Goal: Task Accomplishment & Management: Use online tool/utility

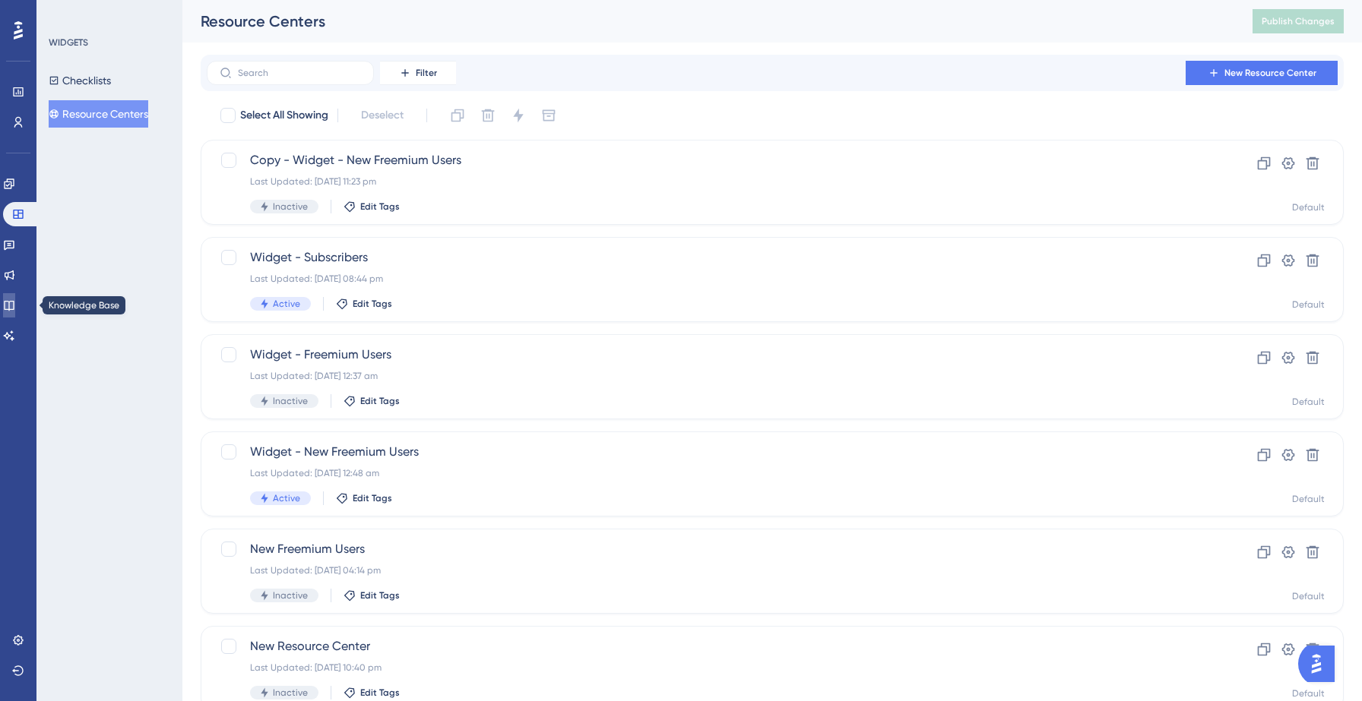
click at [14, 309] on icon at bounding box center [9, 306] width 10 height 10
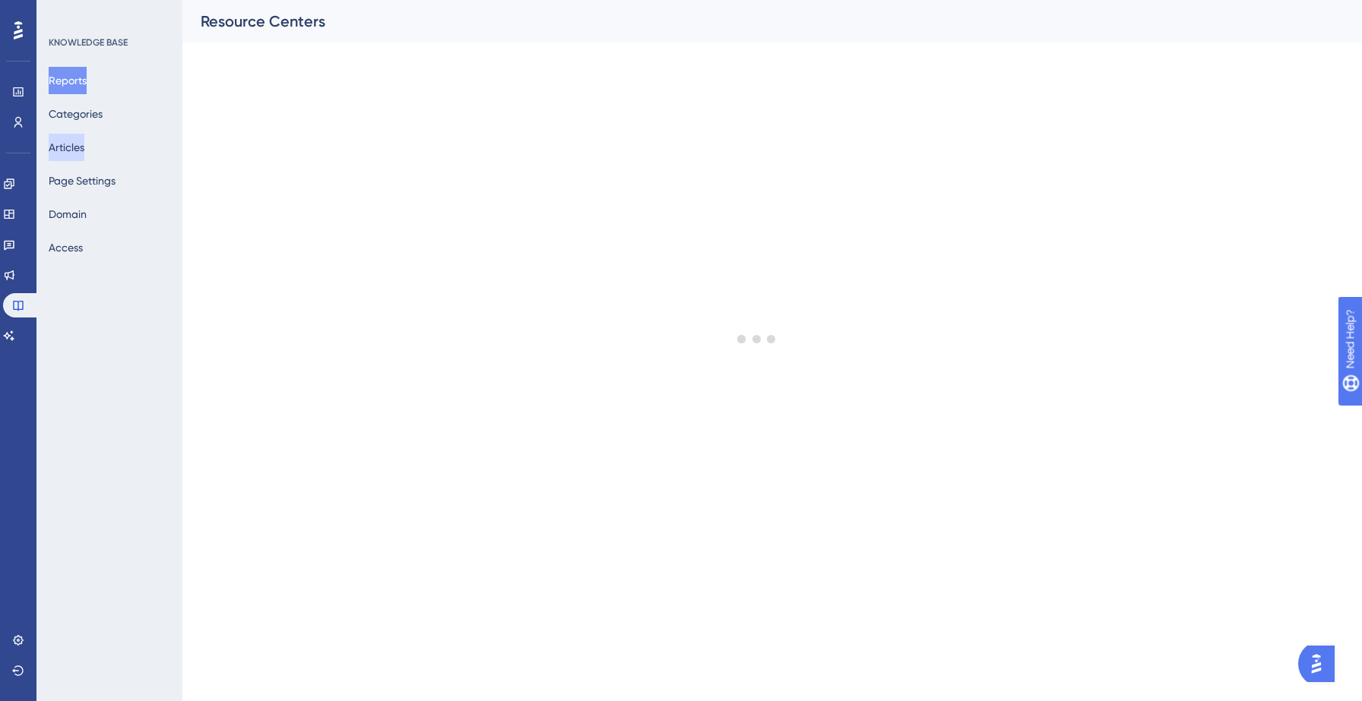
click at [84, 146] on button "Articles" at bounding box center [67, 147] width 36 height 27
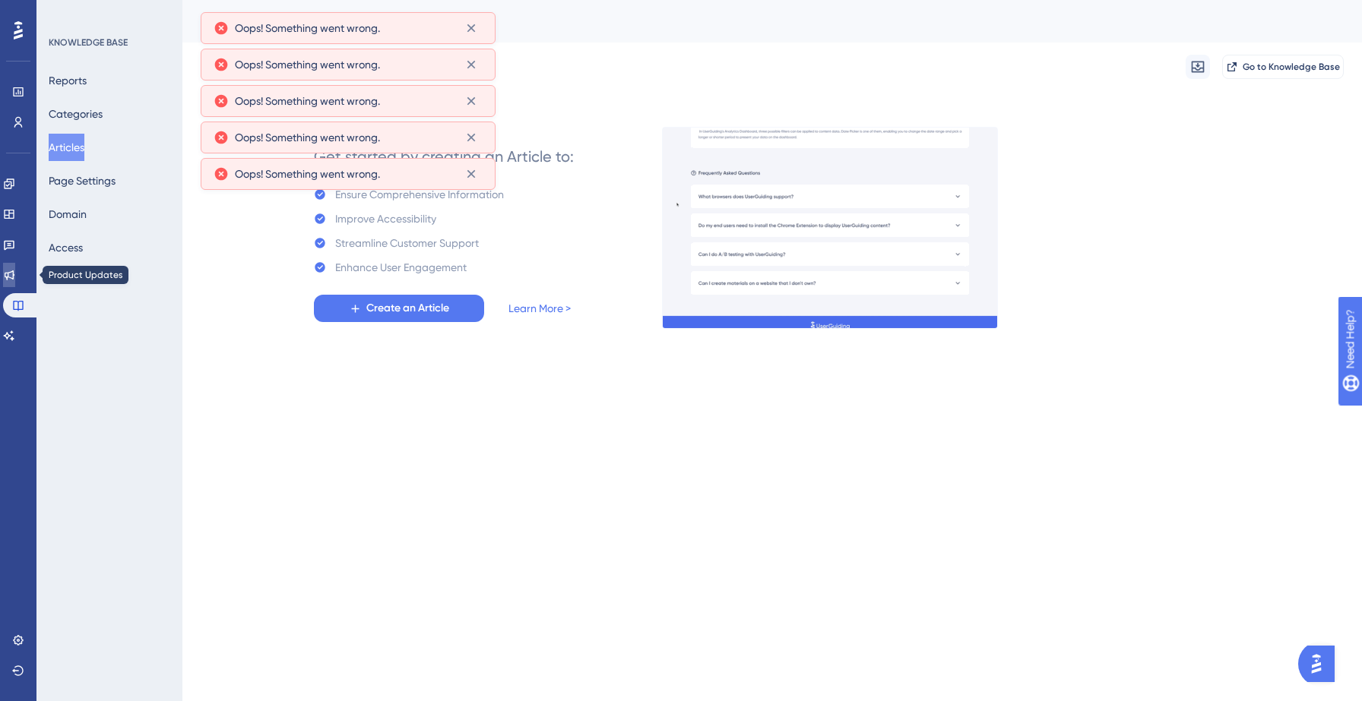
click at [14, 277] on icon at bounding box center [10, 276] width 10 height 10
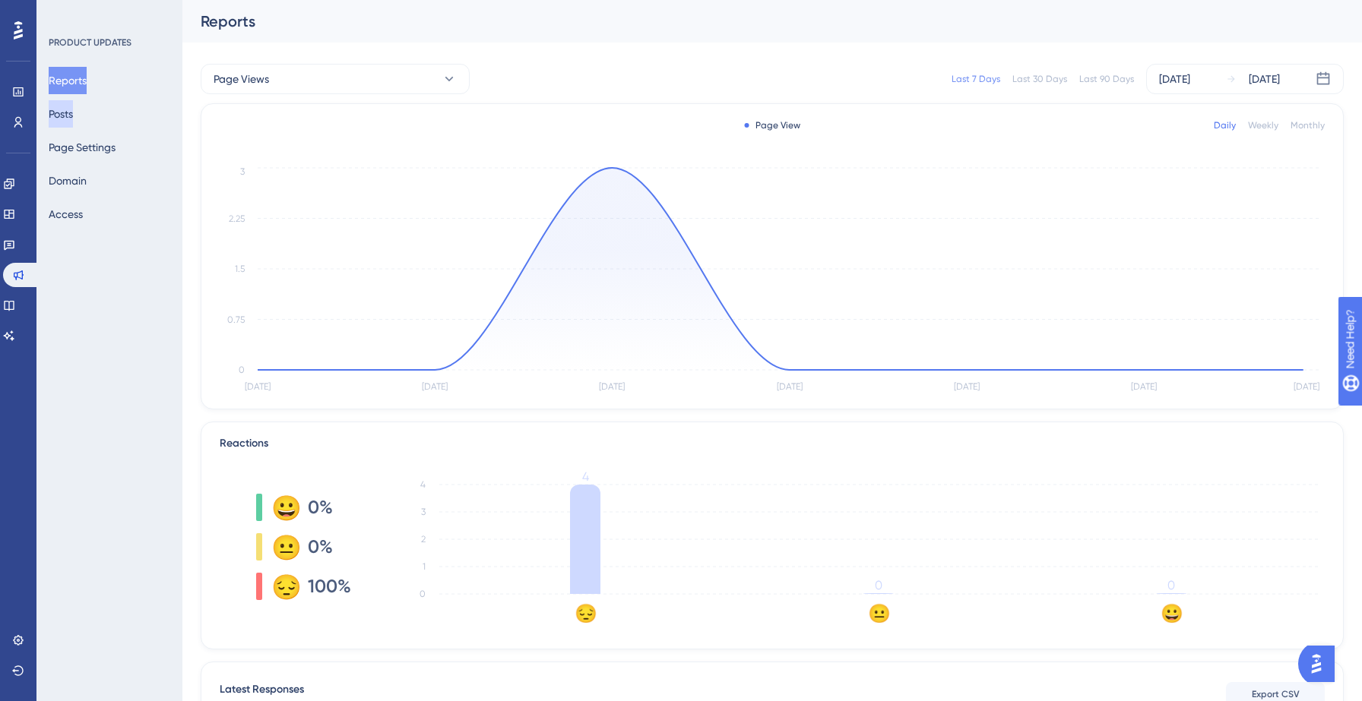
click at [68, 112] on button "Posts" at bounding box center [61, 113] width 24 height 27
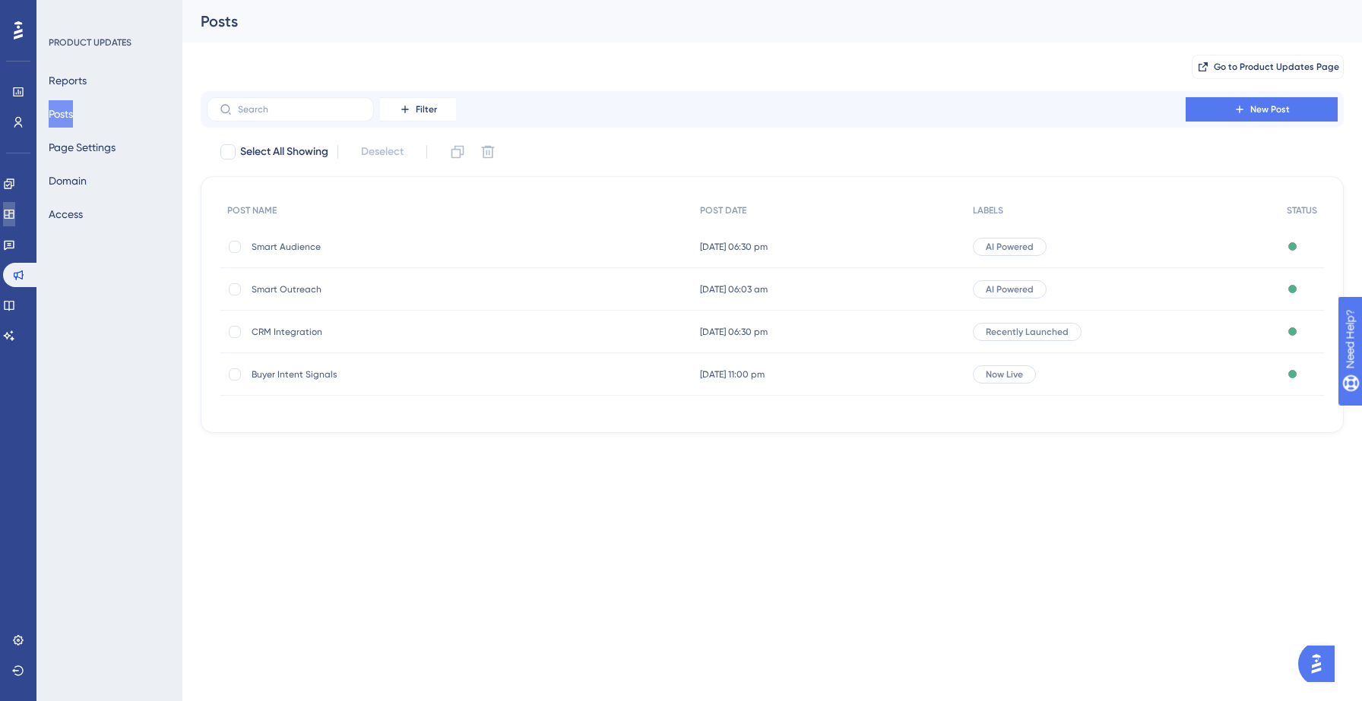
click at [15, 204] on link at bounding box center [9, 214] width 12 height 24
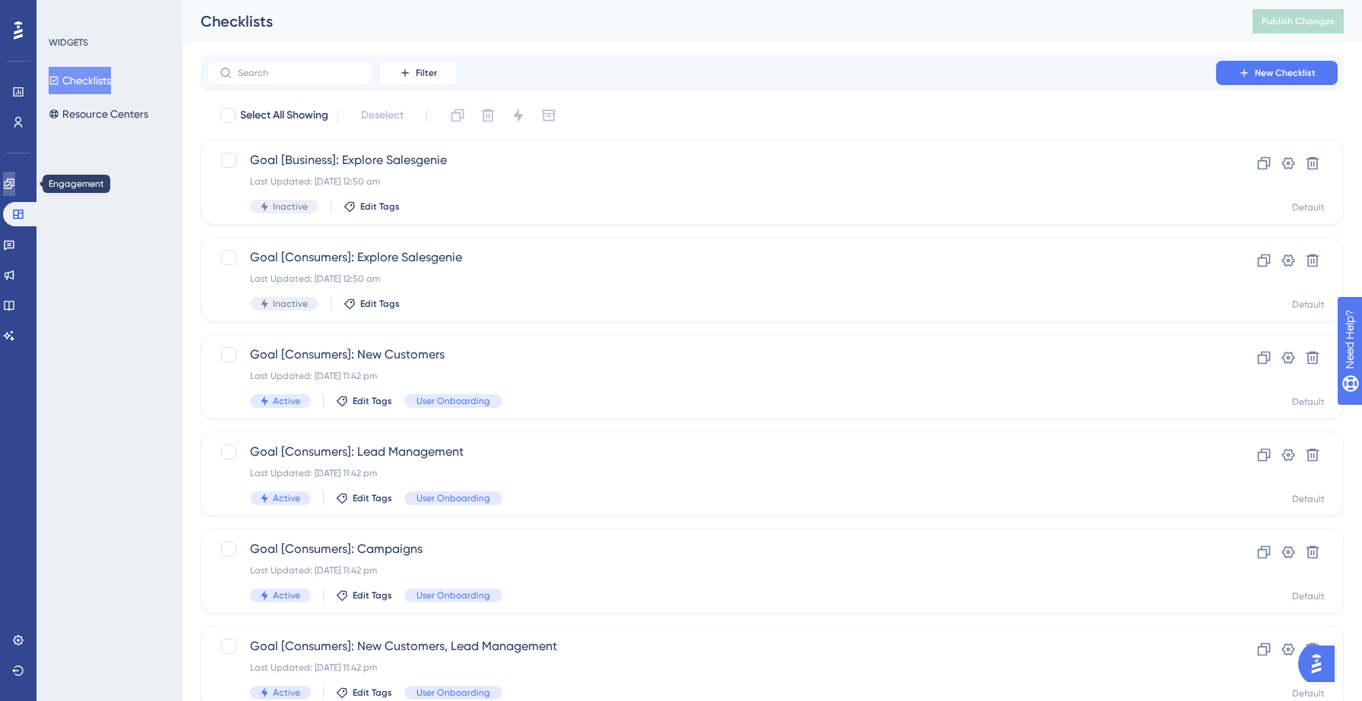
click at [13, 185] on icon at bounding box center [9, 184] width 12 height 12
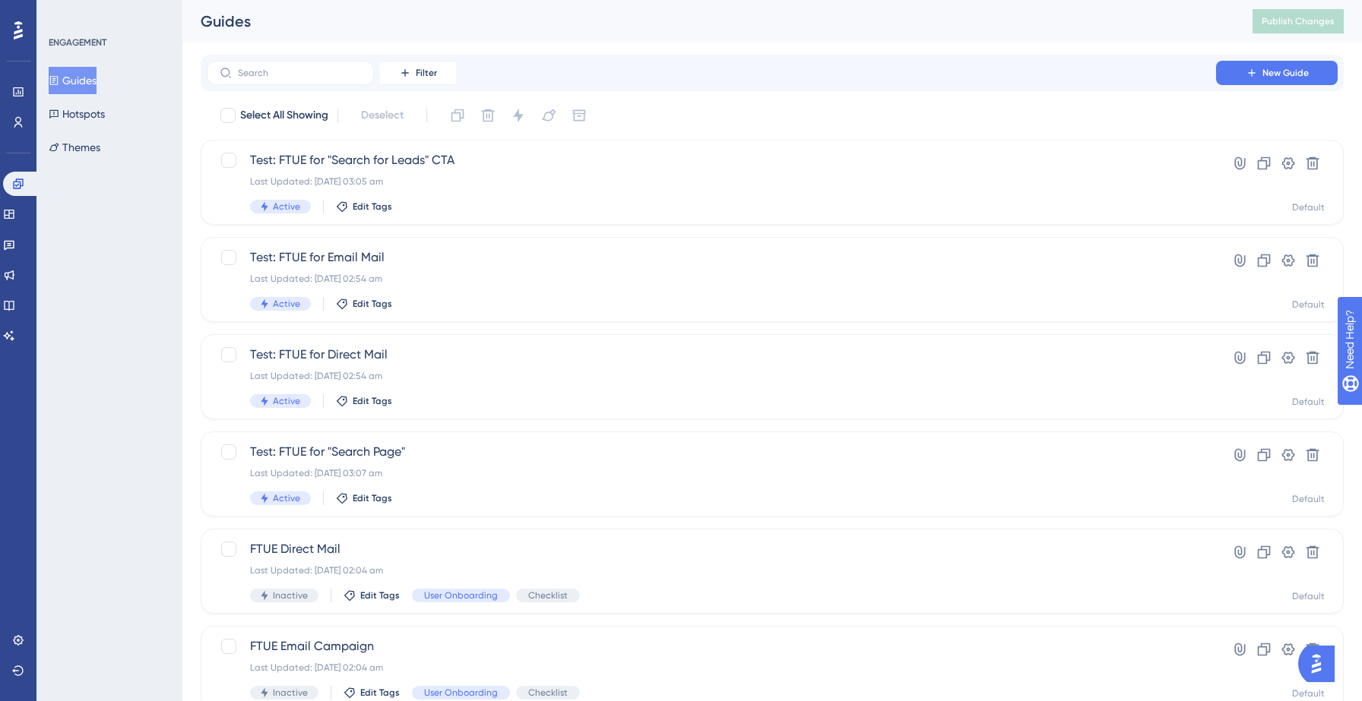
click at [88, 78] on button "Guides" at bounding box center [73, 80] width 48 height 27
click at [1278, 71] on span "New Guide" at bounding box center [1285, 73] width 46 height 12
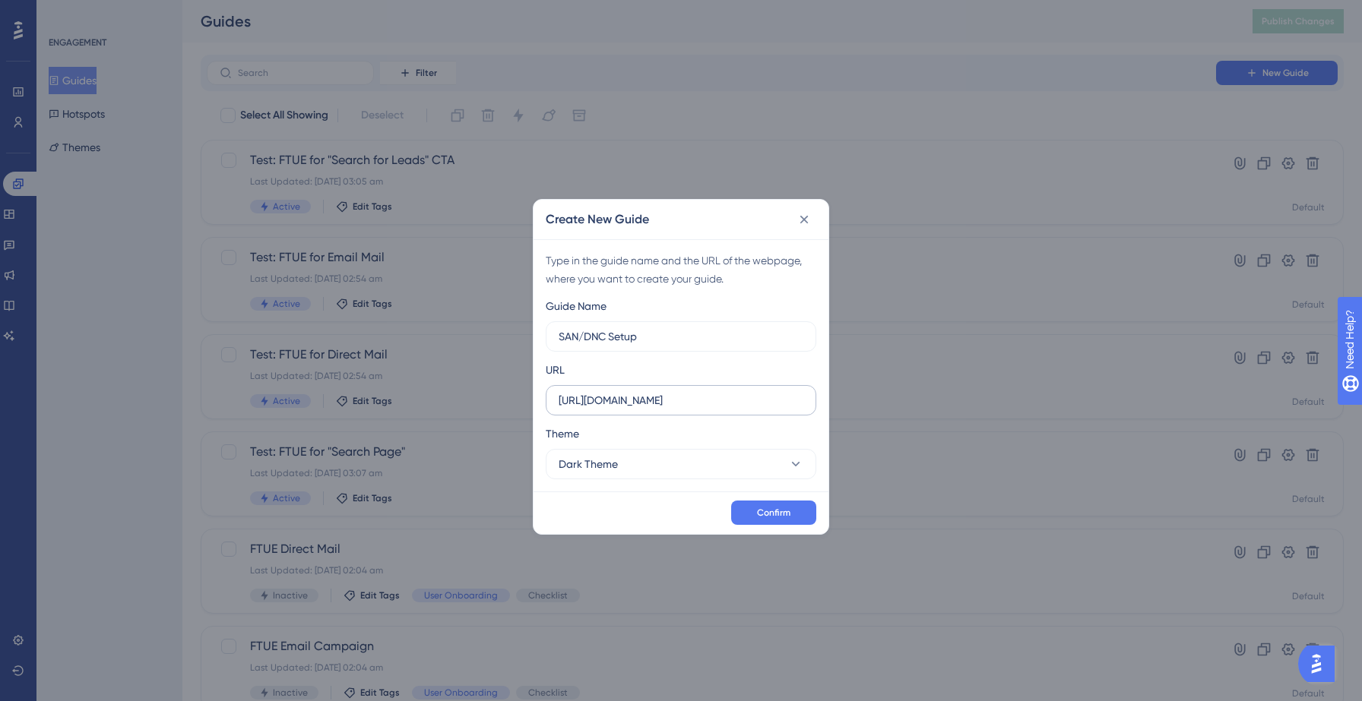
type input "SAN/DNC Setup"
click at [654, 400] on input "https://yellowstone.salesgenie.com" at bounding box center [681, 400] width 245 height 17
type input "https://hotsprings.salesgenie.com"
click at [781, 518] on span "Confirm" at bounding box center [773, 513] width 33 height 12
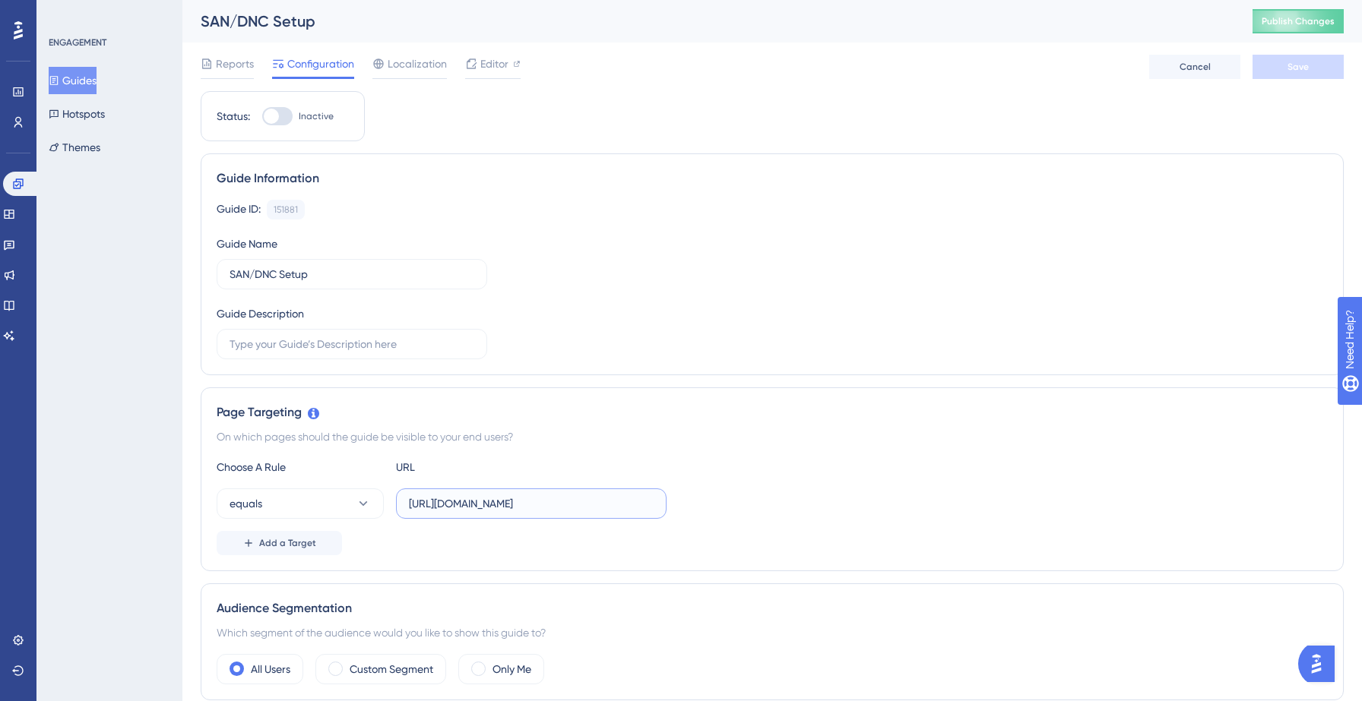
click at [470, 504] on input "https://hotsprings.salesgenie.com/" at bounding box center [531, 503] width 245 height 17
paste input "?disableFTUE=true&settings=general"
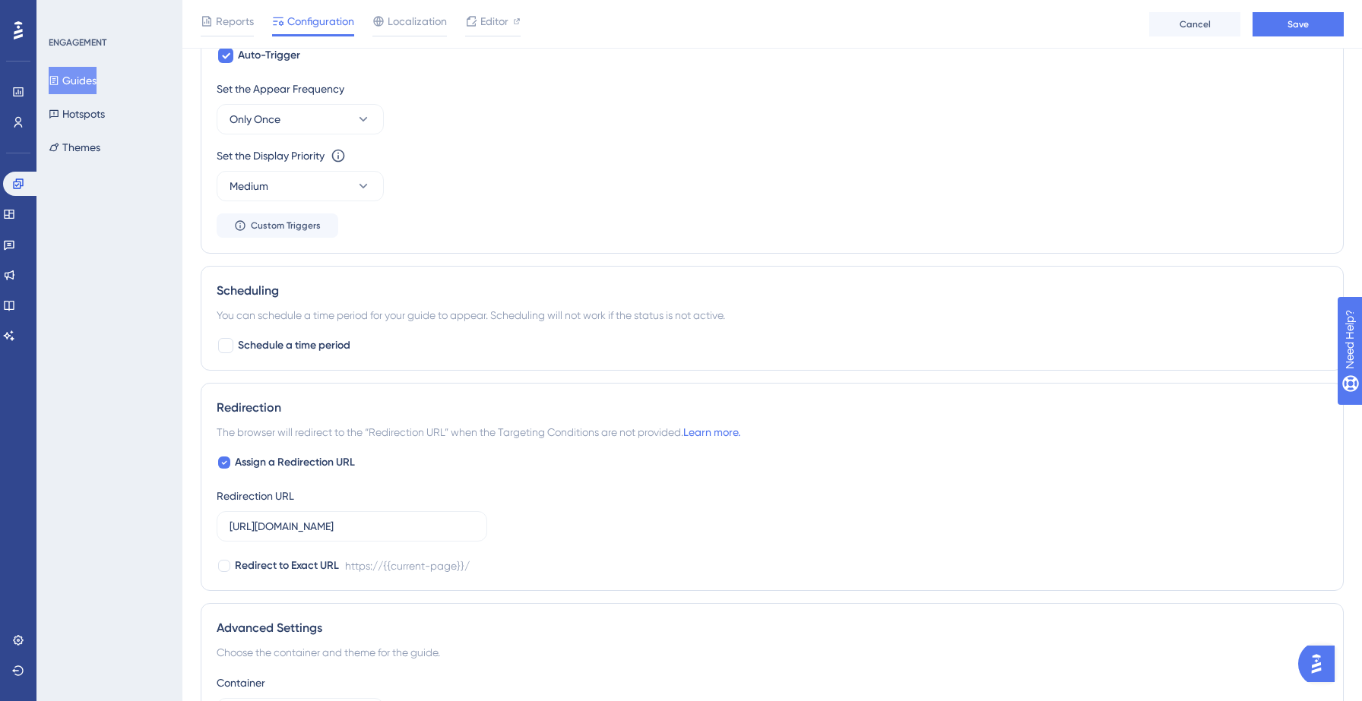
scroll to position [917, 0]
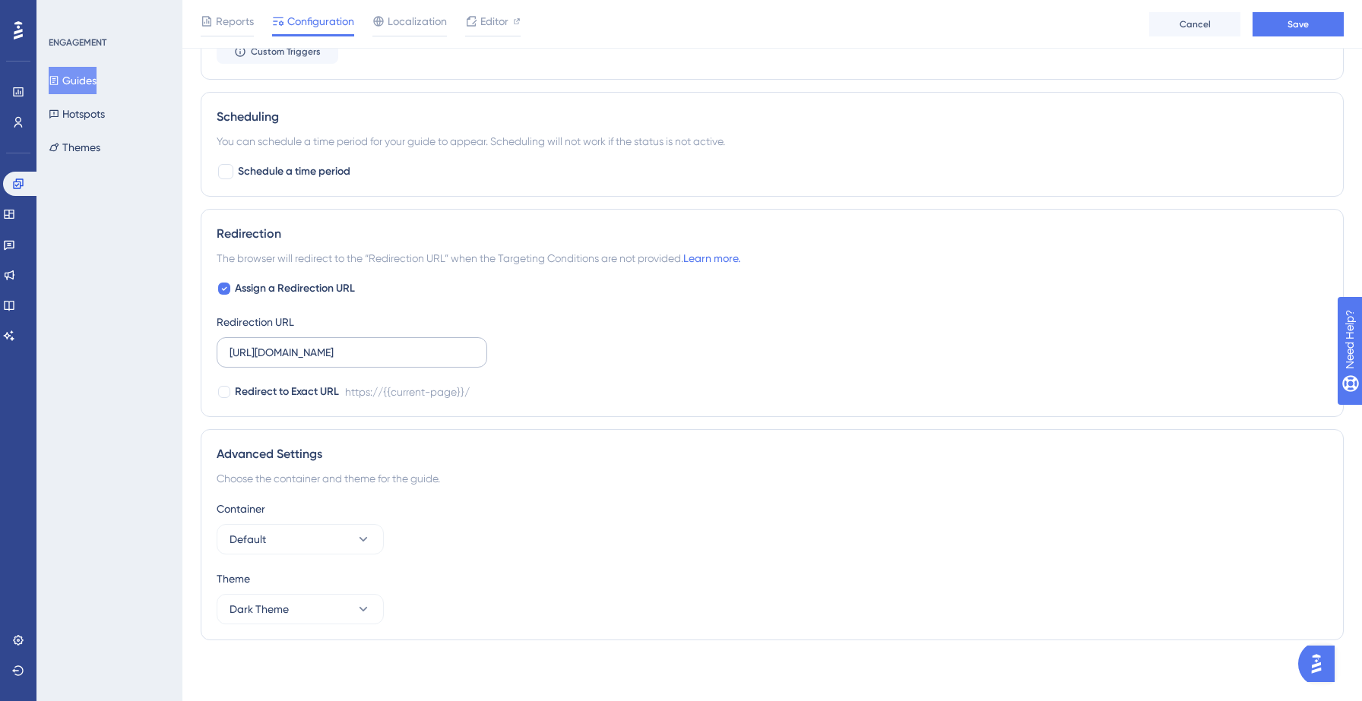
type input "https://hotsprings.salesgenie.com/?disableFTUE=true&settings=general"
click at [340, 358] on input "https://hotsprings.salesgenie.com/" at bounding box center [352, 352] width 245 height 17
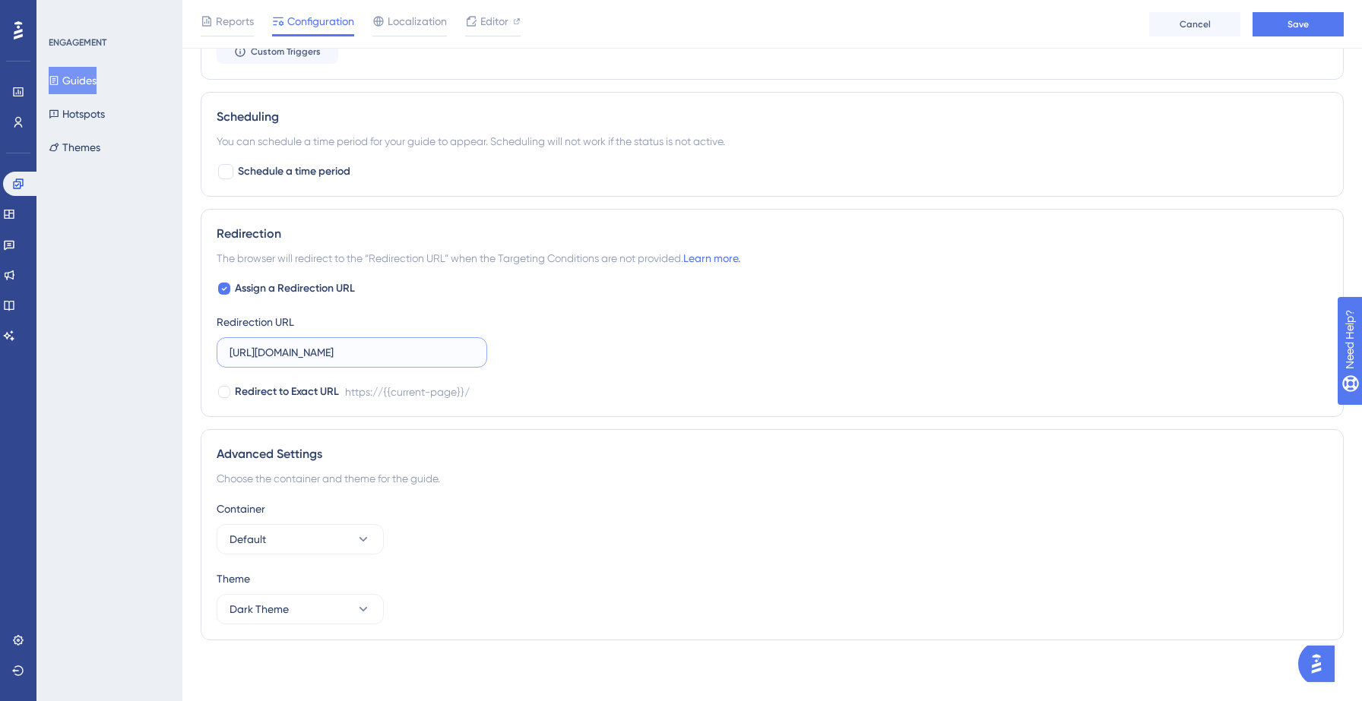
paste input "?disableFTUE=true&settings=general"
type input "https://hotsprings.salesgenie.com/?disableFTUE=true&settings=general"
click at [1295, 26] on span "Save" at bounding box center [1297, 24] width 21 height 12
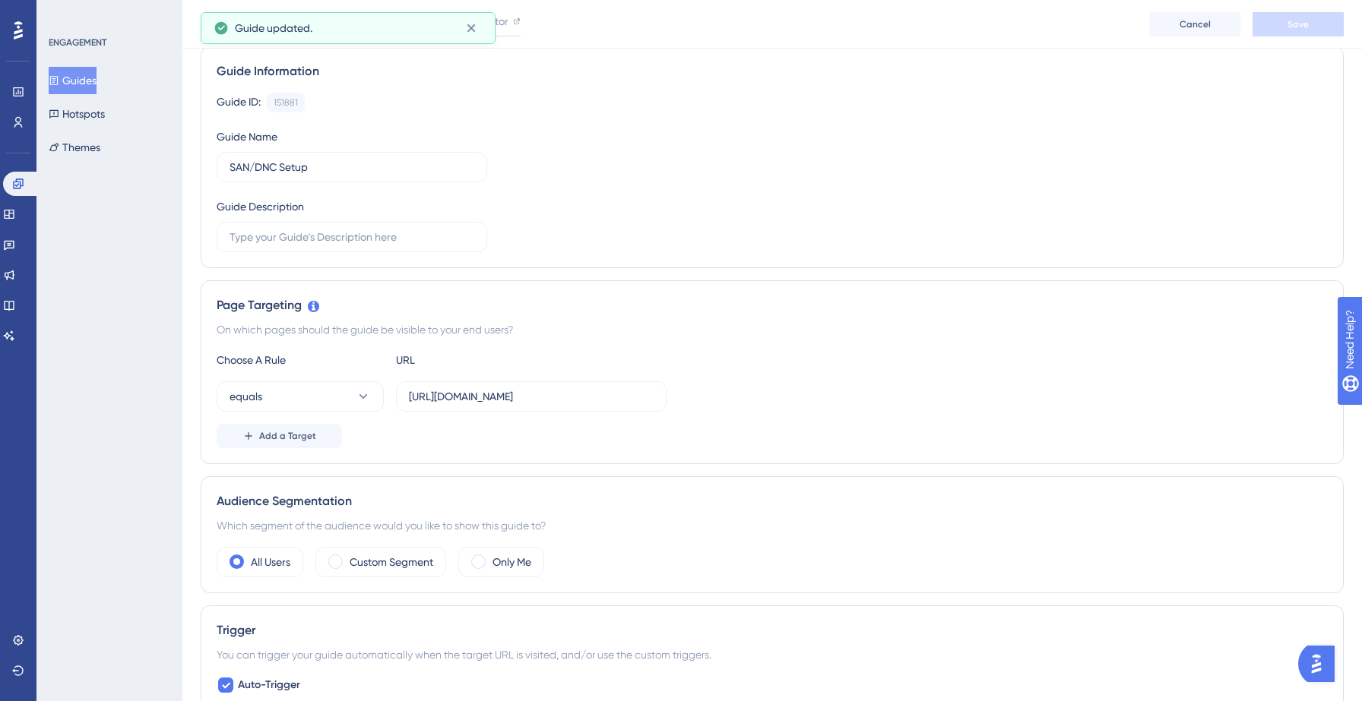
scroll to position [0, 0]
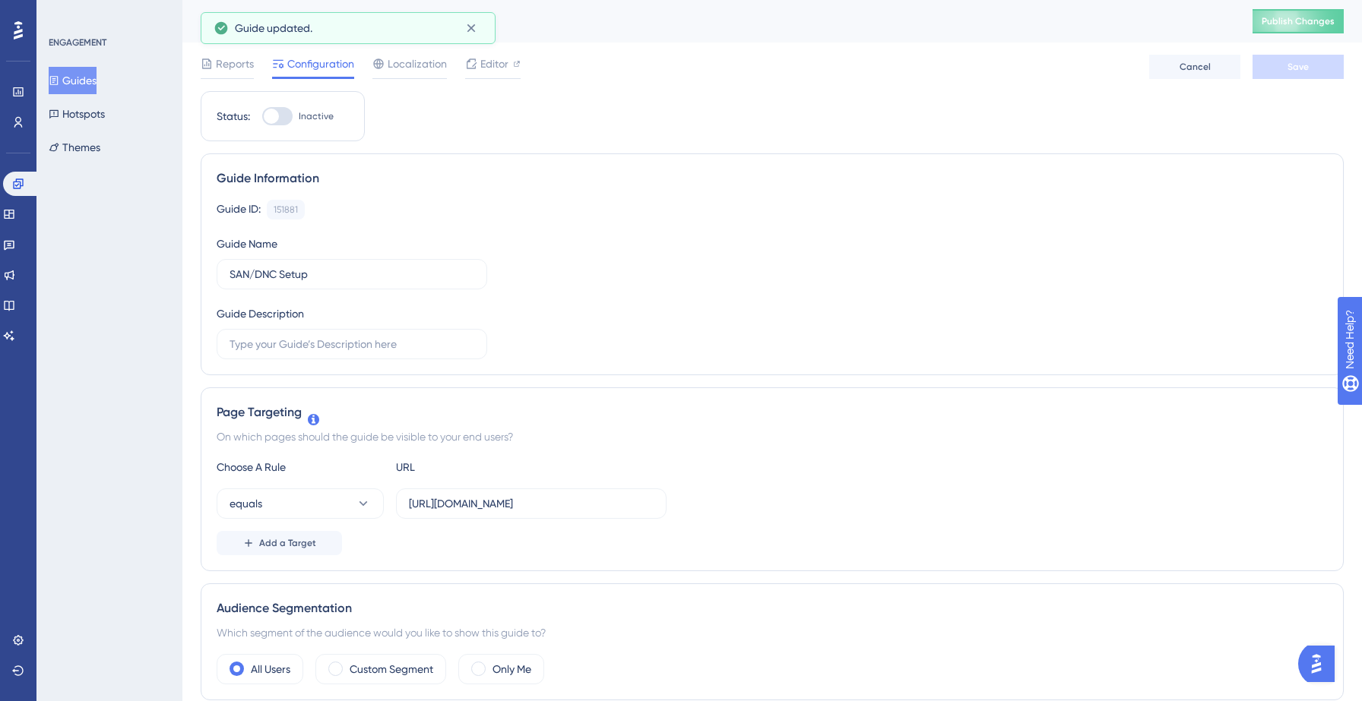
click at [283, 116] on div at bounding box center [277, 116] width 30 height 18
click at [262, 116] on input "Inactive" at bounding box center [261, 116] width 1 height 1
checkbox input "true"
click at [1286, 60] on button "Save" at bounding box center [1297, 67] width 91 height 24
click at [1292, 20] on span "Publish Changes" at bounding box center [1298, 21] width 73 height 12
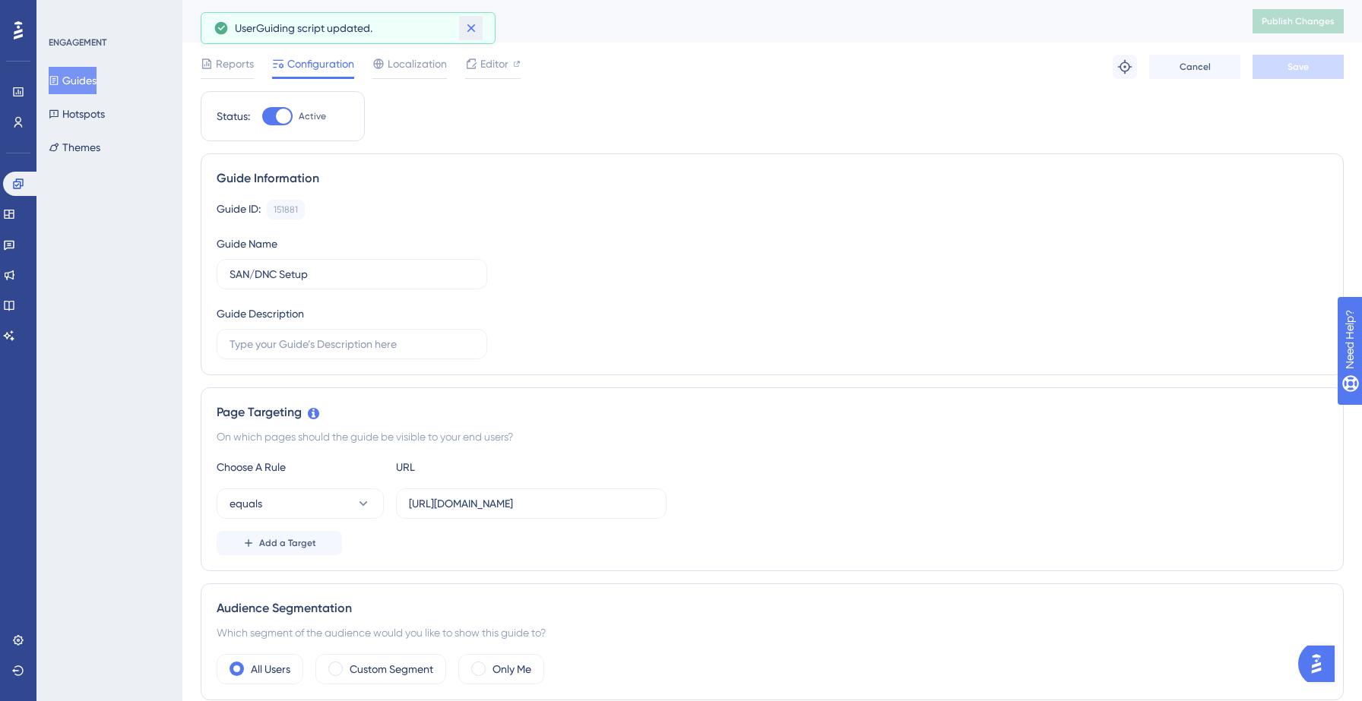
click at [476, 28] on icon at bounding box center [471, 28] width 15 height 15
click at [71, 81] on button "Guides" at bounding box center [73, 80] width 48 height 27
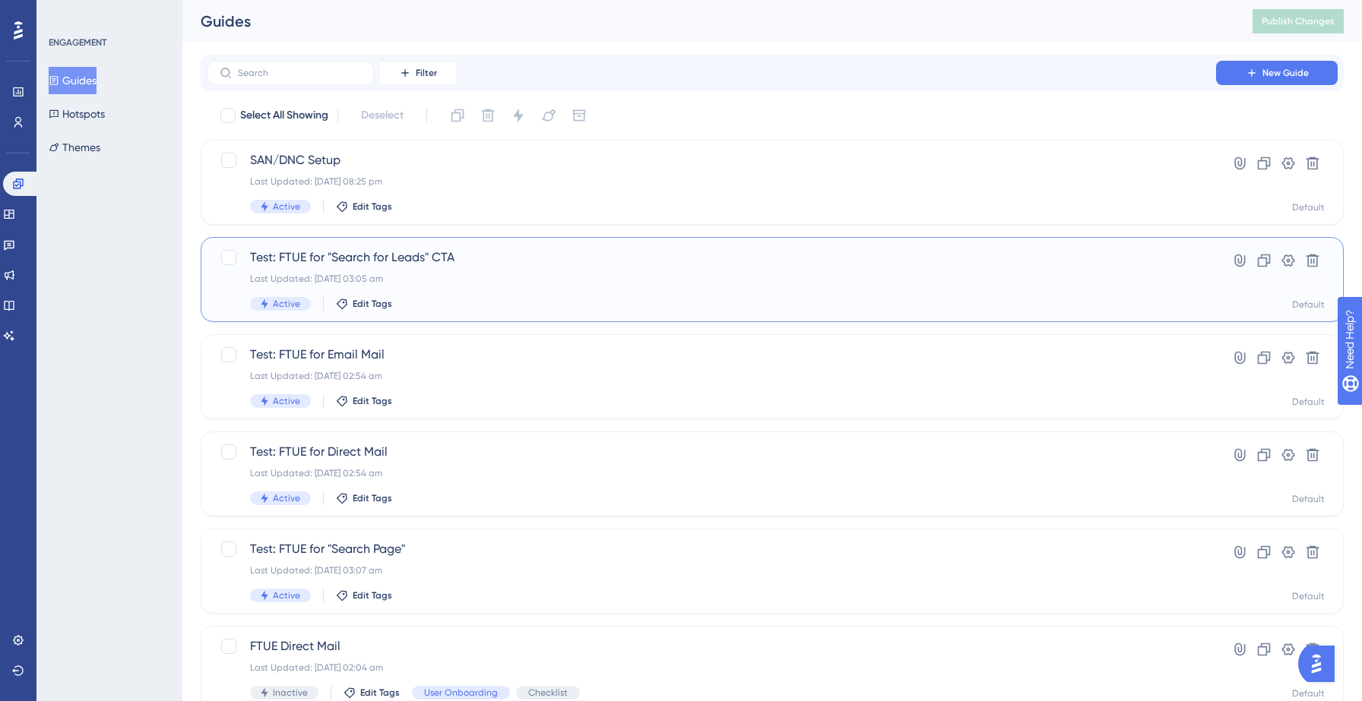
click at [503, 293] on div "Test: FTUE for "Search for Leads" CTA Last Updated: 13 Sept 2025 03:05 am Activ…" at bounding box center [711, 280] width 923 height 62
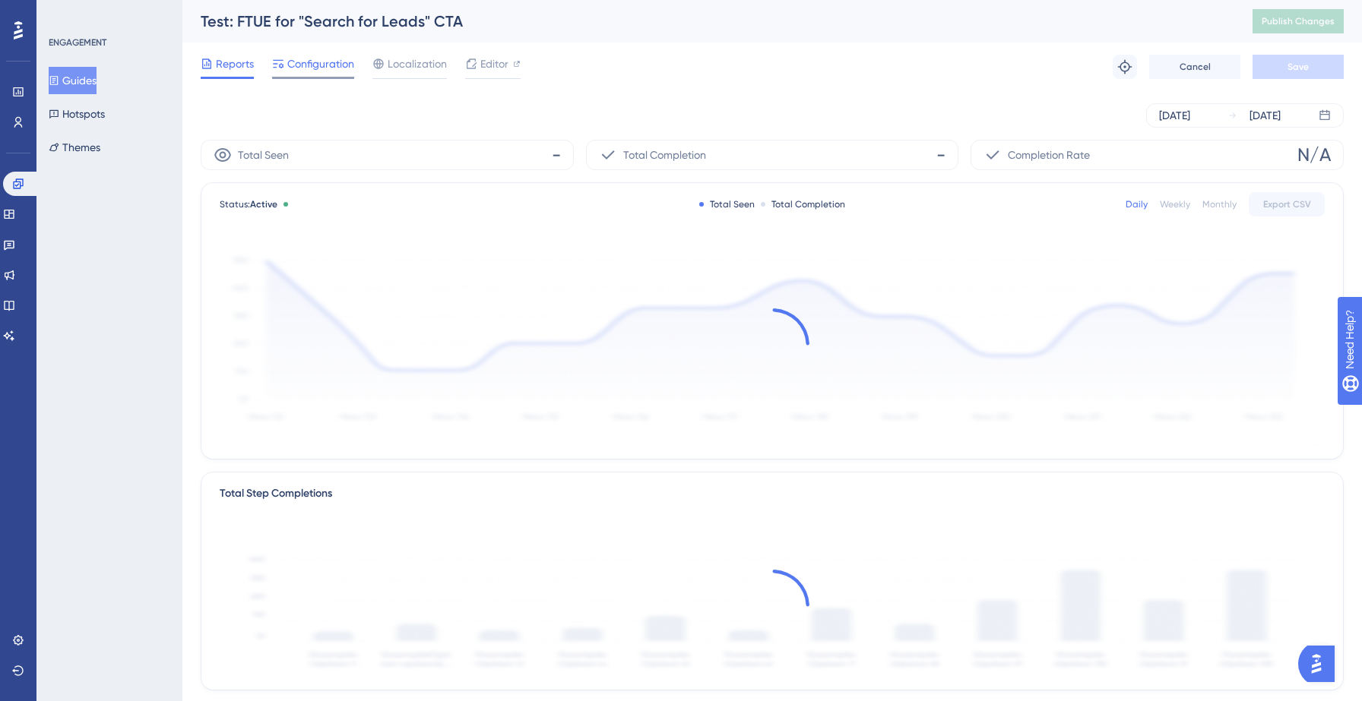
click at [312, 62] on span "Configuration" at bounding box center [320, 64] width 67 height 18
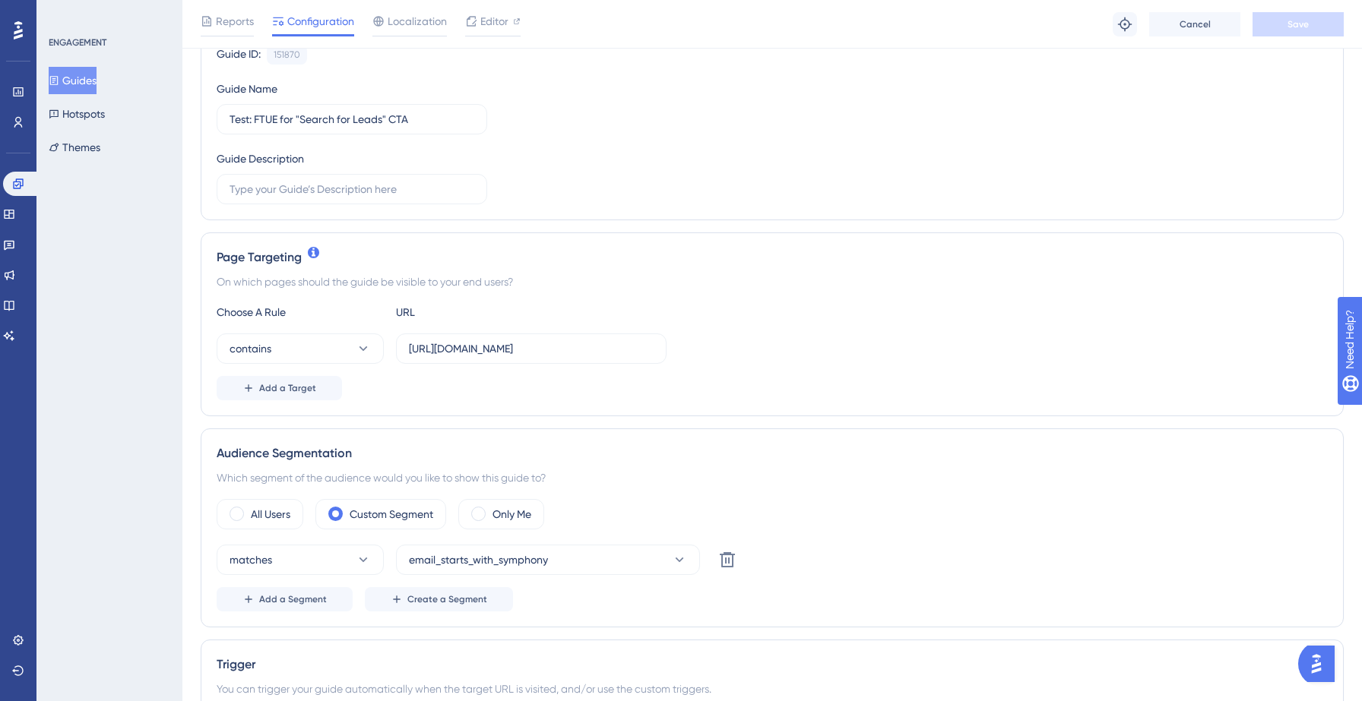
scroll to position [166, 0]
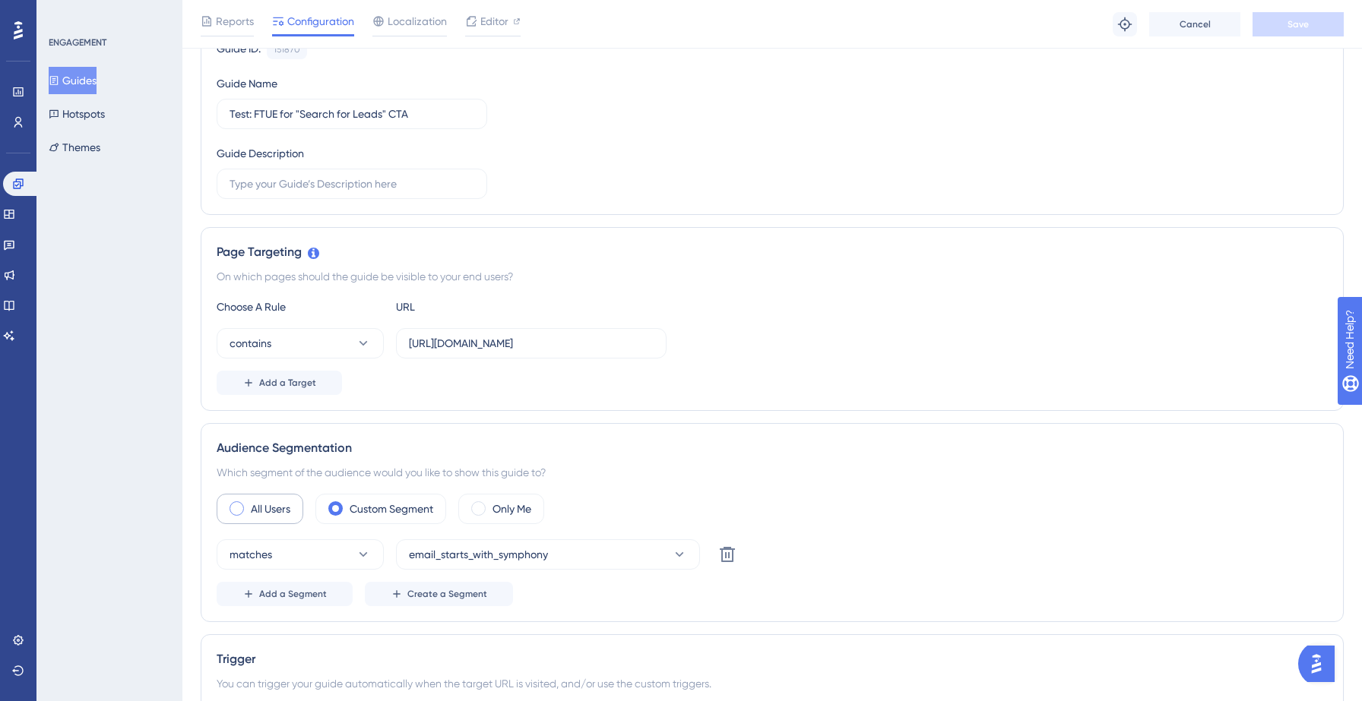
click at [266, 511] on label "All Users" at bounding box center [271, 509] width 40 height 18
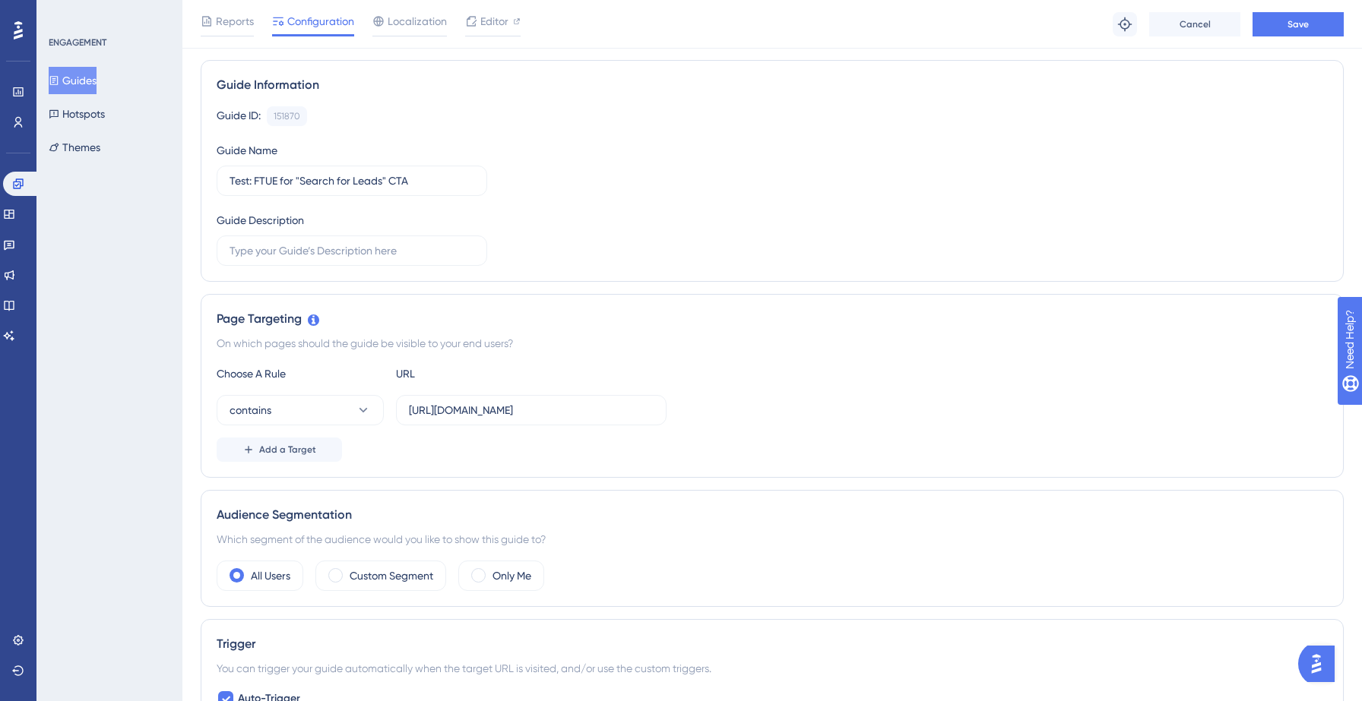
scroll to position [0, 0]
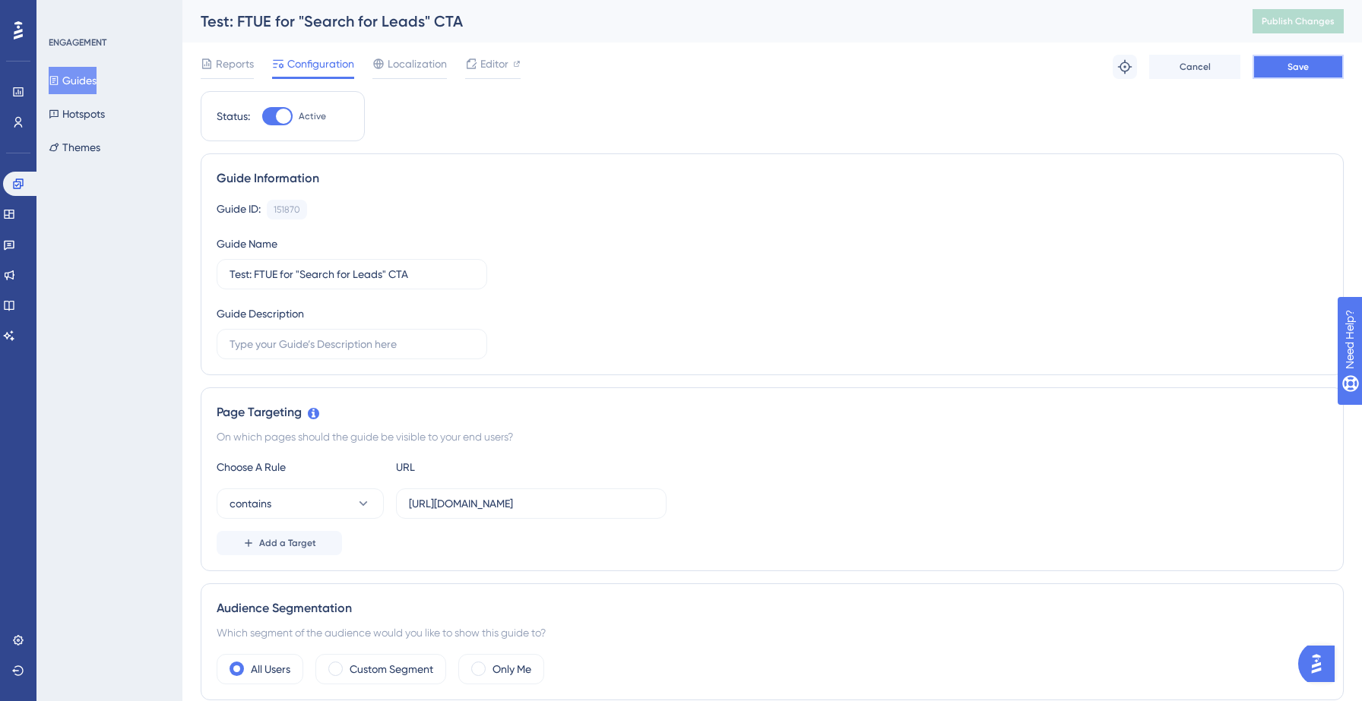
click at [1288, 65] on span "Save" at bounding box center [1297, 67] width 21 height 12
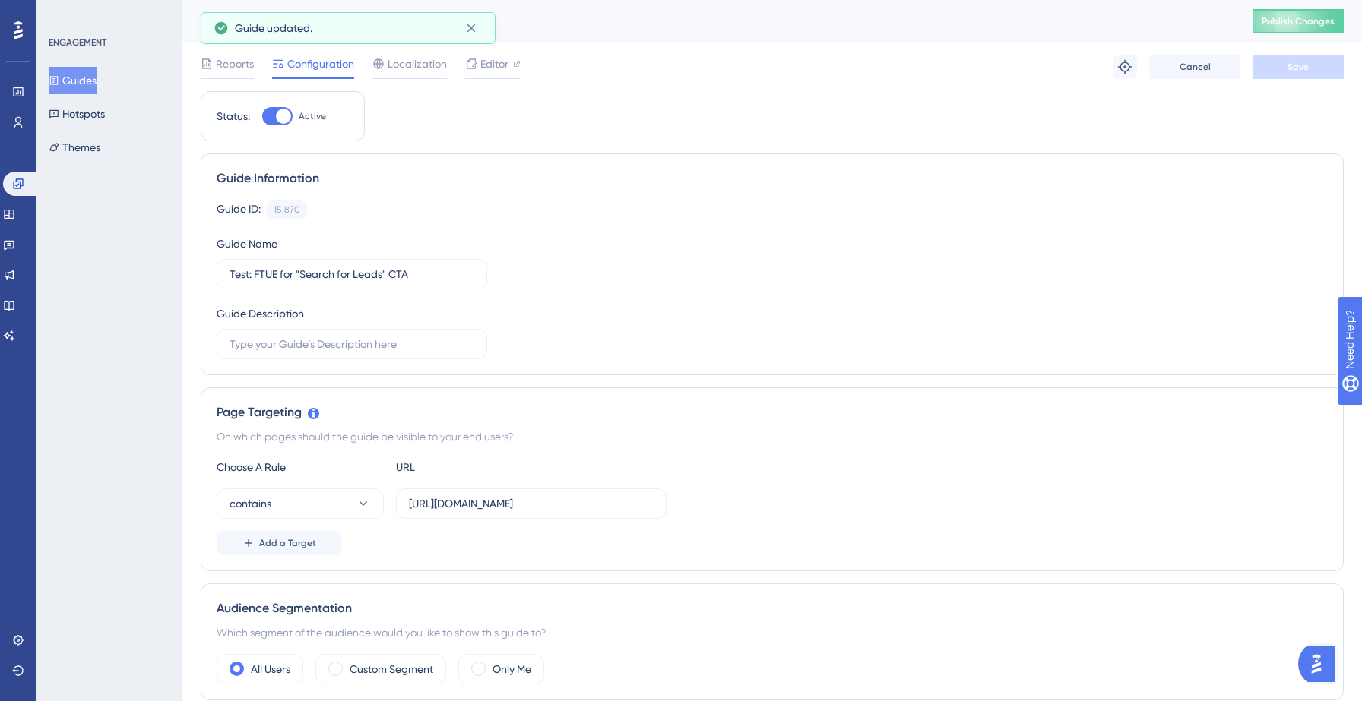
click at [93, 82] on button "Guides" at bounding box center [73, 80] width 48 height 27
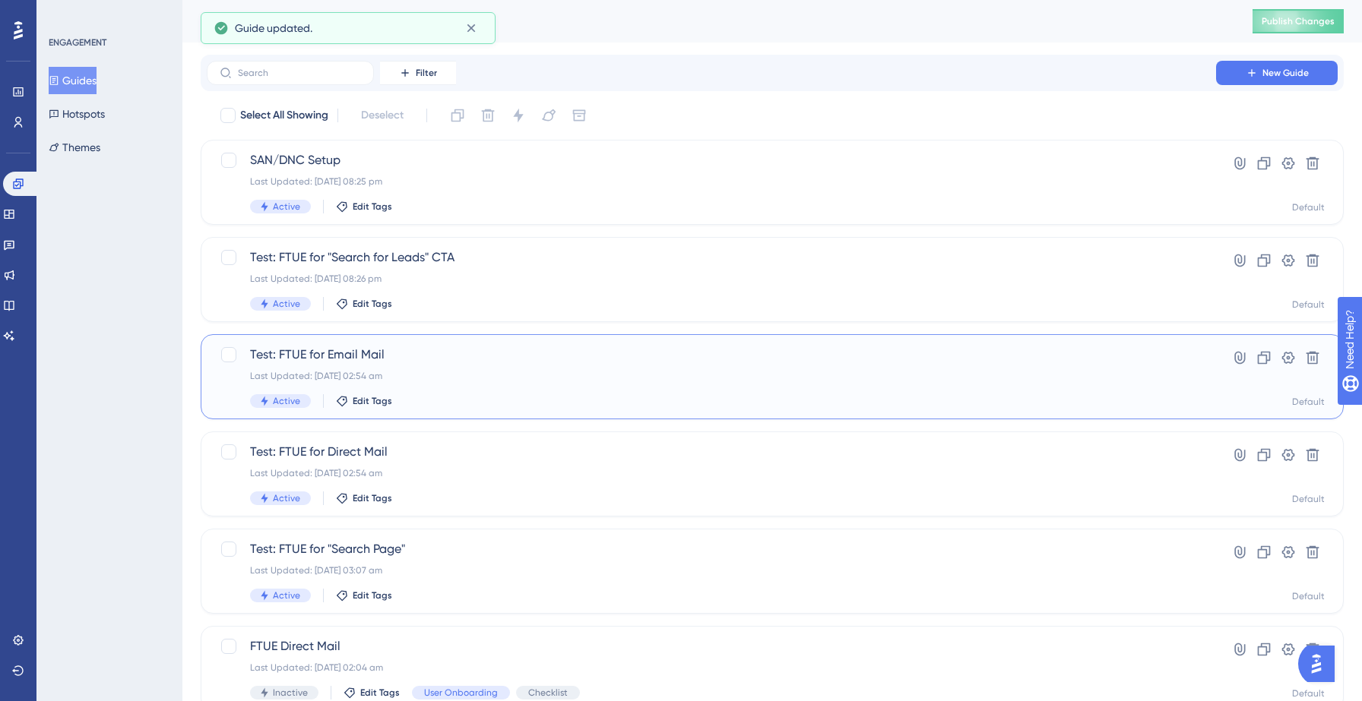
click at [502, 361] on span "Test: FTUE for Email Mail" at bounding box center [711, 355] width 923 height 18
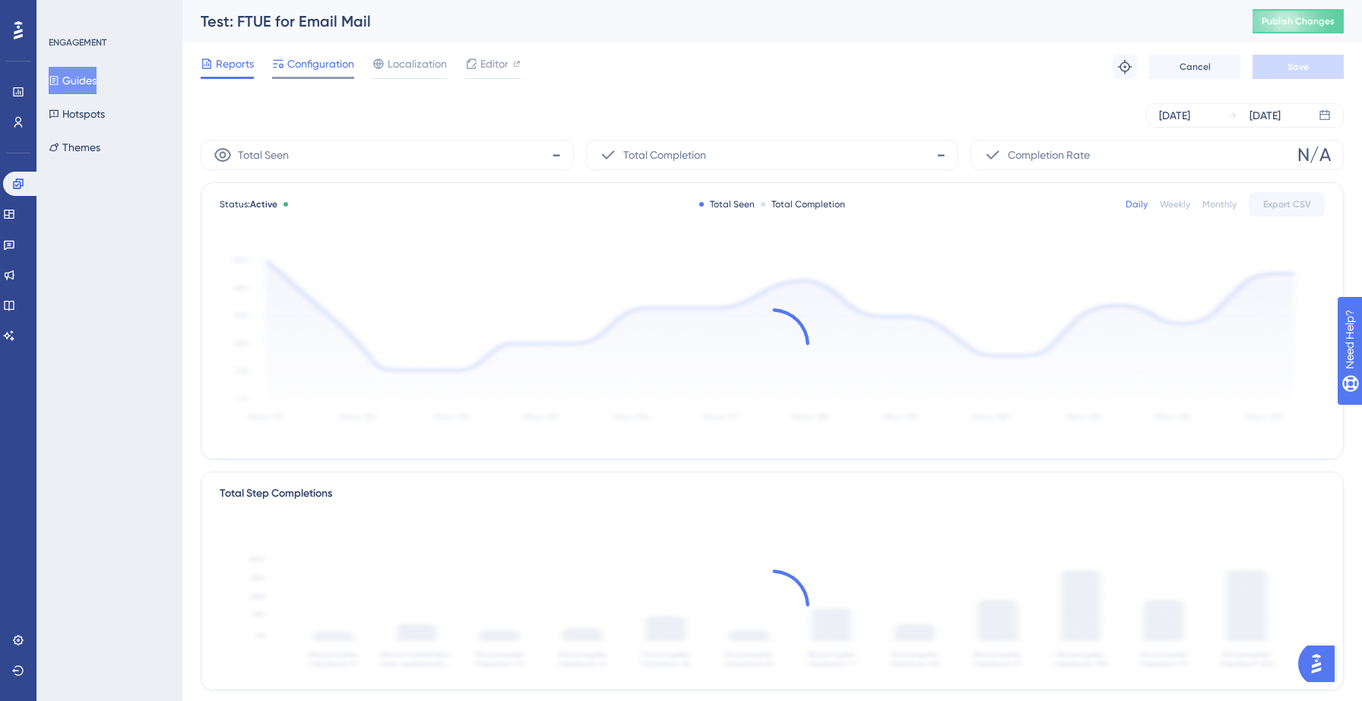
click at [319, 68] on span "Configuration" at bounding box center [320, 64] width 67 height 18
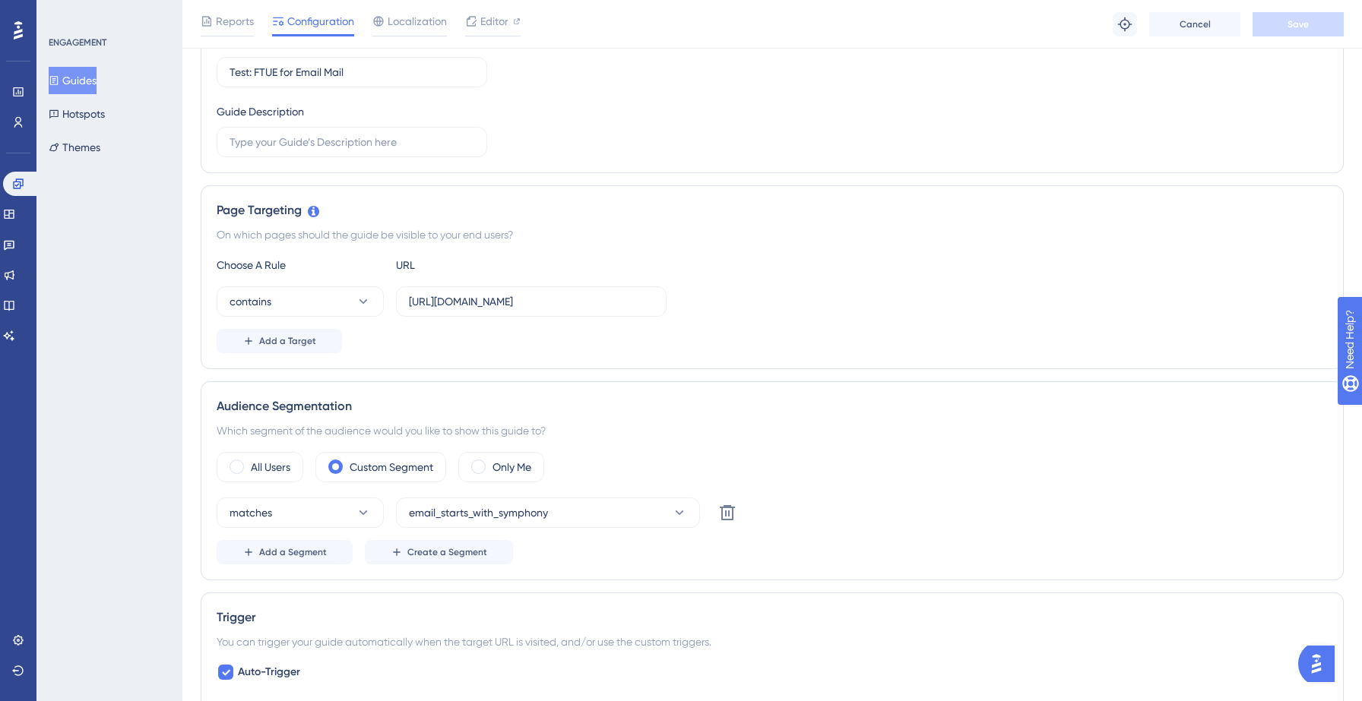
scroll to position [212, 0]
click at [261, 463] on label "All Users" at bounding box center [271, 463] width 40 height 18
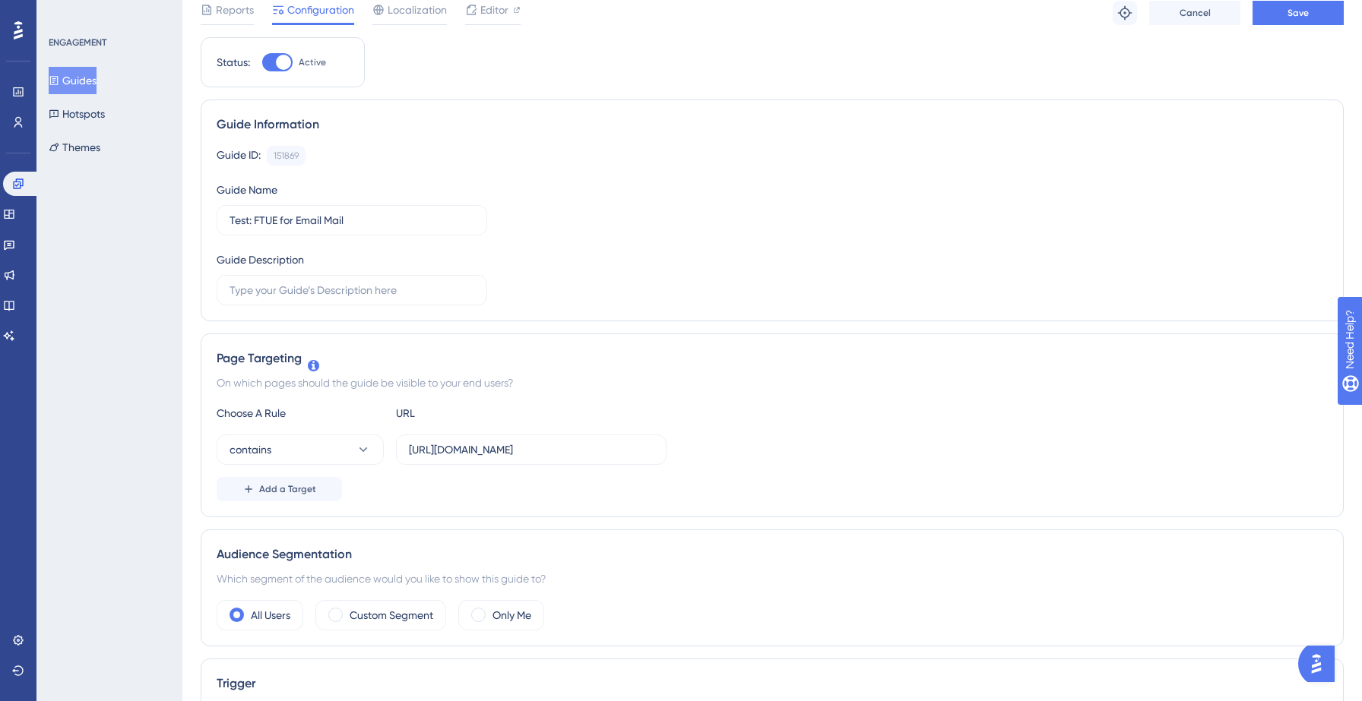
scroll to position [0, 0]
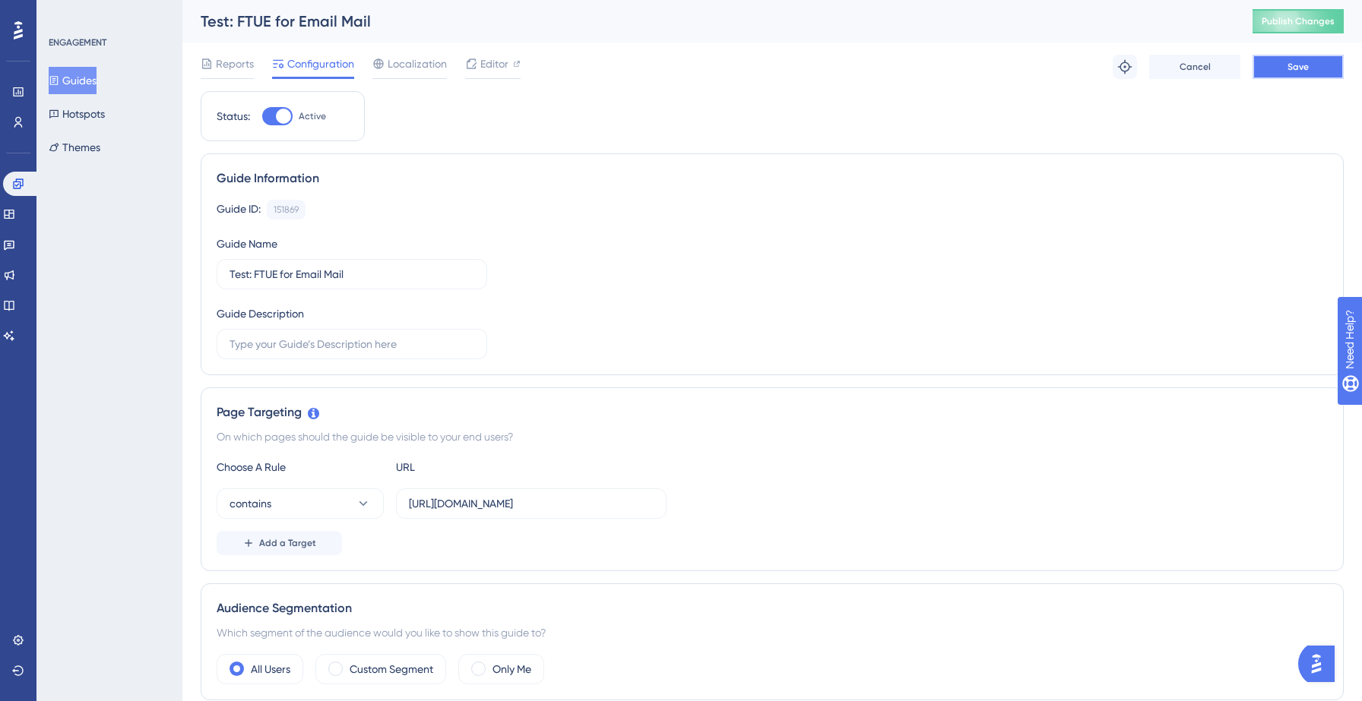
click at [1297, 72] on span "Save" at bounding box center [1297, 67] width 21 height 12
click at [93, 85] on button "Guides" at bounding box center [73, 80] width 48 height 27
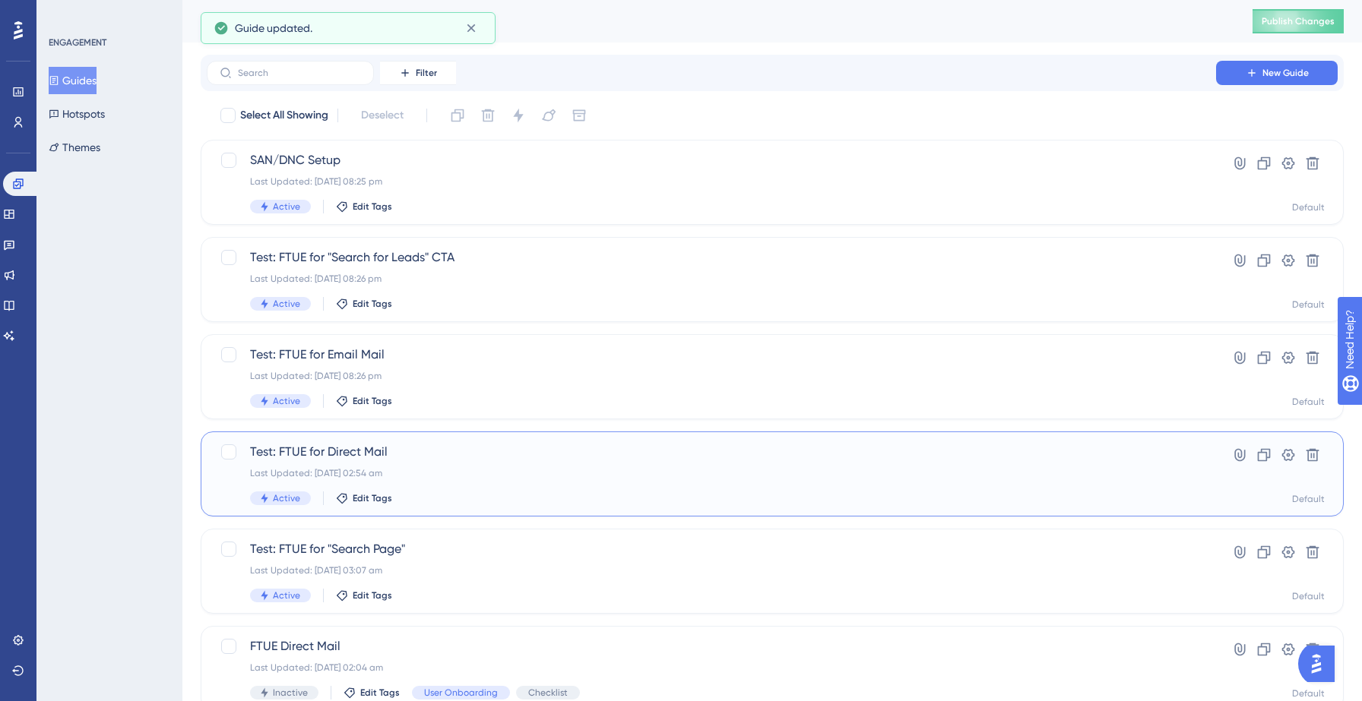
click at [463, 459] on span "Test: FTUE for Direct Mail" at bounding box center [711, 452] width 923 height 18
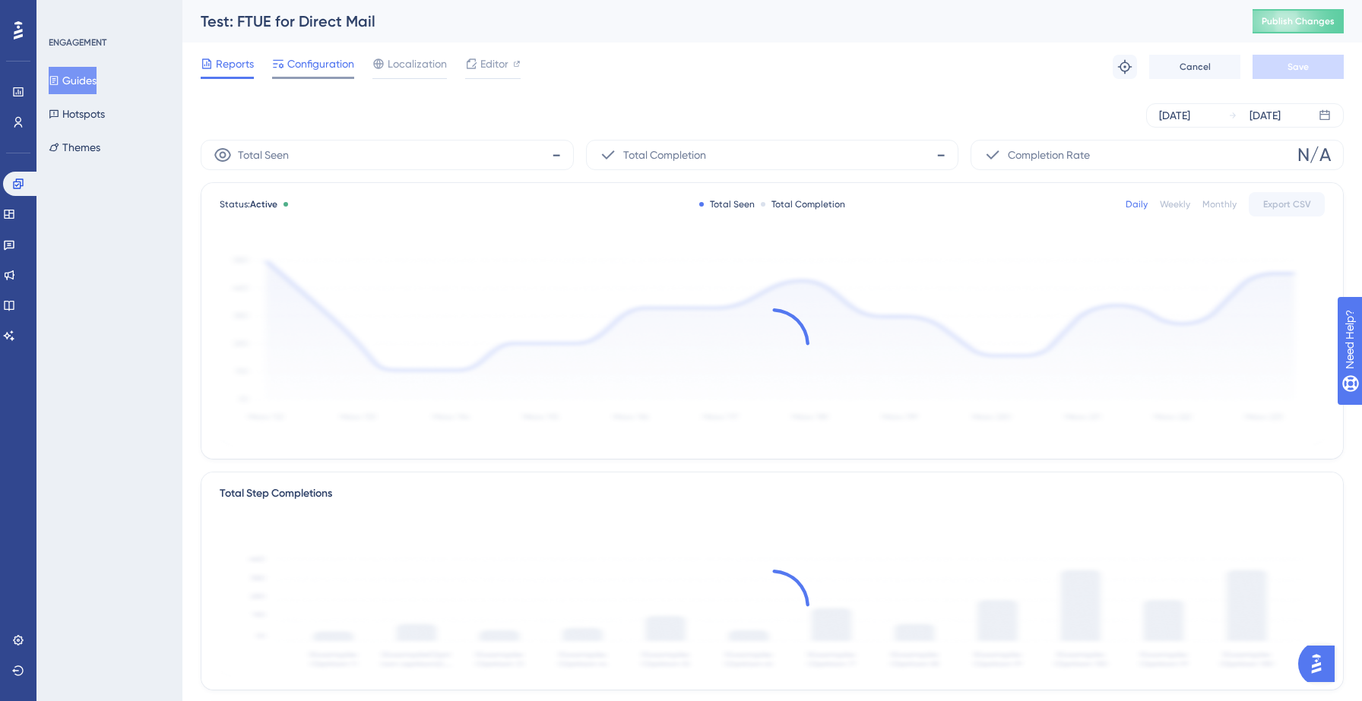
click at [308, 62] on span "Configuration" at bounding box center [320, 64] width 67 height 18
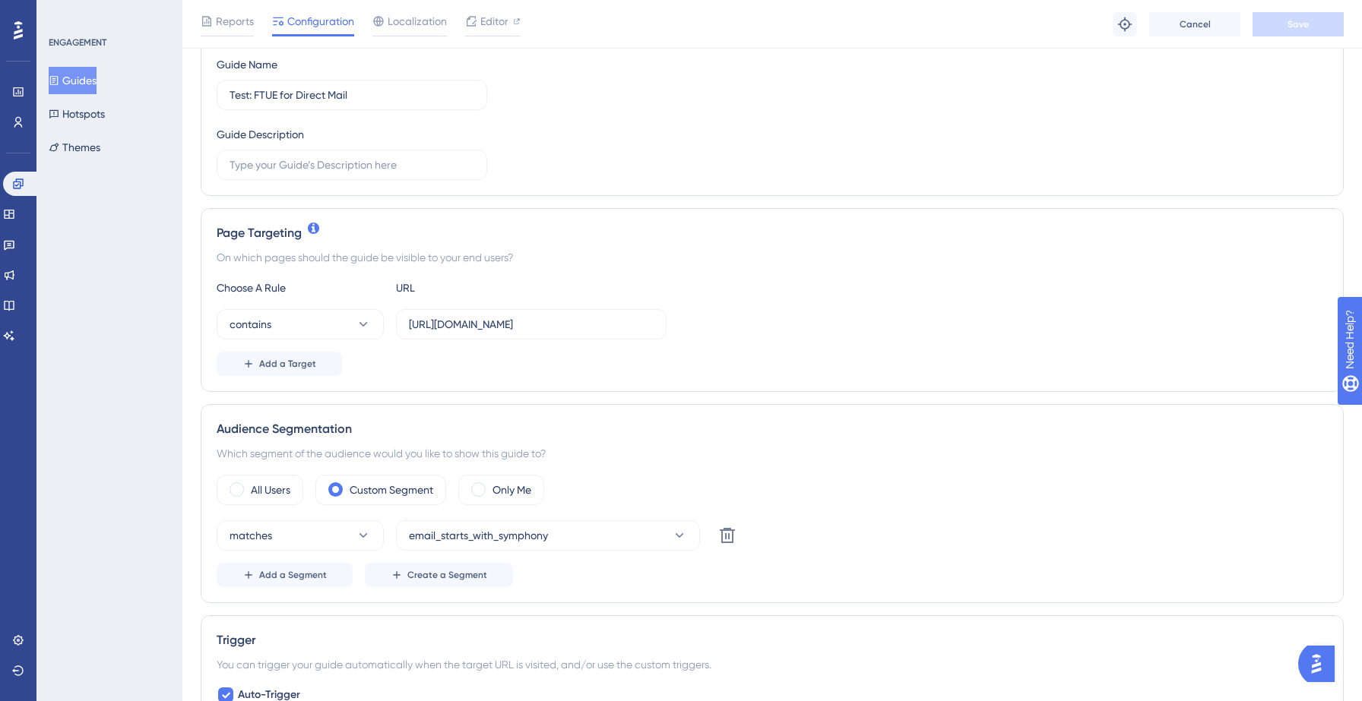
scroll to position [252, 0]
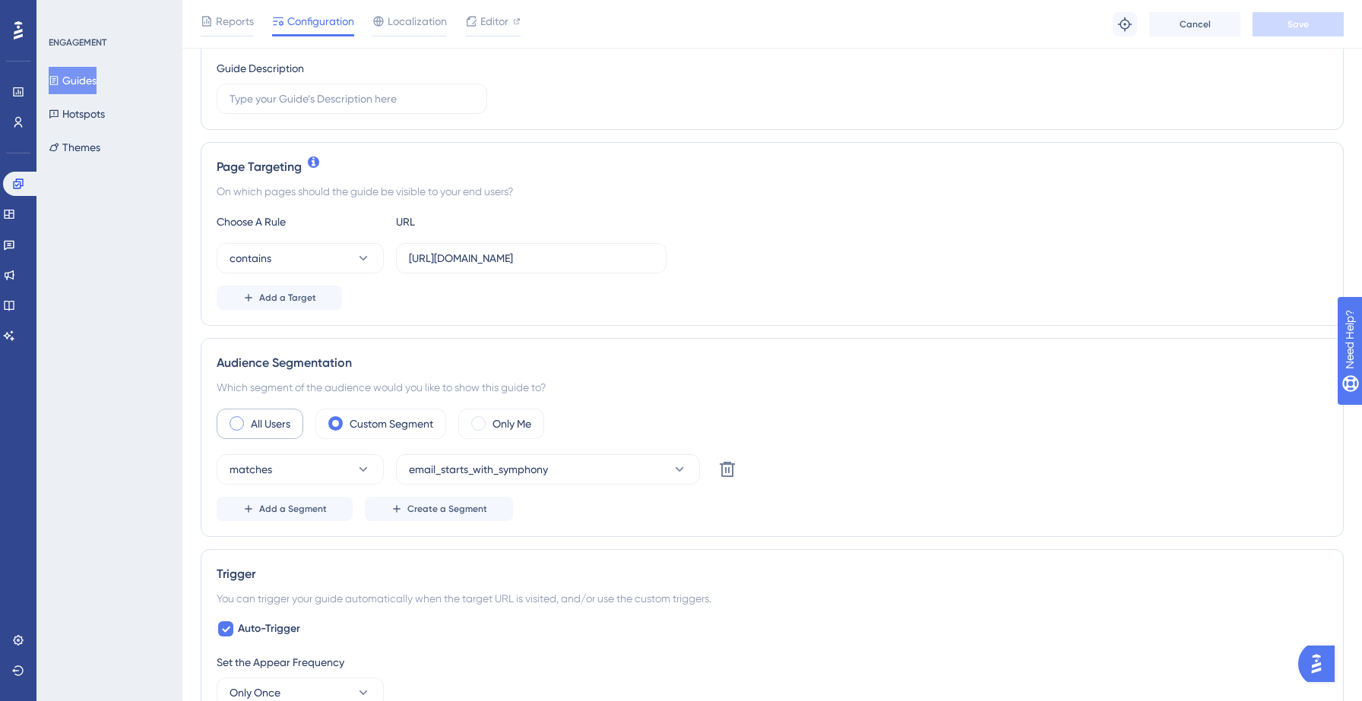
click at [266, 422] on label "All Users" at bounding box center [271, 424] width 40 height 18
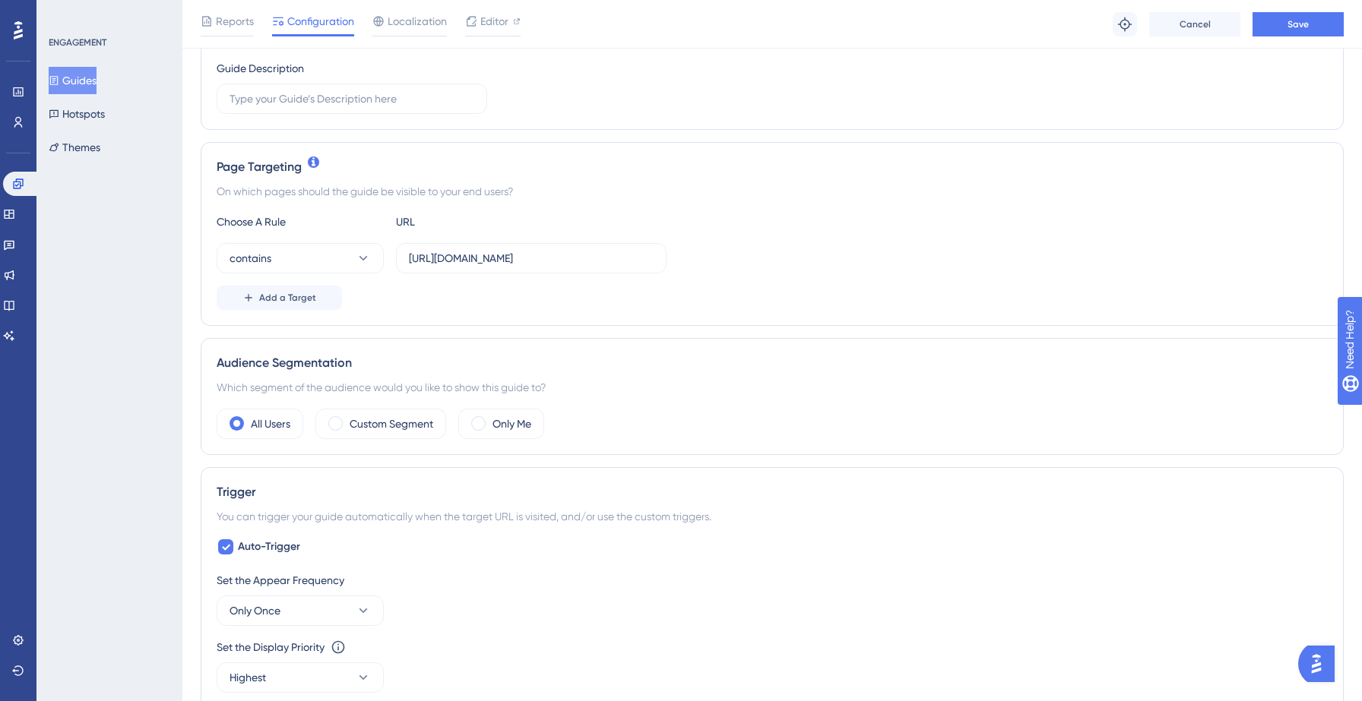
scroll to position [0, 0]
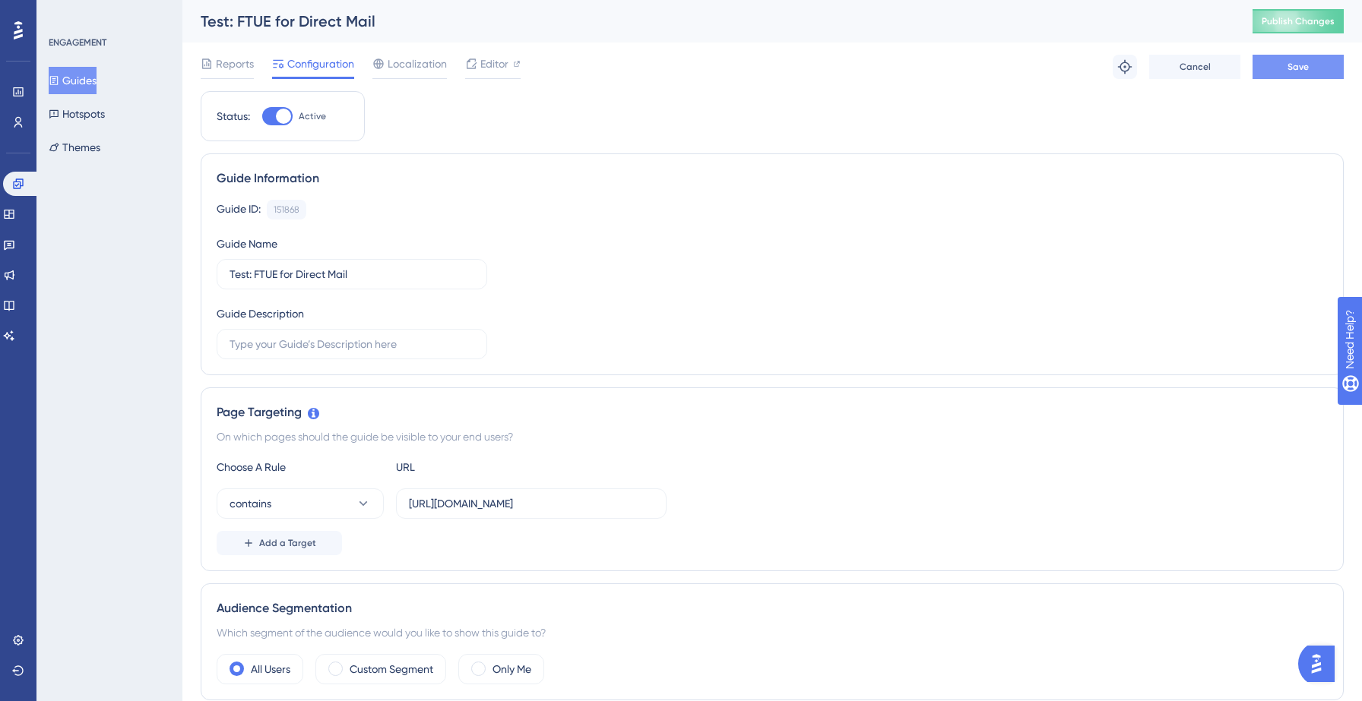
click at [1271, 75] on button "Save" at bounding box center [1297, 67] width 91 height 24
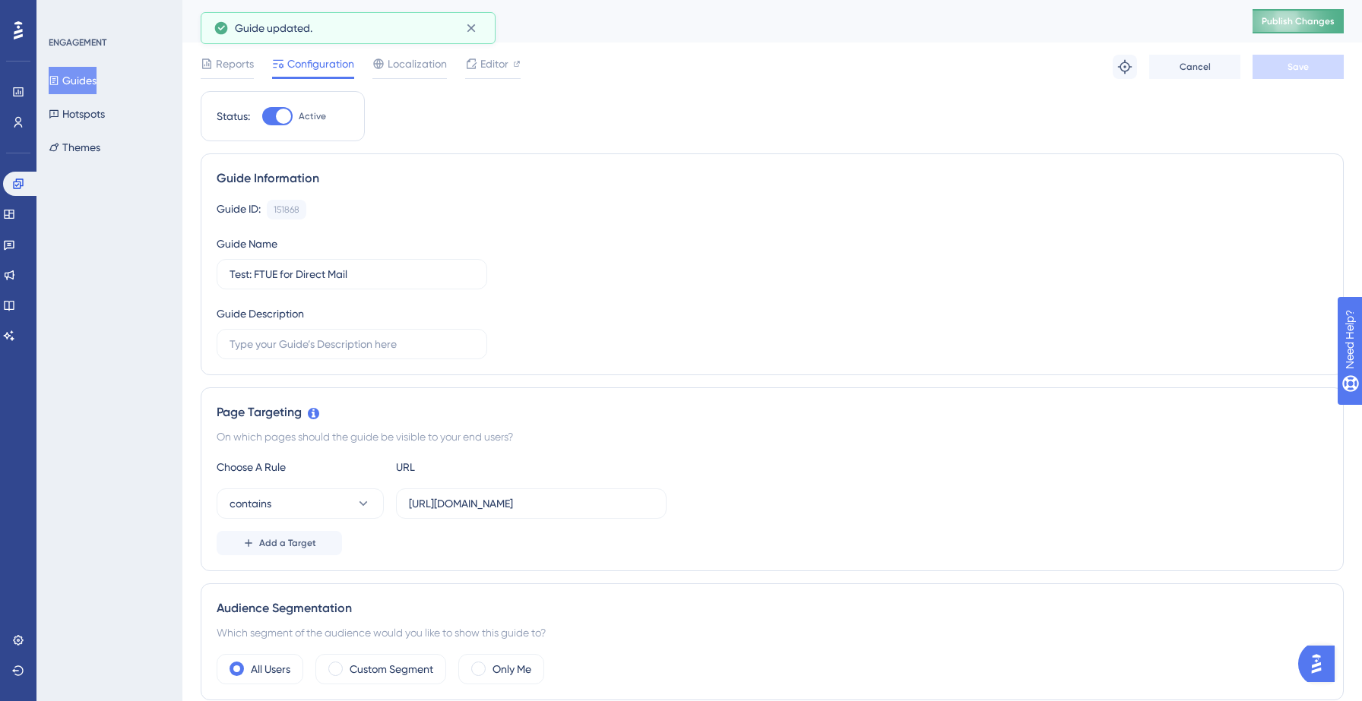
click at [1278, 21] on span "Publish Changes" at bounding box center [1298, 21] width 73 height 12
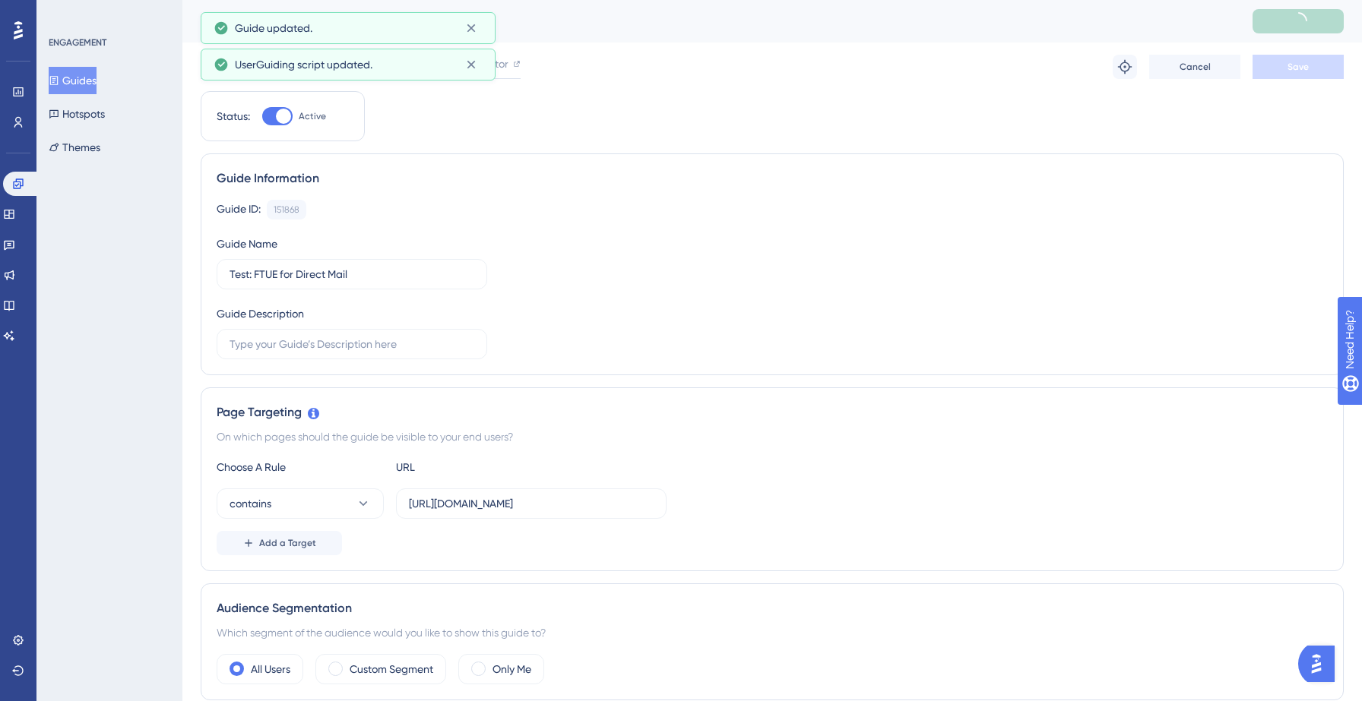
click at [86, 77] on button "Guides" at bounding box center [73, 80] width 48 height 27
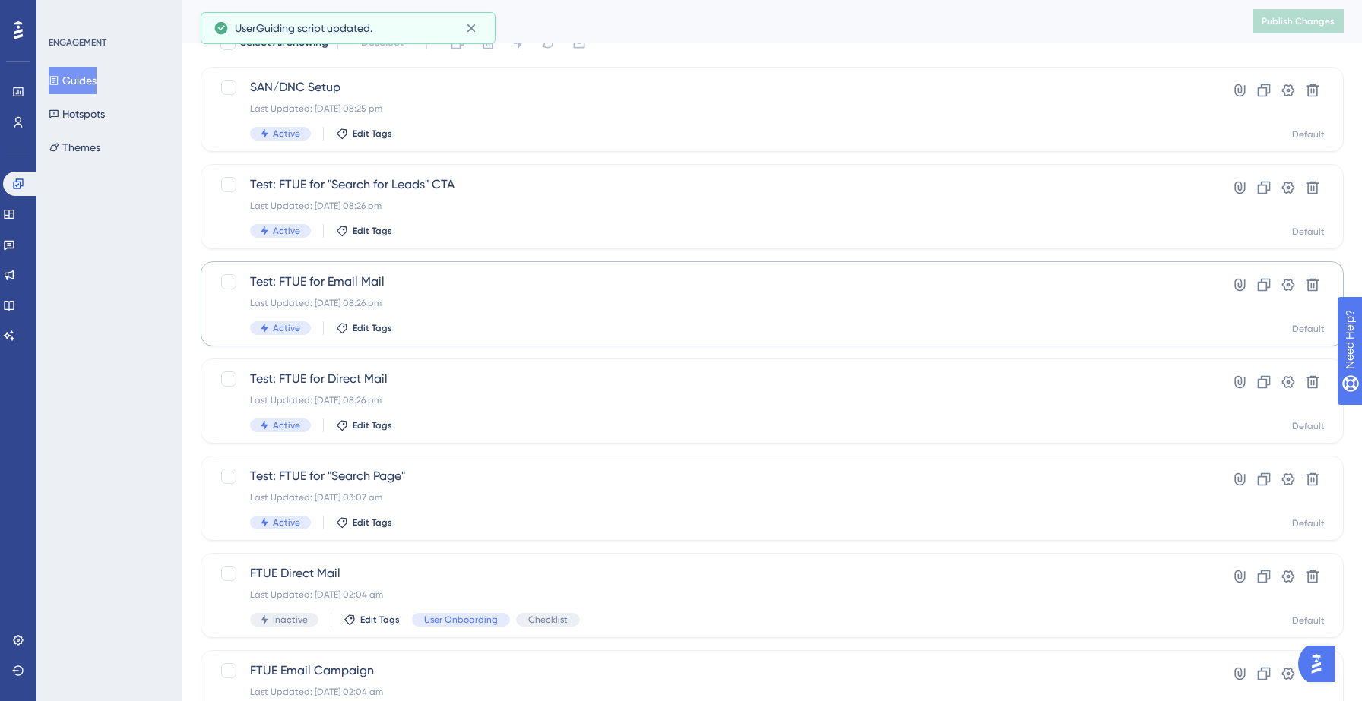
scroll to position [74, 0]
click at [459, 400] on div "Last Updated: 14 Sept 2025 08:26 pm" at bounding box center [711, 400] width 923 height 12
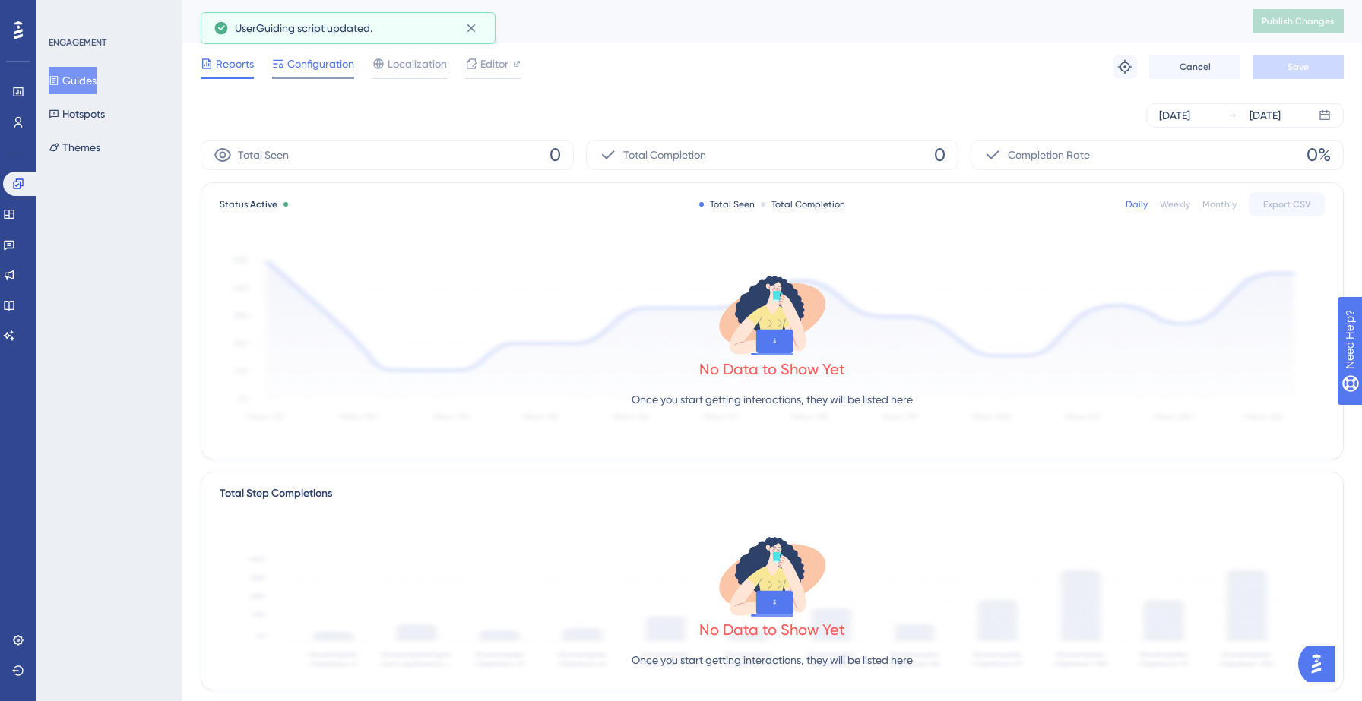
click at [317, 65] on span "Configuration" at bounding box center [320, 64] width 67 height 18
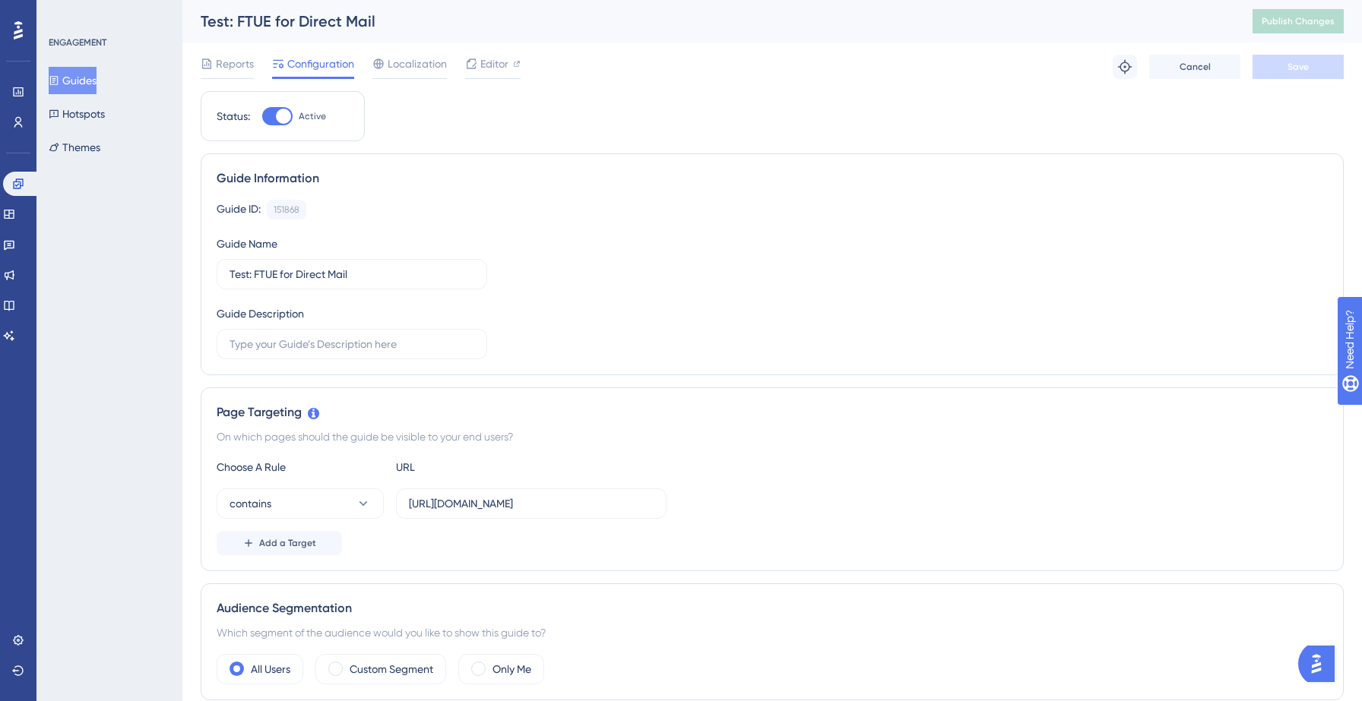
click at [97, 87] on button "Guides" at bounding box center [73, 80] width 48 height 27
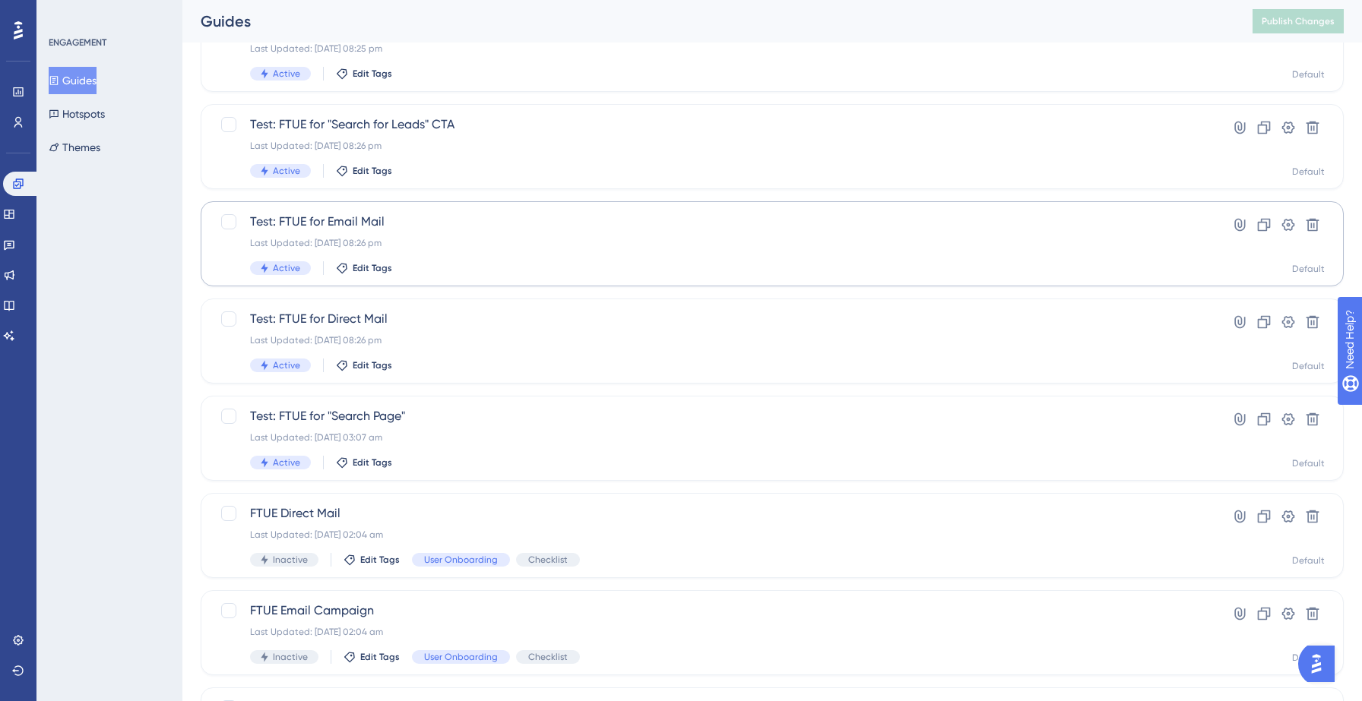
scroll to position [150, 0]
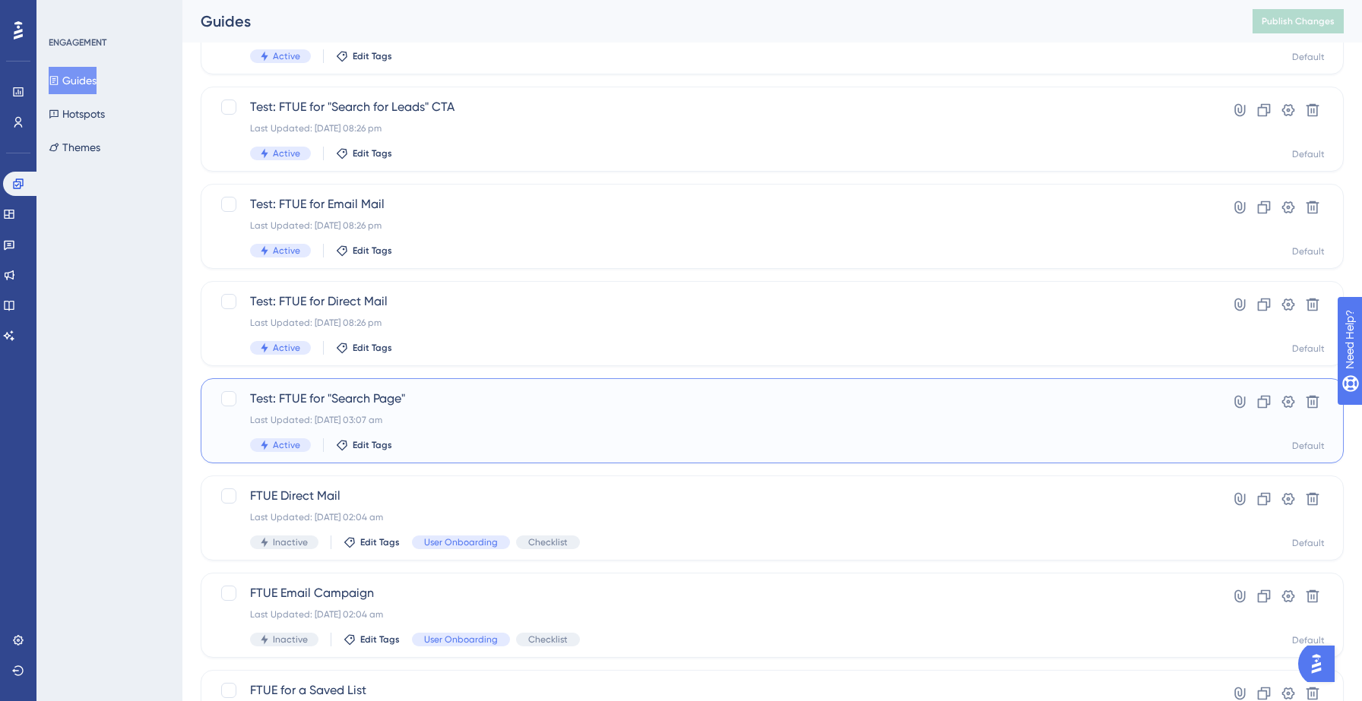
click at [411, 417] on div "Last Updated: 13 Sept 2025 03:07 am" at bounding box center [711, 420] width 923 height 12
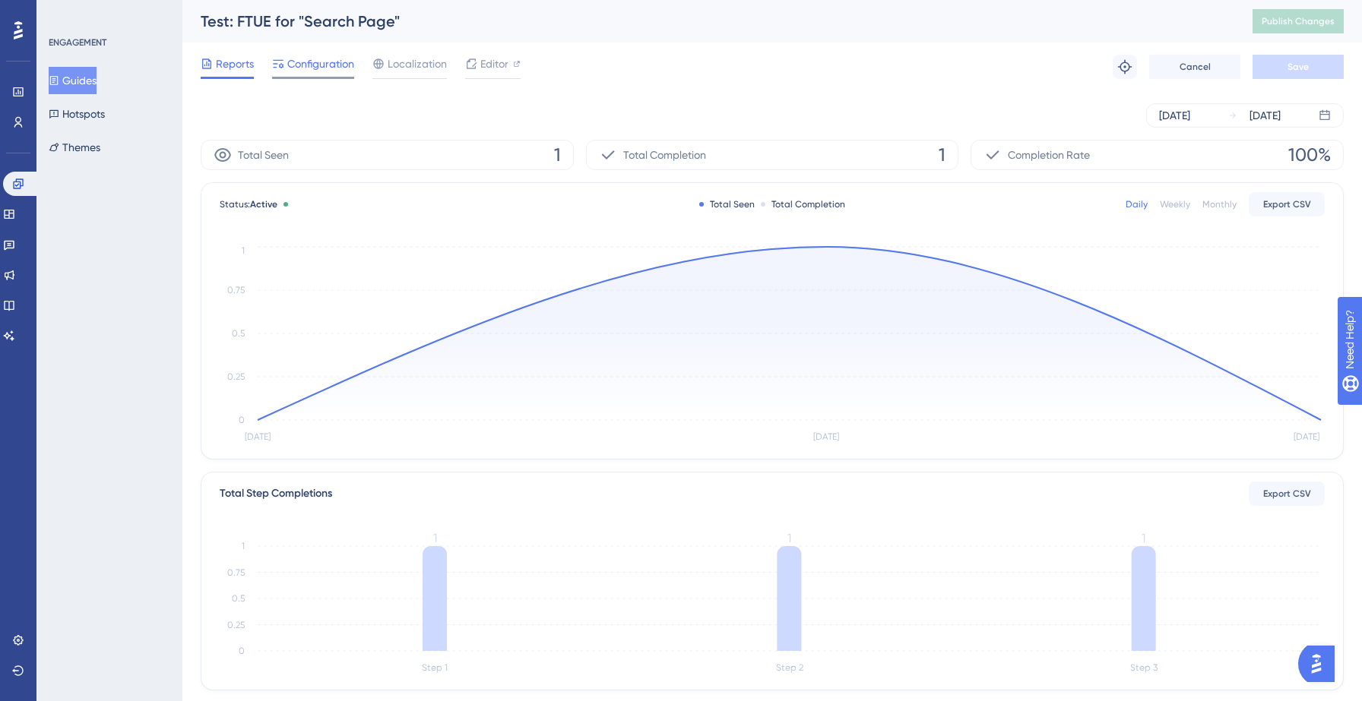
click at [325, 57] on span "Configuration" at bounding box center [320, 64] width 67 height 18
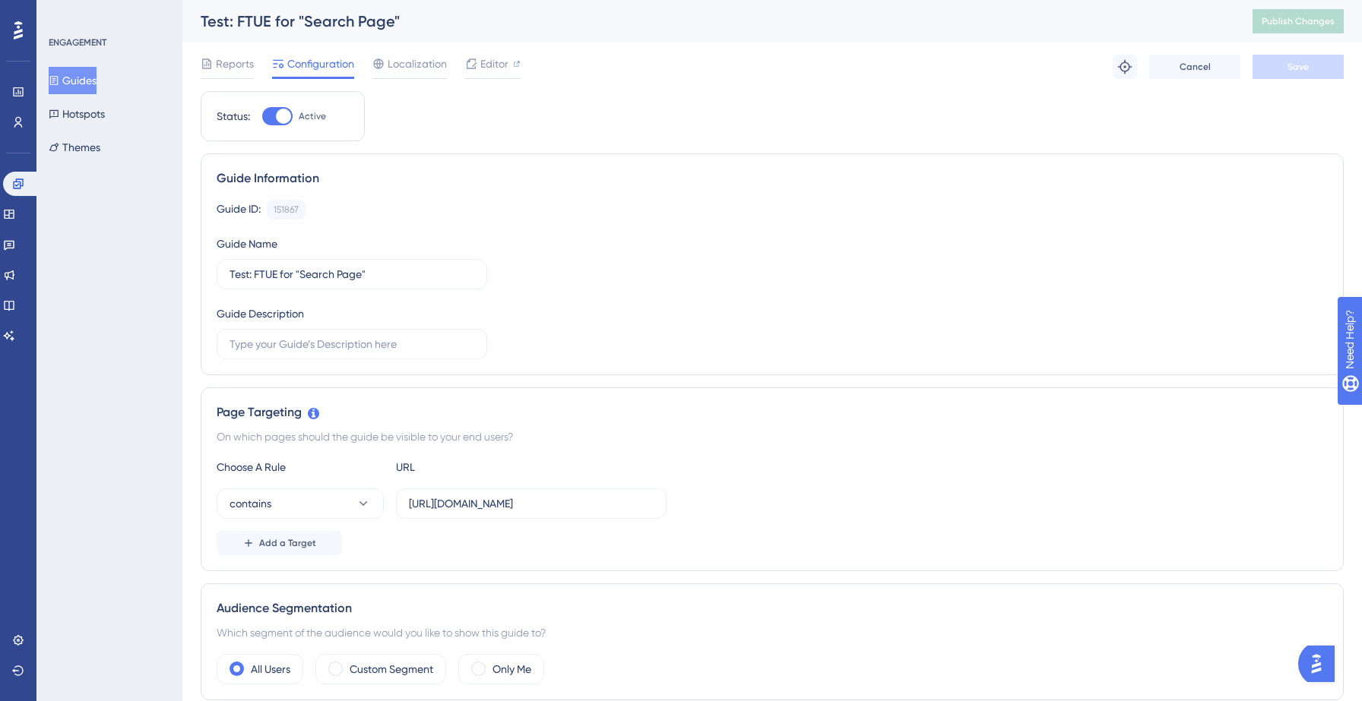
click at [77, 81] on button "Guides" at bounding box center [73, 80] width 48 height 27
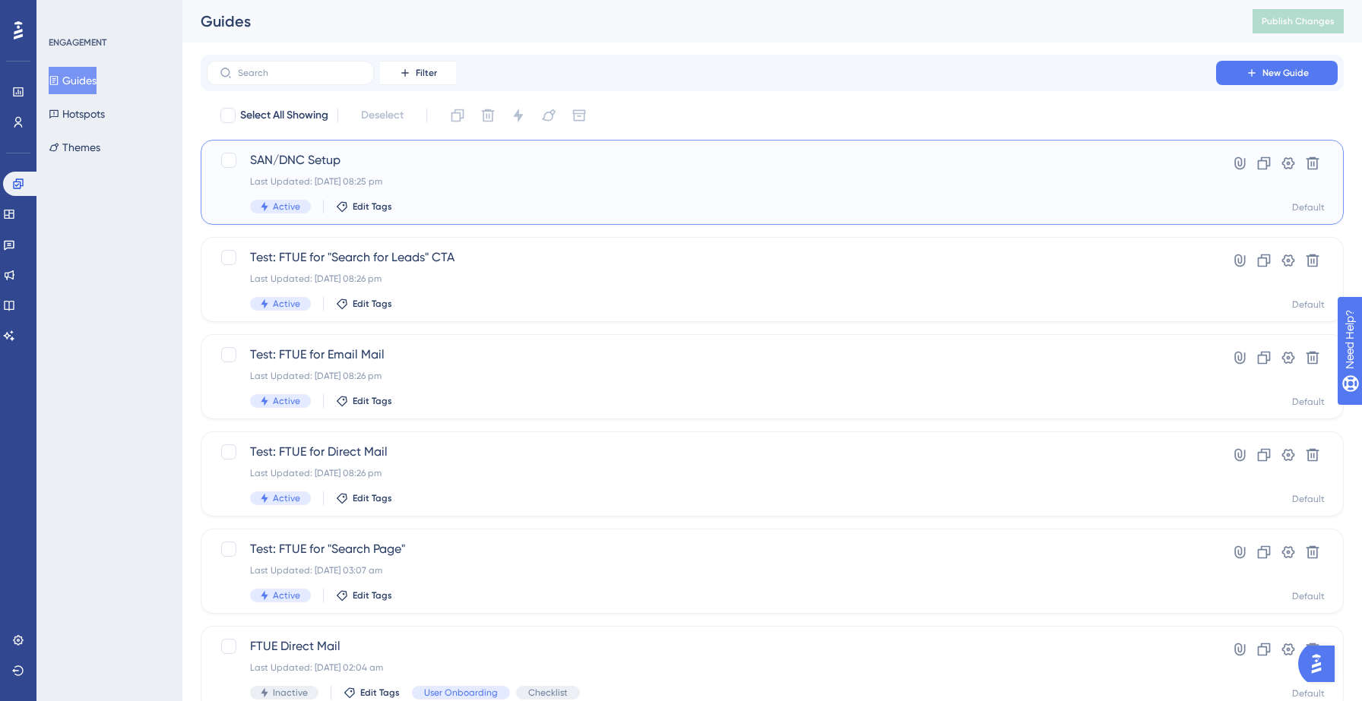
click at [578, 195] on div "SAN/DNC Setup Last Updated: 14 Sept 2025 08:25 pm Active Edit Tags" at bounding box center [711, 182] width 923 height 62
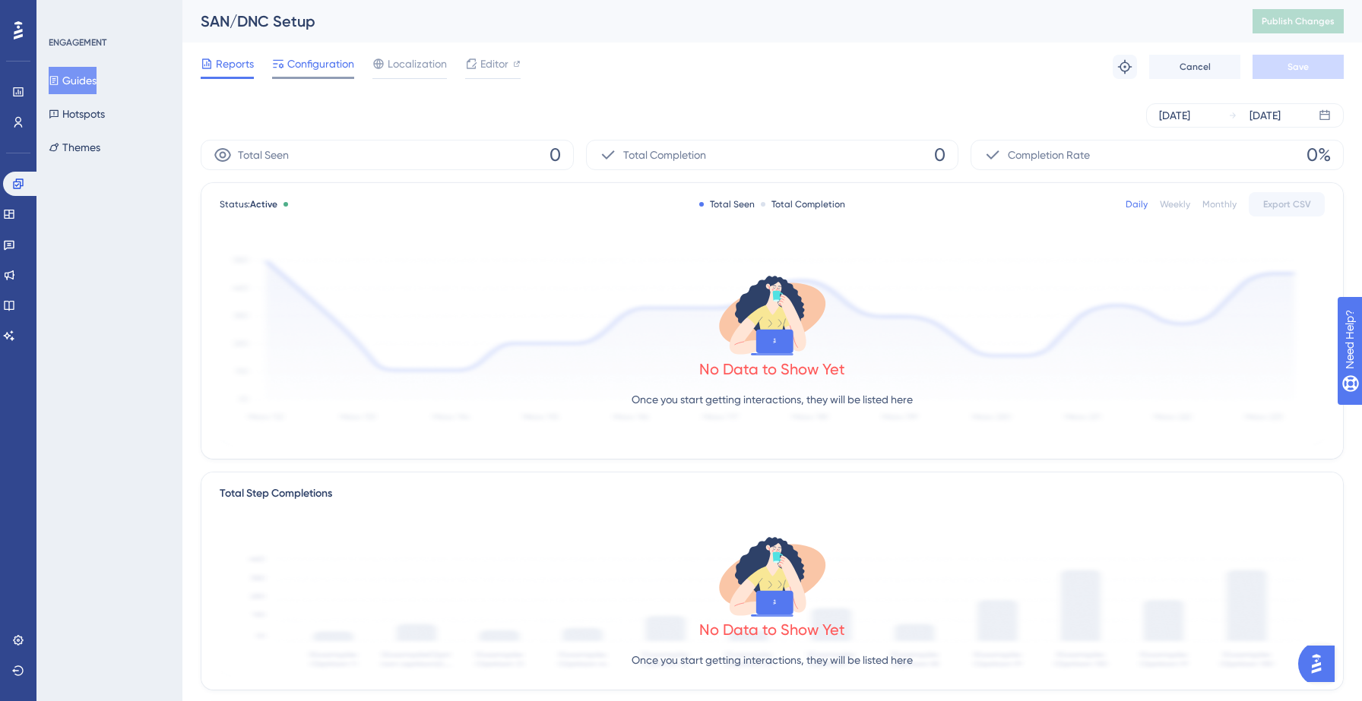
click at [317, 62] on span "Configuration" at bounding box center [320, 64] width 67 height 18
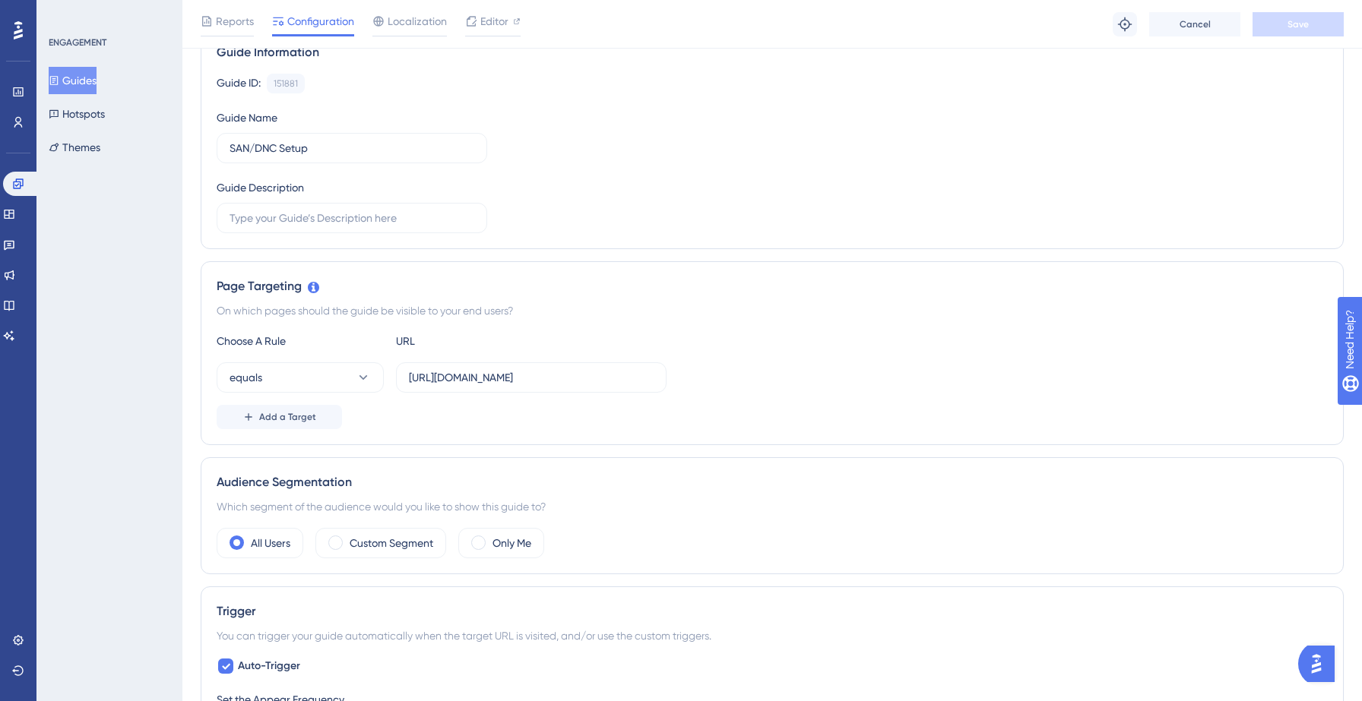
scroll to position [141, 0]
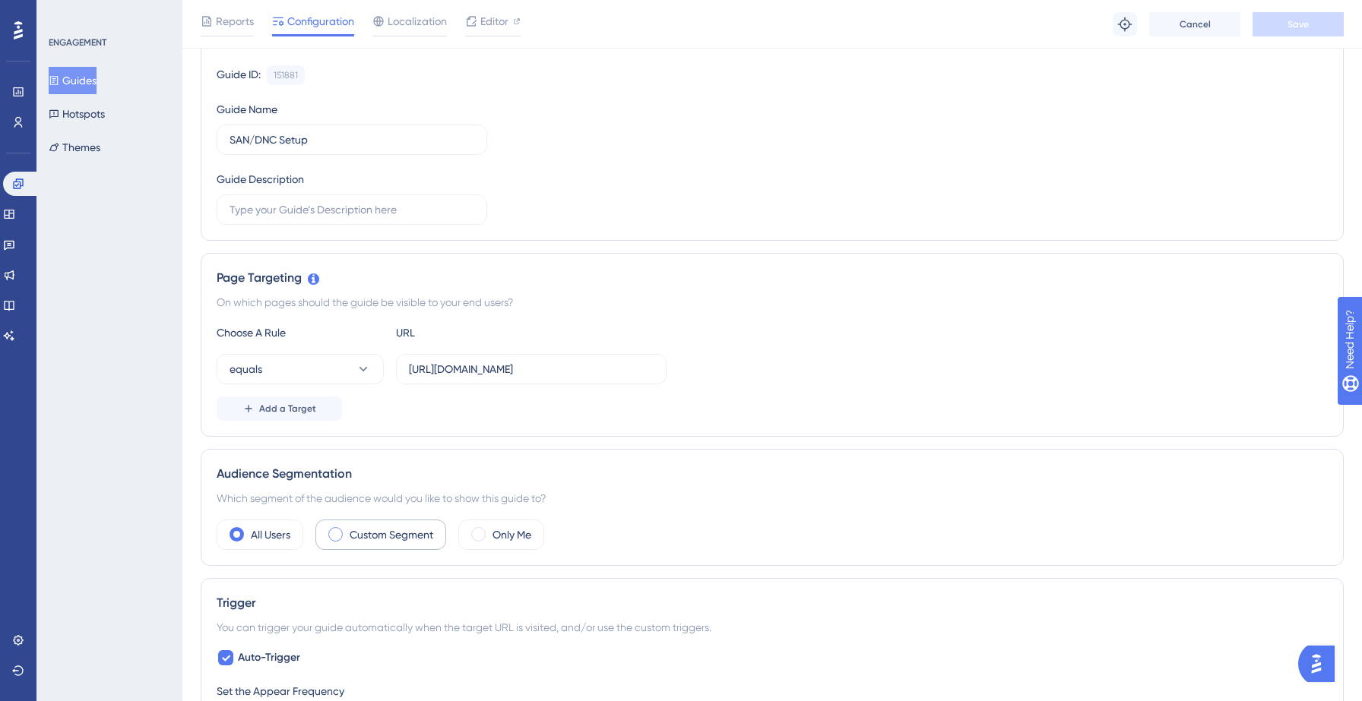
click at [356, 537] on label "Custom Segment" at bounding box center [392, 535] width 84 height 18
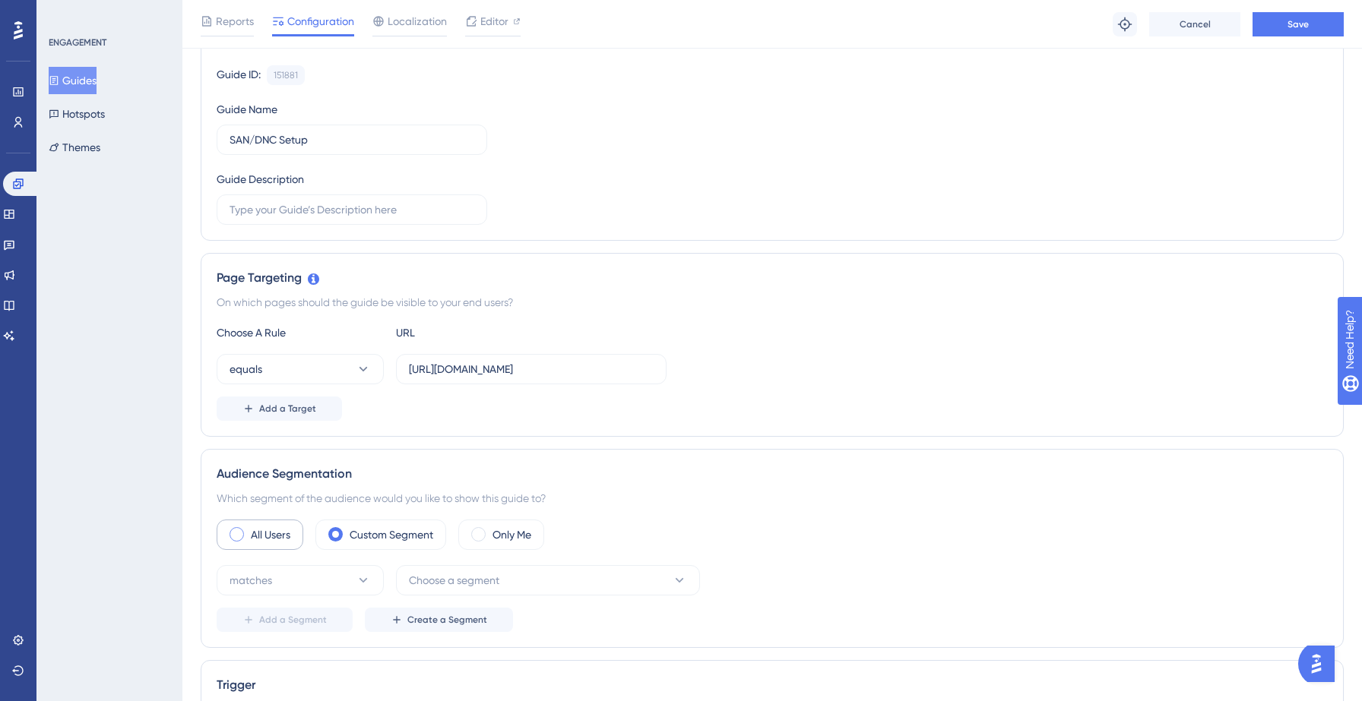
click at [287, 537] on label "All Users" at bounding box center [271, 535] width 40 height 18
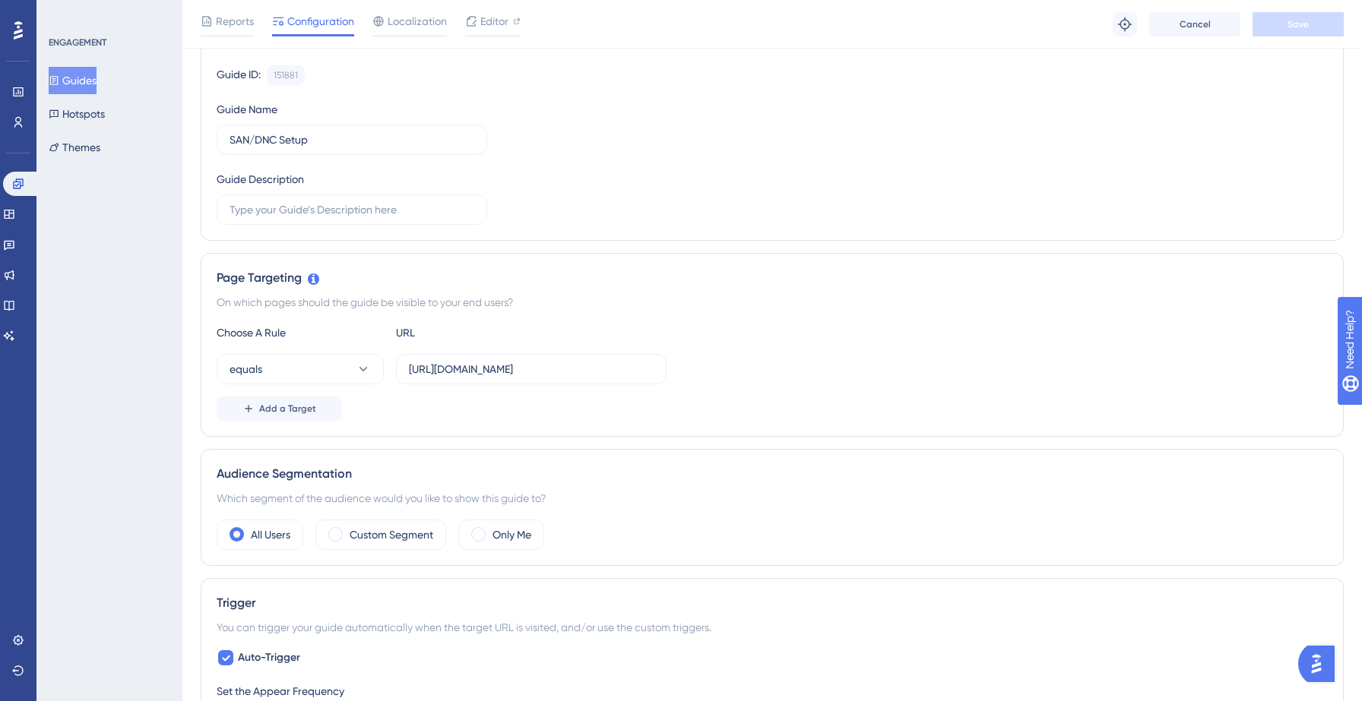
scroll to position [0, 0]
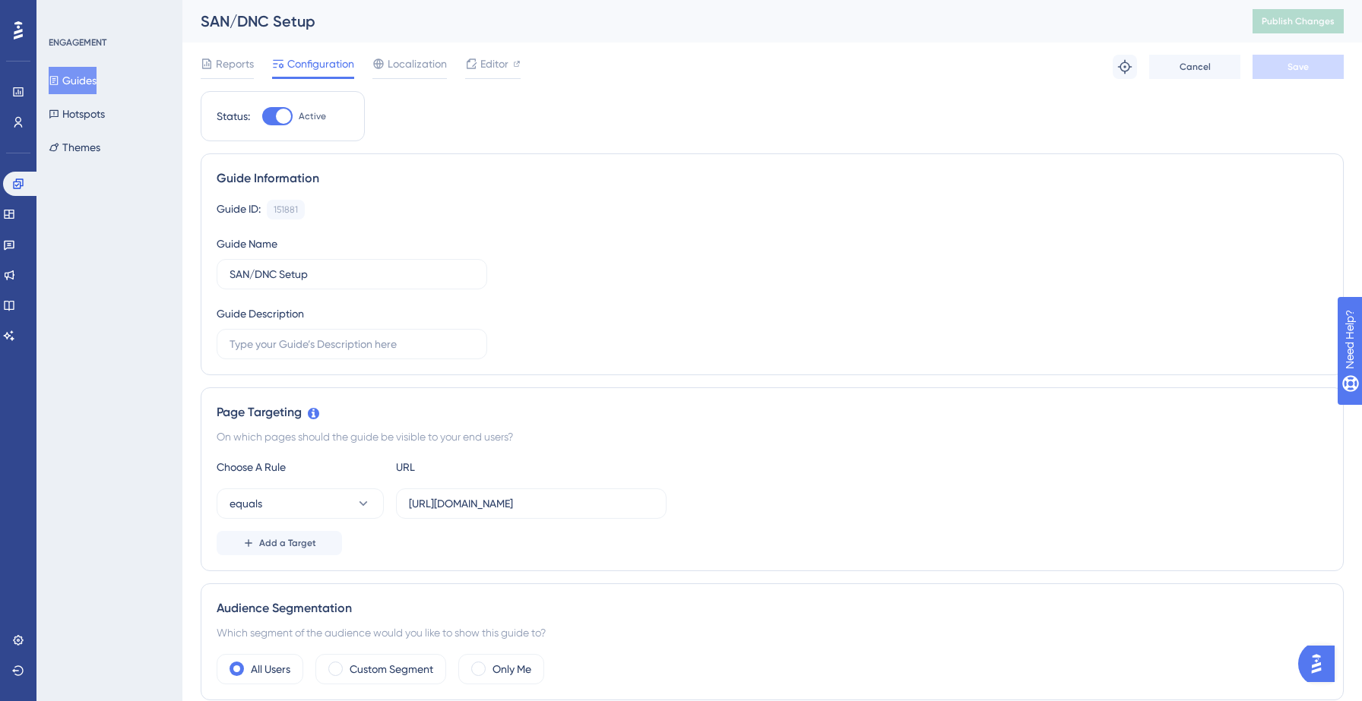
click at [97, 80] on button "Guides" at bounding box center [73, 80] width 48 height 27
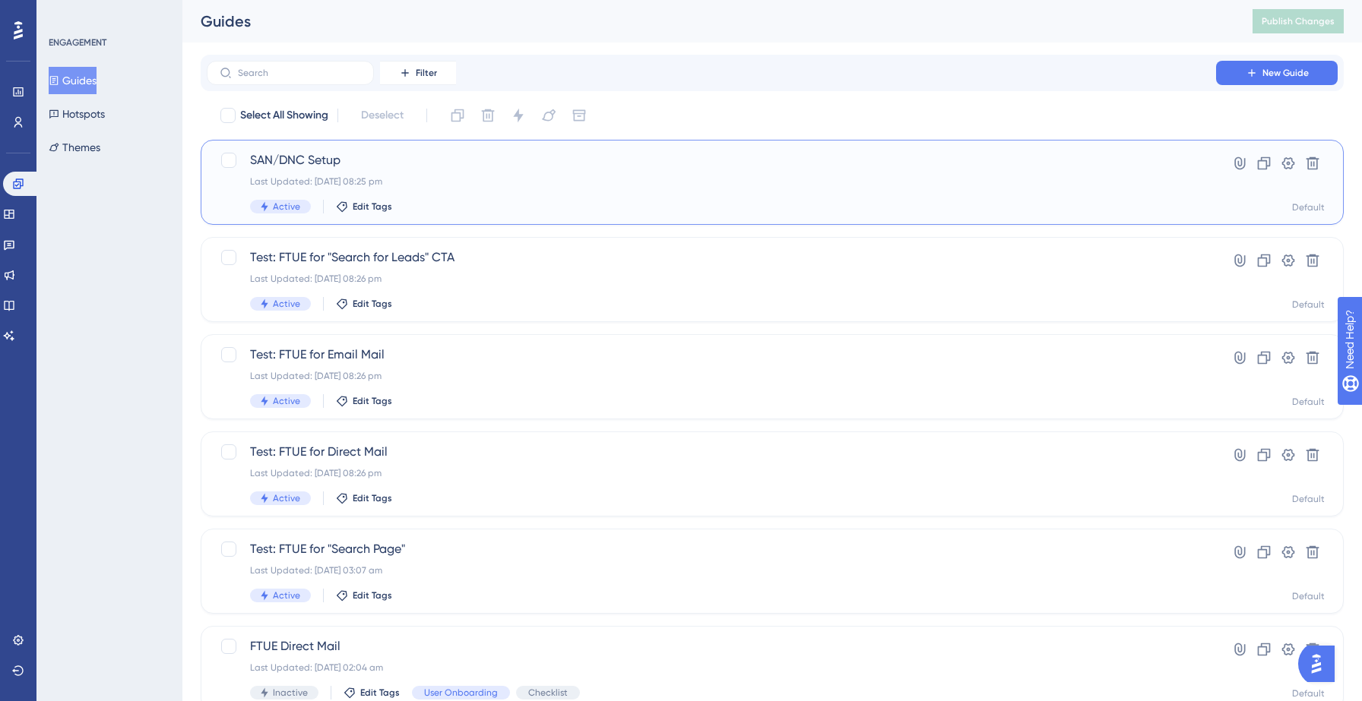
click at [505, 192] on div "SAN/DNC Setup Last Updated: 14 Sept 2025 08:25 pm Active Edit Tags" at bounding box center [711, 182] width 923 height 62
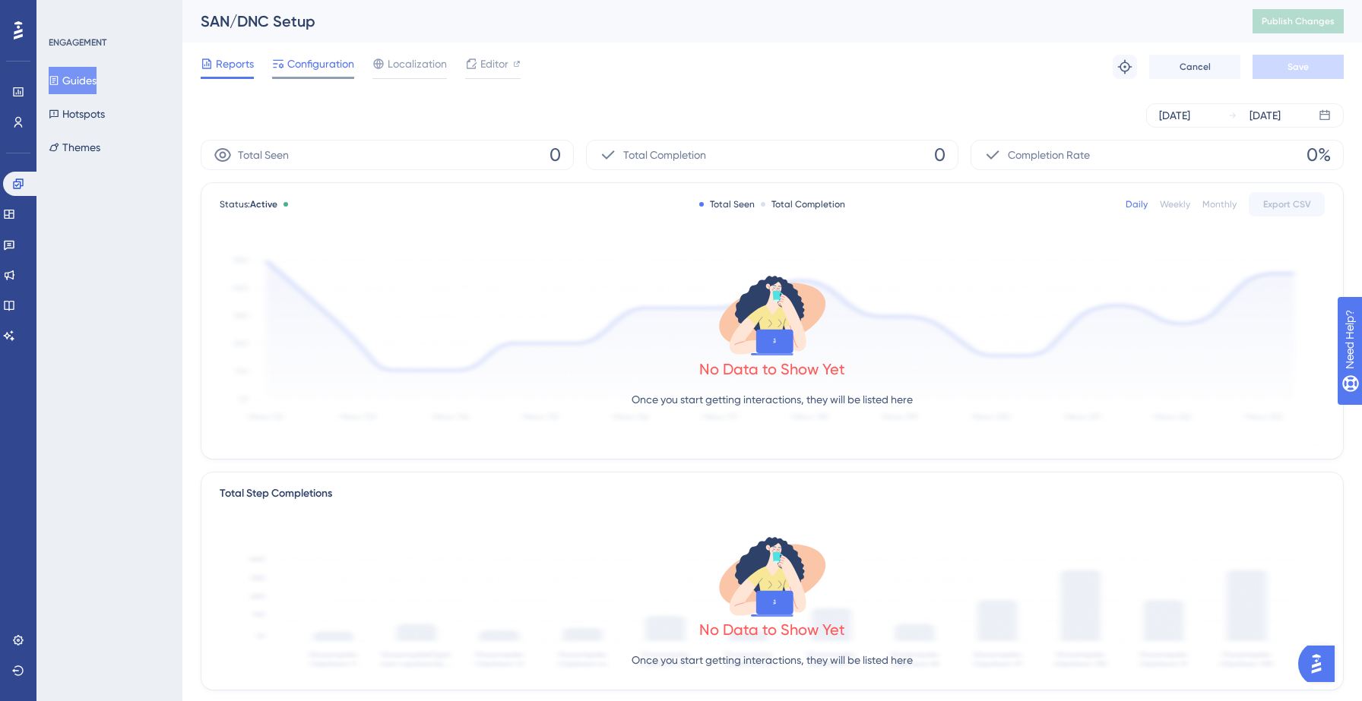
click at [337, 70] on span "Configuration" at bounding box center [320, 64] width 67 height 18
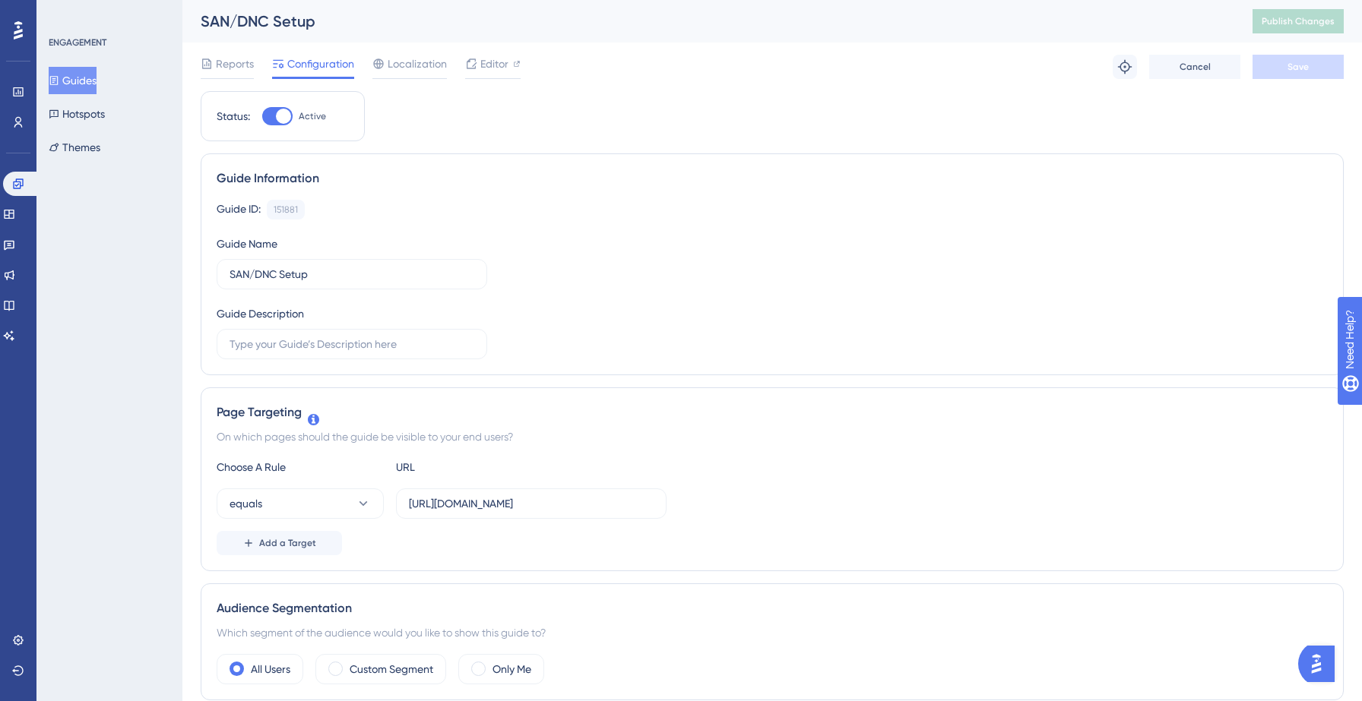
click at [93, 80] on button "Guides" at bounding box center [73, 80] width 48 height 27
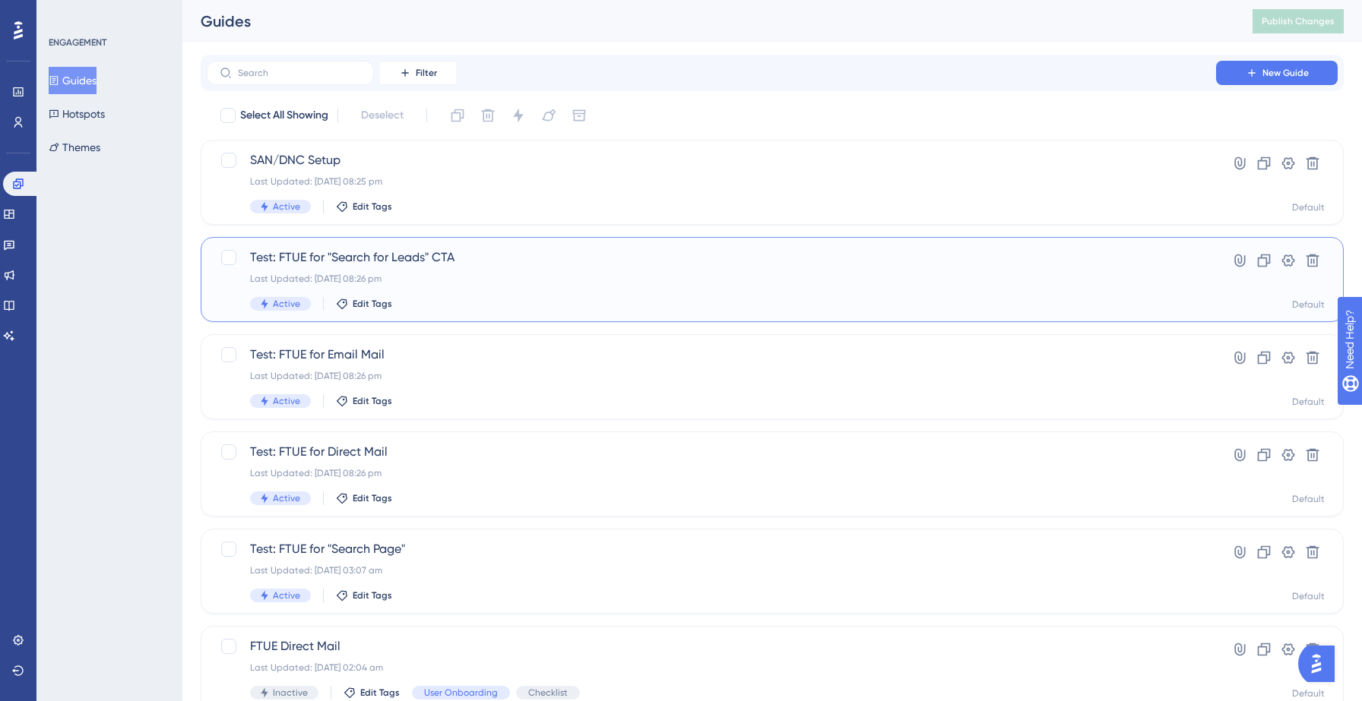
click at [480, 286] on div "Test: FTUE for "Search for Leads" CTA Last Updated: 14 Sept 2025 08:26 pm Activ…" at bounding box center [711, 280] width 923 height 62
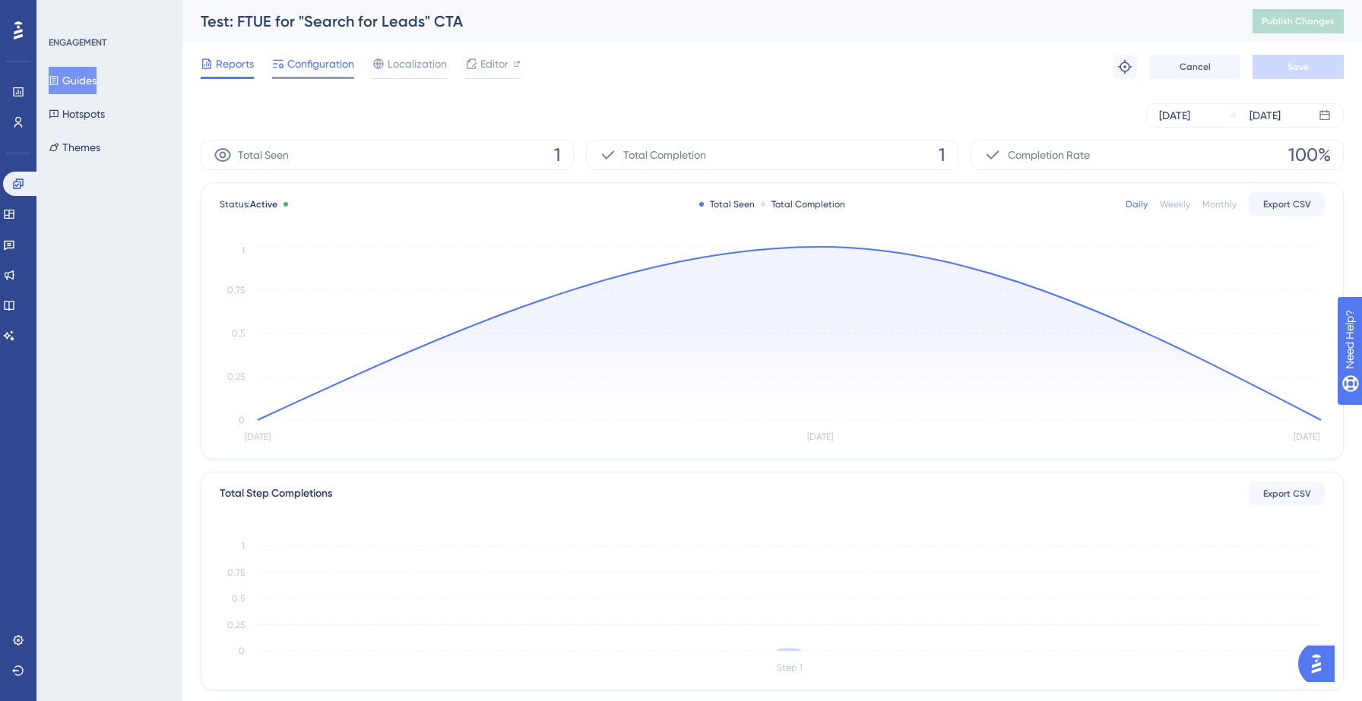
click at [321, 68] on span "Configuration" at bounding box center [320, 64] width 67 height 18
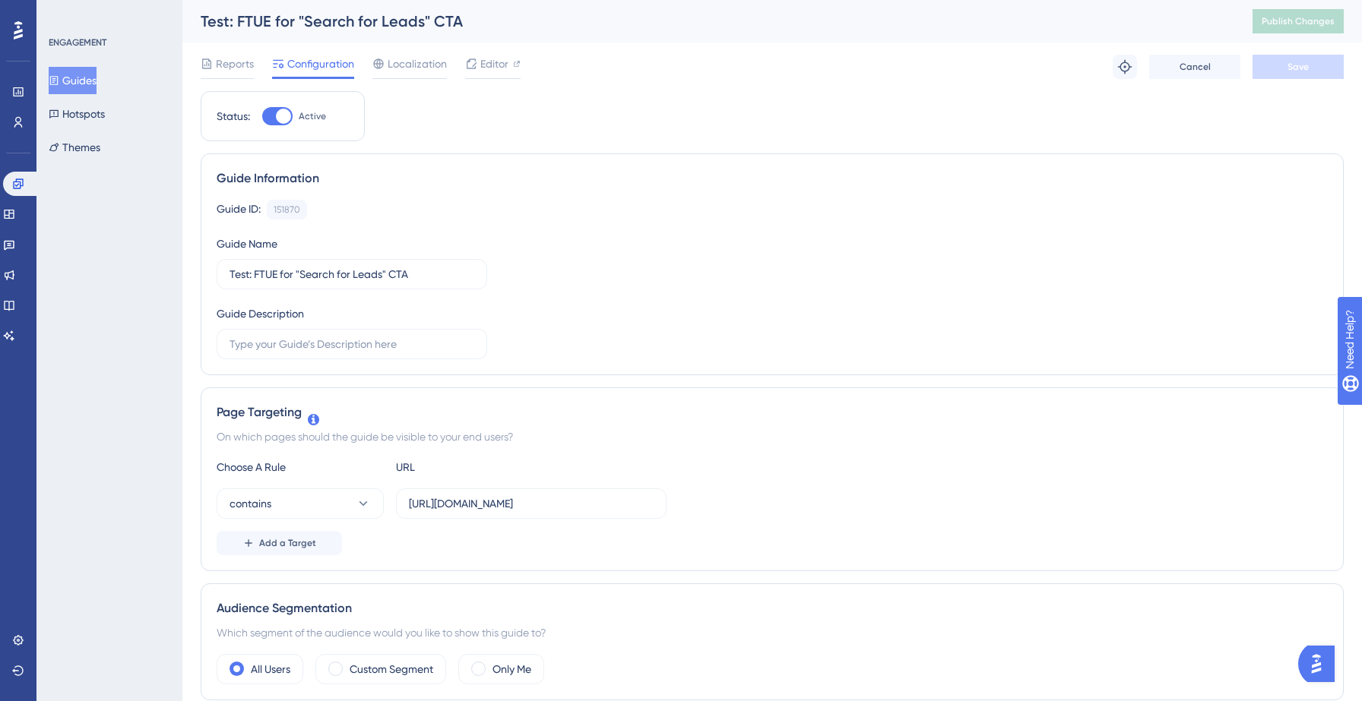
click at [97, 80] on button "Guides" at bounding box center [73, 80] width 48 height 27
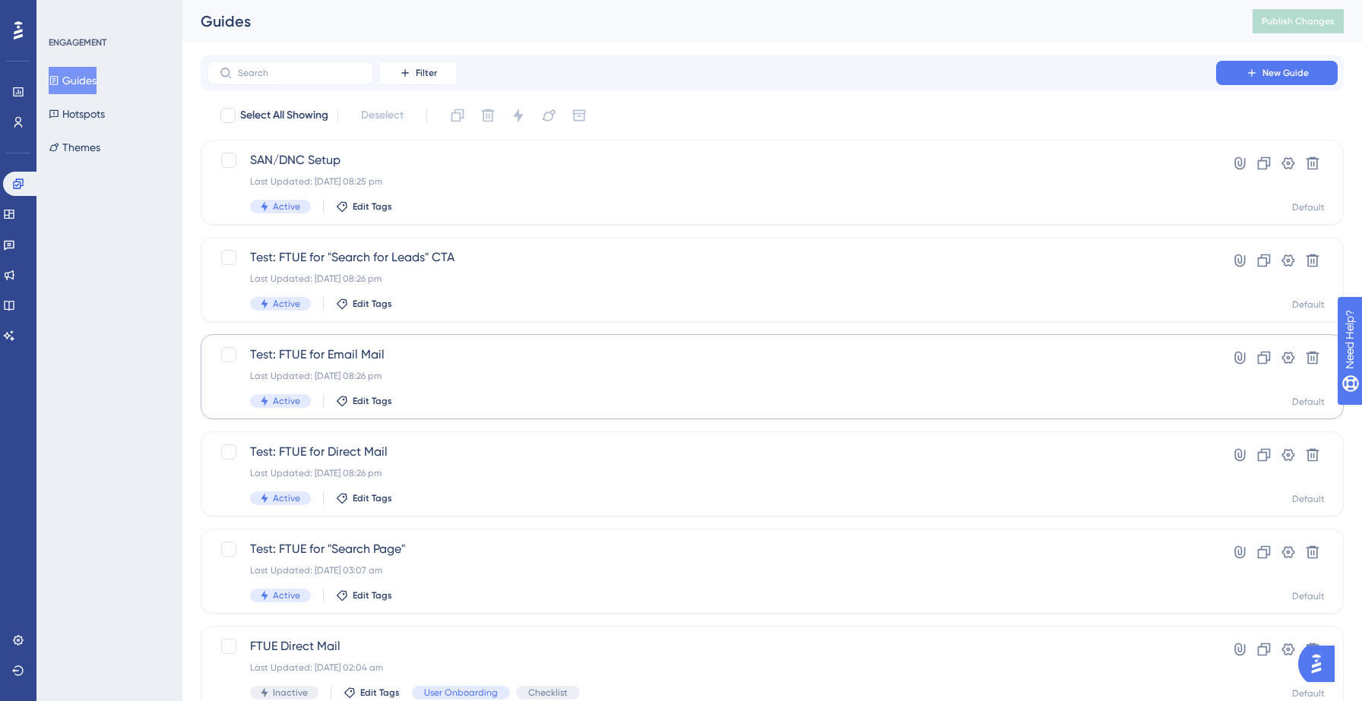
scroll to position [46, 0]
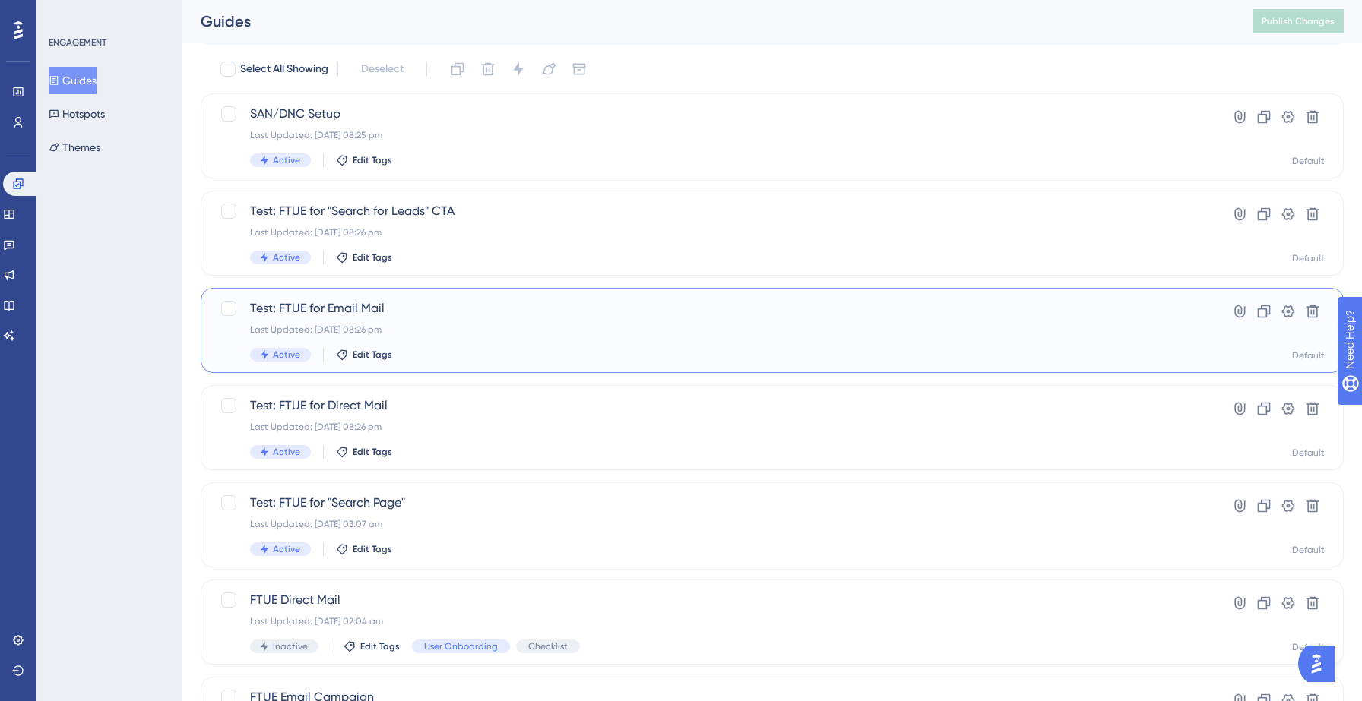
click at [478, 315] on span "Test: FTUE for Email Mail" at bounding box center [711, 308] width 923 height 18
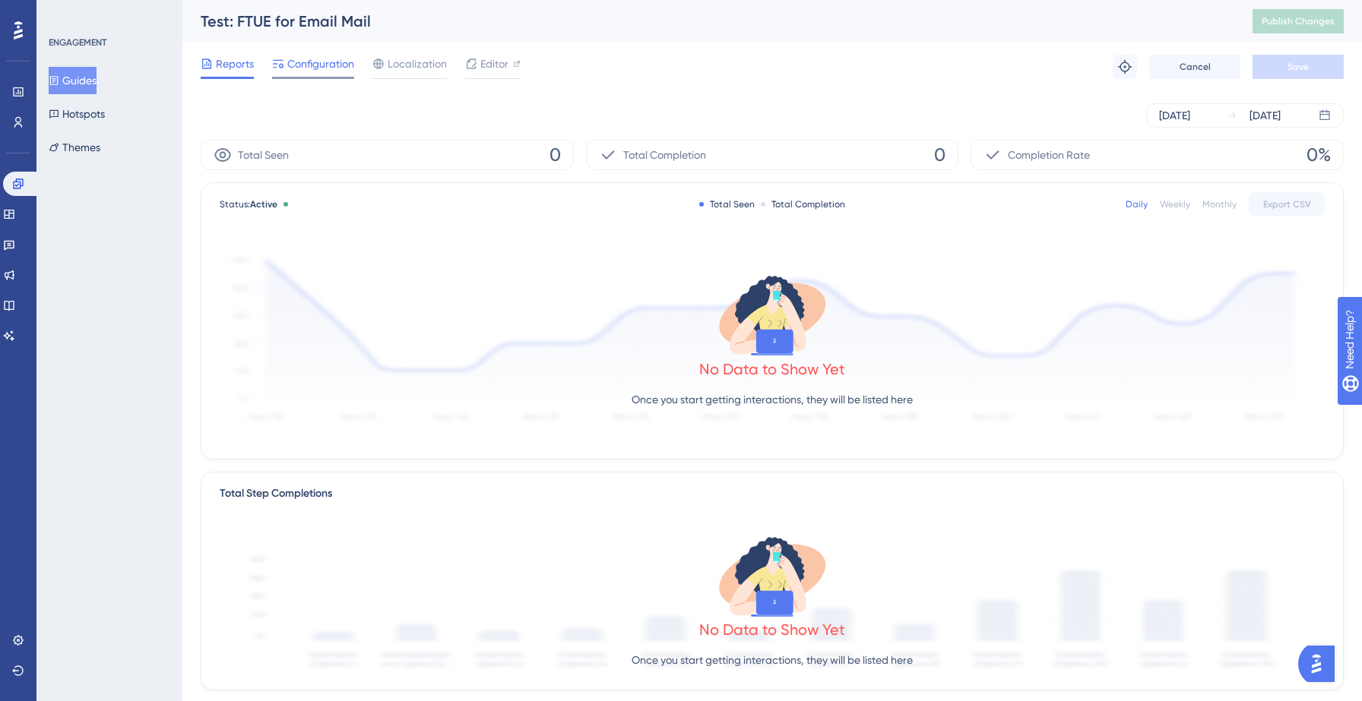
click at [313, 63] on span "Configuration" at bounding box center [320, 64] width 67 height 18
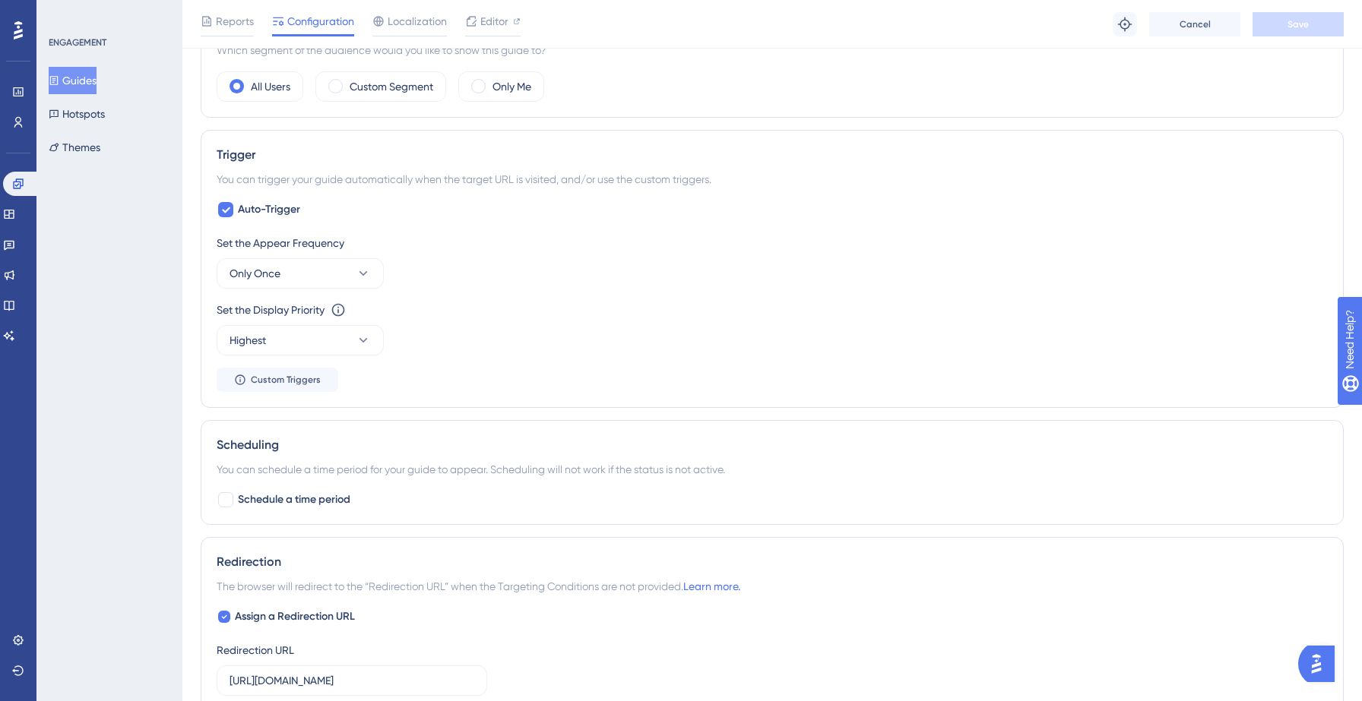
scroll to position [917, 0]
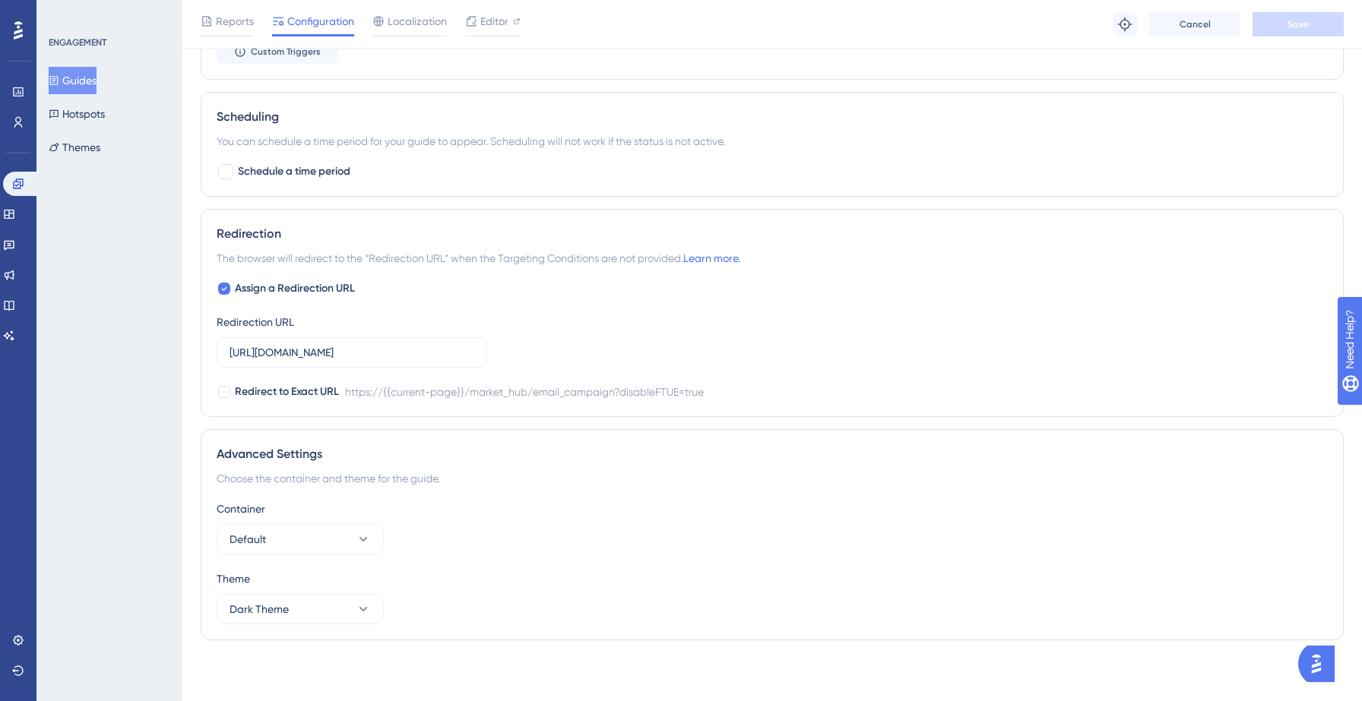
click at [72, 80] on button "Guides" at bounding box center [73, 80] width 48 height 27
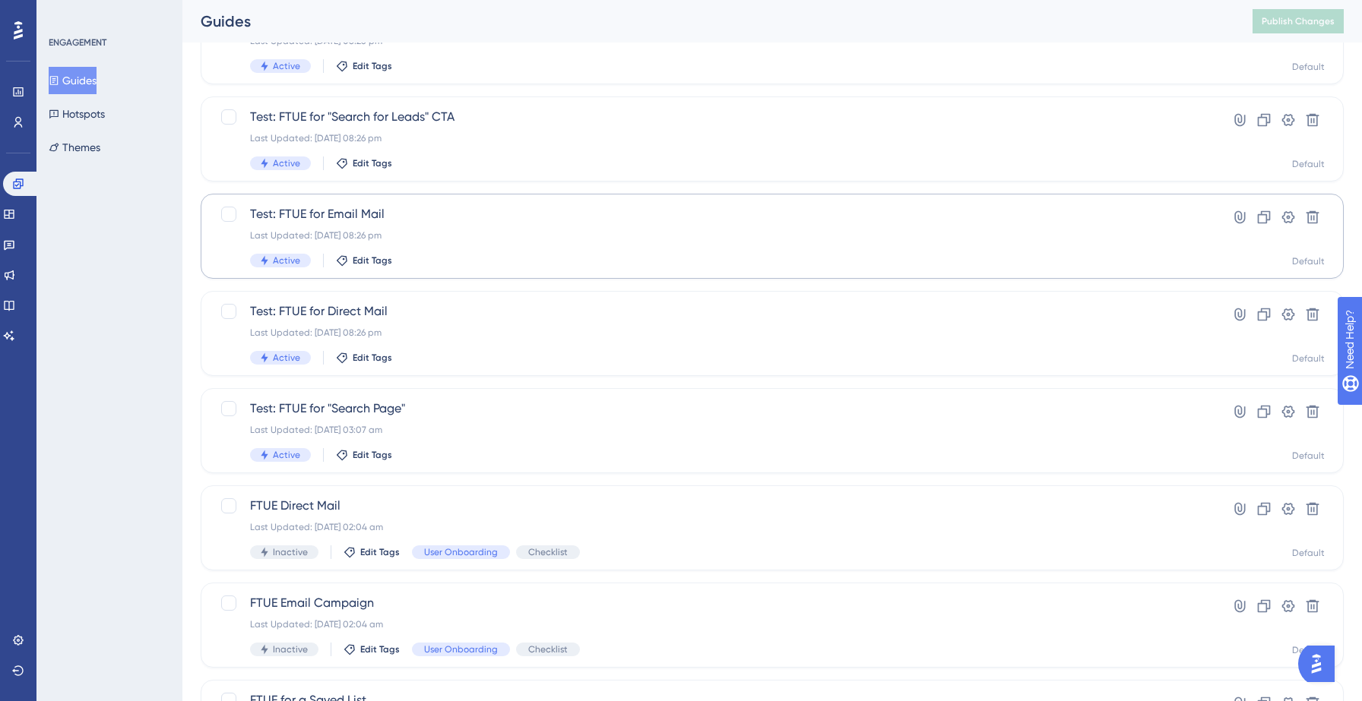
scroll to position [148, 0]
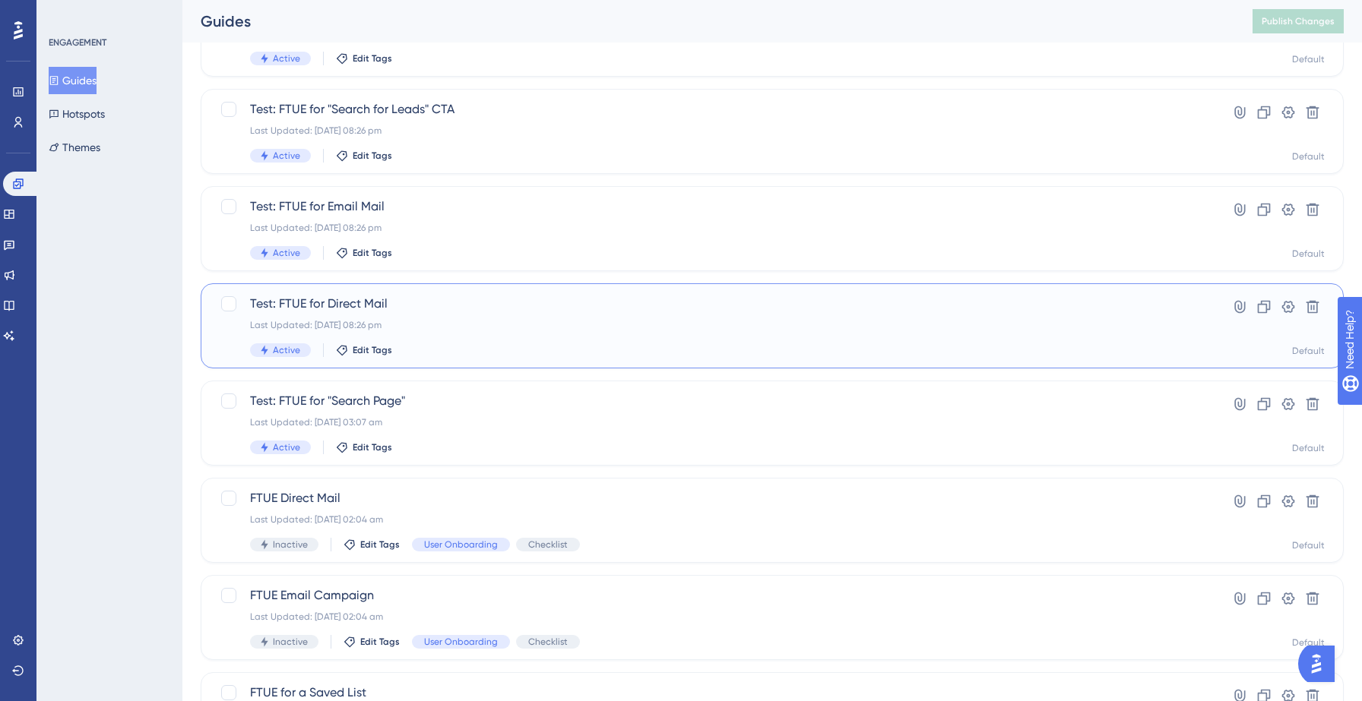
click at [446, 336] on div "Test: FTUE for Direct Mail Last Updated: 14 Sept 2025 08:26 pm Active Edit Tags" at bounding box center [711, 326] width 923 height 62
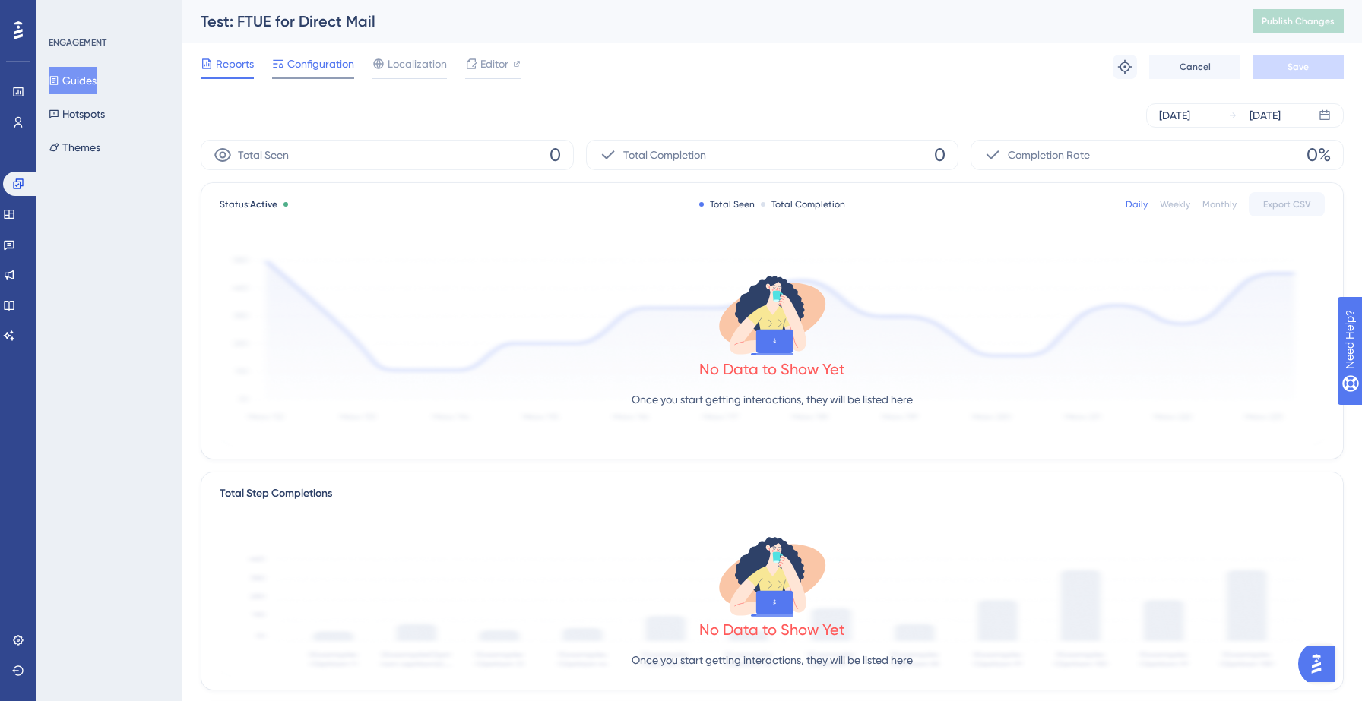
click at [316, 59] on span "Configuration" at bounding box center [320, 64] width 67 height 18
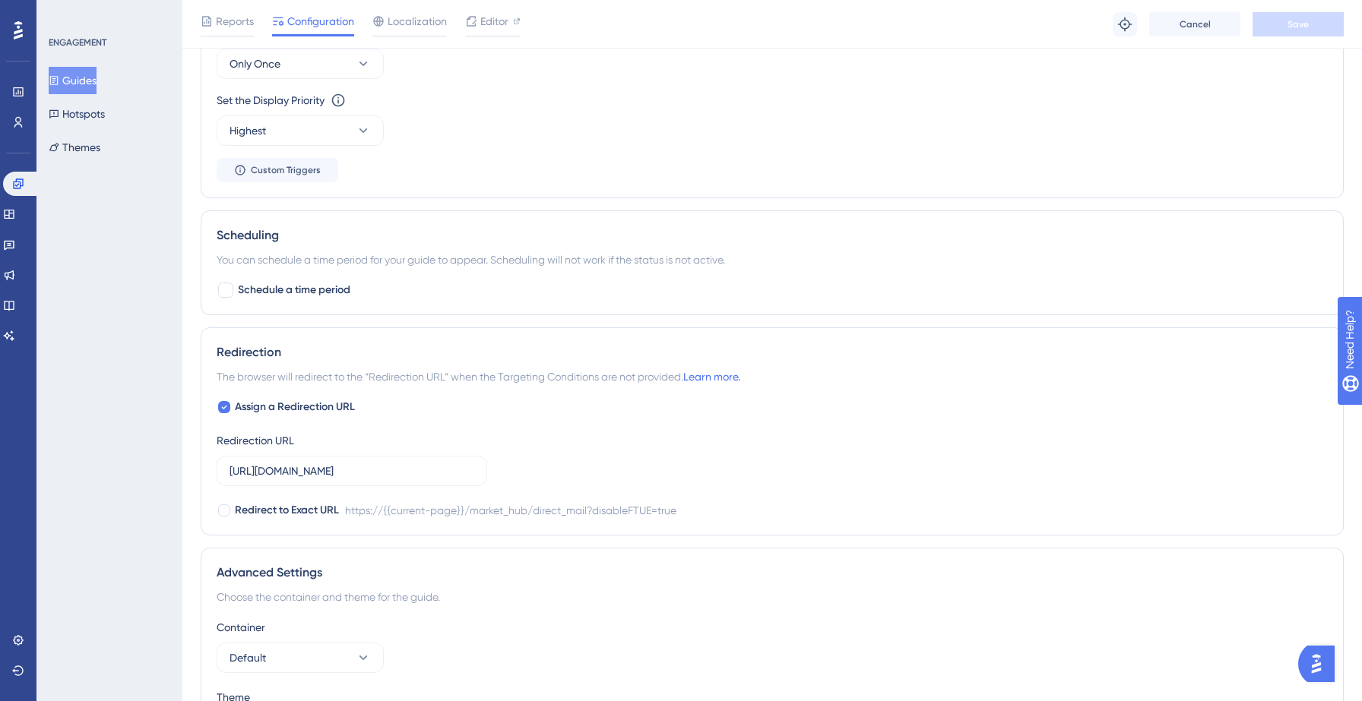
scroll to position [917, 0]
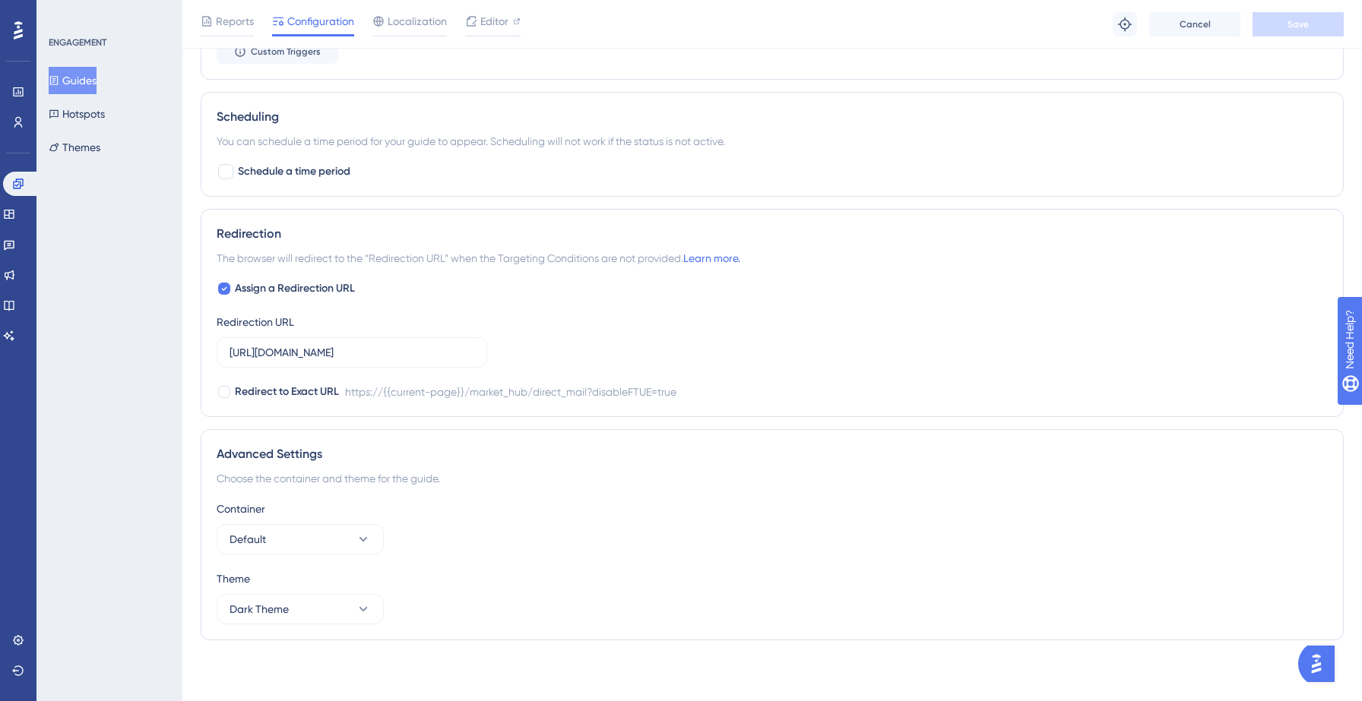
click at [75, 78] on button "Guides" at bounding box center [73, 80] width 48 height 27
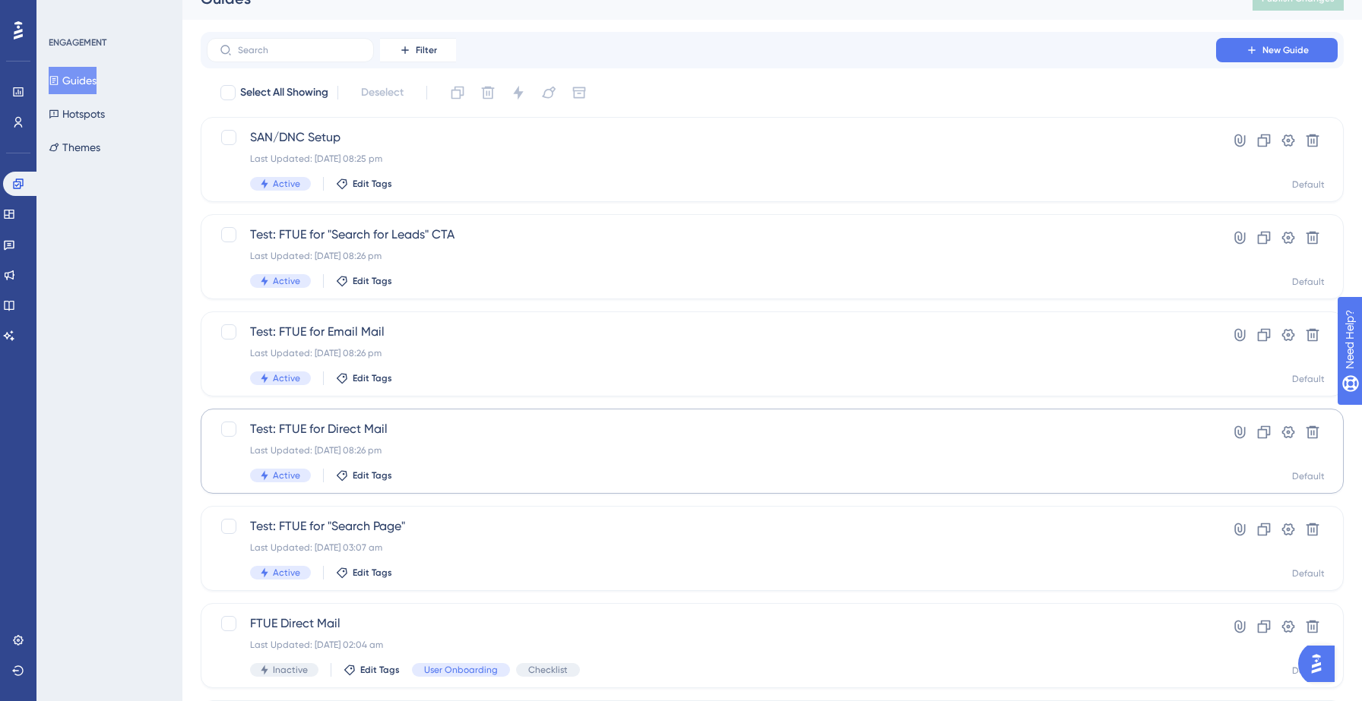
scroll to position [15, 0]
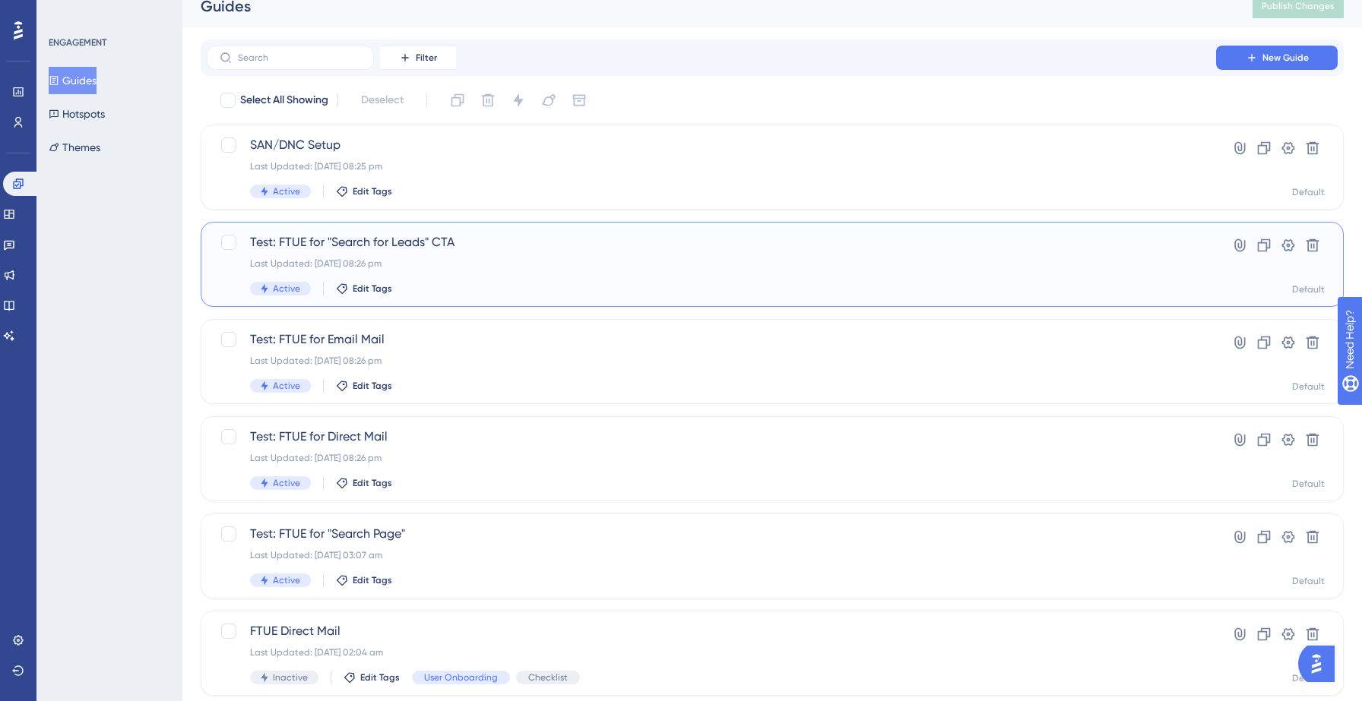
click at [473, 277] on div "Test: FTUE for "Search for Leads" CTA Last Updated: 14 Sept 2025 08:26 pm Activ…" at bounding box center [711, 264] width 923 height 62
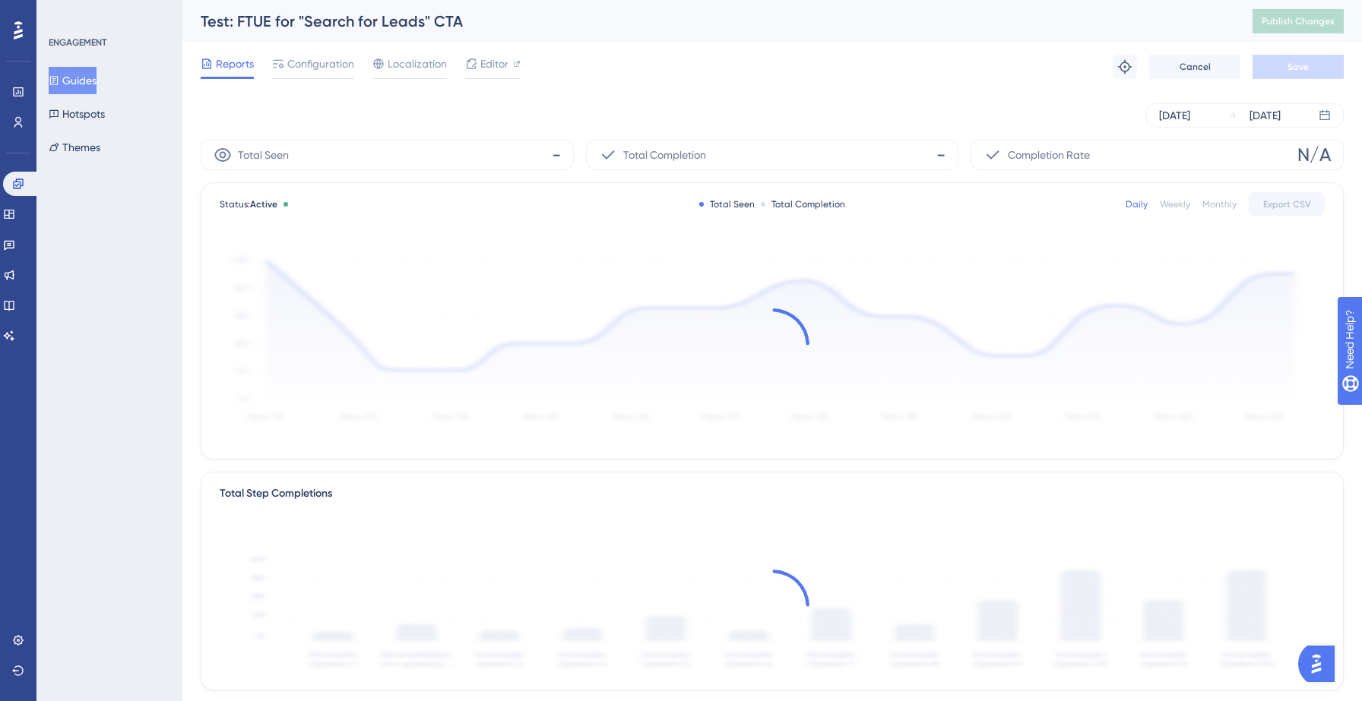
click at [324, 51] on div "Reports Configuration Localization Editor Troubleshoot Cancel Save" at bounding box center [772, 67] width 1143 height 49
click at [324, 63] on span "Configuration" at bounding box center [320, 64] width 67 height 18
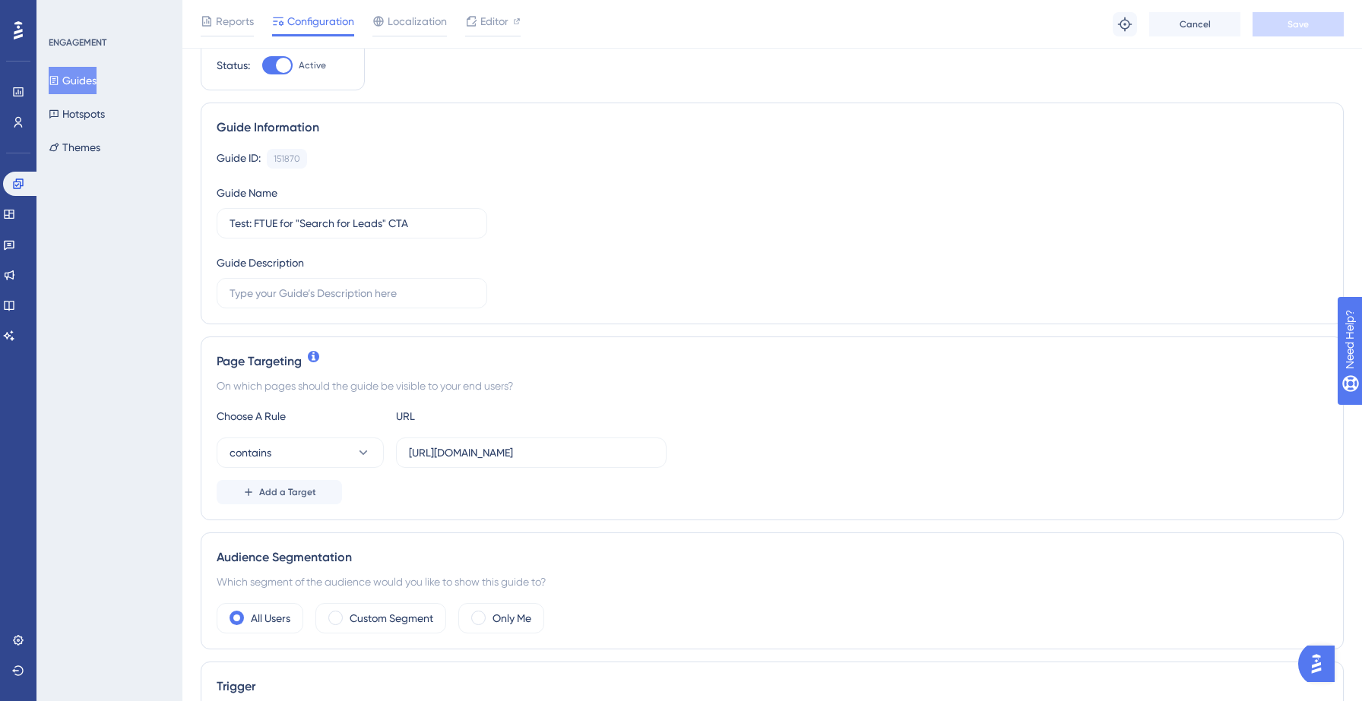
scroll to position [65, 0]
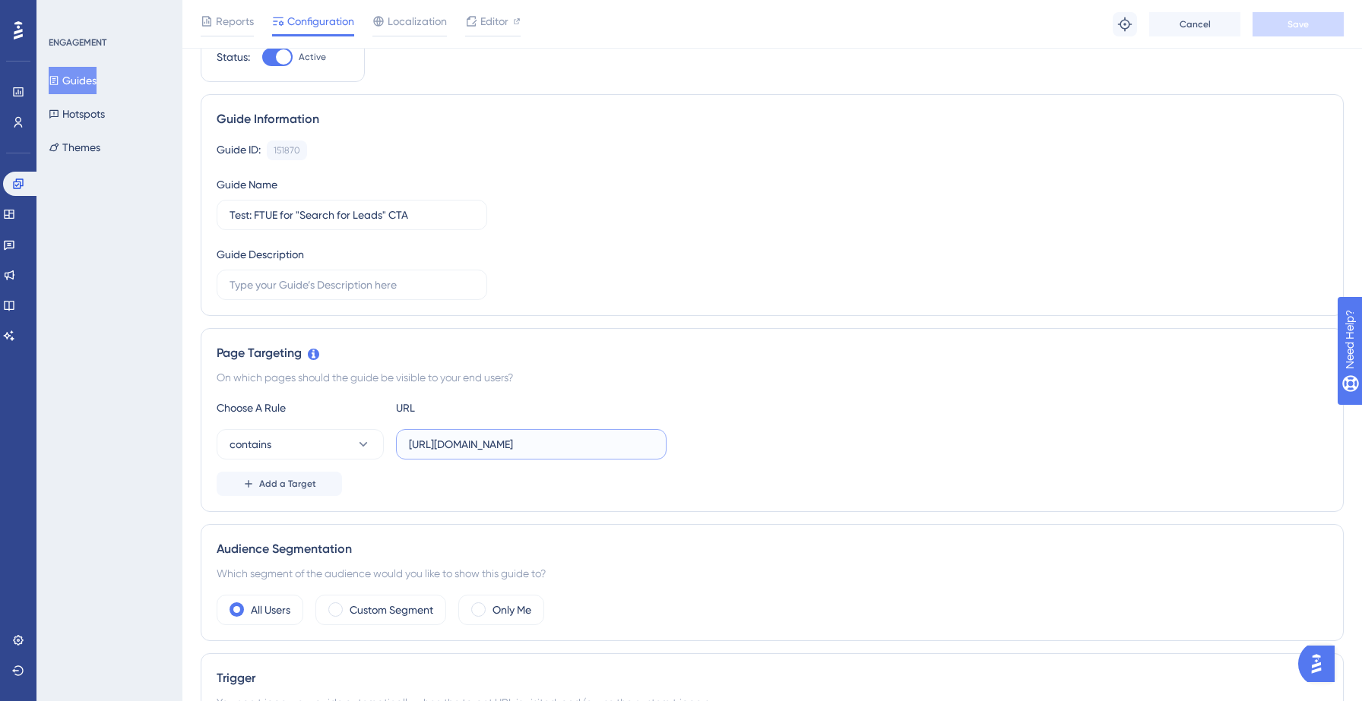
click at [521, 442] on input "https://hotsprings.salesgenie.com/?disableFTUE=true" at bounding box center [531, 444] width 245 height 17
paste input "text"
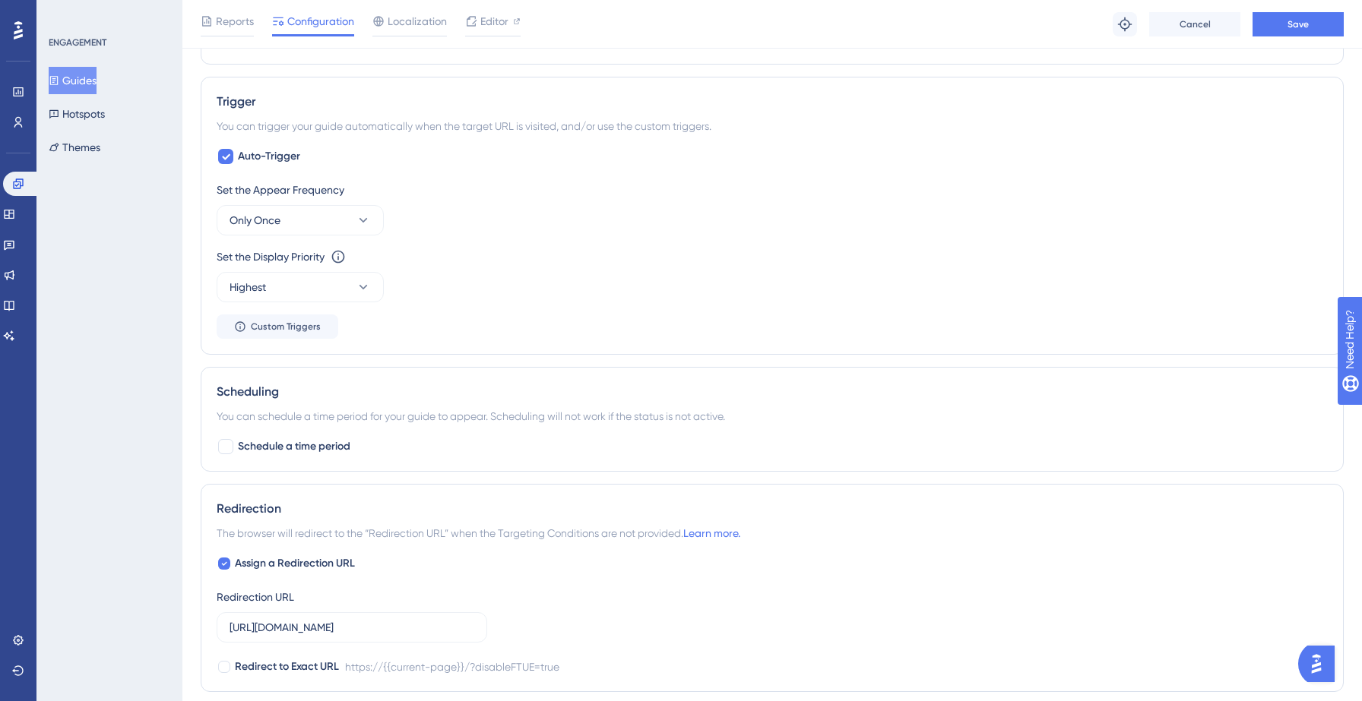
scroll to position [917, 0]
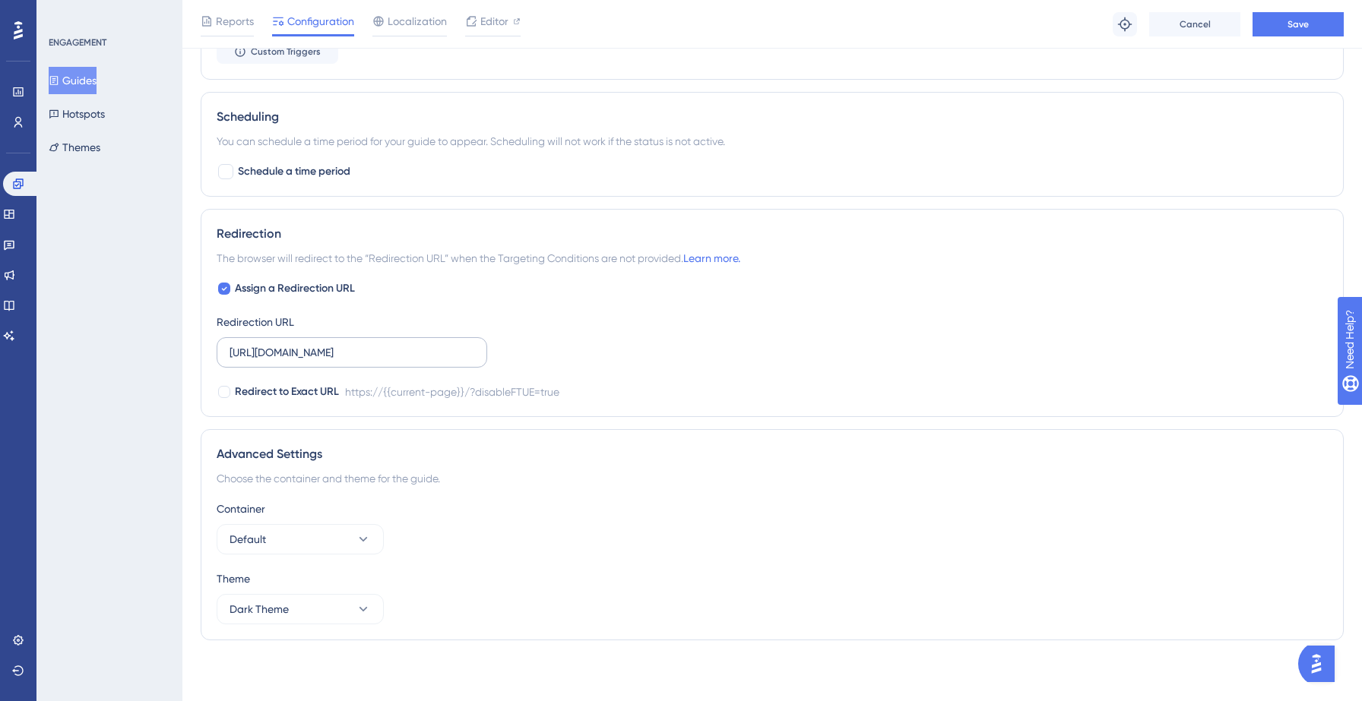
type input "https://hotsprings.salesgenie.com/"
click at [378, 360] on input "https://hotsprings.salesgenie.com/?disableFTUE=true" at bounding box center [352, 352] width 245 height 17
paste input "text"
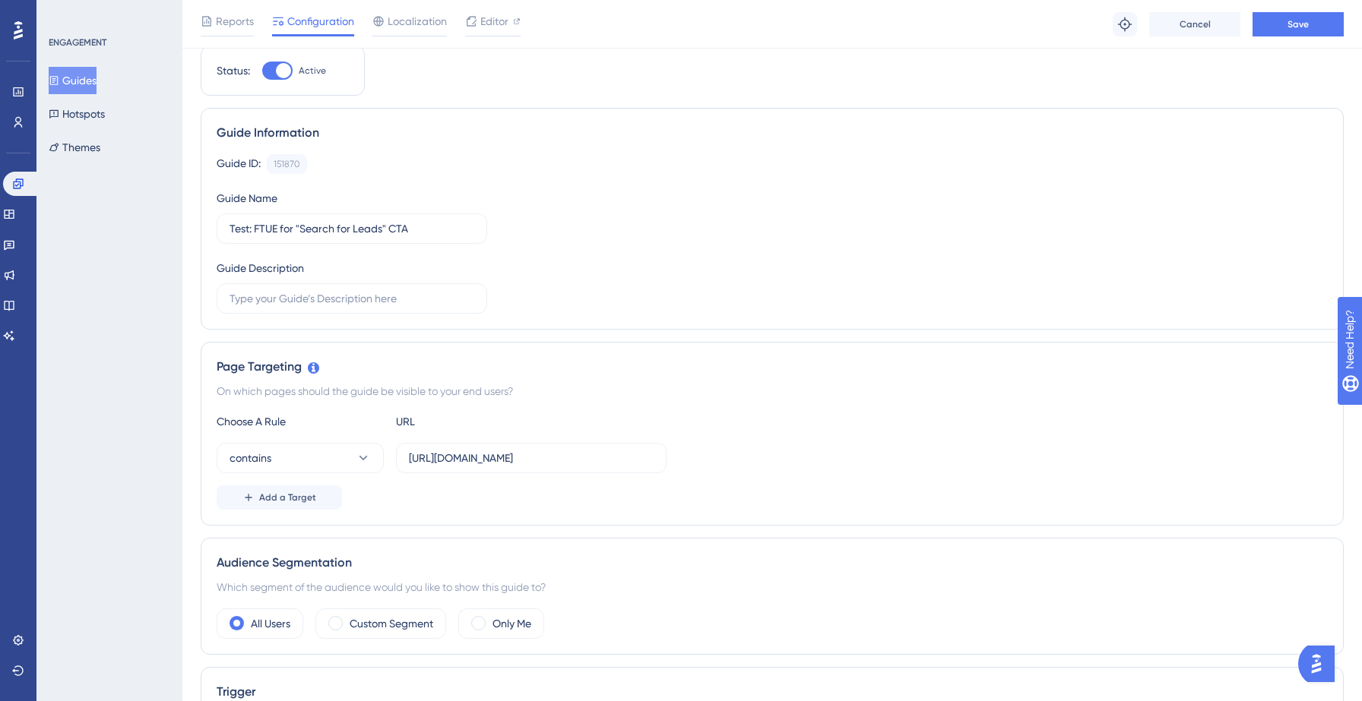
scroll to position [0, 0]
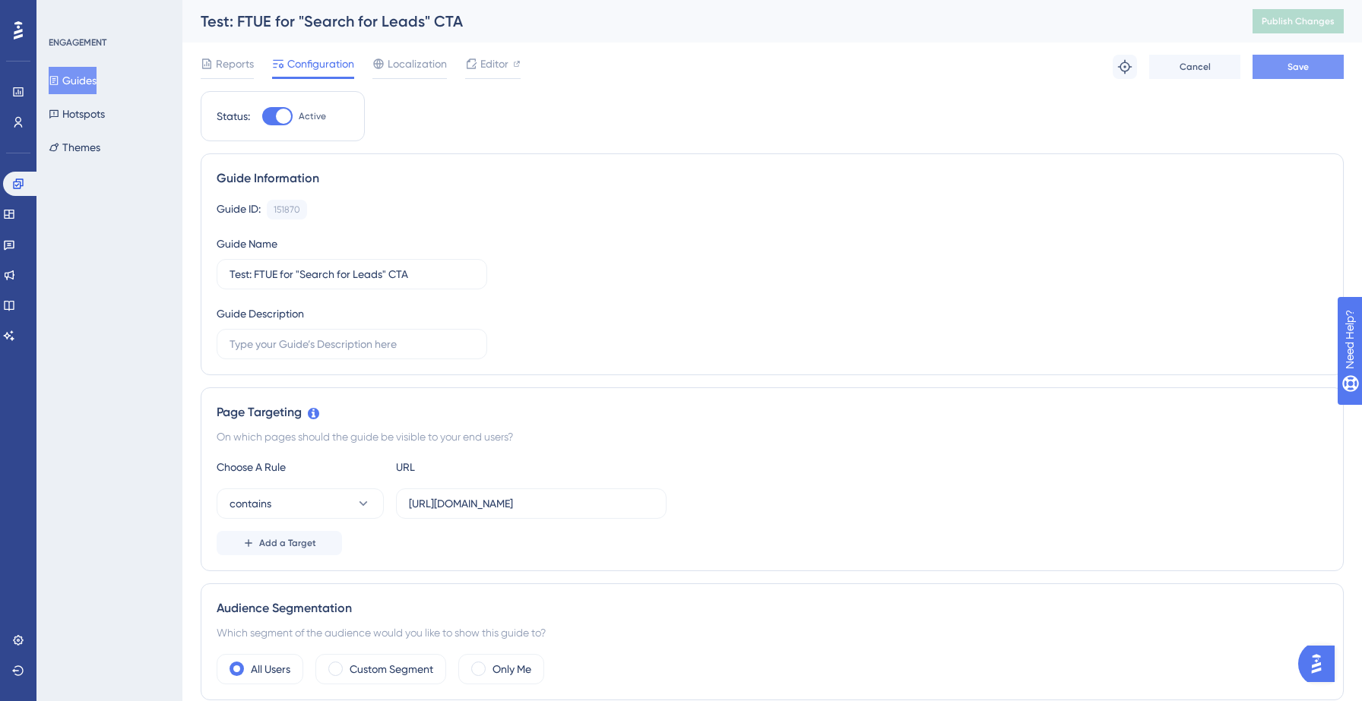
type input "https://hotsprings.salesgenie.com/"
click at [1290, 71] on span "Save" at bounding box center [1297, 67] width 21 height 12
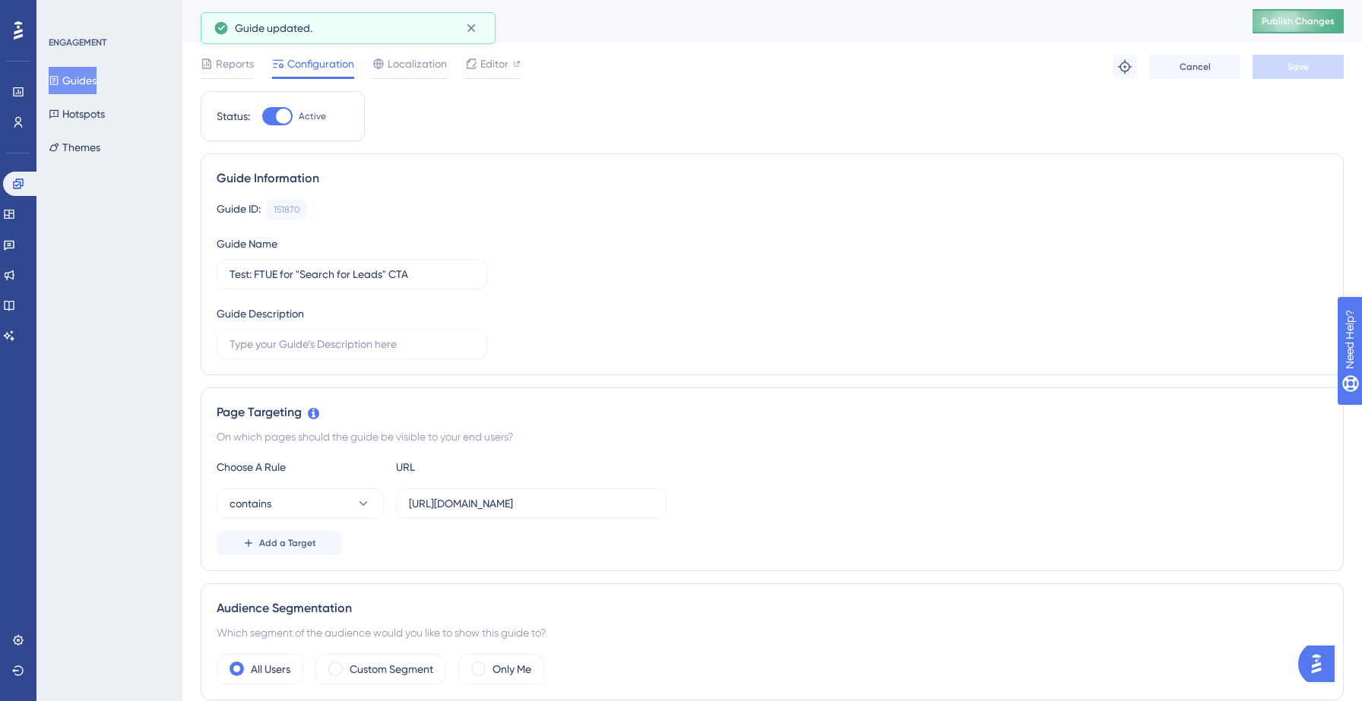
click at [1296, 17] on span "Publish Changes" at bounding box center [1298, 21] width 73 height 12
click at [473, 27] on icon at bounding box center [471, 28] width 15 height 15
click at [81, 86] on button "Guides" at bounding box center [73, 80] width 48 height 27
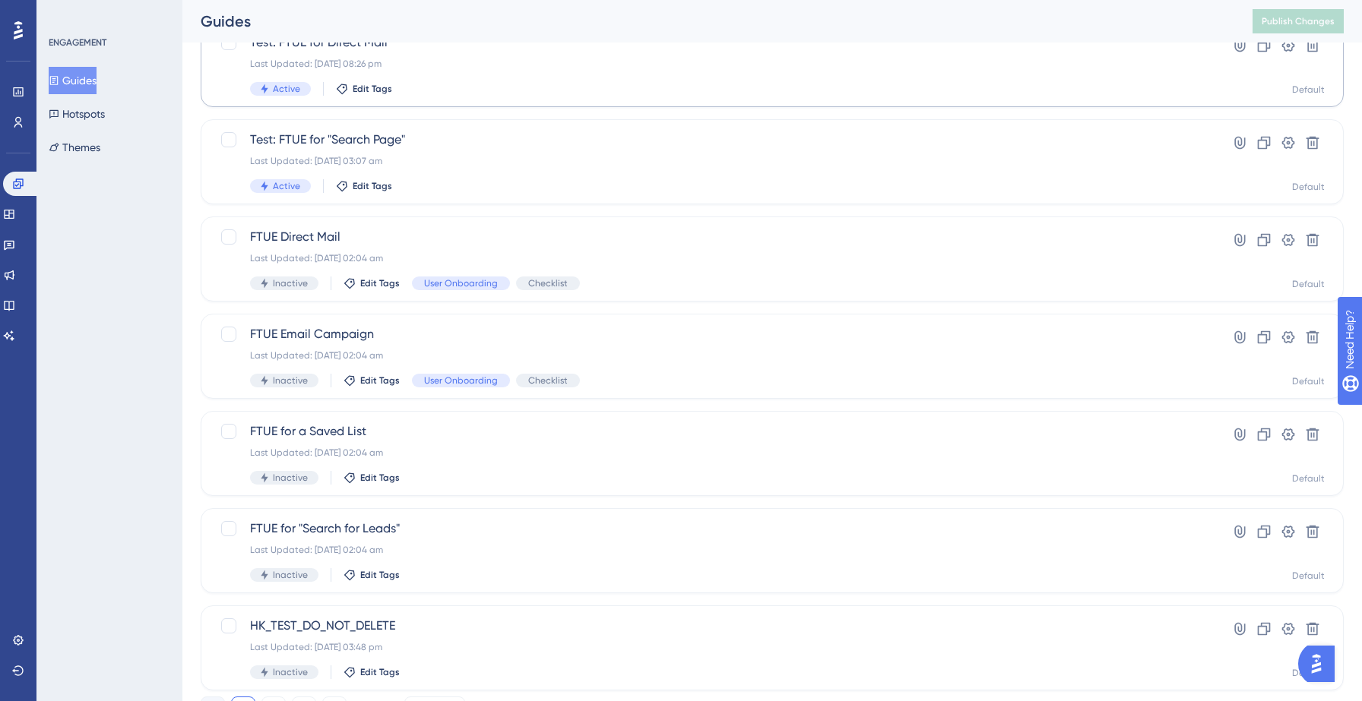
scroll to position [478, 0]
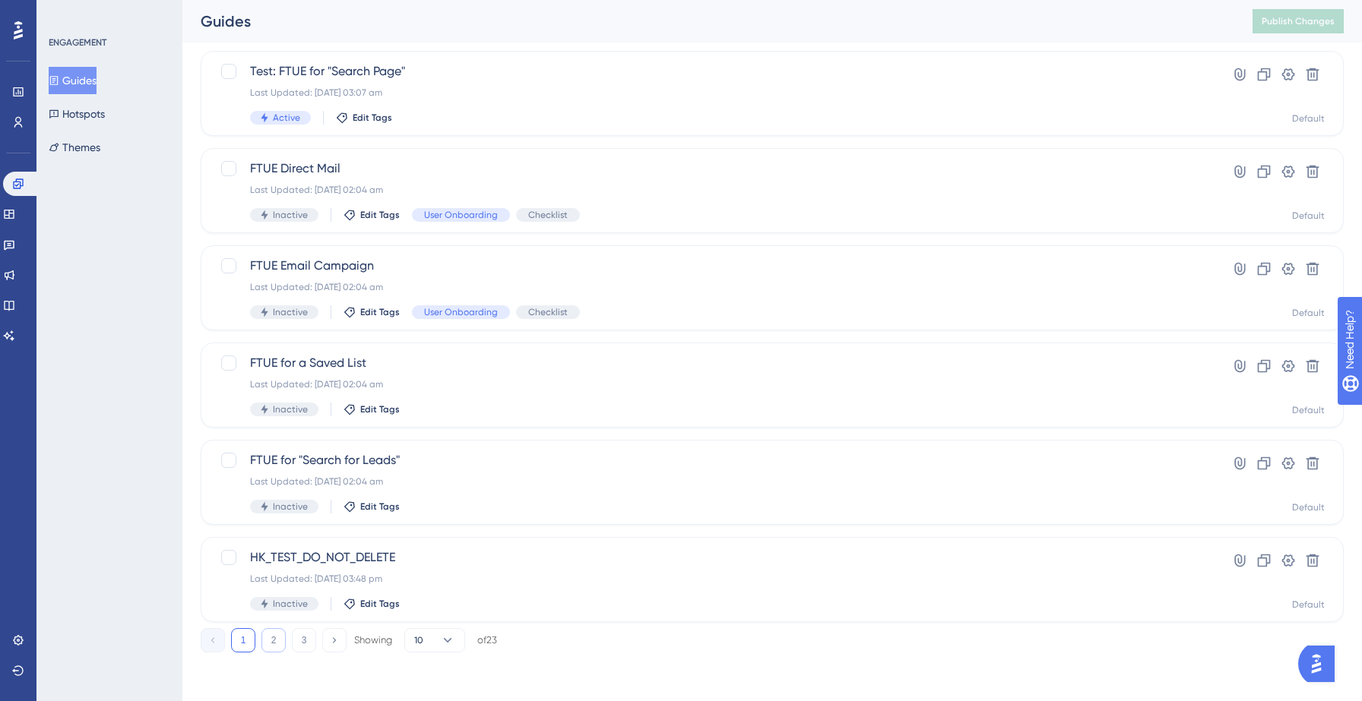
click at [270, 641] on button "2" at bounding box center [273, 640] width 24 height 24
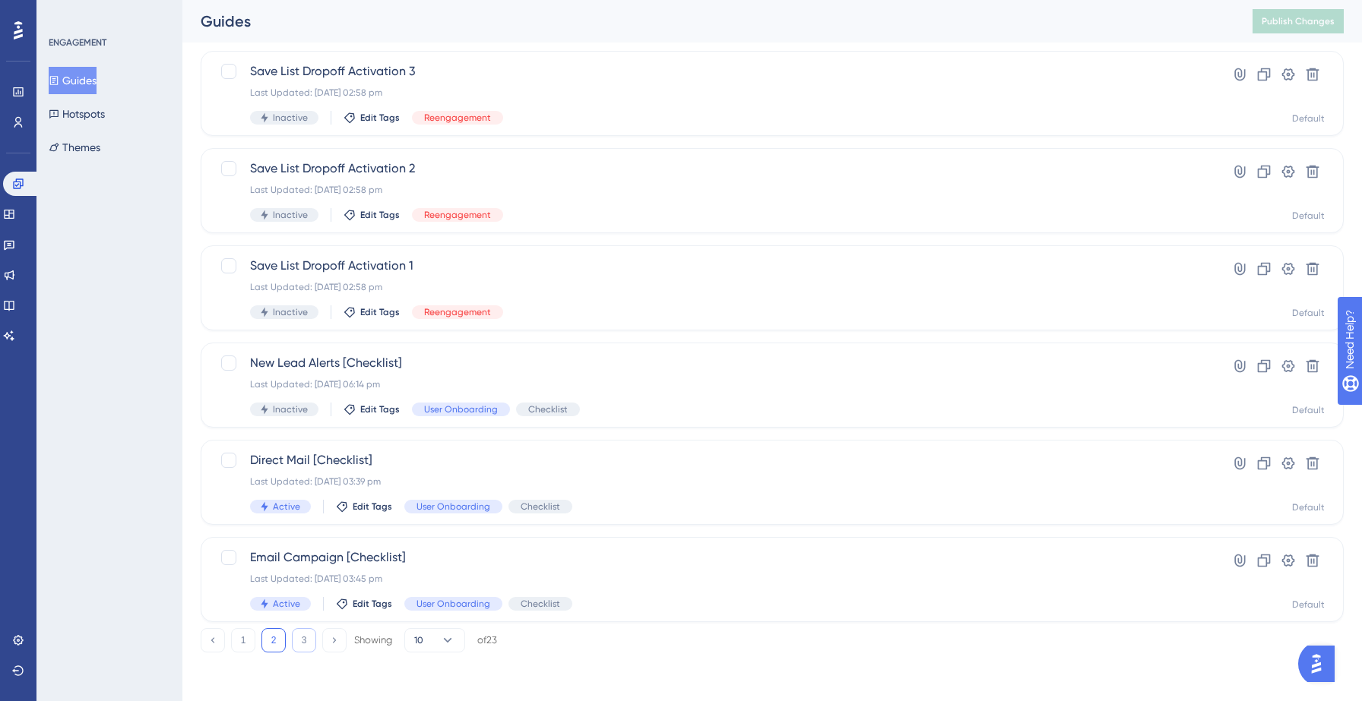
click at [300, 643] on button "3" at bounding box center [304, 640] width 24 height 24
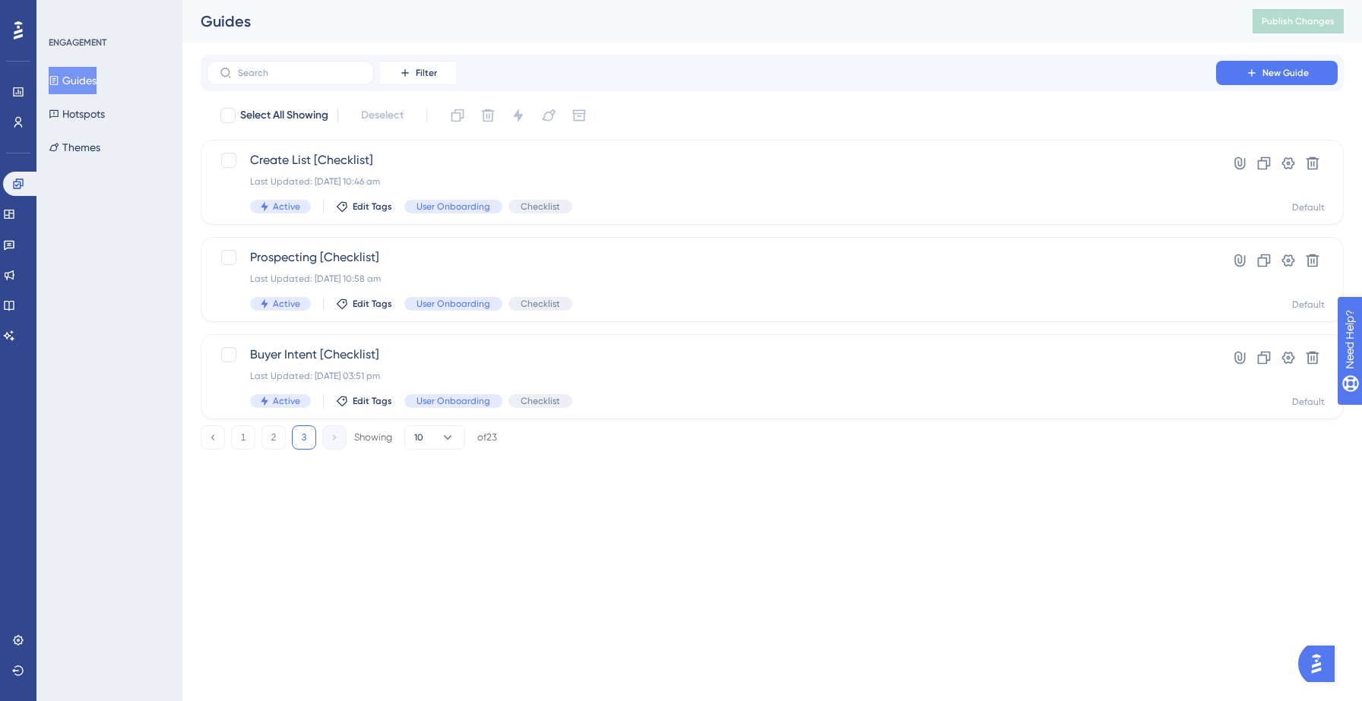
scroll to position [0, 0]
click at [272, 437] on button "2" at bounding box center [273, 438] width 24 height 24
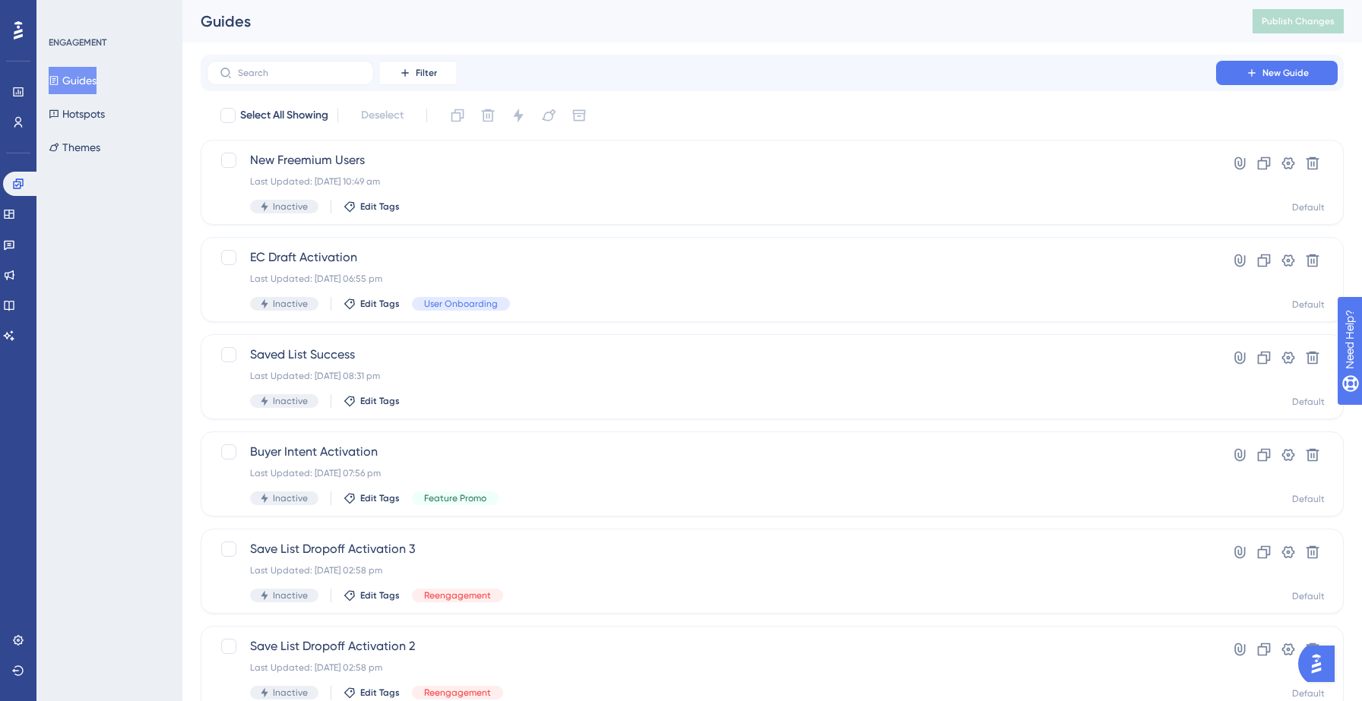
click at [87, 84] on button "Guides" at bounding box center [73, 80] width 48 height 27
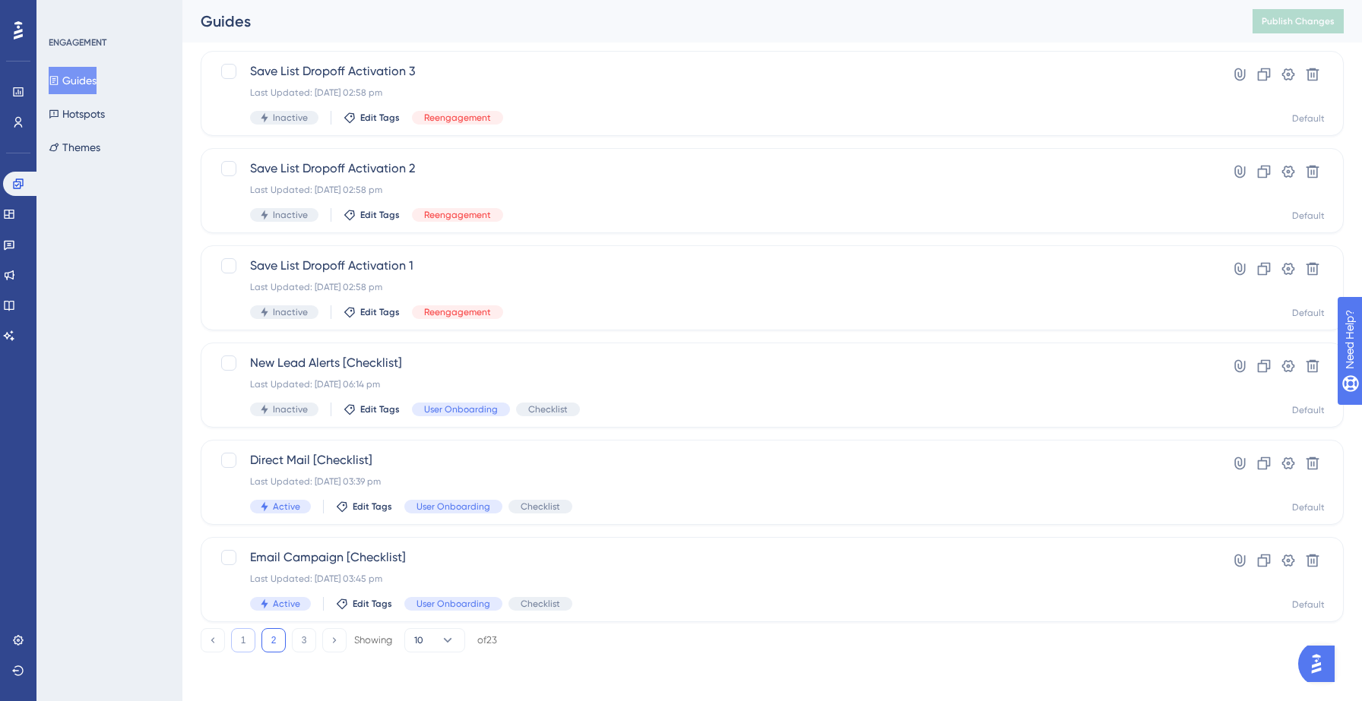
click at [246, 643] on button "1" at bounding box center [243, 640] width 24 height 24
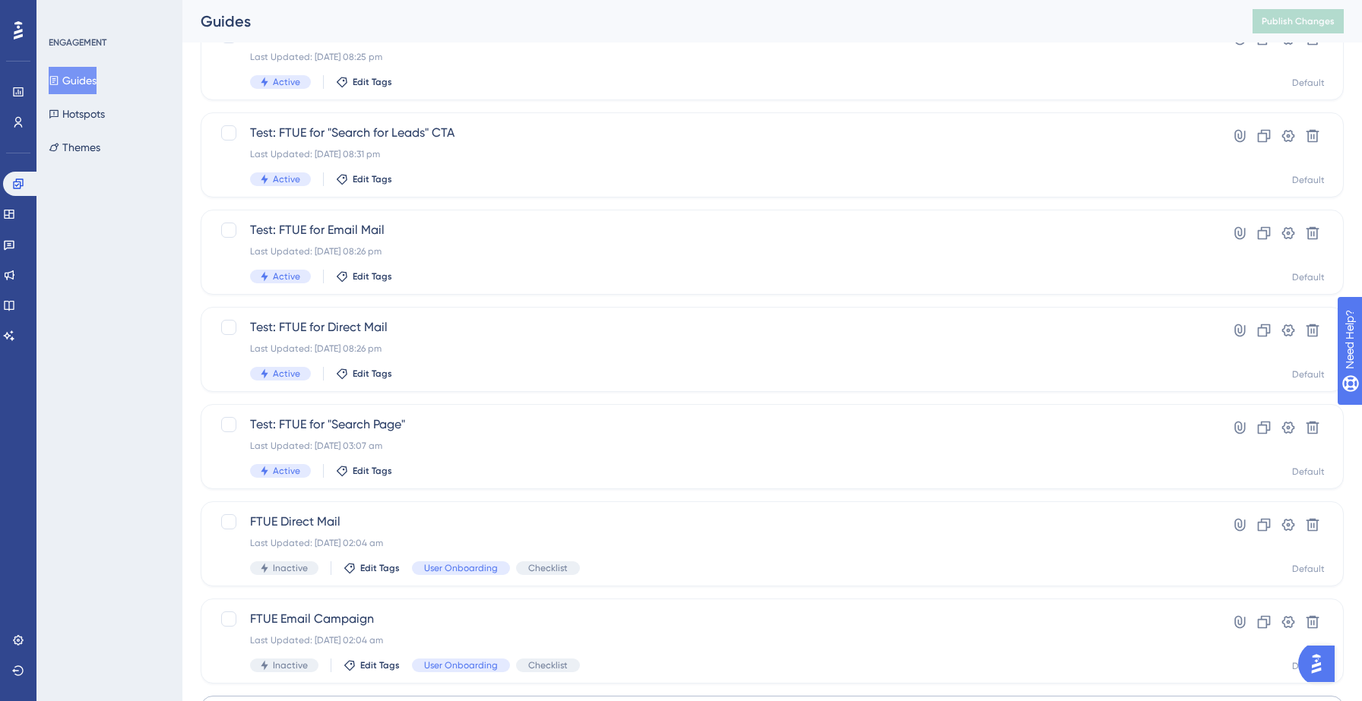
scroll to position [0, 0]
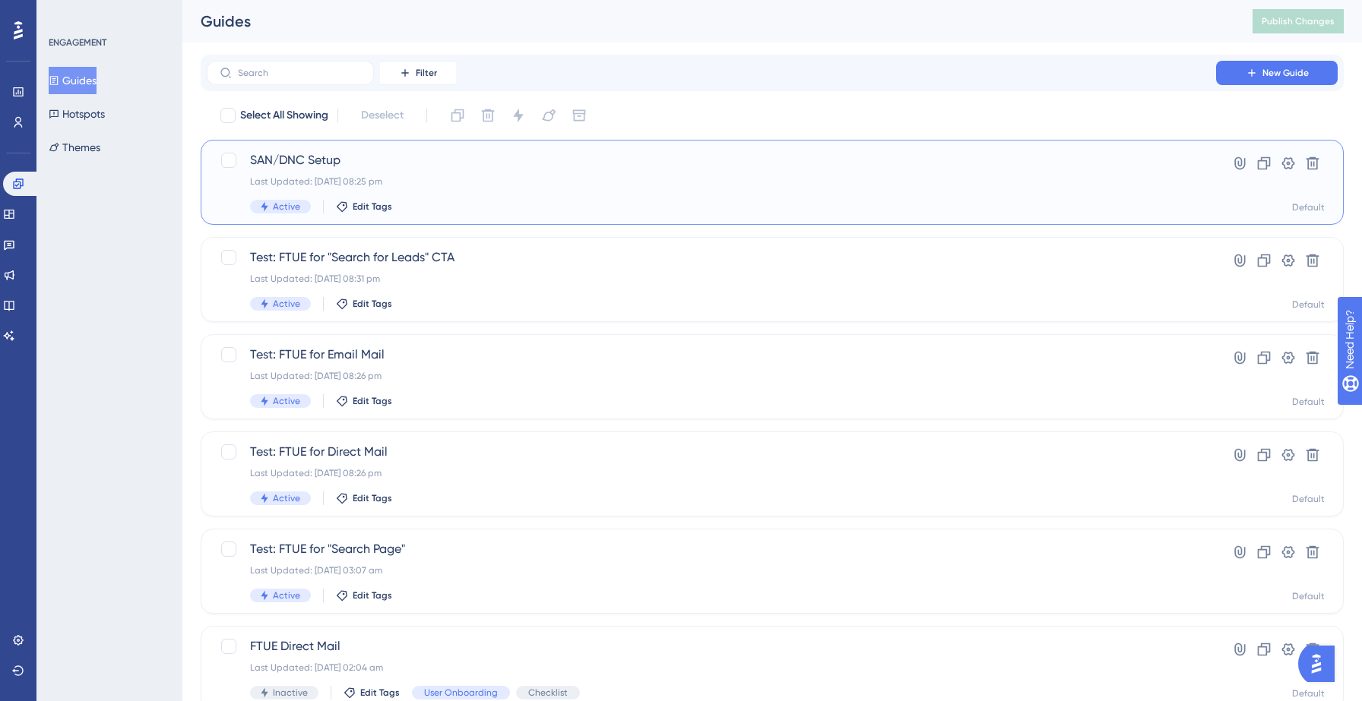
click at [364, 179] on div "Last Updated: 14 Sept 2025 08:25 pm" at bounding box center [711, 182] width 923 height 12
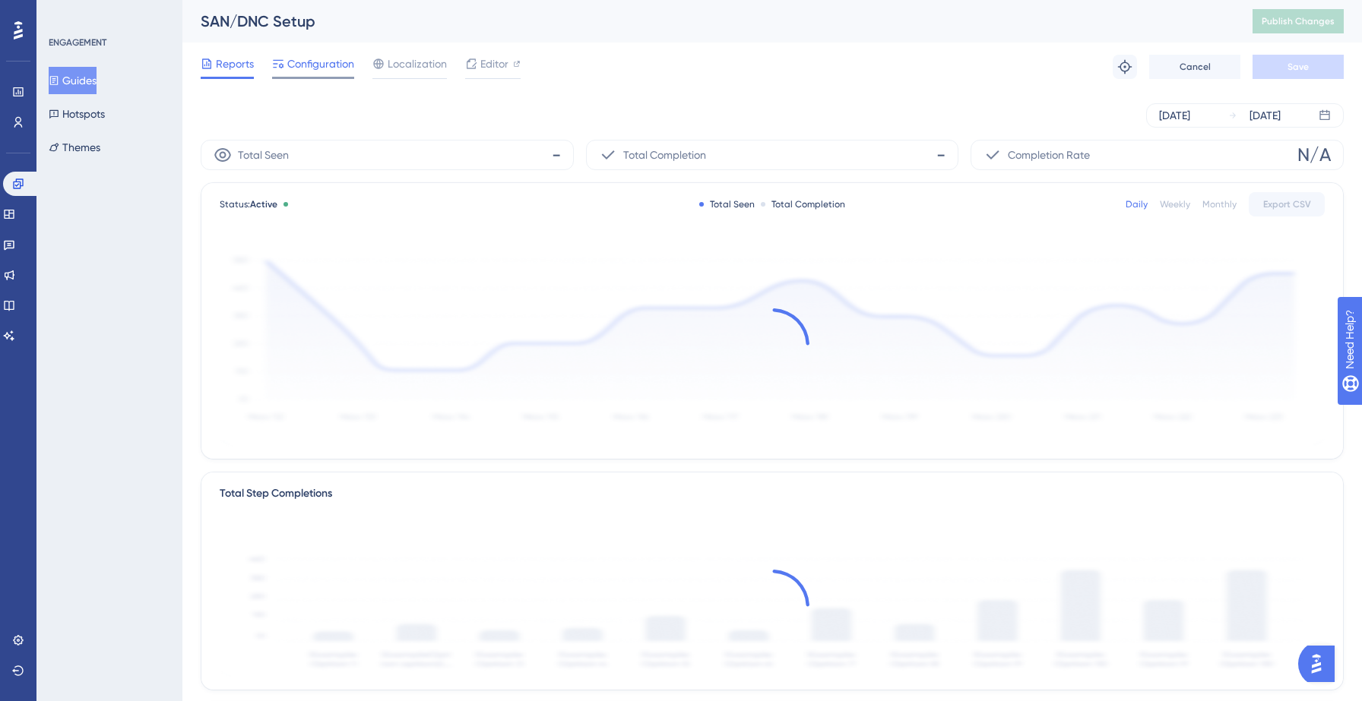
click at [305, 68] on span "Configuration" at bounding box center [320, 64] width 67 height 18
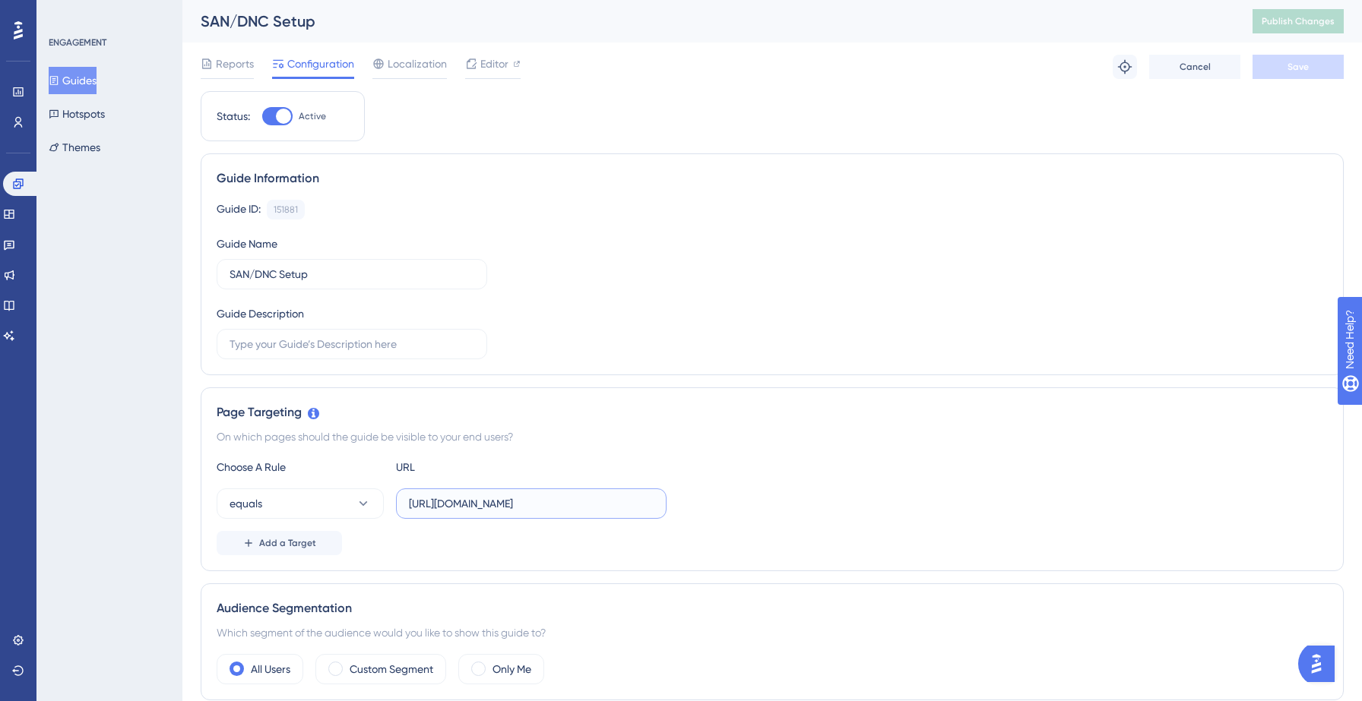
click at [495, 505] on input "https://hotsprings.salesgenie.com/?disableFTUE=true&settings=general" at bounding box center [531, 503] width 245 height 17
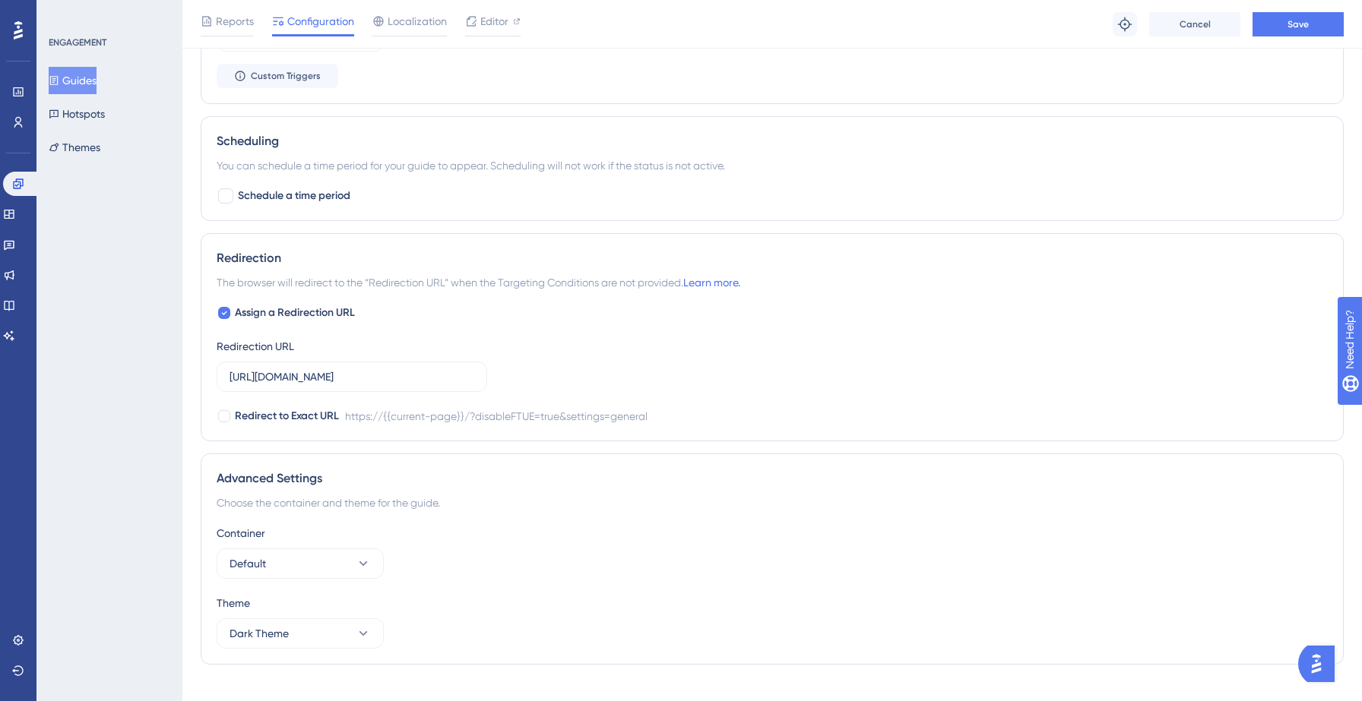
scroll to position [917, 0]
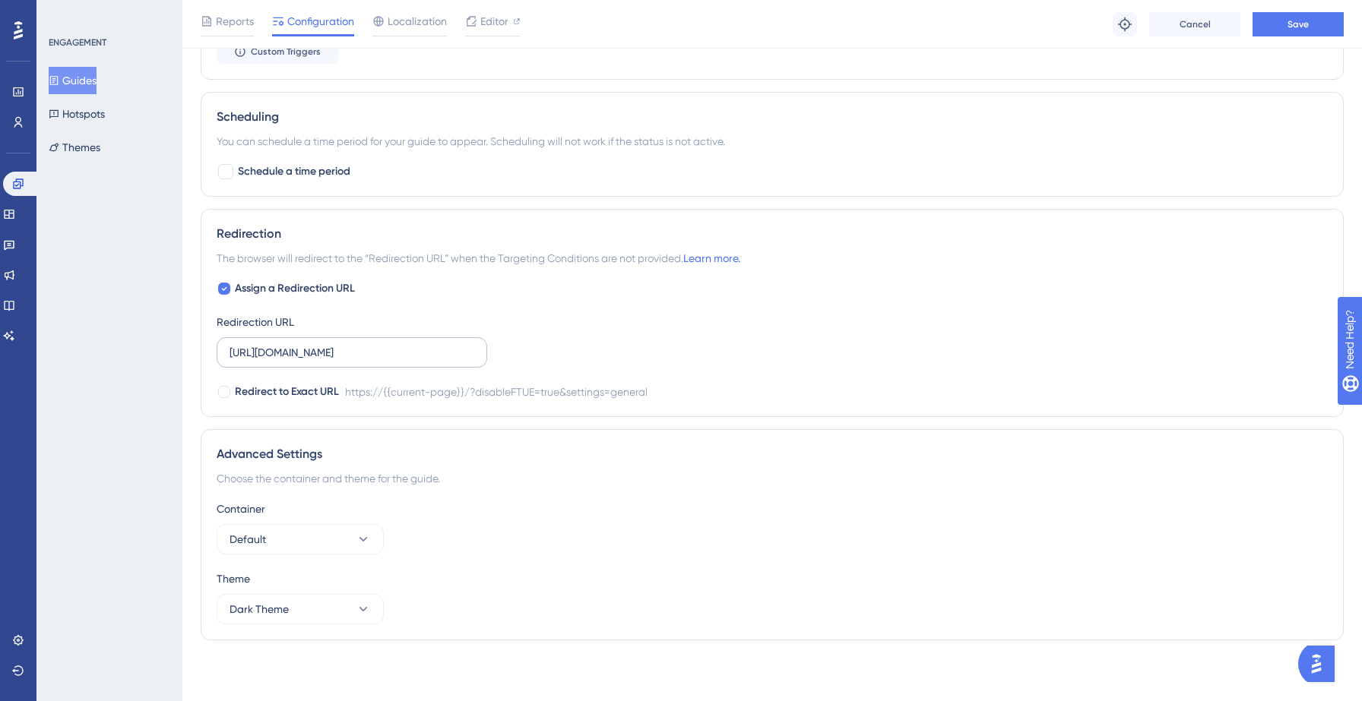
type input "https://yellowstone.salesgenie.com/?disableFTUE=true&settings=general"
drag, startPoint x: 317, startPoint y: 354, endPoint x: 271, endPoint y: 353, distance: 46.4
click at [271, 353] on input "https://hotsprings.salesgenie.com/?disableFTUE=true&settings=general" at bounding box center [352, 352] width 245 height 17
paste input "yellowstone"
type input "https://yellowstone.salesgenie.com/?disableFTUE=true&settings=general"
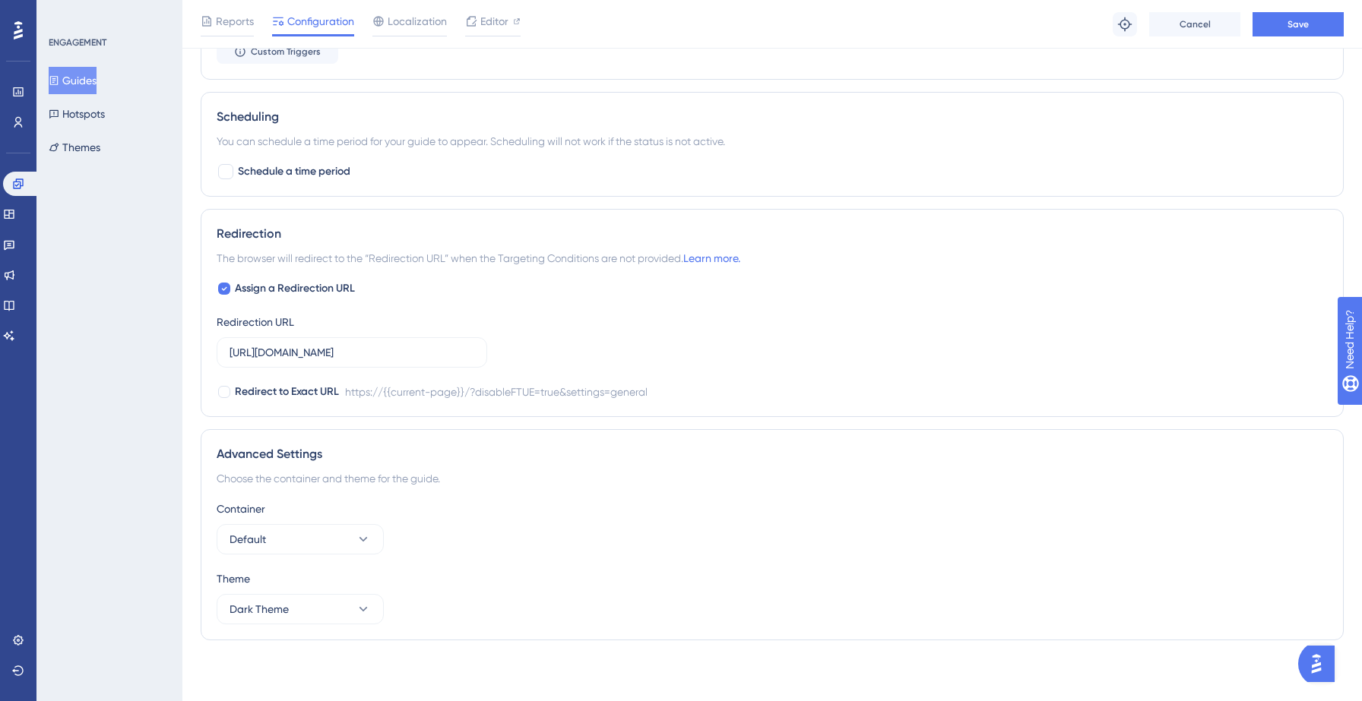
click at [726, 337] on div "Assign a Redirection URL Redirection URL https://yellowstone.salesgenie.com/?di…" at bounding box center [772, 341] width 1111 height 122
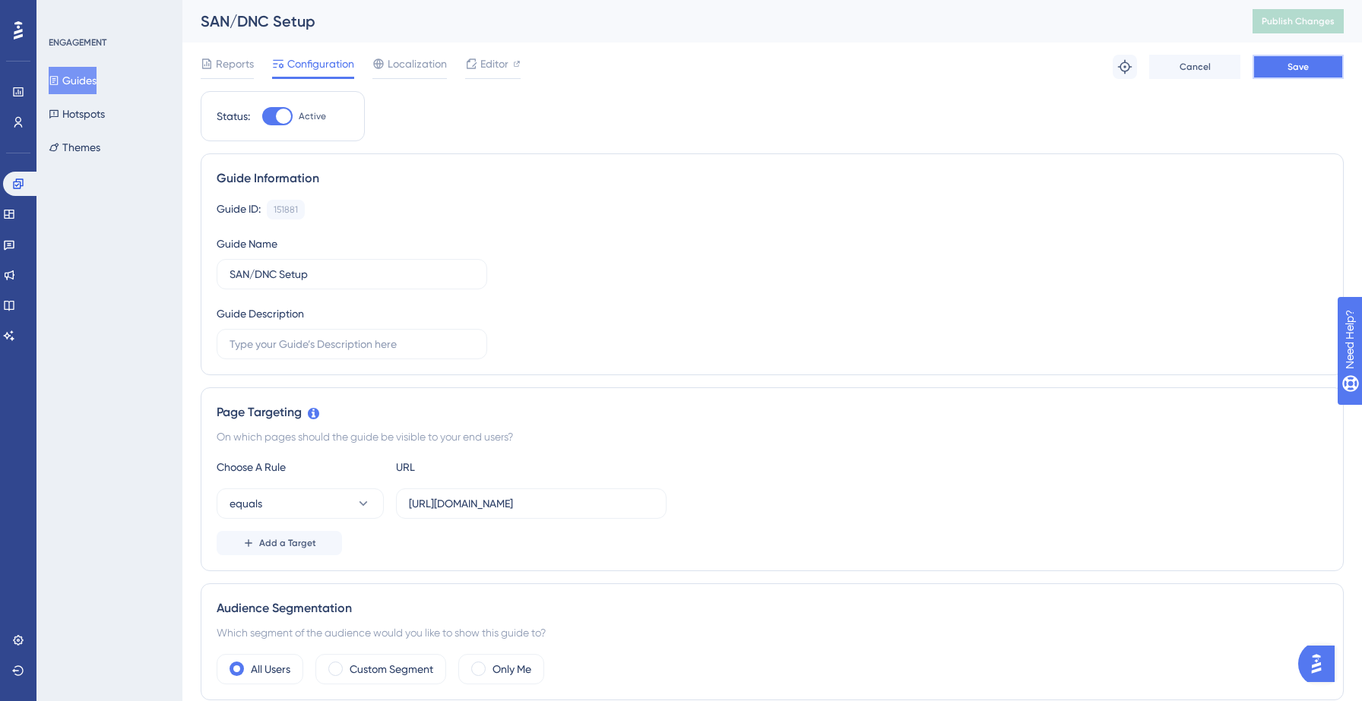
click at [1300, 62] on span "Save" at bounding box center [1297, 67] width 21 height 12
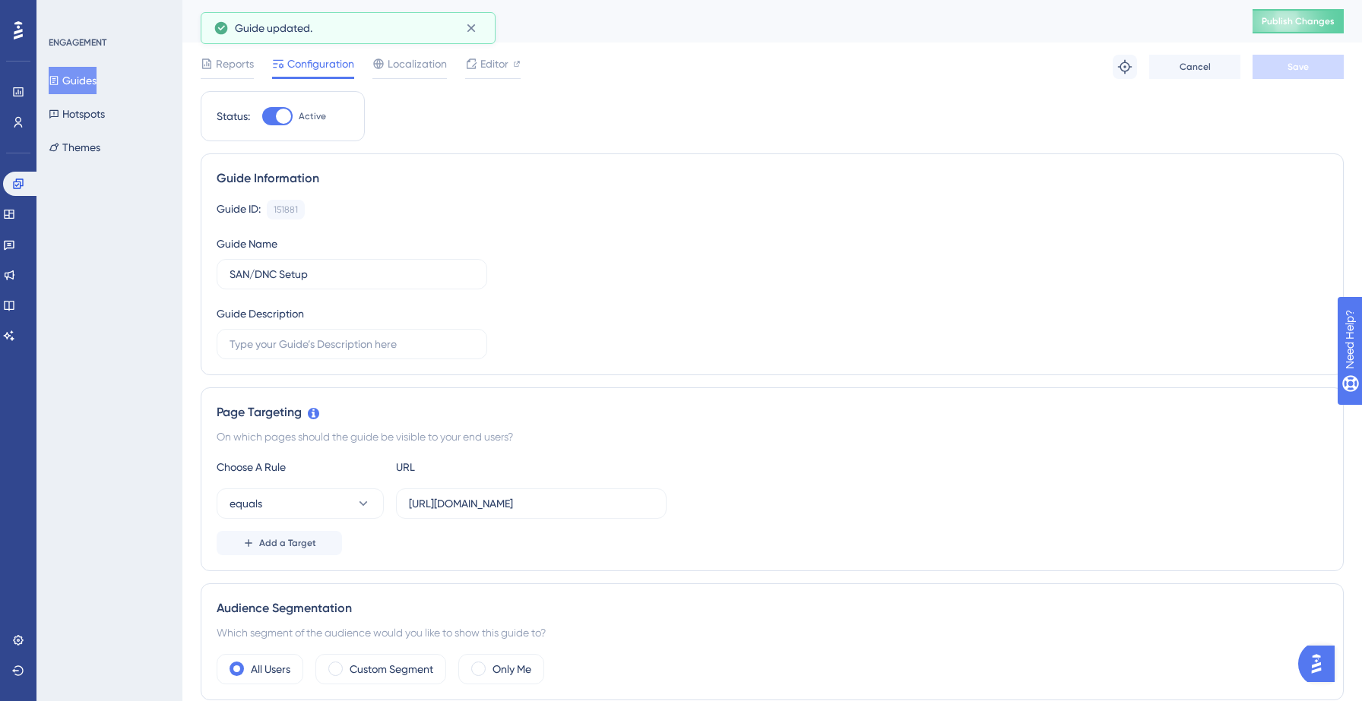
click at [86, 75] on button "Guides" at bounding box center [73, 80] width 48 height 27
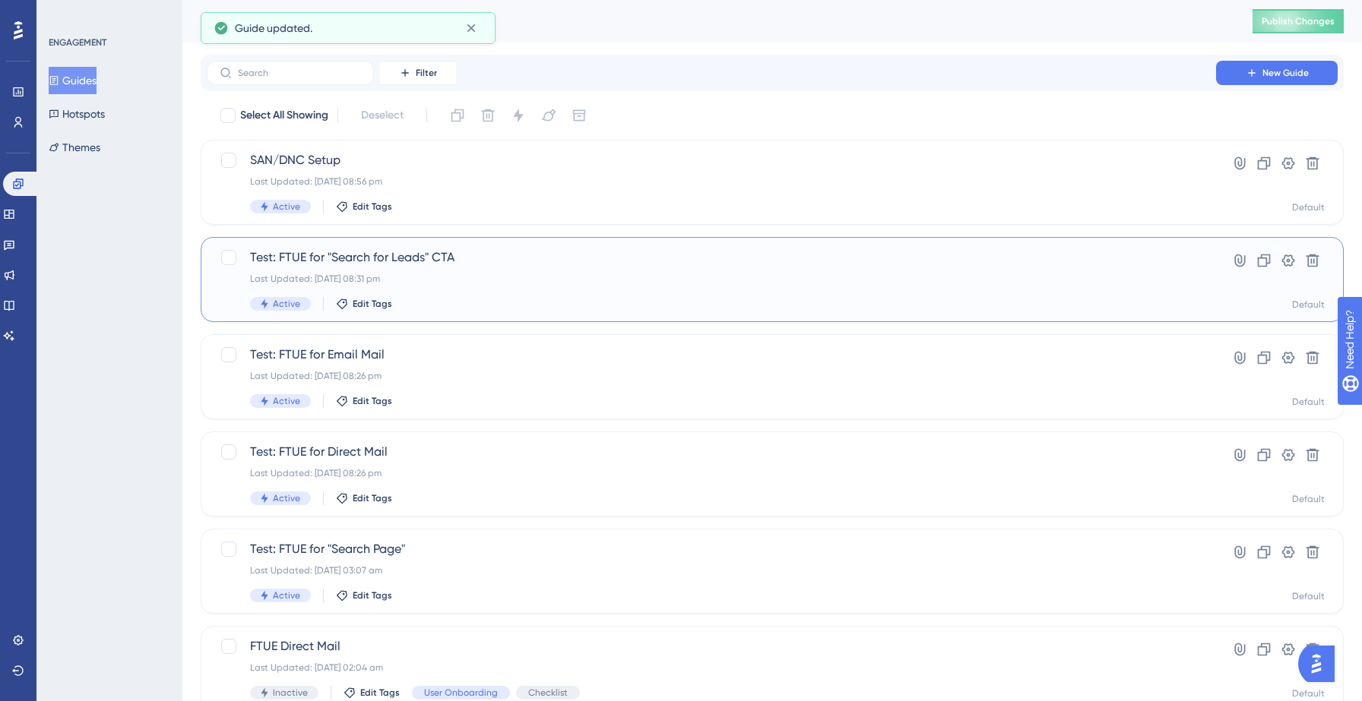
click at [511, 249] on span "Test: FTUE for "Search for Leads" CTA" at bounding box center [711, 258] width 923 height 18
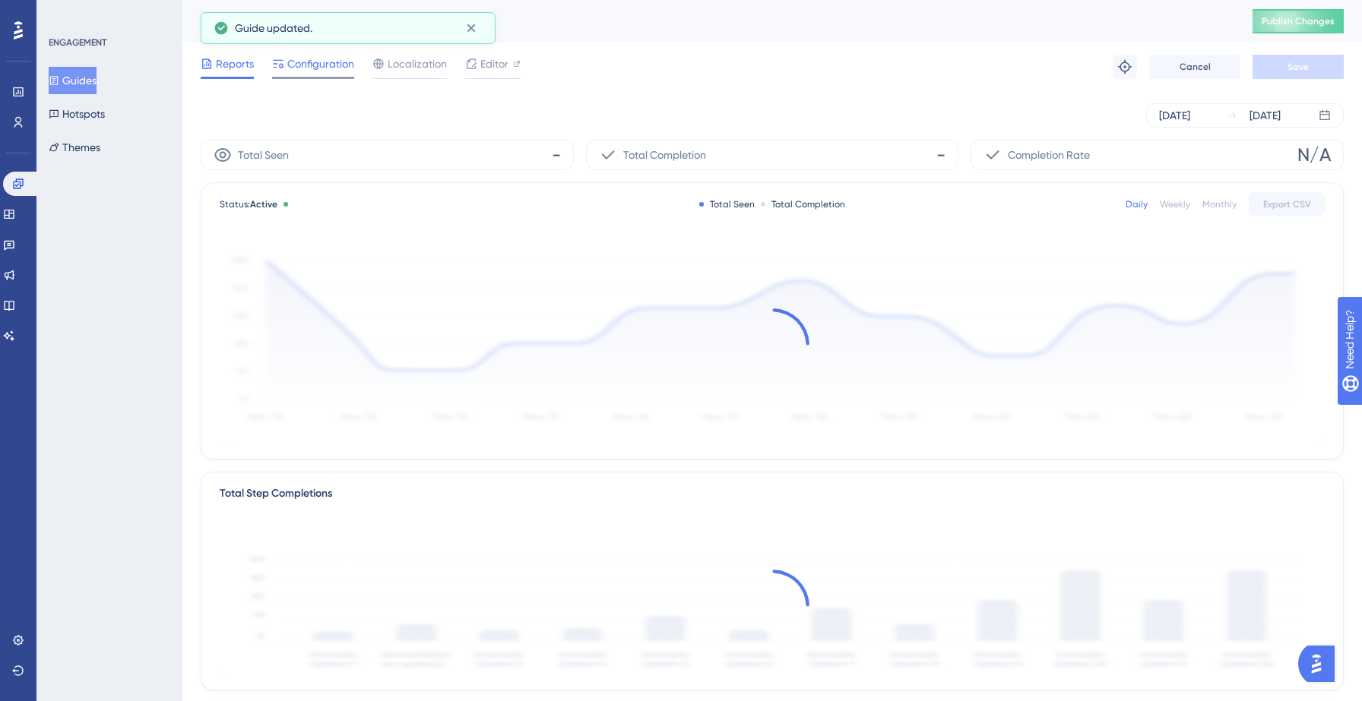
click at [320, 67] on span "Configuration" at bounding box center [320, 64] width 67 height 18
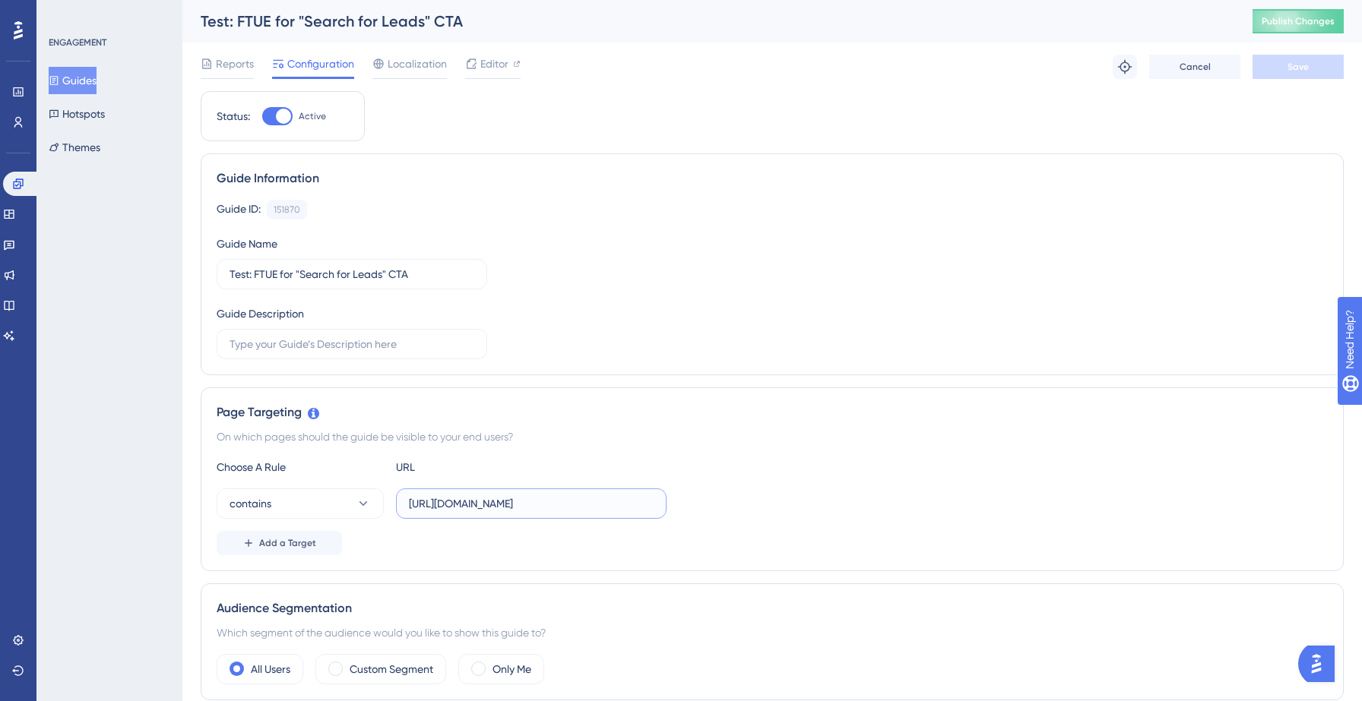
drag, startPoint x: 499, startPoint y: 508, endPoint x: 450, endPoint y: 505, distance: 48.7
click at [450, 505] on input "https://hotsprings.salesgenie.com/" at bounding box center [531, 503] width 245 height 17
paste input "yellowstone"
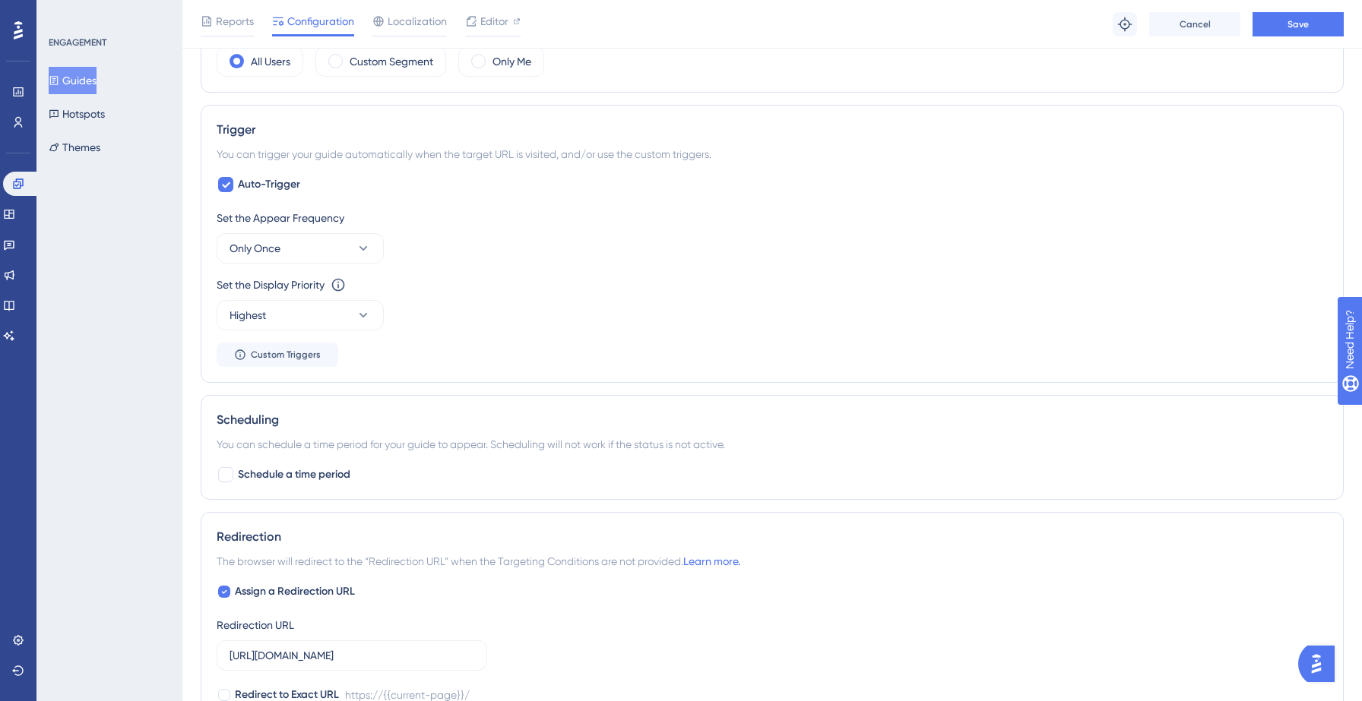
scroll to position [917, 0]
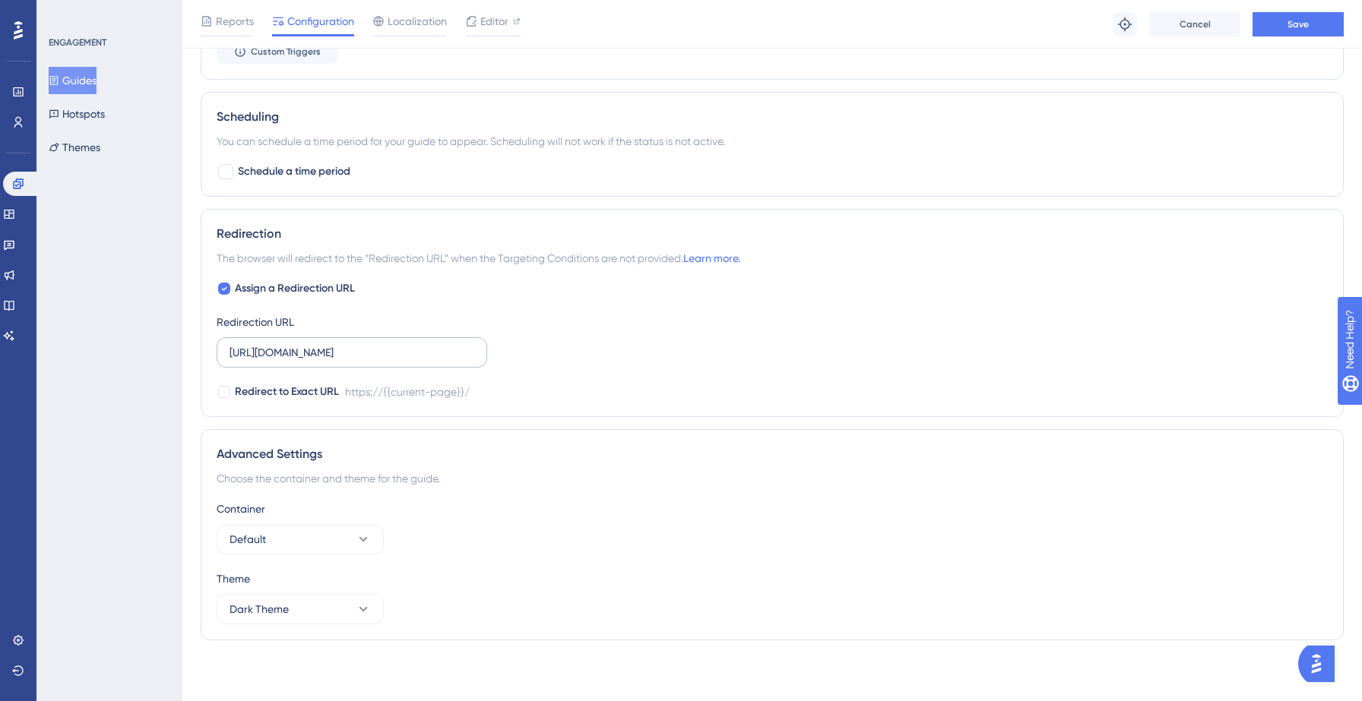
type input "https://yellowstone.salesgenie.com/"
drag, startPoint x: 318, startPoint y: 356, endPoint x: 269, endPoint y: 352, distance: 48.8
click at [269, 352] on input "https://hotsprings.salesgenie.com/" at bounding box center [352, 352] width 245 height 17
paste input "yellowstone"
type input "https://yellowstone.salesgenie.com/"
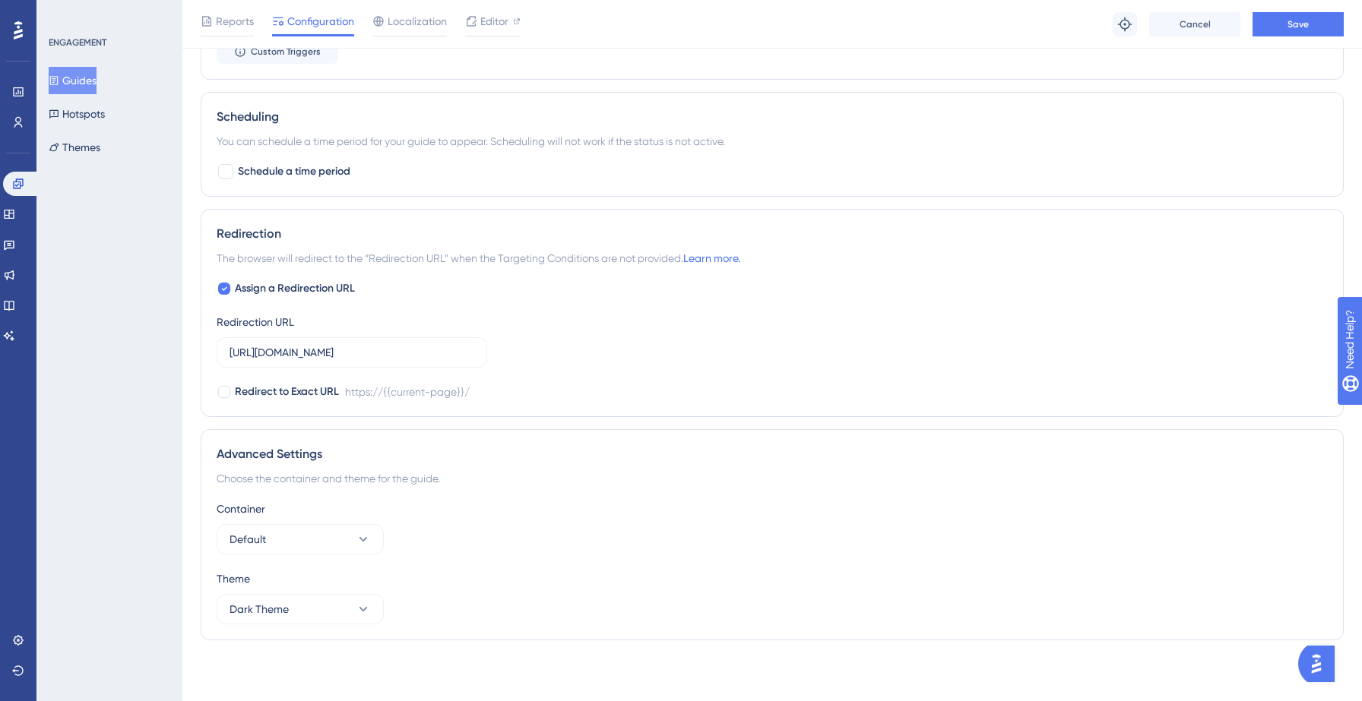
click at [769, 359] on div "Assign a Redirection URL Redirection URL https://yellowstone.salesgenie.com/ Re…" at bounding box center [772, 341] width 1111 height 122
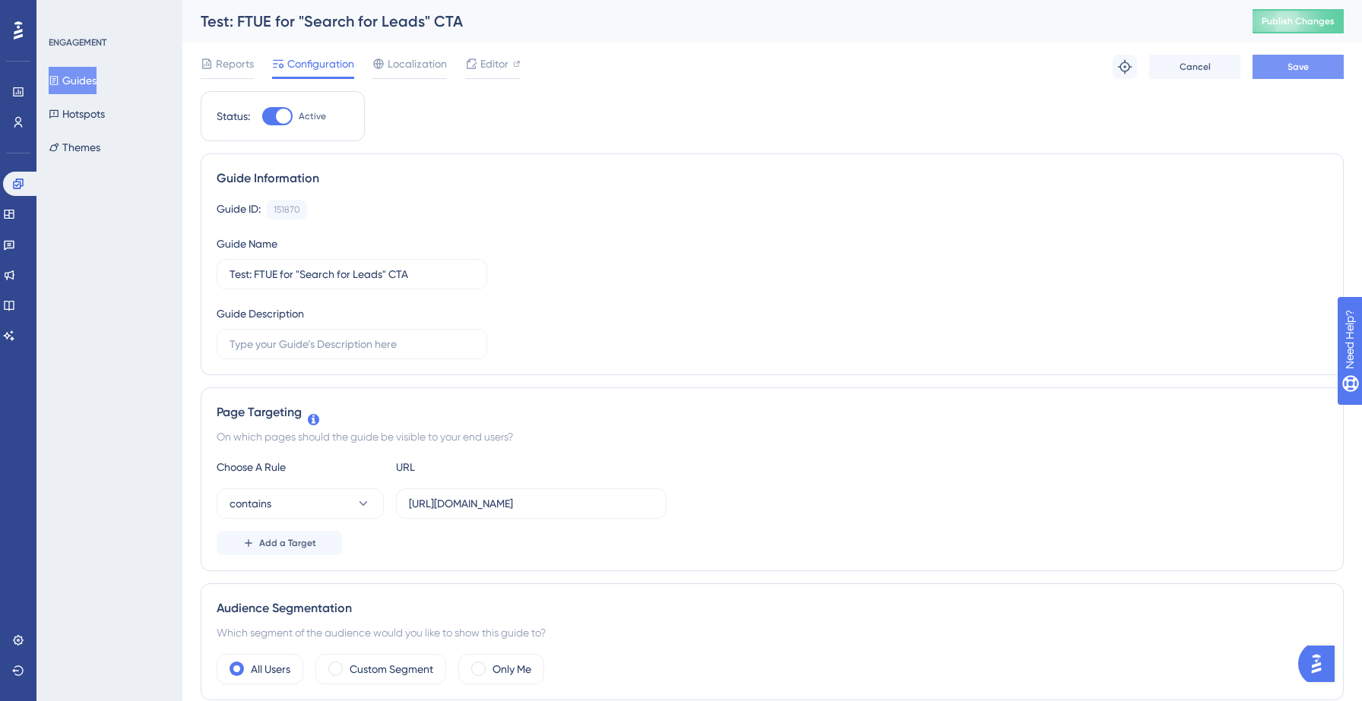
click at [1276, 71] on button "Save" at bounding box center [1297, 67] width 91 height 24
click at [81, 78] on button "Guides" at bounding box center [73, 80] width 48 height 27
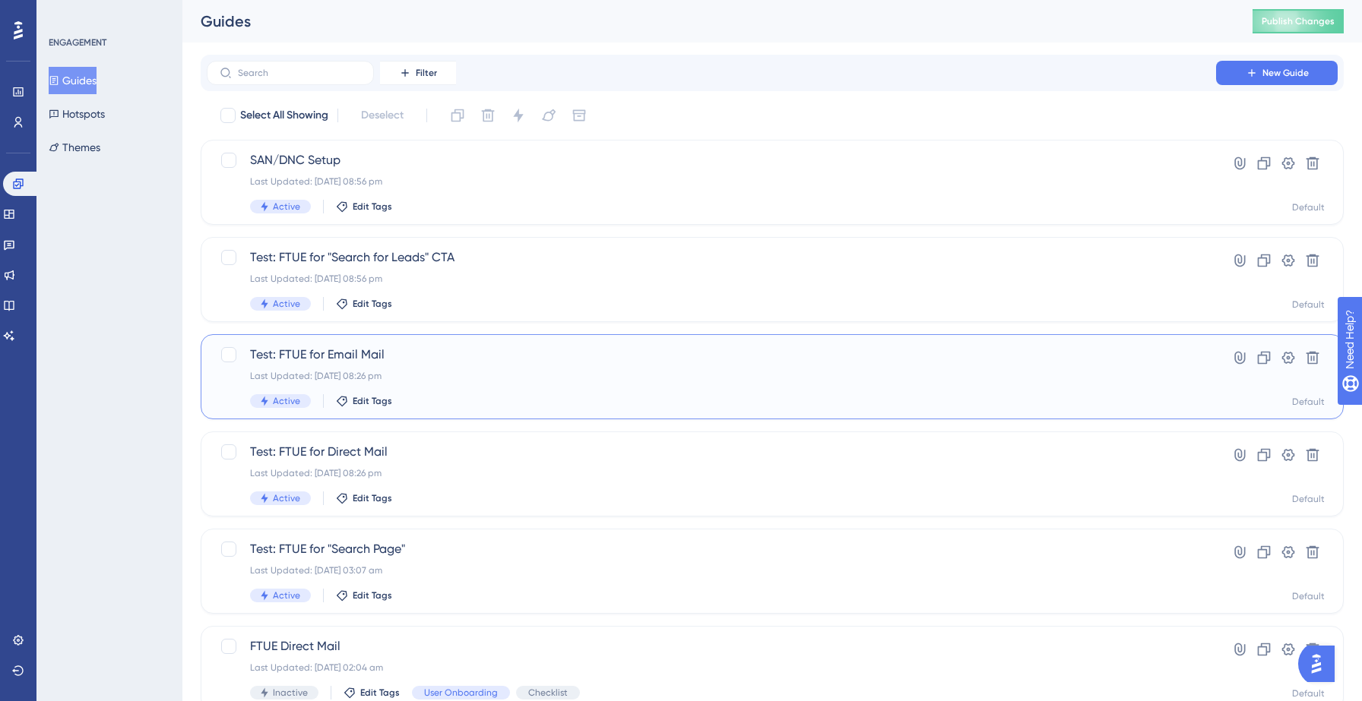
click at [501, 377] on div "Last Updated: 14 Sept 2025 08:26 pm" at bounding box center [711, 376] width 923 height 12
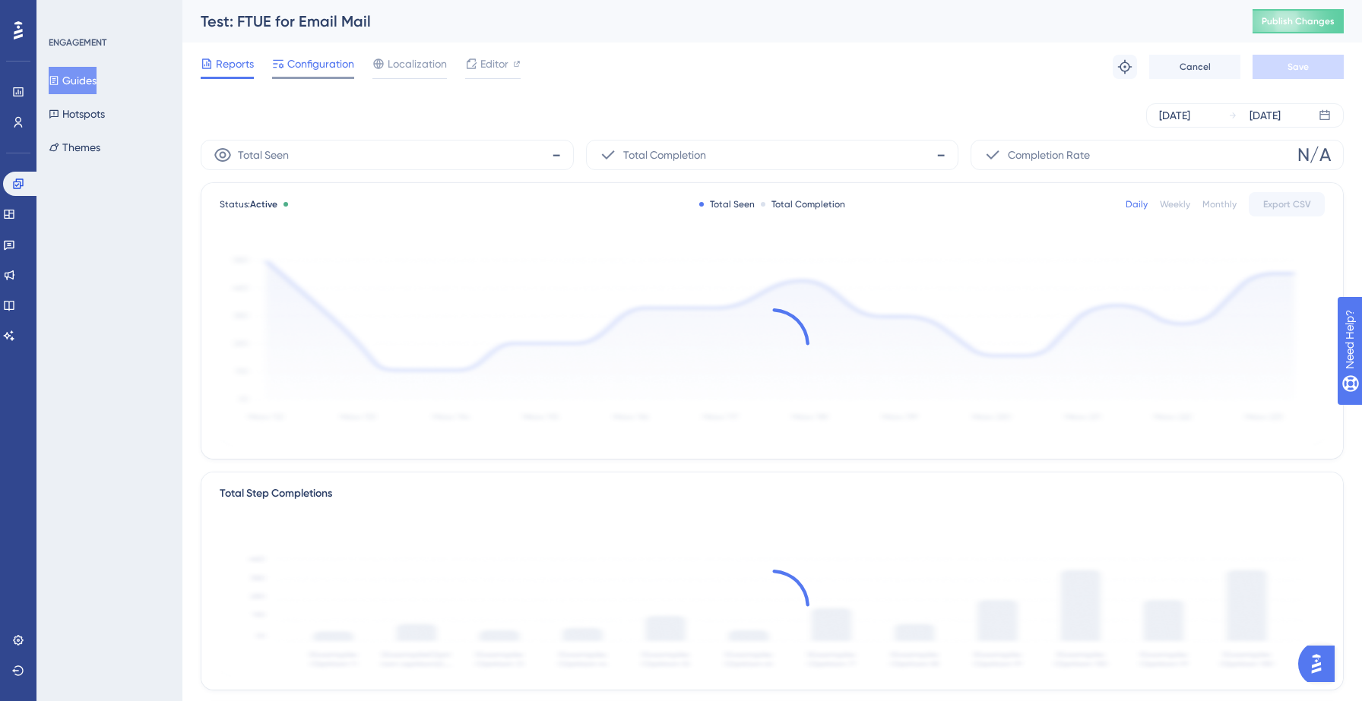
click at [324, 67] on span "Configuration" at bounding box center [320, 64] width 67 height 18
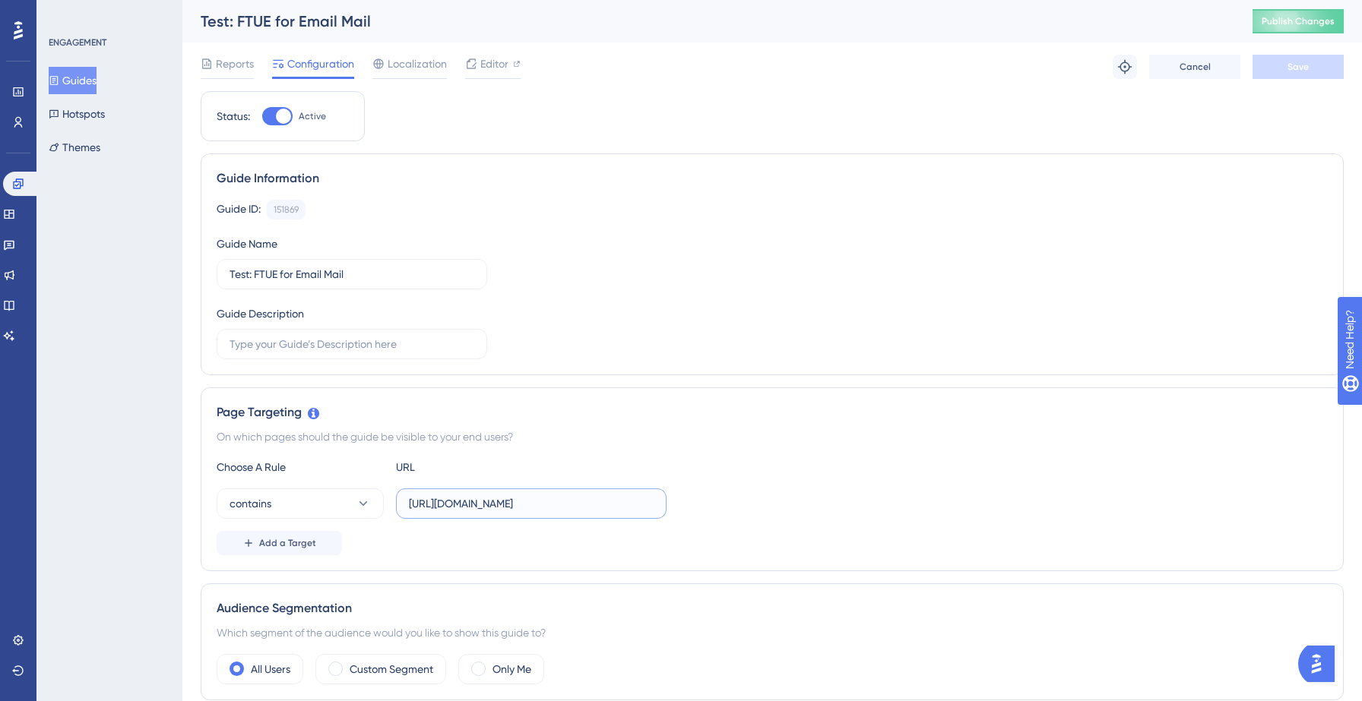
drag, startPoint x: 499, startPoint y: 504, endPoint x: 450, endPoint y: 504, distance: 48.6
click at [450, 504] on input "https://hotsprings.salesgenie.com/market_hub/email_campaign?disableFTUE=true" at bounding box center [531, 503] width 245 height 17
paste input "yellowstone"
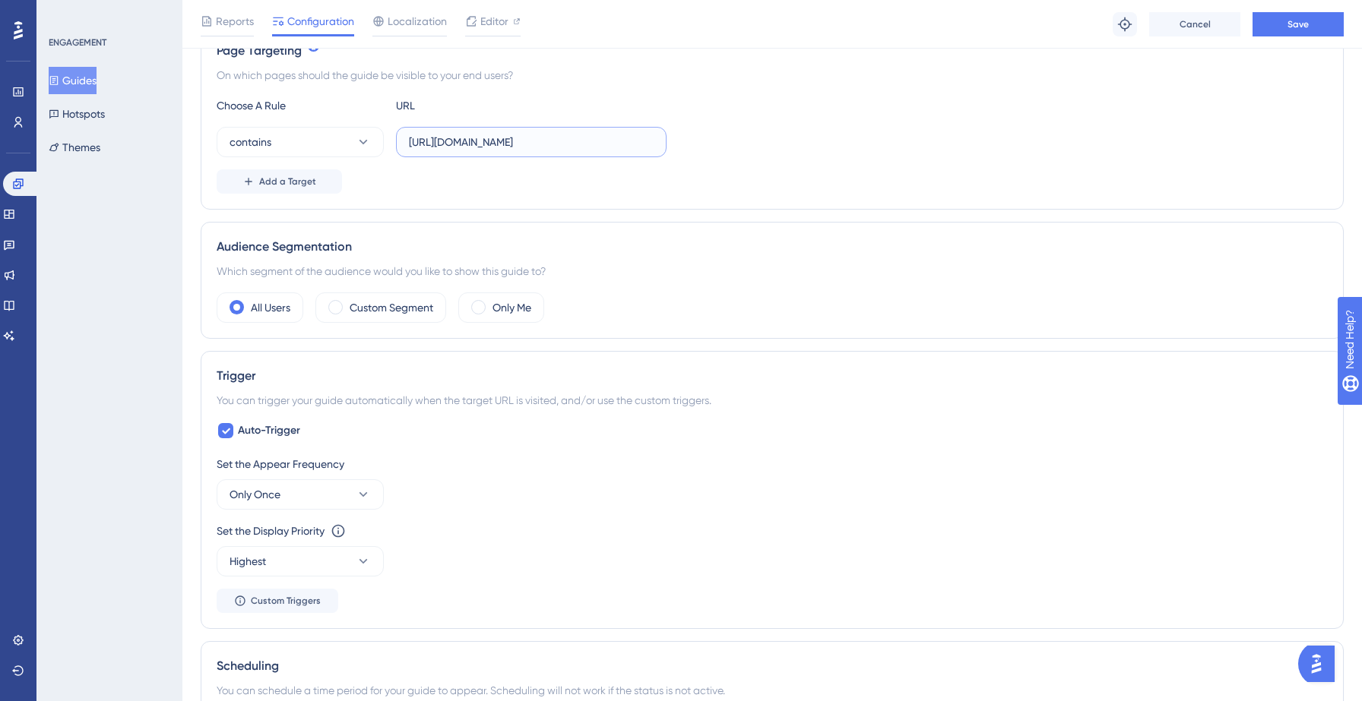
scroll to position [917, 0]
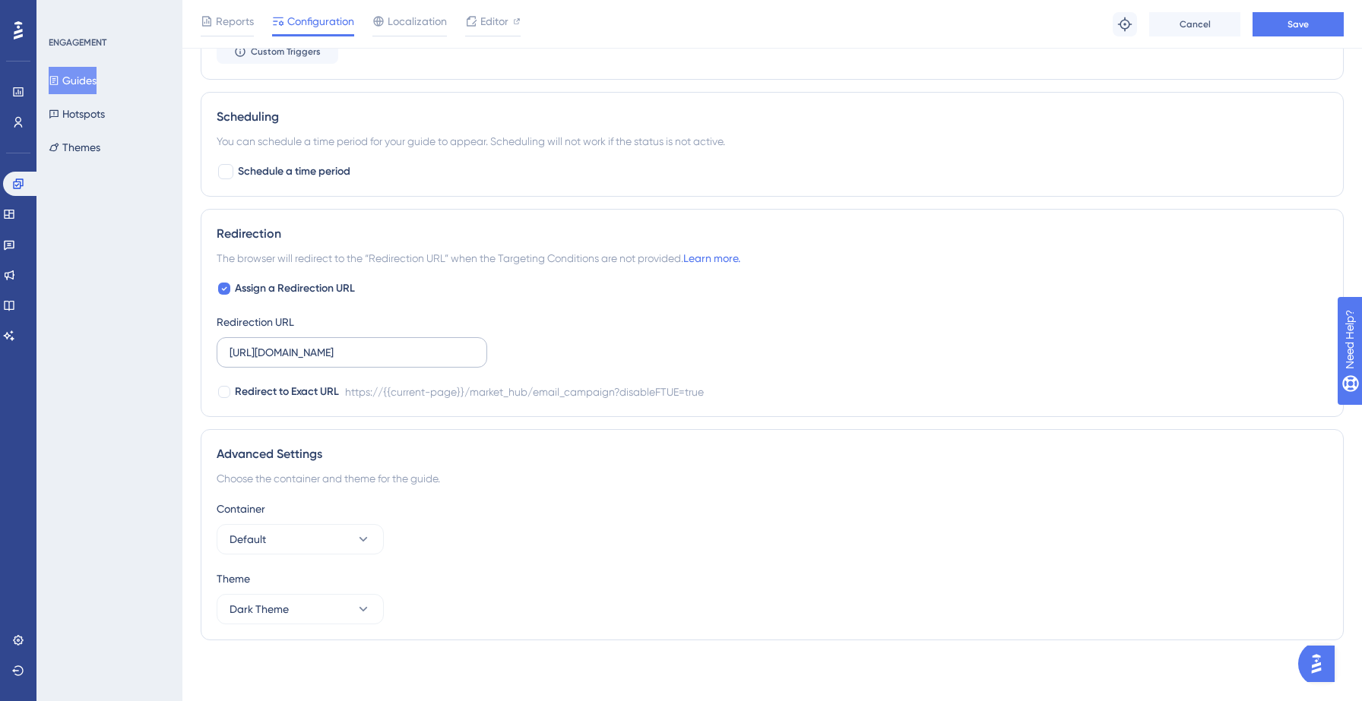
type input "https://yellowstone.salesgenie.com/market_hub/email_campaign?disableFTUE=true"
click at [310, 350] on input "https://hotsprings.salesgenie.com/market_hub/email_campaign?disableFTUE=true" at bounding box center [352, 352] width 245 height 17
drag, startPoint x: 318, startPoint y: 353, endPoint x: 268, endPoint y: 353, distance: 50.2
click at [268, 353] on input "https://hotsprings.salesgenie.com/market_hub/email_campaign?disableFTUE=true" at bounding box center [352, 352] width 245 height 17
paste input "yellowstone"
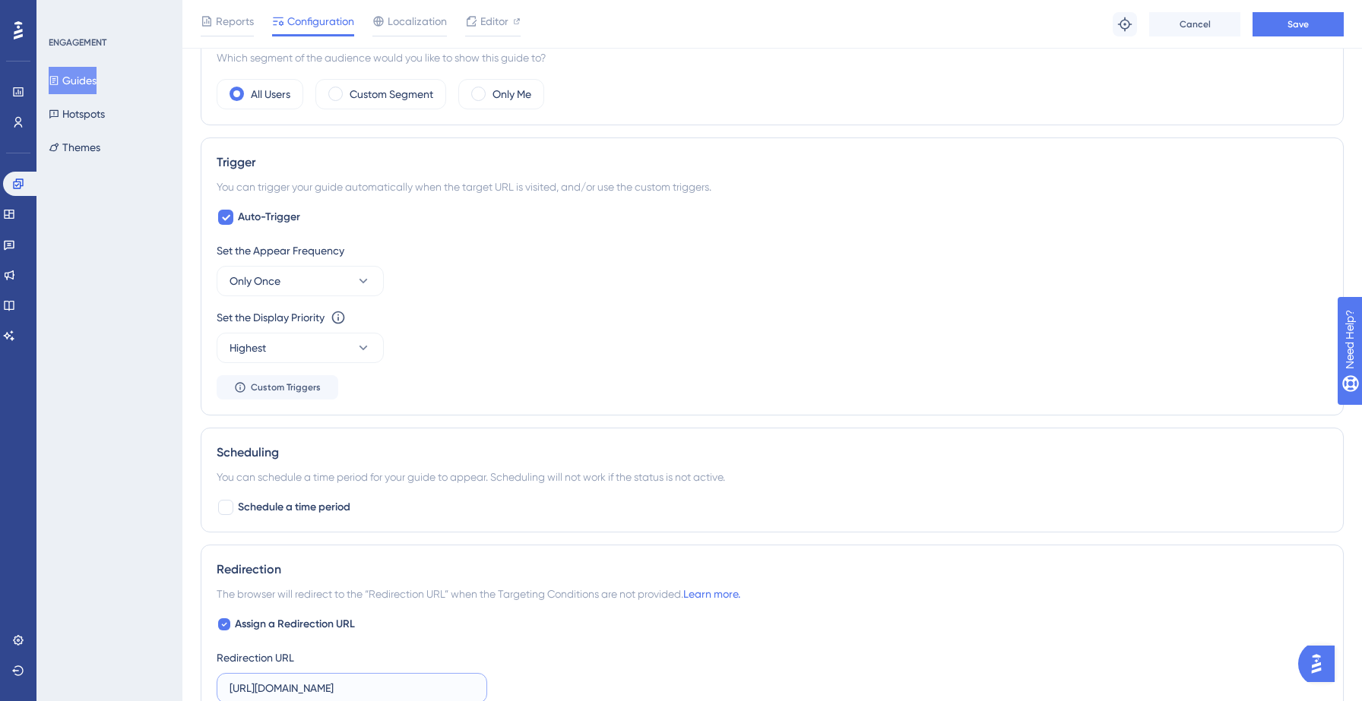
scroll to position [0, 0]
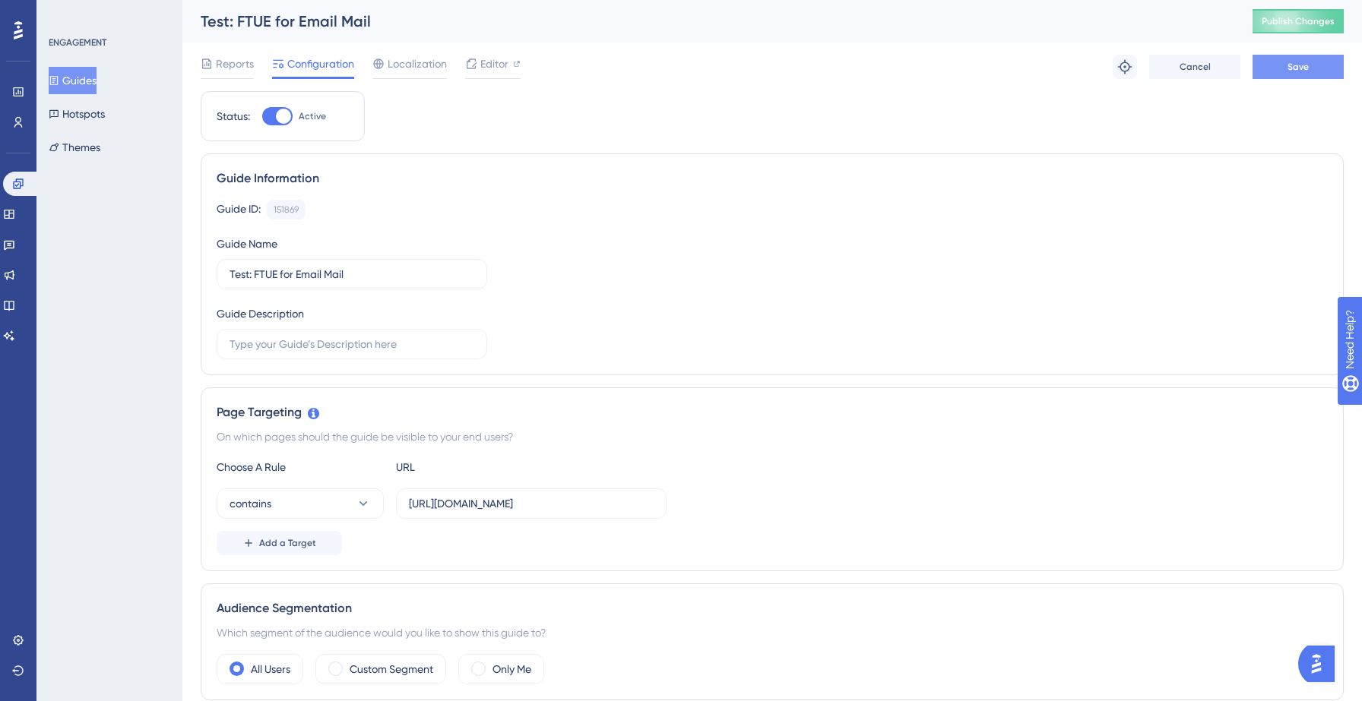
type input "https://yellowstone.salesgenie.com/market_hub/email_campaign?disableFTUE=true"
click at [1295, 72] on span "Save" at bounding box center [1297, 67] width 21 height 12
click at [78, 75] on button "Guides" at bounding box center [73, 80] width 48 height 27
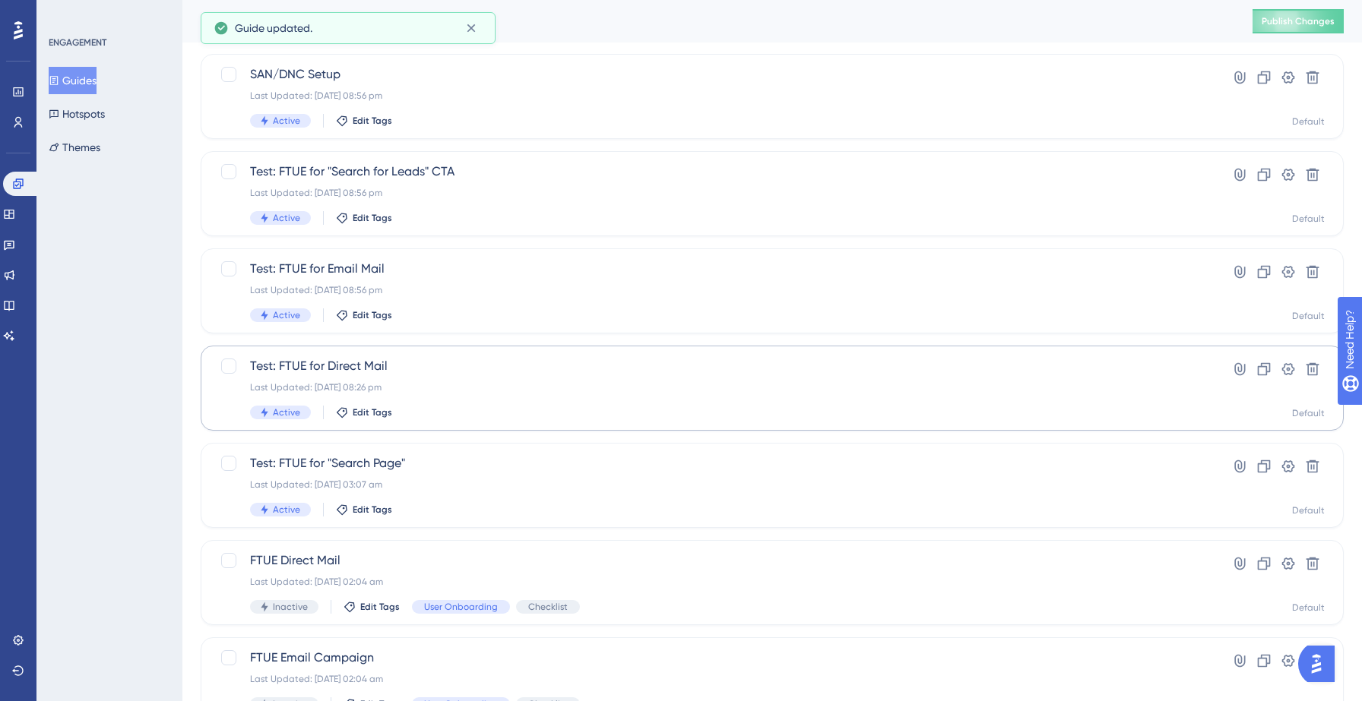
scroll to position [88, 0]
click at [448, 375] on div "Test: FTUE for Direct Mail Last Updated: 14 Sept 2025 08:26 pm Active Edit Tags" at bounding box center [711, 386] width 923 height 62
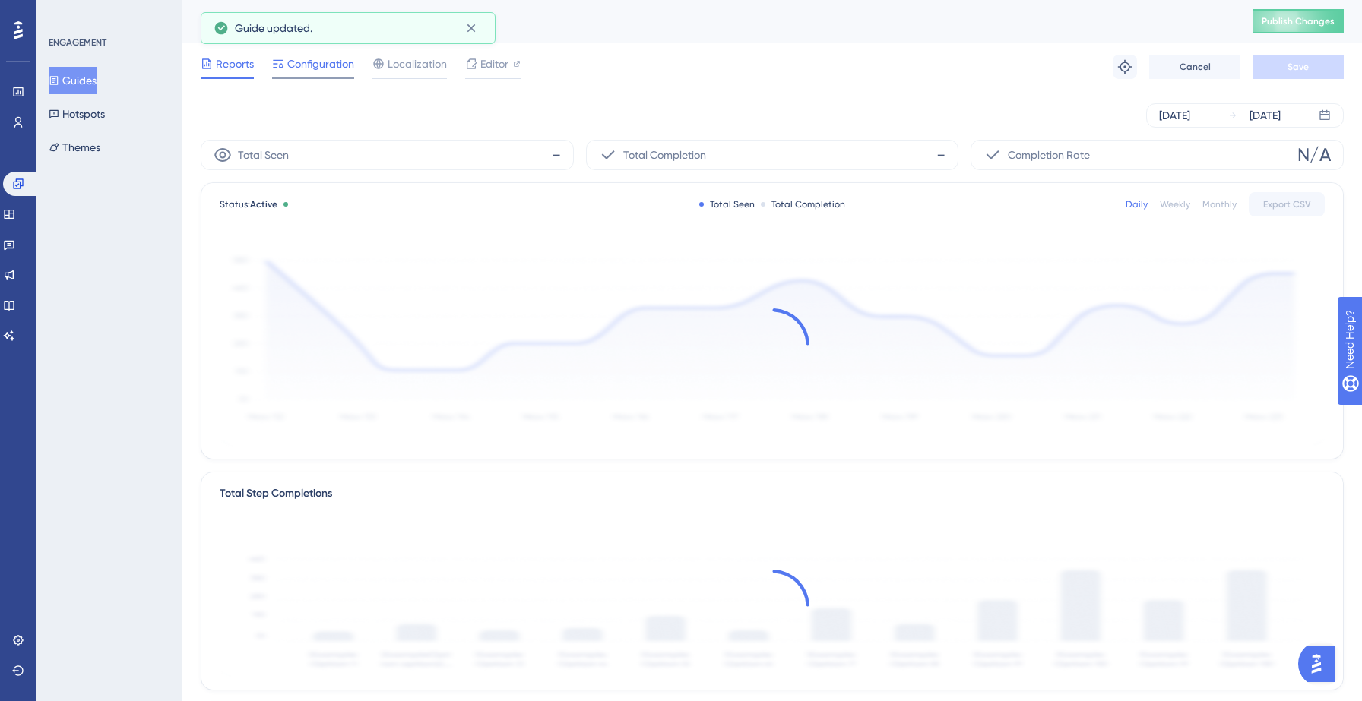
click at [323, 63] on span "Configuration" at bounding box center [320, 64] width 67 height 18
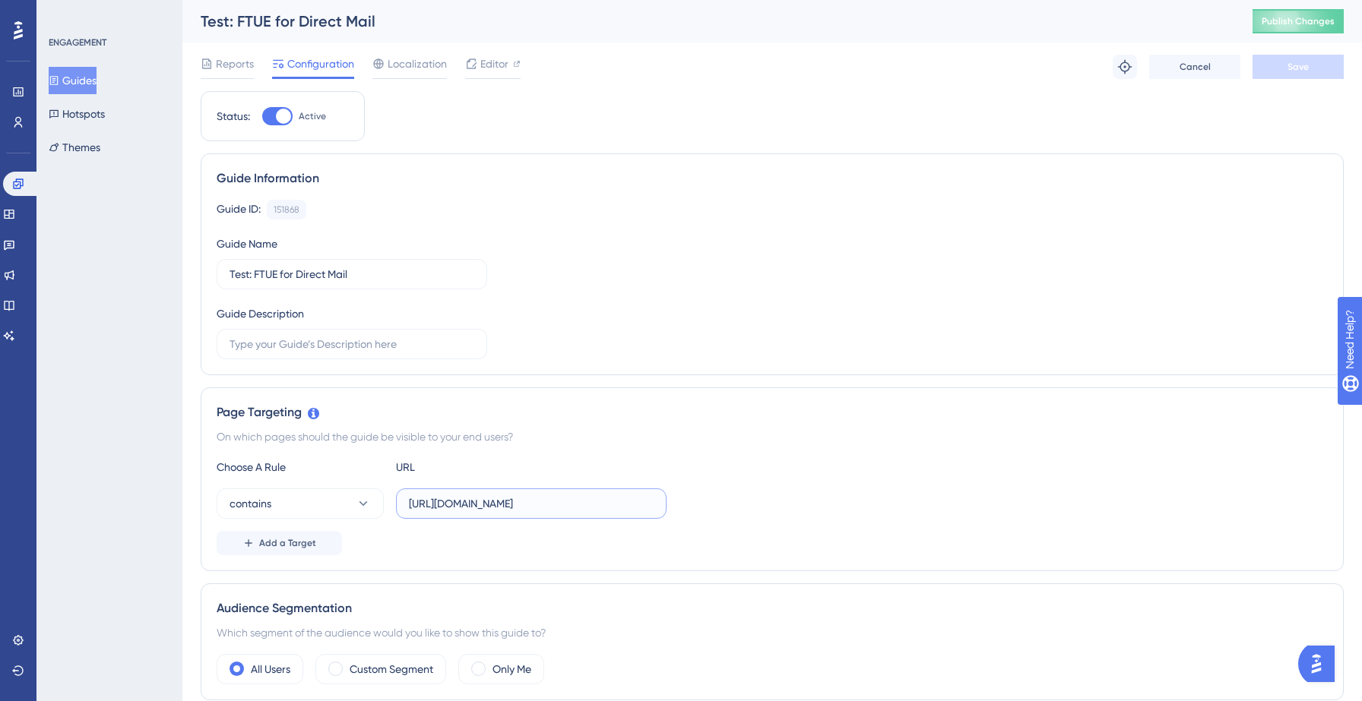
drag, startPoint x: 496, startPoint y: 503, endPoint x: 448, endPoint y: 505, distance: 48.7
click at [448, 505] on input "https://hotsprings.salesgenie.com/market_hub/direct_mail?disableFTUE=true" at bounding box center [531, 503] width 245 height 17
paste input "yellowstone"
type input "https://yellowstone.salesgenie.com/market_hub/direct_mail?disableFTUE=true"
click at [1291, 73] on button "Save" at bounding box center [1297, 67] width 91 height 24
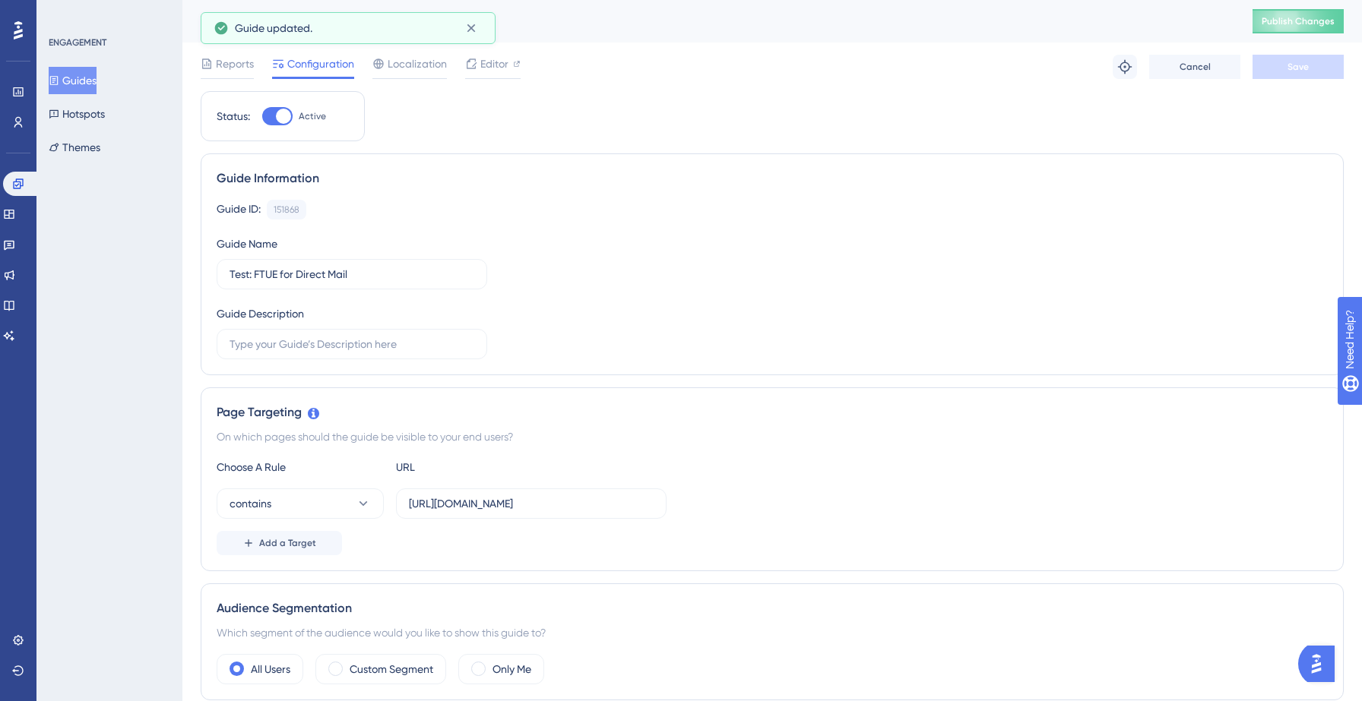
click at [78, 68] on button "Guides" at bounding box center [73, 80] width 48 height 27
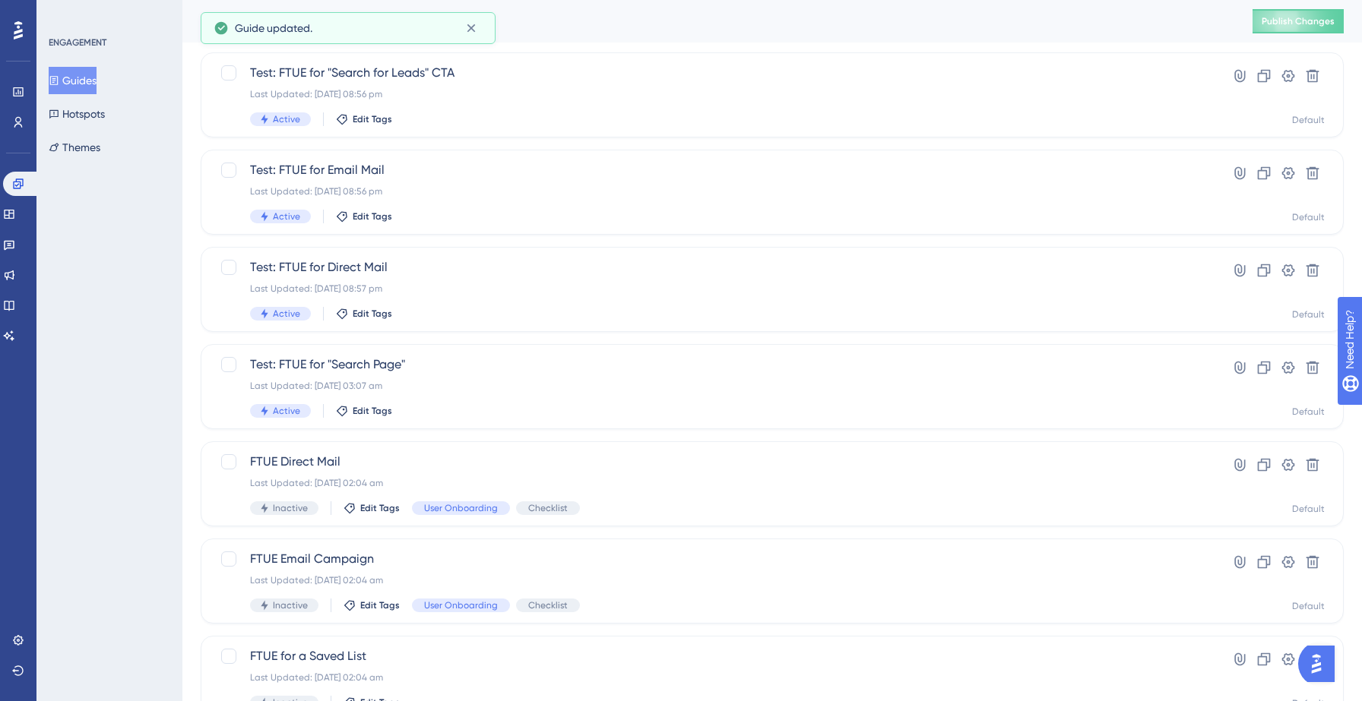
scroll to position [198, 0]
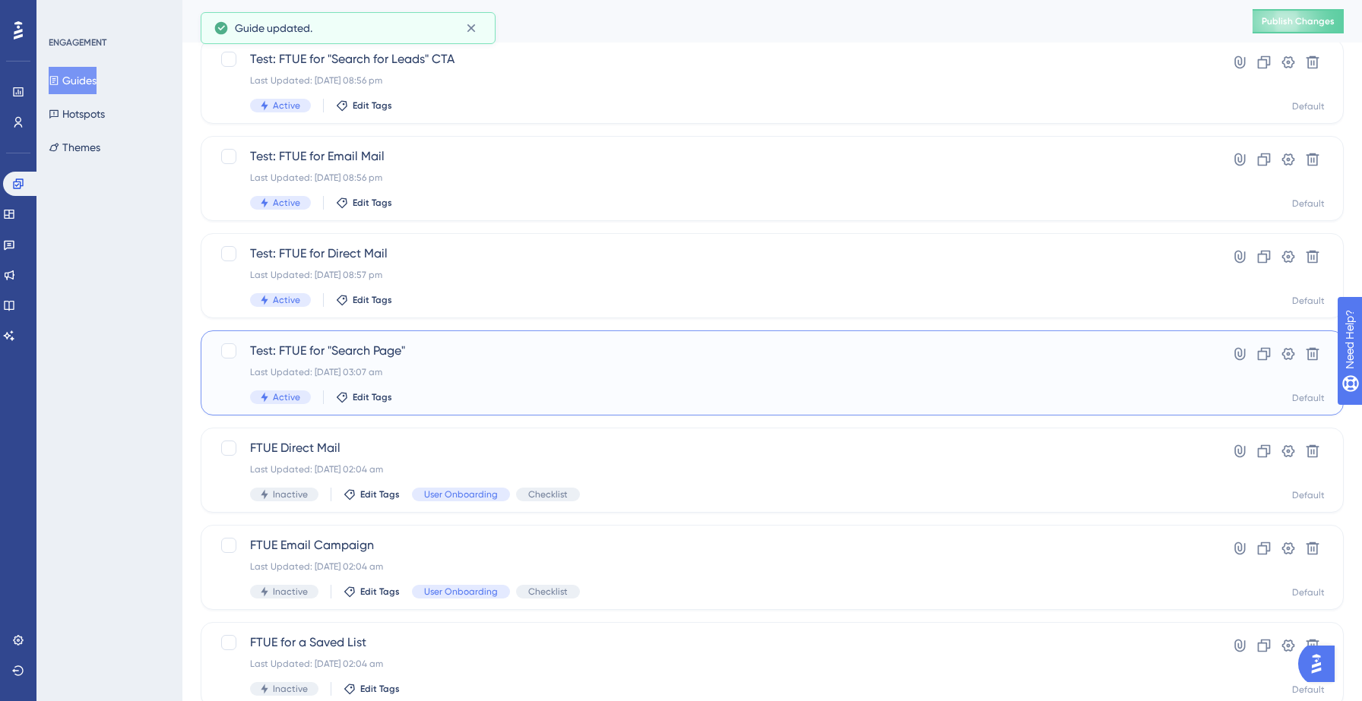
click at [480, 374] on div "Last Updated: 13 Sept 2025 03:07 am" at bounding box center [711, 372] width 923 height 12
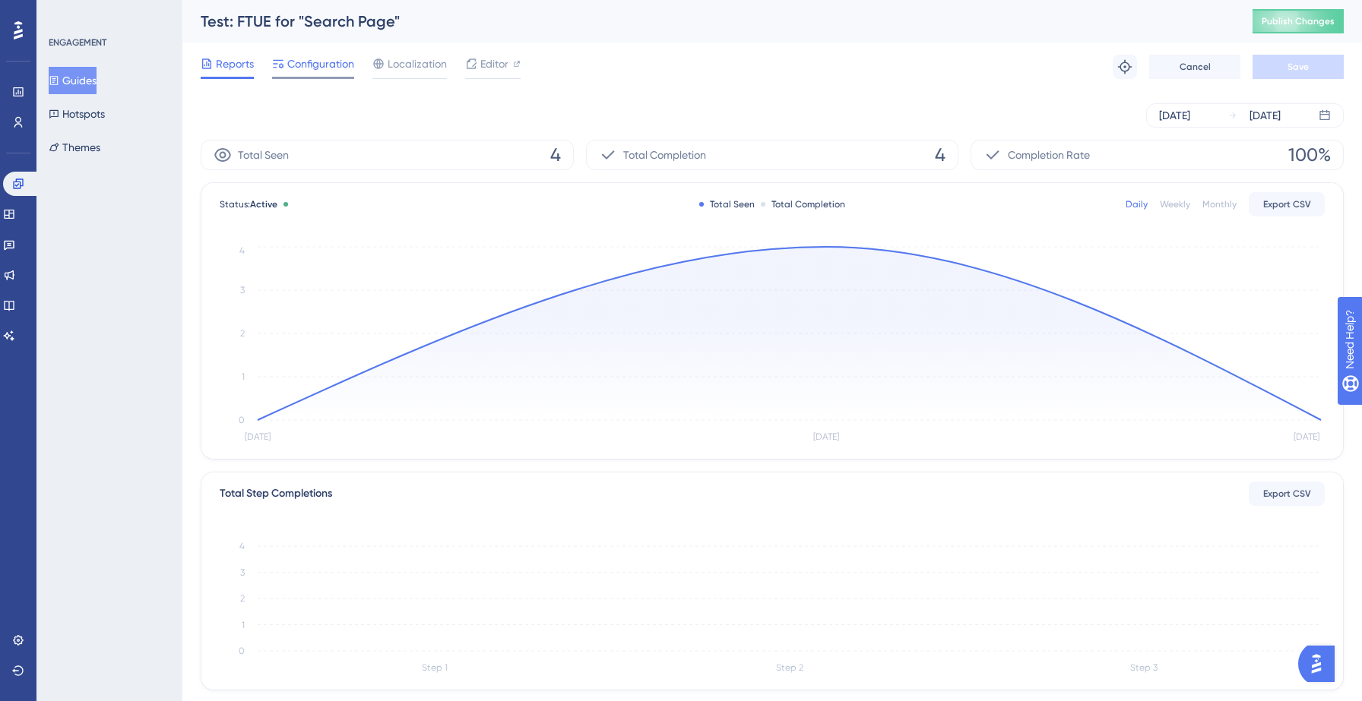
click at [297, 60] on span "Configuration" at bounding box center [320, 64] width 67 height 18
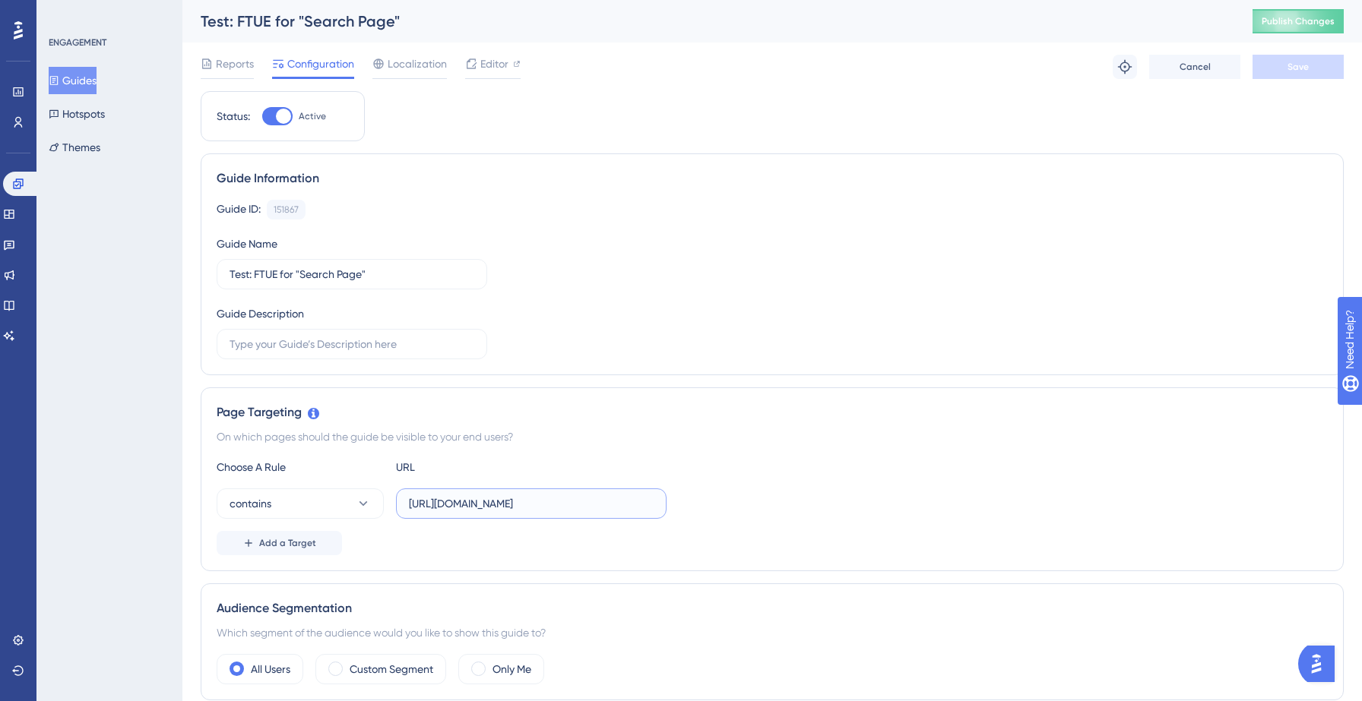
drag, startPoint x: 496, startPoint y: 506, endPoint x: 448, endPoint y: 502, distance: 48.0
click at [448, 502] on input "https://hotsprings.salesgenie.com/search" at bounding box center [531, 503] width 245 height 17
paste input "yellowstone"
type input "https://yellowstones.salesgenie.com/search"
click at [1318, 58] on button "Save" at bounding box center [1297, 67] width 91 height 24
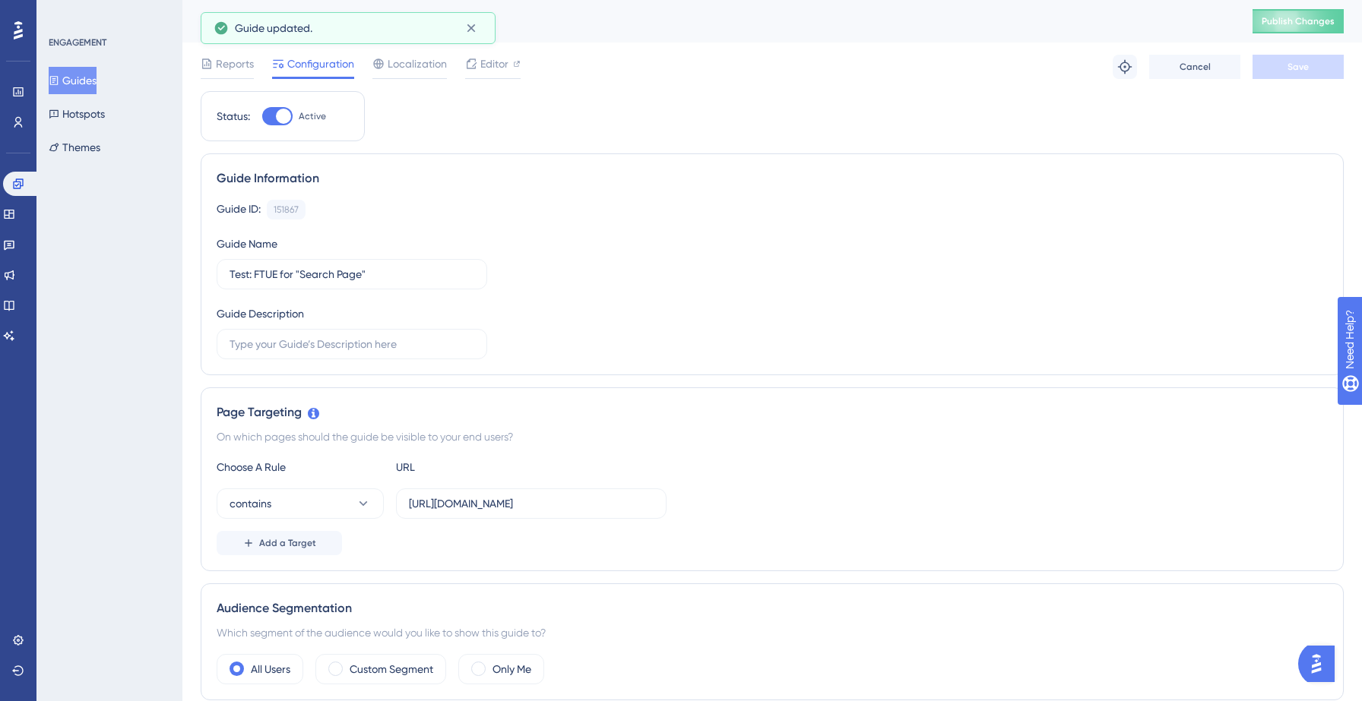
click at [84, 81] on button "Guides" at bounding box center [73, 80] width 48 height 27
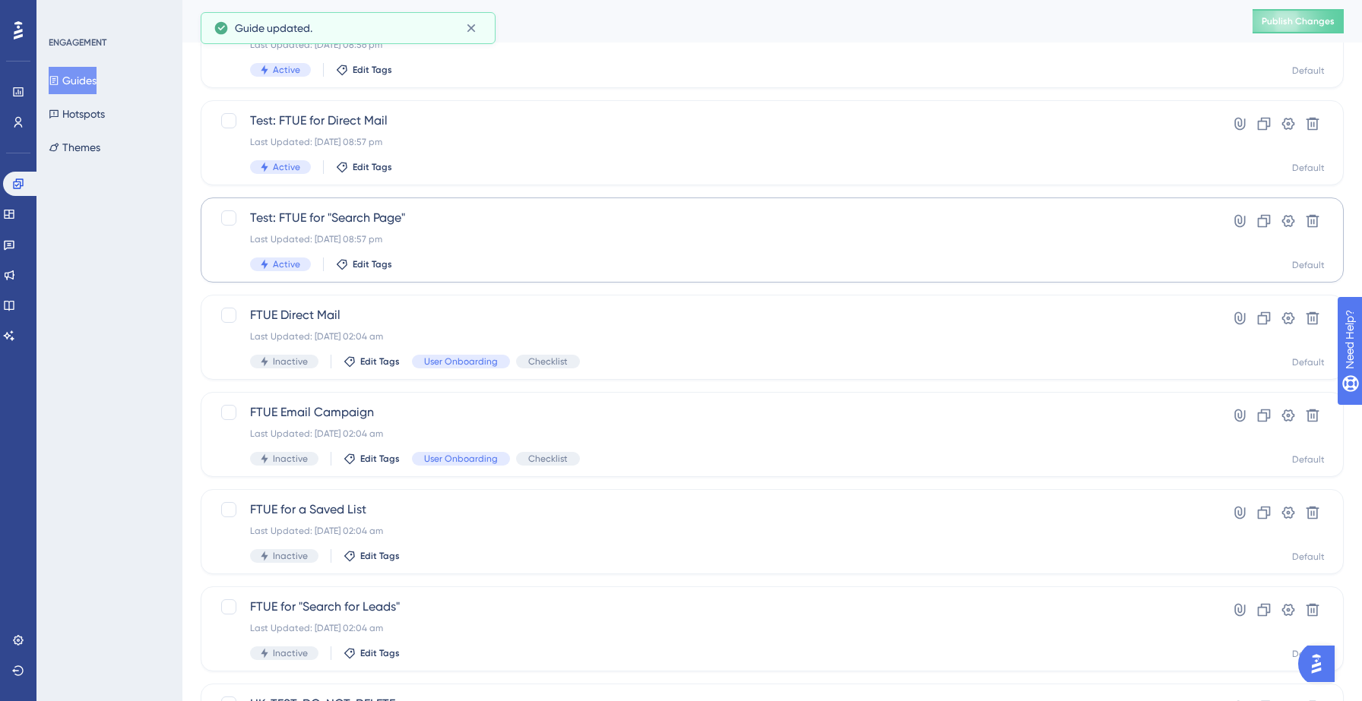
scroll to position [478, 0]
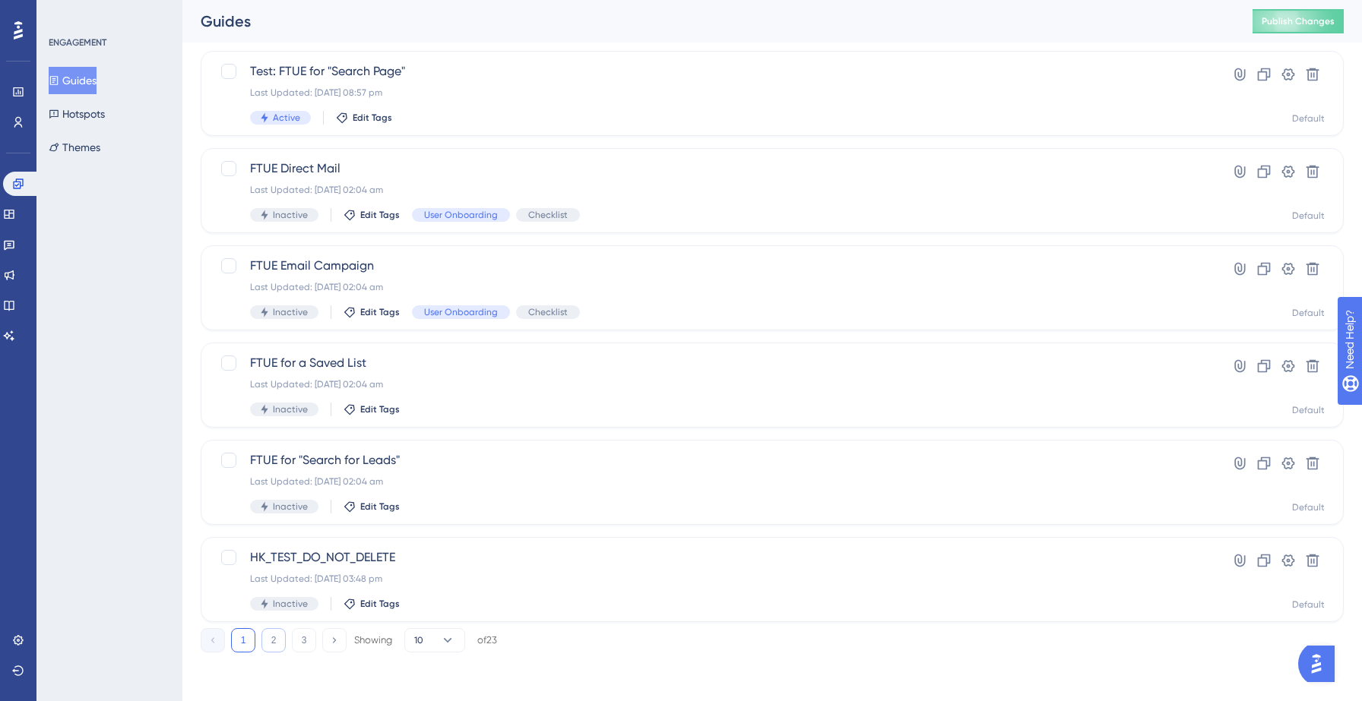
click at [277, 638] on button "2" at bounding box center [273, 640] width 24 height 24
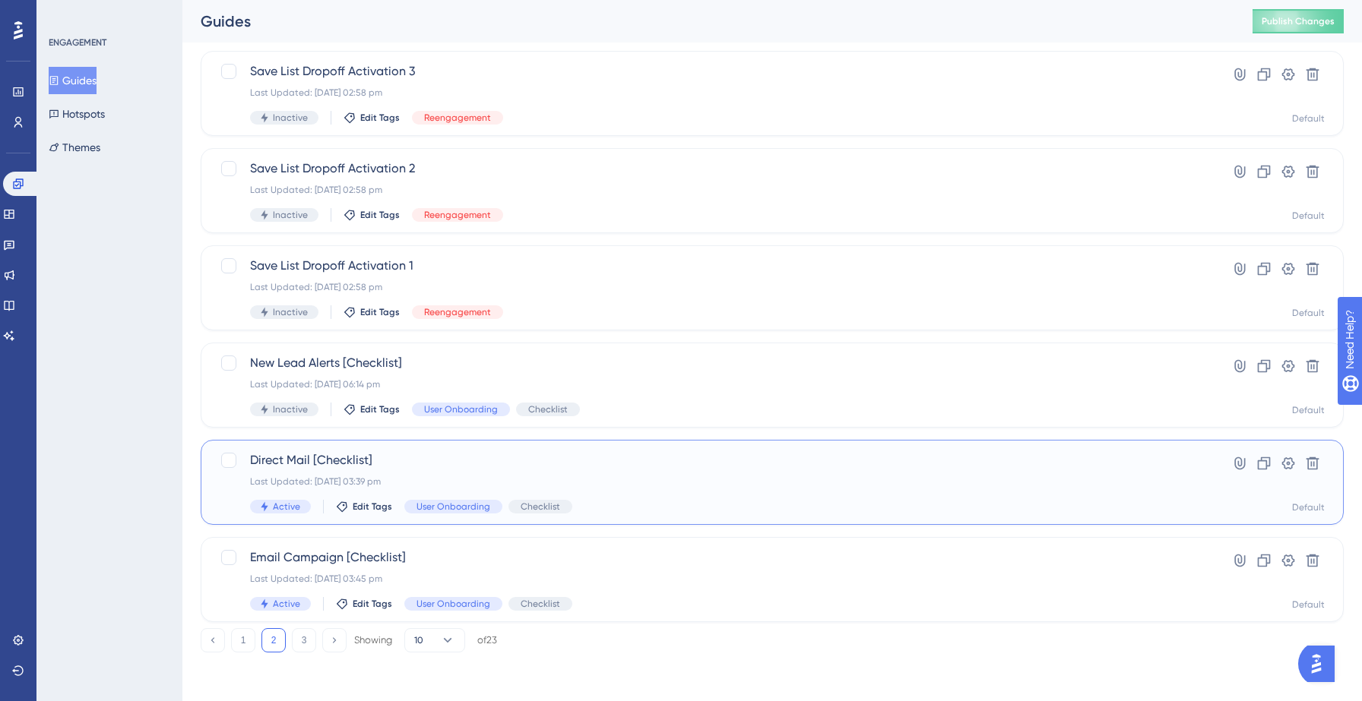
click at [567, 469] on span "Direct Mail [Checklist]" at bounding box center [711, 460] width 923 height 18
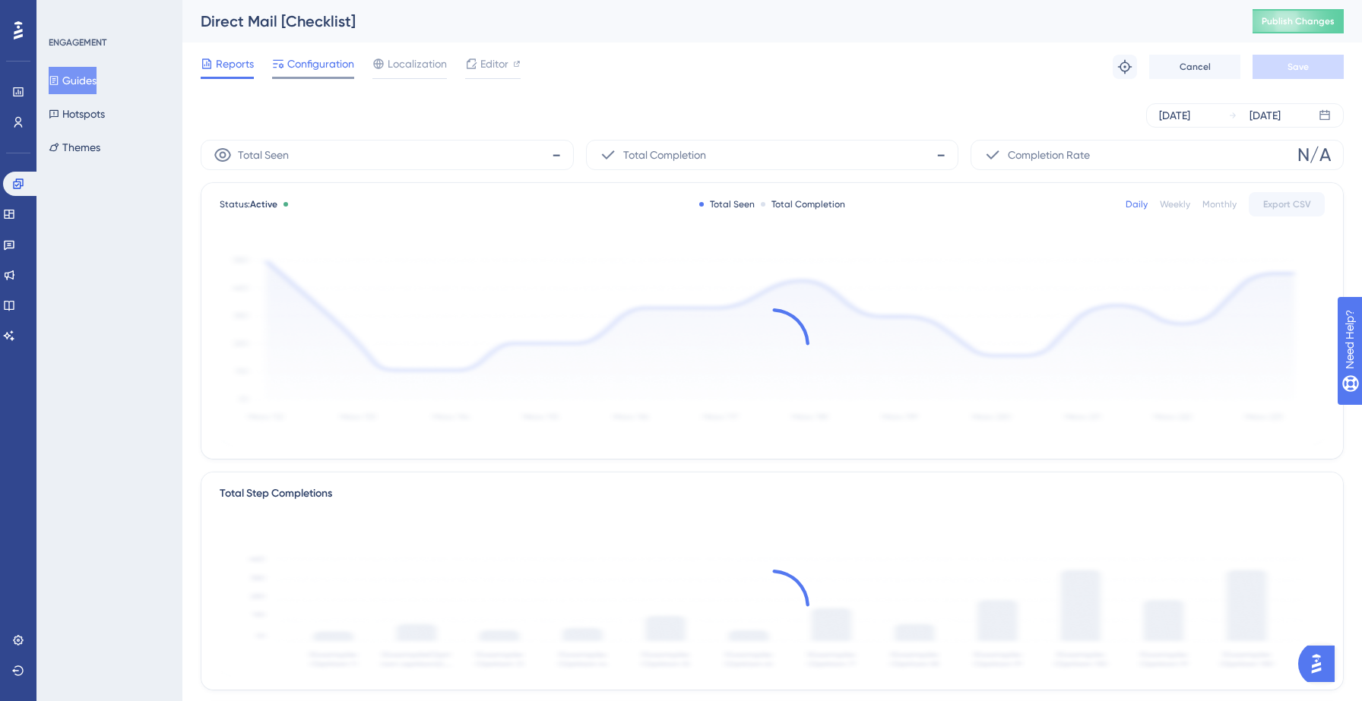
click at [315, 64] on span "Configuration" at bounding box center [320, 64] width 67 height 18
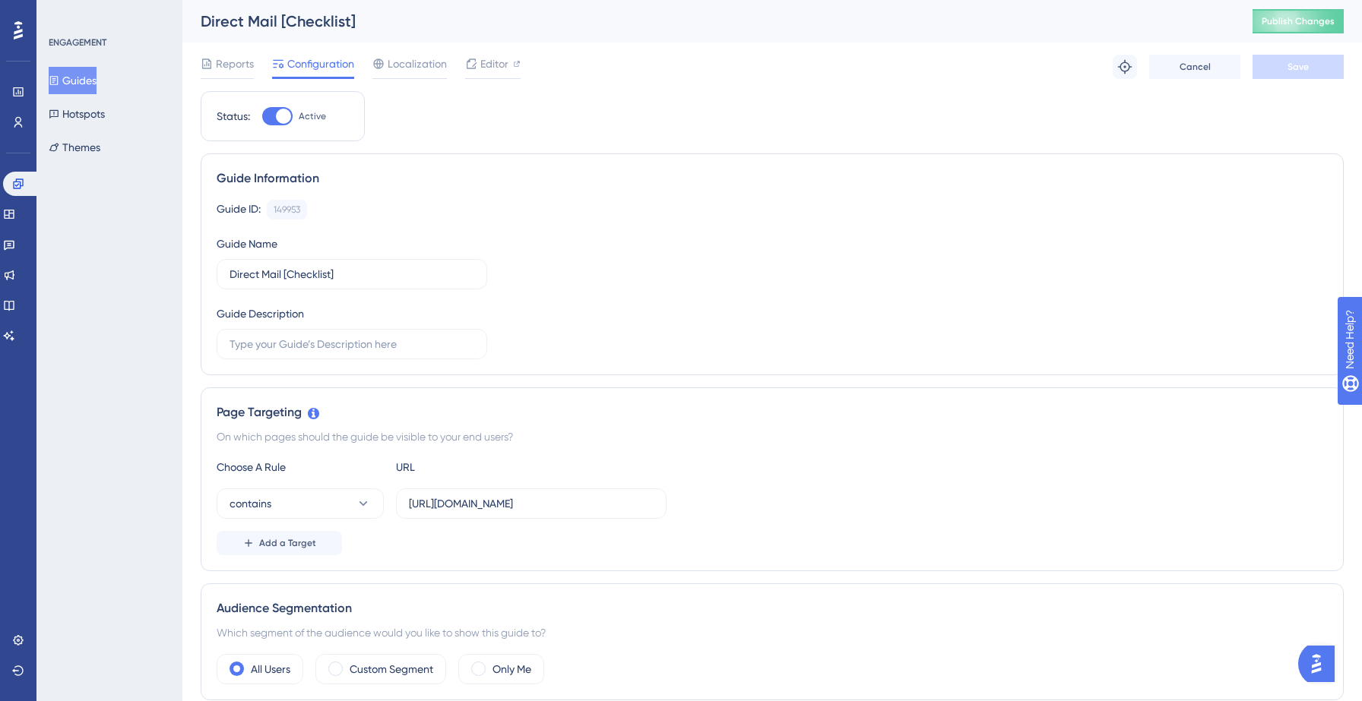
click at [97, 84] on button "Guides" at bounding box center [73, 80] width 48 height 27
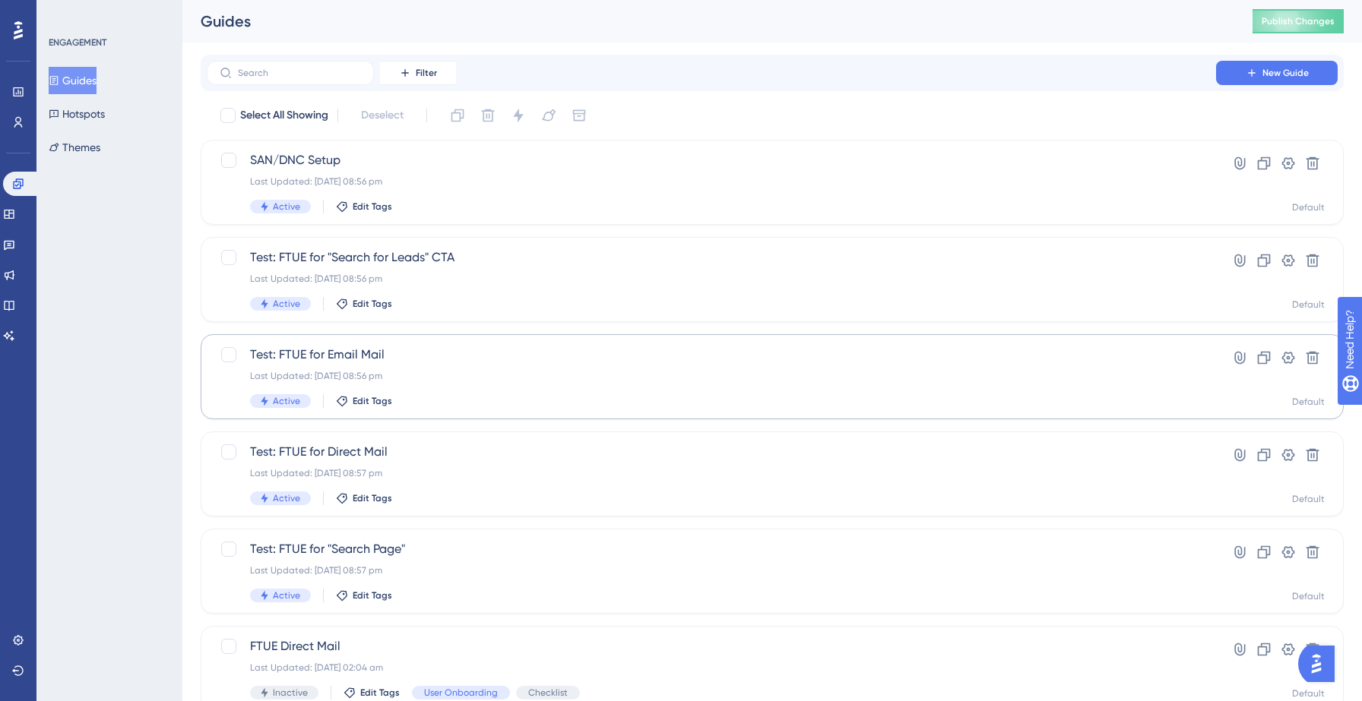
scroll to position [478, 0]
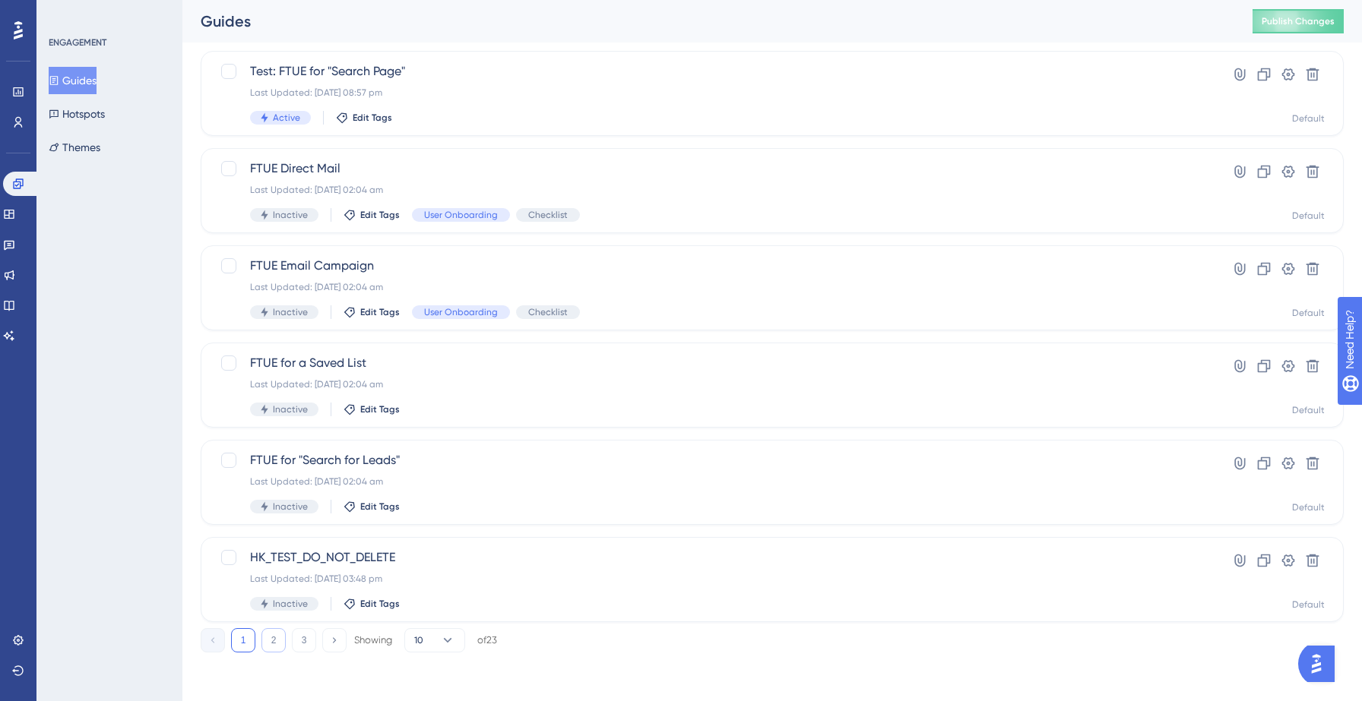
click at [267, 651] on button "2" at bounding box center [273, 640] width 24 height 24
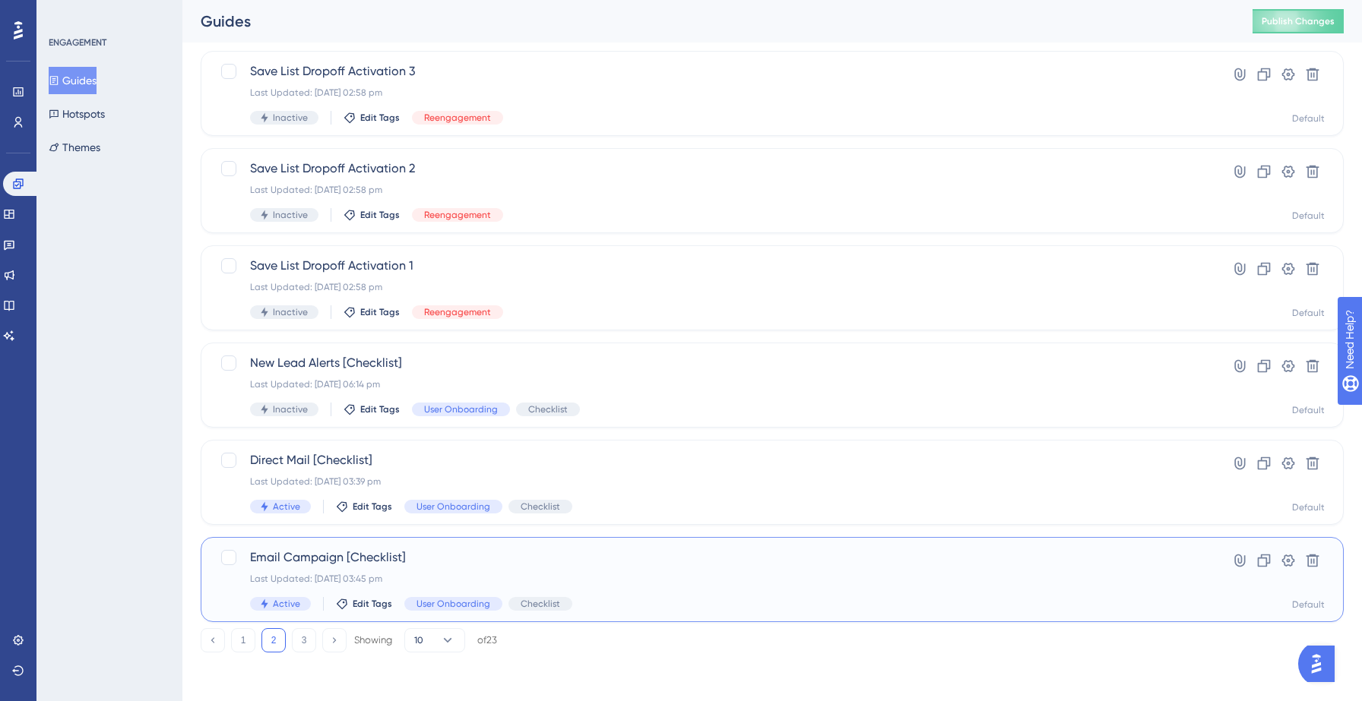
click at [576, 559] on span "Email Campaign [Checklist]" at bounding box center [711, 558] width 923 height 18
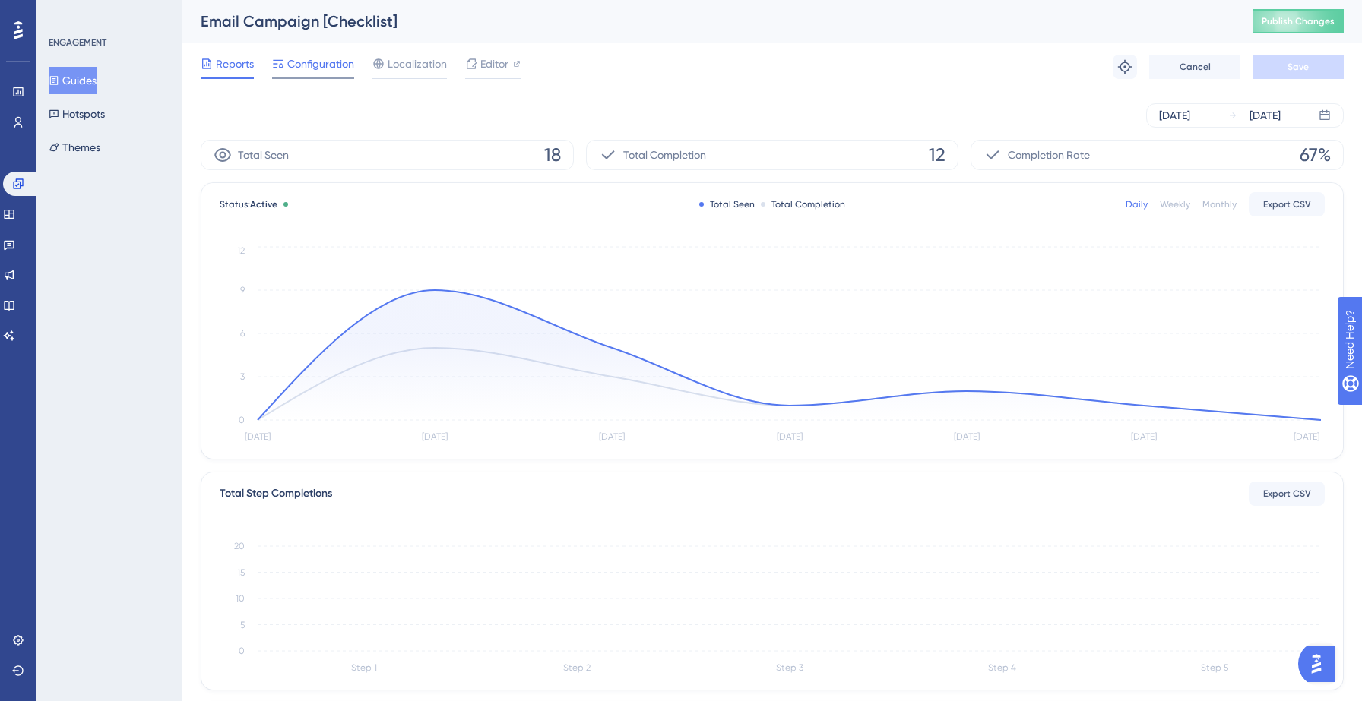
click at [305, 65] on span "Configuration" at bounding box center [320, 64] width 67 height 18
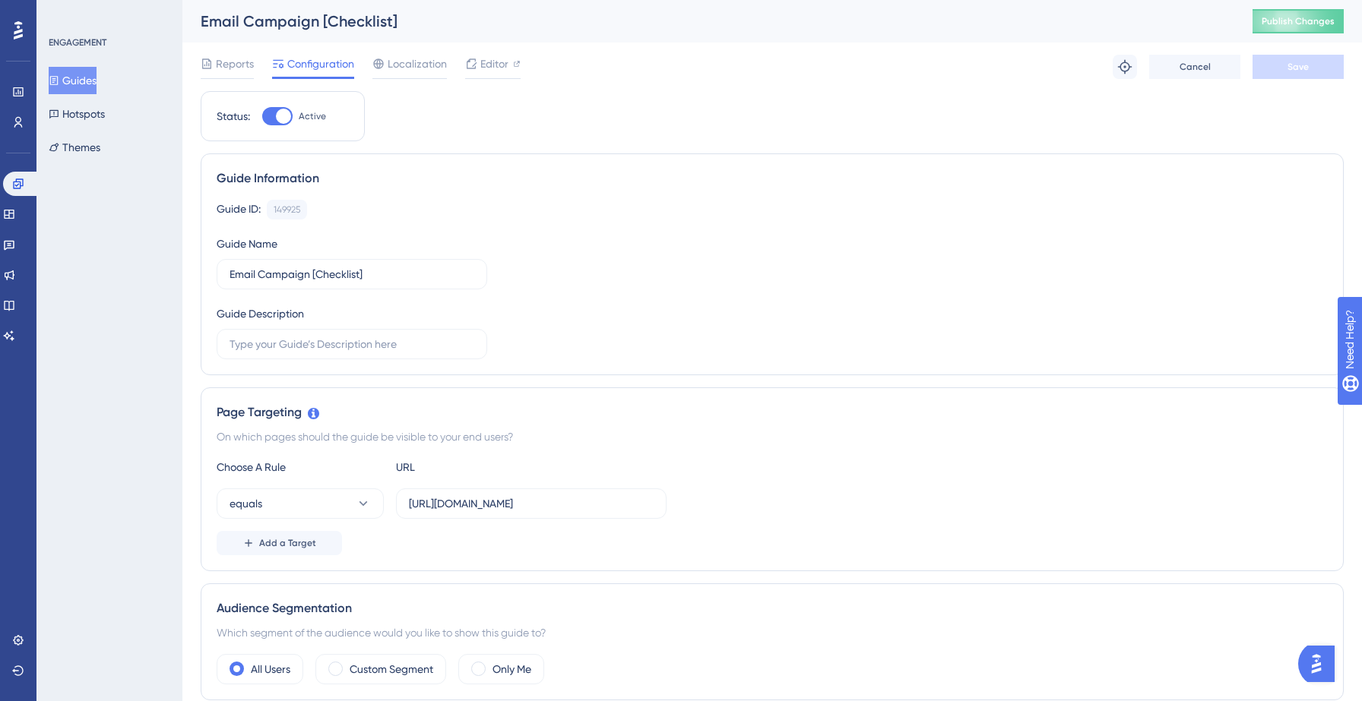
click at [88, 82] on button "Guides" at bounding box center [73, 80] width 48 height 27
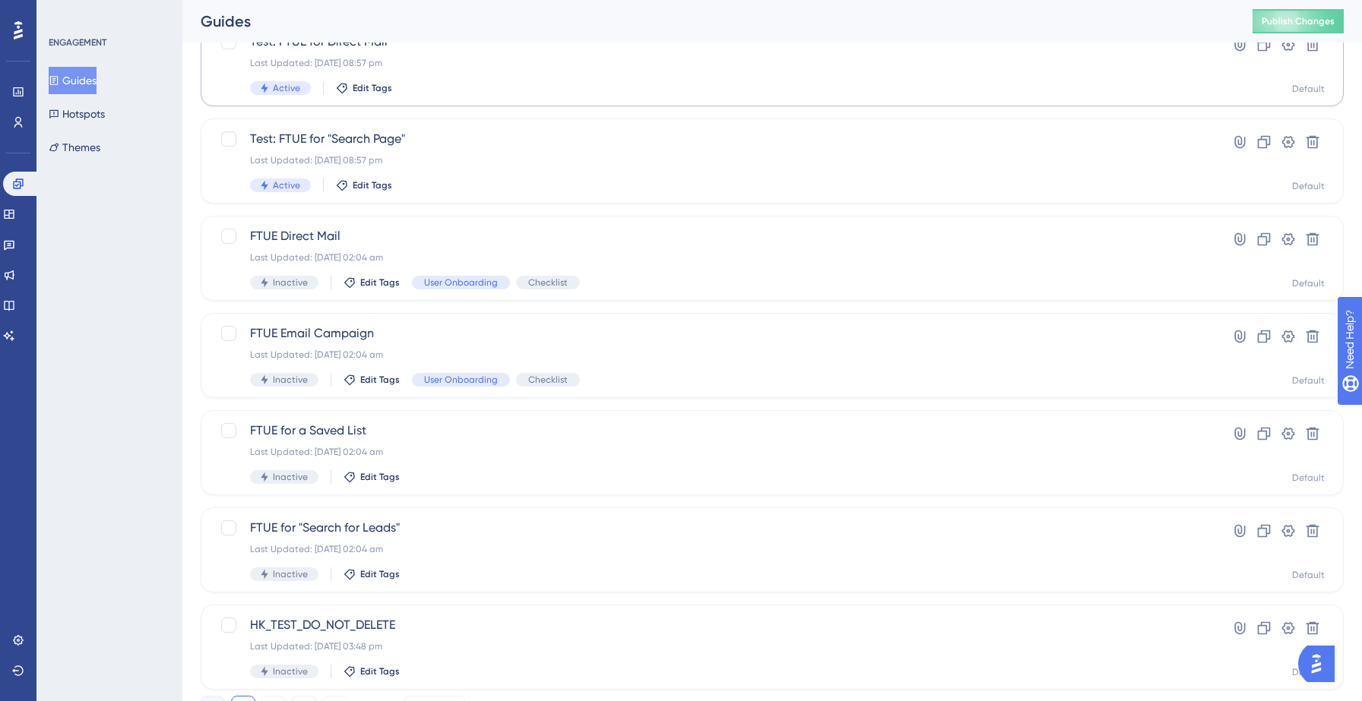
scroll to position [478, 0]
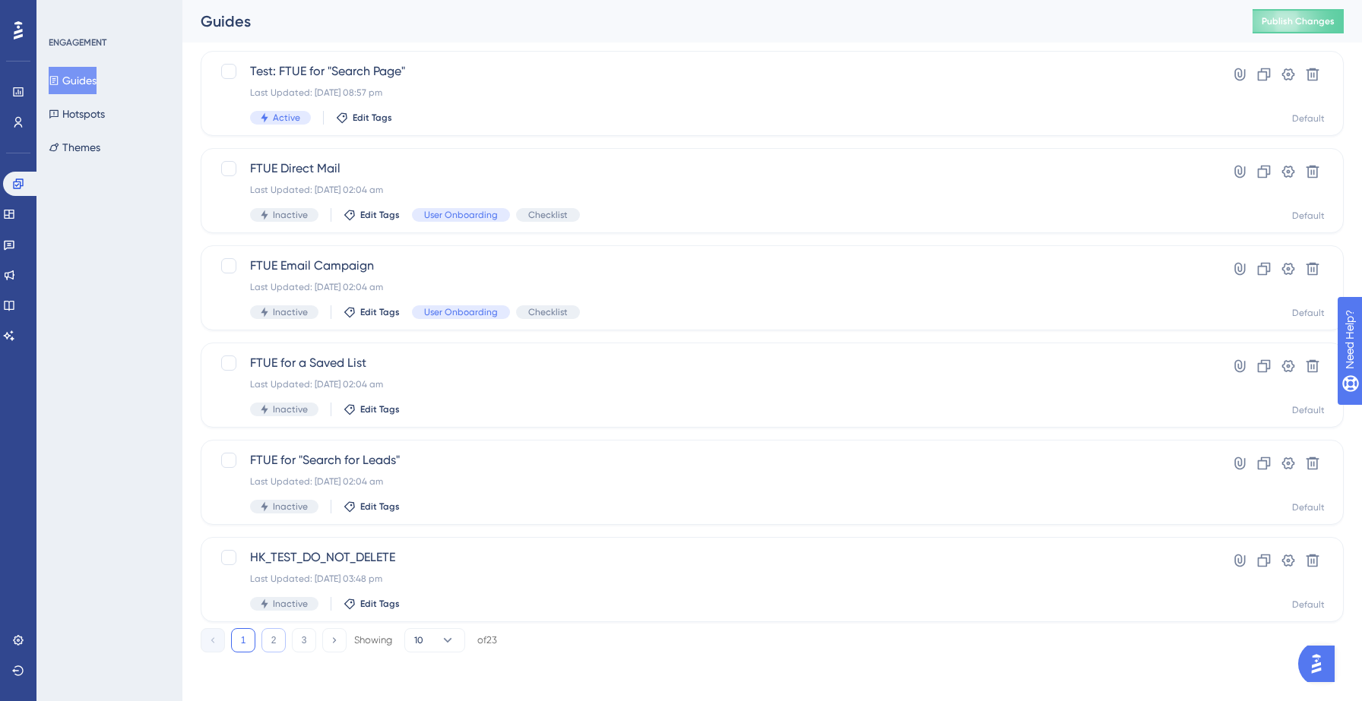
click at [274, 644] on button "2" at bounding box center [273, 640] width 24 height 24
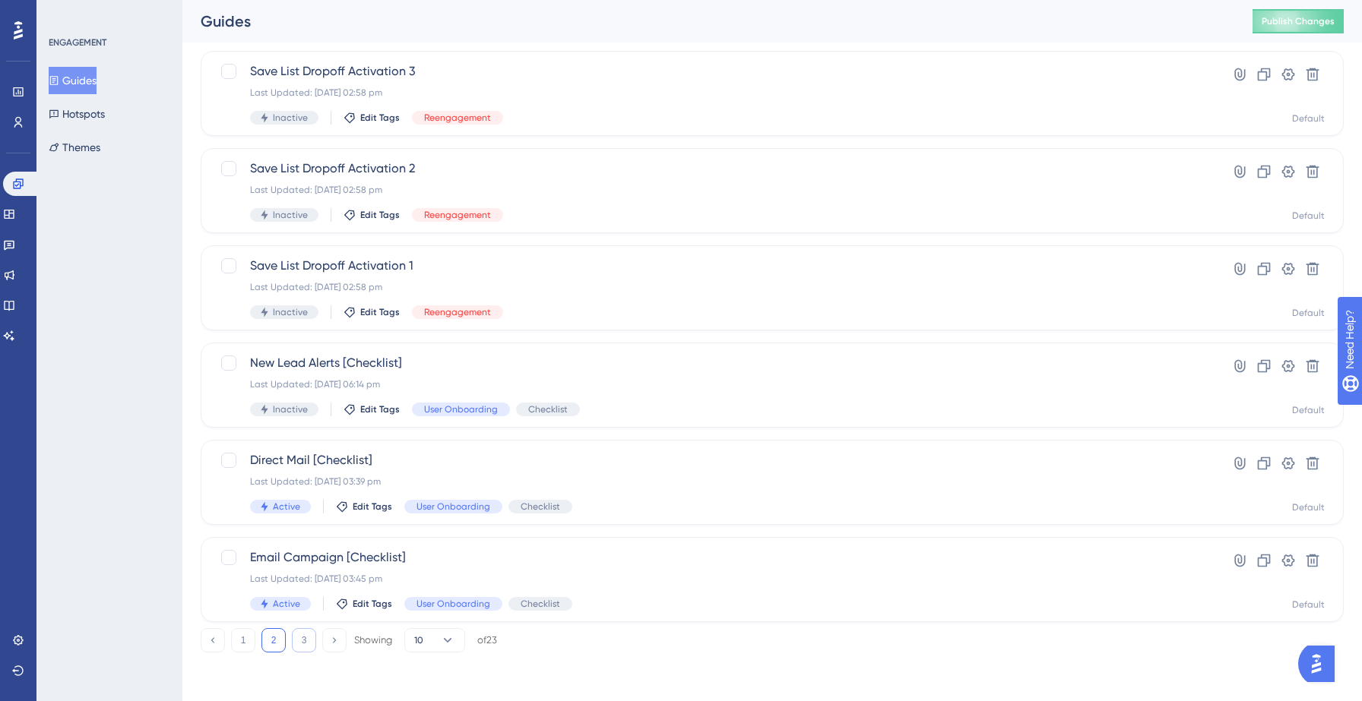
click at [302, 641] on button "3" at bounding box center [304, 640] width 24 height 24
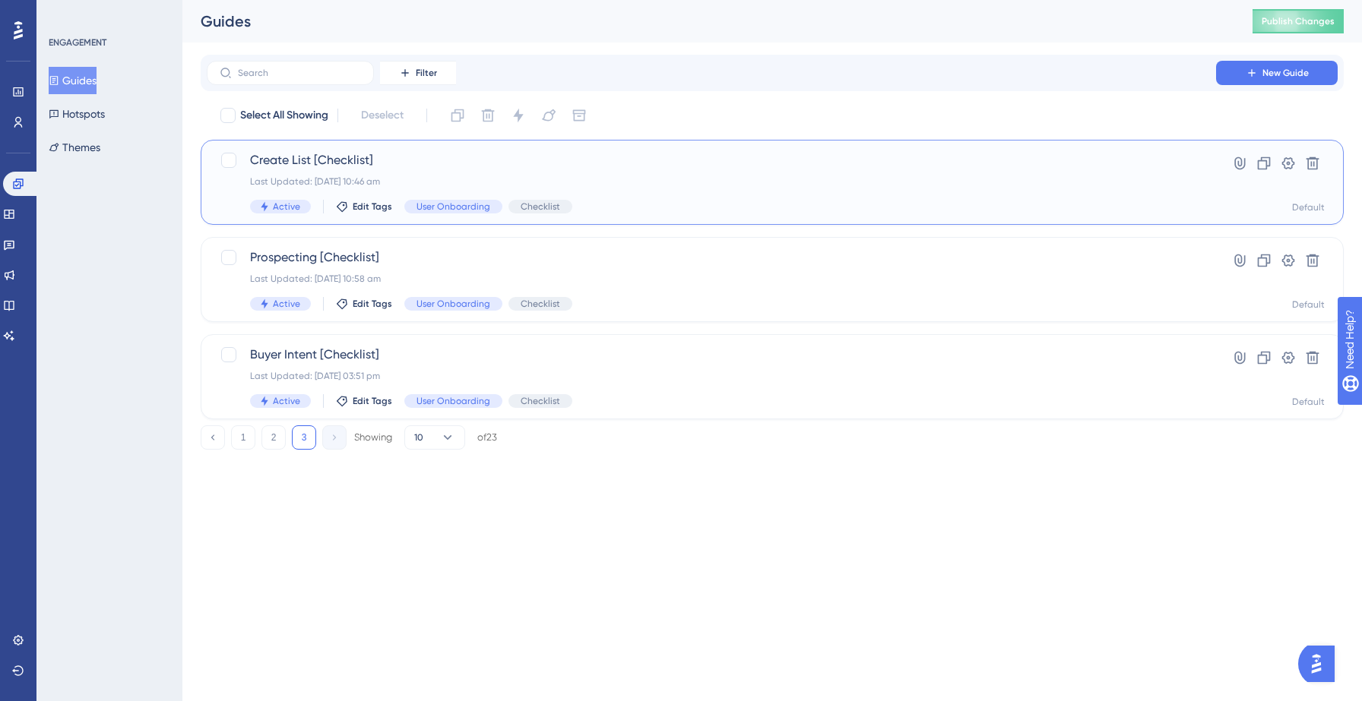
click at [592, 165] on span "Create List [Checklist]" at bounding box center [711, 160] width 923 height 18
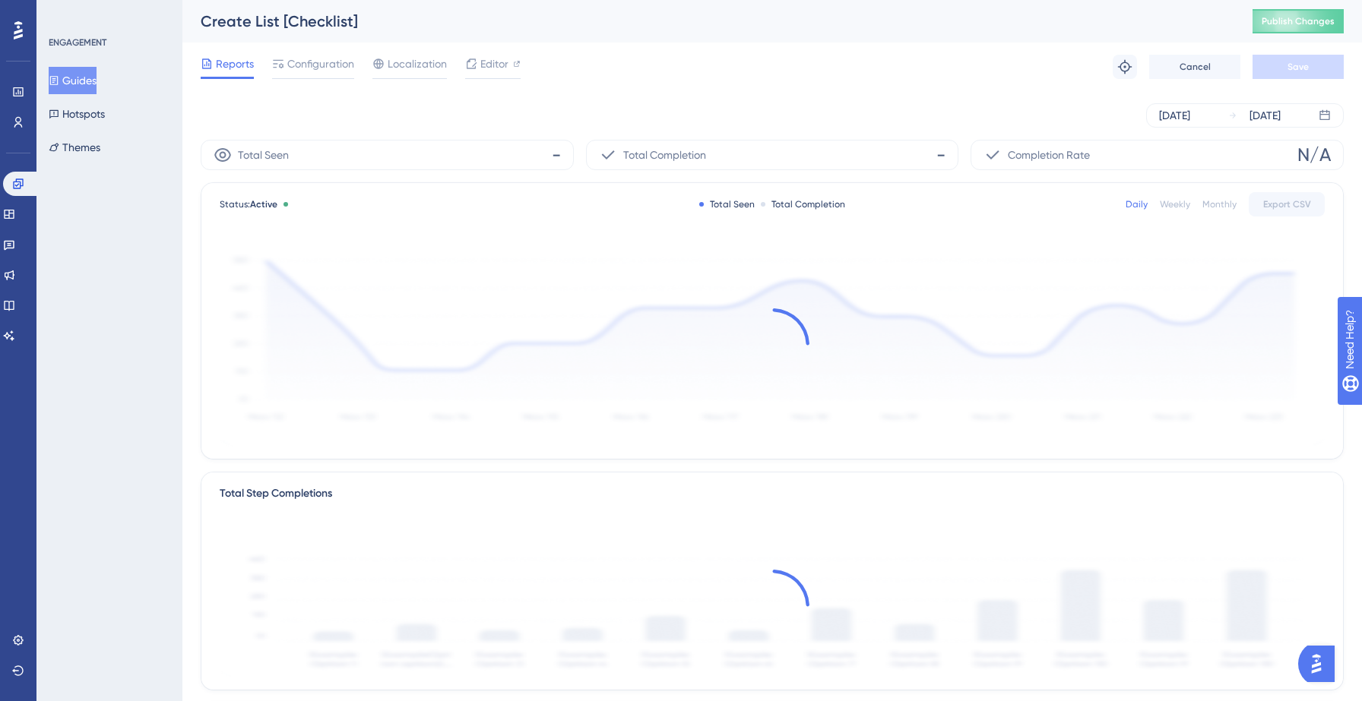
click at [340, 81] on div "Reports Configuration Localization Editor Troubleshoot Cancel Save" at bounding box center [772, 67] width 1143 height 49
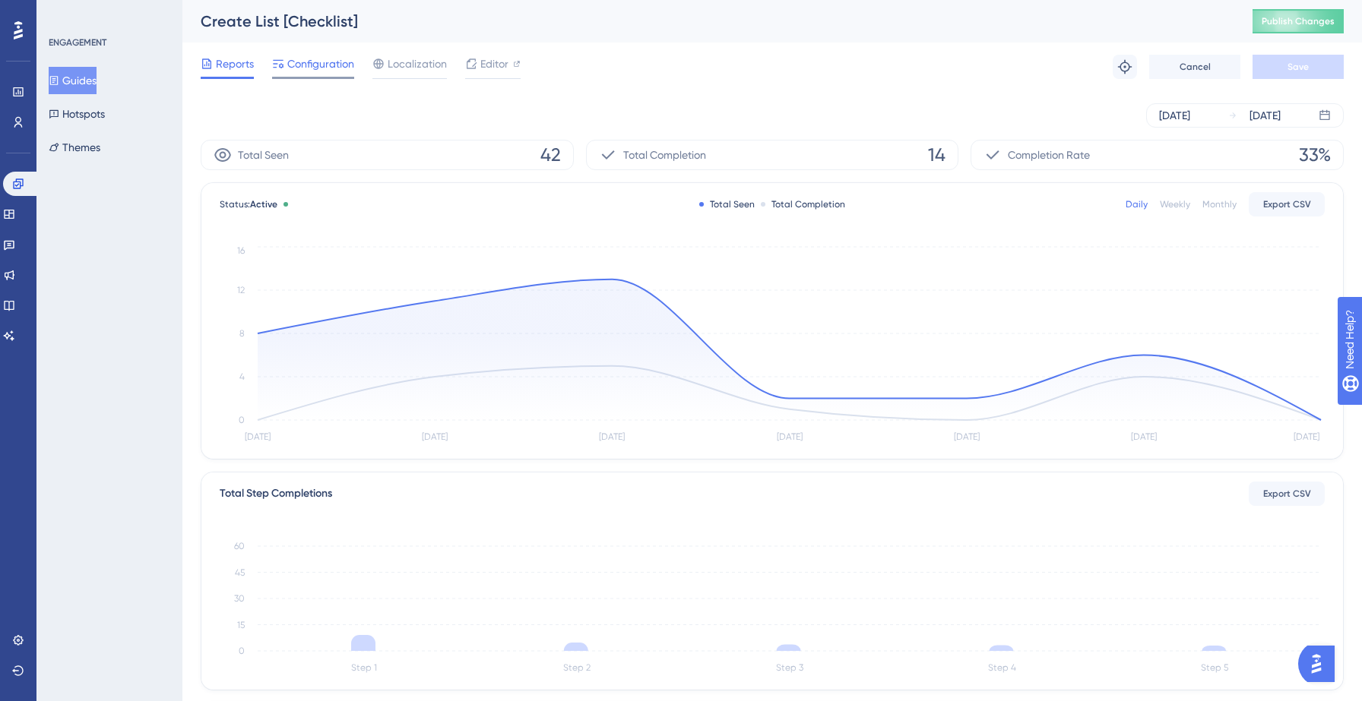
click at [330, 74] on div "Configuration" at bounding box center [313, 67] width 82 height 24
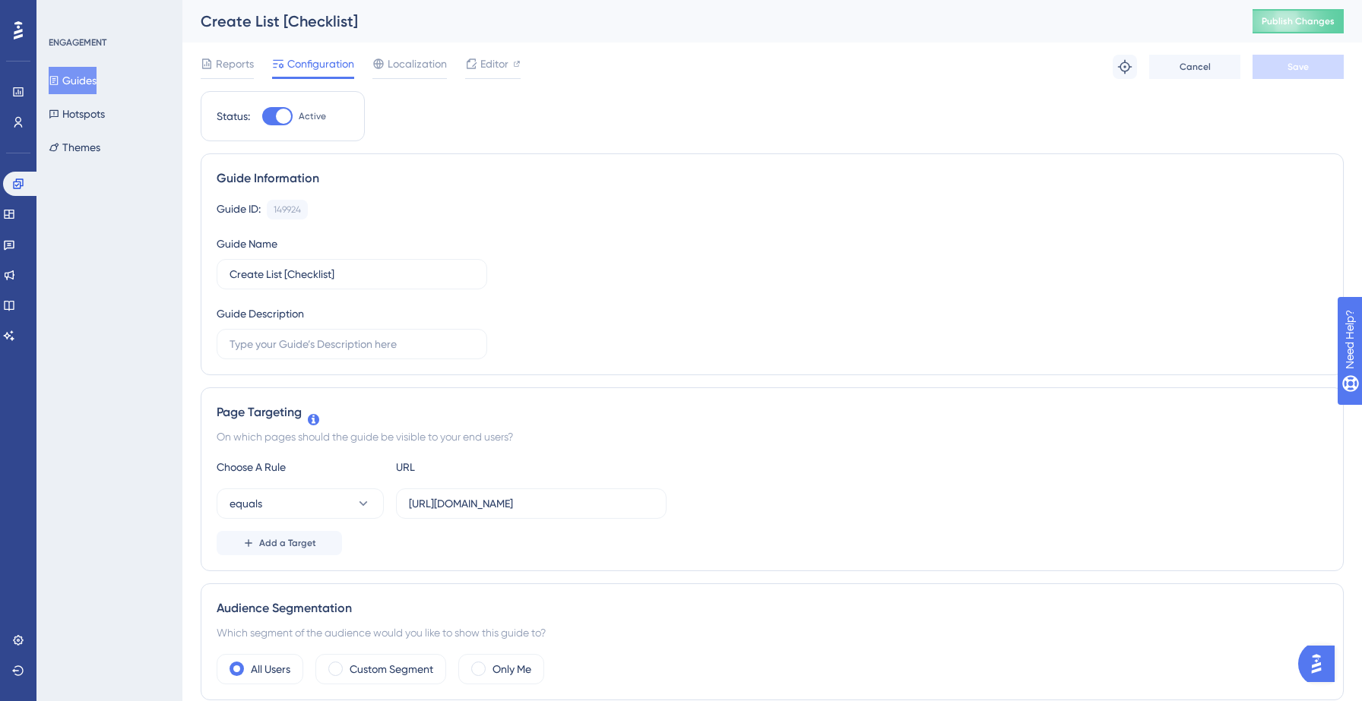
click at [97, 83] on button "Guides" at bounding box center [73, 80] width 48 height 27
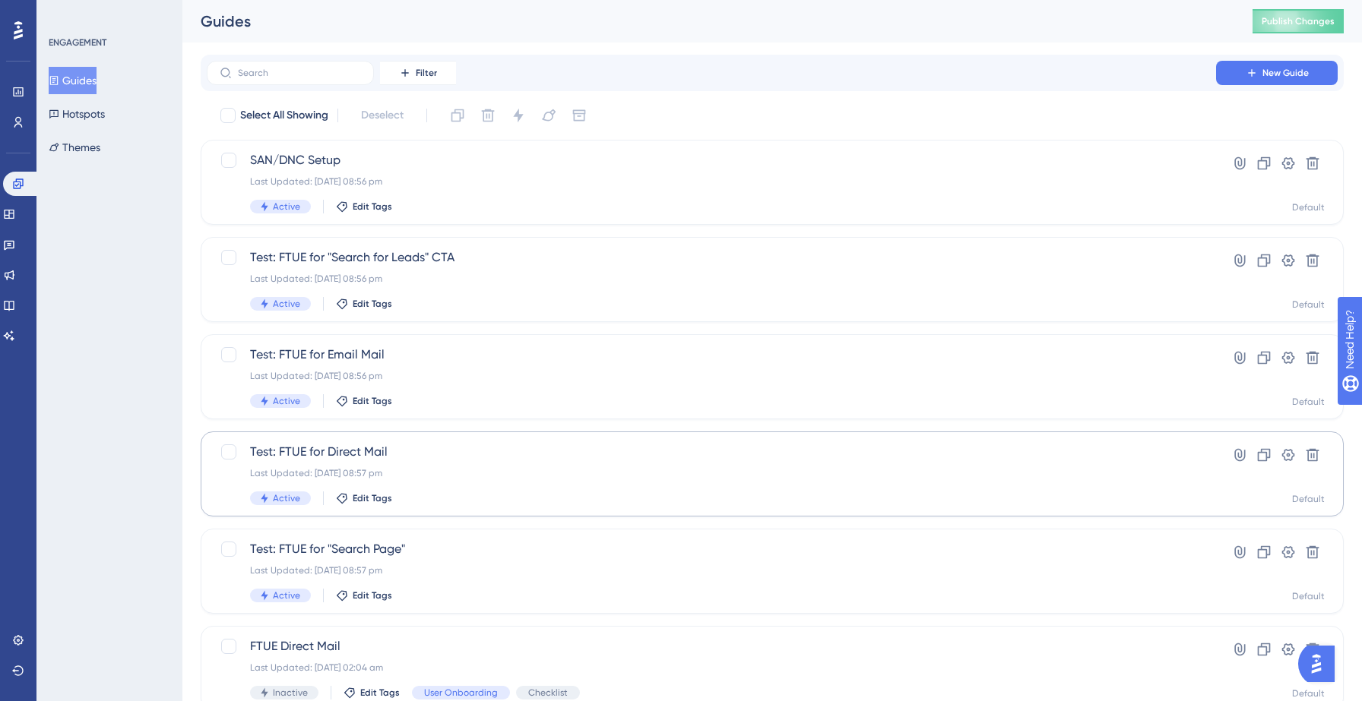
scroll to position [478, 0]
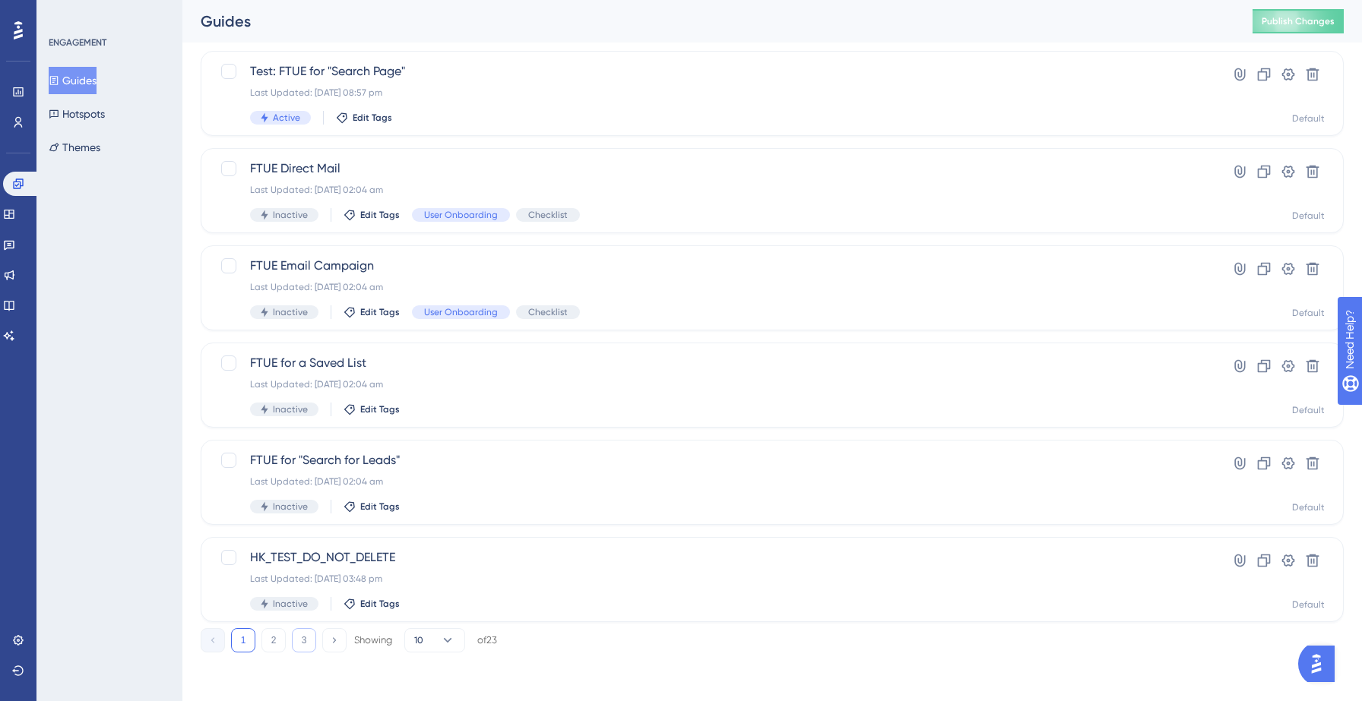
click at [304, 644] on button "3" at bounding box center [304, 640] width 24 height 24
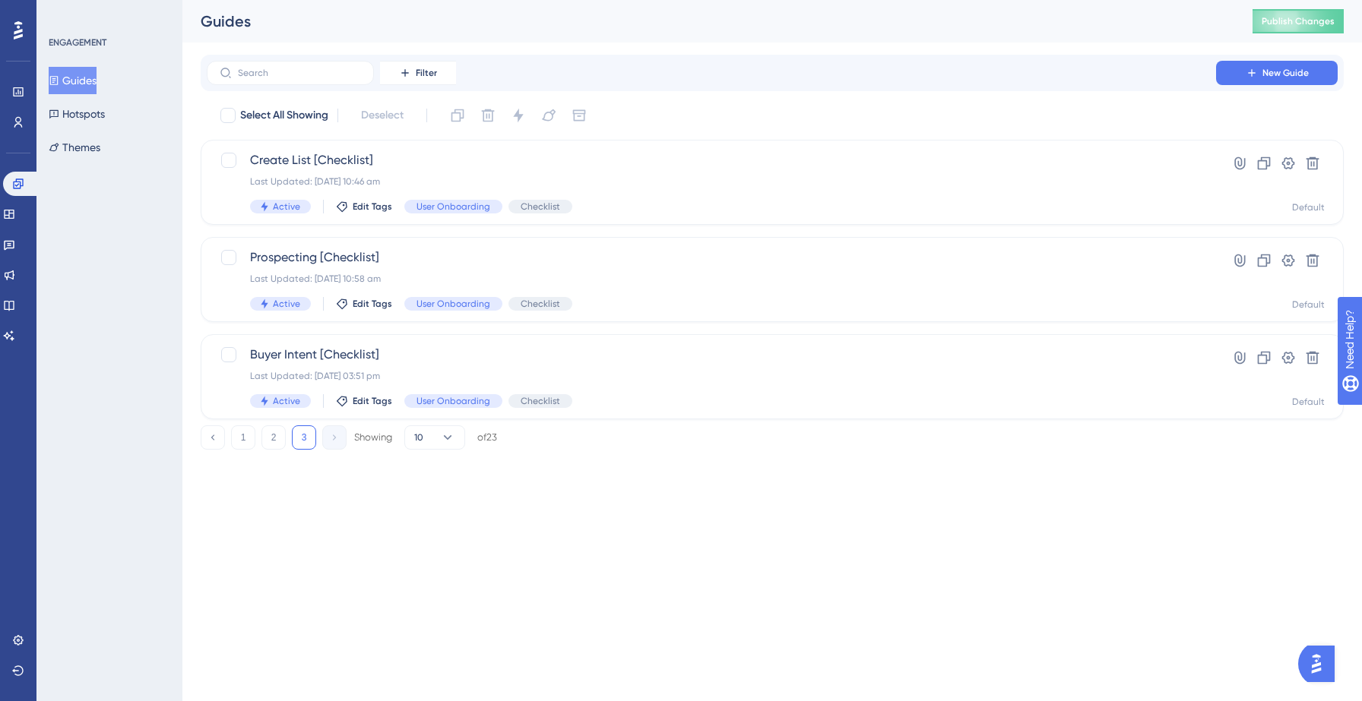
scroll to position [0, 0]
click at [624, 277] on div "Last Updated: 13 Sept 2025 10:58 am" at bounding box center [711, 279] width 923 height 12
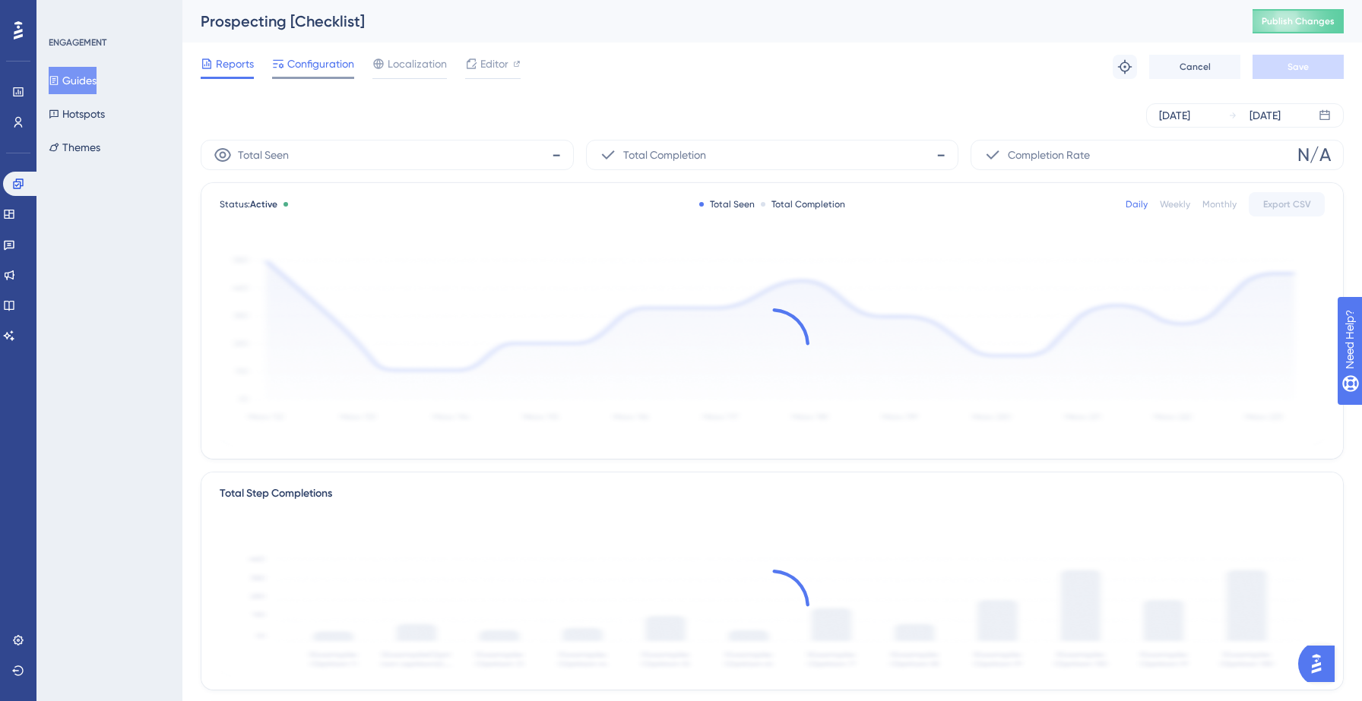
click at [318, 60] on span "Configuration" at bounding box center [320, 64] width 67 height 18
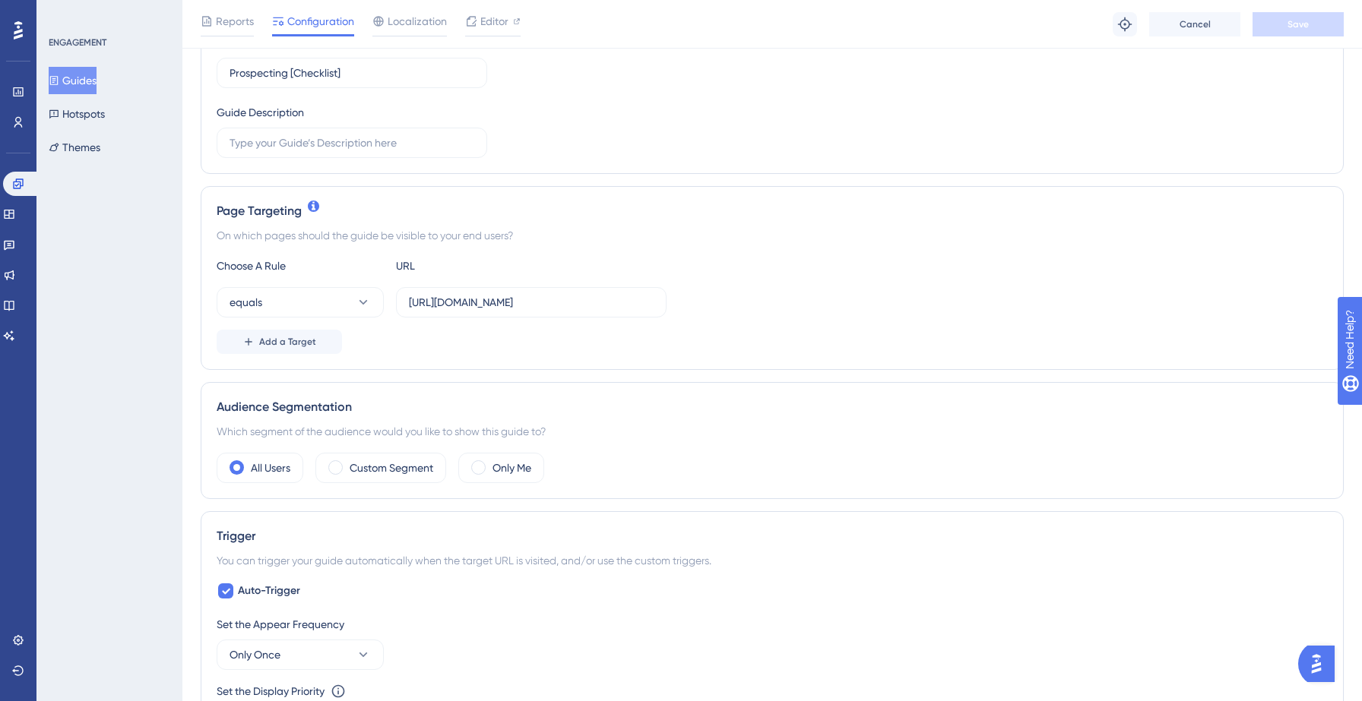
scroll to position [917, 0]
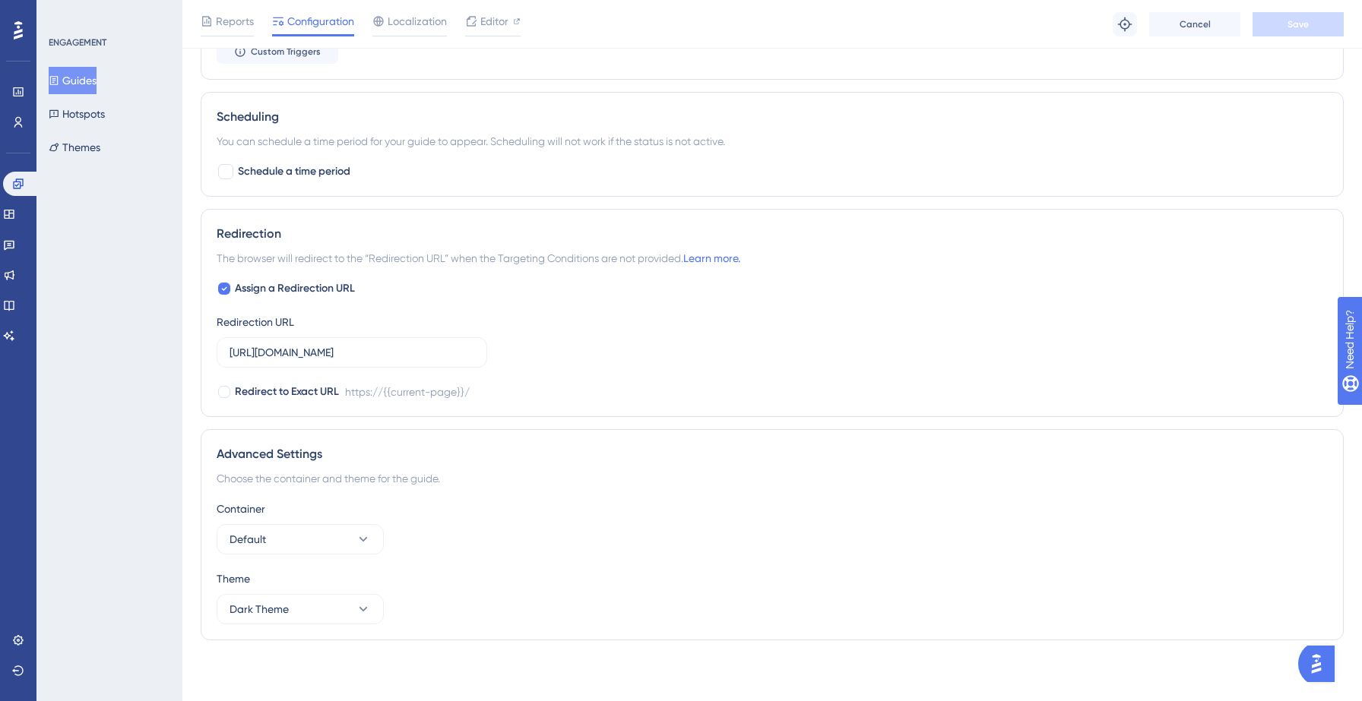
click at [93, 78] on button "Guides" at bounding box center [73, 80] width 48 height 27
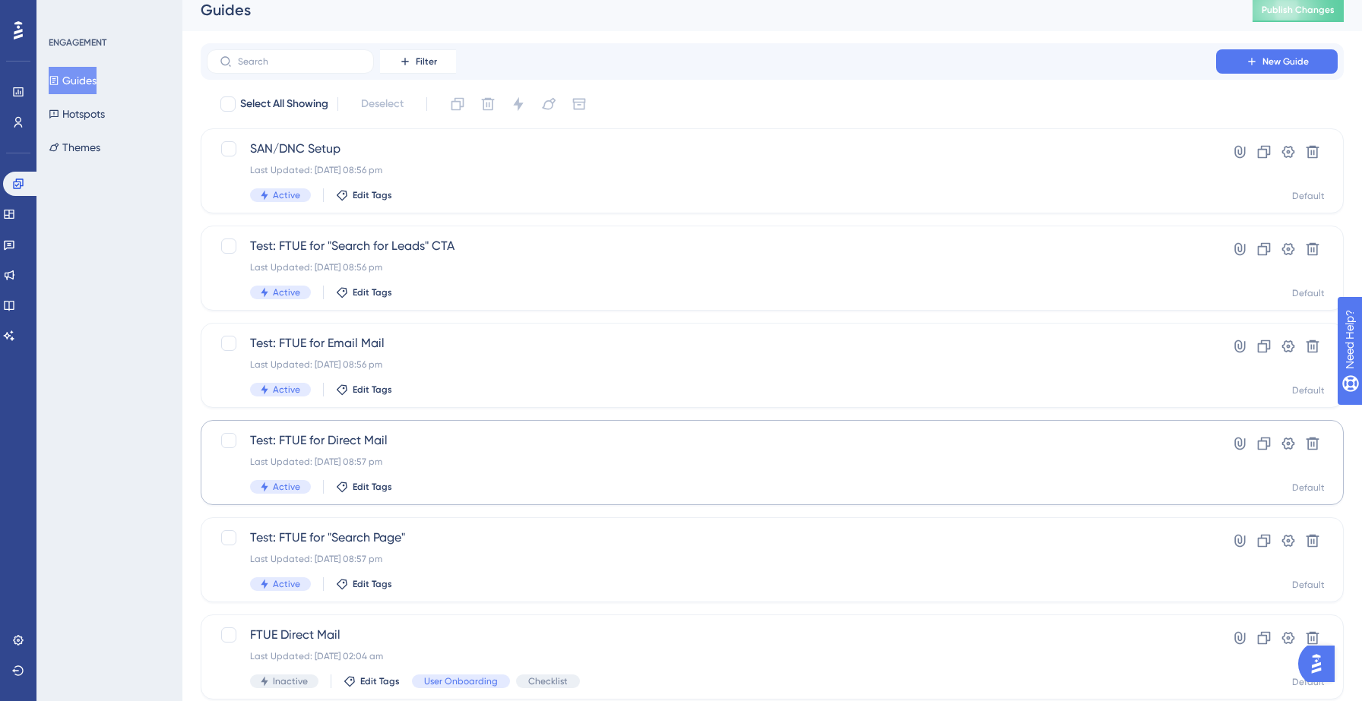
scroll to position [478, 0]
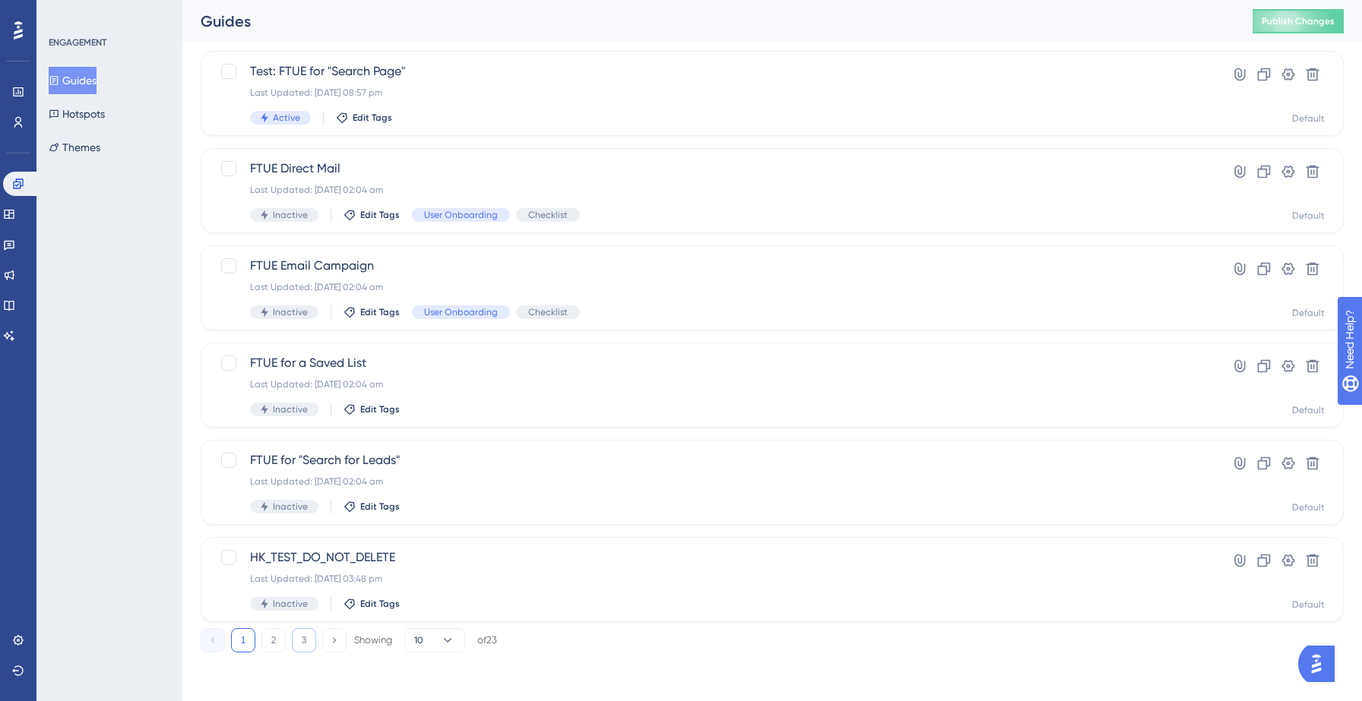
click at [302, 639] on button "3" at bounding box center [304, 640] width 24 height 24
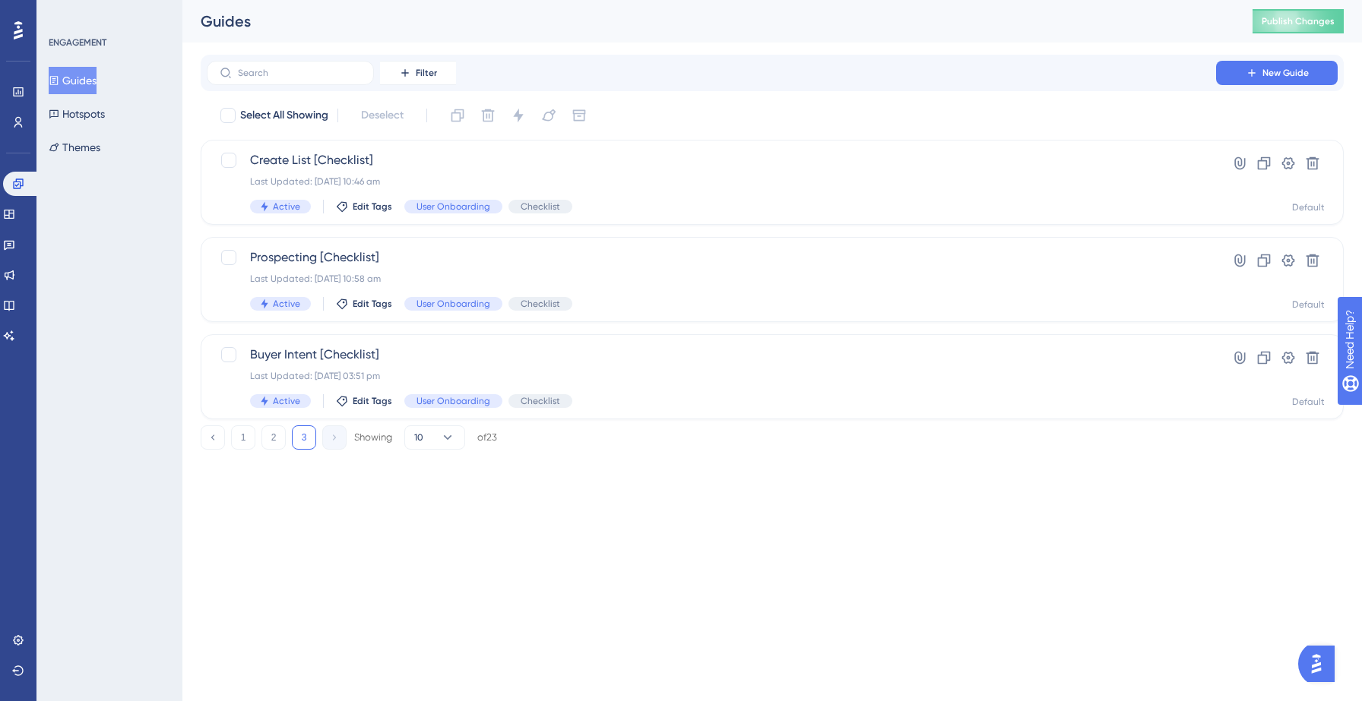
scroll to position [0, 0]
click at [567, 366] on div "Buyer Intent [Checklist] Last Updated: 10 Sept 2025 03:51 pm Active Edit Tags U…" at bounding box center [711, 377] width 923 height 62
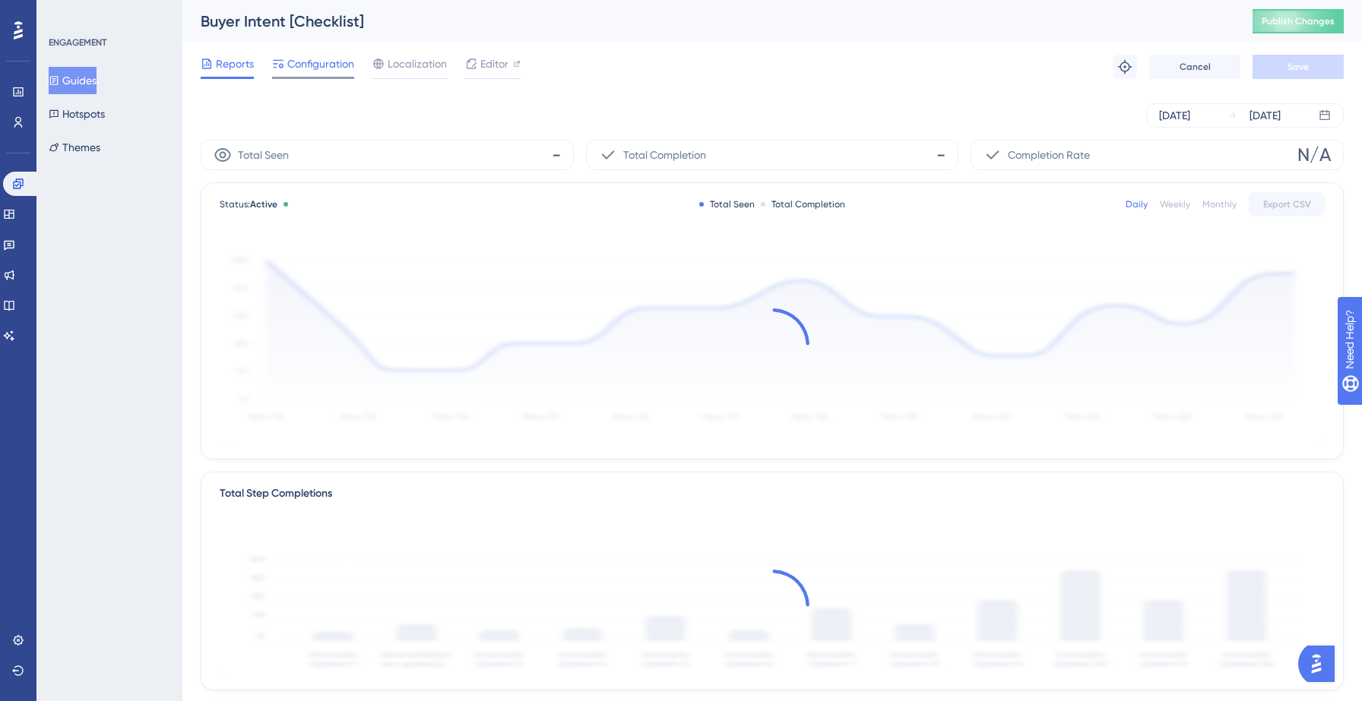
click at [298, 62] on span "Configuration" at bounding box center [320, 64] width 67 height 18
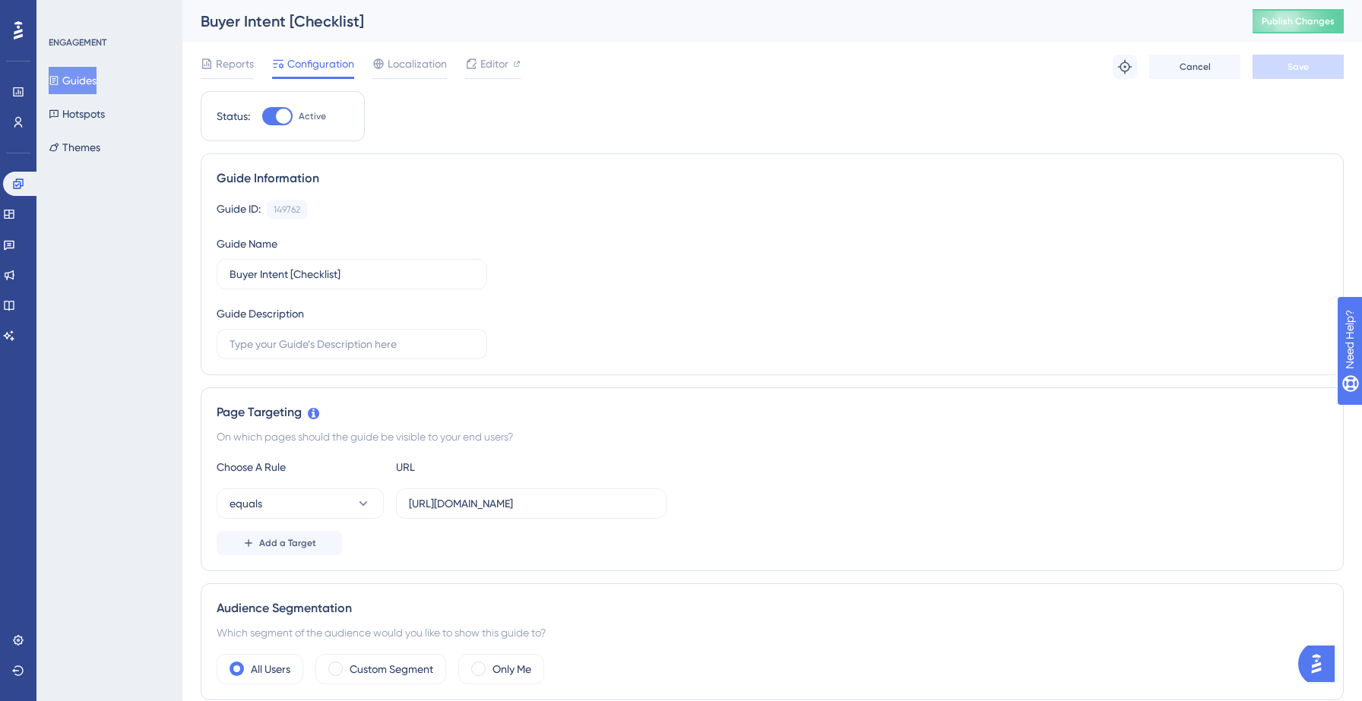
click at [84, 74] on button "Guides" at bounding box center [73, 80] width 48 height 27
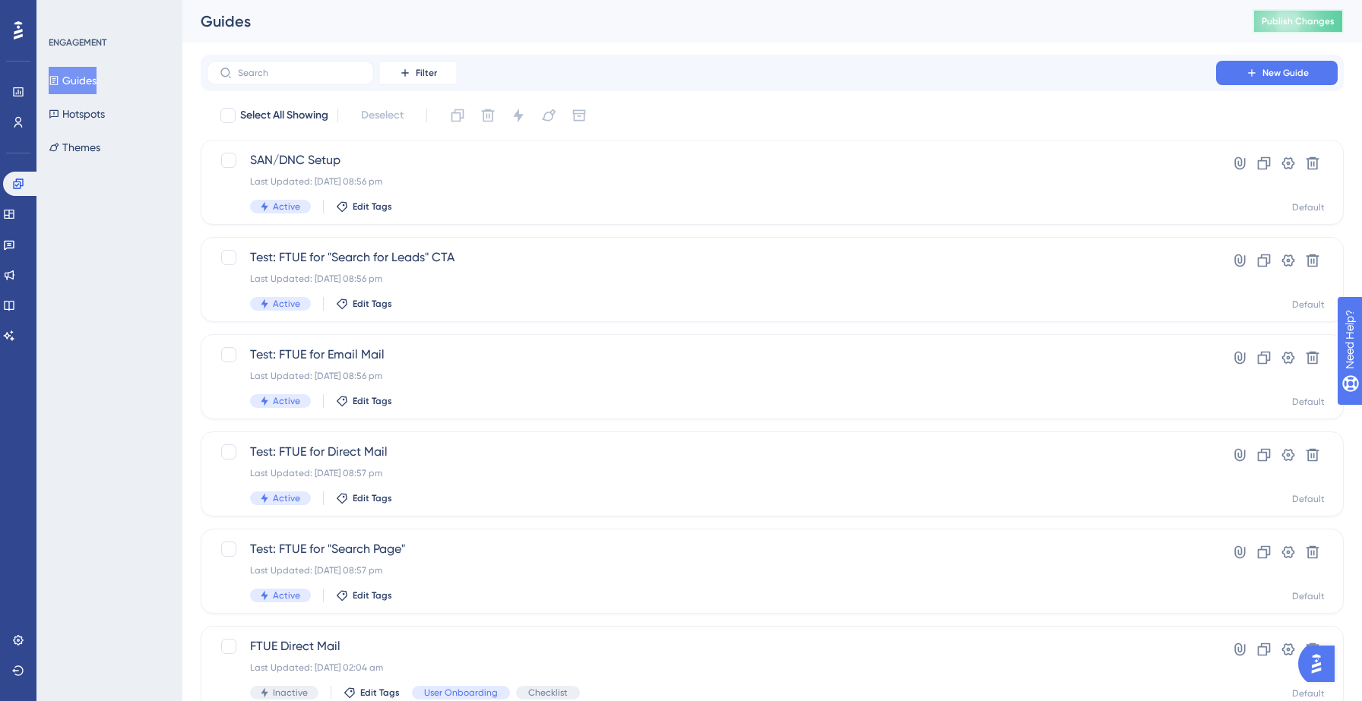
click at [1287, 30] on button "Publish Changes" at bounding box center [1297, 21] width 91 height 24
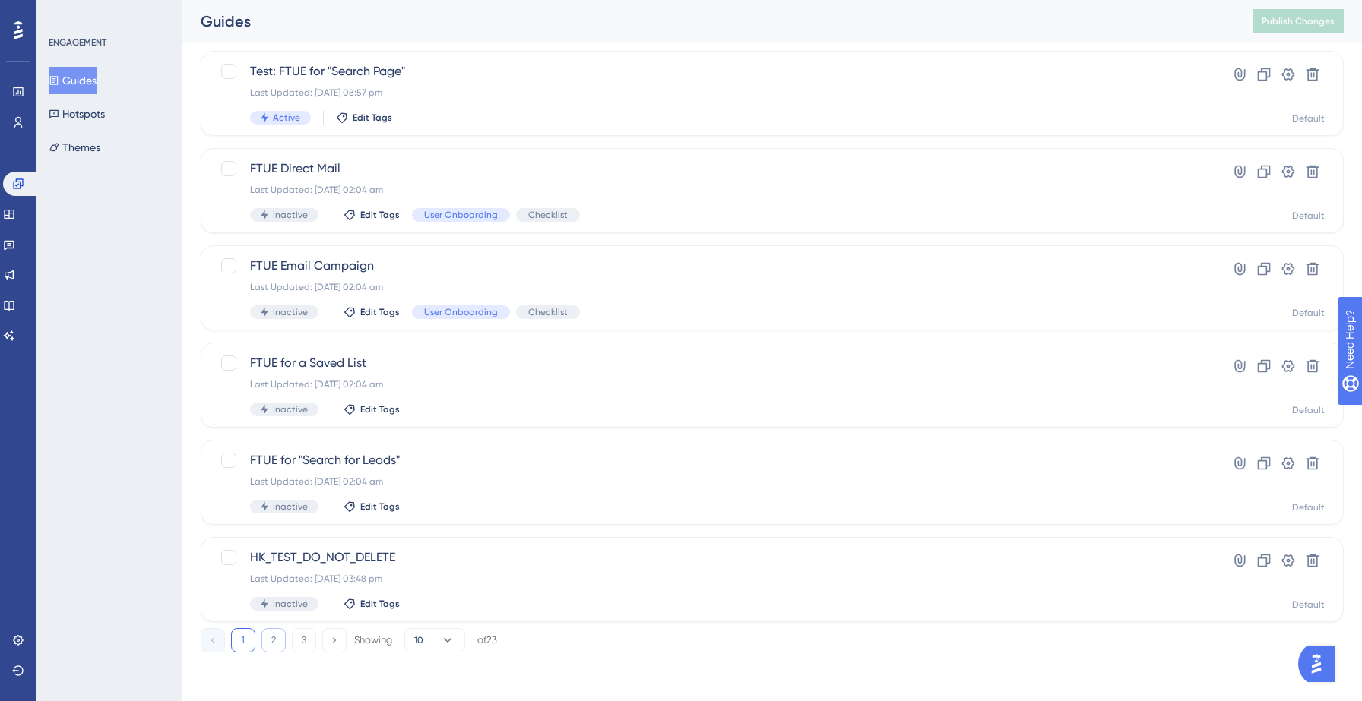
click at [277, 644] on button "2" at bounding box center [273, 640] width 24 height 24
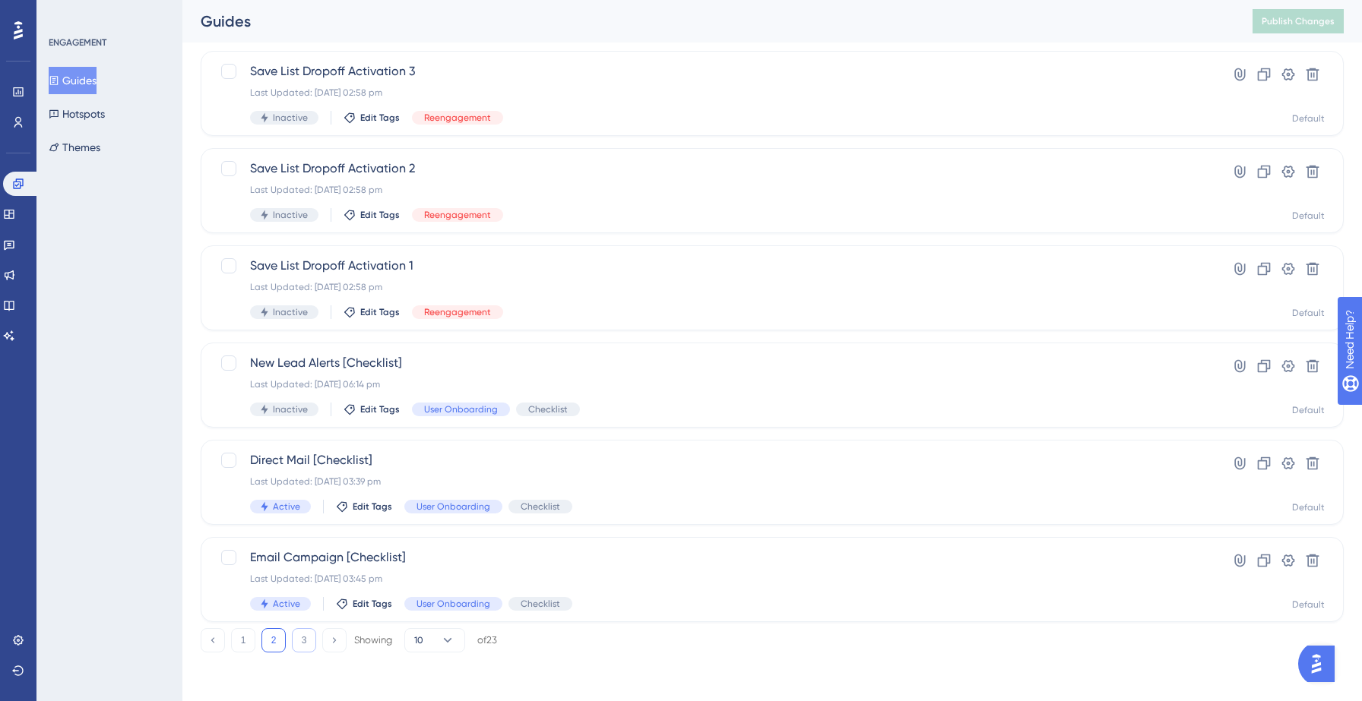
click at [298, 638] on button "3" at bounding box center [304, 640] width 24 height 24
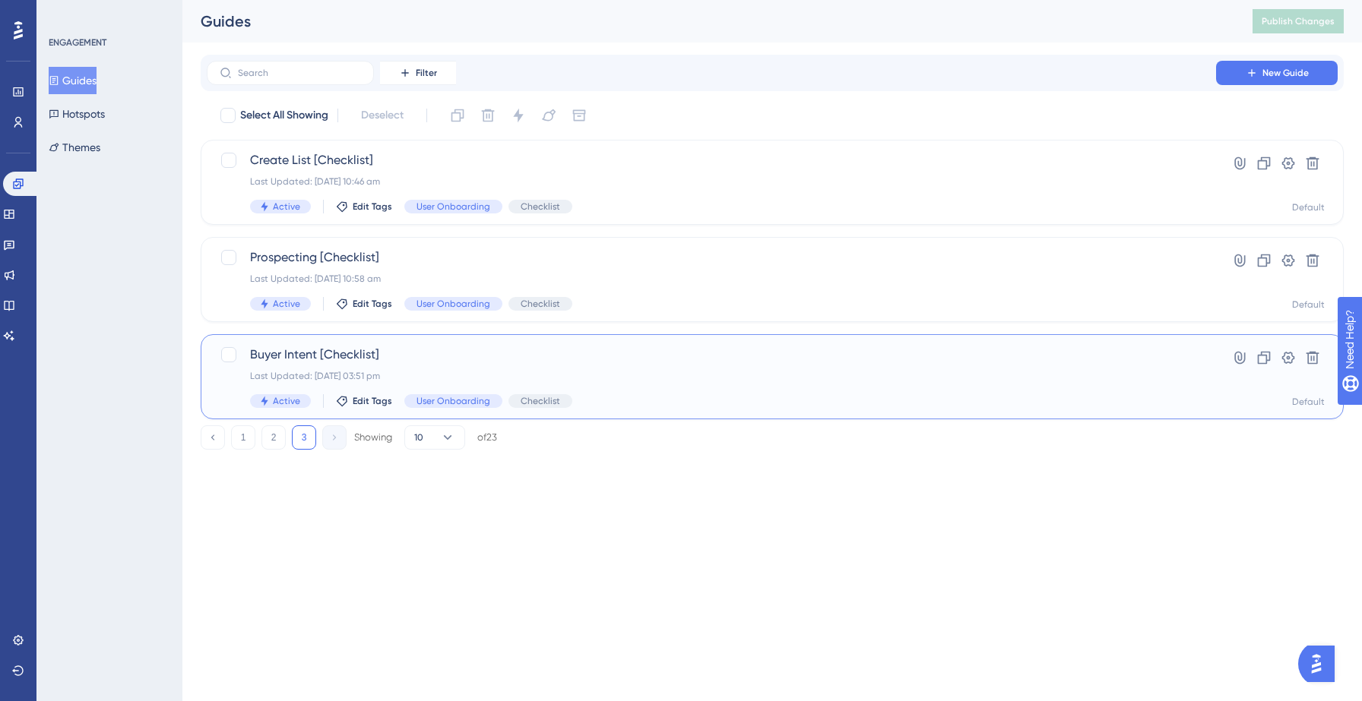
click at [654, 353] on span "Buyer Intent [Checklist]" at bounding box center [711, 355] width 923 height 18
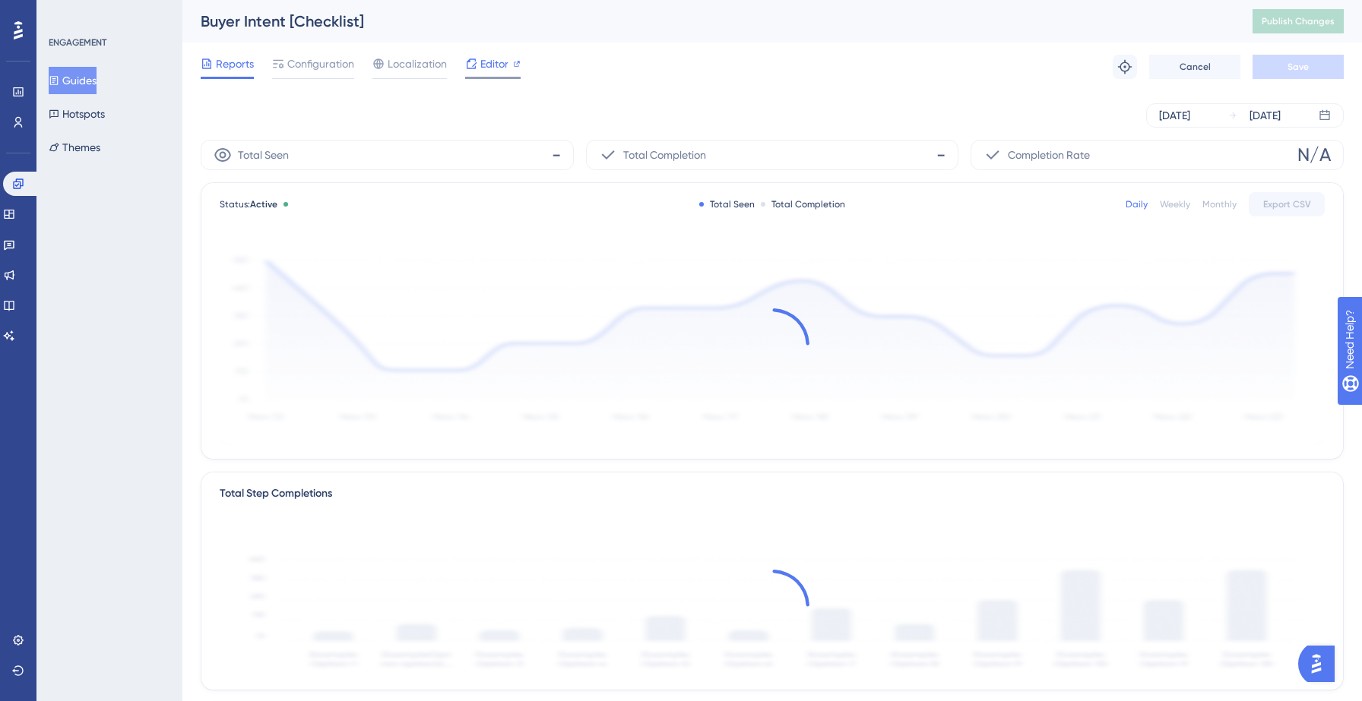
click at [482, 65] on span "Editor" at bounding box center [494, 64] width 28 height 18
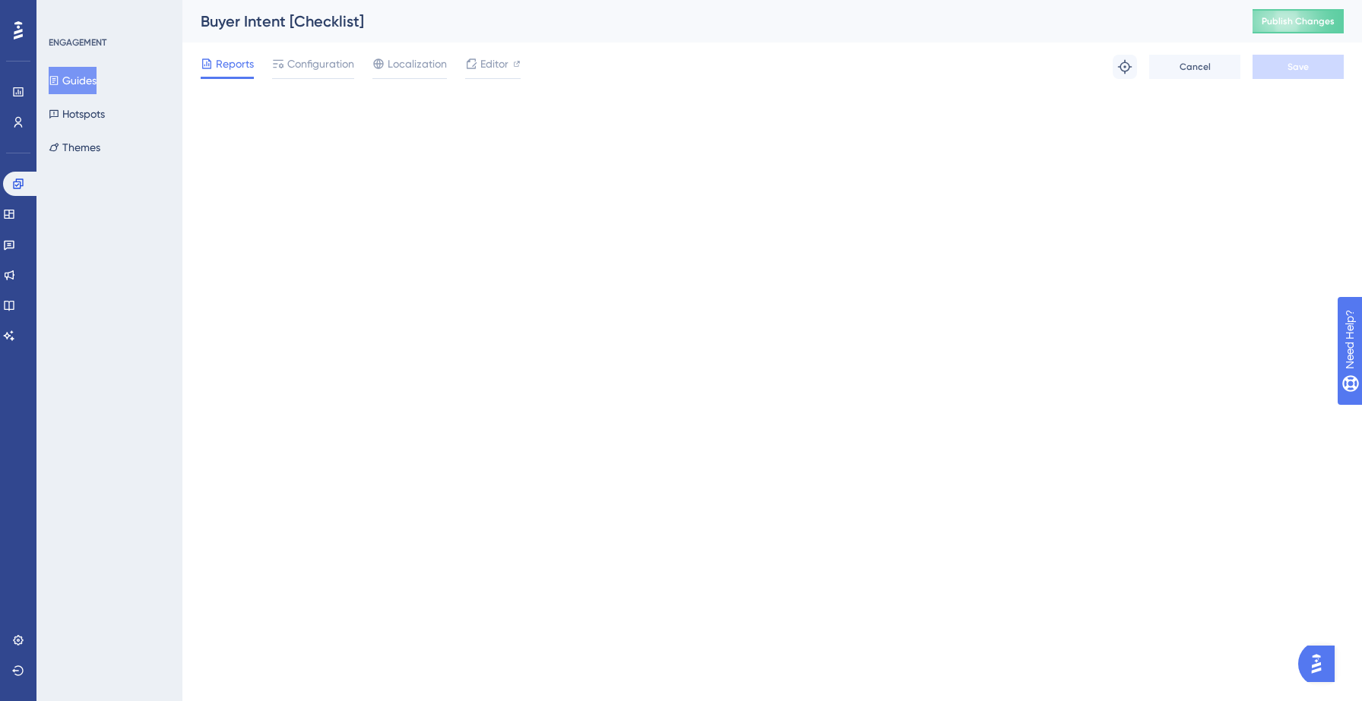
click at [68, 86] on button "Guides" at bounding box center [73, 80] width 48 height 27
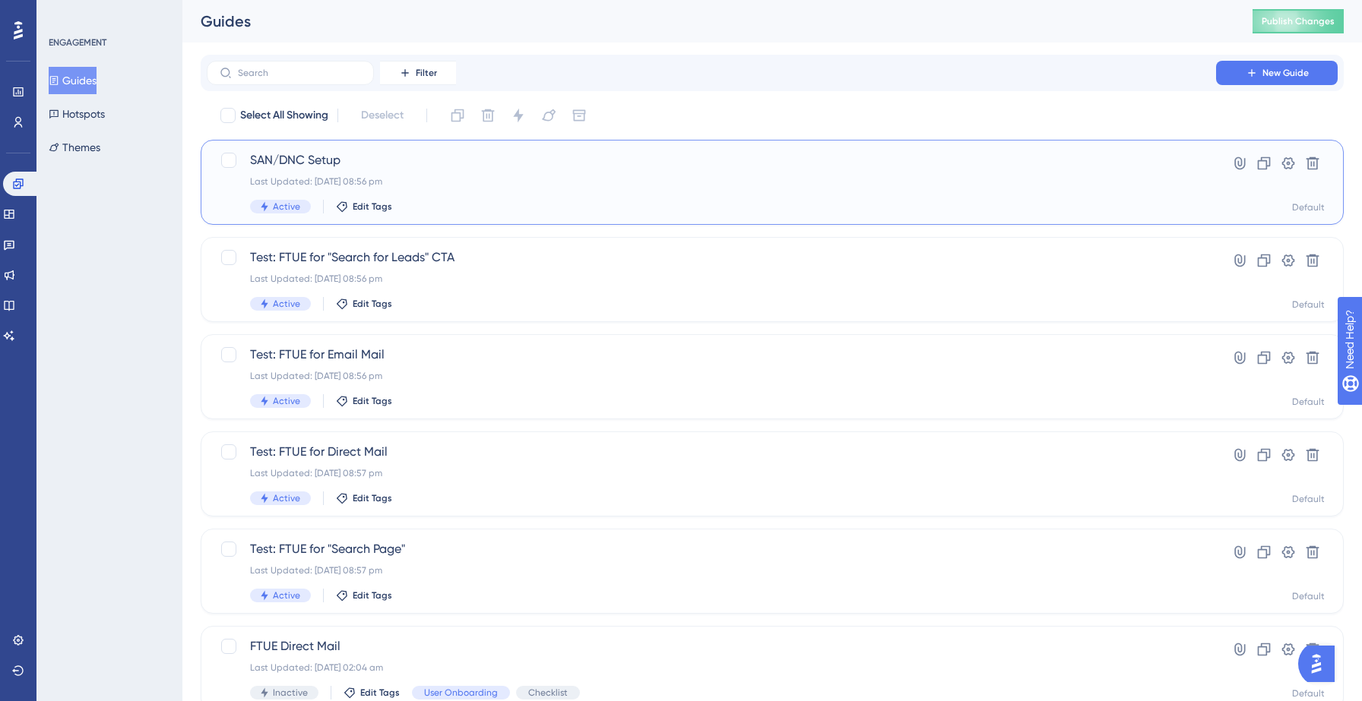
click at [437, 171] on div "SAN/DNC Setup Last Updated: 14 Sept 2025 08:56 pm Active Edit Tags" at bounding box center [711, 182] width 923 height 62
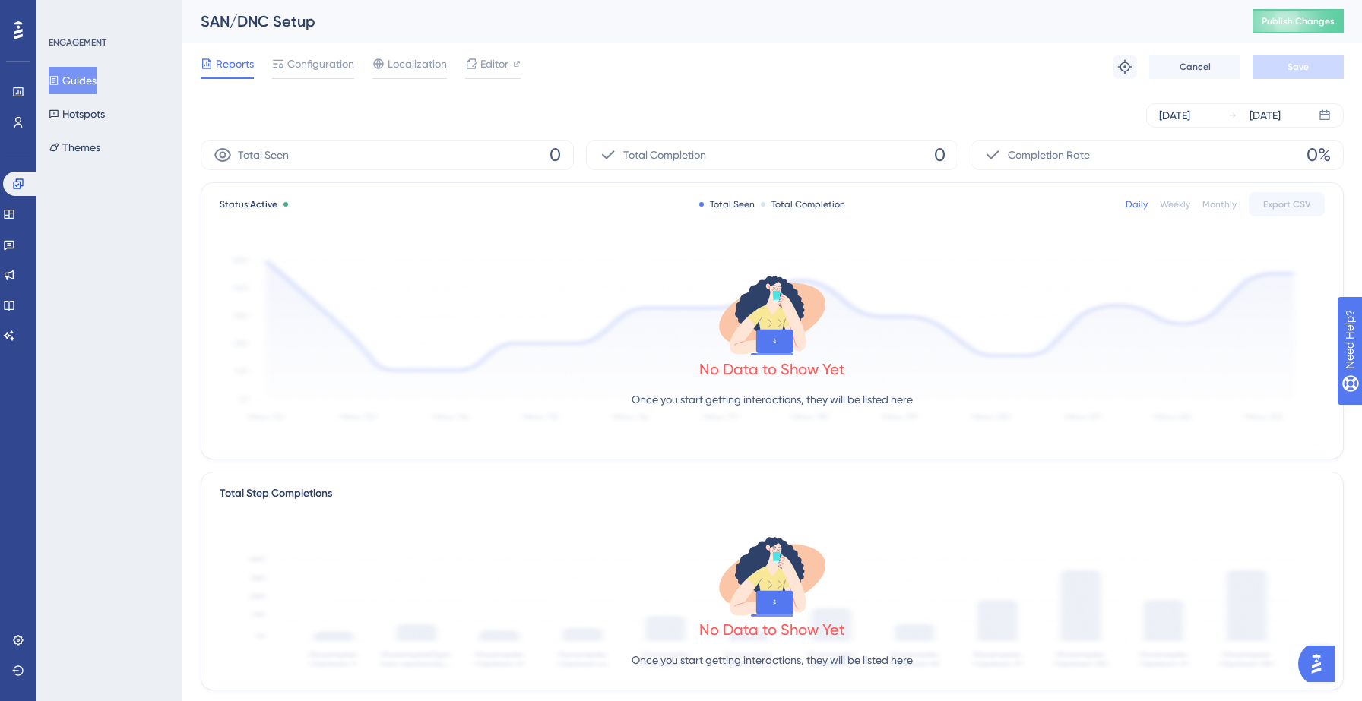
click at [93, 80] on button "Guides" at bounding box center [73, 80] width 48 height 27
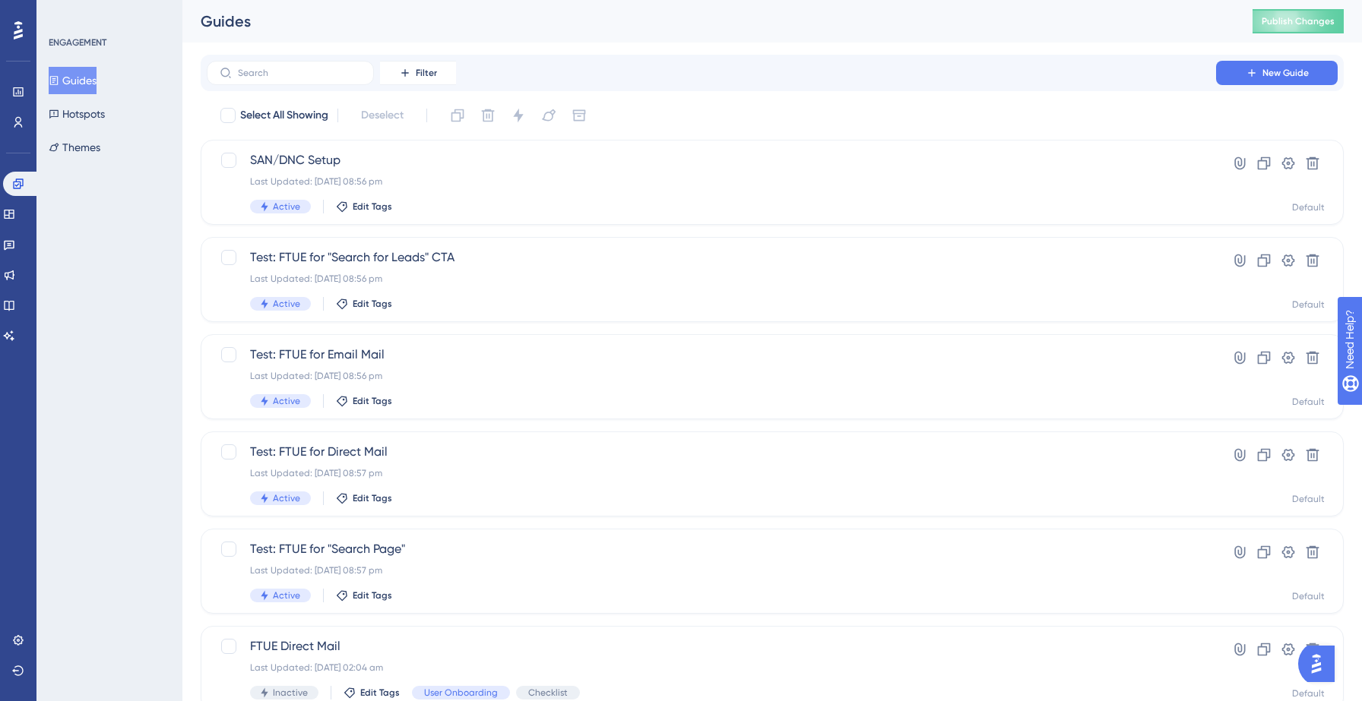
click at [11, 231] on div "Engagement Widgets Feedback Product Updates Knowledge Base AI Assistant" at bounding box center [18, 260] width 30 height 176
click at [15, 219] on icon at bounding box center [9, 214] width 12 height 12
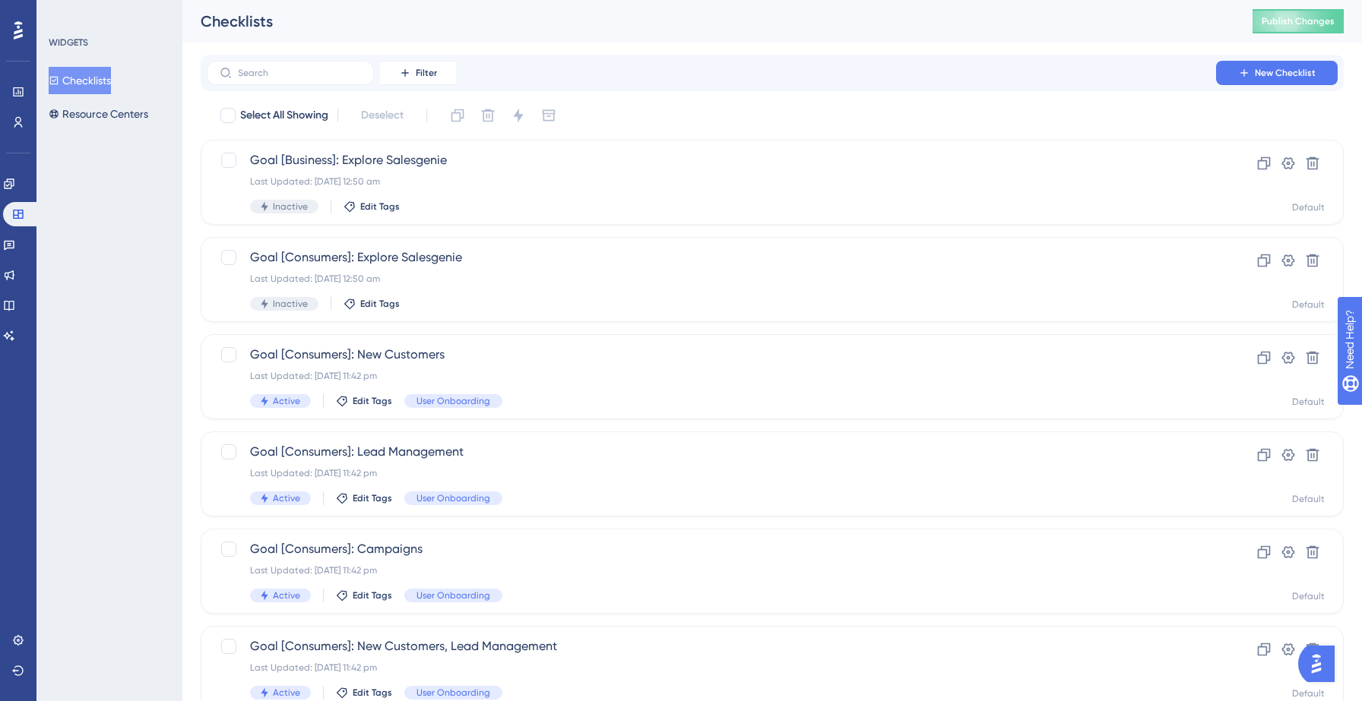
click at [103, 84] on button "Checklists" at bounding box center [80, 80] width 62 height 27
click at [304, 85] on div "Filter New Checklist" at bounding box center [772, 73] width 1143 height 36
click at [302, 72] on input "text" at bounding box center [299, 73] width 123 height 11
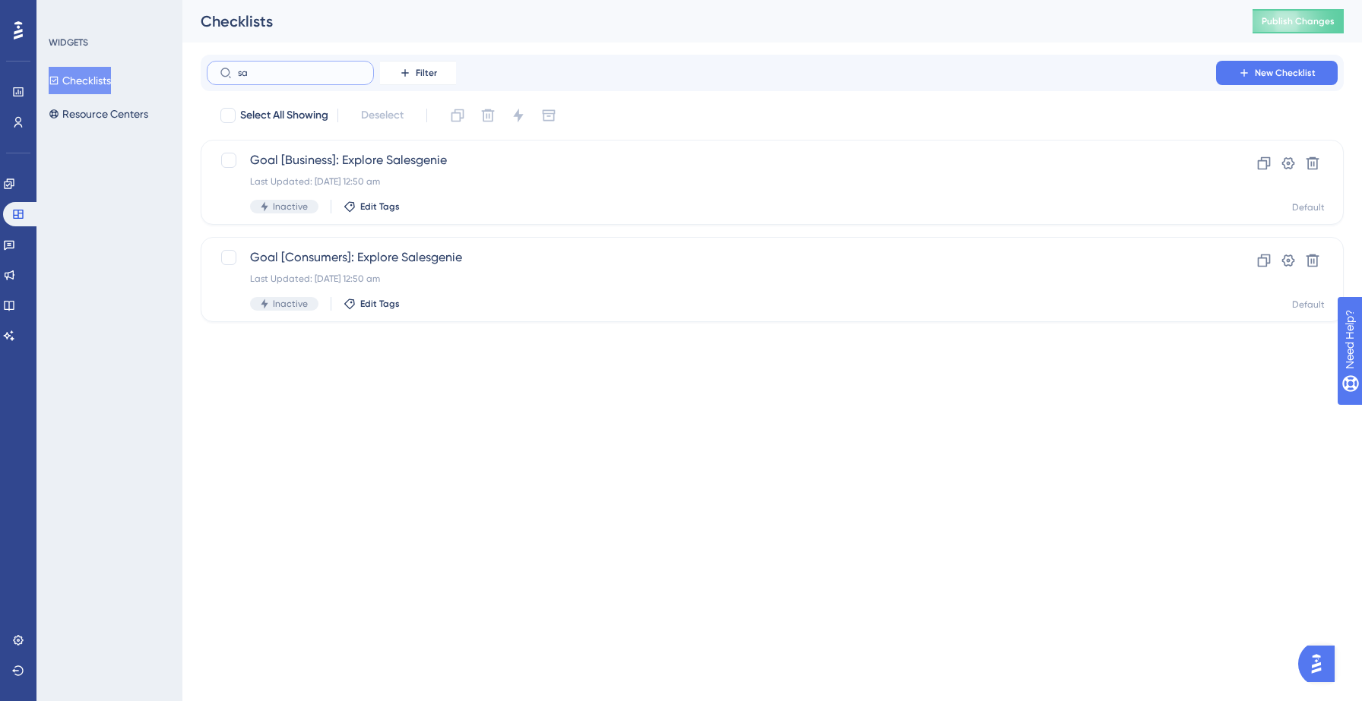
type input "san"
checkbox input "true"
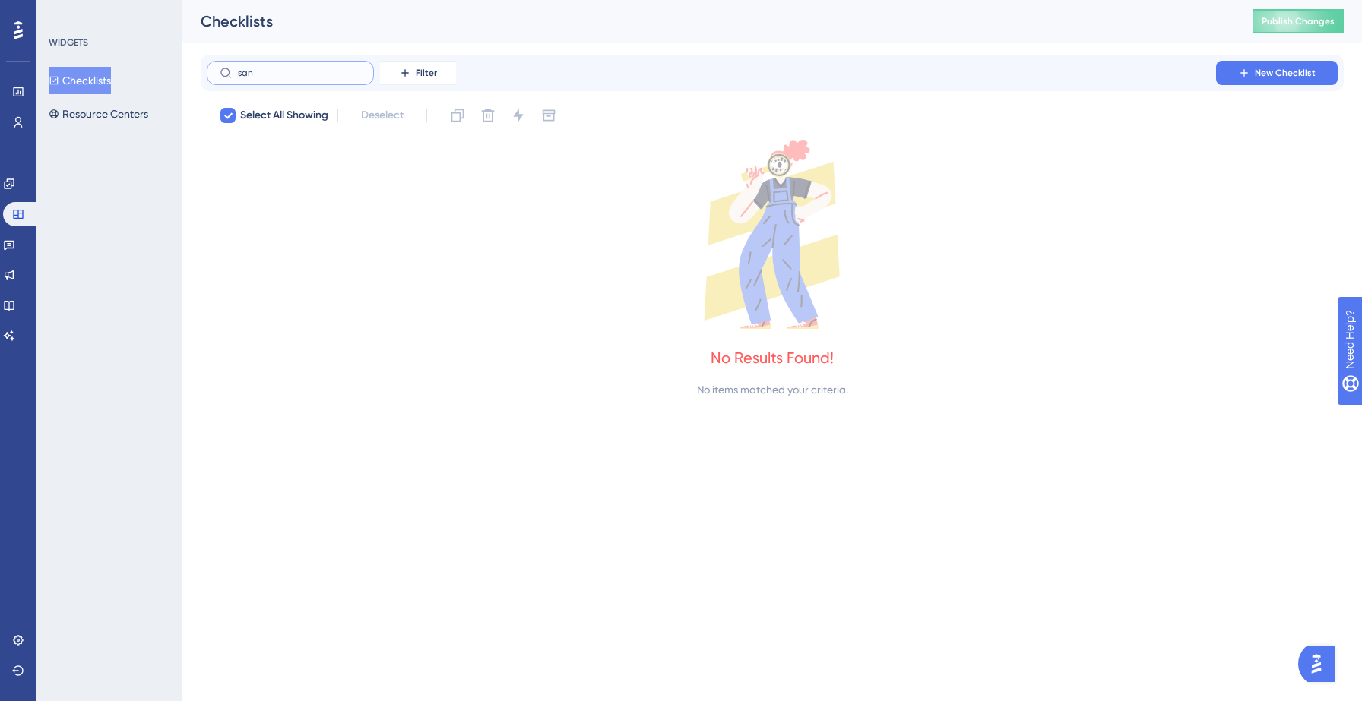
type input "sa"
checkbox input "false"
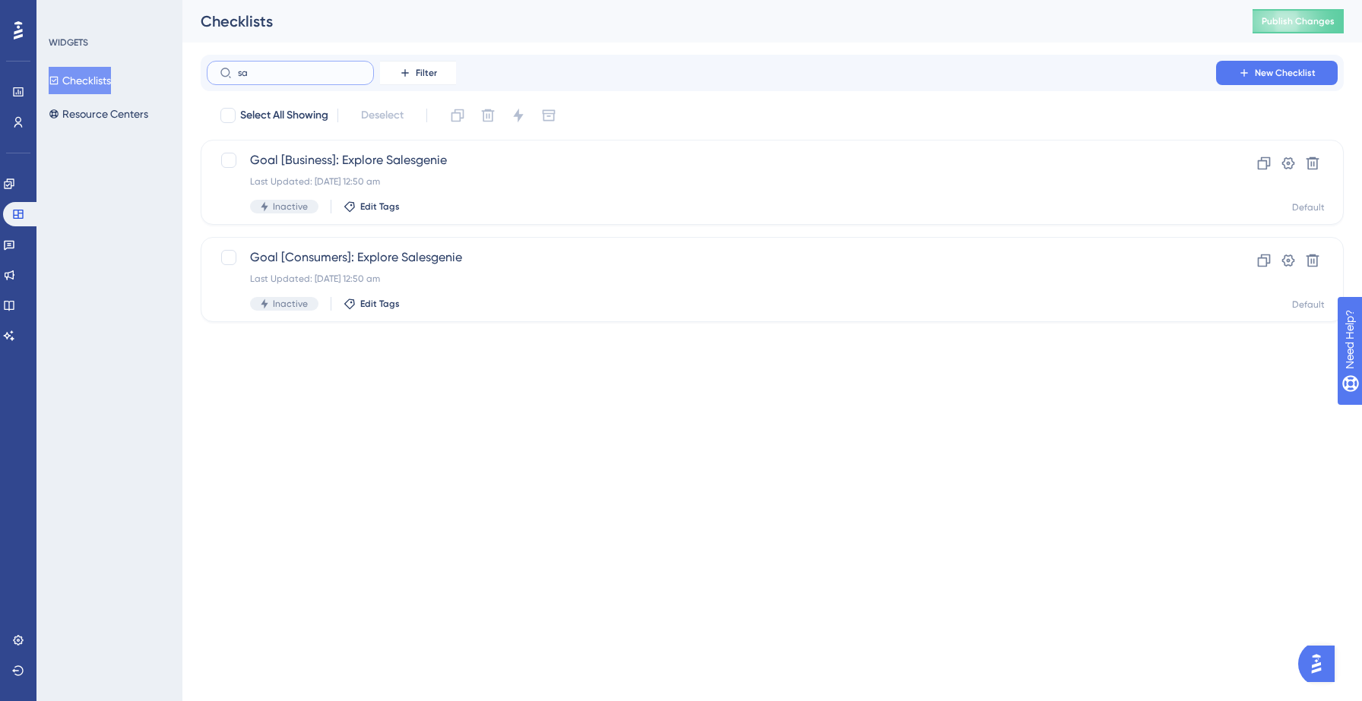
type input "s"
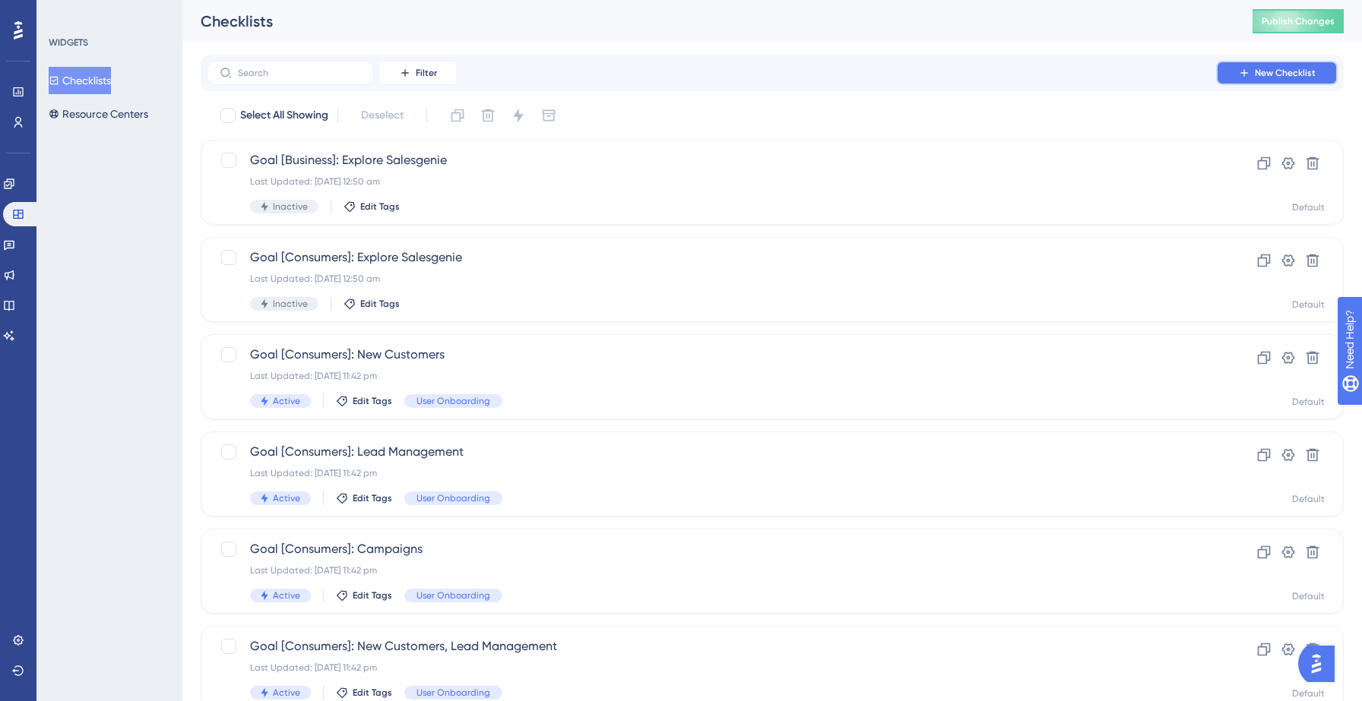
click at [1260, 69] on span "New Checklist" at bounding box center [1285, 73] width 61 height 12
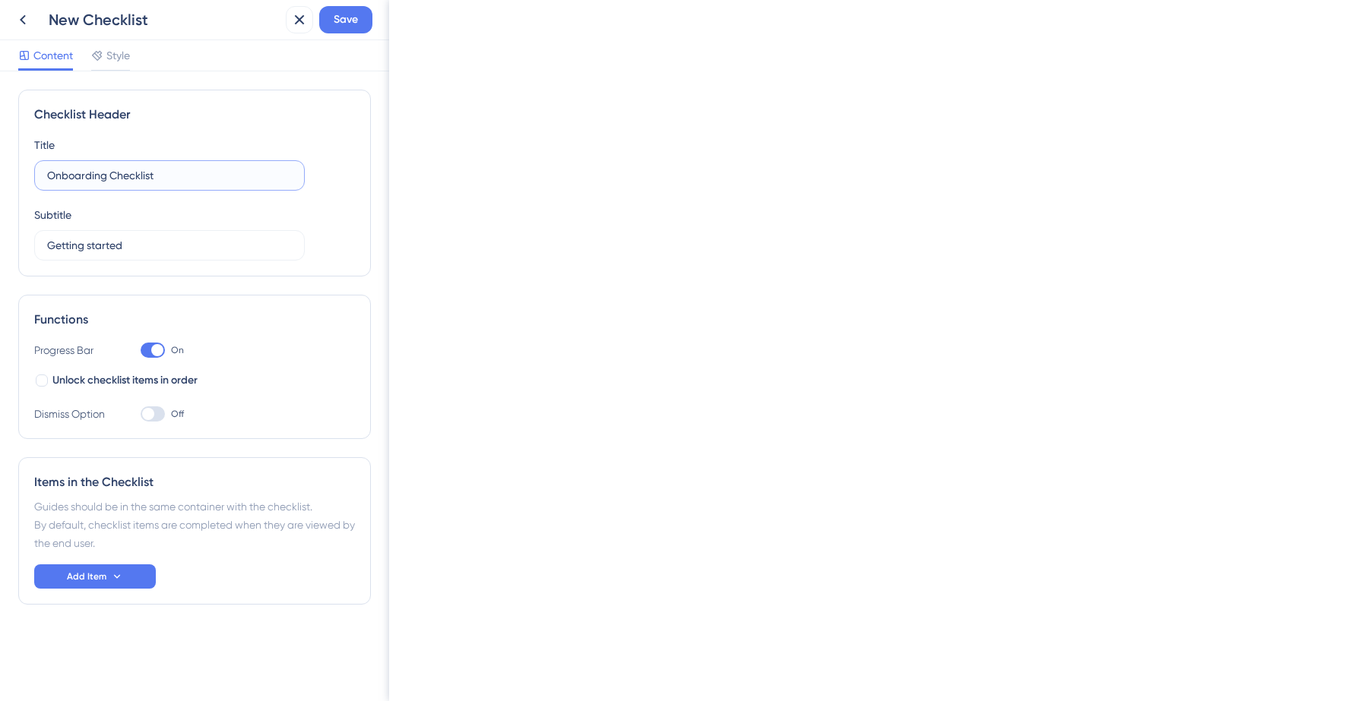
click at [152, 176] on input "Onboarding Checklist" at bounding box center [169, 175] width 245 height 17
click at [23, 16] on icon at bounding box center [23, 20] width 18 height 18
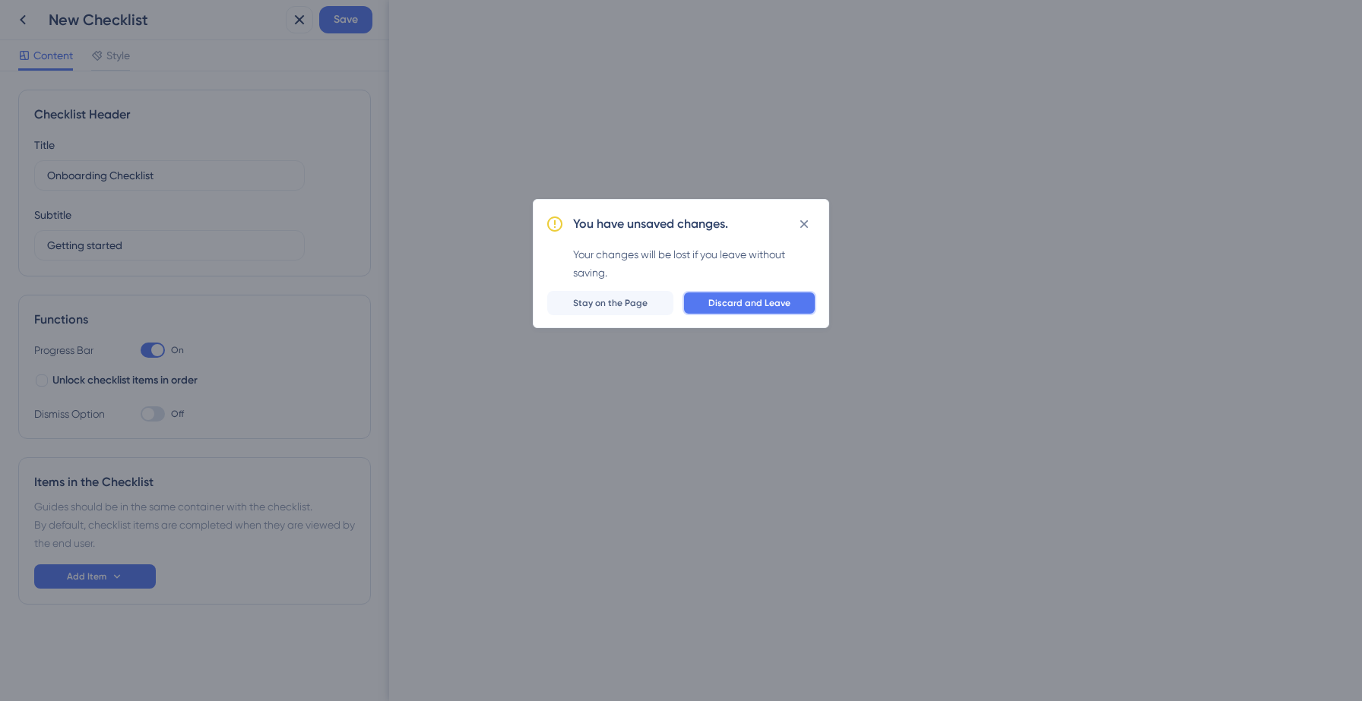
click at [736, 309] on span "Discard and Leave" at bounding box center [749, 303] width 82 height 12
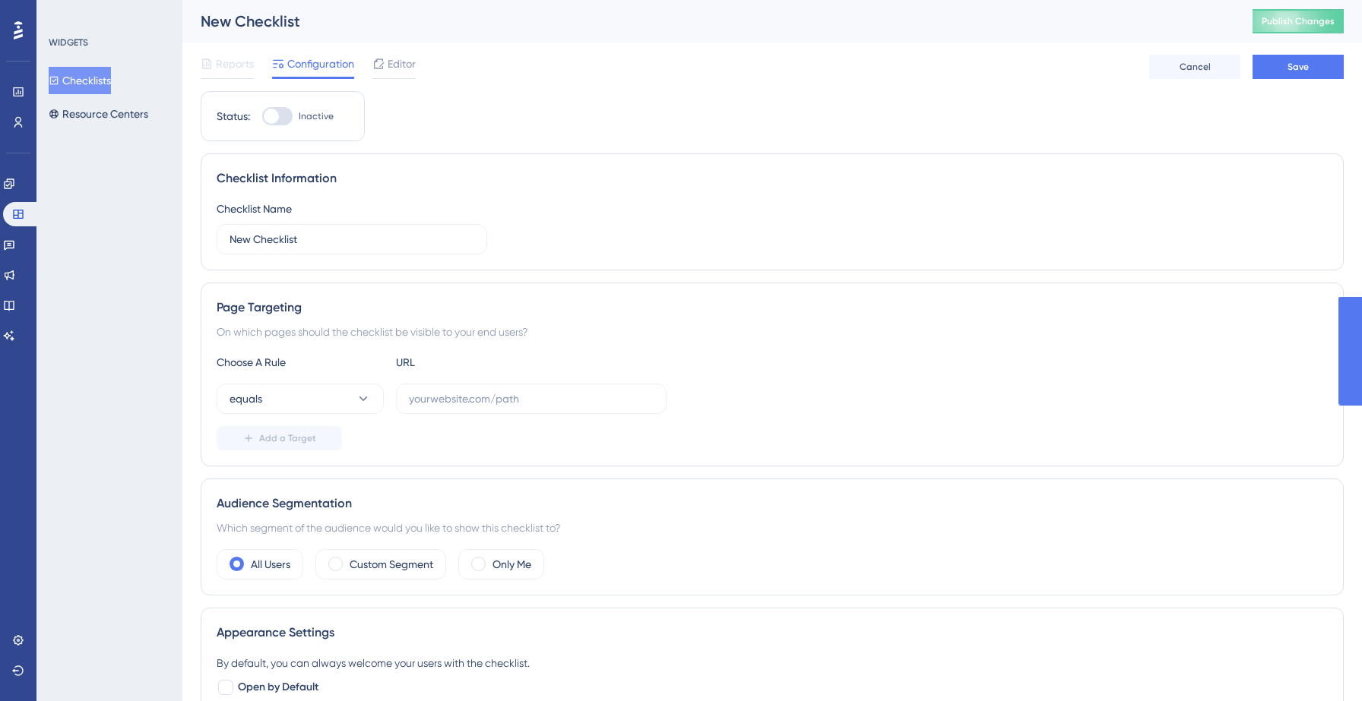
click at [100, 90] on button "Checklists" at bounding box center [80, 80] width 62 height 27
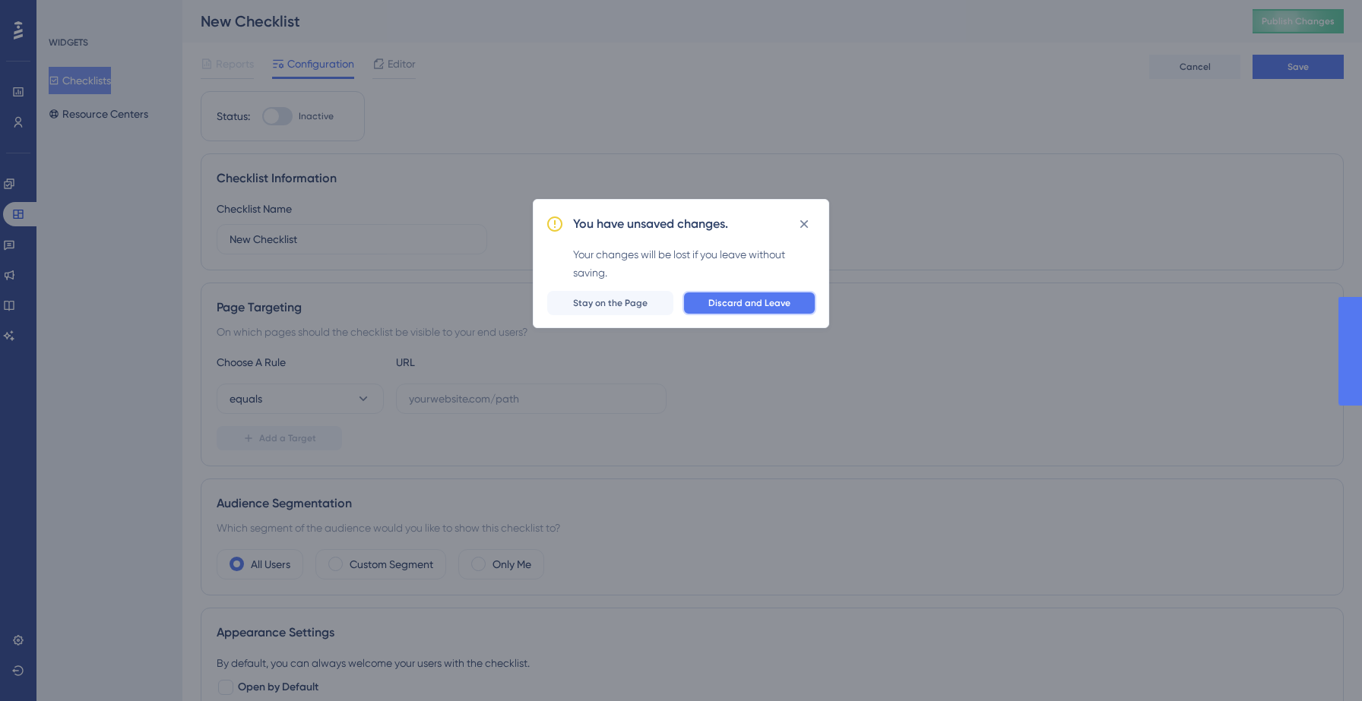
click at [740, 307] on span "Discard and Leave" at bounding box center [749, 303] width 82 height 12
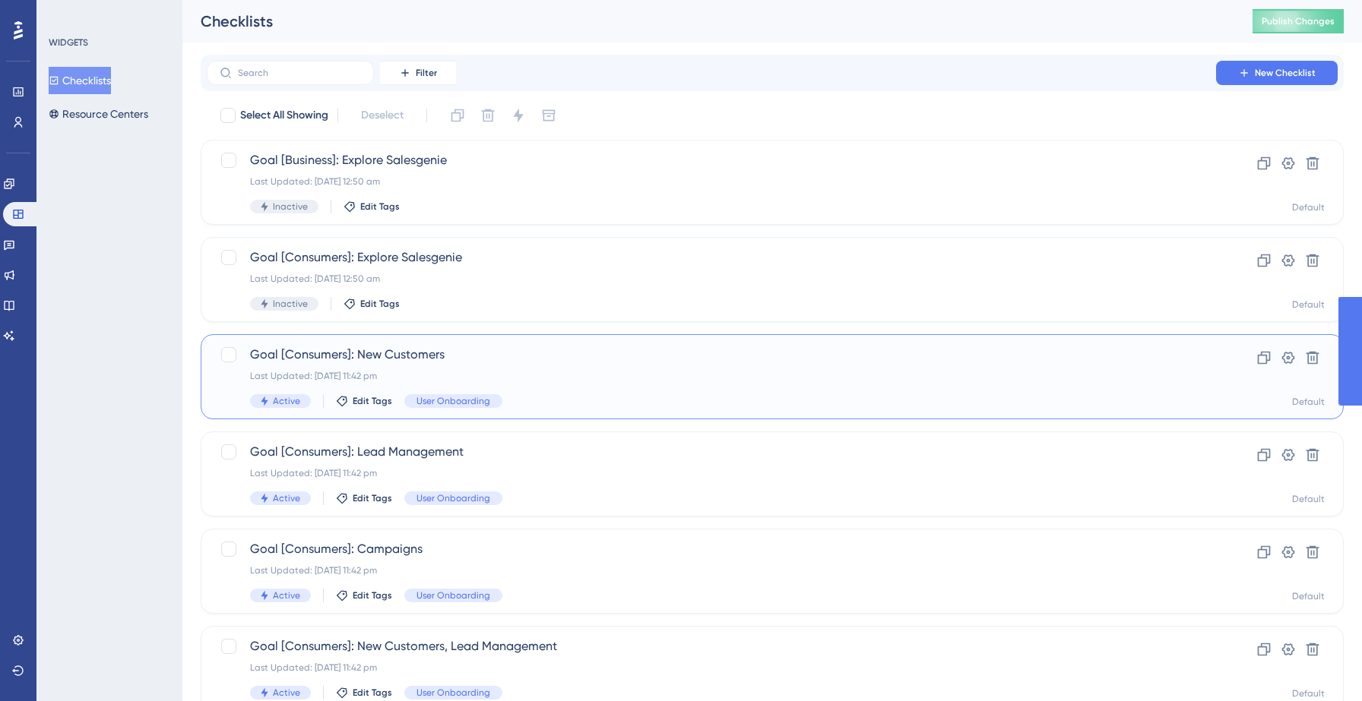
click at [420, 363] on span "Goal [Consumers]: New Customers" at bounding box center [711, 355] width 923 height 18
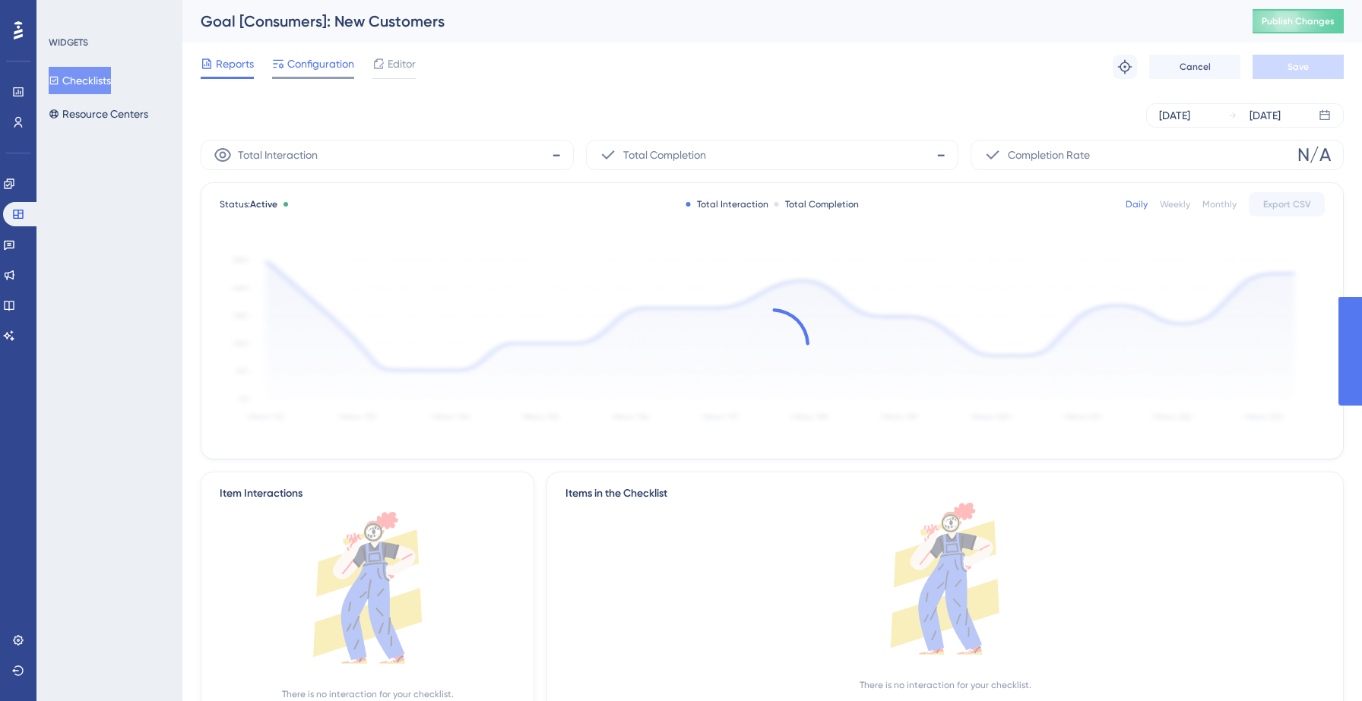
click at [326, 65] on span "Configuration" at bounding box center [320, 64] width 67 height 18
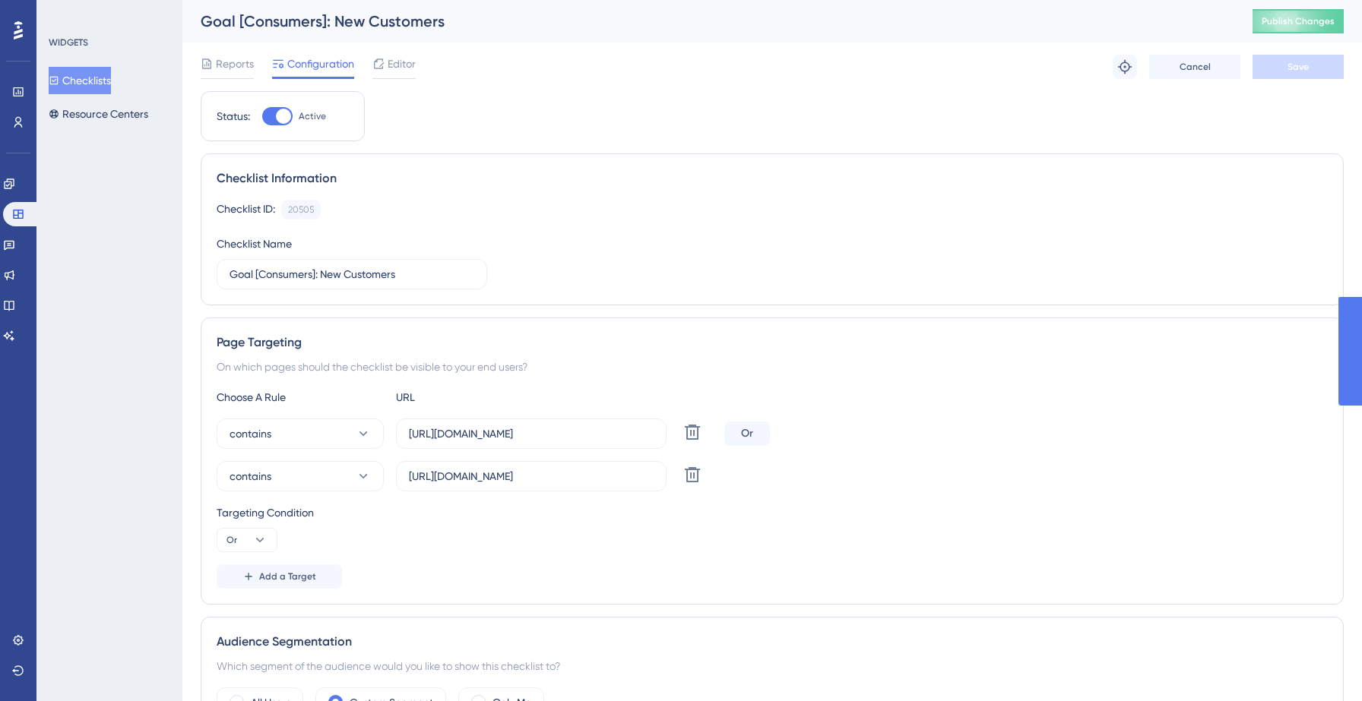
click at [309, 353] on div "Page Targeting On which pages should the checklist be visible to your end users…" at bounding box center [772, 461] width 1143 height 287
click at [407, 68] on span "Editor" at bounding box center [402, 64] width 28 height 18
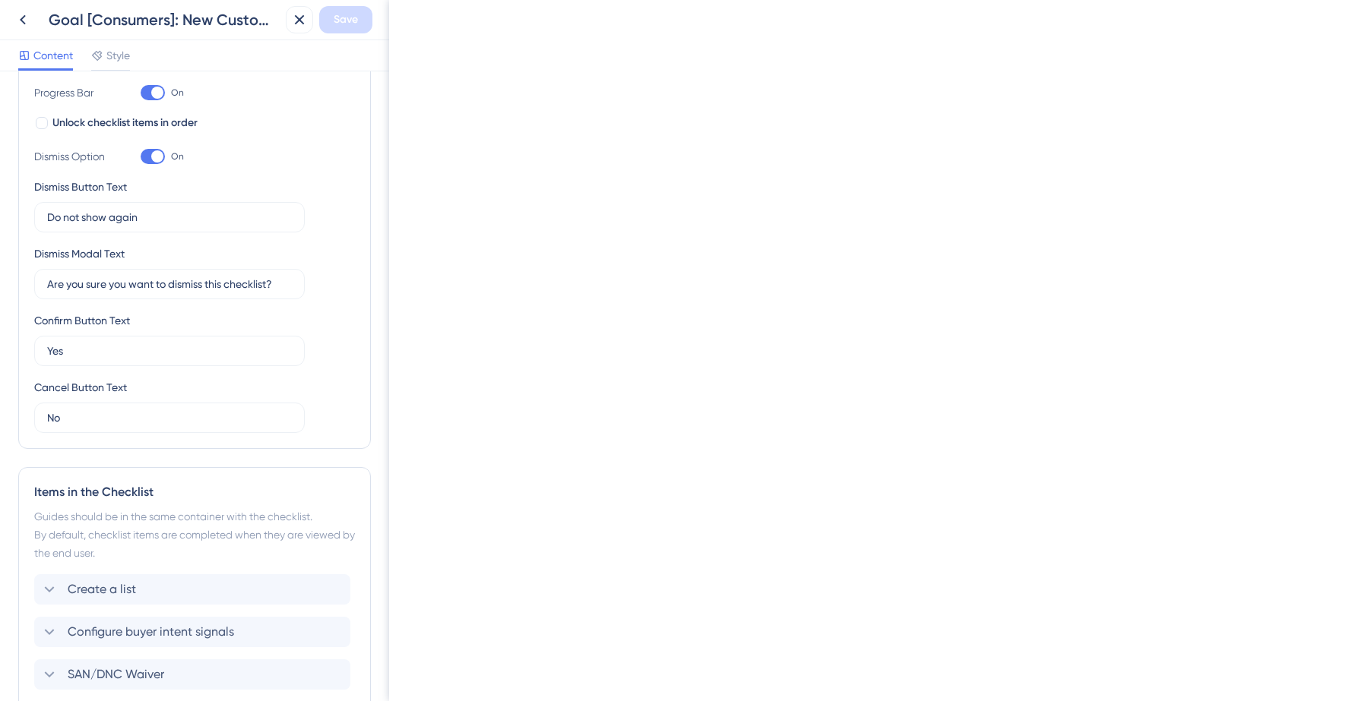
scroll to position [381, 0]
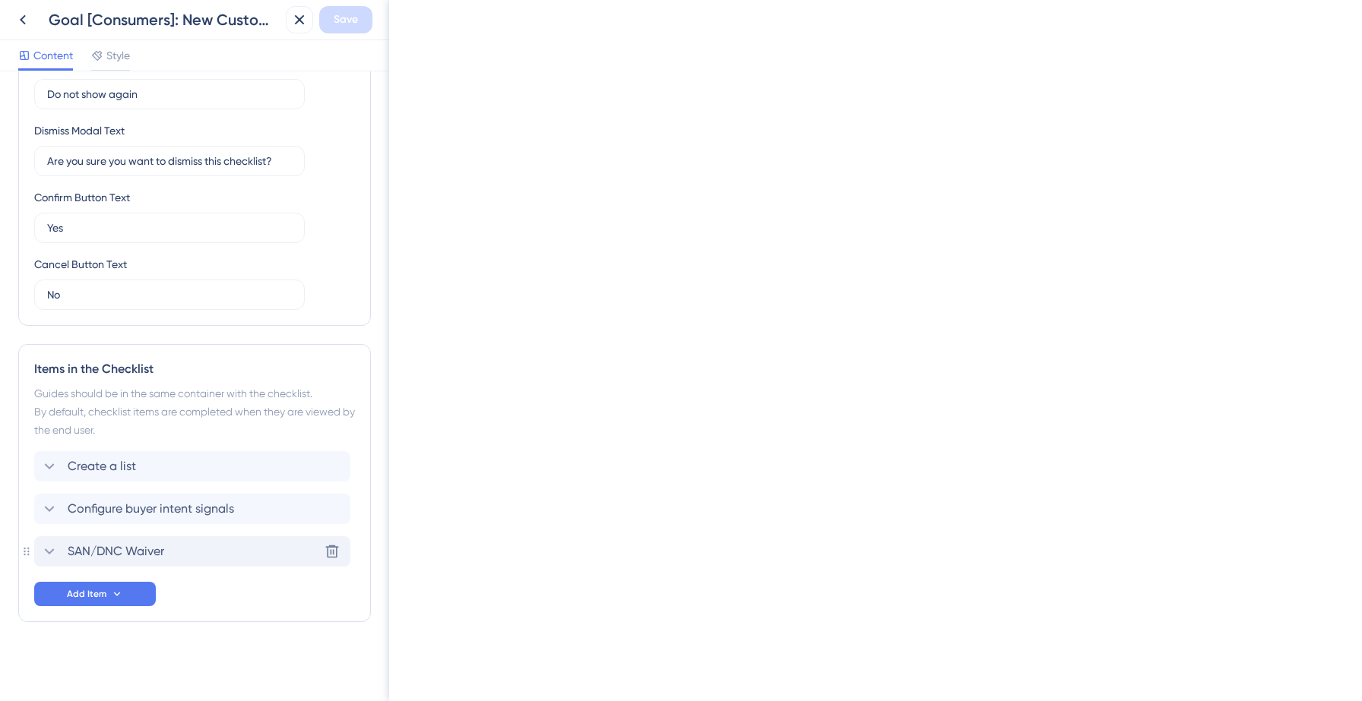
click at [52, 548] on icon at bounding box center [49, 552] width 18 height 18
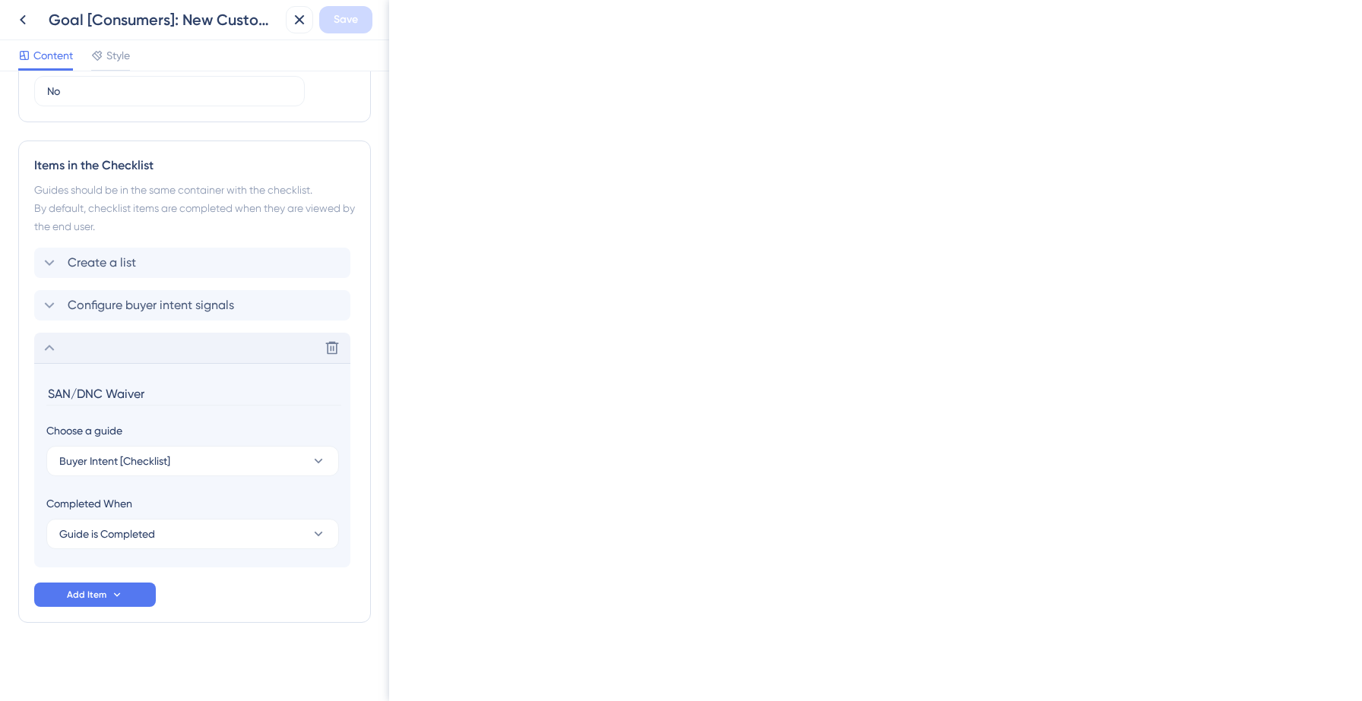
scroll to position [585, 0]
click at [187, 464] on button "Buyer Intent [Checklist]" at bounding box center [192, 460] width 293 height 30
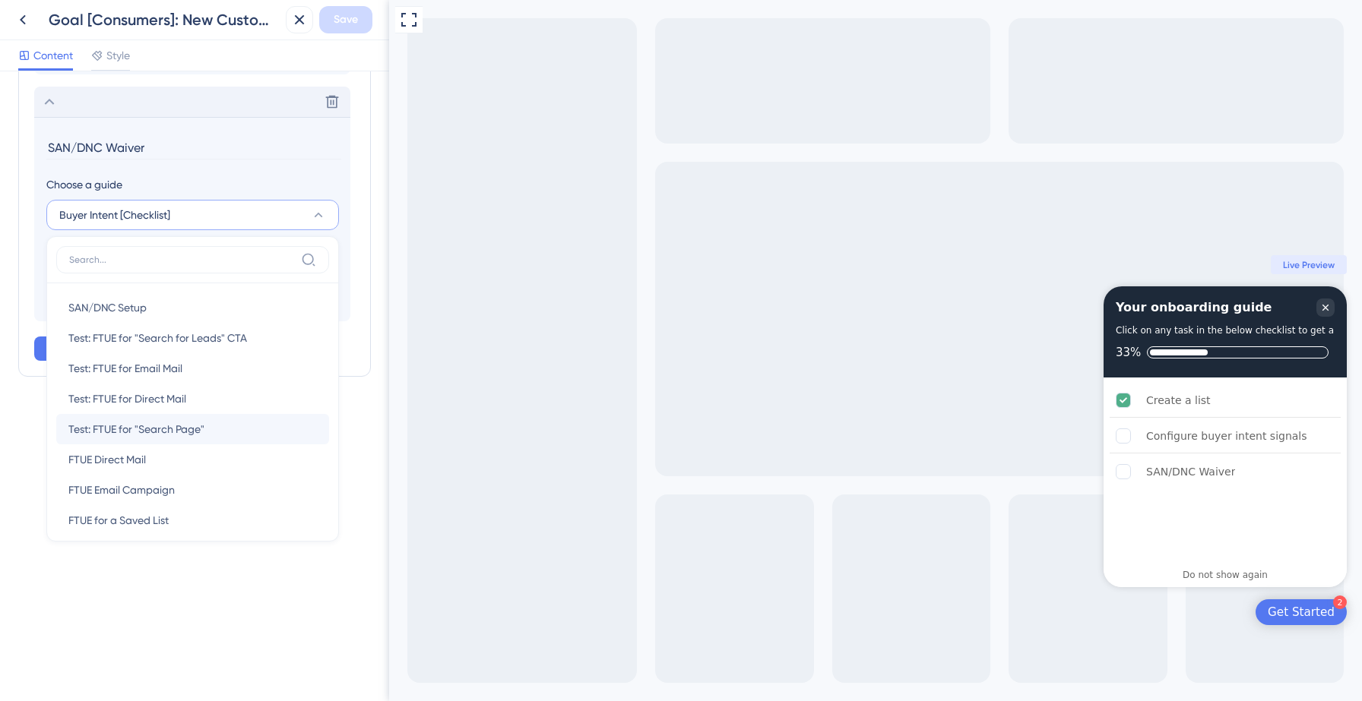
scroll to position [0, 0]
click at [129, 302] on span "SAN/DNC Setup" at bounding box center [107, 308] width 78 height 18
type input "SAN/DNC Setup"
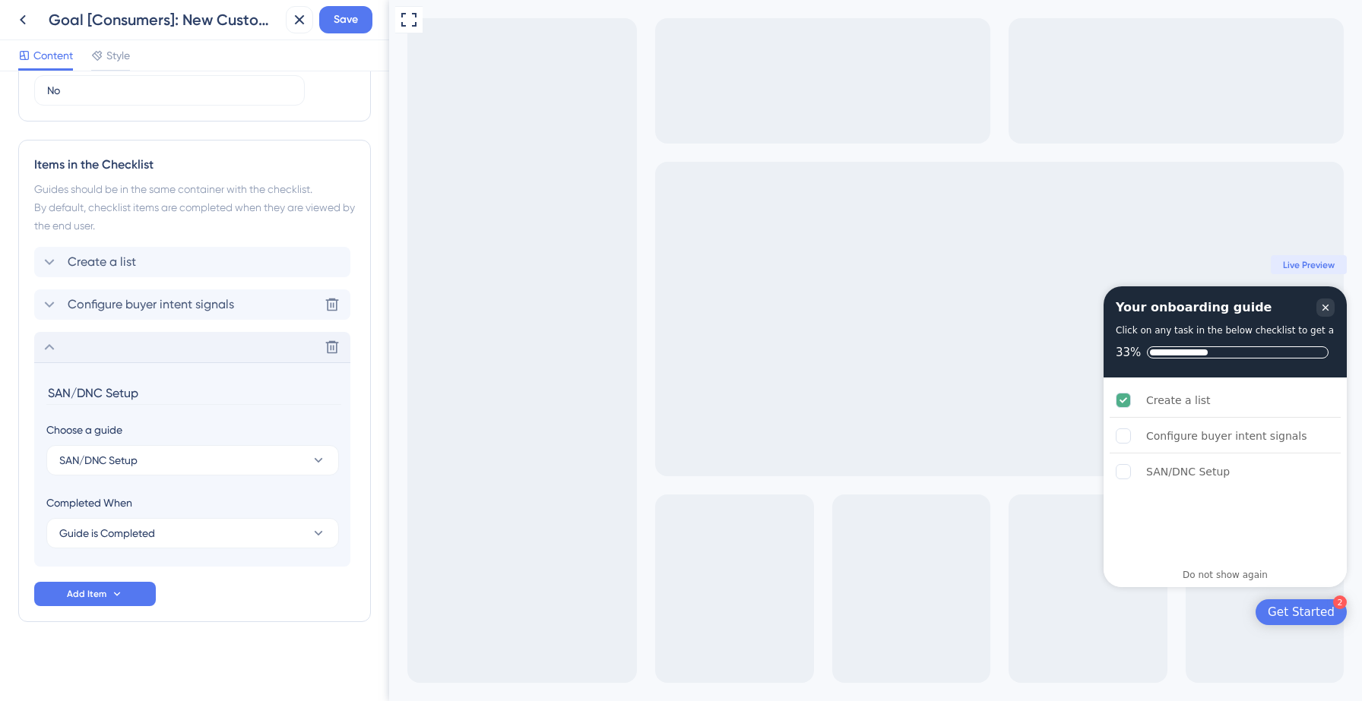
scroll to position [585, 0]
click at [354, 27] on span "Save" at bounding box center [346, 20] width 24 height 18
click at [158, 527] on button "Guide is Completed" at bounding box center [192, 533] width 293 height 30
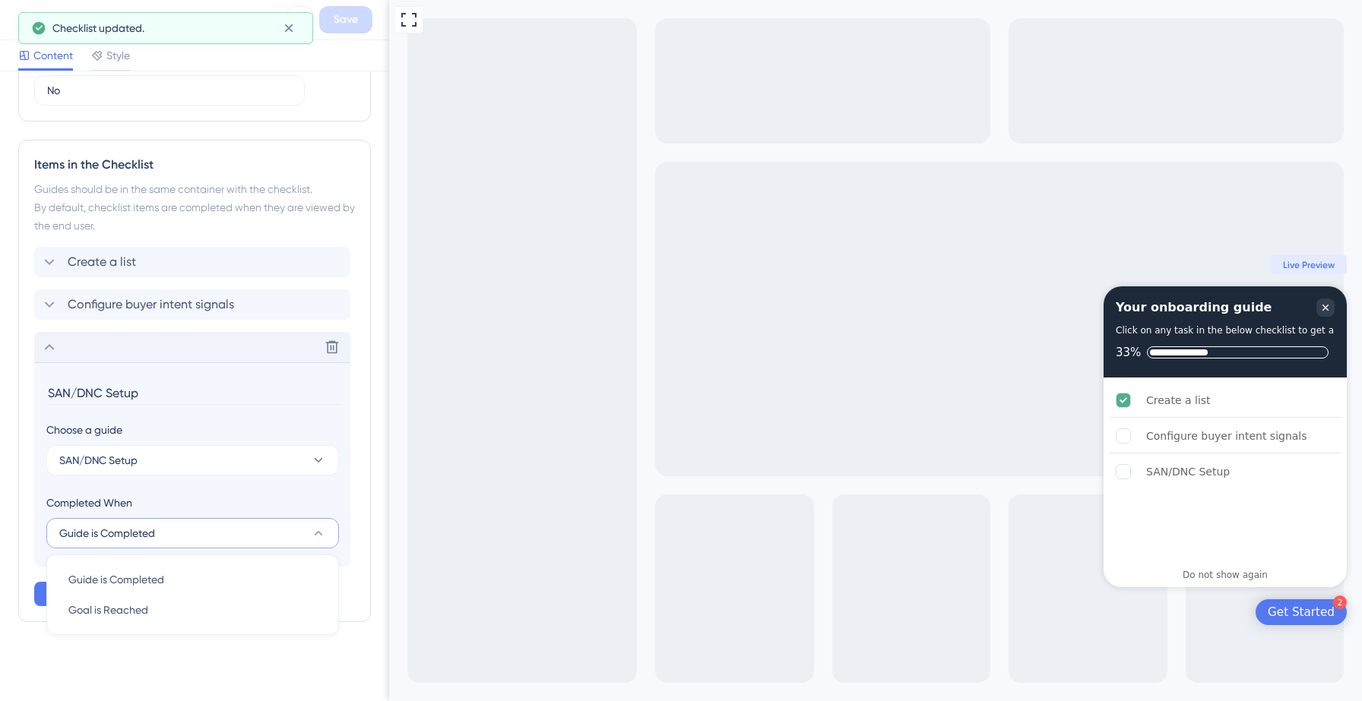
click at [169, 543] on button "Guide is Completed" at bounding box center [192, 533] width 293 height 30
click at [285, 27] on icon at bounding box center [288, 28] width 15 height 15
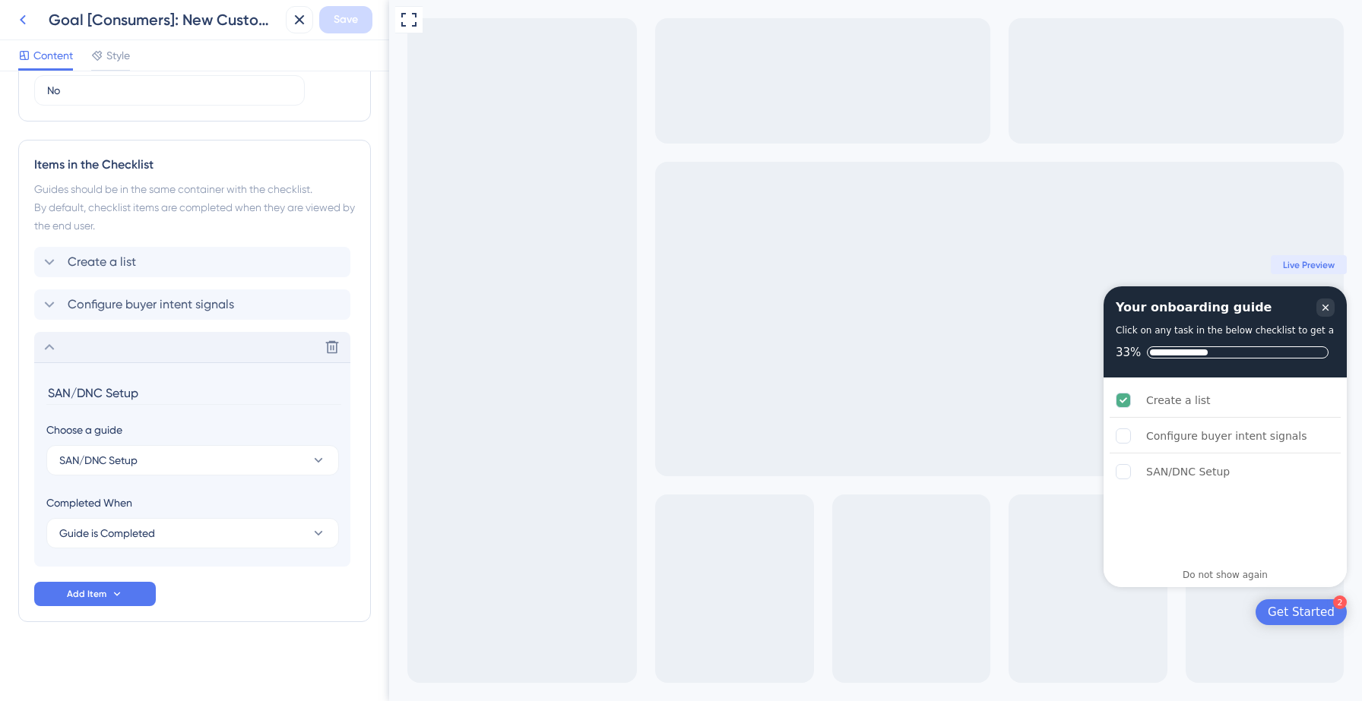
click at [21, 22] on icon at bounding box center [23, 20] width 18 height 18
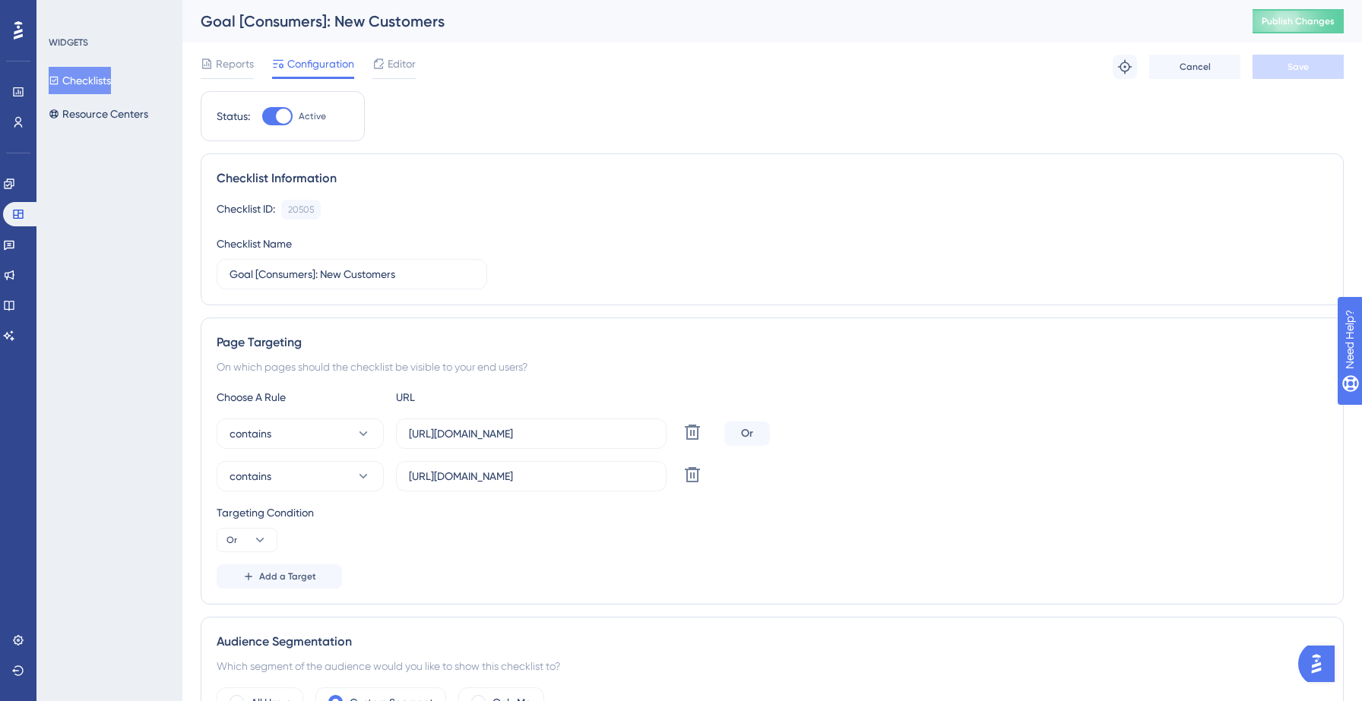
click at [101, 79] on button "Checklists" at bounding box center [80, 80] width 62 height 27
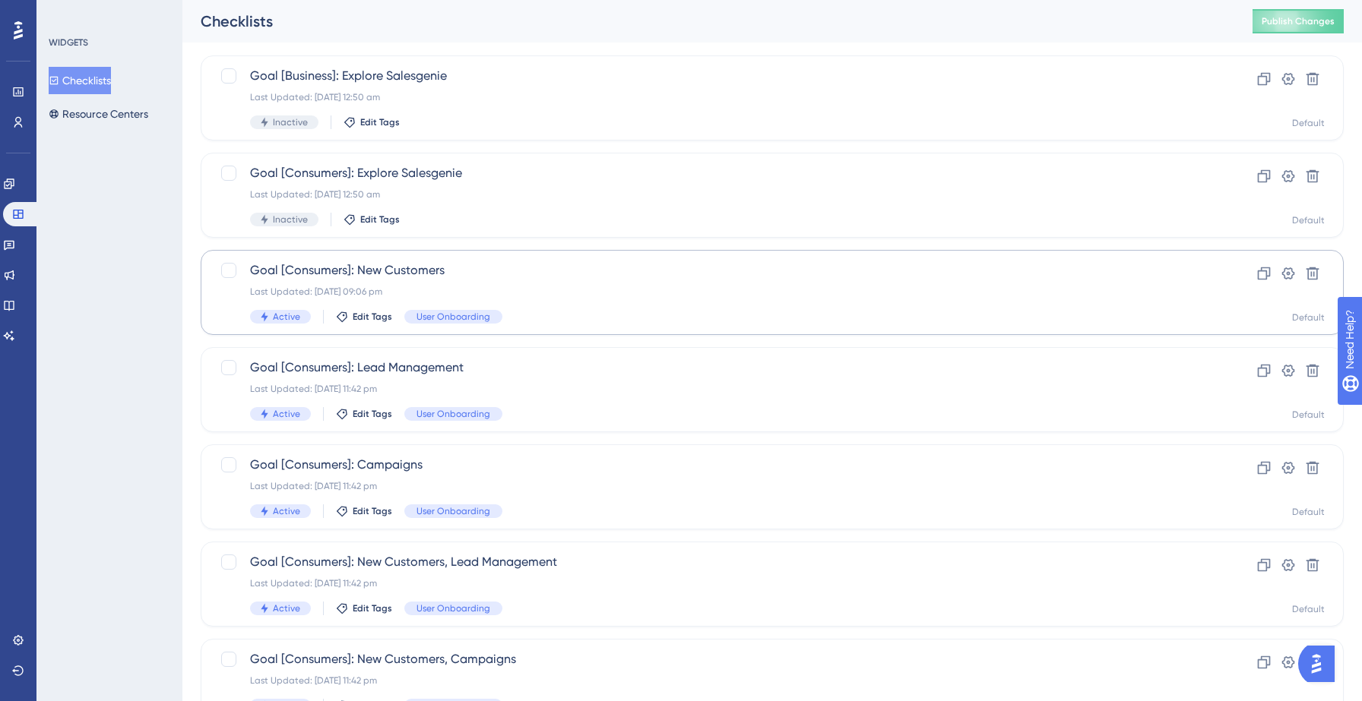
scroll to position [87, 0]
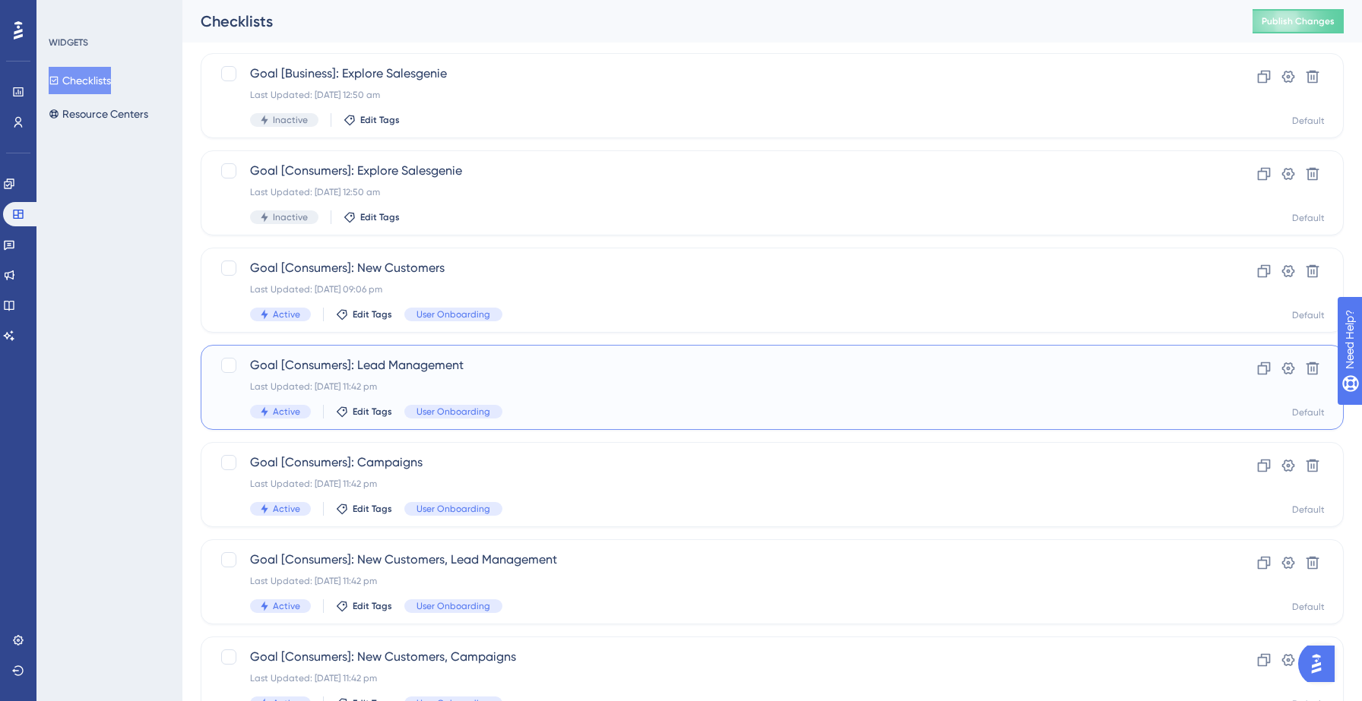
click at [557, 375] on div "Goal [Consumers]: Lead Management Last Updated: 12 Sept 2025 11:42 pm Active Ed…" at bounding box center [711, 387] width 923 height 62
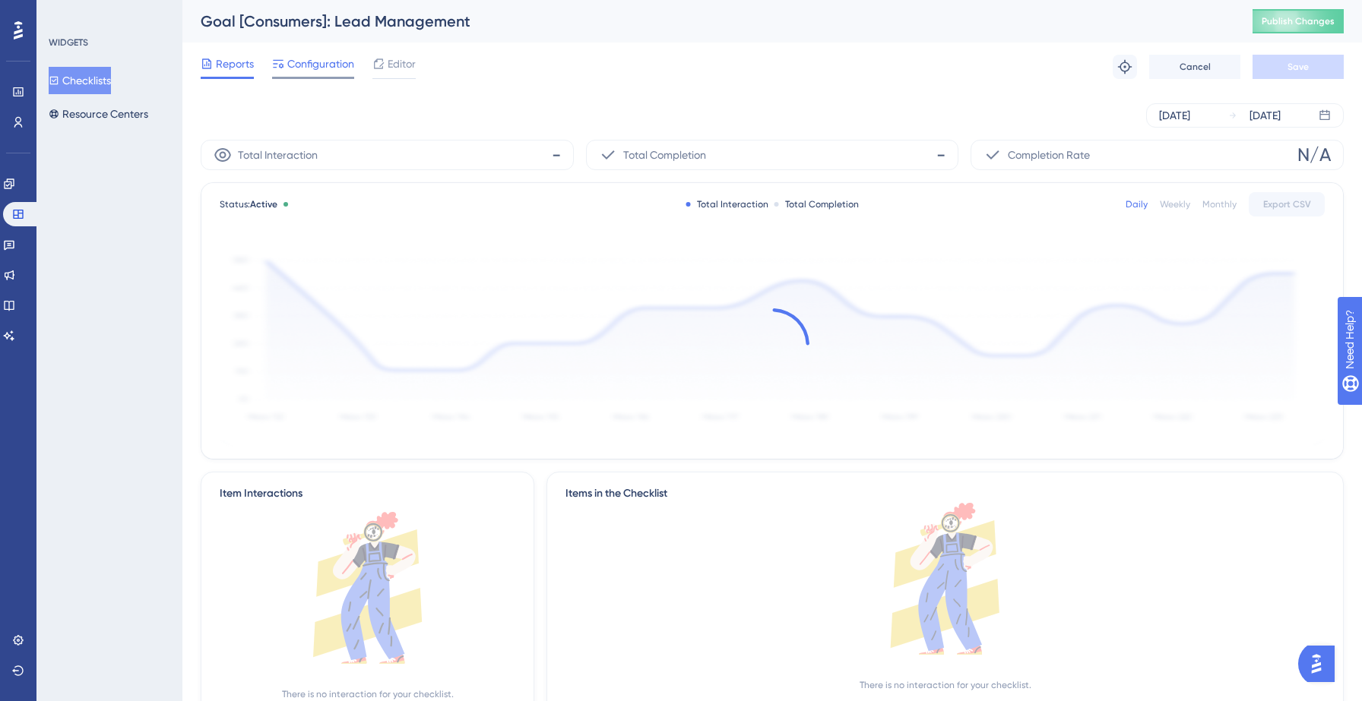
click at [314, 65] on span "Configuration" at bounding box center [320, 64] width 67 height 18
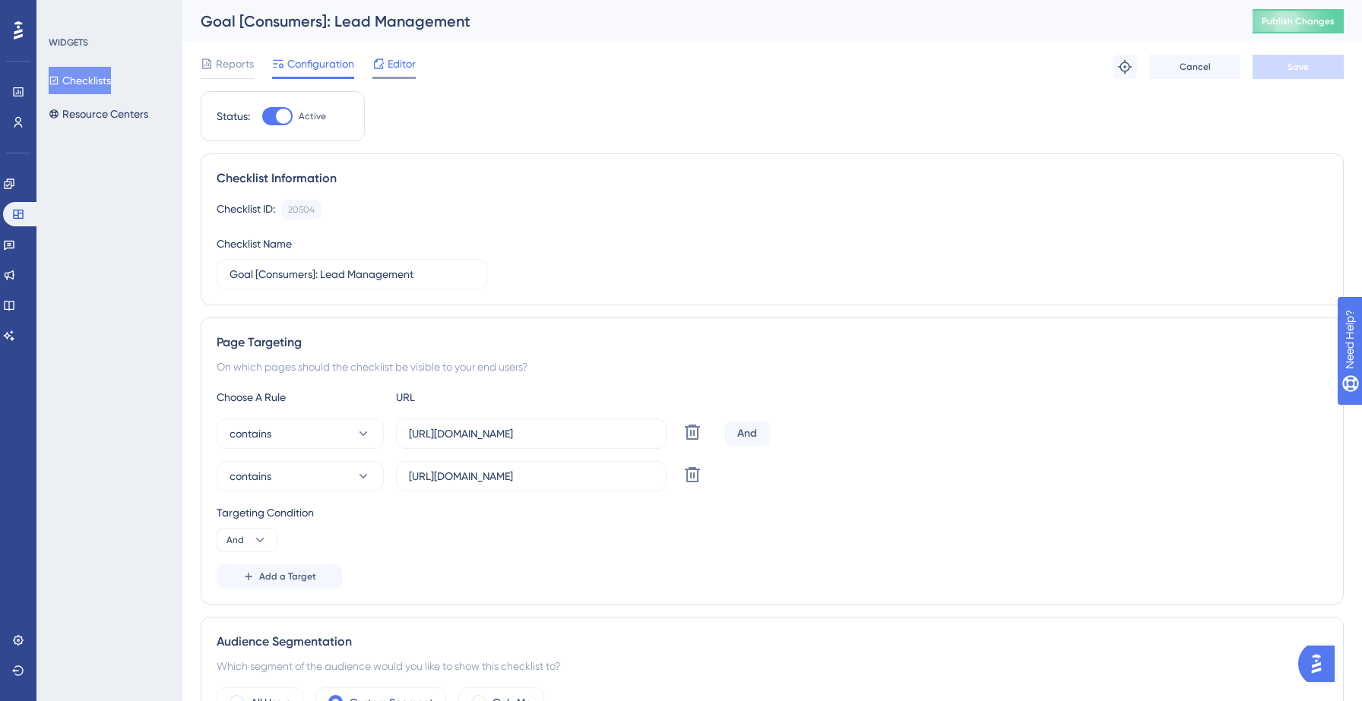
click at [374, 55] on div at bounding box center [378, 64] width 12 height 18
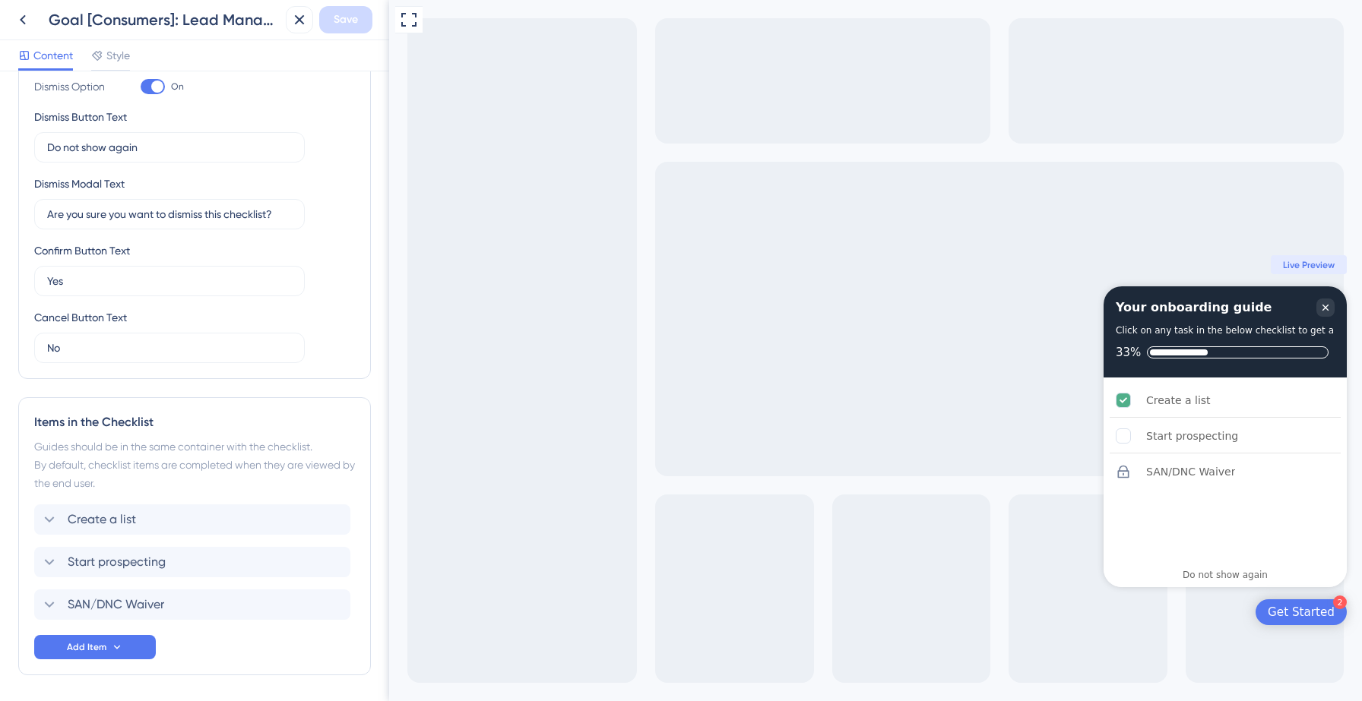
scroll to position [409, 0]
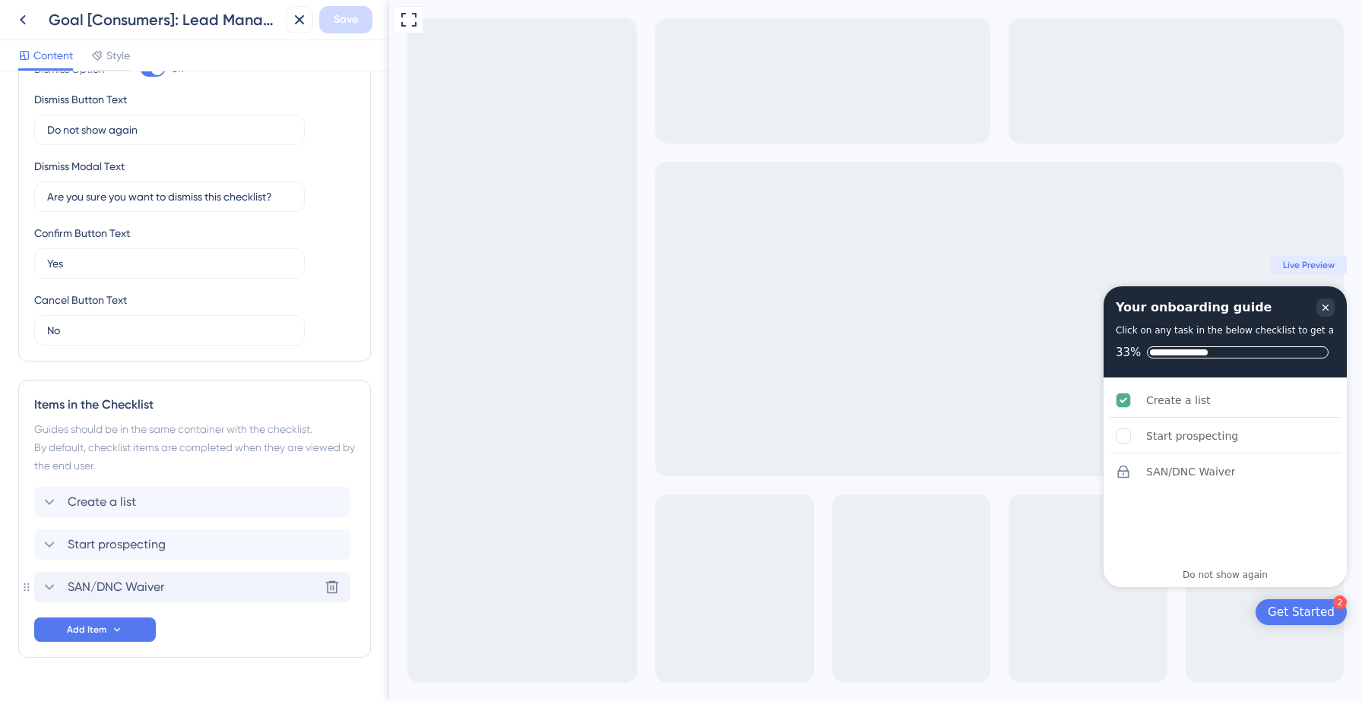
click at [212, 595] on div "SAN/DNC Waiver Delete" at bounding box center [192, 587] width 316 height 30
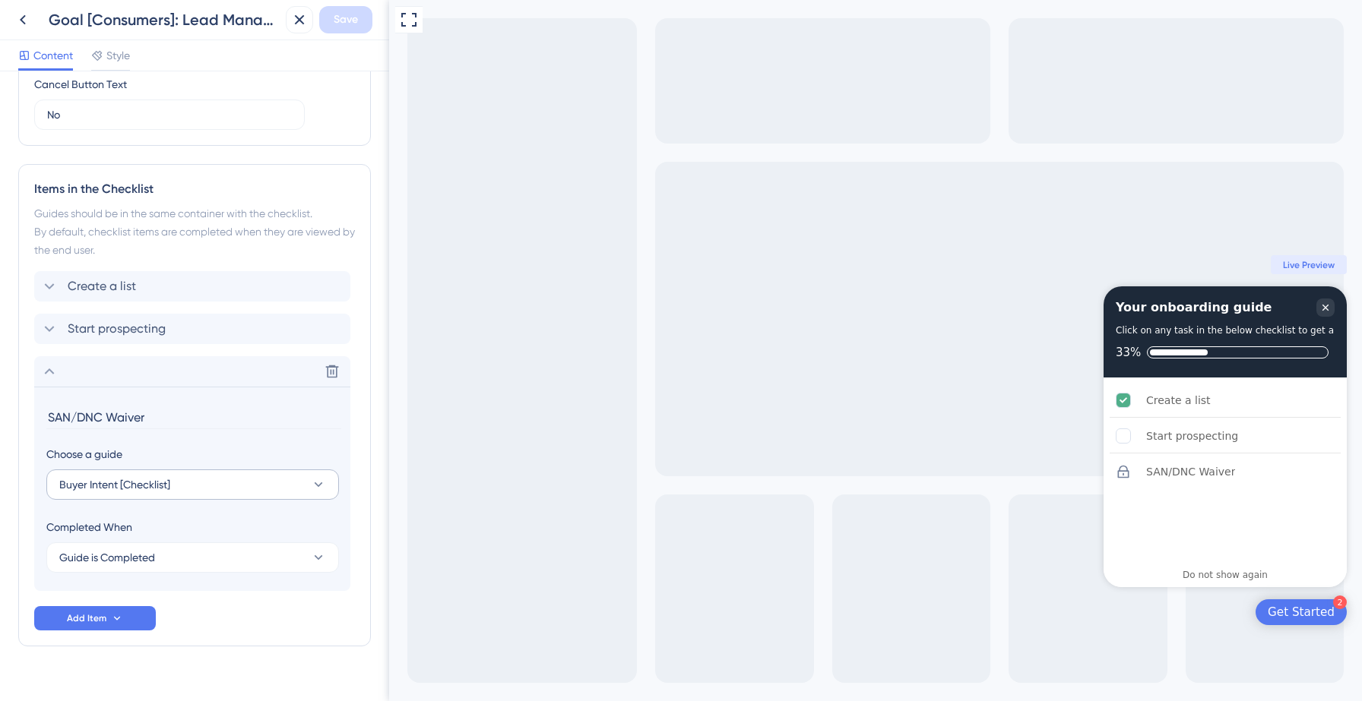
scroll to position [649, 0]
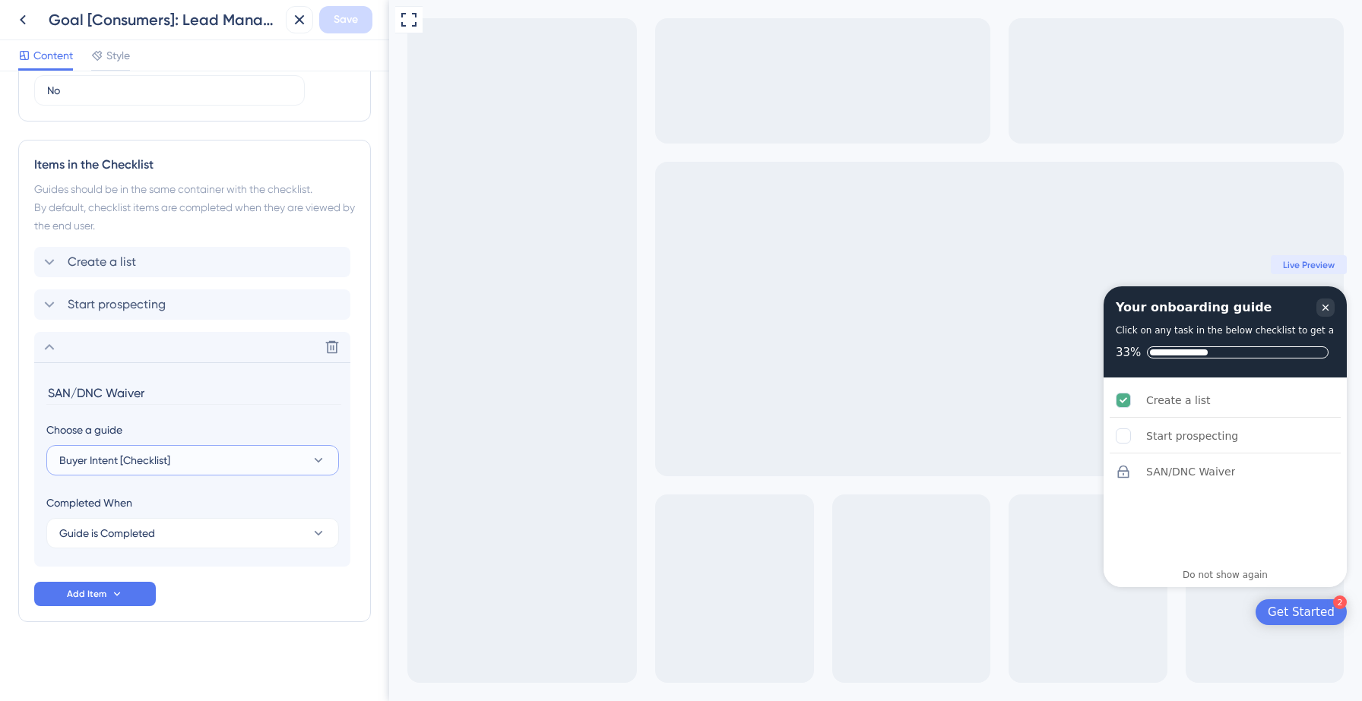
click at [217, 455] on button "Buyer Intent [Checklist]" at bounding box center [192, 460] width 293 height 30
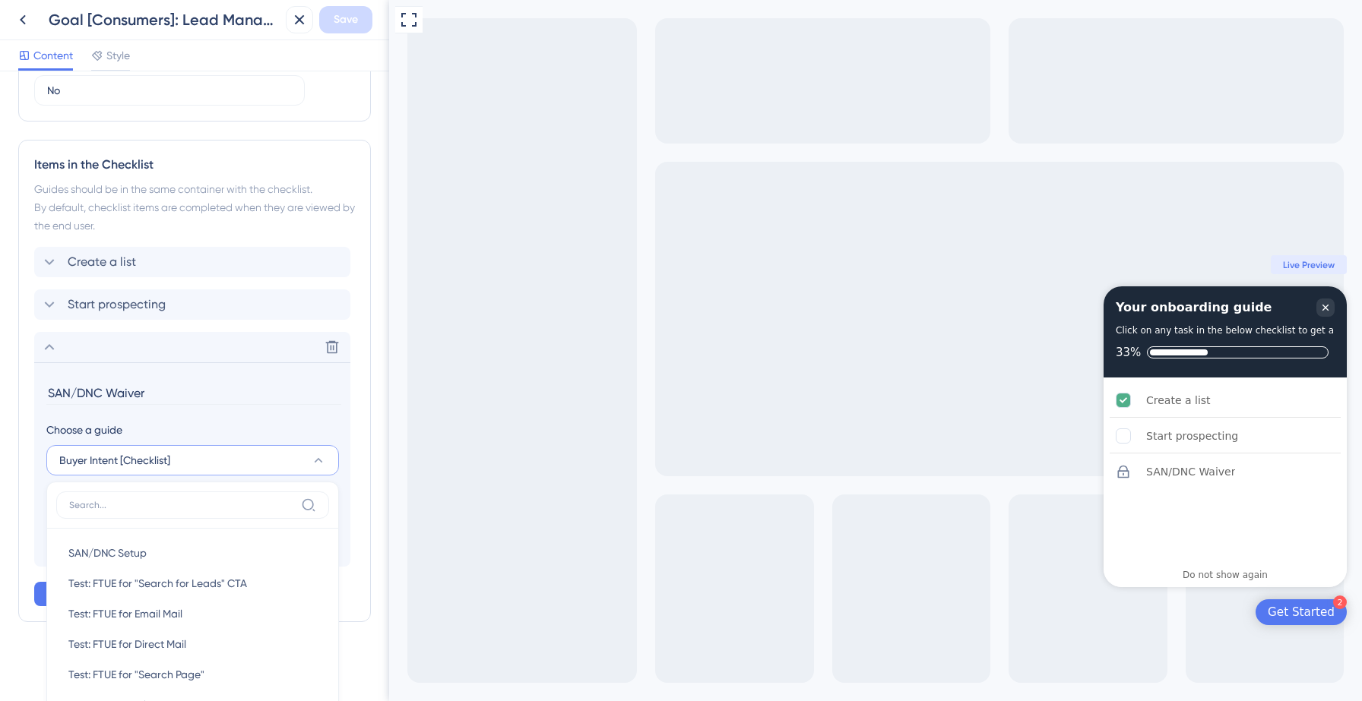
scroll to position [894, 0]
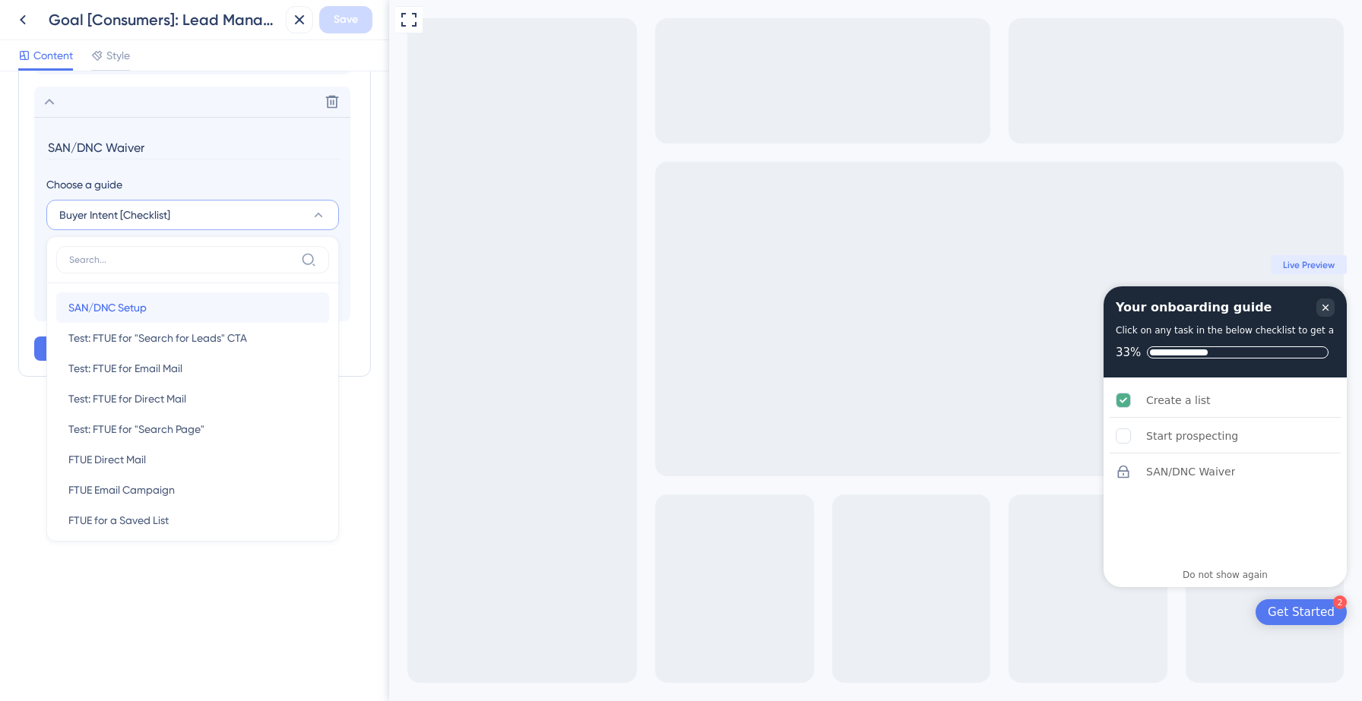
click at [141, 305] on span "SAN/DNC Setup" at bounding box center [107, 308] width 78 height 18
type input "SAN/DNC Setup"
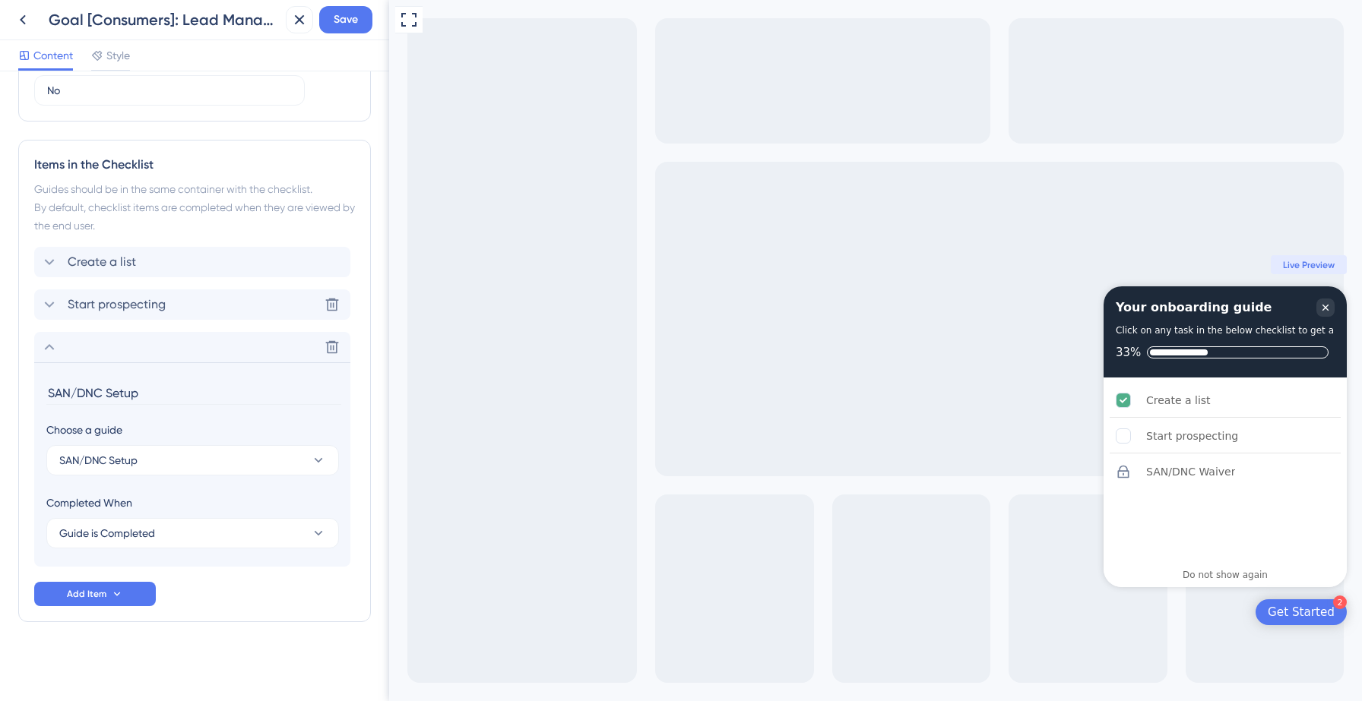
scroll to position [649, 0]
click at [349, 28] on span "Save" at bounding box center [346, 20] width 24 height 18
click at [281, 35] on icon at bounding box center [288, 28] width 15 height 15
click at [19, 22] on icon at bounding box center [23, 20] width 18 height 18
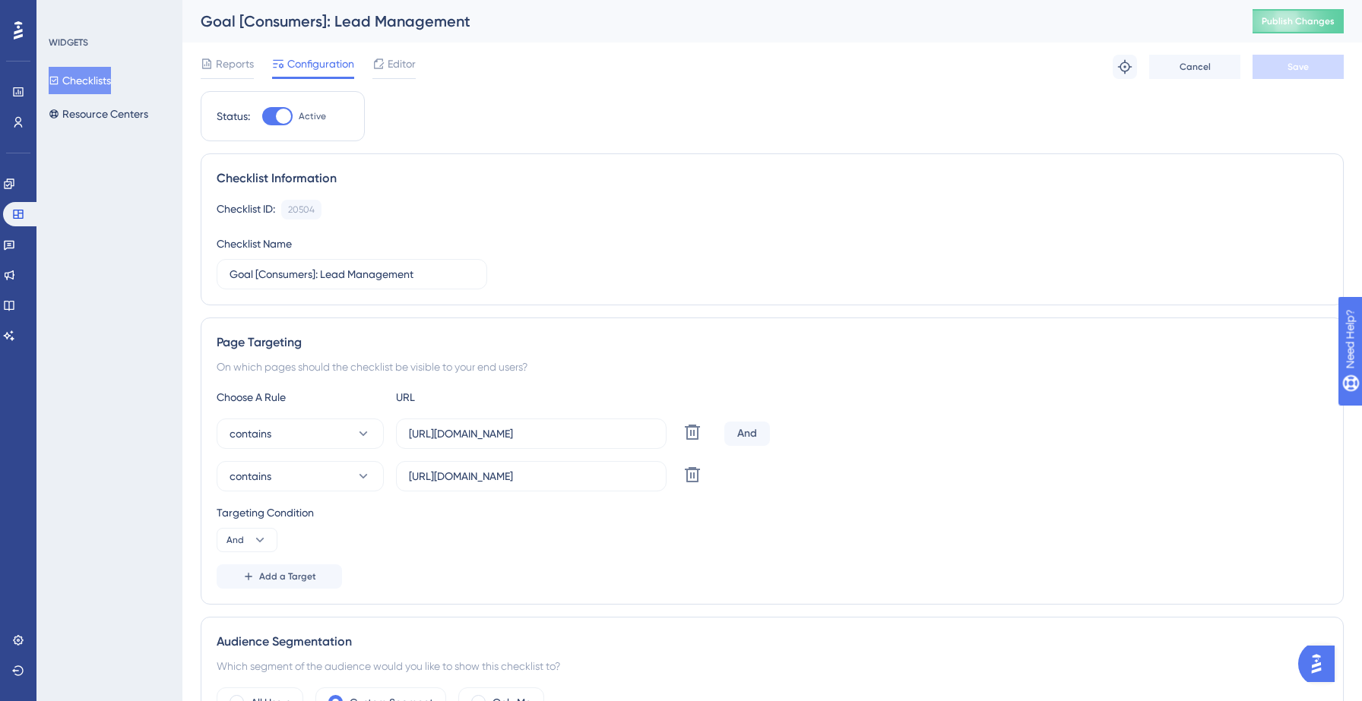
click at [100, 84] on button "Checklists" at bounding box center [80, 80] width 62 height 27
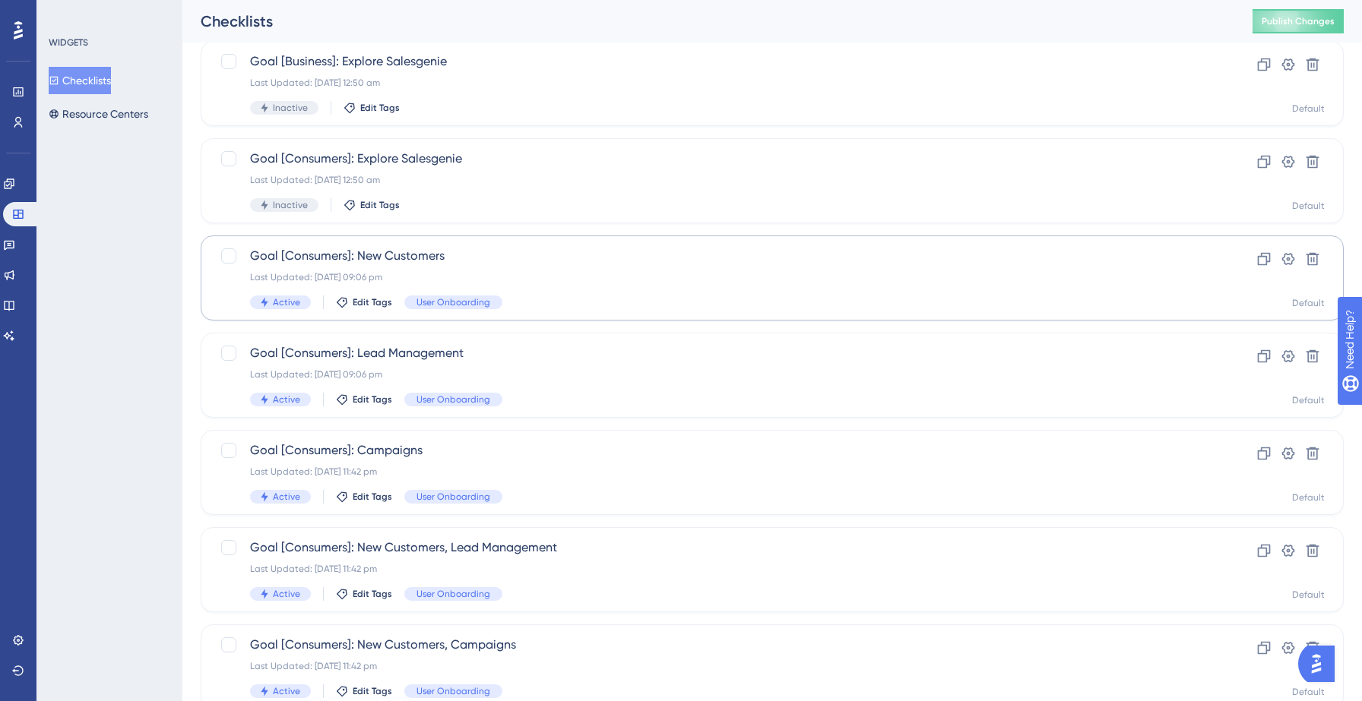
scroll to position [121, 0]
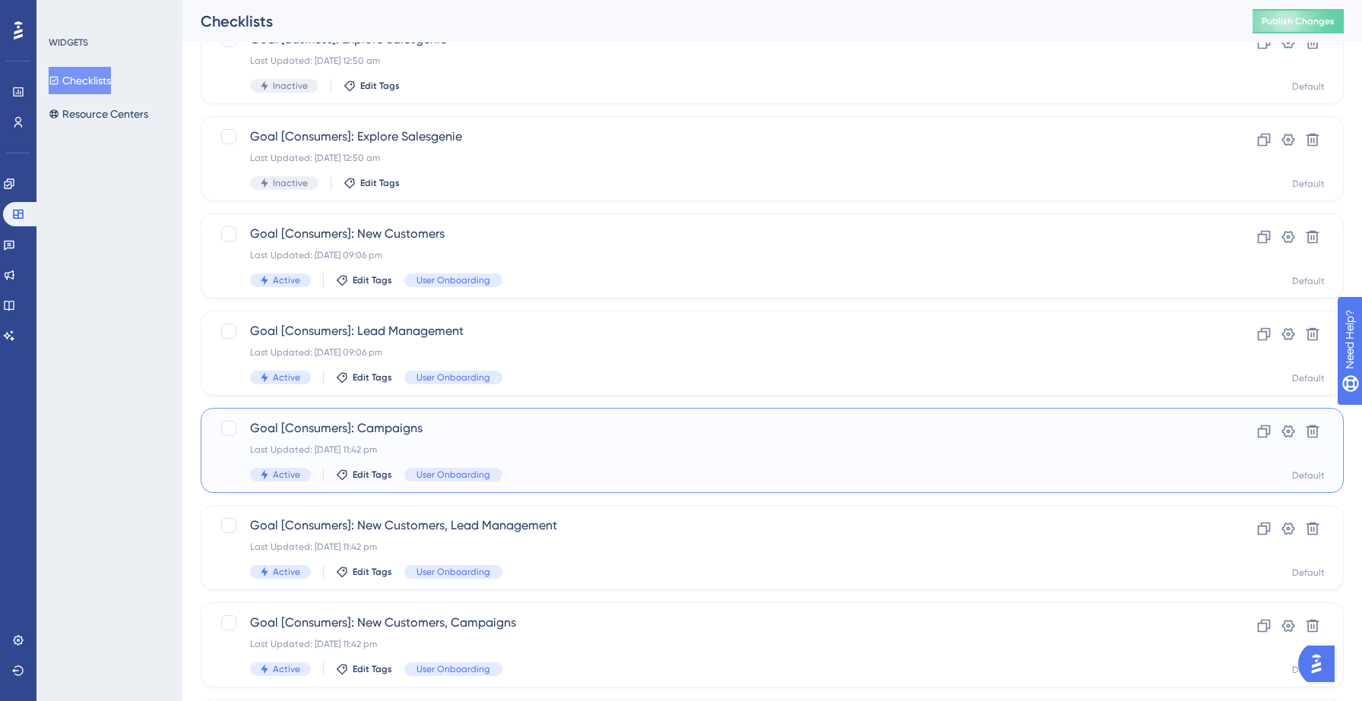
click at [439, 455] on div "Last Updated: 12 Sept 2025 11:42 pm" at bounding box center [711, 450] width 923 height 12
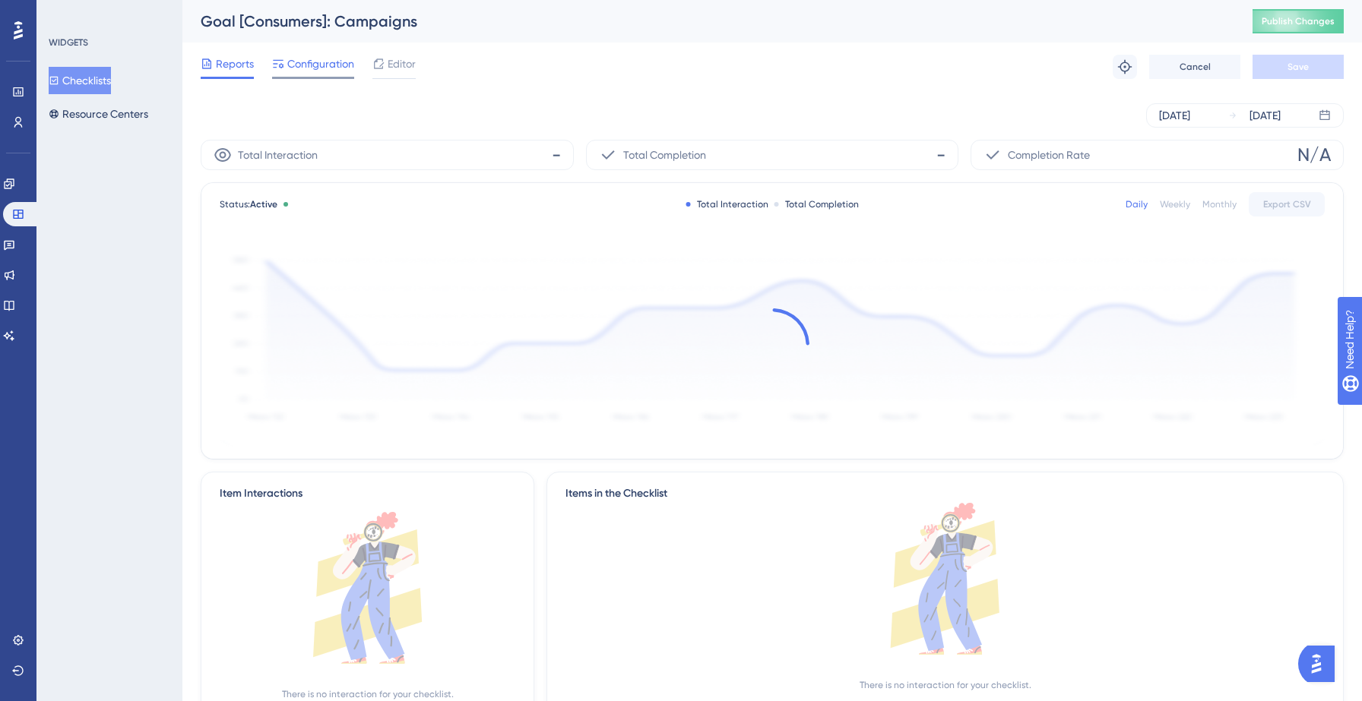
click at [321, 71] on span "Configuration" at bounding box center [320, 64] width 67 height 18
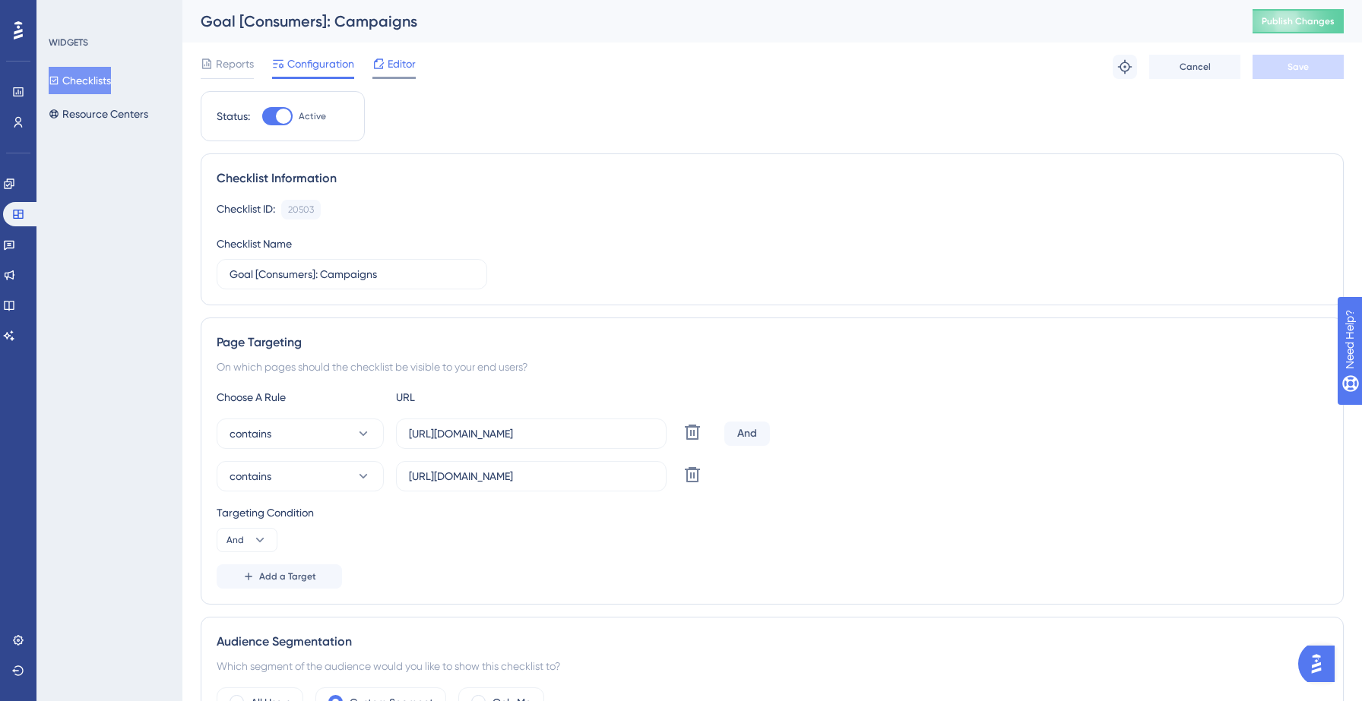
click at [384, 62] on icon at bounding box center [378, 64] width 12 height 12
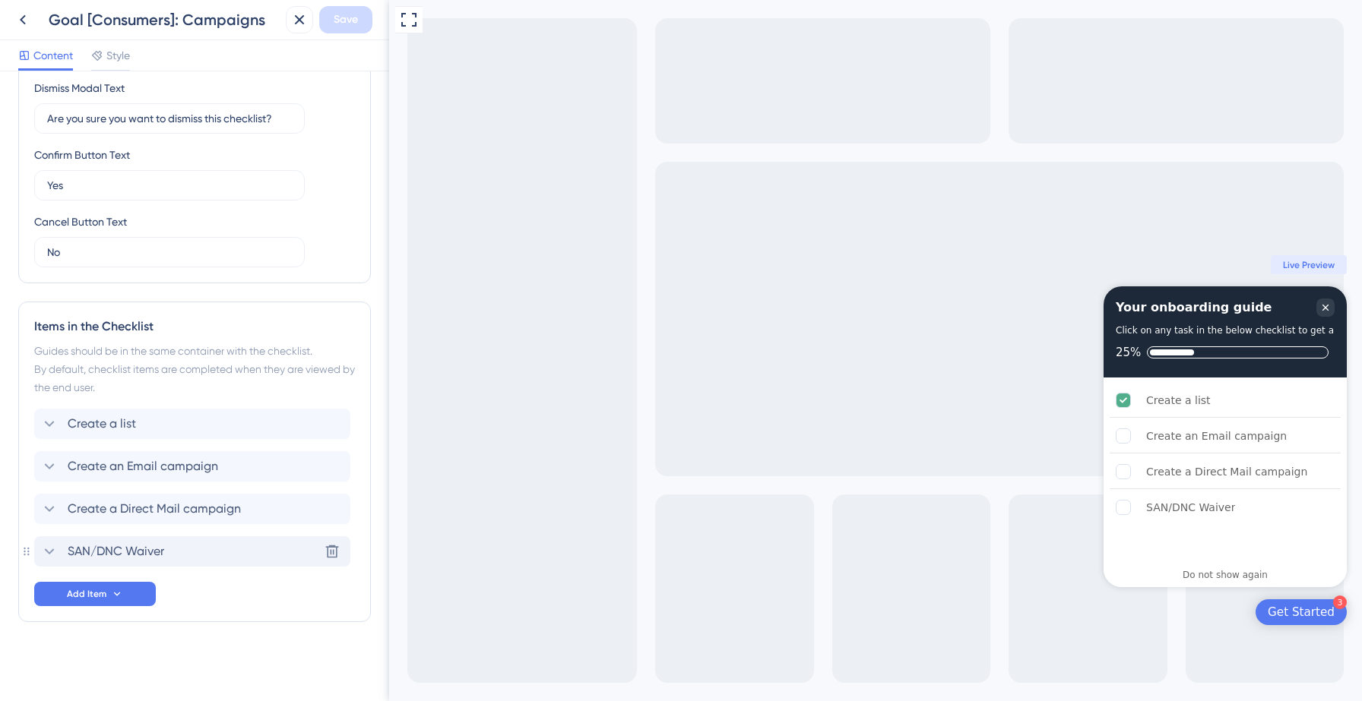
click at [174, 554] on div "SAN/DNC Waiver Delete" at bounding box center [192, 552] width 316 height 30
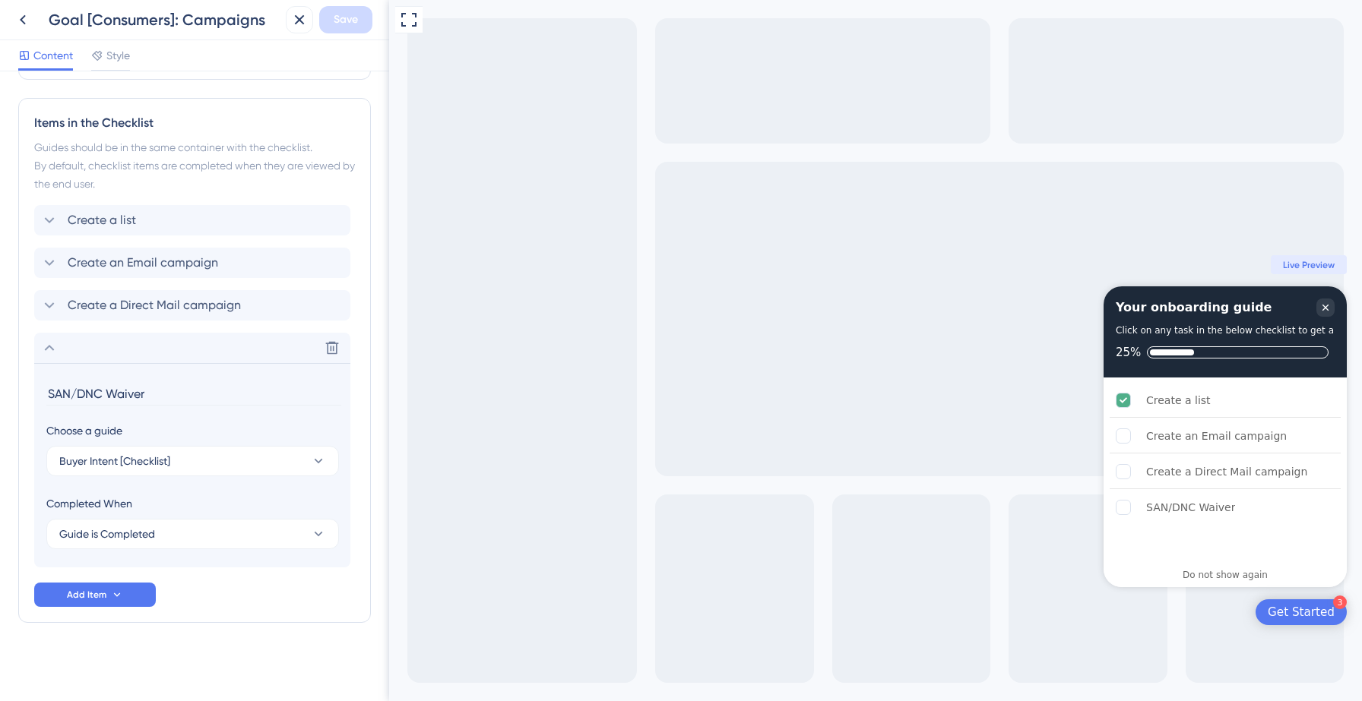
scroll to position [628, 0]
click at [200, 457] on button "Buyer Intent [Checklist]" at bounding box center [192, 460] width 293 height 30
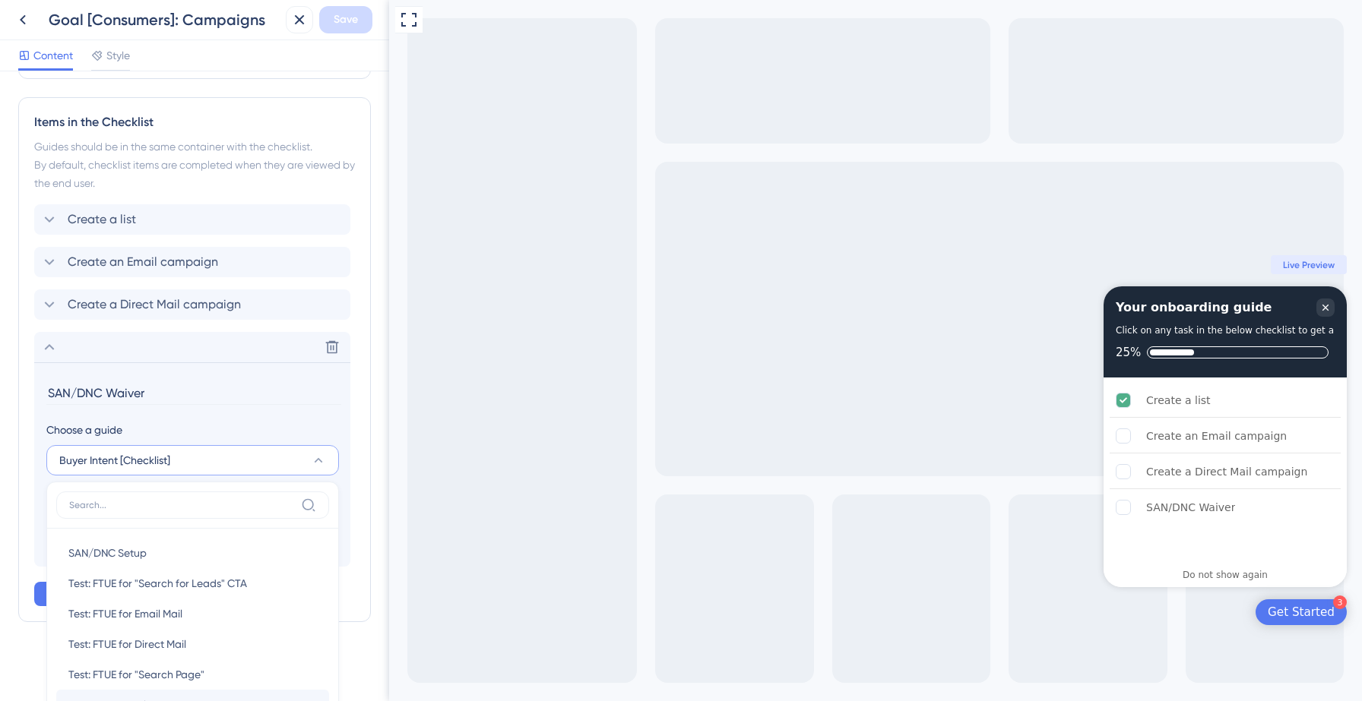
scroll to position [875, 0]
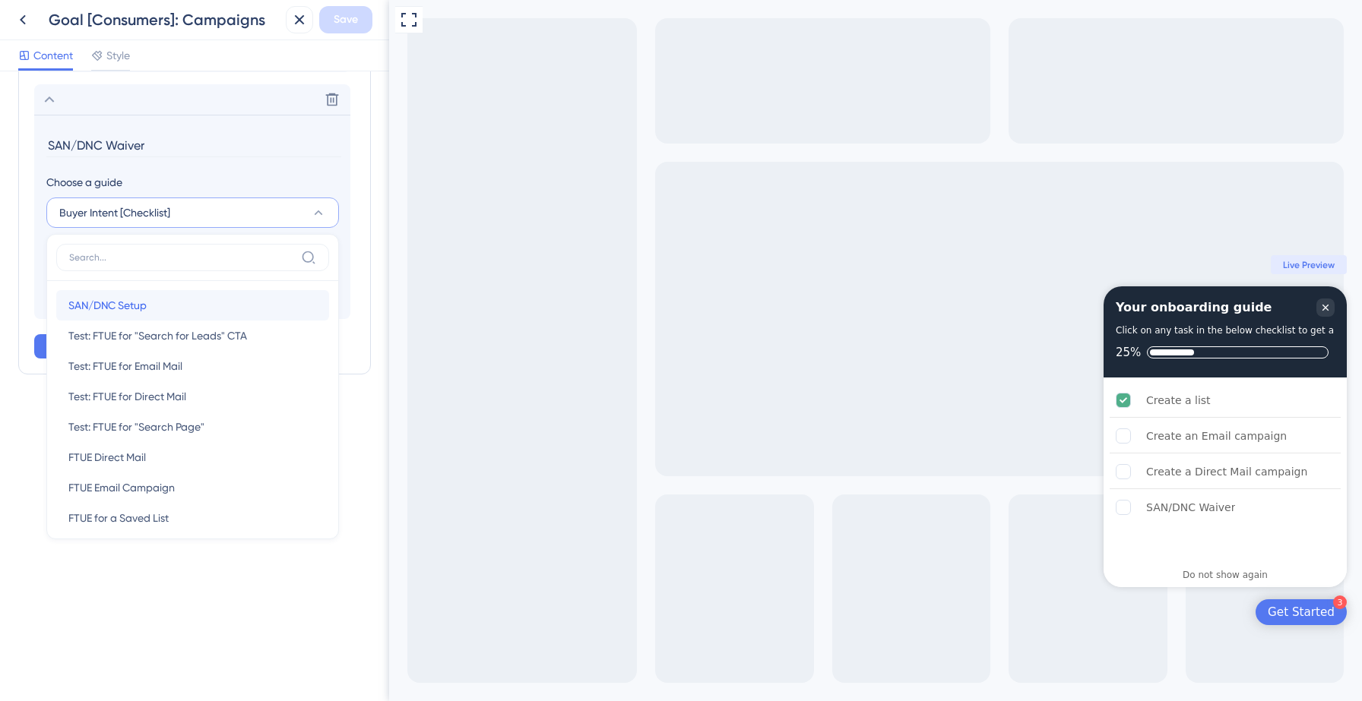
click at [151, 312] on div "SAN/DNC Setup SAN/DNC Setup" at bounding box center [192, 305] width 249 height 30
type input "SAN/DNC Setup"
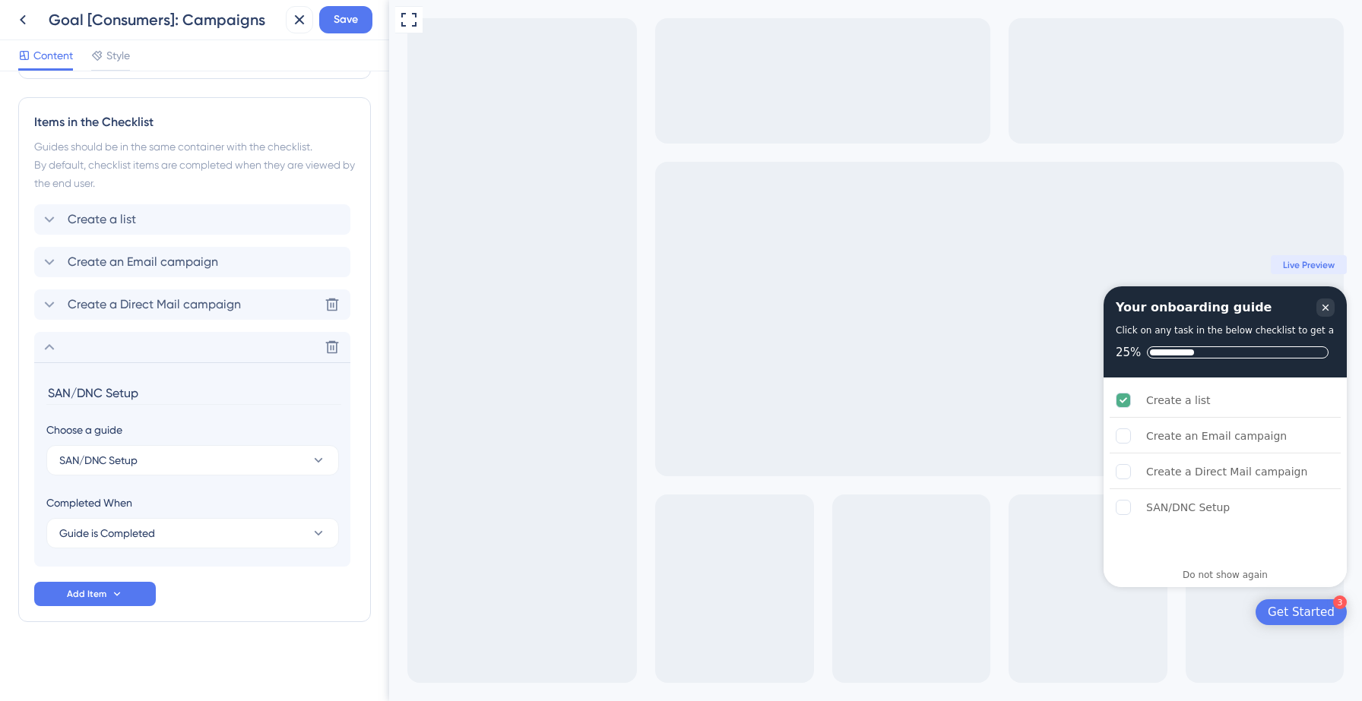
scroll to position [628, 0]
click at [351, 14] on span "Save" at bounding box center [346, 20] width 24 height 18
click at [290, 29] on icon at bounding box center [288, 28] width 8 height 8
click at [24, 14] on icon at bounding box center [23, 20] width 18 height 18
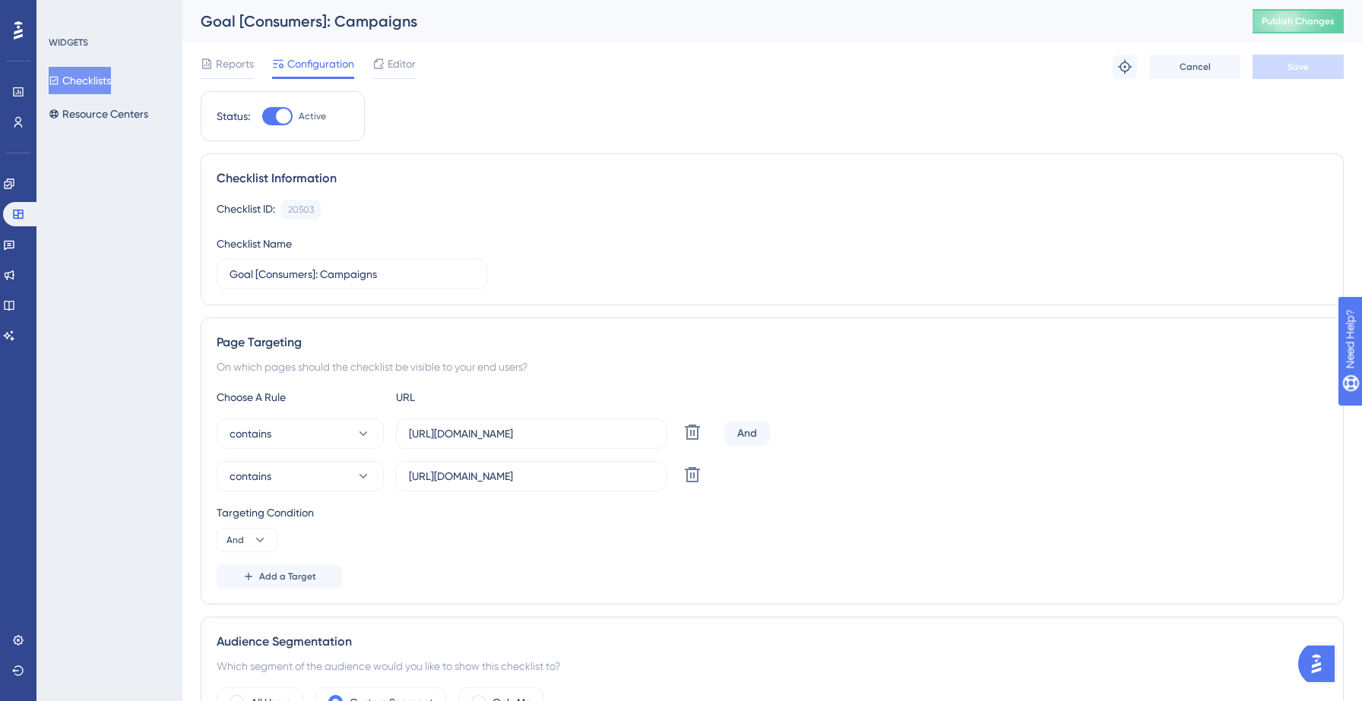
click at [93, 84] on button "Checklists" at bounding box center [80, 80] width 62 height 27
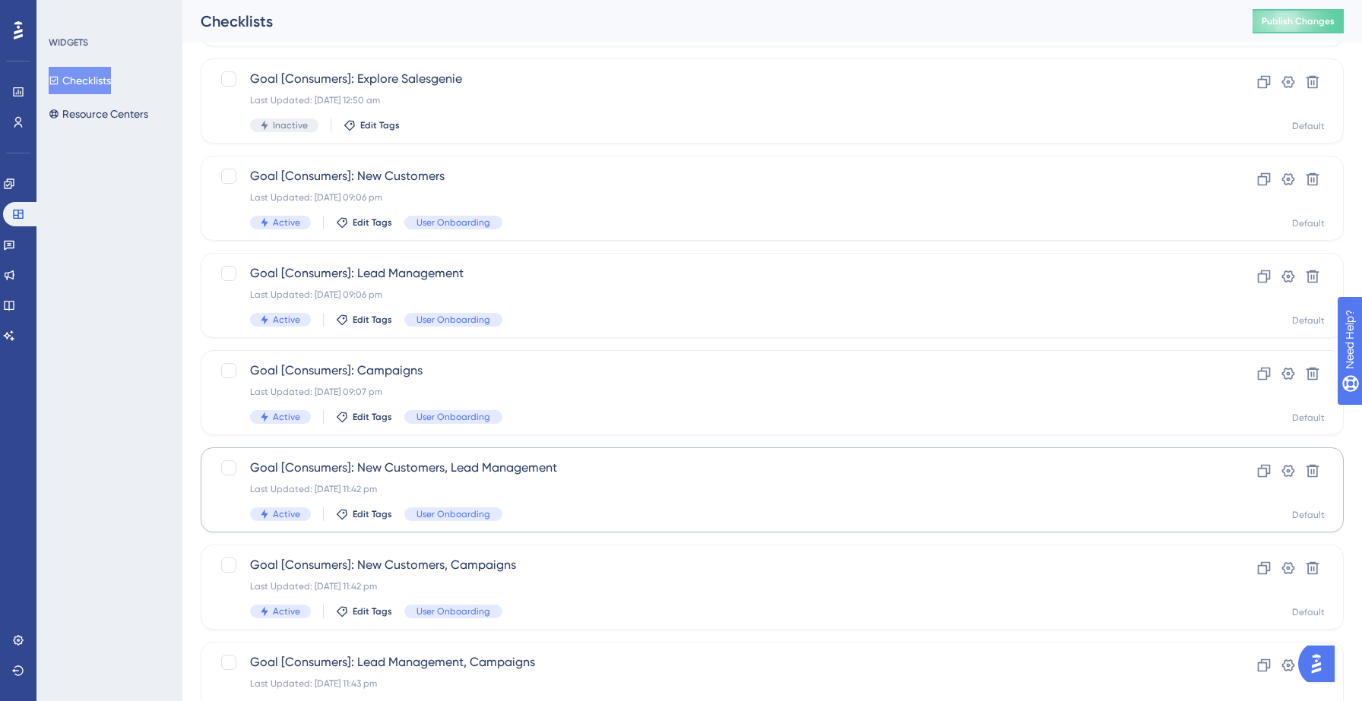
scroll to position [181, 0]
click at [496, 476] on div "Goal [Consumers]: New Customers, Lead Management Last Updated: 12 Sept 2025 11:…" at bounding box center [711, 488] width 923 height 62
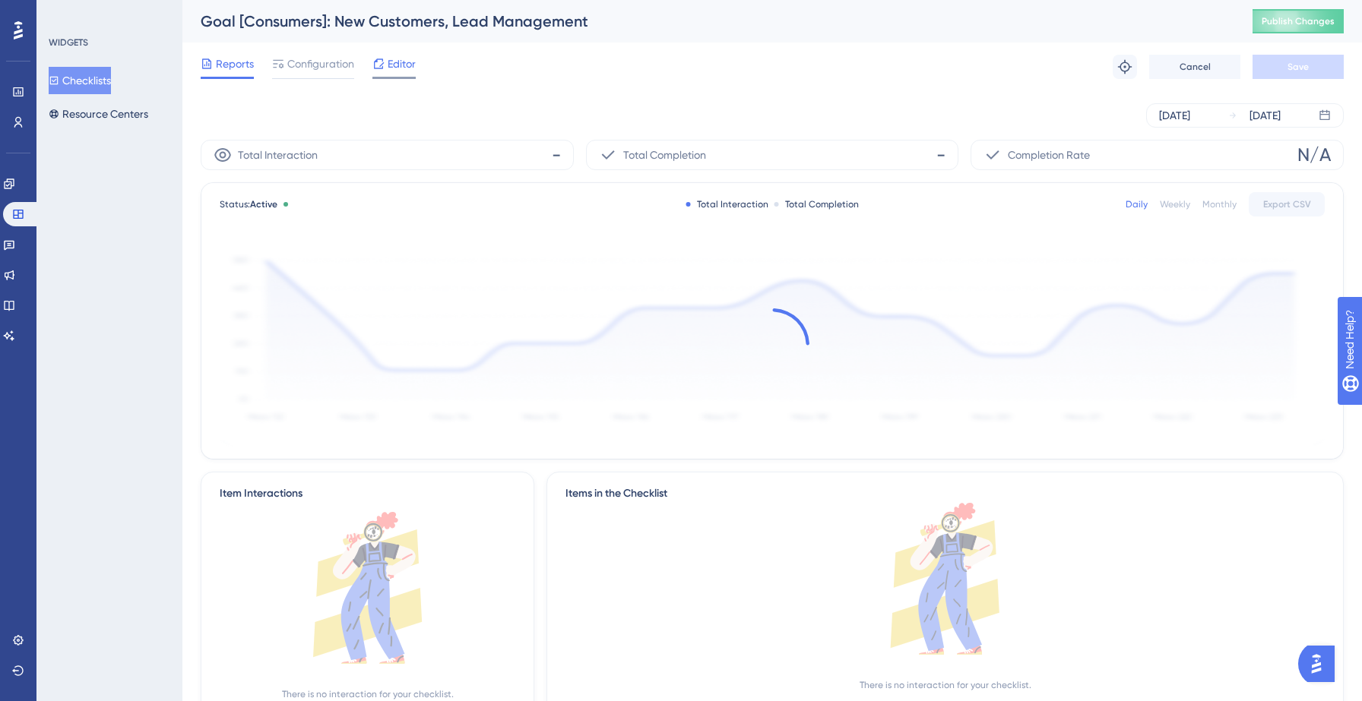
click at [400, 65] on span "Editor" at bounding box center [402, 64] width 28 height 18
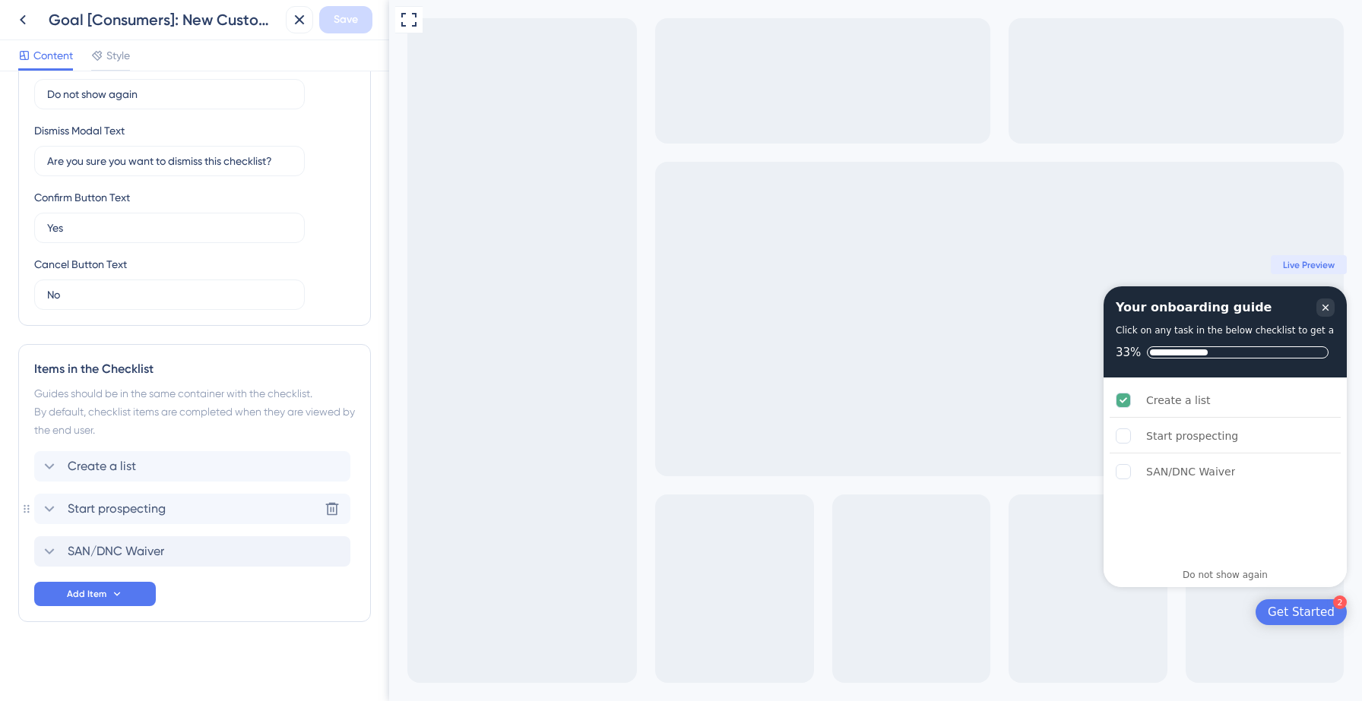
click at [147, 548] on span "SAN/DNC Waiver" at bounding box center [116, 552] width 97 height 18
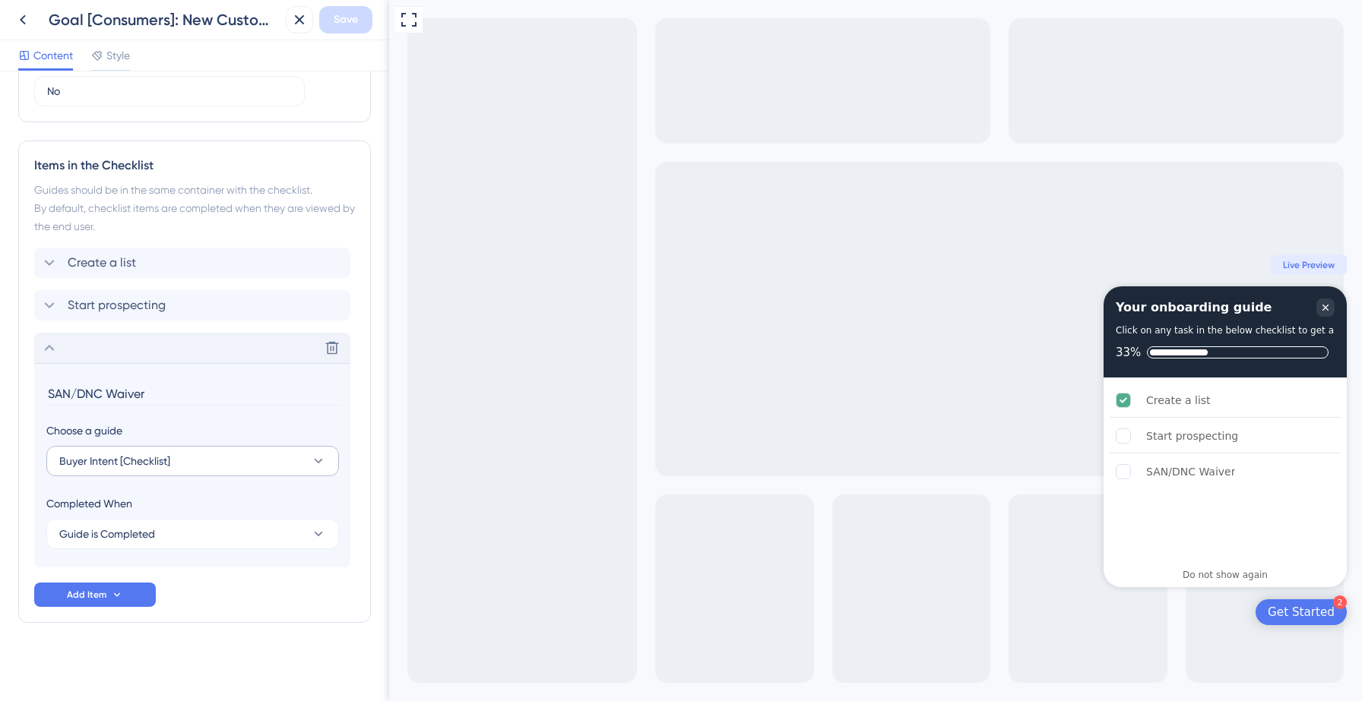
scroll to position [585, 0]
click at [188, 466] on button "Buyer Intent [Checklist]" at bounding box center [192, 460] width 293 height 30
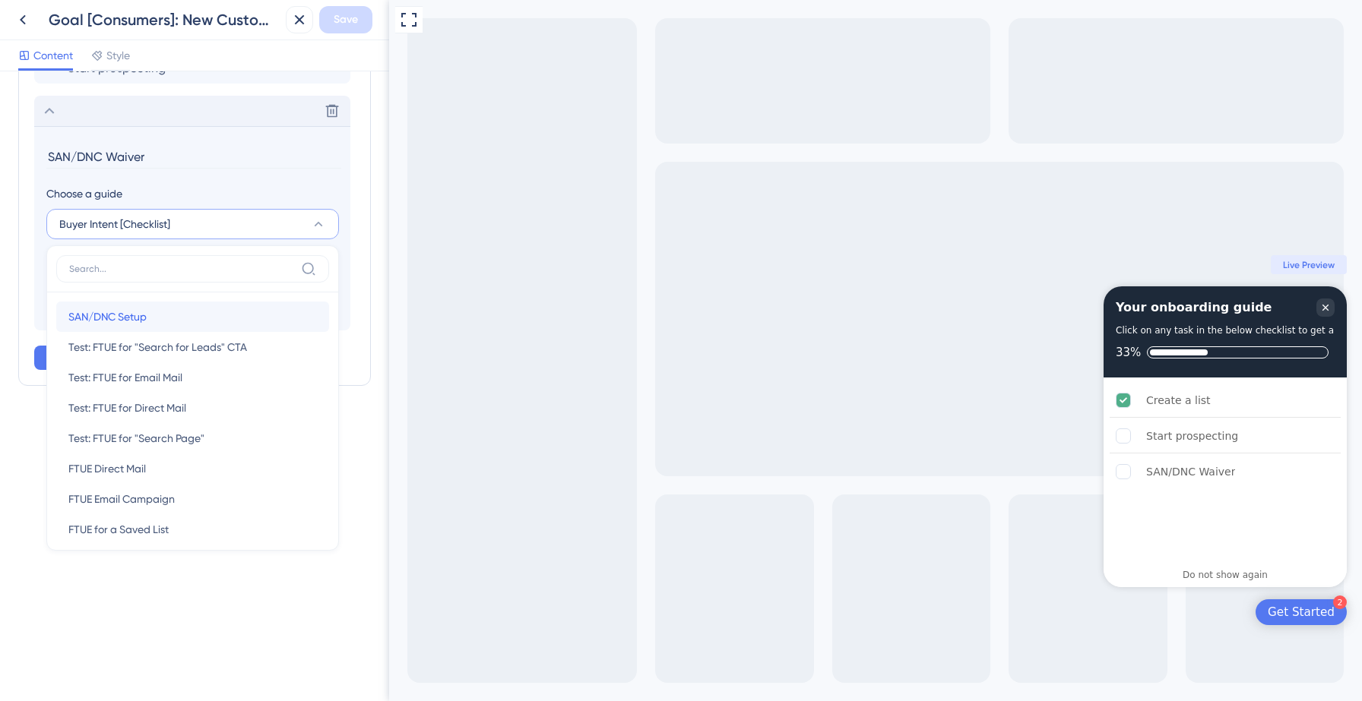
click at [150, 325] on div "SAN/DNC Setup SAN/DNC Setup" at bounding box center [192, 317] width 249 height 30
type input "SAN/DNC Setup"
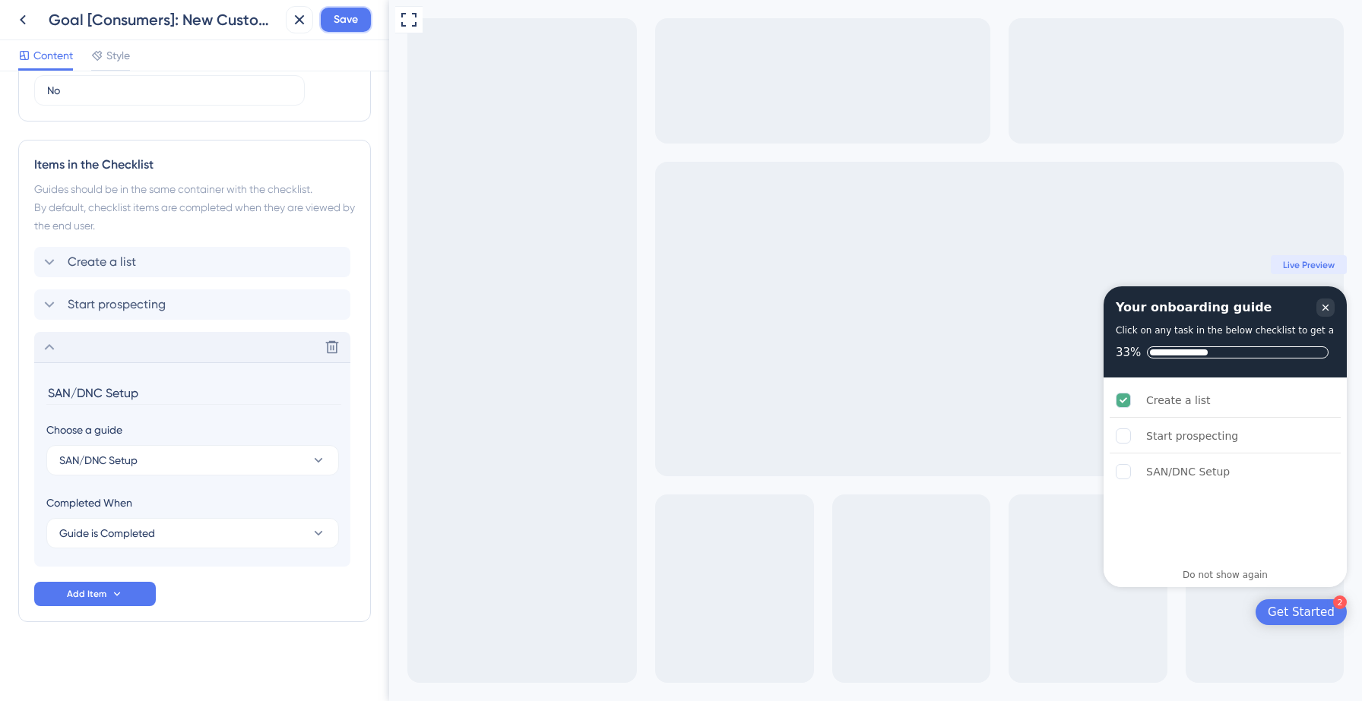
click at [345, 25] on span "Save" at bounding box center [346, 20] width 24 height 18
click at [286, 30] on icon at bounding box center [288, 28] width 8 height 8
click at [23, 21] on icon at bounding box center [23, 20] width 18 height 18
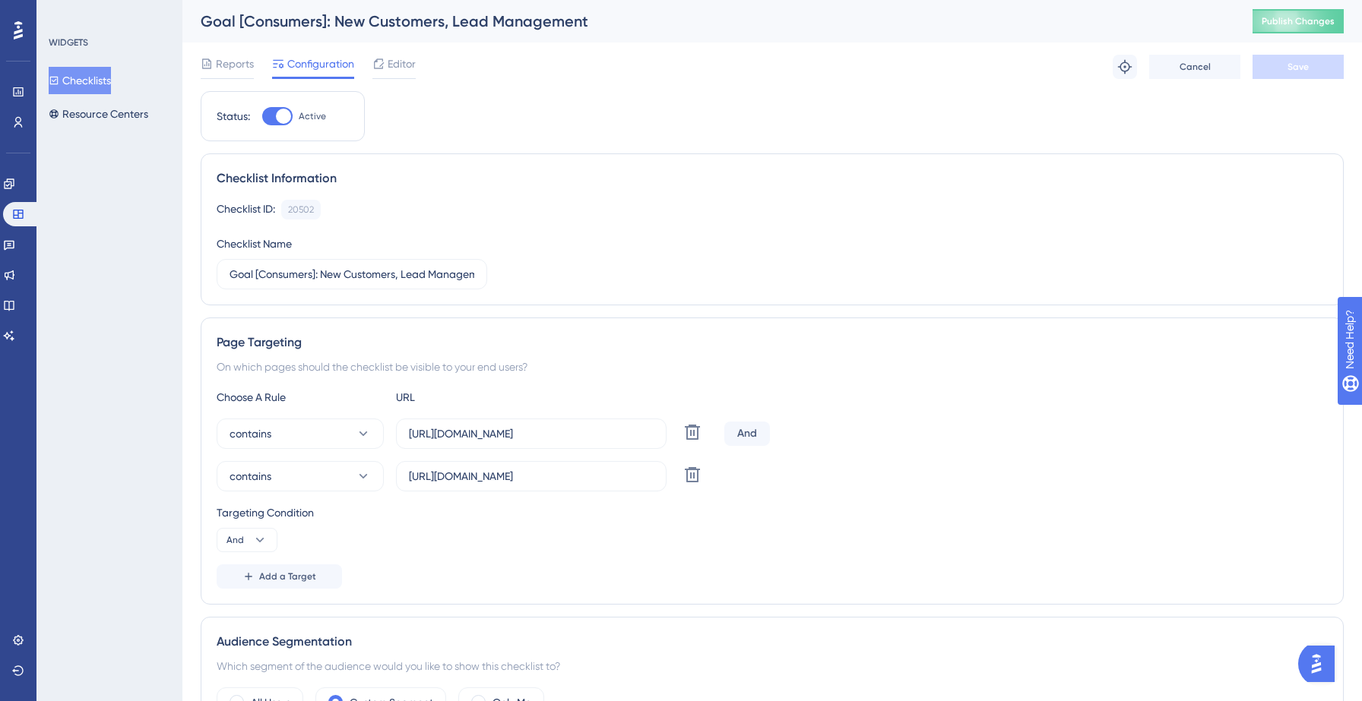
click at [106, 84] on button "Checklists" at bounding box center [80, 80] width 62 height 27
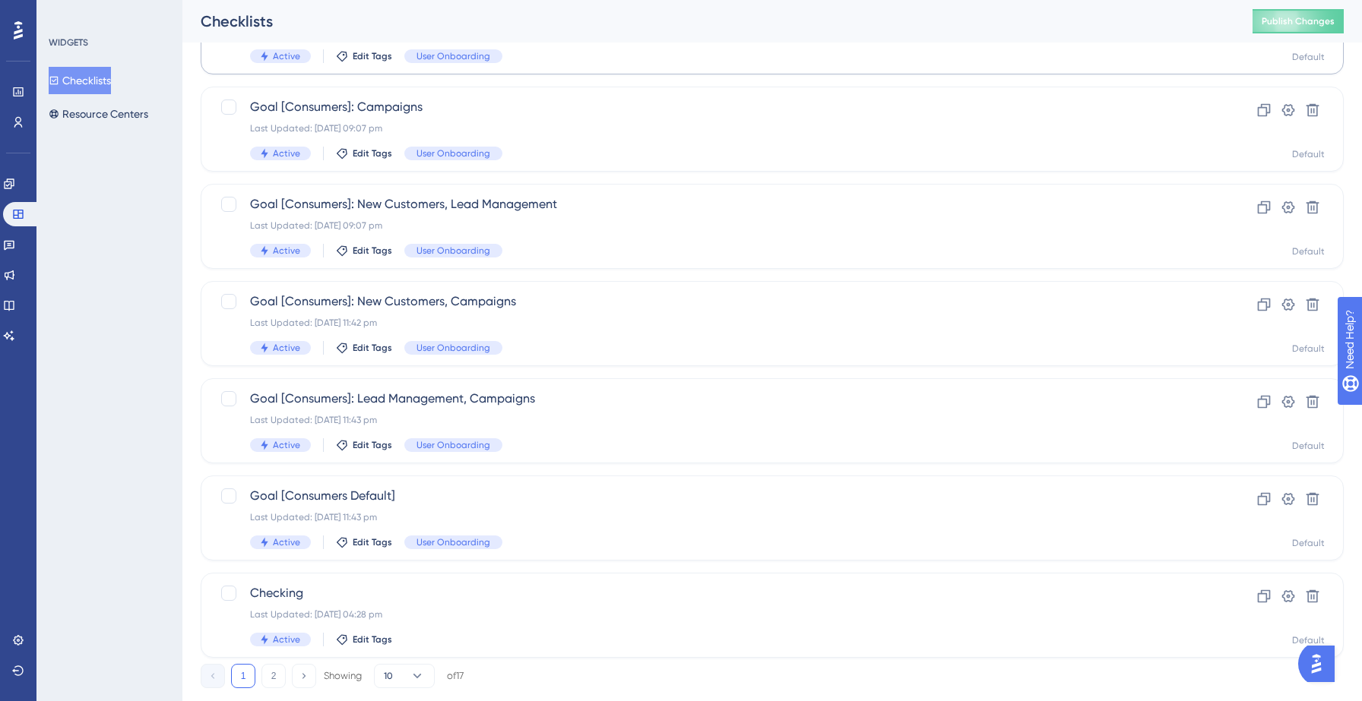
scroll to position [444, 0]
click at [612, 321] on div "Last Updated: 12 Sept 2025 11:42 pm" at bounding box center [711, 321] width 923 height 12
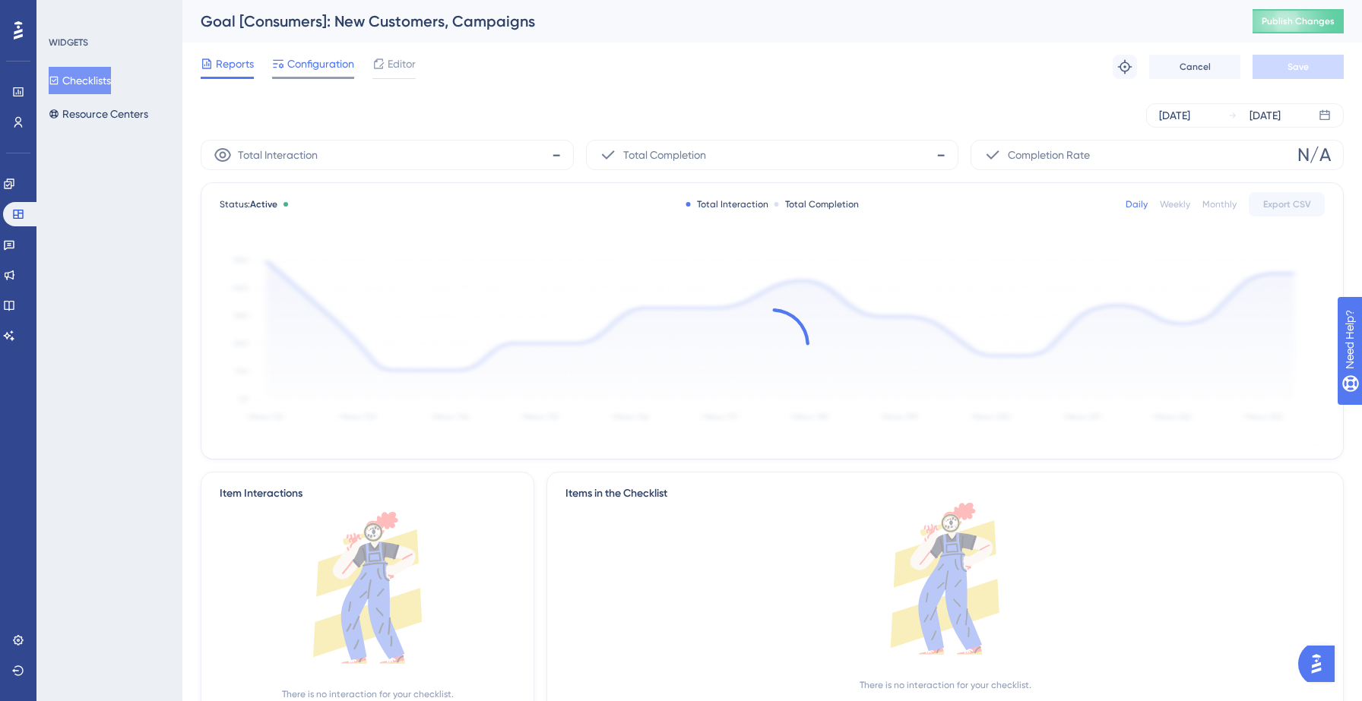
click at [331, 63] on span "Configuration" at bounding box center [320, 64] width 67 height 18
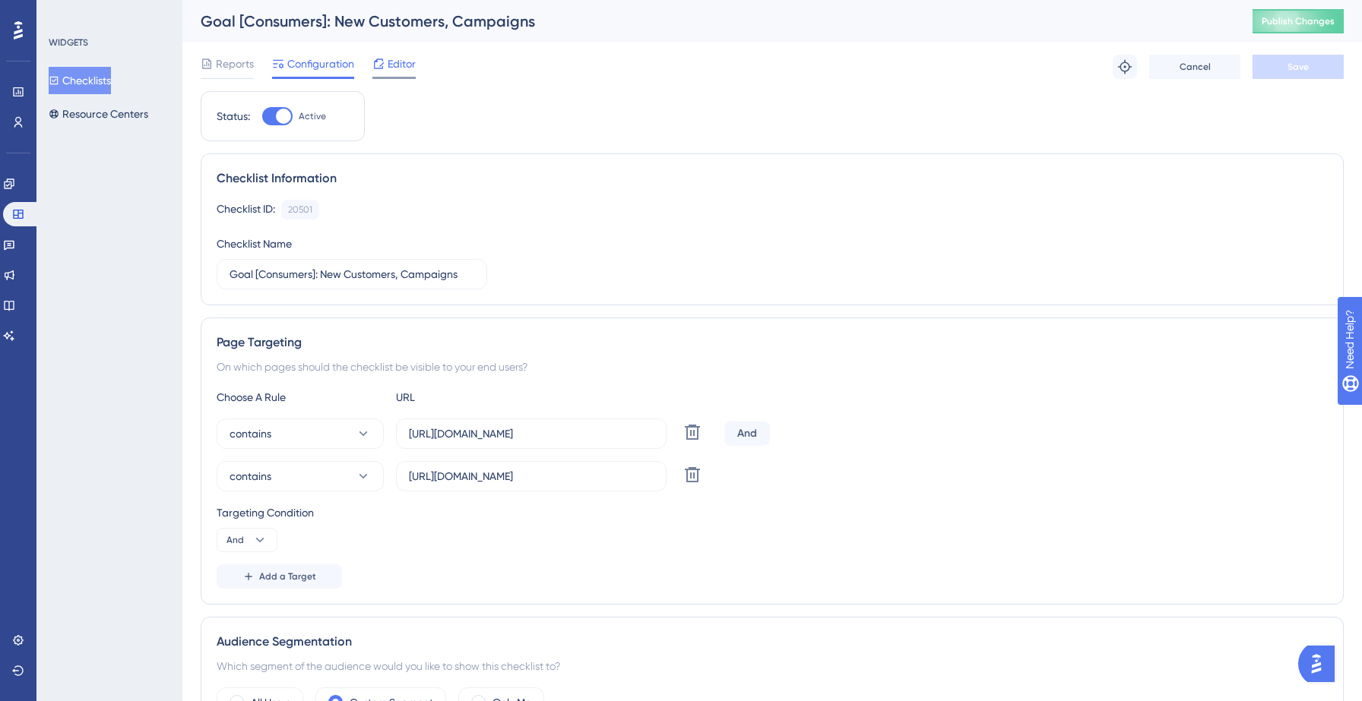
click at [380, 65] on icon at bounding box center [379, 64] width 10 height 10
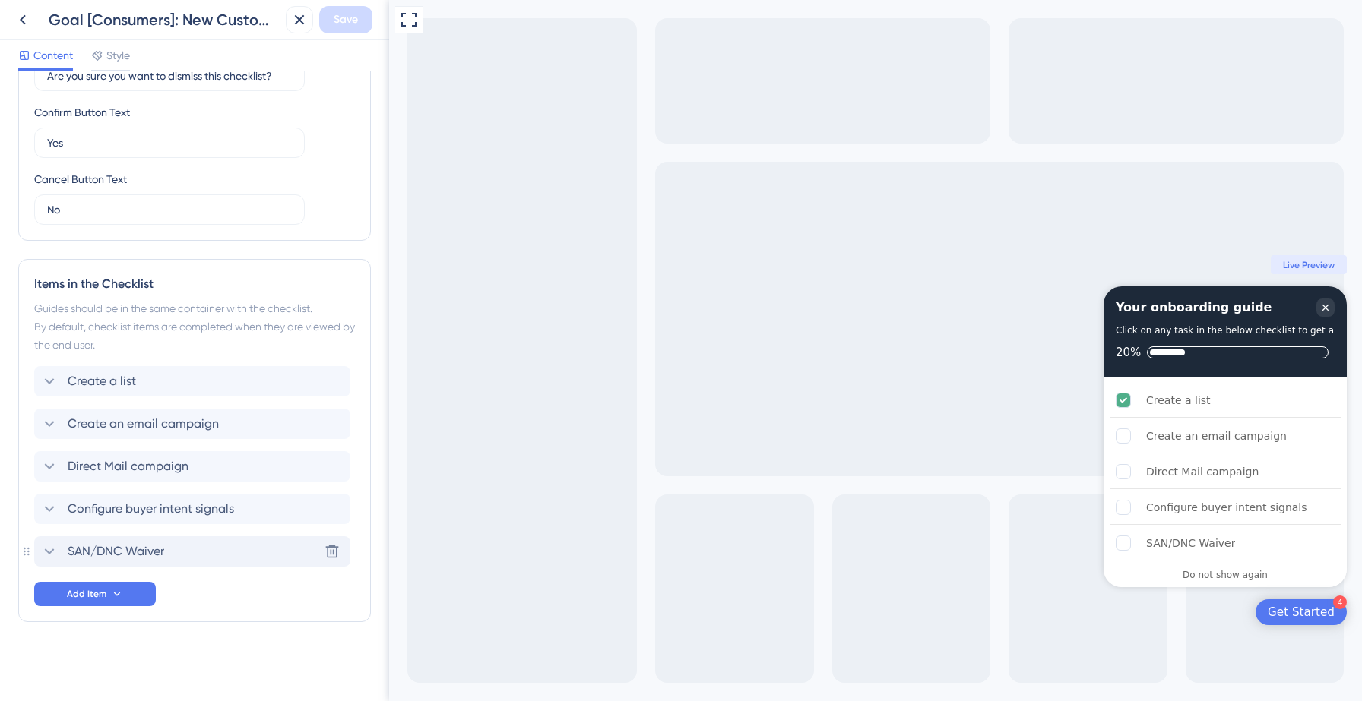
click at [138, 552] on span "SAN/DNC Waiver" at bounding box center [116, 552] width 97 height 18
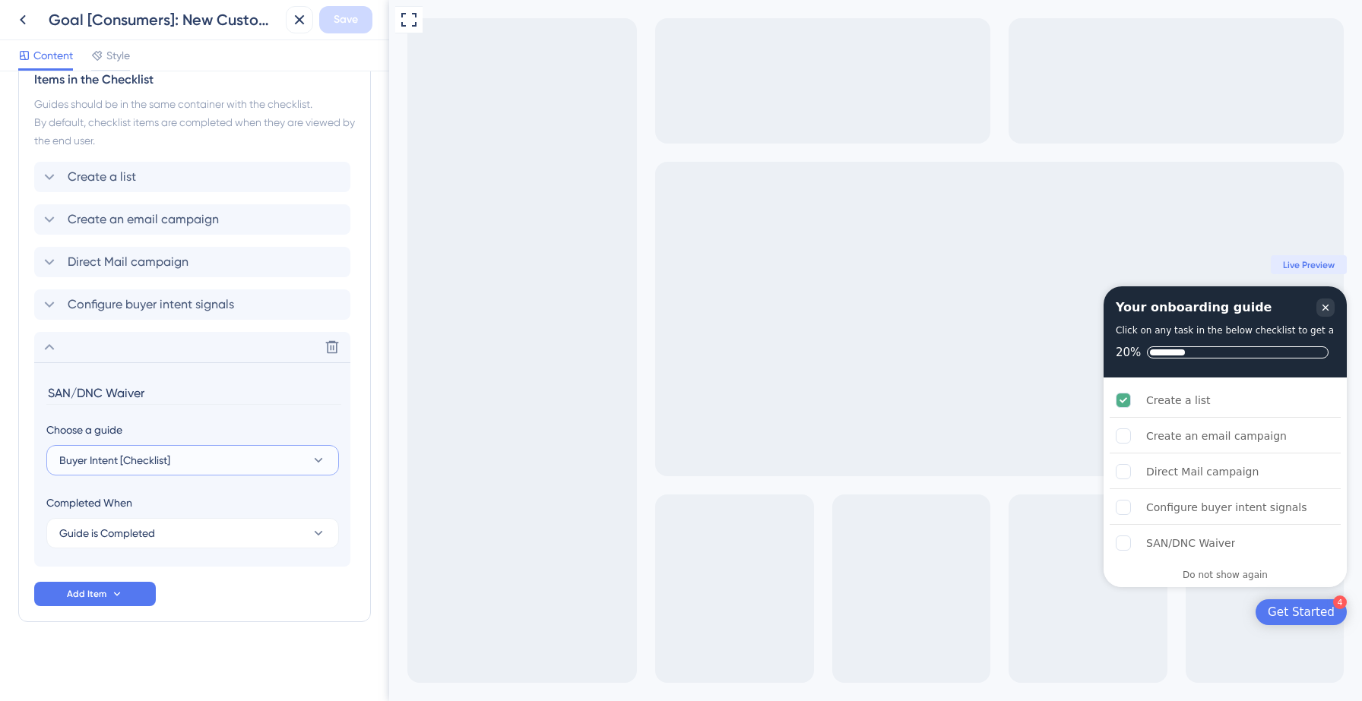
click at [147, 462] on span "Buyer Intent [Checklist]" at bounding box center [114, 460] width 111 height 18
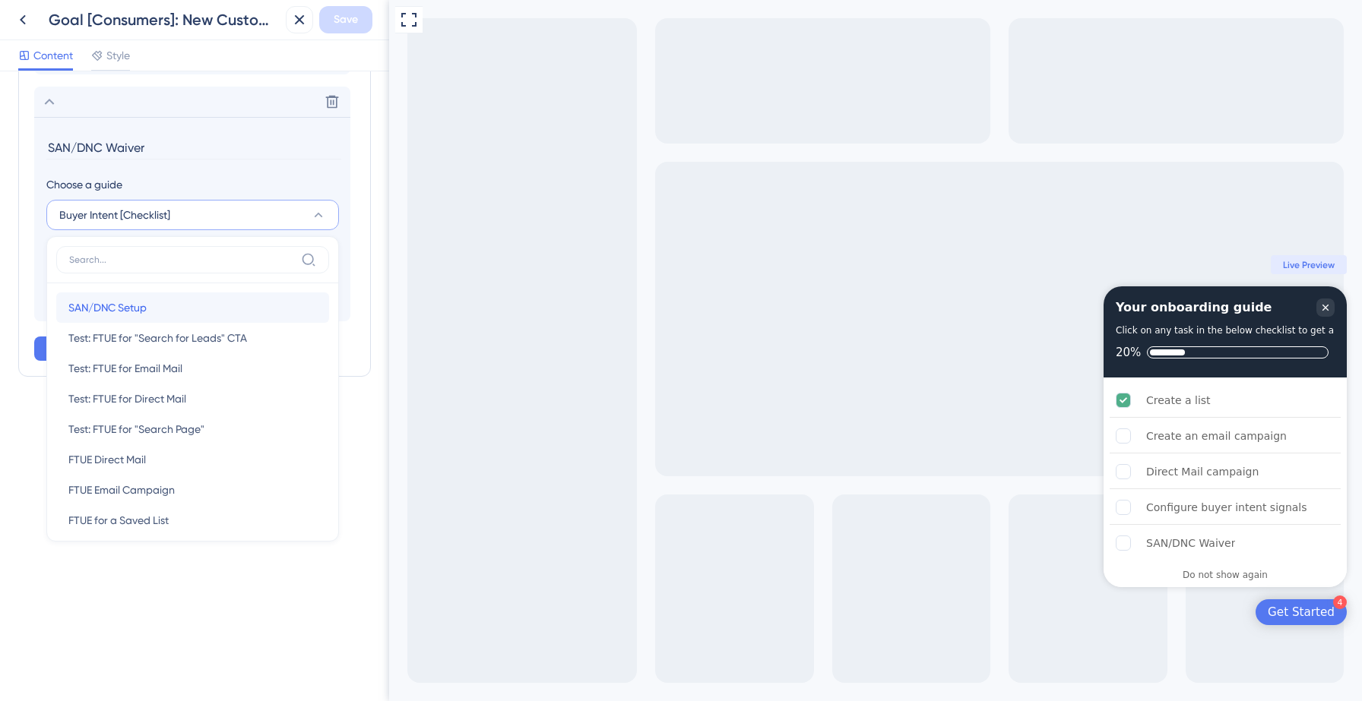
click at [184, 296] on div "SAN/DNC Setup SAN/DNC Setup" at bounding box center [192, 308] width 249 height 30
type input "SAN/DNC Setup"
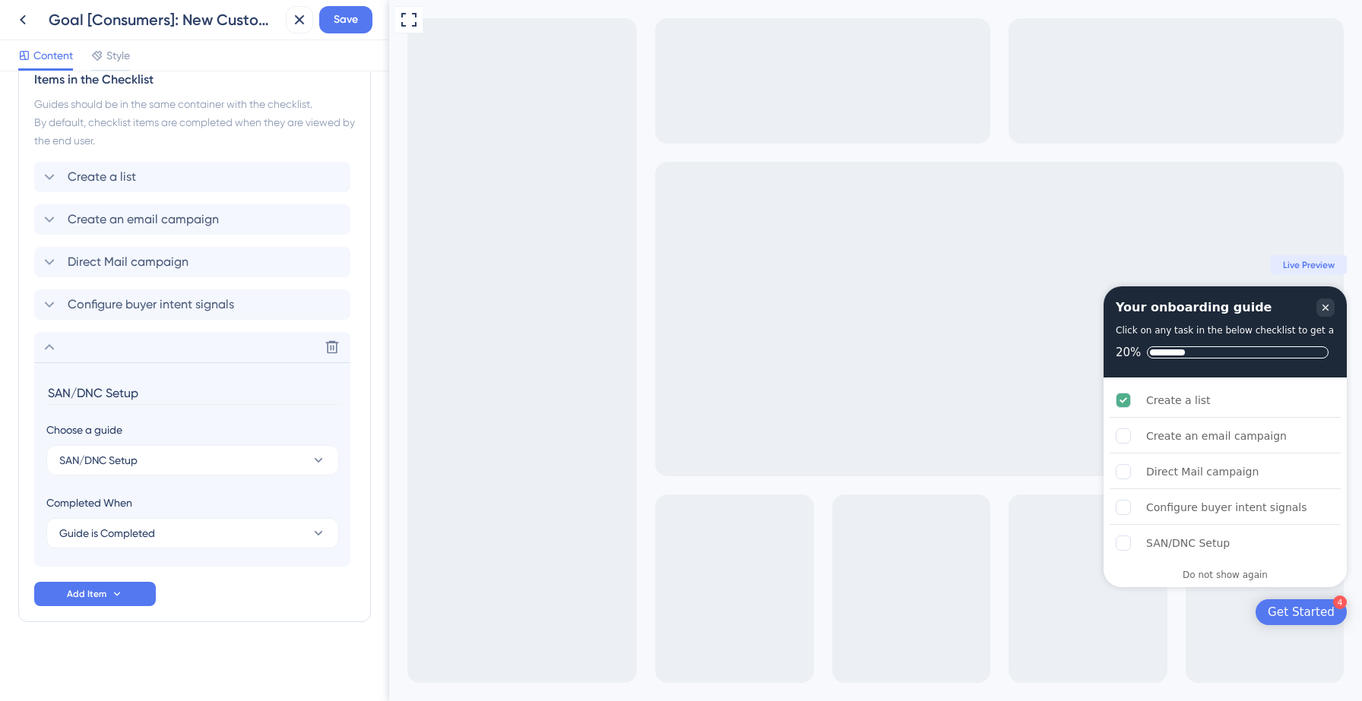
click at [347, 5] on div "Goal [Consumers]: New Customers, Campaigns Save" at bounding box center [194, 20] width 389 height 40
click at [347, 12] on span "Save" at bounding box center [346, 20] width 24 height 18
click at [286, 33] on icon at bounding box center [288, 28] width 15 height 15
click at [20, 18] on icon at bounding box center [23, 20] width 18 height 18
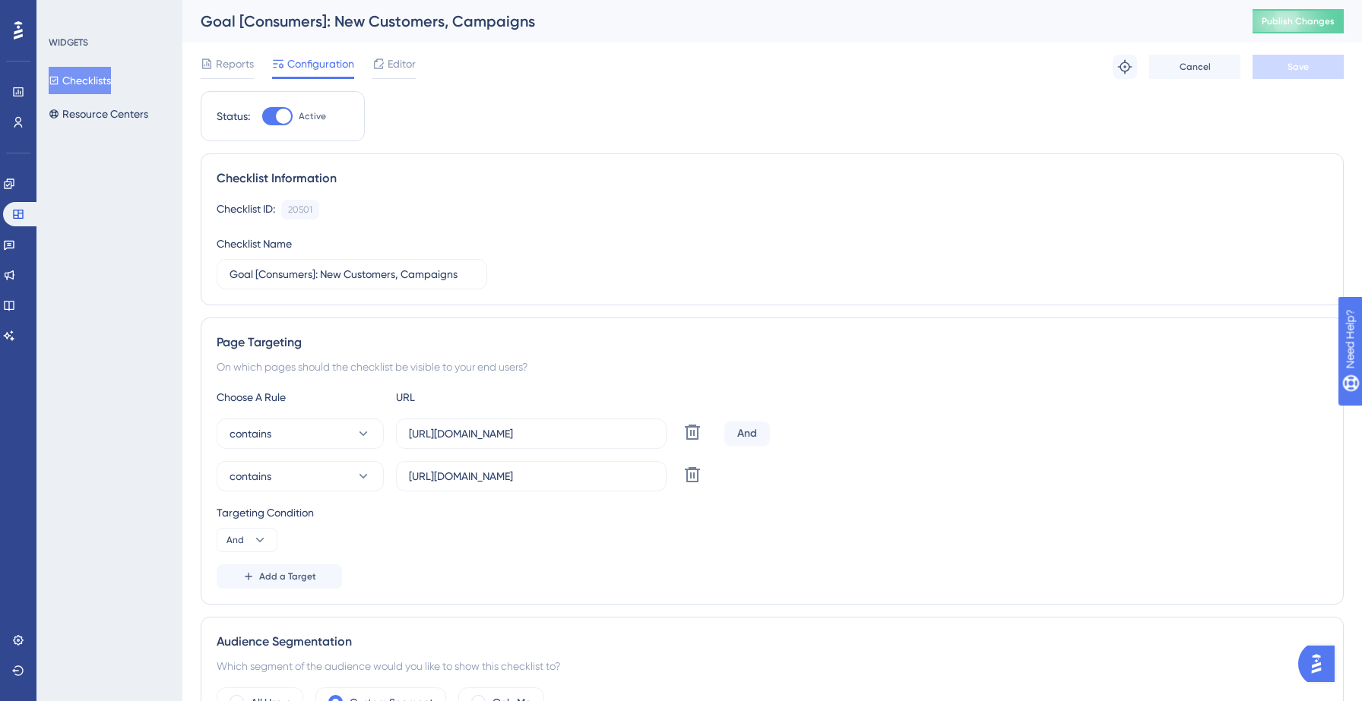
click at [90, 81] on button "Checklists" at bounding box center [80, 80] width 62 height 27
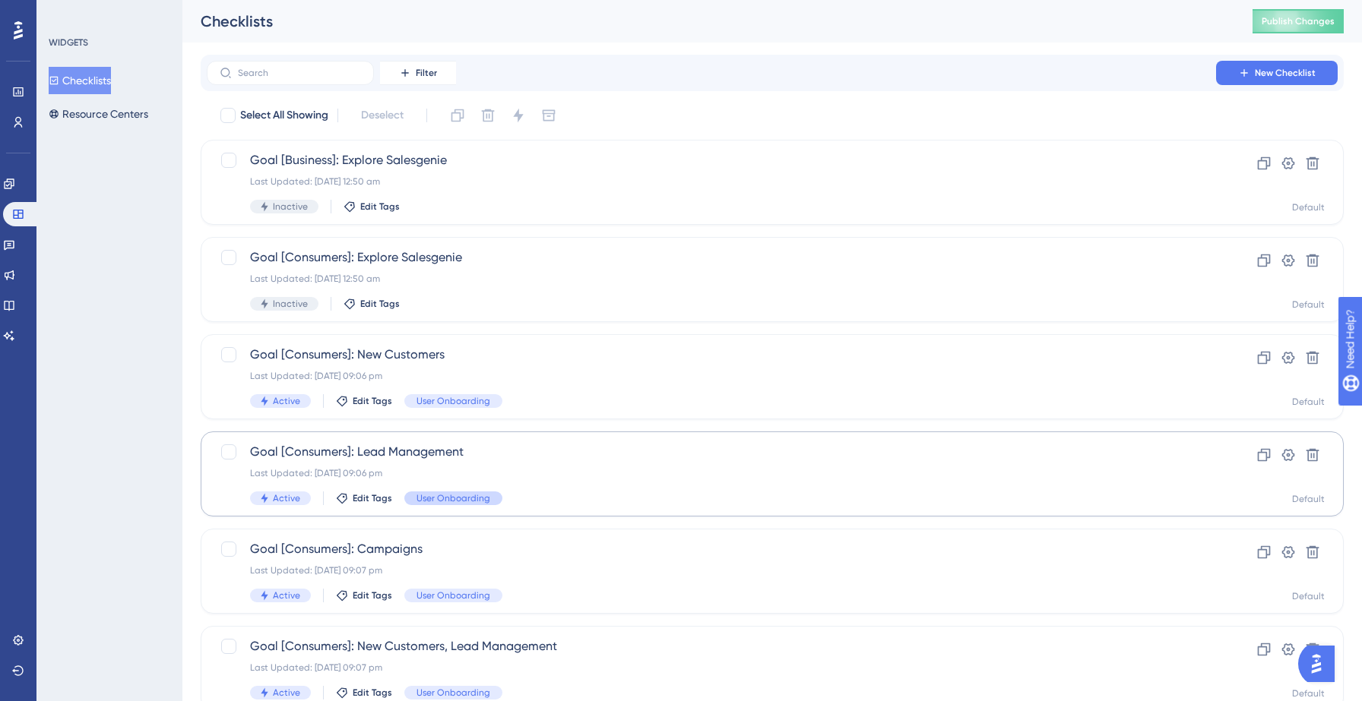
scroll to position [478, 0]
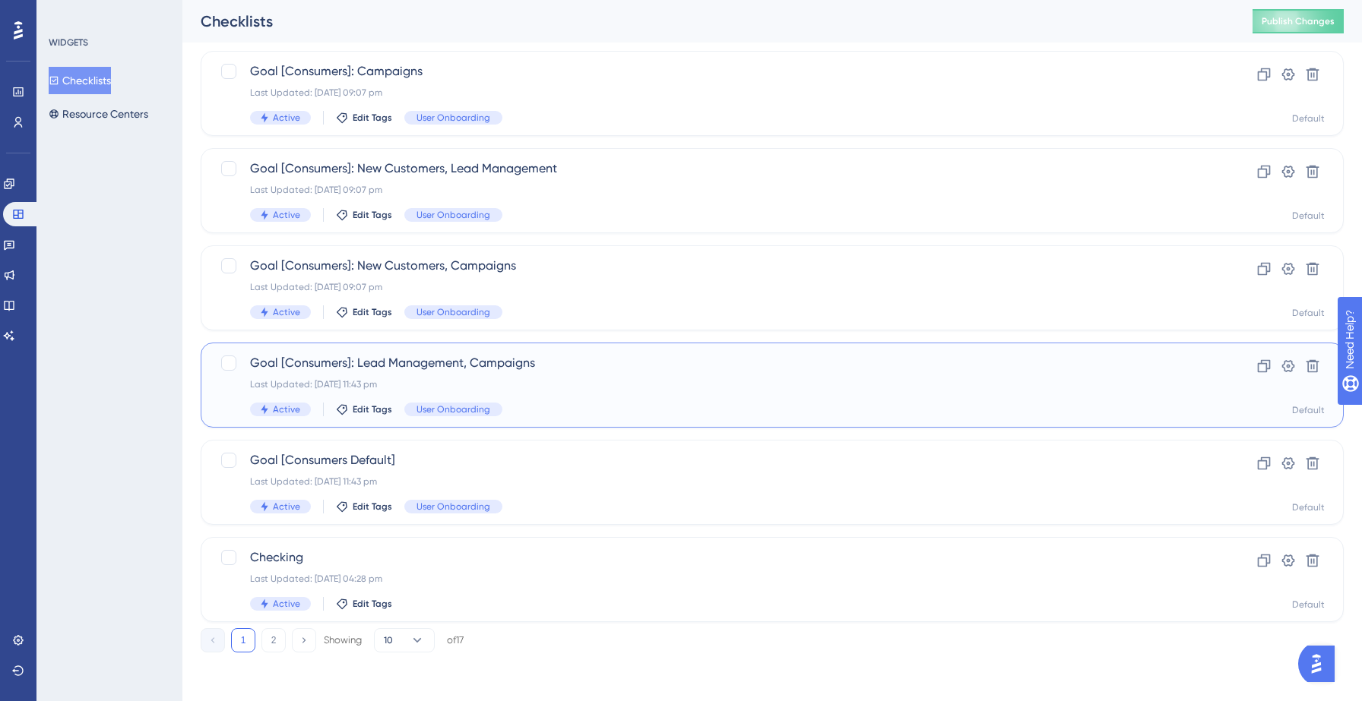
click at [464, 372] on div "Goal [Consumers]: Lead Management, Campaigns Last Updated: 12 Sept 2025 11:43 p…" at bounding box center [711, 385] width 923 height 62
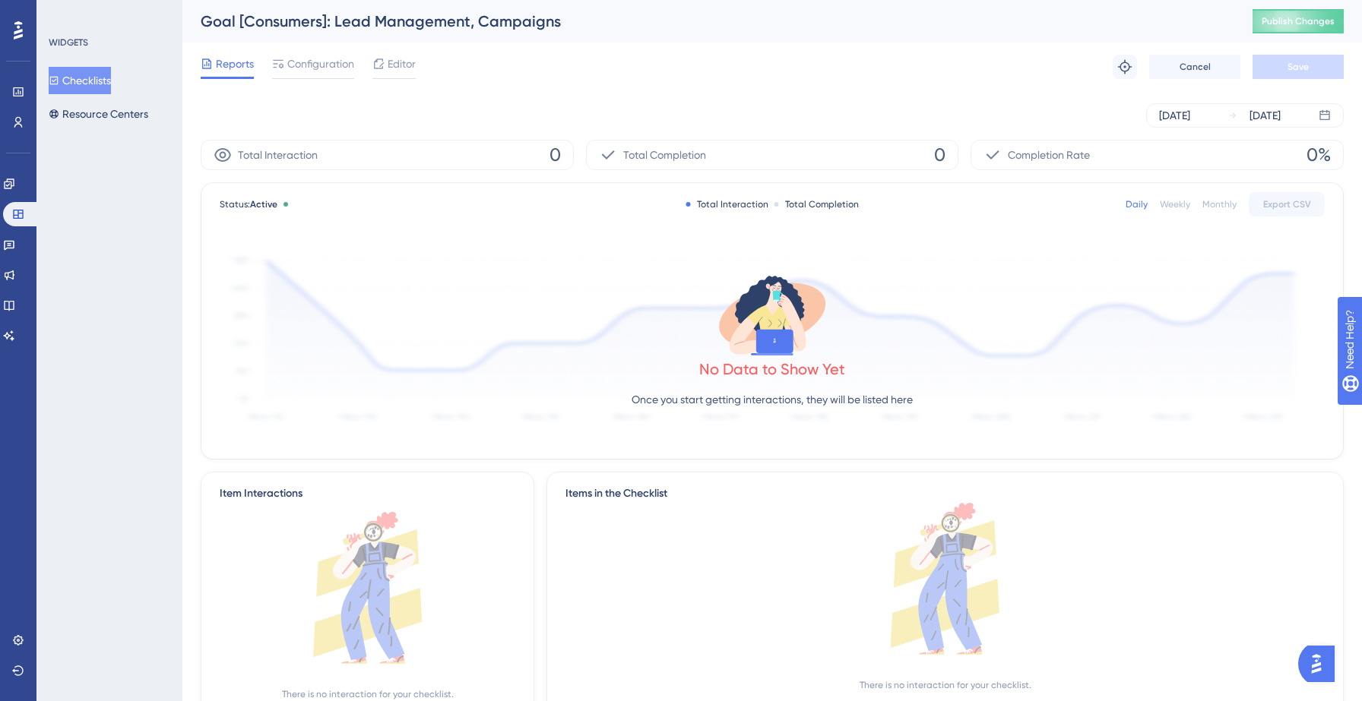
click at [387, 51] on div "Reports Configuration Editor Troubleshoot Cancel Save" at bounding box center [772, 67] width 1143 height 49
click at [388, 62] on span "Editor" at bounding box center [402, 64] width 28 height 18
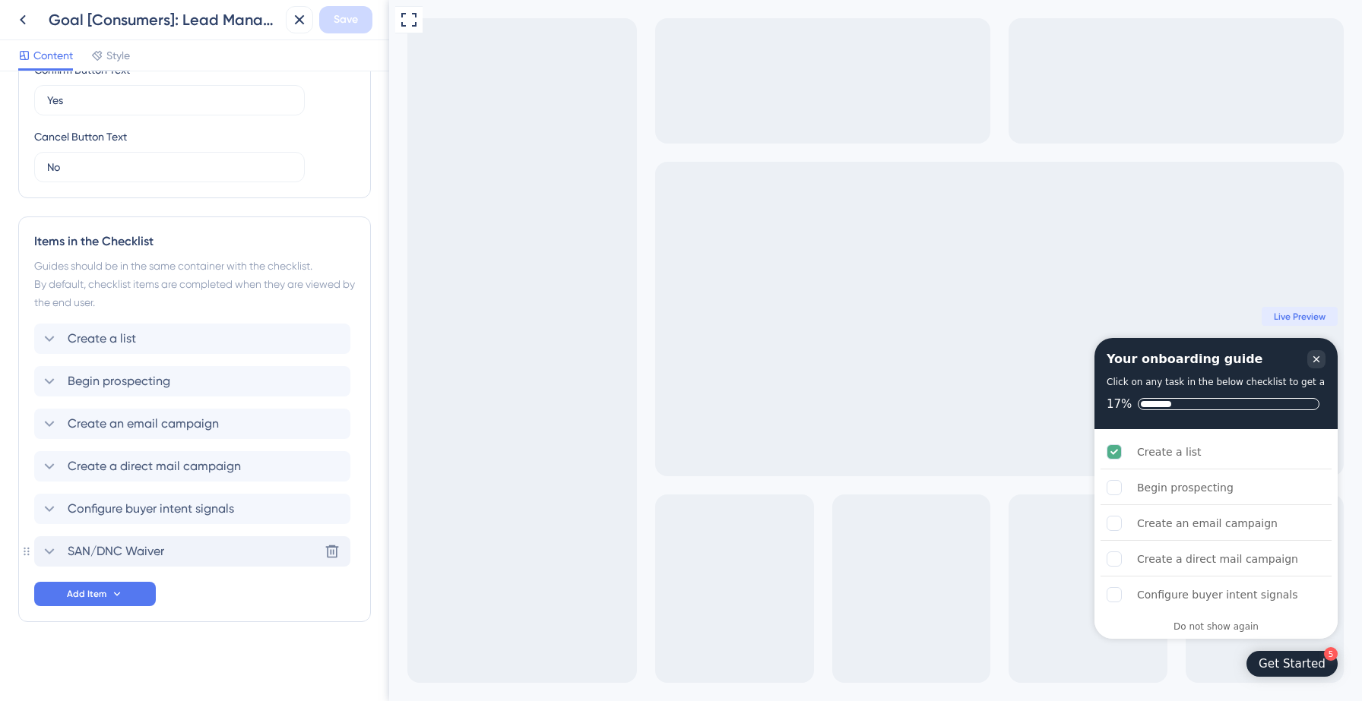
click at [155, 552] on span "SAN/DNC Waiver" at bounding box center [116, 552] width 97 height 18
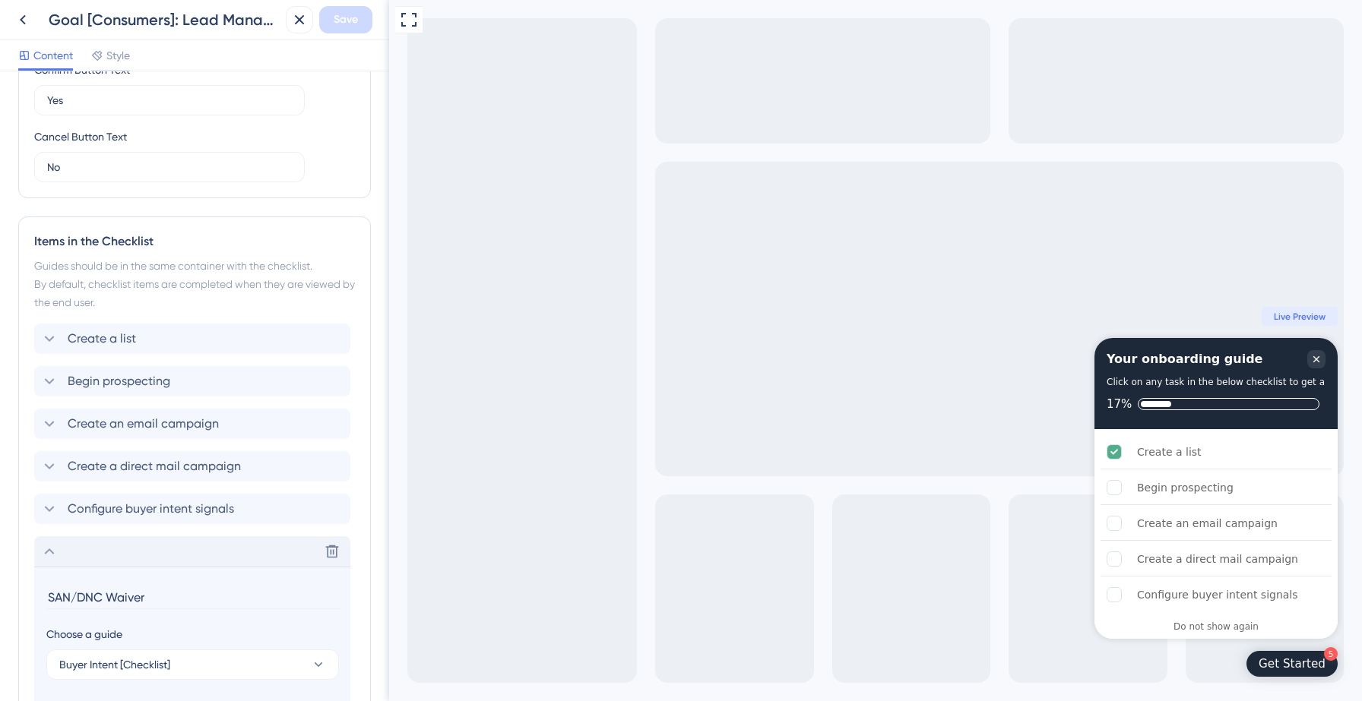
scroll to position [626, 0]
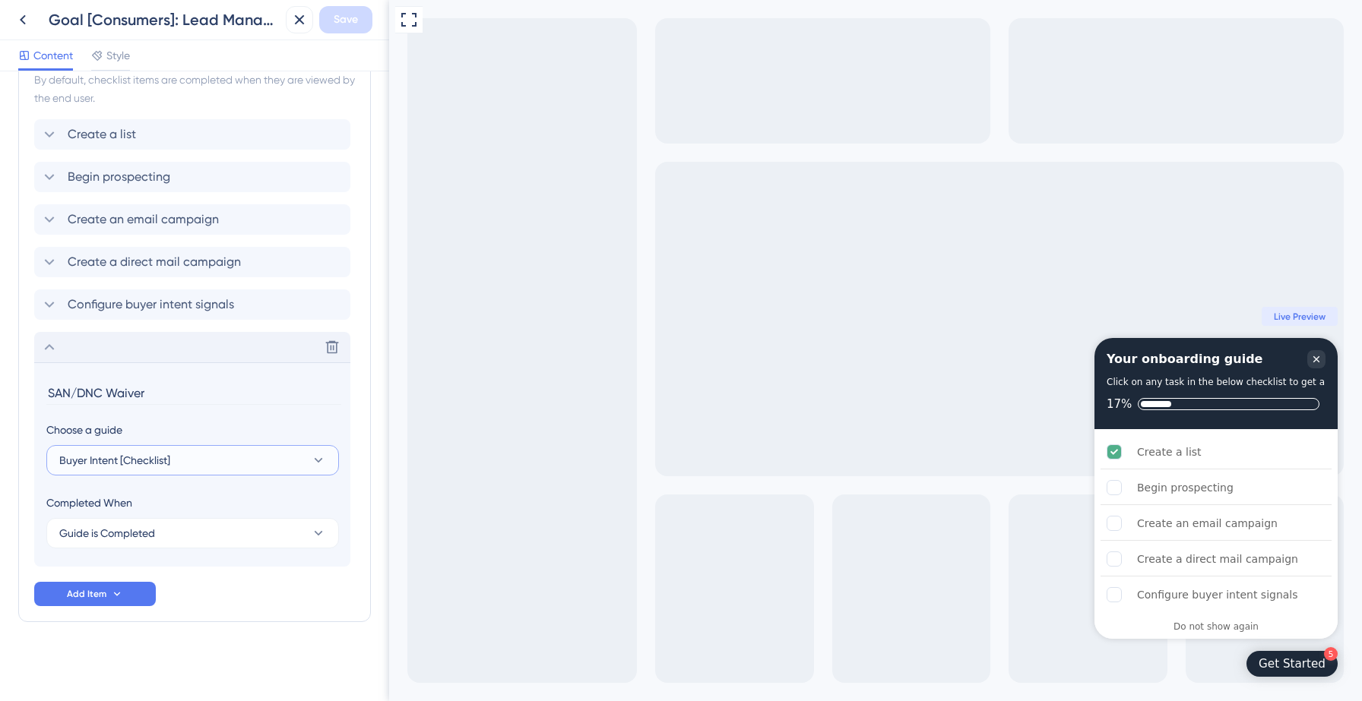
click at [199, 457] on button "Buyer Intent [Checklist]" at bounding box center [192, 460] width 293 height 30
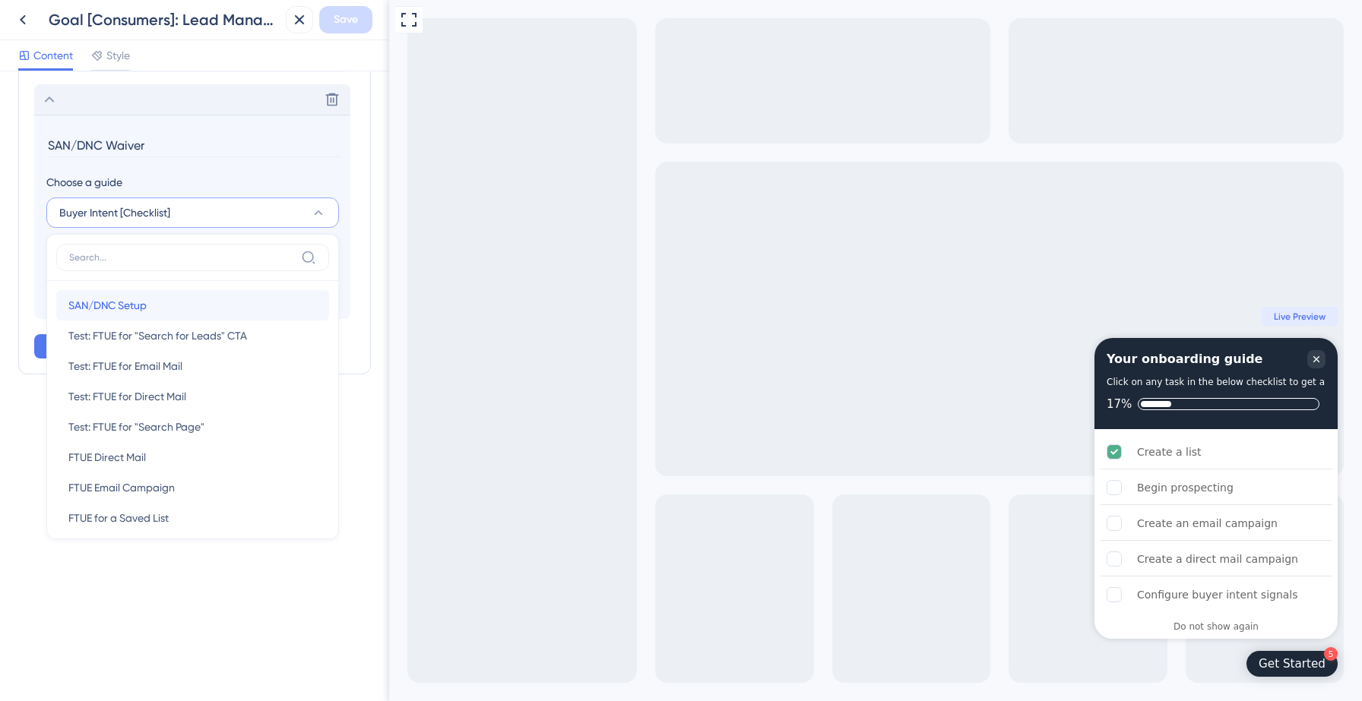
click at [167, 305] on div "SAN/DNC Setup SAN/DNC Setup" at bounding box center [192, 305] width 249 height 30
type input "SAN/DNC Setup"
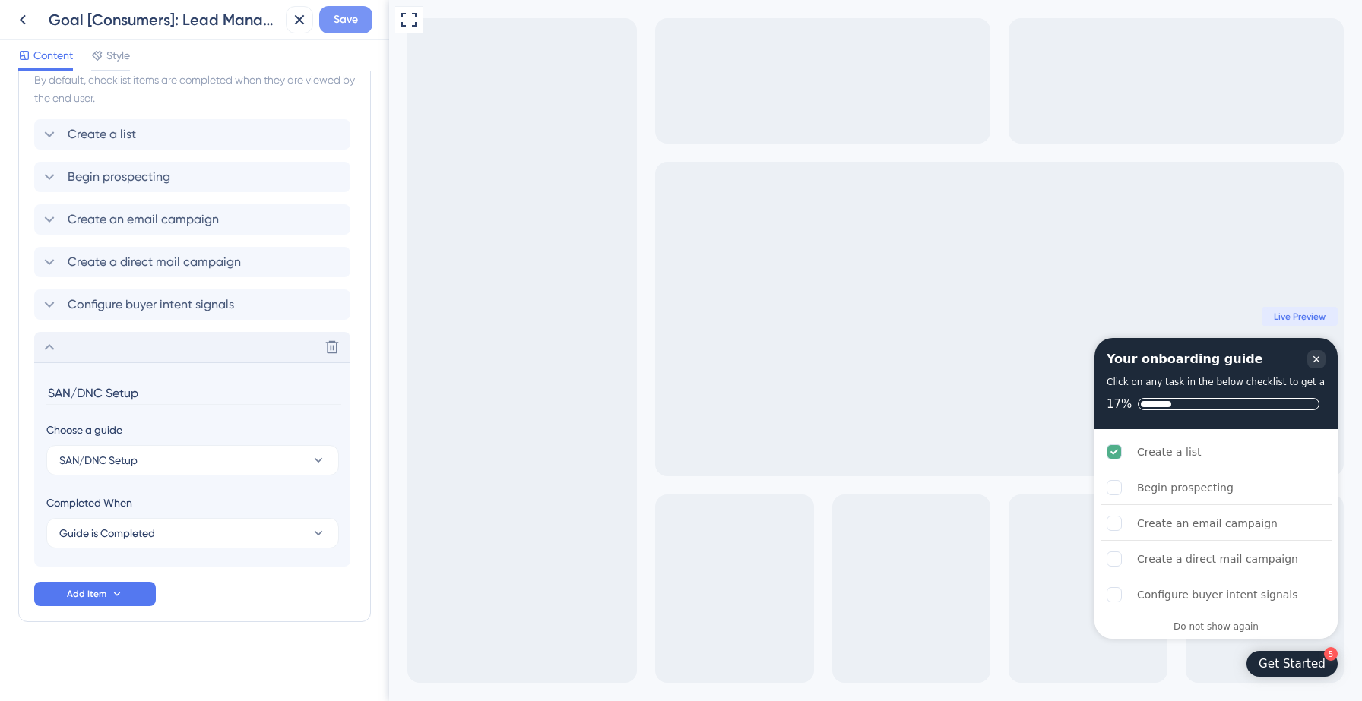
click at [345, 24] on span "Save" at bounding box center [346, 20] width 24 height 18
click at [288, 26] on icon at bounding box center [288, 28] width 15 height 15
click at [27, 27] on icon at bounding box center [23, 20] width 18 height 18
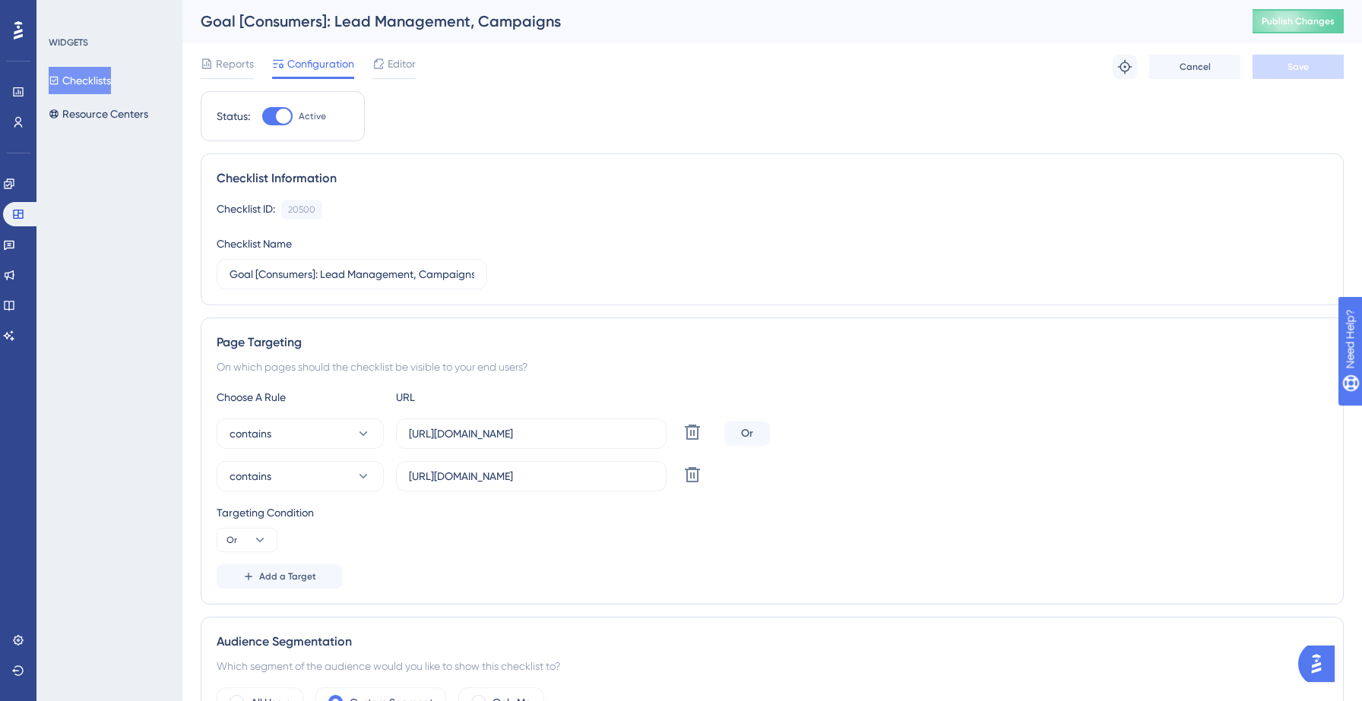
click at [87, 85] on button "Checklists" at bounding box center [80, 80] width 62 height 27
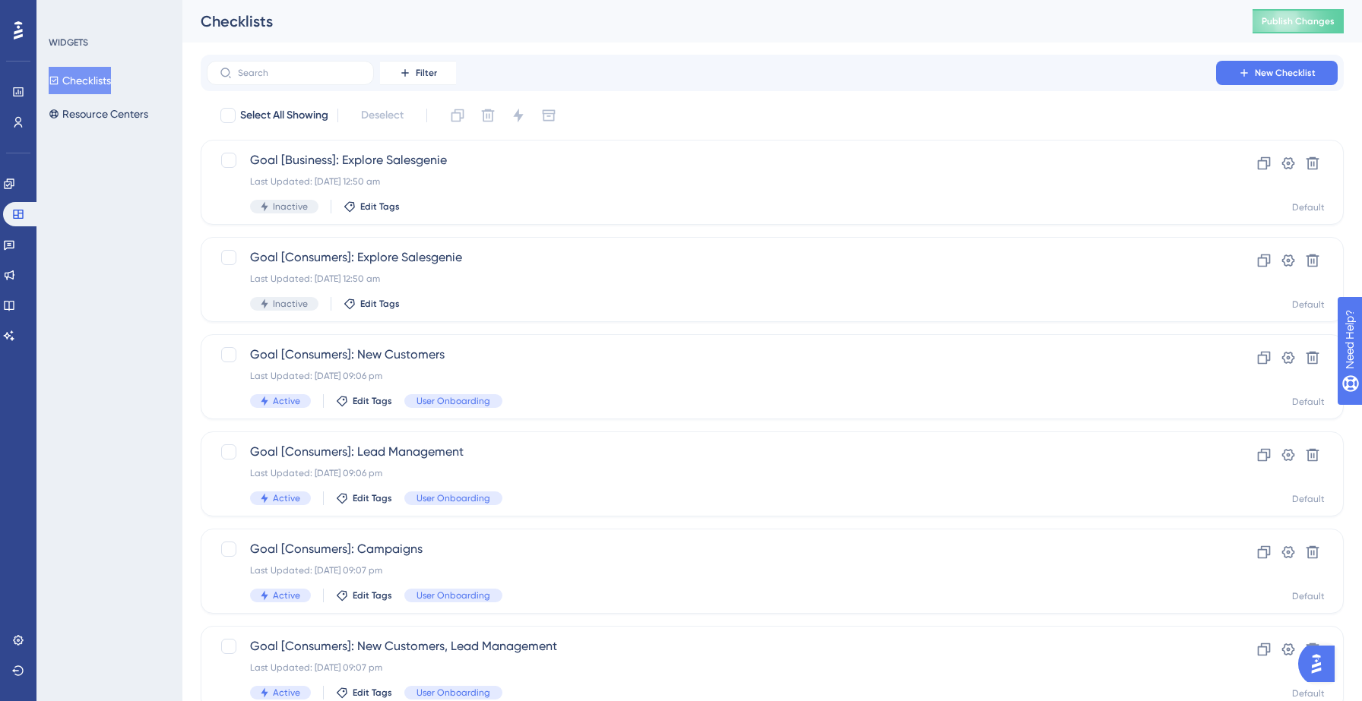
scroll to position [478, 0]
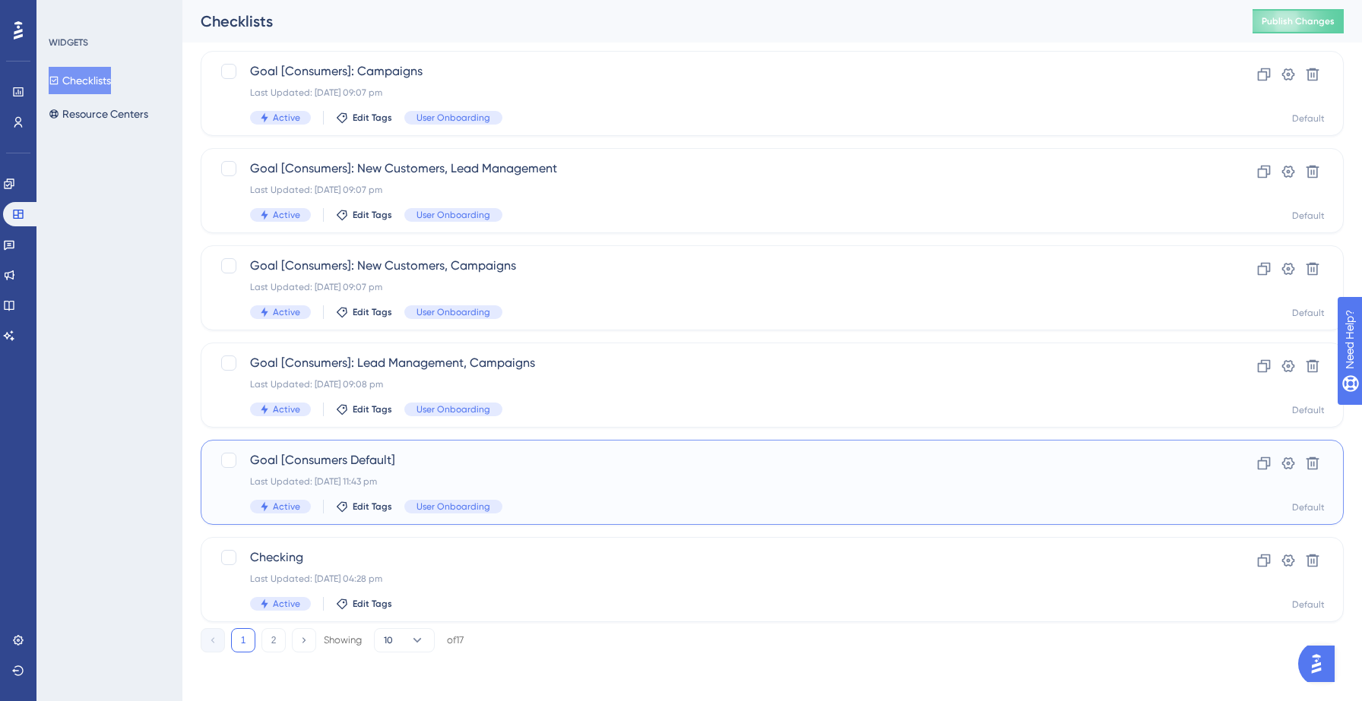
click at [369, 472] on div "Goal [Consumers Default] Last Updated: 12 Sept 2025 11:43 pm Active Edit Tags U…" at bounding box center [711, 482] width 923 height 62
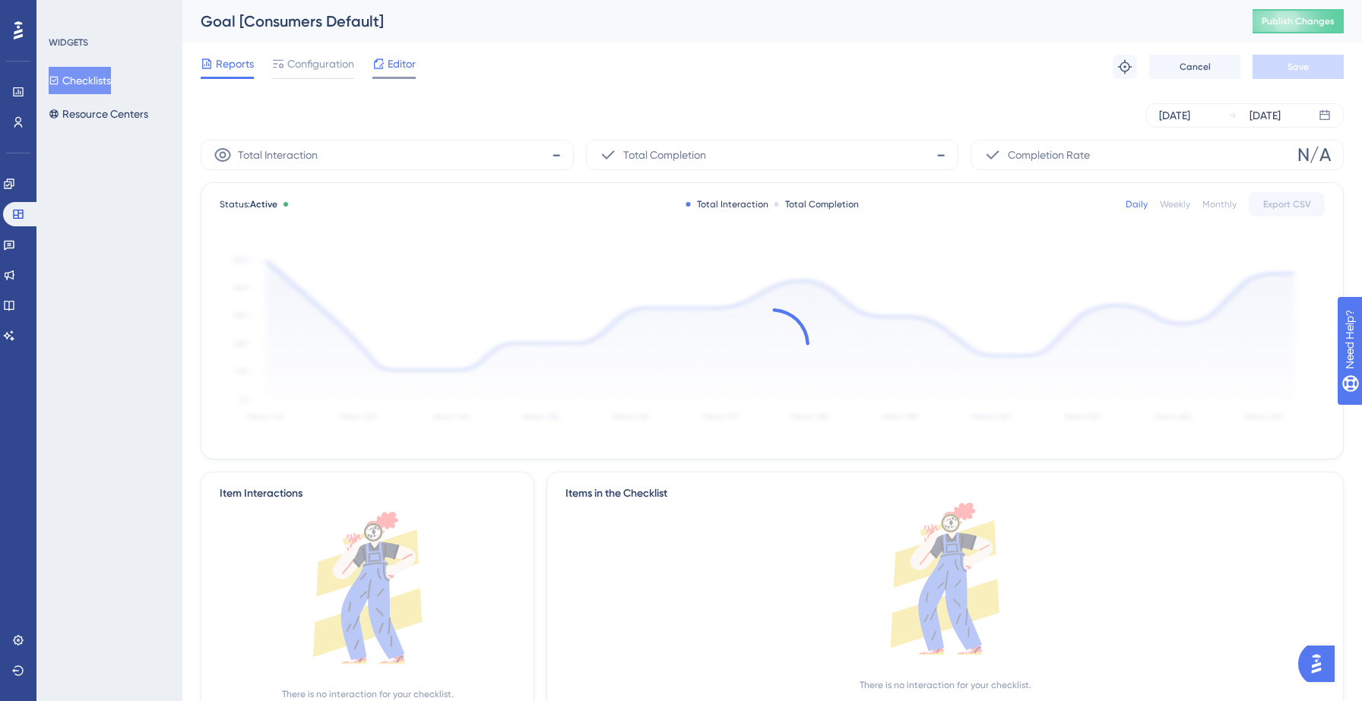
click at [380, 67] on icon at bounding box center [378, 64] width 12 height 12
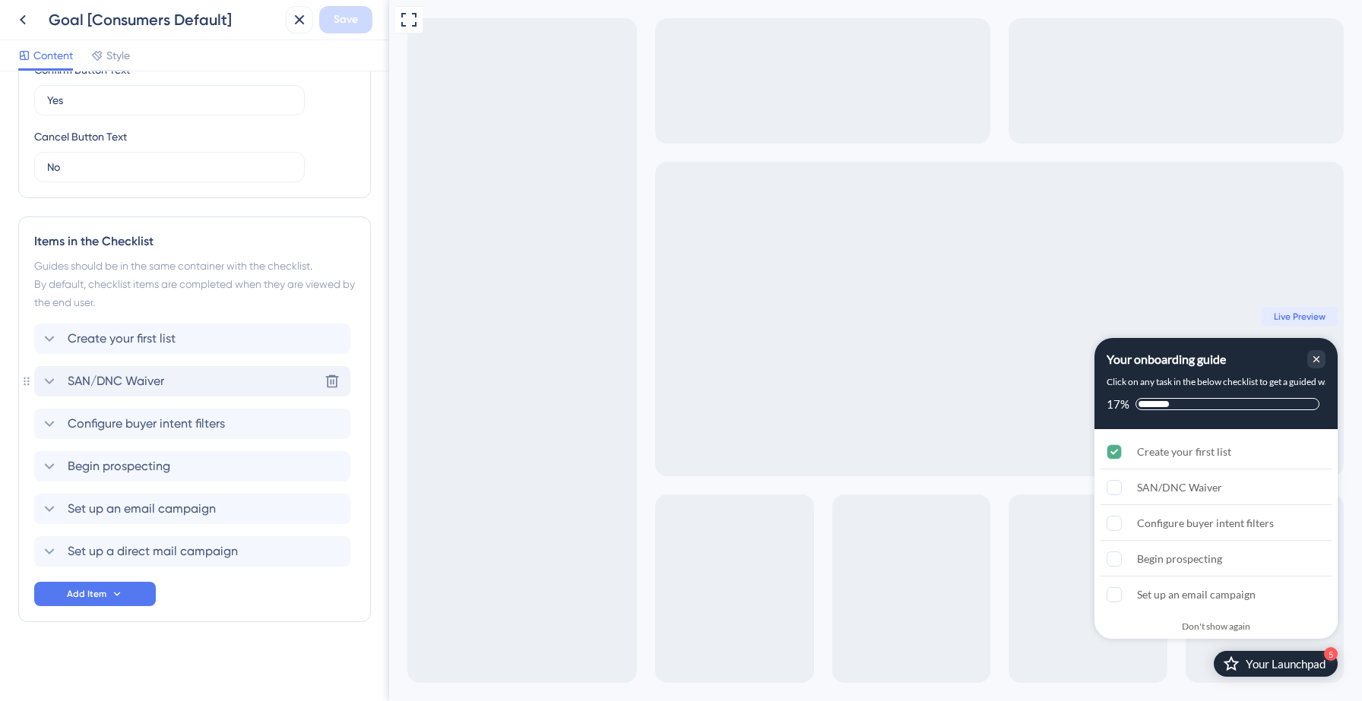
click at [167, 382] on div "SAN/DNC Waiver Delete" at bounding box center [192, 381] width 316 height 30
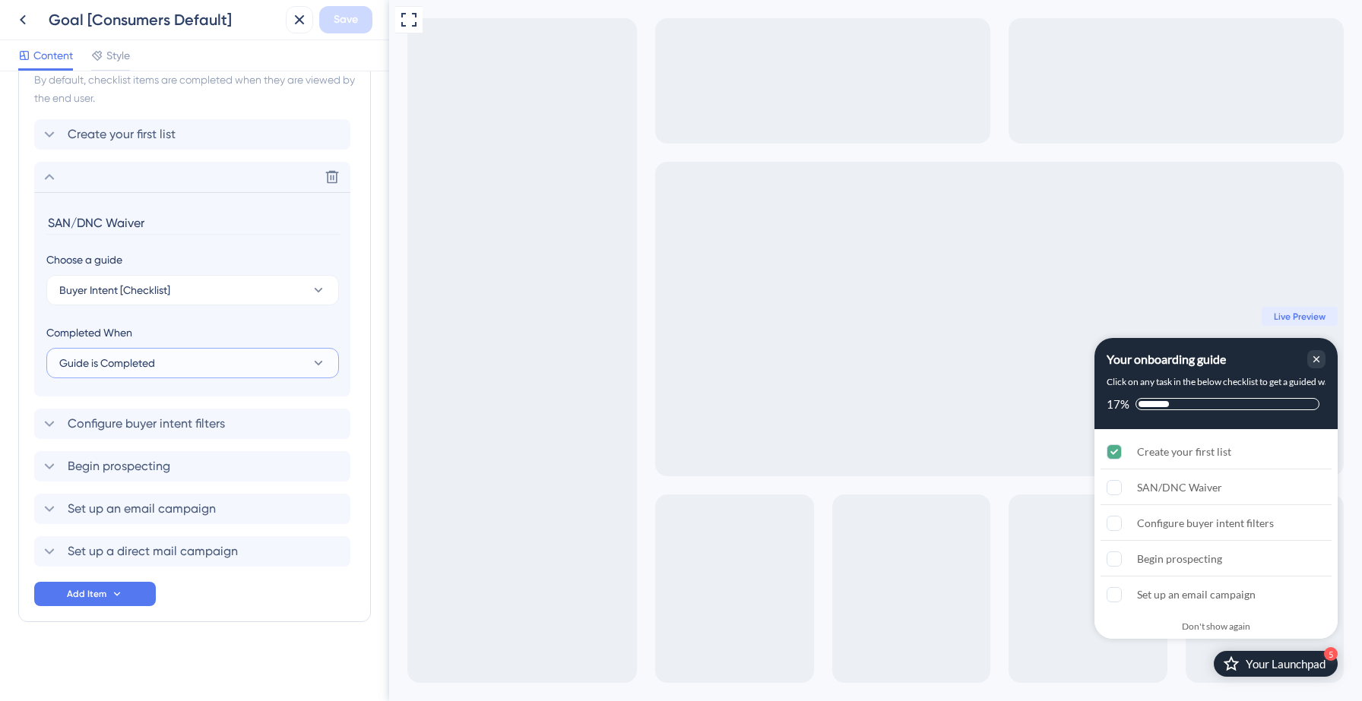
click at [160, 364] on button "Guide is Completed" at bounding box center [192, 363] width 293 height 30
click at [162, 328] on div "Completed When" at bounding box center [192, 333] width 293 height 18
click at [181, 293] on button "Buyer Intent [Checklist]" at bounding box center [192, 290] width 293 height 30
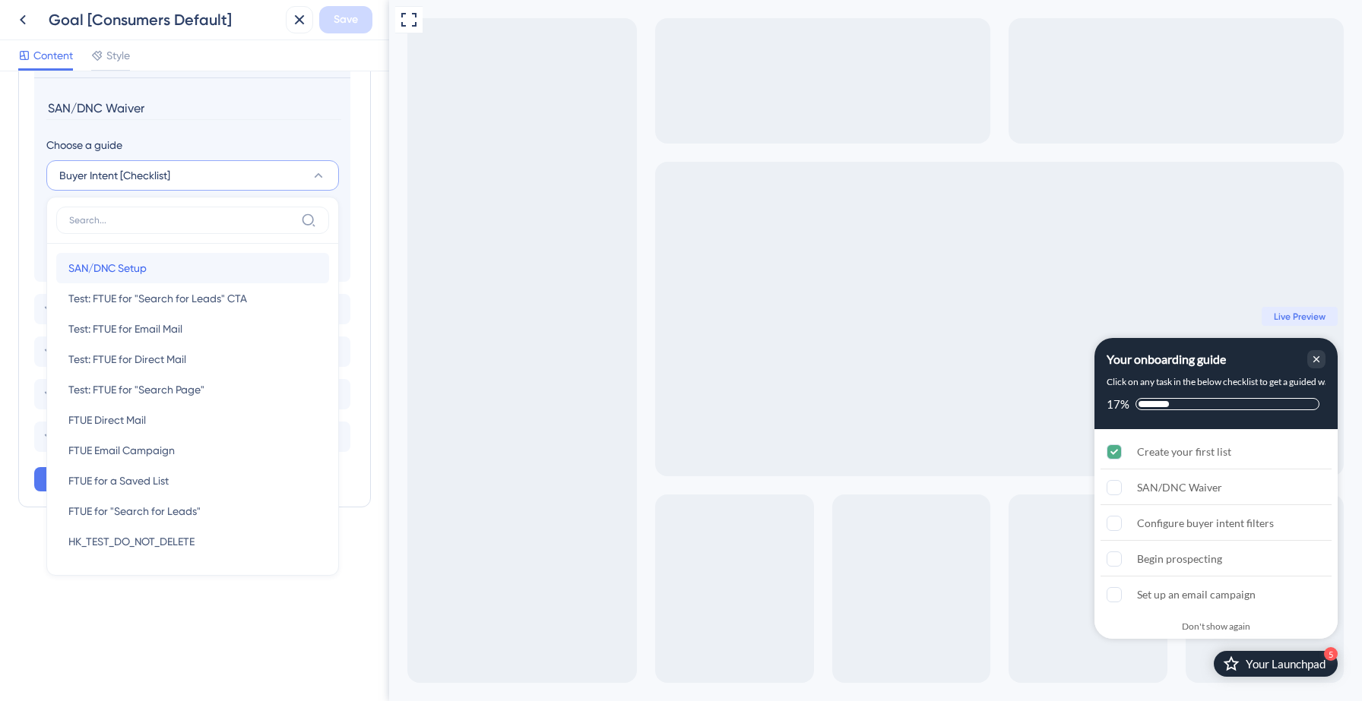
click at [169, 264] on div "SAN/DNC Setup SAN/DNC Setup" at bounding box center [192, 268] width 249 height 30
type input "SAN/DNC Setup"
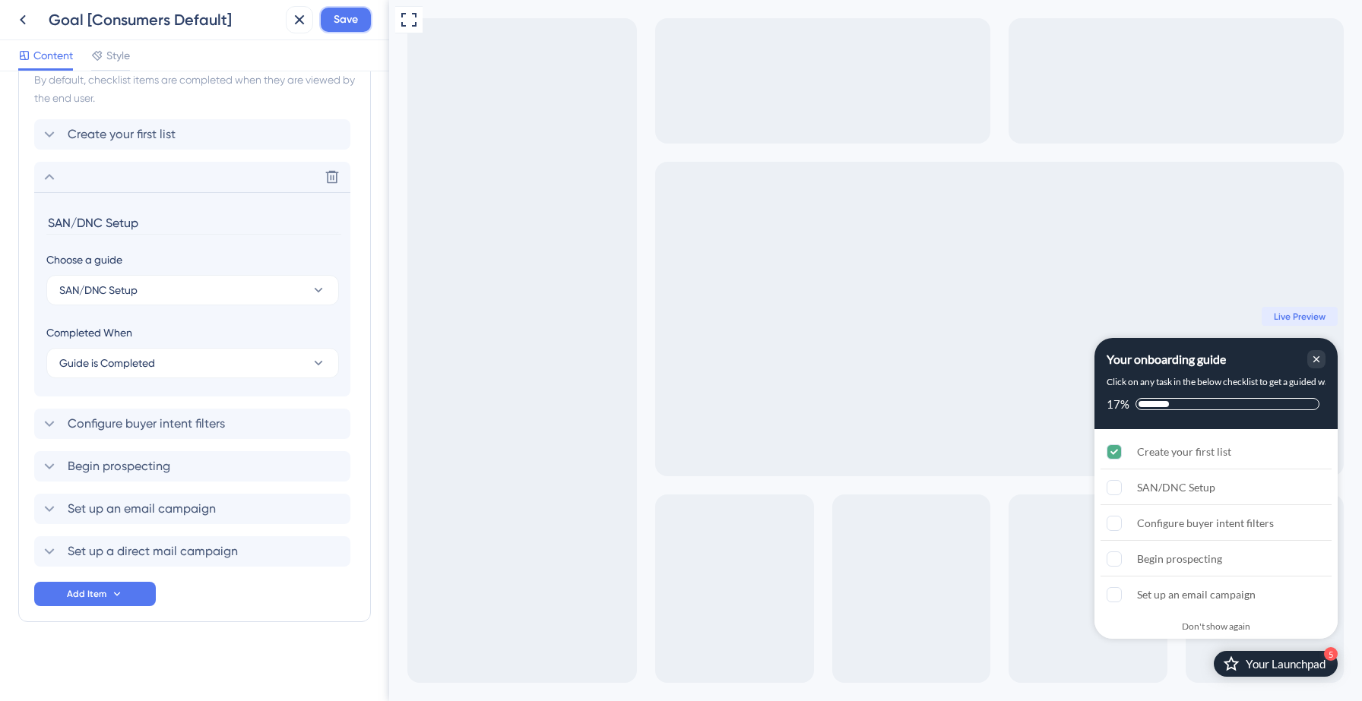
click at [346, 30] on button "Save" at bounding box center [345, 19] width 53 height 27
click at [282, 24] on icon at bounding box center [288, 28] width 15 height 15
click at [13, 33] on div "Goal [Consumers Default]" at bounding box center [144, 19] width 271 height 27
click at [20, 22] on icon at bounding box center [23, 20] width 18 height 18
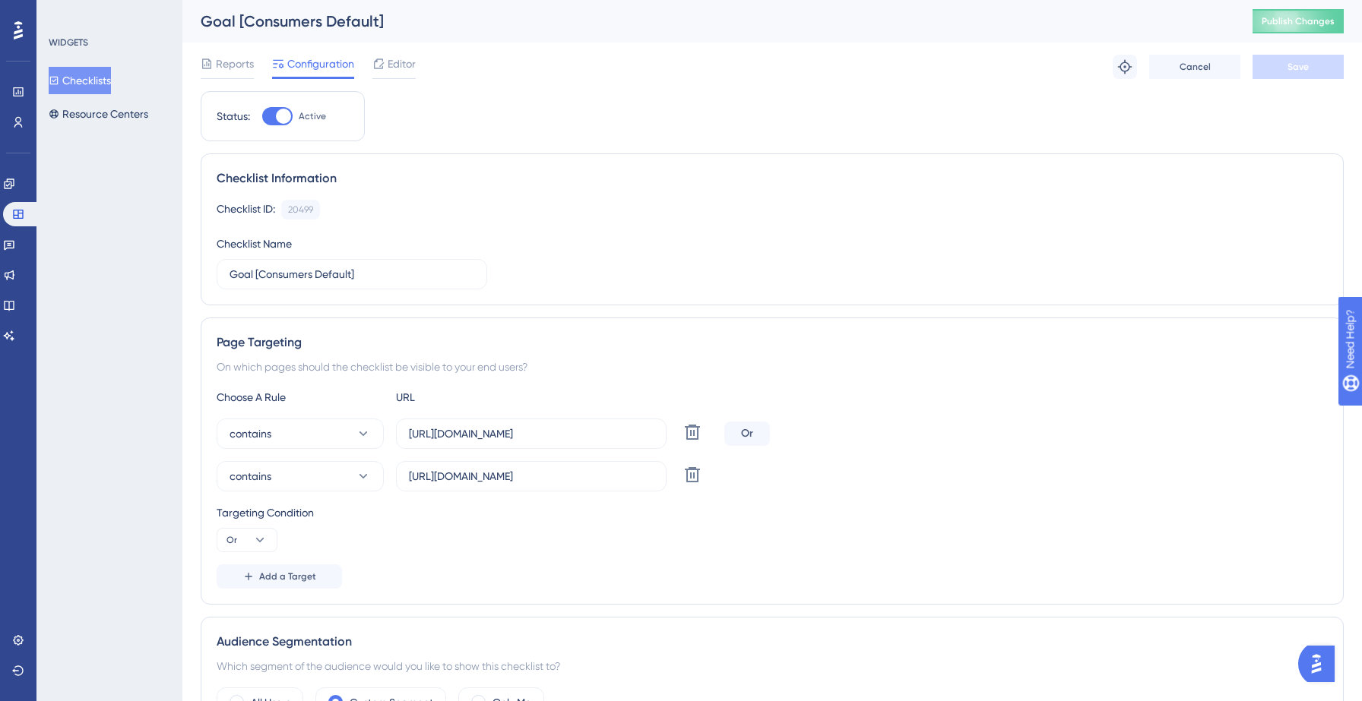
click at [107, 80] on button "Checklists" at bounding box center [80, 80] width 62 height 27
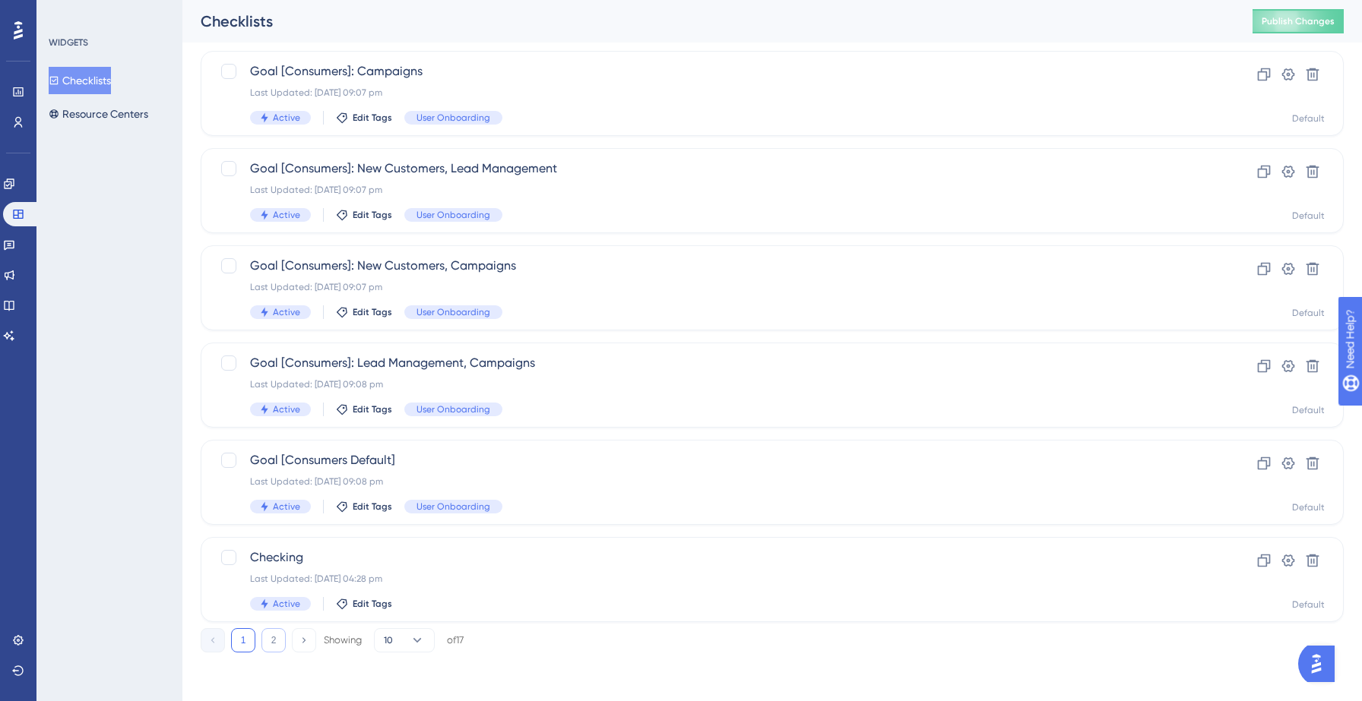
click at [273, 641] on button "2" at bounding box center [273, 640] width 24 height 24
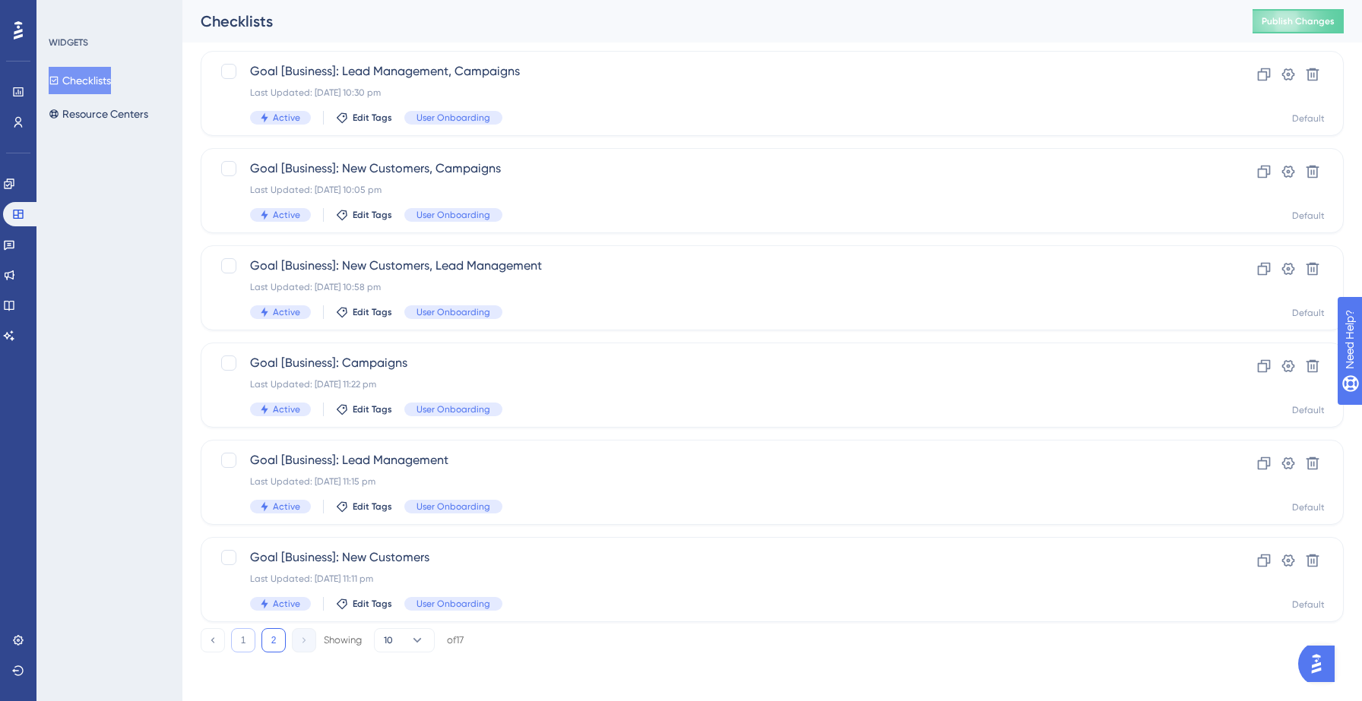
click at [245, 639] on button "1" at bounding box center [243, 640] width 24 height 24
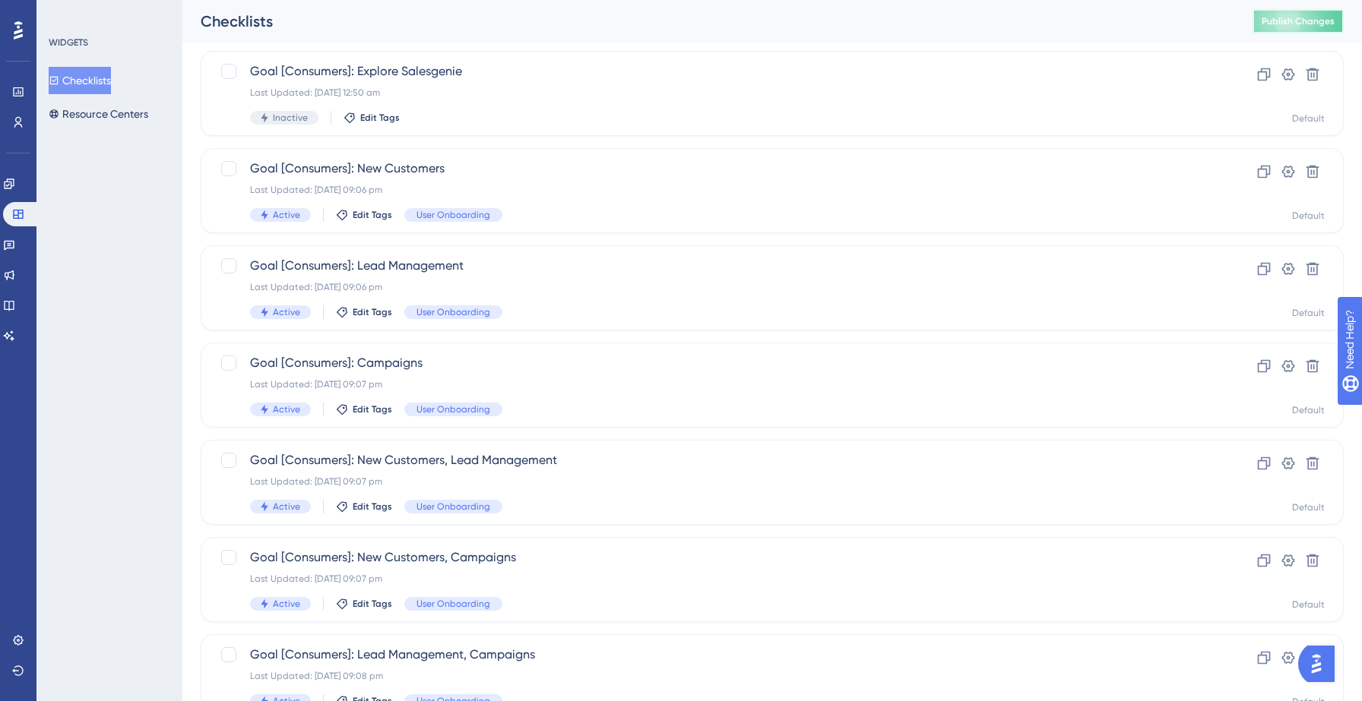
click at [1277, 23] on span "Publish Changes" at bounding box center [1298, 21] width 73 height 12
click at [15, 237] on link at bounding box center [9, 245] width 12 height 24
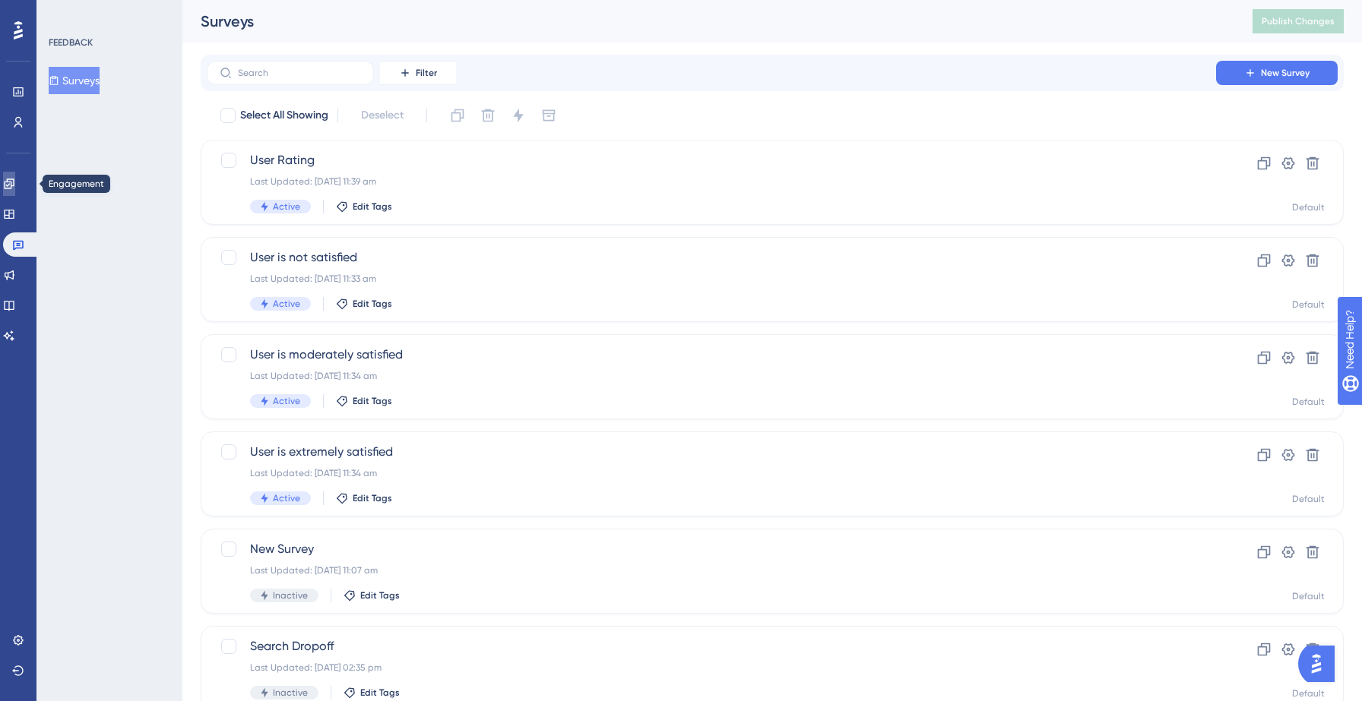
click at [15, 174] on link at bounding box center [9, 184] width 12 height 24
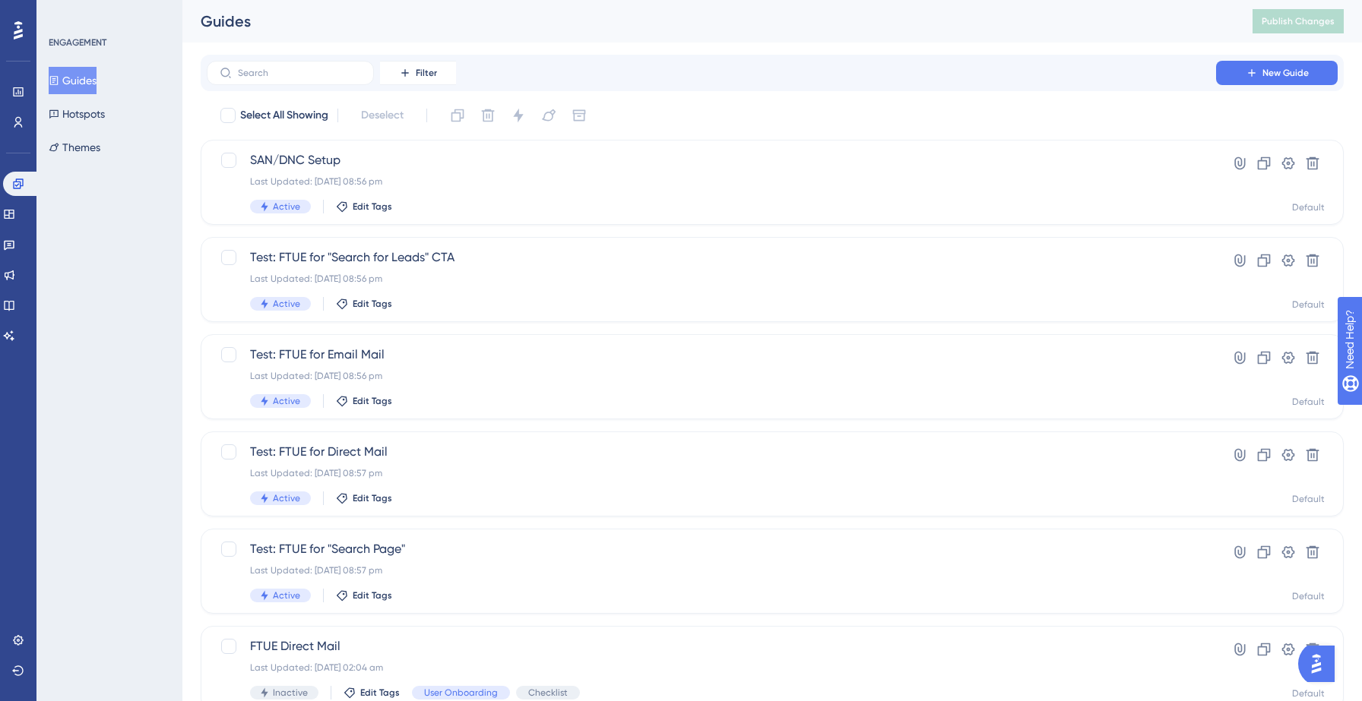
click at [97, 76] on button "Guides" at bounding box center [73, 80] width 48 height 27
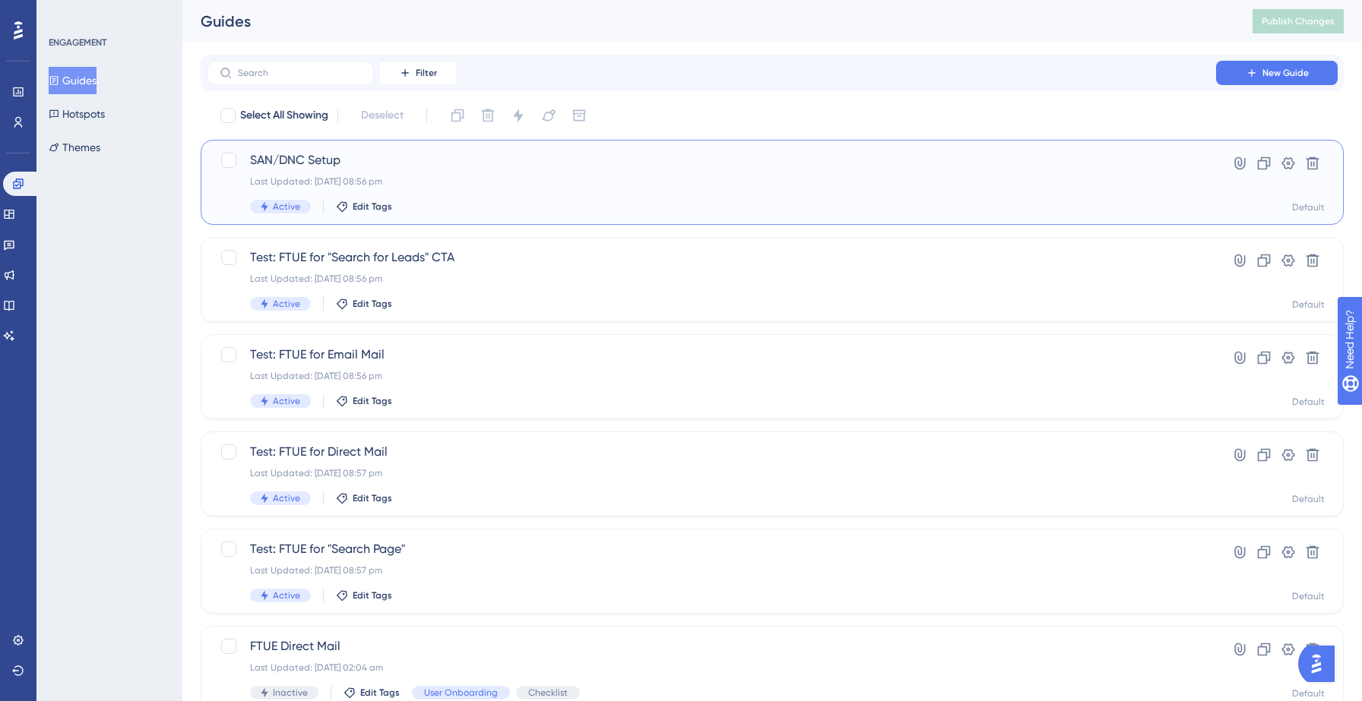
click at [418, 179] on div "Last Updated: 14 Sept 2025 08:56 pm" at bounding box center [711, 182] width 923 height 12
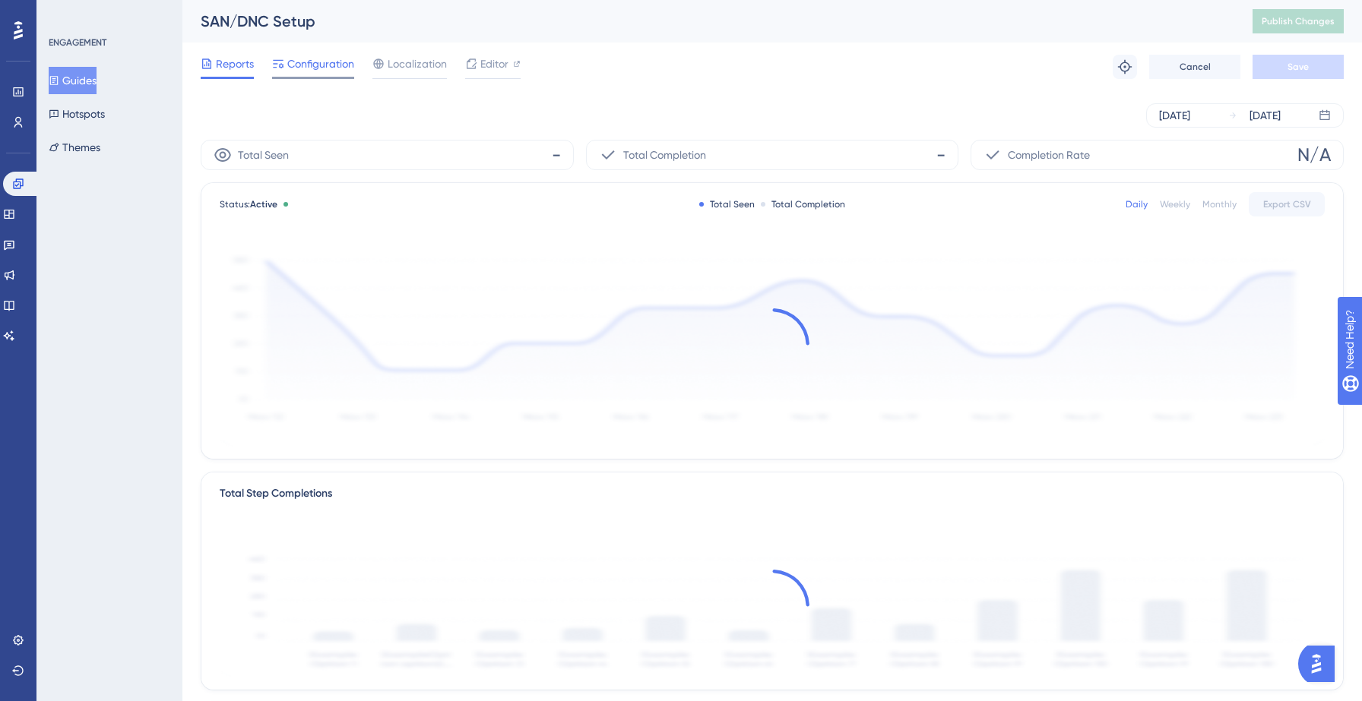
click at [314, 71] on span "Configuration" at bounding box center [320, 64] width 67 height 18
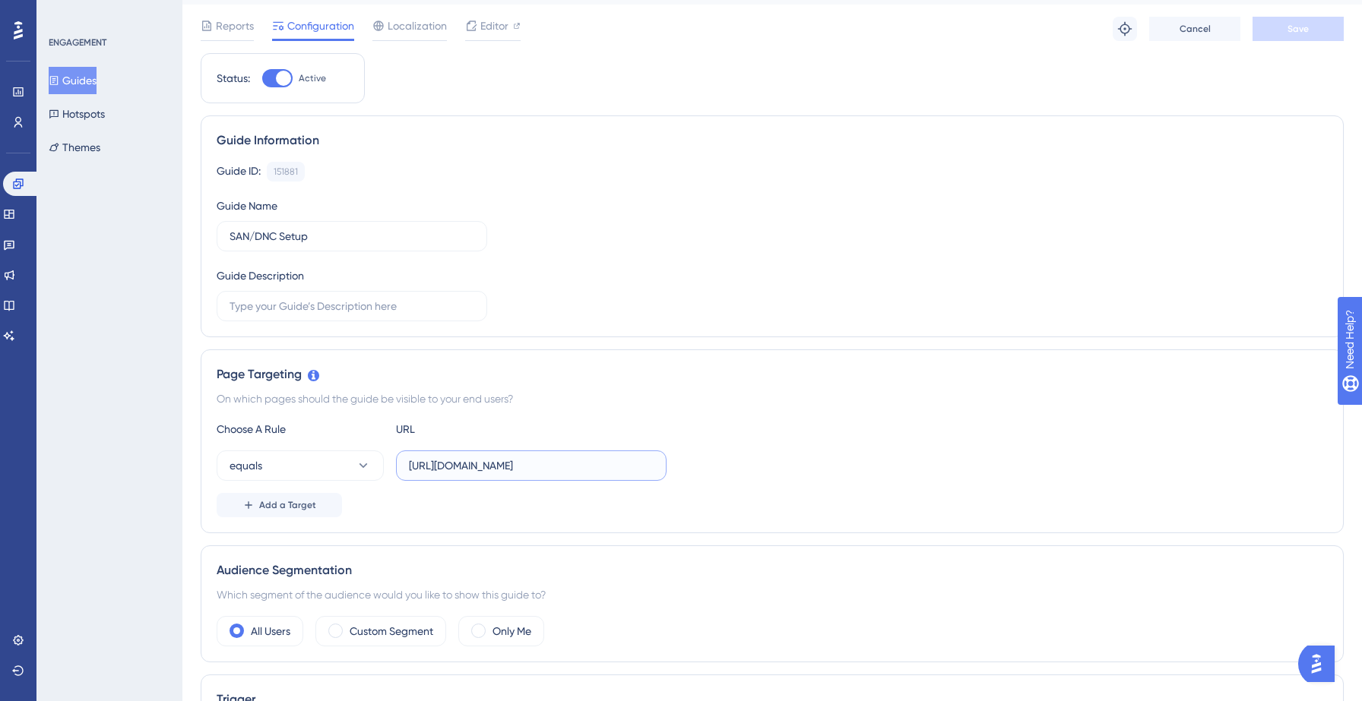
scroll to position [0, 113]
drag, startPoint x: 588, startPoint y: 467, endPoint x: 735, endPoint y: 477, distance: 147.1
click at [735, 477] on div "equals https://yellowstone.salesgenie.com/?disableFTUE=true&settings=general" at bounding box center [772, 466] width 1111 height 30
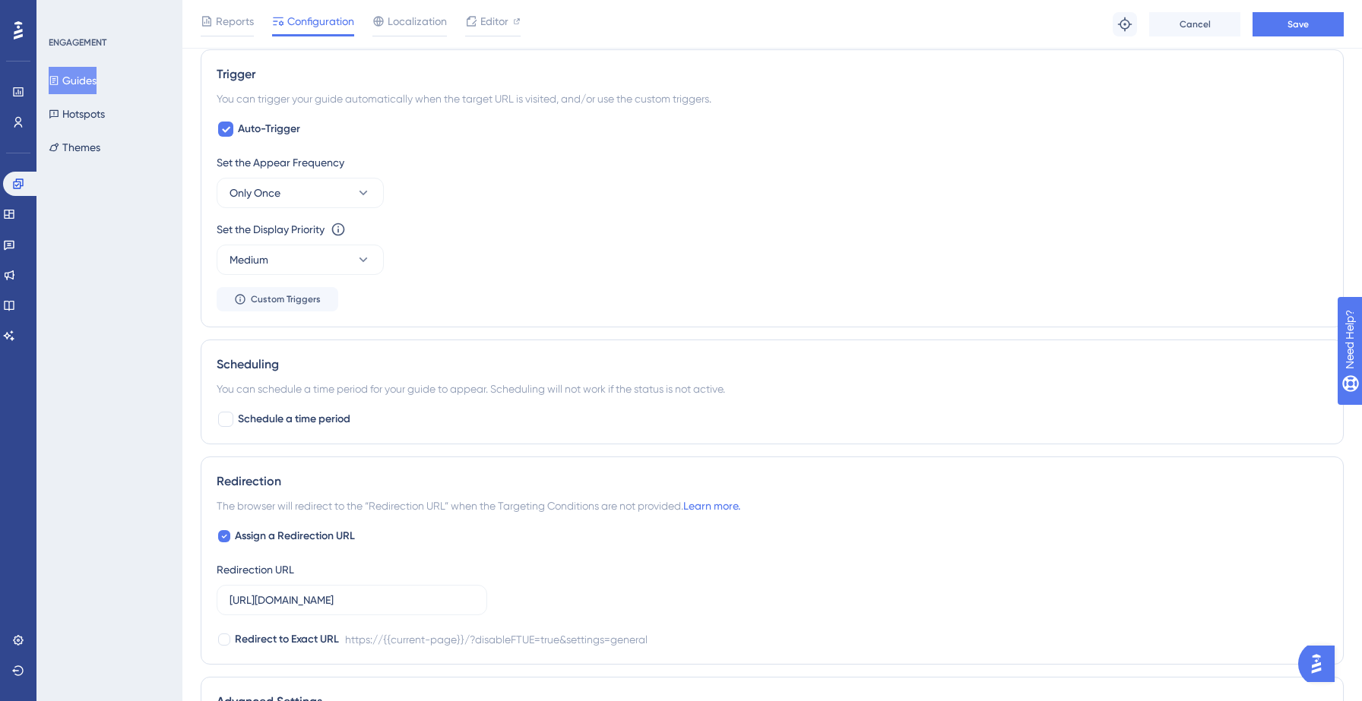
scroll to position [917, 0]
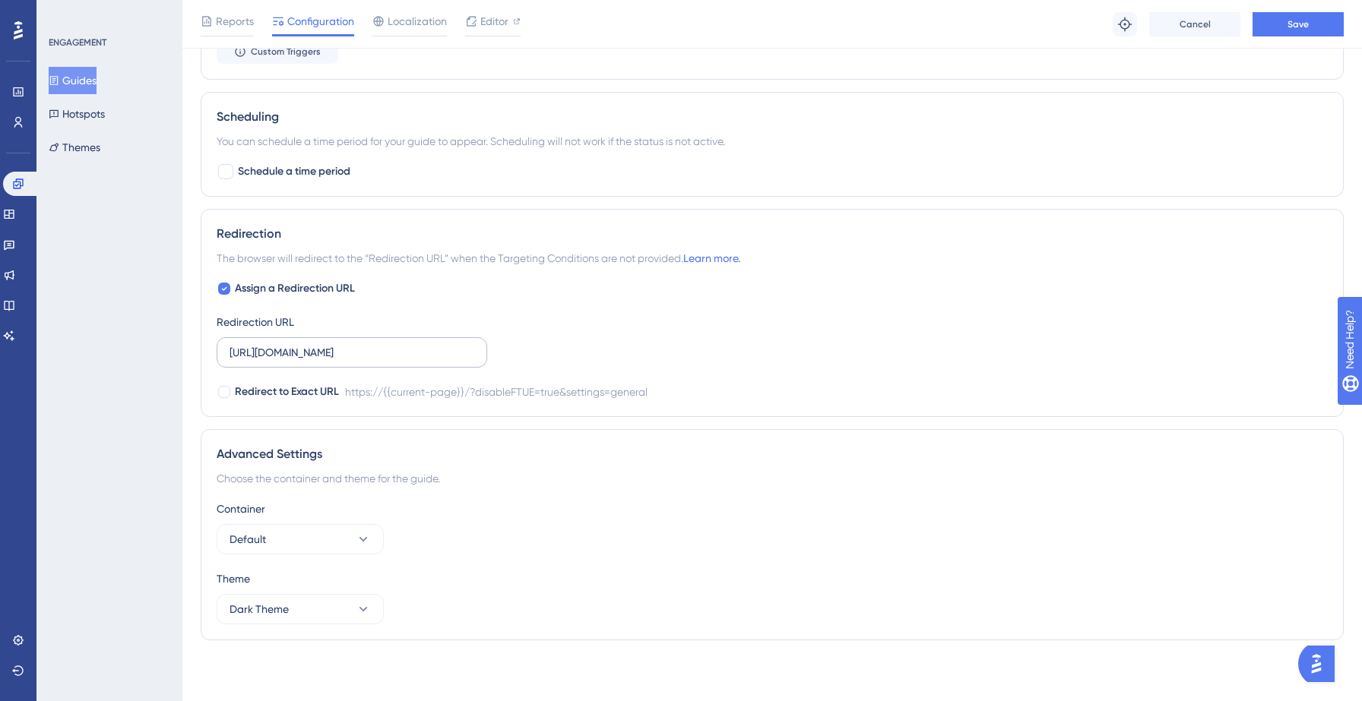
type input "https://yellowstone.salesgenie.com/"
drag, startPoint x: 408, startPoint y: 350, endPoint x: 543, endPoint y: 350, distance: 134.5
click at [543, 350] on div "Assign a Redirection URL Redirection URL https://yellowstone.salesgenie.com/?di…" at bounding box center [772, 341] width 1111 height 122
drag, startPoint x: 456, startPoint y: 351, endPoint x: 409, endPoint y: 351, distance: 47.1
click at [409, 351] on input "https://yellowstone.salesgenie.com/=general" at bounding box center [352, 352] width 245 height 17
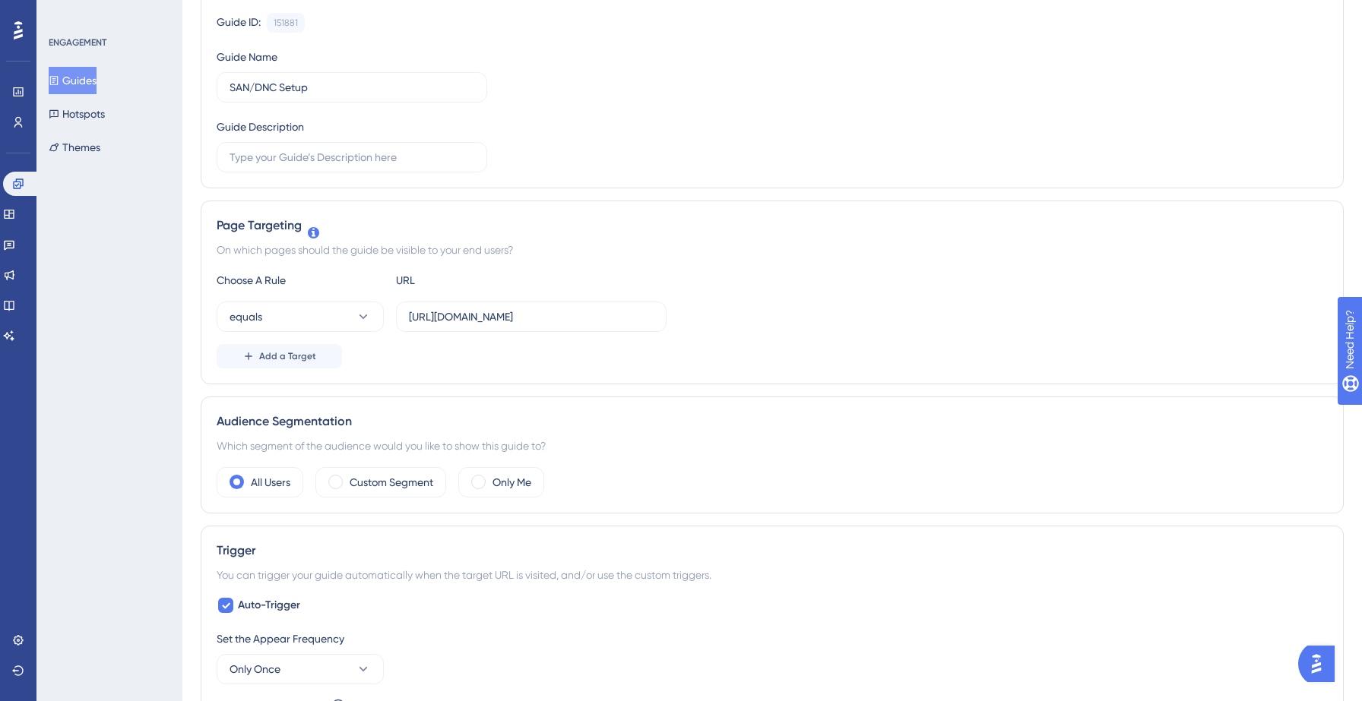
scroll to position [0, 0]
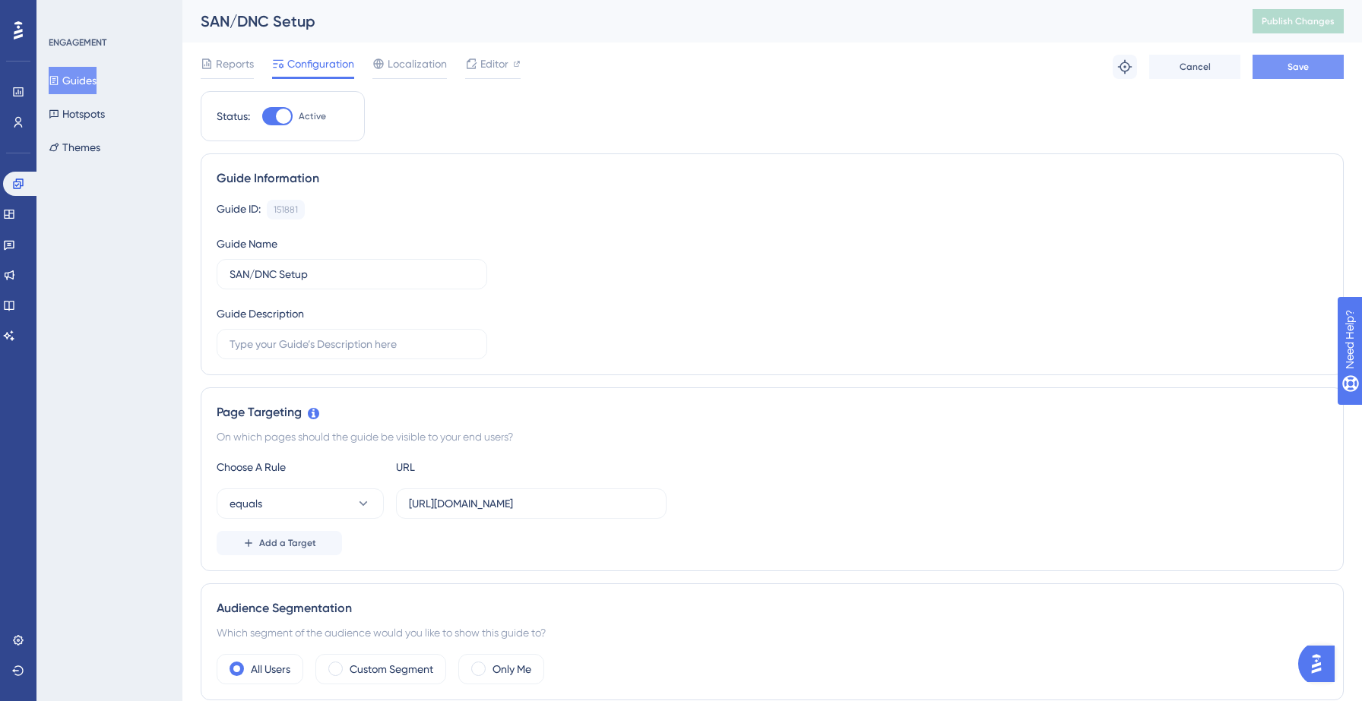
type input "https://yellowstone.salesgenie.com/"
click at [1281, 71] on button "Save" at bounding box center [1297, 67] width 91 height 24
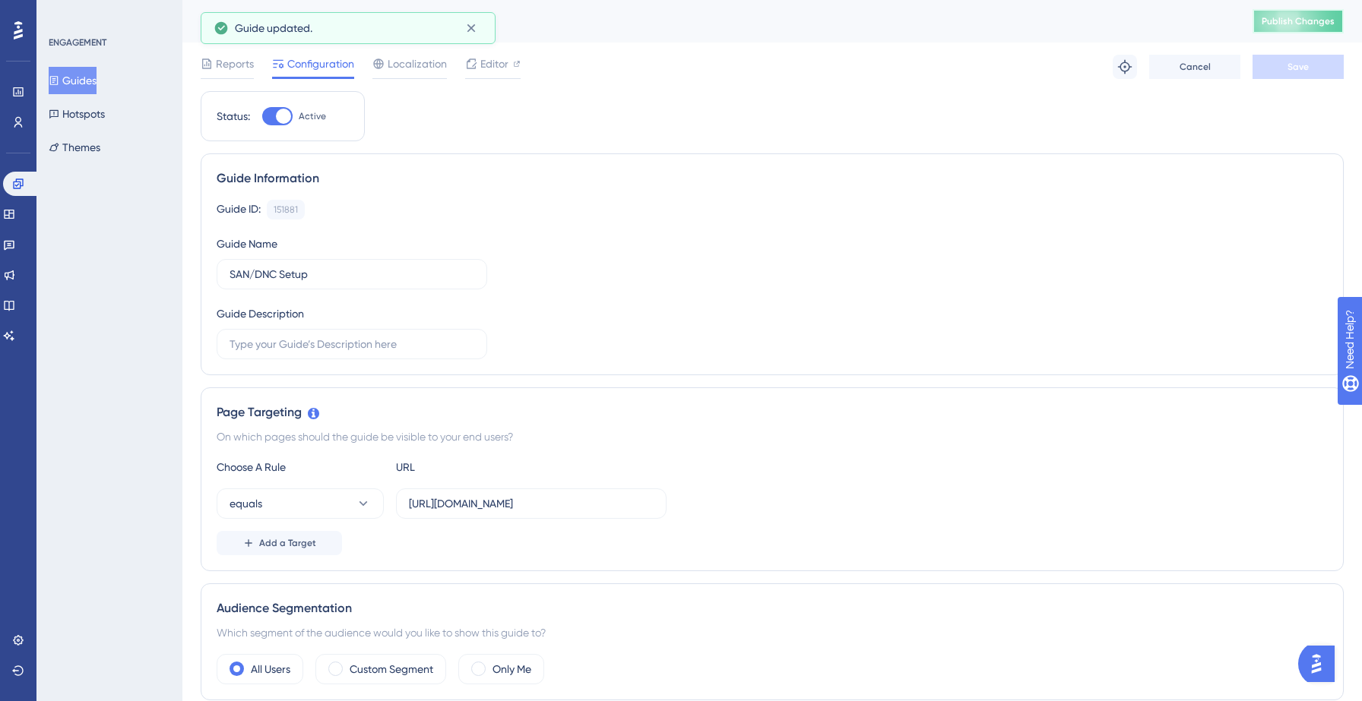
click at [1309, 22] on span "Publish Changes" at bounding box center [1298, 21] width 73 height 12
click at [97, 85] on button "Guides" at bounding box center [73, 80] width 48 height 27
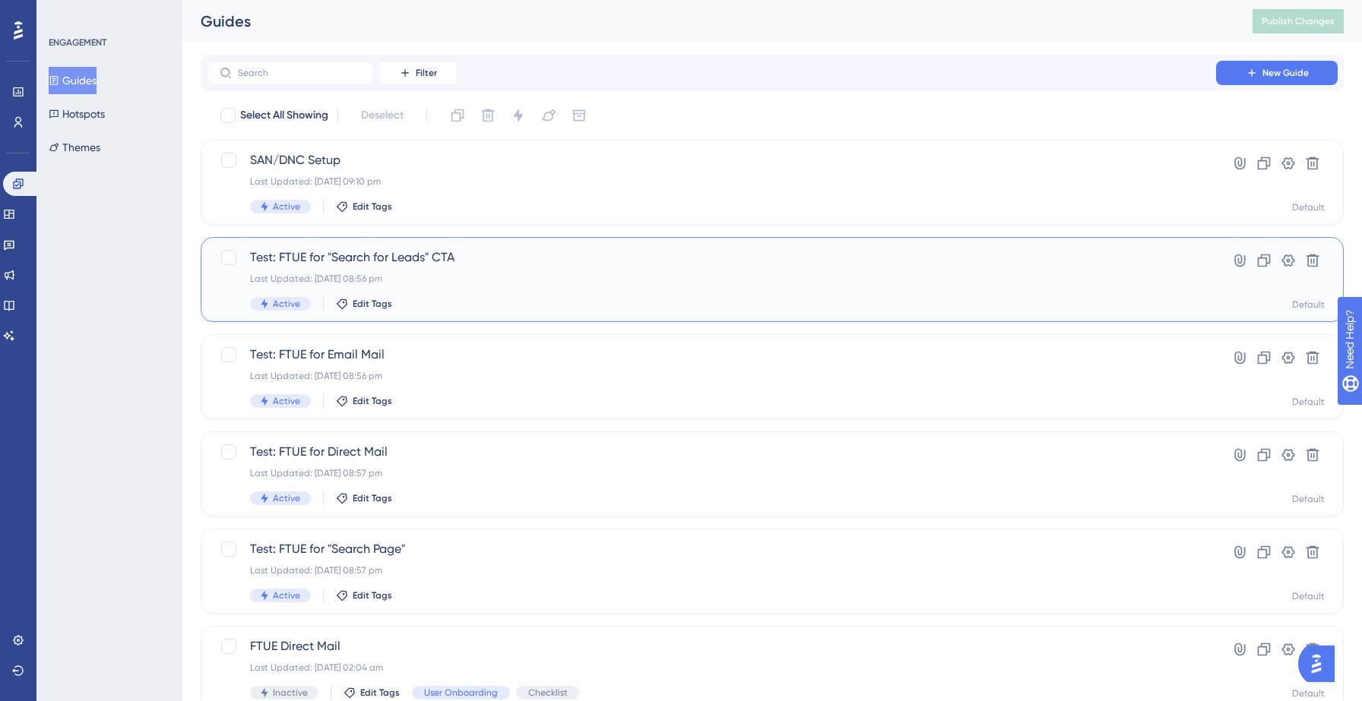
click at [481, 291] on div "Test: FTUE for "Search for Leads" CTA Last Updated: 14 Sept 2025 08:56 pm Activ…" at bounding box center [711, 280] width 923 height 62
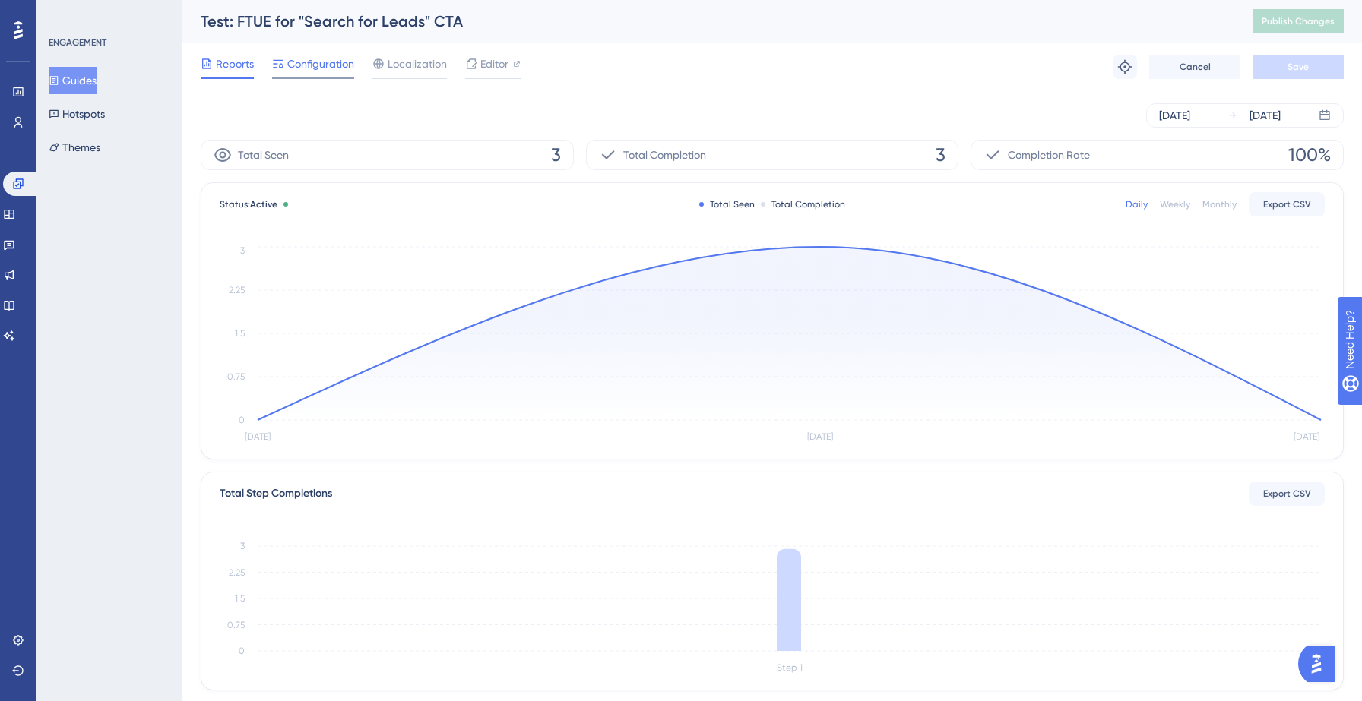
click at [327, 68] on span "Configuration" at bounding box center [320, 64] width 67 height 18
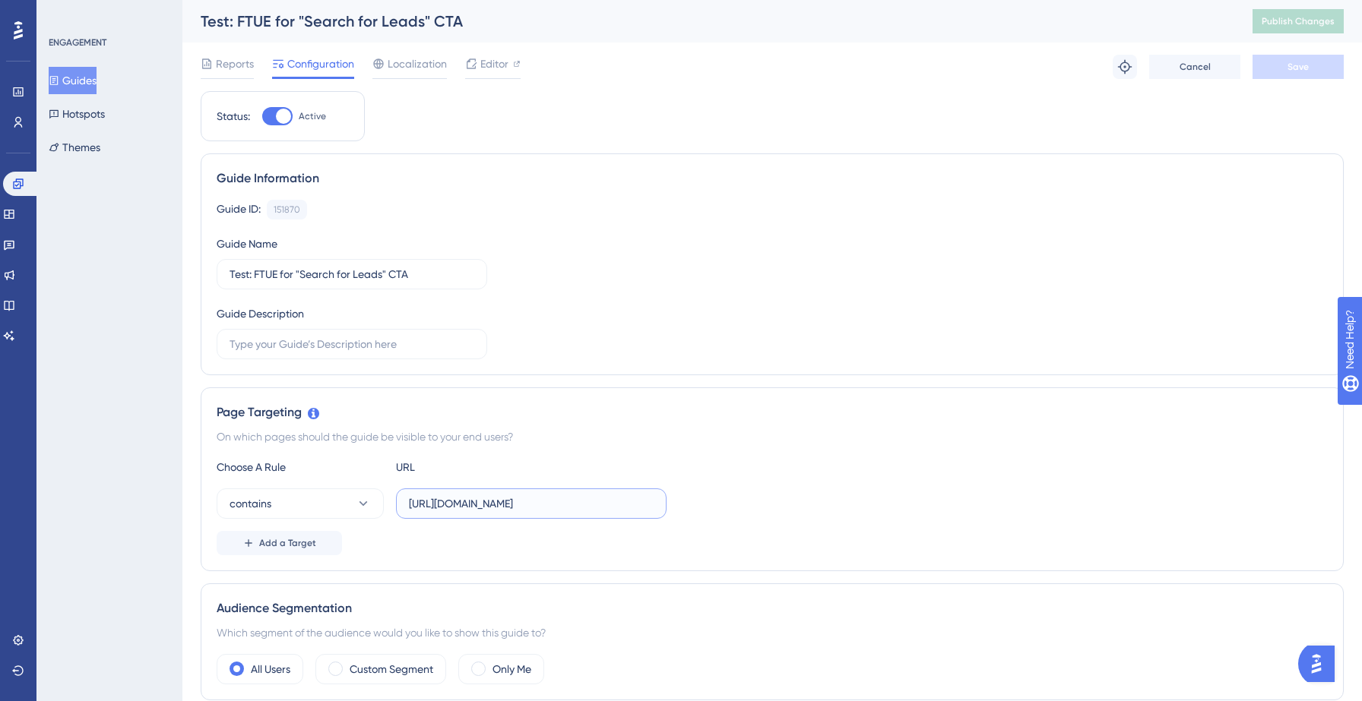
click at [605, 508] on input "https://yellowstone.salesgenie.com/" at bounding box center [531, 503] width 245 height 17
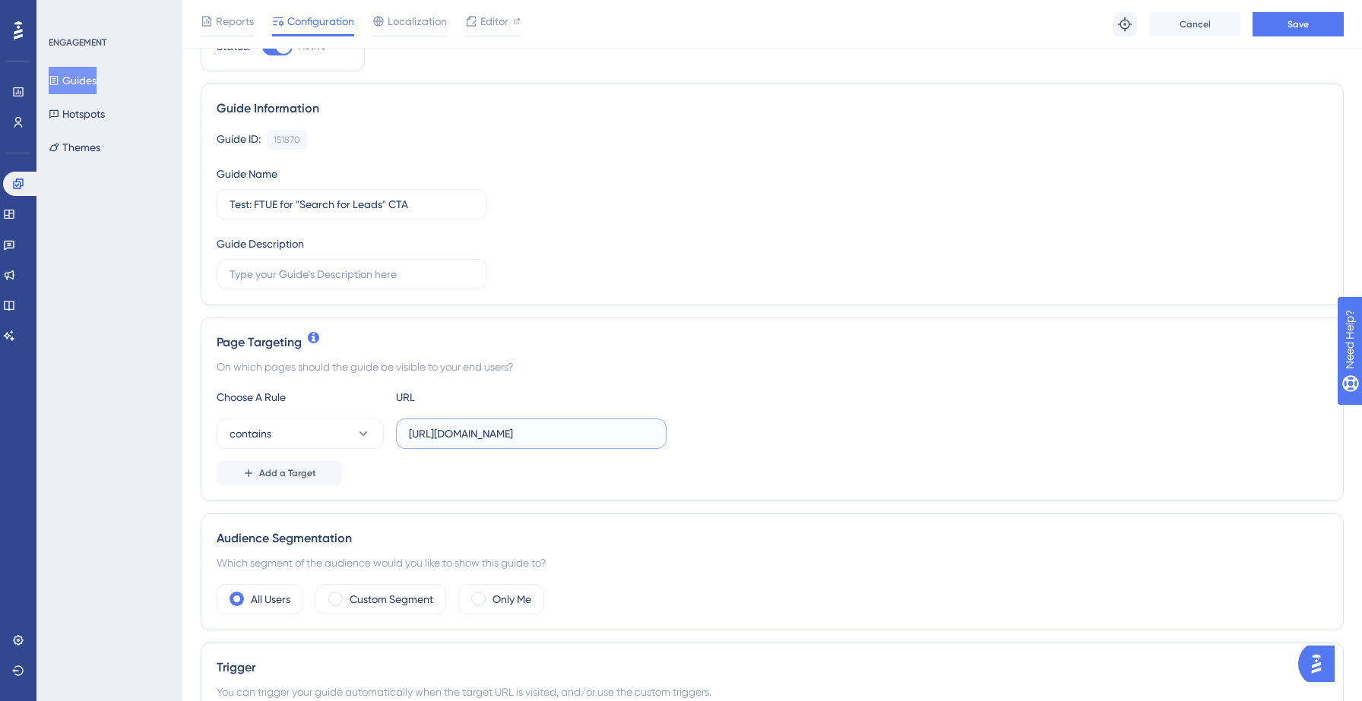
scroll to position [917, 0]
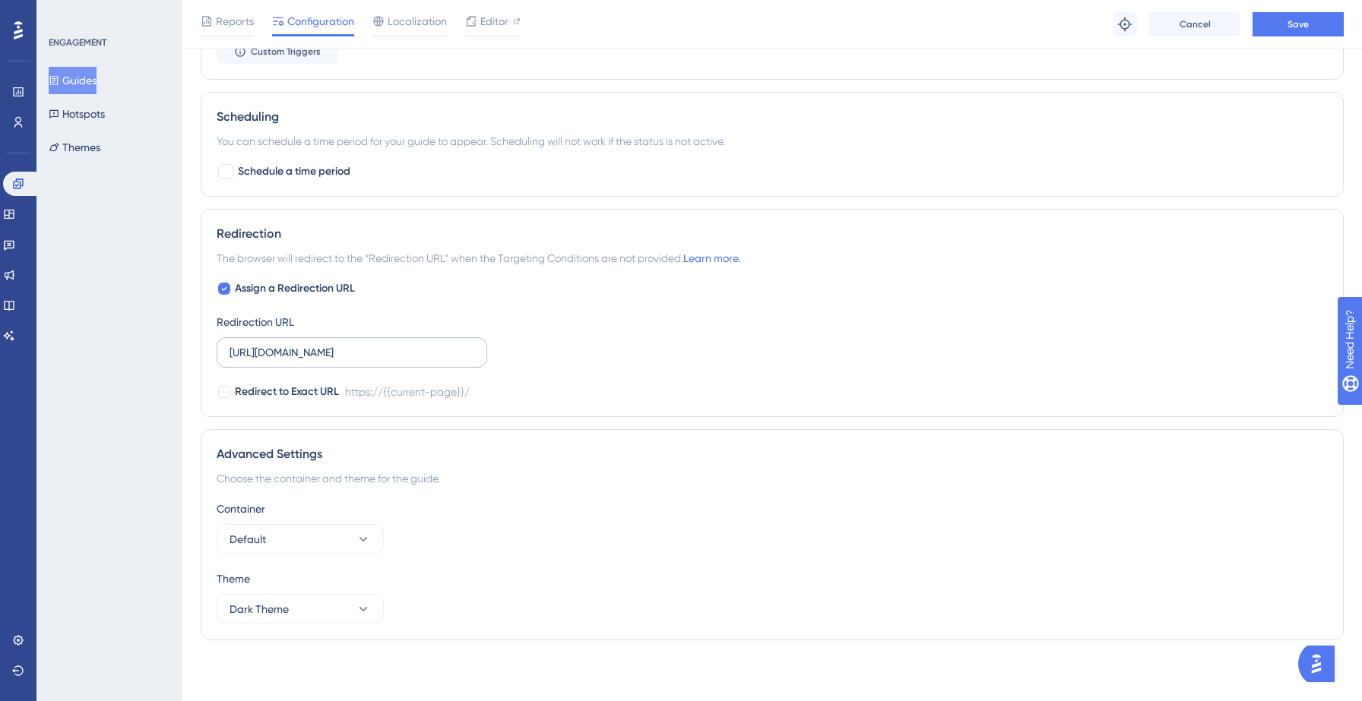
type input "https://yellowstone.salesgenie.com"
click at [434, 356] on input "https://yellowstone.salesgenie.com/" at bounding box center [352, 352] width 245 height 17
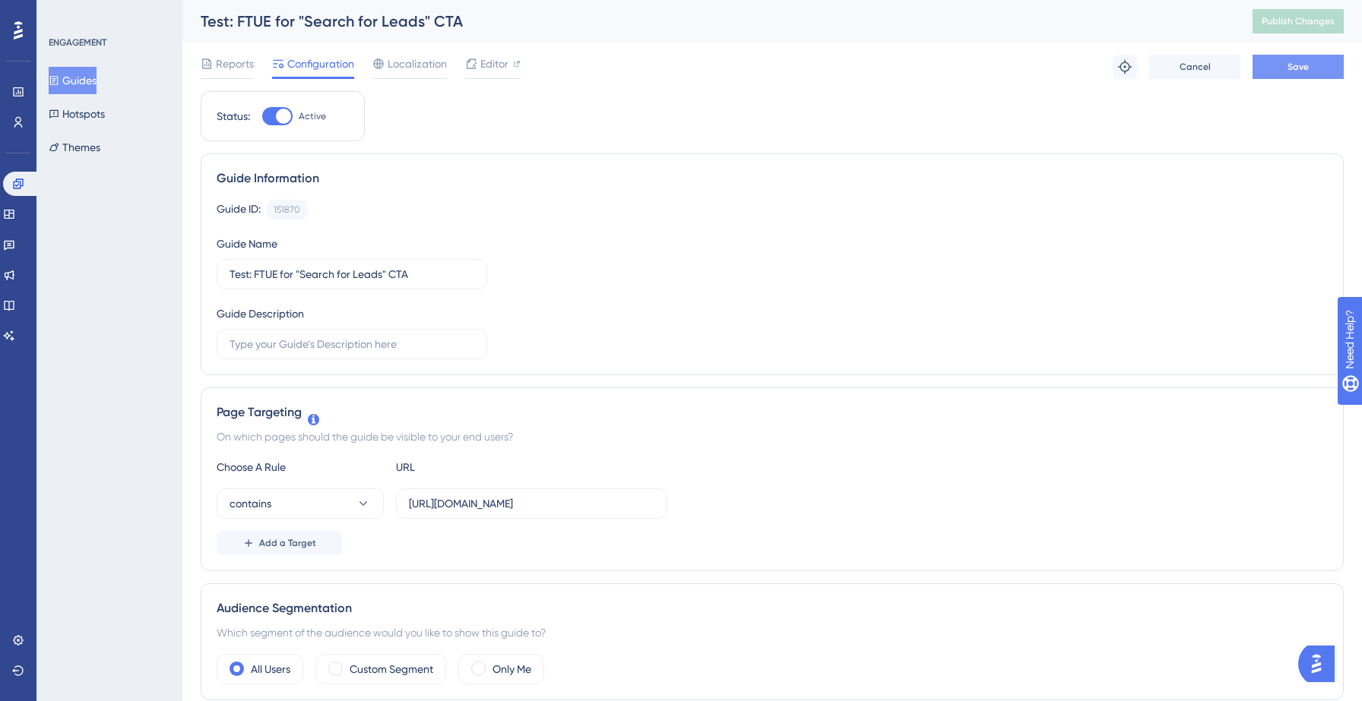
type input "https://yellowstone.salesgenie.com"
click at [1303, 60] on button "Save" at bounding box center [1297, 67] width 91 height 24
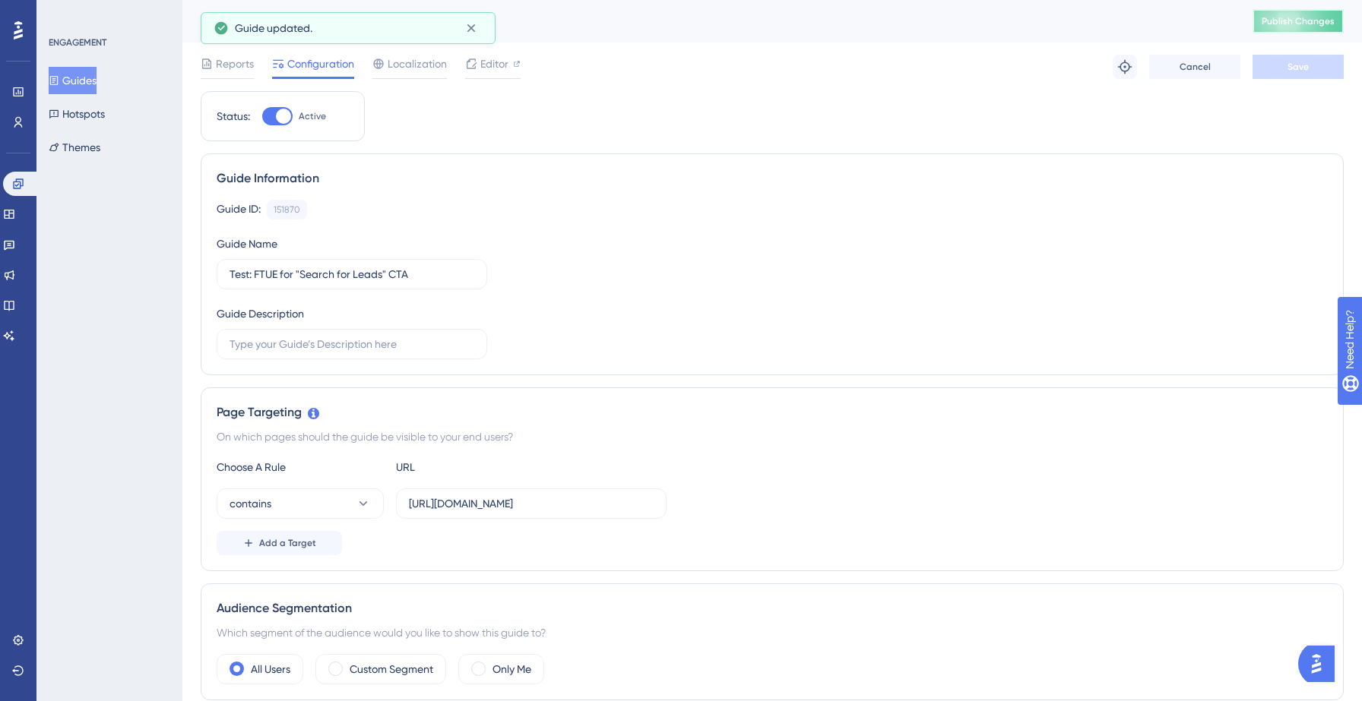
click at [1309, 24] on span "Publish Changes" at bounding box center [1298, 21] width 73 height 12
click at [96, 79] on button "Guides" at bounding box center [73, 80] width 48 height 27
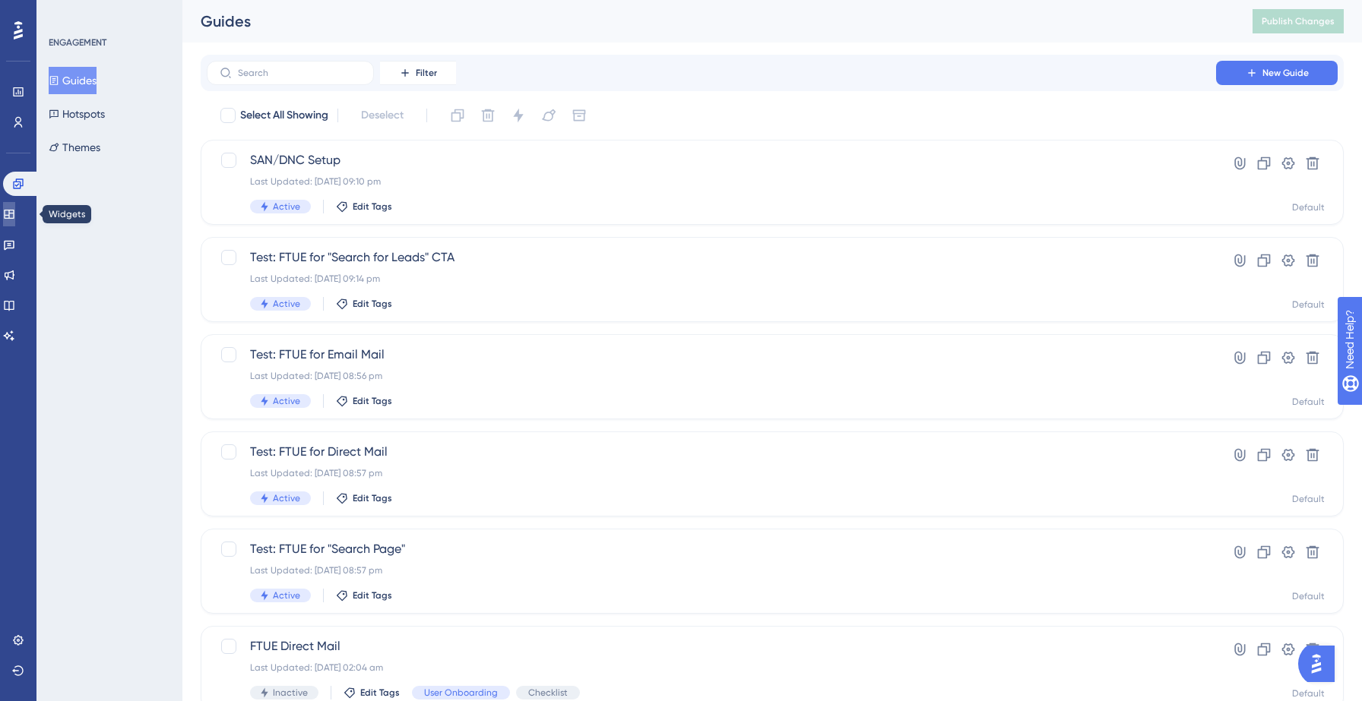
click at [14, 214] on icon at bounding box center [9, 214] width 10 height 9
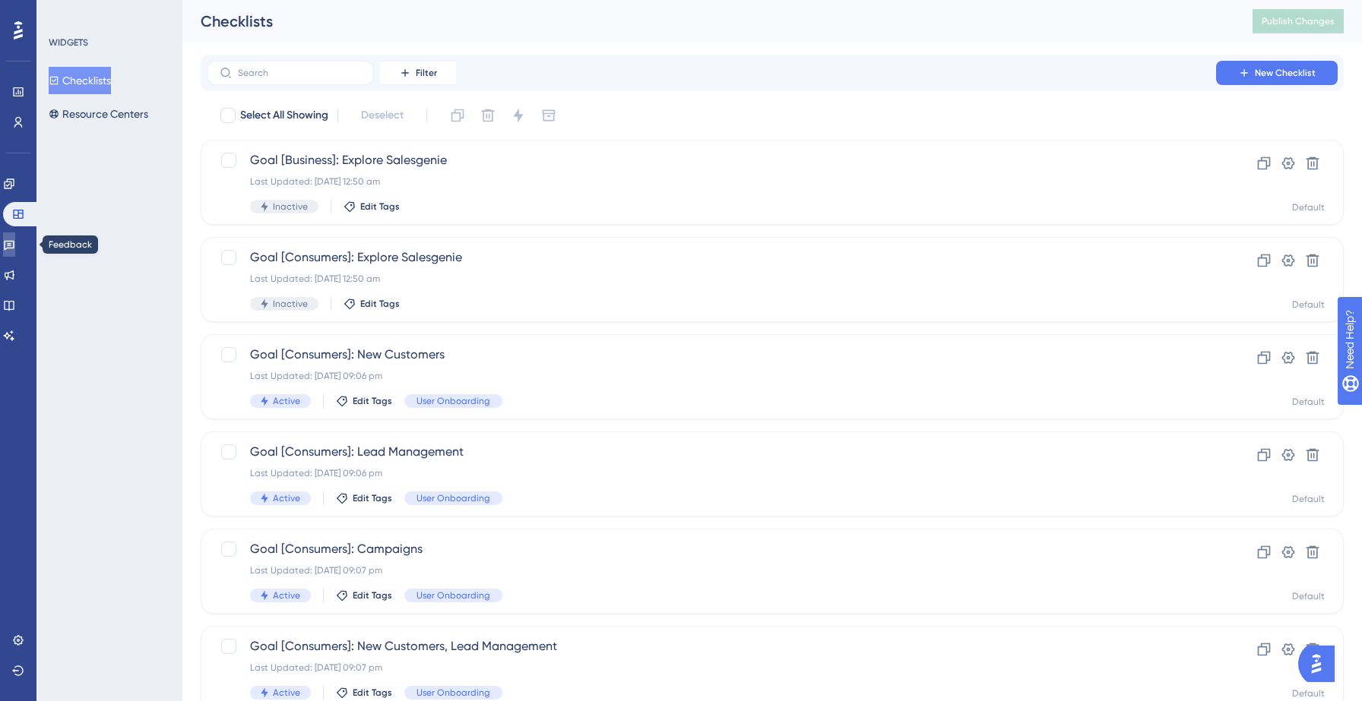
click at [15, 251] on link at bounding box center [9, 245] width 12 height 24
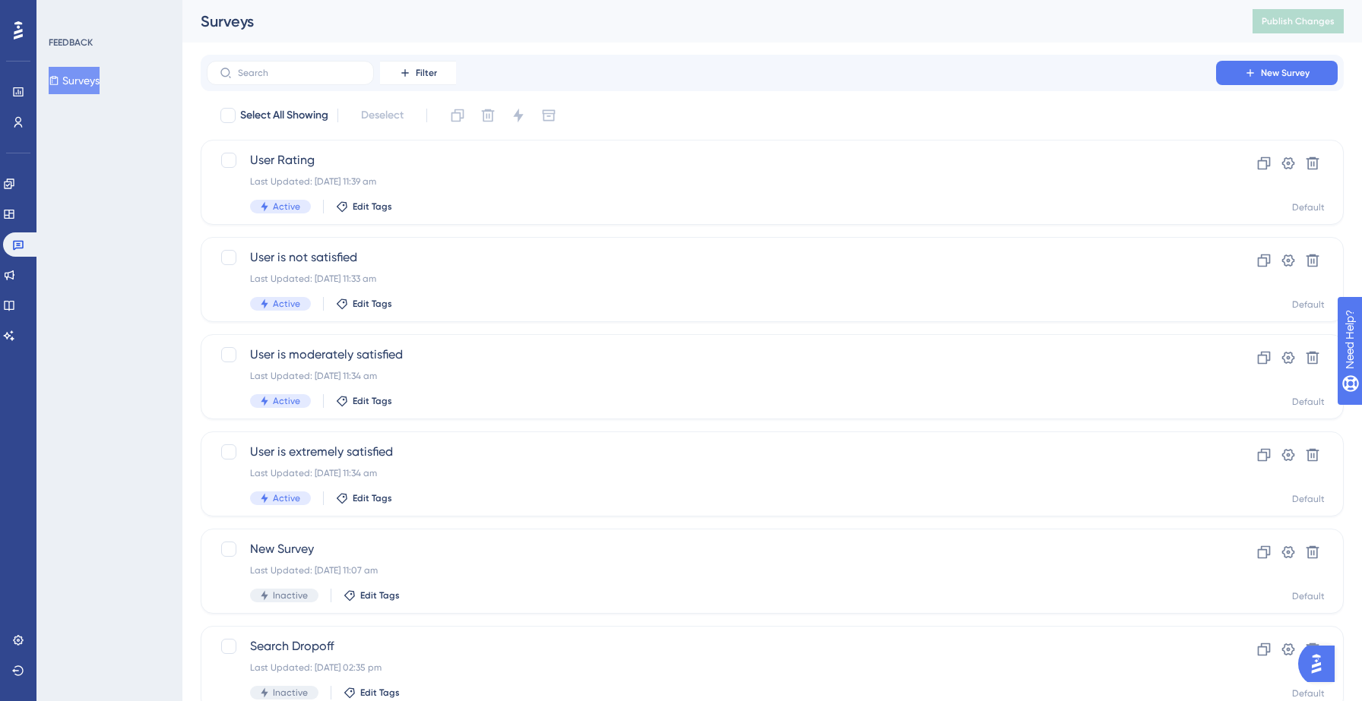
click at [96, 78] on button "Surveys" at bounding box center [74, 80] width 51 height 27
click at [440, 262] on span "User is not satisfied" at bounding box center [711, 258] width 923 height 18
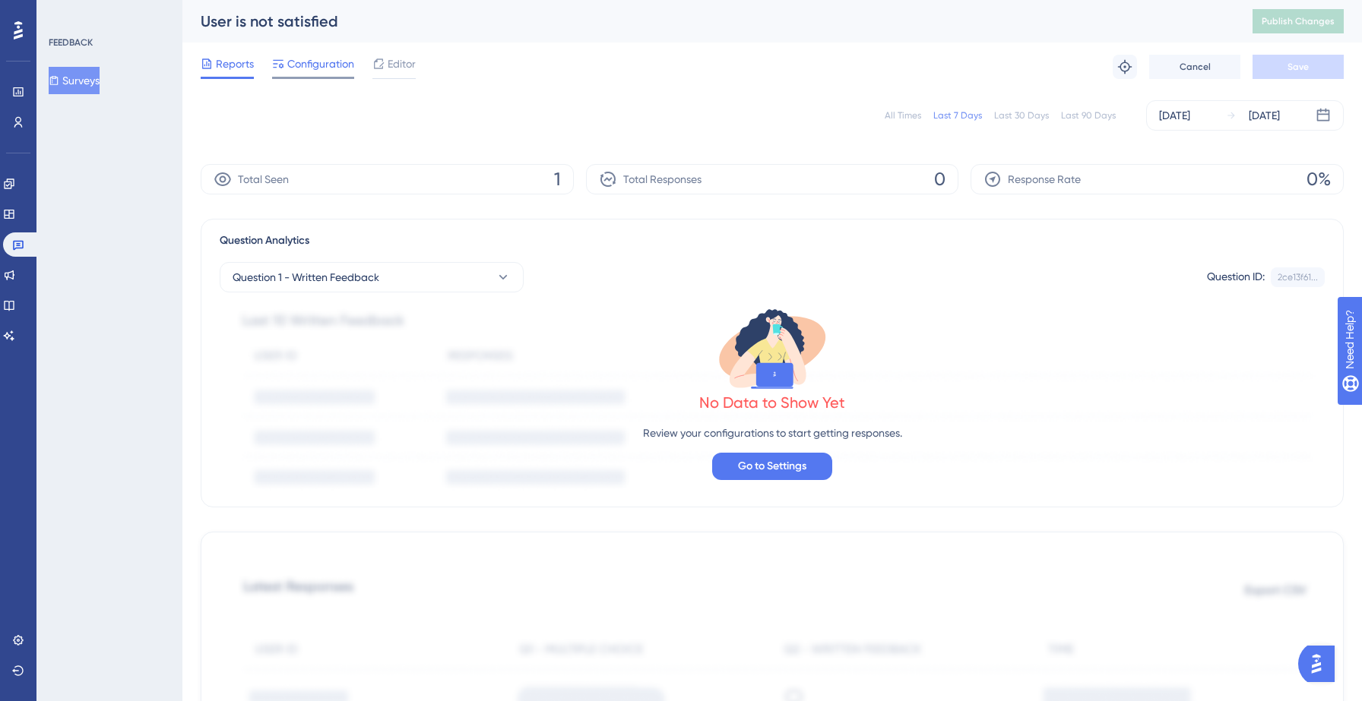
click at [317, 62] on span "Configuration" at bounding box center [320, 64] width 67 height 18
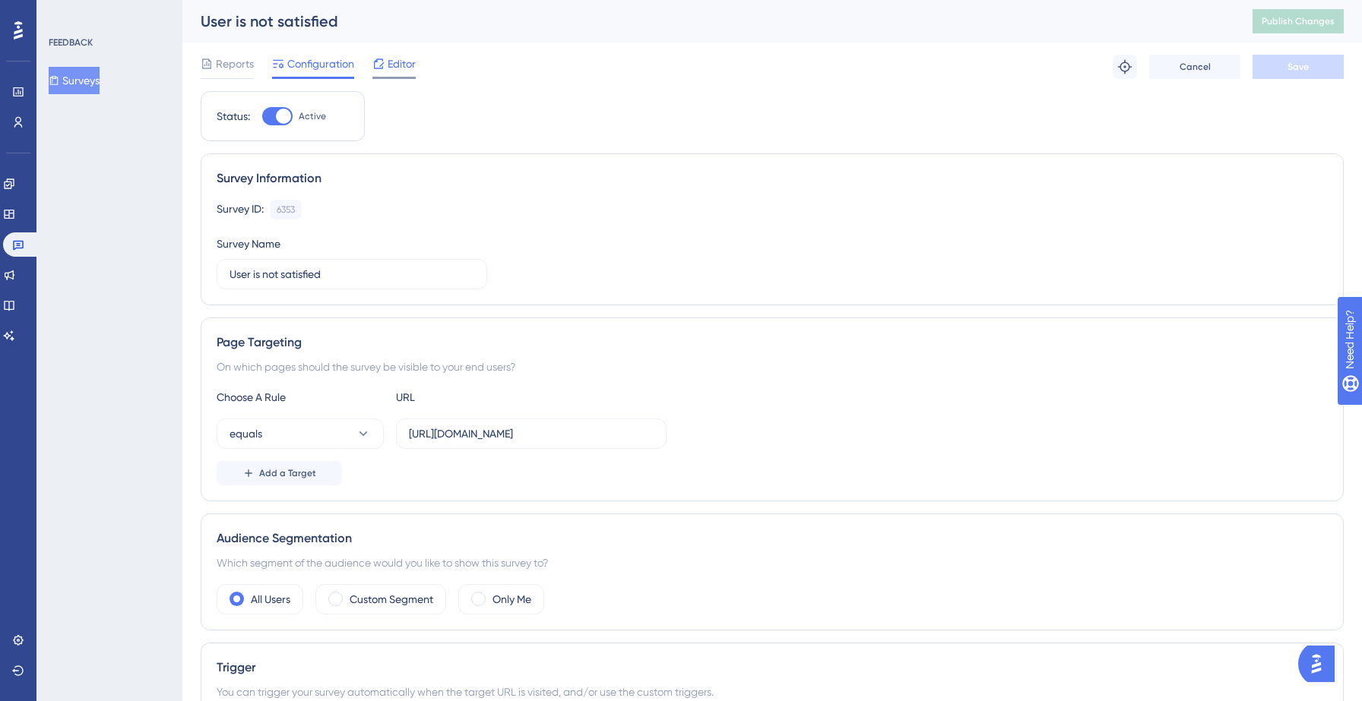
click at [401, 64] on span "Editor" at bounding box center [402, 64] width 28 height 18
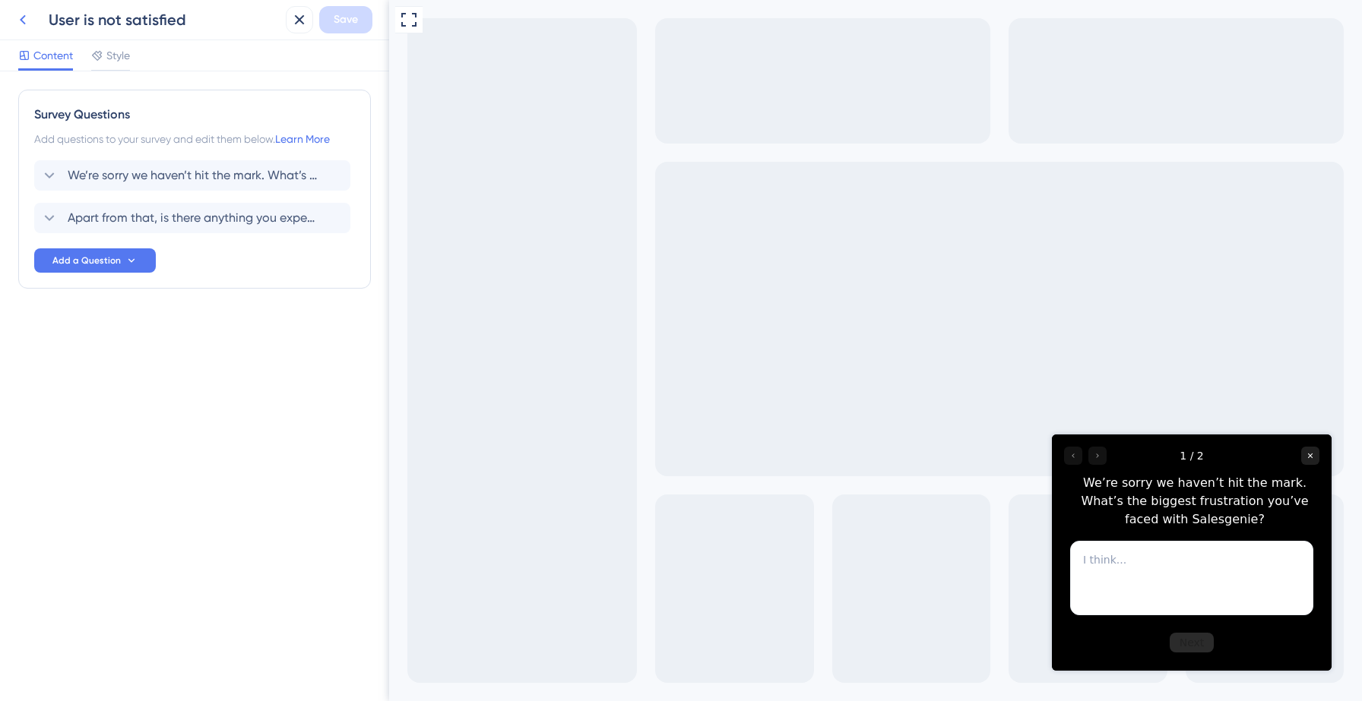
click at [25, 21] on icon at bounding box center [23, 20] width 18 height 18
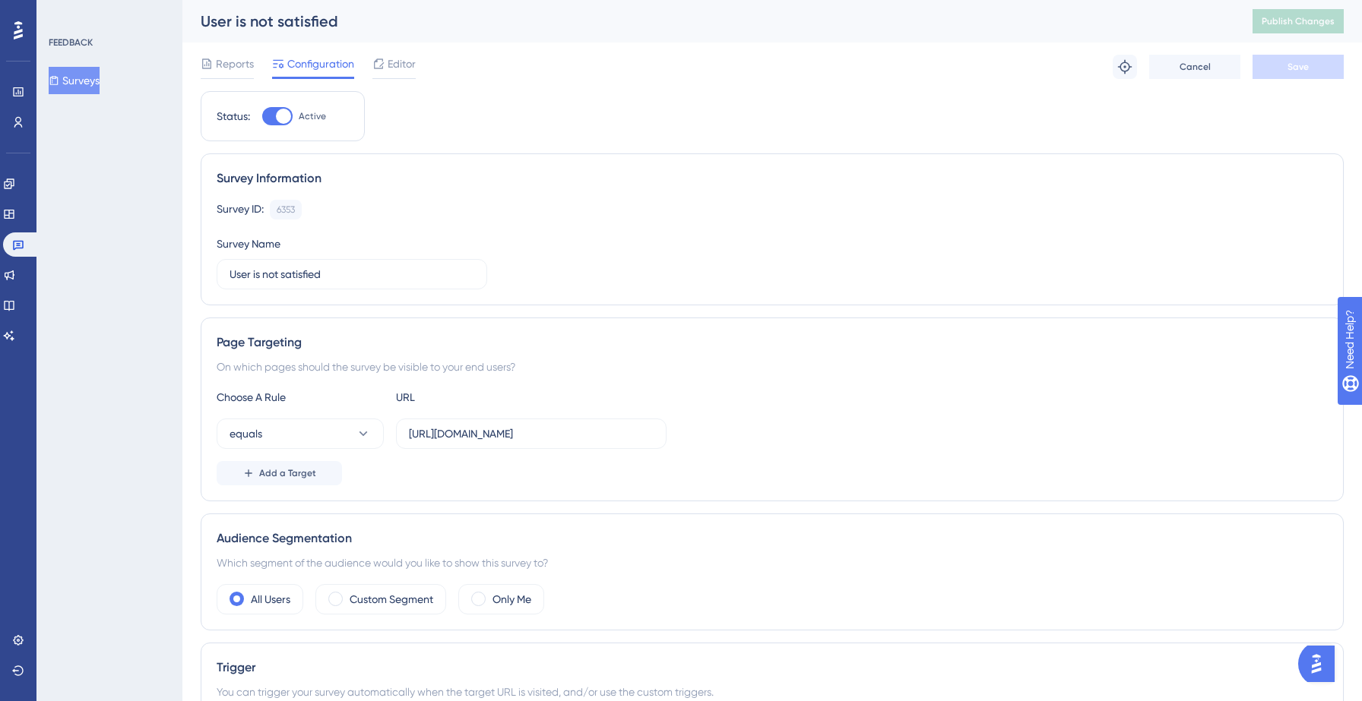
click at [91, 79] on button "Surveys" at bounding box center [74, 80] width 51 height 27
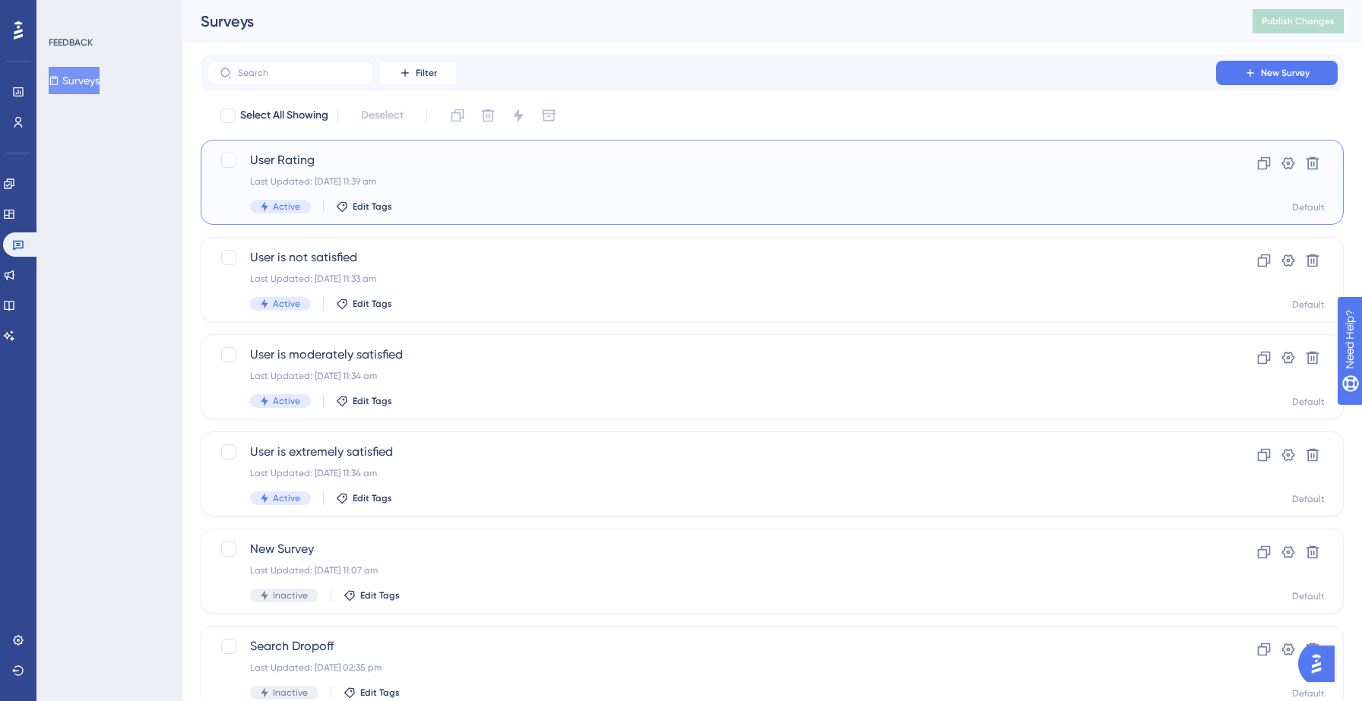
click at [391, 159] on span "User Rating" at bounding box center [711, 160] width 923 height 18
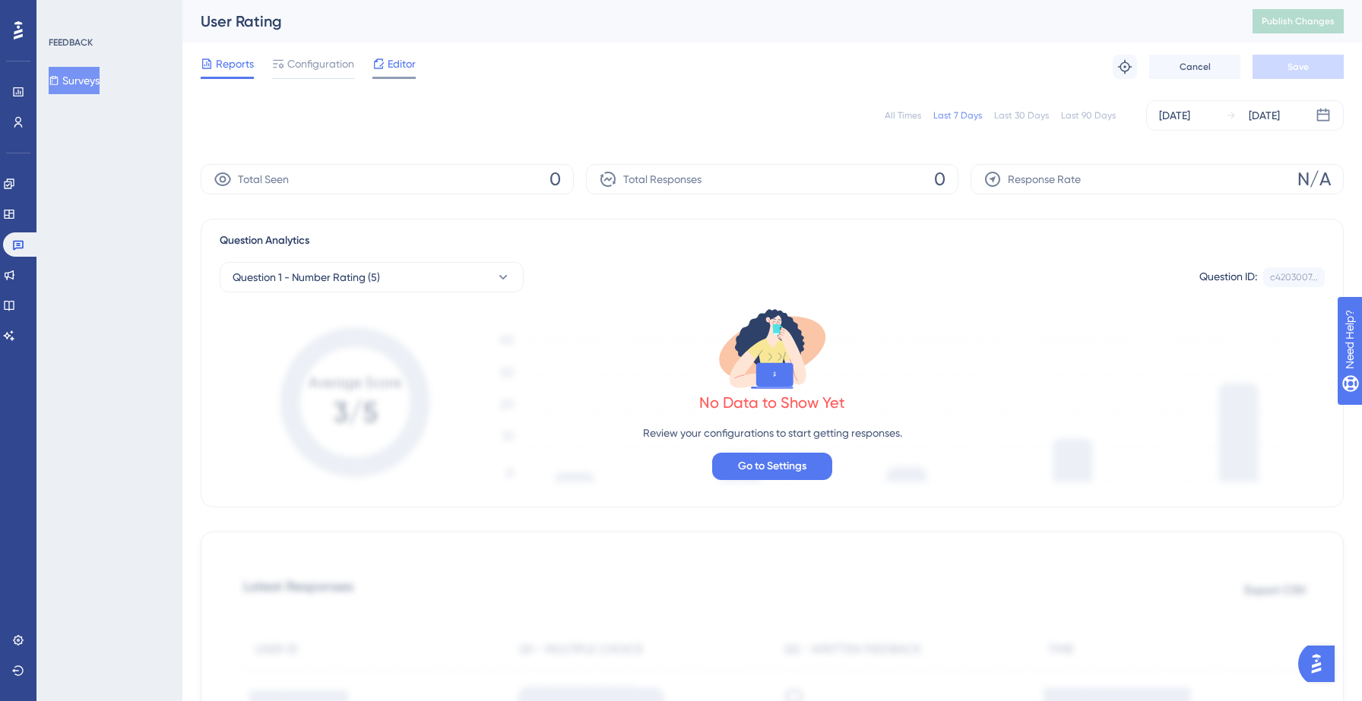
click at [404, 67] on span "Editor" at bounding box center [402, 64] width 28 height 18
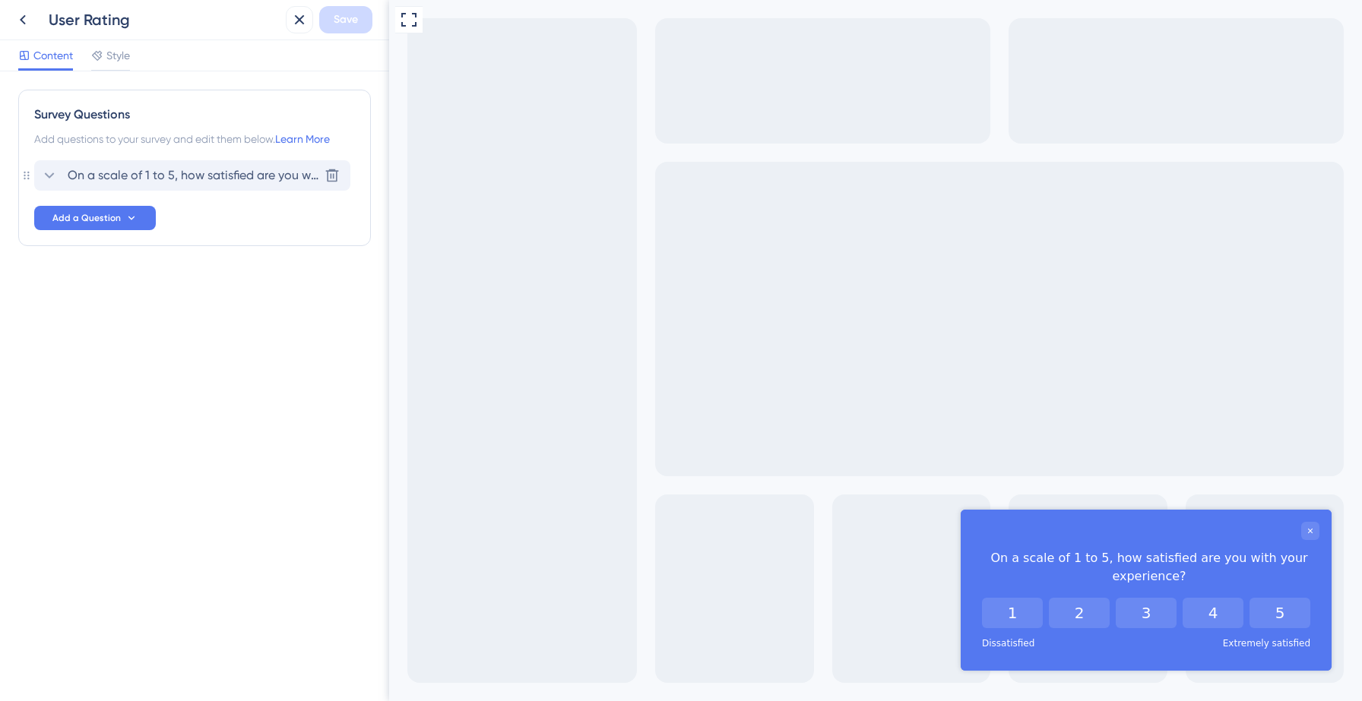
click at [207, 186] on div "On a scale of 1 to 5, how satisfied are you with your experience? Delete" at bounding box center [192, 175] width 316 height 30
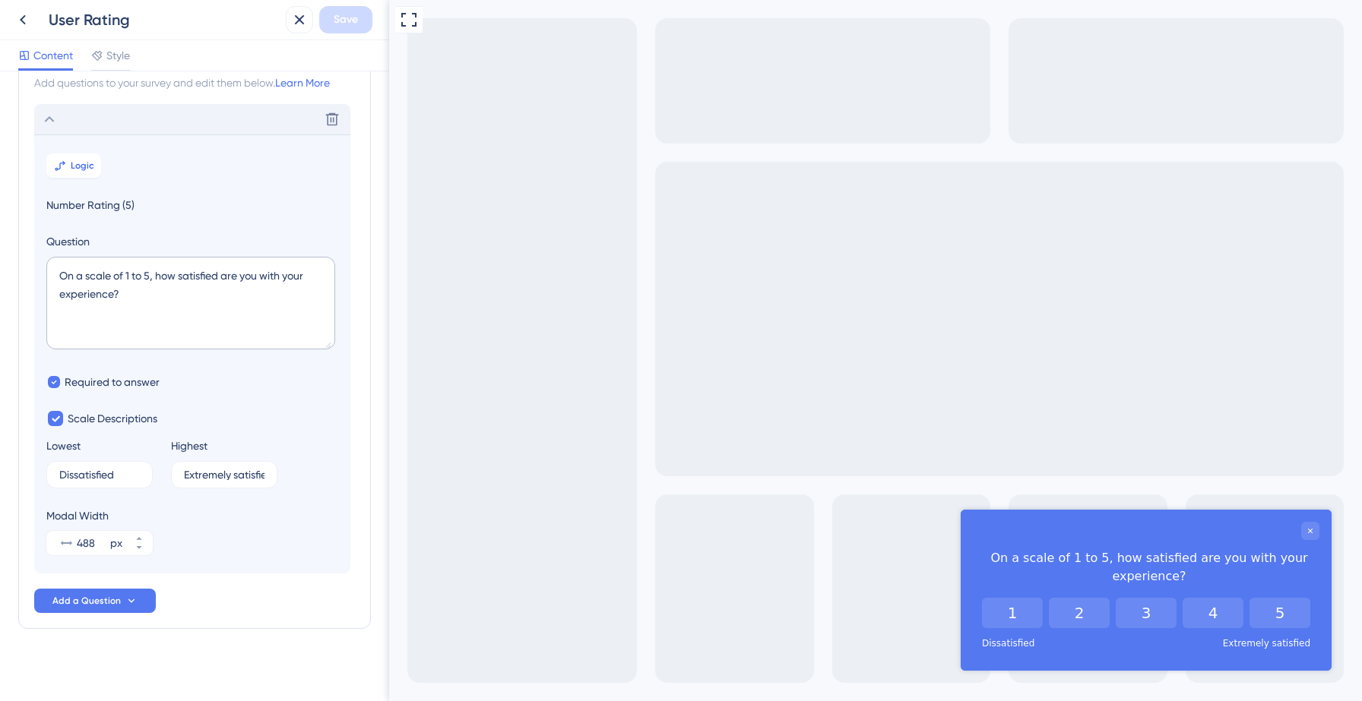
scroll to position [63, 0]
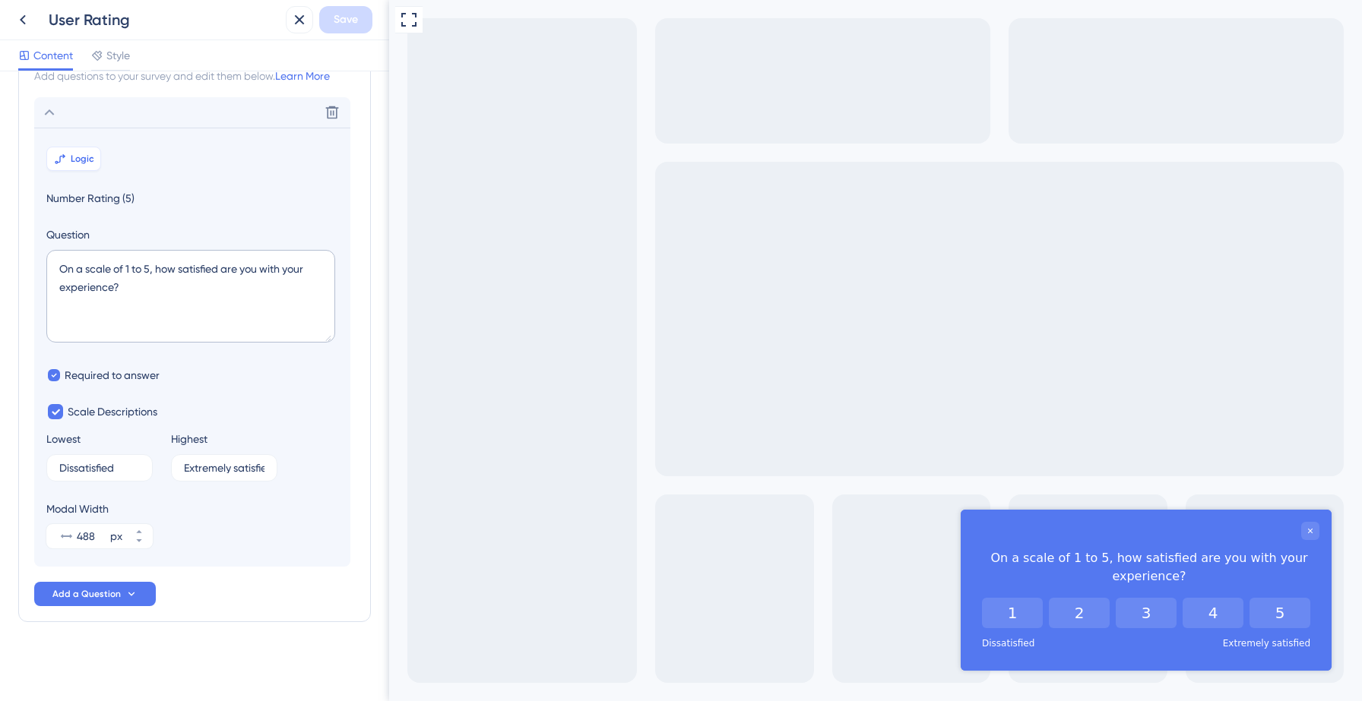
click at [71, 154] on span "Logic" at bounding box center [83, 159] width 24 height 12
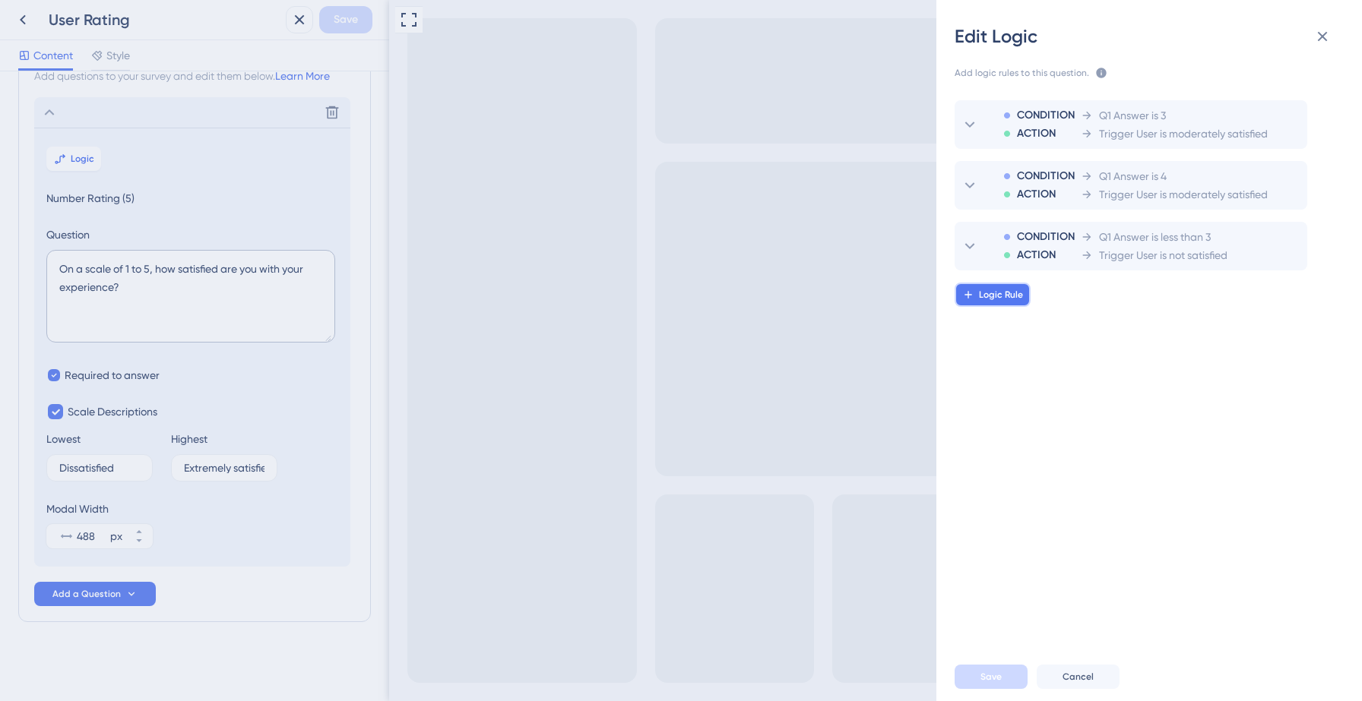
click at [1000, 302] on button "Logic Rule" at bounding box center [992, 295] width 76 height 24
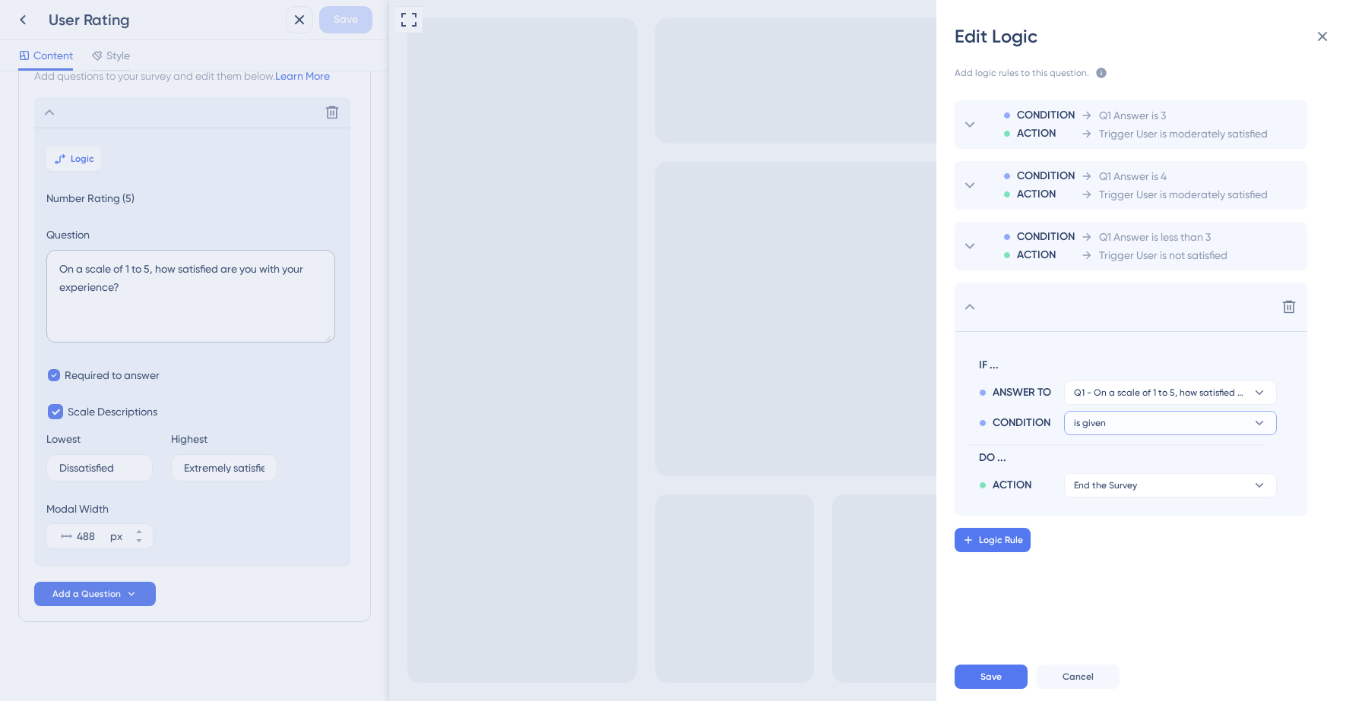
click at [1113, 422] on button "is given" at bounding box center [1170, 423] width 213 height 24
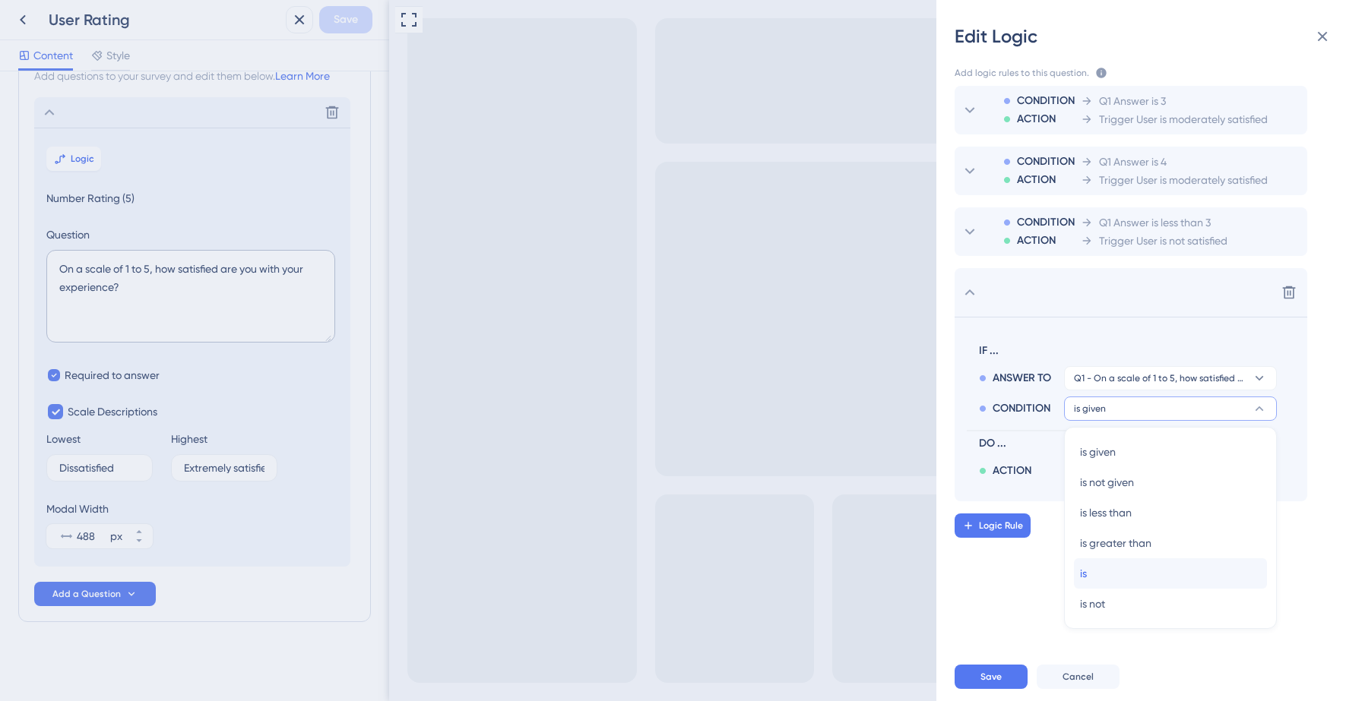
click at [1102, 570] on div "is is" at bounding box center [1170, 574] width 181 height 30
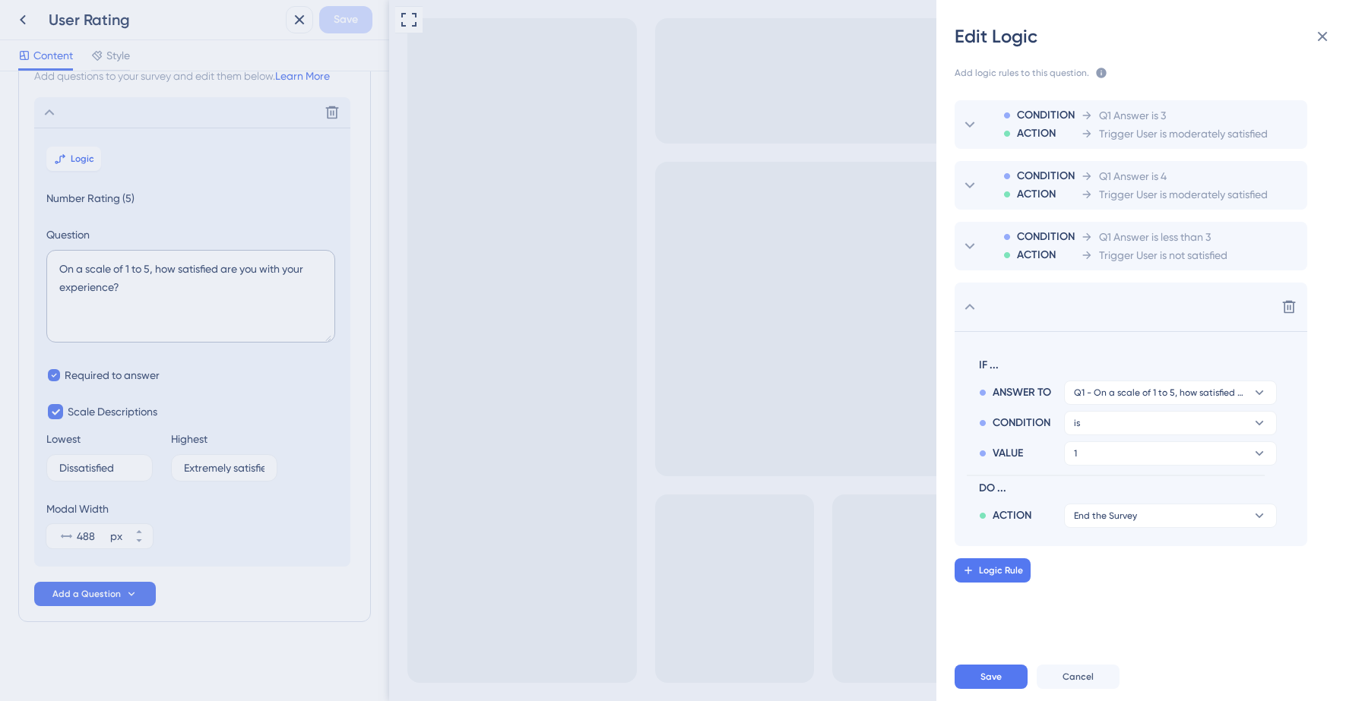
scroll to position [0, 0]
click at [1154, 458] on button "1" at bounding box center [1170, 454] width 213 height 24
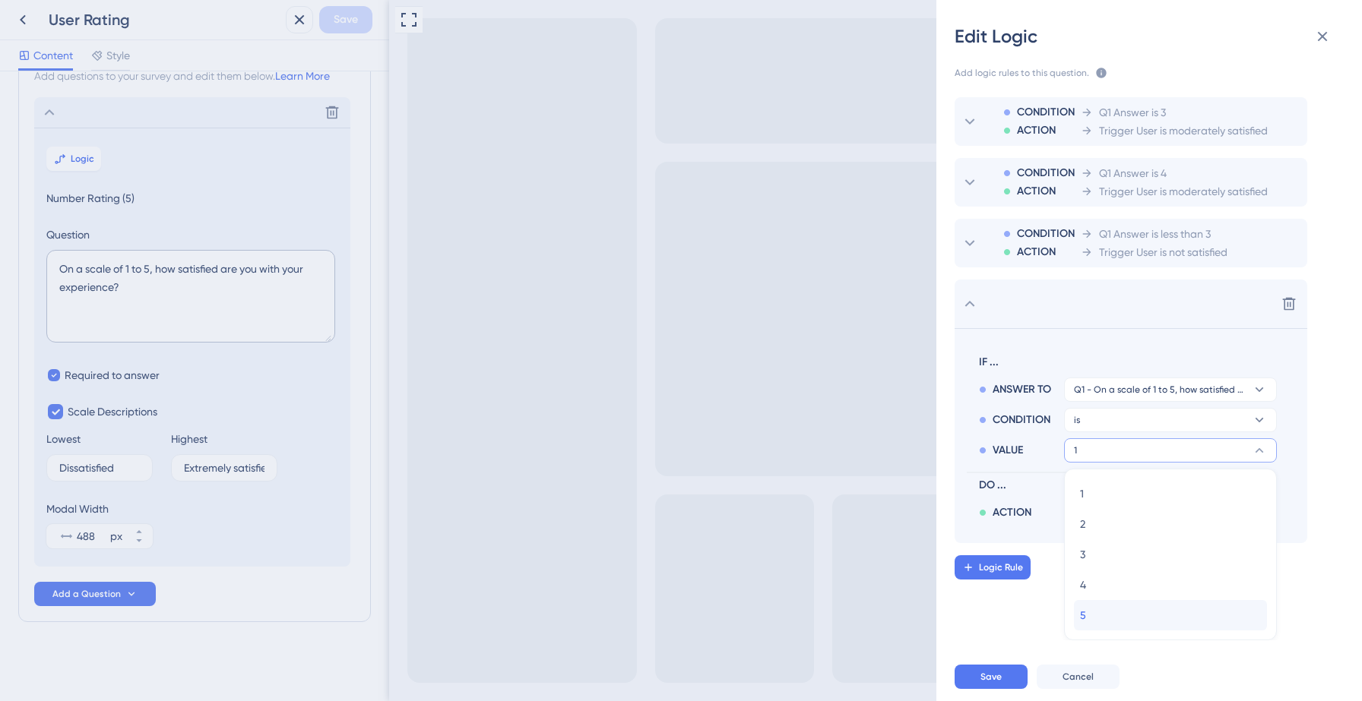
click at [1109, 616] on div "5 5" at bounding box center [1170, 615] width 181 height 30
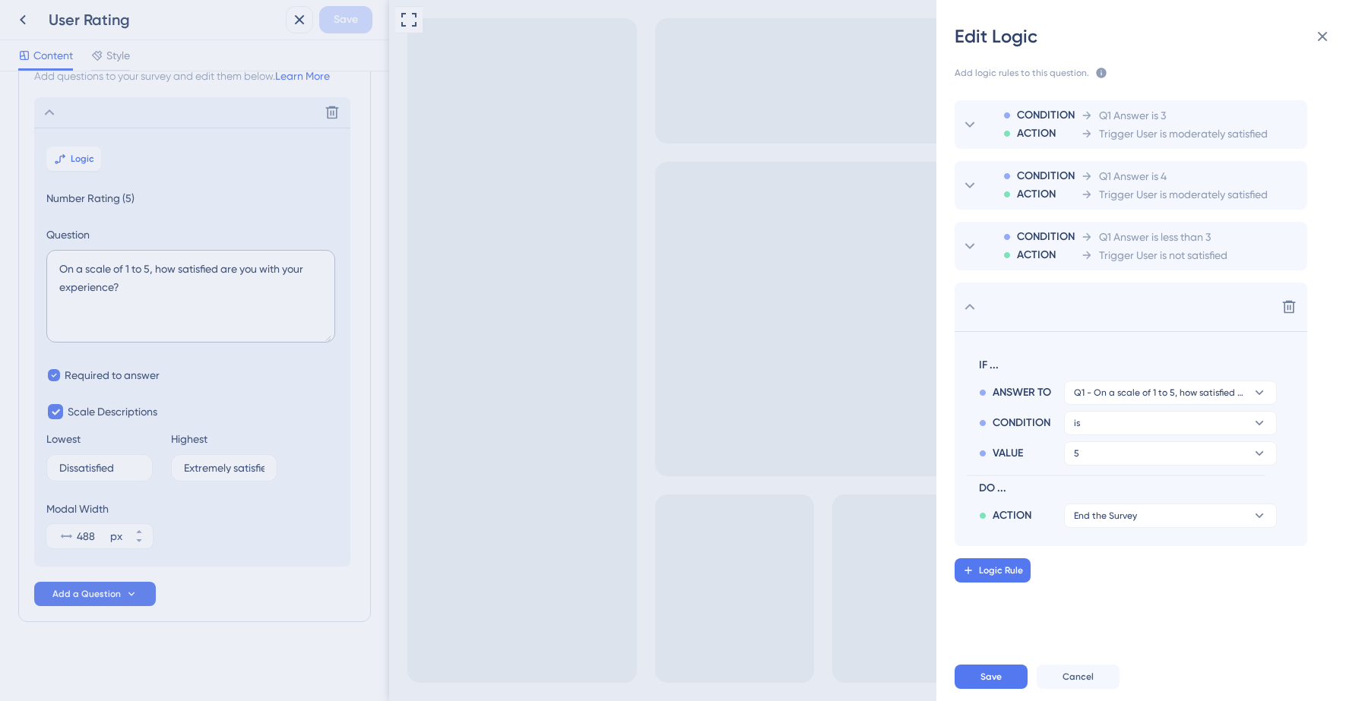
scroll to position [0, 0]
click at [1110, 521] on span "End the Survey" at bounding box center [1105, 516] width 63 height 12
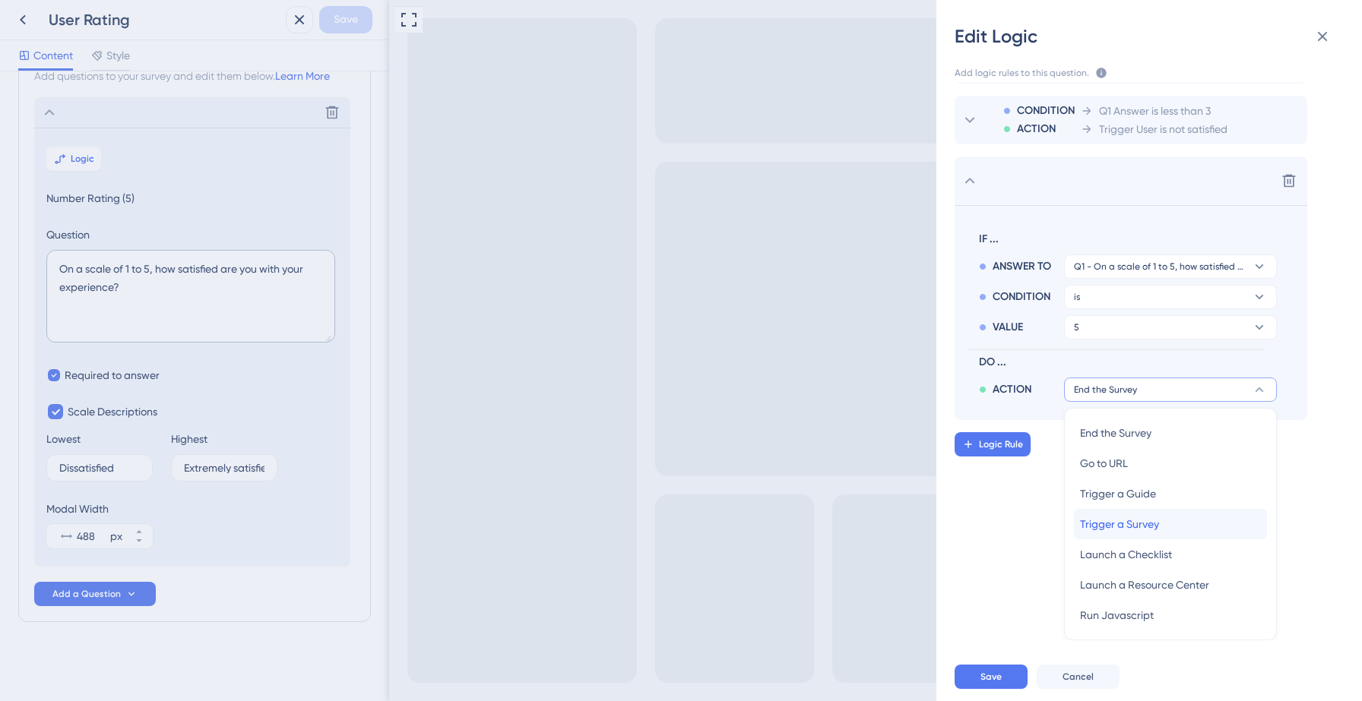
click at [1112, 523] on span "Trigger a Survey" at bounding box center [1119, 524] width 79 height 18
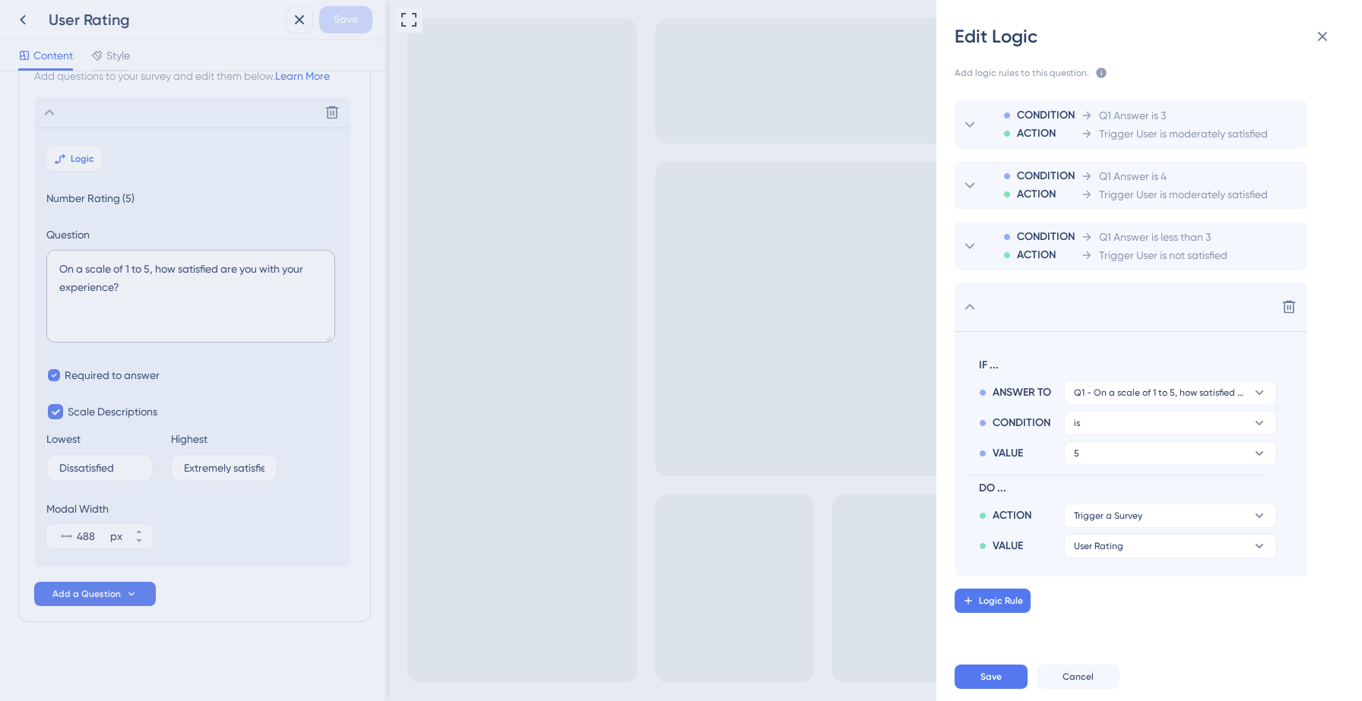
scroll to position [0, 0]
click at [1129, 545] on button "User Rating" at bounding box center [1170, 546] width 213 height 24
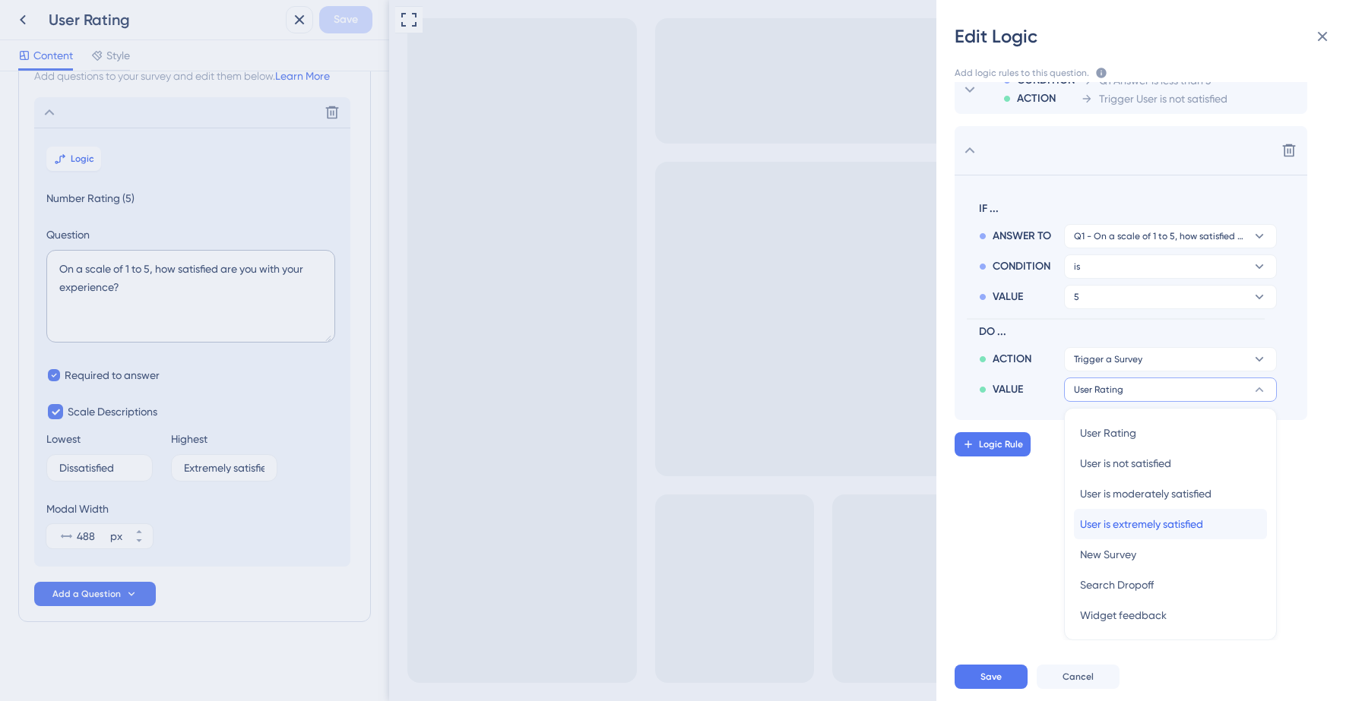
click at [1133, 521] on span "User is extremely satisfied" at bounding box center [1141, 524] width 123 height 18
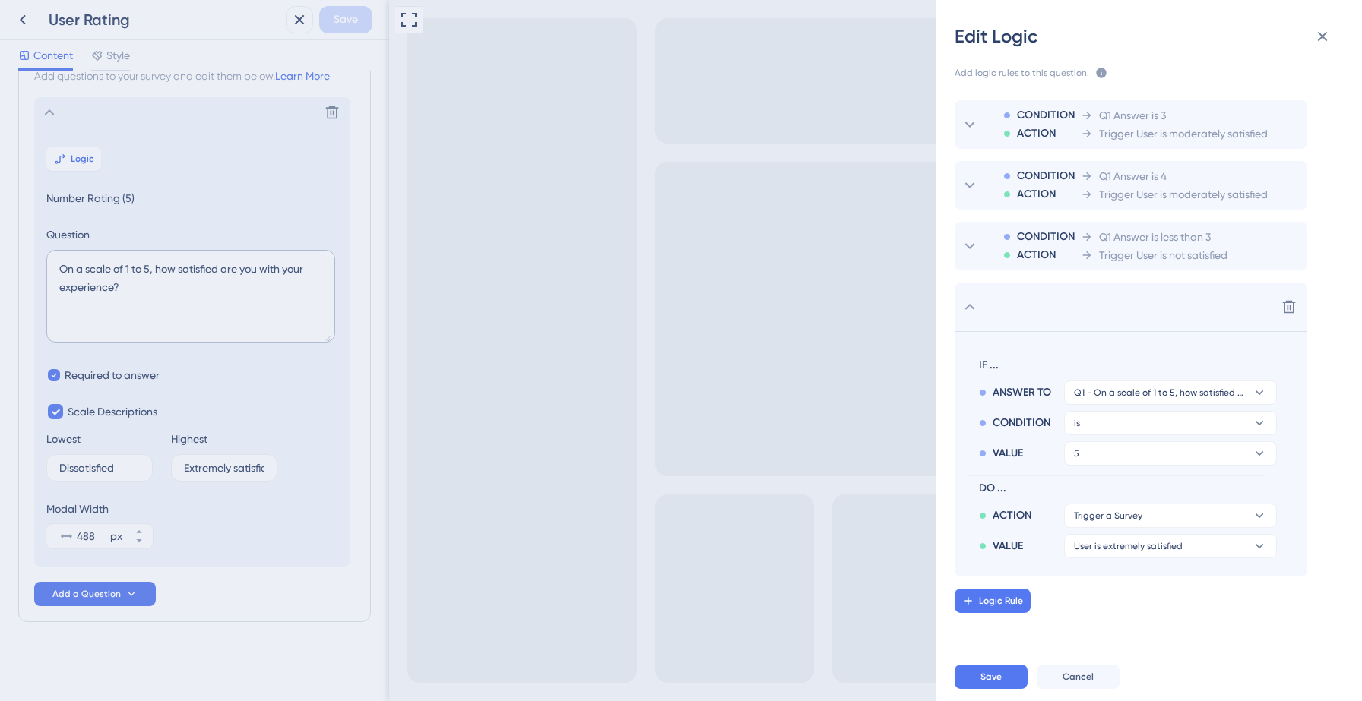
scroll to position [0, 0]
click at [1103, 595] on div "Logic Rule" at bounding box center [1167, 601] width 426 height 24
click at [997, 673] on span "Save" at bounding box center [990, 677] width 21 height 12
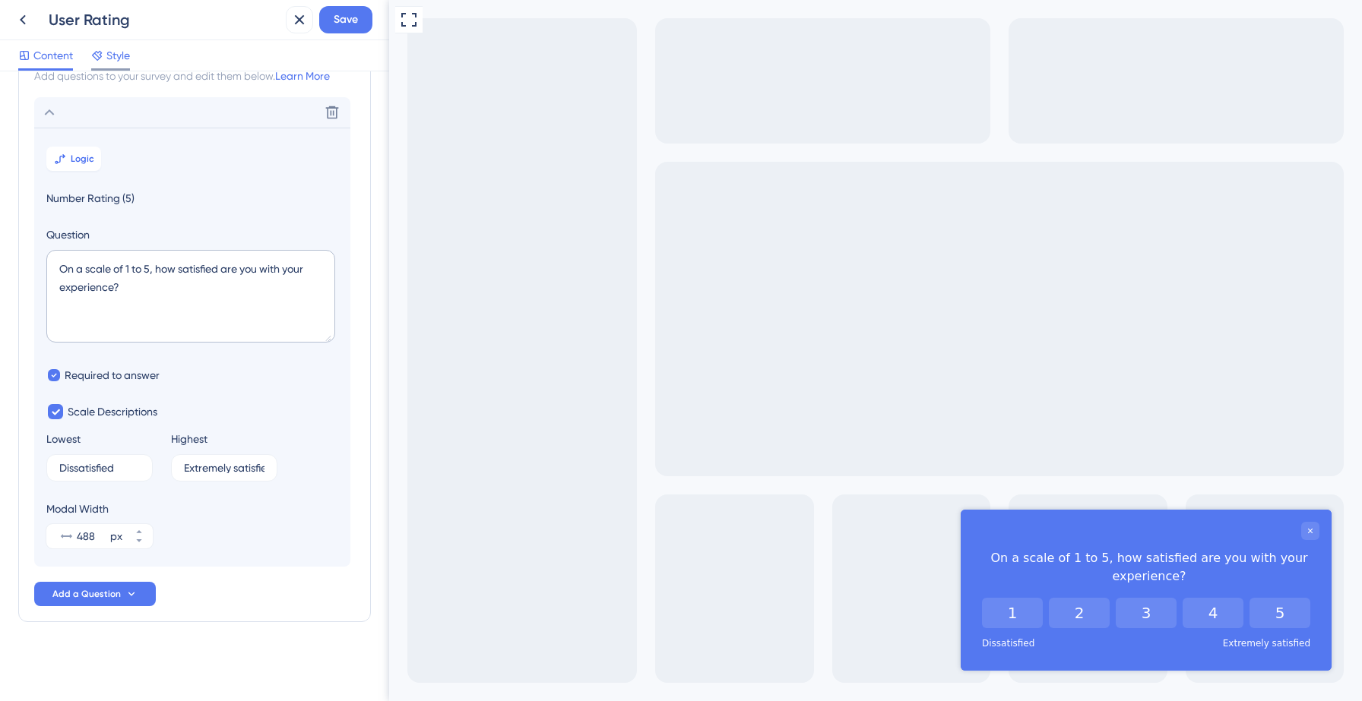
click at [121, 52] on span "Style" at bounding box center [118, 55] width 24 height 18
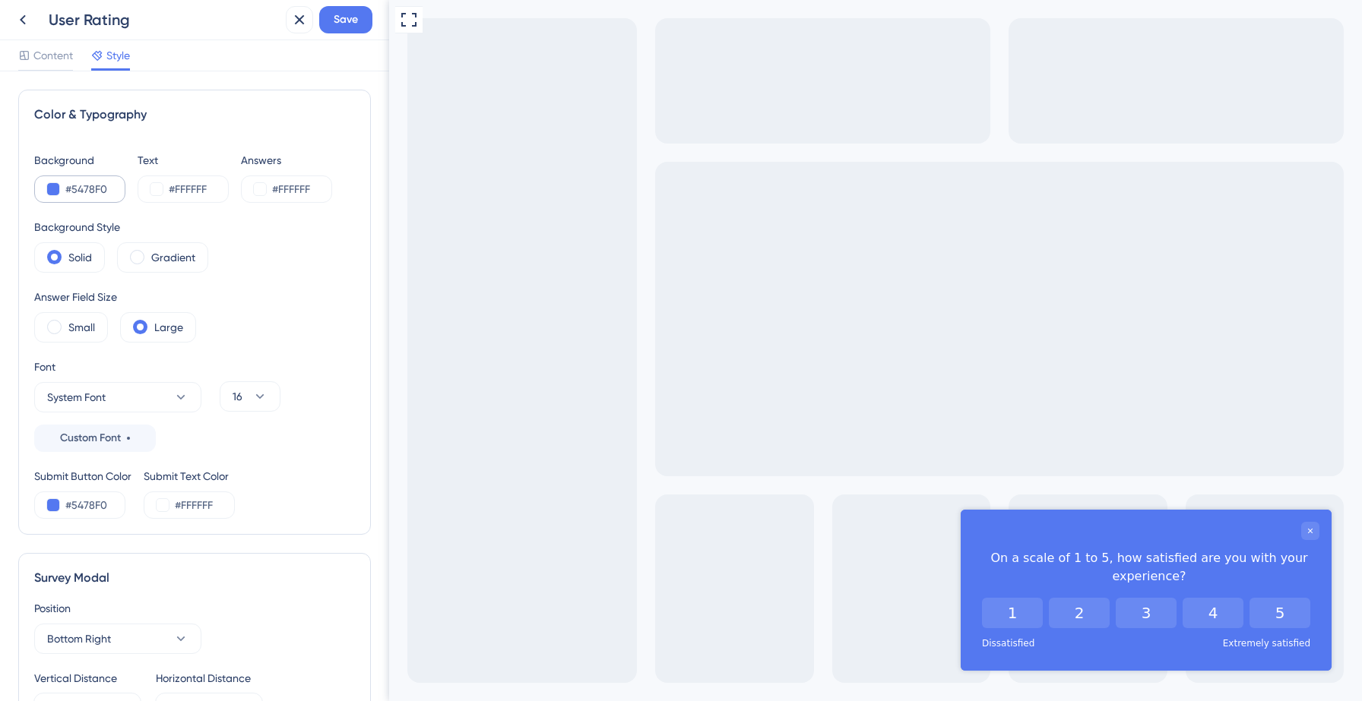
click at [41, 187] on div "#5478F0" at bounding box center [79, 189] width 91 height 27
click at [51, 190] on button at bounding box center [53, 189] width 12 height 12
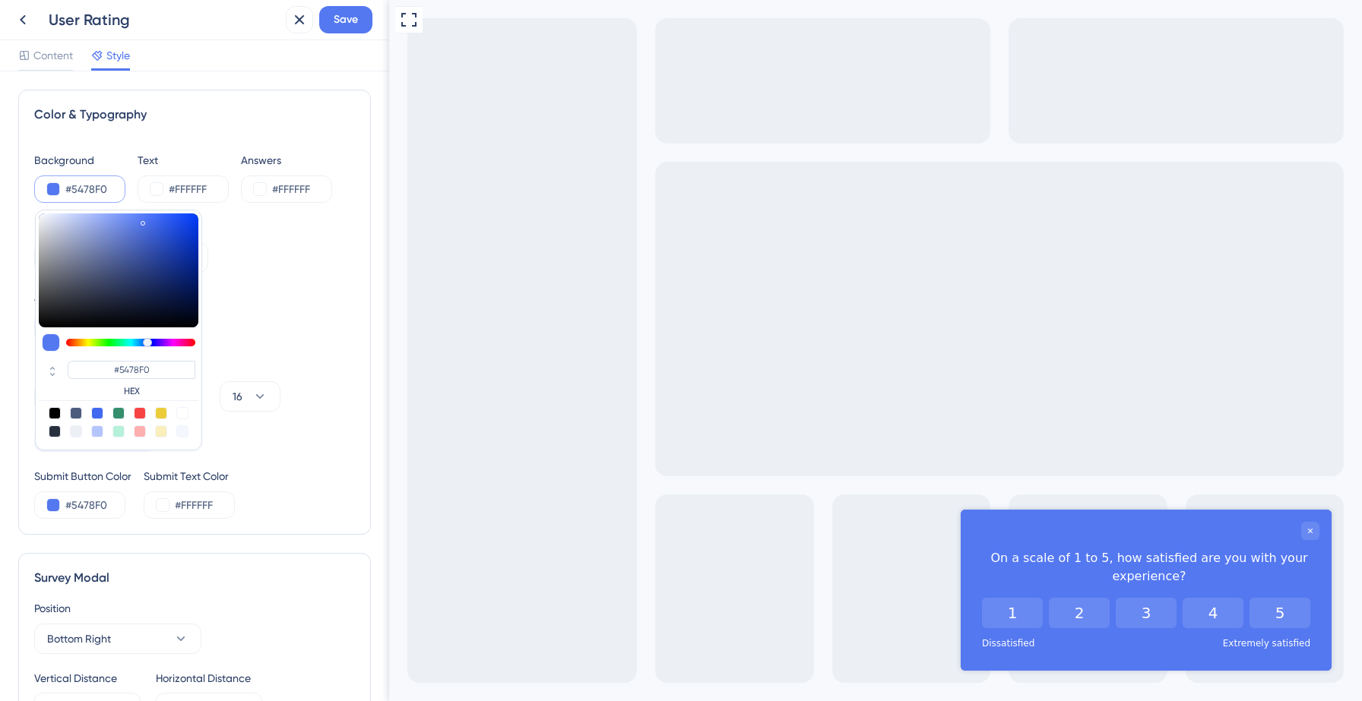
click at [59, 413] on div at bounding box center [55, 413] width 12 height 12
type input "#000000"
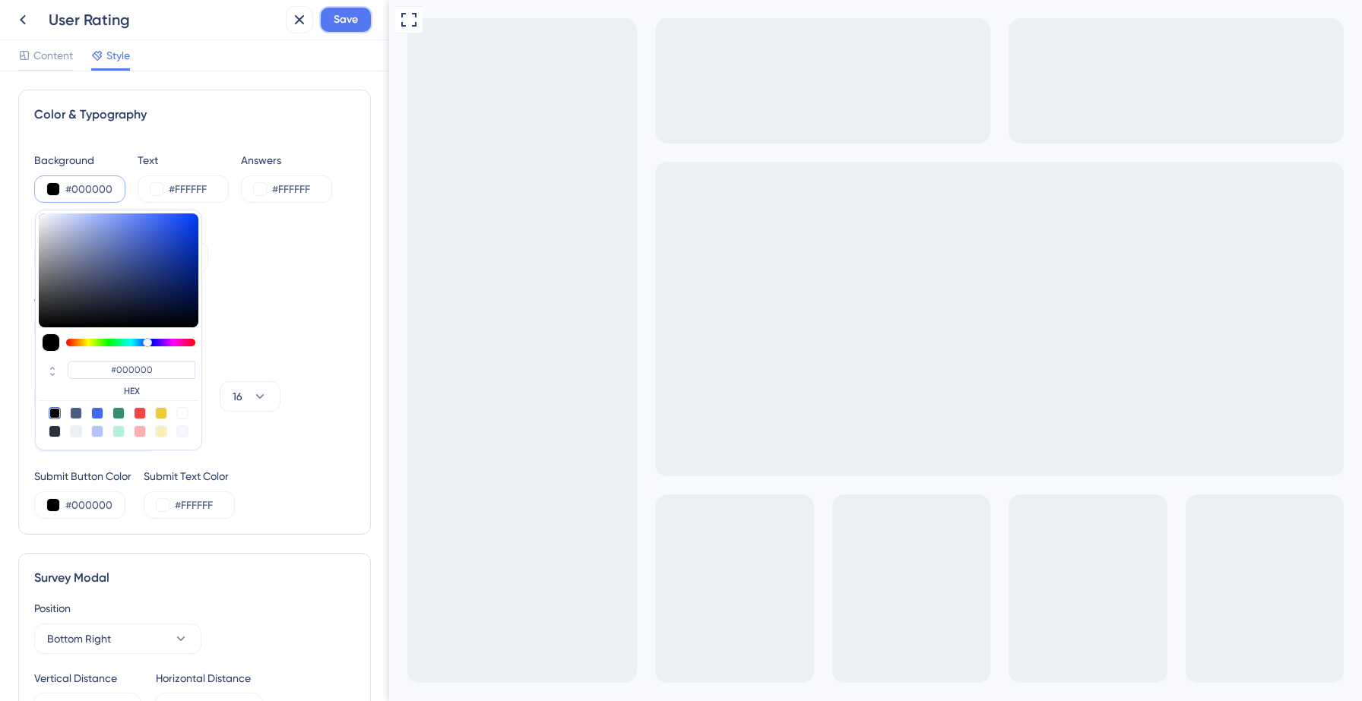
click at [346, 17] on span "Save" at bounding box center [346, 20] width 24 height 18
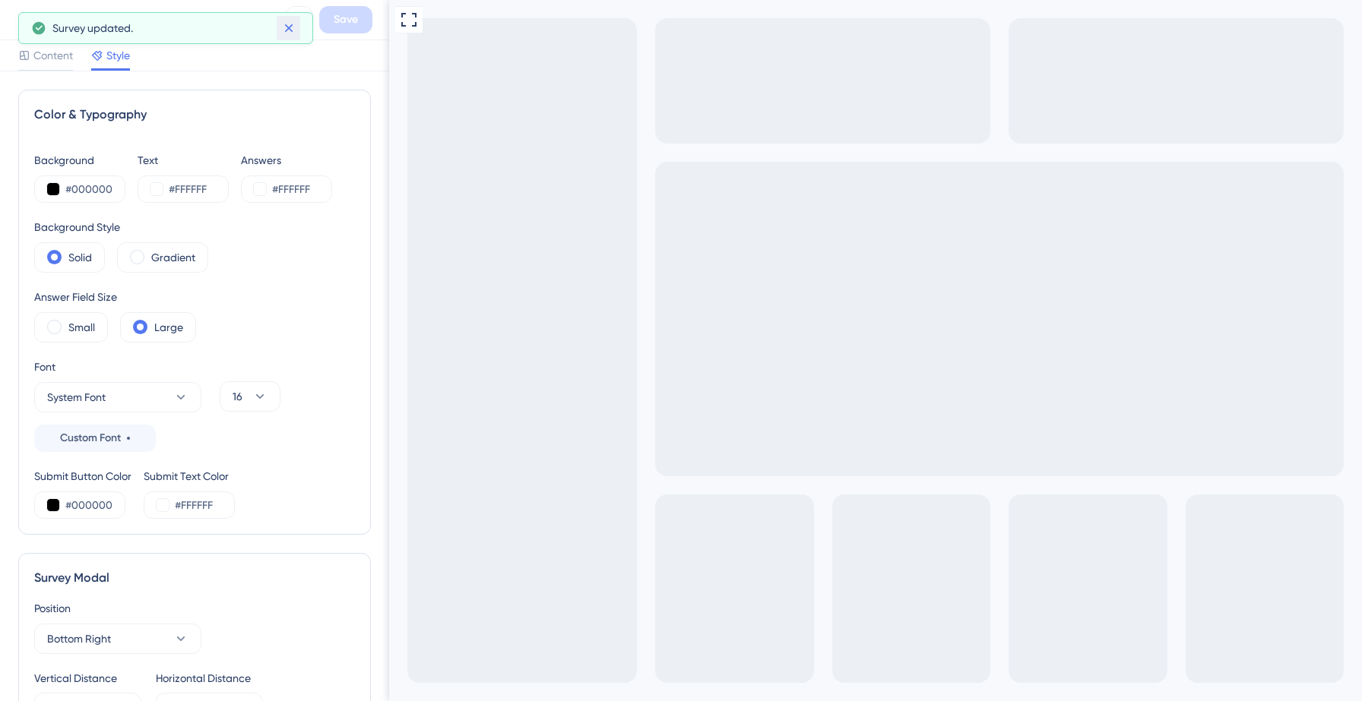
click at [288, 31] on icon at bounding box center [288, 28] width 15 height 15
click at [21, 18] on icon at bounding box center [23, 20] width 6 height 10
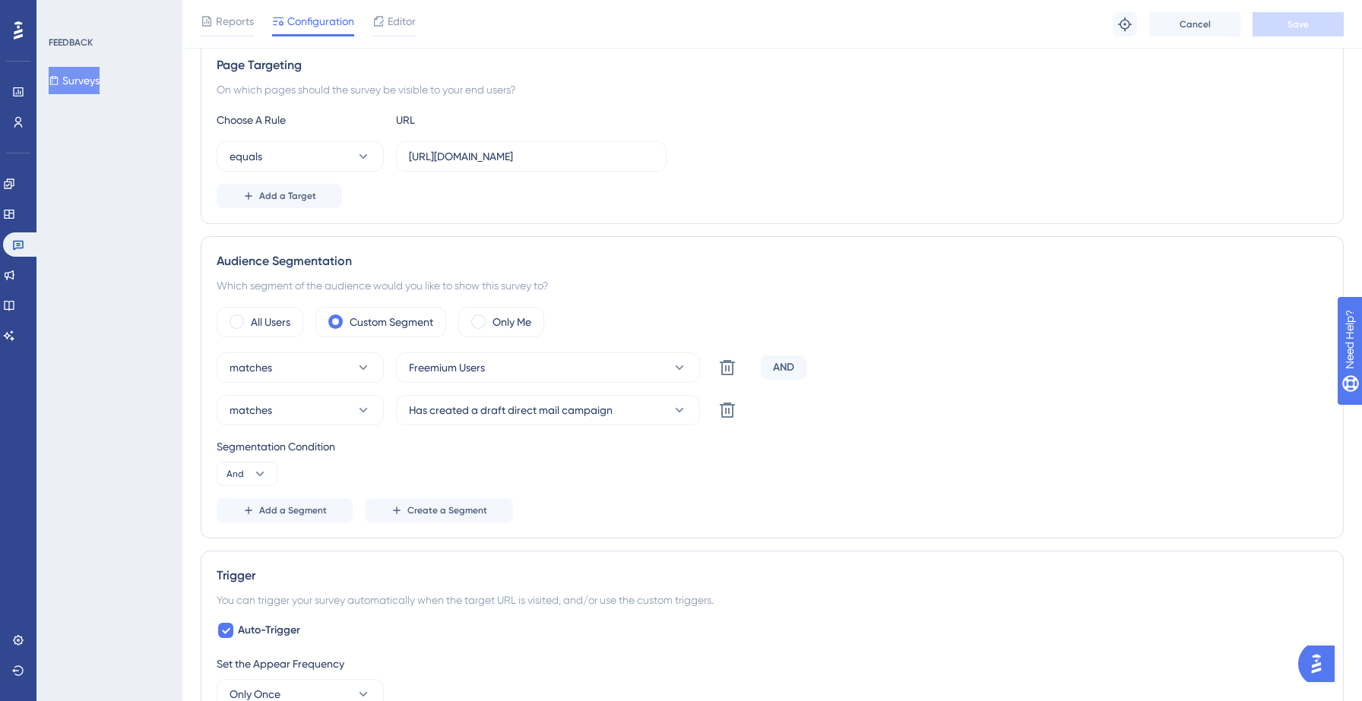
scroll to position [283, 0]
click at [723, 410] on icon at bounding box center [727, 411] width 18 height 18
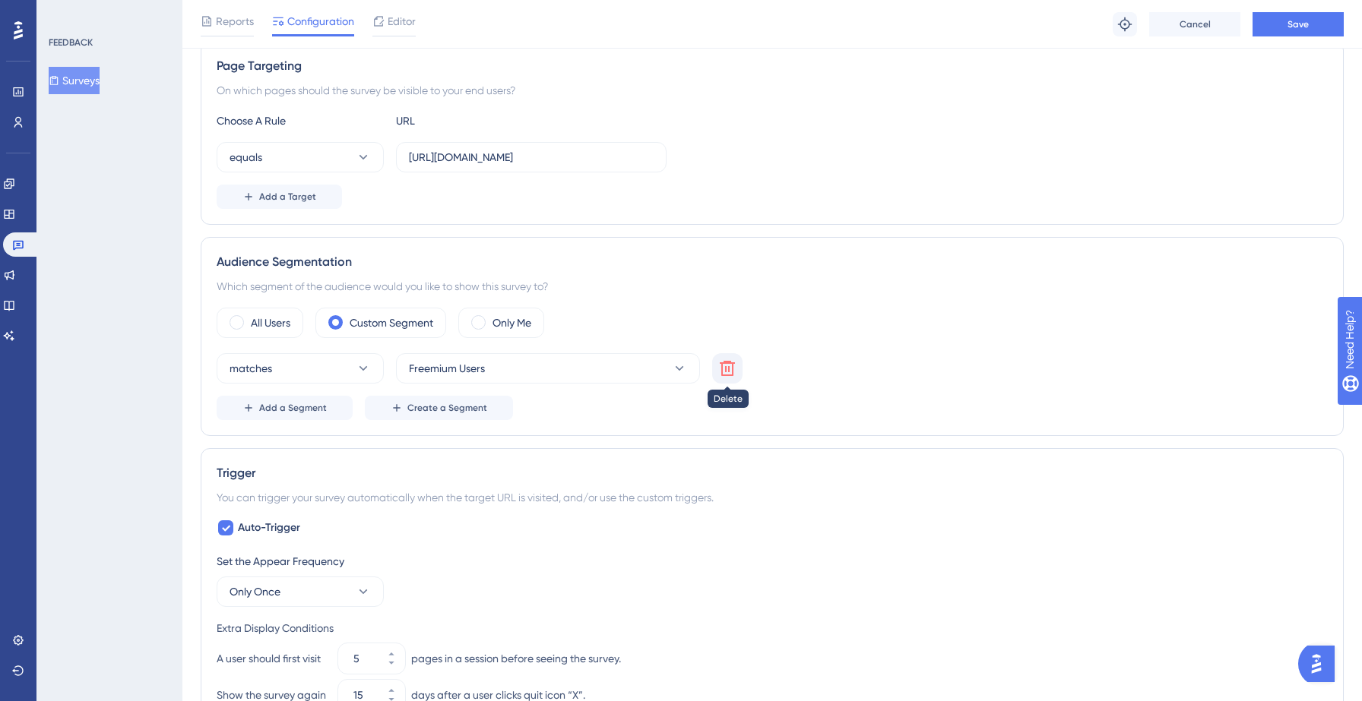
click at [723, 364] on icon at bounding box center [727, 368] width 18 height 18
click at [462, 366] on span "Choose a segment" at bounding box center [454, 368] width 90 height 18
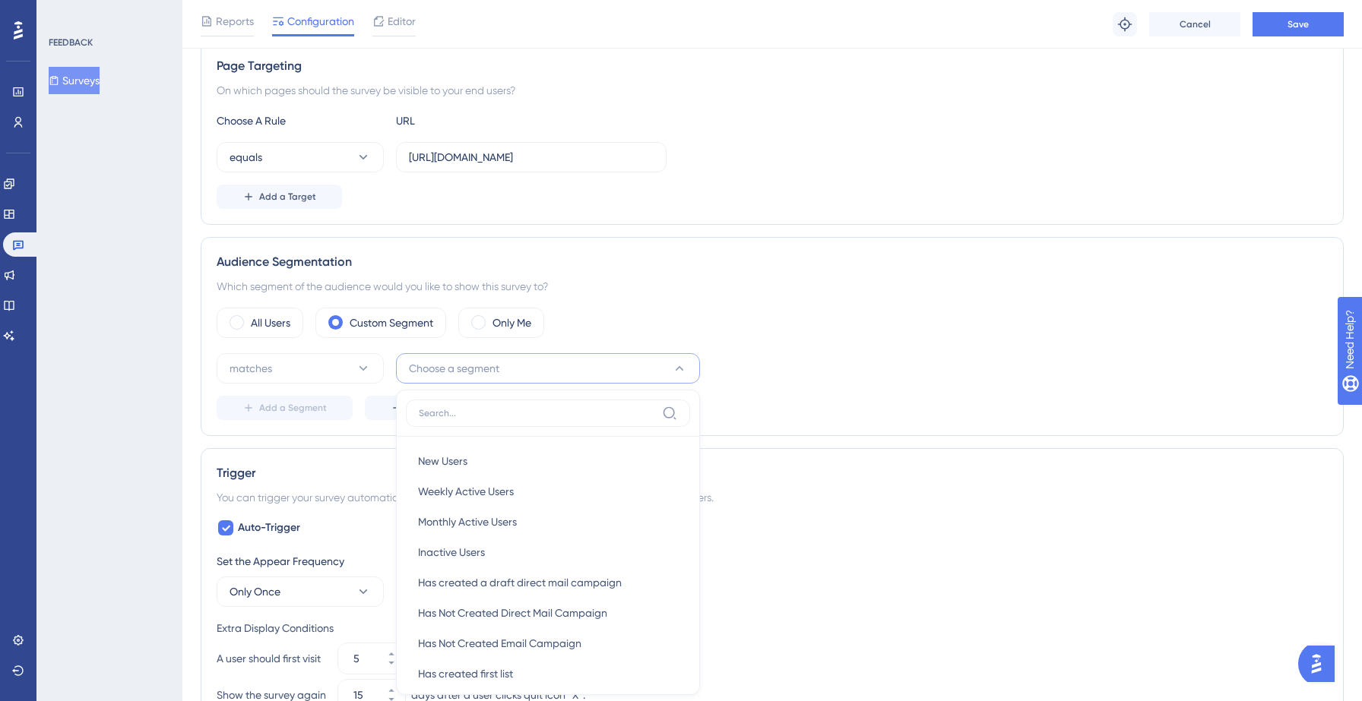
scroll to position [474, 0]
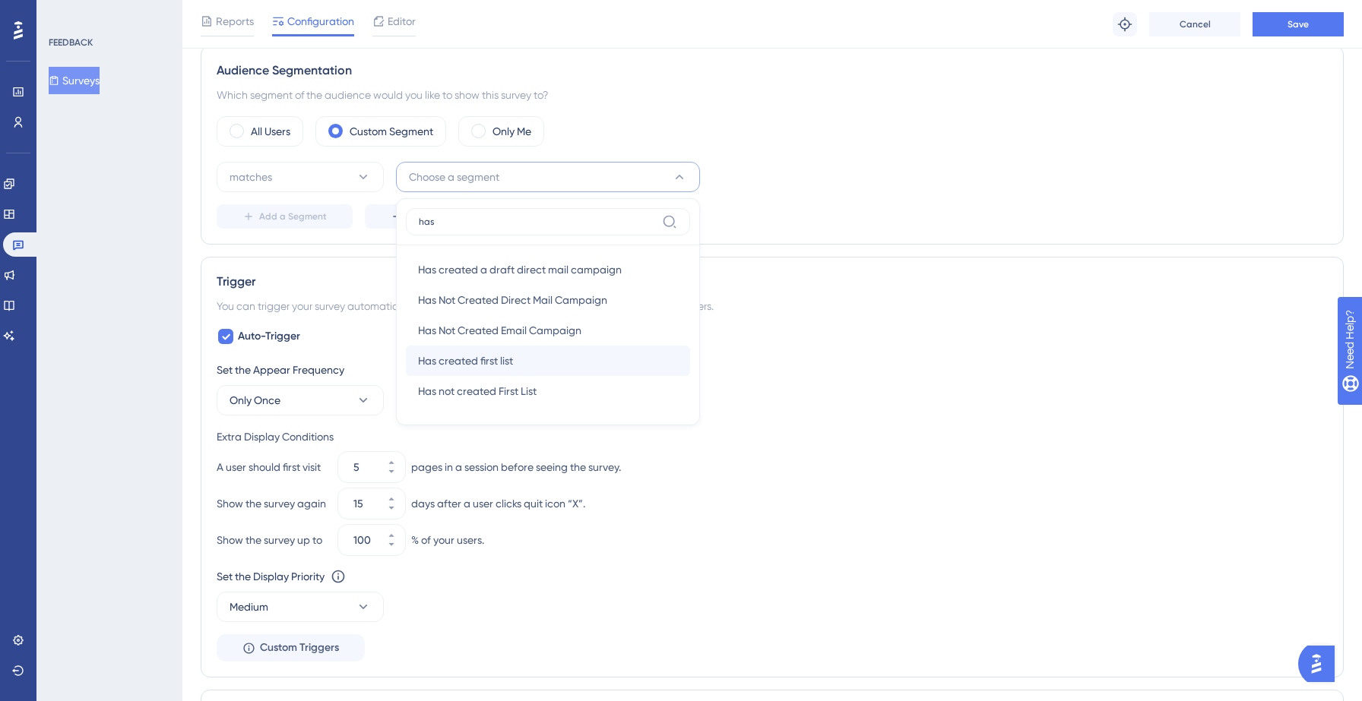
type input "has"
click at [506, 361] on span "Has created first list" at bounding box center [465, 361] width 95 height 18
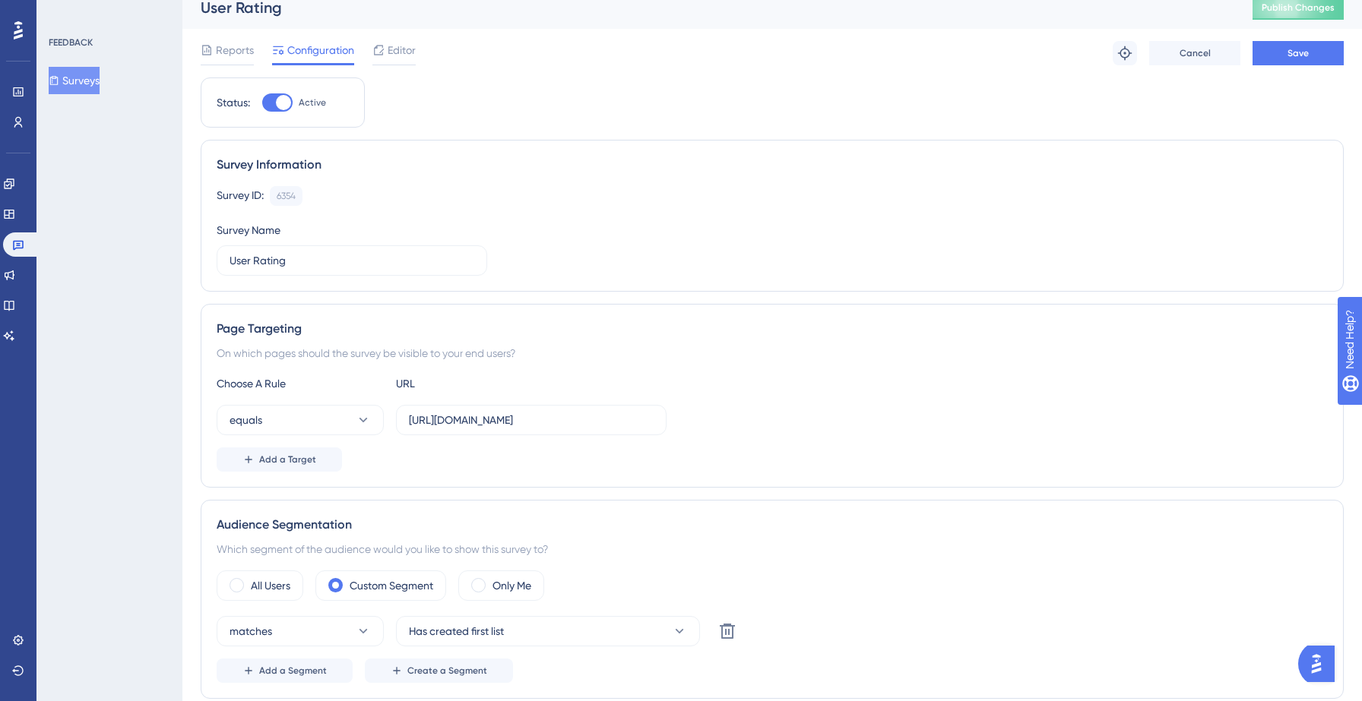
scroll to position [0, 0]
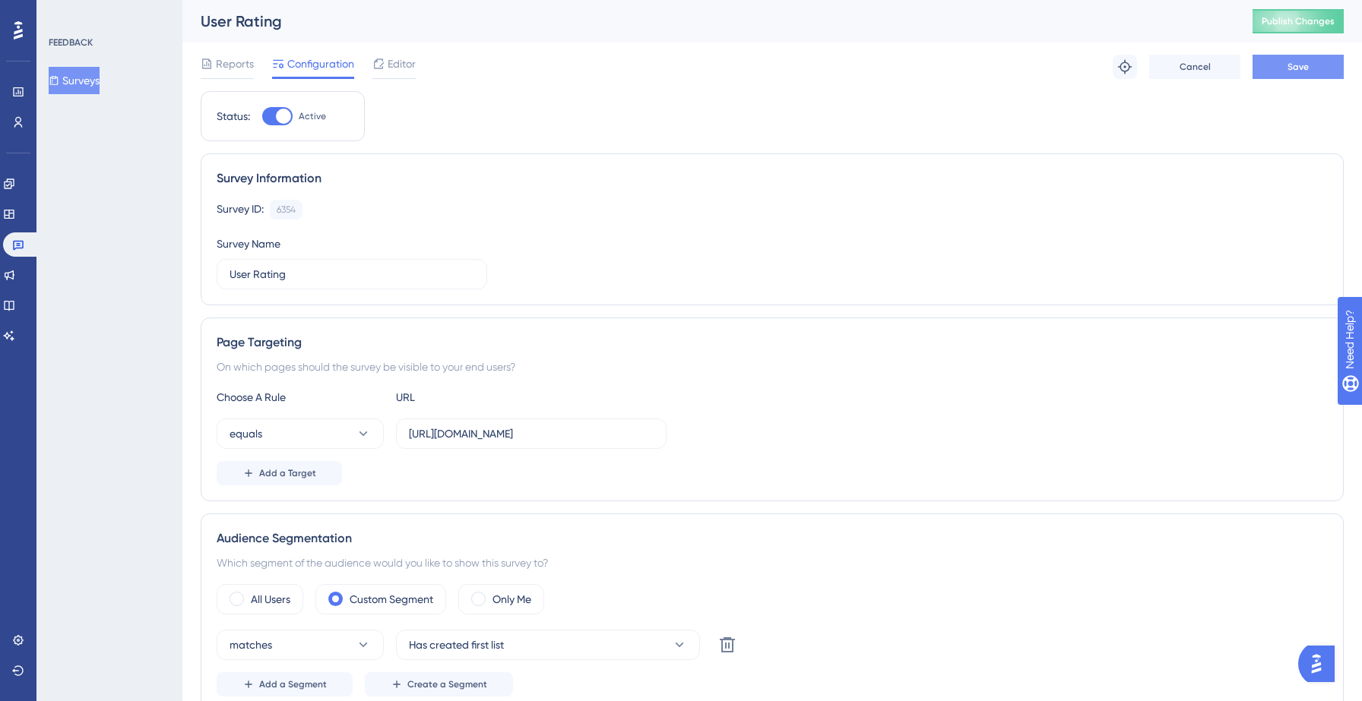
click at [1281, 72] on button "Save" at bounding box center [1297, 67] width 91 height 24
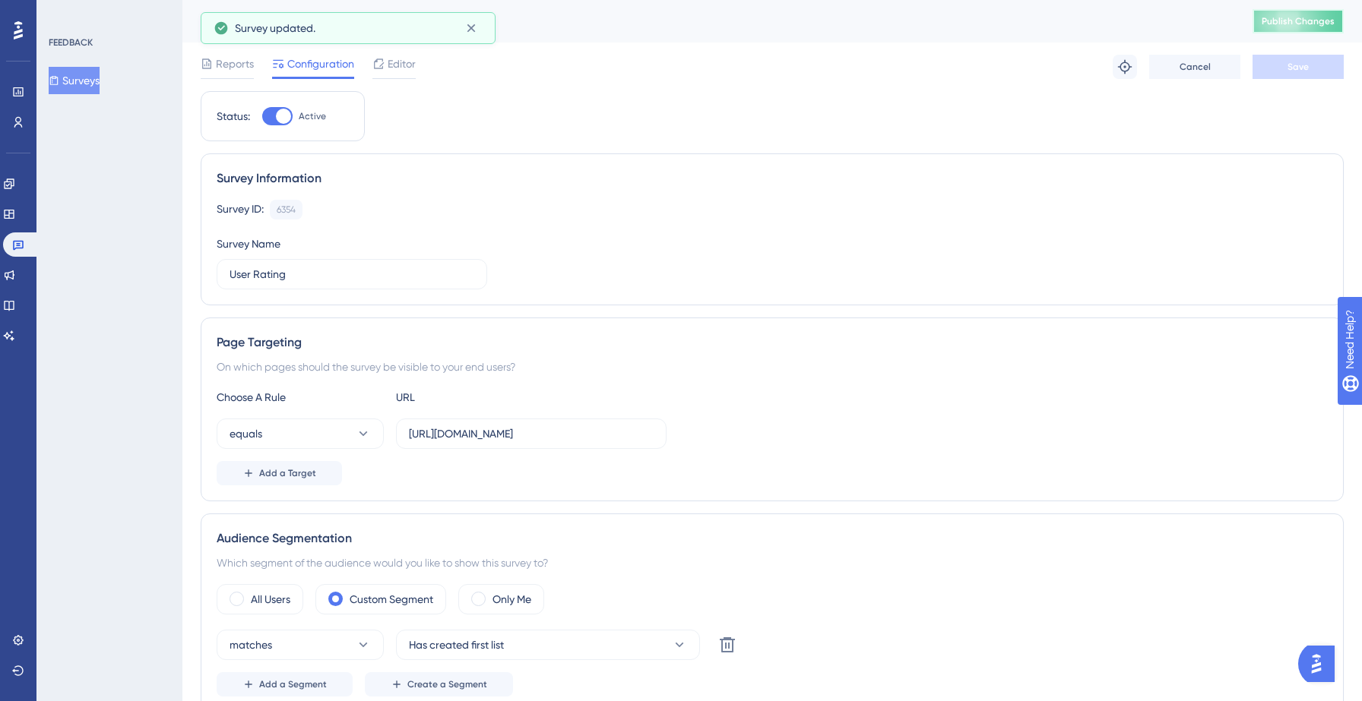
click at [1282, 24] on span "Publish Changes" at bounding box center [1298, 21] width 73 height 12
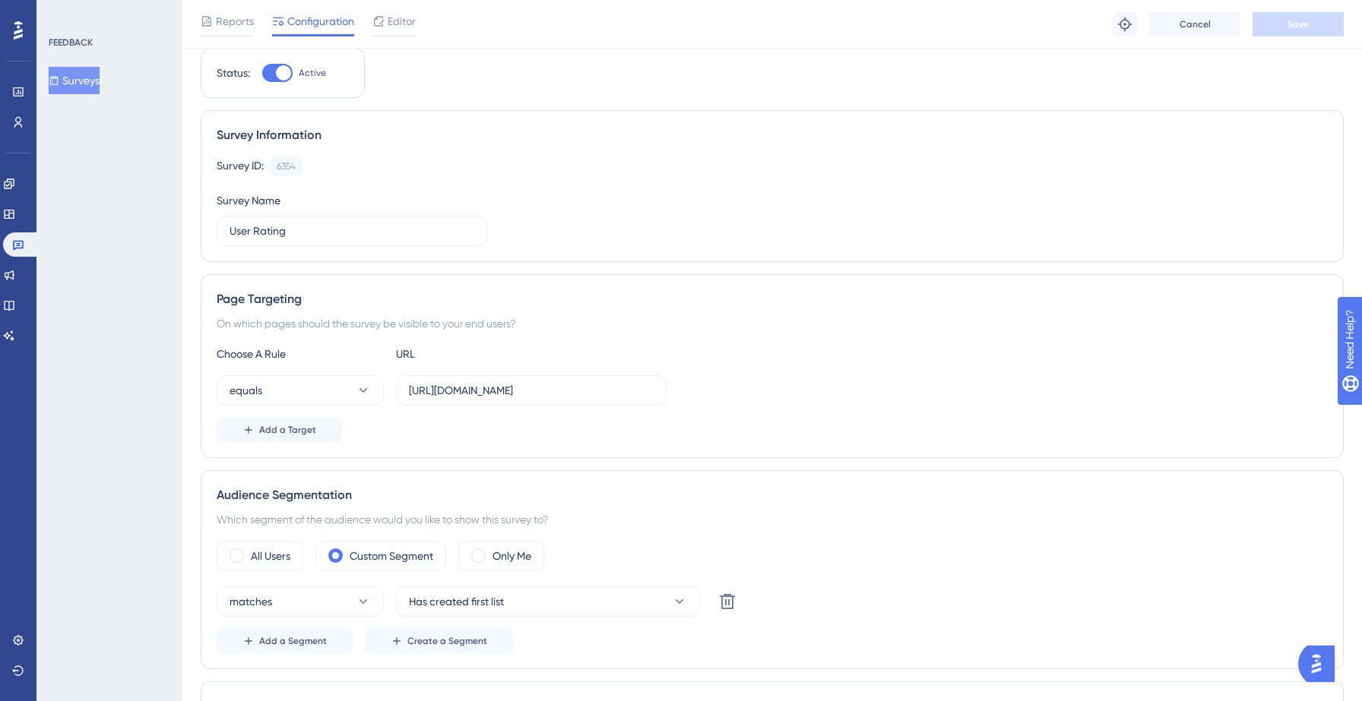
scroll to position [50, 0]
drag, startPoint x: 617, startPoint y: 394, endPoint x: 665, endPoint y: 396, distance: 47.9
click at [666, 396] on div "equals https://yellowstone.salesgenie.com/market_hub/direct_mail" at bounding box center [772, 390] width 1111 height 30
click at [613, 394] on input "https://yellowstone.salesgenie.com/market_hub/direct_mail" at bounding box center [531, 389] width 245 height 17
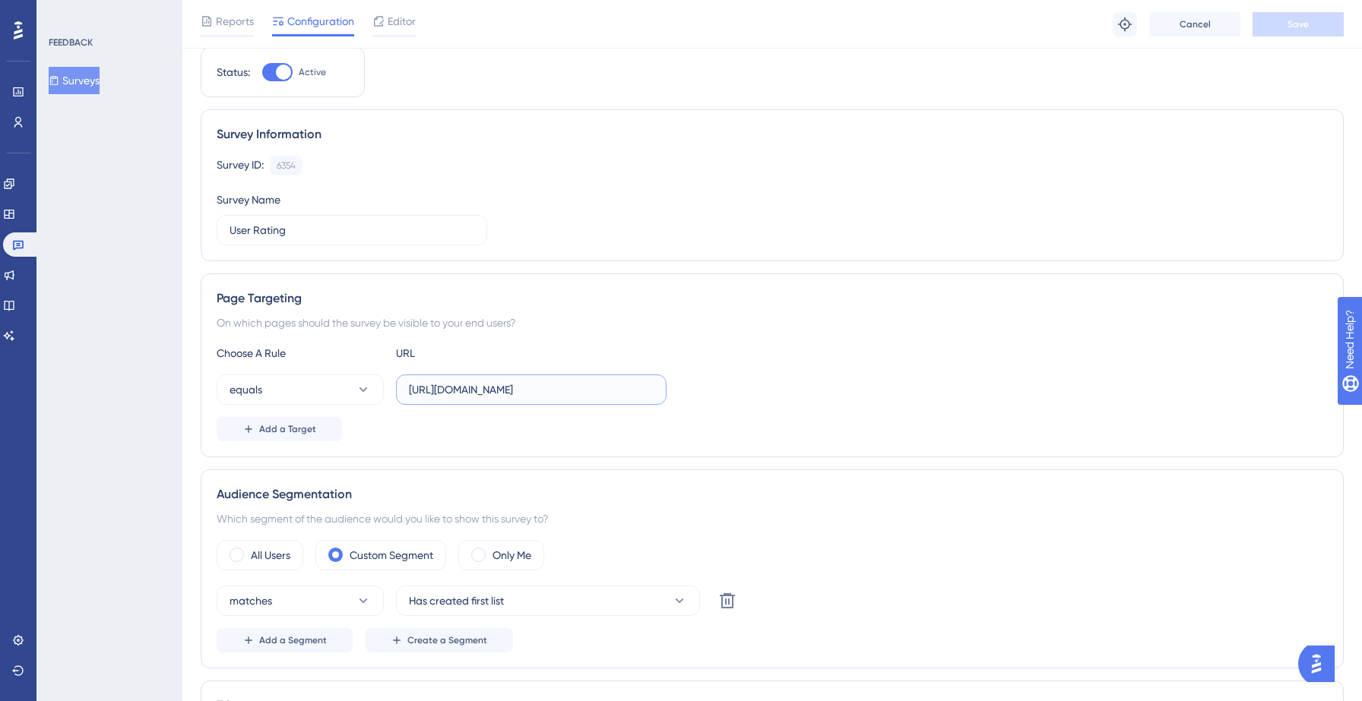
drag, startPoint x: 582, startPoint y: 390, endPoint x: 693, endPoint y: 393, distance: 111.0
click at [693, 393] on div "equals https://yellowstone.salesgenie.com/market_hub/direct_mail" at bounding box center [772, 390] width 1111 height 30
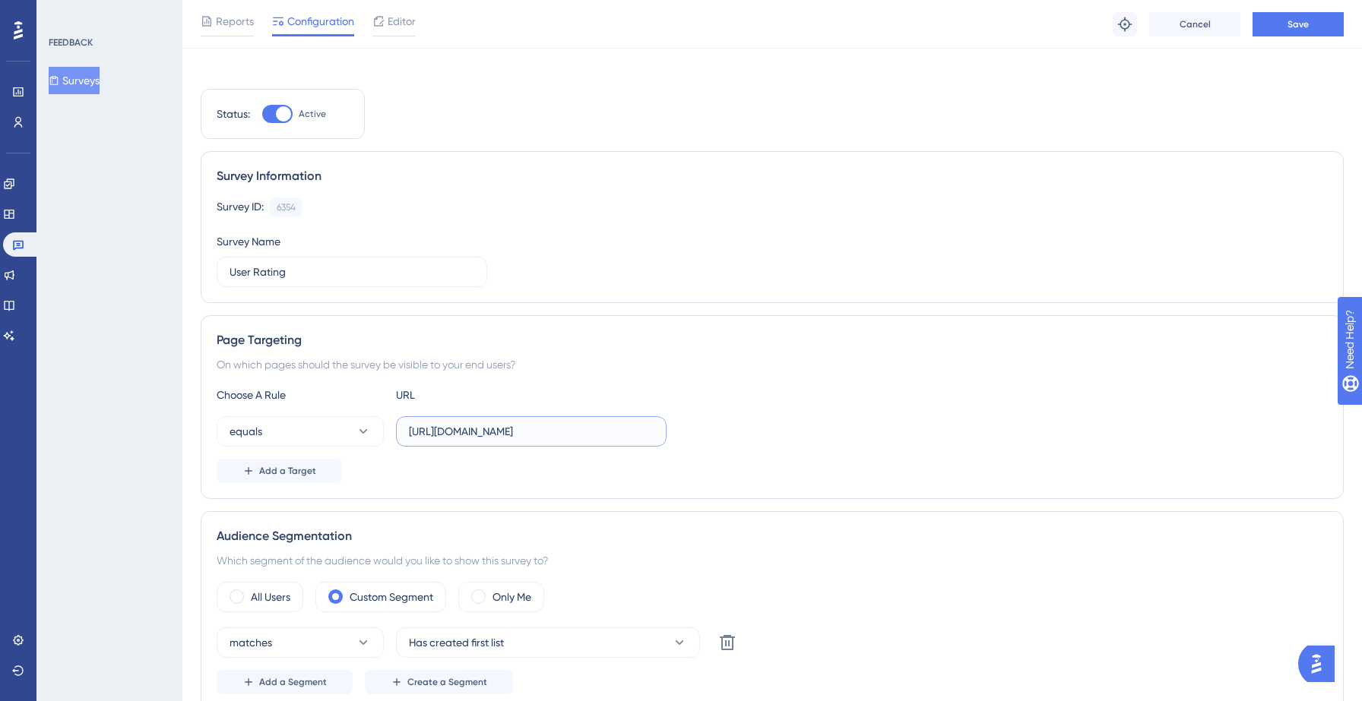
scroll to position [0, 0]
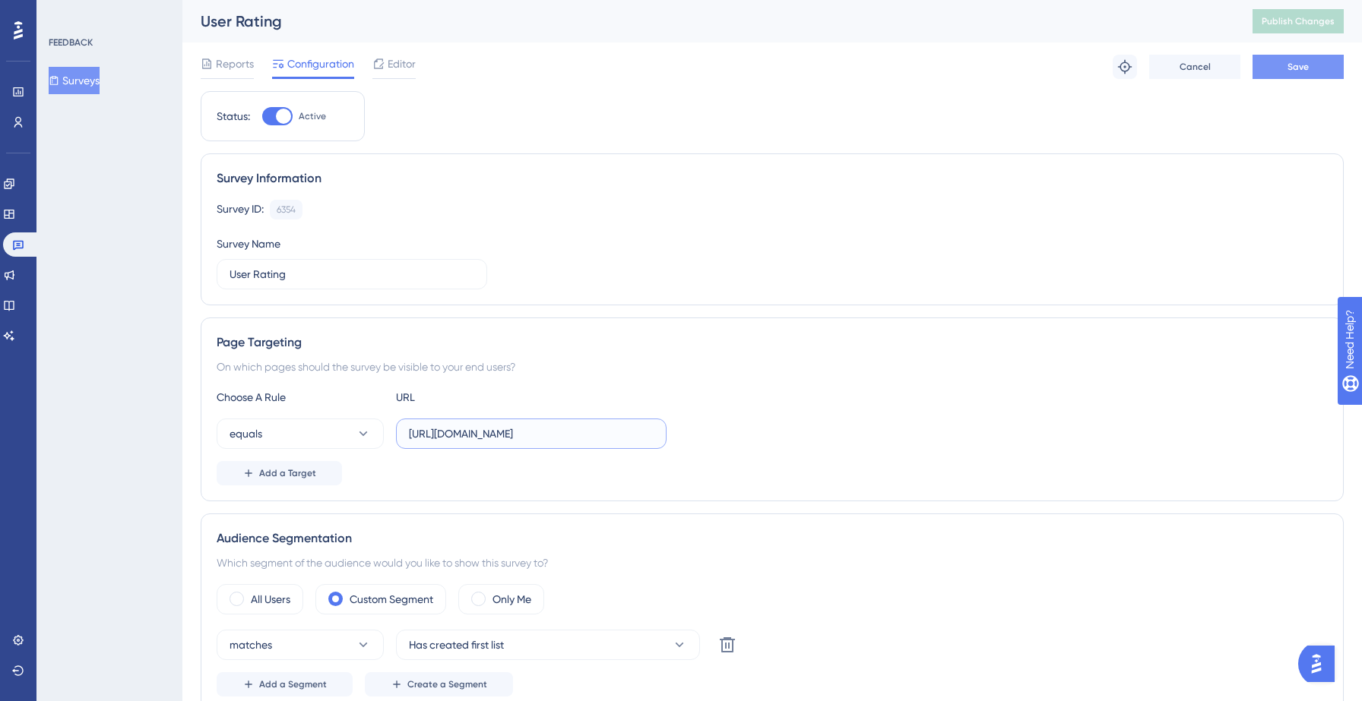
type input "https://yellowstone.salesgenie.com"
click at [1310, 68] on button "Save" at bounding box center [1297, 67] width 91 height 24
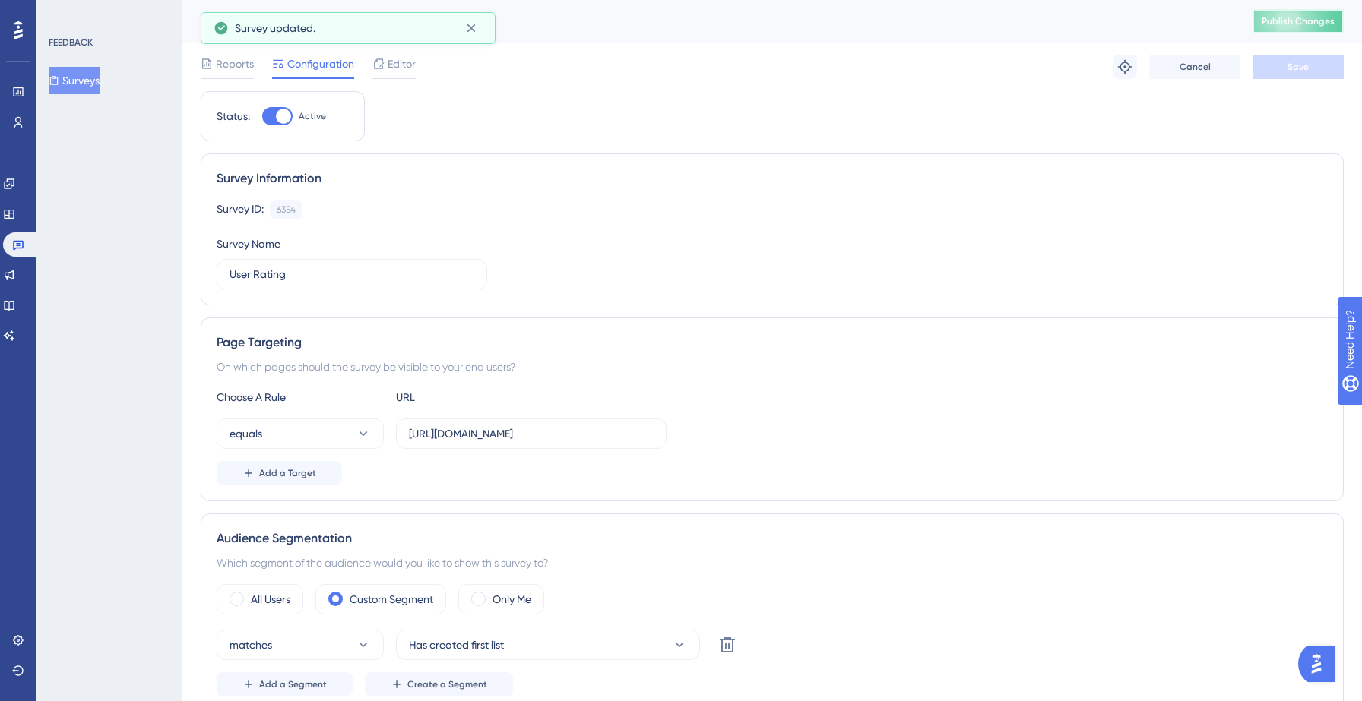
click at [1267, 24] on span "Publish Changes" at bounding box center [1298, 21] width 73 height 12
click at [88, 85] on button "Surveys" at bounding box center [74, 80] width 51 height 27
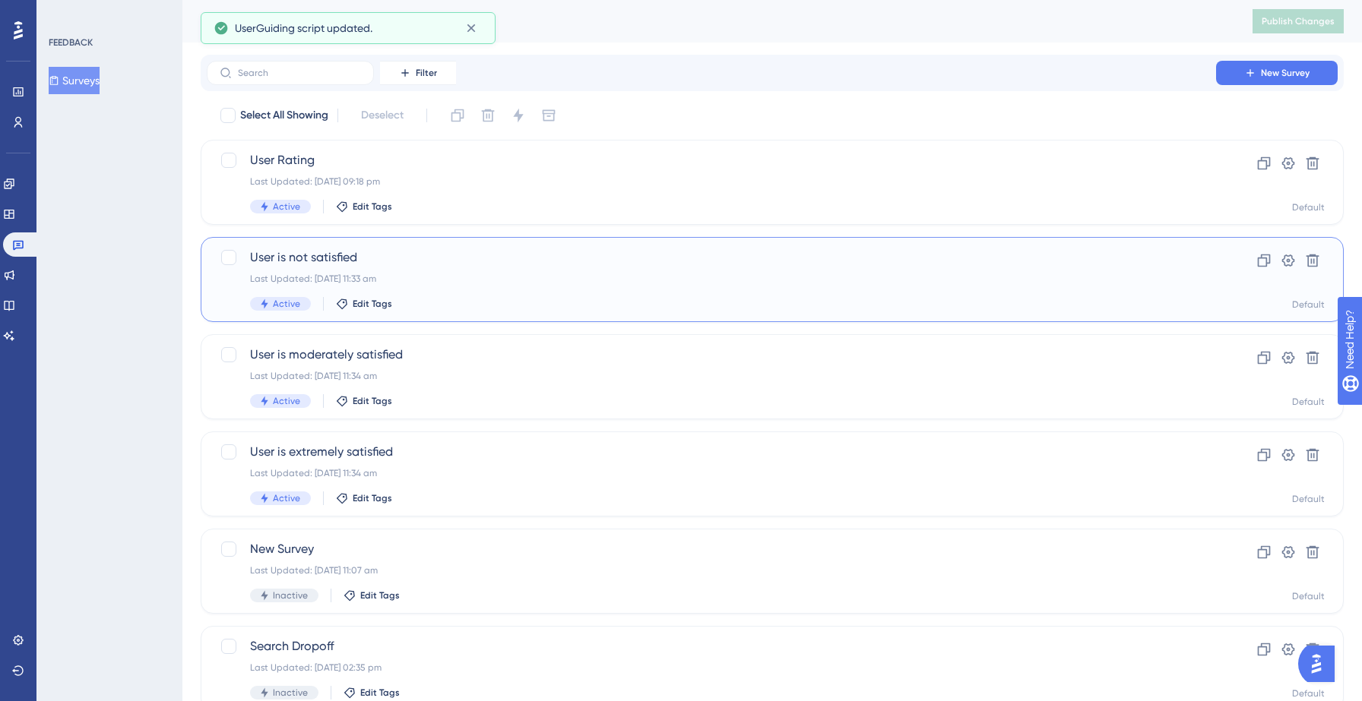
click at [447, 268] on div "User is not satisfied Last Updated: 13 Sept 2025 11:33 am Active Edit Tags" at bounding box center [711, 280] width 923 height 62
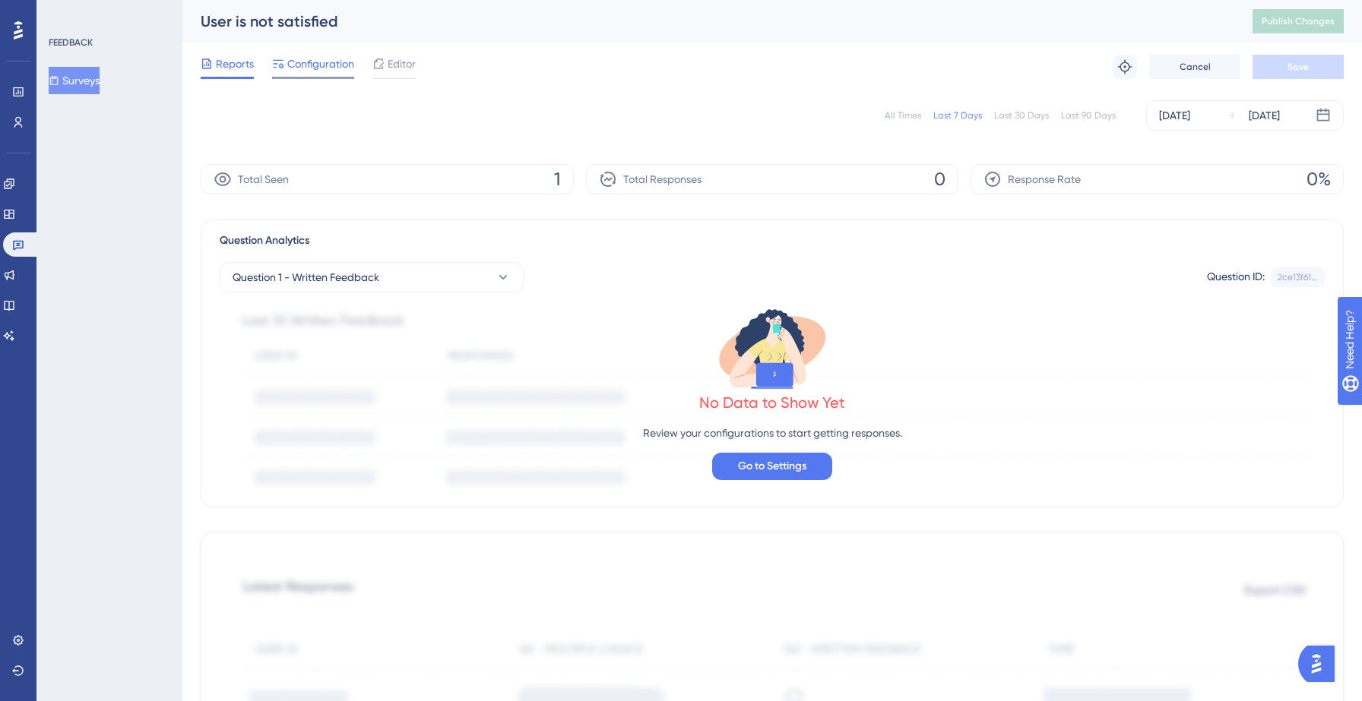
click at [326, 63] on span "Configuration" at bounding box center [320, 64] width 67 height 18
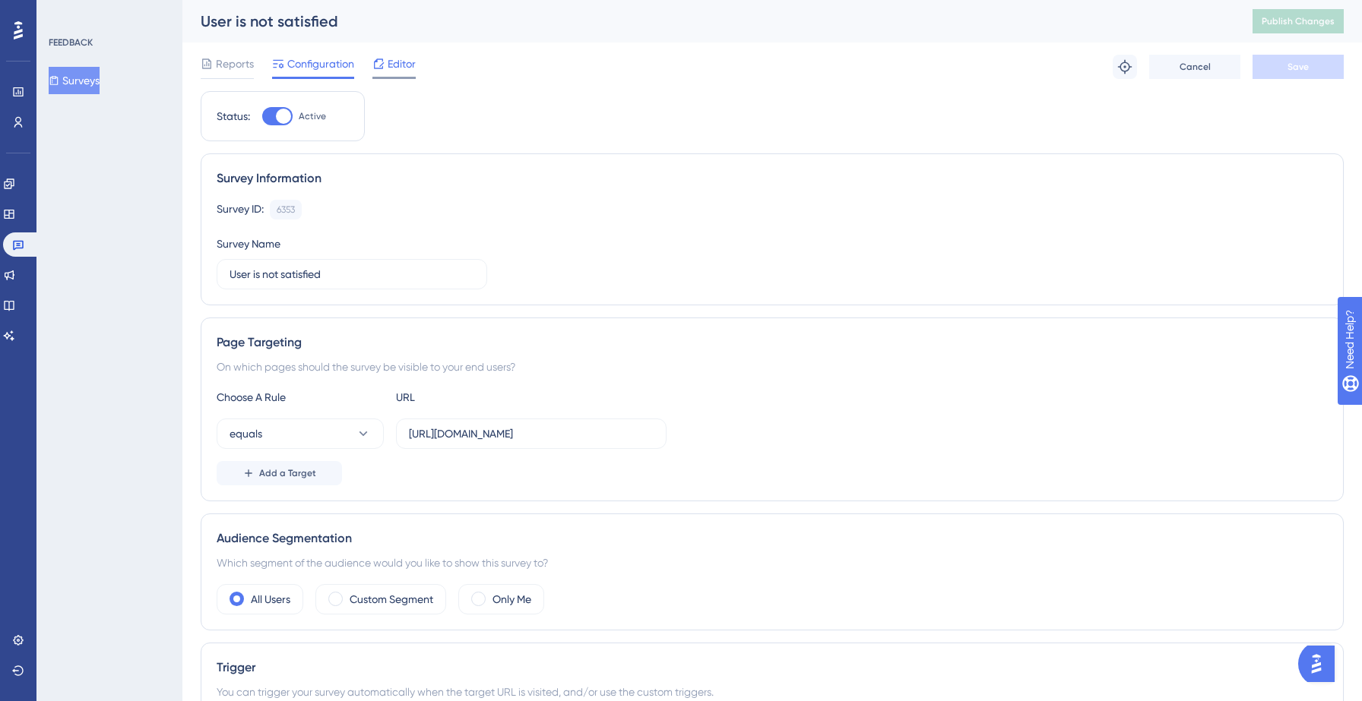
click at [393, 66] on span "Editor" at bounding box center [402, 64] width 28 height 18
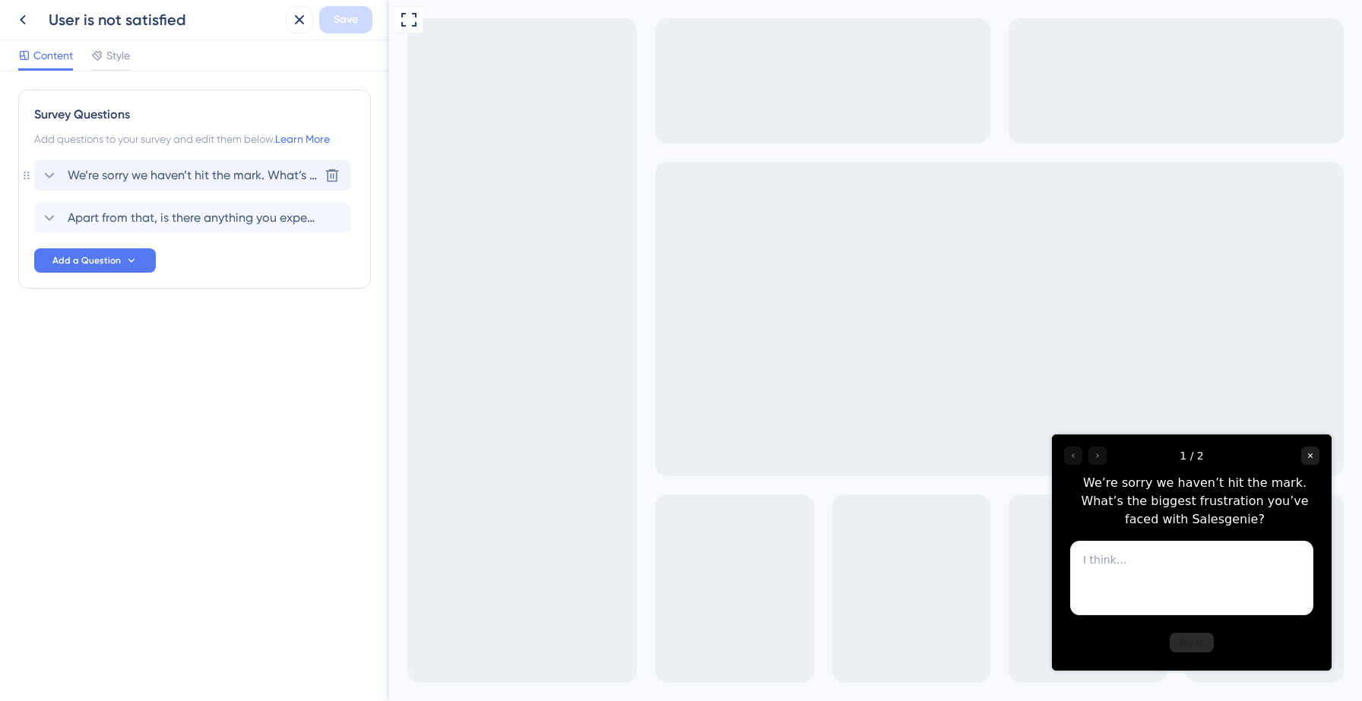
click at [157, 174] on span "We’re sorry we haven’t hit the mark. What’s the biggest frustration you’ve face…" at bounding box center [193, 175] width 251 height 18
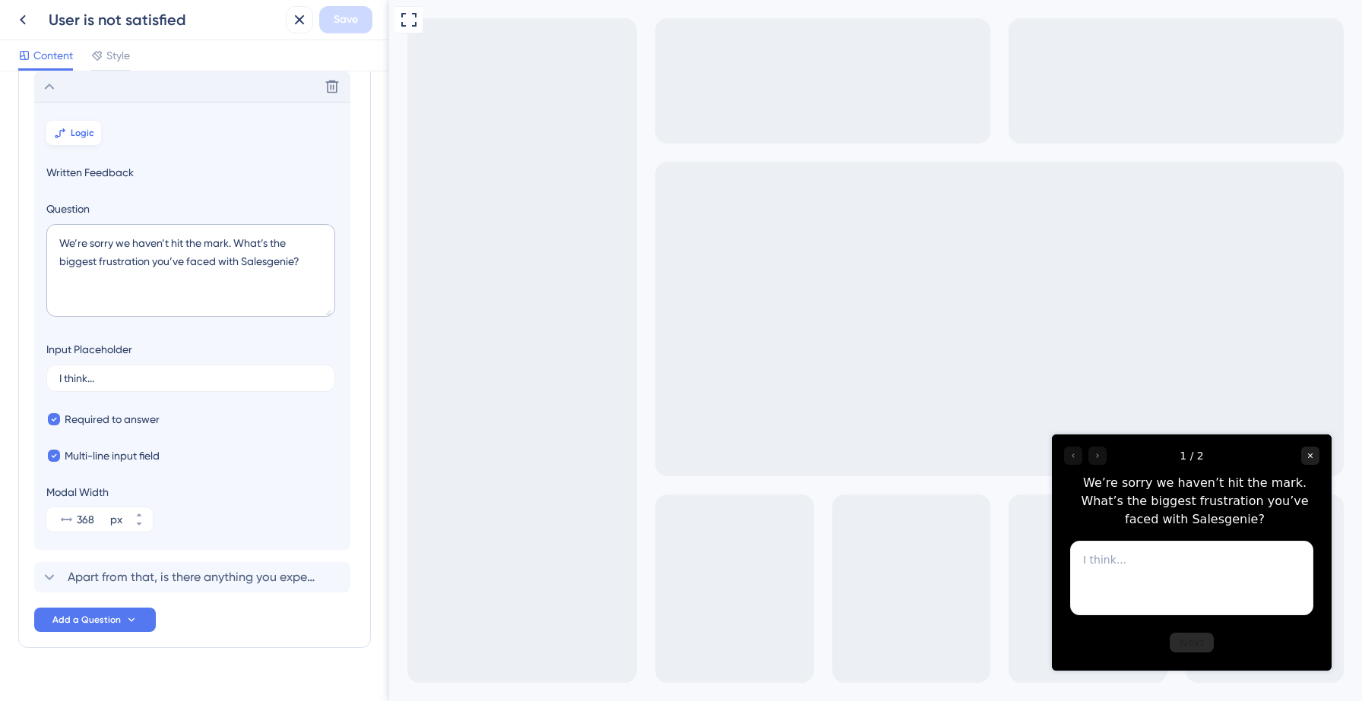
click at [85, 135] on span "Logic" at bounding box center [83, 133] width 24 height 12
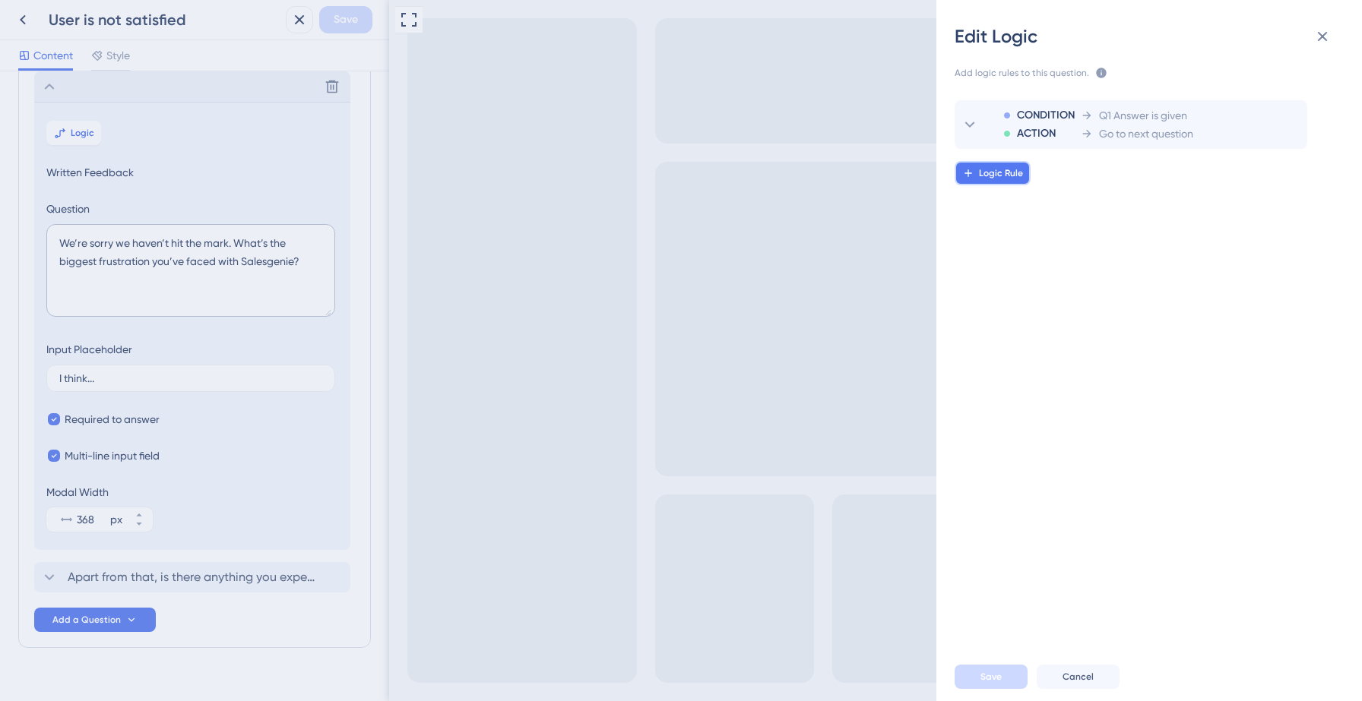
click at [1010, 170] on span "Logic Rule" at bounding box center [1001, 173] width 44 height 12
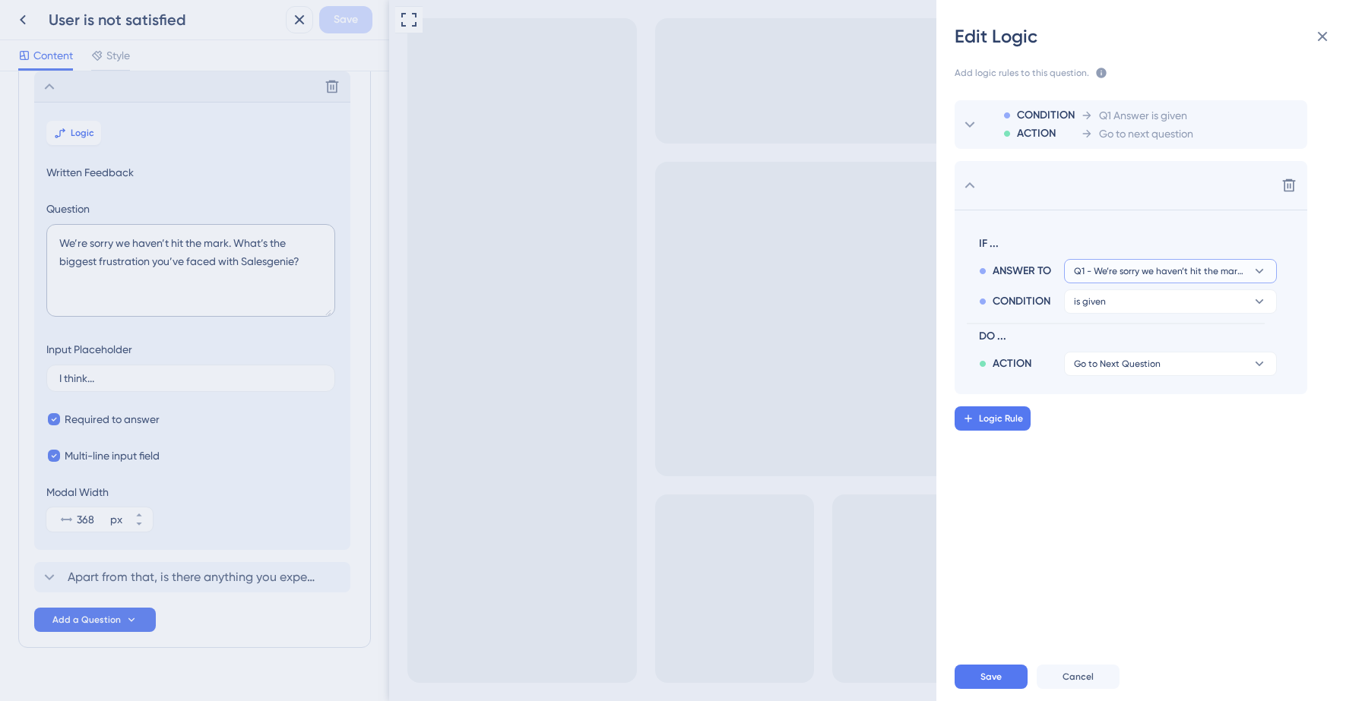
click at [1113, 277] on button "Q1 - We’re sorry we haven’t hit the mark. What’s the biggest frustration you’ve…" at bounding box center [1170, 271] width 213 height 24
click at [1081, 675] on span "Cancel" at bounding box center [1077, 677] width 31 height 12
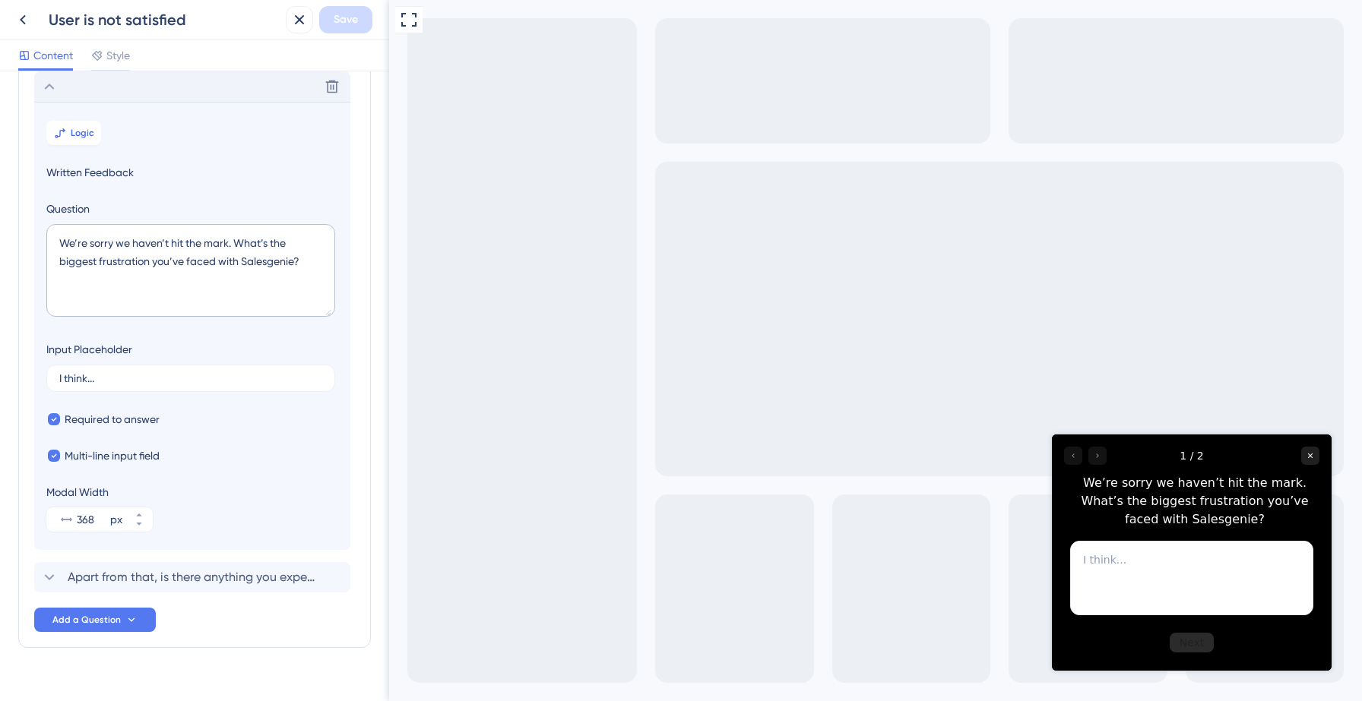
scroll to position [55, 0]
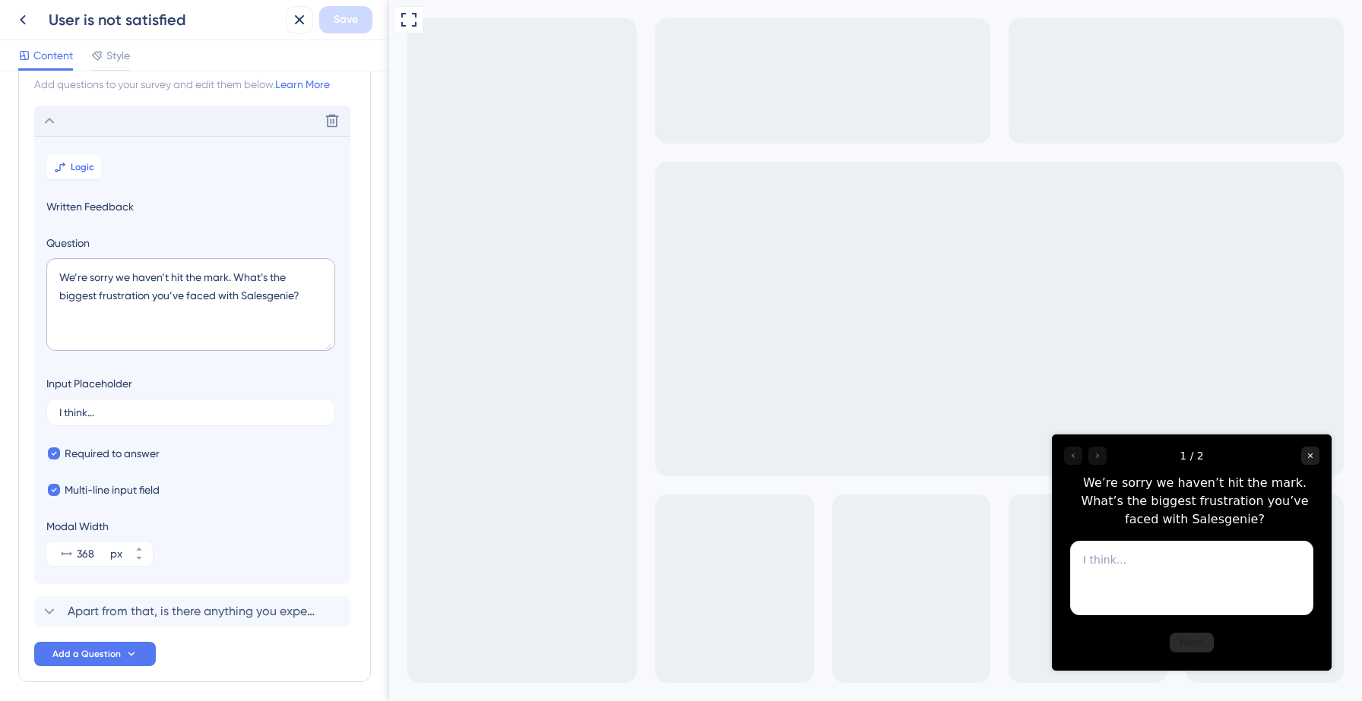
click at [50, 120] on icon at bounding box center [49, 121] width 18 height 18
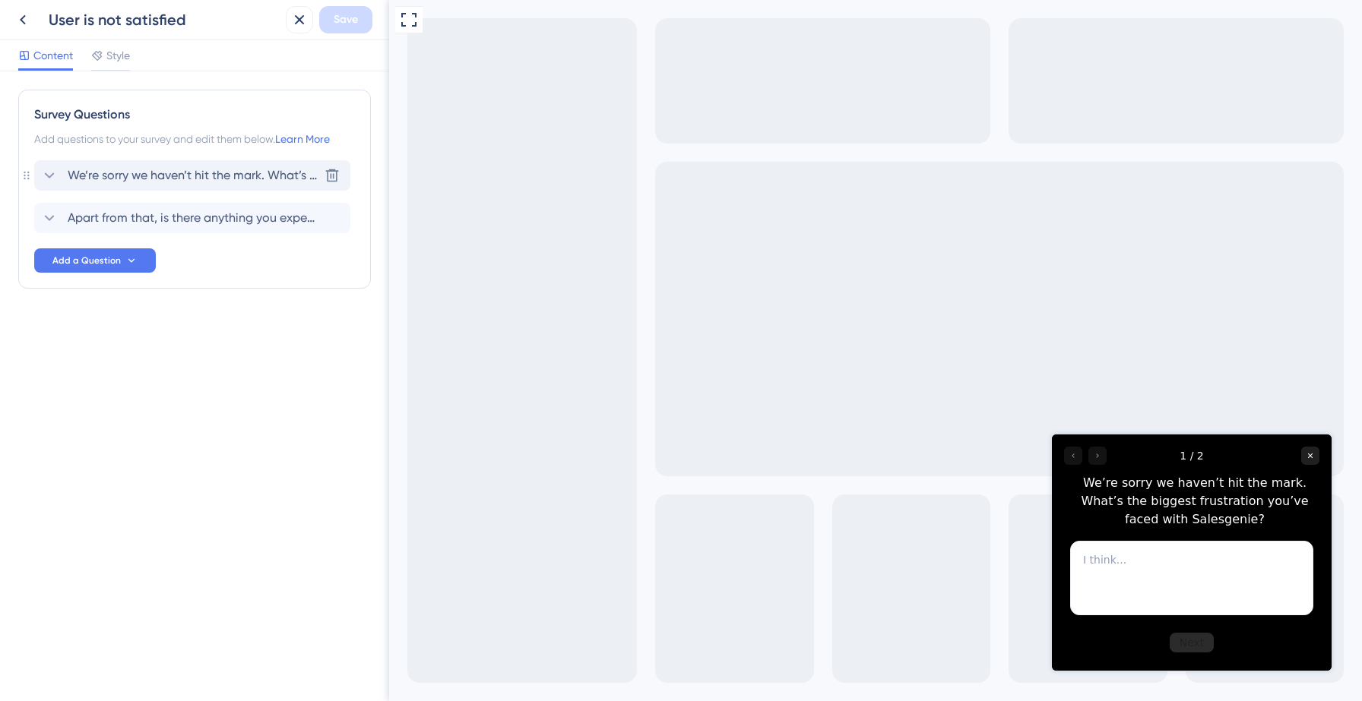
scroll to position [0, 0]
click at [163, 221] on span "Apart from that, is there anything you expected Salesgenie to do that it curren…" at bounding box center [193, 218] width 251 height 18
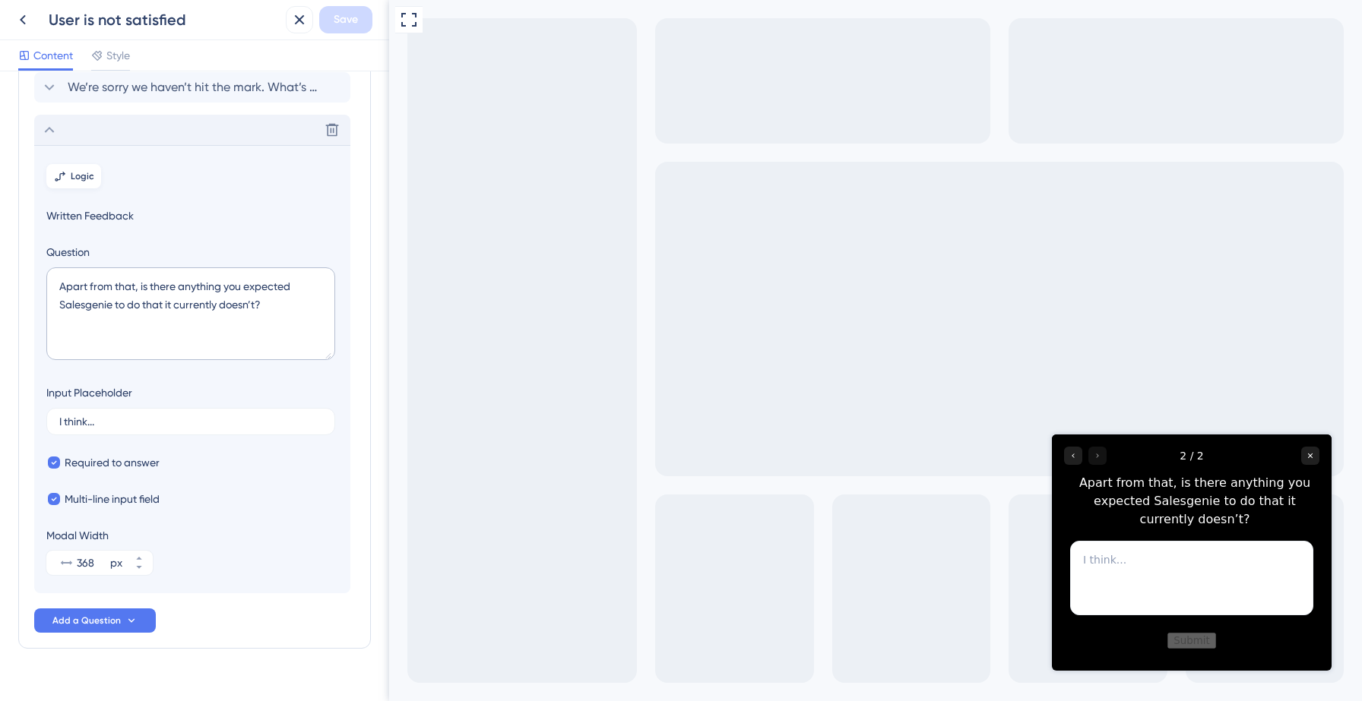
scroll to position [115, 0]
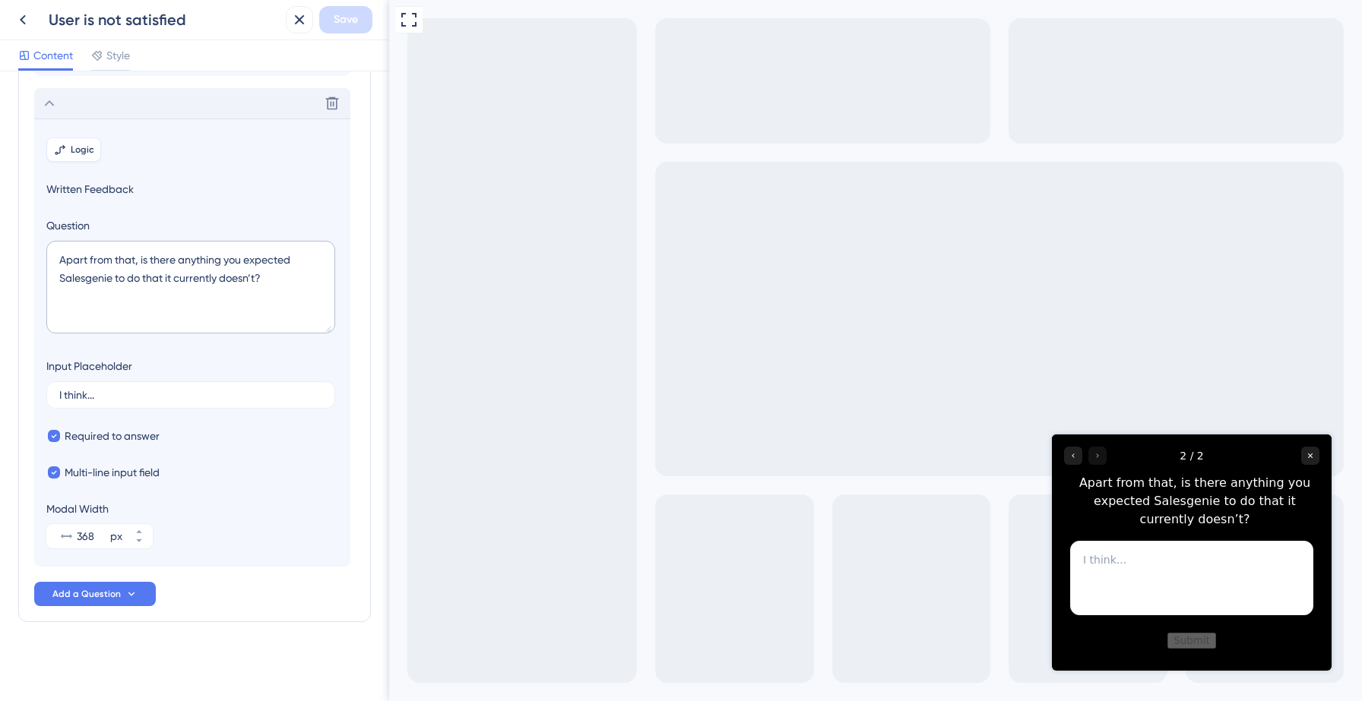
click at [82, 150] on span "Logic" at bounding box center [83, 150] width 24 height 12
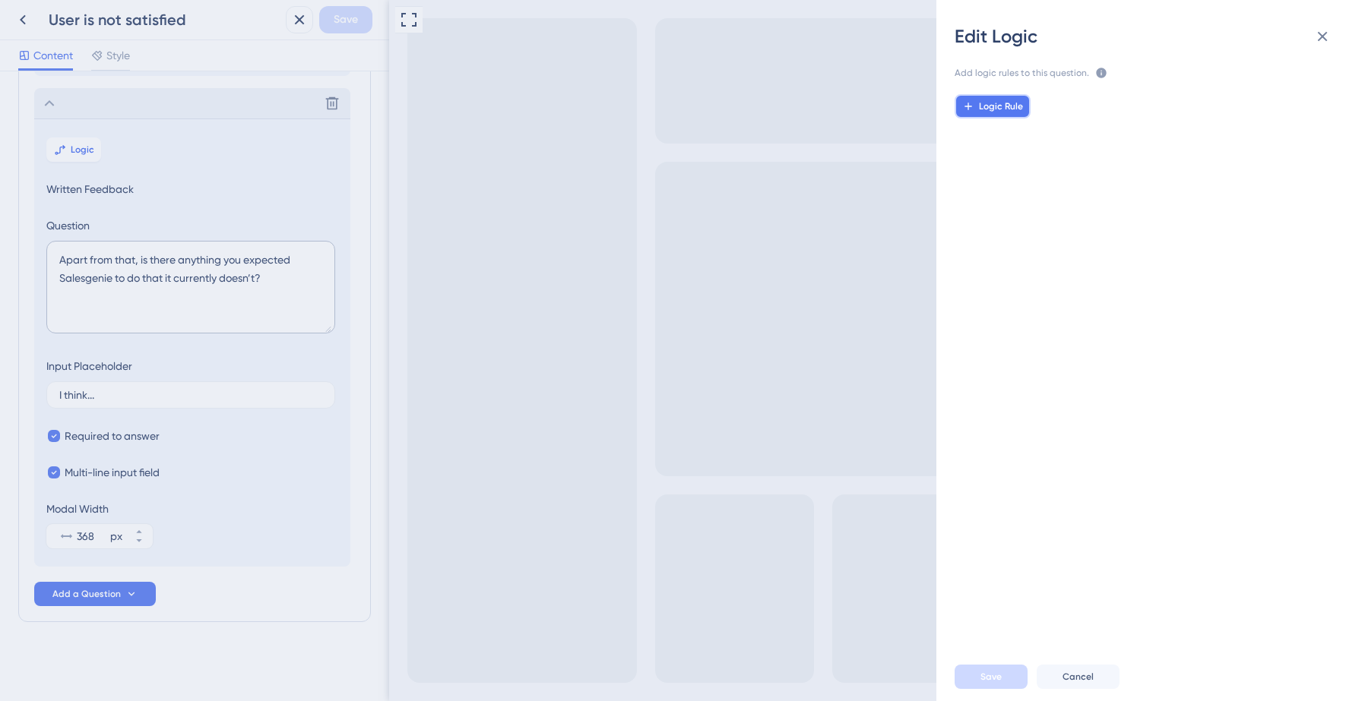
click at [999, 103] on span "Logic Rule" at bounding box center [1001, 106] width 44 height 12
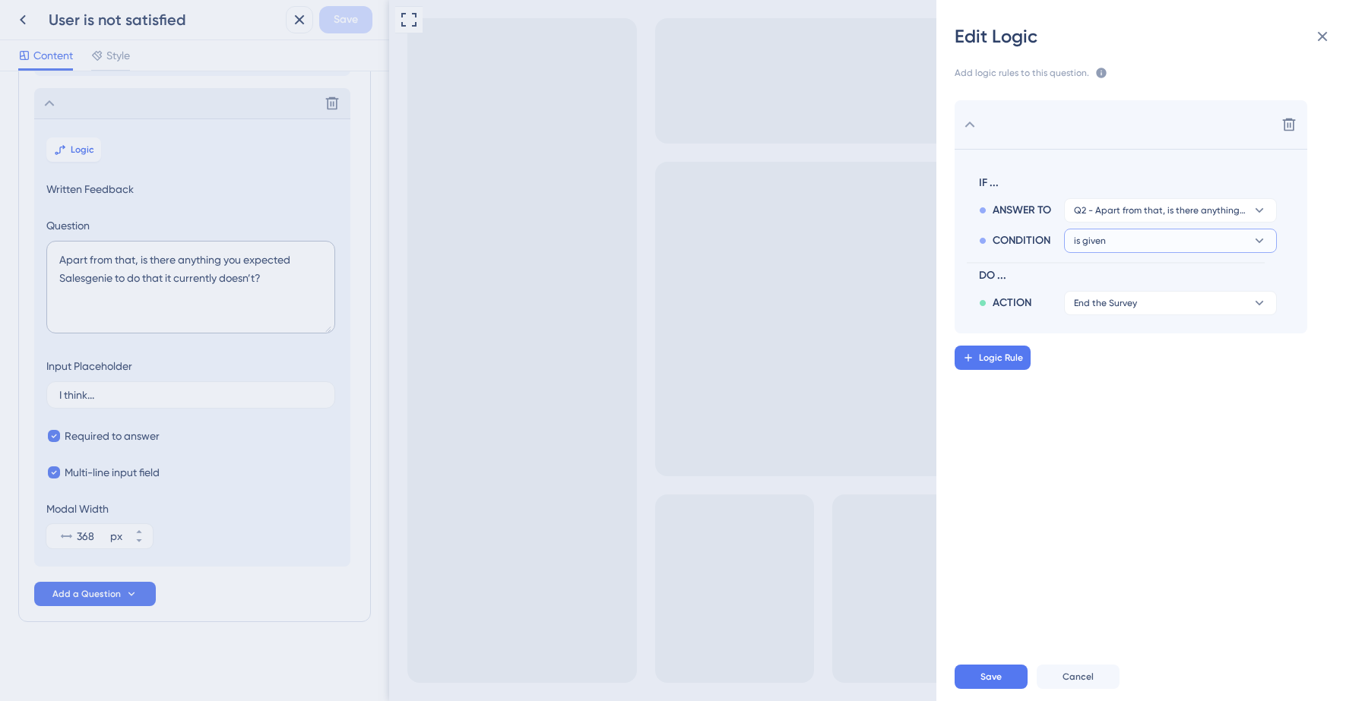
click at [1136, 239] on button "is given" at bounding box center [1170, 241] width 213 height 24
click at [1114, 280] on span "is given" at bounding box center [1098, 284] width 36 height 18
click at [1117, 302] on span "End the Survey" at bounding box center [1105, 303] width 63 height 12
click at [1113, 344] on span "End the Survey" at bounding box center [1115, 346] width 71 height 18
click at [994, 670] on button "Save" at bounding box center [990, 677] width 73 height 24
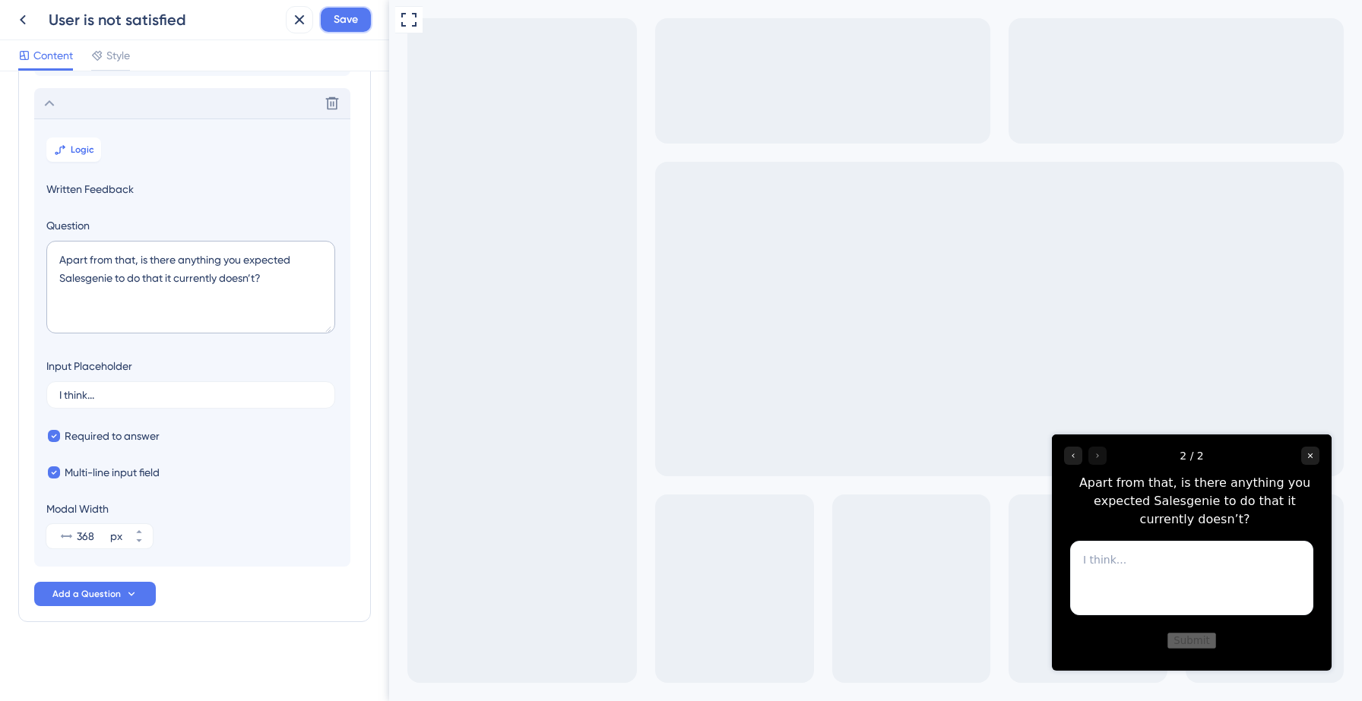
click at [349, 21] on span "Save" at bounding box center [346, 20] width 24 height 18
click at [295, 29] on icon at bounding box center [288, 28] width 15 height 15
click at [26, 20] on icon at bounding box center [23, 20] width 18 height 18
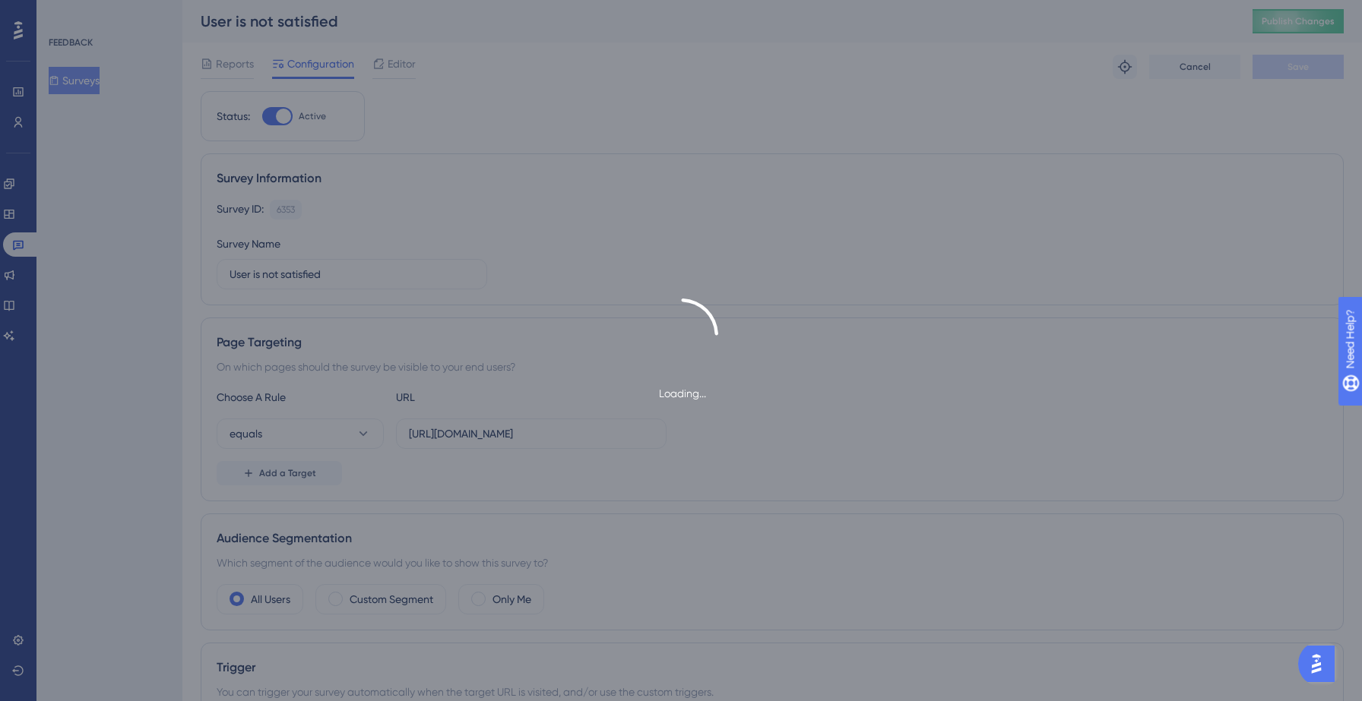
click at [83, 88] on div "Loading..." at bounding box center [681, 350] width 1362 height 701
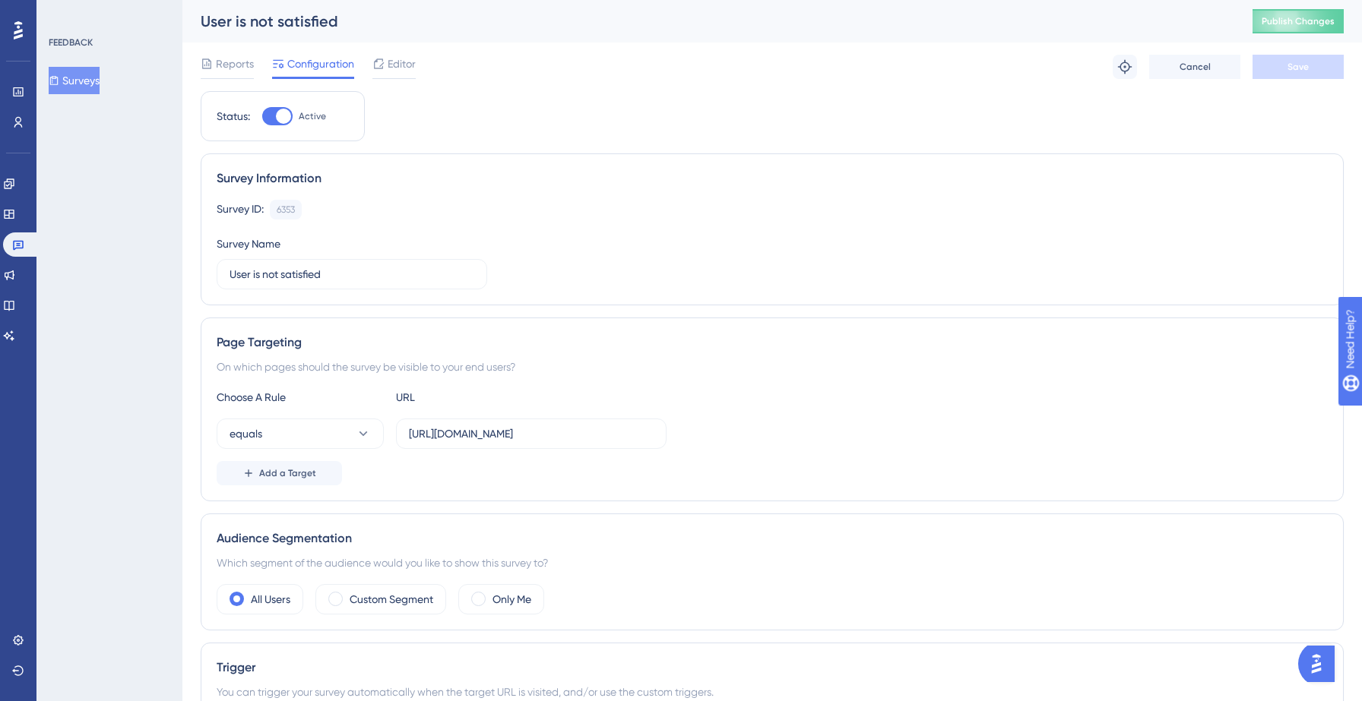
click at [90, 84] on button "Surveys" at bounding box center [74, 80] width 51 height 27
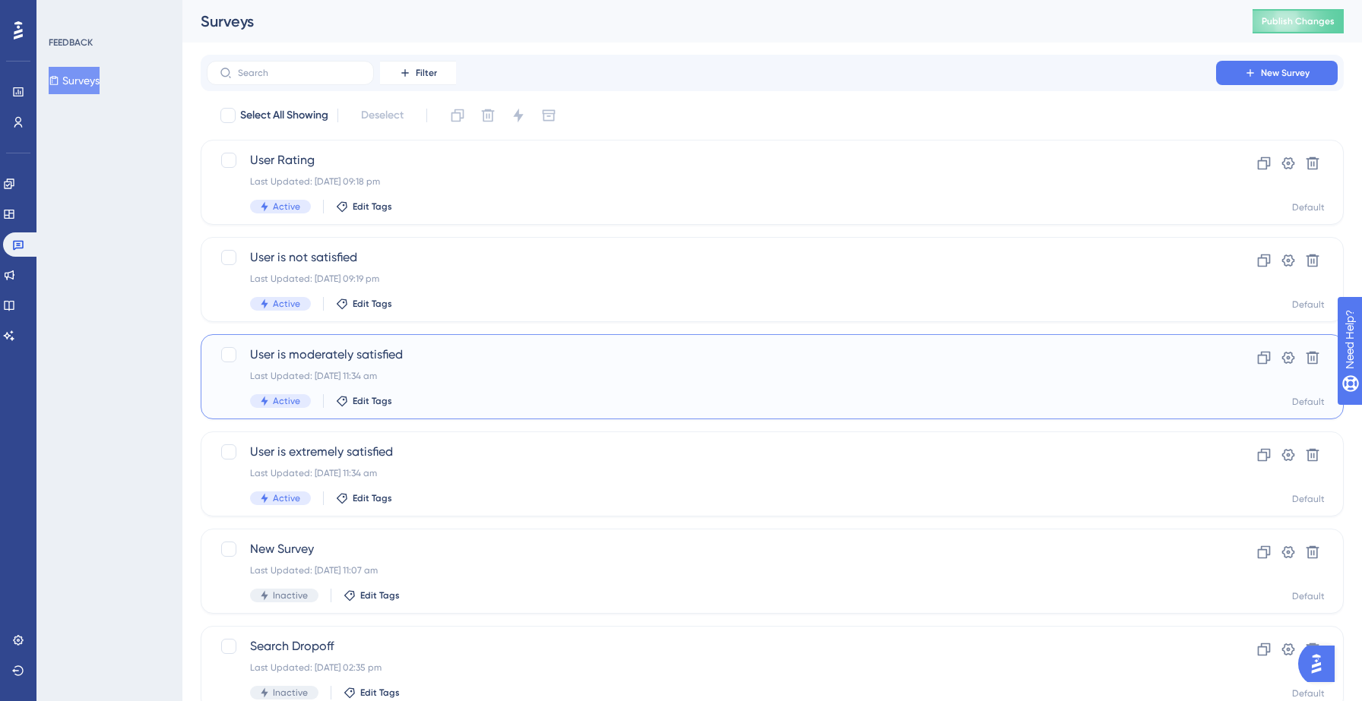
click at [402, 367] on div "User is moderately satisfied Last Updated: 13 Sept 2025 11:34 am Active Edit Ta…" at bounding box center [711, 377] width 923 height 62
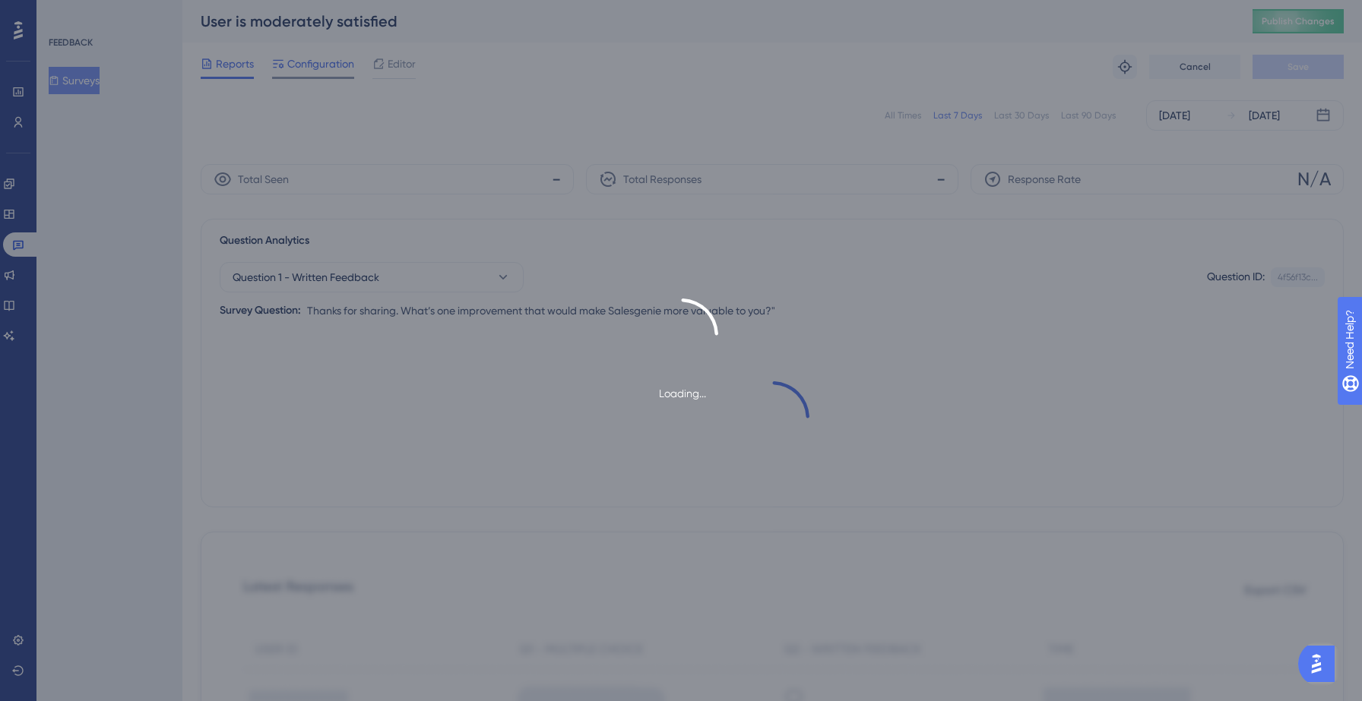
click at [317, 68] on span "Configuration" at bounding box center [320, 64] width 67 height 18
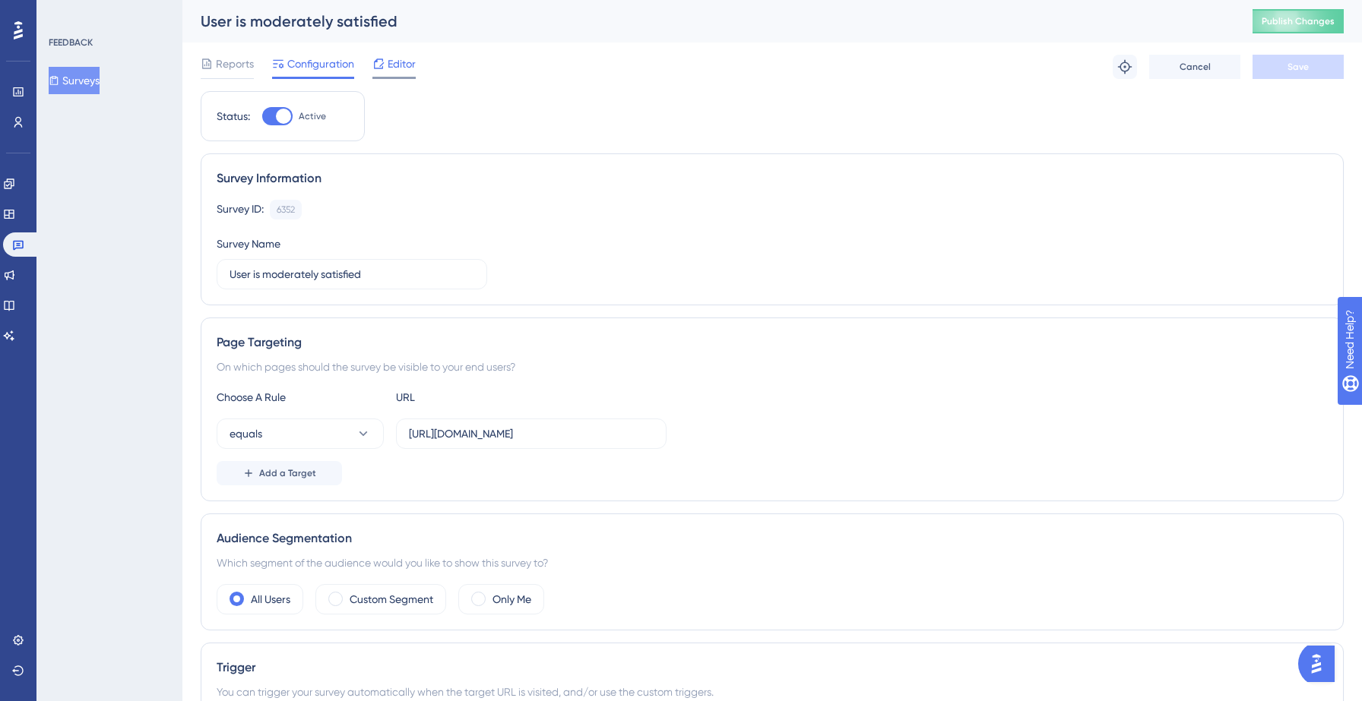
click at [403, 73] on div "Editor" at bounding box center [393, 67] width 43 height 24
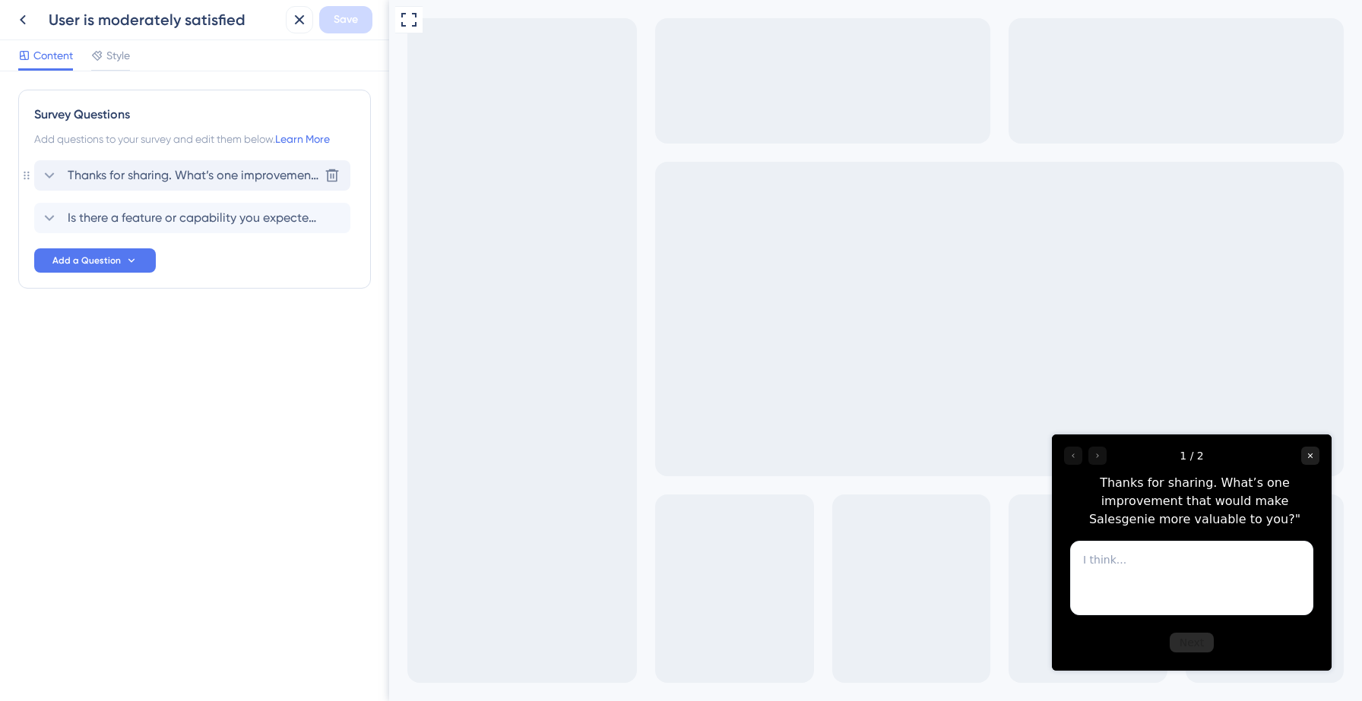
click at [137, 180] on span "Thanks for sharing. What’s one improvement that would make Salesgenie more valu…" at bounding box center [193, 175] width 251 height 18
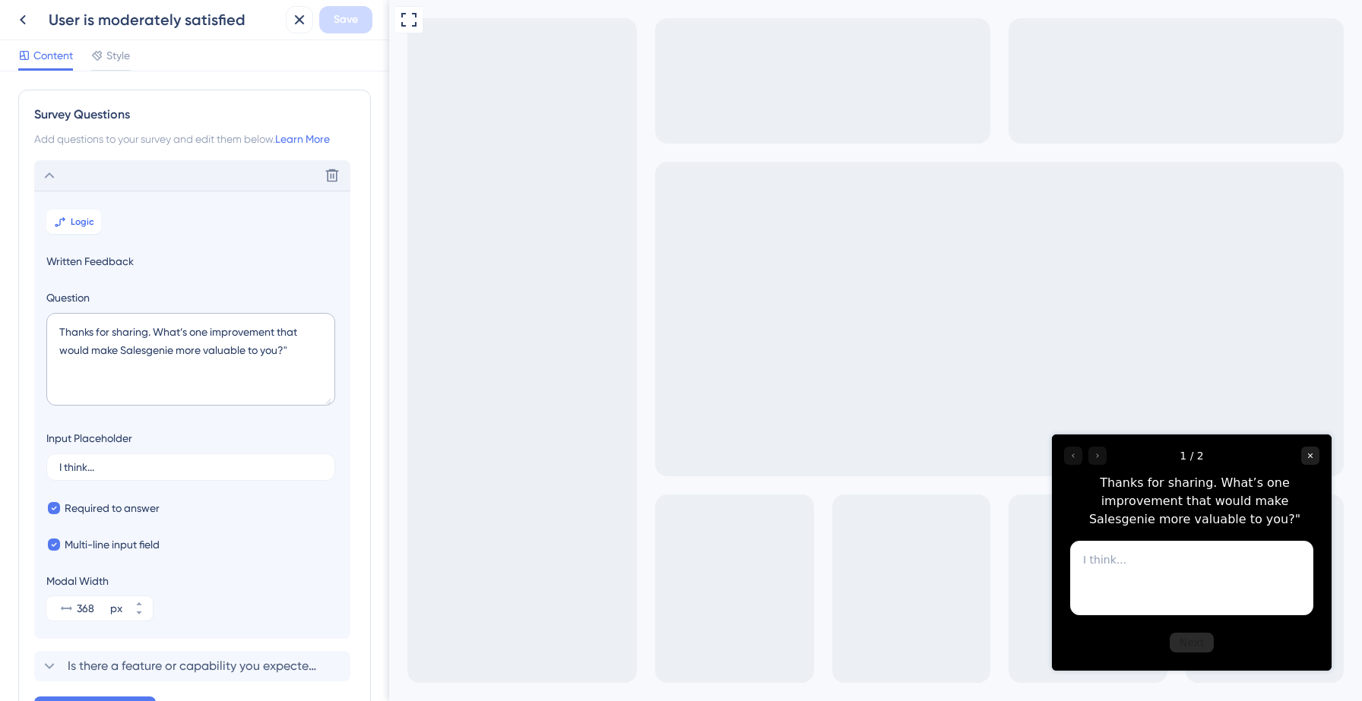
scroll to position [88, 0]
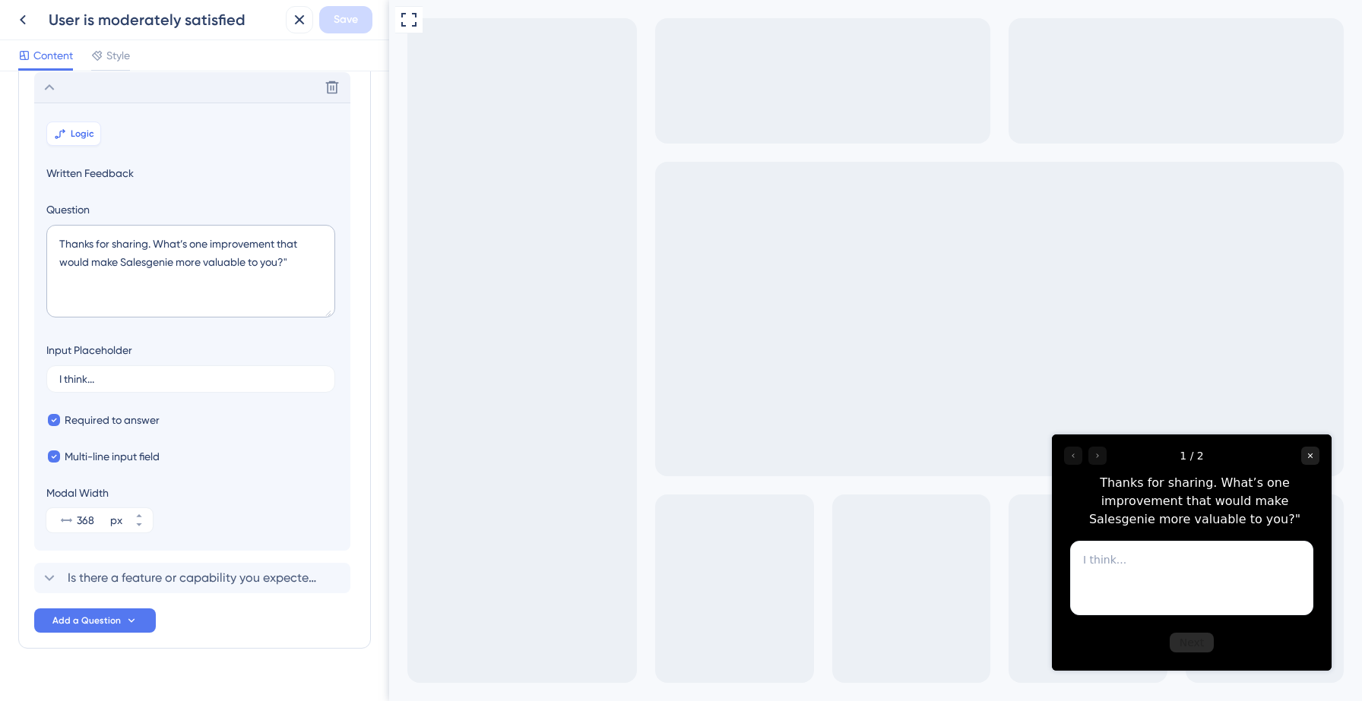
click at [77, 135] on span "Logic" at bounding box center [83, 134] width 24 height 12
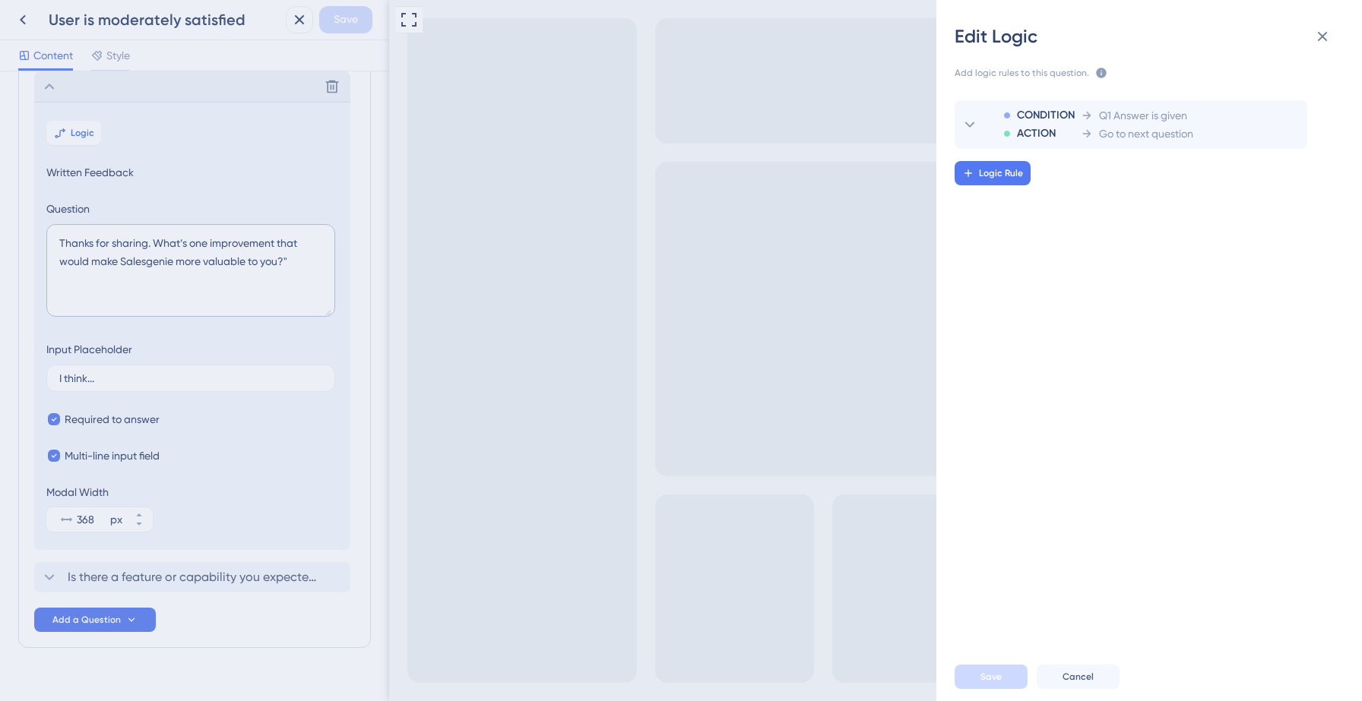
scroll to position [0, 0]
click at [1324, 36] on icon at bounding box center [1323, 37] width 10 height 10
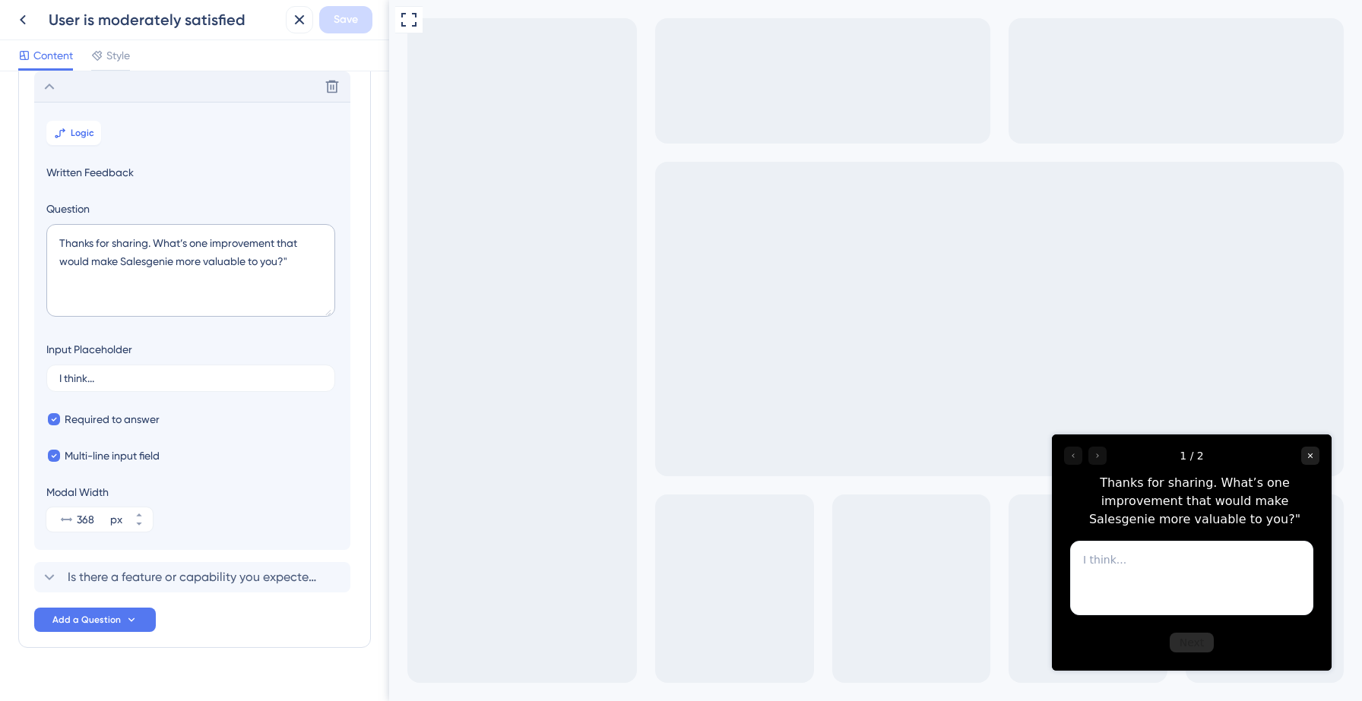
click at [52, 88] on icon at bounding box center [49, 87] width 18 height 18
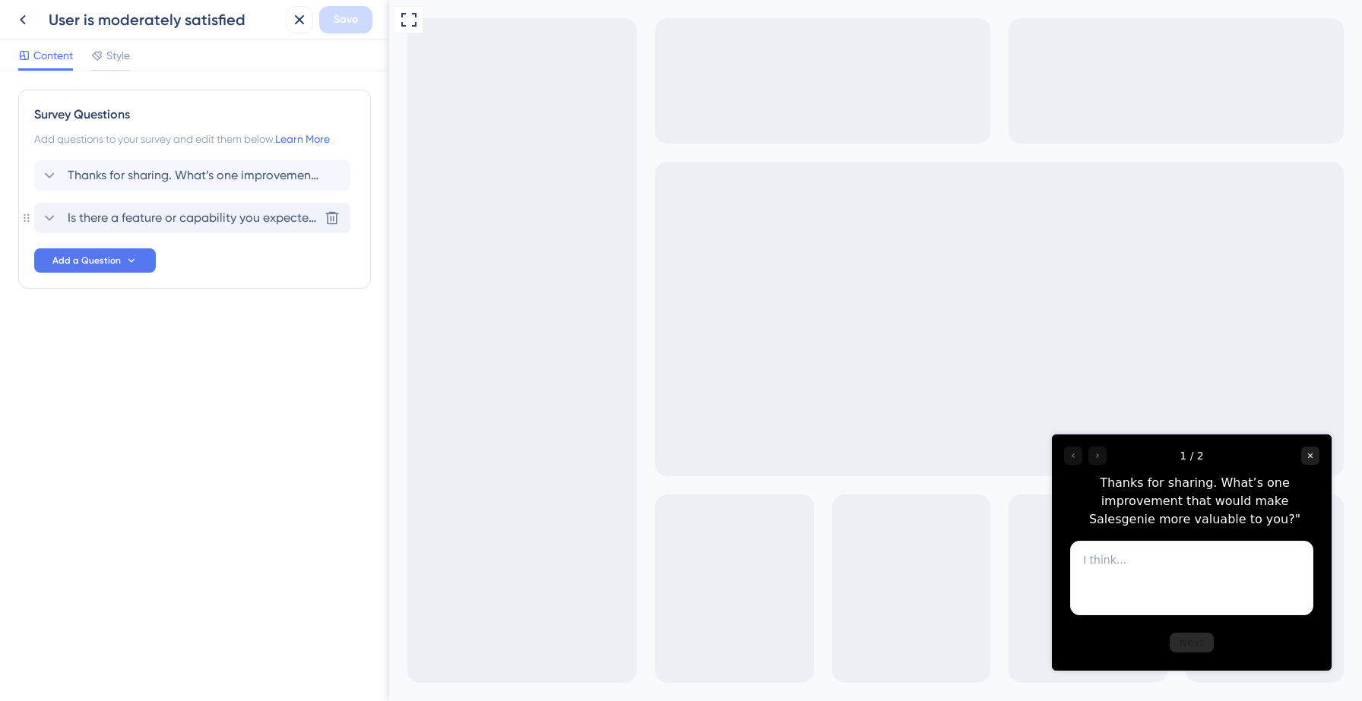
click at [154, 214] on span "Is there a feature or capability you expected but couldn’t find?" at bounding box center [193, 218] width 251 height 18
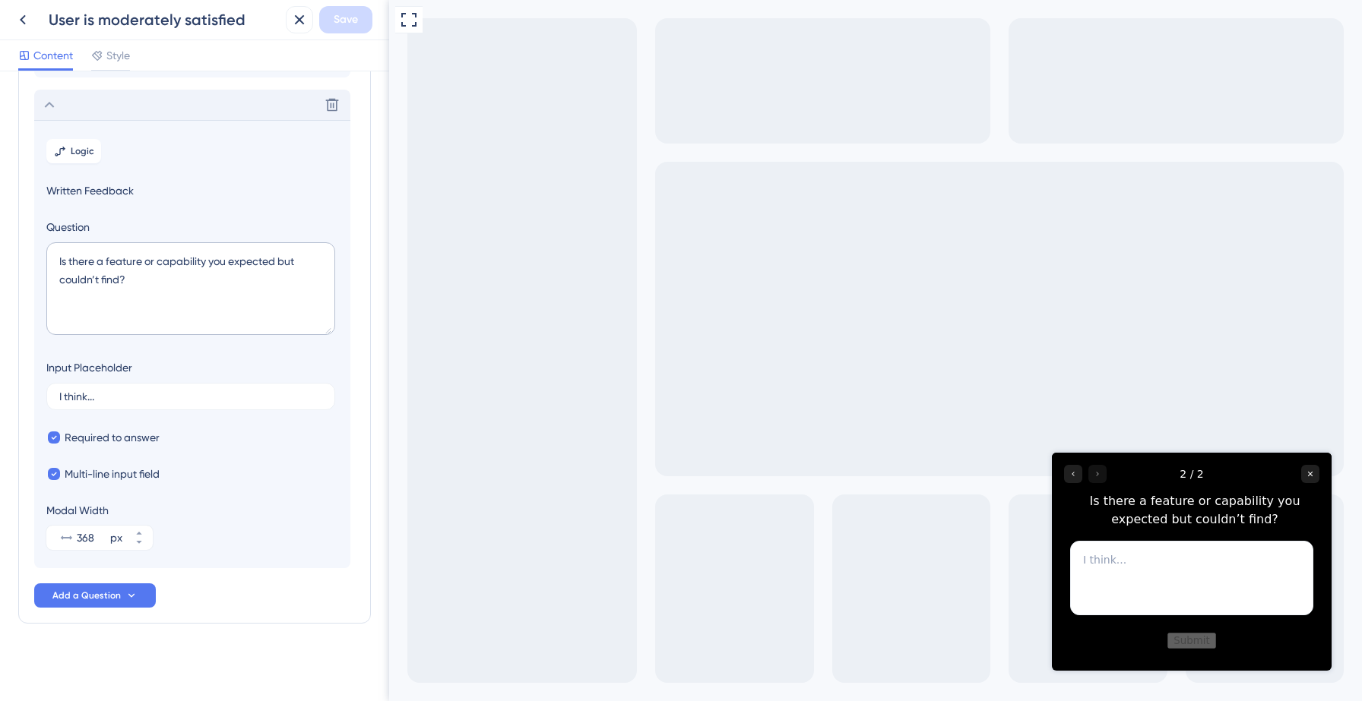
scroll to position [115, 0]
click at [62, 146] on icon at bounding box center [60, 150] width 12 height 12
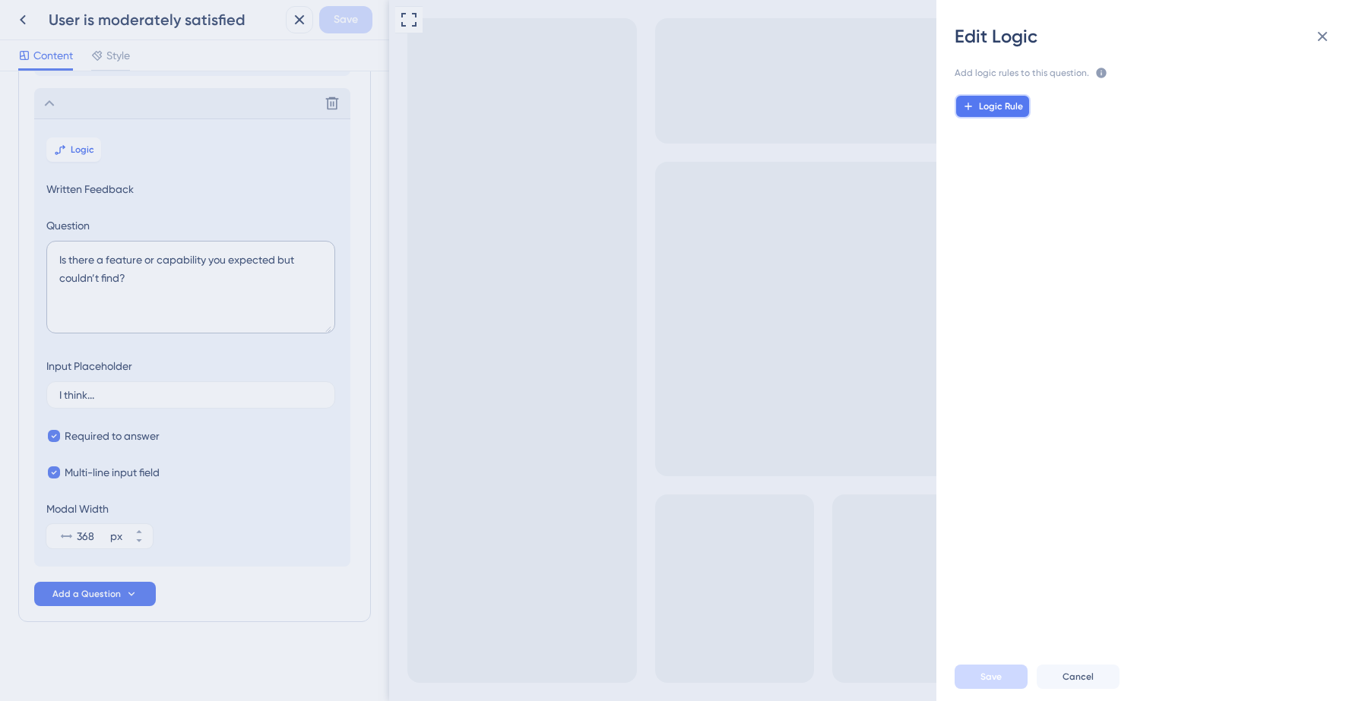
click at [1012, 110] on span "Logic Rule" at bounding box center [1001, 106] width 44 height 12
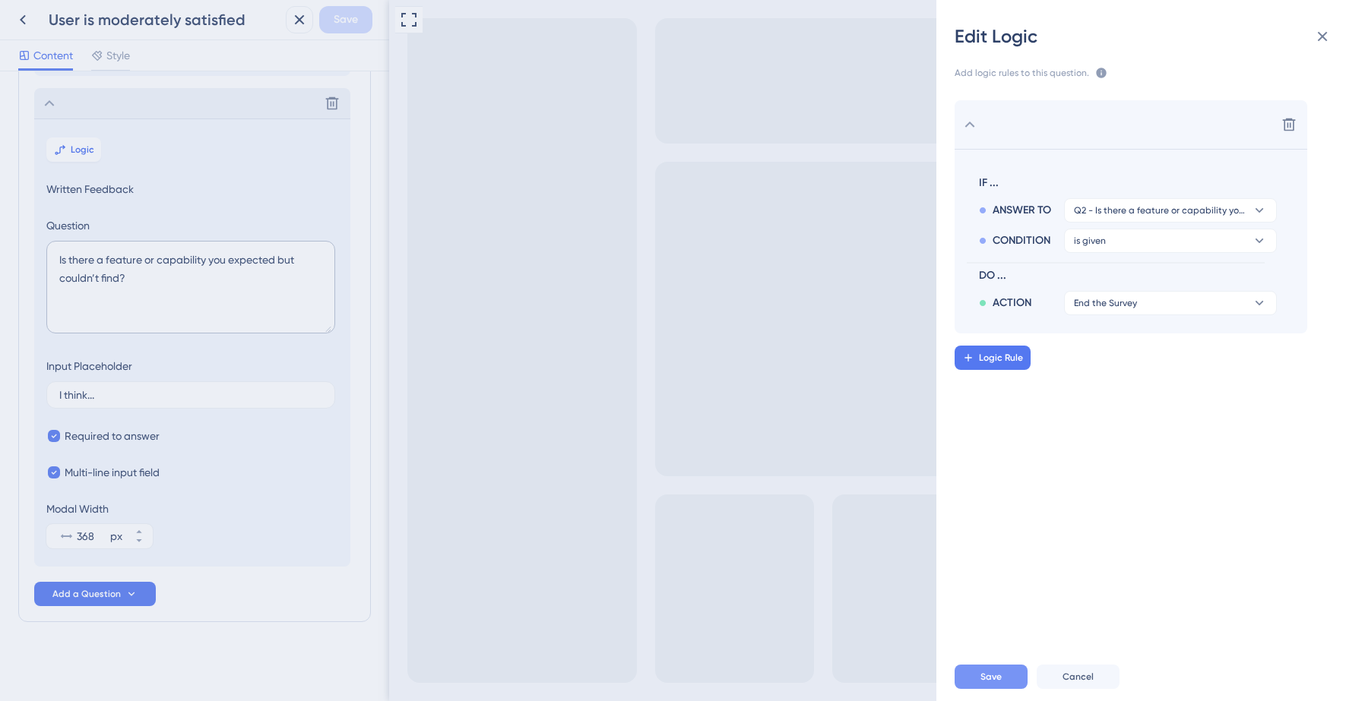
click at [992, 673] on span "Save" at bounding box center [990, 677] width 21 height 12
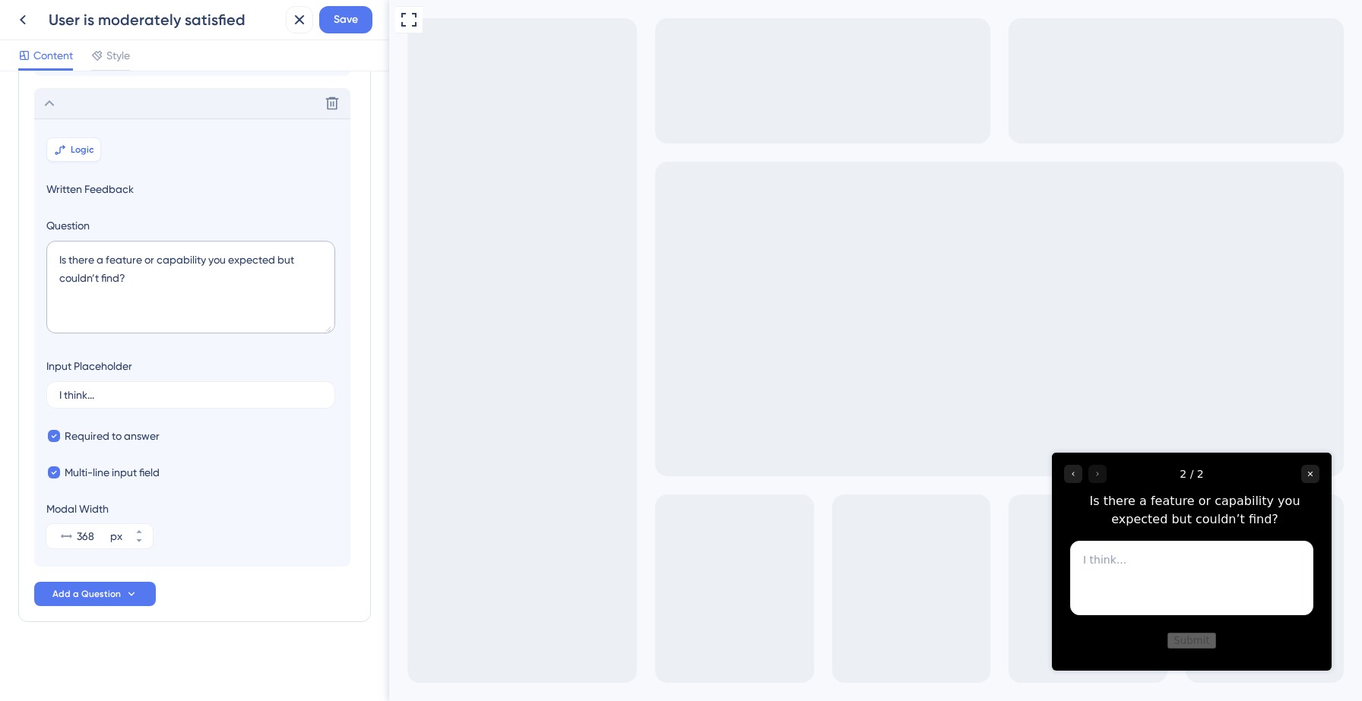
click at [69, 144] on button "Logic" at bounding box center [73, 150] width 55 height 24
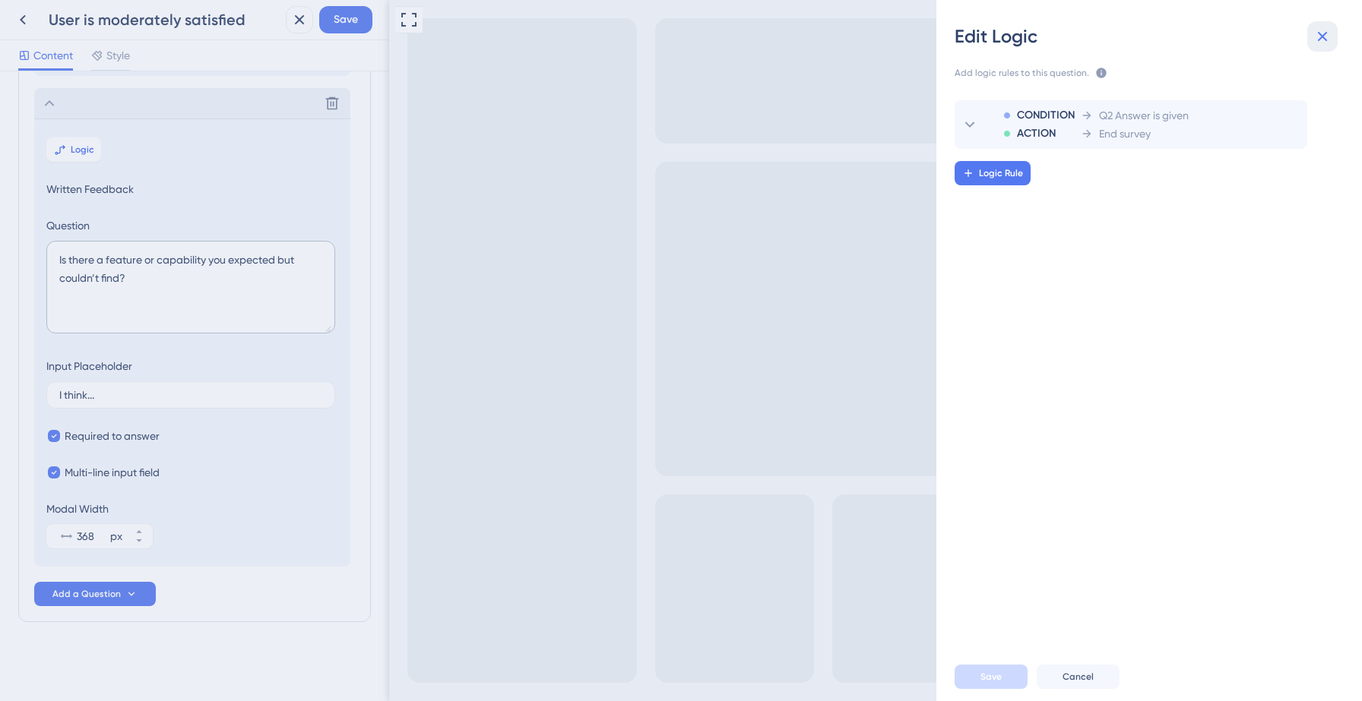
click at [1320, 46] on button at bounding box center [1322, 36] width 30 height 30
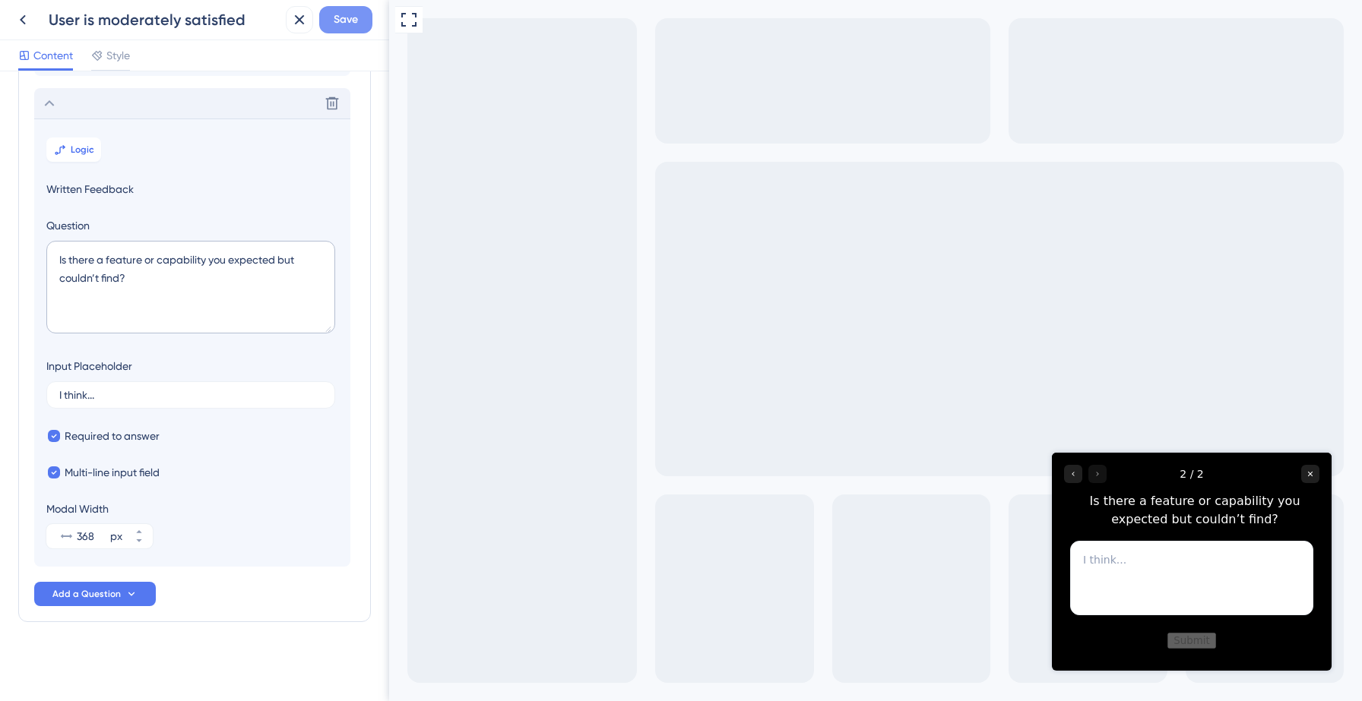
click at [356, 14] on span "Save" at bounding box center [346, 20] width 24 height 18
click at [291, 29] on icon at bounding box center [288, 28] width 15 height 15
click at [17, 22] on icon at bounding box center [23, 20] width 18 height 18
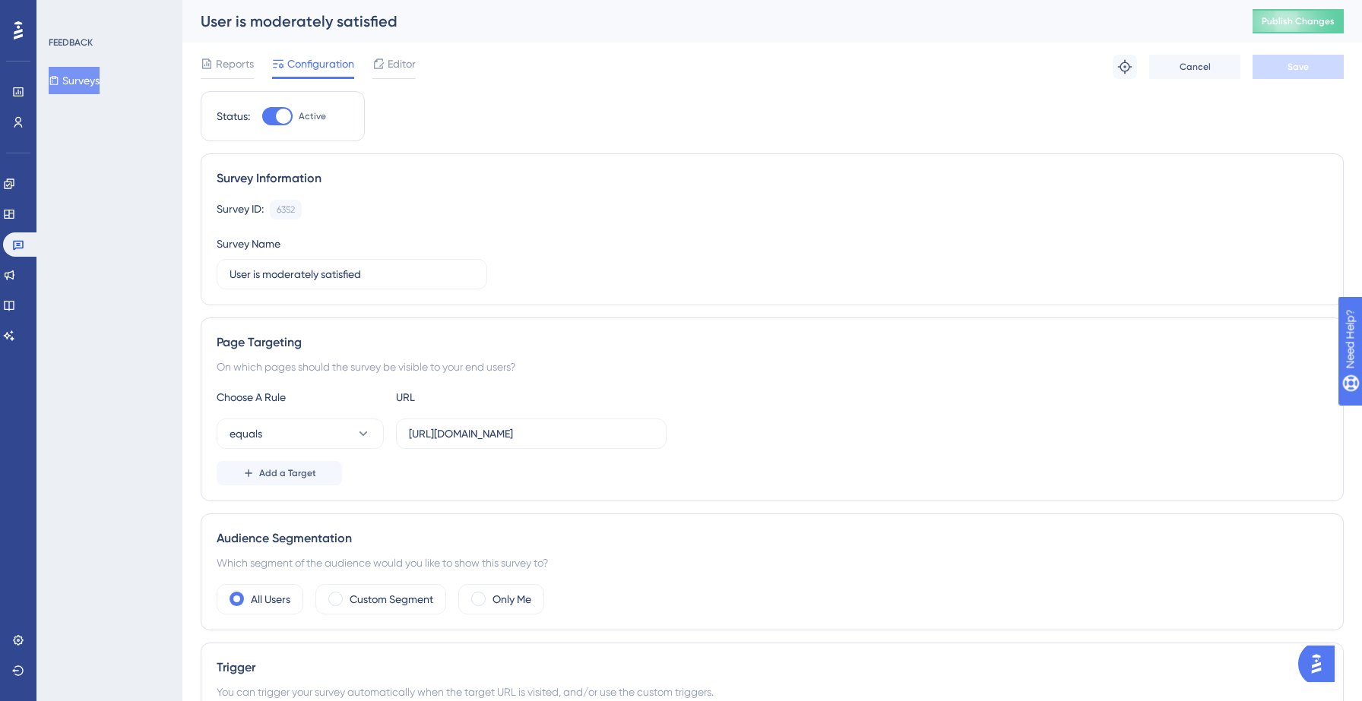
click at [83, 80] on button "Surveys" at bounding box center [74, 80] width 51 height 27
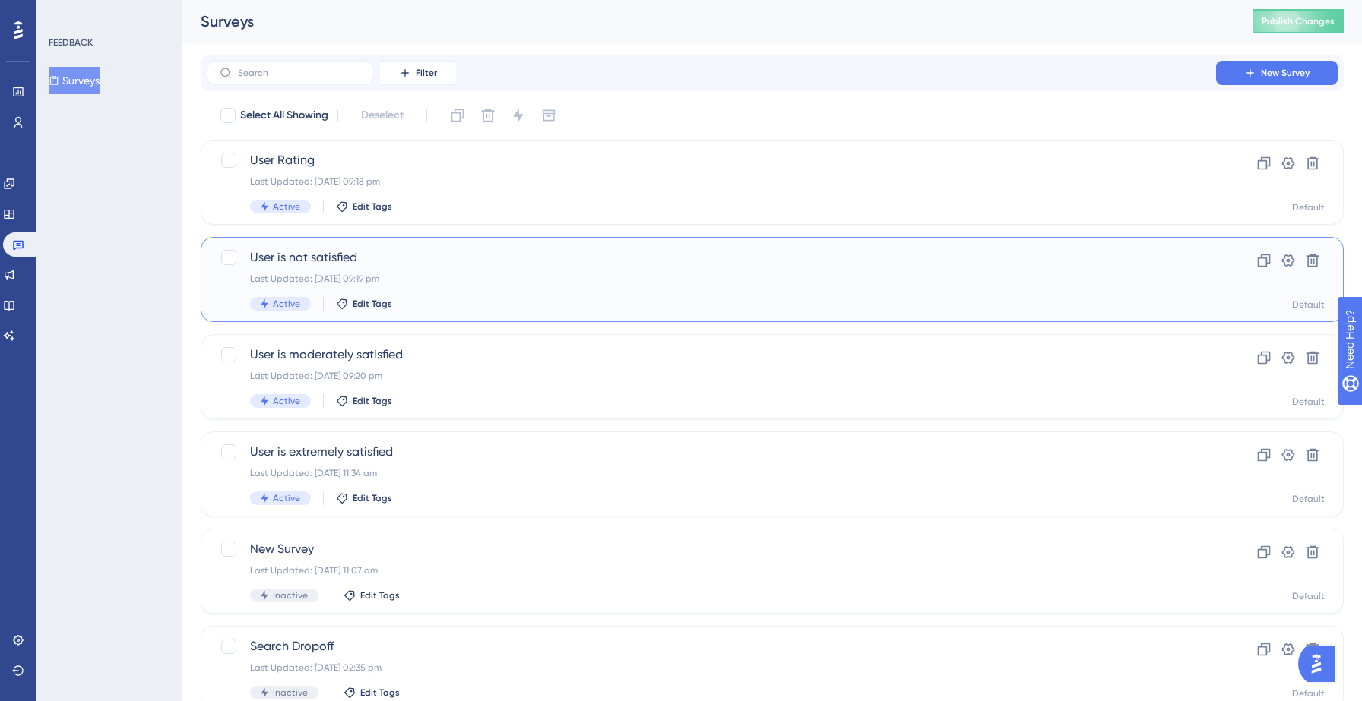
click at [444, 290] on div "User is not satisfied Last Updated: 14 Sept 2025 09:19 pm Active Edit Tags" at bounding box center [711, 280] width 923 height 62
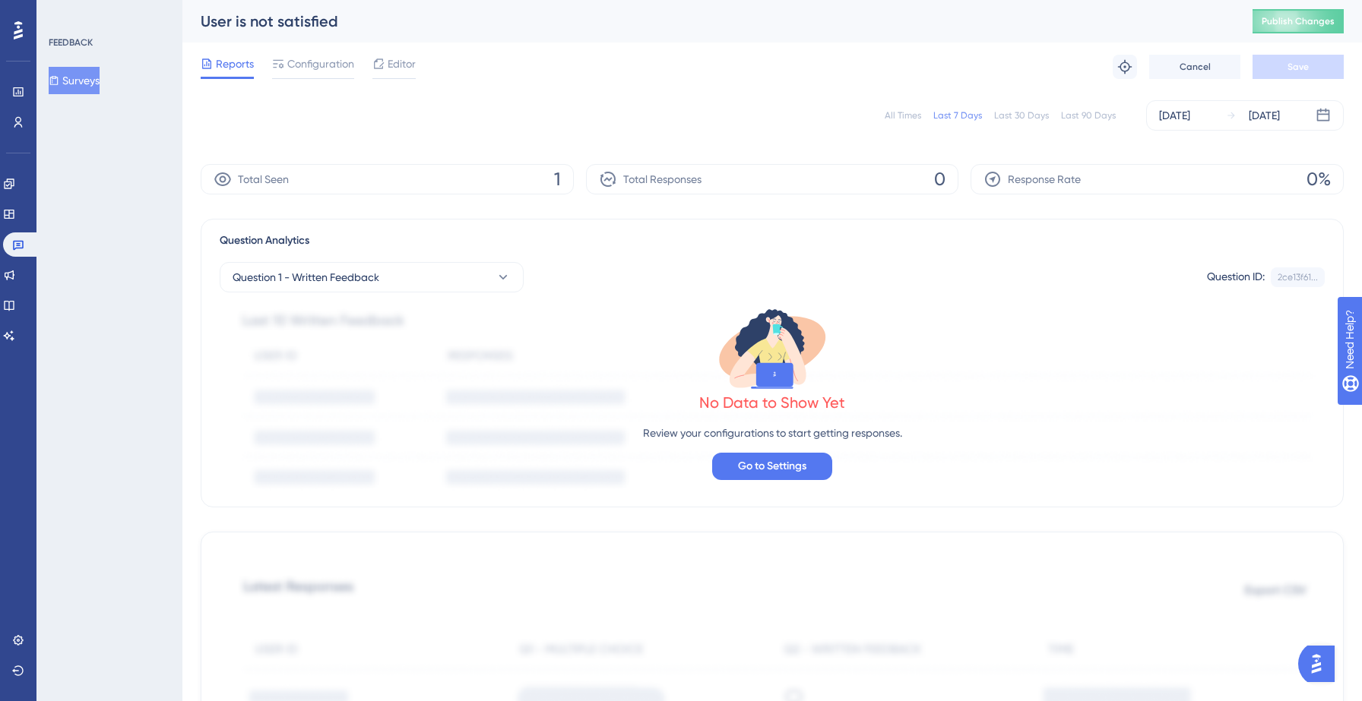
click at [302, 65] on span "Configuration" at bounding box center [320, 64] width 67 height 18
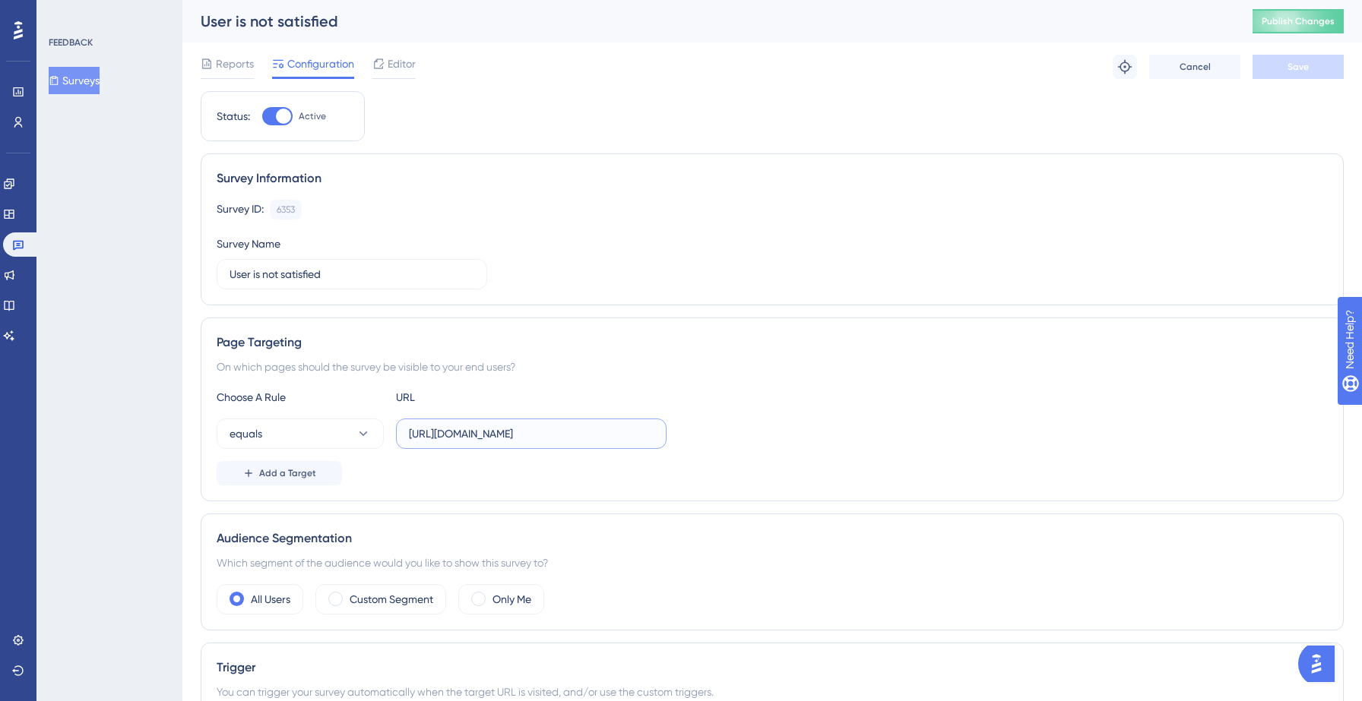
click at [596, 438] on input "https://yellowstone.salesgenie.com/" at bounding box center [531, 434] width 245 height 17
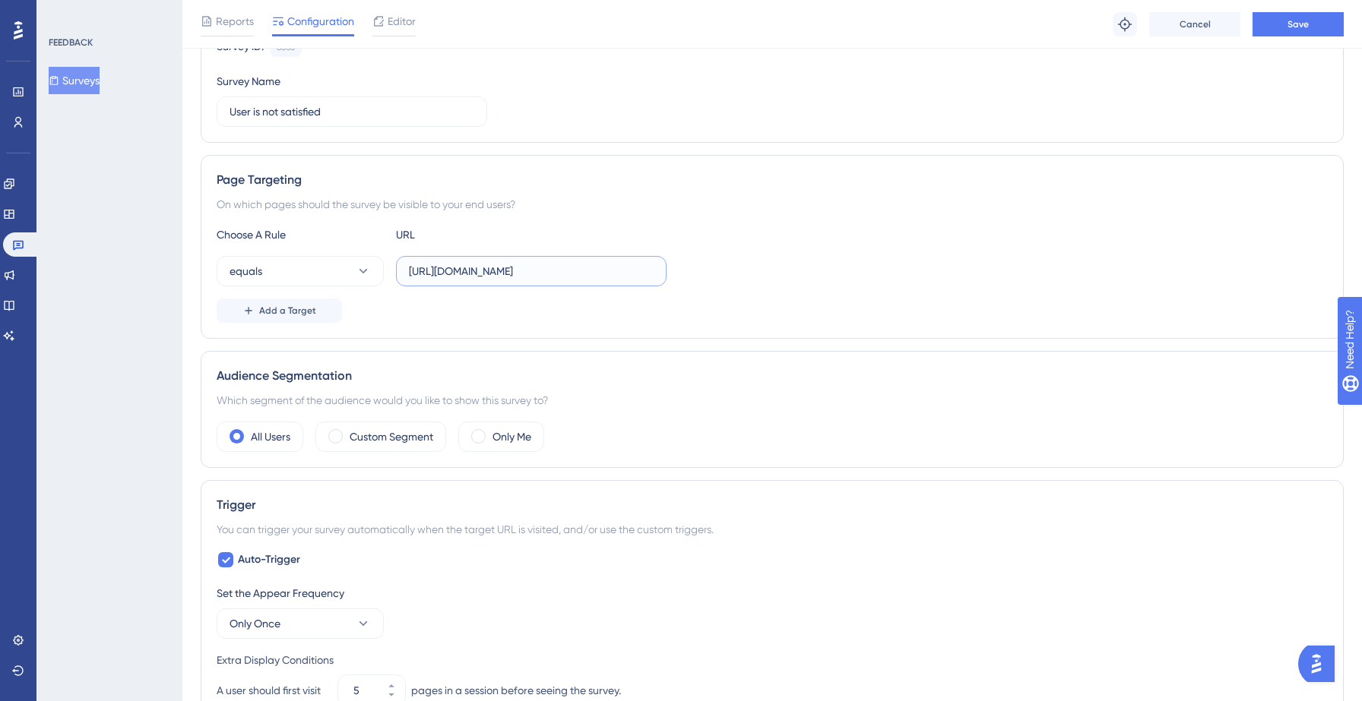
scroll to position [160, 0]
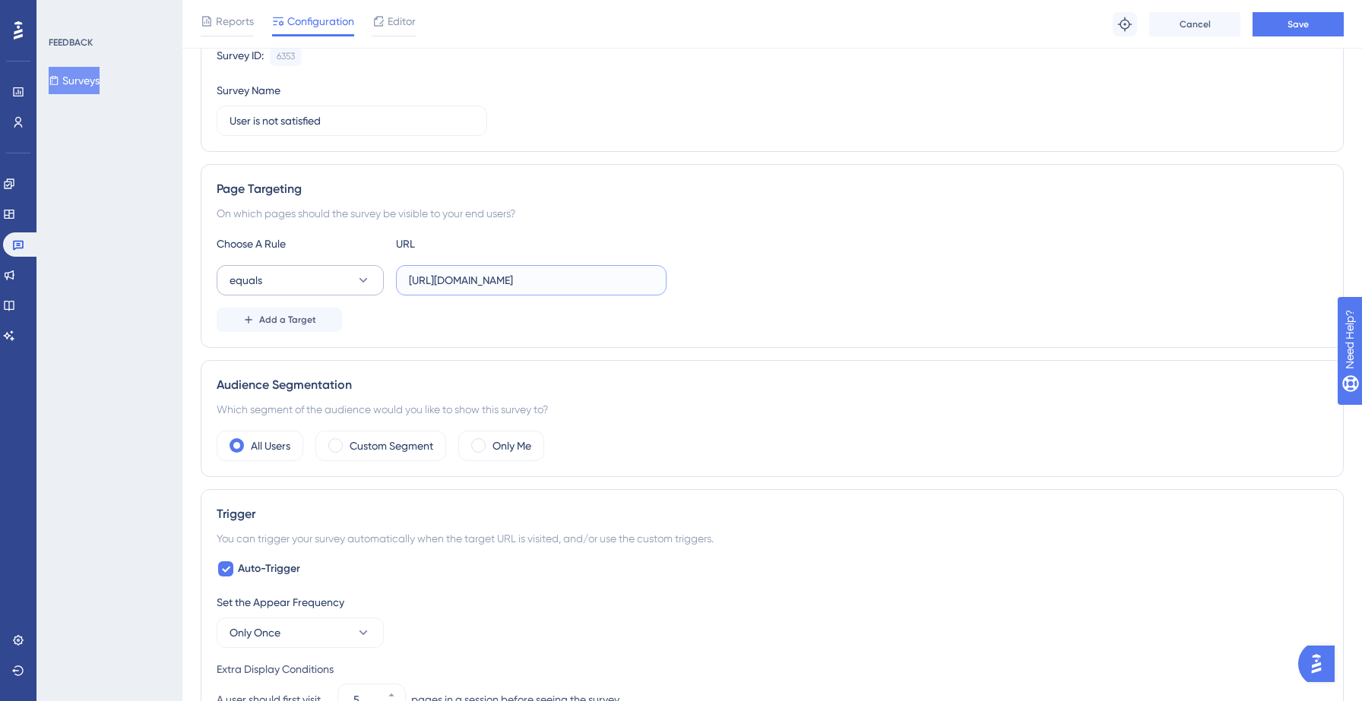
type input "https://yellowstone.salesgenie.com"
click at [301, 277] on button "equals" at bounding box center [300, 280] width 167 height 30
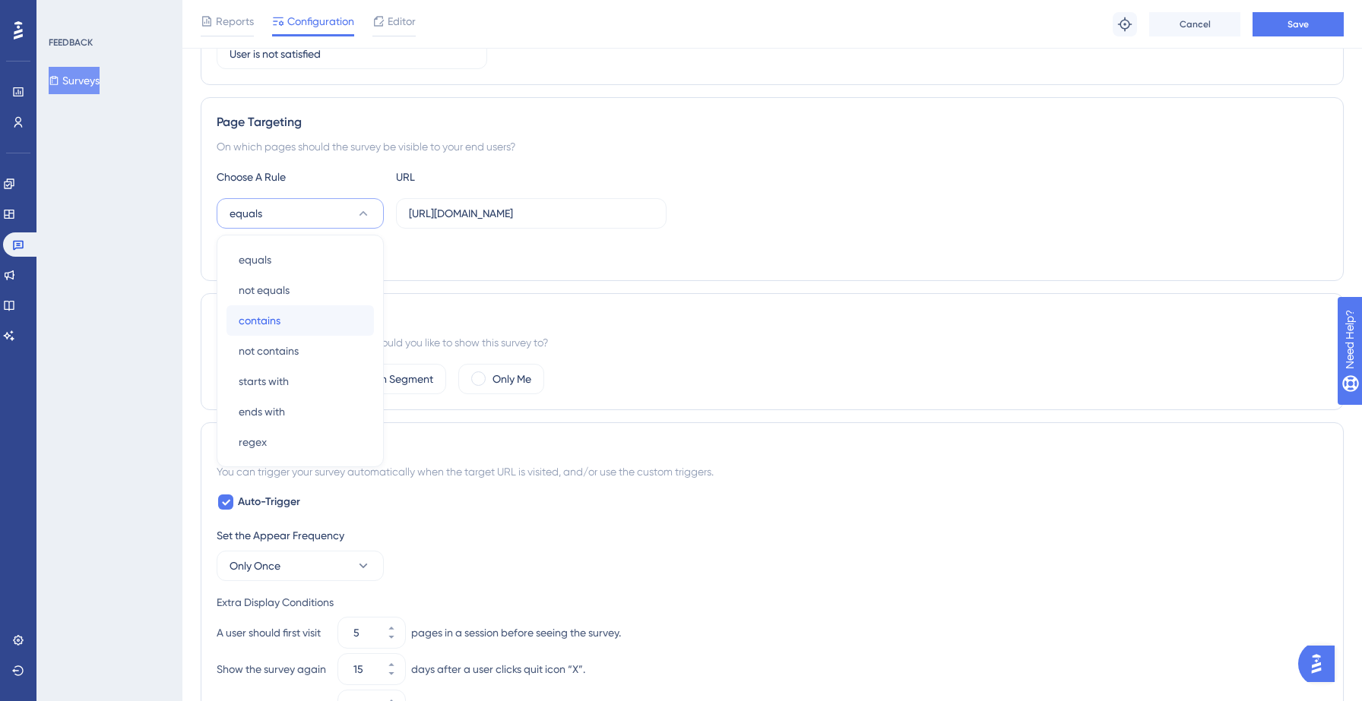
click at [276, 315] on span "contains" at bounding box center [260, 321] width 42 height 18
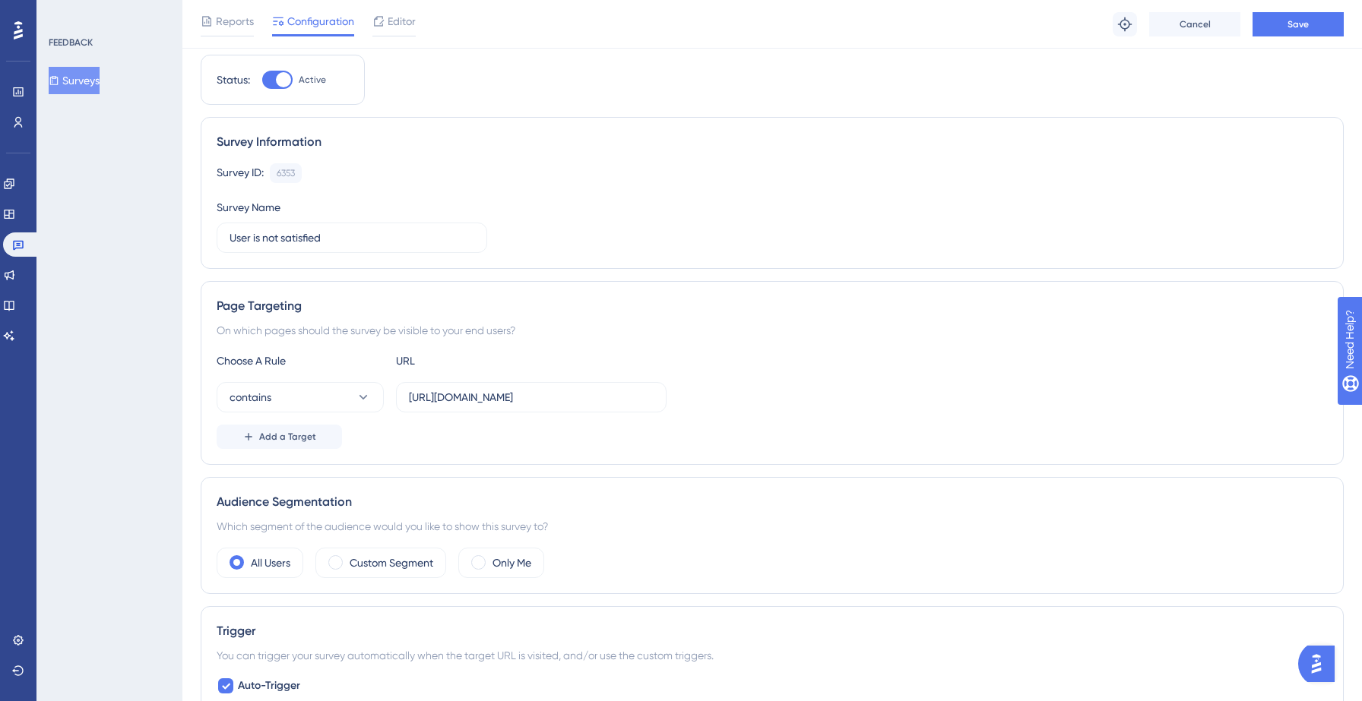
scroll to position [0, 0]
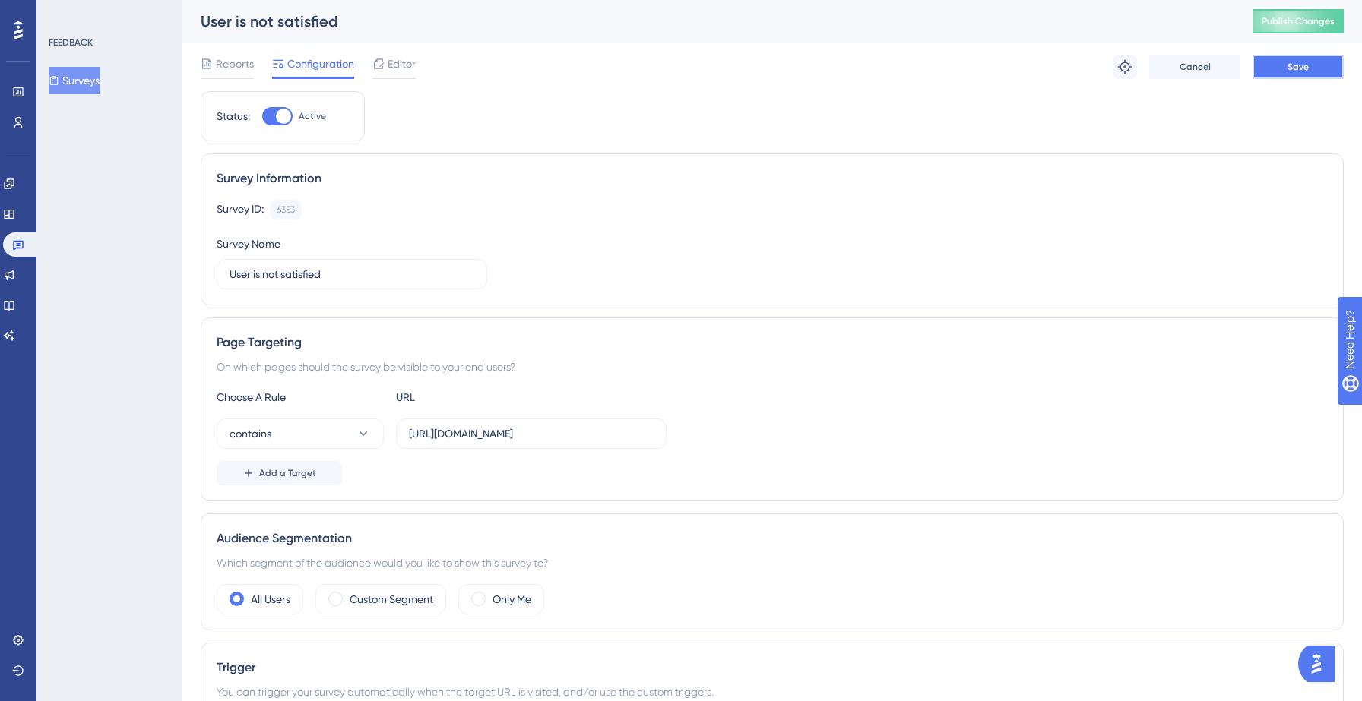
click at [1287, 66] on span "Save" at bounding box center [1297, 67] width 21 height 12
click at [84, 81] on button "Surveys" at bounding box center [74, 80] width 51 height 27
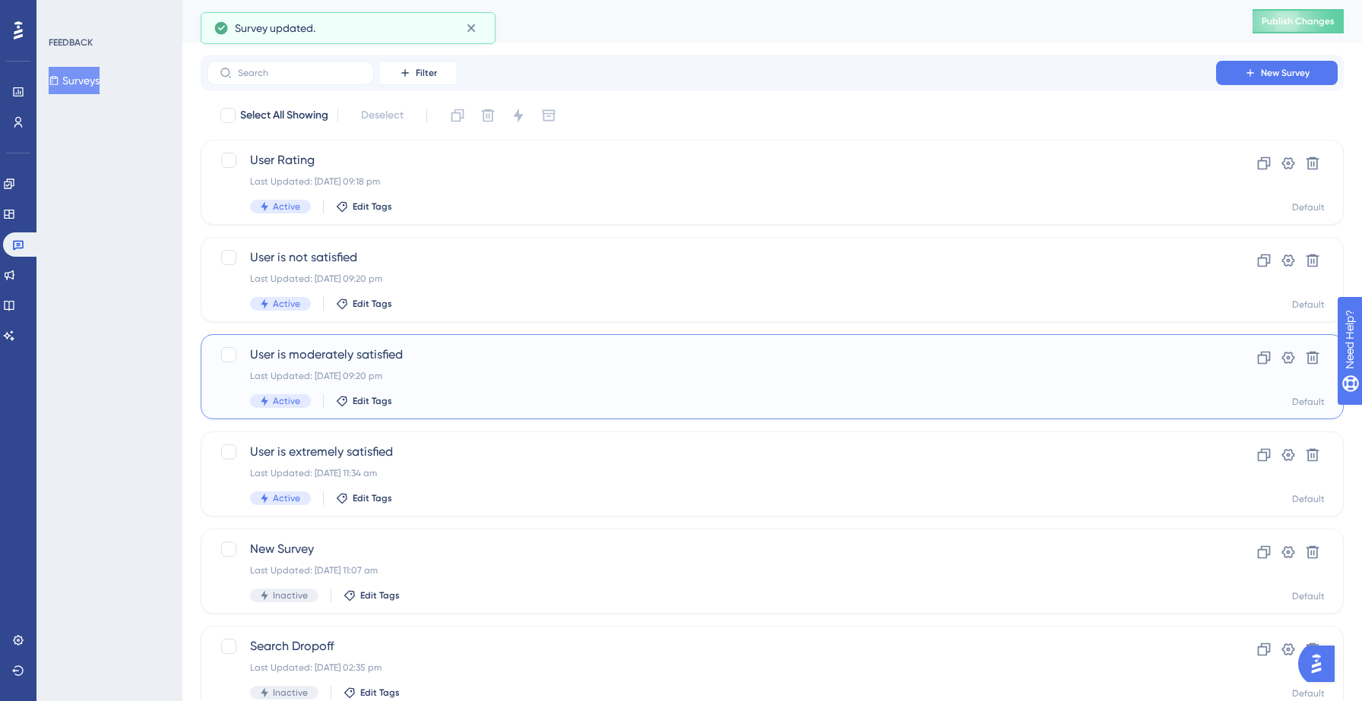
click at [432, 359] on span "User is moderately satisfied" at bounding box center [711, 355] width 923 height 18
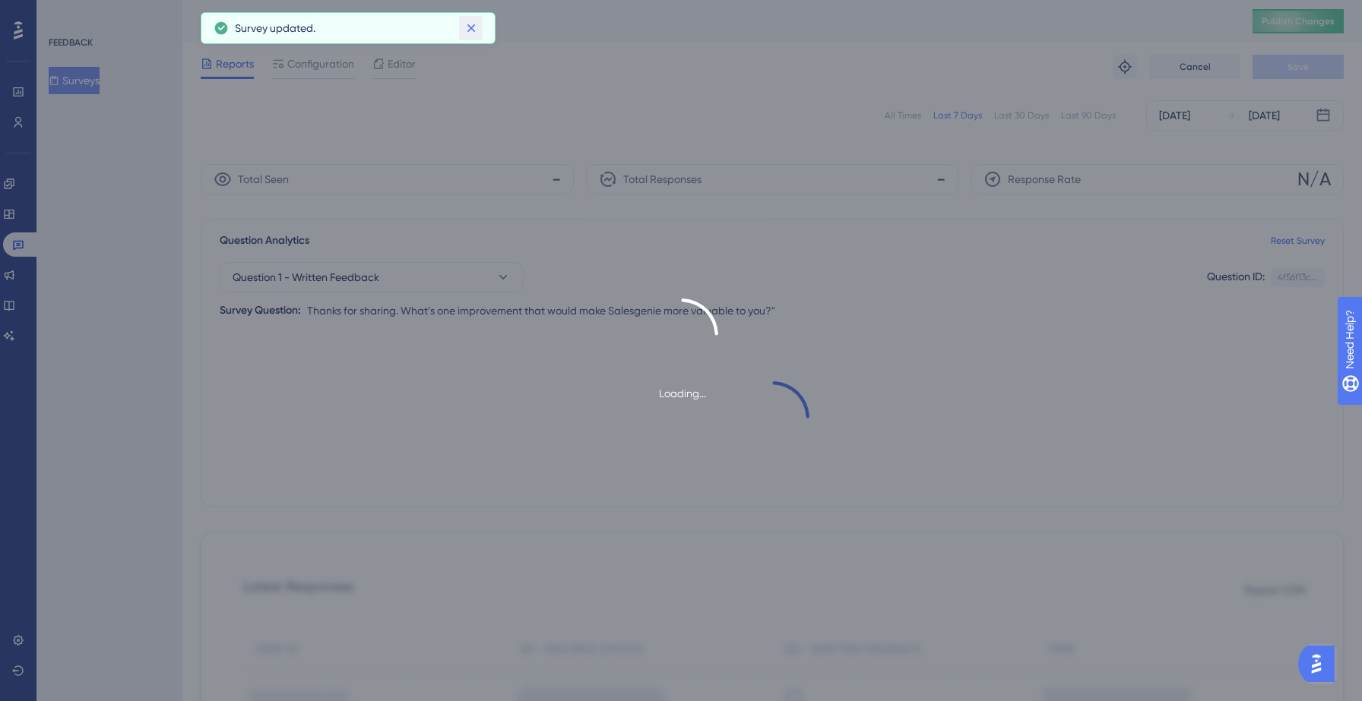
click at [467, 24] on icon at bounding box center [471, 28] width 15 height 15
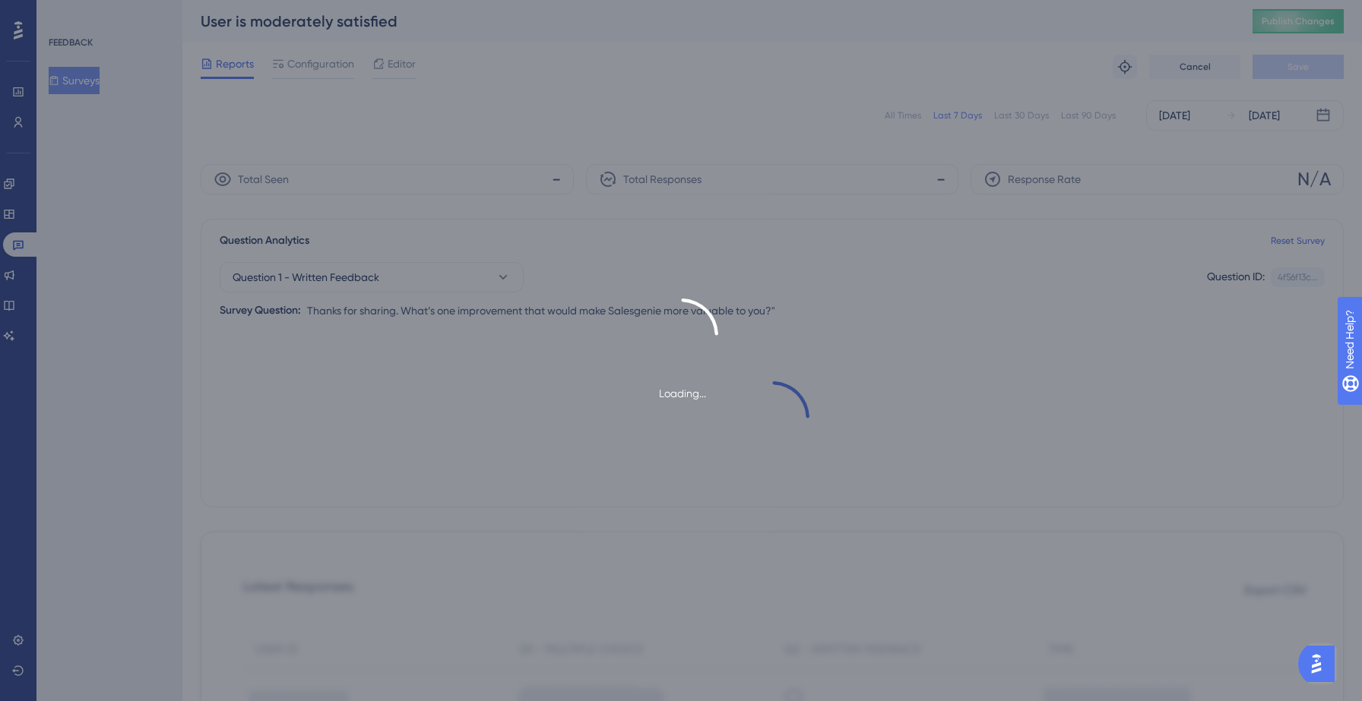
click at [323, 52] on div "Loading..." at bounding box center [681, 350] width 1362 height 701
click at [324, 66] on div "Loading..." at bounding box center [681, 350] width 1362 height 701
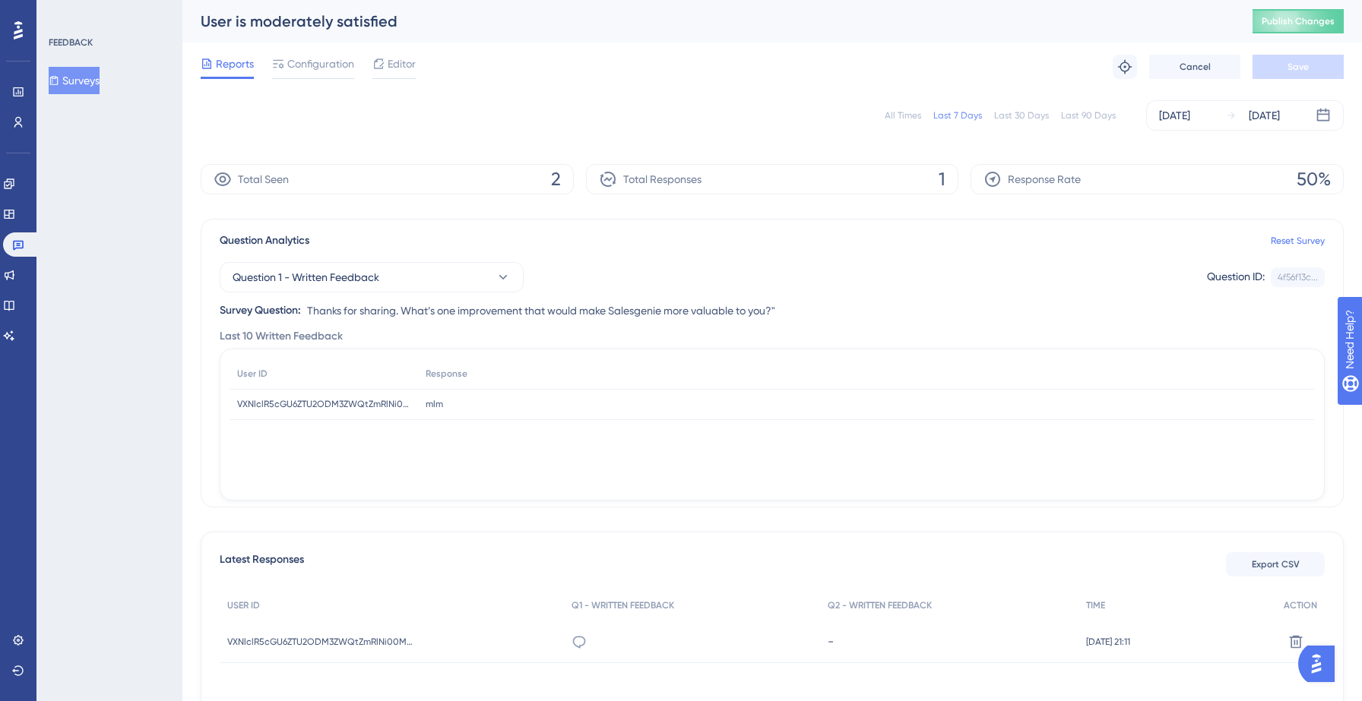
drag, startPoint x: 334, startPoint y: 61, endPoint x: 373, endPoint y: 90, distance: 48.9
click at [334, 61] on span "Configuration" at bounding box center [320, 64] width 67 height 18
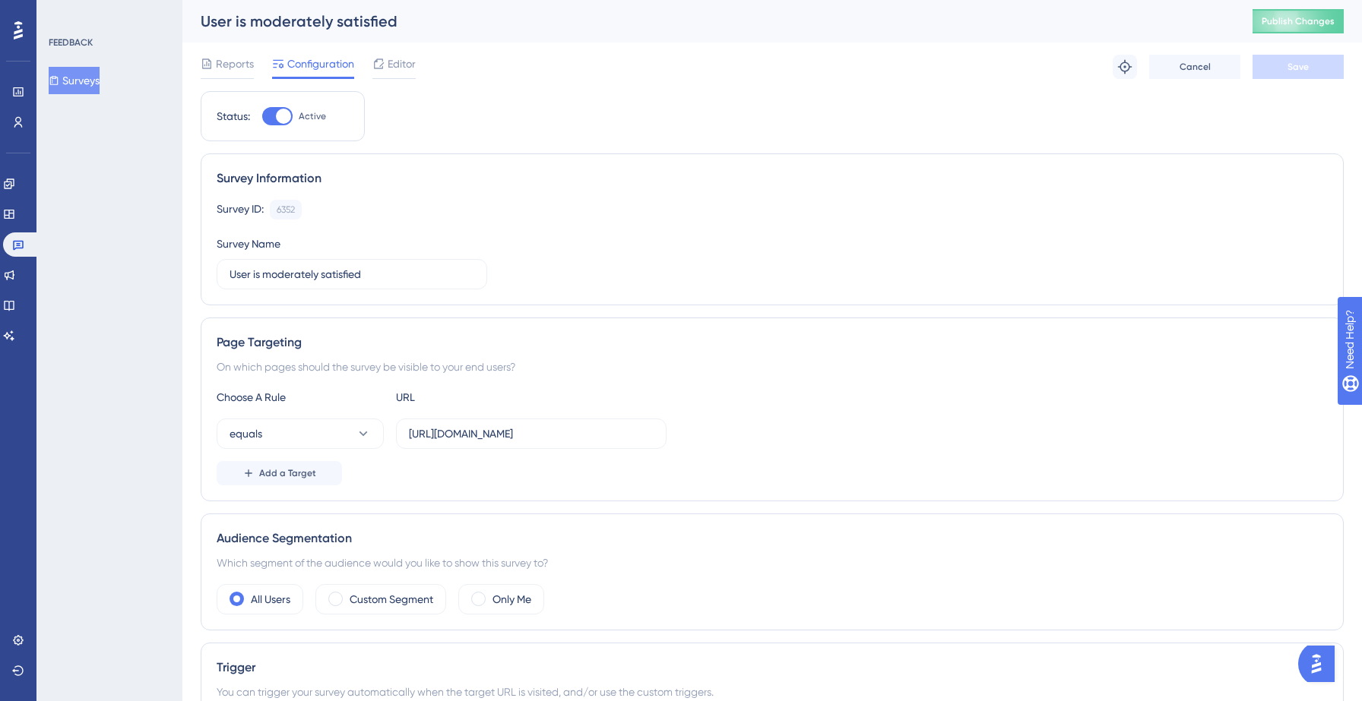
scroll to position [46, 0]
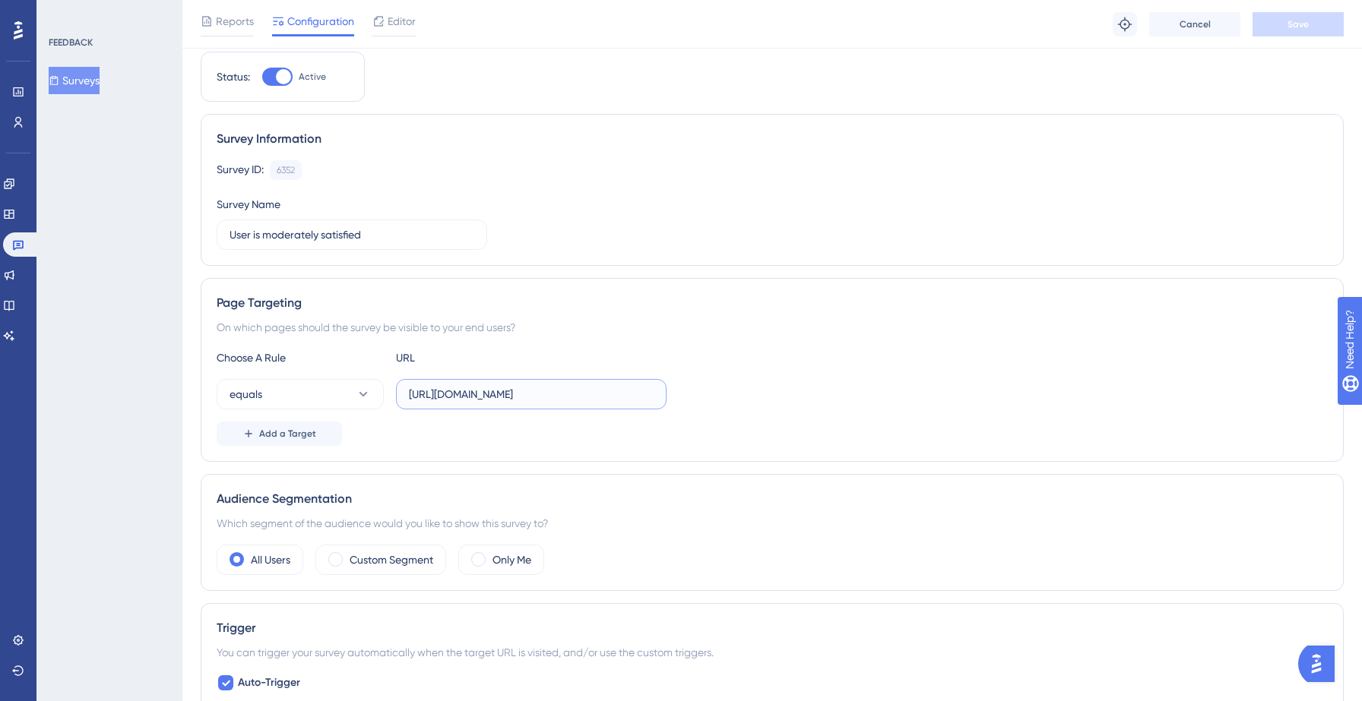
click at [602, 394] on input "https://yellowstone.salesgenie.com/" at bounding box center [531, 394] width 245 height 17
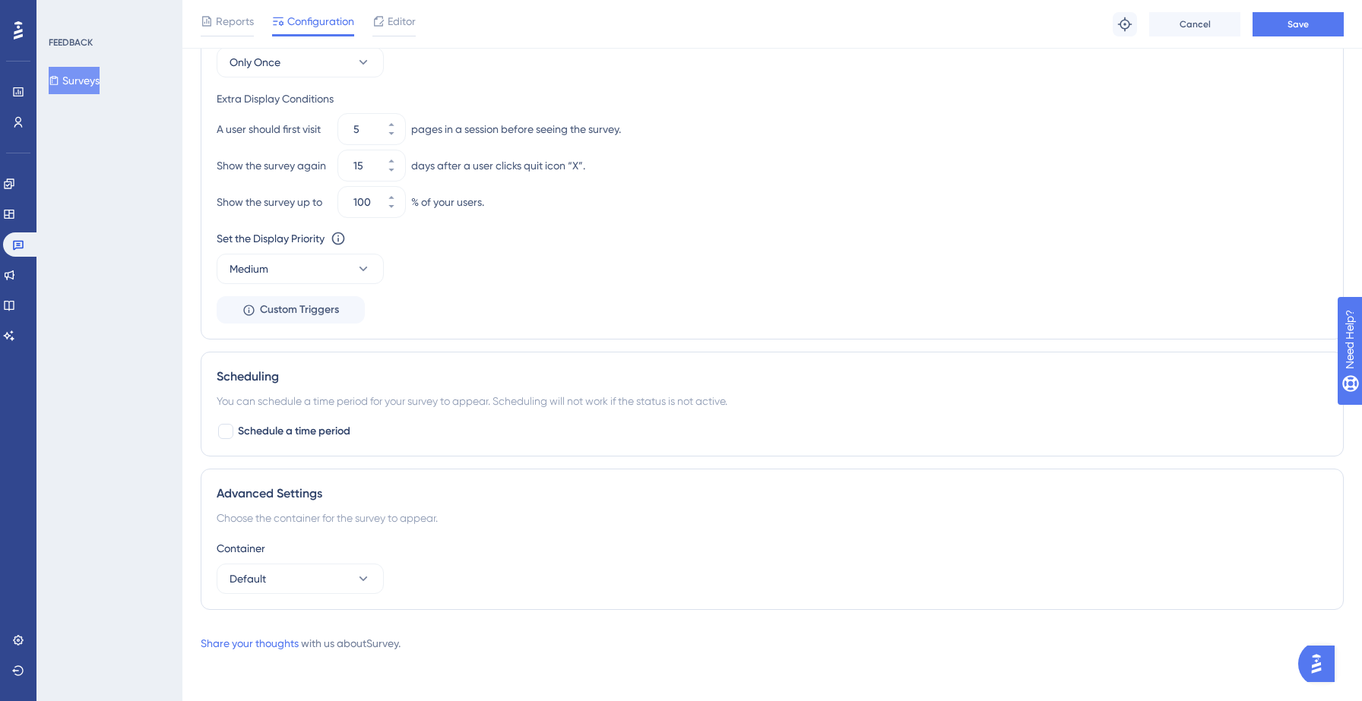
scroll to position [0, 0]
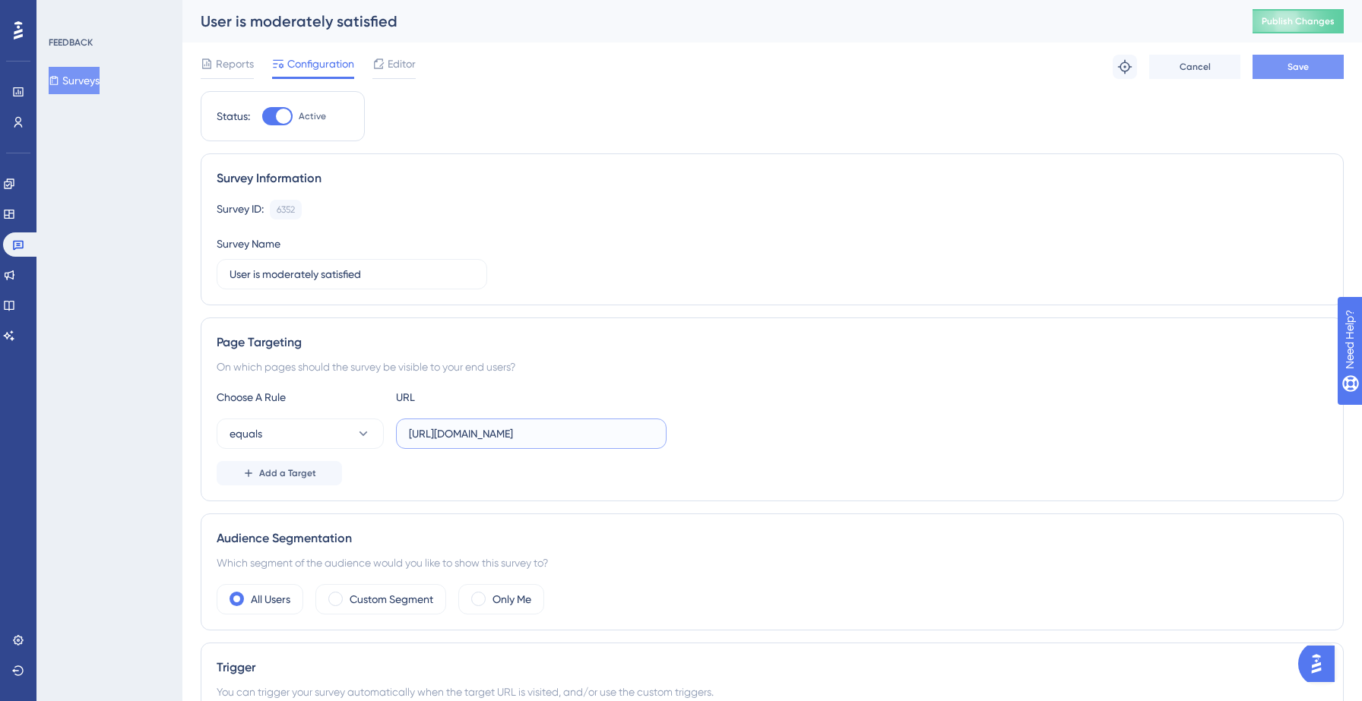
type input "https://yellowstone.salesgenie.com"
click at [1283, 71] on button "Save" at bounding box center [1297, 67] width 91 height 24
click at [93, 86] on button "Surveys" at bounding box center [74, 80] width 51 height 27
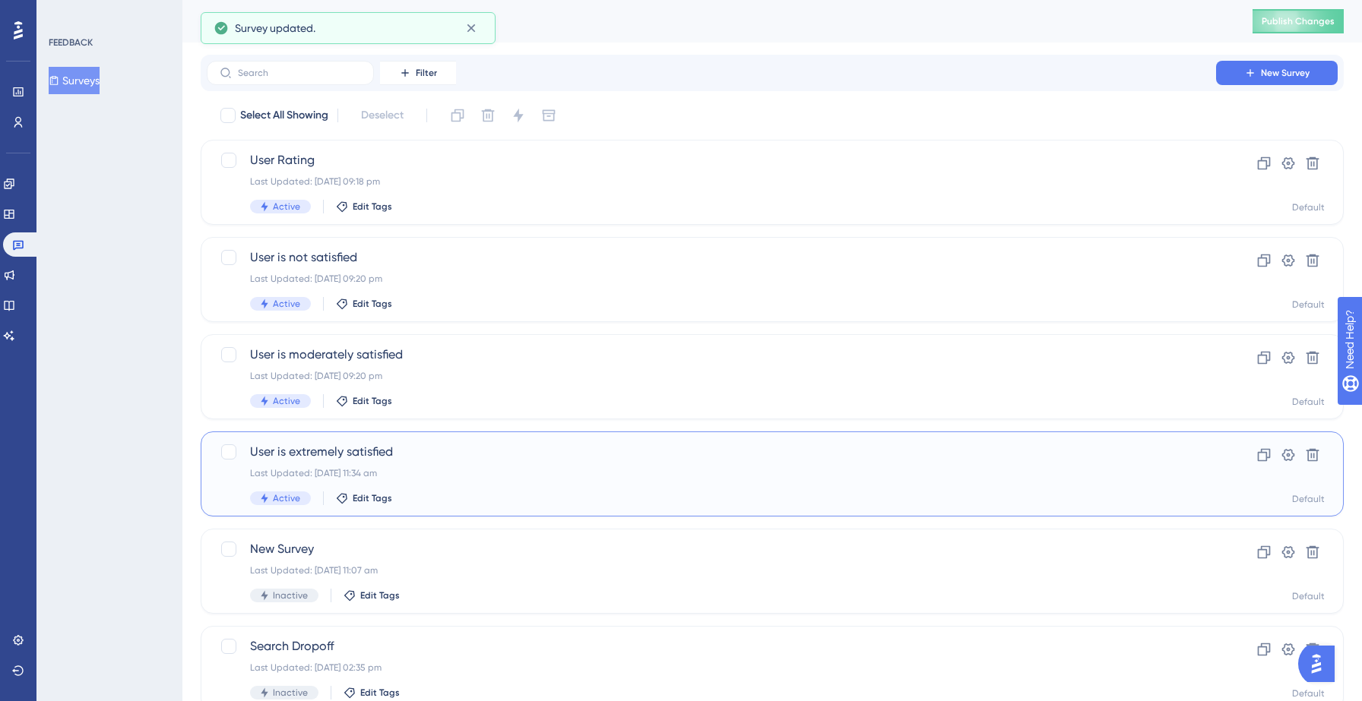
click at [433, 445] on span "User is extremely satisfied" at bounding box center [711, 452] width 923 height 18
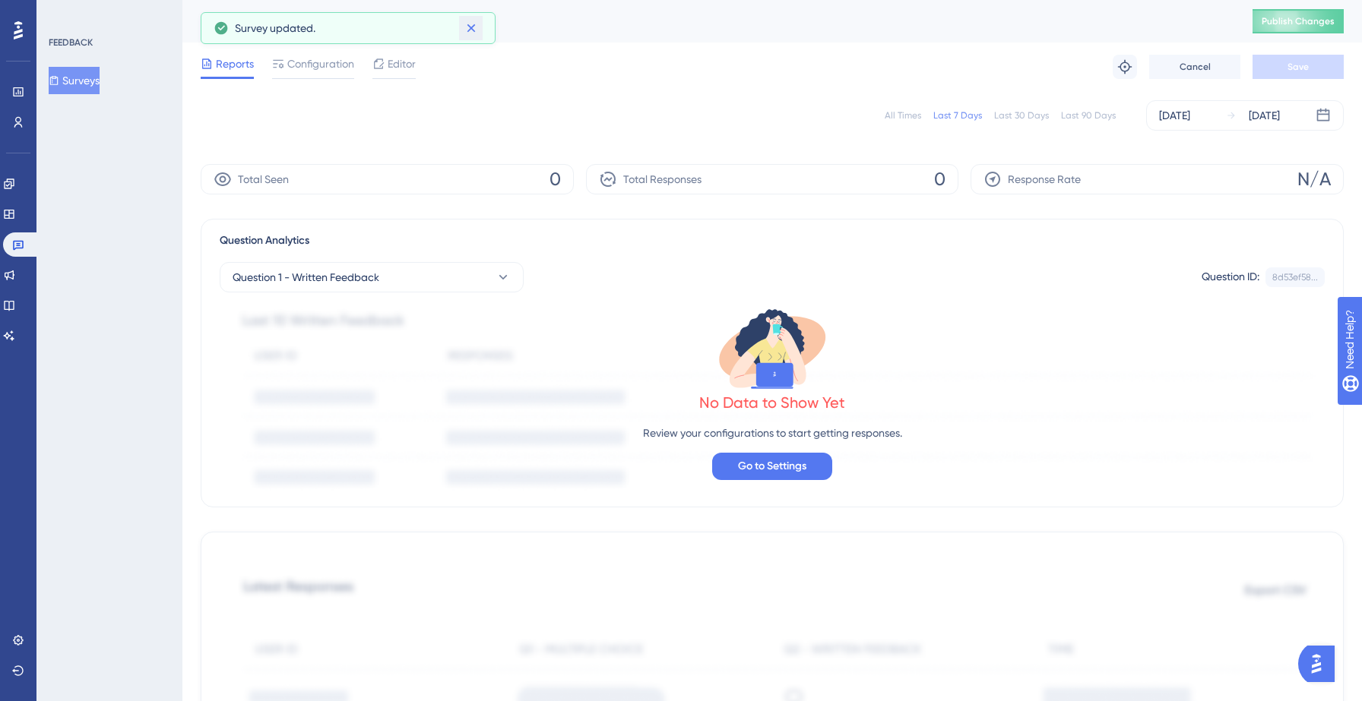
click at [470, 27] on icon at bounding box center [471, 28] width 15 height 15
click at [343, 55] on span "Configuration" at bounding box center [320, 64] width 67 height 18
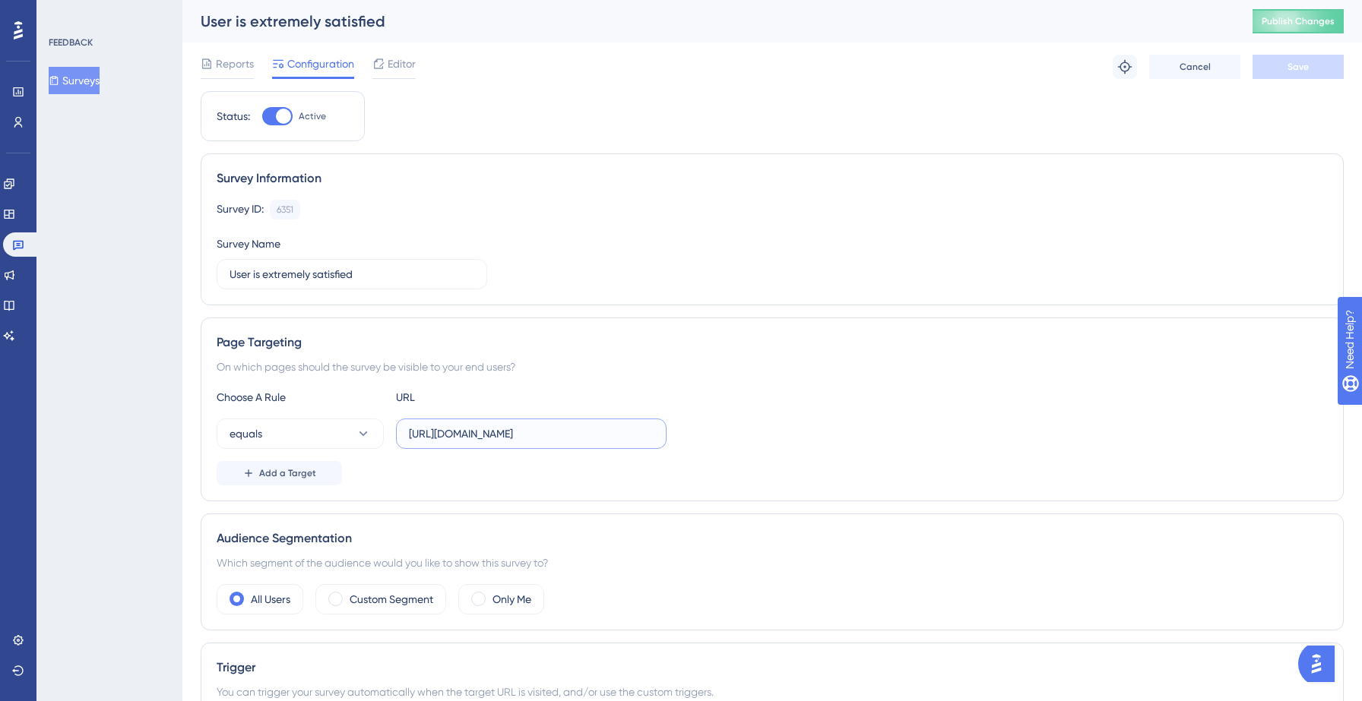
click at [603, 432] on input "https://yellowstone.salesgenie.com/" at bounding box center [531, 434] width 245 height 17
type input "https://yellowstone.salesgenie.com"
click at [1284, 71] on button "Save" at bounding box center [1297, 67] width 91 height 24
click at [1279, 21] on span "Publish Changes" at bounding box center [1298, 21] width 73 height 12
click at [470, 29] on icon at bounding box center [471, 28] width 15 height 15
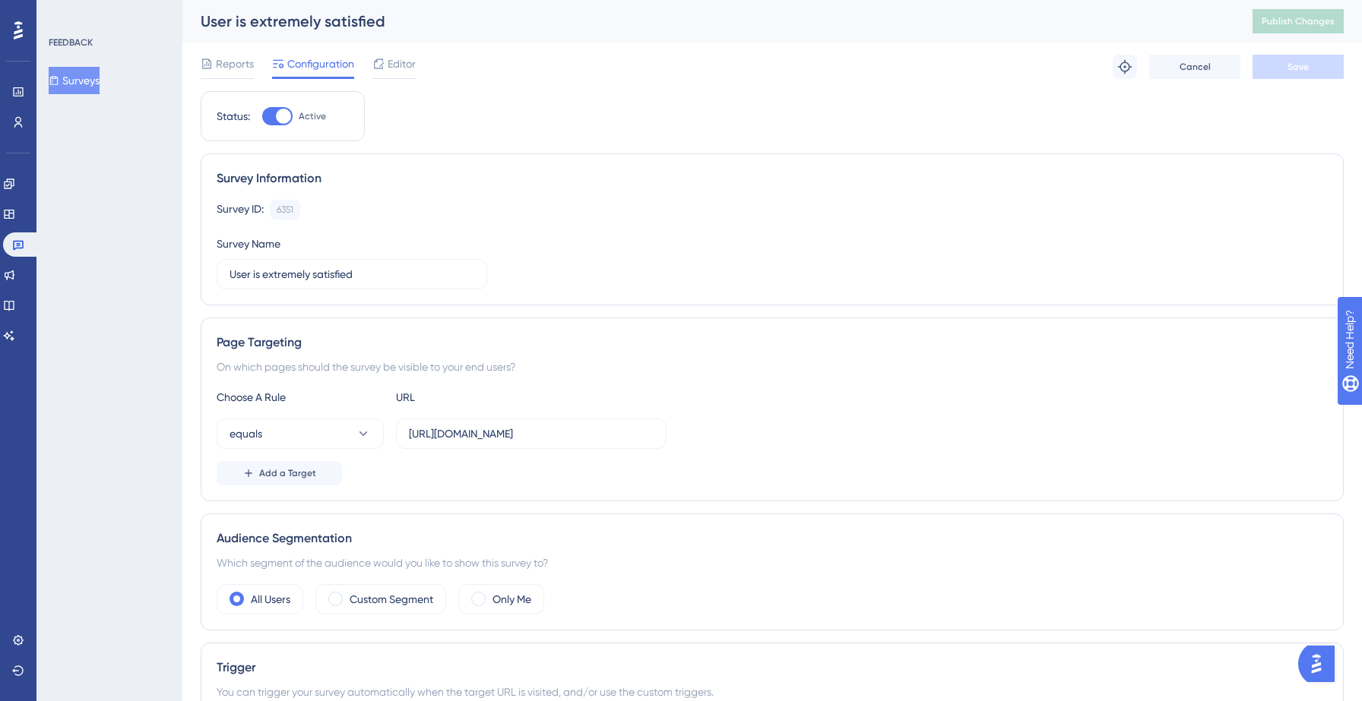
click at [76, 84] on button "Surveys" at bounding box center [74, 80] width 51 height 27
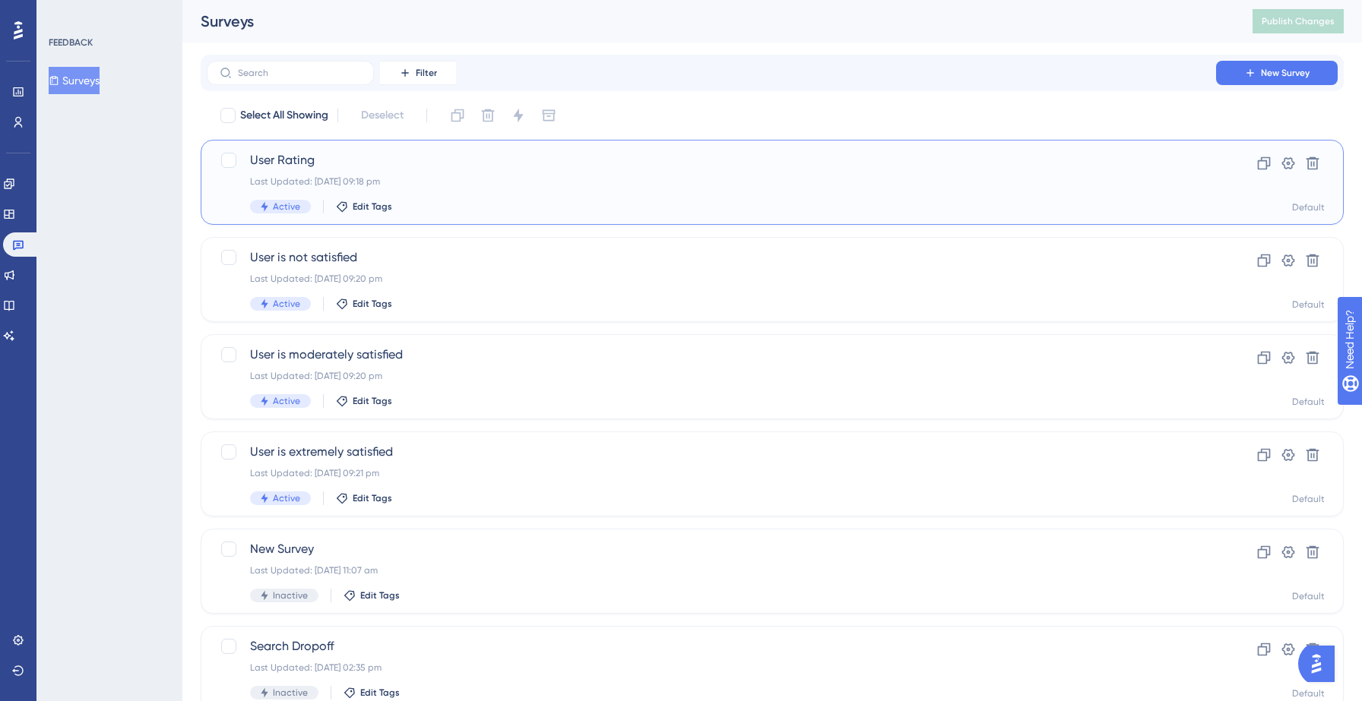
click at [403, 171] on div "User Rating Last Updated: 14 Sept 2025 09:18 pm Active Edit Tags" at bounding box center [711, 182] width 923 height 62
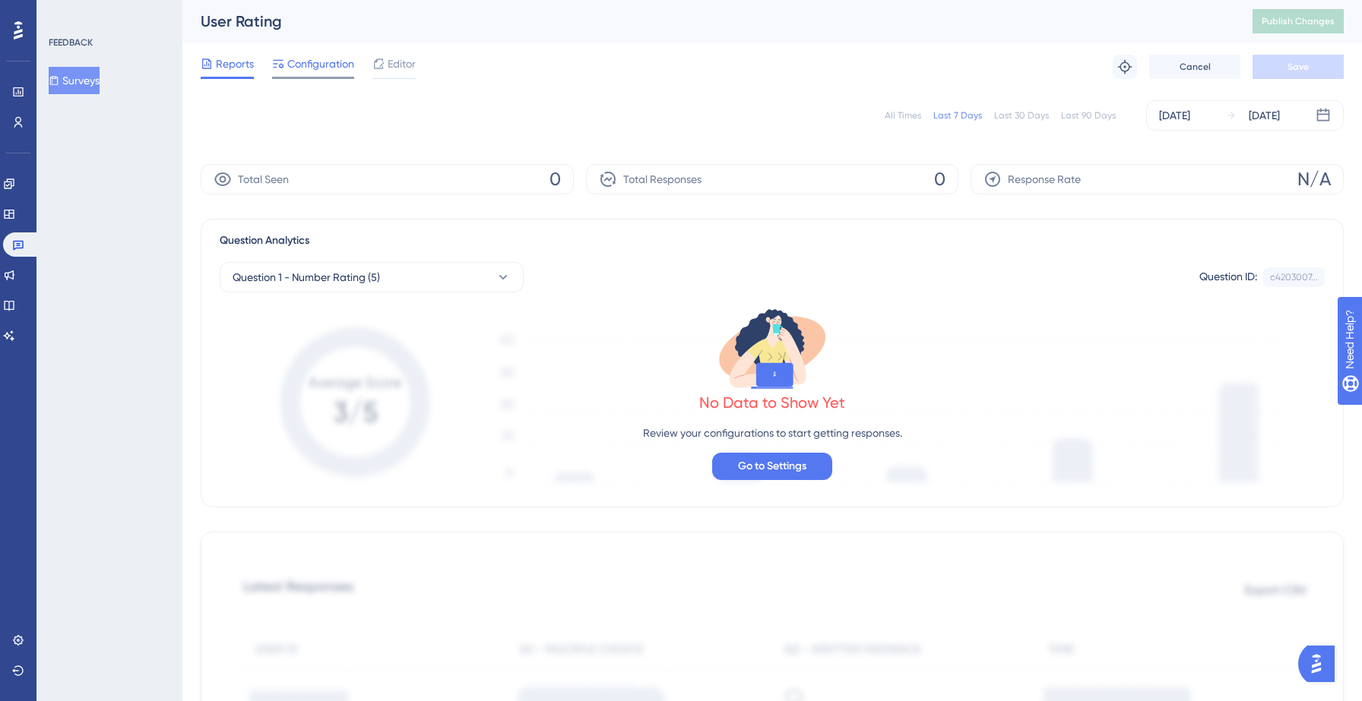
click at [317, 71] on span "Configuration" at bounding box center [320, 64] width 67 height 18
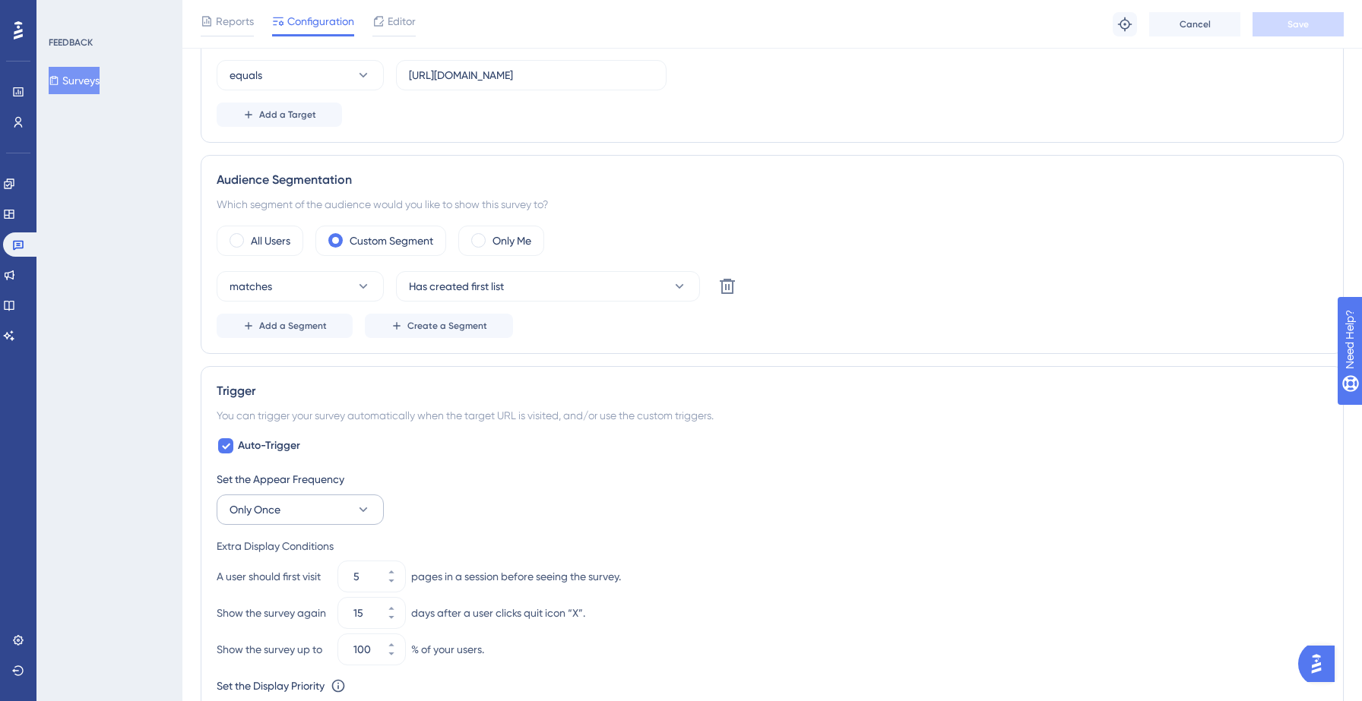
scroll to position [468, 0]
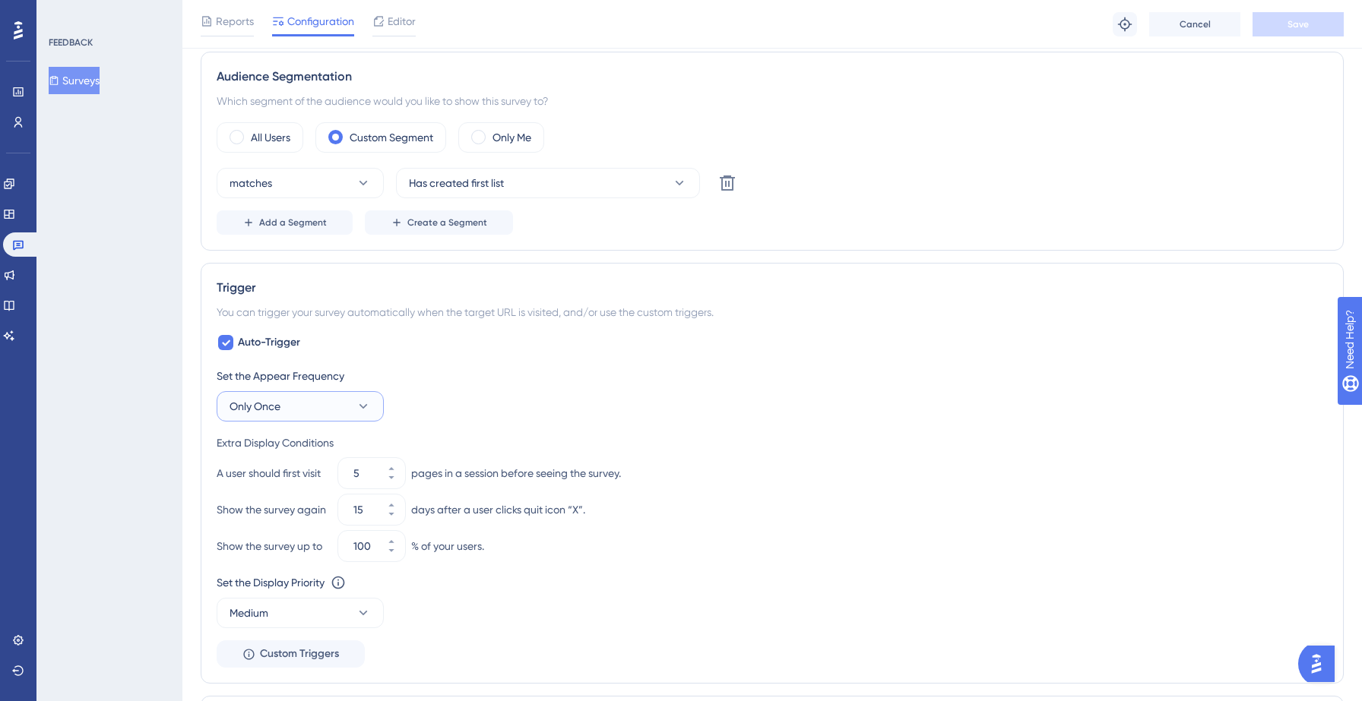
click at [356, 411] on icon at bounding box center [363, 406] width 15 height 15
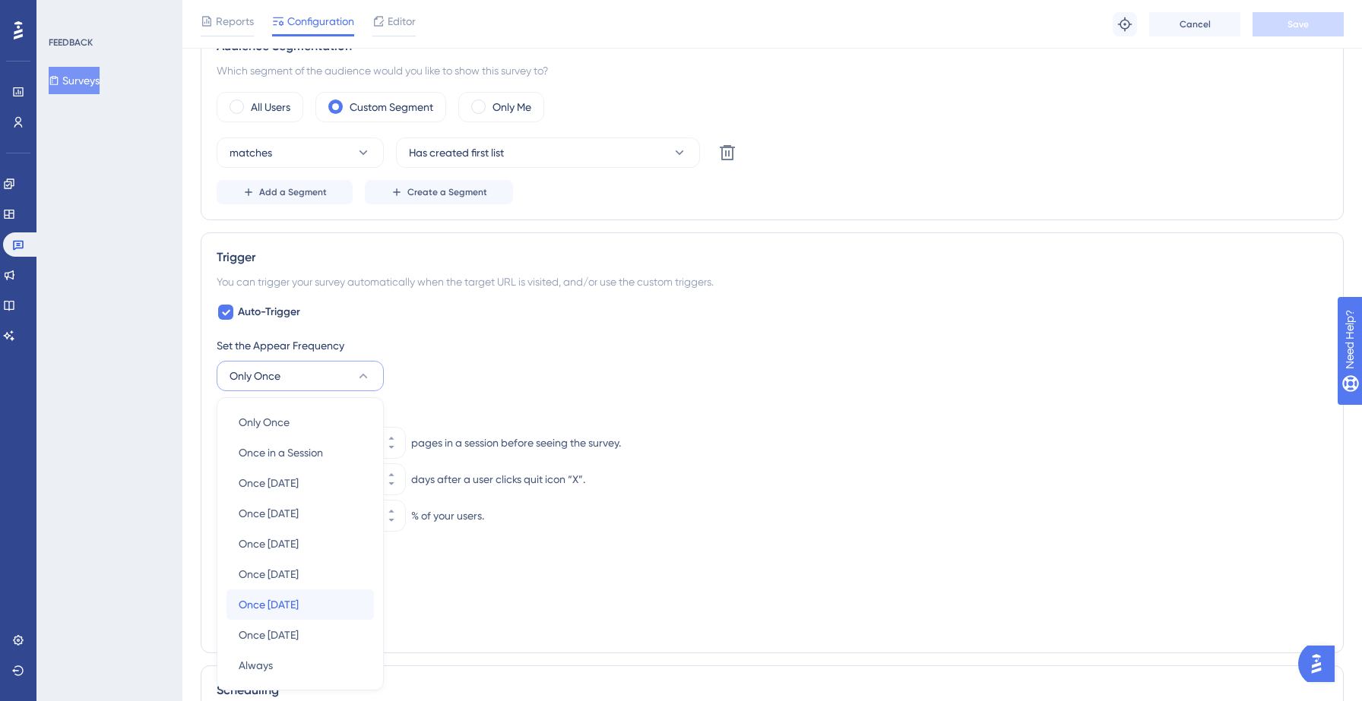
scroll to position [692, 0]
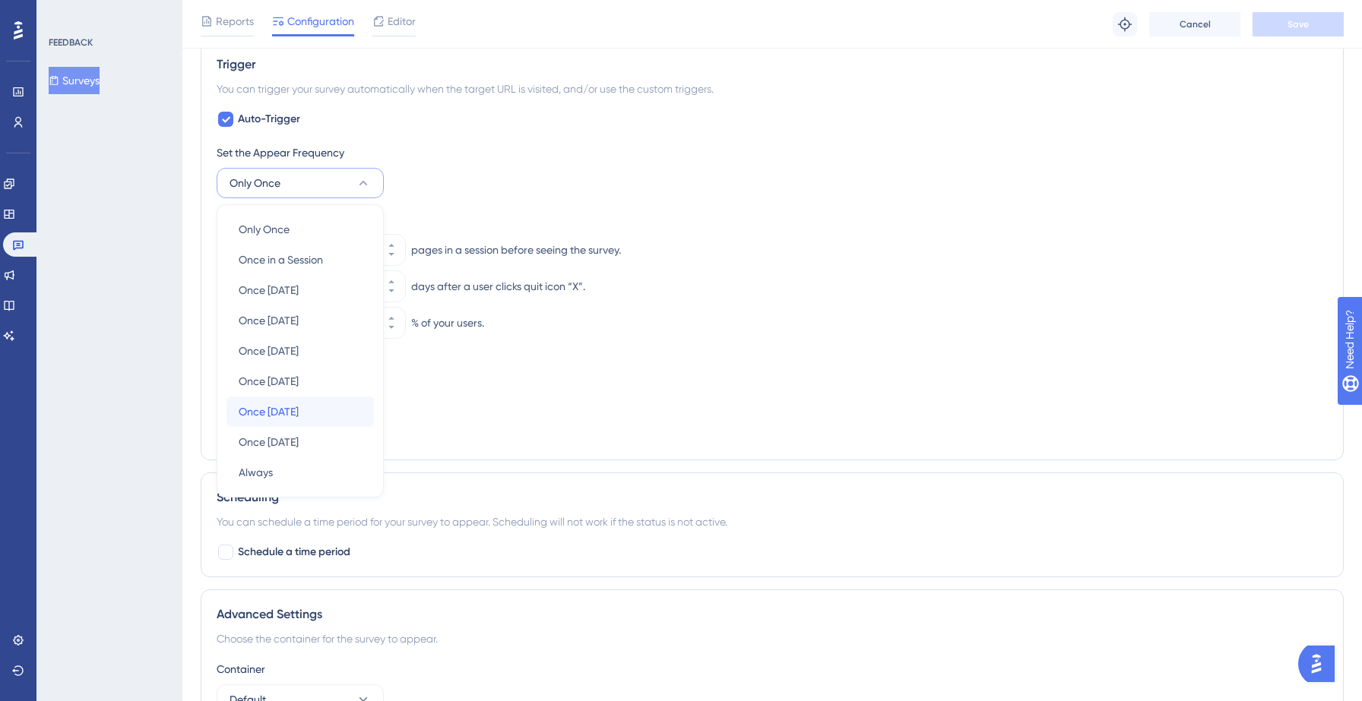
click at [345, 410] on div "Once in 180 days Once in 180 days" at bounding box center [300, 412] width 123 height 30
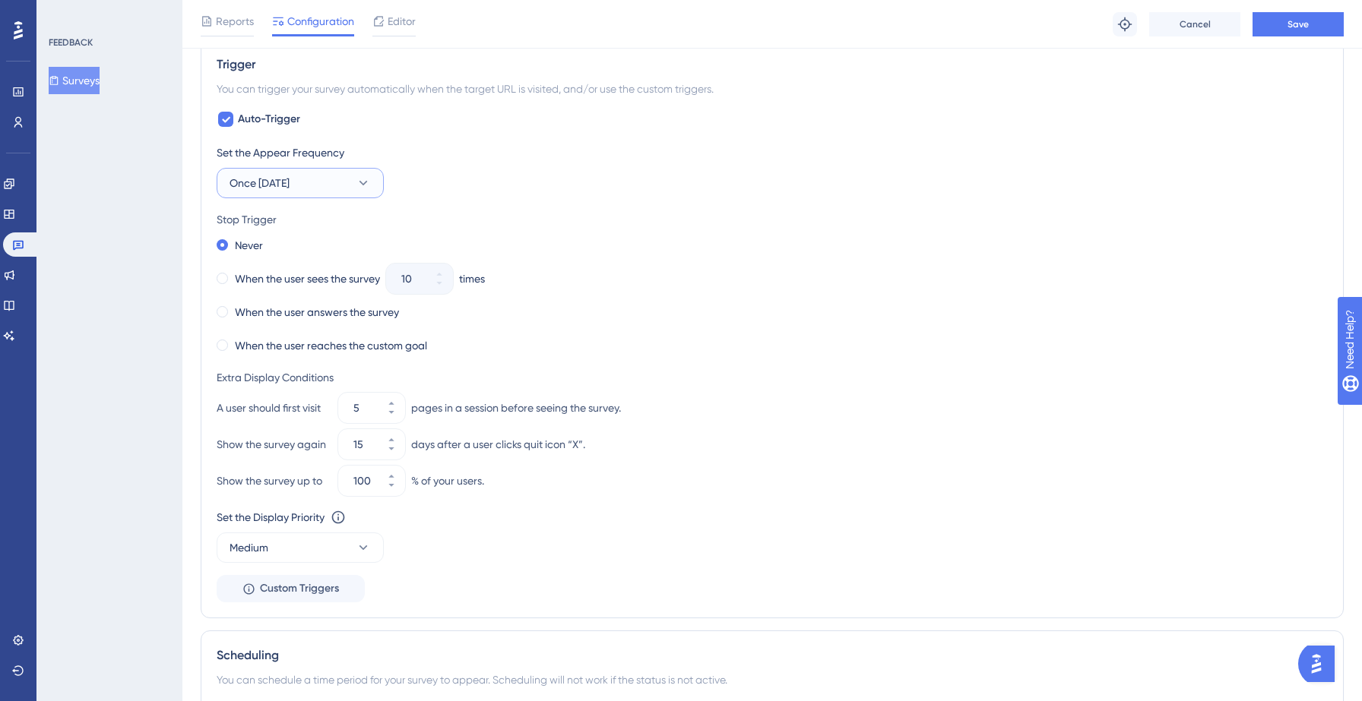
click at [334, 182] on button "Once in 180 days" at bounding box center [300, 183] width 167 height 30
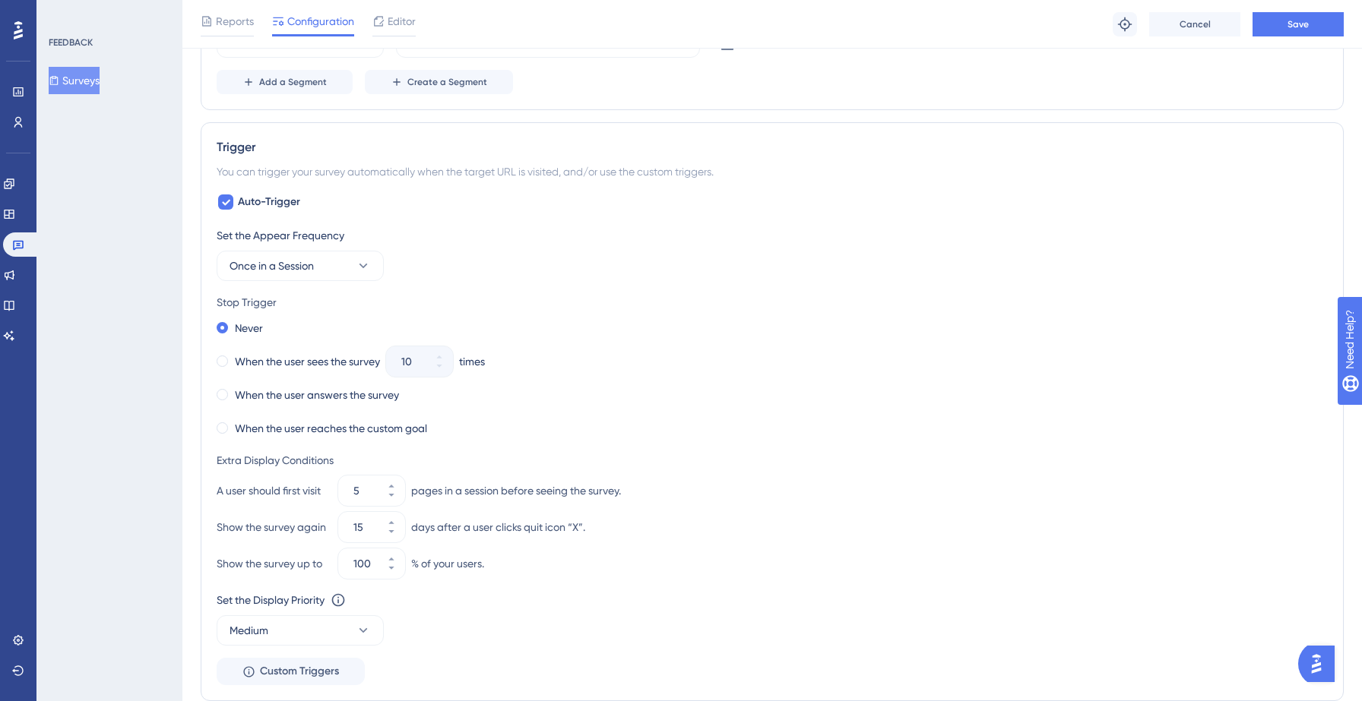
scroll to position [46, 0]
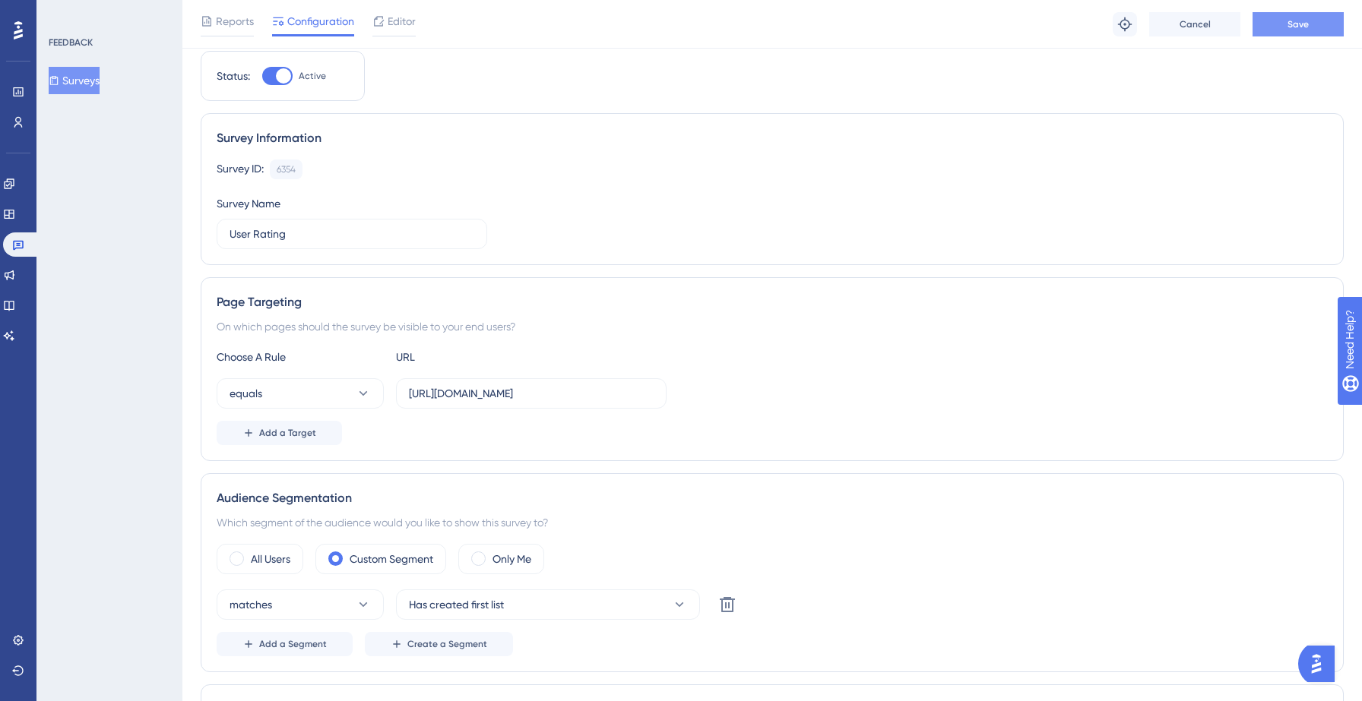
click at [1281, 26] on button "Save" at bounding box center [1297, 24] width 91 height 24
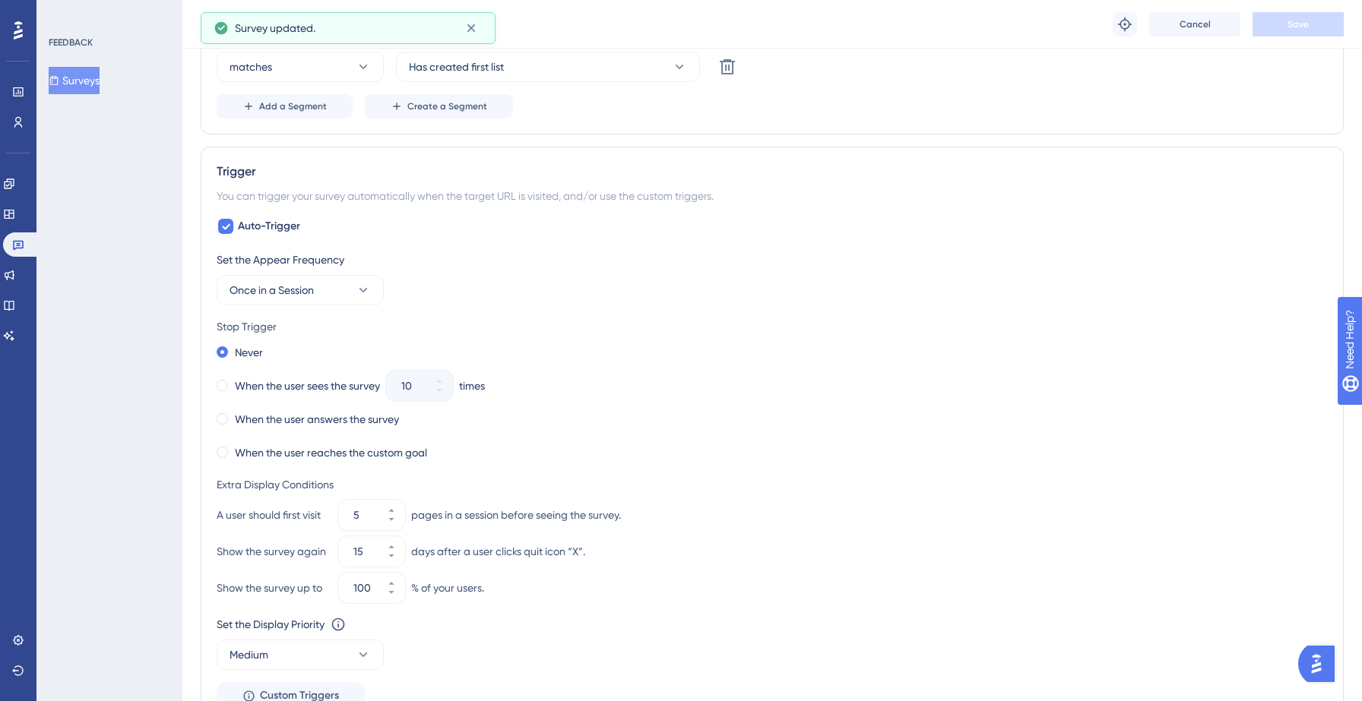
scroll to position [587, 0]
click at [226, 420] on div "When the user answers the survey" at bounding box center [308, 417] width 182 height 21
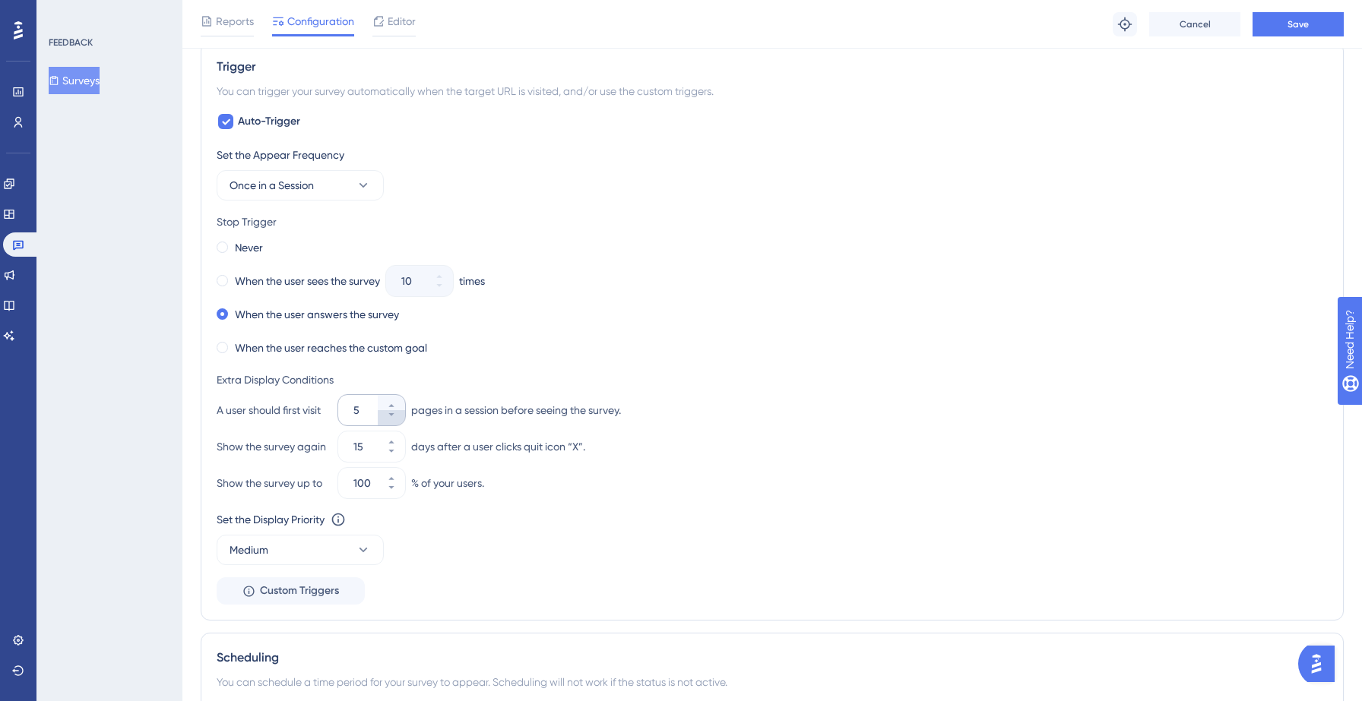
scroll to position [697, 0]
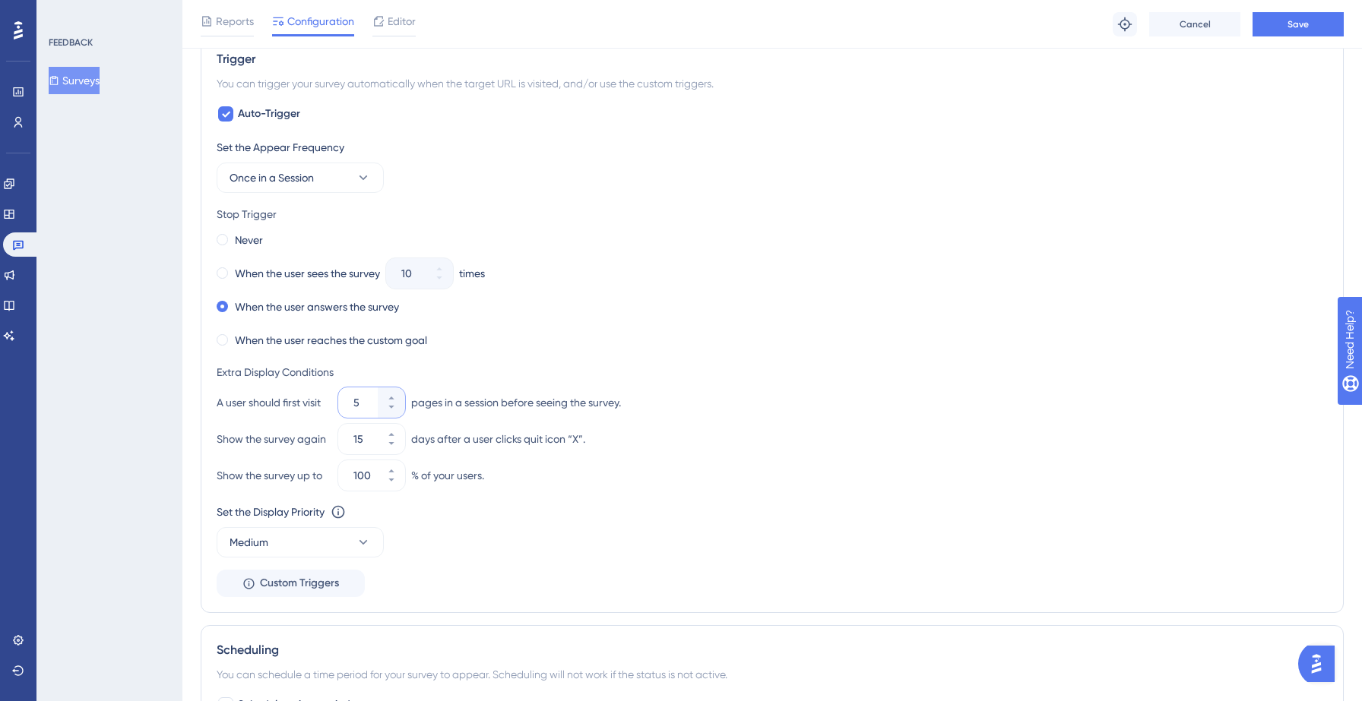
click at [364, 400] on input "5" at bounding box center [363, 403] width 21 height 18
type input "1"
click at [364, 439] on input "15" at bounding box center [363, 439] width 21 height 18
type input "1"
click at [366, 481] on input "100" at bounding box center [363, 476] width 21 height 18
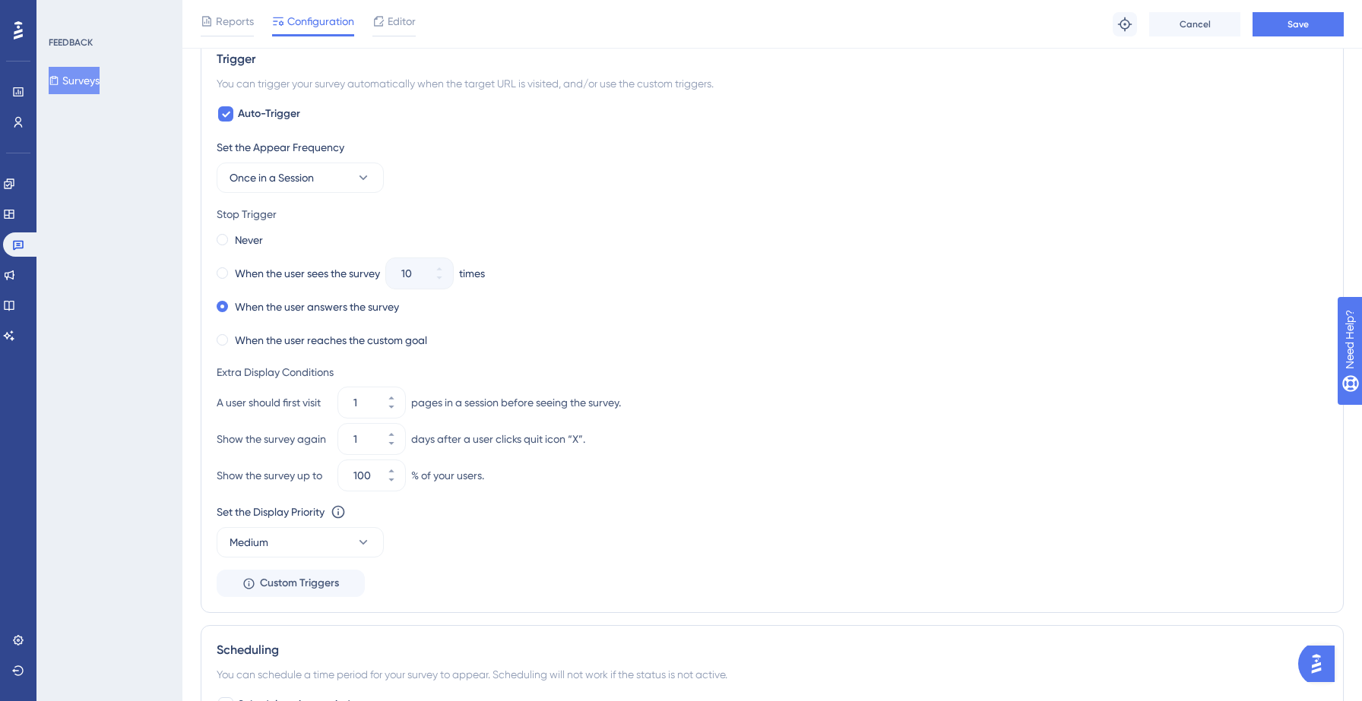
click at [721, 446] on div "Show the survey again 1 days after a user clicks quit icon “X”." at bounding box center [772, 439] width 1111 height 30
click at [1286, 16] on button "Save" at bounding box center [1297, 24] width 91 height 24
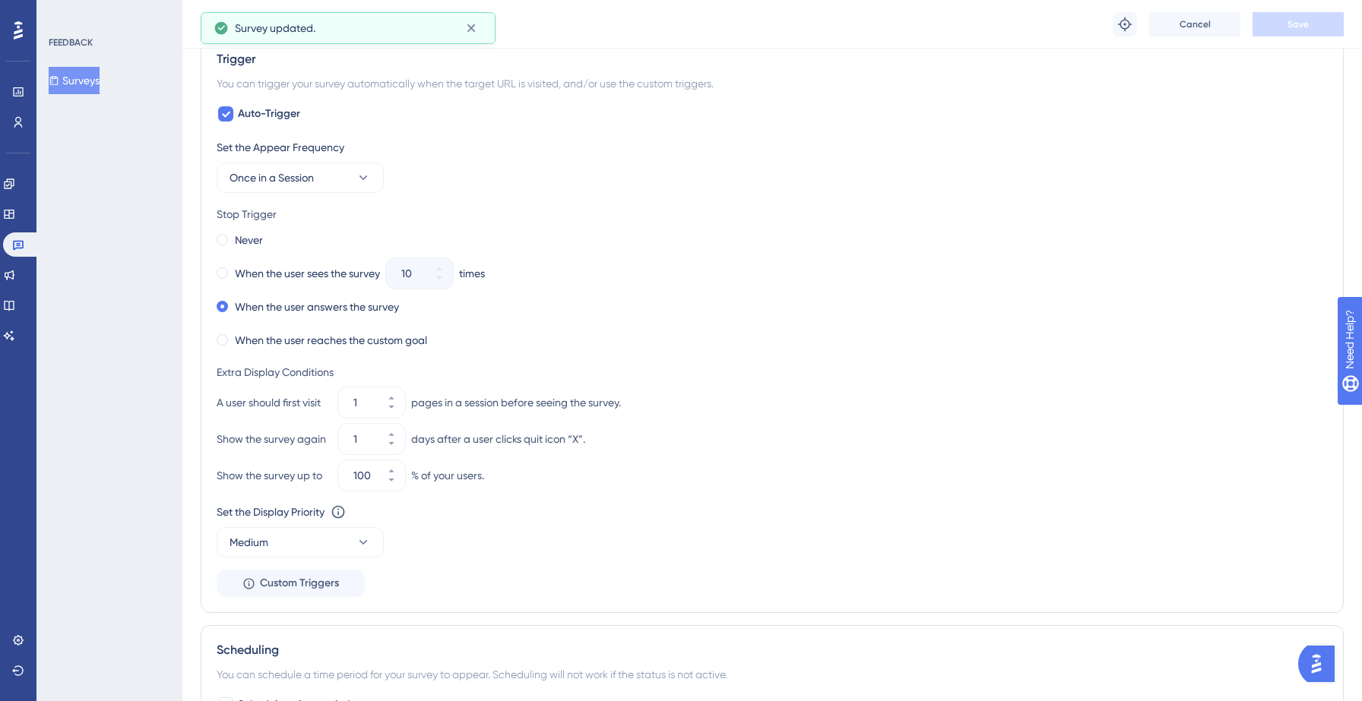
scroll to position [0, 0]
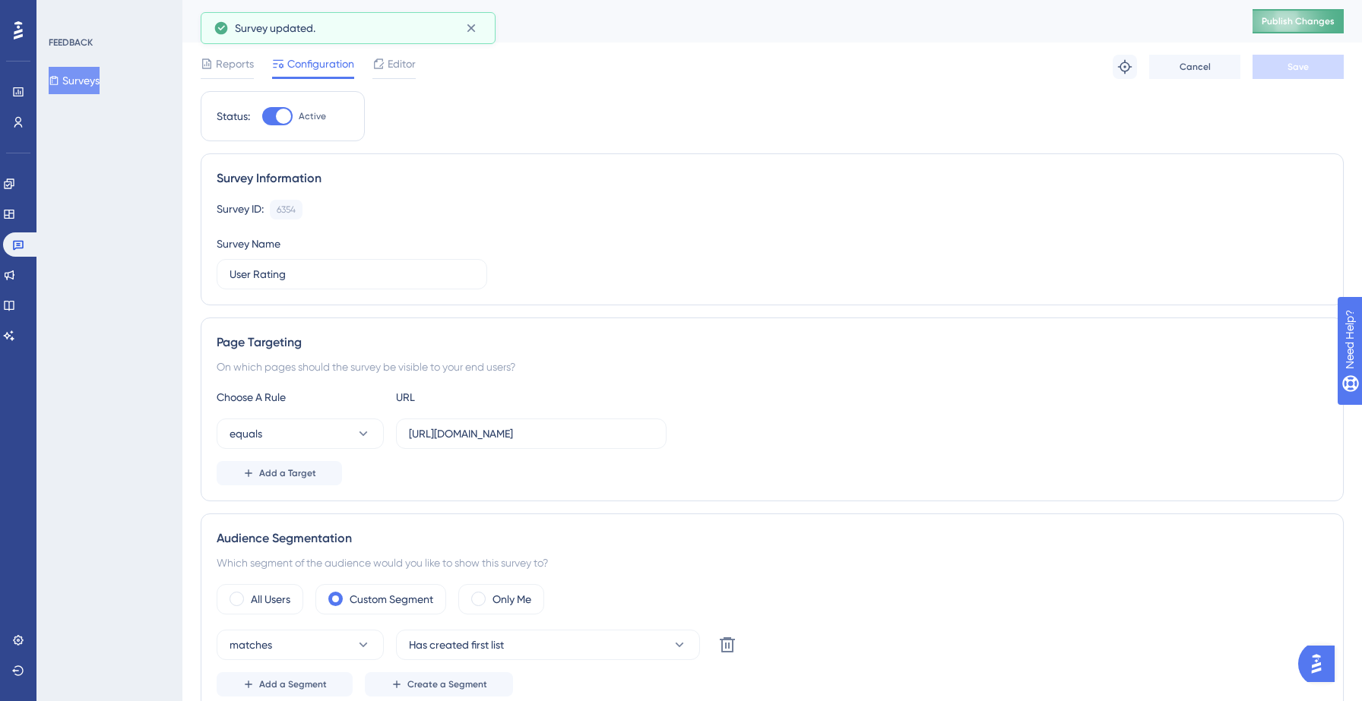
click at [1277, 17] on span "Publish Changes" at bounding box center [1298, 21] width 73 height 12
click at [471, 29] on icon at bounding box center [471, 28] width 8 height 8
click at [97, 83] on button "Surveys" at bounding box center [74, 80] width 51 height 27
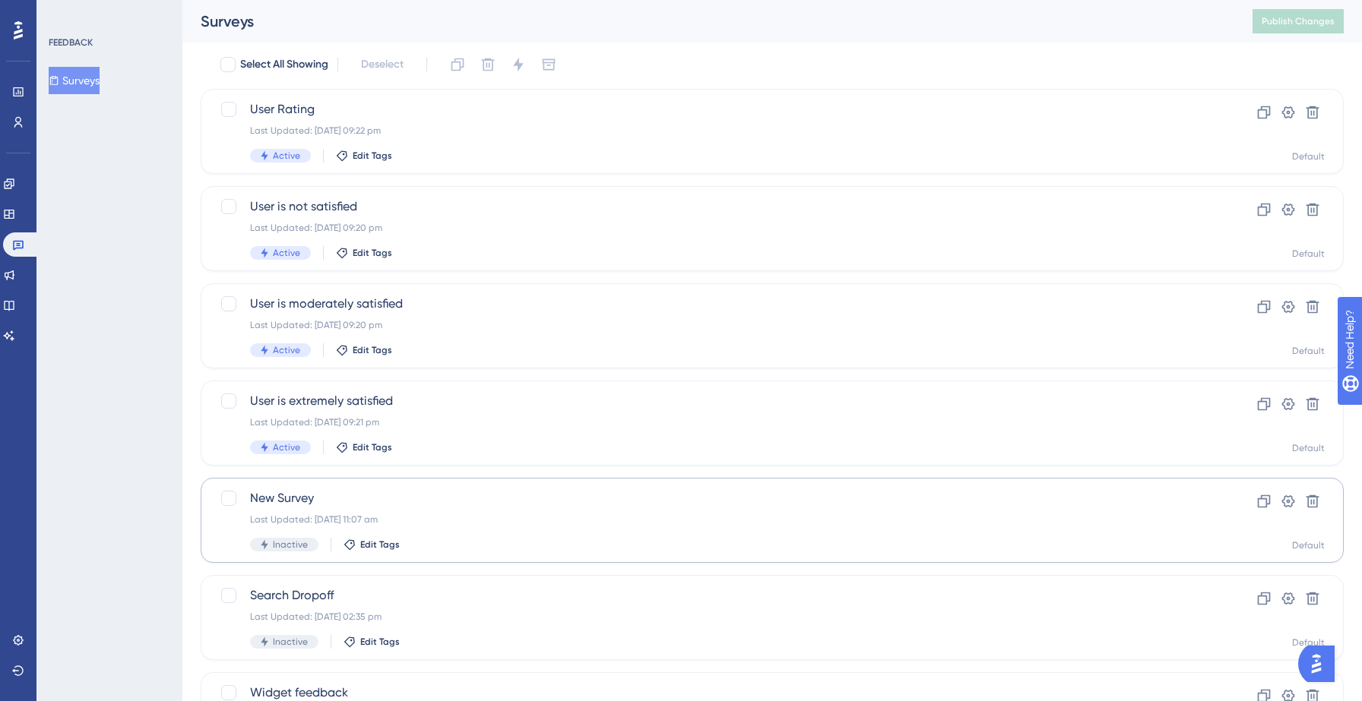
scroll to position [43, 0]
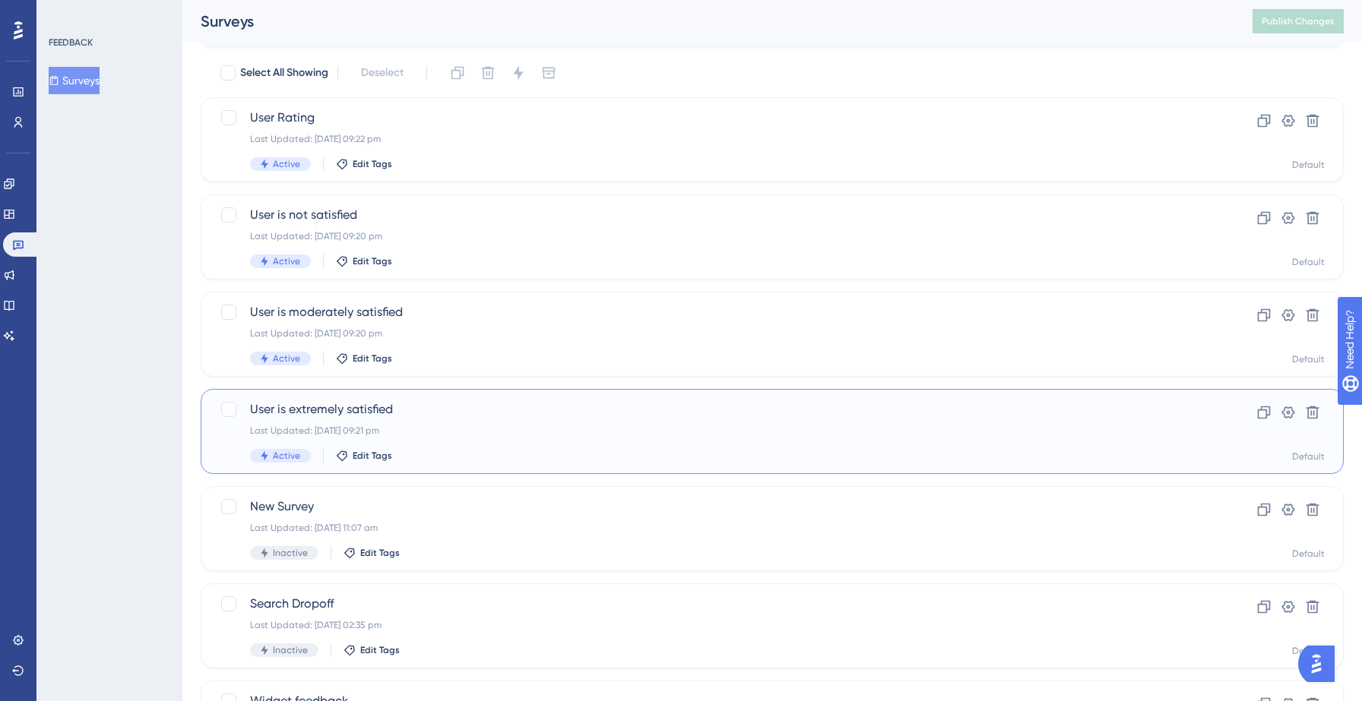
click at [411, 423] on div "User is extremely satisfied Last Updated: 14 Sept 2025 09:21 pm Active Edit Tags" at bounding box center [711, 431] width 923 height 62
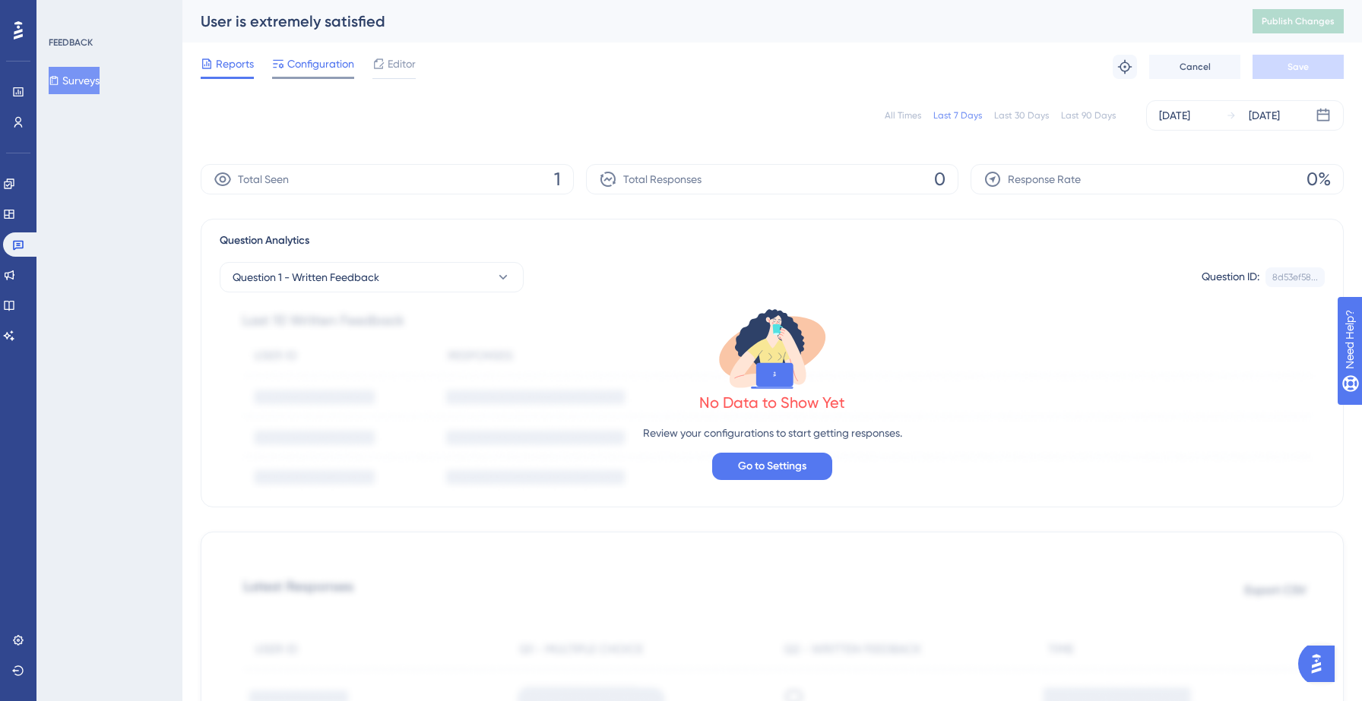
click at [315, 65] on span "Configuration" at bounding box center [320, 64] width 67 height 18
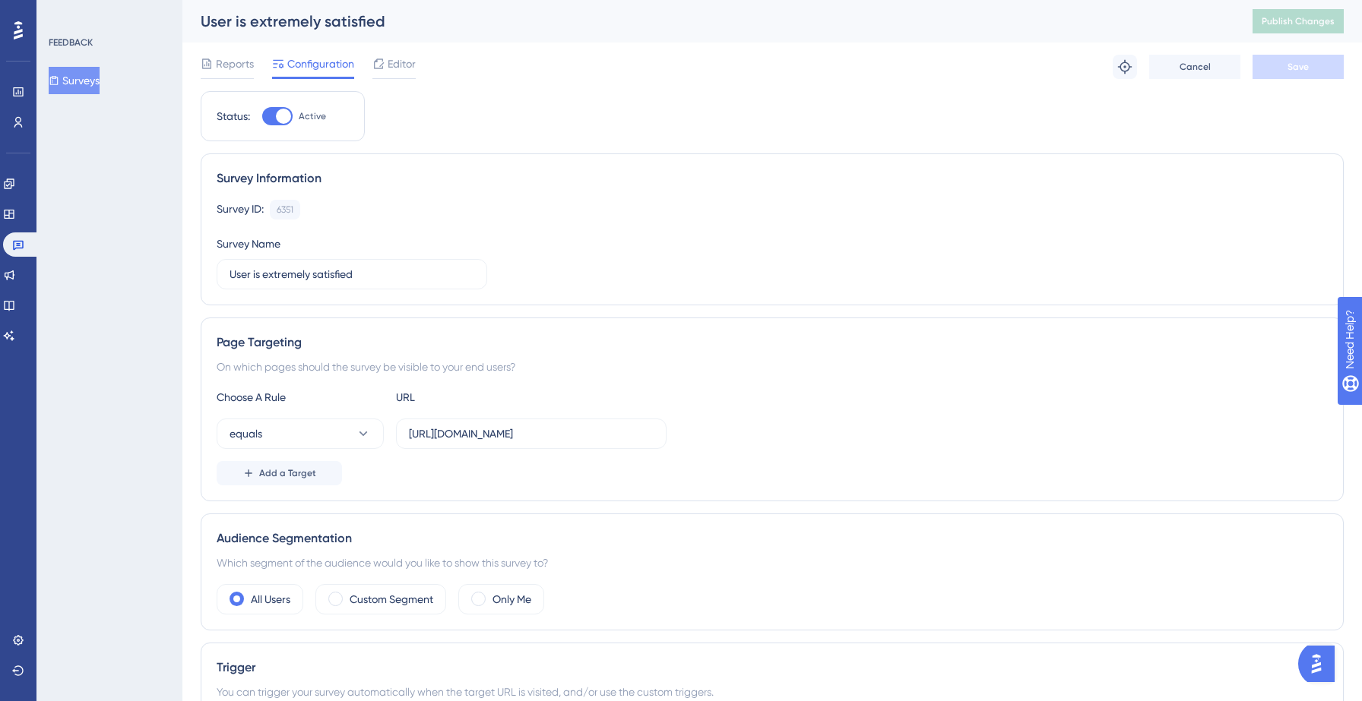
click at [401, 60] on span "Editor" at bounding box center [402, 64] width 28 height 18
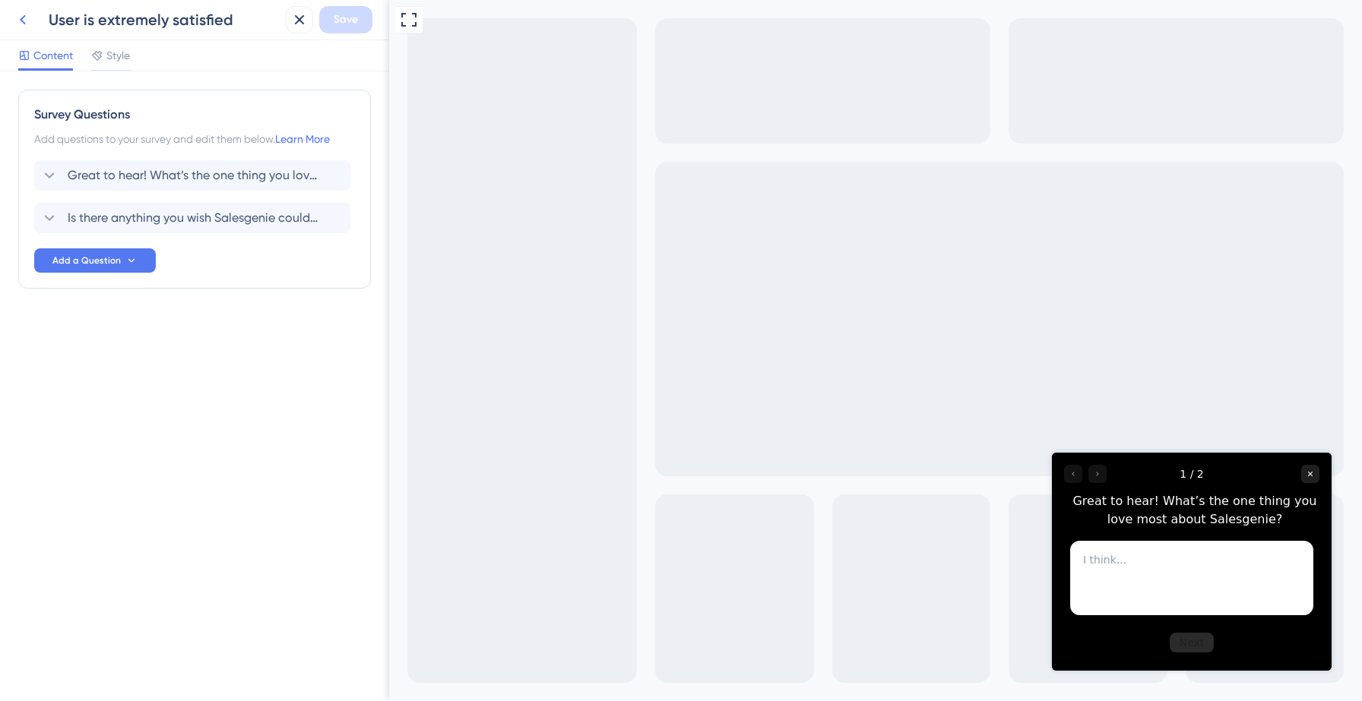
click at [26, 19] on icon at bounding box center [23, 20] width 18 height 18
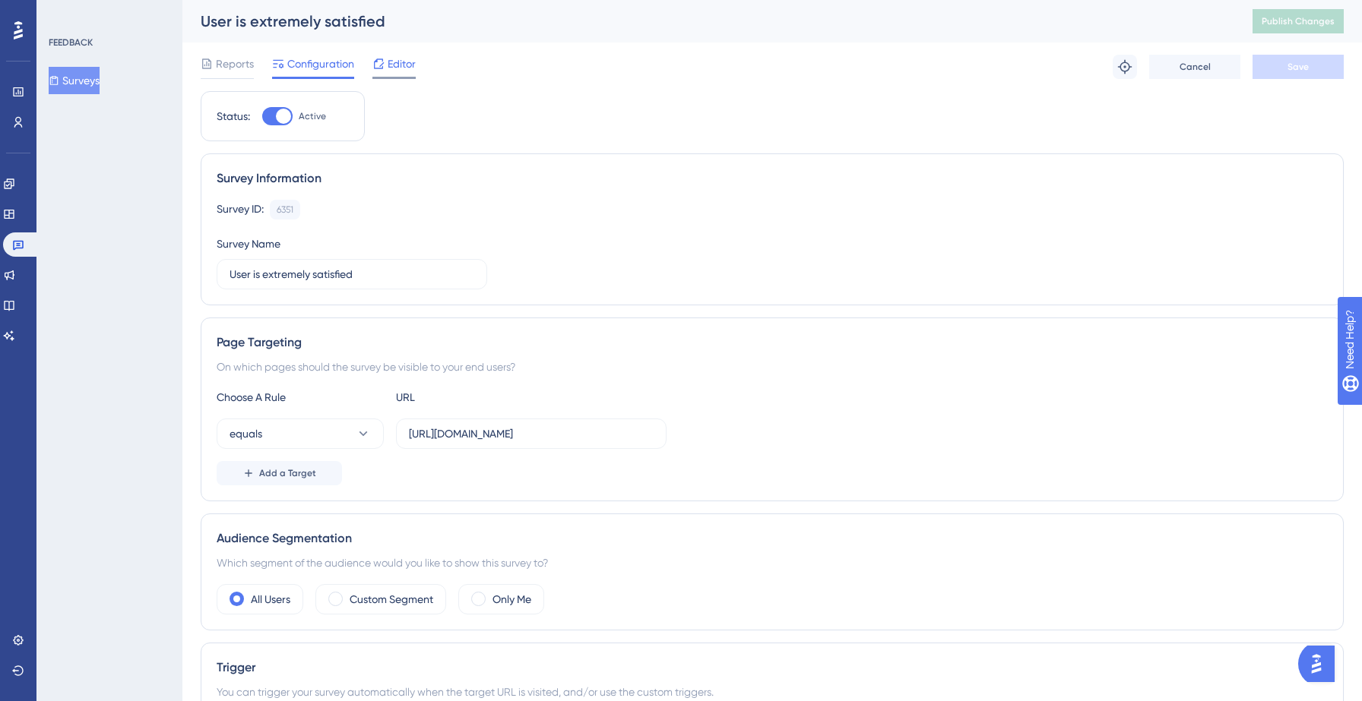
click at [391, 61] on span "Editor" at bounding box center [402, 64] width 28 height 18
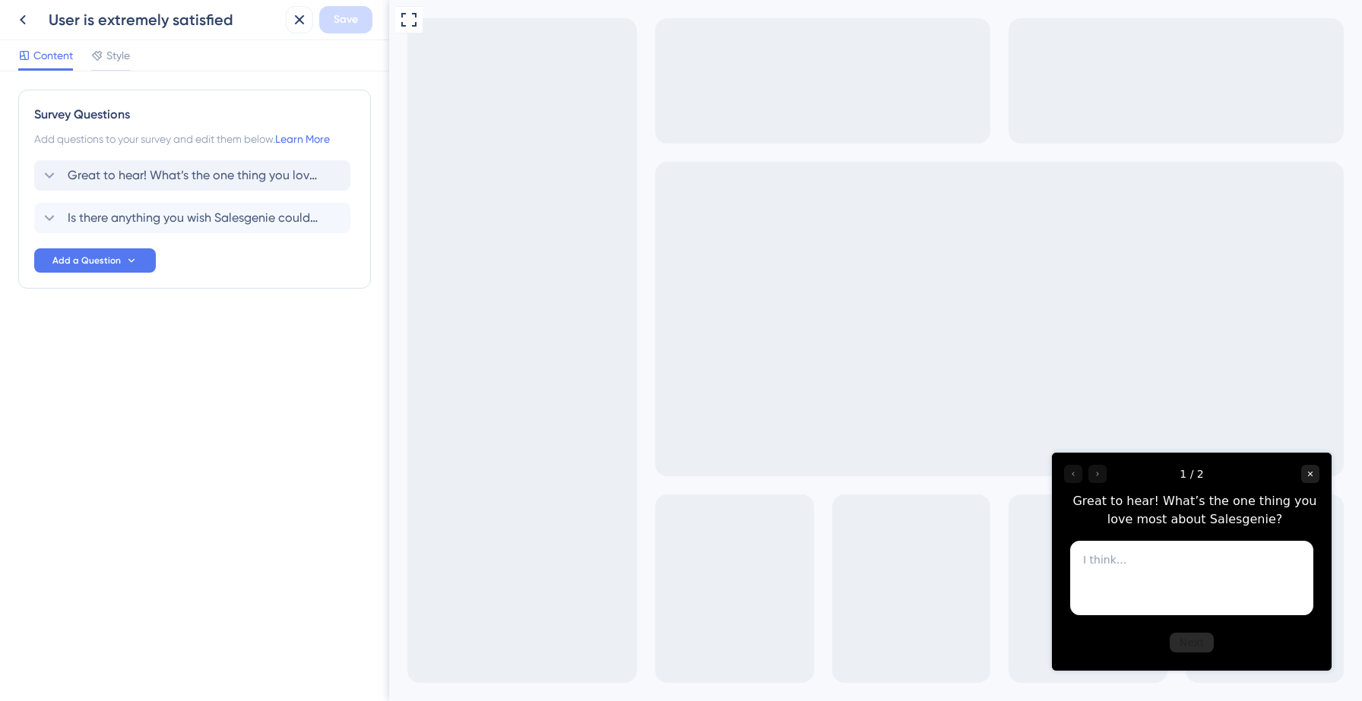
click at [182, 176] on span "Great to hear! What’s the one thing you love most about Salesgenie?" at bounding box center [193, 175] width 251 height 18
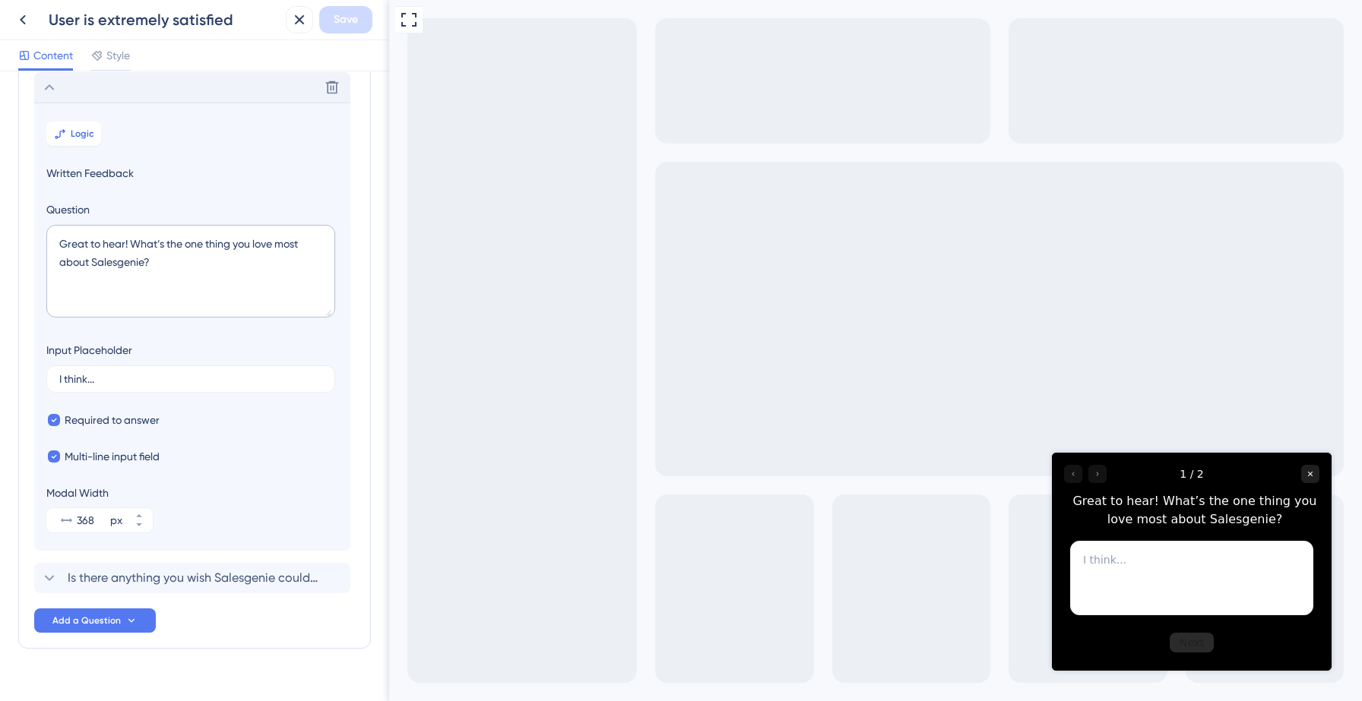
scroll to position [89, 0]
click at [75, 138] on span "Logic" at bounding box center [83, 133] width 24 height 12
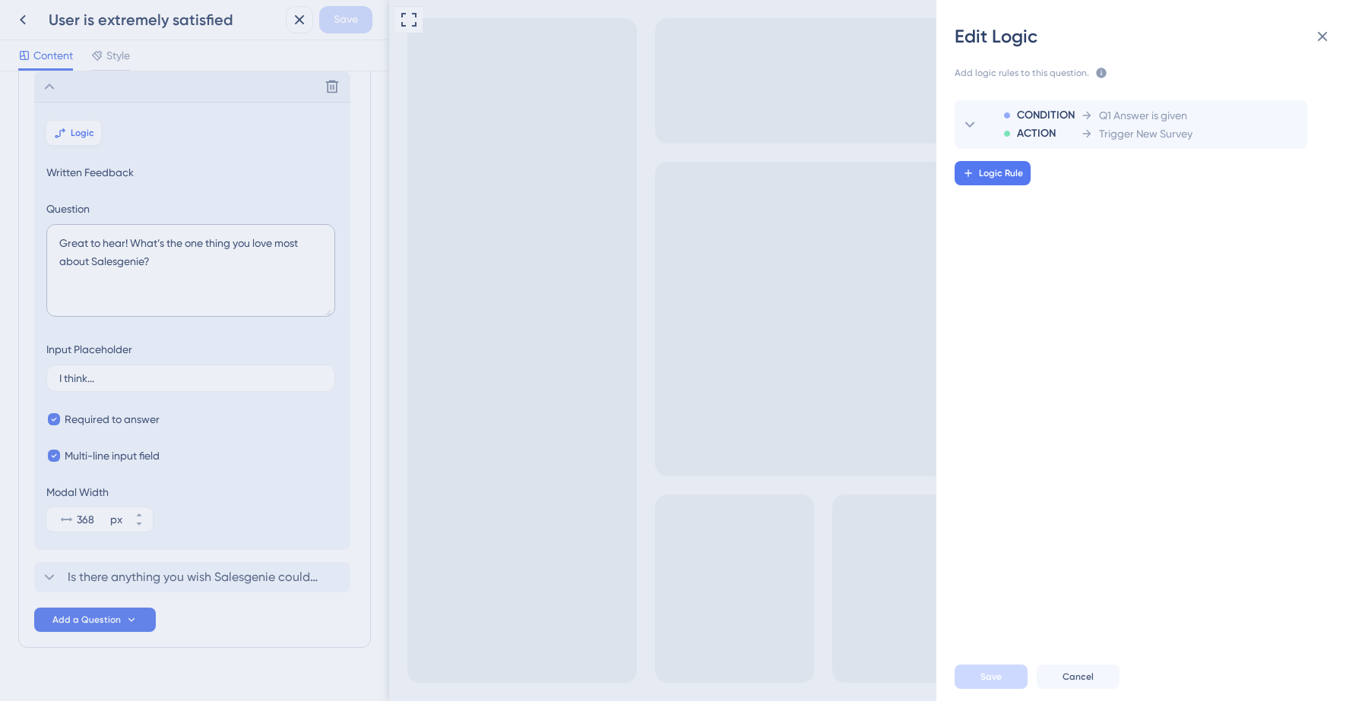
scroll to position [0, 0]
click at [997, 179] on span "Logic Rule" at bounding box center [1001, 173] width 44 height 12
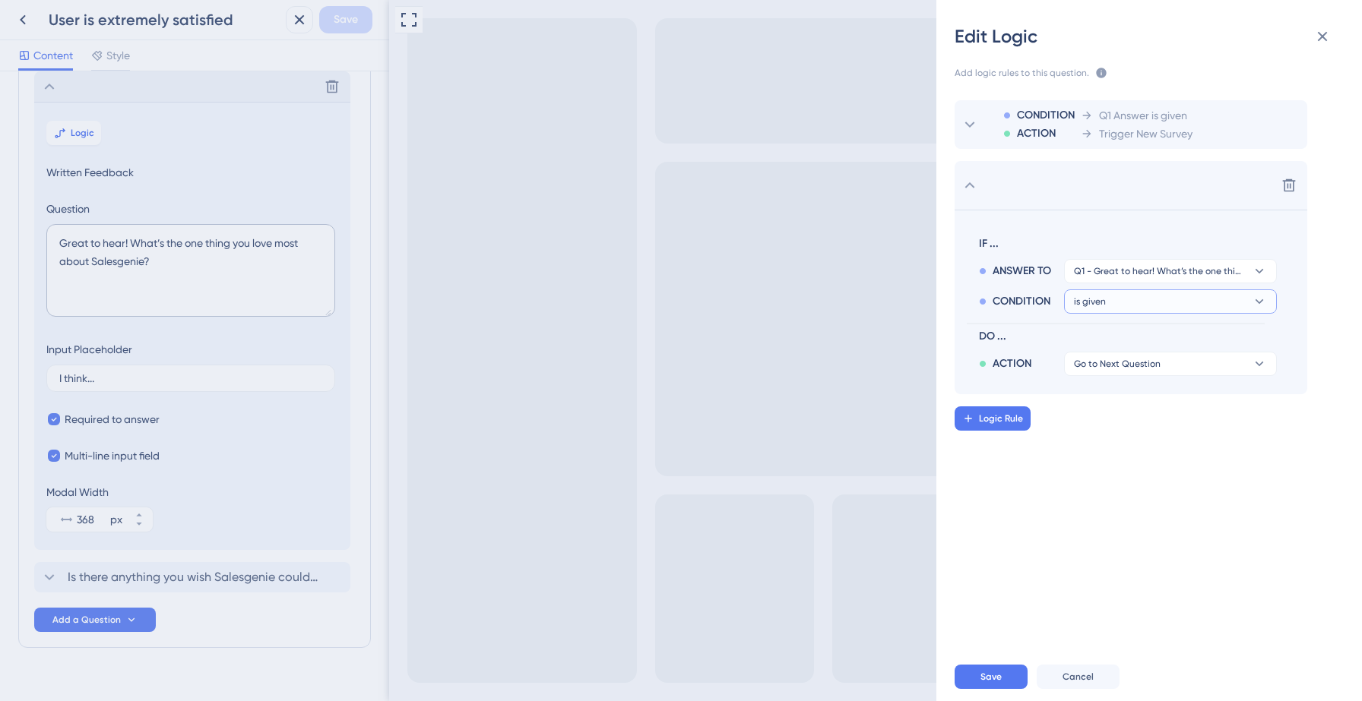
click at [1148, 304] on button "is given" at bounding box center [1170, 302] width 213 height 24
click at [1288, 124] on icon at bounding box center [1288, 124] width 15 height 15
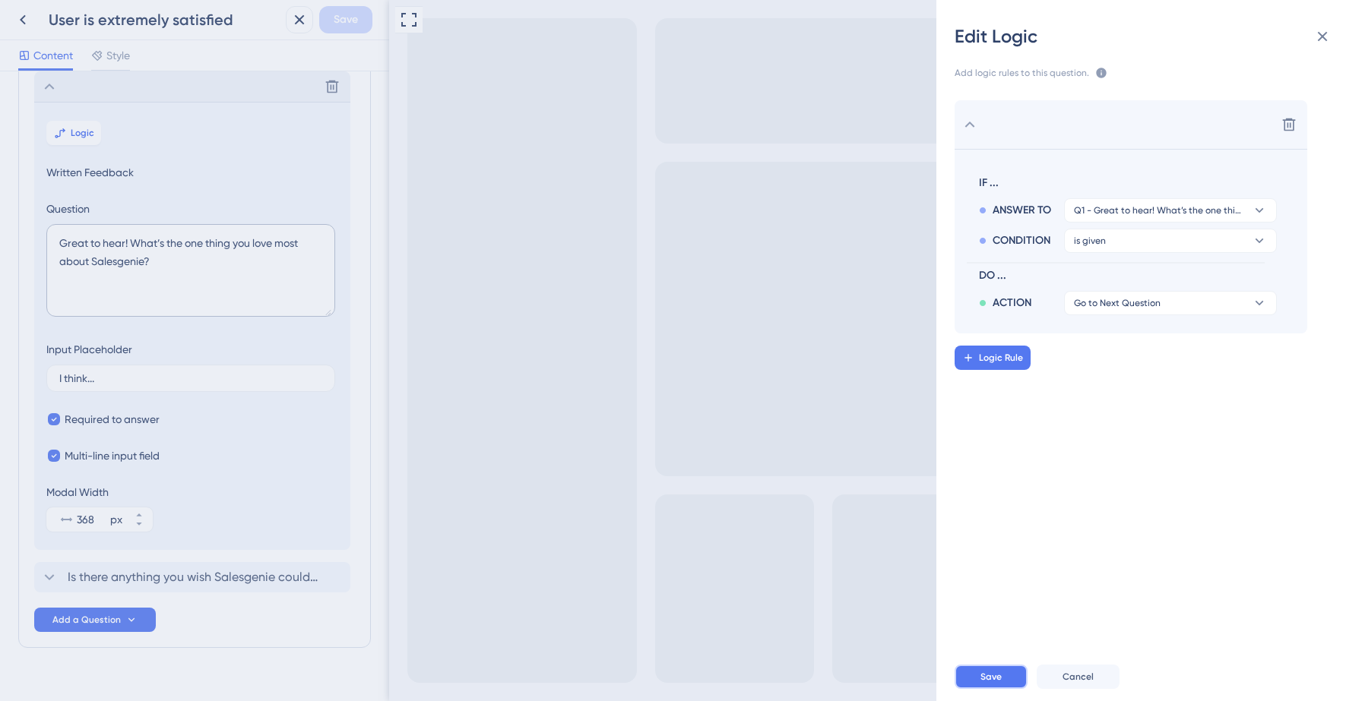
click at [992, 673] on span "Save" at bounding box center [990, 677] width 21 height 12
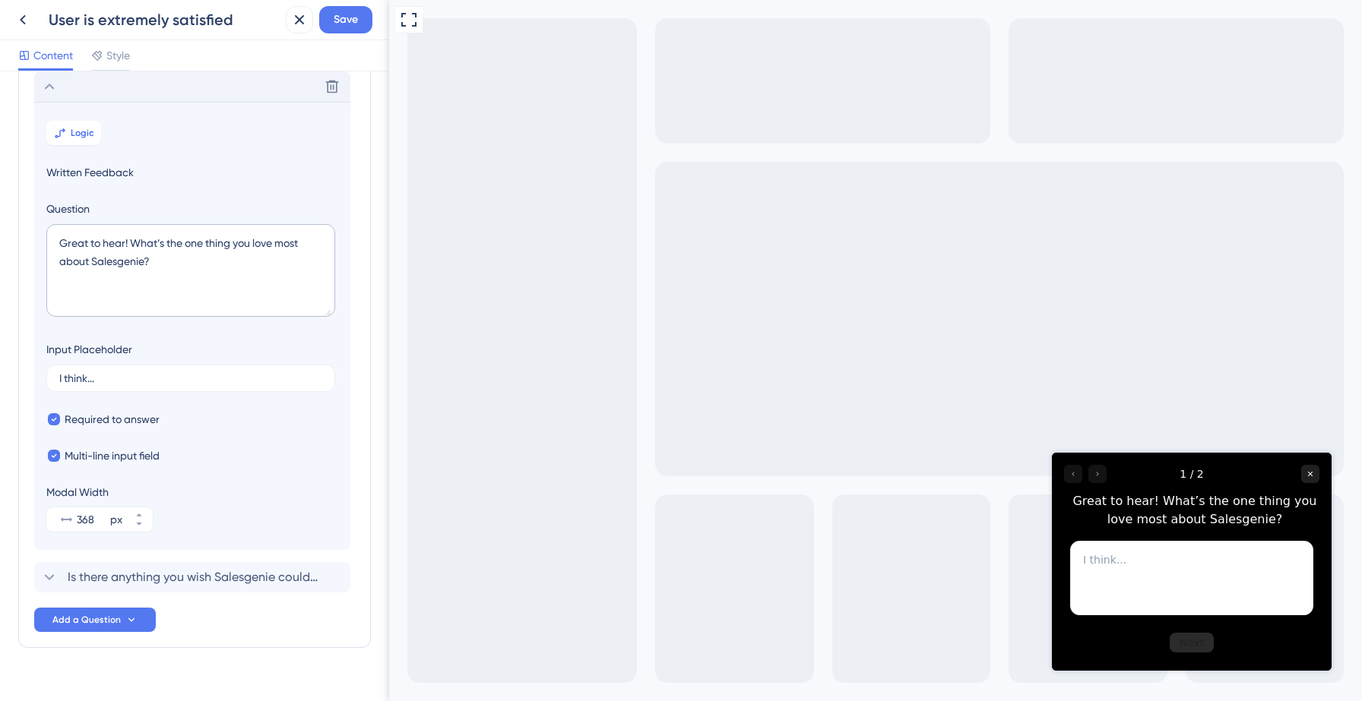
click at [49, 86] on icon at bounding box center [49, 87] width 18 height 18
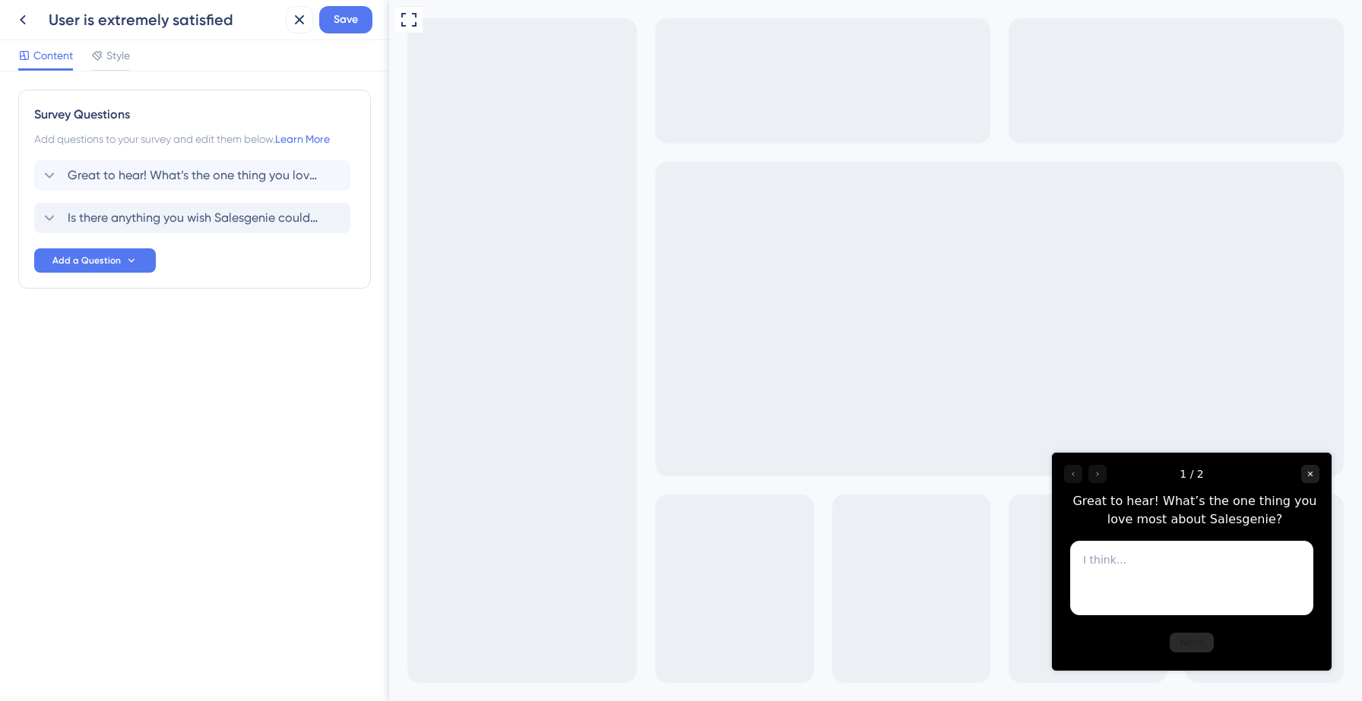
click at [154, 216] on span "Is there anything you wish Salesgenie could do that it currently doesn’t?" at bounding box center [193, 218] width 251 height 18
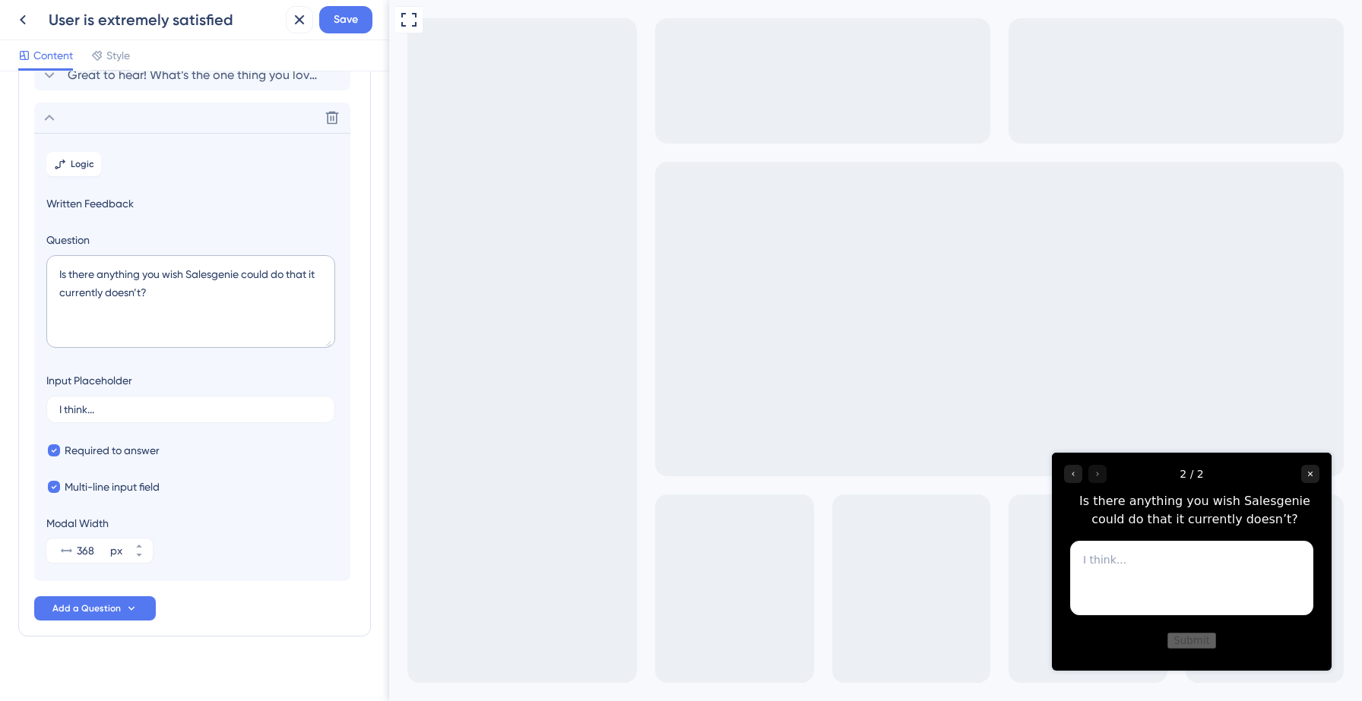
scroll to position [115, 0]
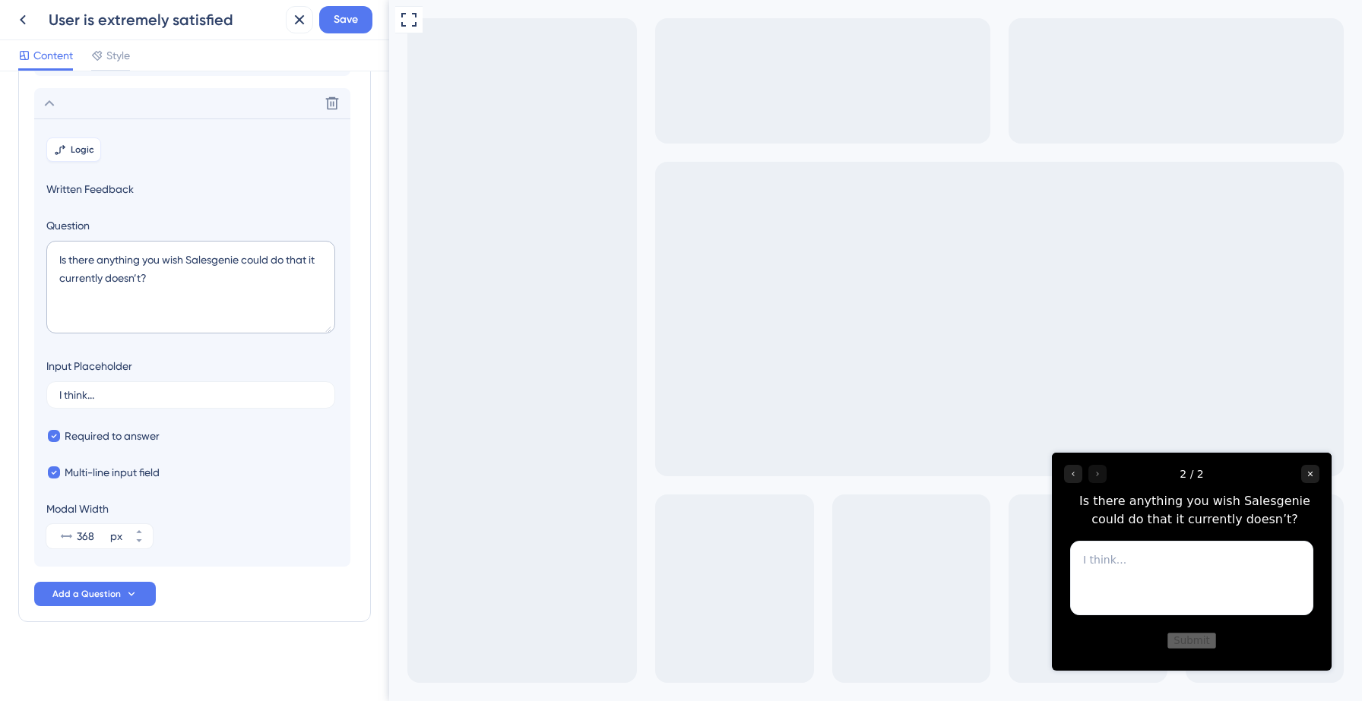
click at [84, 154] on span "Logic" at bounding box center [83, 150] width 24 height 12
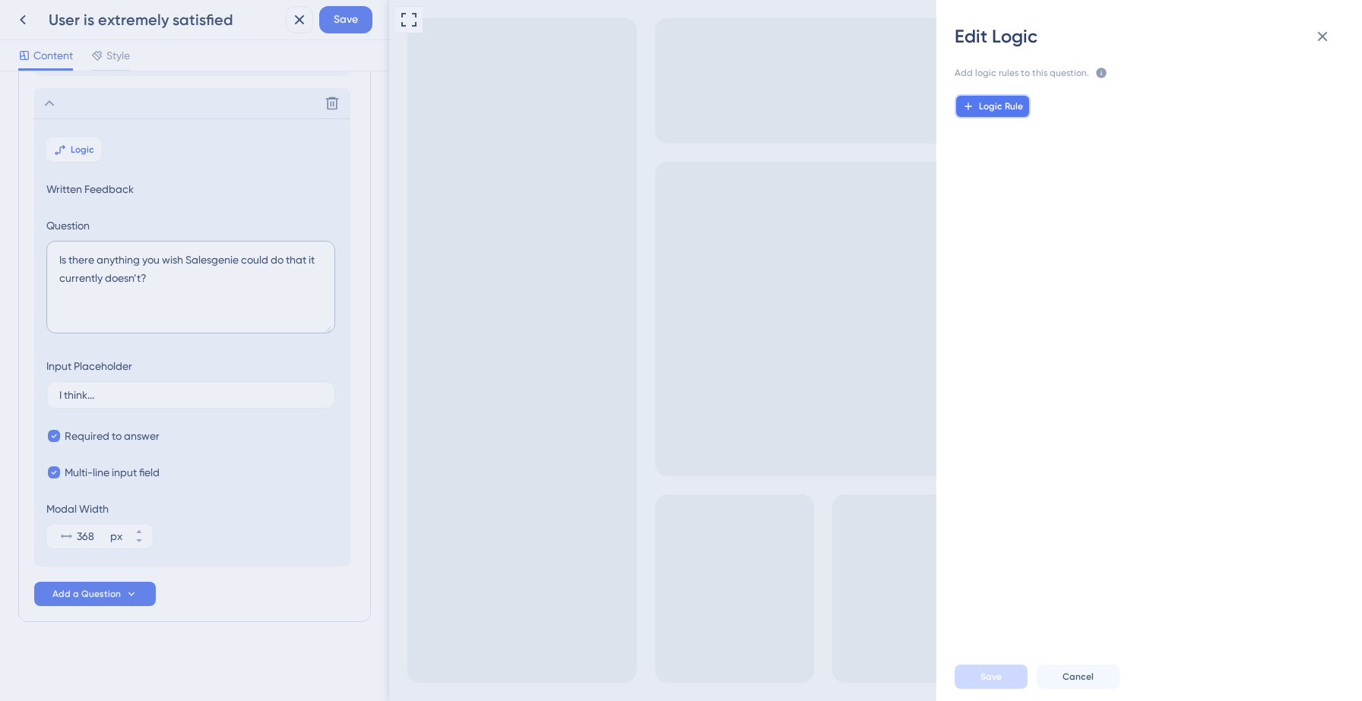
click at [1018, 100] on span "Logic Rule" at bounding box center [1001, 106] width 44 height 12
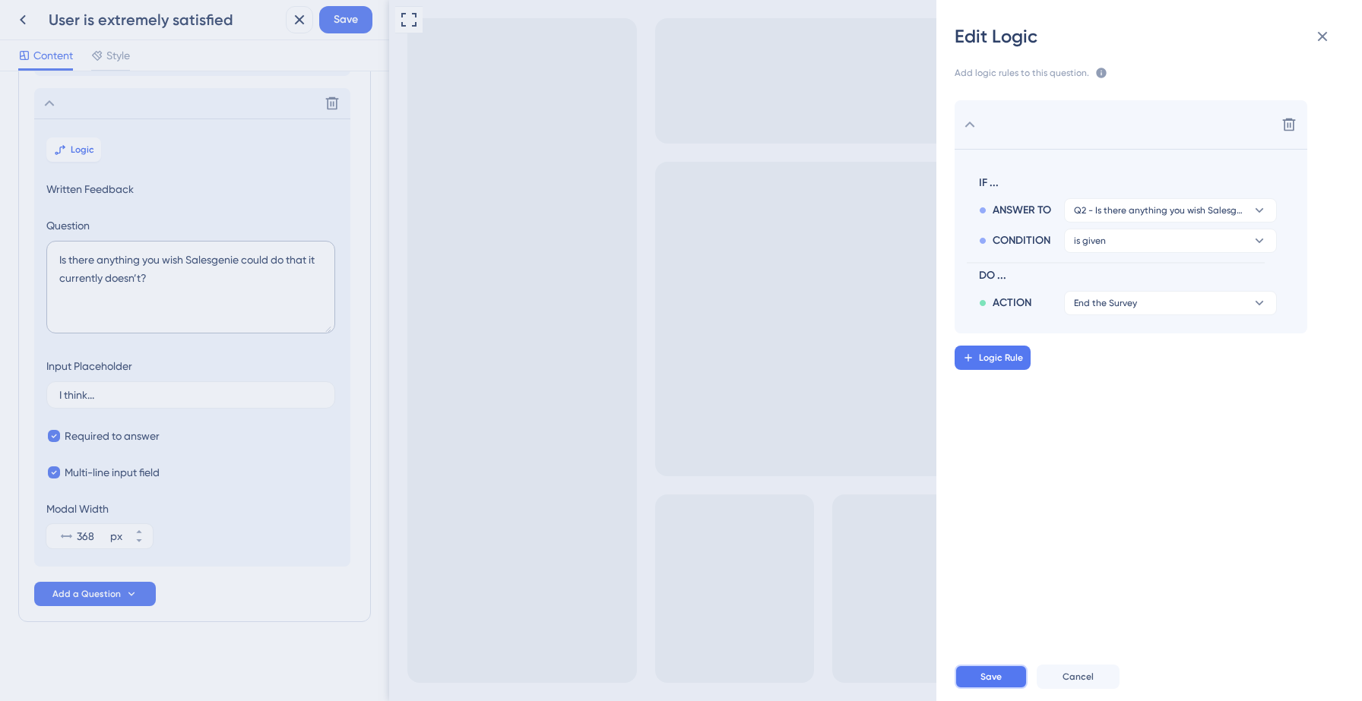
click at [978, 680] on button "Save" at bounding box center [990, 677] width 73 height 24
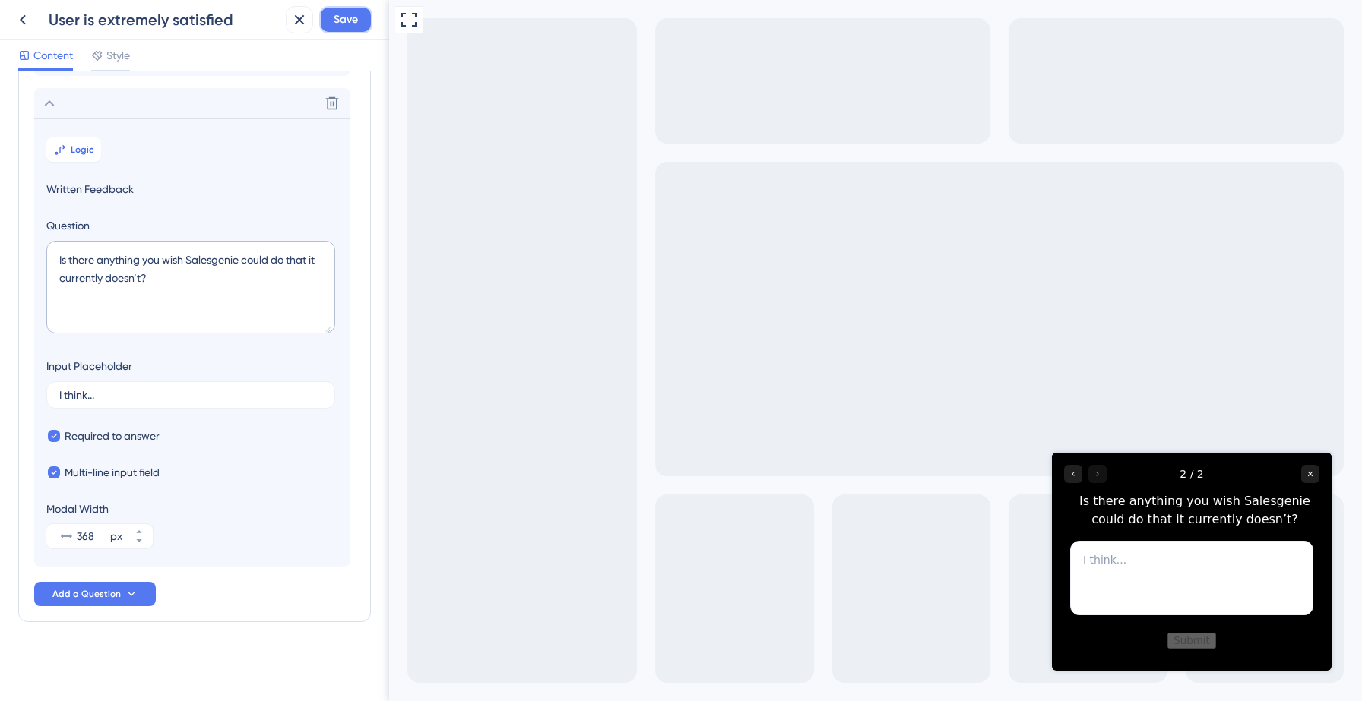
click at [345, 21] on span "Save" at bounding box center [346, 20] width 24 height 18
click at [289, 25] on icon at bounding box center [288, 28] width 15 height 15
click at [23, 17] on icon at bounding box center [23, 20] width 6 height 10
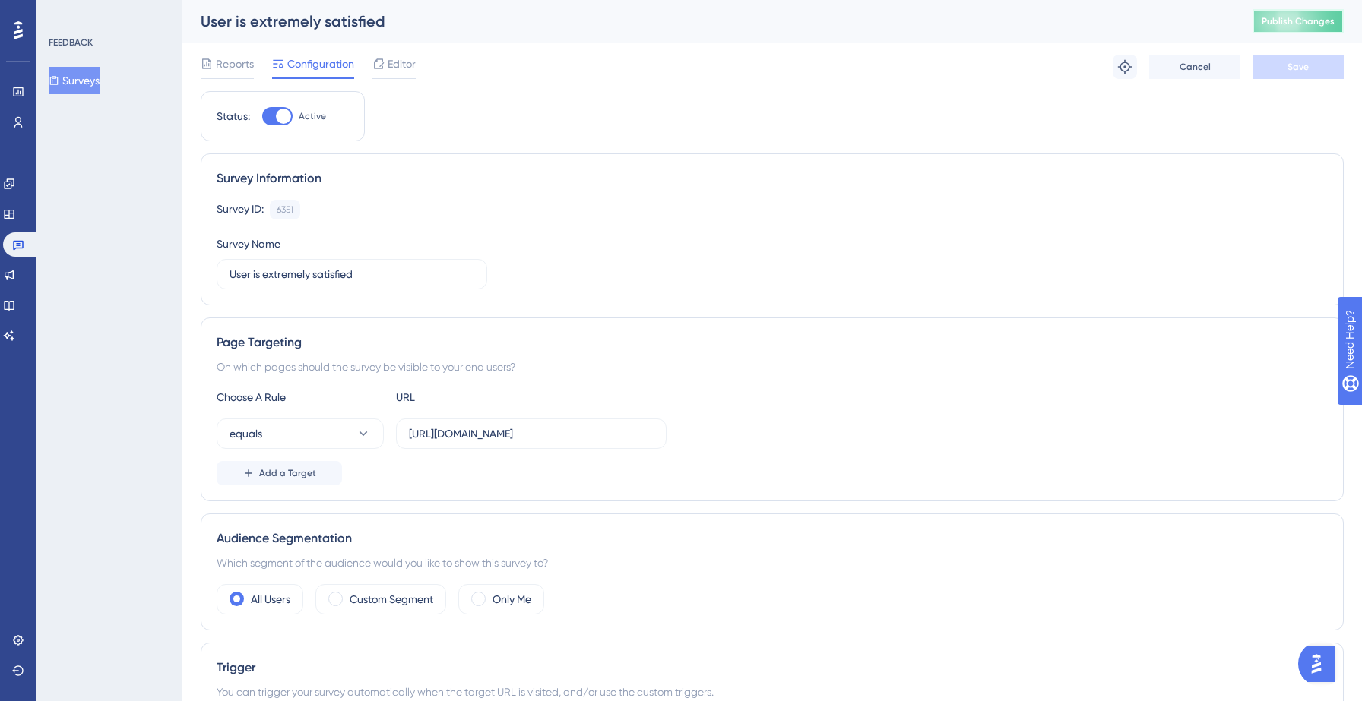
click at [1264, 28] on button "Publish Changes" at bounding box center [1297, 21] width 91 height 24
click at [88, 88] on button "Surveys" at bounding box center [74, 80] width 51 height 27
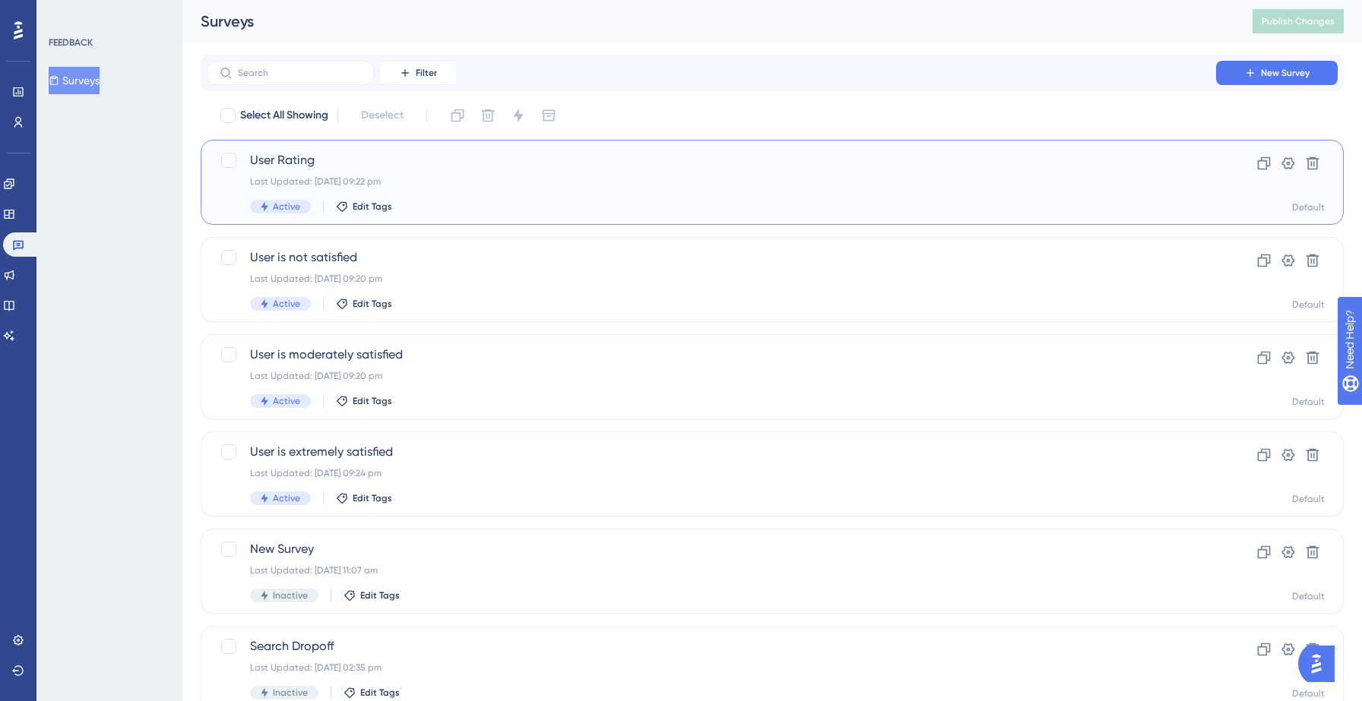
click at [441, 181] on div "Last Updated: 14 Sept 2025 09:22 pm" at bounding box center [711, 182] width 923 height 12
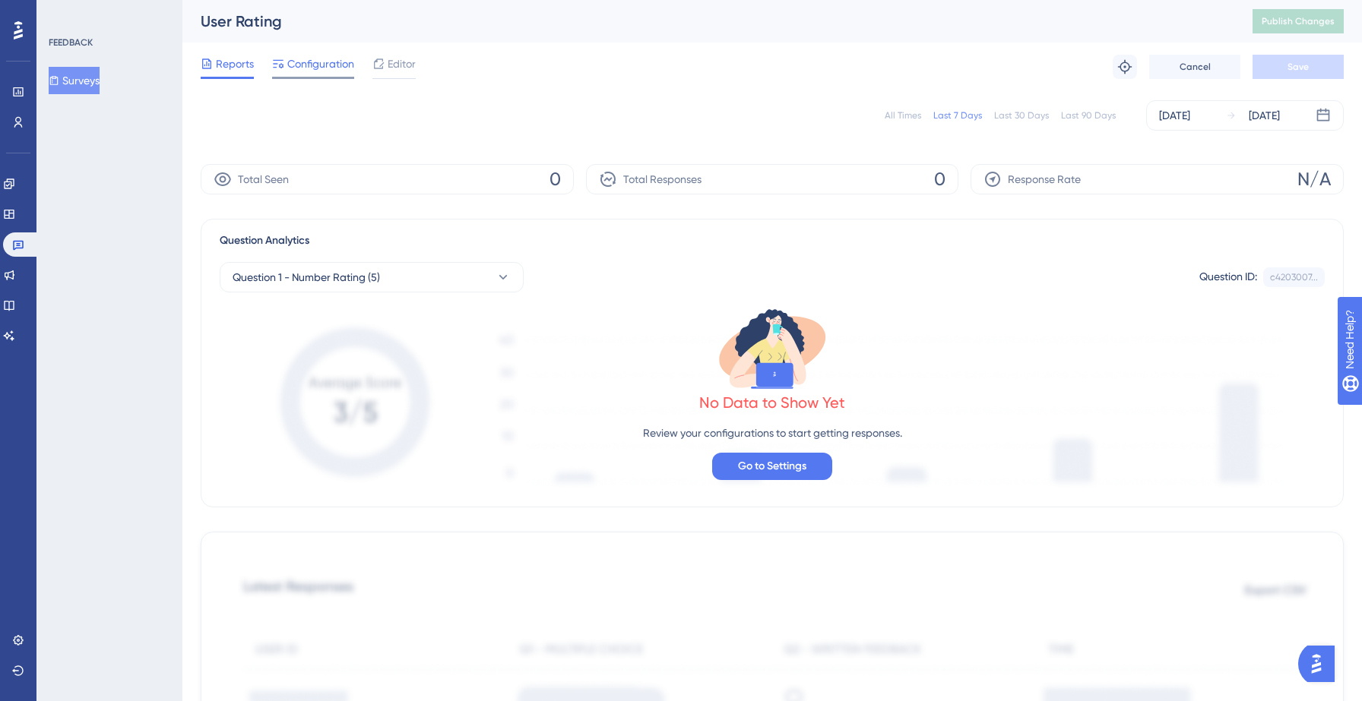
click at [320, 74] on div "Configuration" at bounding box center [313, 67] width 82 height 24
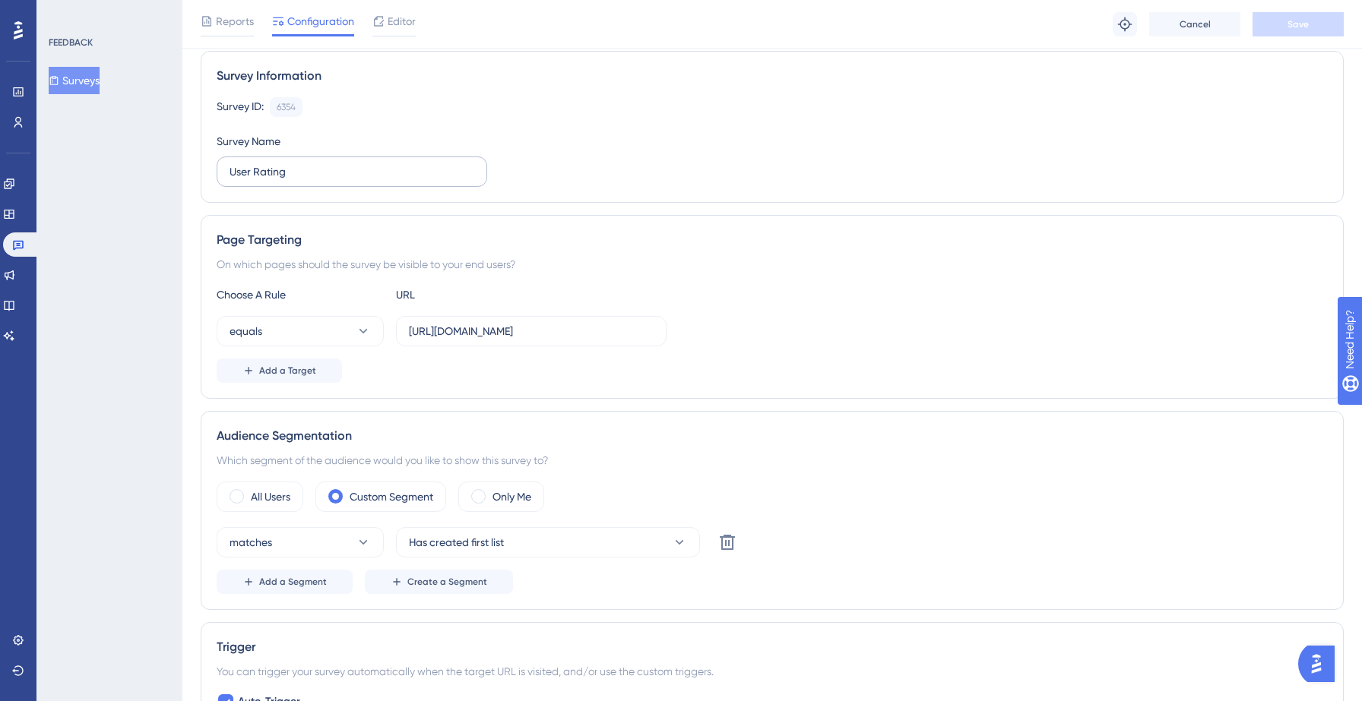
scroll to position [113, 0]
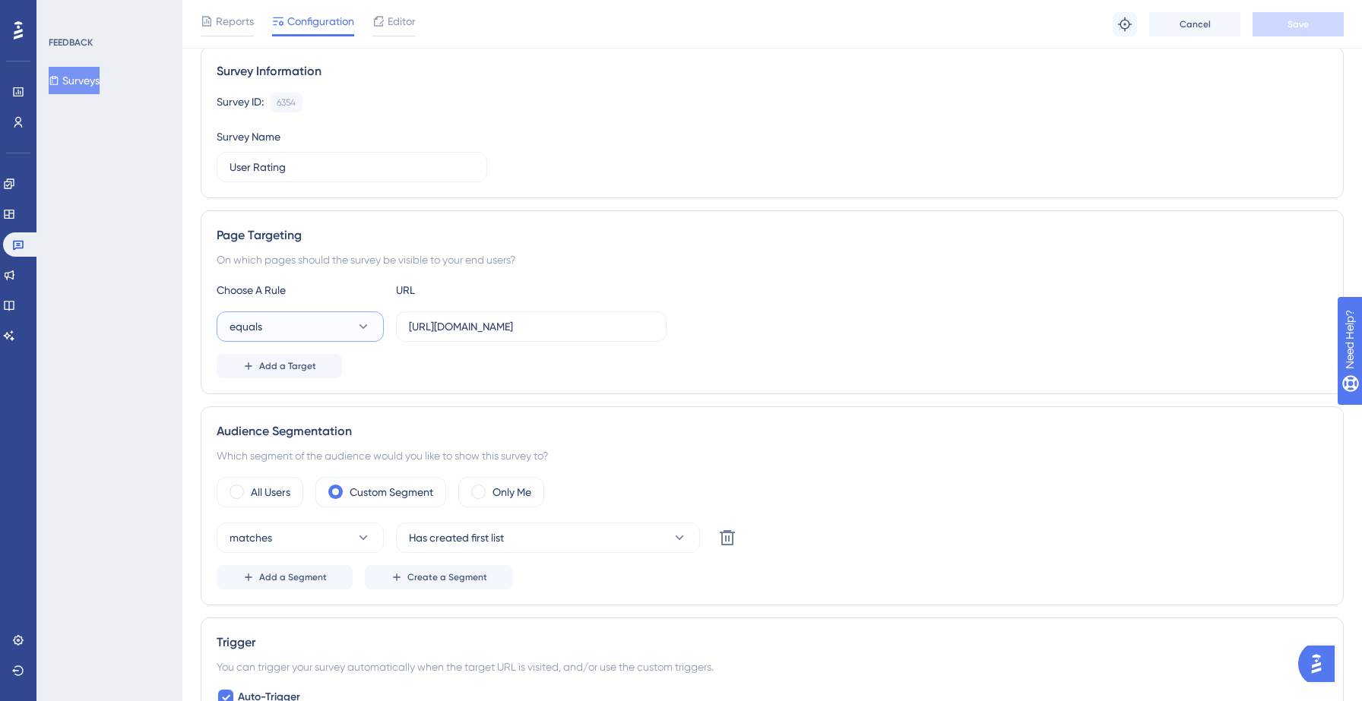
click at [332, 339] on button "equals" at bounding box center [300, 327] width 167 height 30
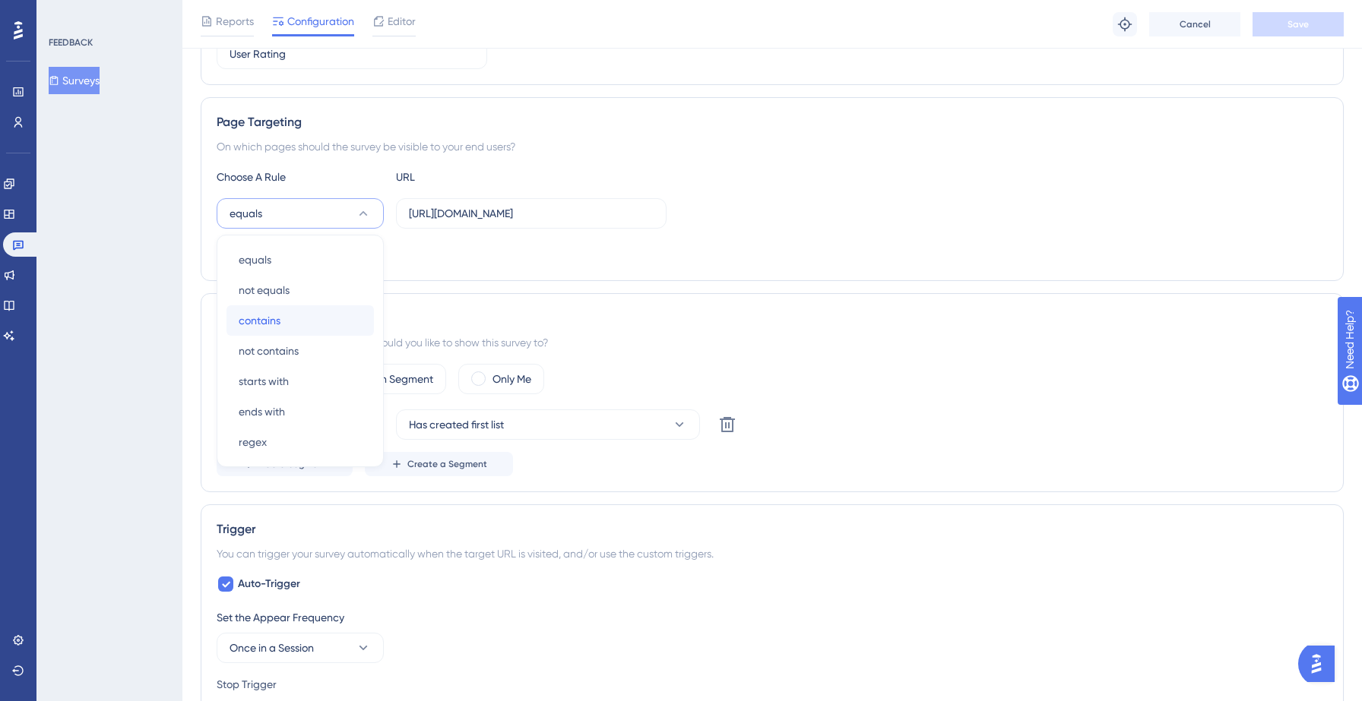
click at [293, 324] on div "contains contains" at bounding box center [300, 320] width 123 height 30
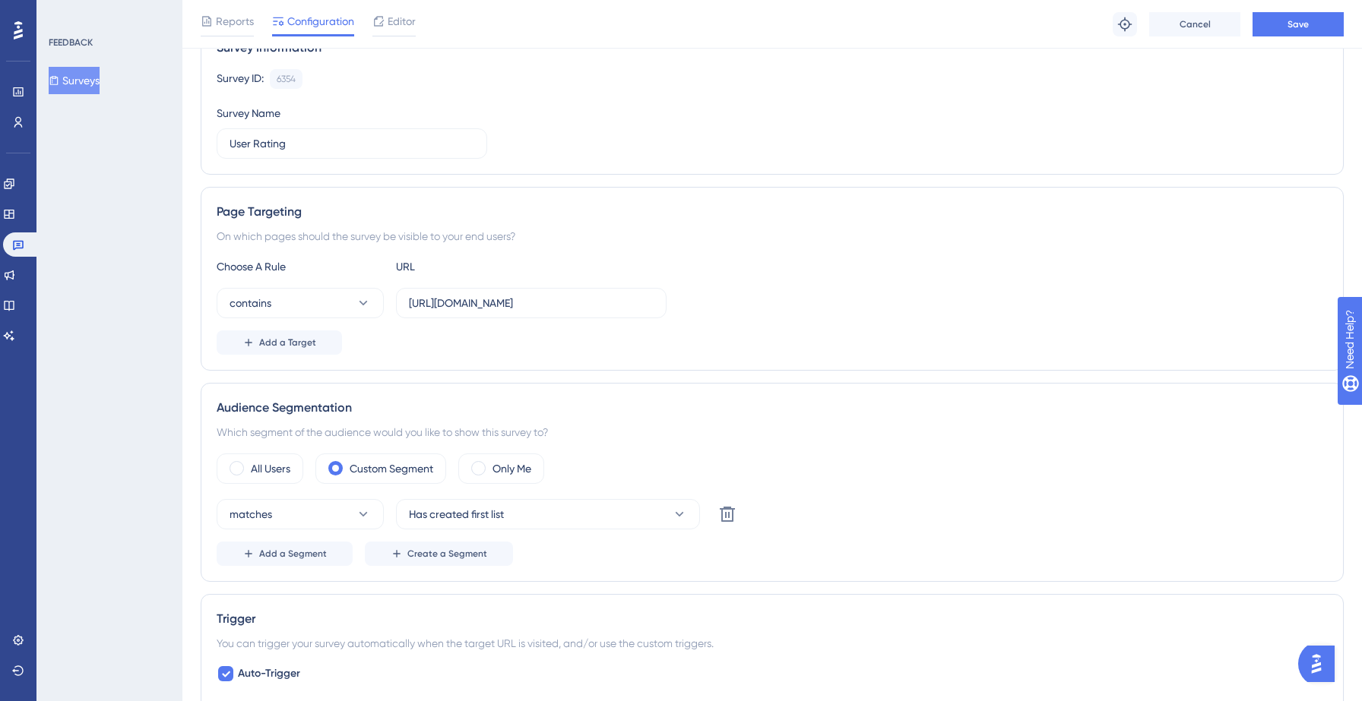
scroll to position [139, 0]
click at [610, 510] on button "Has created first list" at bounding box center [548, 512] width 304 height 30
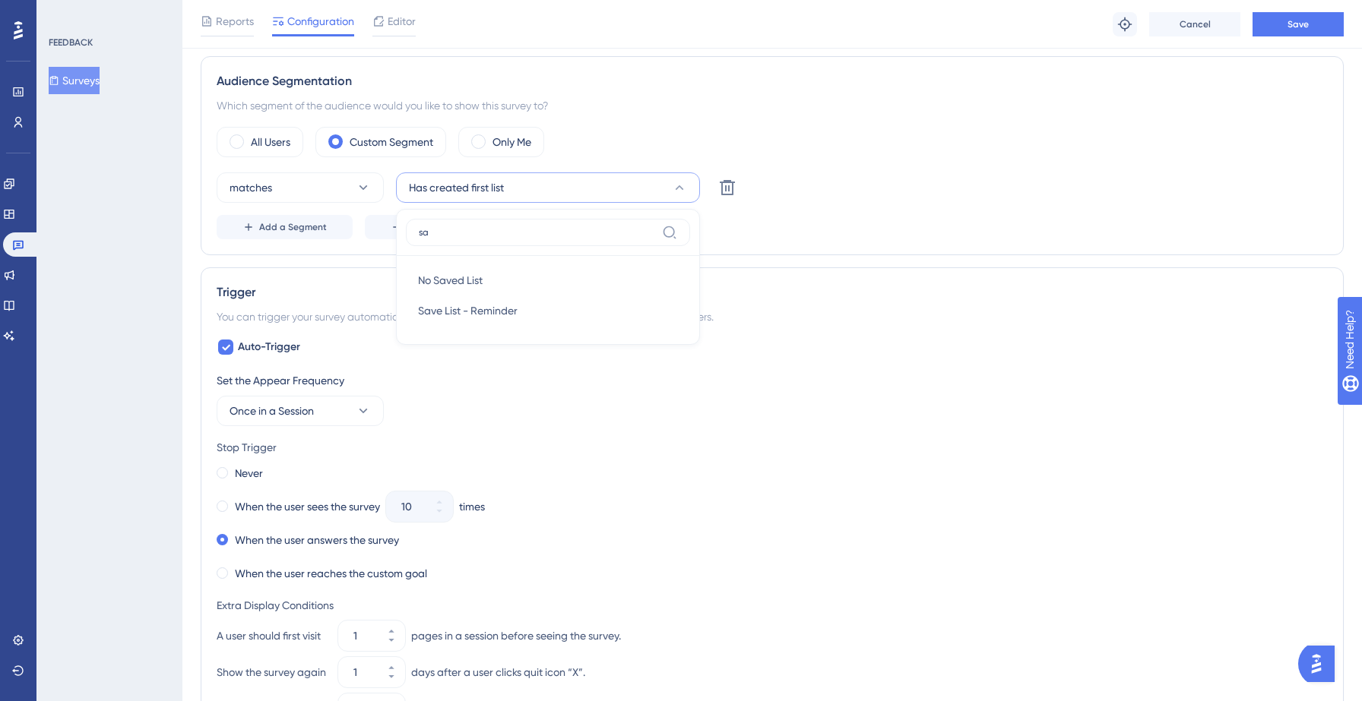
type input "s"
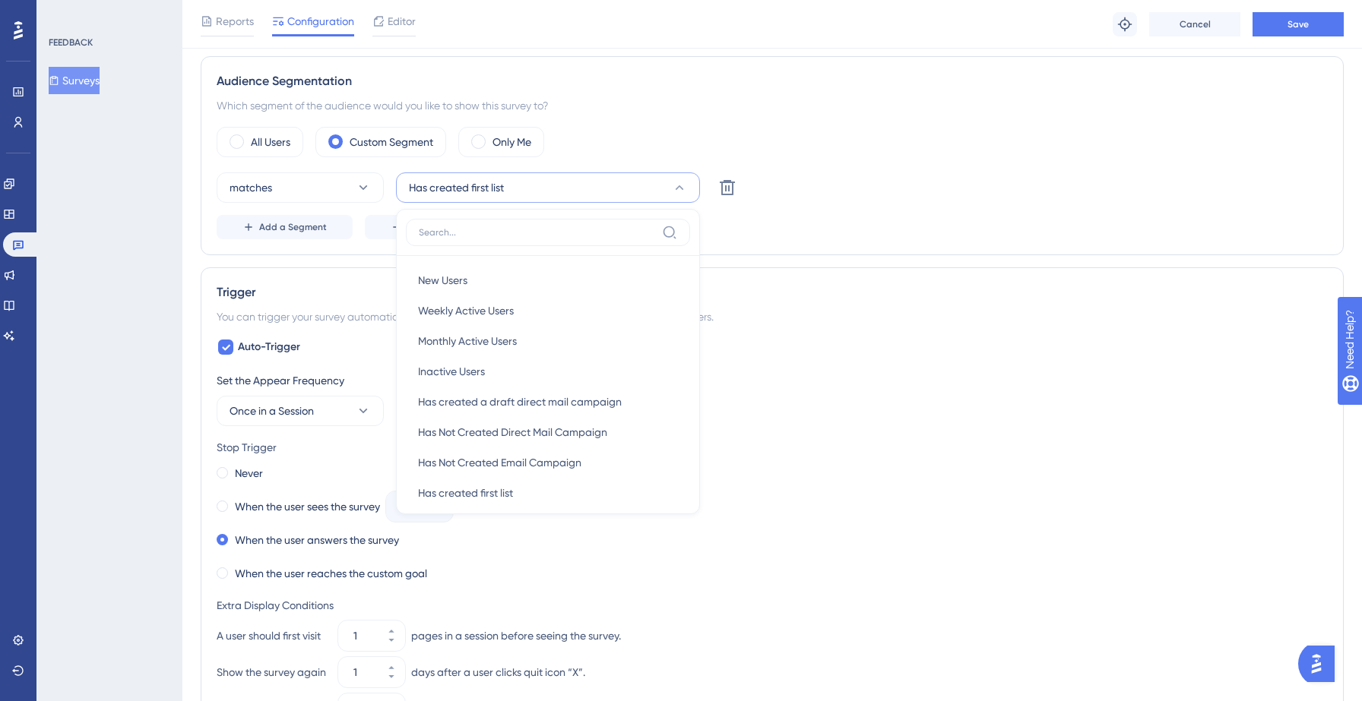
click at [861, 230] on div "Add a Segment Create a Segment" at bounding box center [772, 227] width 1111 height 24
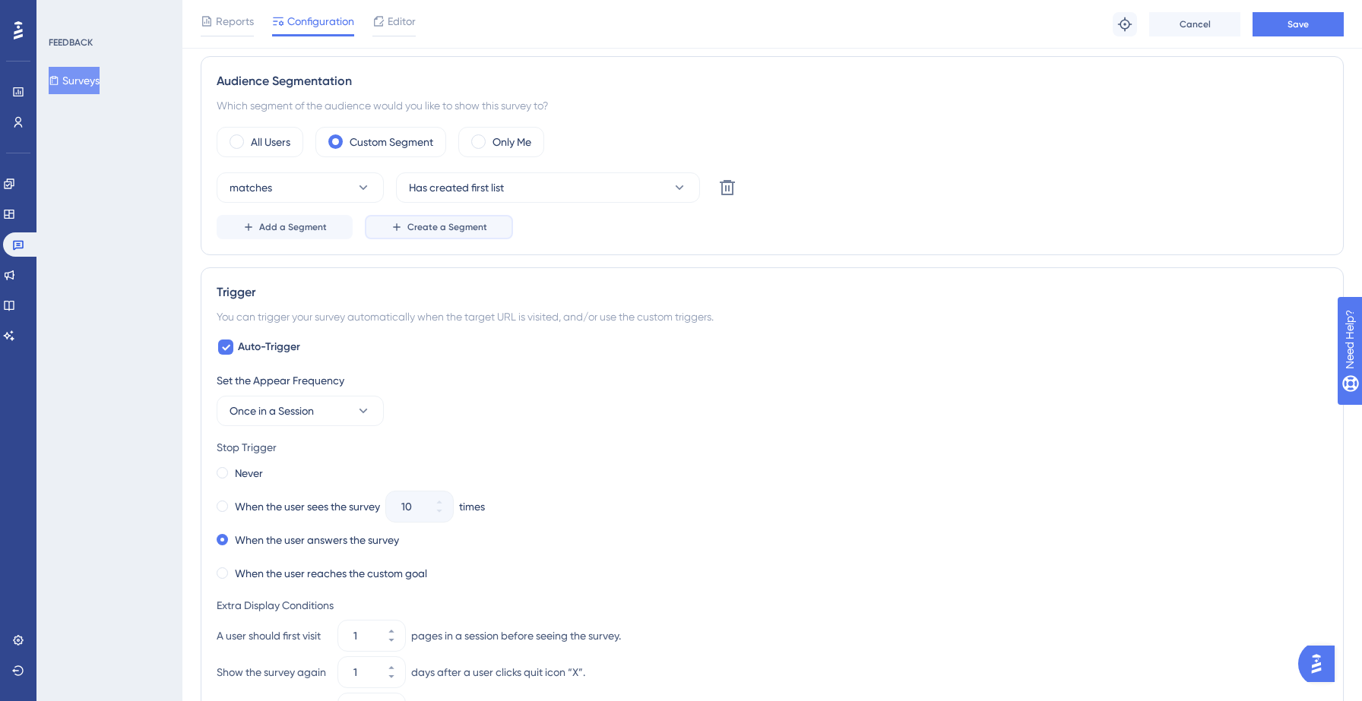
click at [407, 224] on span "Create a Segment" at bounding box center [447, 227] width 80 height 12
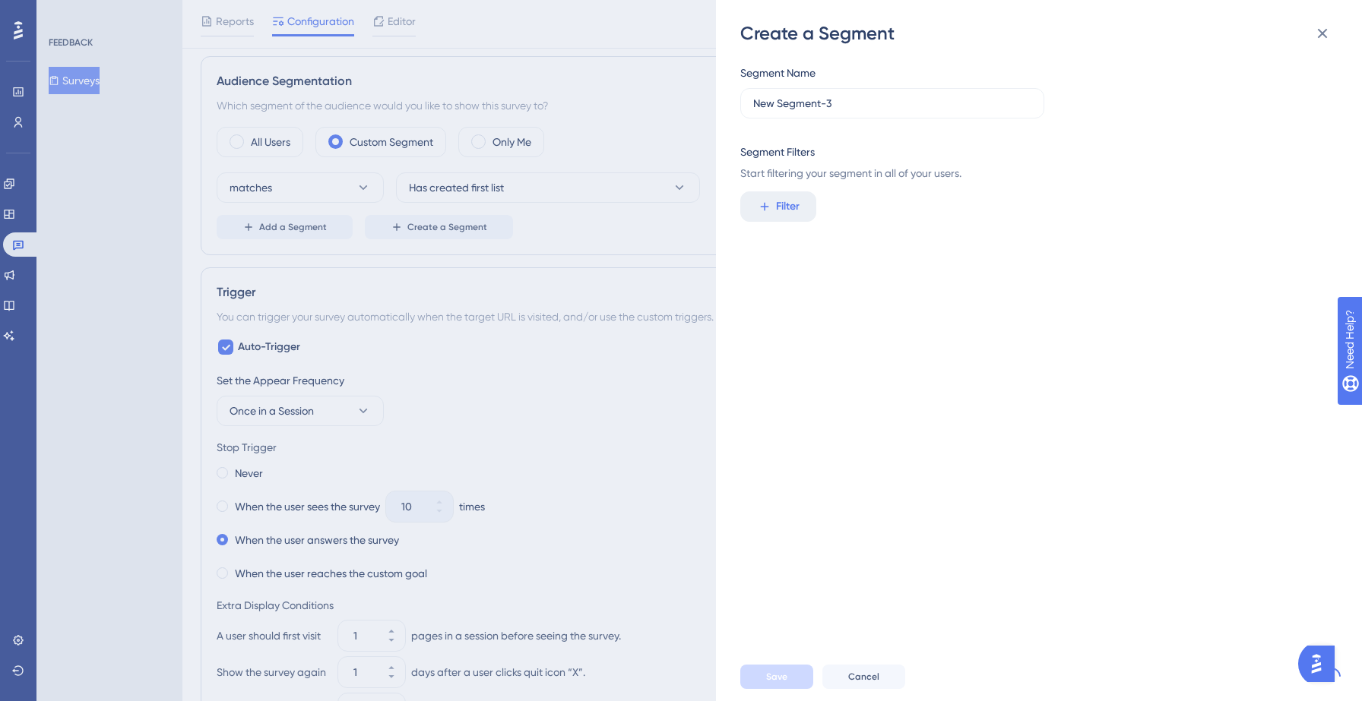
click at [422, 228] on div "Create a Segment Segment Name New Segment-3 Segment Filters Start filtering you…" at bounding box center [681, 350] width 1362 height 701
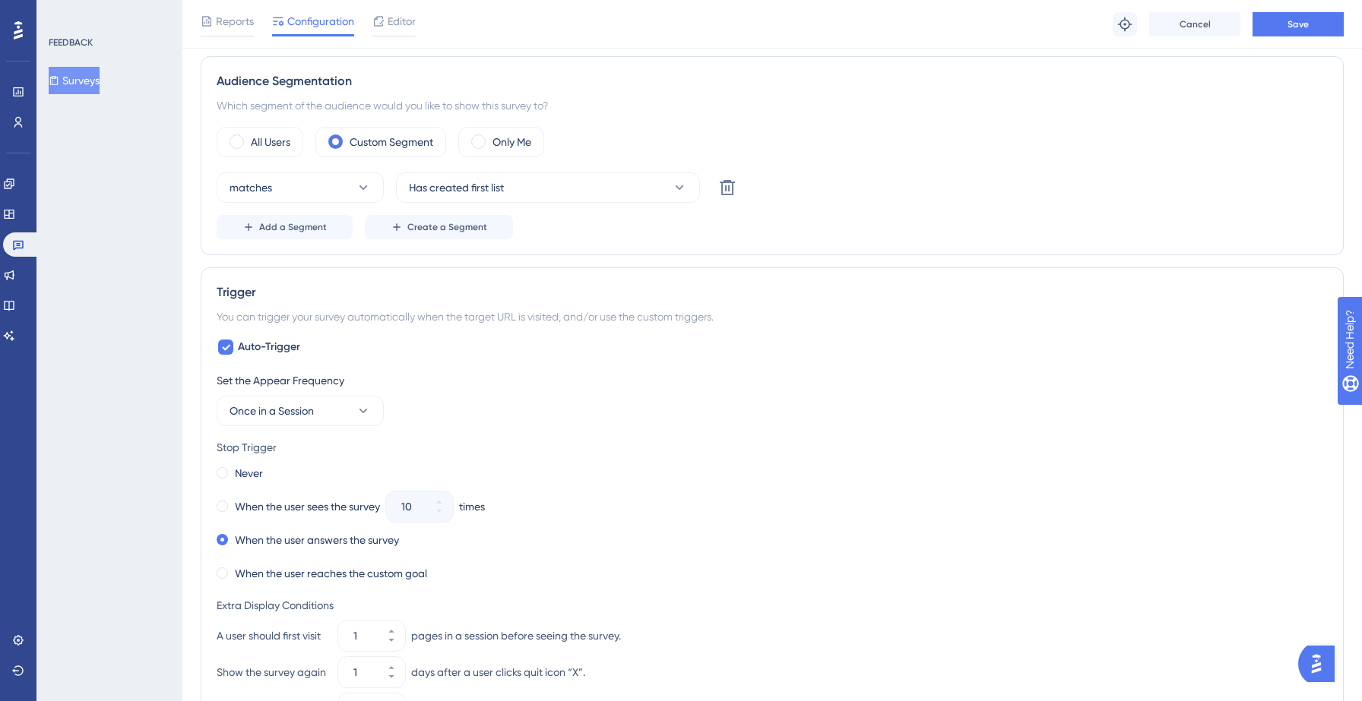
click at [422, 228] on span "Create a Segment" at bounding box center [447, 227] width 80 height 12
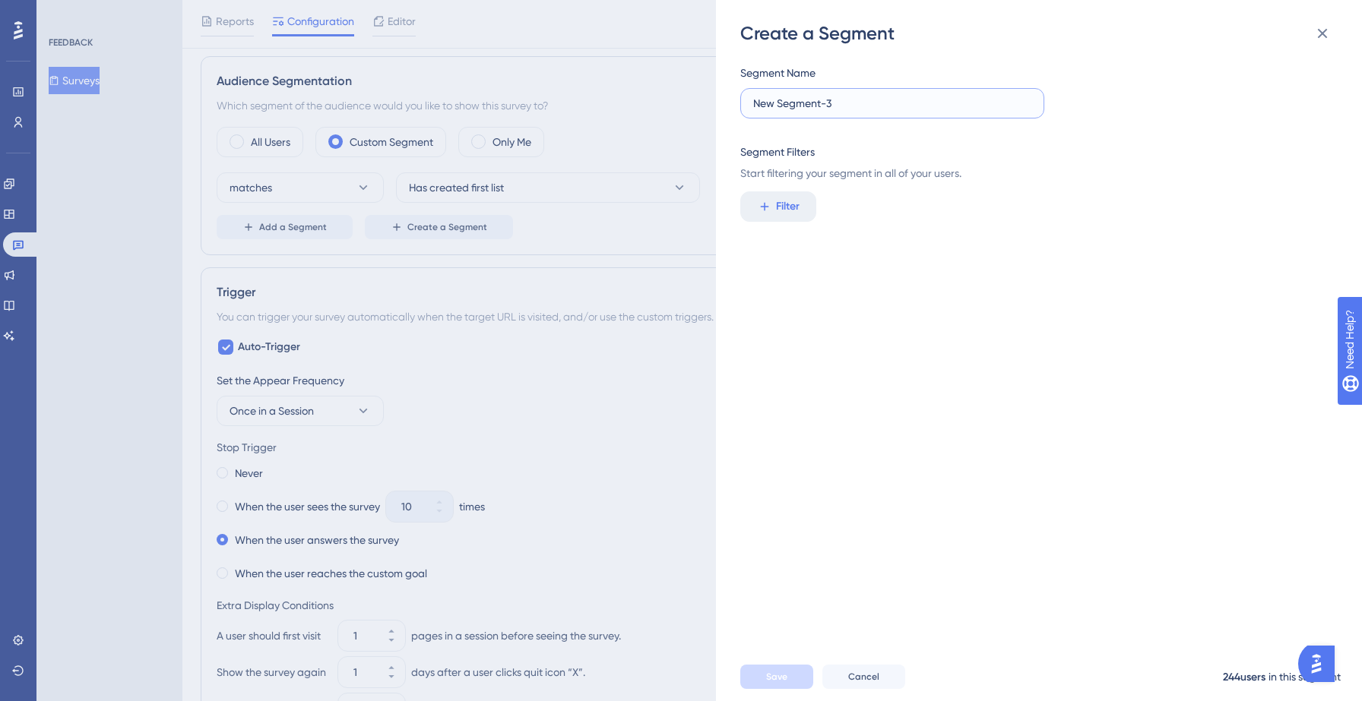
click at [827, 107] on input "New Segment-3" at bounding box center [892, 103] width 278 height 17
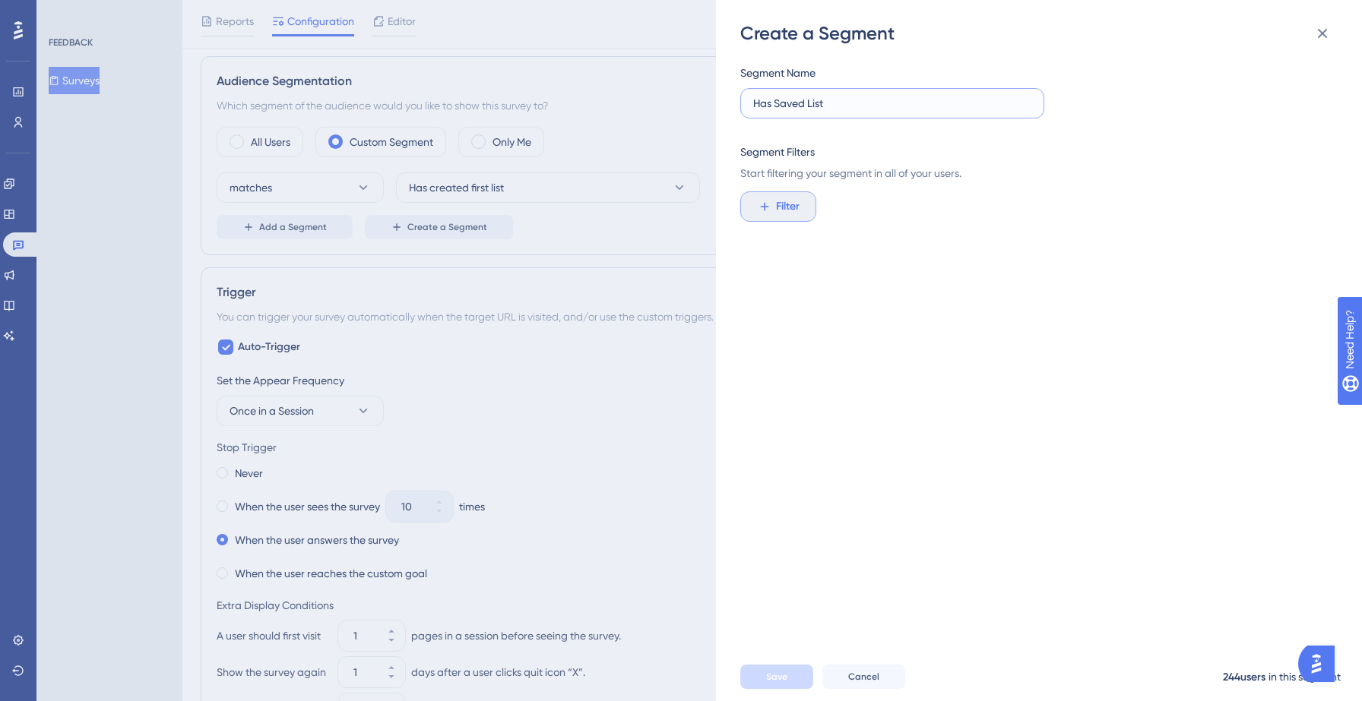
type input "Has Saved List"
click at [773, 210] on button "Filter" at bounding box center [778, 207] width 76 height 30
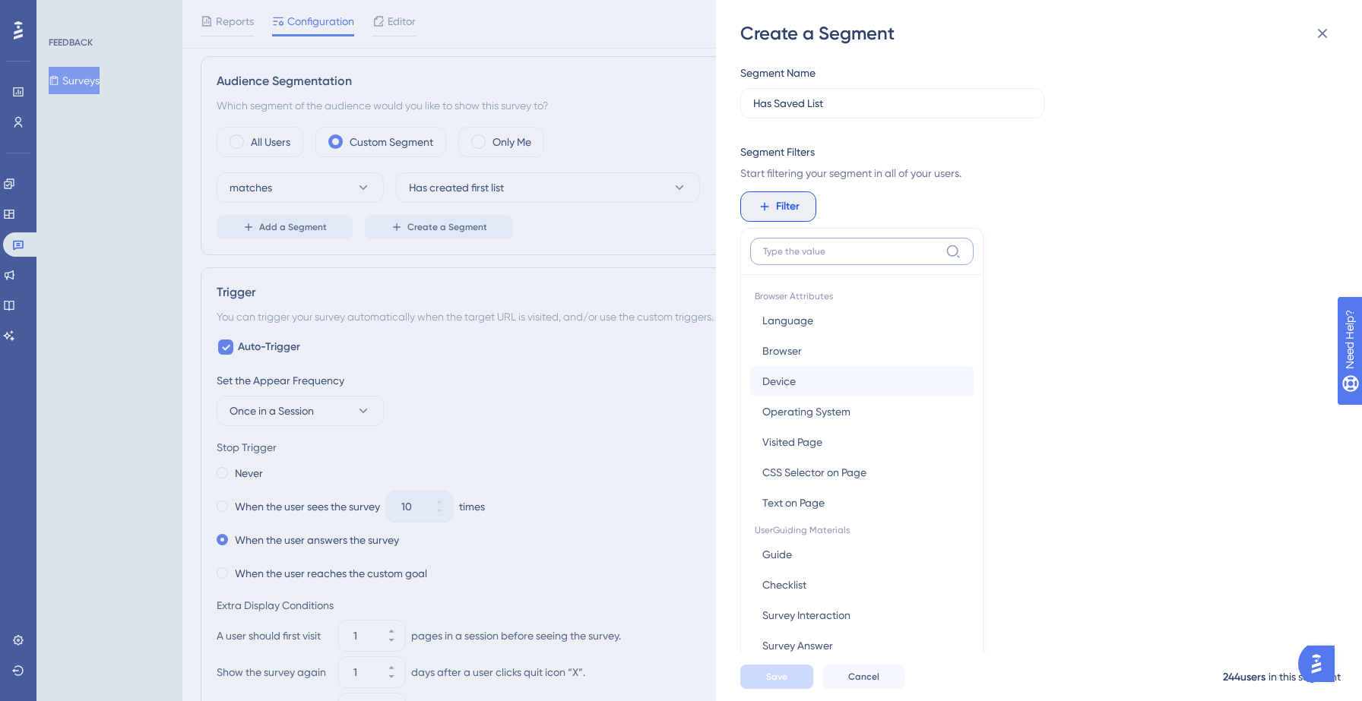
scroll to position [110, 0]
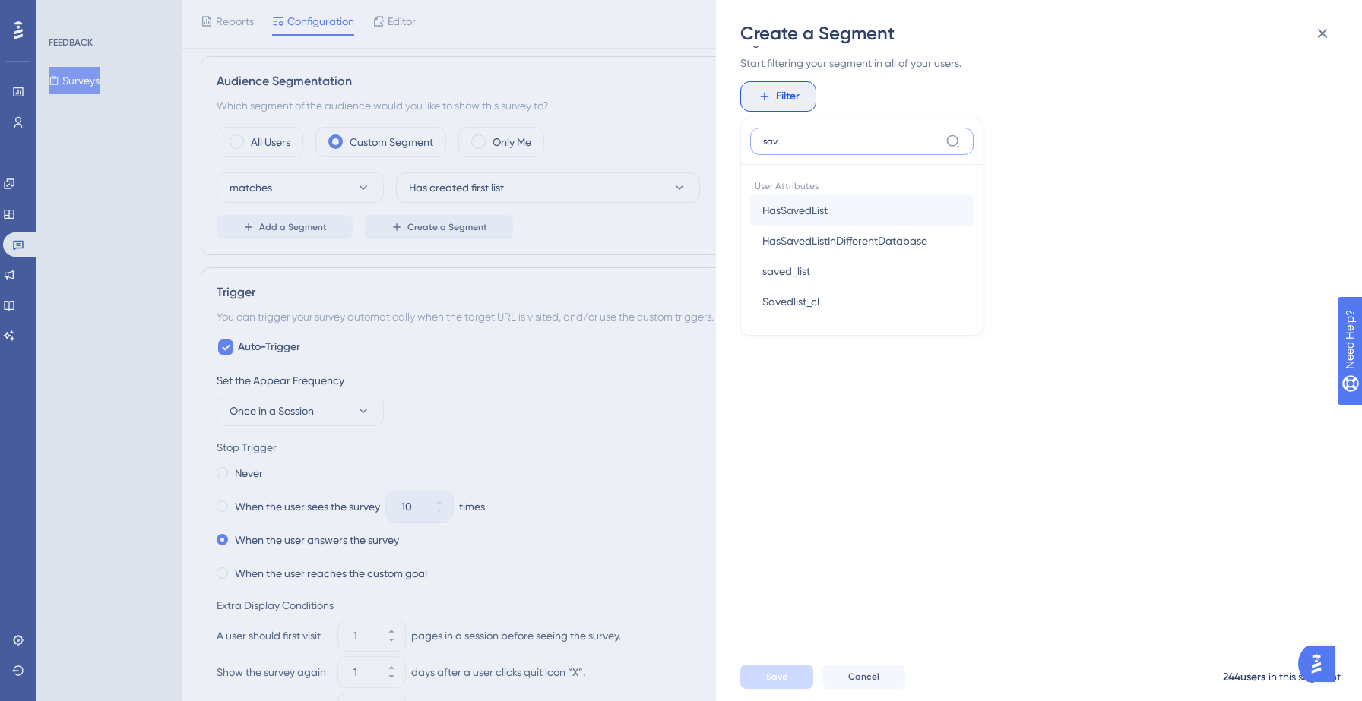
type input "sav"
click at [833, 204] on button "HasSavedList HasSavedList" at bounding box center [861, 210] width 223 height 30
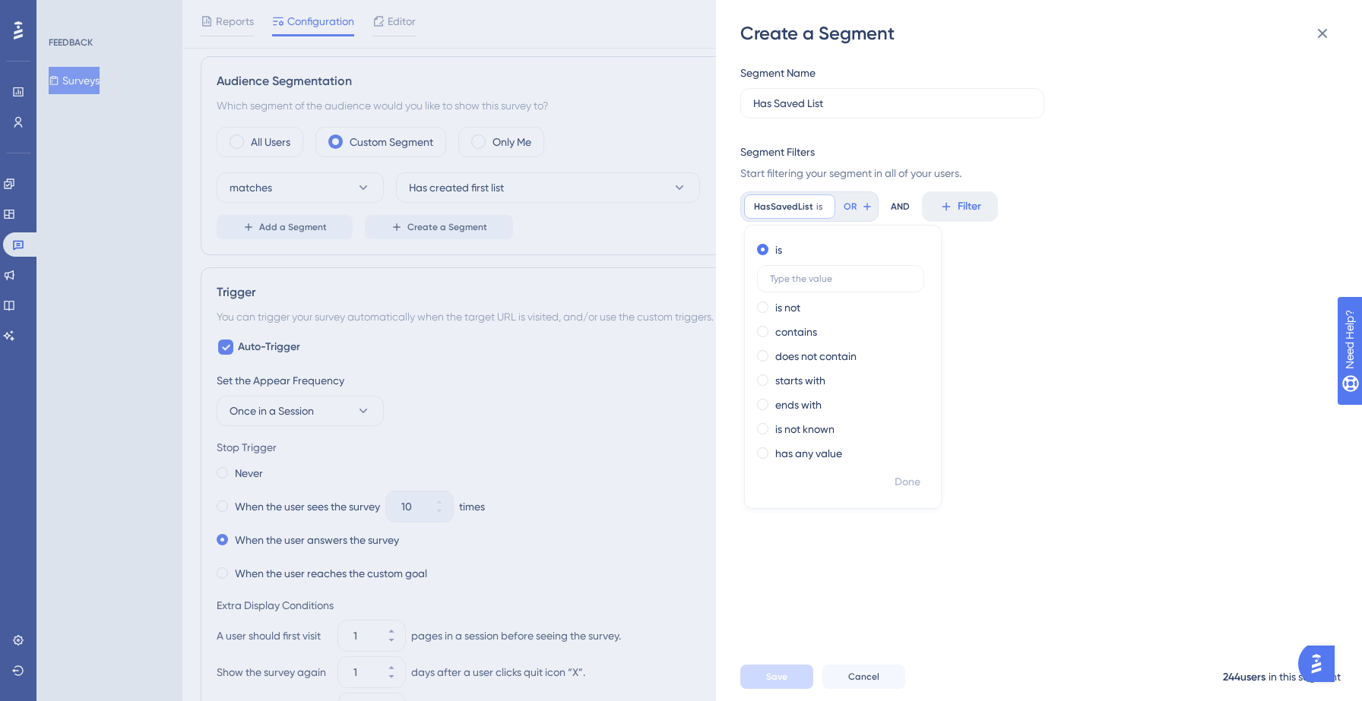
scroll to position [0, 0]
type input "Yes"
click at [908, 482] on span "Done" at bounding box center [907, 482] width 26 height 18
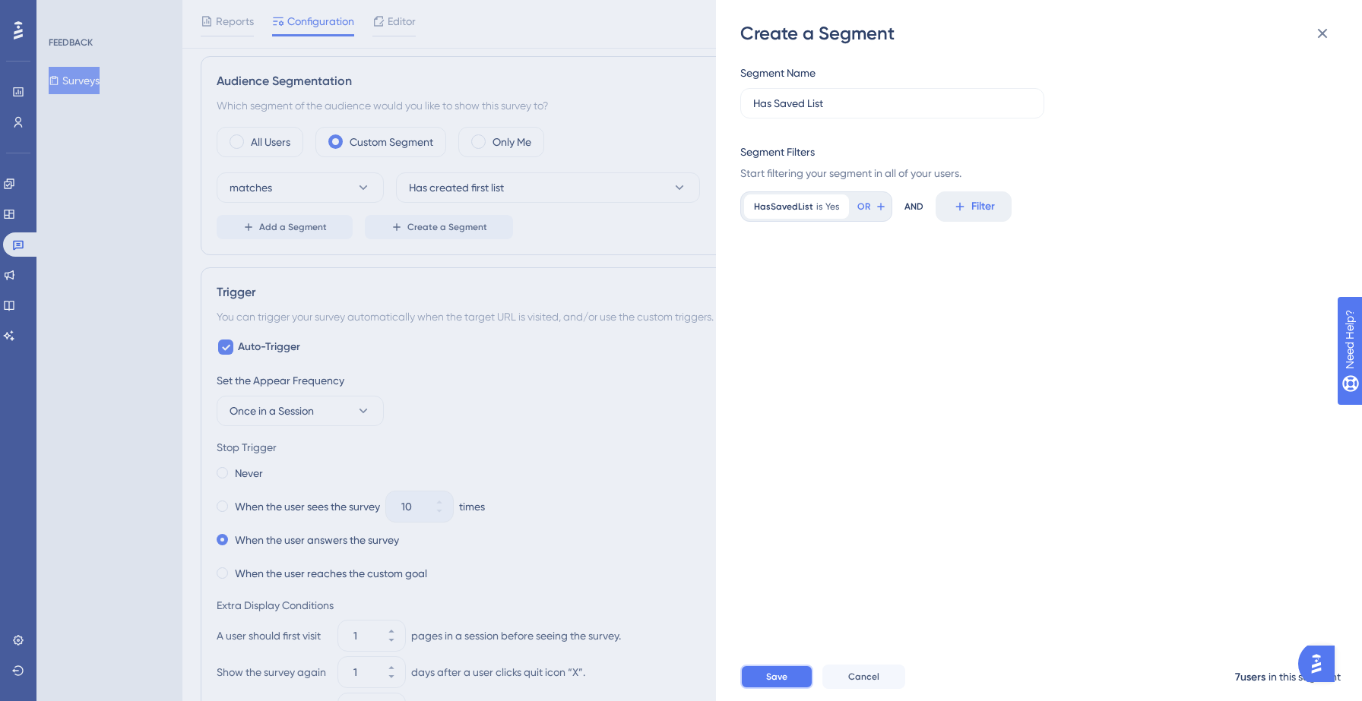
click at [774, 682] on span "Save" at bounding box center [776, 677] width 21 height 12
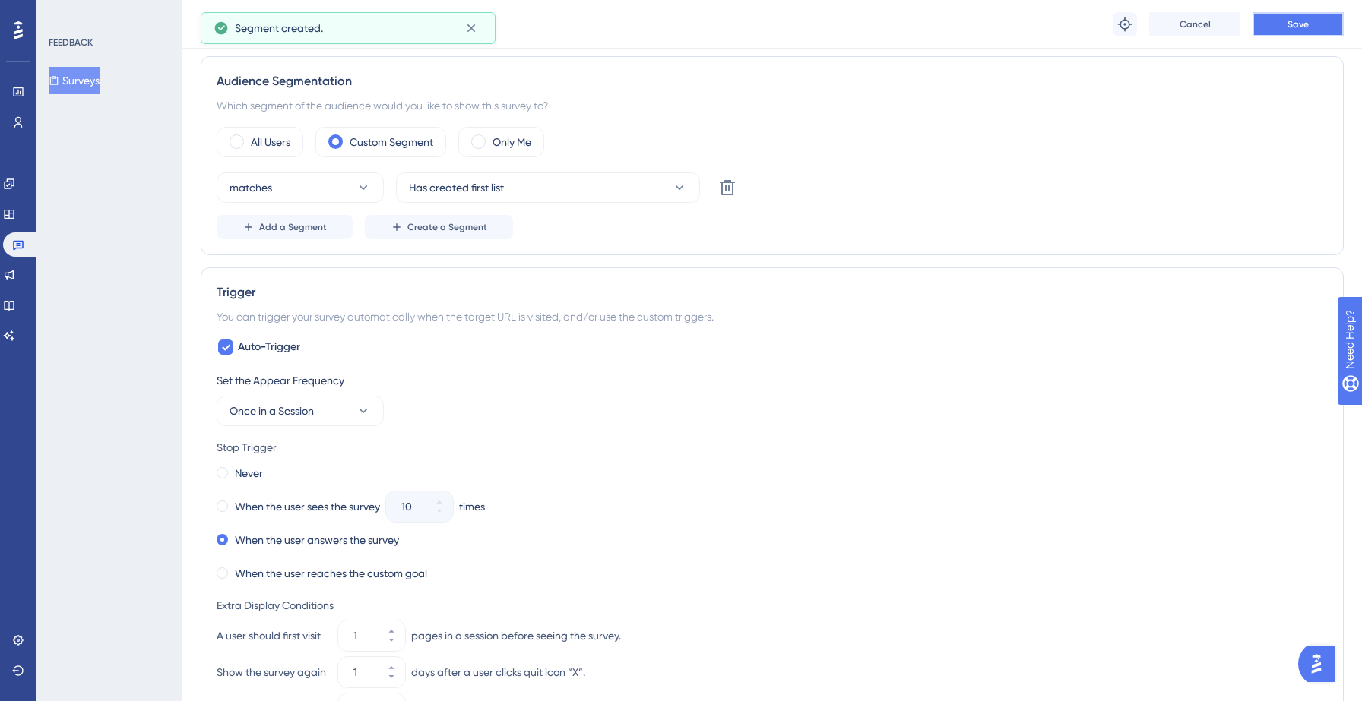
click at [1293, 22] on span "Save" at bounding box center [1297, 24] width 21 height 12
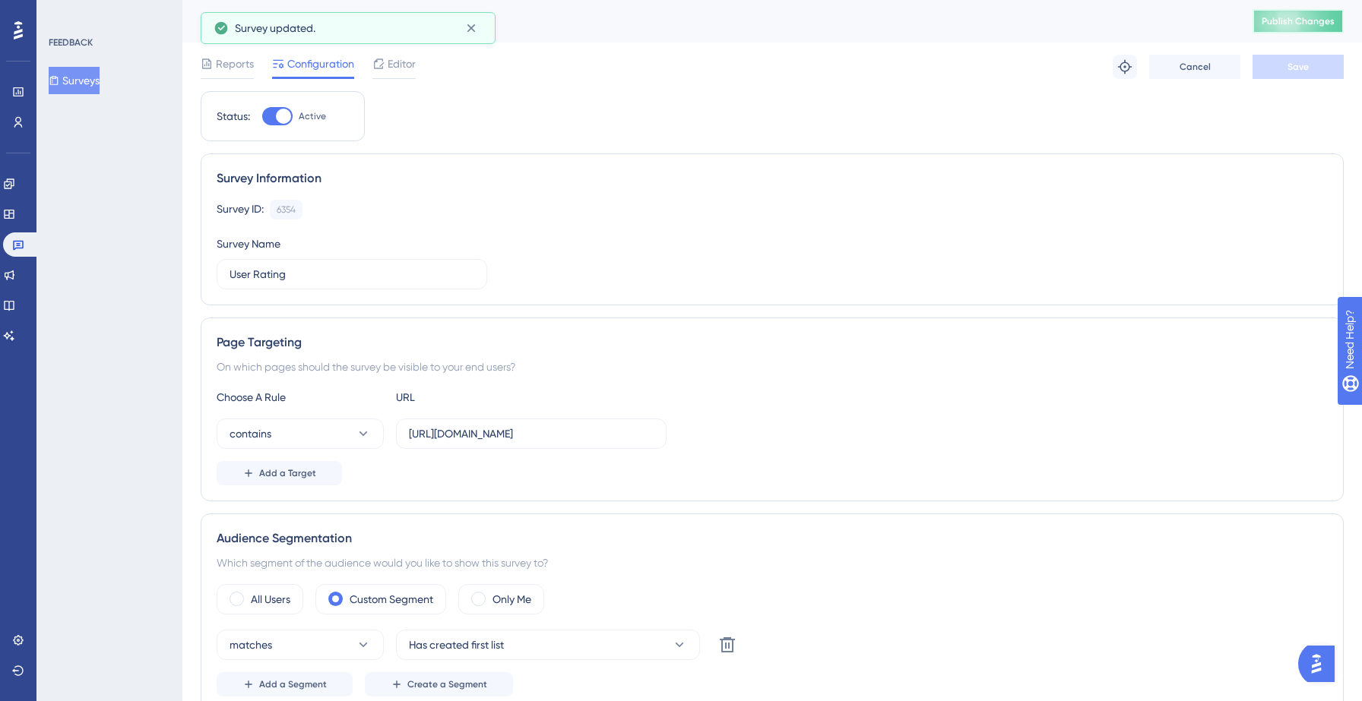
click at [1303, 28] on button "Publish Changes" at bounding box center [1297, 21] width 91 height 24
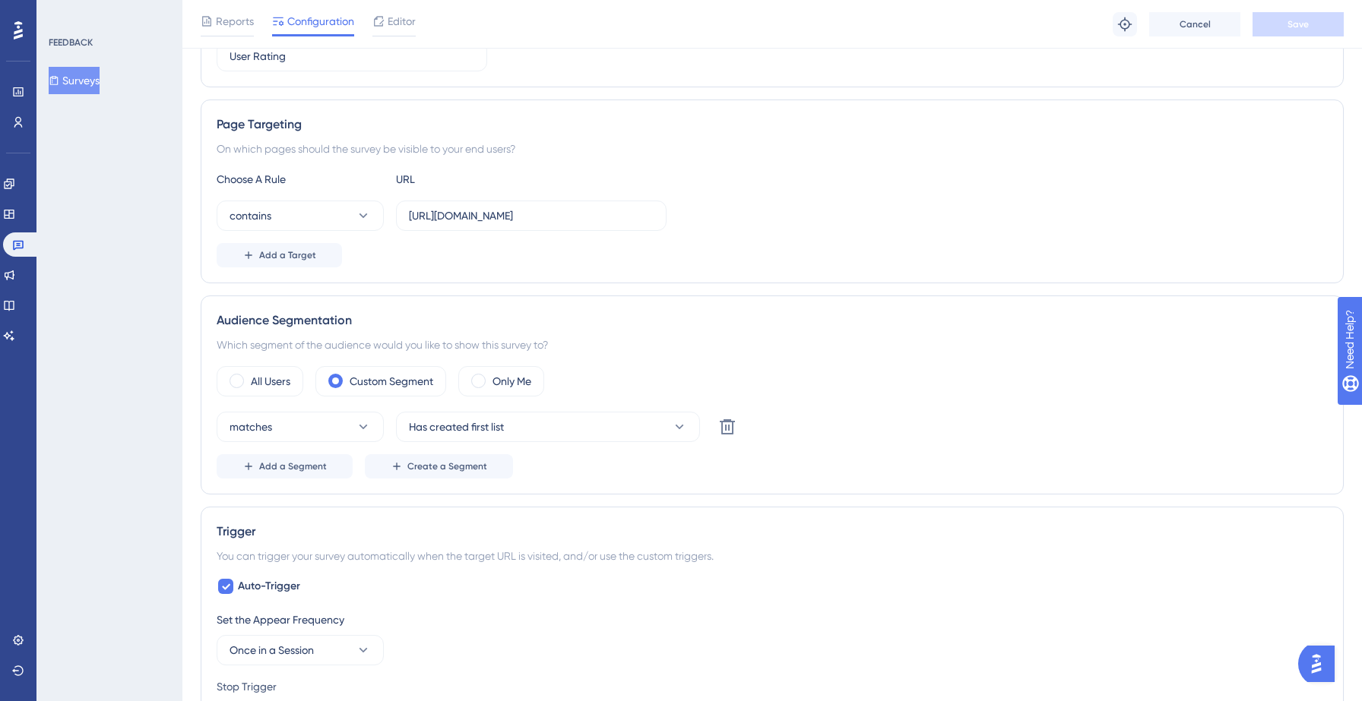
scroll to position [236, 0]
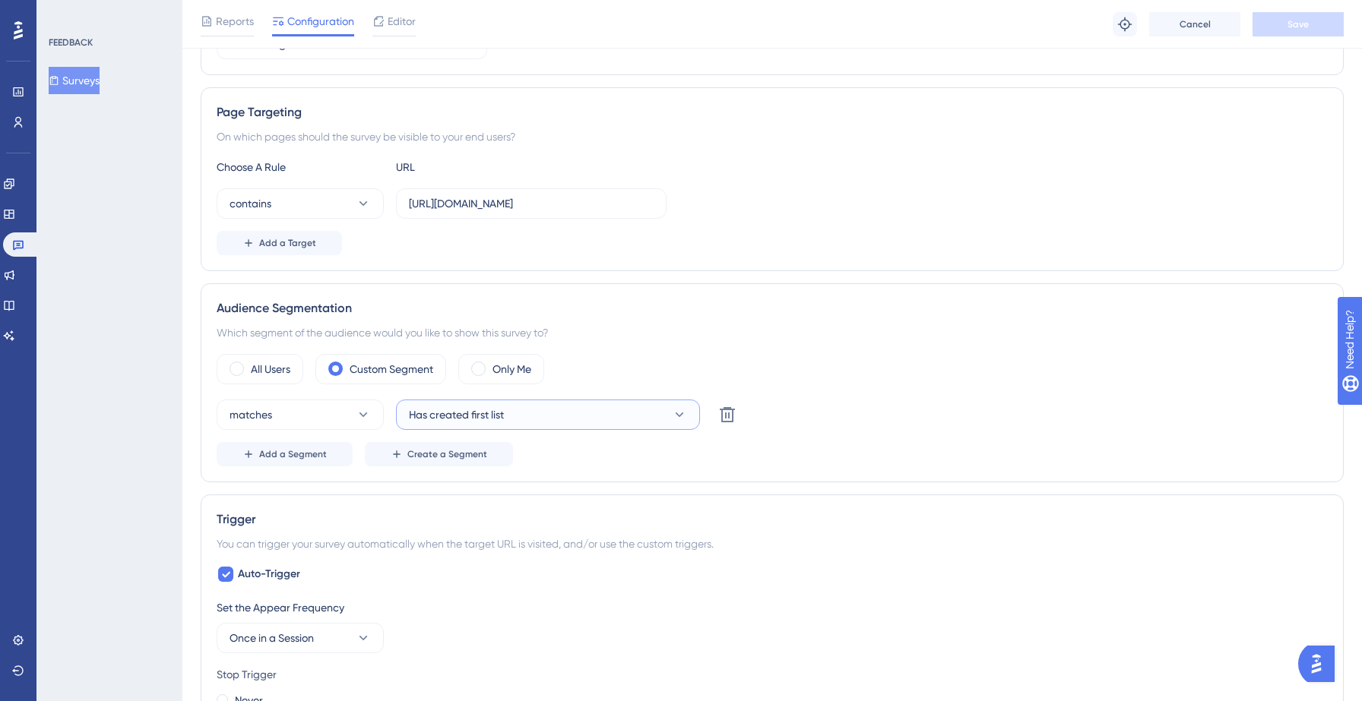
click at [561, 404] on button "Has created first list" at bounding box center [548, 415] width 304 height 30
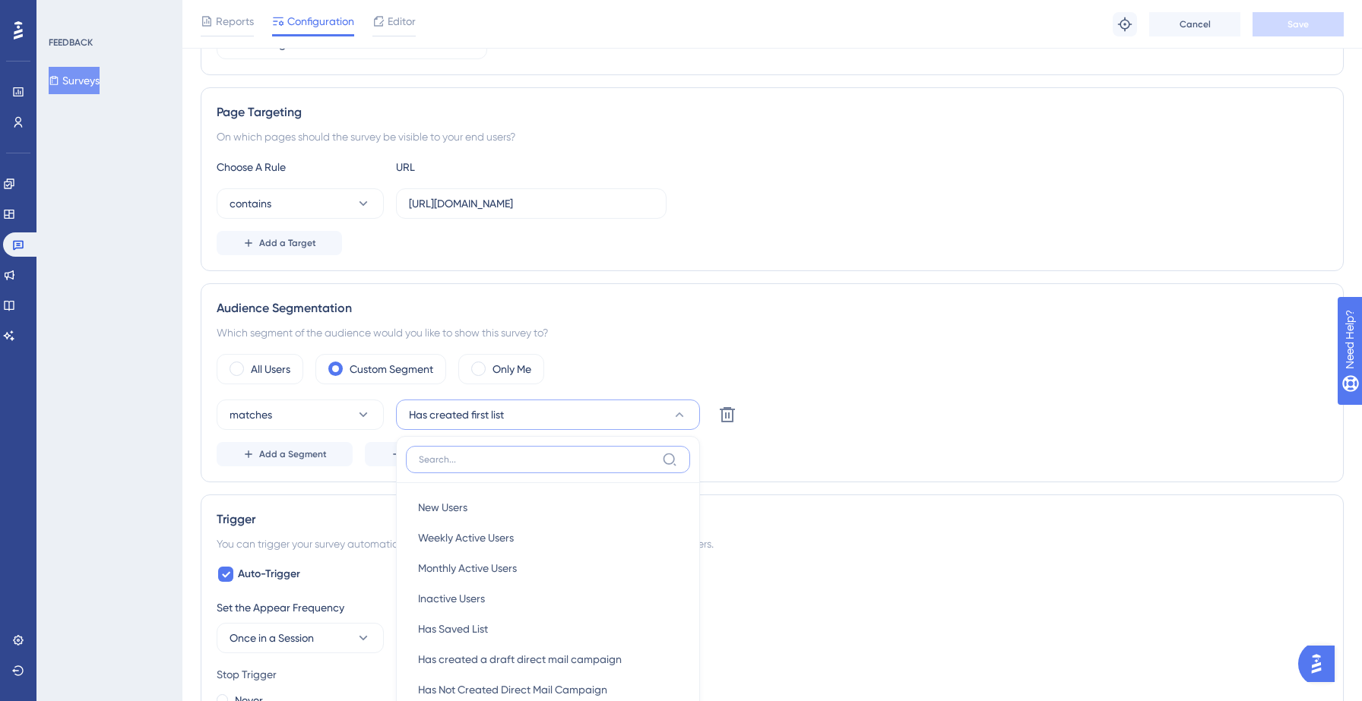
scroll to position [474, 0]
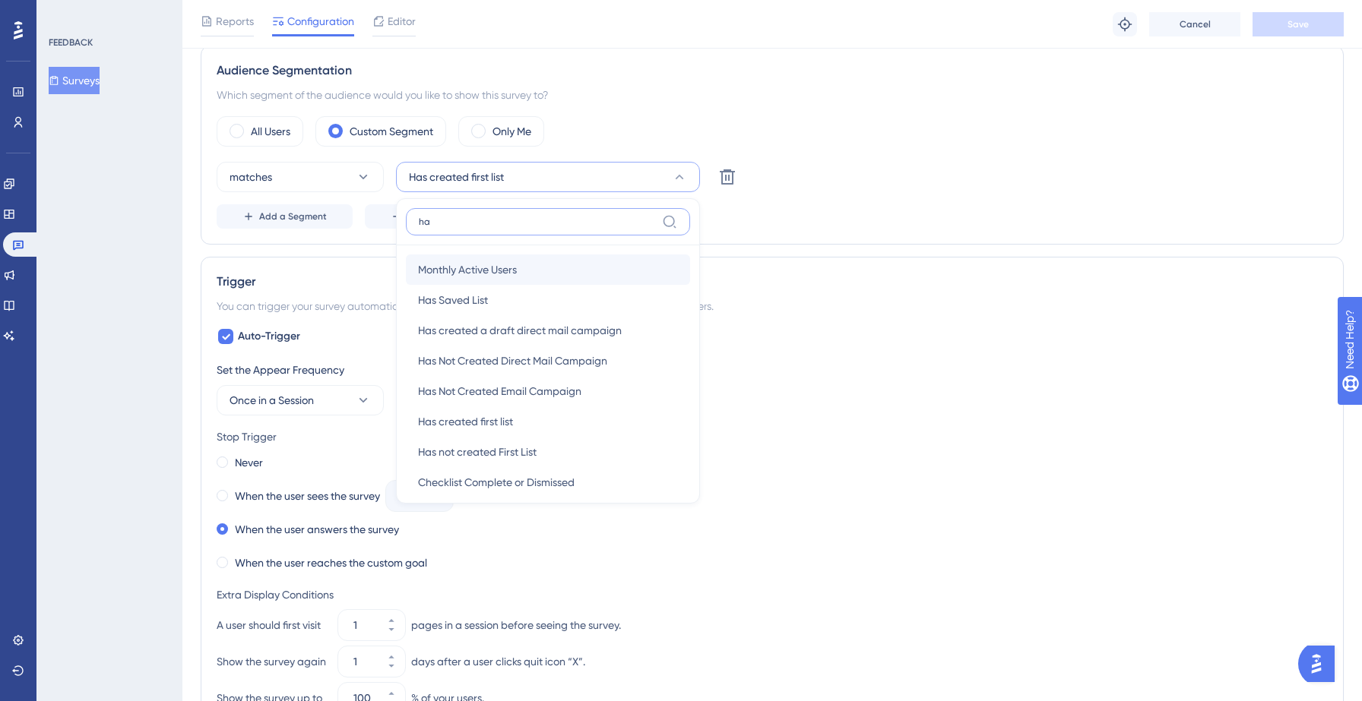
type input "has"
click at [540, 258] on div "Has Saved List Has Saved List" at bounding box center [548, 270] width 260 height 30
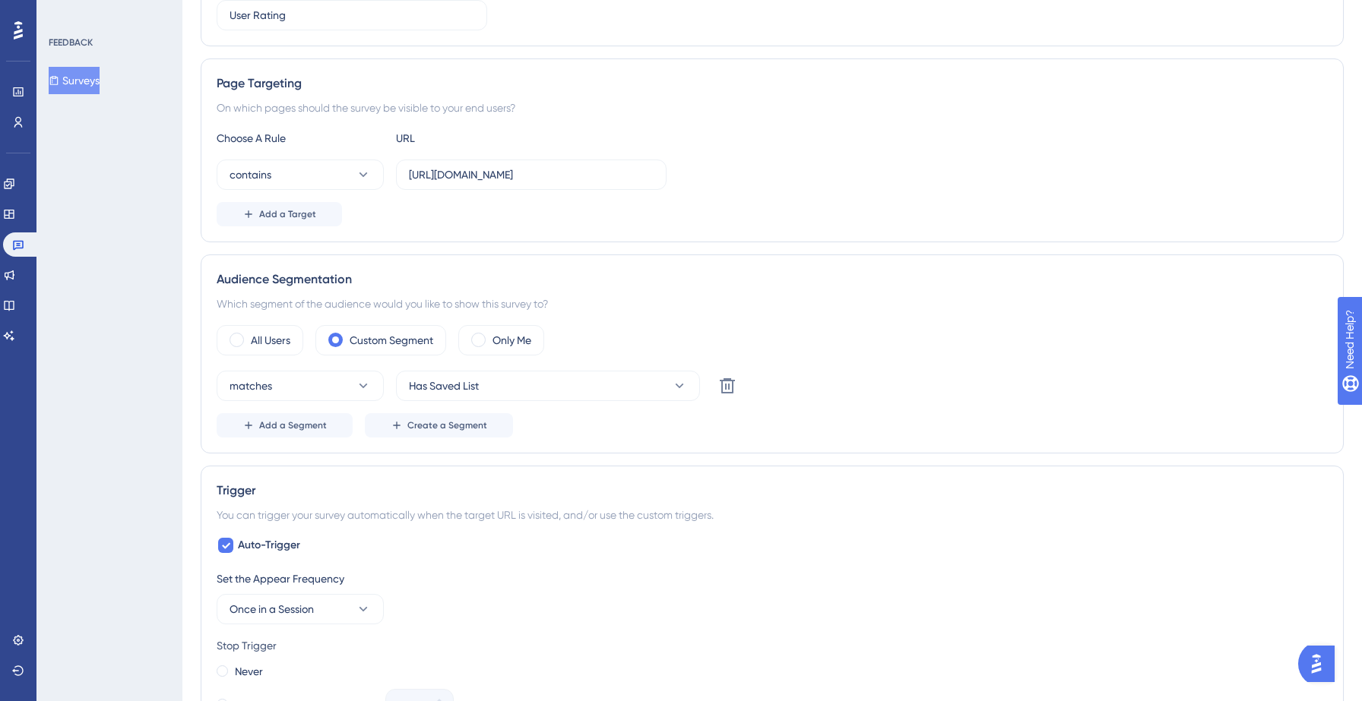
scroll to position [0, 0]
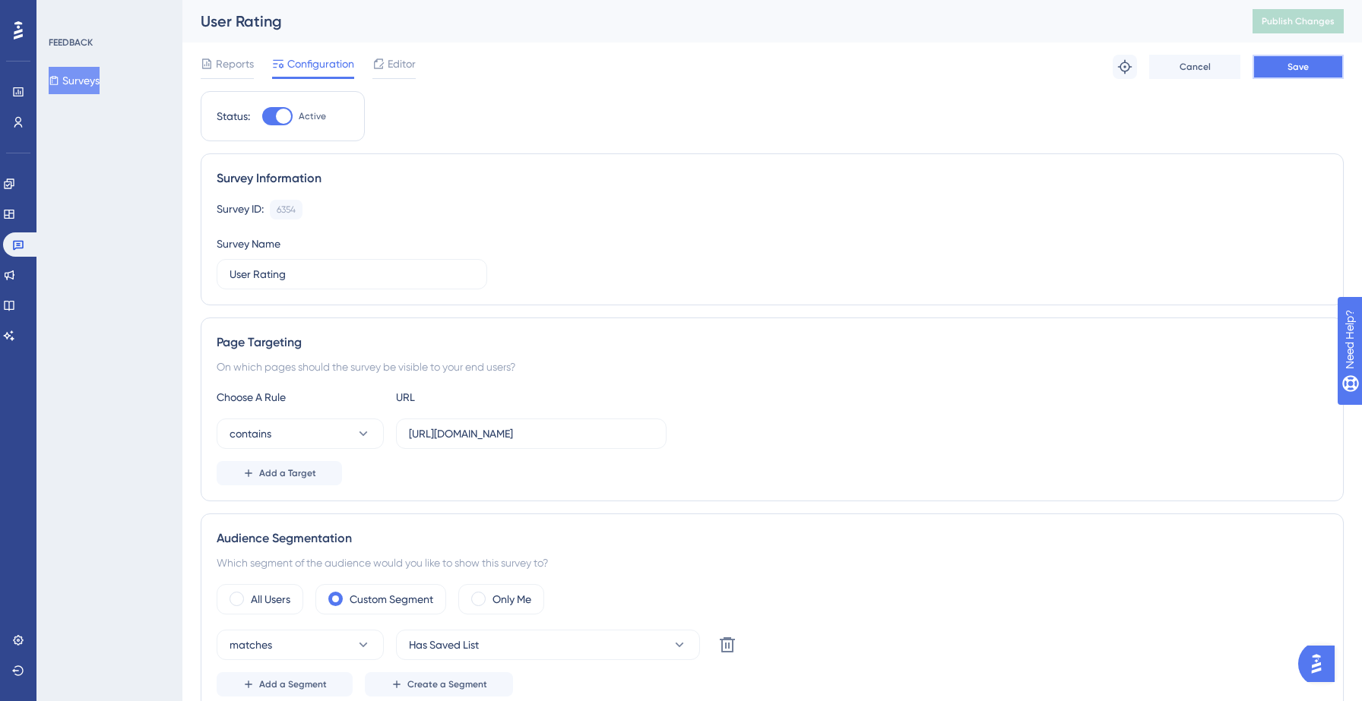
click at [1303, 65] on span "Save" at bounding box center [1297, 67] width 21 height 12
click at [100, 81] on button "Surveys" at bounding box center [74, 80] width 51 height 27
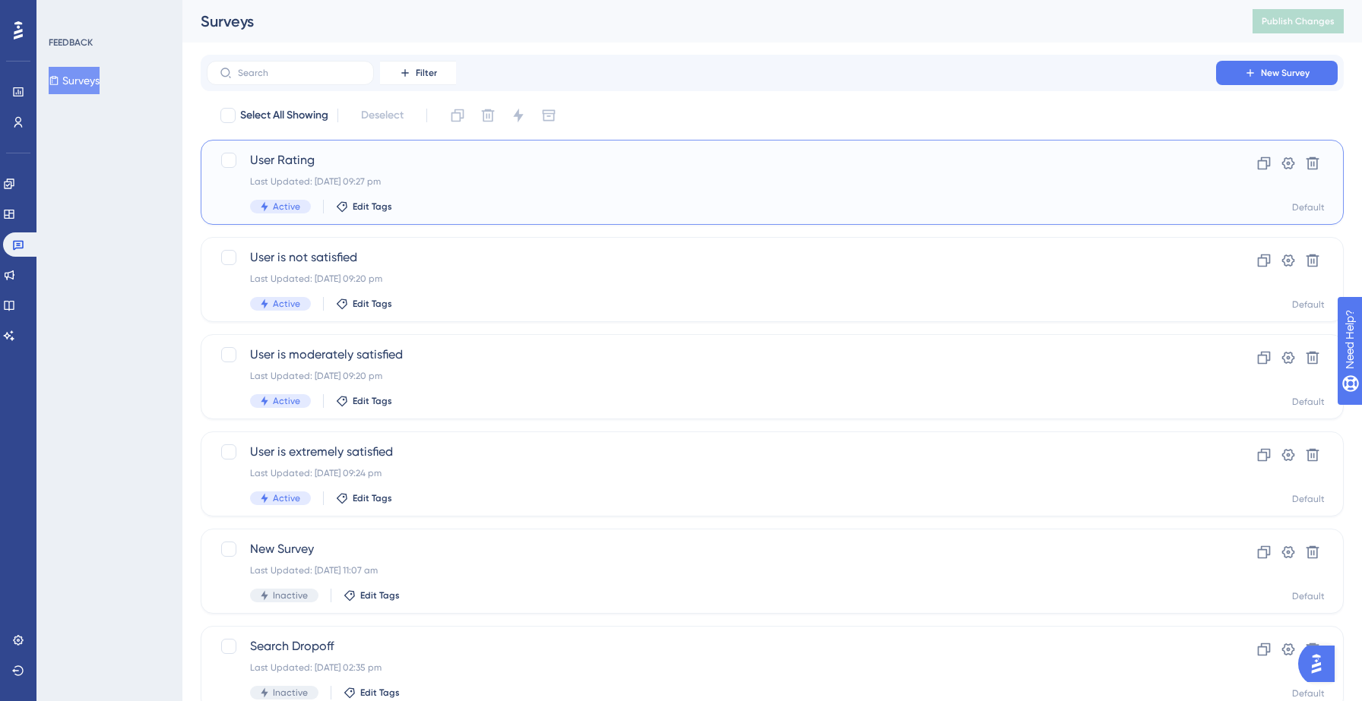
click at [423, 192] on div "User Rating Last Updated: 14 Sept 2025 09:27 pm Active Edit Tags" at bounding box center [711, 182] width 923 height 62
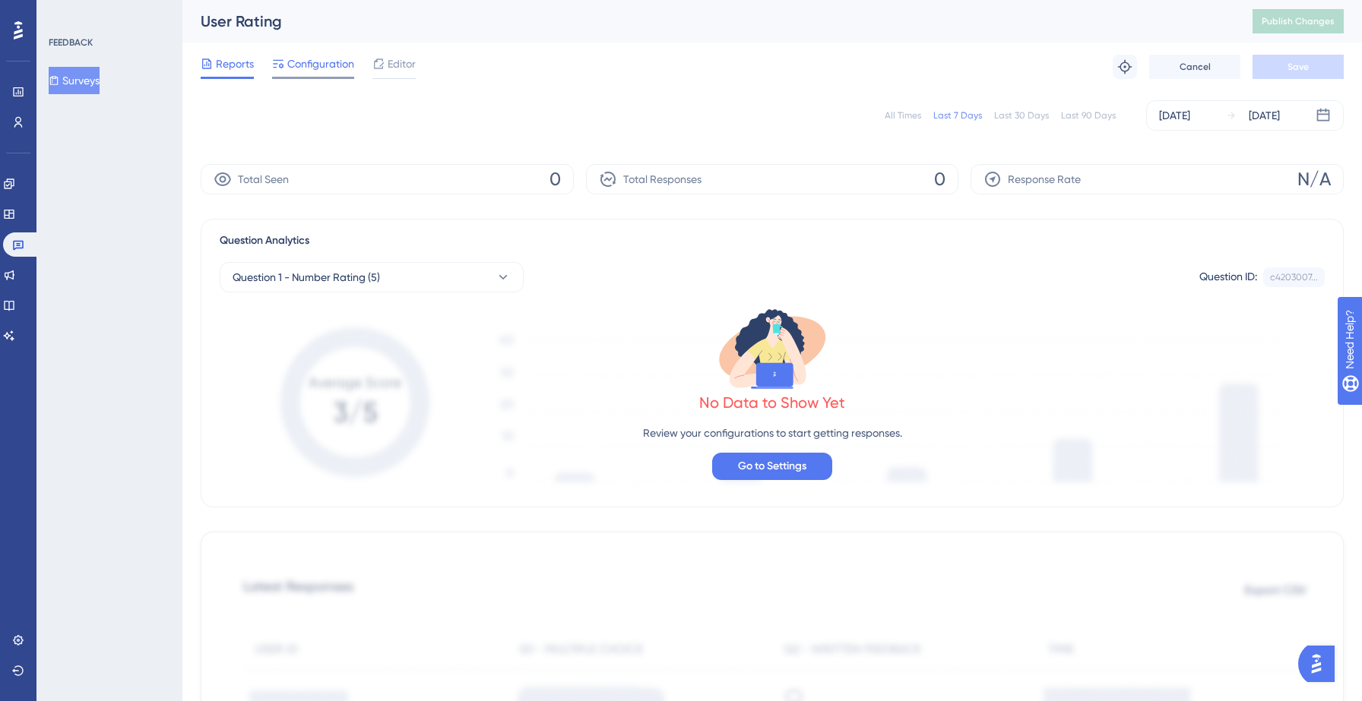
click at [309, 70] on span "Configuration" at bounding box center [320, 64] width 67 height 18
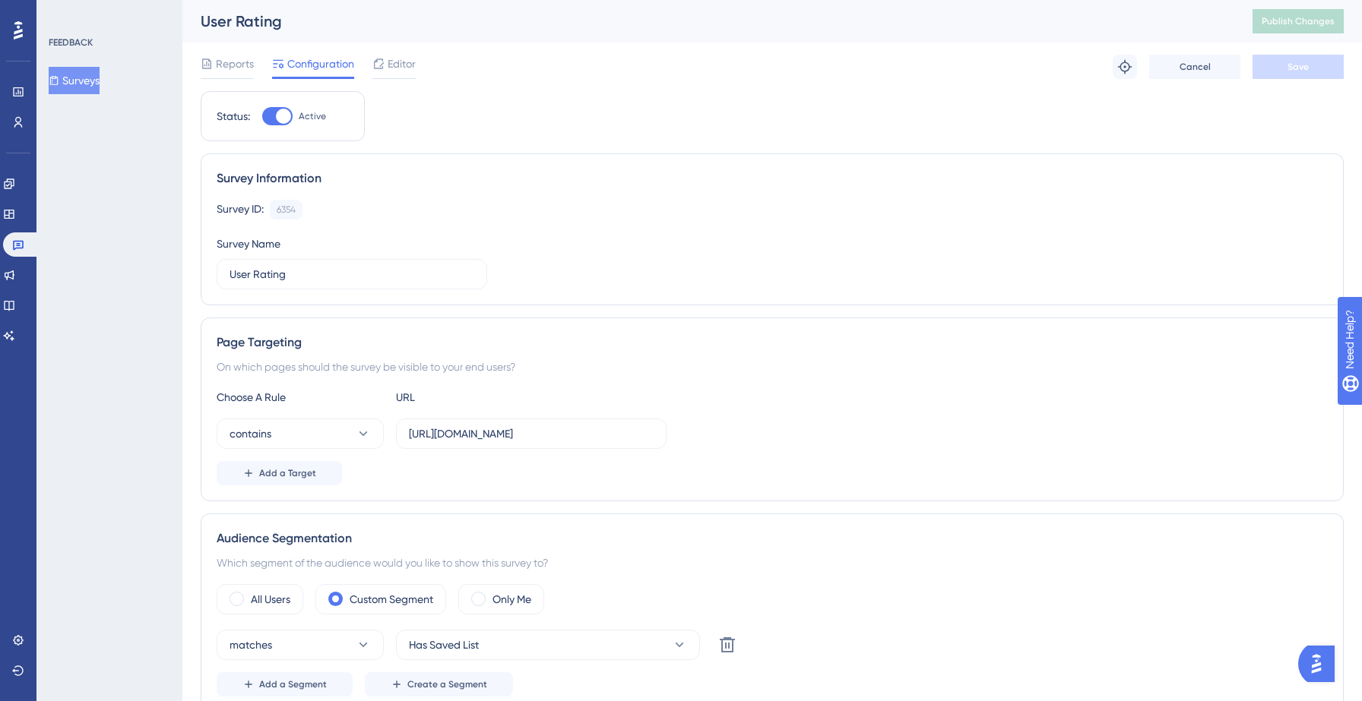
click at [391, 60] on span "Editor" at bounding box center [402, 64] width 28 height 18
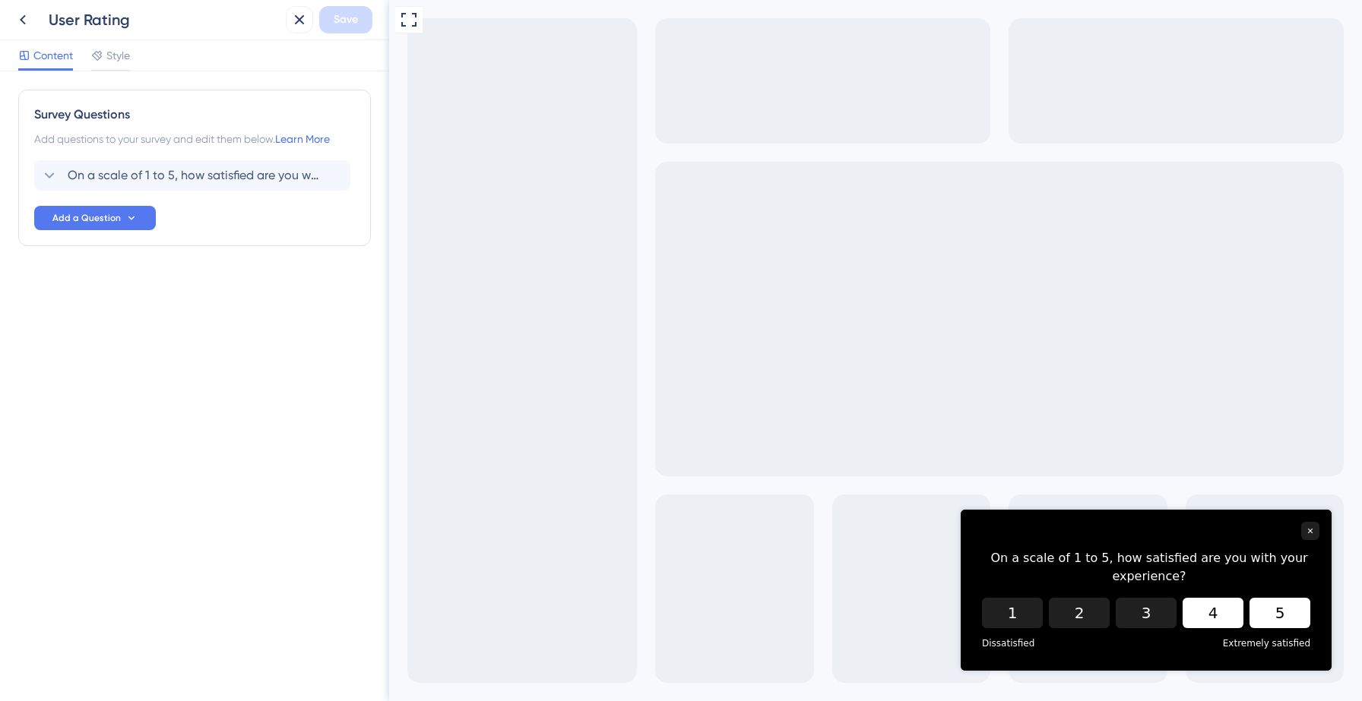
click at [1214, 624] on button "4" at bounding box center [1212, 613] width 61 height 30
click at [1090, 612] on button "2" at bounding box center [1079, 613] width 61 height 30
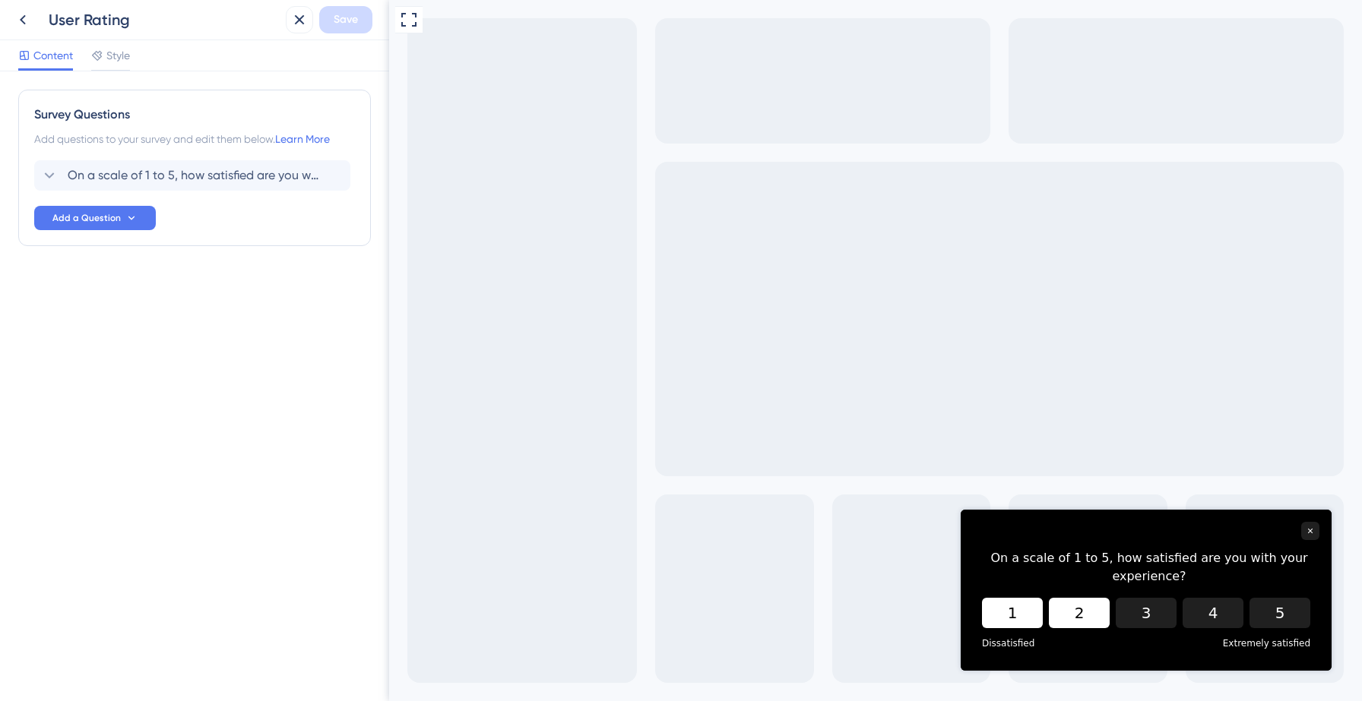
click at [1018, 612] on button "1" at bounding box center [1012, 613] width 61 height 30
click at [25, 16] on icon at bounding box center [23, 20] width 18 height 18
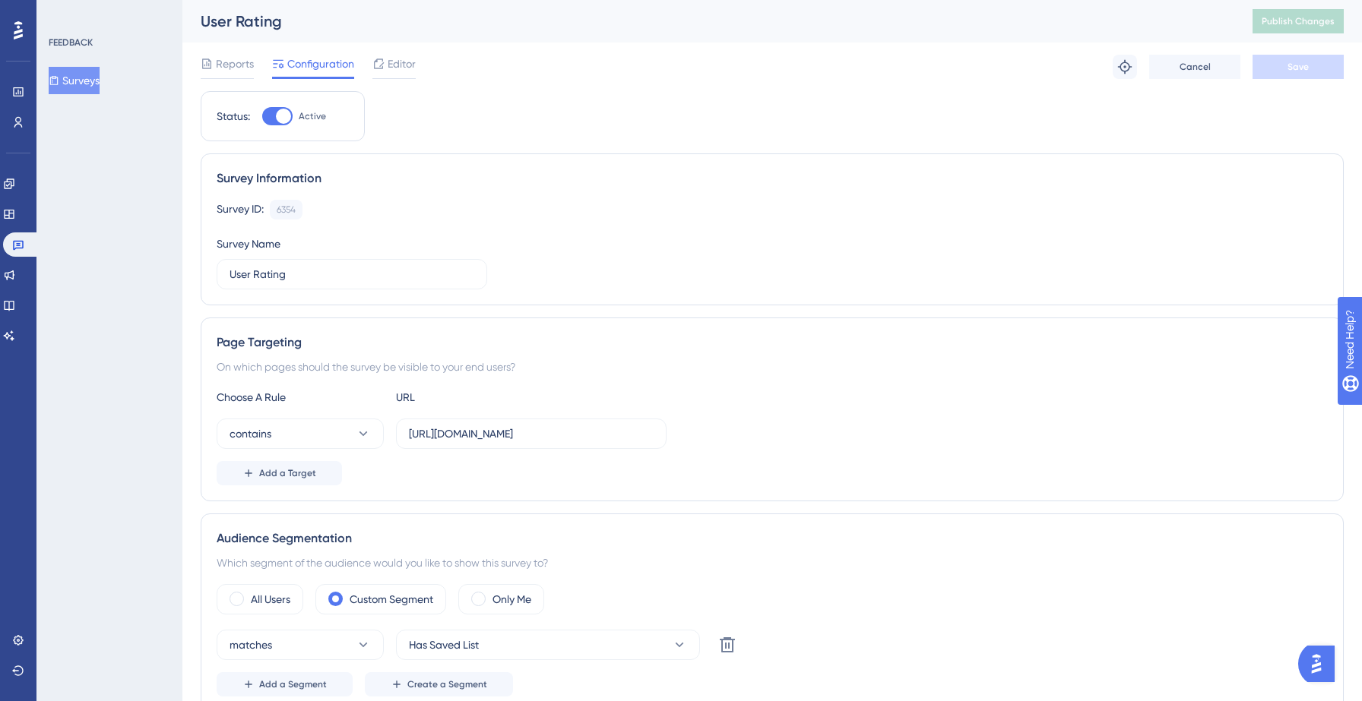
scroll to position [378, 0]
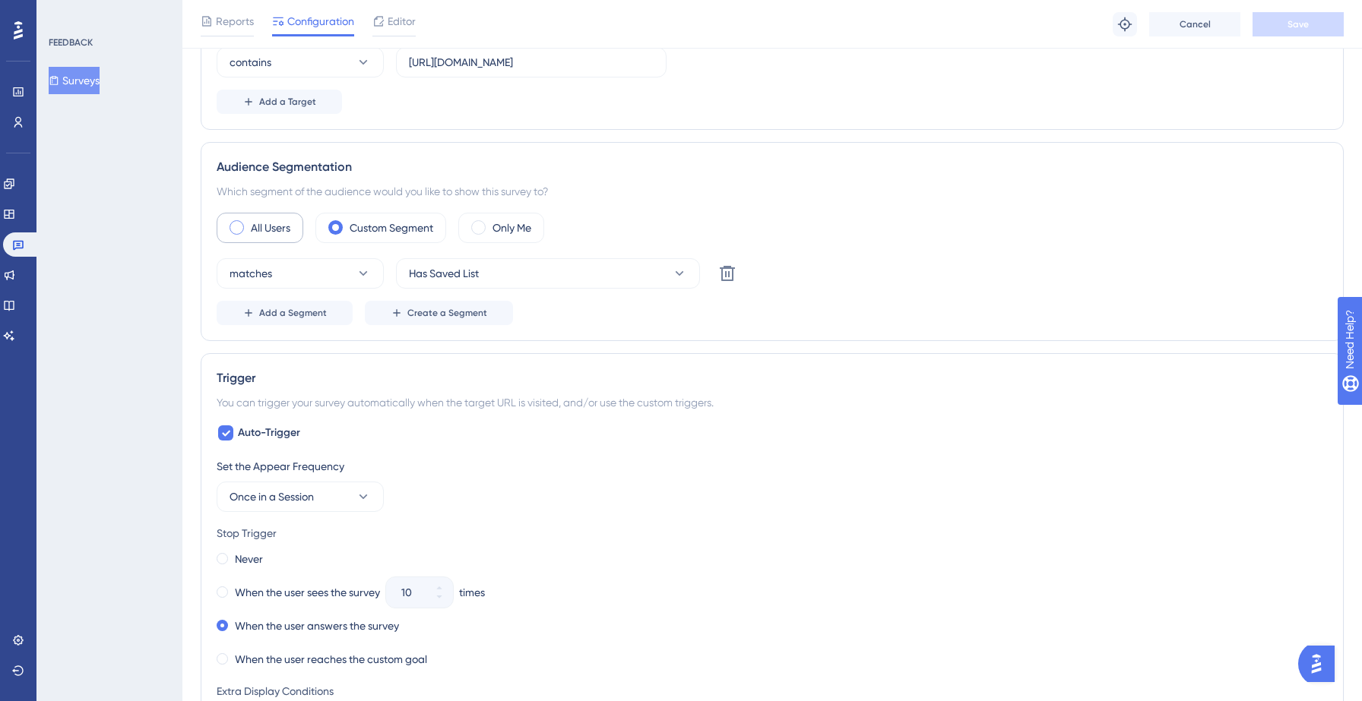
click at [286, 230] on label "All Users" at bounding box center [271, 228] width 40 height 18
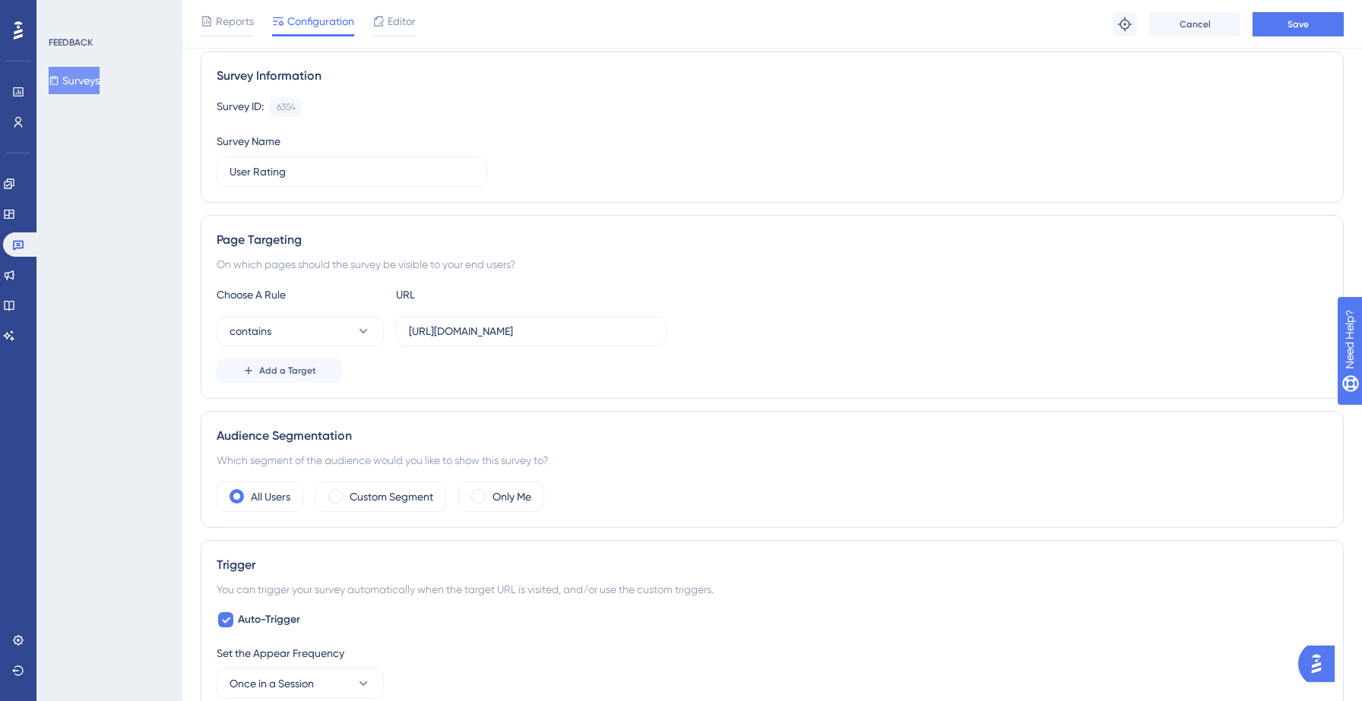
scroll to position [0, 0]
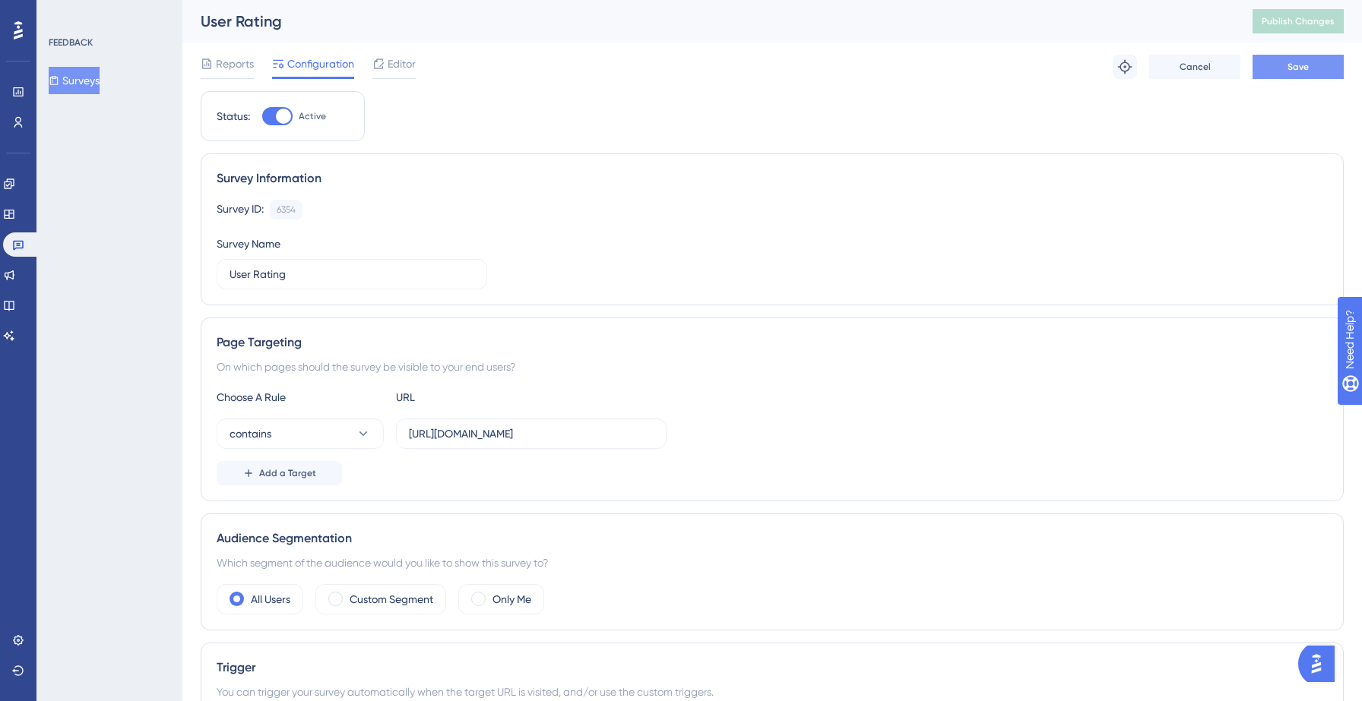
click at [1284, 65] on button "Save" at bounding box center [1297, 67] width 91 height 24
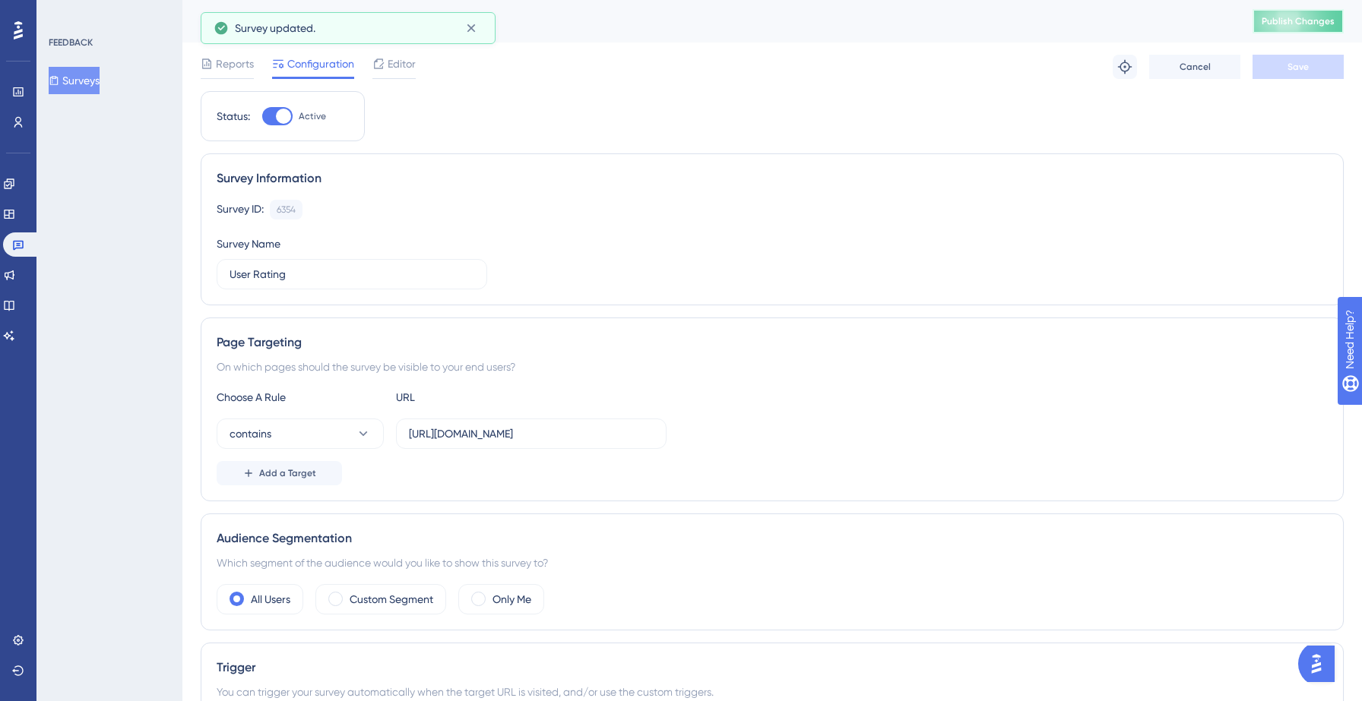
click at [1309, 19] on span "Publish Changes" at bounding box center [1298, 21] width 73 height 12
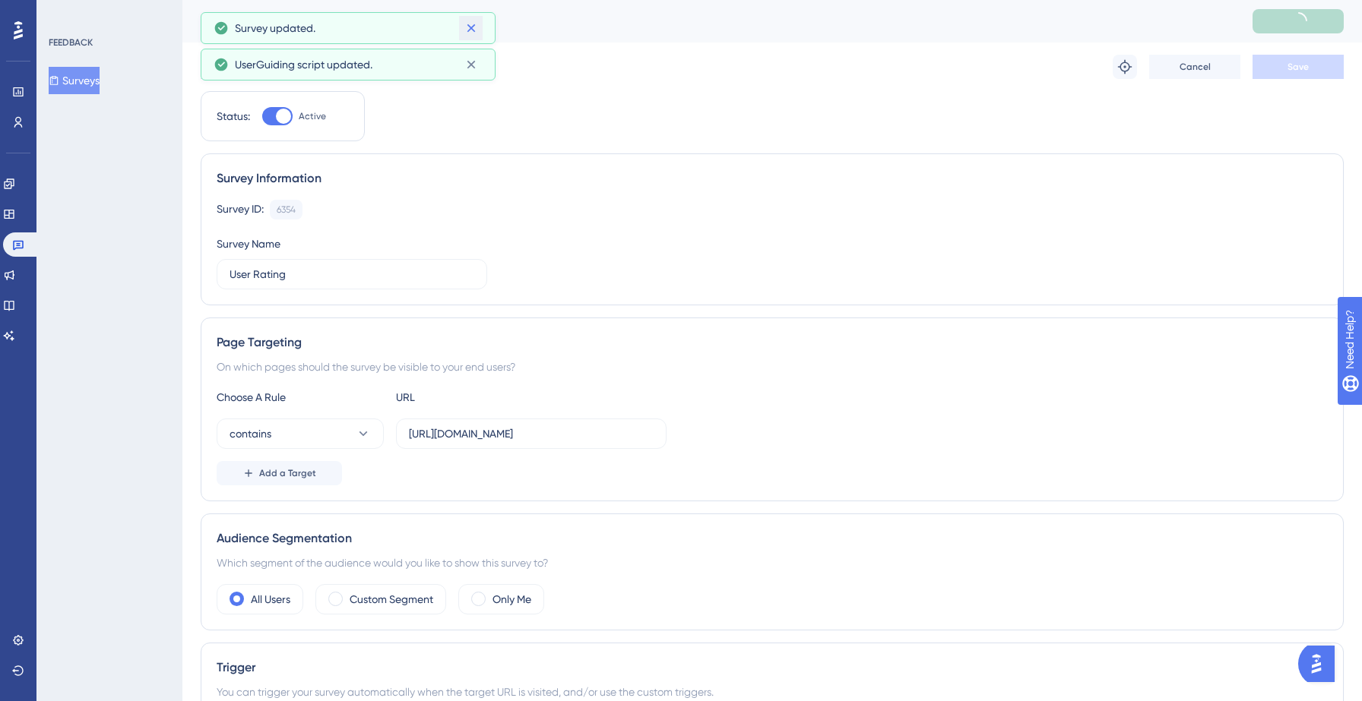
click at [467, 27] on icon at bounding box center [471, 28] width 15 height 15
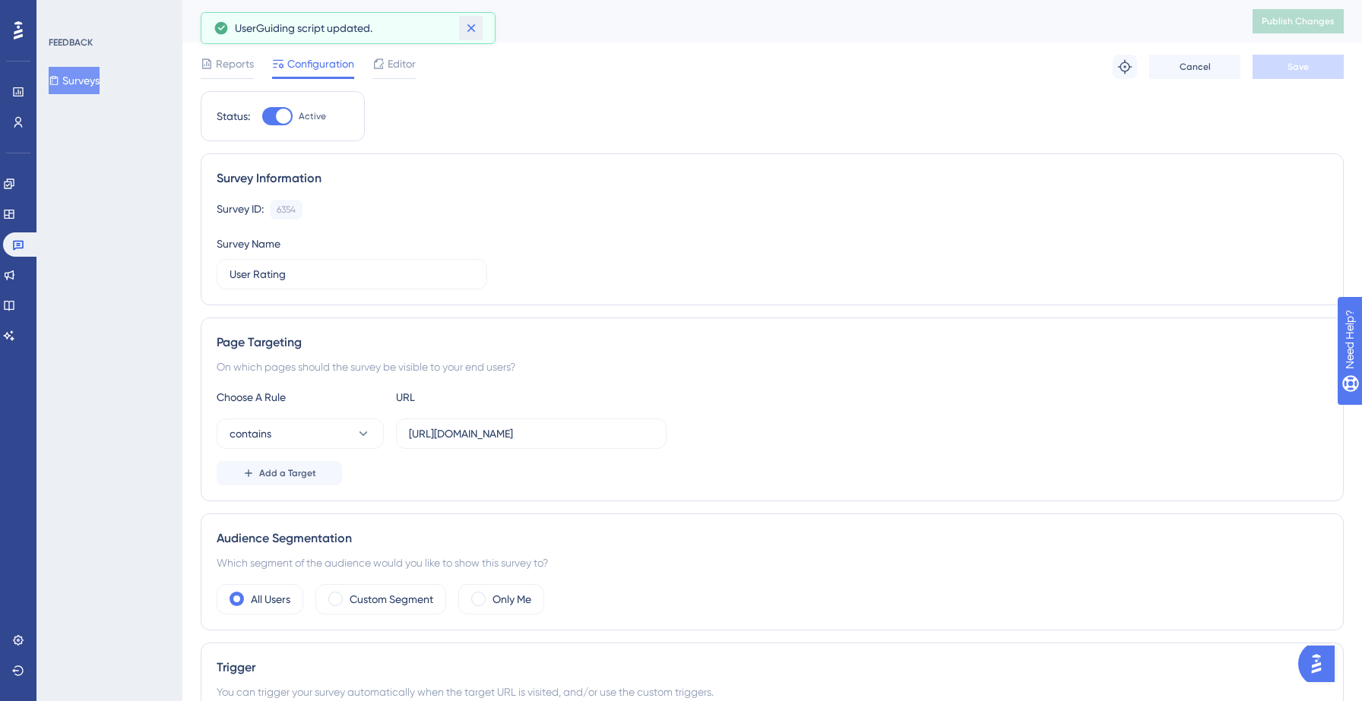
click at [469, 28] on icon at bounding box center [471, 28] width 8 height 8
click at [381, 592] on label "Custom Segment" at bounding box center [392, 599] width 84 height 18
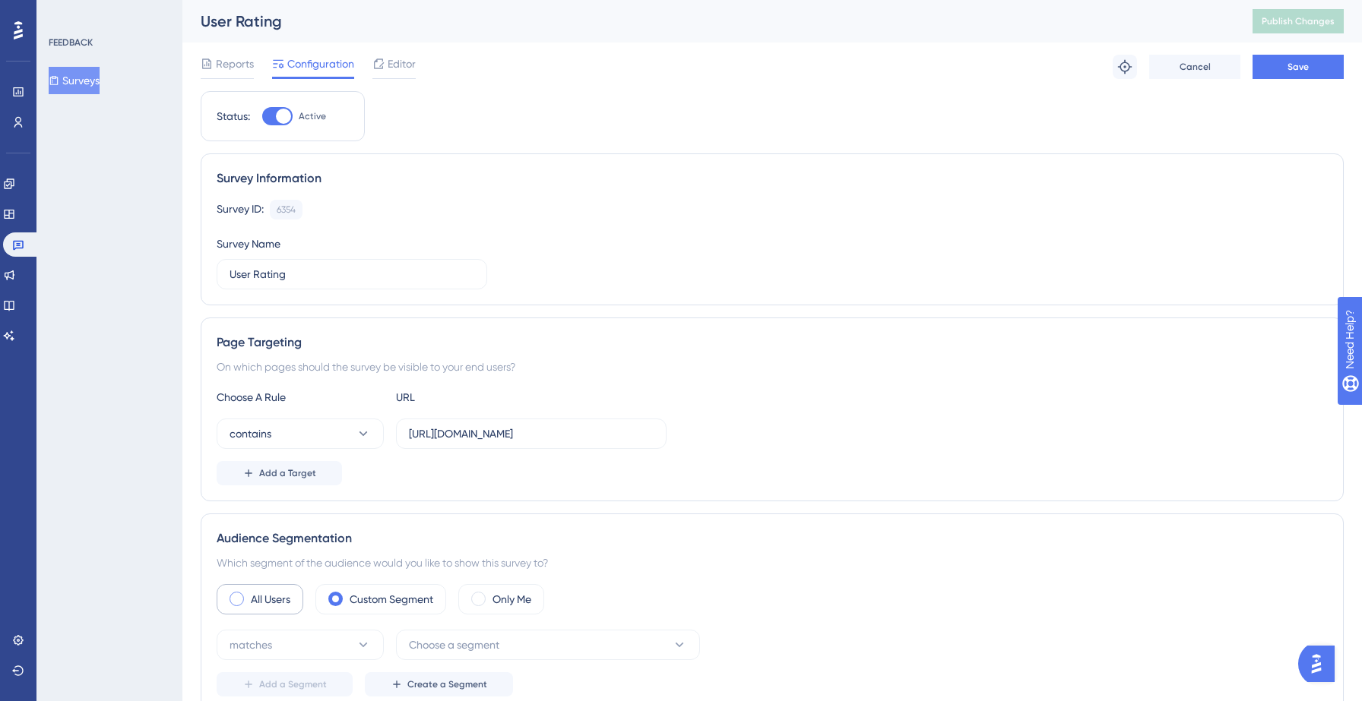
click at [285, 603] on label "All Users" at bounding box center [271, 599] width 40 height 18
click at [297, 478] on span "Add a Target" at bounding box center [287, 473] width 57 height 12
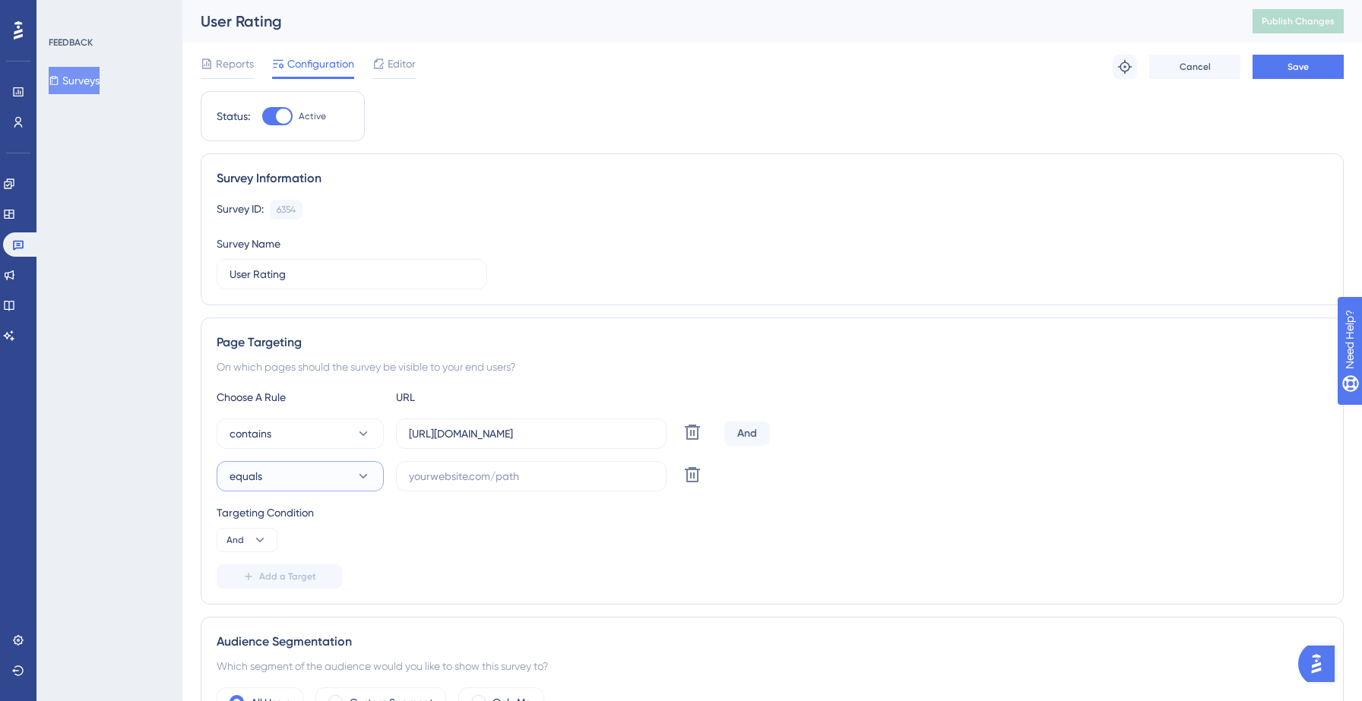
click at [319, 481] on button "equals" at bounding box center [300, 476] width 167 height 30
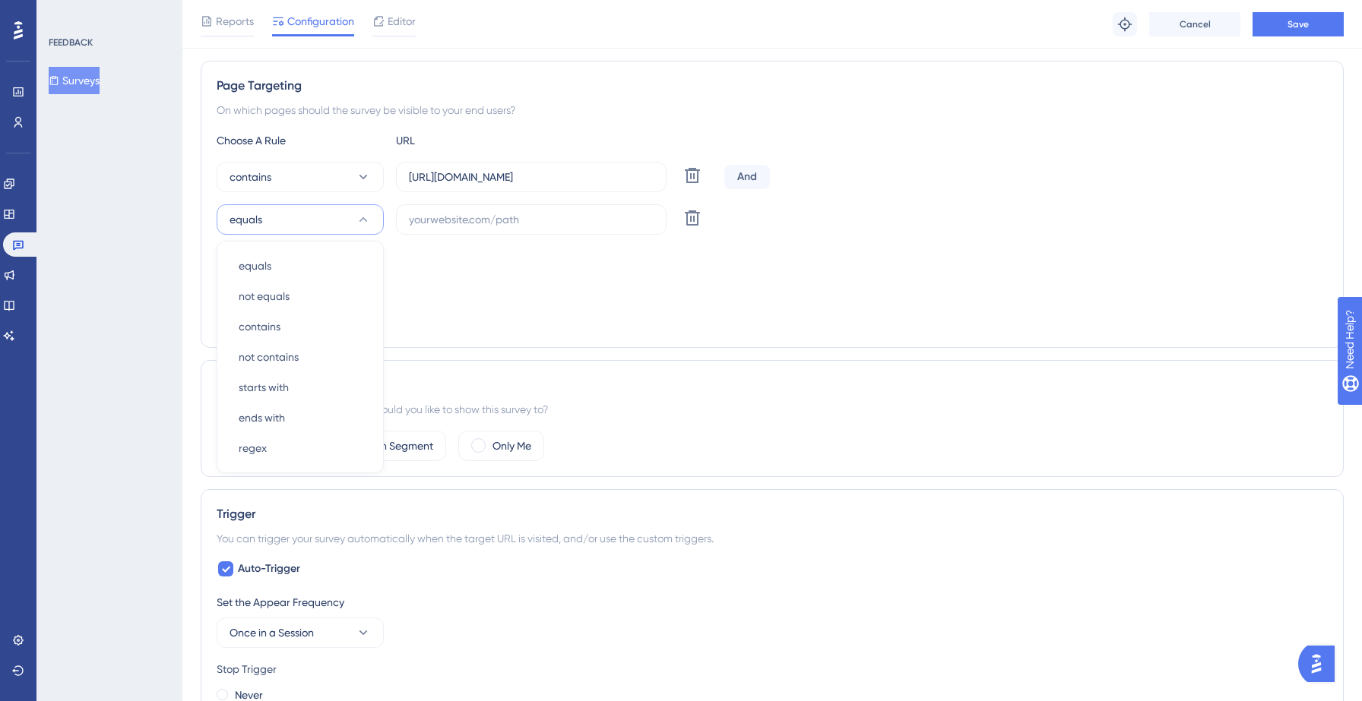
click at [322, 328] on div "contains contains" at bounding box center [300, 327] width 123 height 30
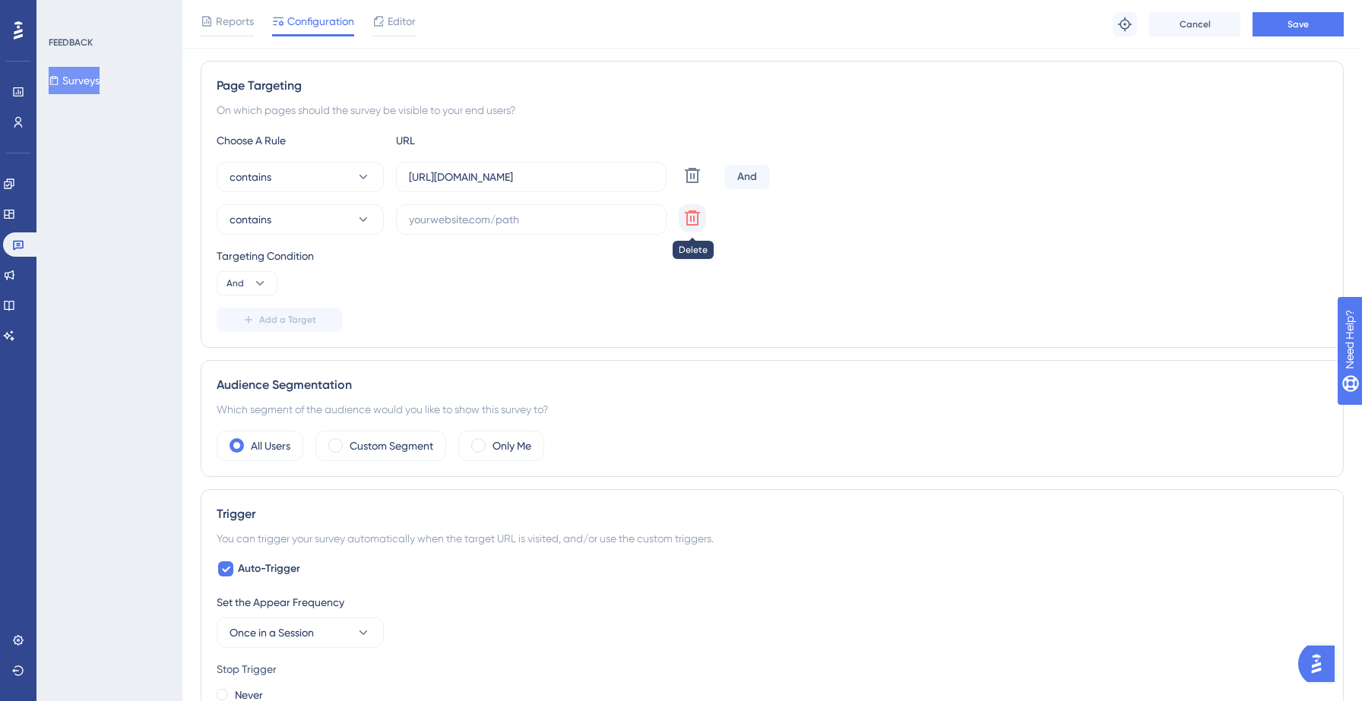
click at [689, 220] on icon at bounding box center [692, 218] width 18 height 18
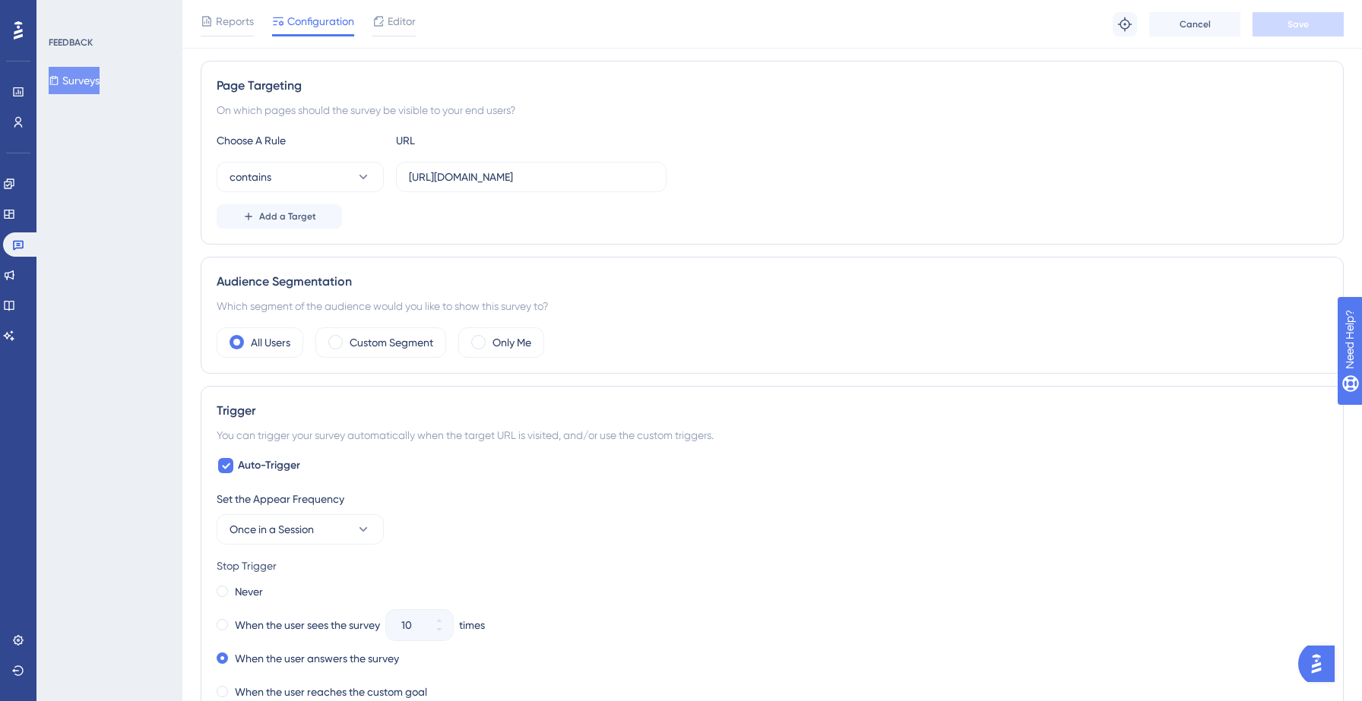
scroll to position [0, 0]
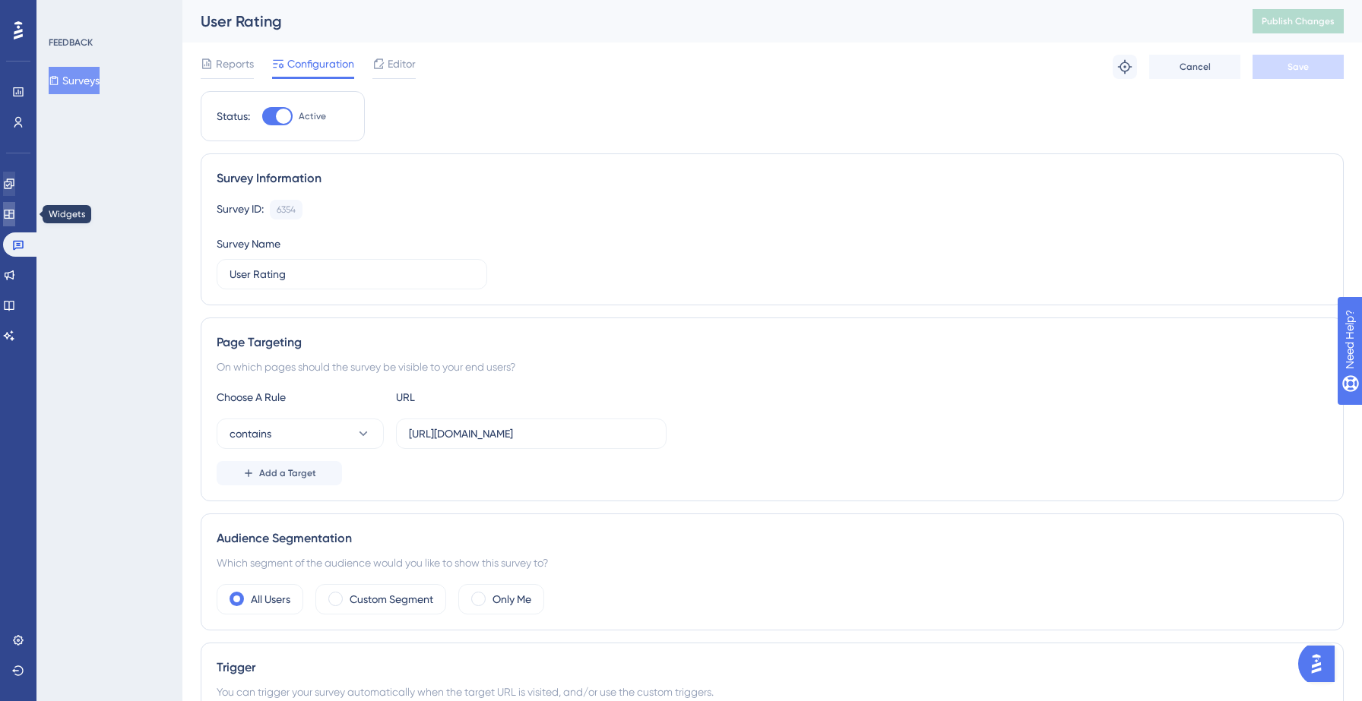
drag, startPoint x: 17, startPoint y: 214, endPoint x: 17, endPoint y: 188, distance: 25.1
click at [15, 214] on icon at bounding box center [9, 214] width 12 height 12
click at [15, 188] on icon at bounding box center [9, 184] width 12 height 12
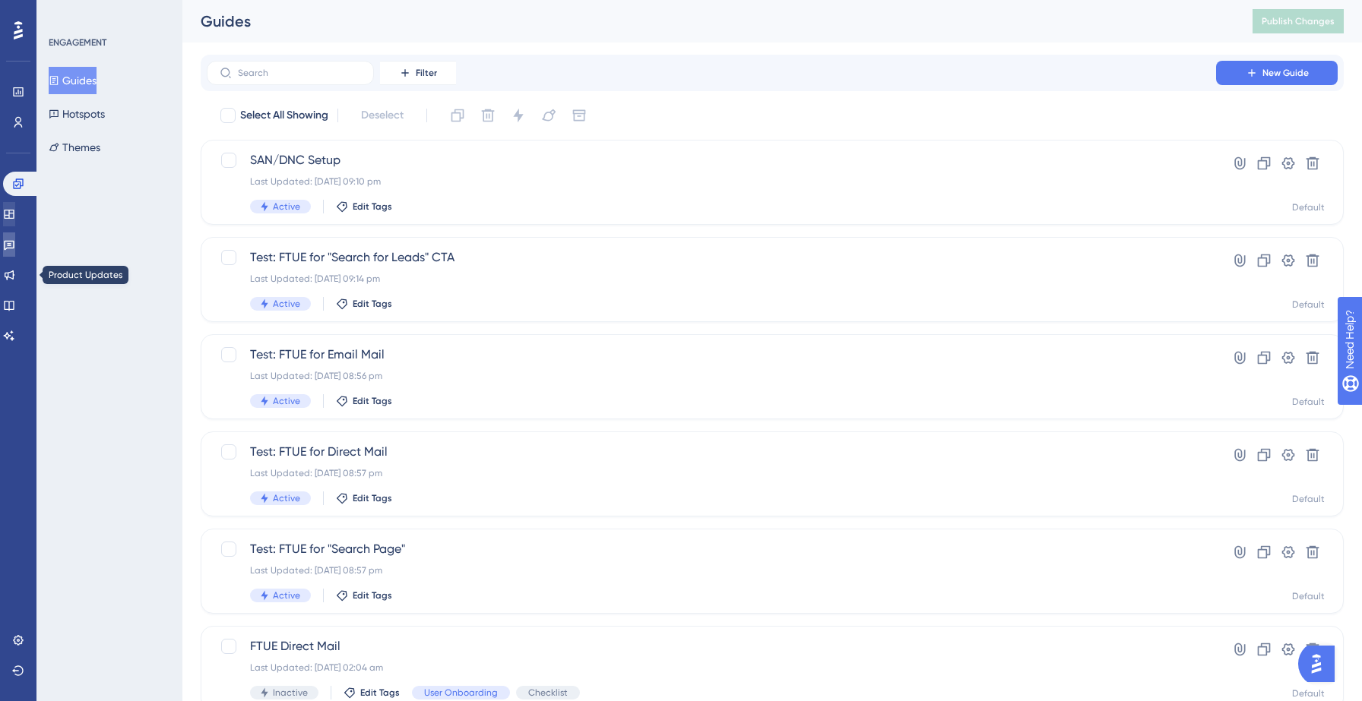
click at [15, 252] on link at bounding box center [9, 245] width 12 height 24
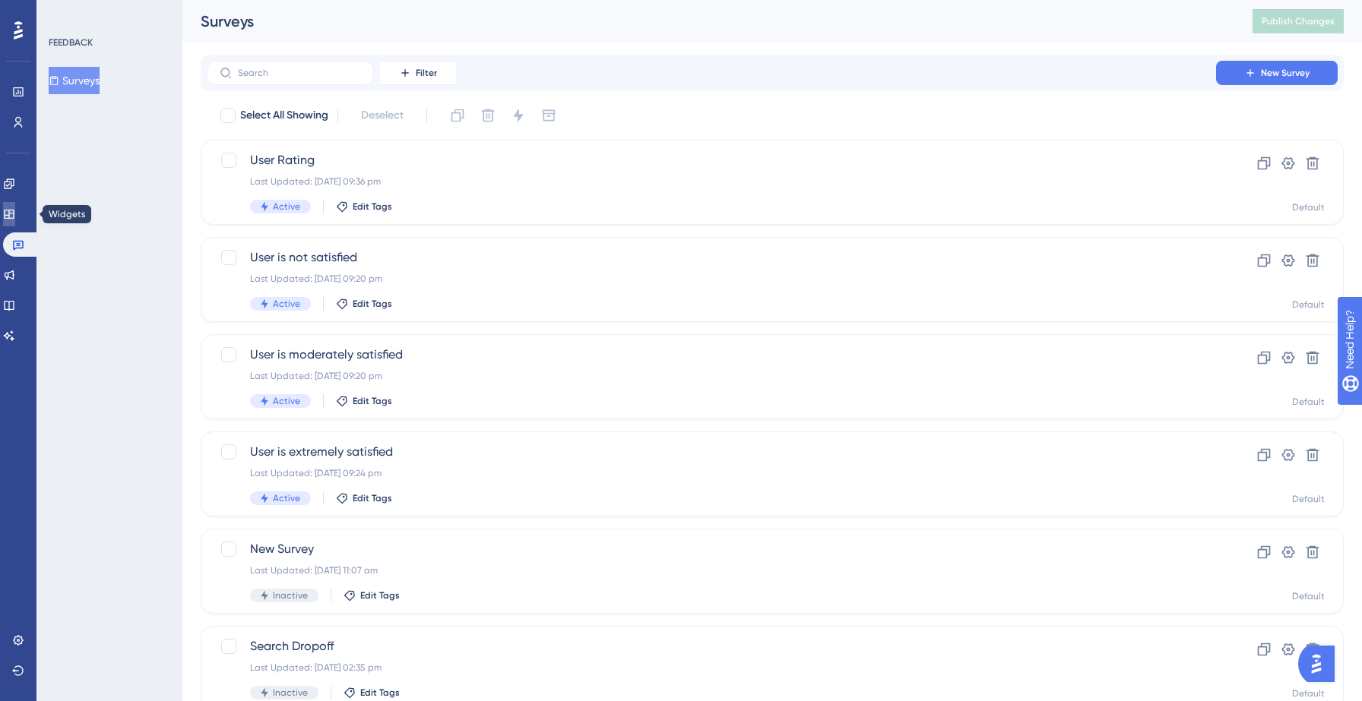
click at [15, 208] on icon at bounding box center [9, 214] width 12 height 12
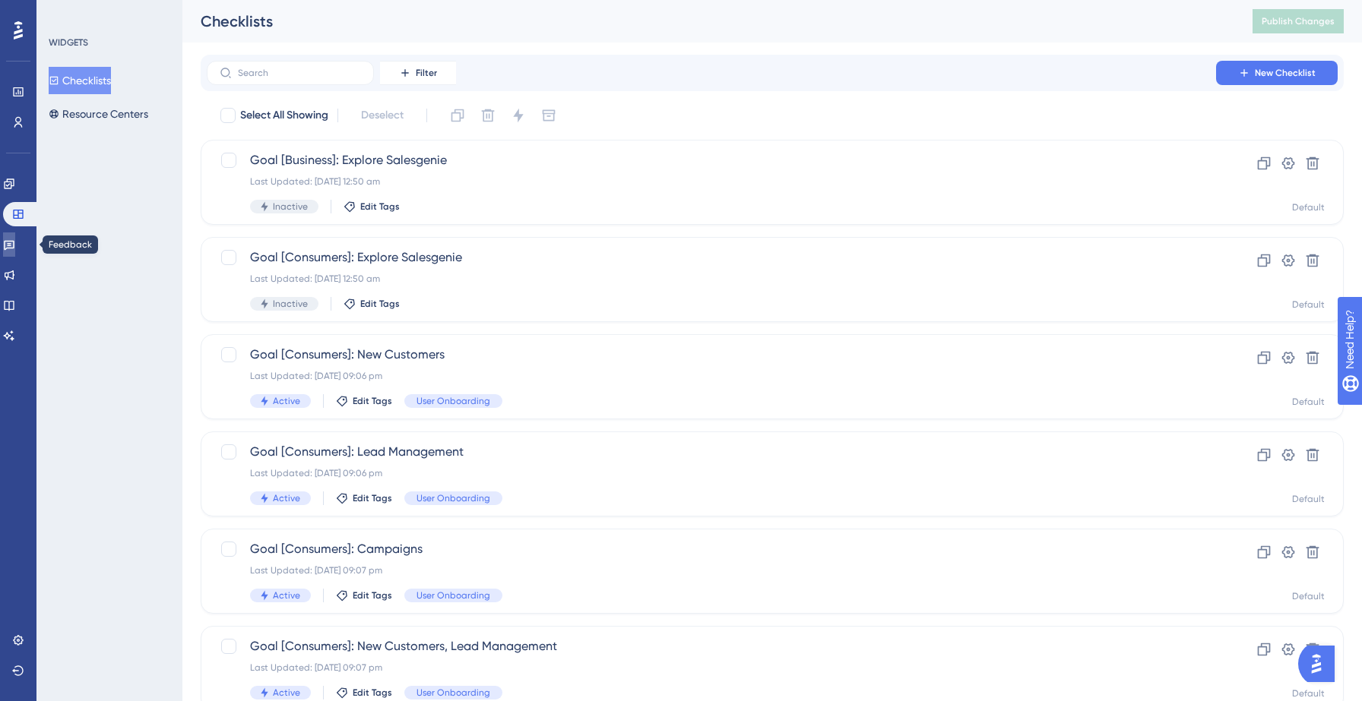
click at [14, 245] on icon at bounding box center [9, 246] width 11 height 10
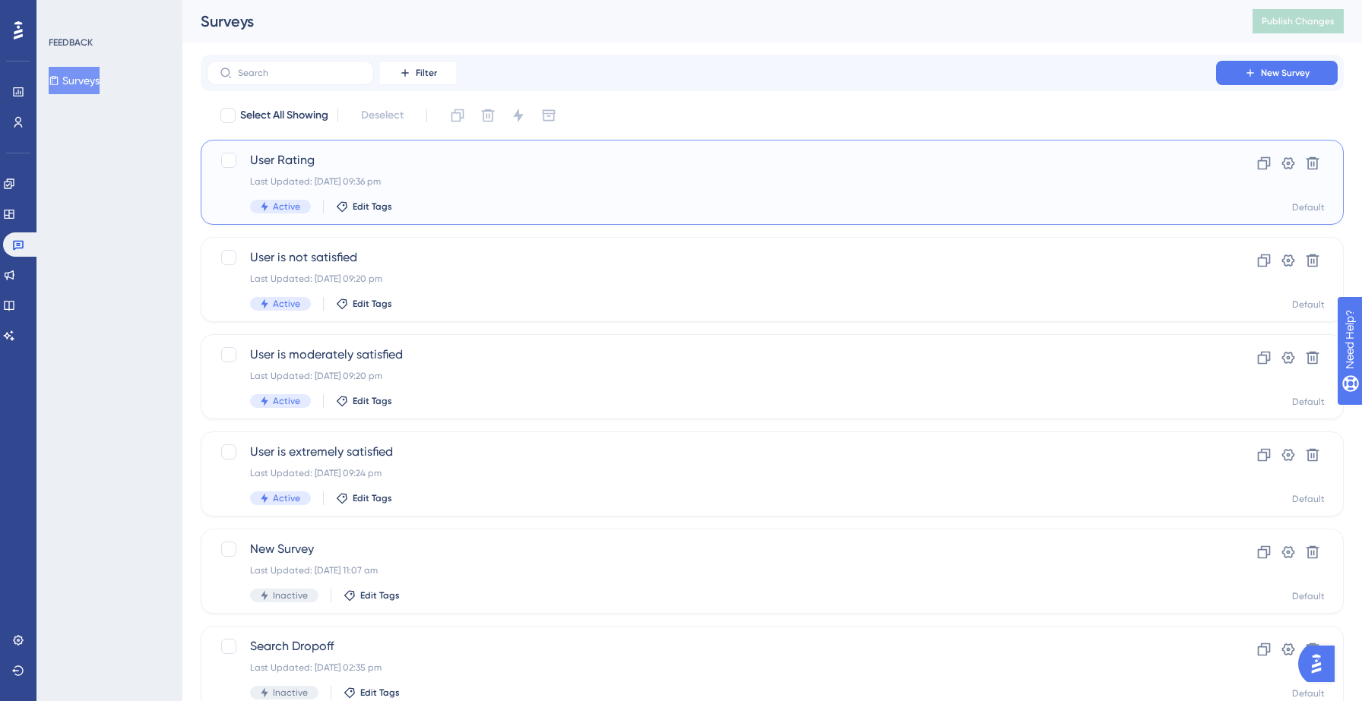
click at [485, 196] on div "User Rating Last Updated: 14 Sept 2025 09:36 pm Active Edit Tags" at bounding box center [711, 182] width 923 height 62
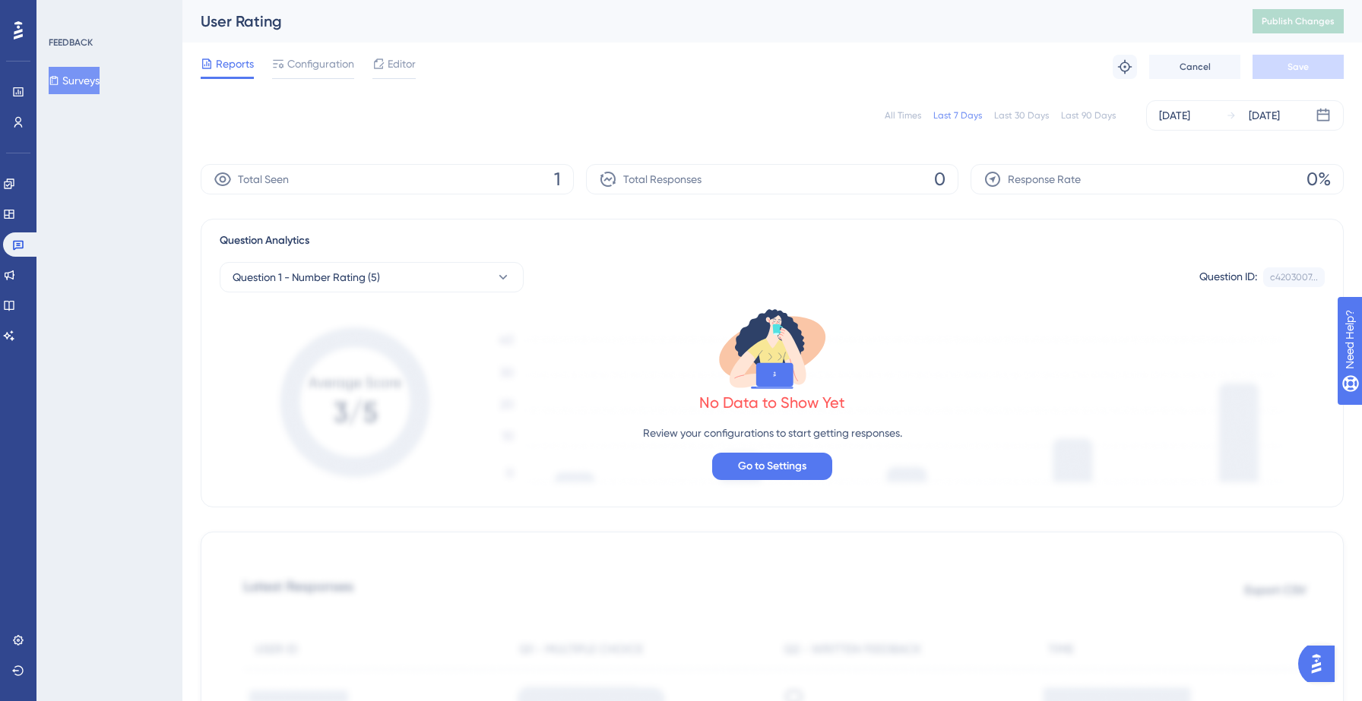
click at [312, 60] on span "Configuration" at bounding box center [320, 64] width 67 height 18
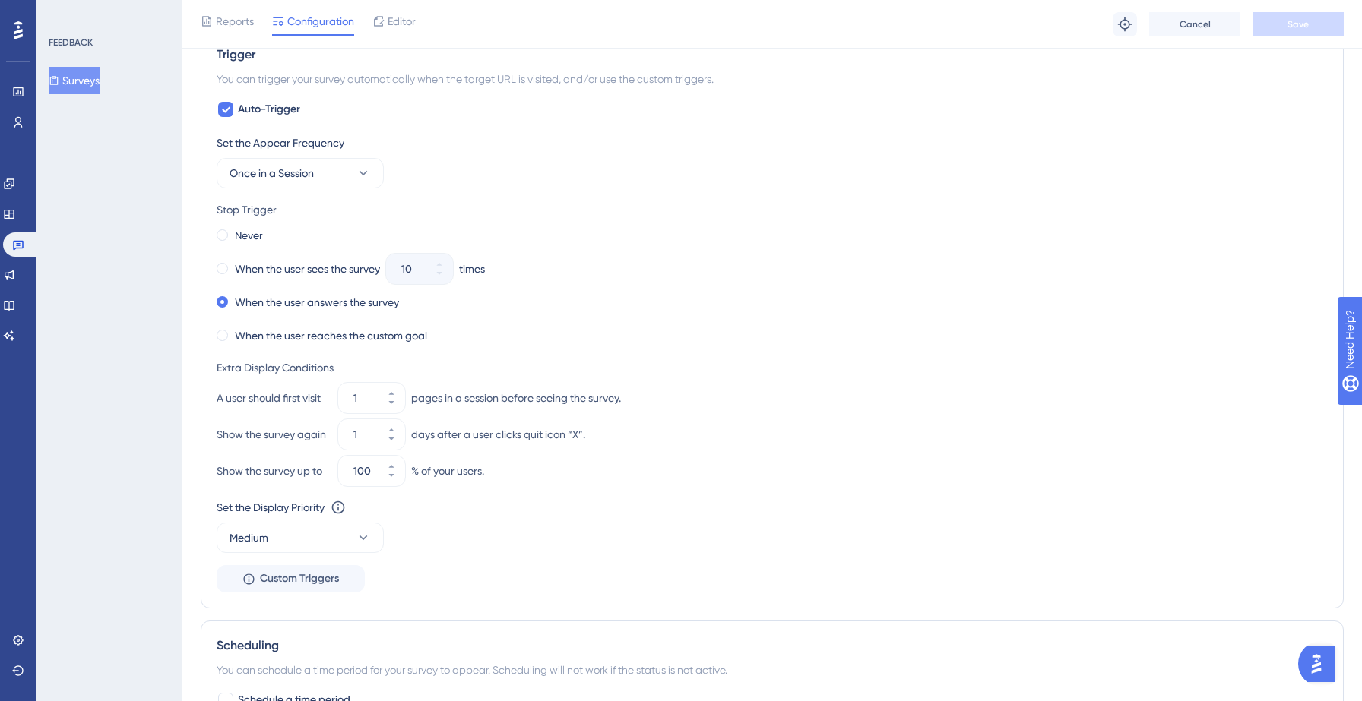
scroll to position [620, 0]
click at [360, 173] on icon at bounding box center [363, 172] width 15 height 15
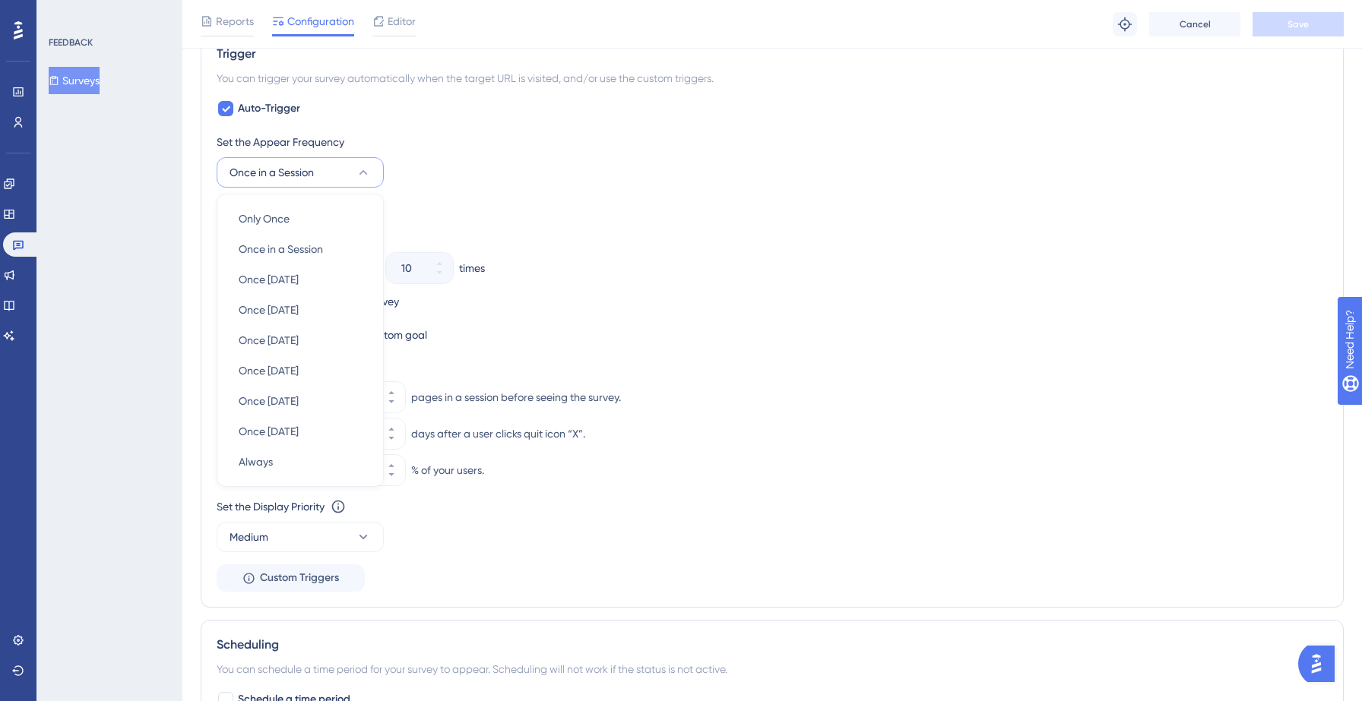
scroll to position [609, 0]
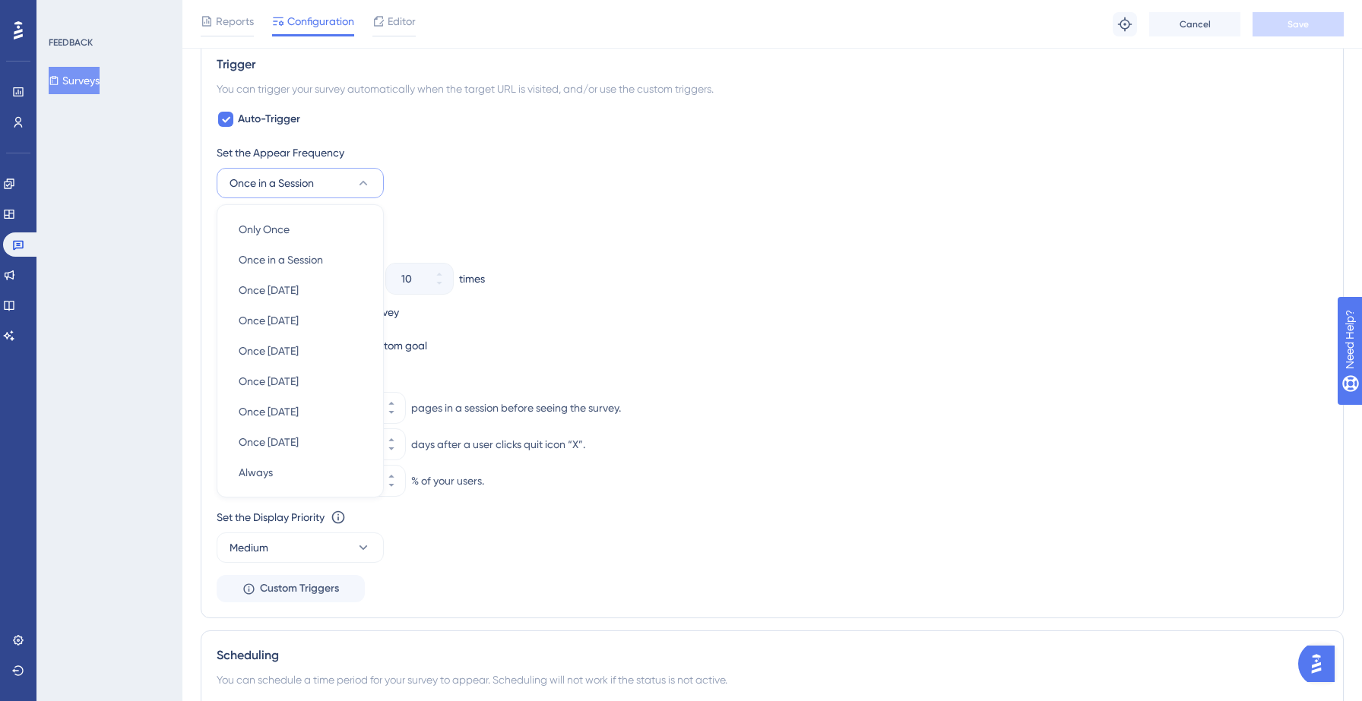
click at [423, 192] on div "Set the Appear Frequency Once in a Session Only Once Only Once Once in a Sessio…" at bounding box center [772, 171] width 1111 height 55
click at [533, 219] on div "Stop Trigger" at bounding box center [772, 220] width 1111 height 18
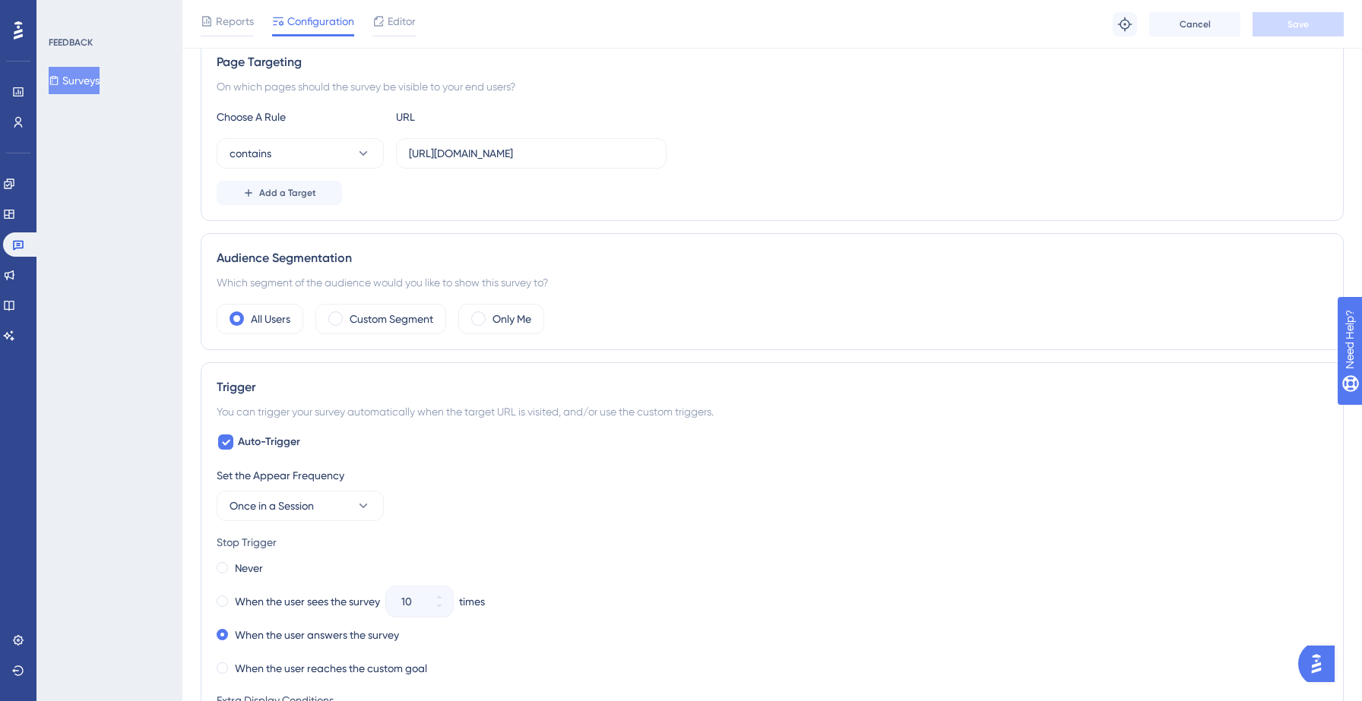
scroll to position [0, 0]
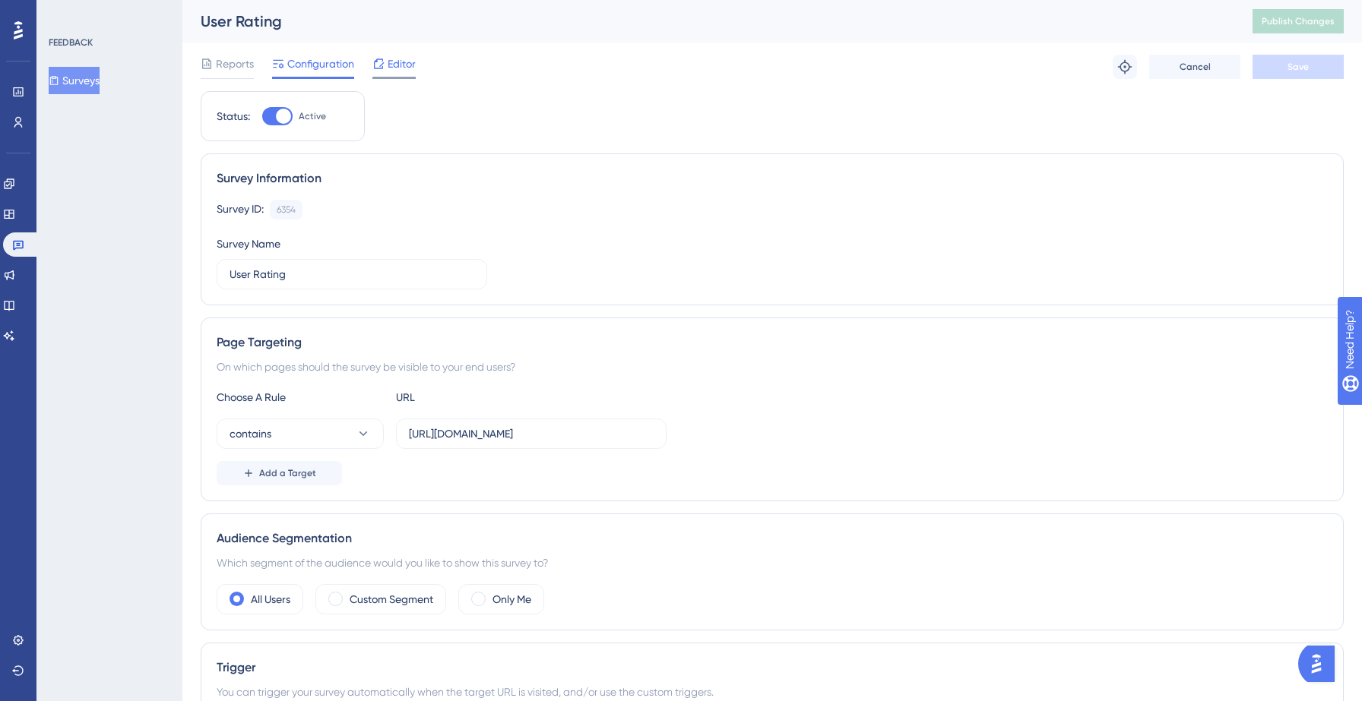
click at [391, 70] on span "Editor" at bounding box center [402, 64] width 28 height 18
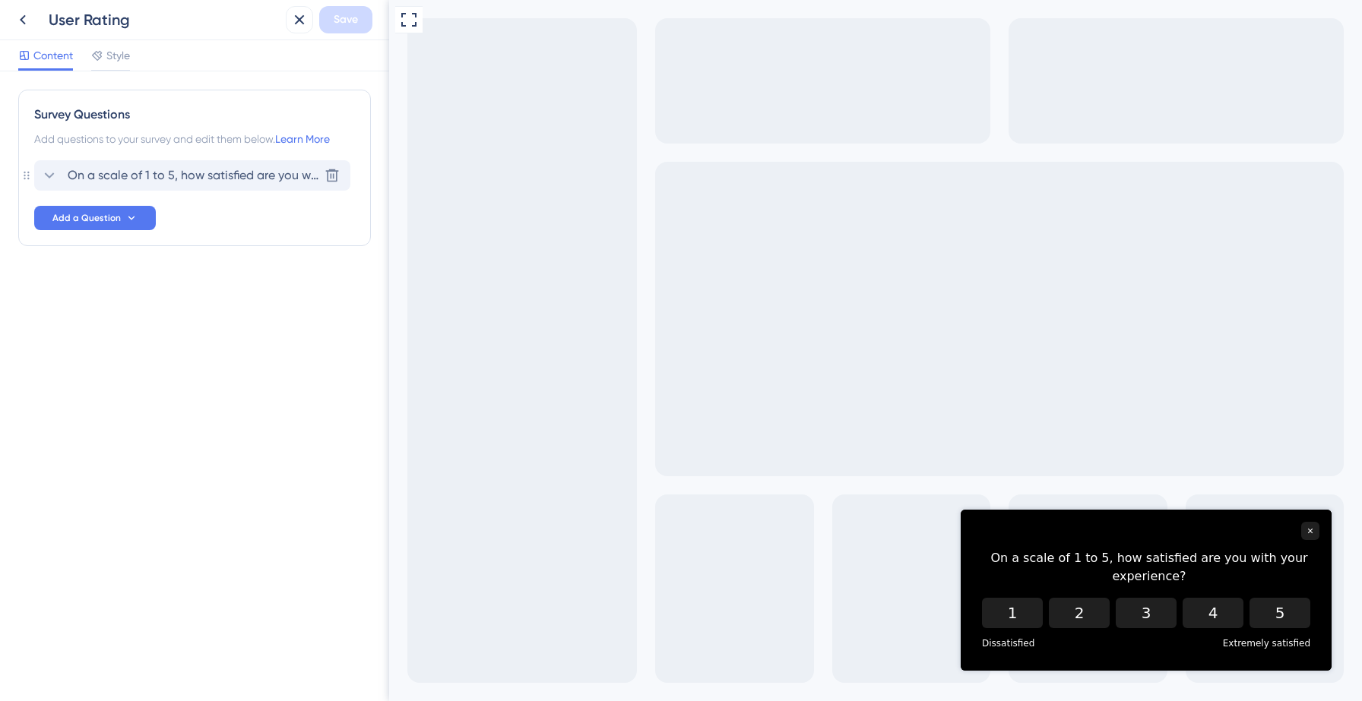
click at [227, 174] on span "On a scale of 1 to 5, how satisfied are you with your experience?" at bounding box center [193, 175] width 251 height 18
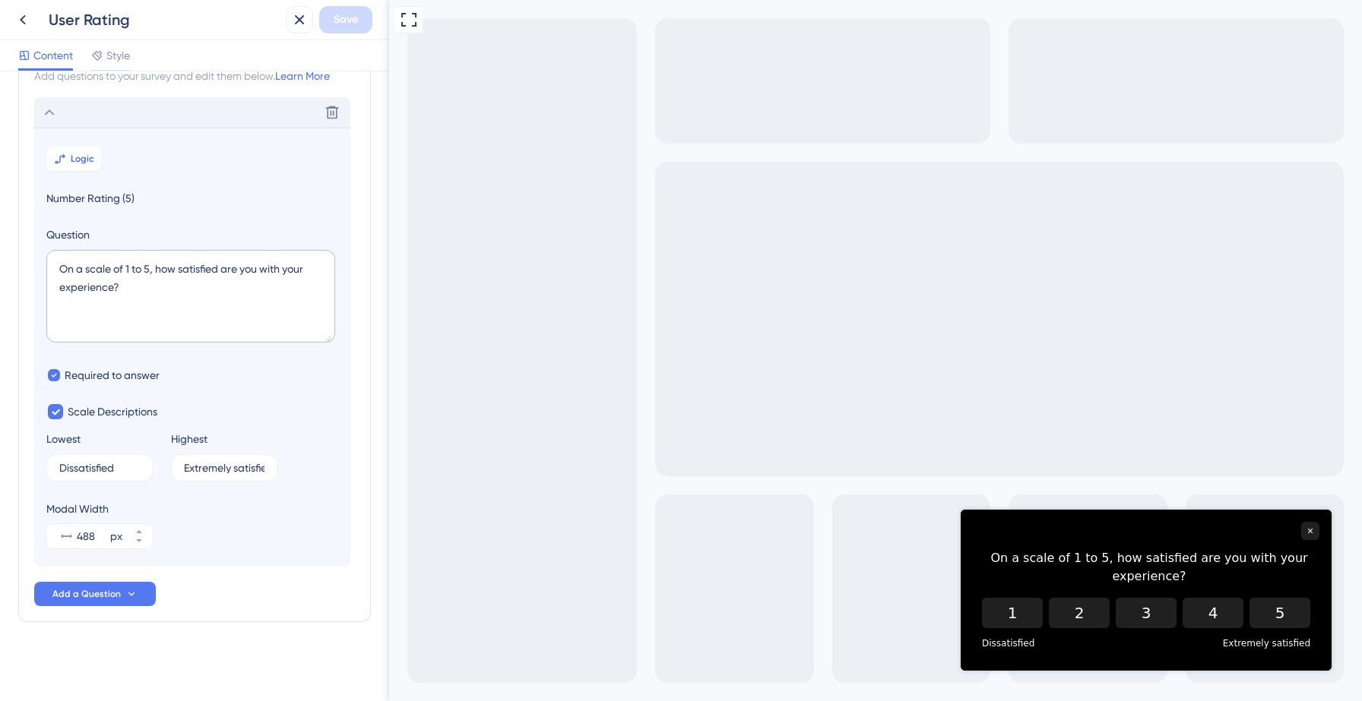
click at [52, 122] on icon at bounding box center [49, 112] width 18 height 18
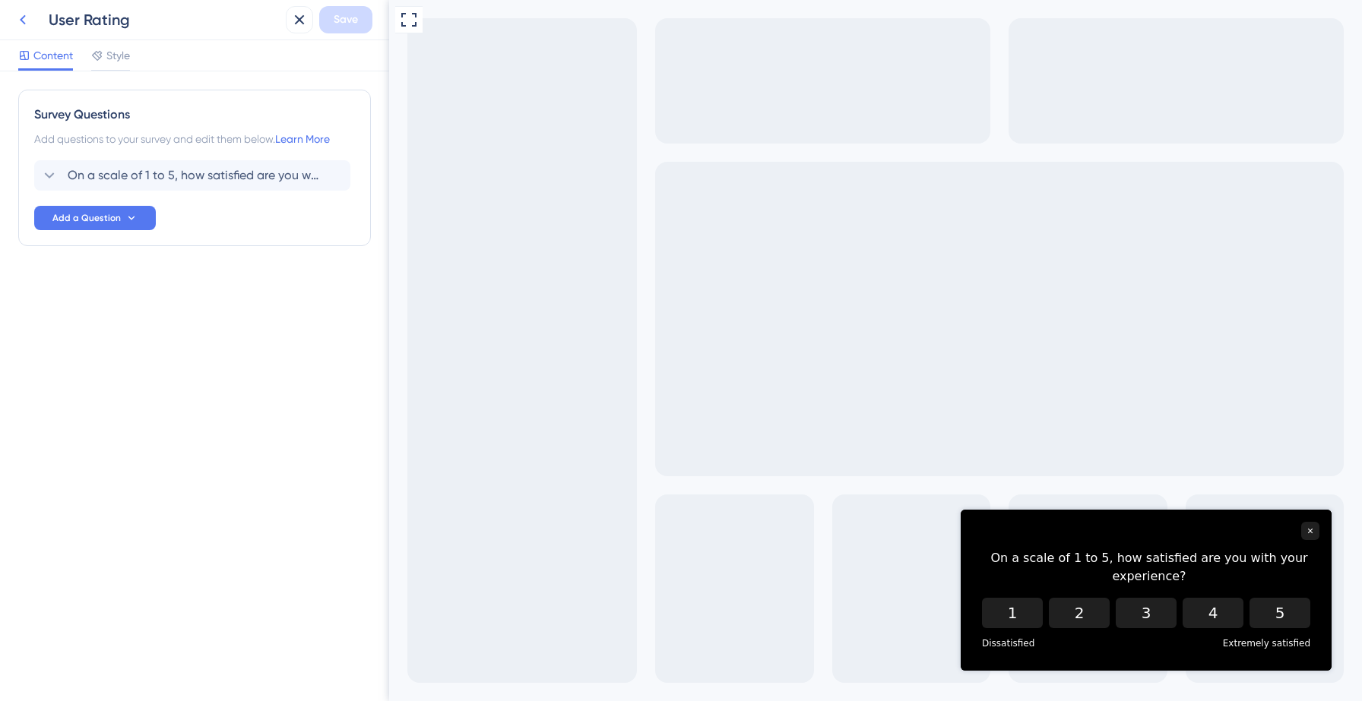
click at [30, 17] on icon at bounding box center [23, 20] width 18 height 18
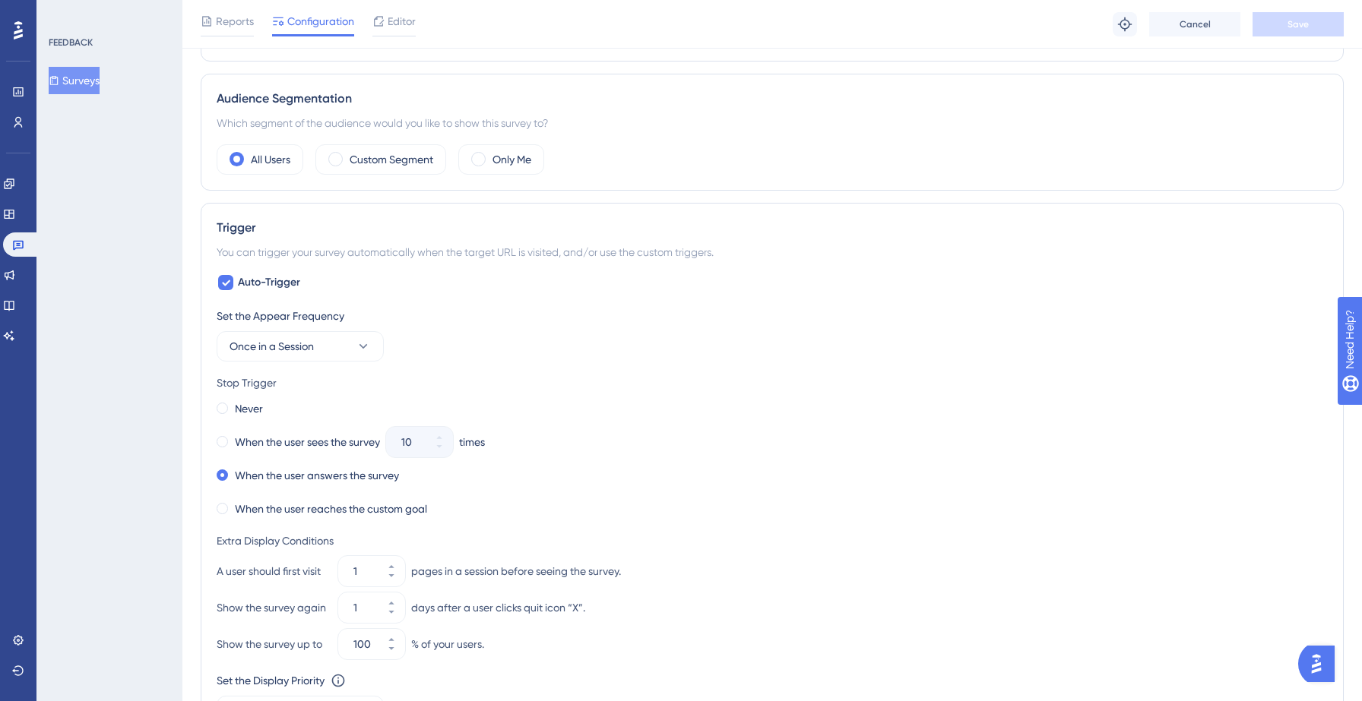
scroll to position [434, 0]
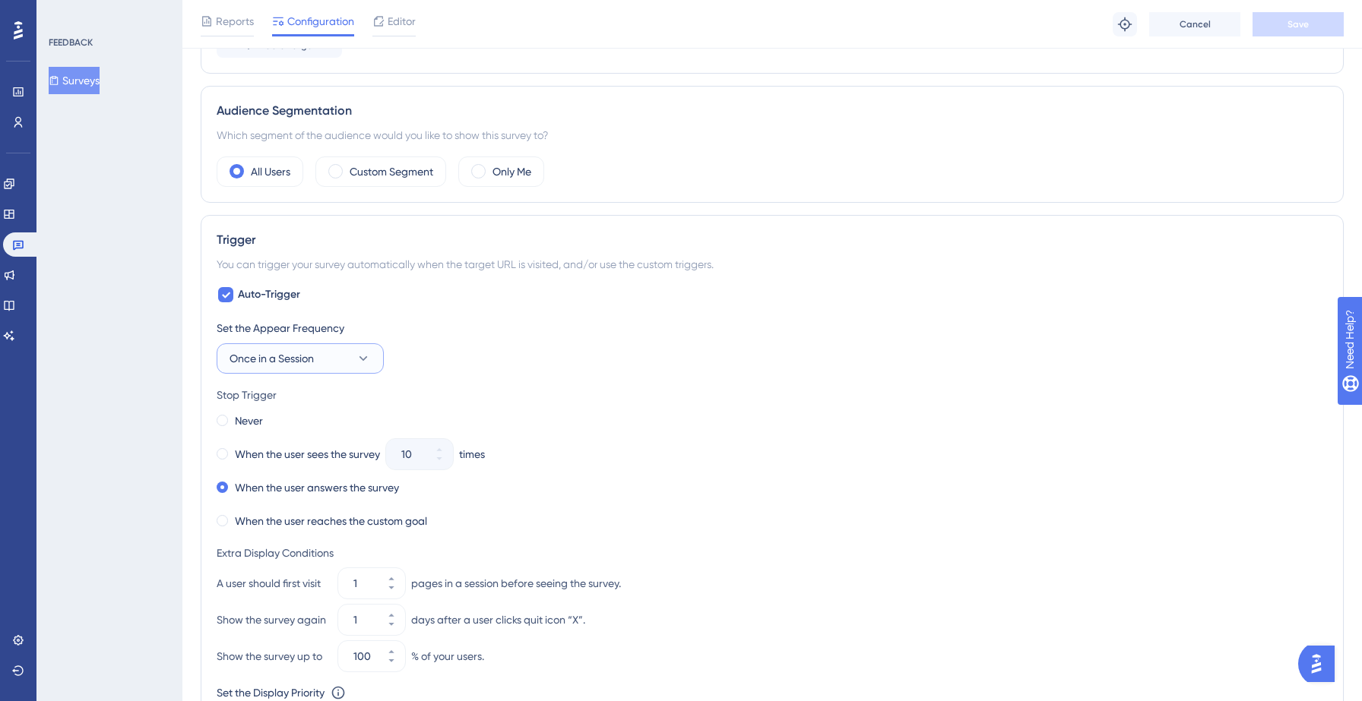
click at [338, 353] on button "Once in a Session" at bounding box center [300, 358] width 167 height 30
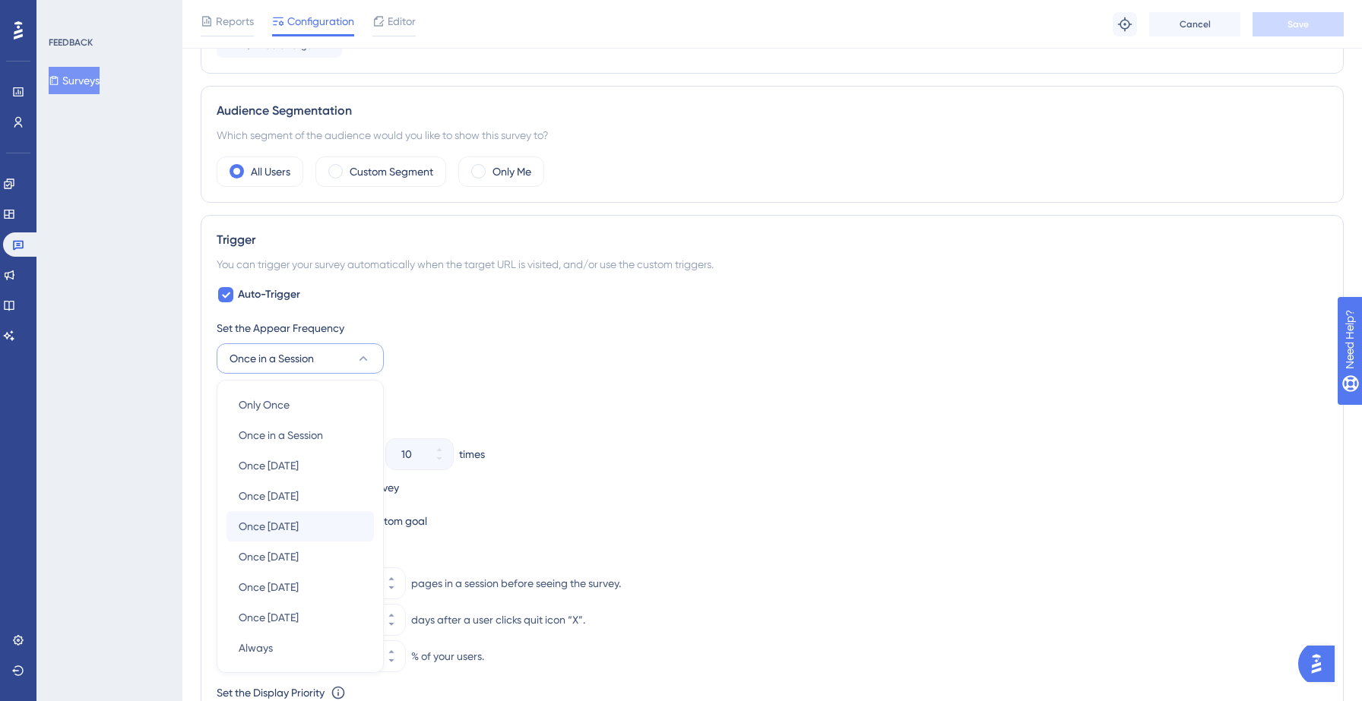
scroll to position [609, 0]
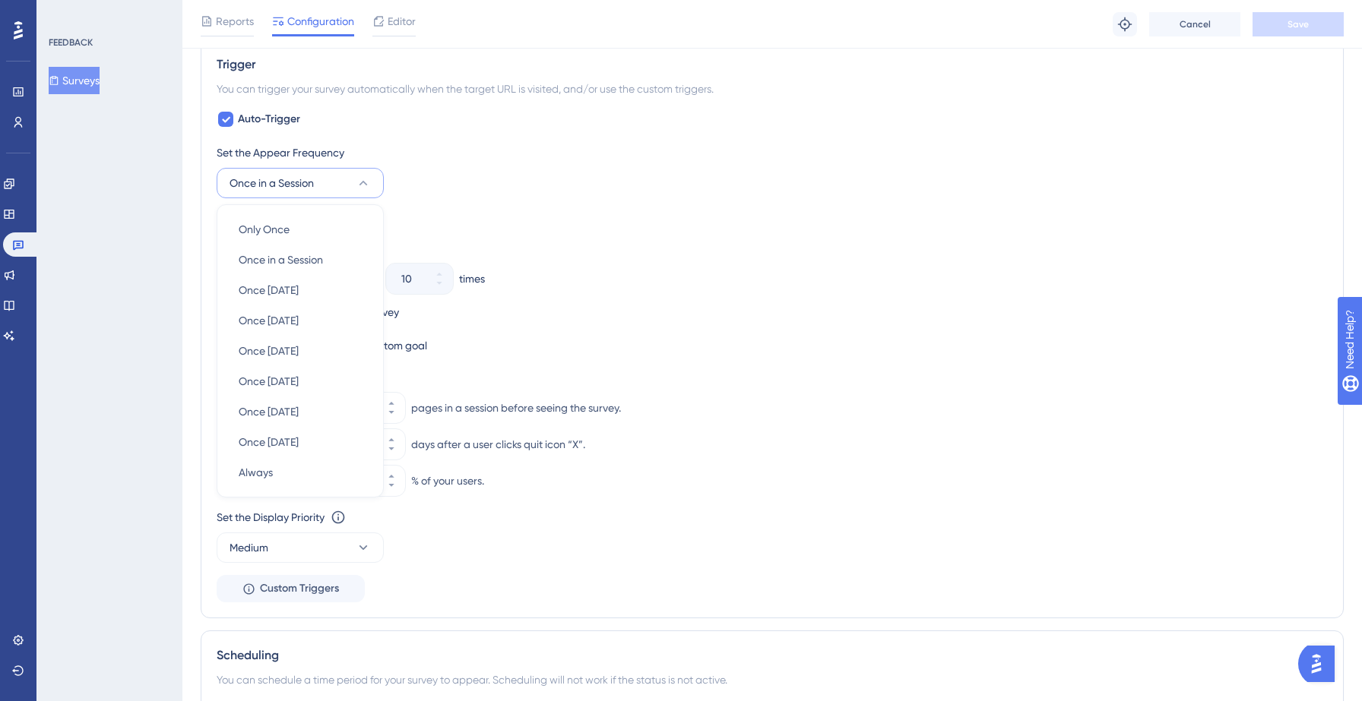
click at [479, 193] on div "Set the Appear Frequency Once in a Session Only Once Only Once Once in a Sessio…" at bounding box center [772, 171] width 1111 height 55
click at [370, 189] on icon at bounding box center [363, 183] width 15 height 15
click at [347, 191] on button "Once in a Session" at bounding box center [300, 183] width 167 height 30
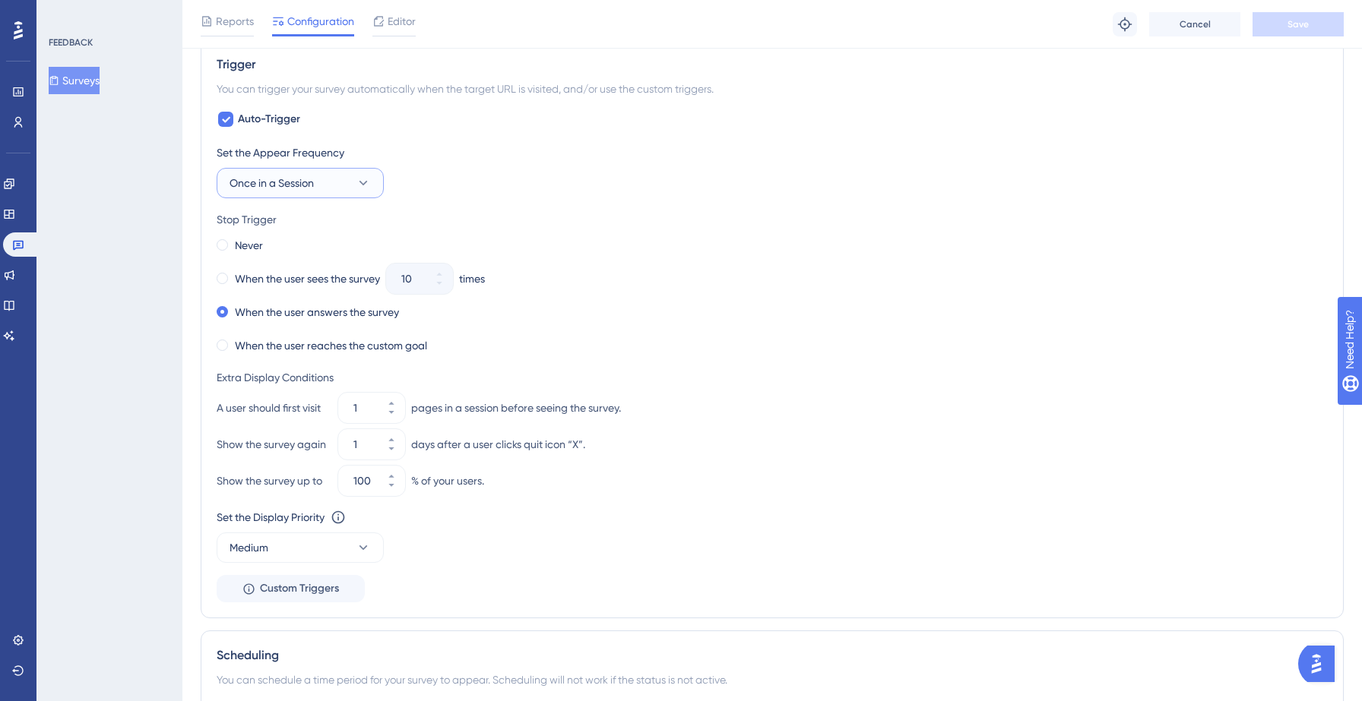
click at [364, 192] on button "Once in a Session" at bounding box center [300, 183] width 167 height 30
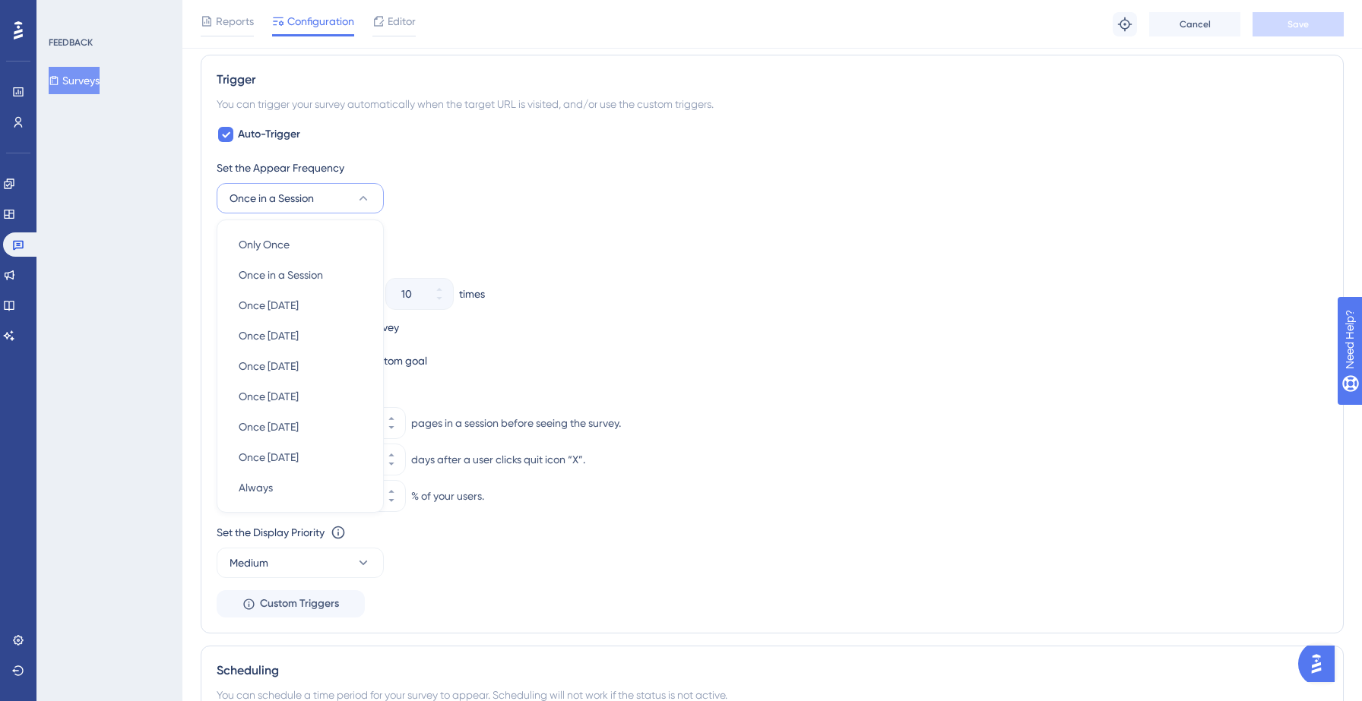
click at [519, 192] on div "Set the Appear Frequency Once in a Session Only Once Only Once Once in a Sessio…" at bounding box center [772, 186] width 1111 height 55
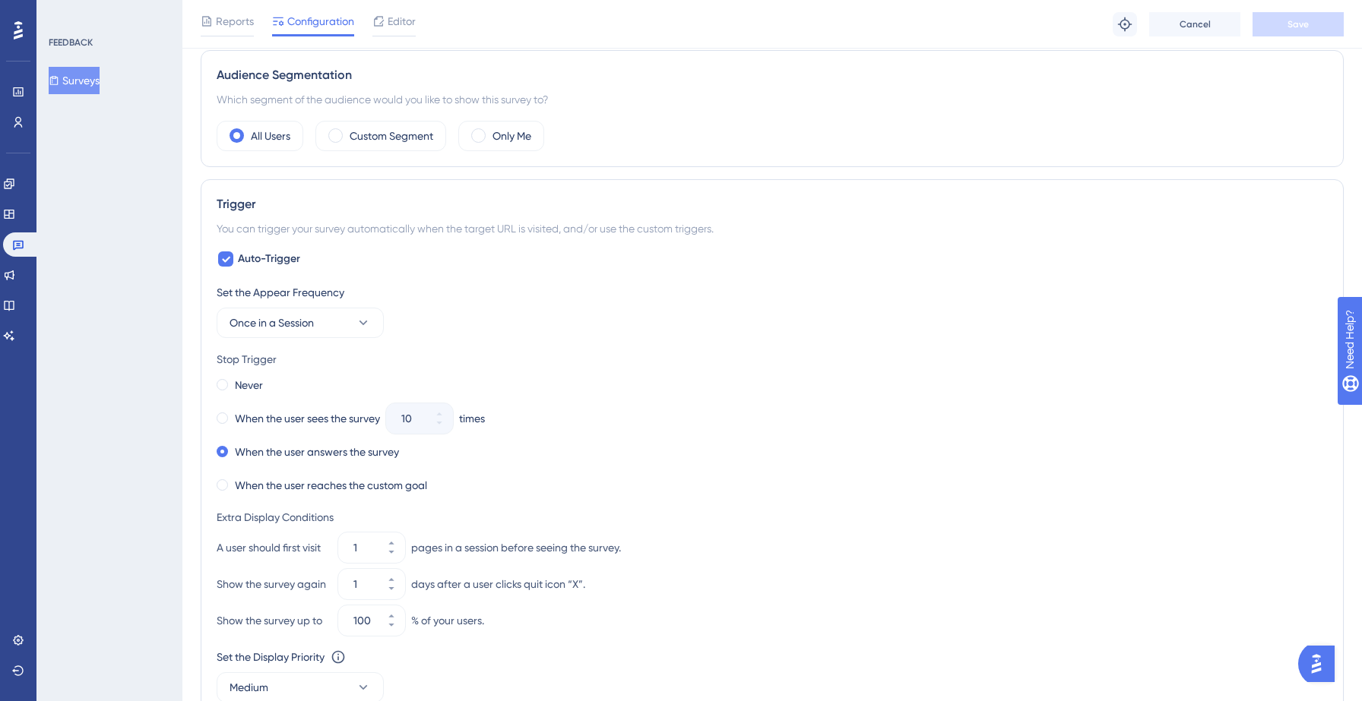
scroll to position [467, 0]
click at [451, 228] on div "You can trigger your survey automatically when the target URL is visited, and/o…" at bounding box center [772, 232] width 1111 height 18
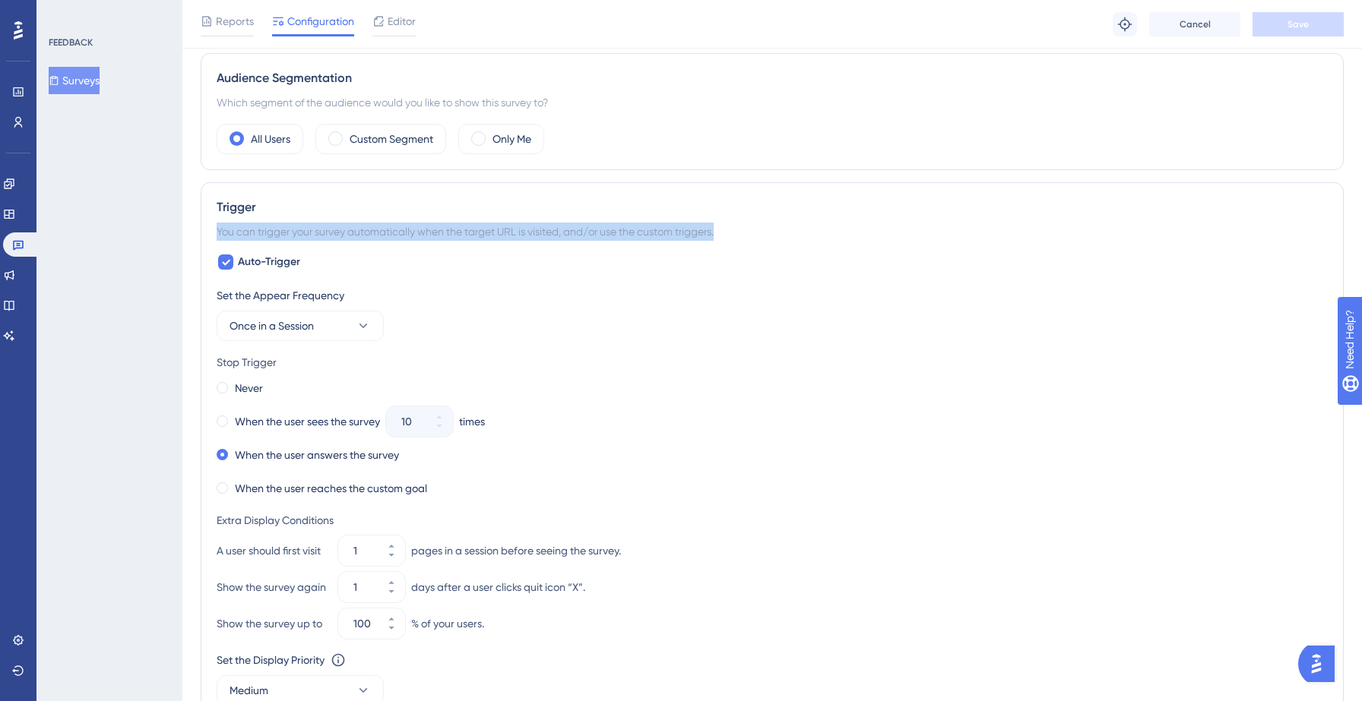
click at [451, 228] on div "You can trigger your survey automatically when the target URL is visited, and/o…" at bounding box center [772, 232] width 1111 height 18
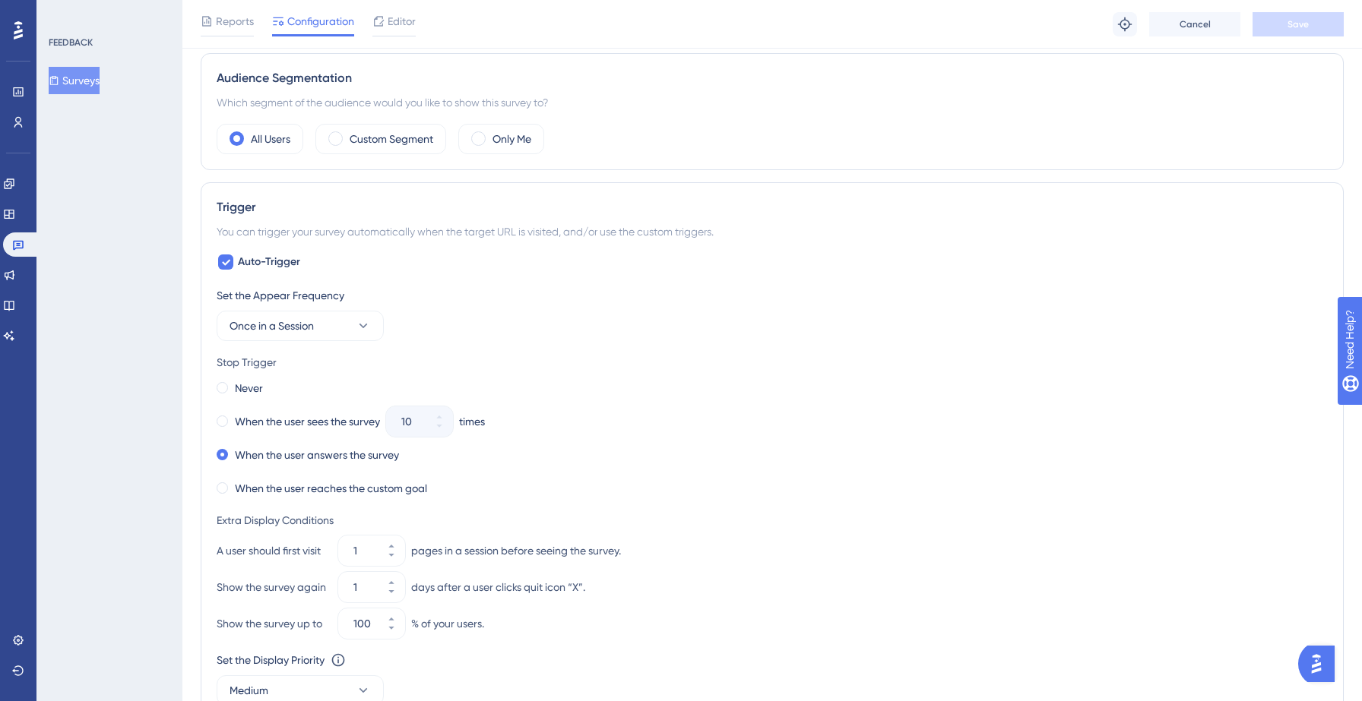
click at [451, 228] on div "You can trigger your survey automatically when the target URL is visited, and/o…" at bounding box center [772, 232] width 1111 height 18
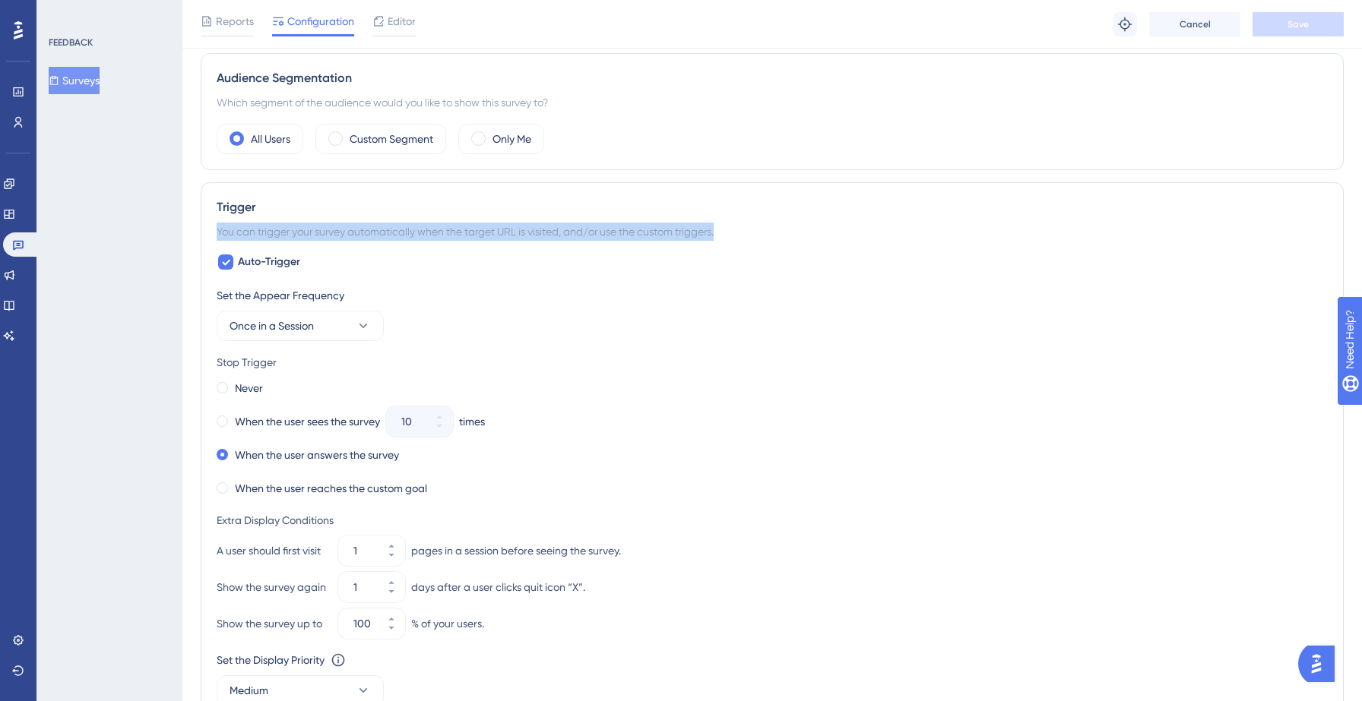
click at [451, 228] on div "You can trigger your survey automatically when the target URL is visited, and/o…" at bounding box center [772, 232] width 1111 height 18
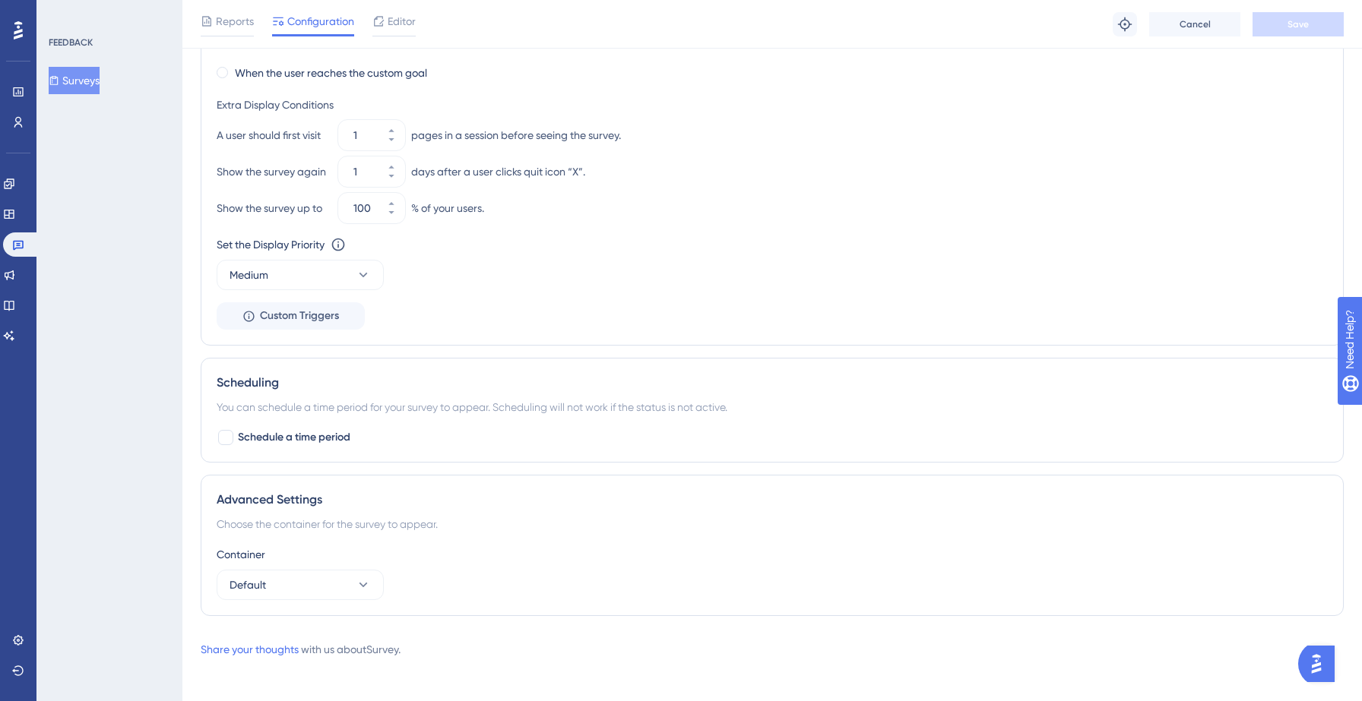
scroll to position [0, 0]
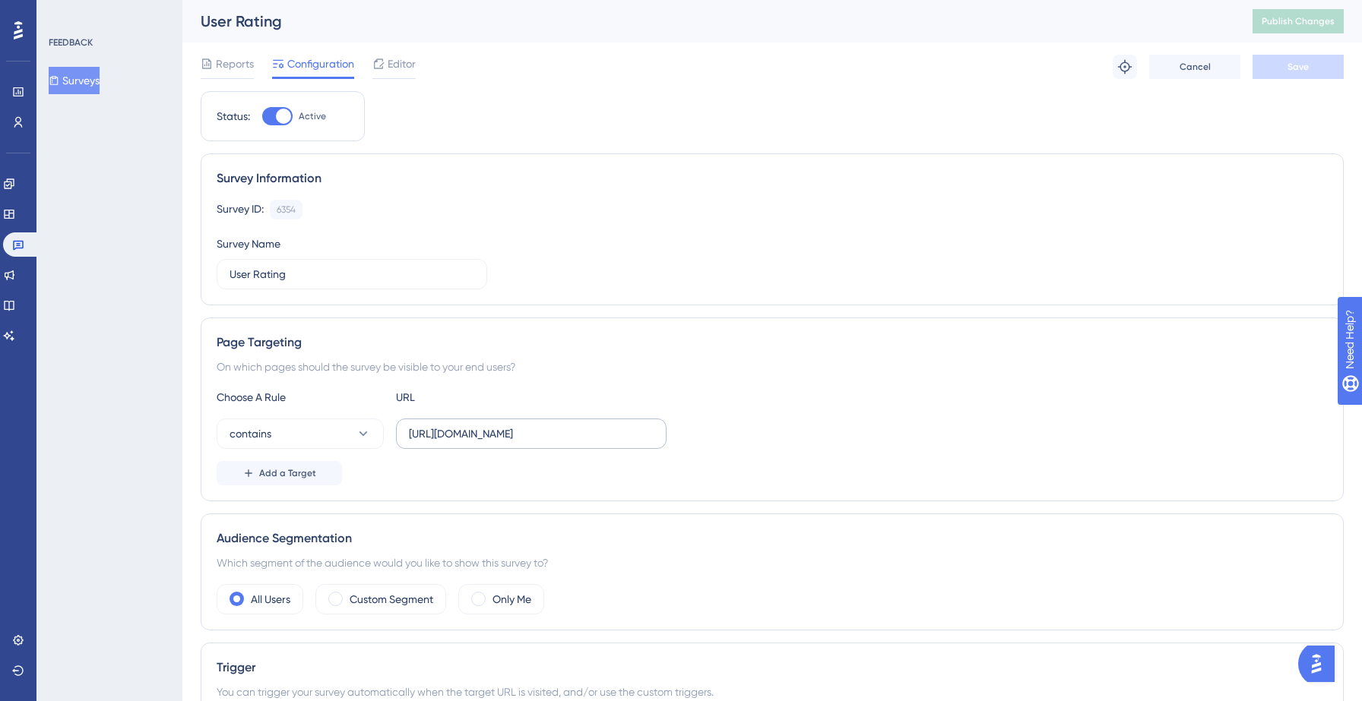
click at [596, 421] on label "https://yellowstone.salesgenie.com" at bounding box center [531, 434] width 271 height 30
click at [596, 426] on input "https://yellowstone.salesgenie.com" at bounding box center [531, 434] width 245 height 17
type input "https://yellowstone.salesgenie.com/"
click at [1303, 65] on span "Save" at bounding box center [1297, 67] width 21 height 12
click at [1294, 27] on button "Publish Changes" at bounding box center [1297, 21] width 91 height 24
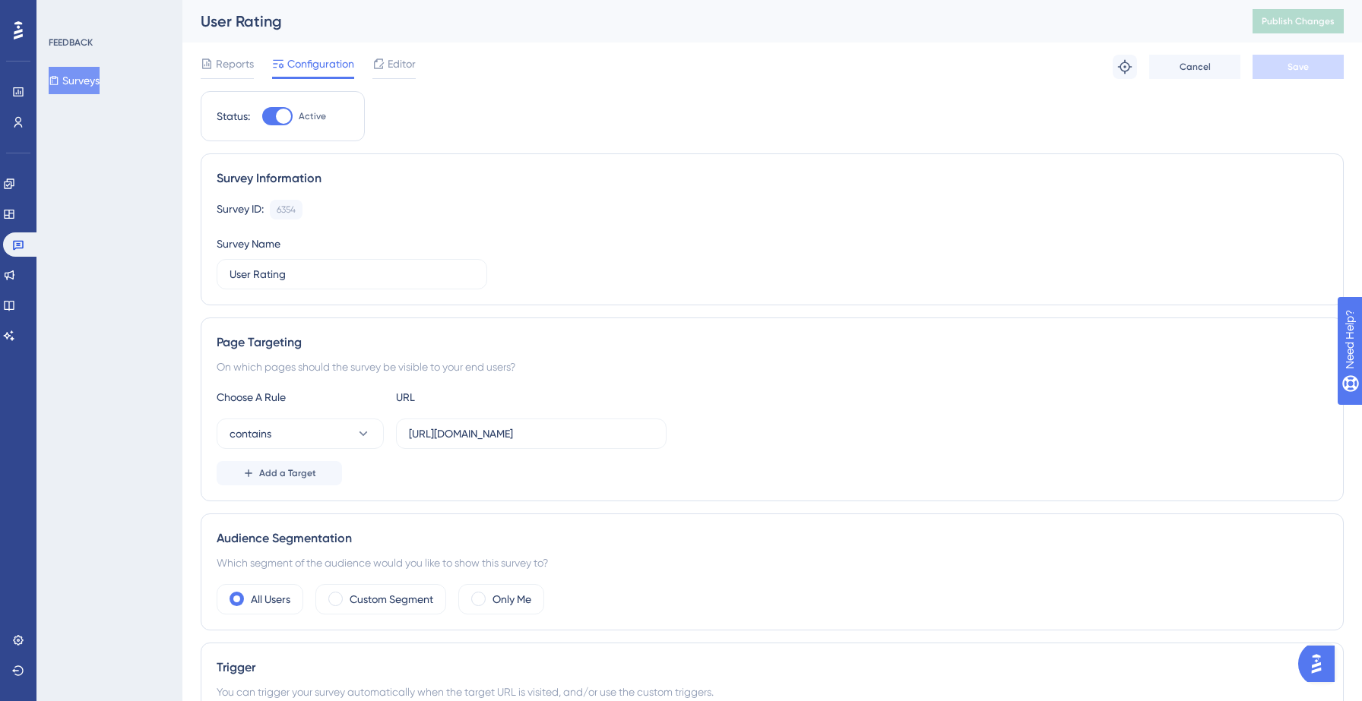
click at [87, 86] on button "Surveys" at bounding box center [74, 80] width 51 height 27
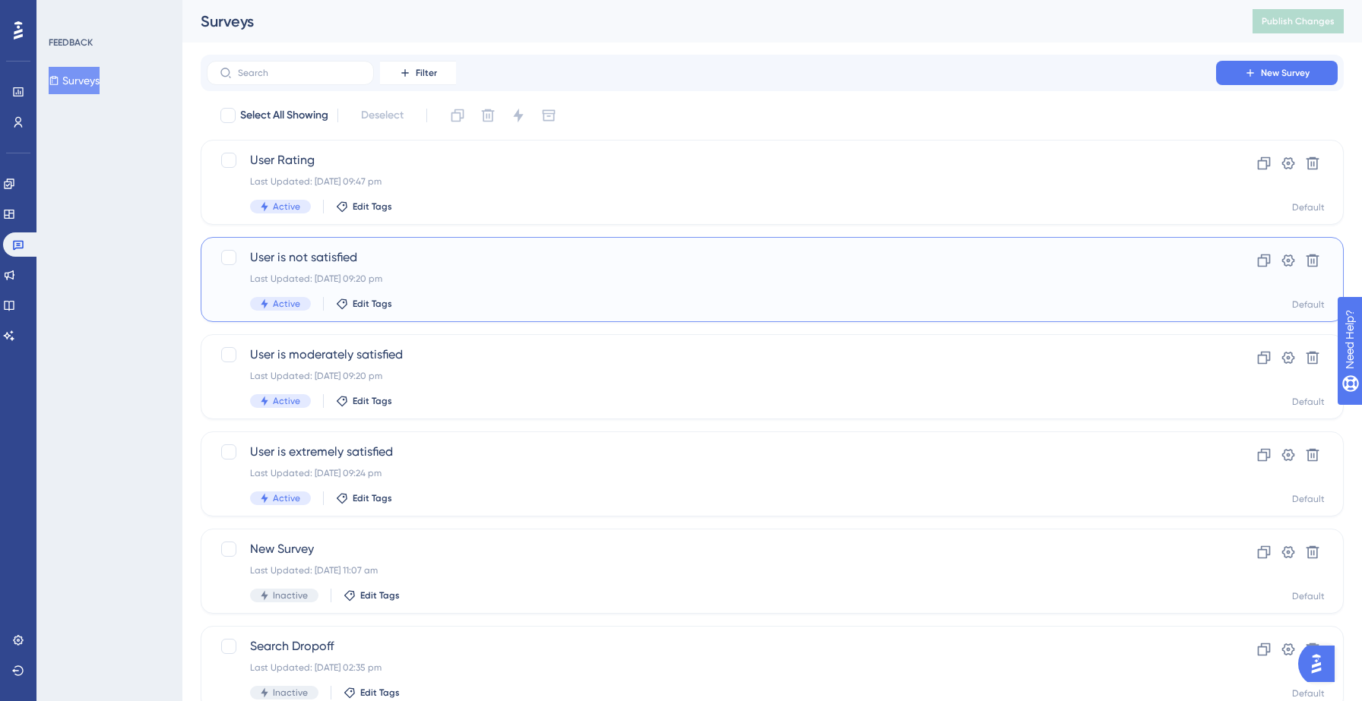
click at [457, 274] on div "Last Updated: 14 Sept 2025 09:20 pm" at bounding box center [711, 279] width 923 height 12
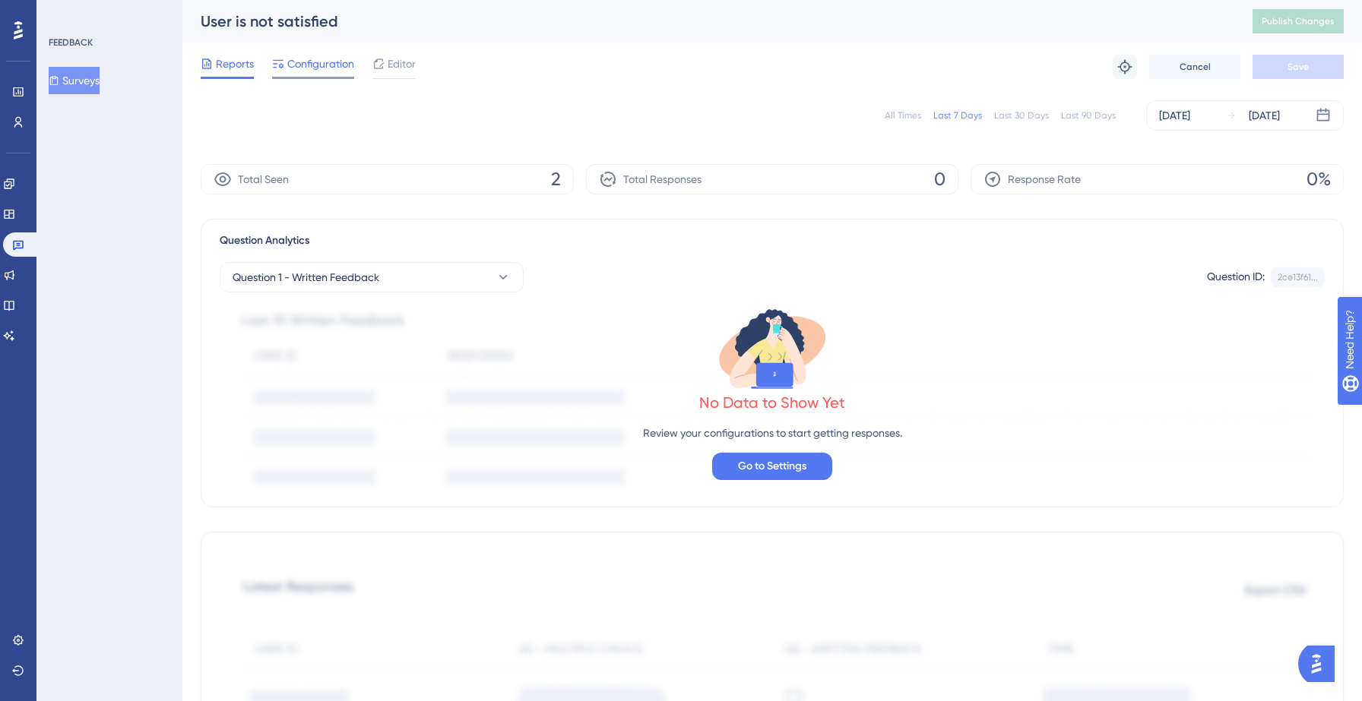
click at [323, 67] on span "Configuration" at bounding box center [320, 64] width 67 height 18
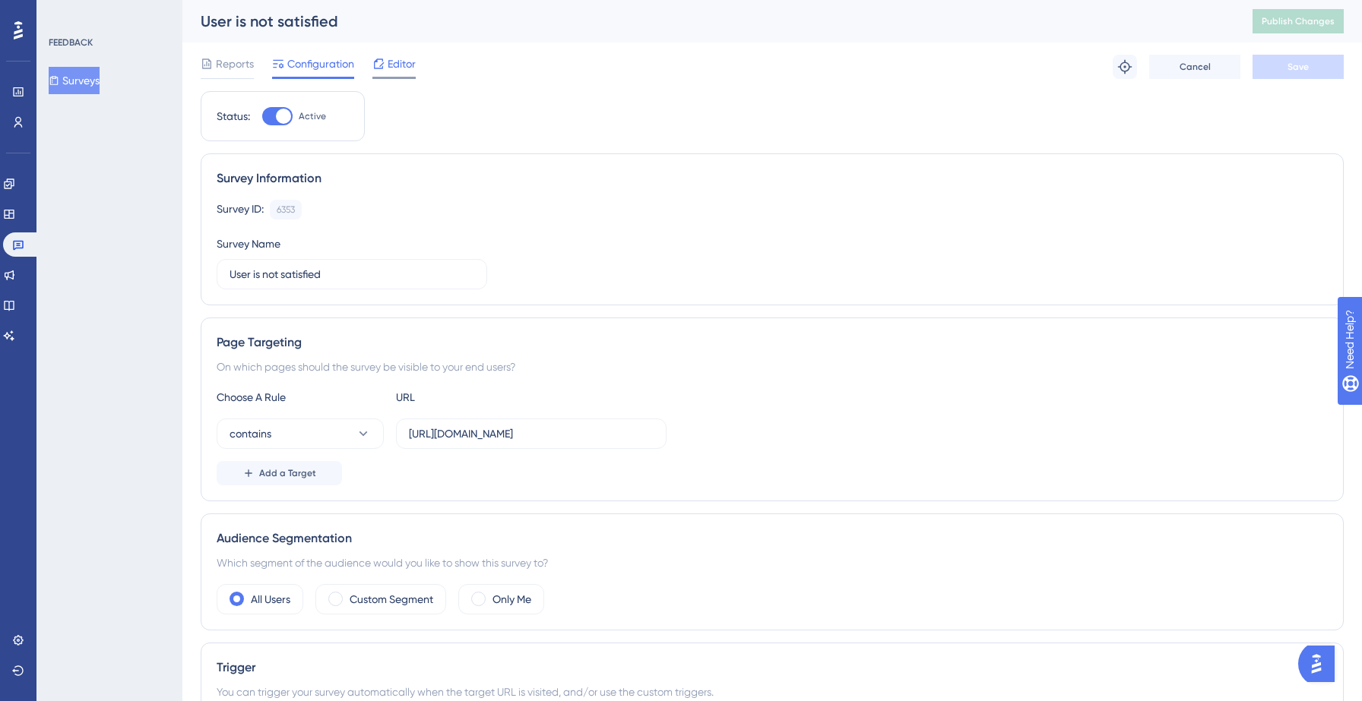
click at [391, 64] on span "Editor" at bounding box center [402, 64] width 28 height 18
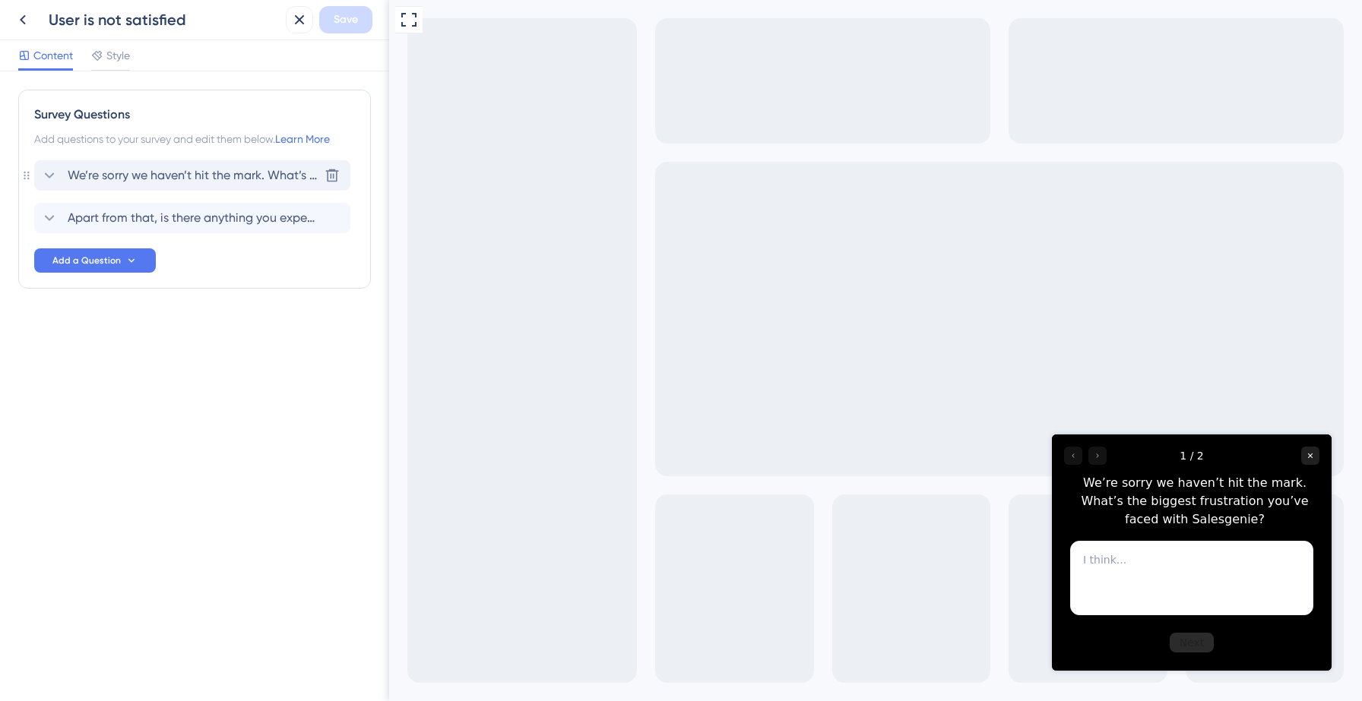
click at [211, 179] on span "We’re sorry we haven’t hit the mark. What’s the biggest frustration you’ve face…" at bounding box center [193, 175] width 251 height 18
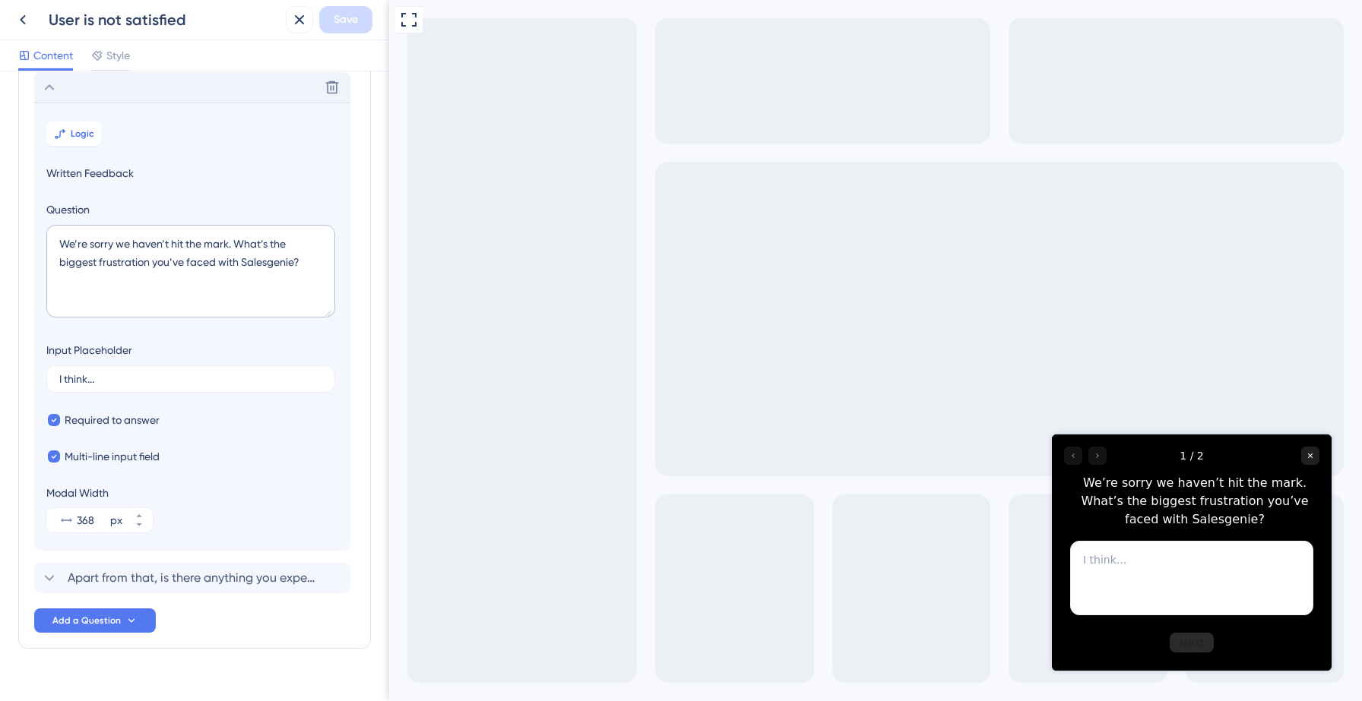
scroll to position [89, 0]
click at [81, 135] on span "Logic" at bounding box center [83, 133] width 24 height 12
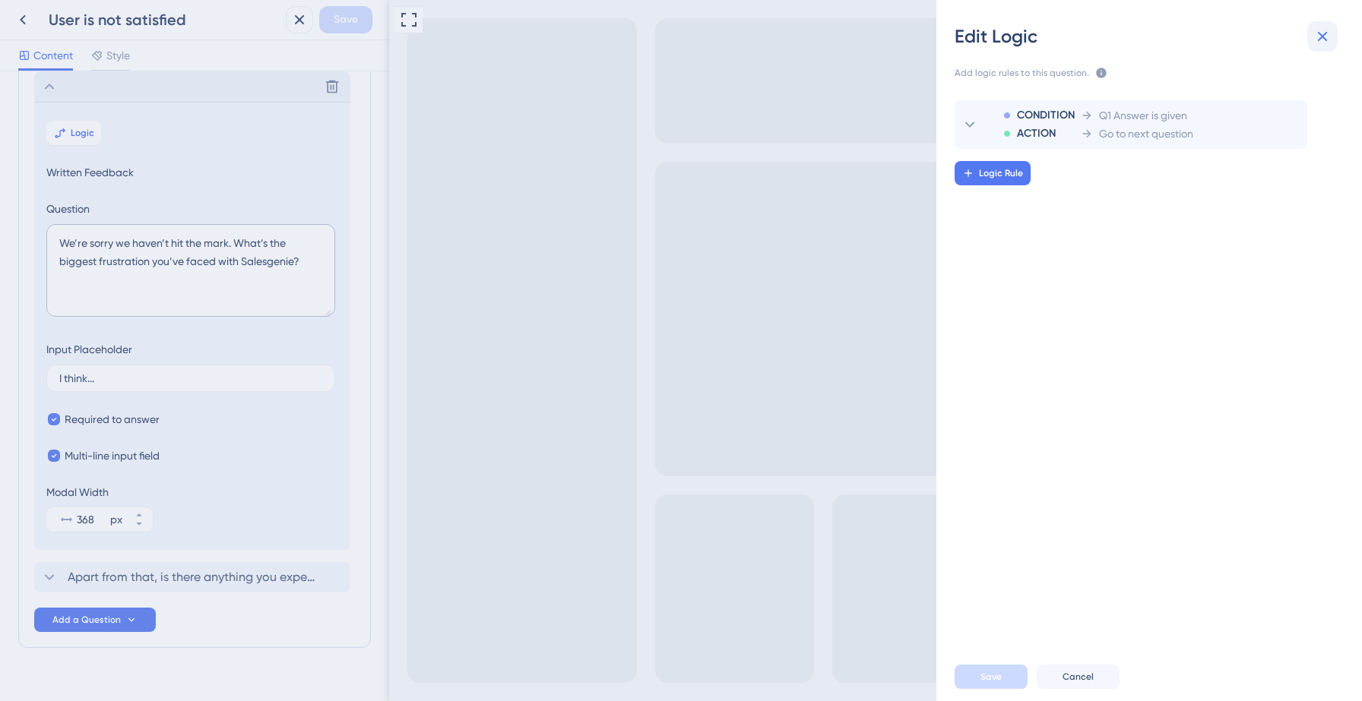
click at [1319, 30] on icon at bounding box center [1322, 36] width 18 height 18
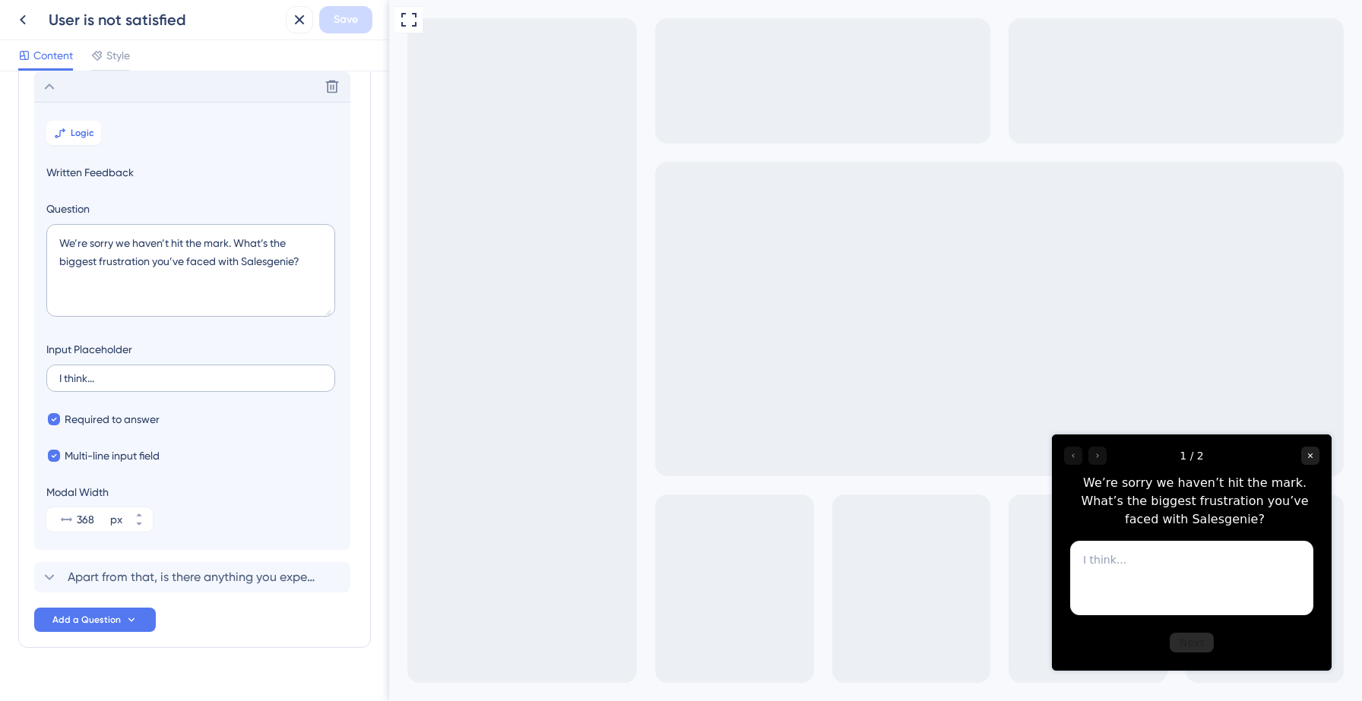
scroll to position [0, 0]
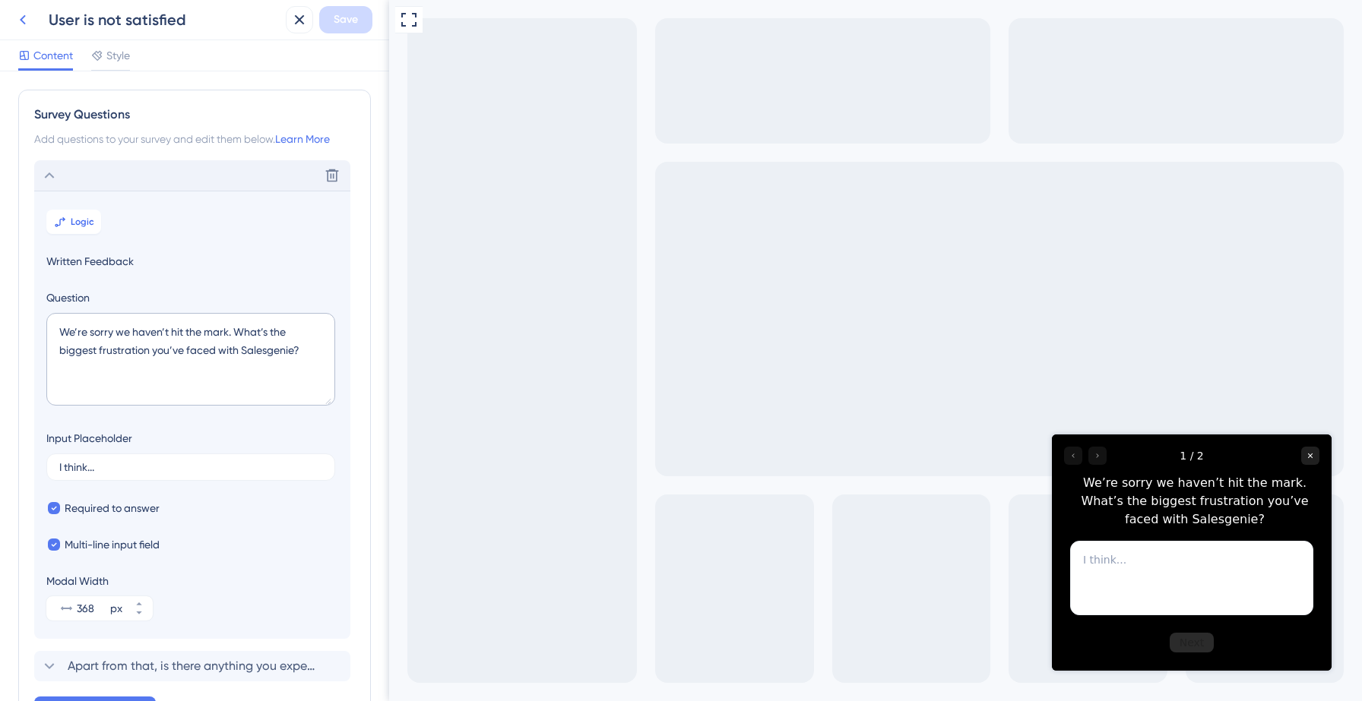
click at [14, 16] on icon at bounding box center [23, 20] width 18 height 18
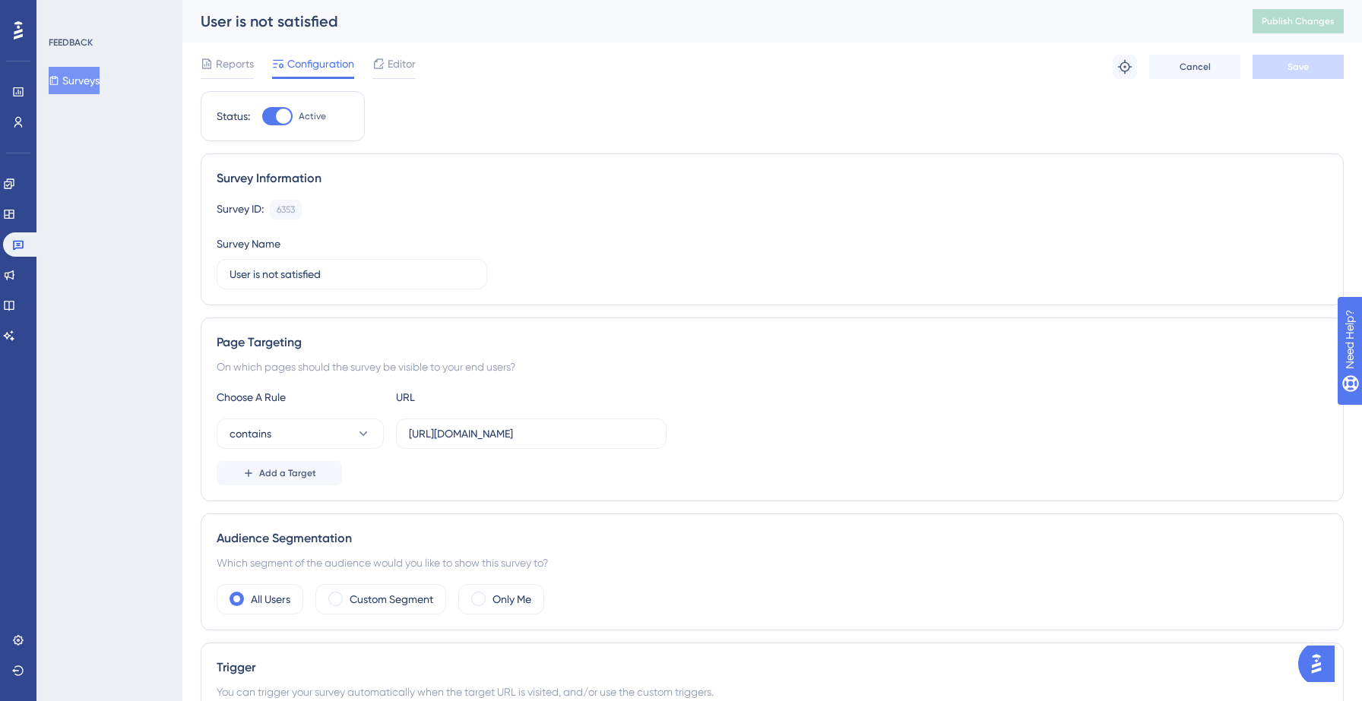
click at [84, 81] on button "Surveys" at bounding box center [74, 80] width 51 height 27
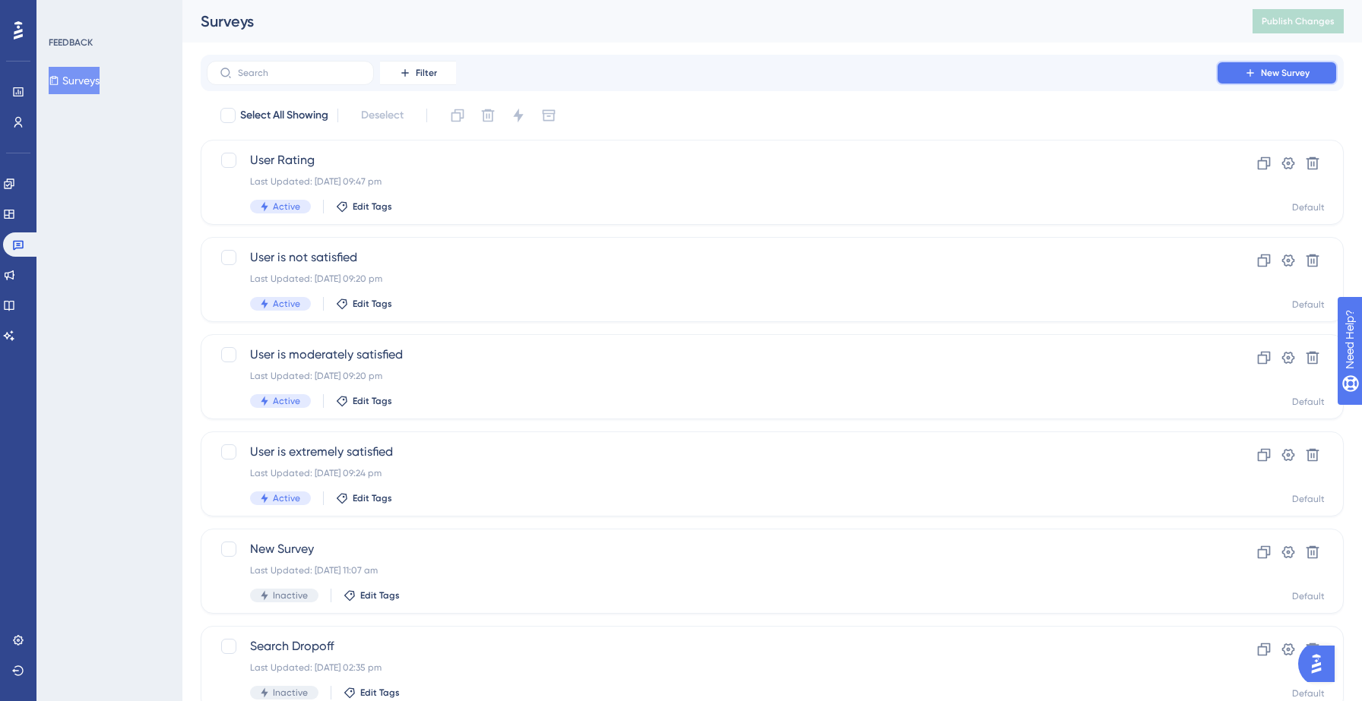
click at [1293, 69] on span "New Survey" at bounding box center [1285, 73] width 49 height 12
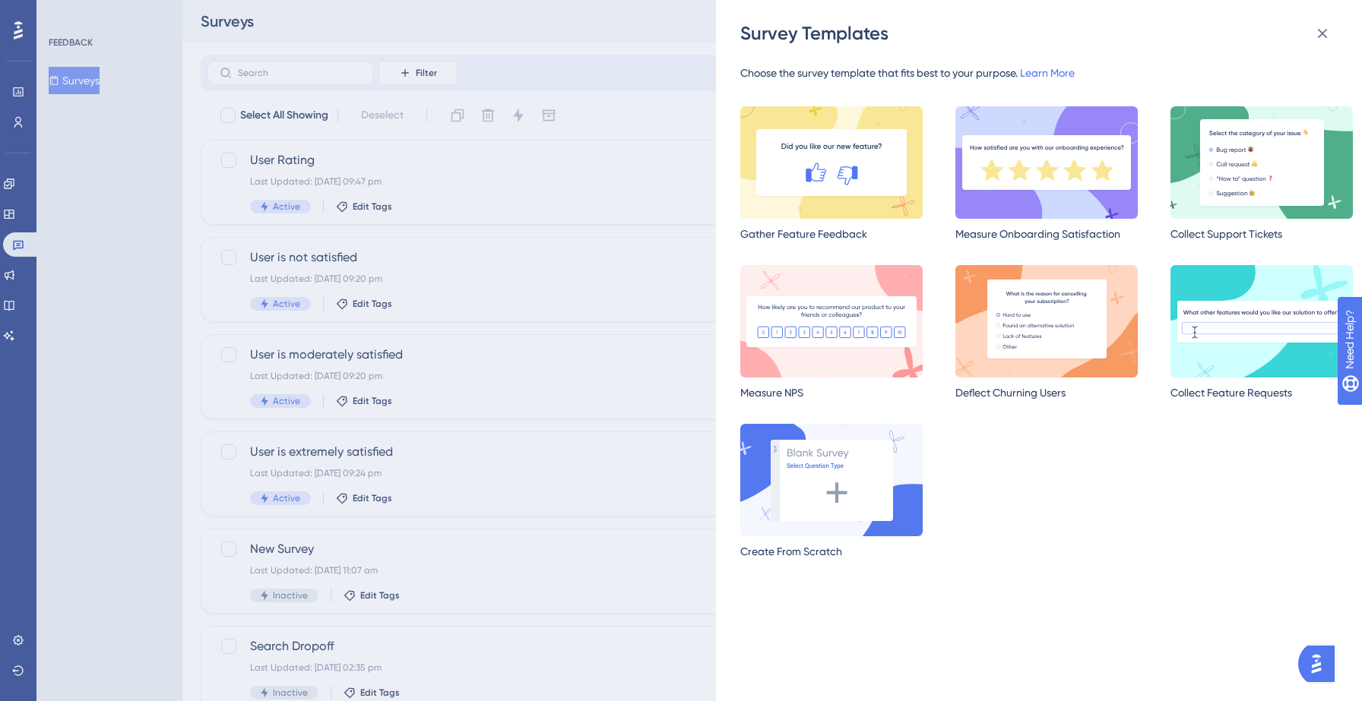
click at [1018, 176] on img at bounding box center [1046, 162] width 182 height 112
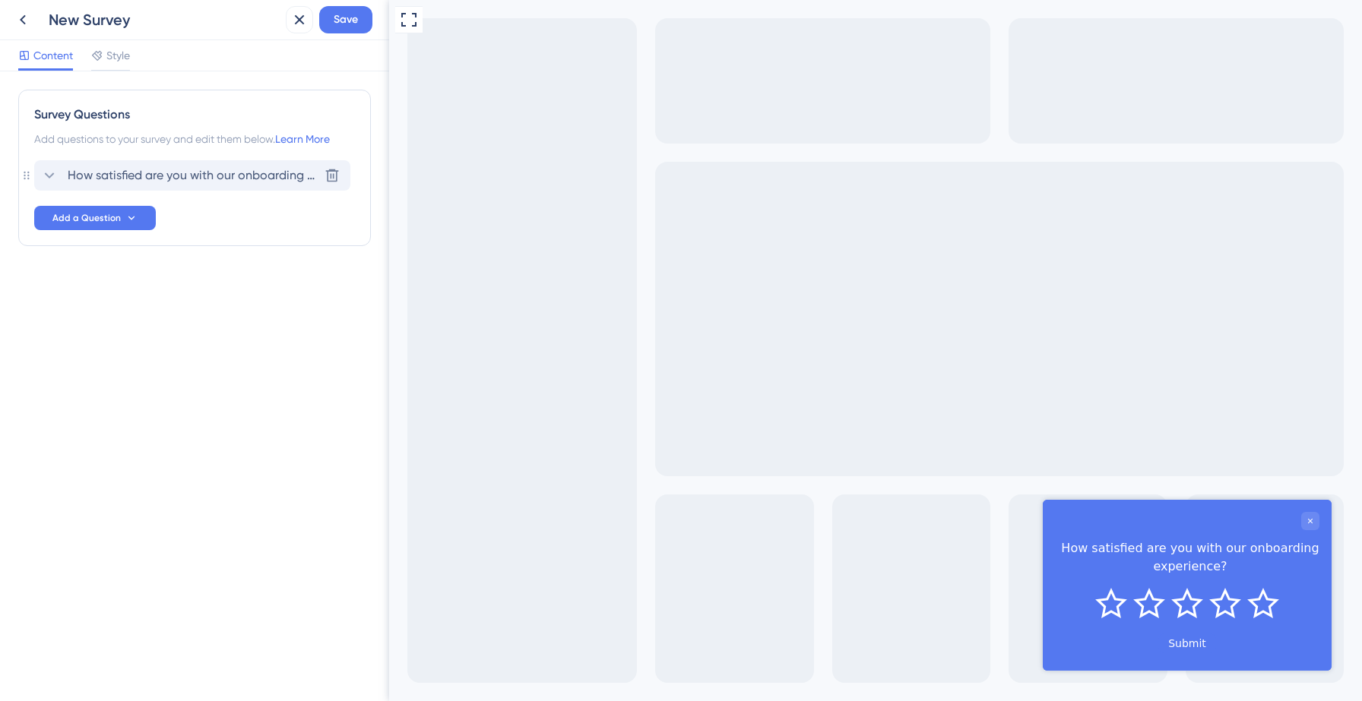
click at [133, 184] on span "How satisfied are you with our onboarding experience?" at bounding box center [193, 175] width 251 height 18
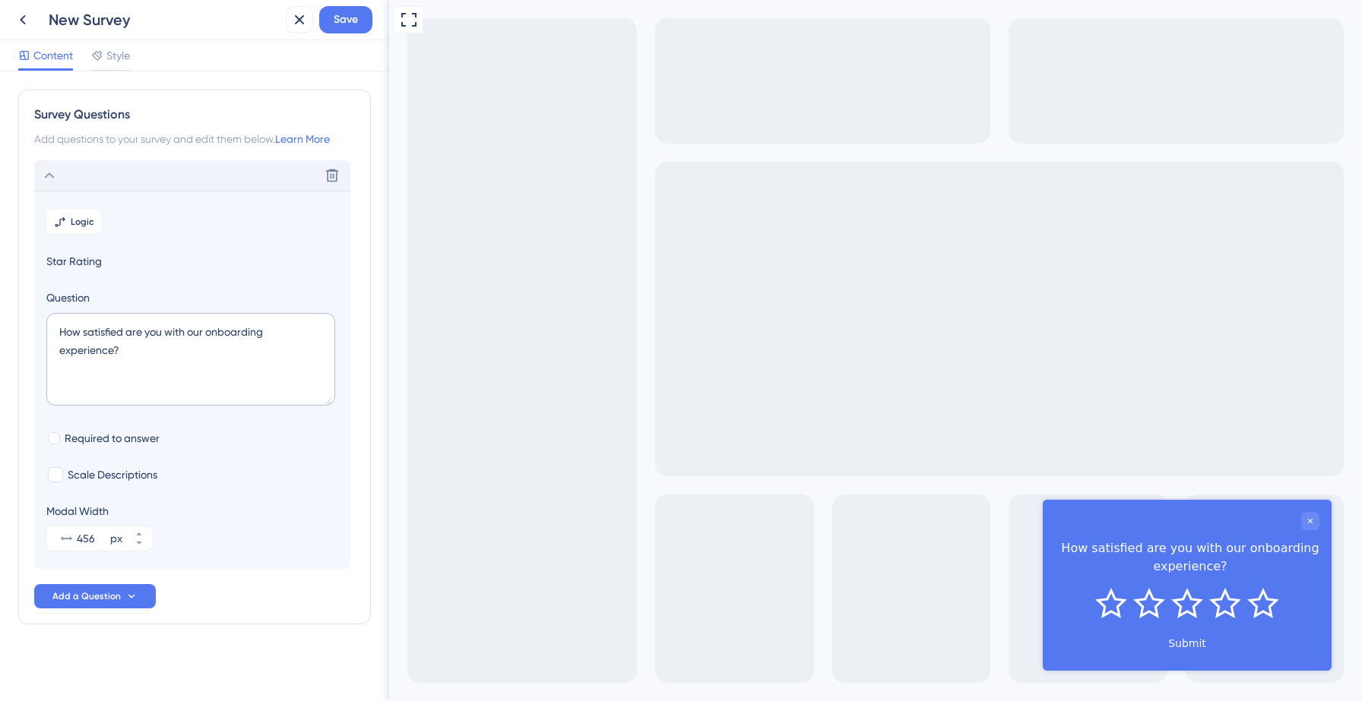
scroll to position [2, 0]
click at [93, 470] on span "Scale Descriptions" at bounding box center [113, 473] width 90 height 18
checkbox input "true"
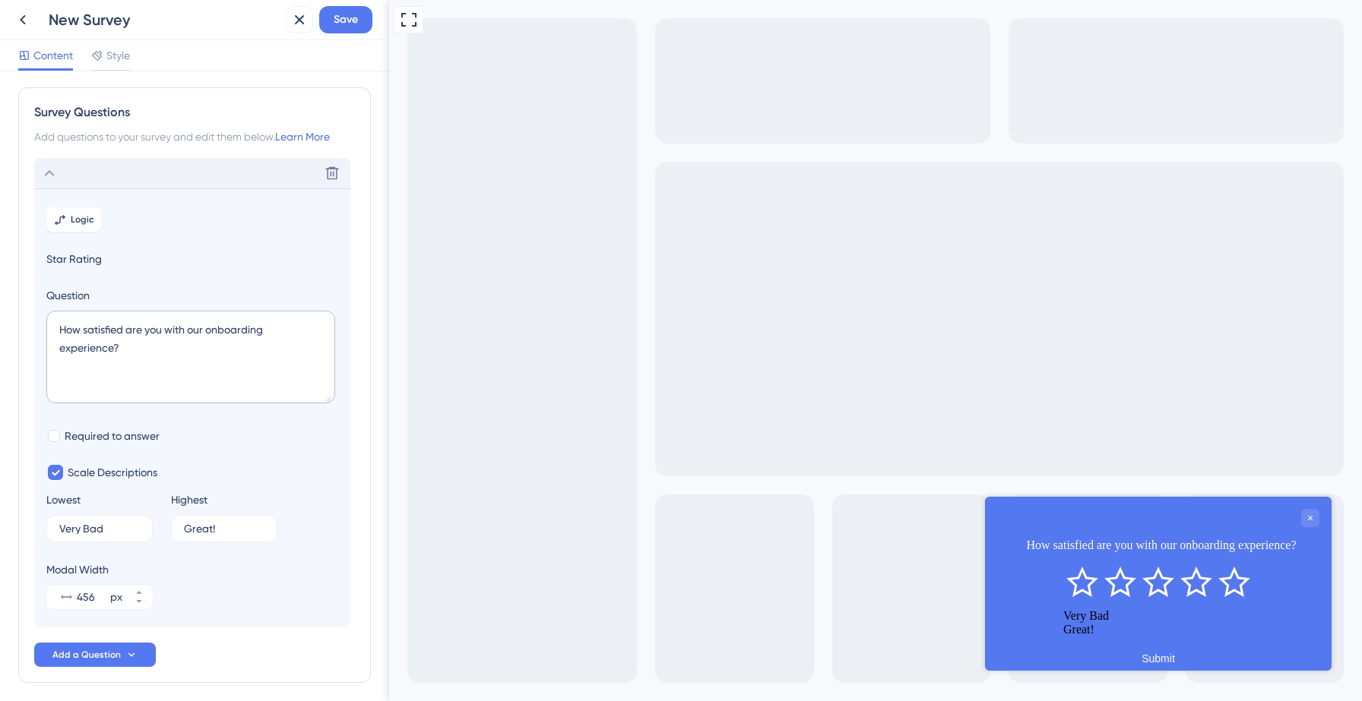
scroll to position [0, 0]
click at [65, 221] on icon at bounding box center [60, 222] width 12 height 12
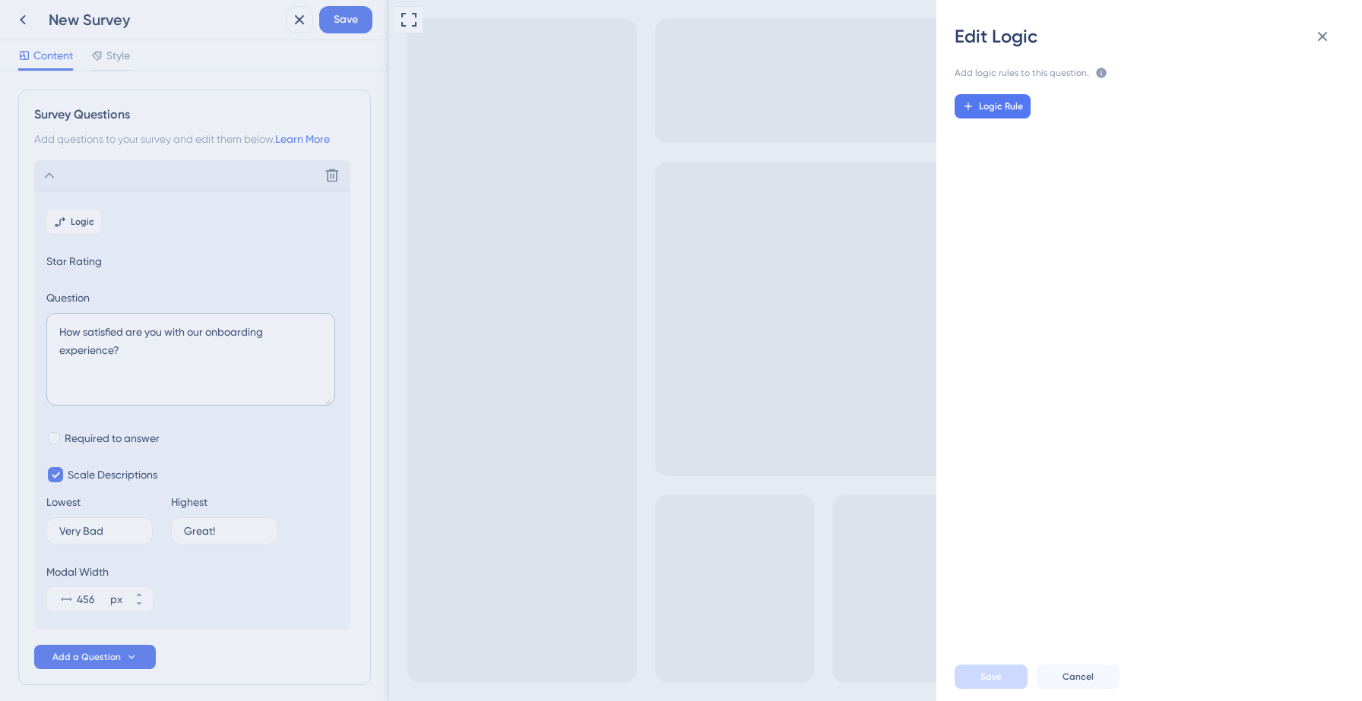
click at [49, 176] on div "Edit Logic Add logic rules to this question. The rules will apply after this qu…" at bounding box center [681, 350] width 1362 height 701
click at [52, 178] on icon at bounding box center [49, 175] width 18 height 18
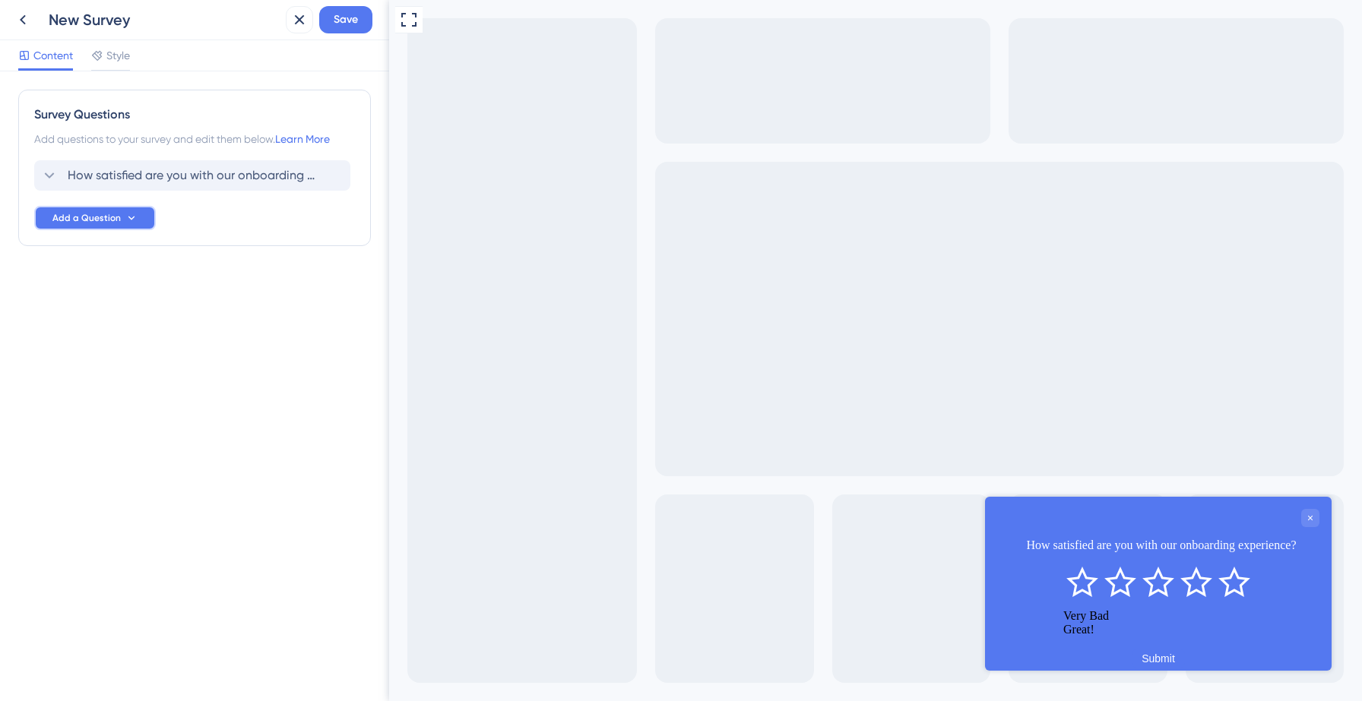
click at [93, 214] on span "Add a Question" at bounding box center [86, 218] width 68 height 12
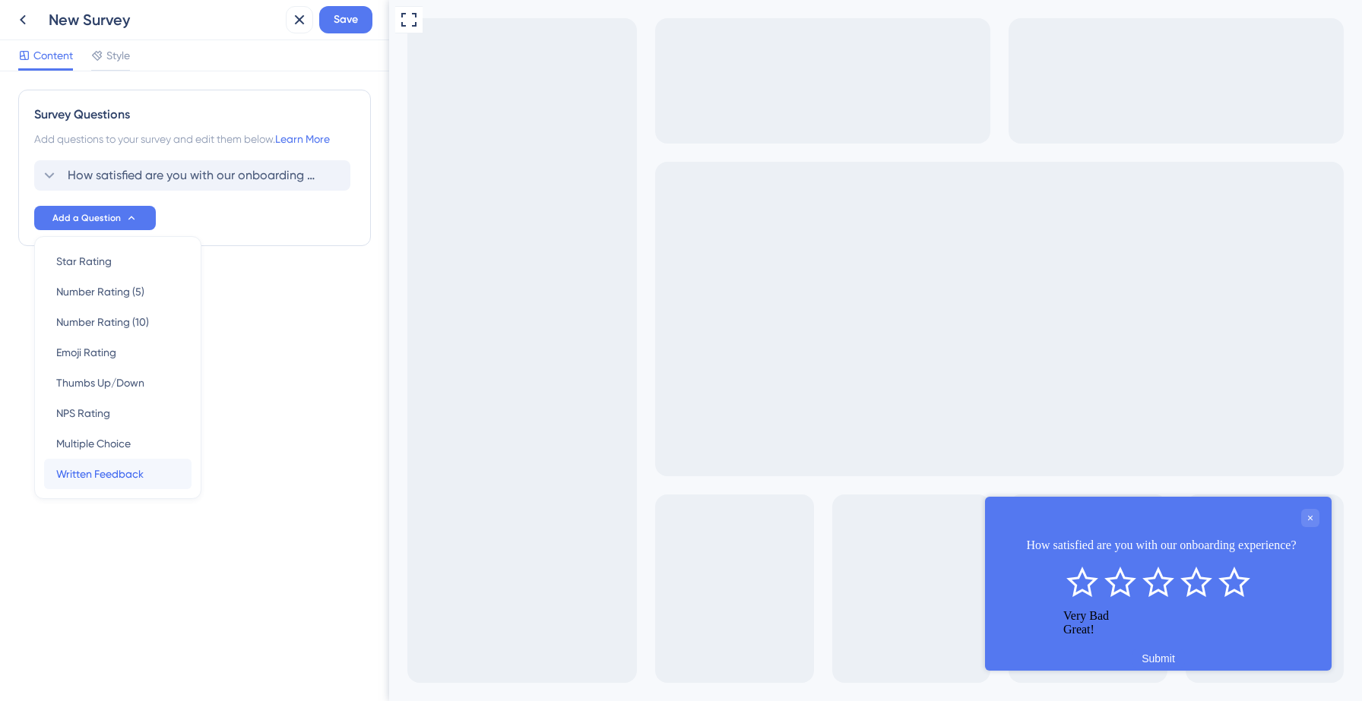
click at [116, 474] on span "Written Feedback" at bounding box center [99, 474] width 87 height 18
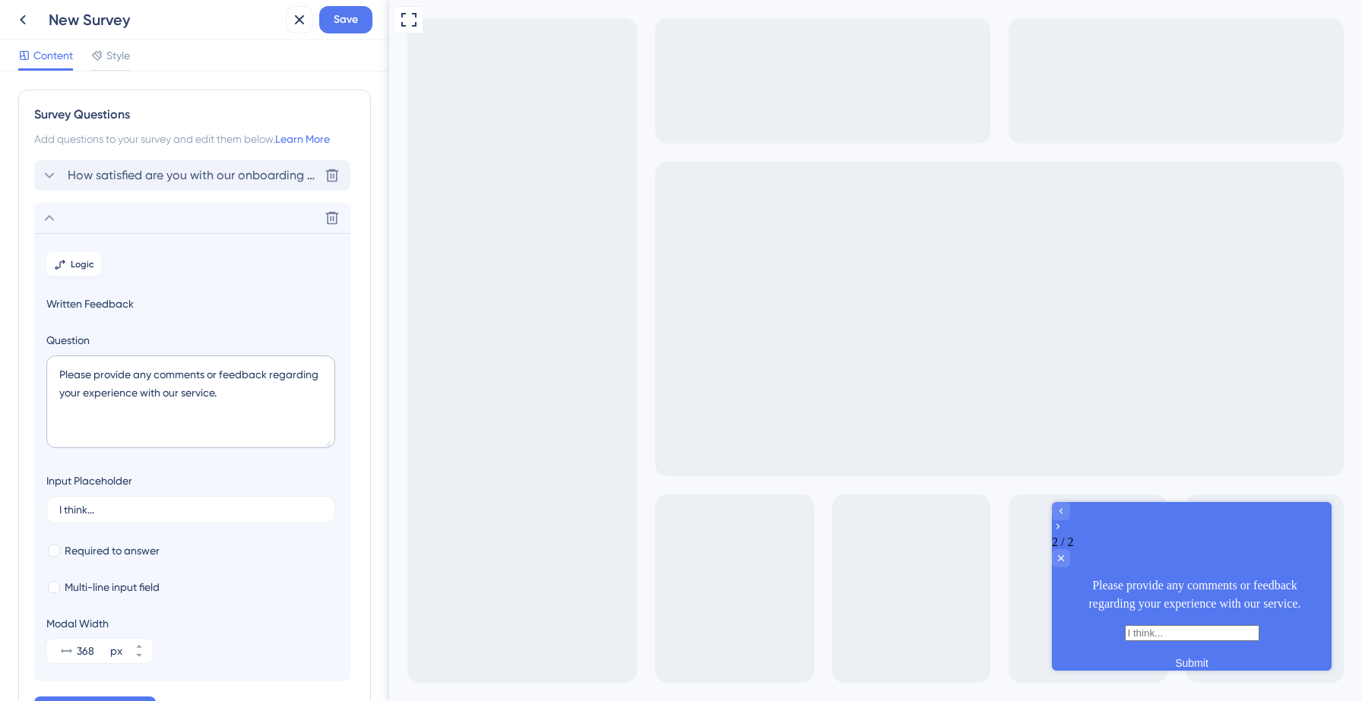
click at [173, 180] on span "How satisfied are you with our onboarding experience?" at bounding box center [193, 175] width 251 height 18
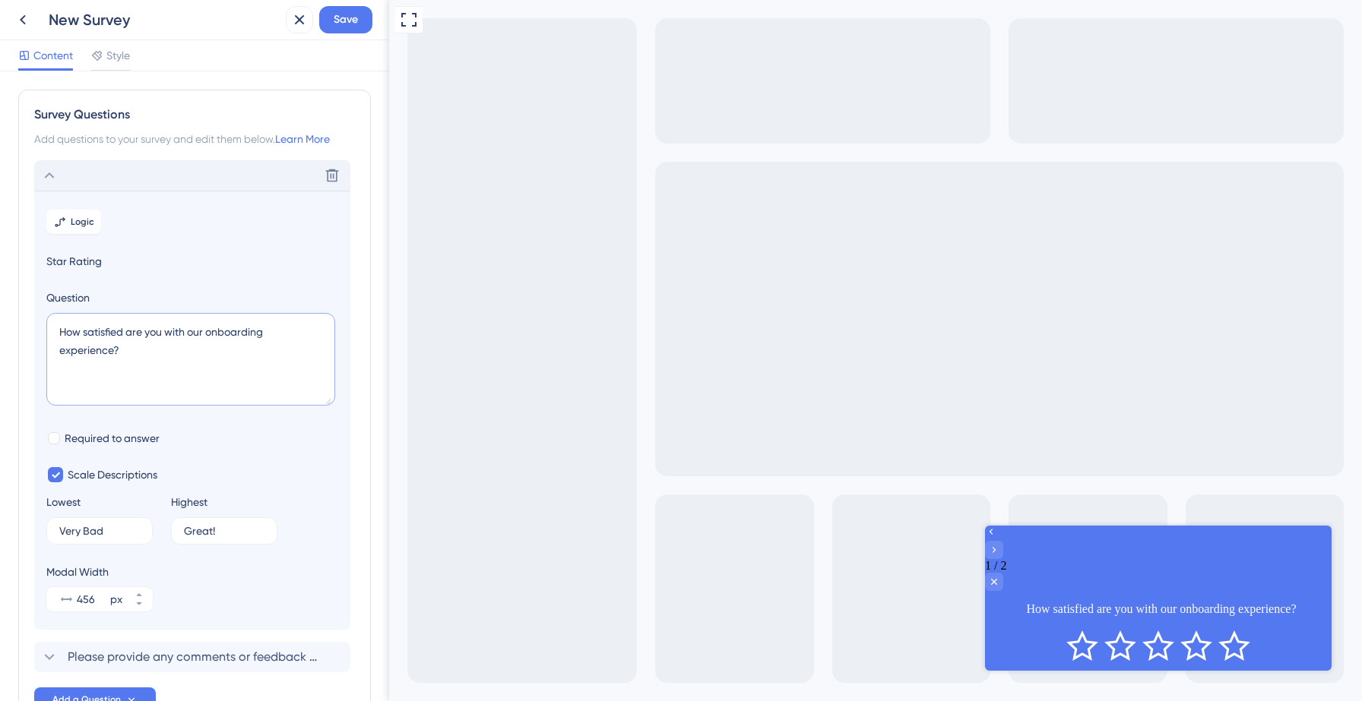
click at [145, 329] on section "Logic Star Rating Question How satisfied are you with our onboarding experience…" at bounding box center [192, 410] width 316 height 439
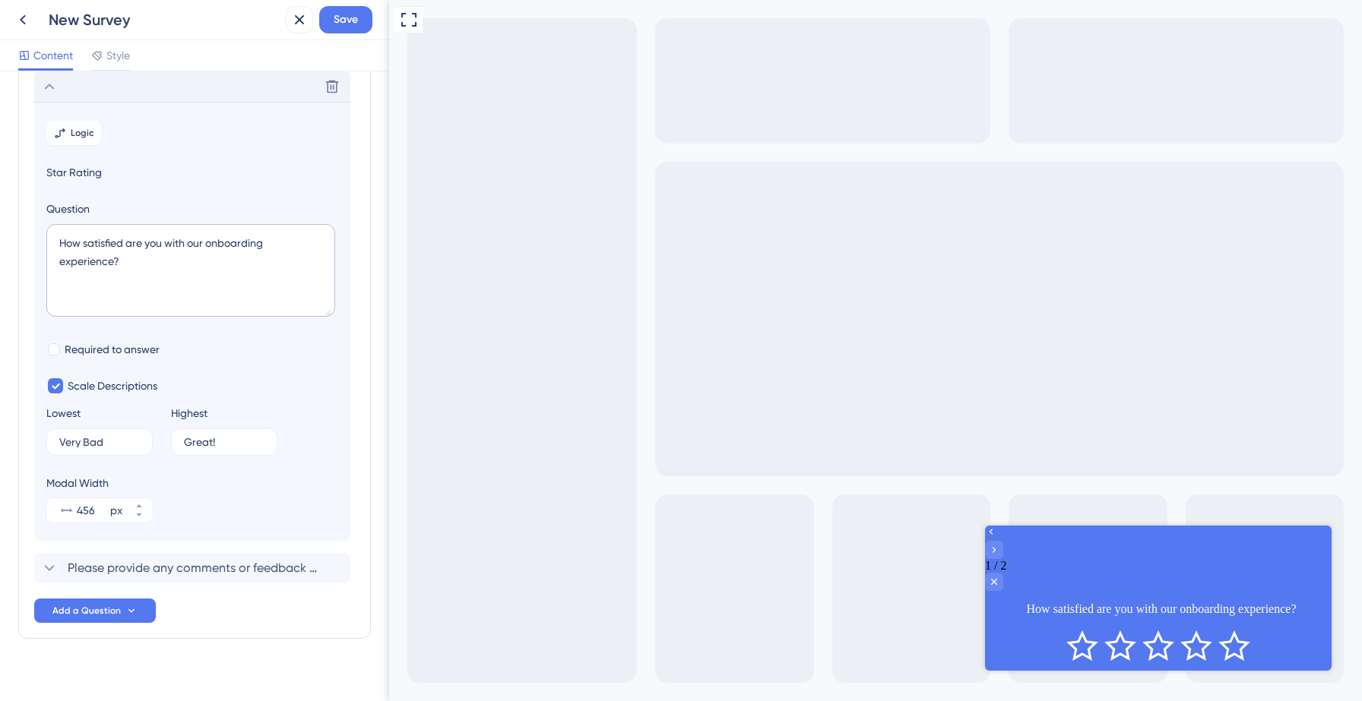
click at [145, 329] on section "Logic Star Rating Question How satisfied are you with our onboarding experience…" at bounding box center [192, 321] width 316 height 439
click at [132, 245] on textarea "How satisfied are you with our onboarding experience?" at bounding box center [190, 270] width 289 height 93
paste textarea ""On a scale of 1 to 5, how likely are you to recommend [Product Name] to a frie…"
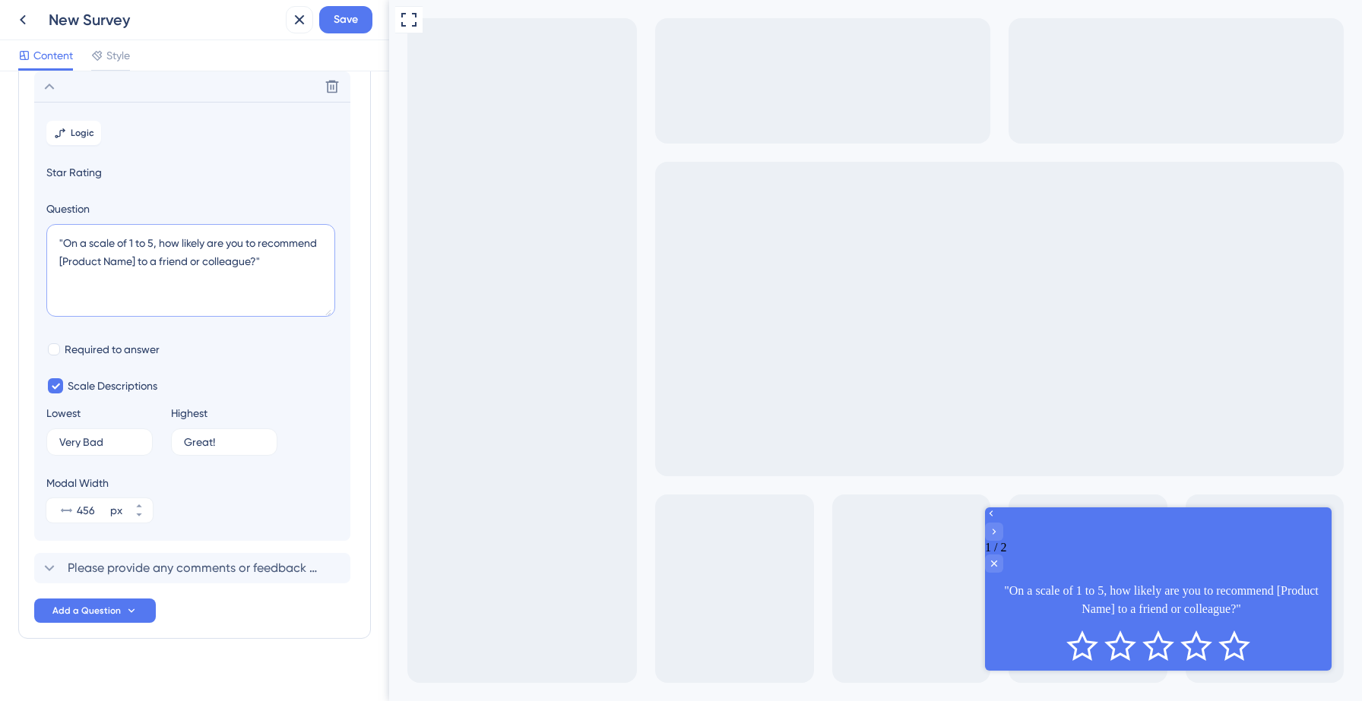
click at [135, 263] on textarea ""On a scale of 1 to 5, how likely are you to recommend [Product Name] to a frie…" at bounding box center [190, 270] width 289 height 93
type textarea ""On a scale of 1 to 5, how likely are you to recommend Salesgenie to a friend o…"
click at [126, 348] on span "Required to answer" at bounding box center [112, 349] width 95 height 18
checkbox input "true"
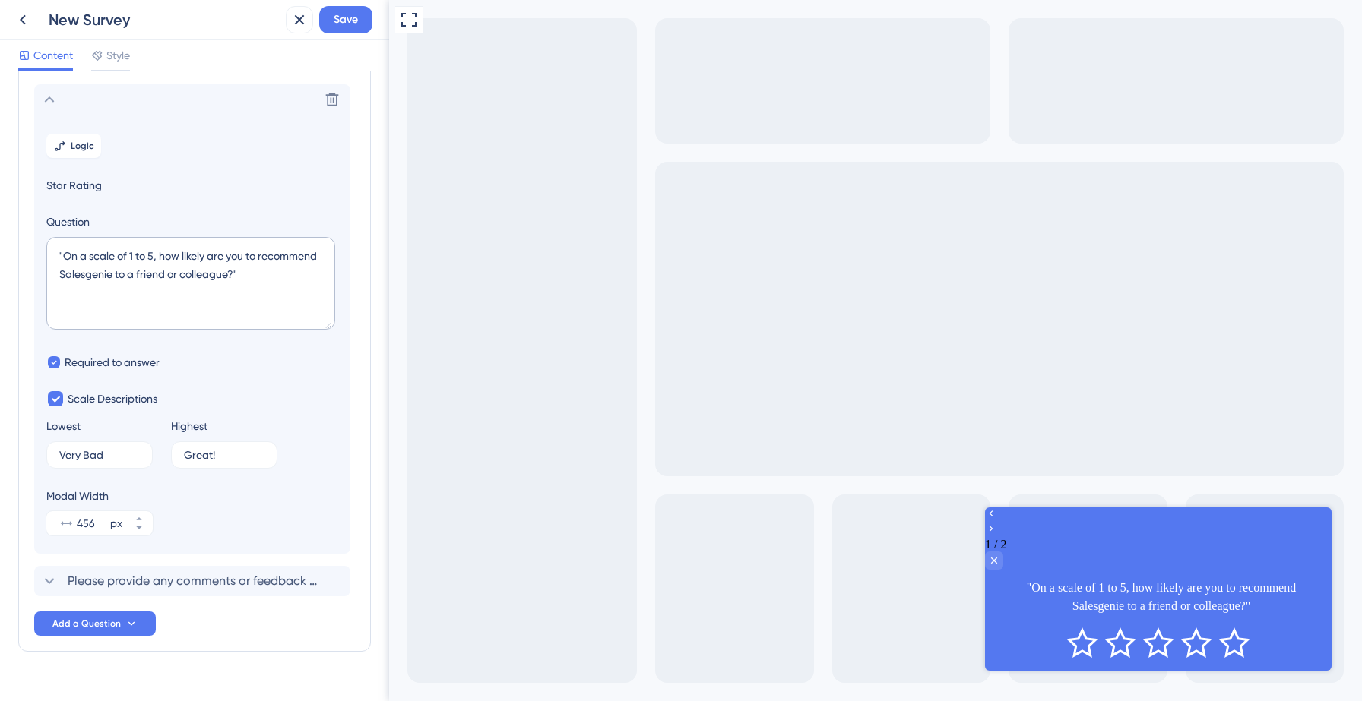
scroll to position [87, 0]
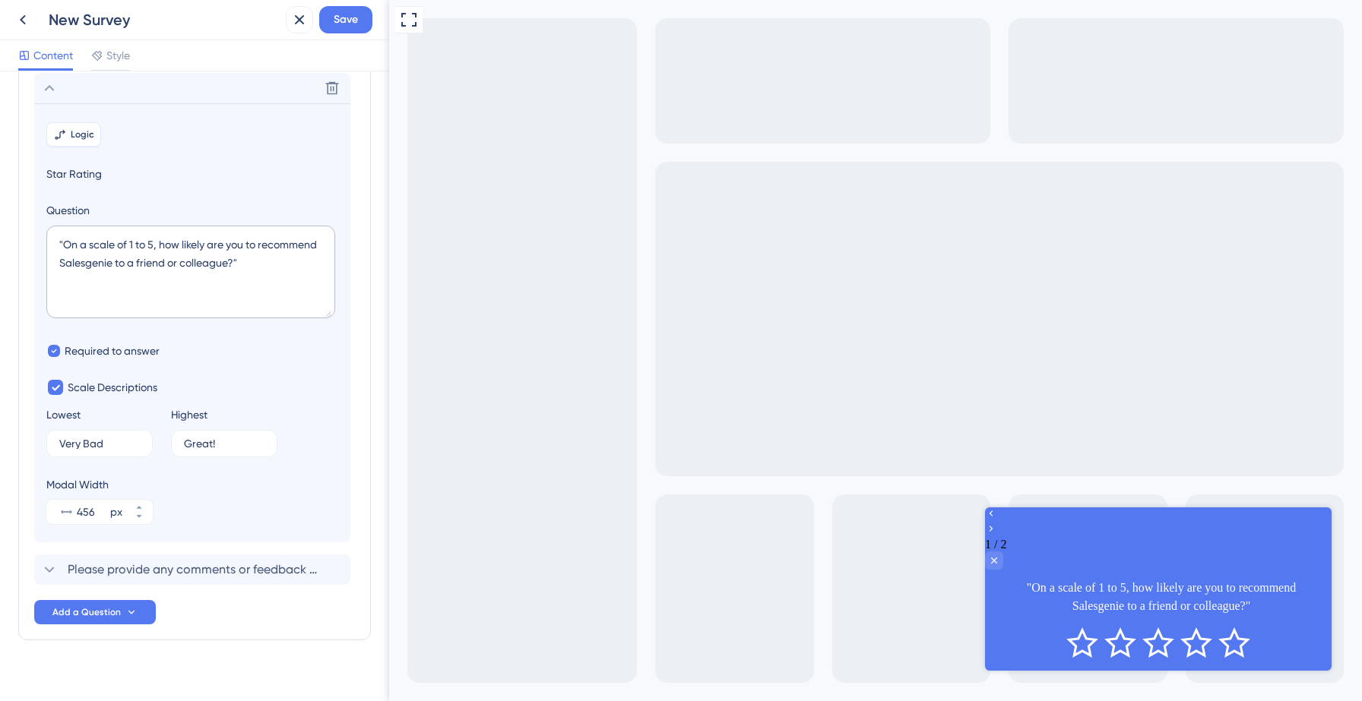
click at [78, 128] on span "Logic" at bounding box center [83, 134] width 24 height 12
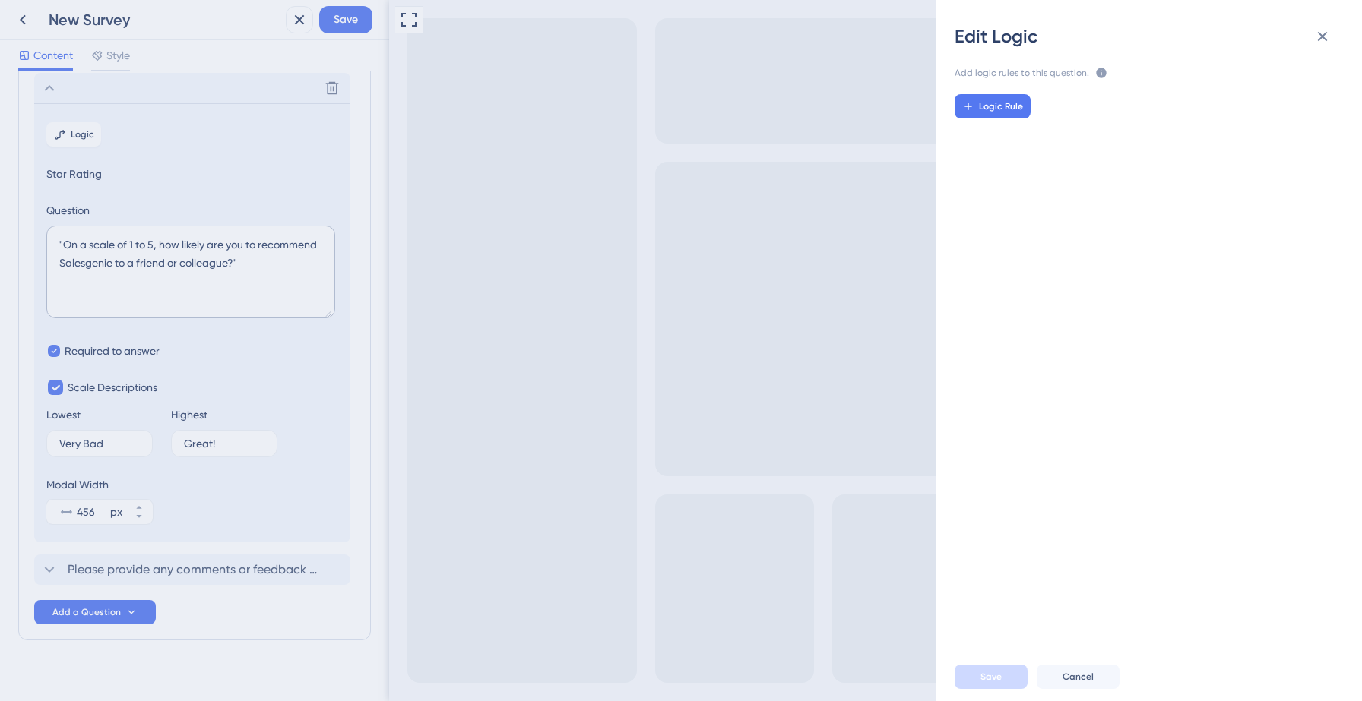
scroll to position [104, 0]
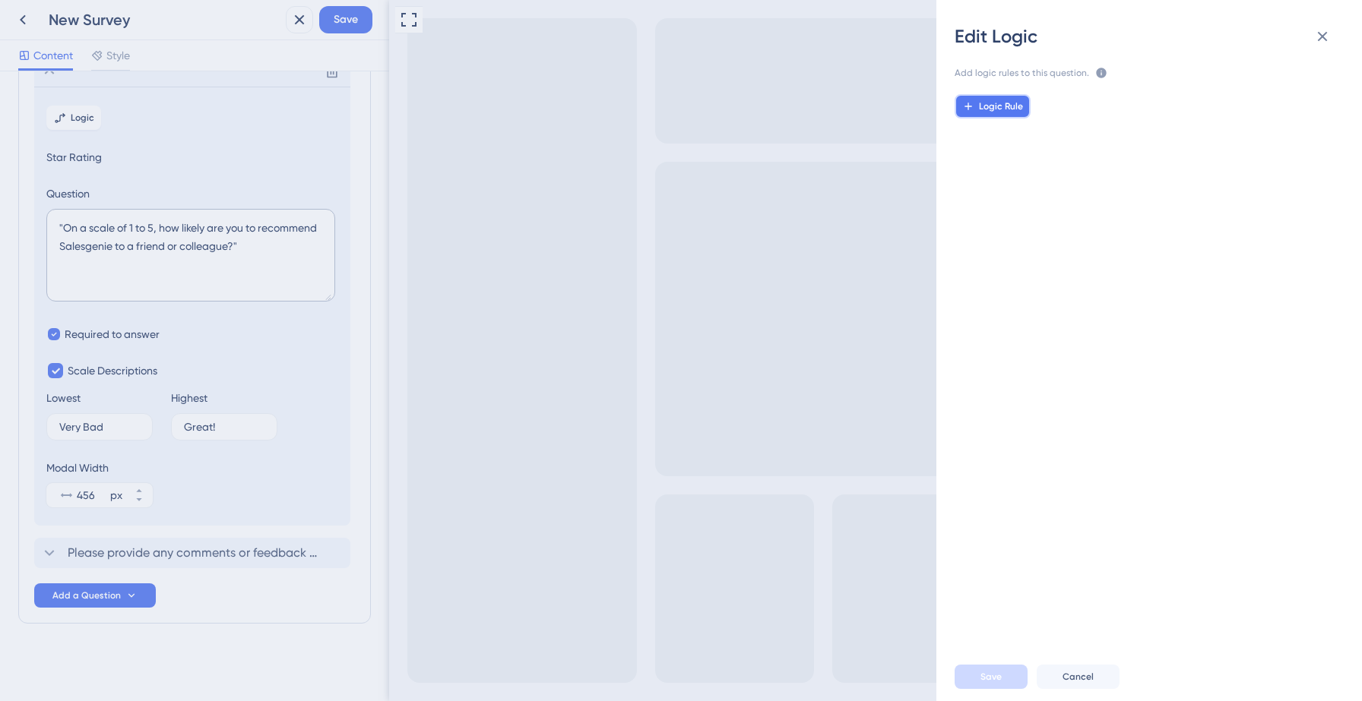
click at [996, 98] on button "Logic Rule" at bounding box center [992, 106] width 76 height 24
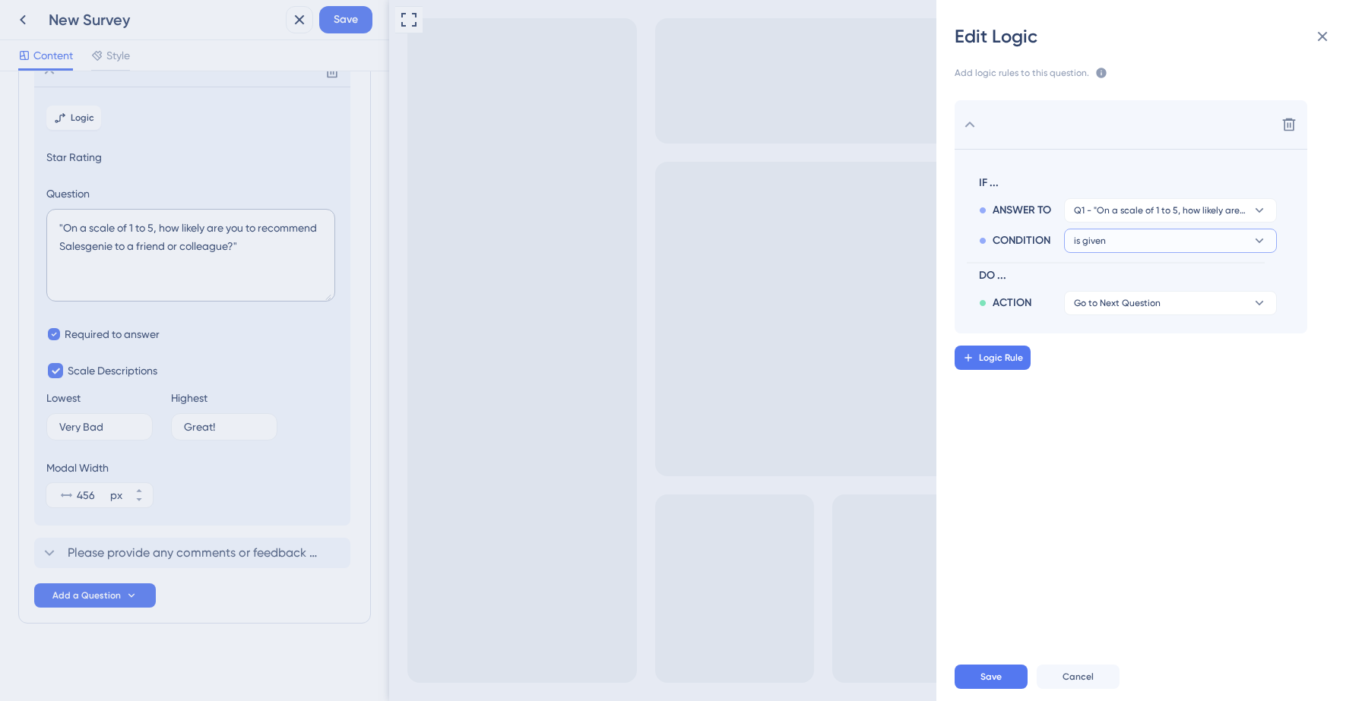
click at [1147, 237] on button "is given" at bounding box center [1170, 241] width 213 height 24
click at [1124, 408] on div "is is" at bounding box center [1170, 406] width 181 height 30
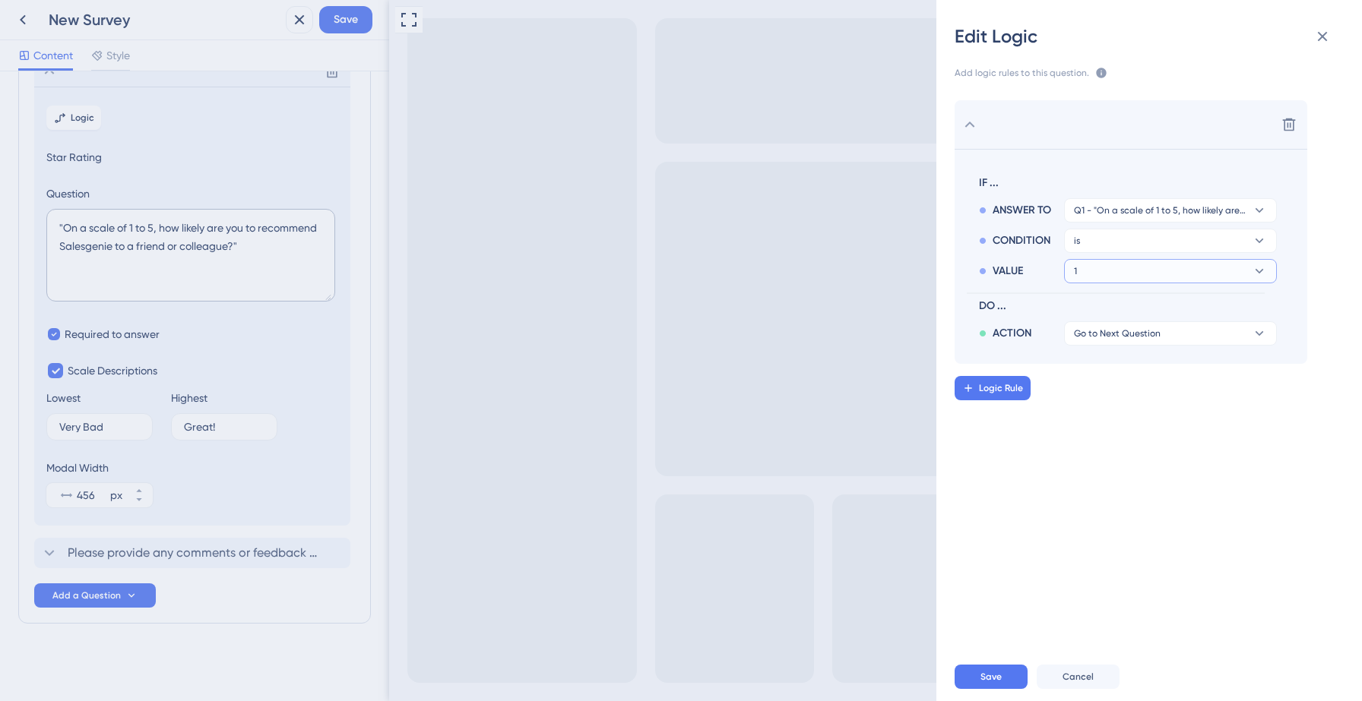
click at [1126, 274] on button "1" at bounding box center [1170, 271] width 213 height 24
click at [1092, 436] on div "5 5" at bounding box center [1170, 436] width 181 height 30
click at [1153, 334] on span "Go to Next Question" at bounding box center [1117, 334] width 87 height 12
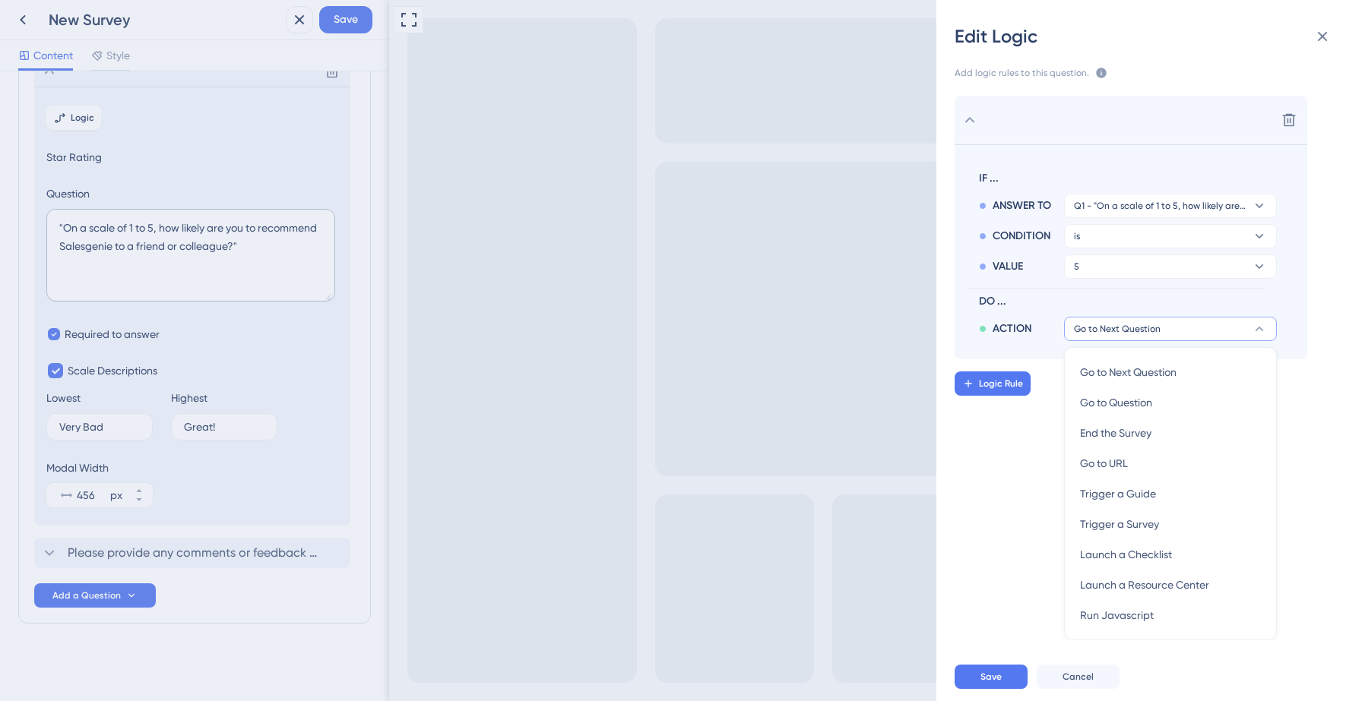
click at [1005, 445] on div "Delete IF ... ANSWER TO Q1 - "On a scale of 1 to 5, how likely are you to recom…" at bounding box center [1155, 361] width 450 height 559
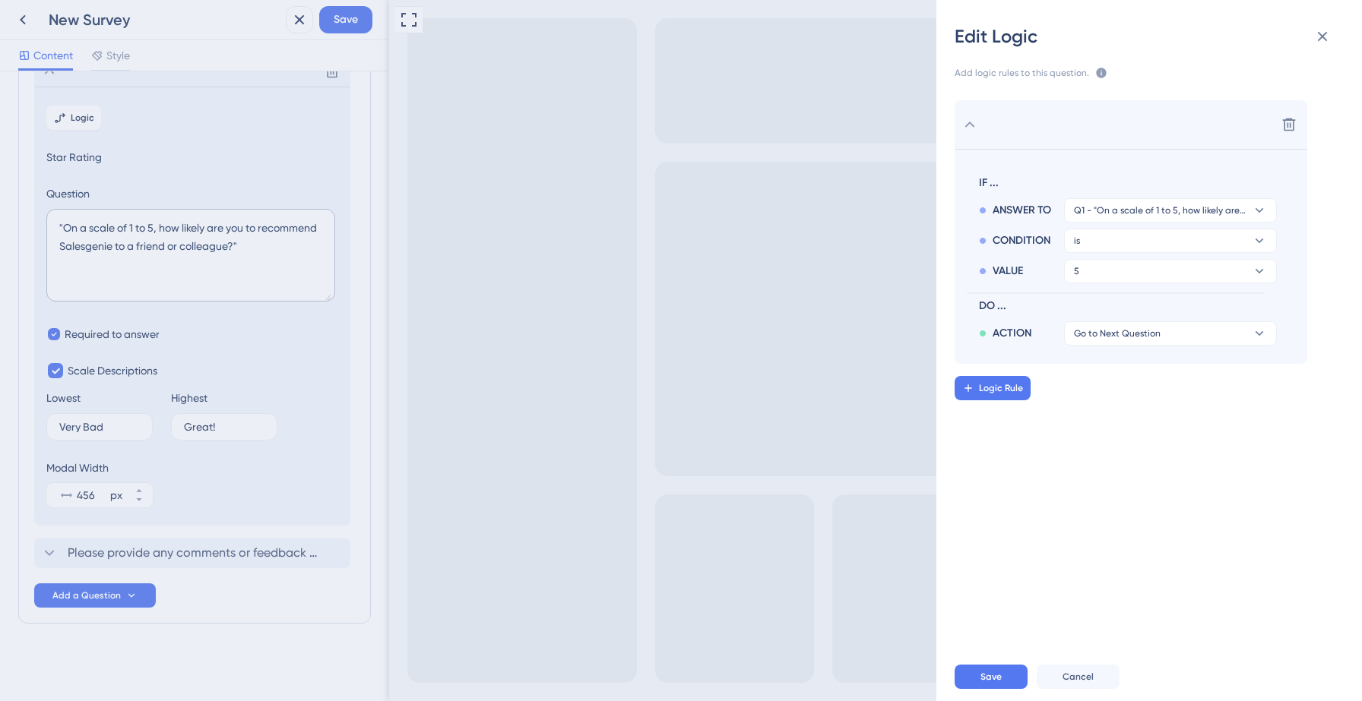
scroll to position [0, 0]
click at [49, 76] on div "Edit Logic Add logic rules to this question. The rules will apply after this qu…" at bounding box center [681, 350] width 1362 height 701
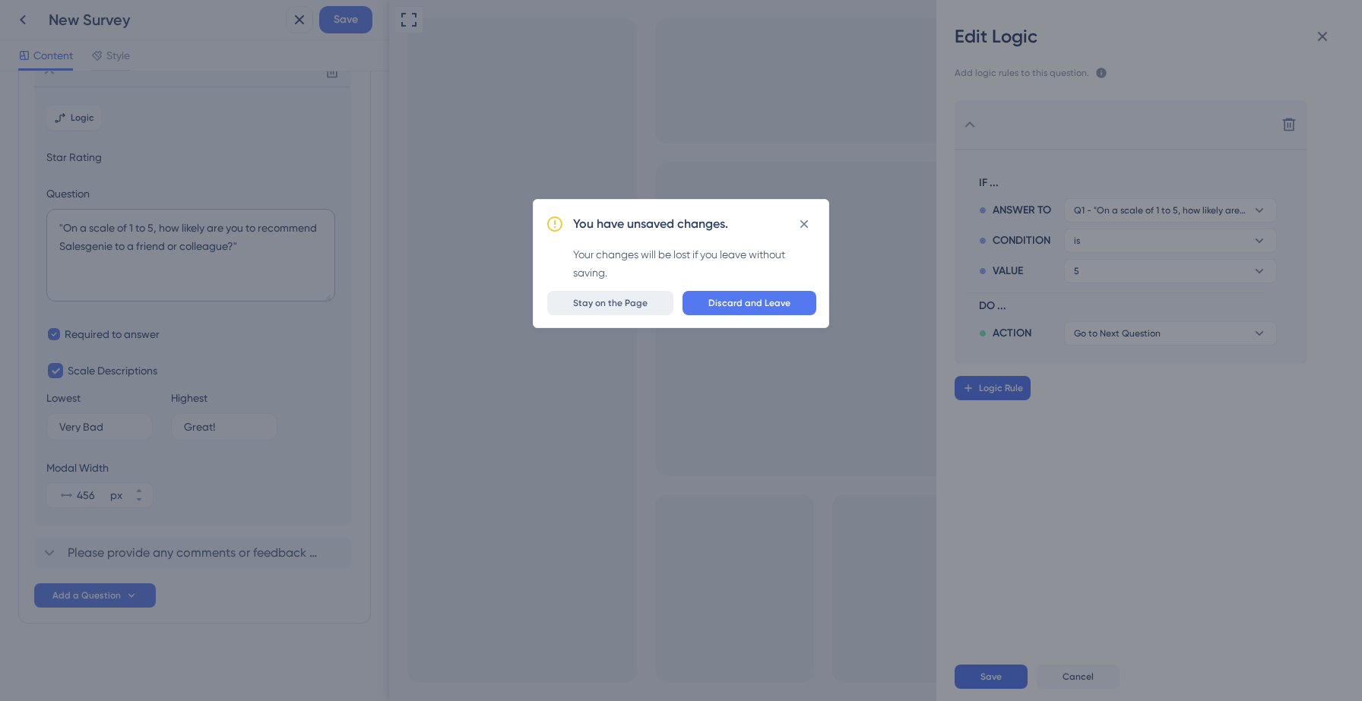
click at [619, 297] on span "Stay on the Page" at bounding box center [610, 303] width 74 height 12
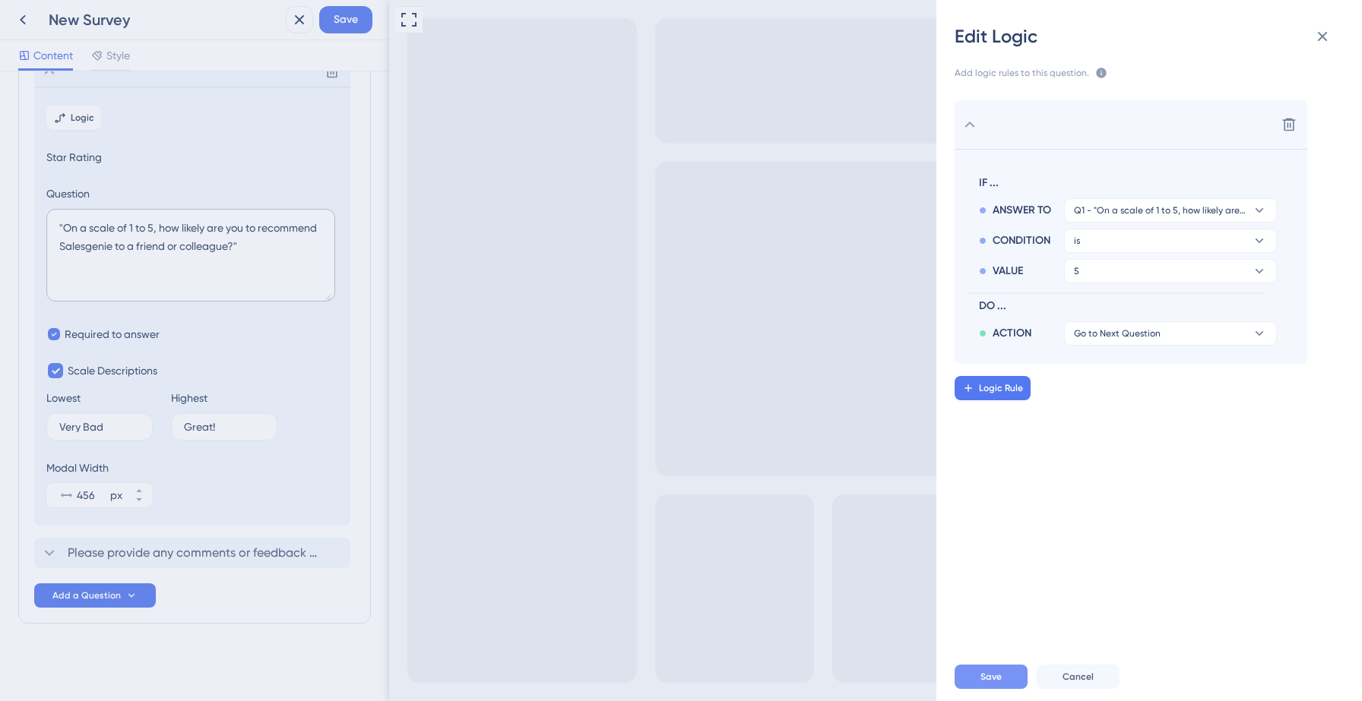
click at [993, 676] on span "Save" at bounding box center [990, 677] width 21 height 12
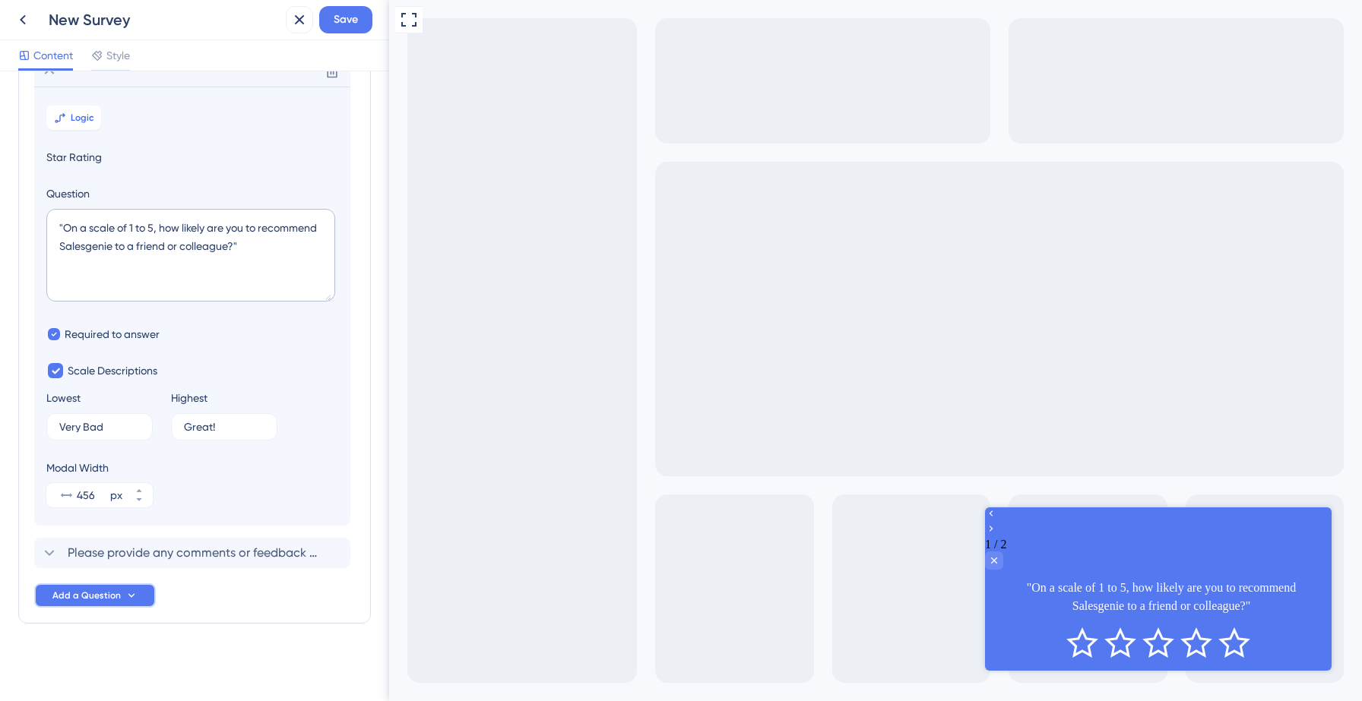
click at [131, 594] on icon at bounding box center [131, 596] width 12 height 12
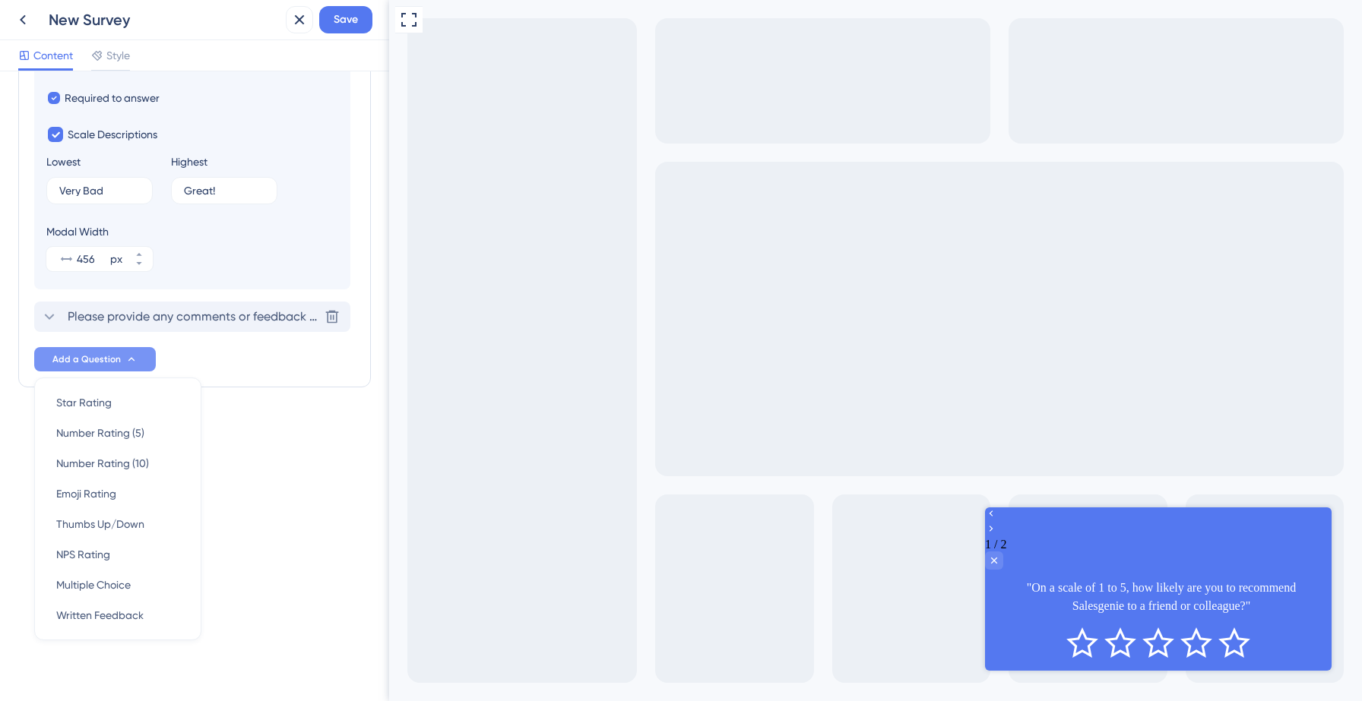
click at [244, 319] on span "Please provide any comments or feedback regarding your experience with our serv…" at bounding box center [193, 317] width 251 height 18
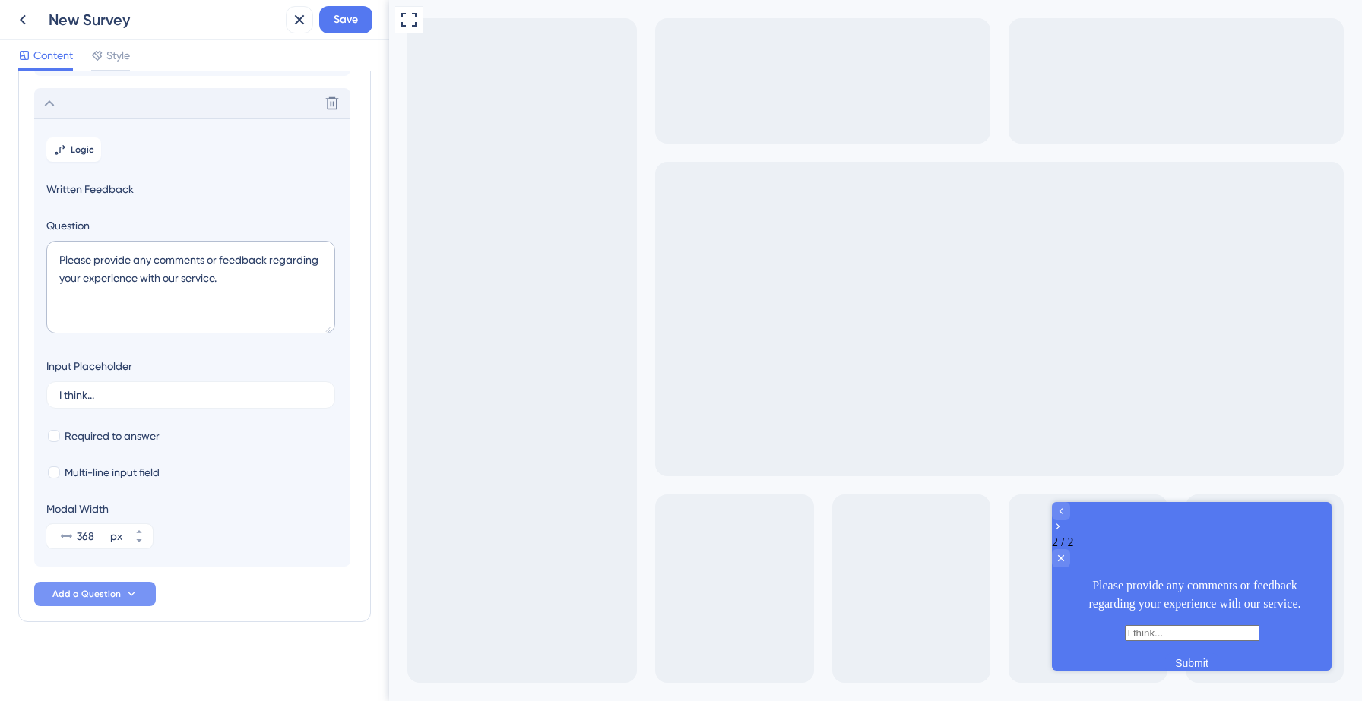
scroll to position [115, 0]
click at [157, 268] on textarea "Please provide any comments or feedback regarding your experience with our serv…" at bounding box center [190, 287] width 289 height 93
paste textarea ""Great to hear! What’s the one thing you love most about [Product Name]?""
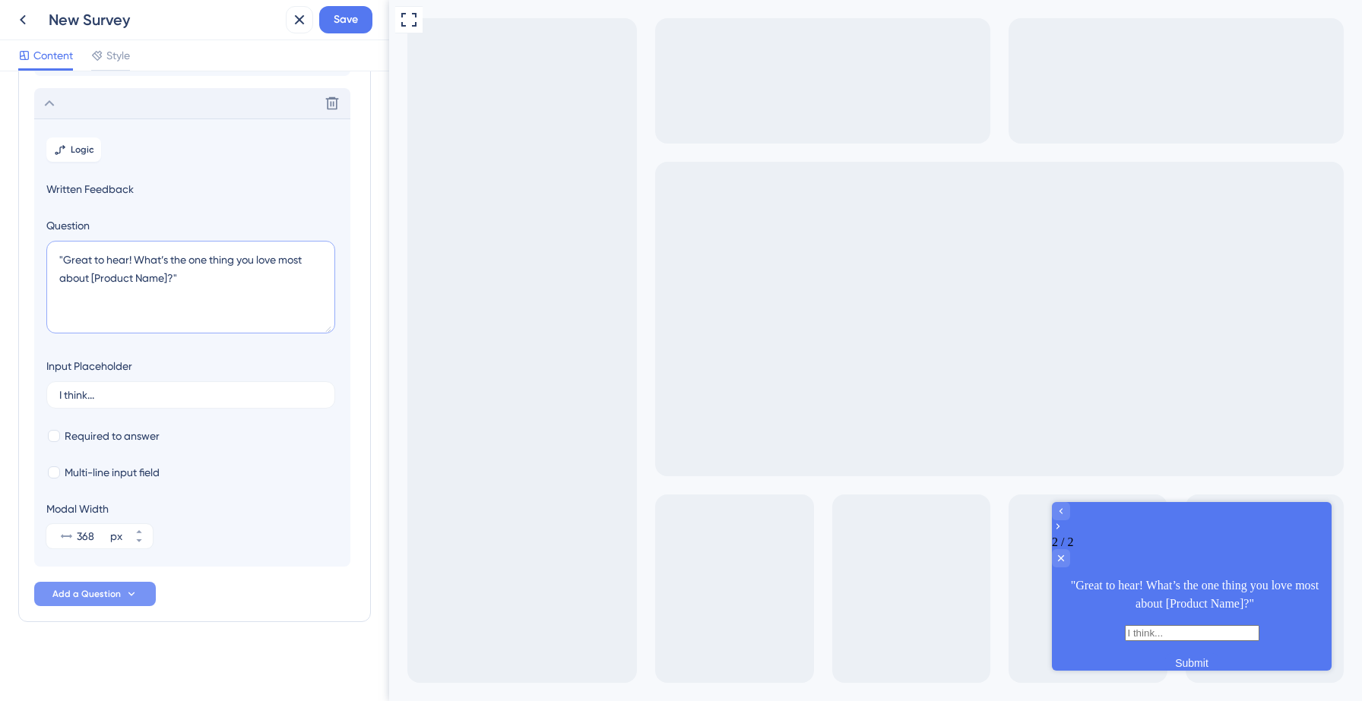
click at [62, 256] on textarea ""Great to hear! What’s the one thing you love most about [Product Name]?"" at bounding box center [190, 287] width 289 height 93
click at [181, 284] on textarea "Great to hear! What’s the one thing you love most about [Product Name]?"" at bounding box center [190, 287] width 289 height 93
type textarea "Great to hear! What’s the one thing you love most about Salesgenie?"
click at [119, 432] on span "Required to answer" at bounding box center [112, 436] width 95 height 18
click at [351, 23] on span "Save" at bounding box center [346, 20] width 24 height 18
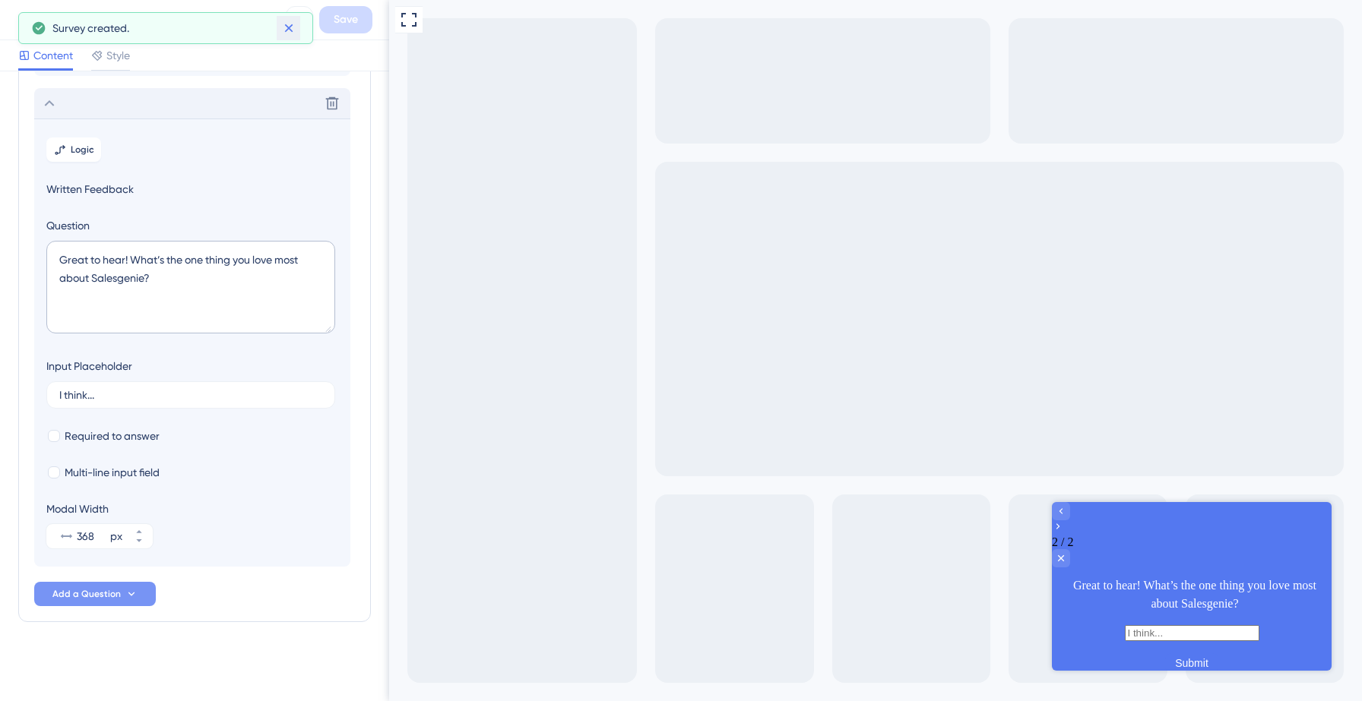
click at [286, 25] on icon at bounding box center [288, 28] width 8 height 8
click at [55, 437] on div at bounding box center [54, 436] width 12 height 12
checkbox input "true"
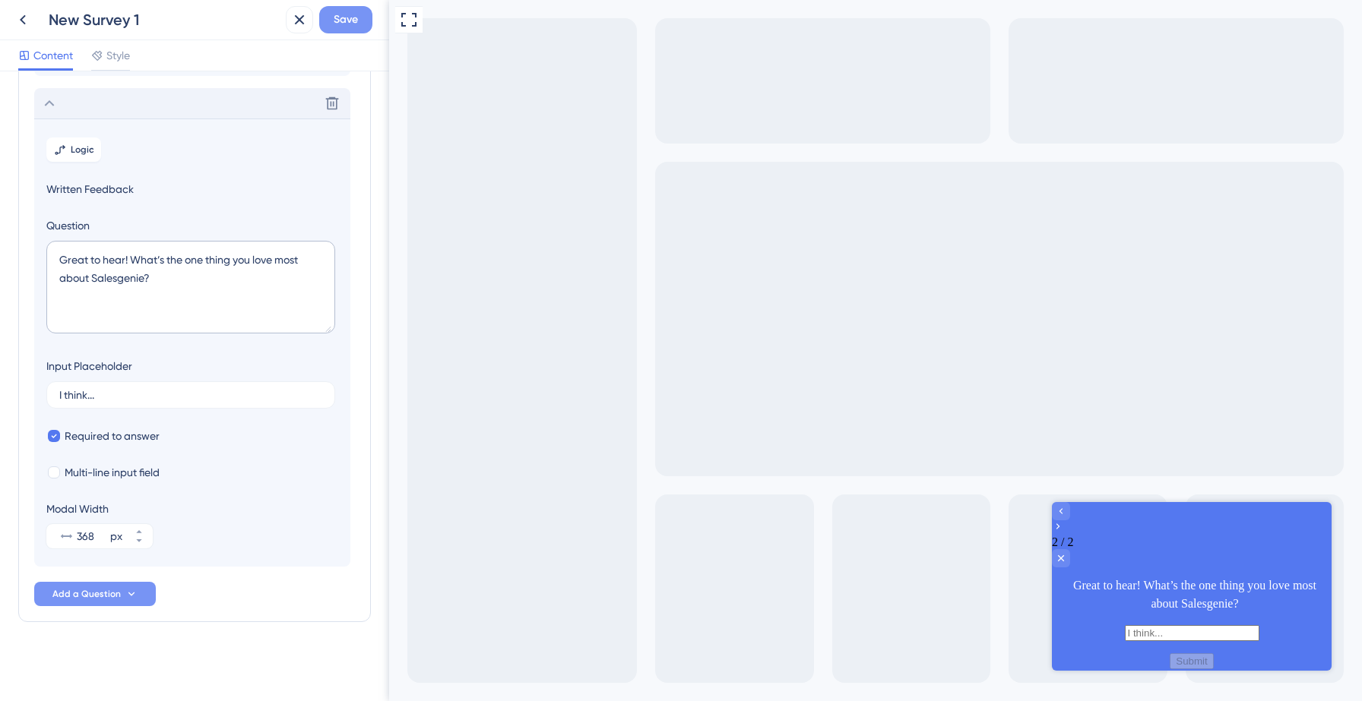
click at [344, 27] on span "Save" at bounding box center [346, 20] width 24 height 18
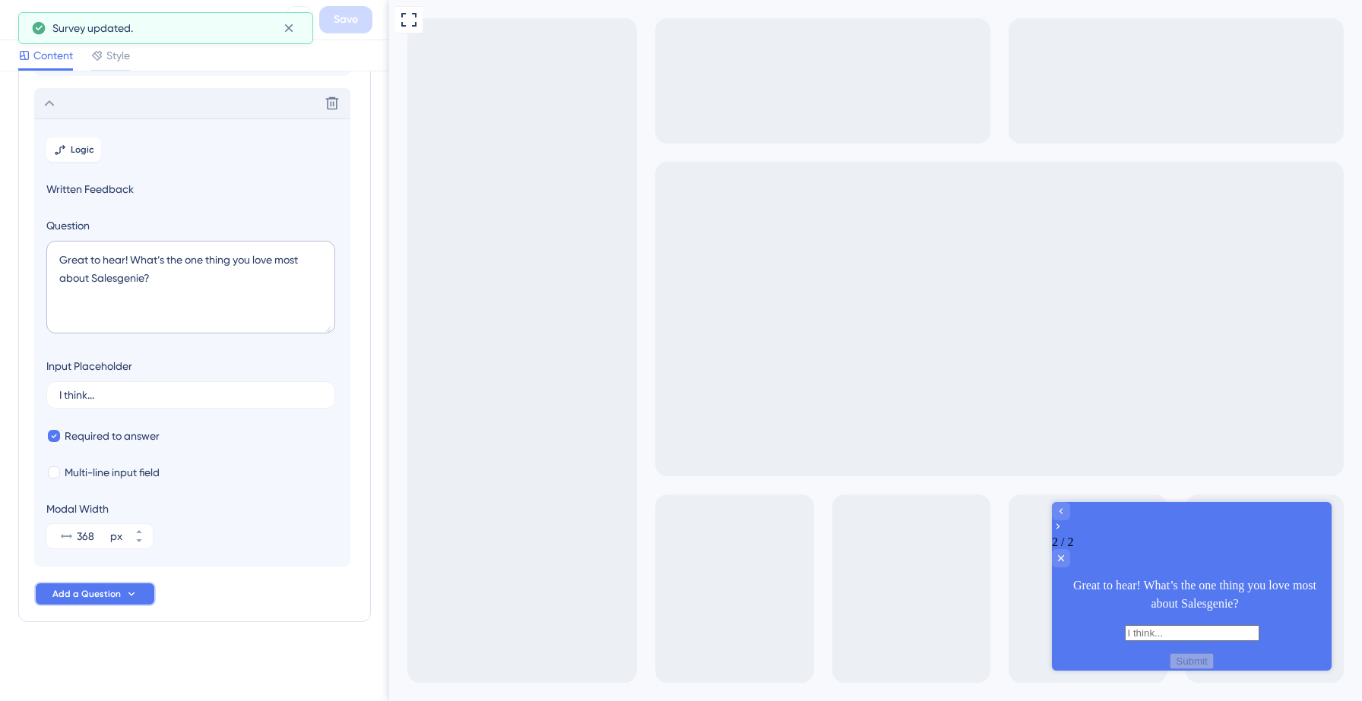
click at [112, 590] on span "Add a Question" at bounding box center [86, 594] width 68 height 12
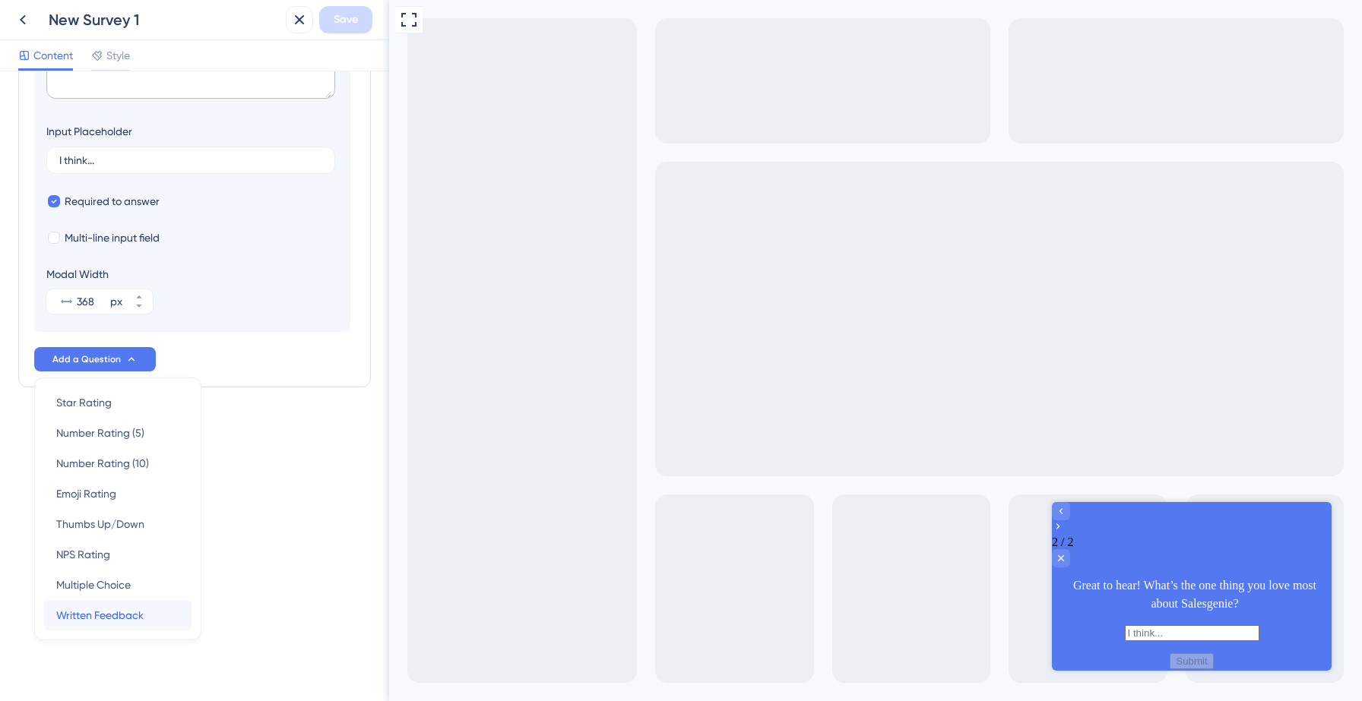
click at [117, 610] on span "Written Feedback" at bounding box center [99, 615] width 87 height 18
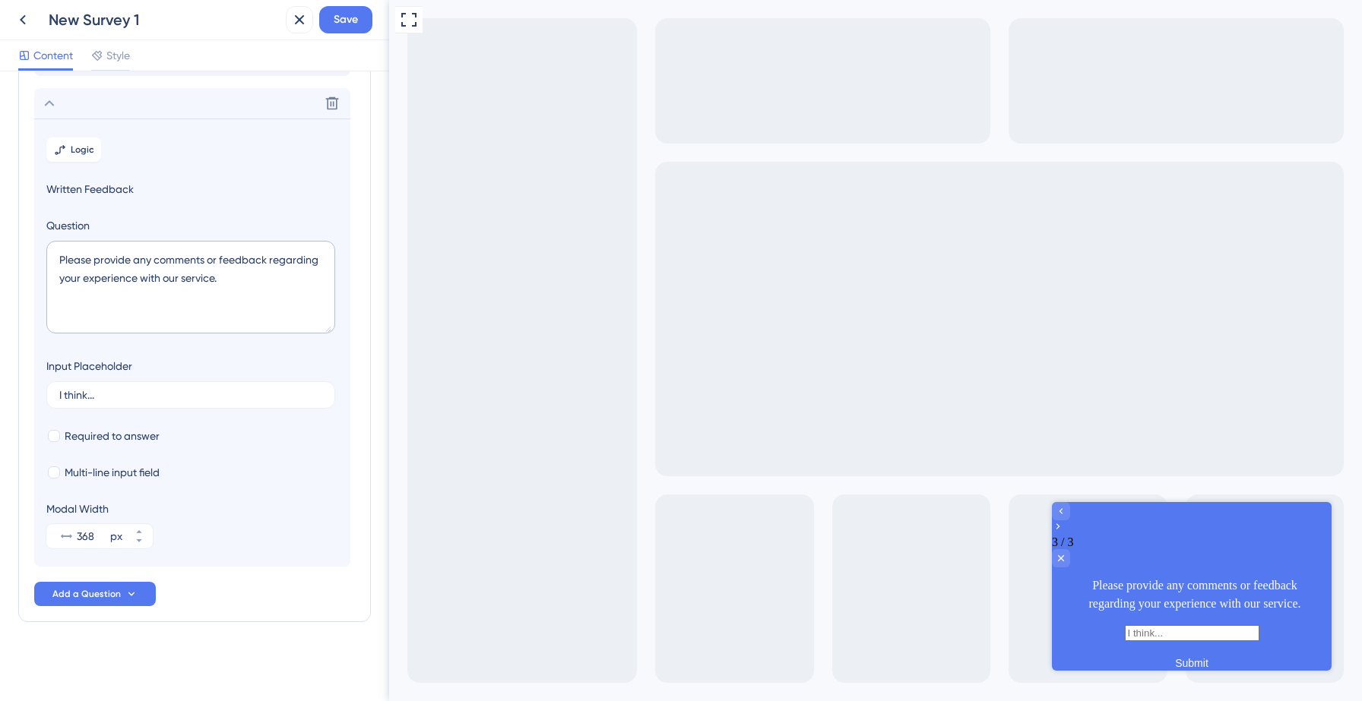
scroll to position [157, 0]
click at [197, 277] on textarea "Please provide any comments or feedback regarding your experience with our serv…" at bounding box center [190, 287] width 289 height 93
click at [178, 274] on textarea "Please provide any comments or feedback regarding your experience with our serv…" at bounding box center [190, 287] width 289 height 93
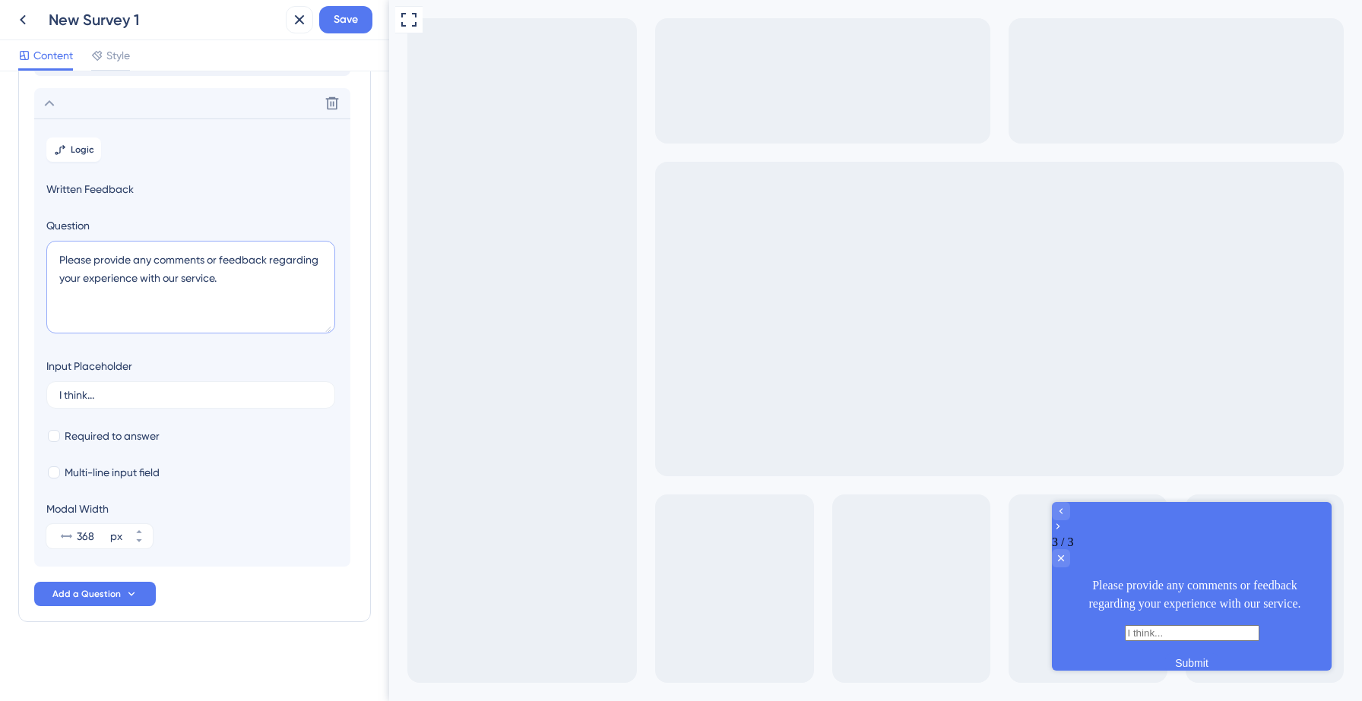
click at [178, 274] on textarea "Please provide any comments or feedback regarding your experience with our serv…" at bounding box center [190, 287] width 289 height 93
paste textarea ""Is there anything you wish [Product Name] could do that it currently doesn’t?""
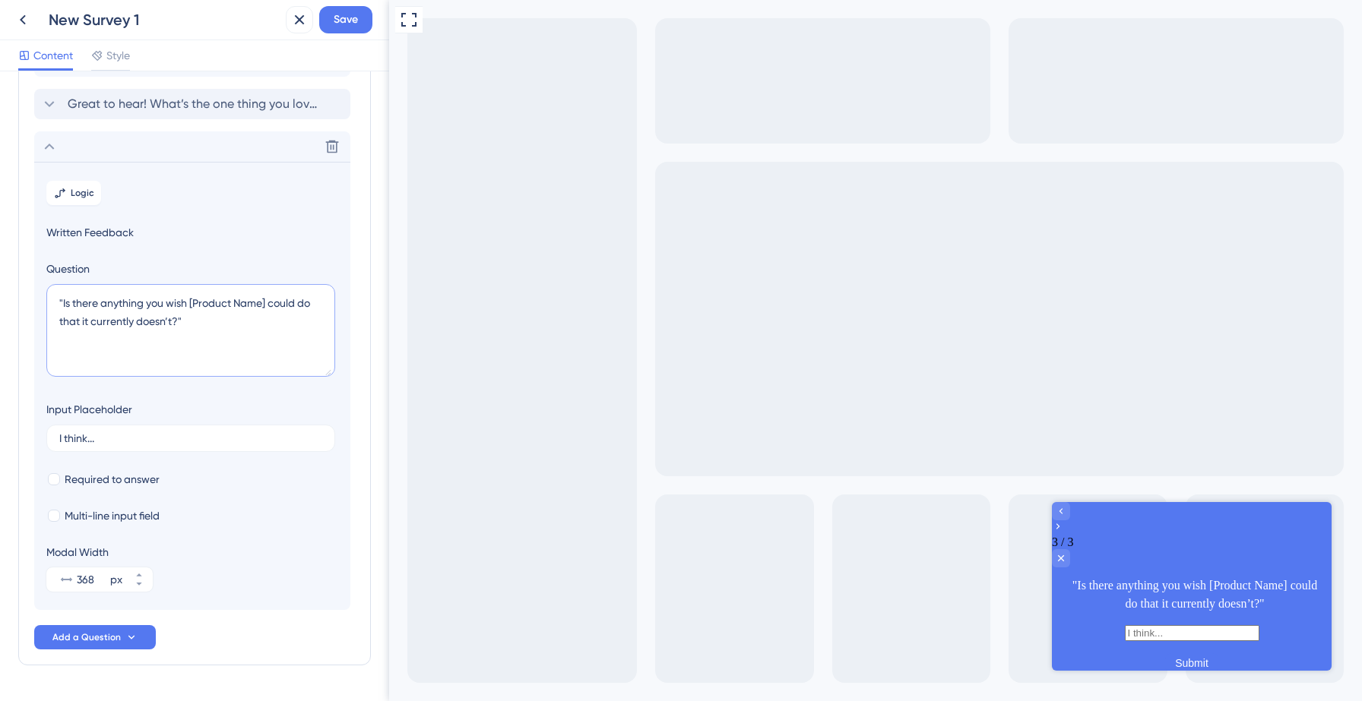
scroll to position [104, 0]
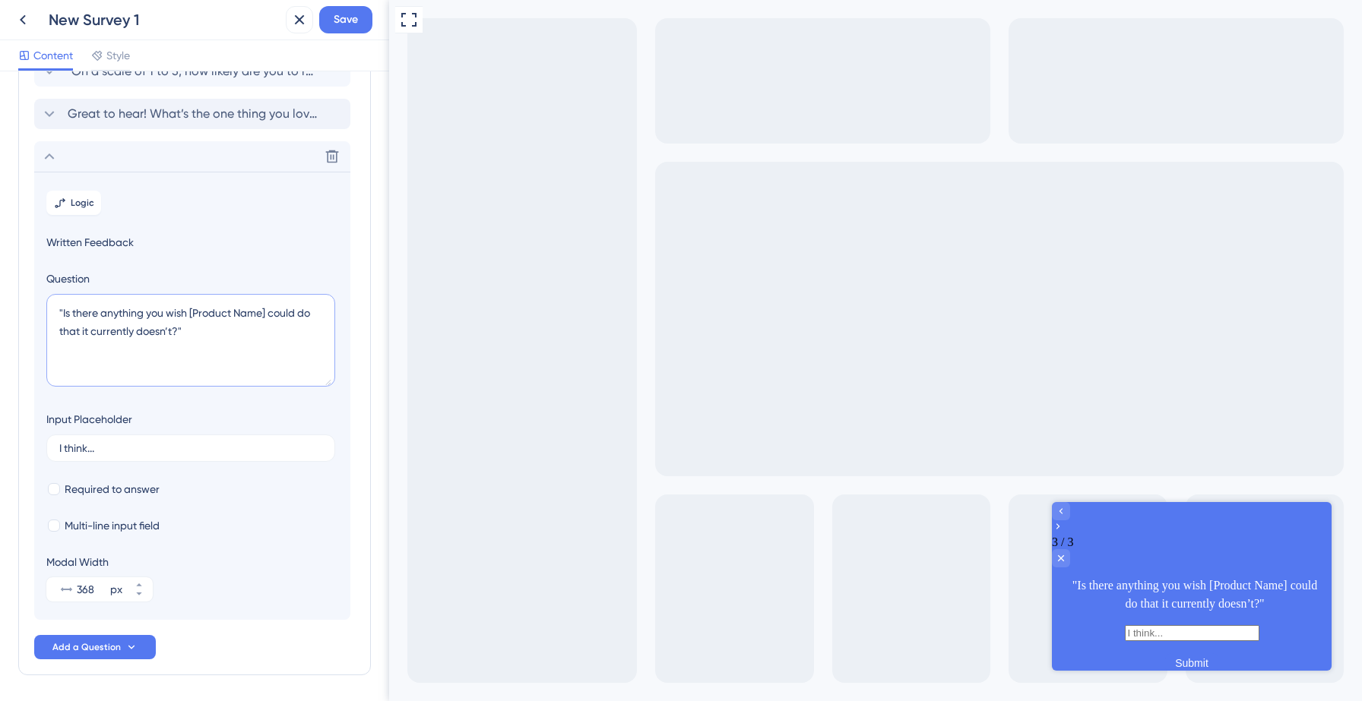
click at [63, 312] on textarea ""Is there anything you wish [Product Name] could do that it currently doesn’t?"" at bounding box center [190, 340] width 289 height 93
click at [185, 330] on textarea "Is there anything you wish [Product Name] could do that it currently doesn’t?"" at bounding box center [190, 340] width 289 height 93
click at [264, 318] on textarea "Is there anything you wish [Product Name] could do that it currently doesn’t?" at bounding box center [190, 340] width 289 height 93
type textarea "Is there anything you wish Salesgenie could do that it currently doesn’t?"
click at [342, 17] on span "Save" at bounding box center [346, 20] width 24 height 18
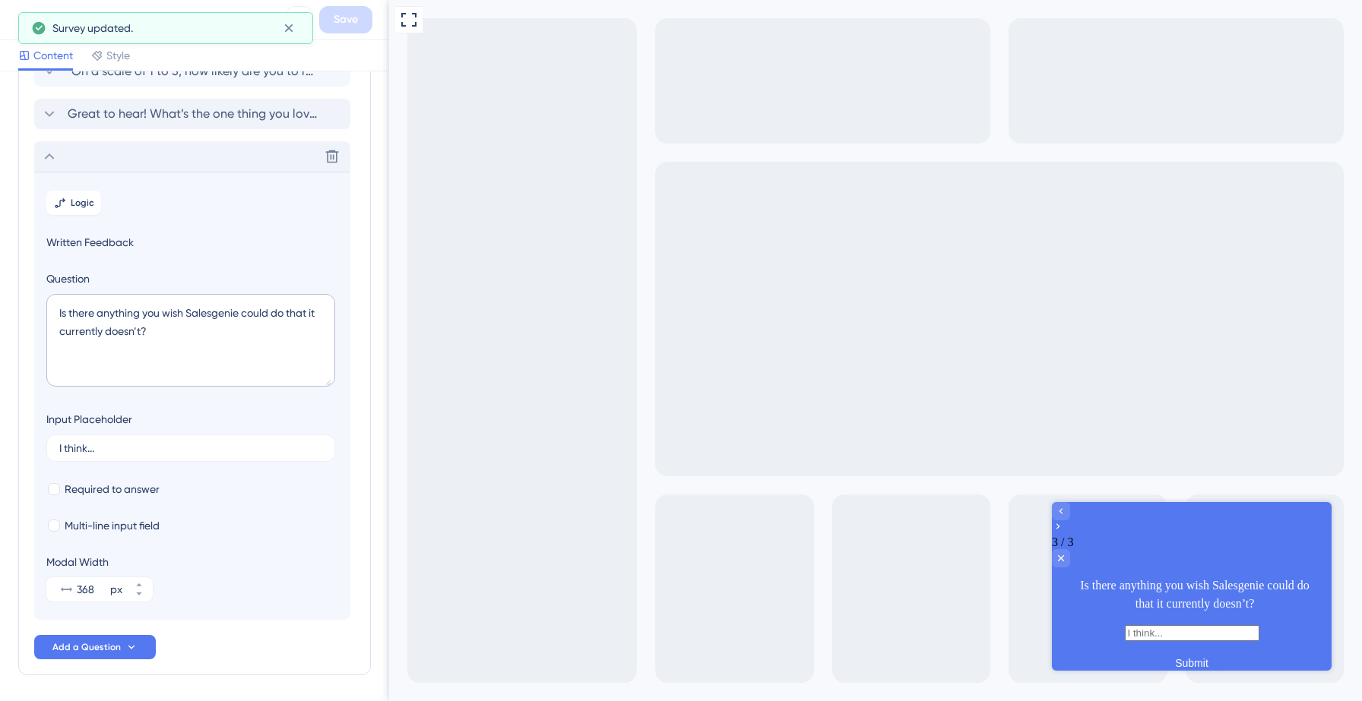
click at [53, 152] on icon at bounding box center [49, 156] width 18 height 18
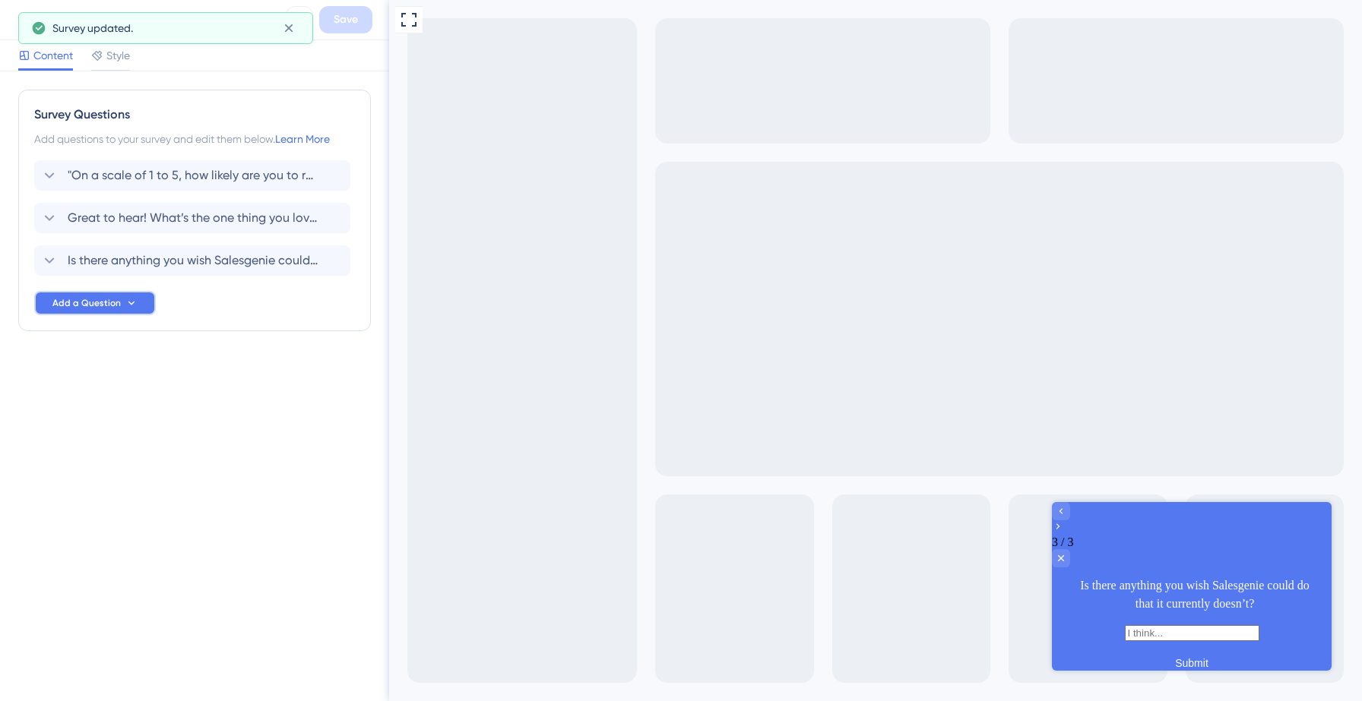
click at [122, 302] on button "Add a Question" at bounding box center [95, 303] width 122 height 24
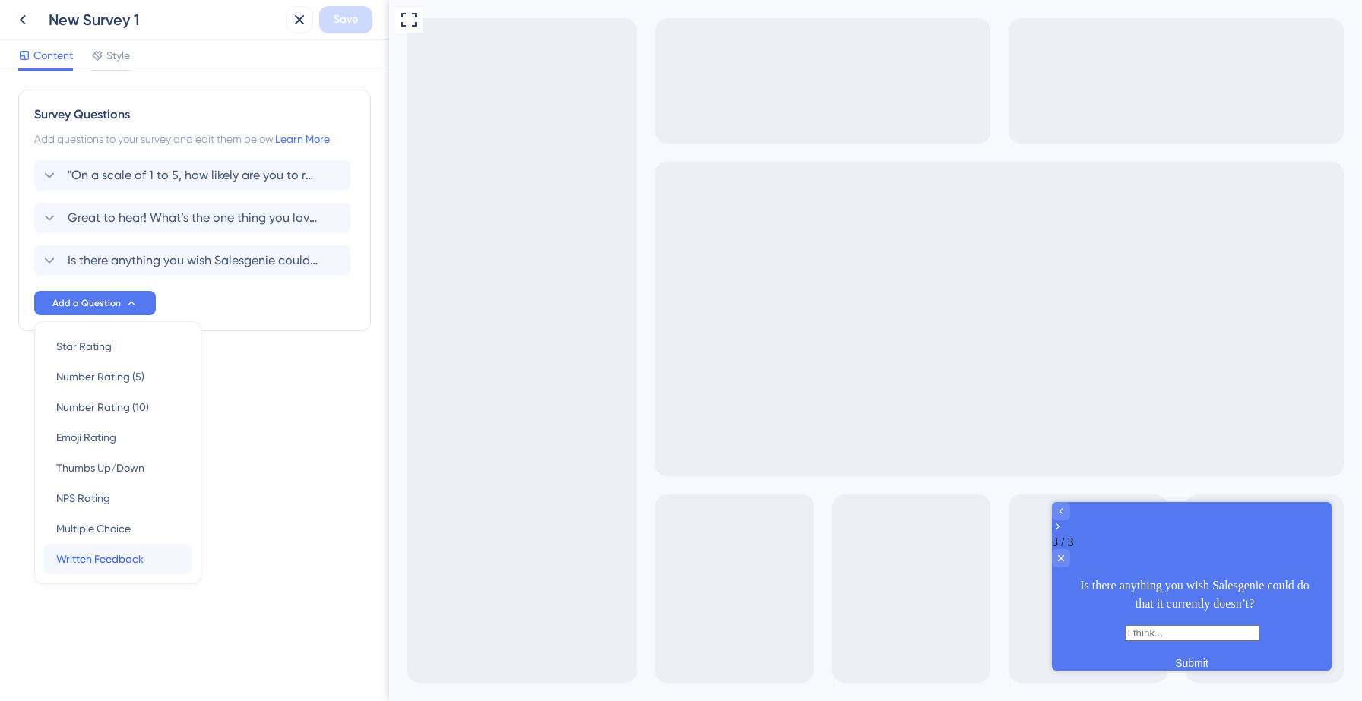
click at [87, 564] on span "Written Feedback" at bounding box center [99, 559] width 87 height 18
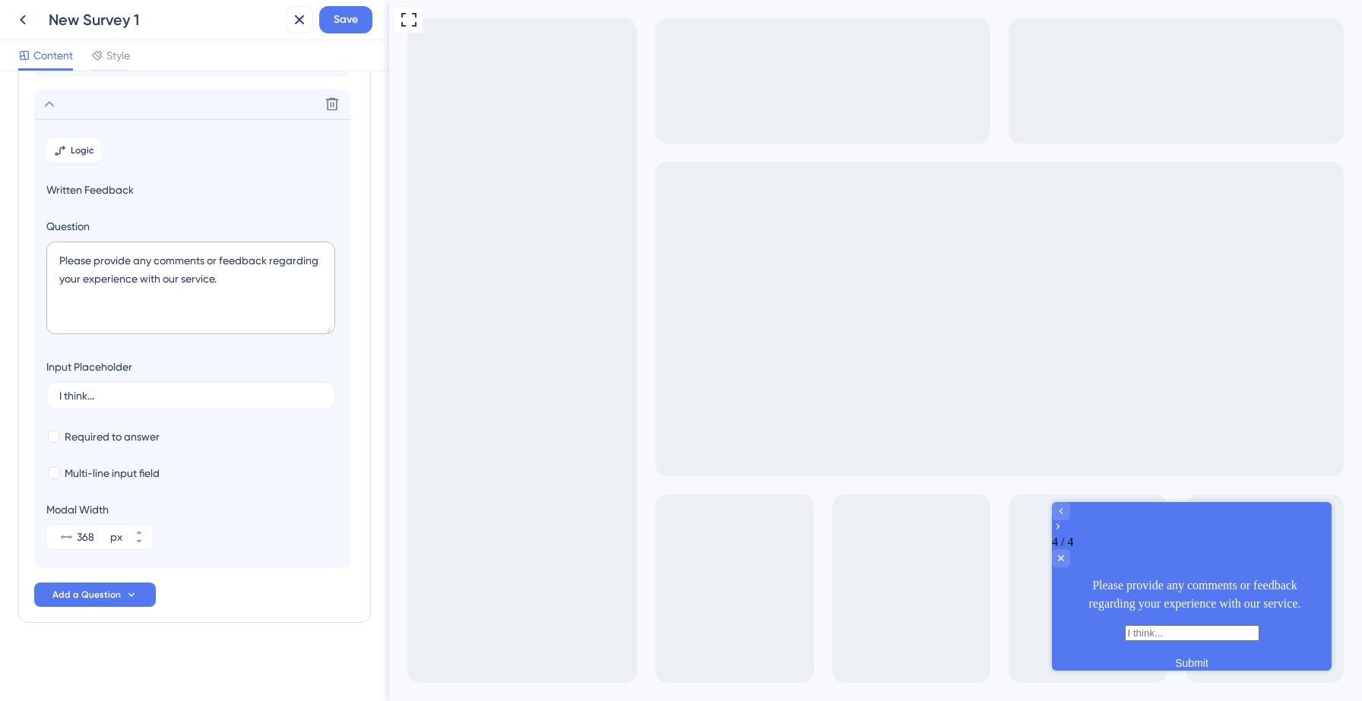
scroll to position [200, 0]
click at [166, 254] on textarea "Please provide any comments or feedback regarding your experience with our serv…" at bounding box center [190, 287] width 289 height 93
click at [179, 266] on textarea "Please provide any comments or feedback regarding your experience with our serv…" at bounding box center [190, 287] width 289 height 93
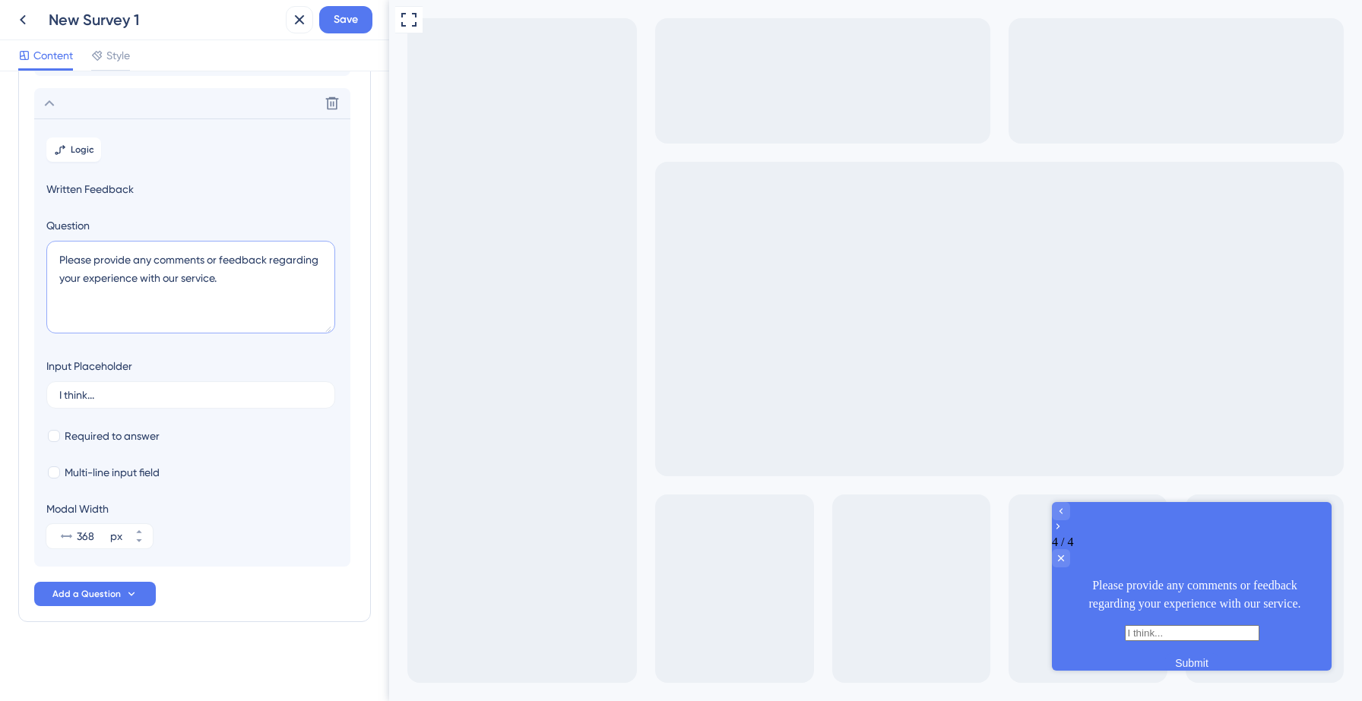
click at [179, 266] on textarea "Please provide any comments or feedback regarding your experience with our serv…" at bounding box center [190, 287] width 289 height 93
paste textarea ""Thanks for sharing. What’s one improvement that would make [Product Name] more…"
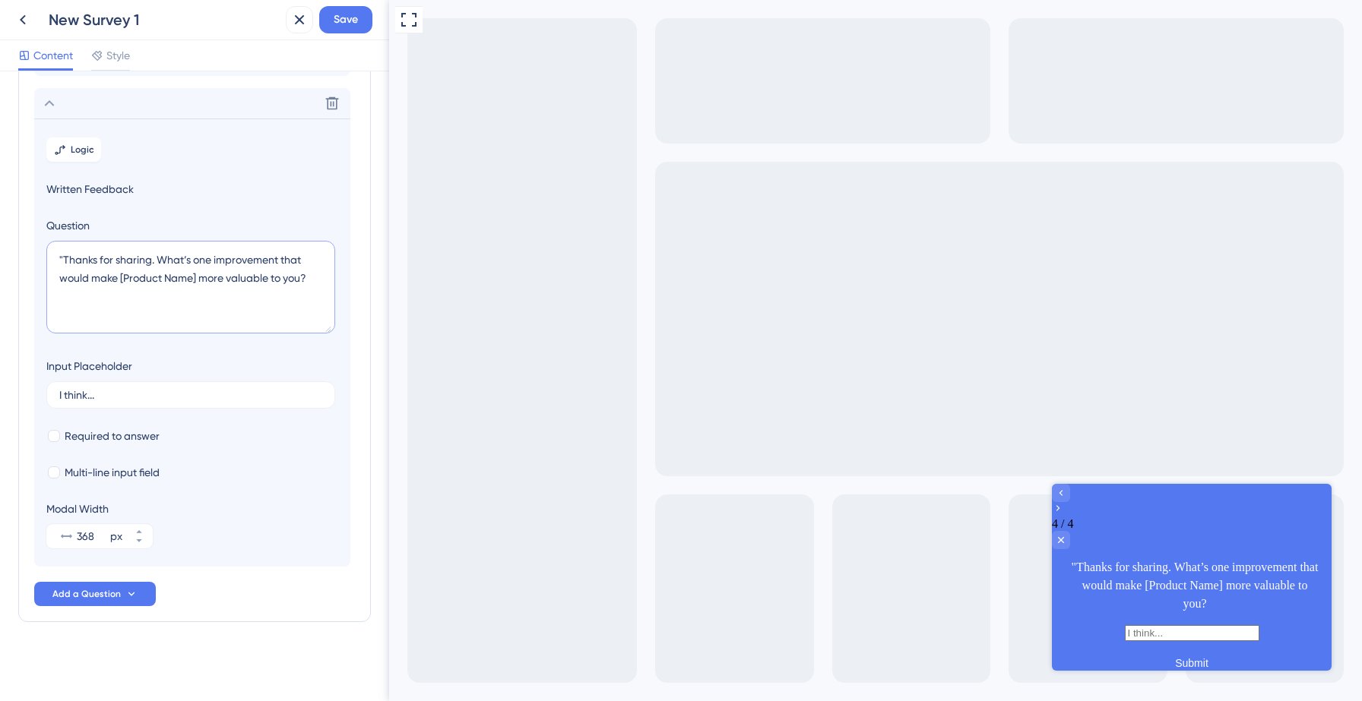
click at [66, 261] on textarea ""Thanks for sharing. What’s one improvement that would make [Product Name] more…" at bounding box center [190, 287] width 289 height 93
click at [63, 262] on textarea "hanks for sharing. What’s one improvement that would make [Product Name] more v…" at bounding box center [190, 287] width 289 height 93
click at [195, 277] on textarea "Thanks for sharing. What’s one improvement that would make [Product Name] more …" at bounding box center [190, 287] width 289 height 93
type textarea "Thanks for sharing. What’s one improvement that would make Salesgenie more valu…"
click at [335, 21] on span "Save" at bounding box center [346, 20] width 24 height 18
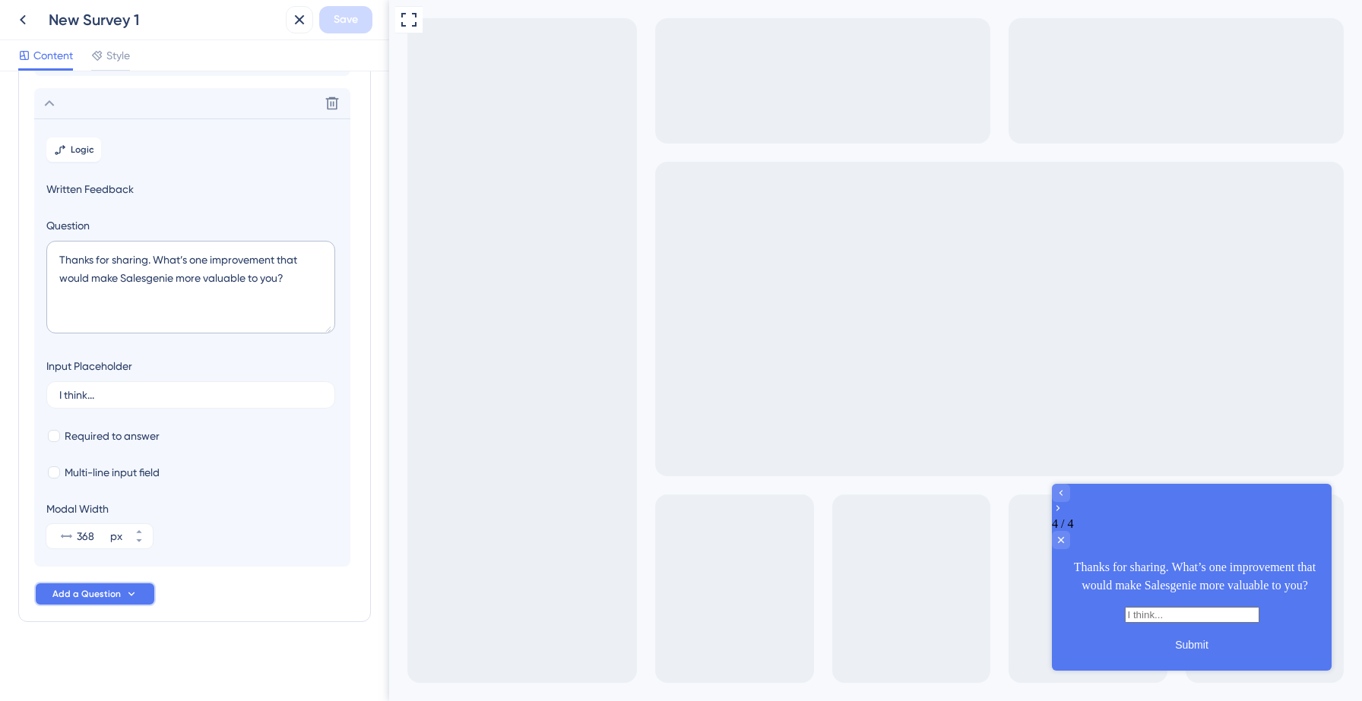
click at [95, 590] on span "Add a Question" at bounding box center [86, 594] width 68 height 12
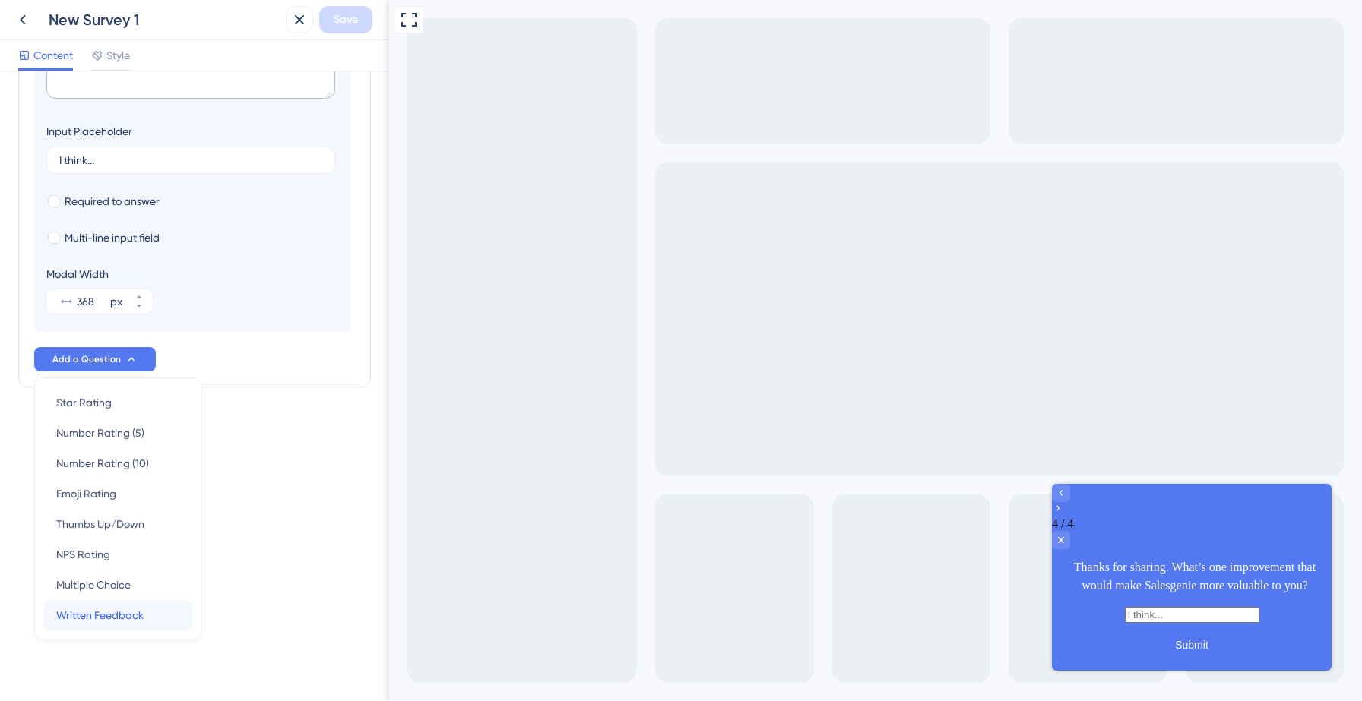
click at [111, 613] on span "Written Feedback" at bounding box center [99, 615] width 87 height 18
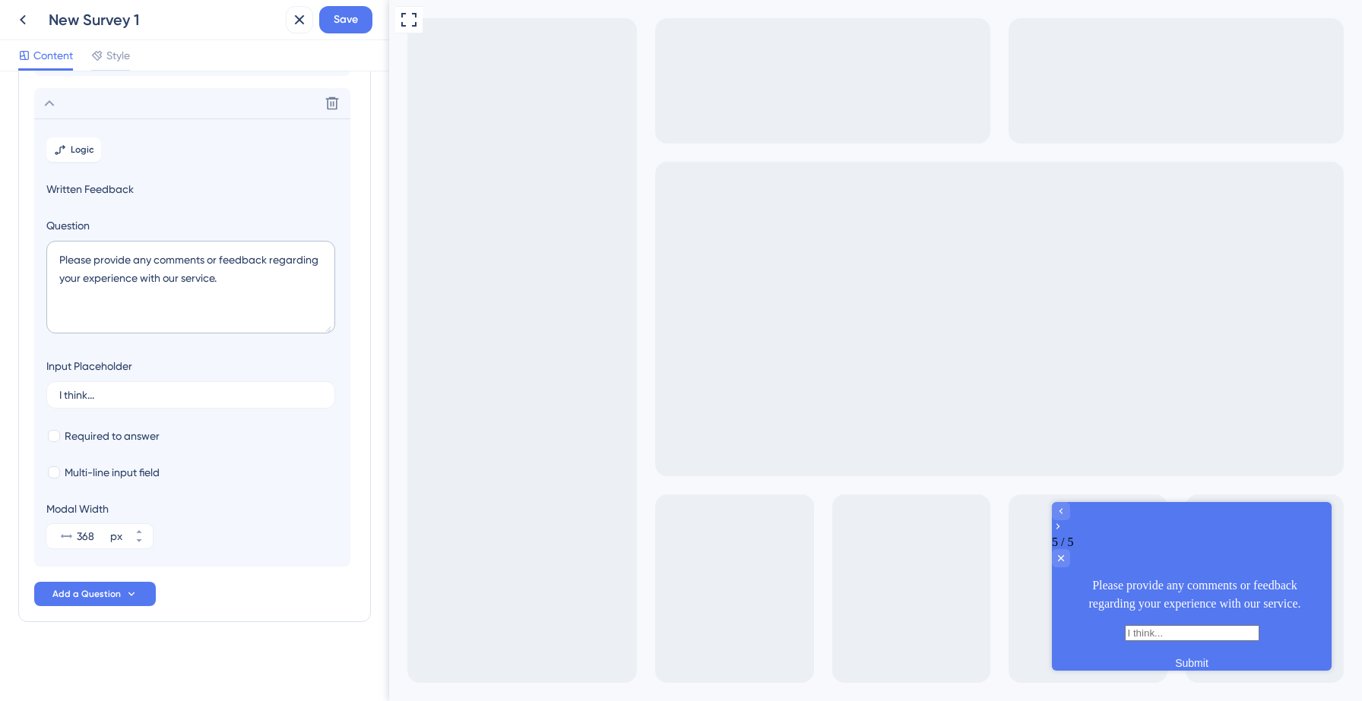
scroll to position [242, 0]
click at [208, 281] on textarea "Please provide any comments or feedback regarding your experience with our serv…" at bounding box center [190, 287] width 289 height 93
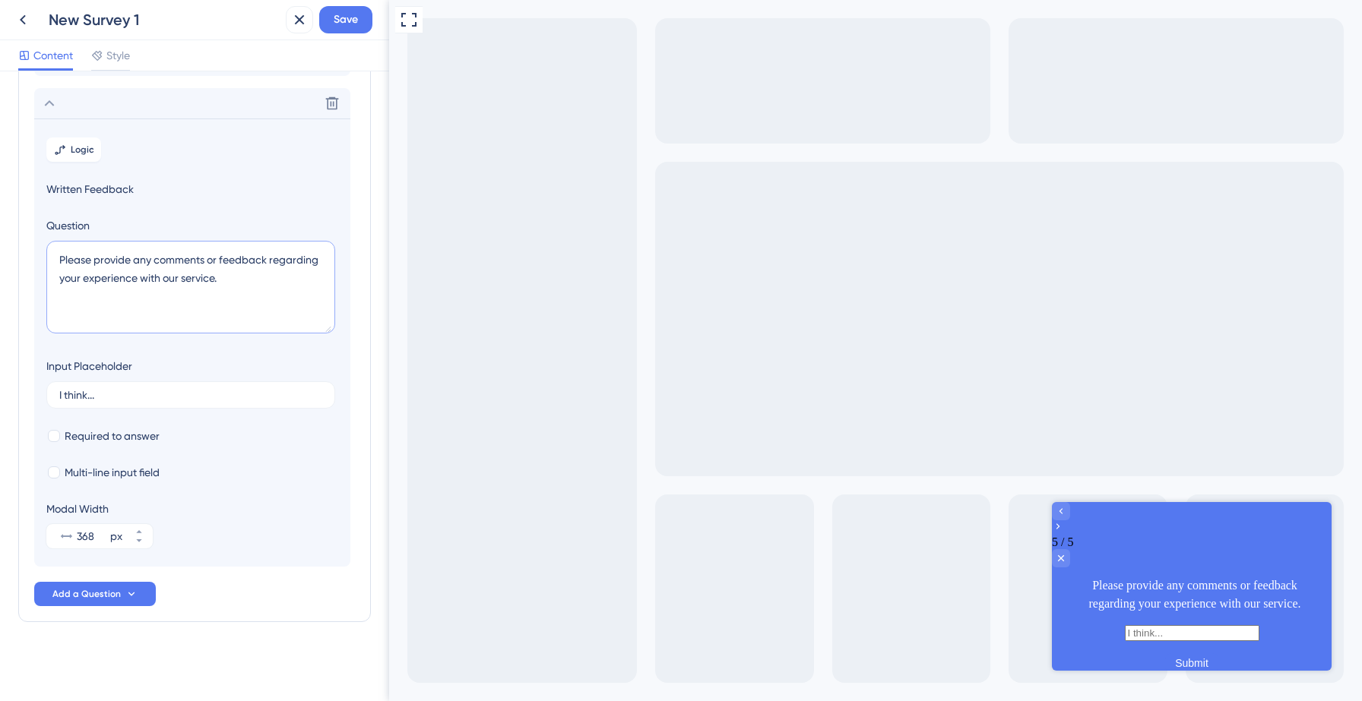
click at [208, 281] on textarea "Please provide any comments or feedback regarding your experience with our serv…" at bounding box center [190, 287] width 289 height 93
click at [231, 277] on textarea "Please provide any comments or feedback regarding your experience with our serv…" at bounding box center [190, 287] width 289 height 93
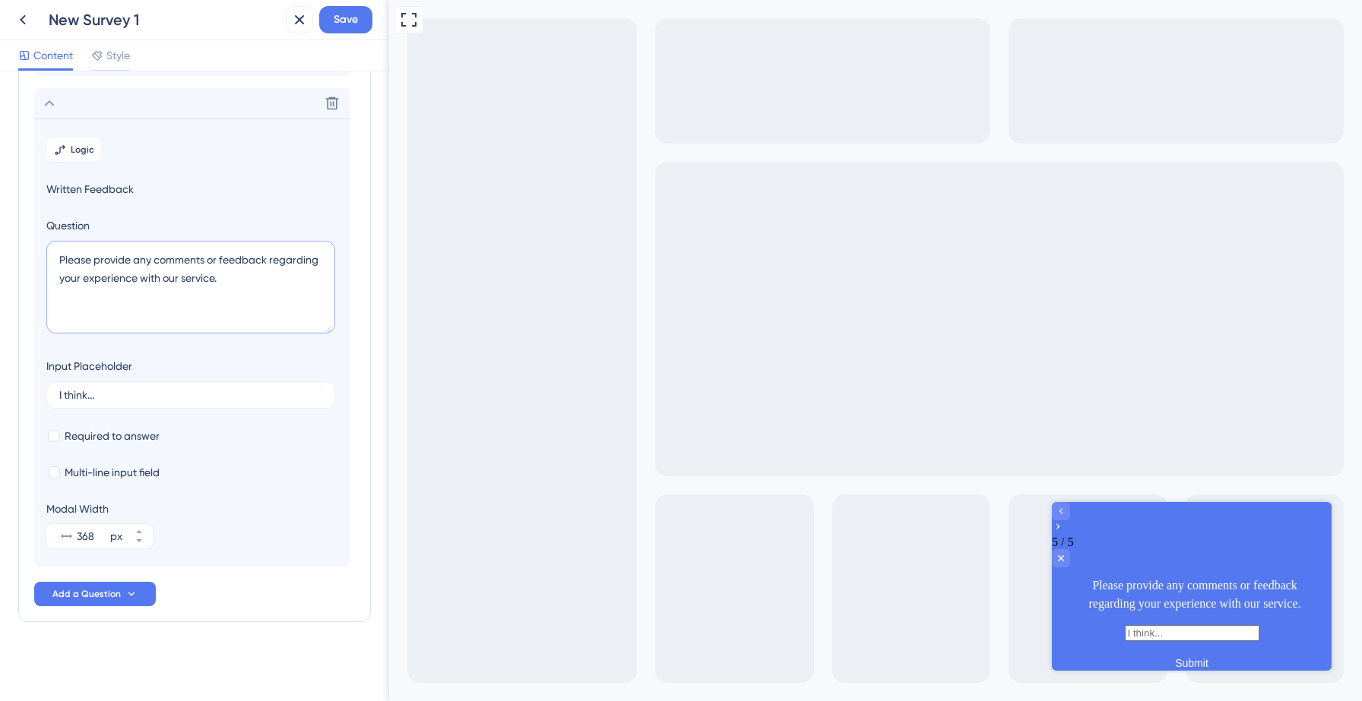
click at [231, 277] on textarea "Please provide any comments or feedback regarding your experience with our serv…" at bounding box center [190, 287] width 289 height 93
paste textarea ""Is there a feature or capability you expected but couldn’t find?""
click at [62, 256] on textarea ""Is there a feature or capability you expected but couldn’t find?" at bounding box center [190, 287] width 289 height 93
type textarea "Is there a feature or capability you expected but couldn’t find?"
click at [100, 591] on span "Add a Question" at bounding box center [86, 594] width 68 height 12
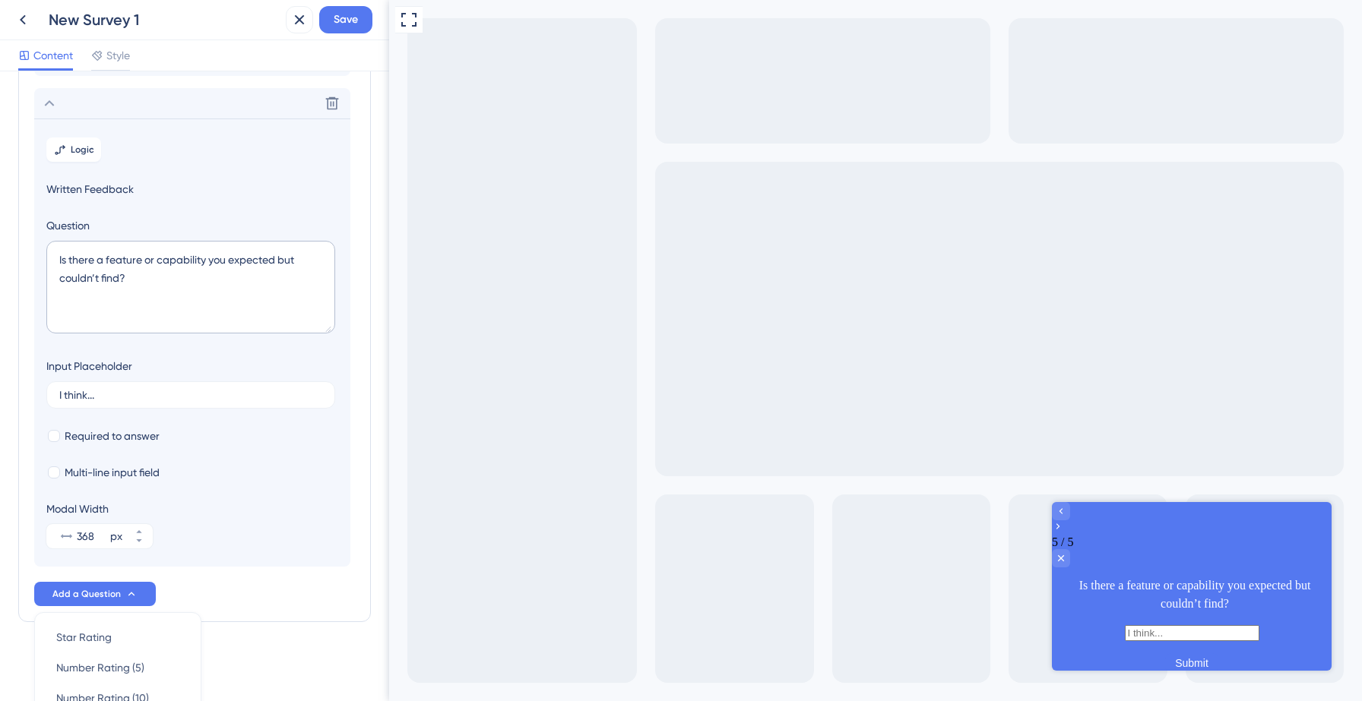
scroll to position [477, 0]
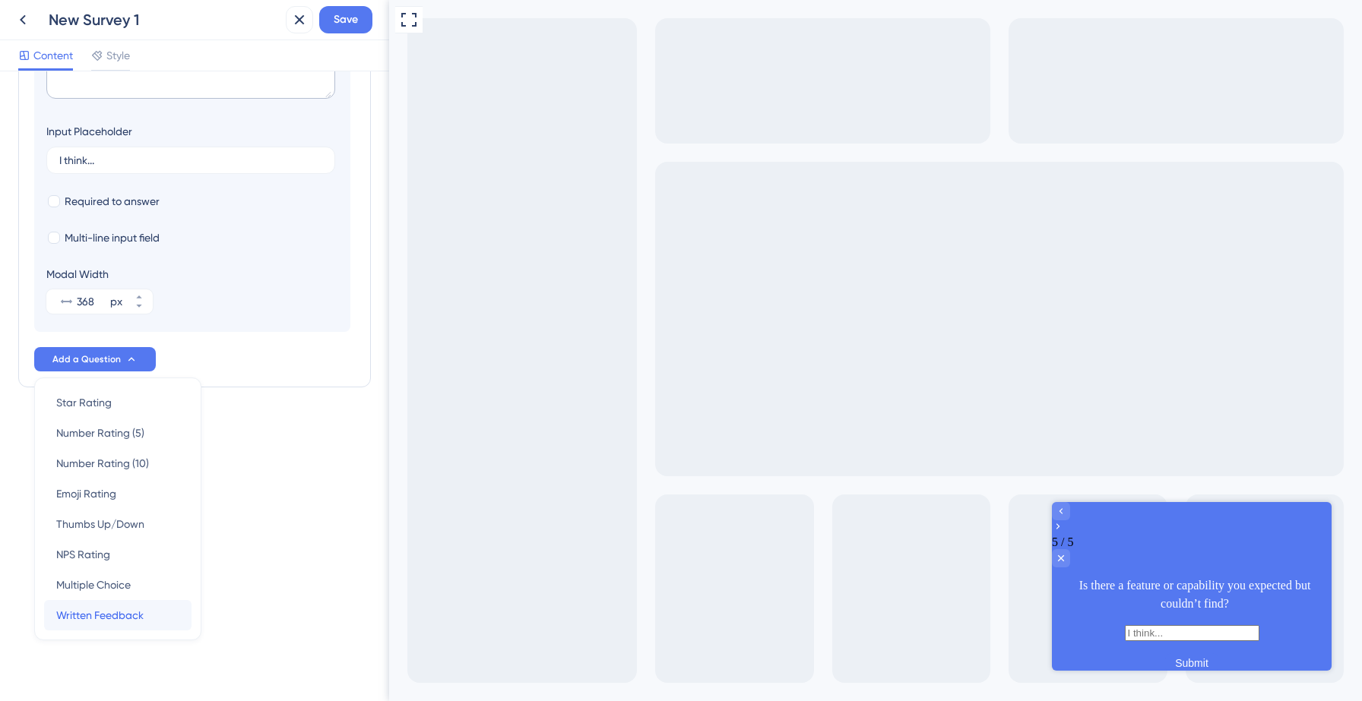
click at [120, 614] on span "Written Feedback" at bounding box center [99, 615] width 87 height 18
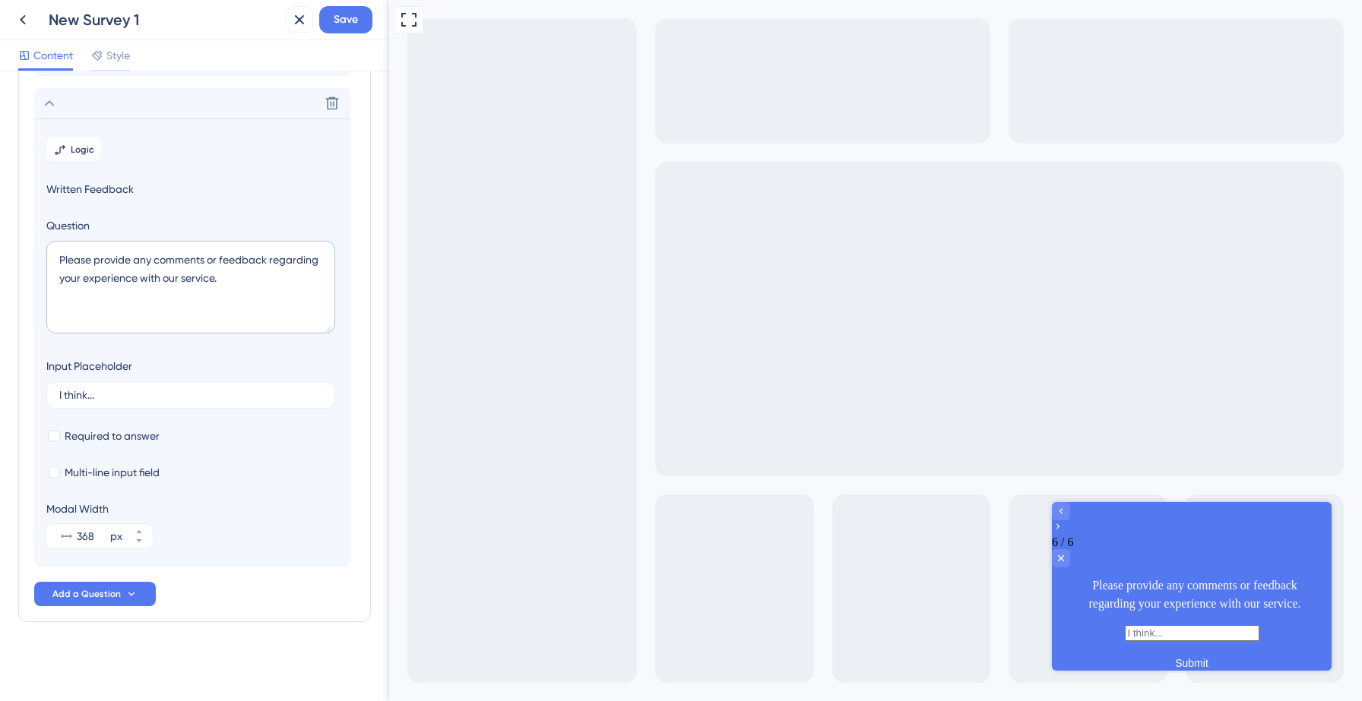
scroll to position [285, 0]
click at [205, 271] on textarea "Please provide any comments or feedback regarding your experience with our serv…" at bounding box center [190, 287] width 289 height 93
paste textarea ""We’re sorry we haven’t hit the mark. What’s the biggest frustration you’ve fac…"
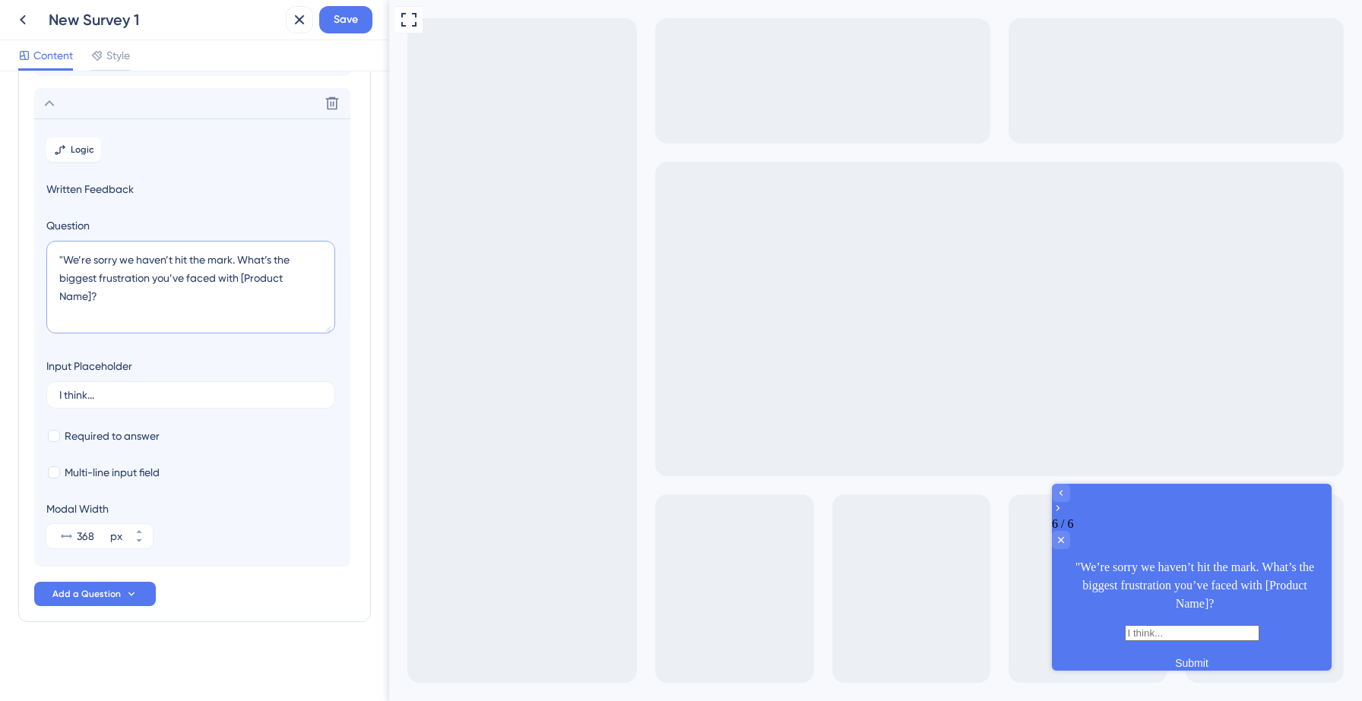
click at [65, 258] on textarea ""We’re sorry we haven’t hit the mark. What’s the biggest frustration you’ve fac…" at bounding box center [190, 287] width 289 height 93
click at [87, 294] on textarea "We’re sorry we haven’t hit the mark. What’s the biggest frustration you’ve face…" at bounding box center [190, 287] width 289 height 93
type textarea "We’re sorry we haven’t hit the mark. What’s the biggest frustration you’ve face…"
click at [78, 594] on span "Add a Question" at bounding box center [86, 594] width 68 height 12
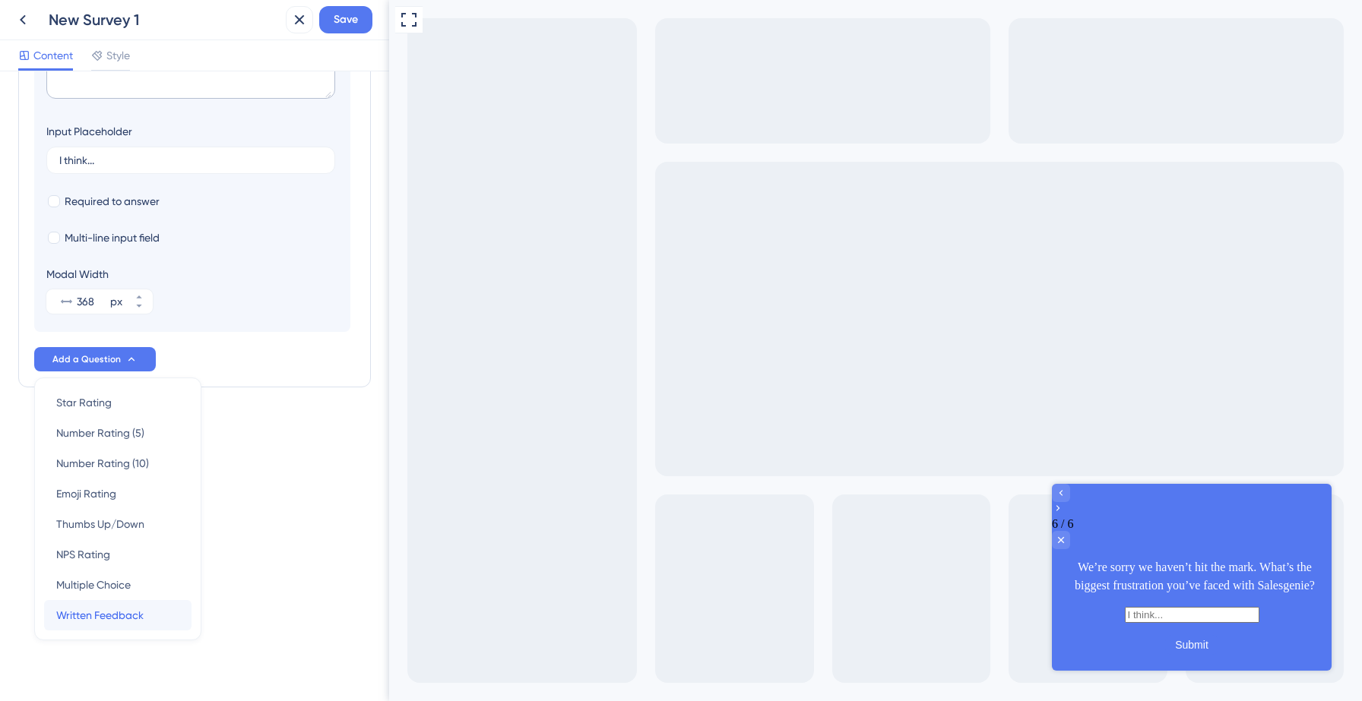
drag, startPoint x: 126, startPoint y: 603, endPoint x: 128, endPoint y: 578, distance: 25.9
click at [126, 603] on div "Written Feedback Written Feedback" at bounding box center [117, 615] width 123 height 30
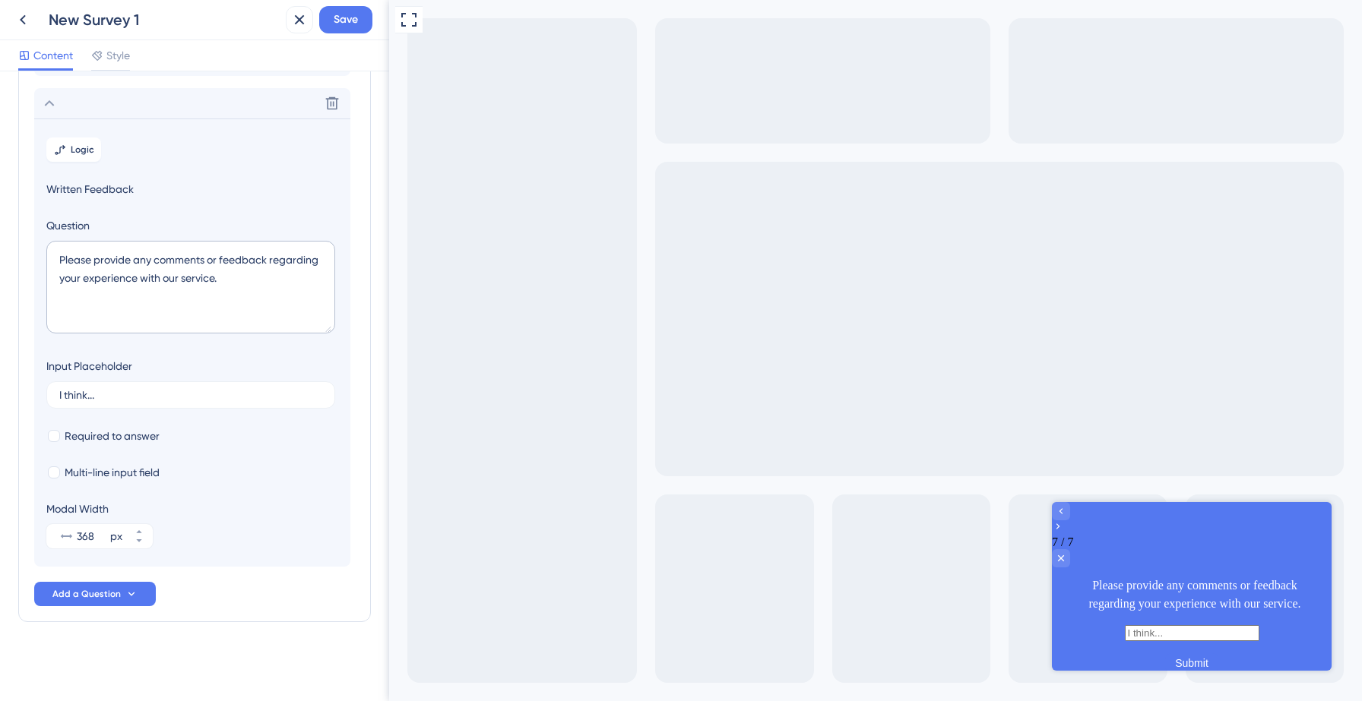
scroll to position [328, 0]
click at [190, 286] on textarea "Please provide any comments or feedback regarding your experience with our serv…" at bounding box center [190, 287] width 289 height 93
paste textarea ""Apart from that, is there anything you expected [Product Name] to do that it c…"
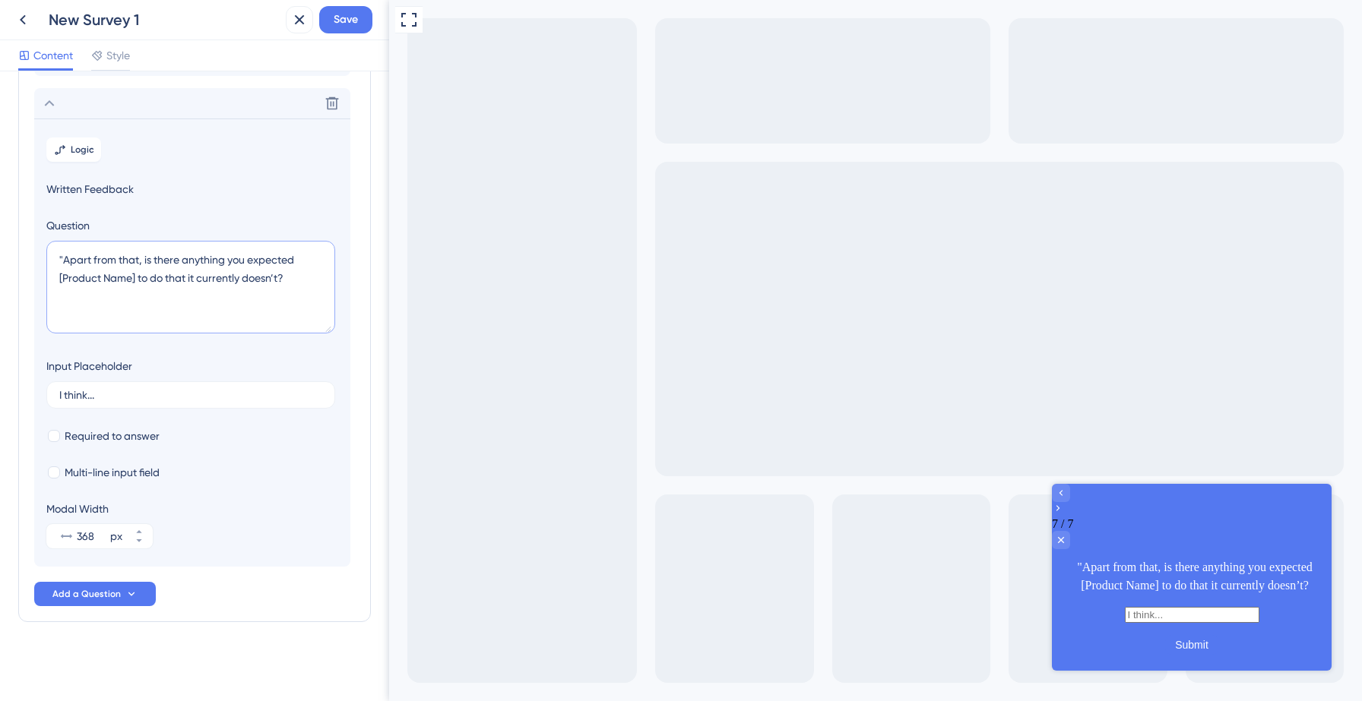
click at [135, 279] on textarea ""Apart from that, is there anything you expected [Product Name] to do that it c…" at bounding box center [190, 287] width 289 height 93
click at [353, 14] on span "Save" at bounding box center [346, 20] width 24 height 18
click at [135, 277] on textarea ""Apart from that, is there anything you expected [Product Name] to do that it c…" at bounding box center [190, 287] width 289 height 93
click at [136, 269] on textarea ""Apart from that, is there anything you expected [Product Name] to do that it c…" at bounding box center [190, 287] width 289 height 93
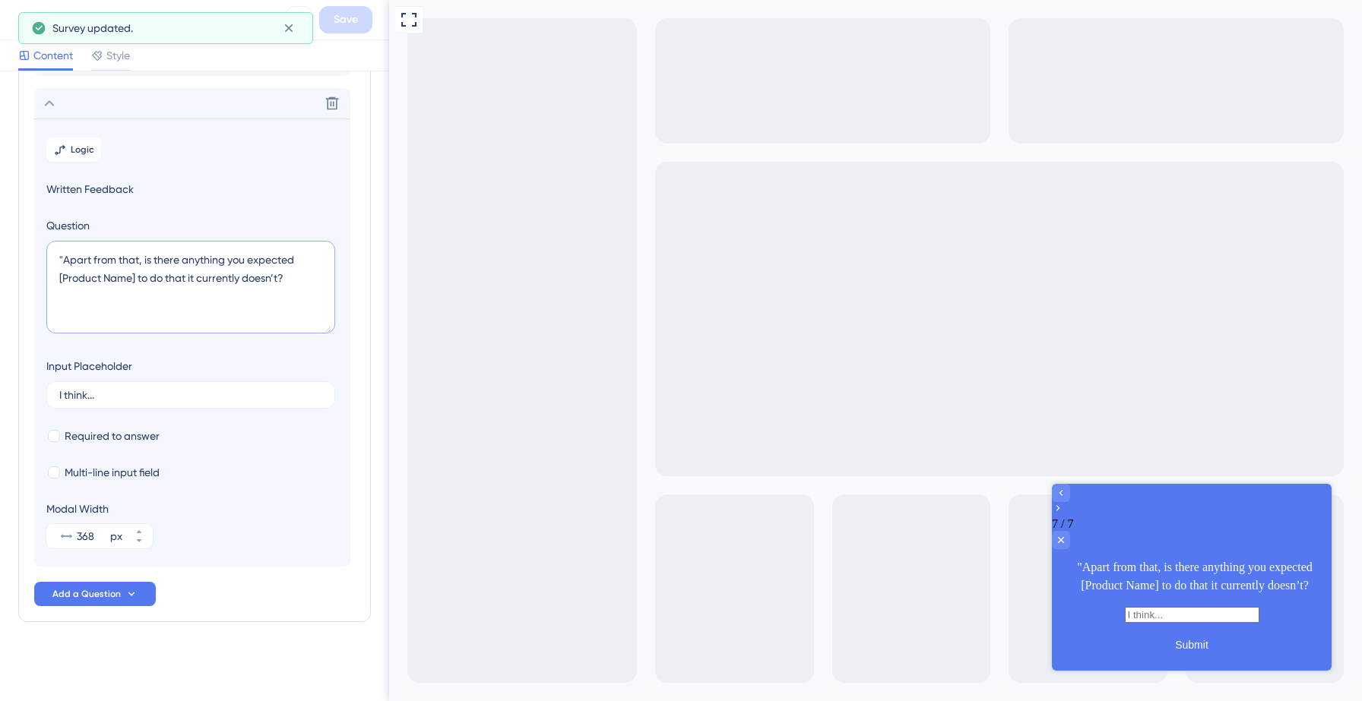
click at [146, 262] on textarea ""Apart from that, is there anything you expected [Product Name] to do that it c…" at bounding box center [190, 287] width 289 height 93
click at [135, 277] on textarea ""Apart from that, is there anything you expected [Product Name] to do that it c…" at bounding box center [190, 287] width 289 height 93
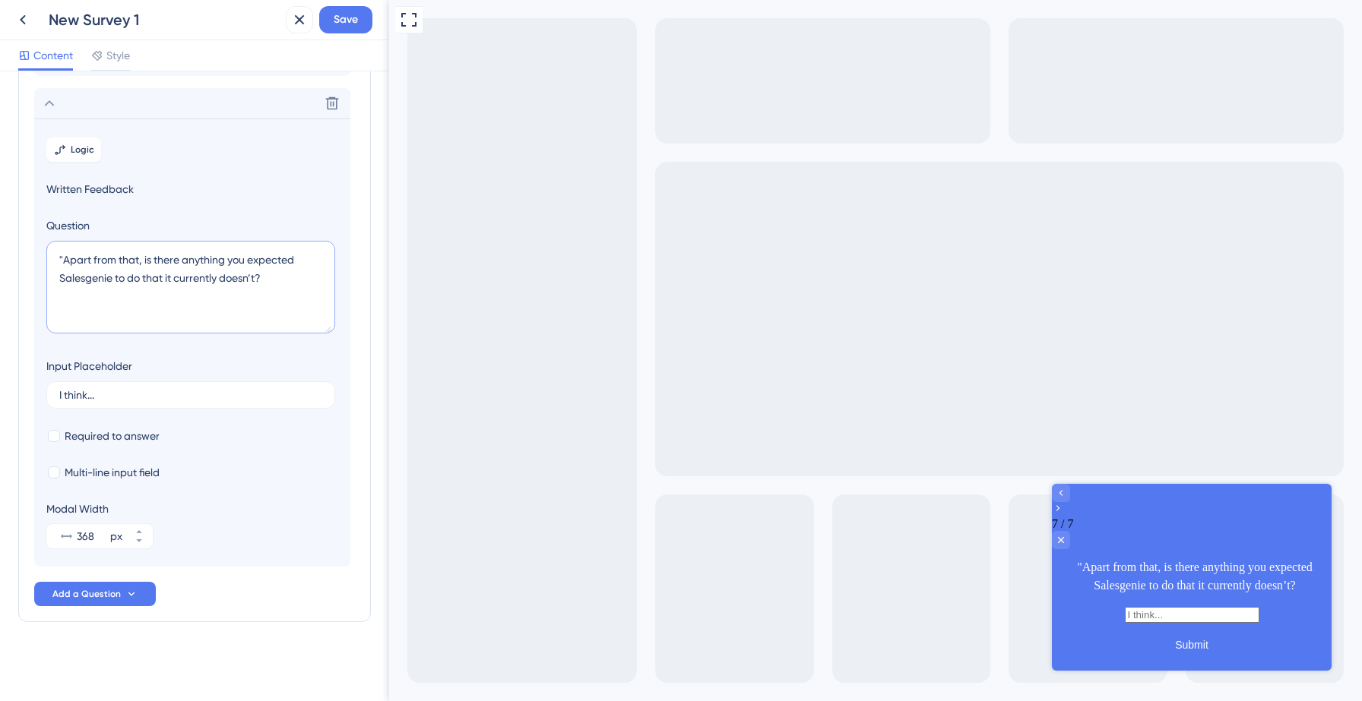
click at [65, 259] on textarea ""Apart from that, is there anything you expected Salesgenie to do that it curre…" at bounding box center [190, 287] width 289 height 93
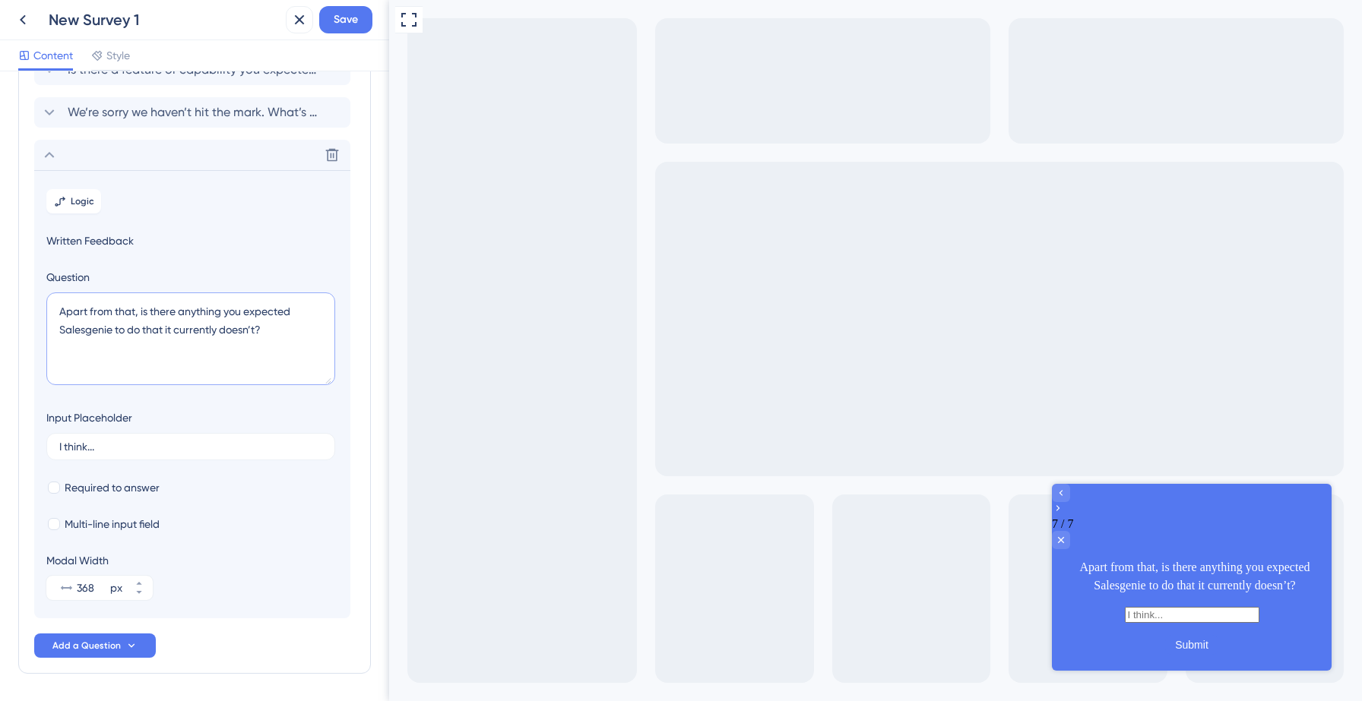
scroll to position [275, 0]
type textarea "Apart from that, is there anything you expected Salesgenie to do that it curren…"
click at [345, 21] on span "Save" at bounding box center [346, 20] width 24 height 18
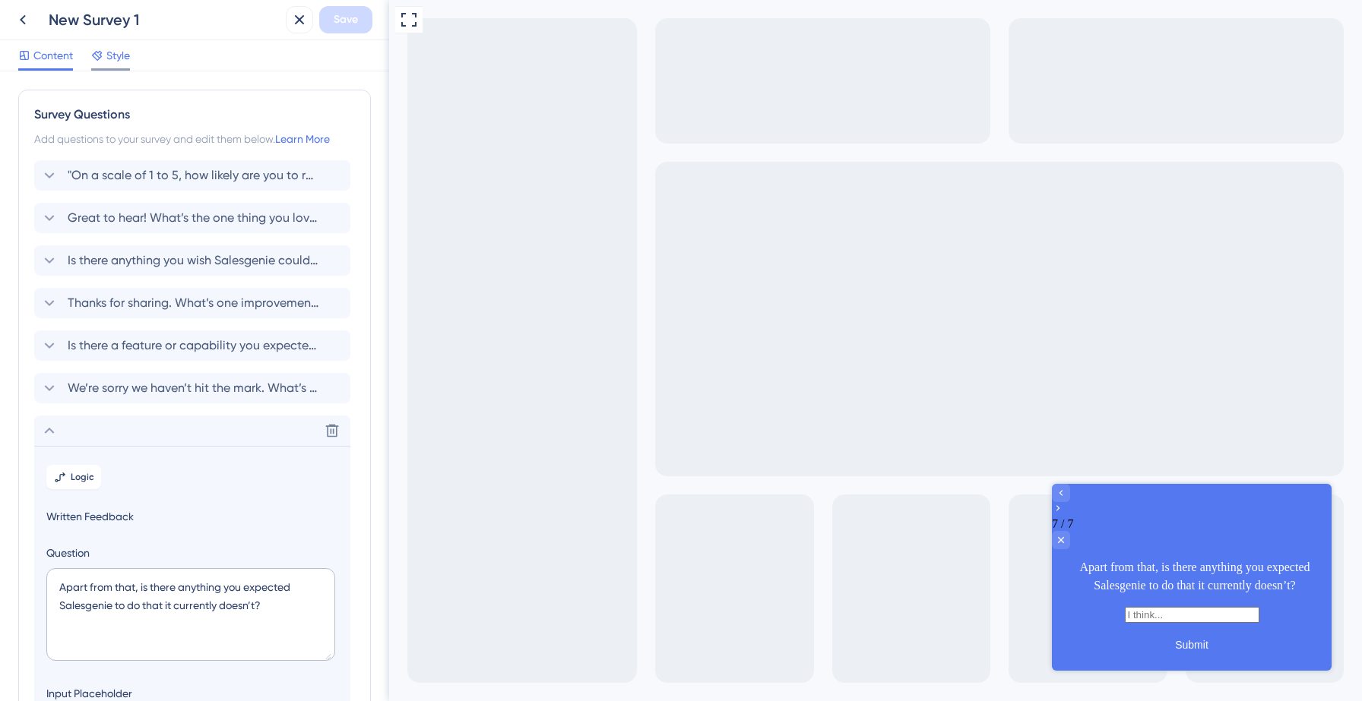
click at [119, 59] on span "Style" at bounding box center [118, 55] width 24 height 18
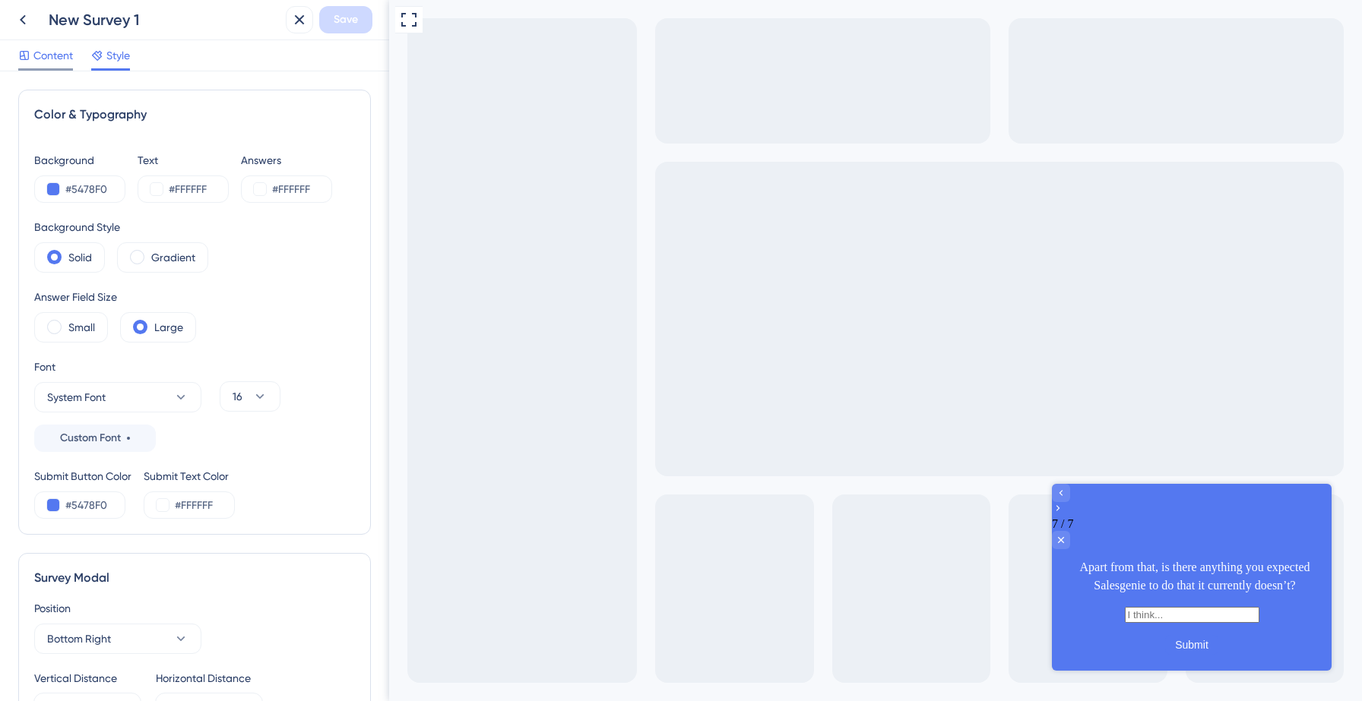
click at [56, 62] on span "Content" at bounding box center [53, 55] width 40 height 18
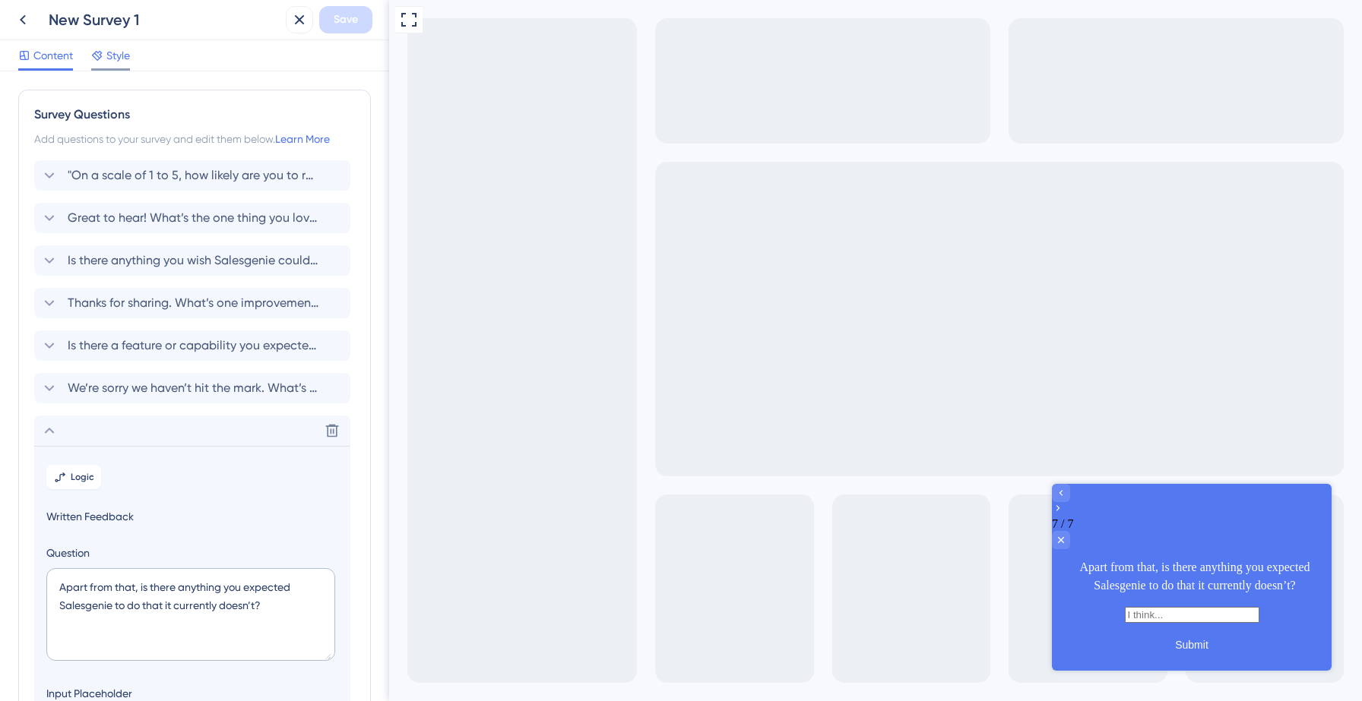
click at [106, 57] on div "Style" at bounding box center [110, 55] width 39 height 18
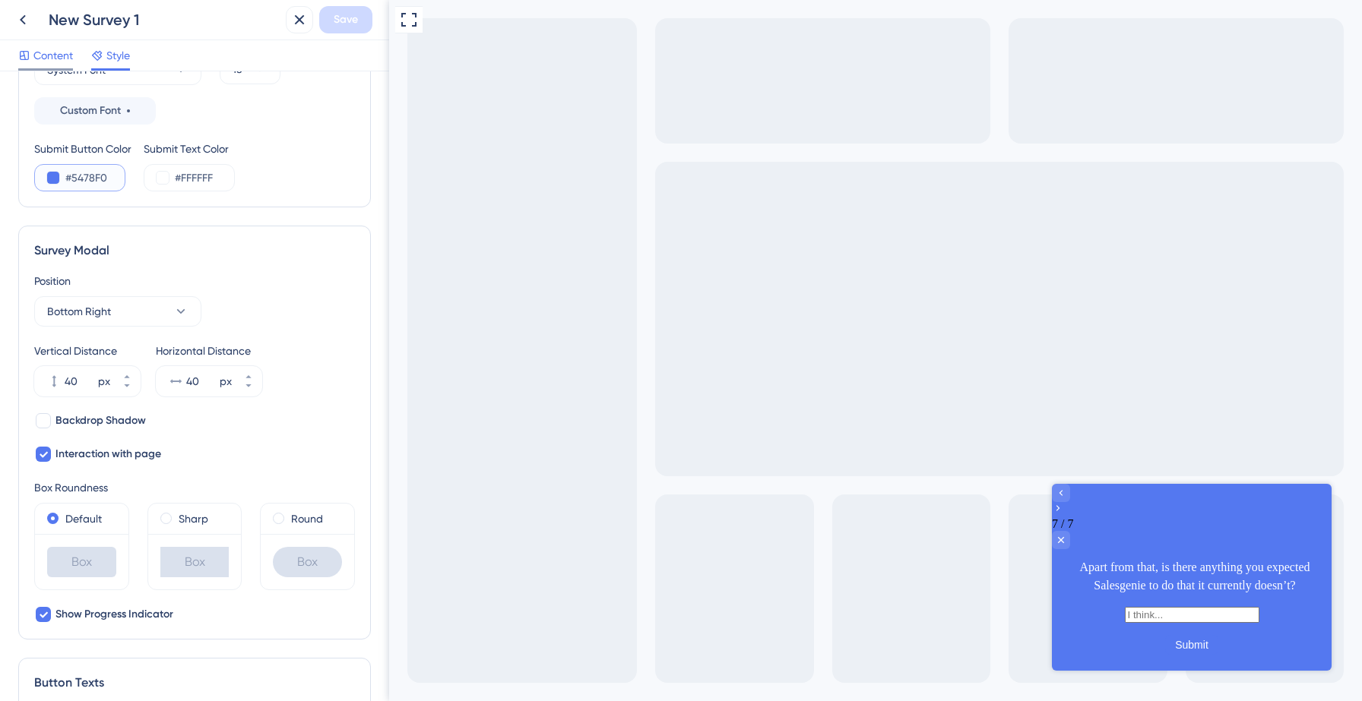
click at [49, 178] on button at bounding box center [53, 178] width 12 height 12
click at [74, 179] on input "#5478F0" at bounding box center [96, 178] width 62 height 18
click at [43, 52] on span "Content" at bounding box center [53, 55] width 40 height 18
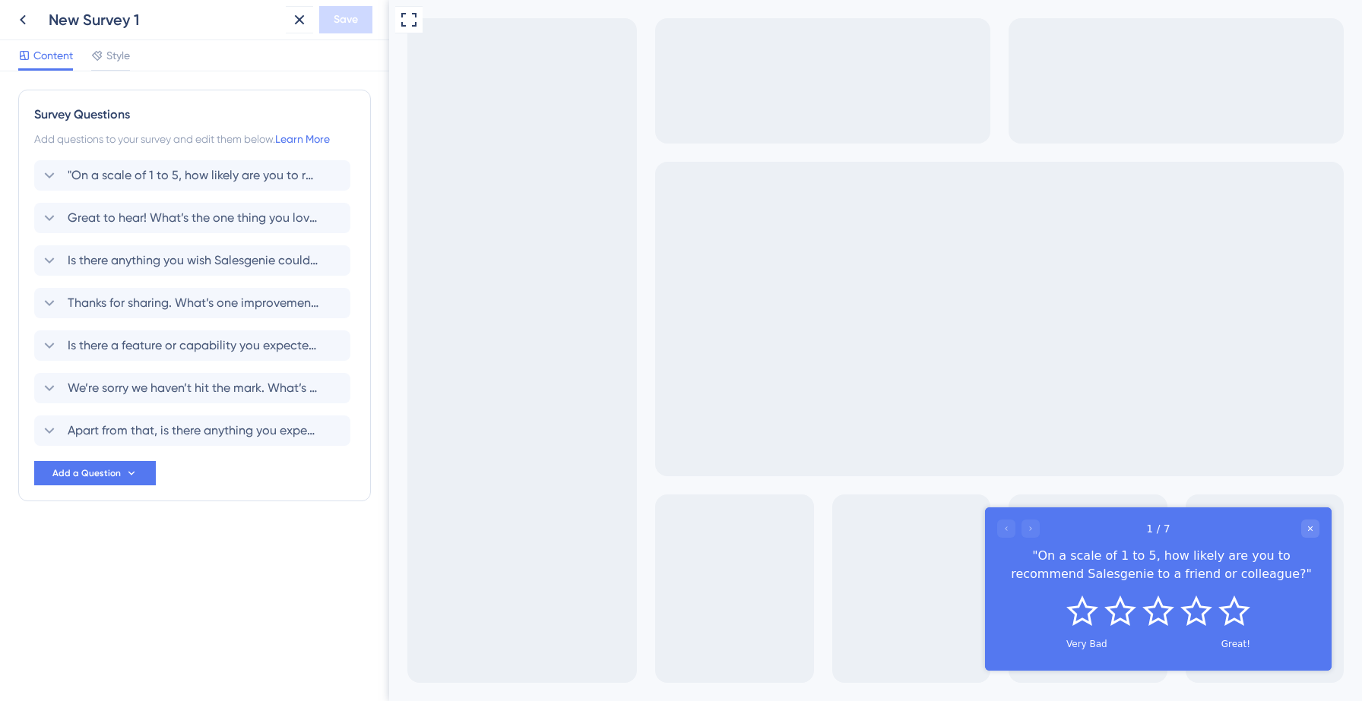
click at [116, 63] on span "Style" at bounding box center [118, 55] width 24 height 18
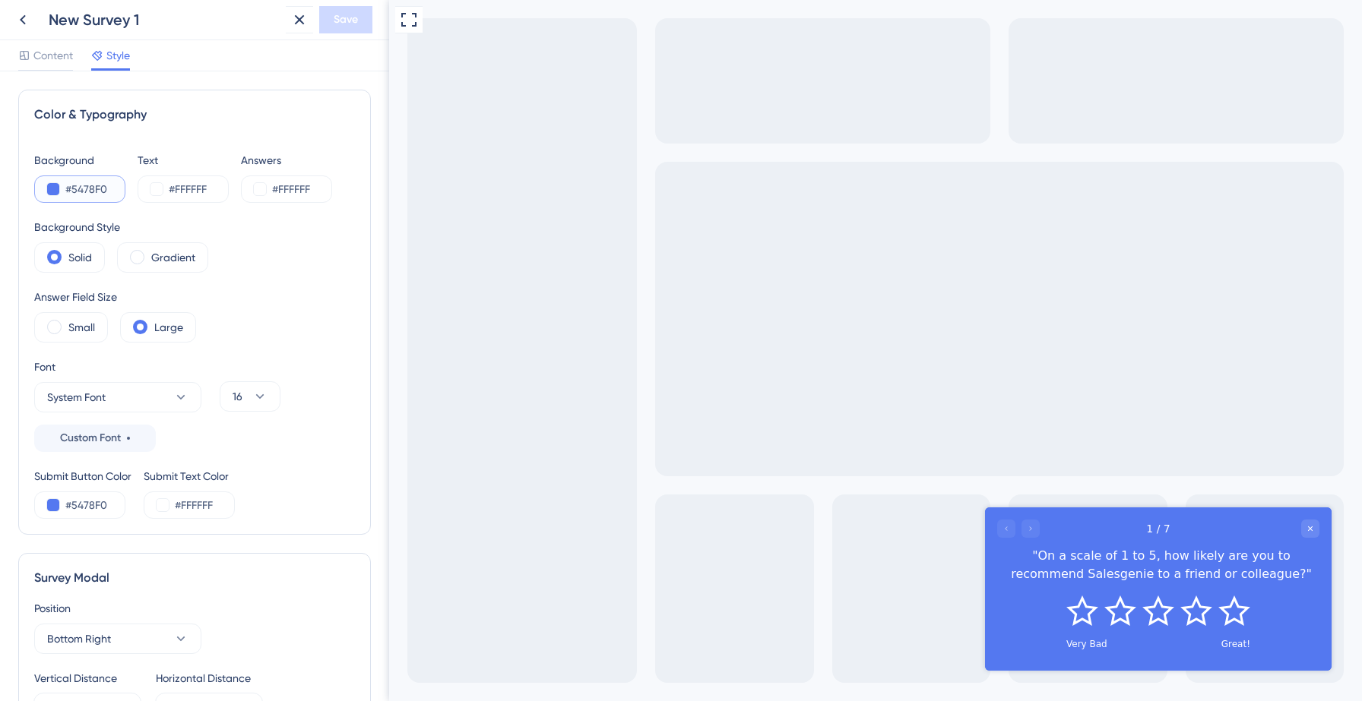
click at [82, 184] on input "#5478F0" at bounding box center [96, 189] width 62 height 18
click at [55, 191] on button at bounding box center [53, 189] width 12 height 12
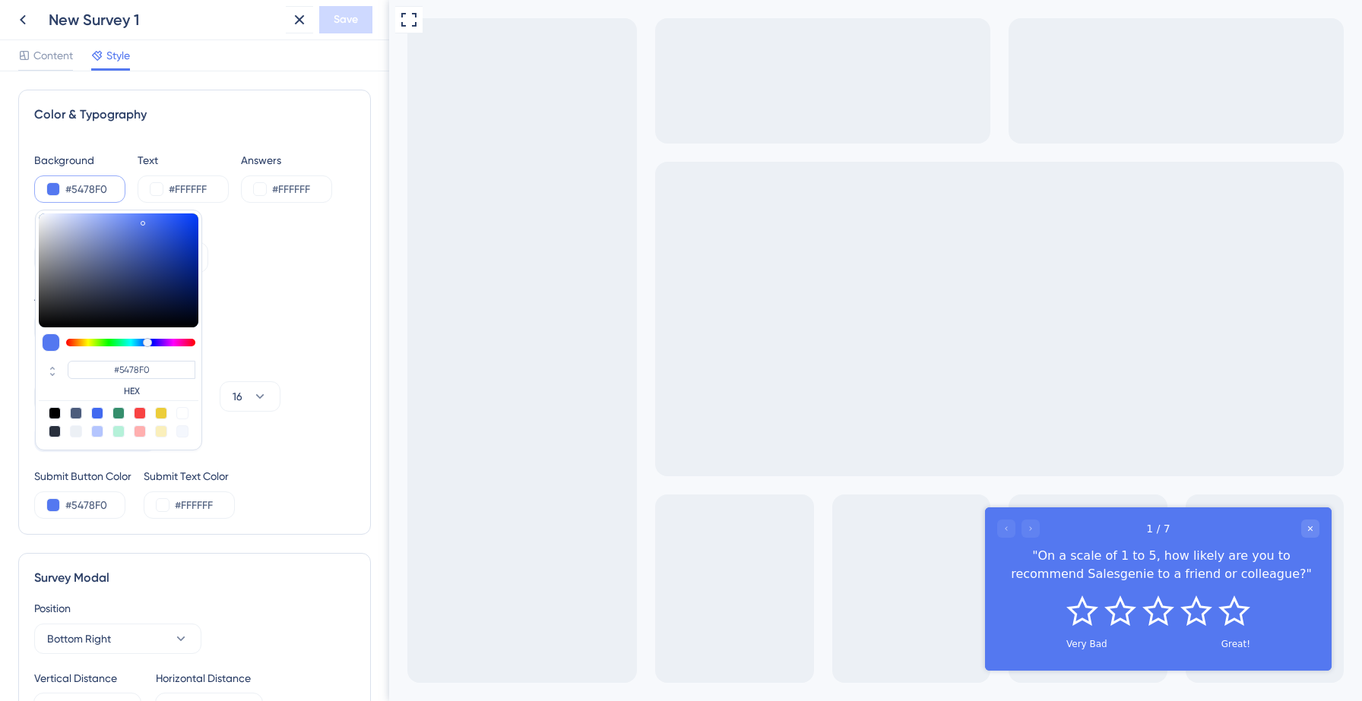
click at [52, 409] on div at bounding box center [55, 413] width 12 height 12
type input "#000000"
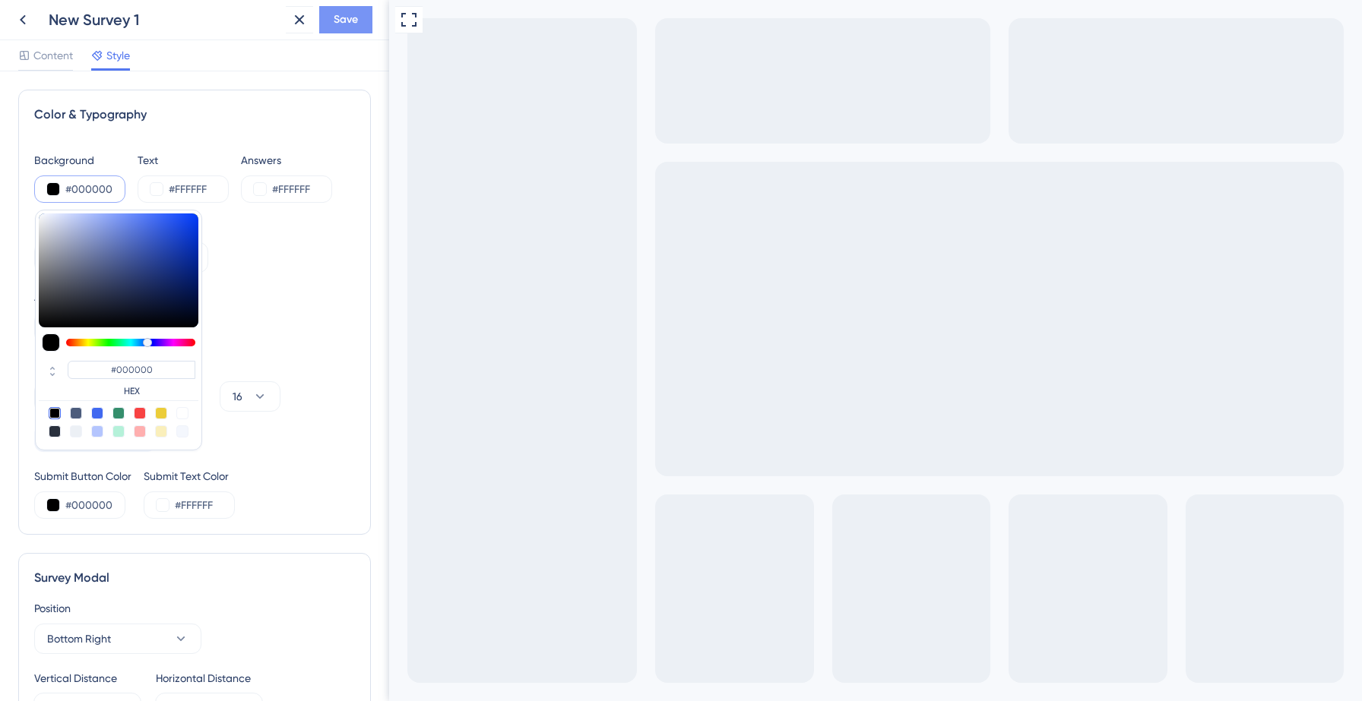
click at [337, 25] on span "Save" at bounding box center [346, 20] width 24 height 18
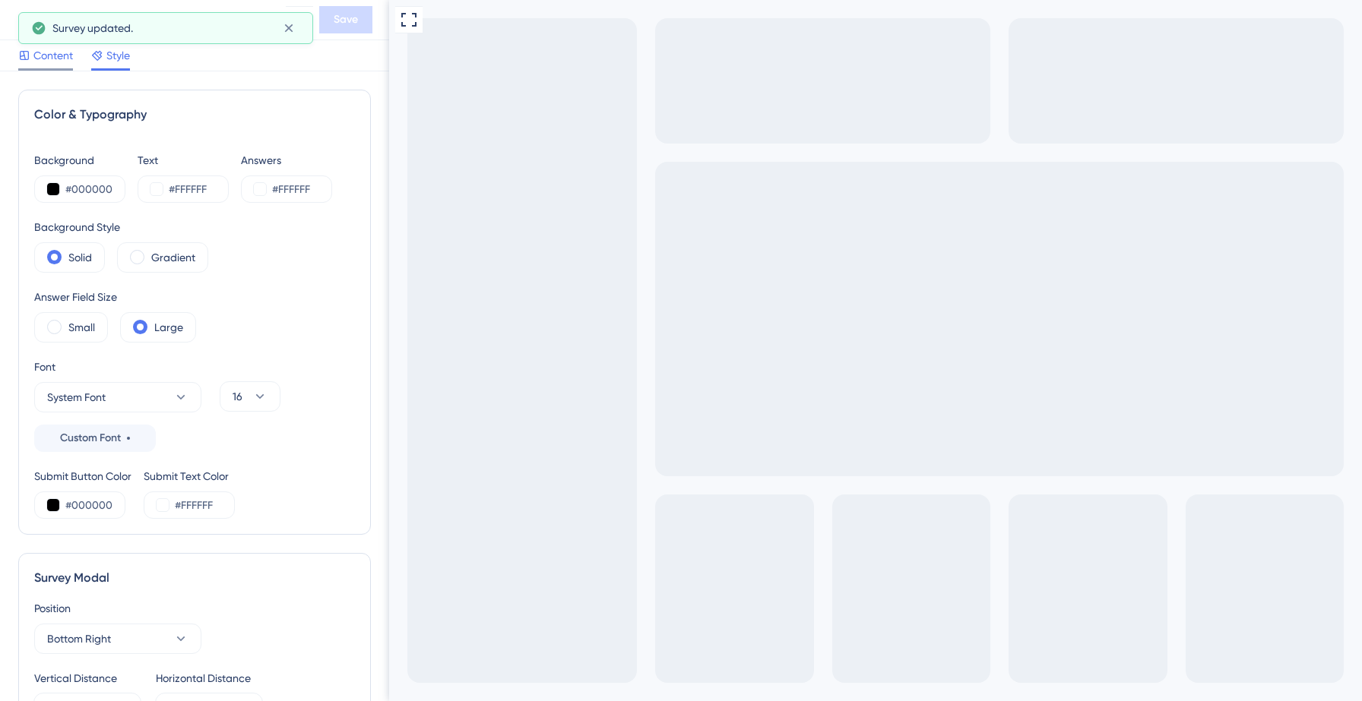
click at [53, 57] on span "Content" at bounding box center [53, 55] width 40 height 18
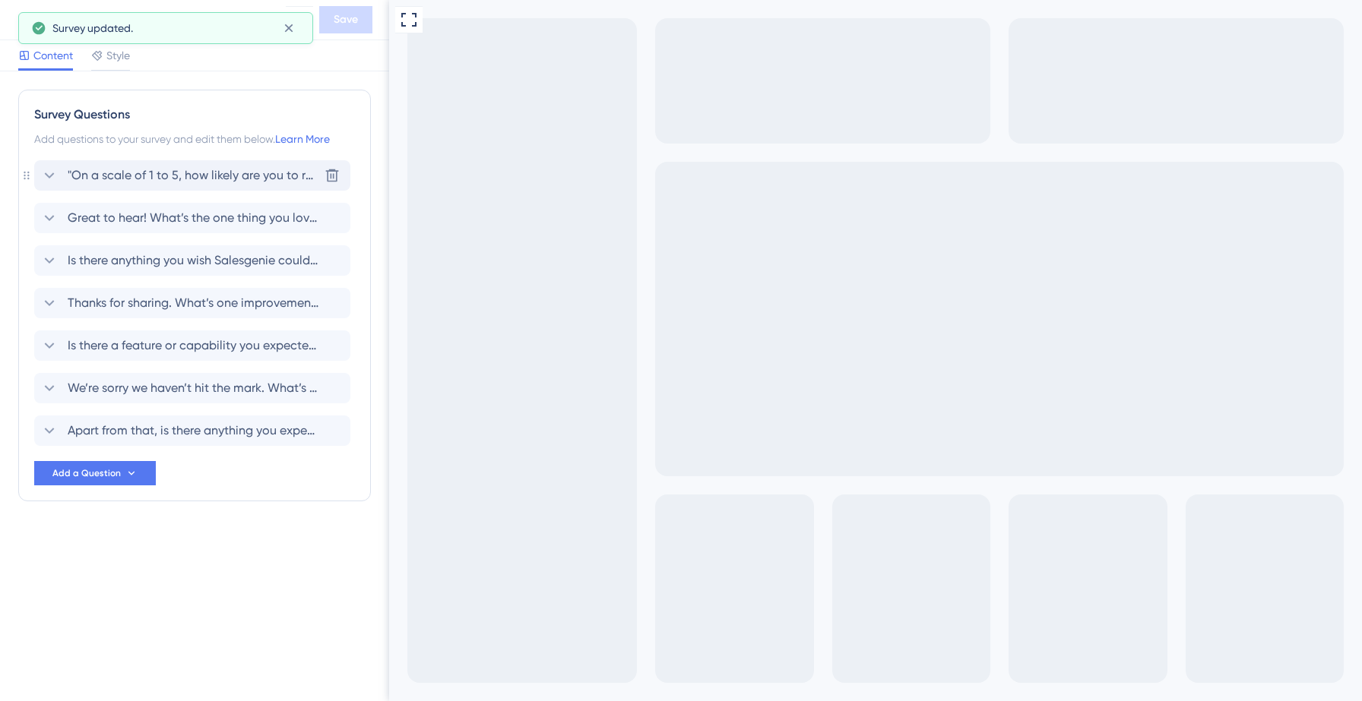
click at [133, 179] on span ""On a scale of 1 to 5, how likely are you to recommend Salesgenie to a friend o…" at bounding box center [193, 175] width 251 height 18
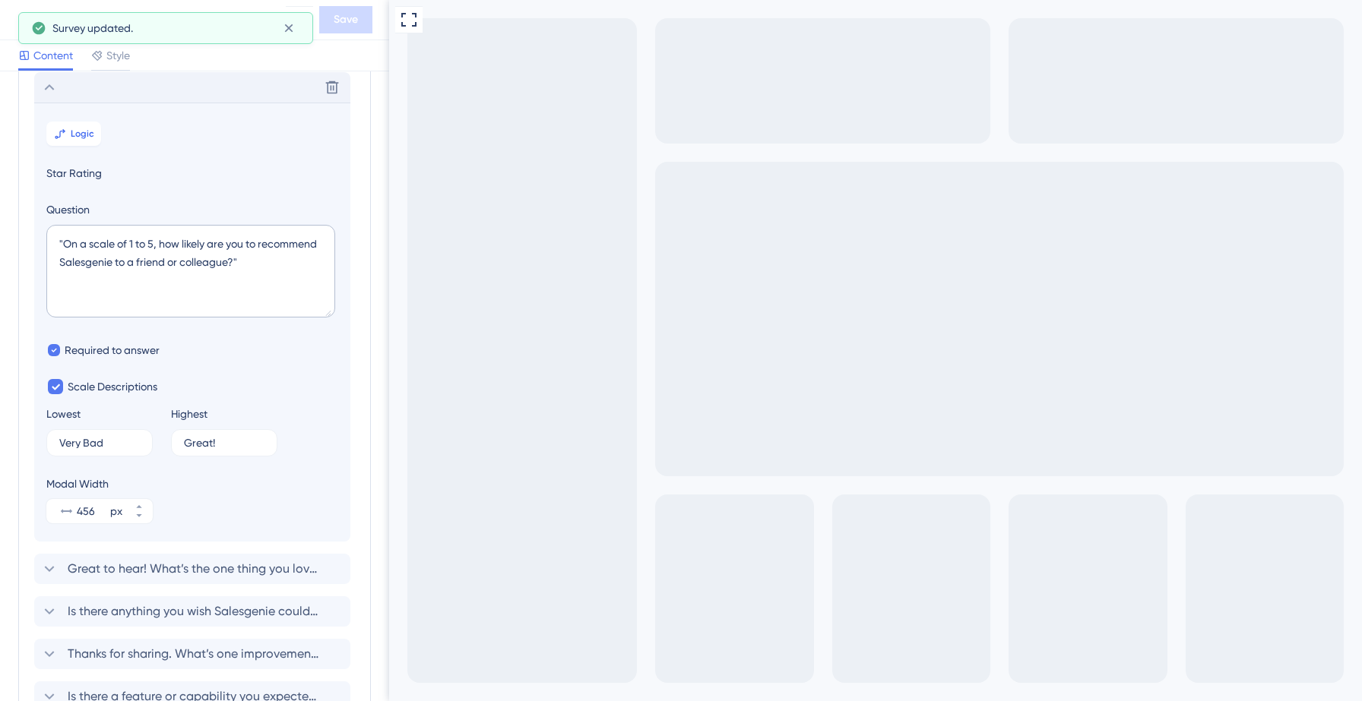
scroll to position [89, 0]
click at [88, 137] on span "Logic" at bounding box center [83, 133] width 24 height 12
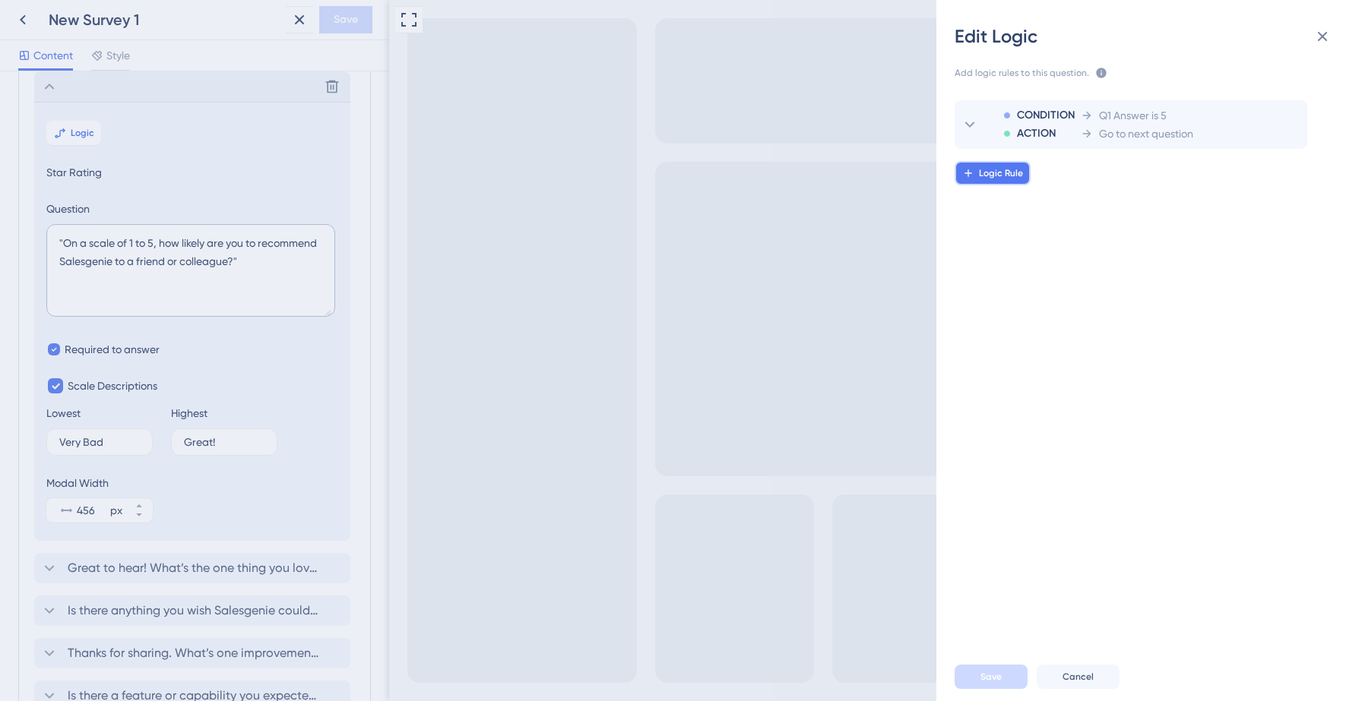
click at [1003, 173] on span "Logic Rule" at bounding box center [1001, 173] width 44 height 12
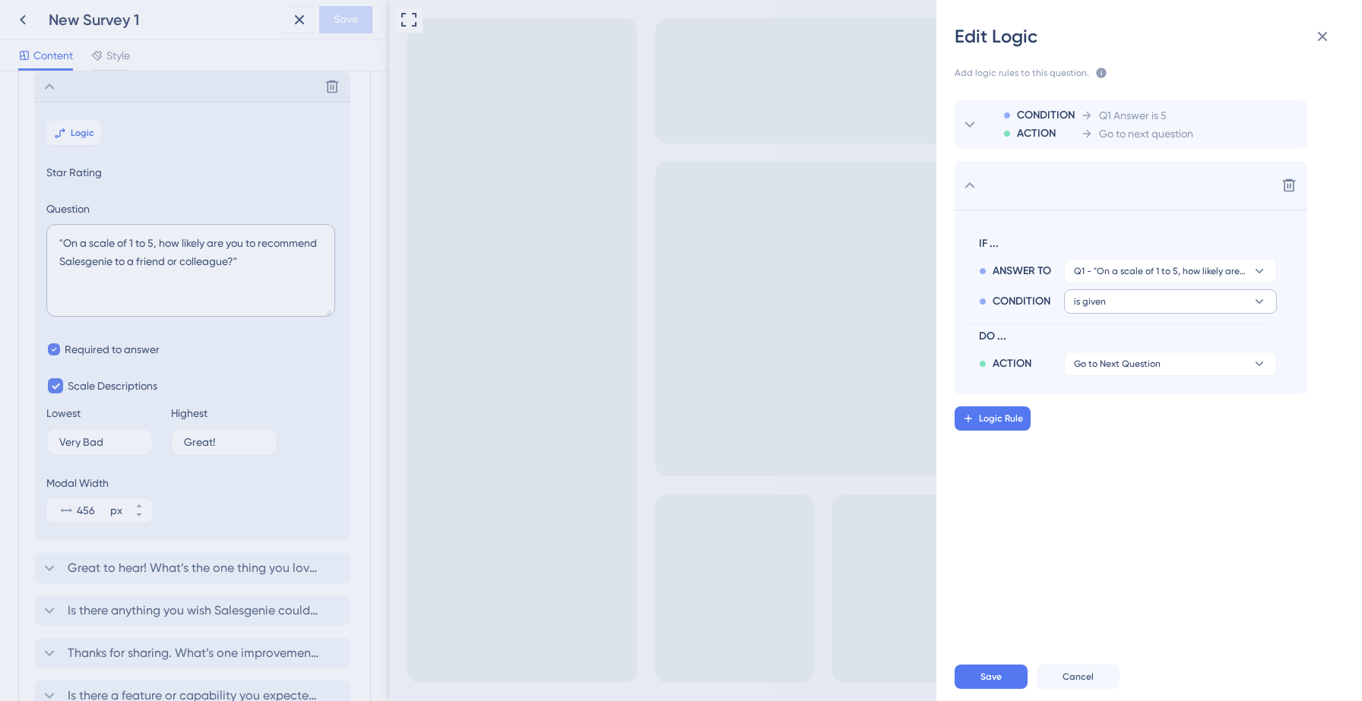
scroll to position [0, 0]
click at [1138, 297] on button "is given" at bounding box center [1170, 302] width 213 height 24
click at [1098, 465] on div "is is" at bounding box center [1170, 466] width 181 height 30
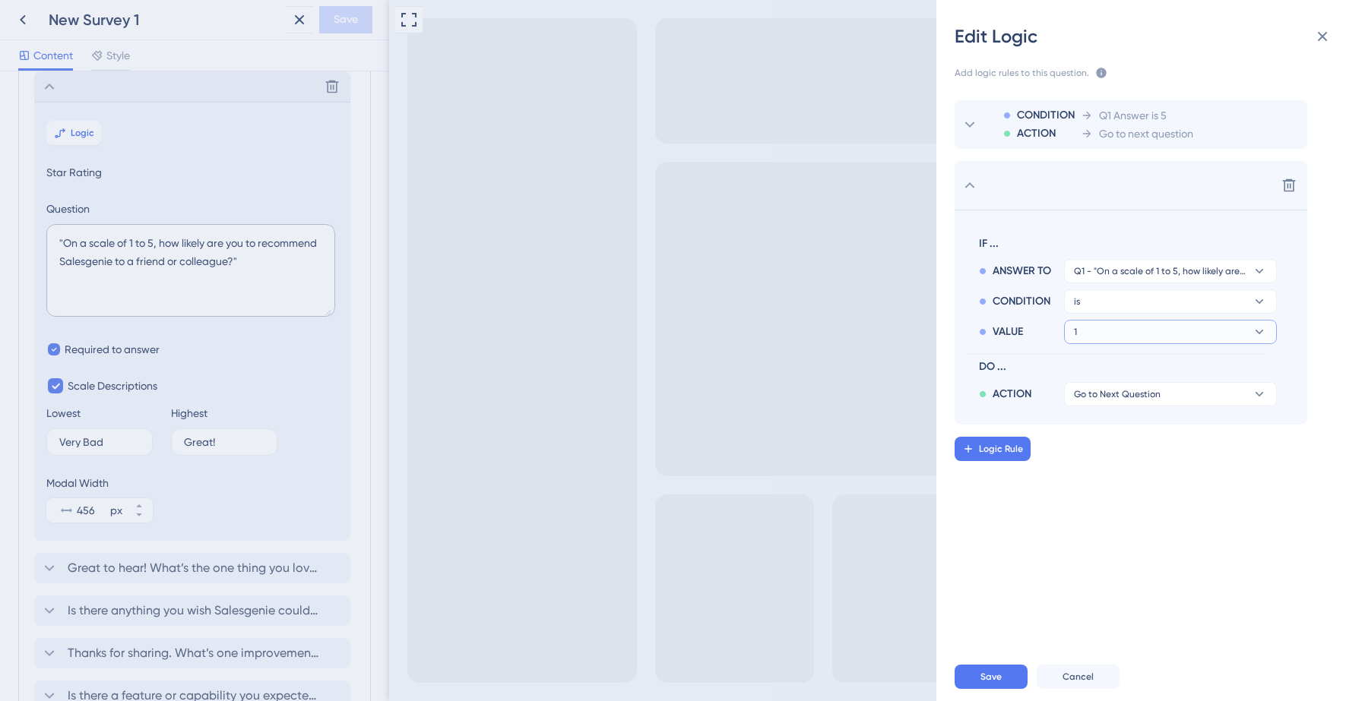
click at [1141, 331] on button "1" at bounding box center [1170, 332] width 213 height 24
click at [1096, 495] on div "5 5" at bounding box center [1170, 497] width 181 height 30
click at [1023, 504] on div "CONDITION ACTION Q1 Answer is 5 Go to next question Delete IF ... ANSWER TO Q1 …" at bounding box center [1155, 361] width 450 height 559
click at [985, 676] on span "Save" at bounding box center [990, 677] width 21 height 12
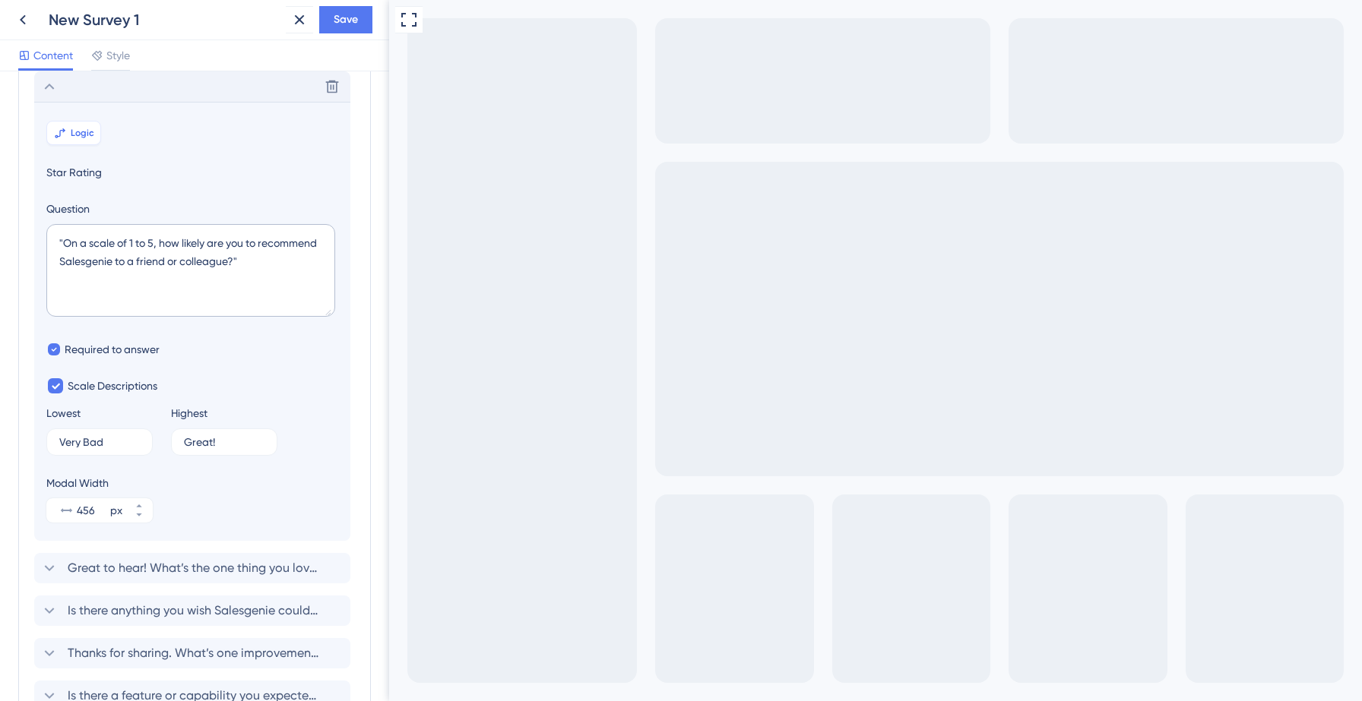
click at [80, 131] on span "Logic" at bounding box center [83, 133] width 24 height 12
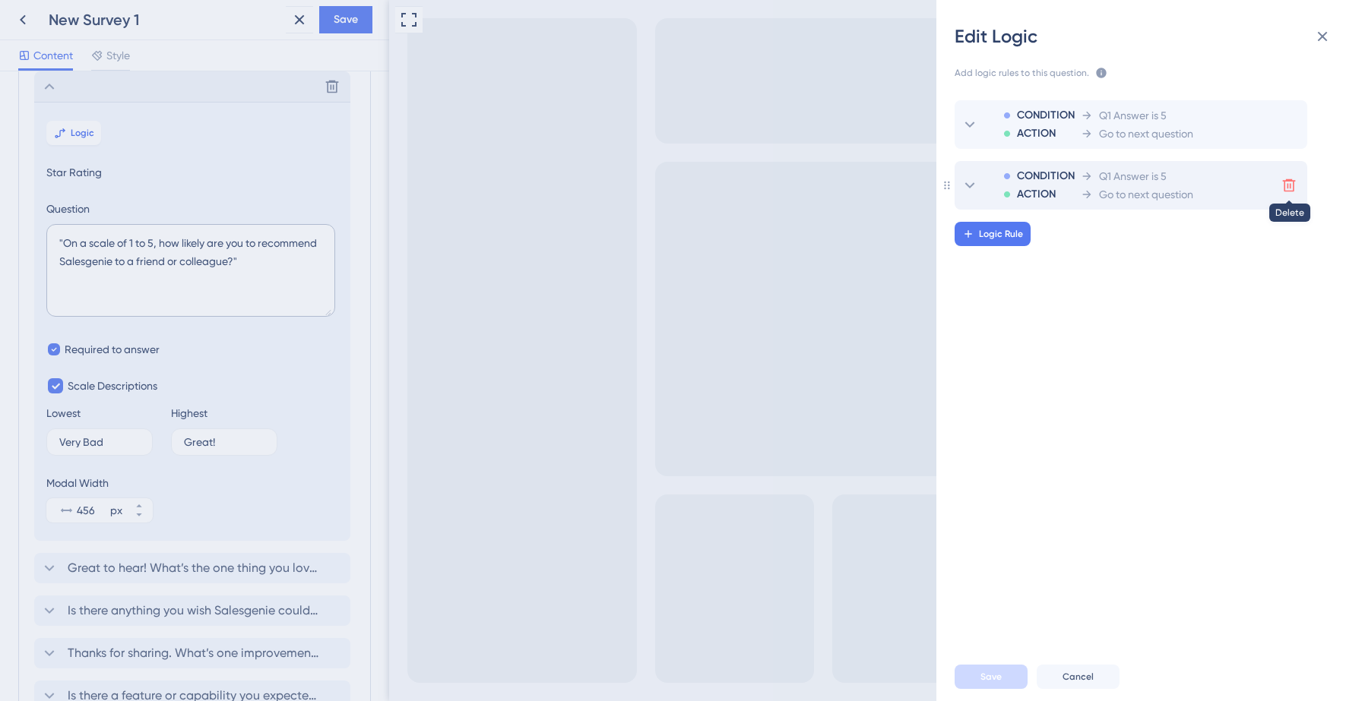
click at [1290, 184] on icon at bounding box center [1288, 185] width 15 height 15
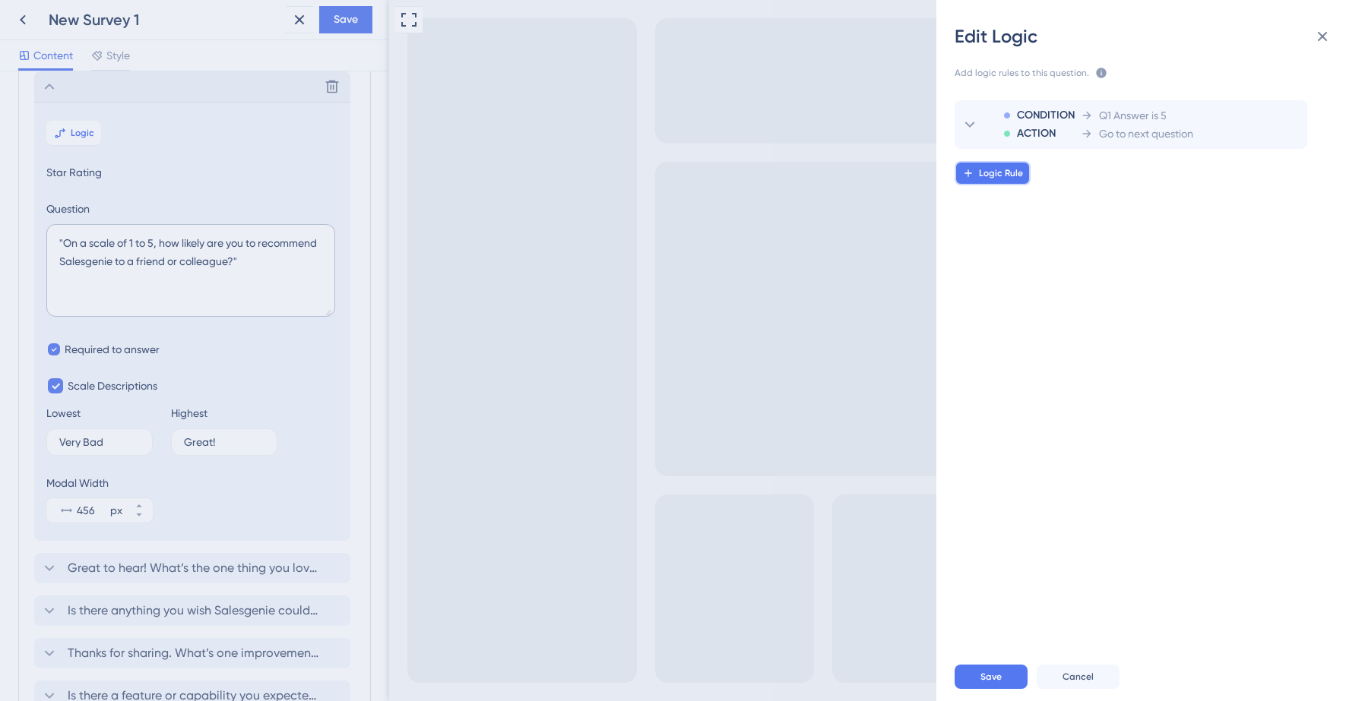
click at [1010, 178] on span "Logic Rule" at bounding box center [1001, 173] width 44 height 12
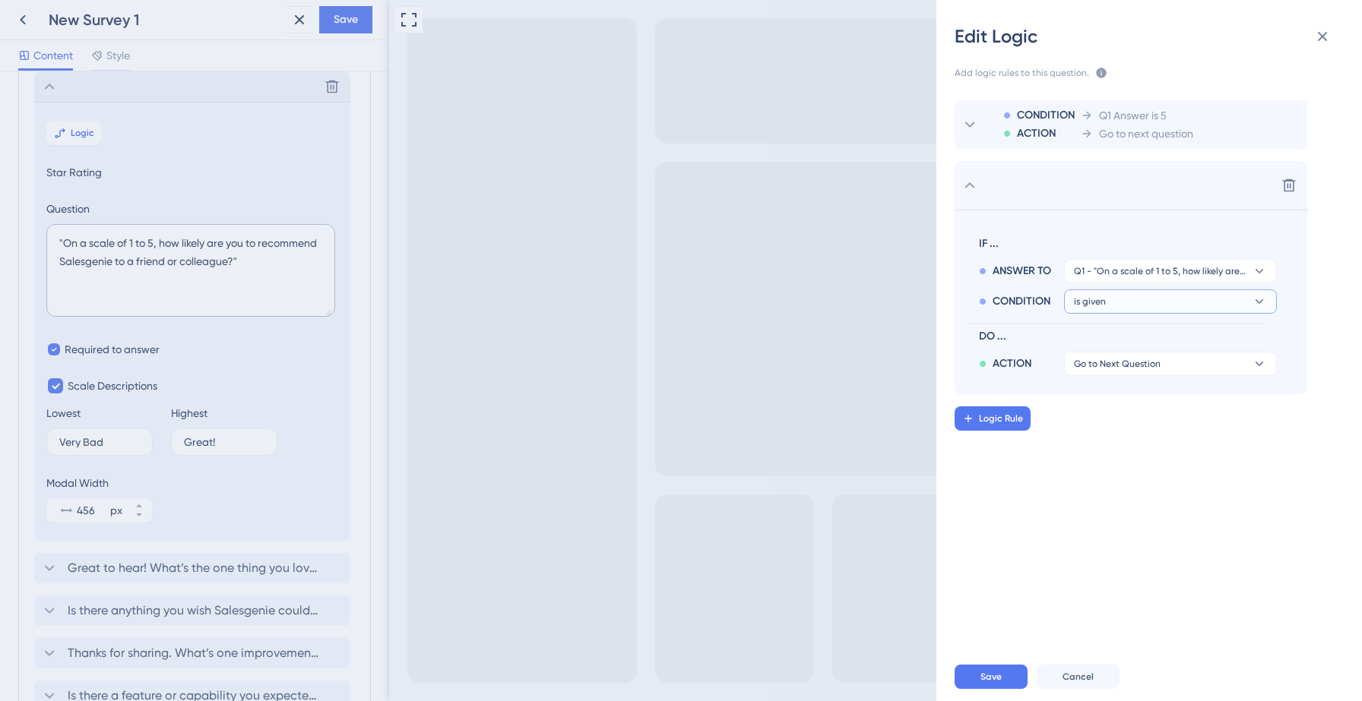
click at [1137, 301] on button "is given" at bounding box center [1170, 302] width 213 height 24
click at [1085, 464] on span "is" at bounding box center [1083, 466] width 7 height 18
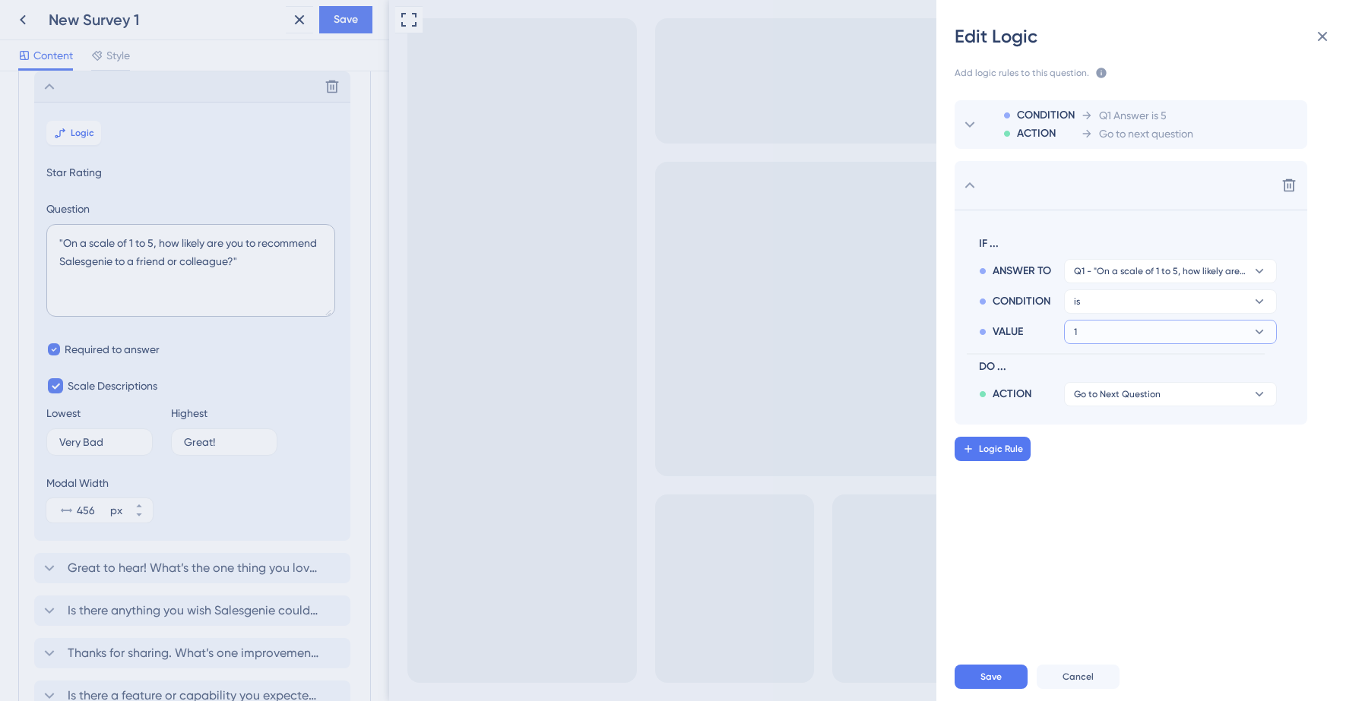
click at [1124, 330] on button "1" at bounding box center [1170, 332] width 213 height 24
click at [1091, 472] on div "4 4" at bounding box center [1170, 466] width 181 height 30
click at [1117, 402] on button "Go to Next Question" at bounding box center [1170, 394] width 213 height 24
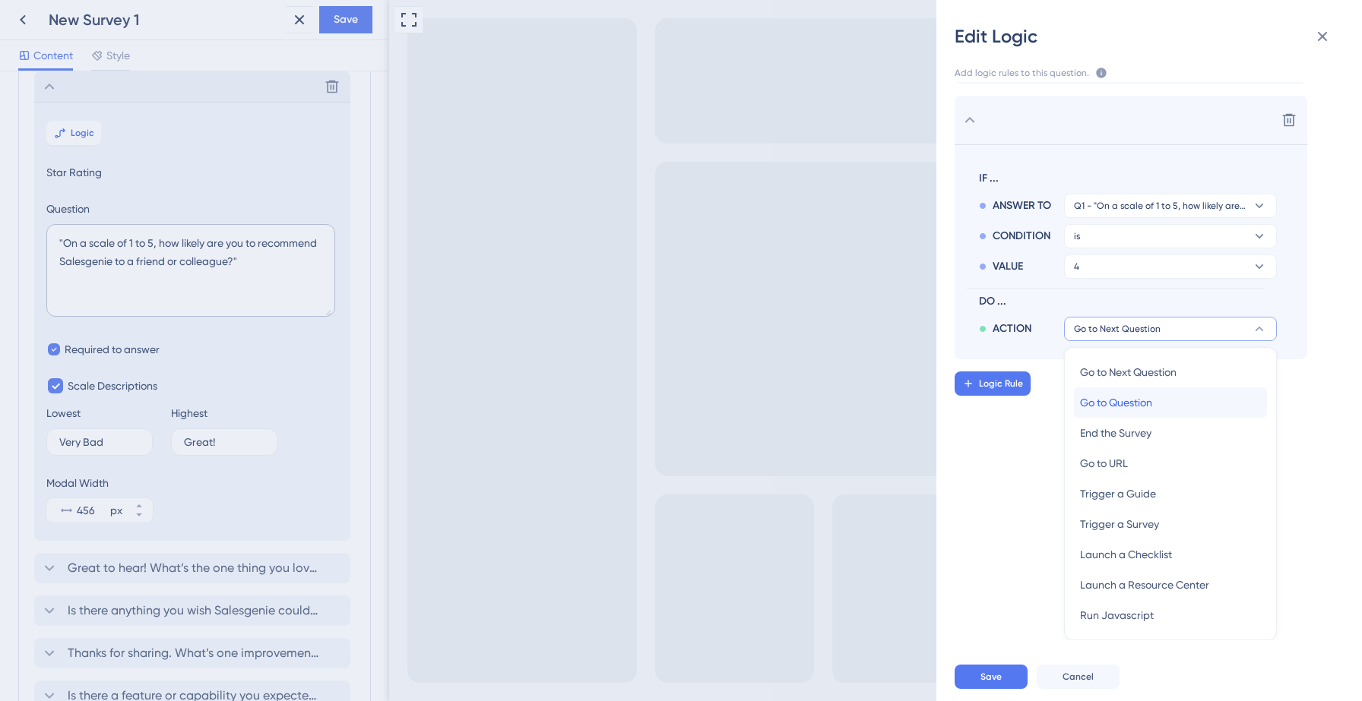
click at [1129, 403] on span "Go to Question" at bounding box center [1116, 403] width 72 height 18
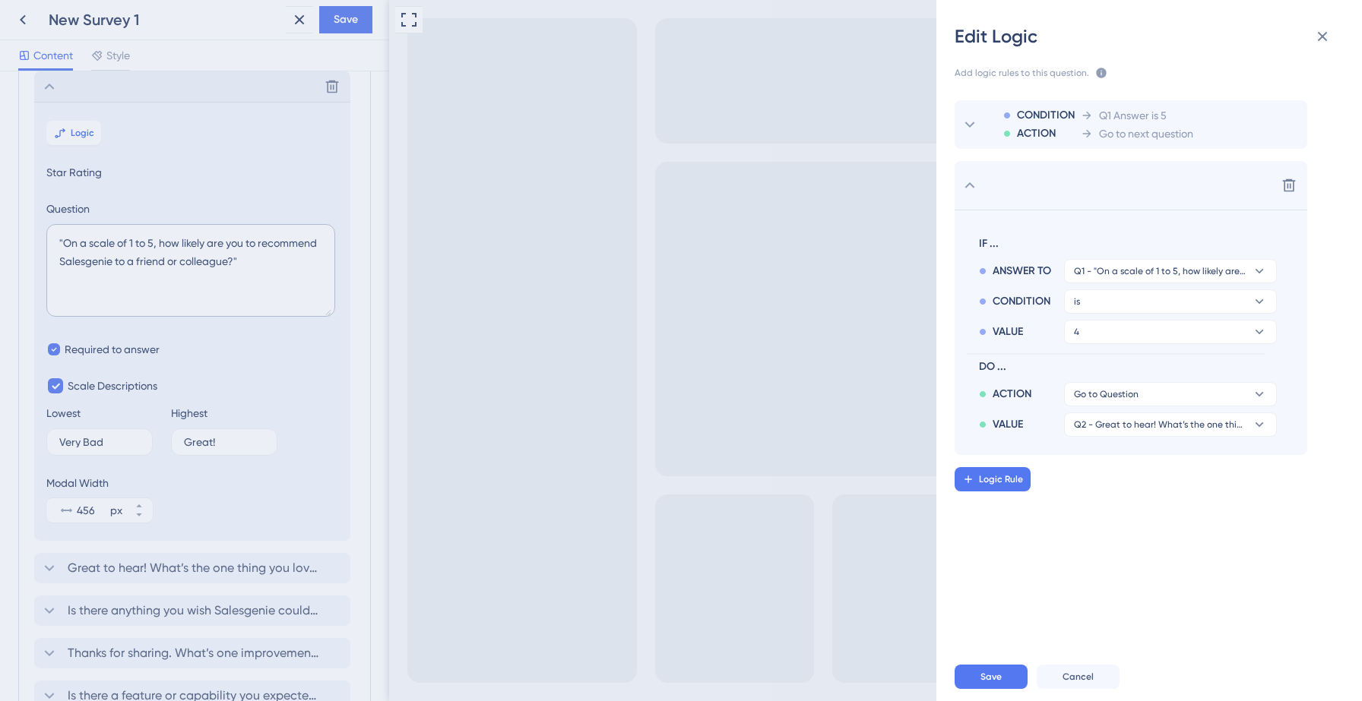
scroll to position [0, 0]
click at [1116, 426] on span "Q2 - Great to hear! What’s the one thing you love most about Salesgenie?" at bounding box center [1160, 425] width 172 height 12
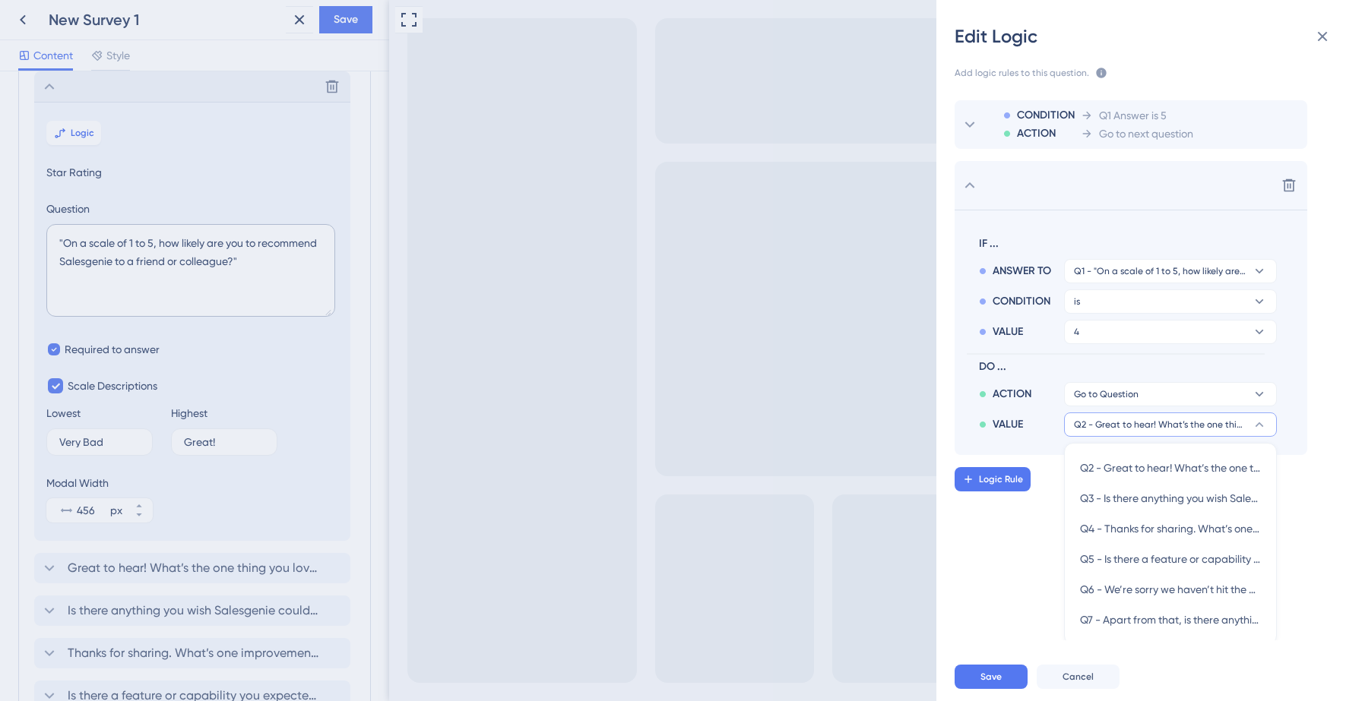
scroll to position [5, 0]
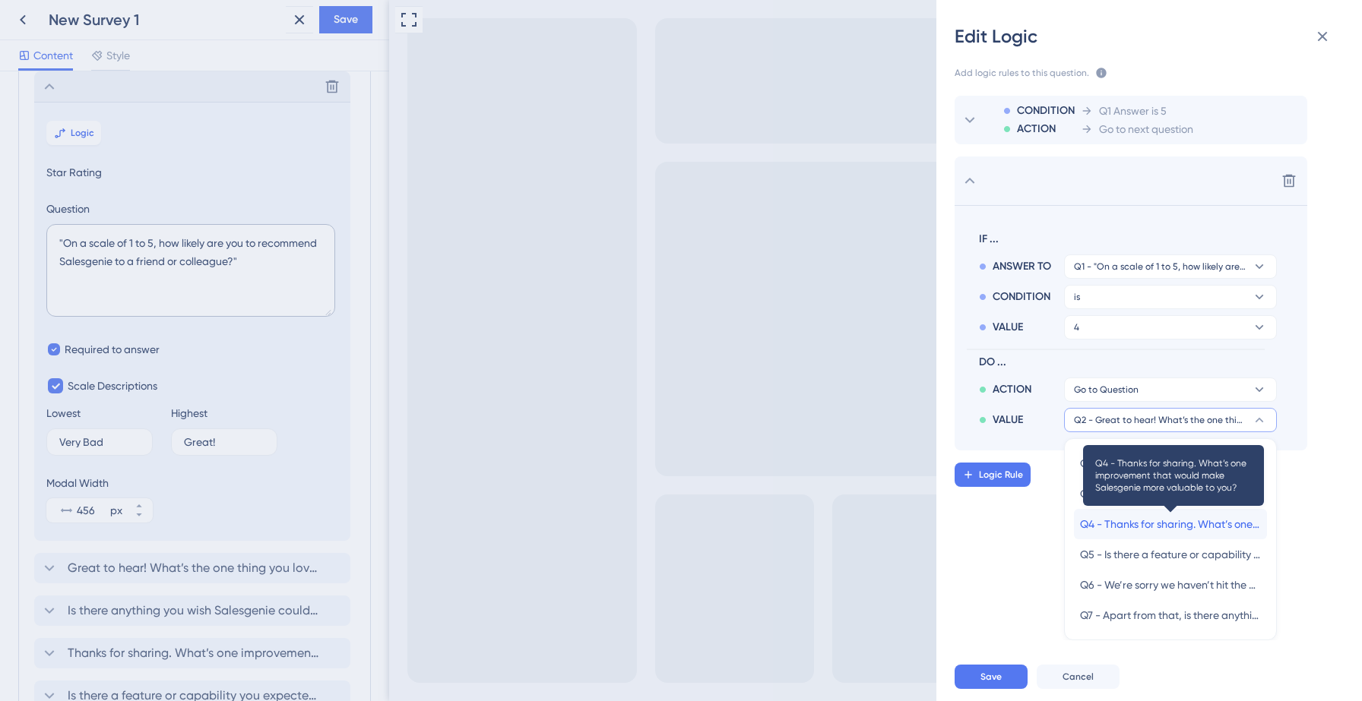
click at [1110, 528] on span "Q4 - Thanks for sharing. What’s one improvement that would make Salesgenie more…" at bounding box center [1170, 524] width 181 height 18
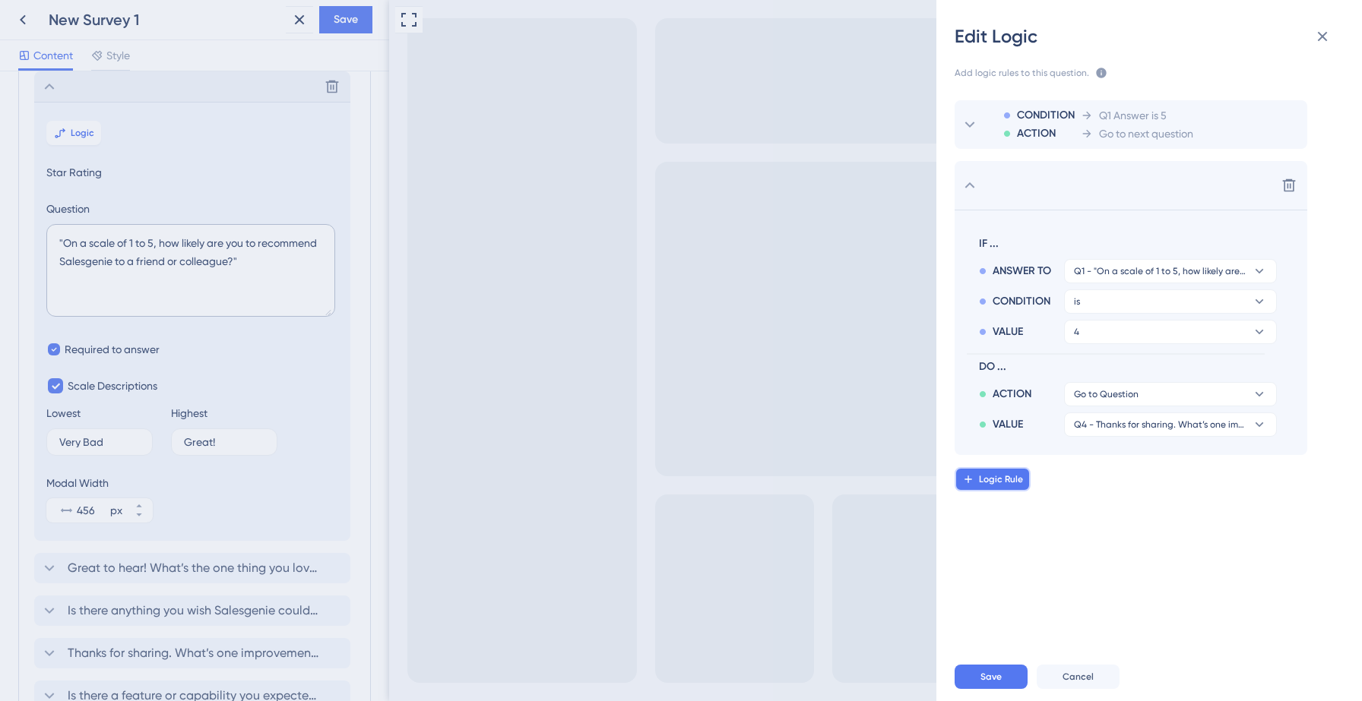
click at [1008, 479] on span "Logic Rule" at bounding box center [1001, 479] width 44 height 12
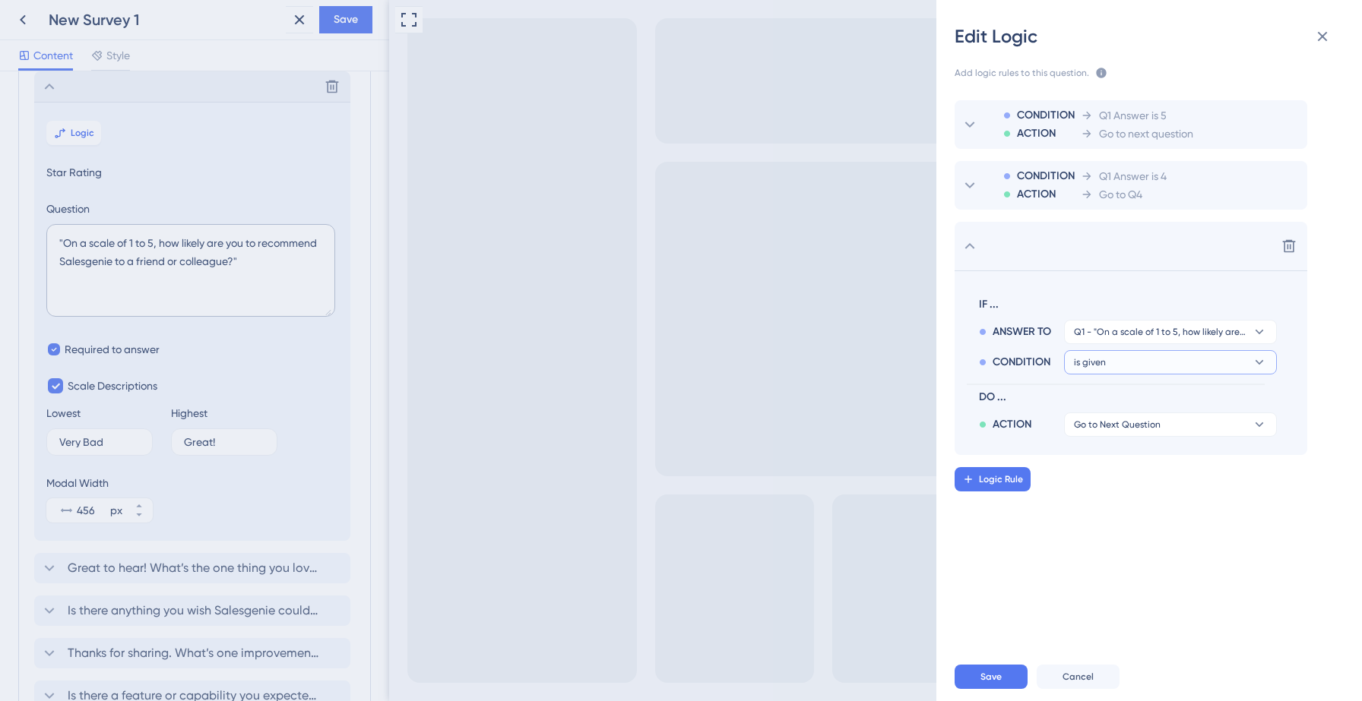
click at [1113, 364] on button "is given" at bounding box center [1170, 362] width 213 height 24
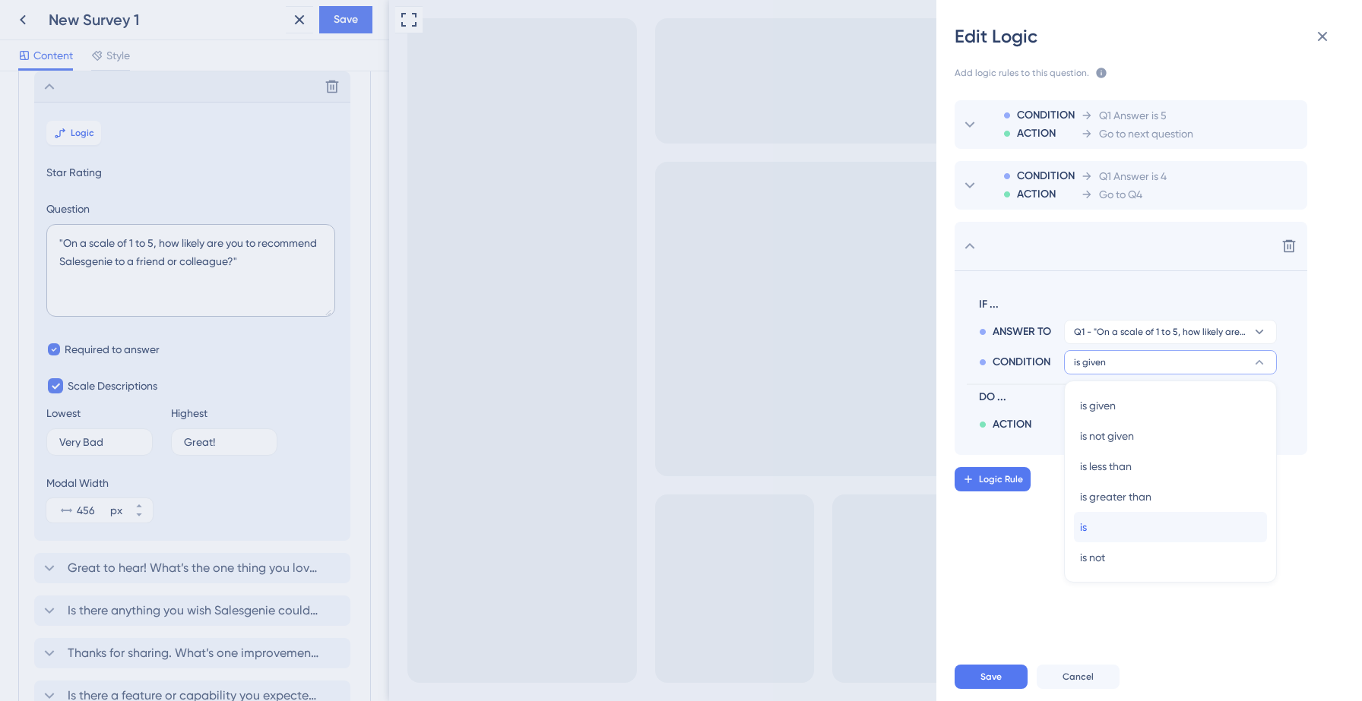
click at [1093, 522] on div "is is" at bounding box center [1170, 527] width 181 height 30
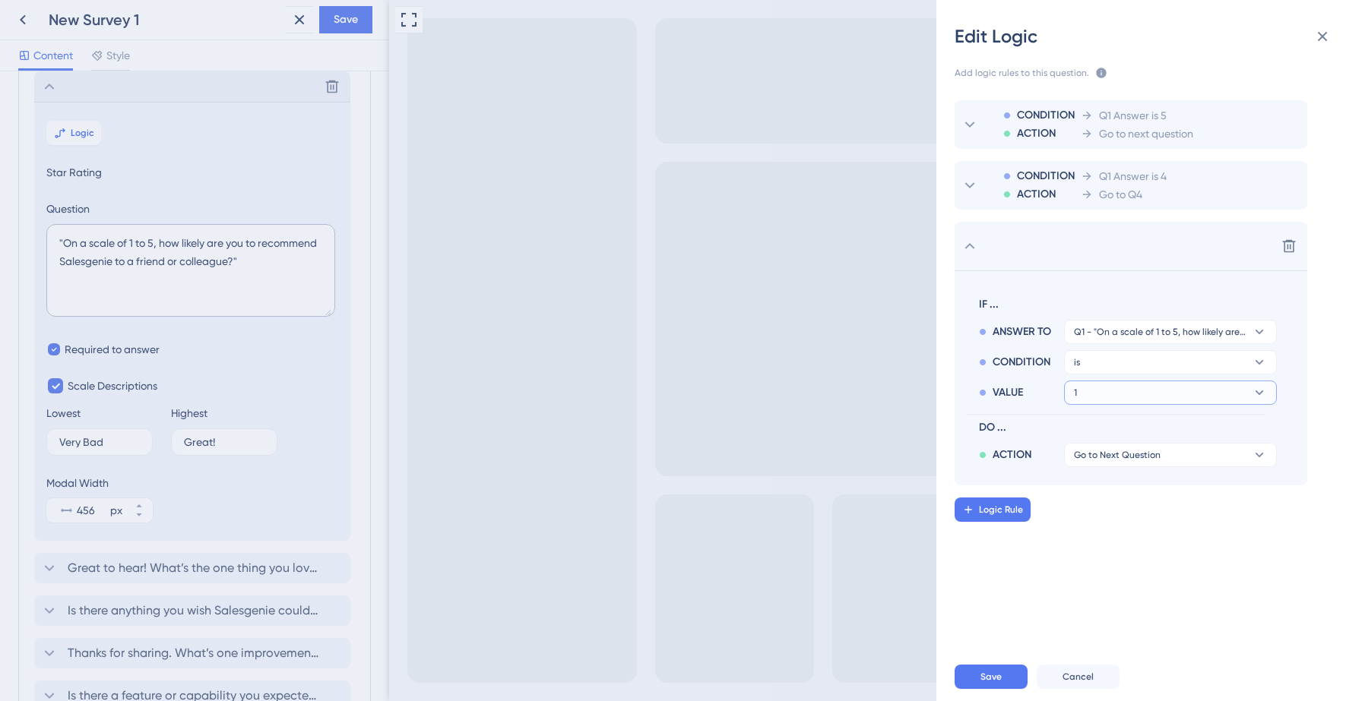
click at [1149, 397] on button "1" at bounding box center [1170, 393] width 213 height 24
click at [1116, 504] on div "3 3" at bounding box center [1170, 497] width 181 height 30
click at [1113, 462] on button "Go to Next Question" at bounding box center [1170, 455] width 213 height 24
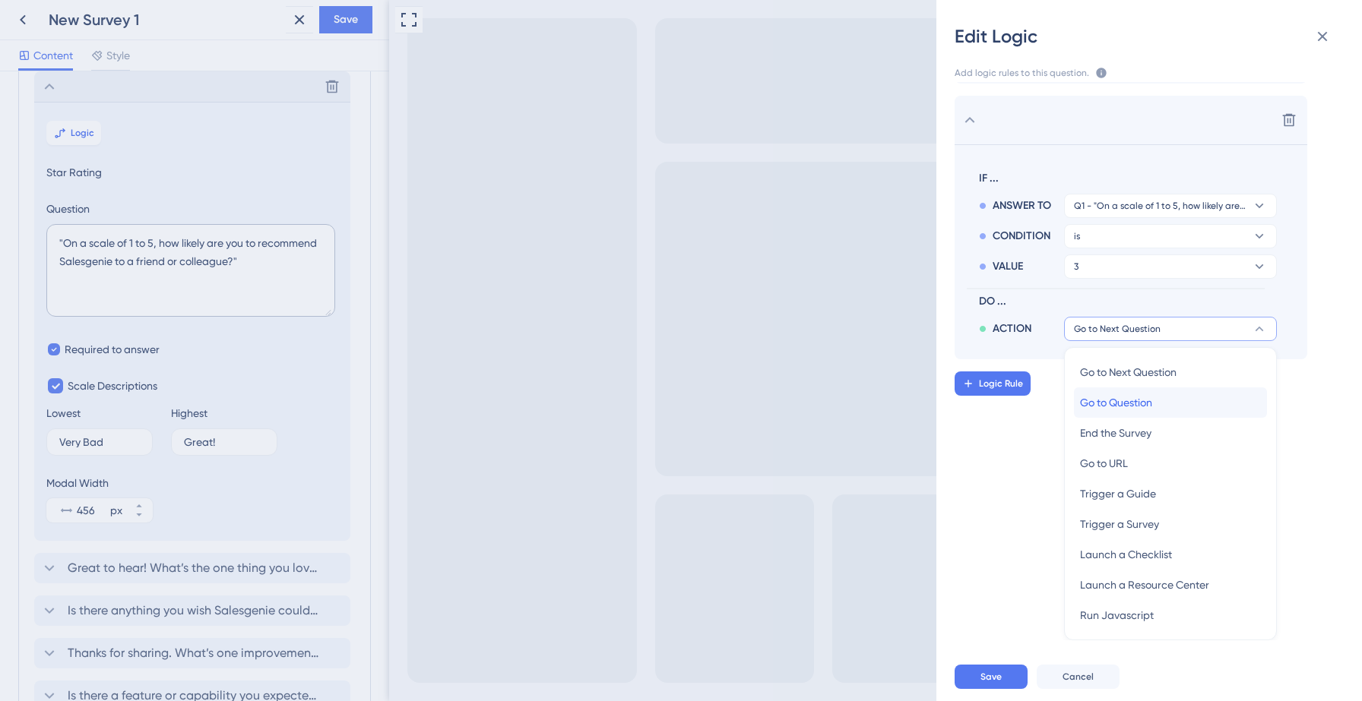
click at [1123, 408] on span "Go to Question" at bounding box center [1116, 403] width 72 height 18
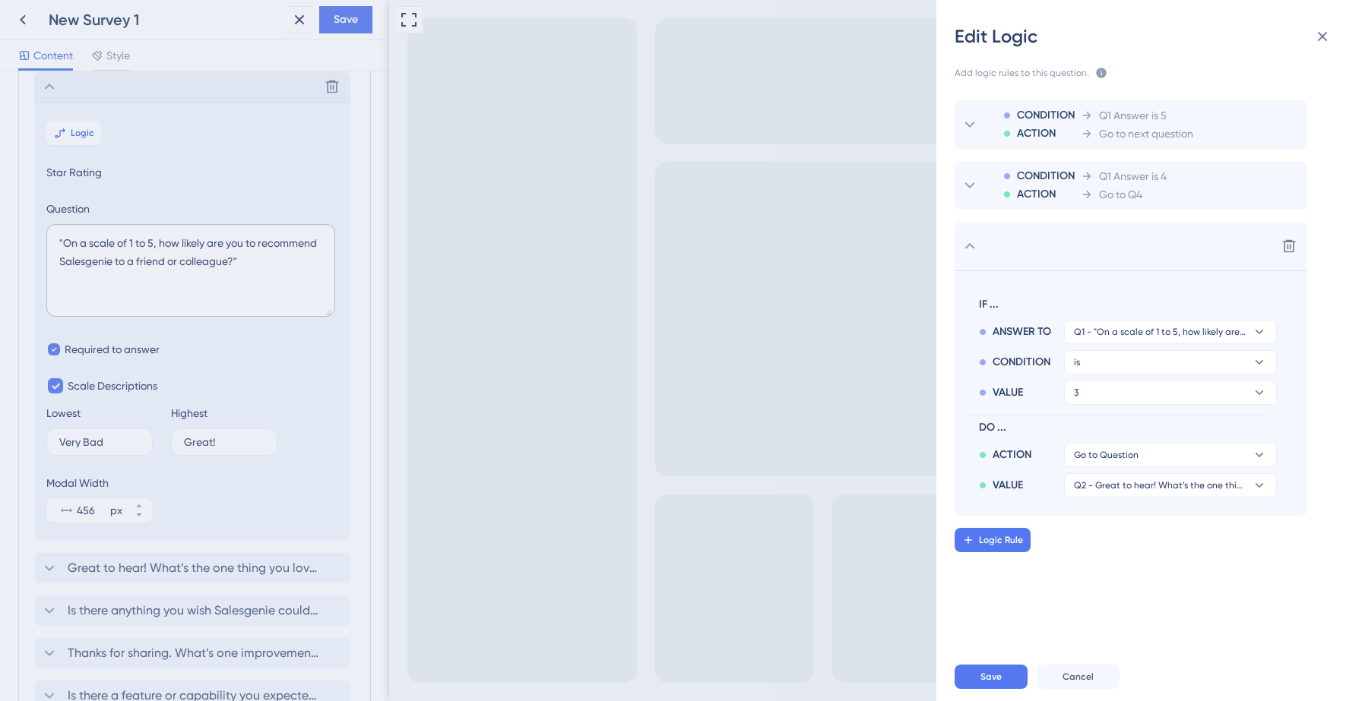
scroll to position [0, 0]
click at [1091, 483] on span "Q2 - Great to hear! What’s the one thing you love most about Salesgenie?" at bounding box center [1160, 486] width 172 height 12
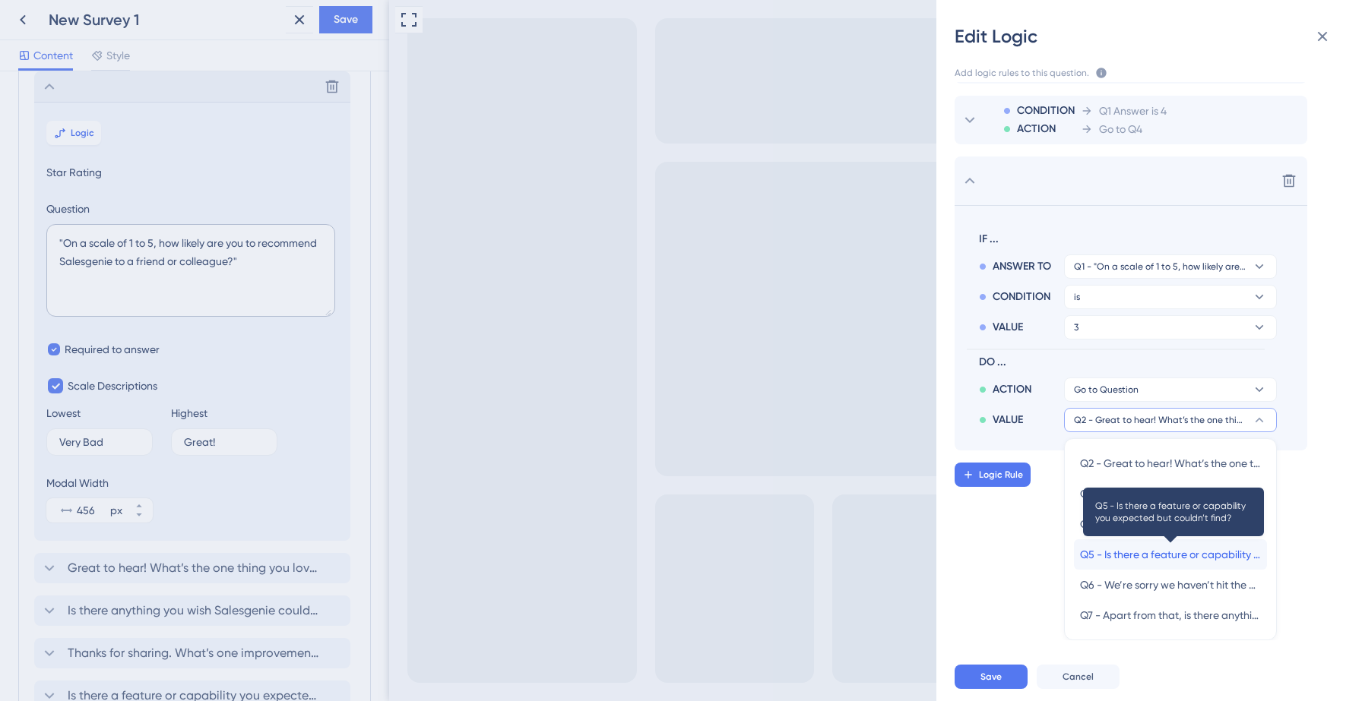
click at [1101, 554] on span "Q5 - Is there a feature or capability you expected but couldn’t find?" at bounding box center [1170, 555] width 181 height 18
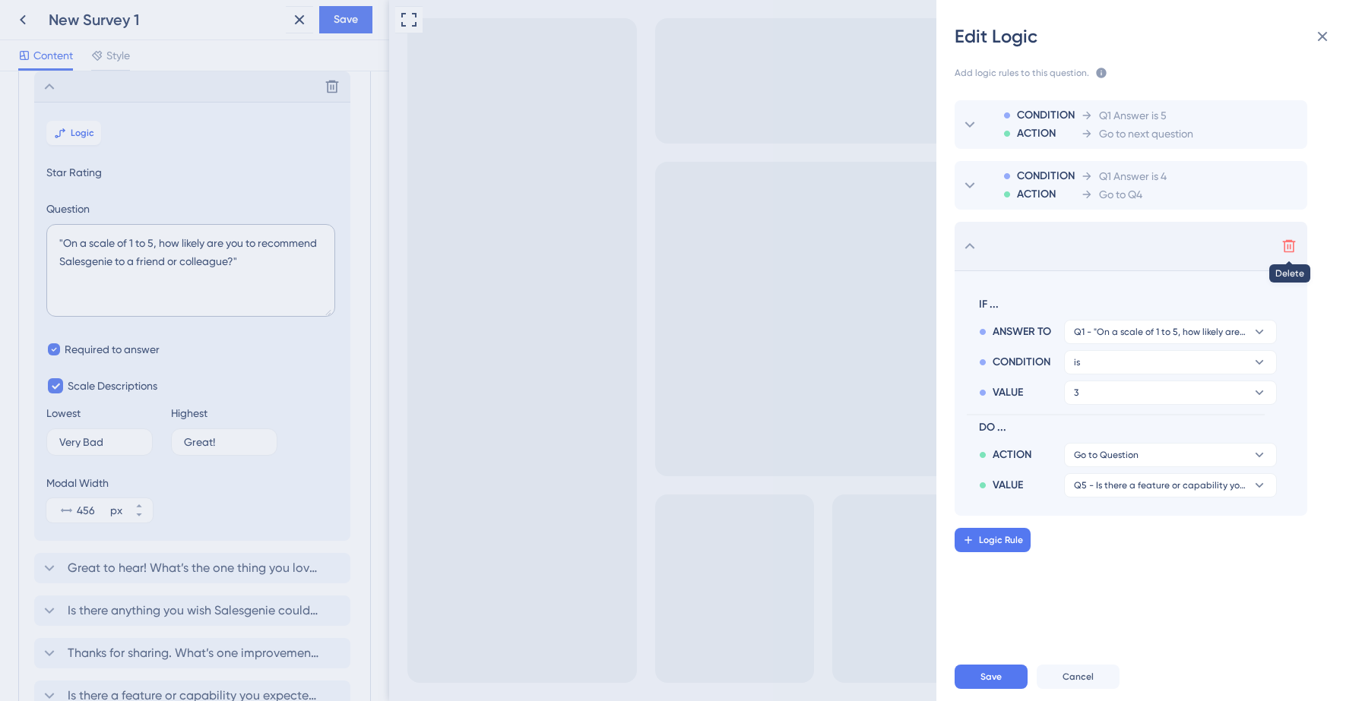
click at [1291, 252] on icon at bounding box center [1289, 246] width 13 height 13
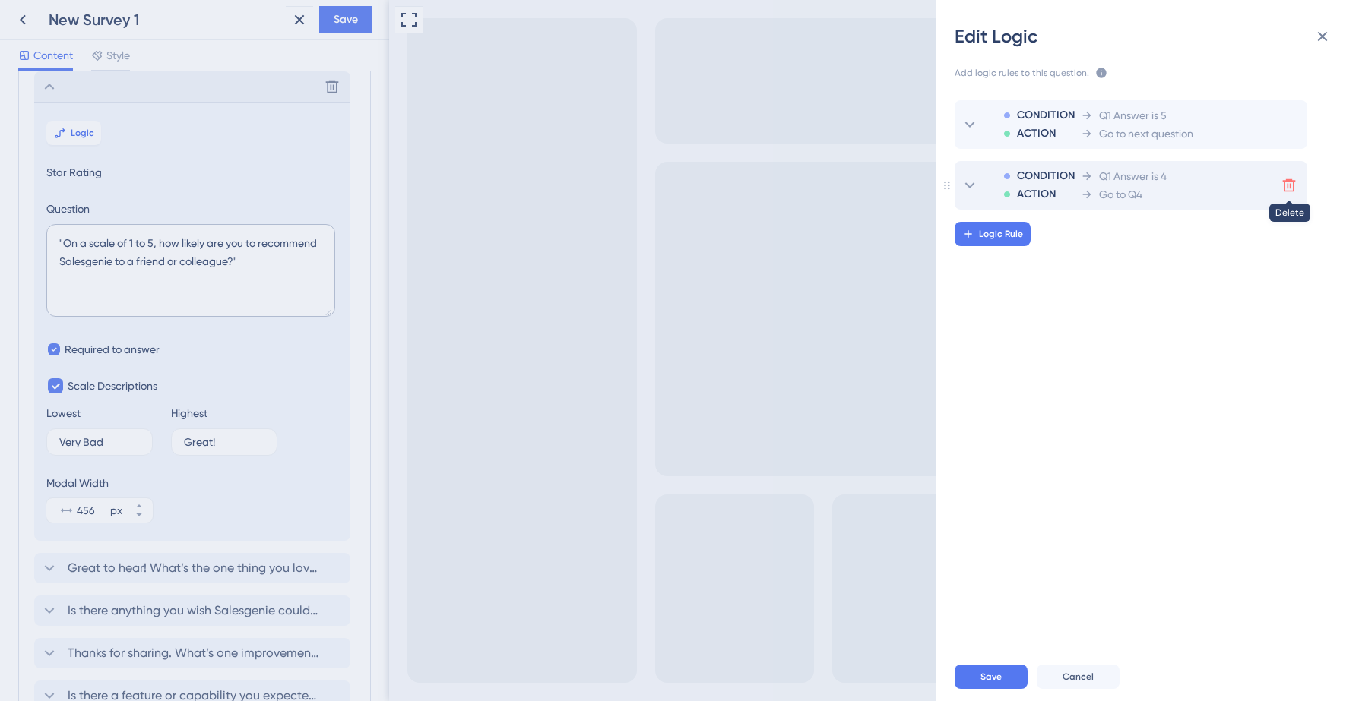
click at [1293, 188] on icon at bounding box center [1289, 185] width 13 height 13
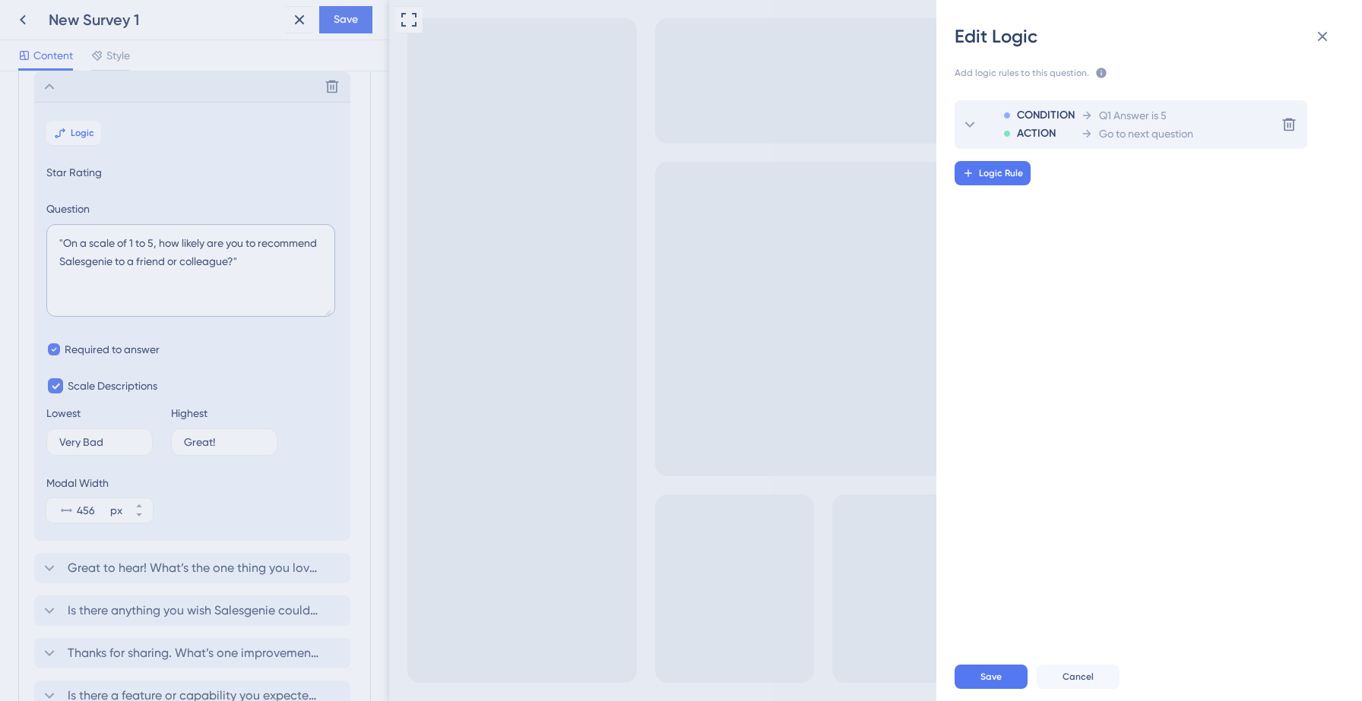
click at [1157, 137] on span "Go to next question" at bounding box center [1146, 134] width 94 height 18
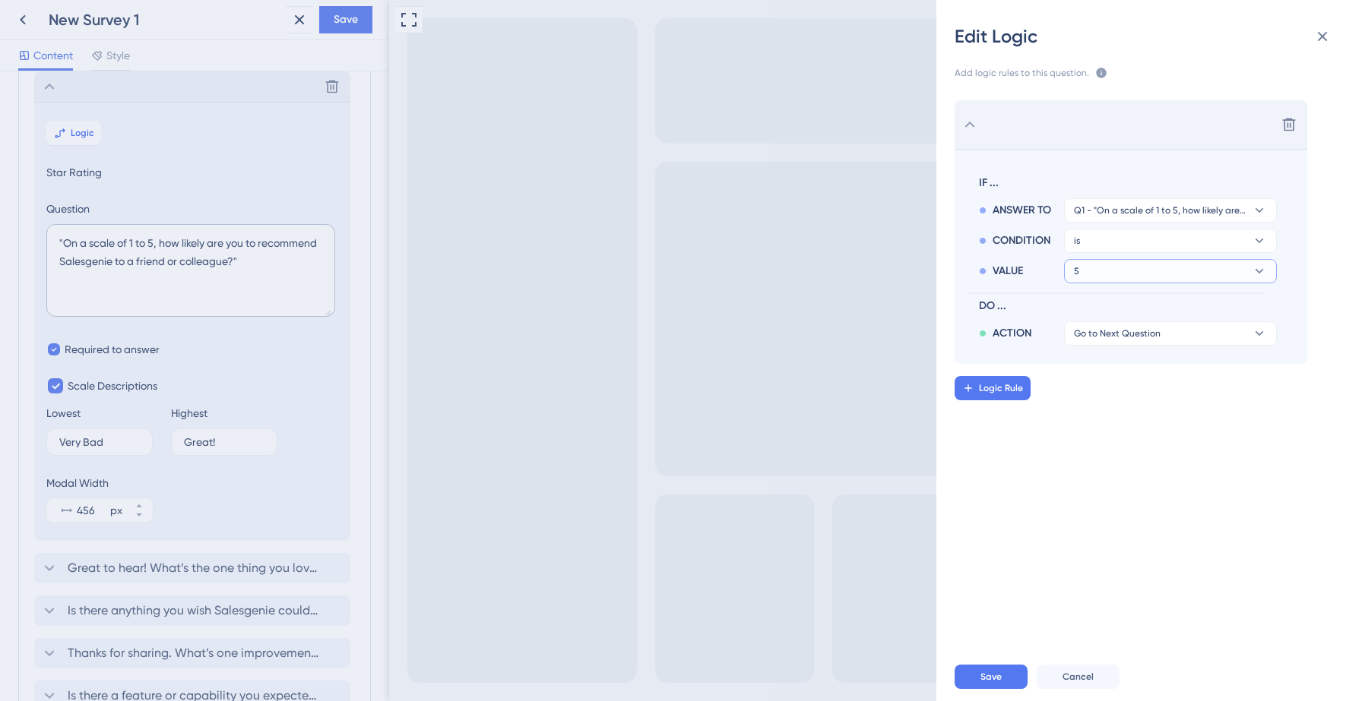
click at [1112, 268] on button "5" at bounding box center [1170, 271] width 213 height 24
click at [1117, 249] on button "is" at bounding box center [1170, 241] width 213 height 24
click at [1024, 520] on div "Delete IF ... ANSWER TO Q1 - "On a scale of 1 to 5, how likely are you to recom…" at bounding box center [1155, 361] width 450 height 559
click at [1182, 250] on button "is" at bounding box center [1170, 241] width 213 height 24
click at [1132, 372] on span "is greater than" at bounding box center [1115, 375] width 71 height 18
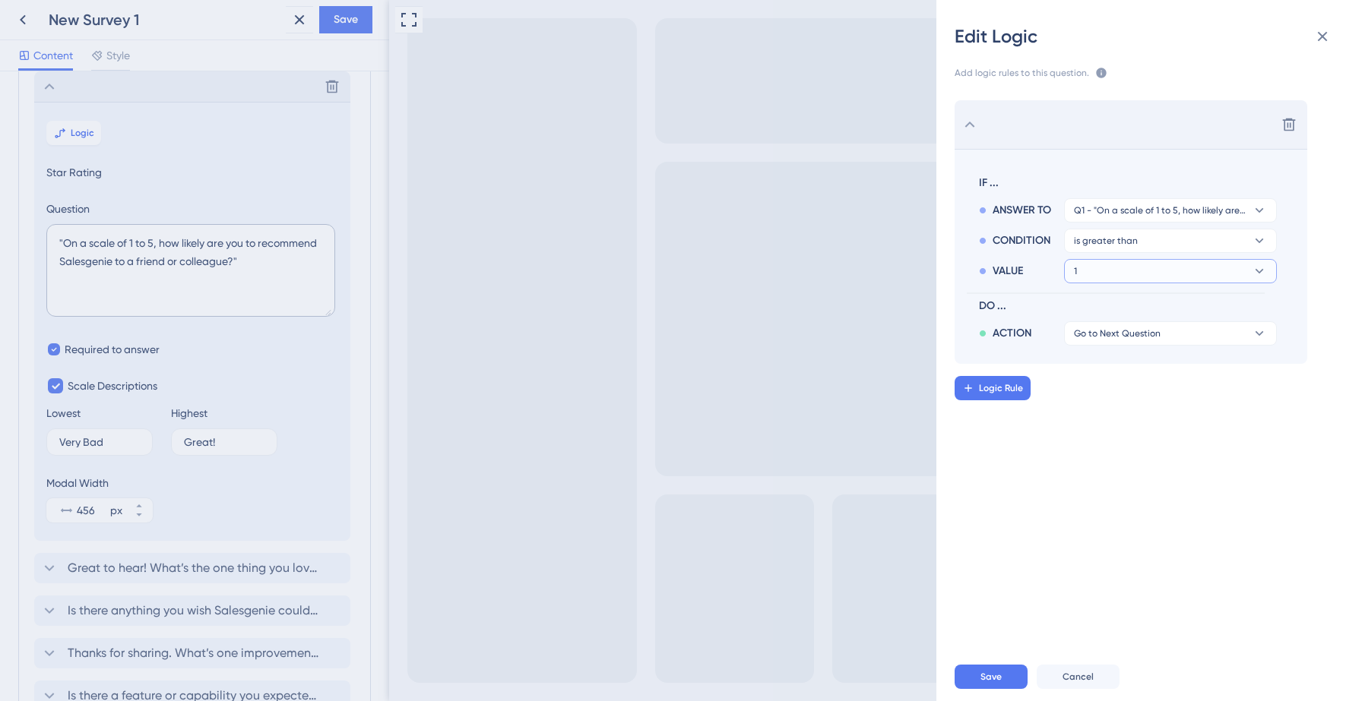
click at [1148, 281] on button "1" at bounding box center [1170, 271] width 213 height 24
click at [1100, 404] on div "4 4" at bounding box center [1170, 406] width 181 height 30
click at [1059, 422] on div "Delete IF ... ANSWER TO Q1 - "On a scale of 1 to 5, how likely are you to recom…" at bounding box center [1155, 361] width 450 height 559
click at [1006, 394] on span "Logic Rule" at bounding box center [1001, 388] width 44 height 12
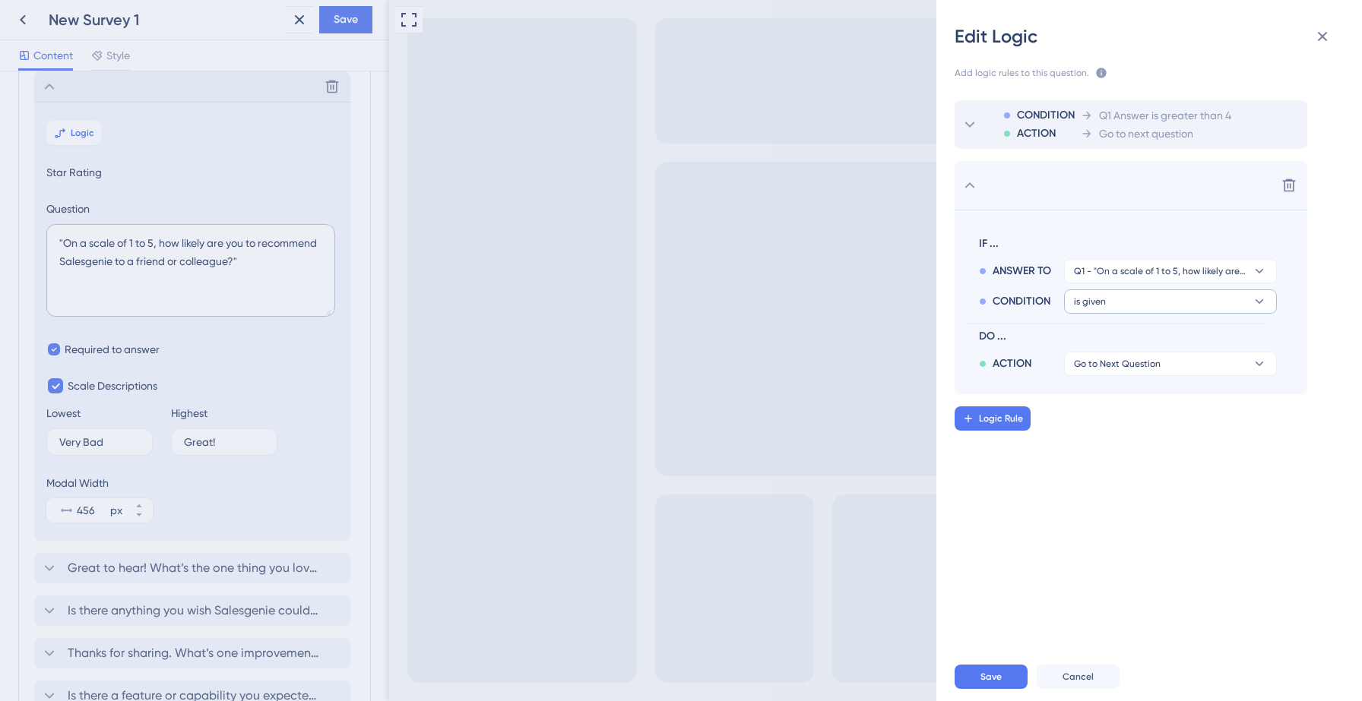
click at [1110, 305] on button "is given" at bounding box center [1170, 302] width 213 height 24
click at [1101, 436] on span "is greater than" at bounding box center [1115, 436] width 71 height 18
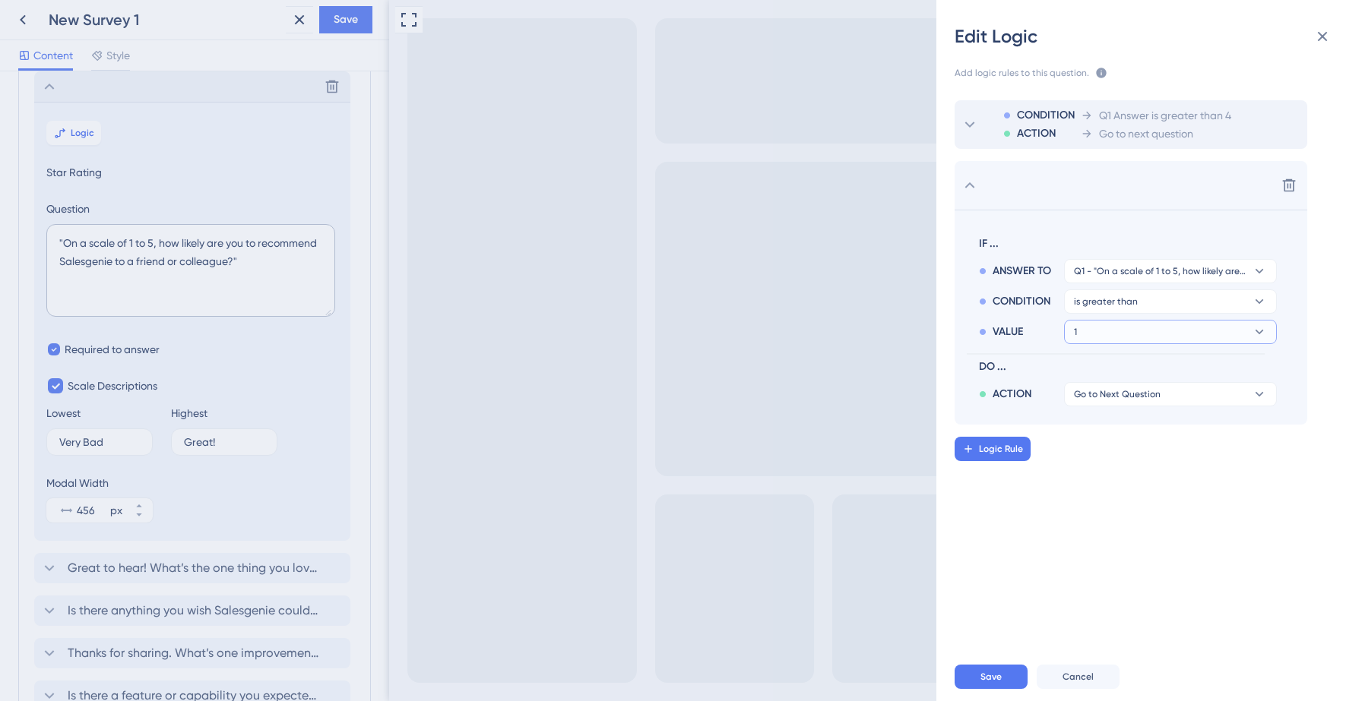
click at [1150, 334] on button "1" at bounding box center [1170, 332] width 213 height 24
click at [1125, 396] on div "2 2" at bounding box center [1170, 406] width 181 height 30
click at [1087, 388] on span "Go to Next Question" at bounding box center [1117, 394] width 87 height 12
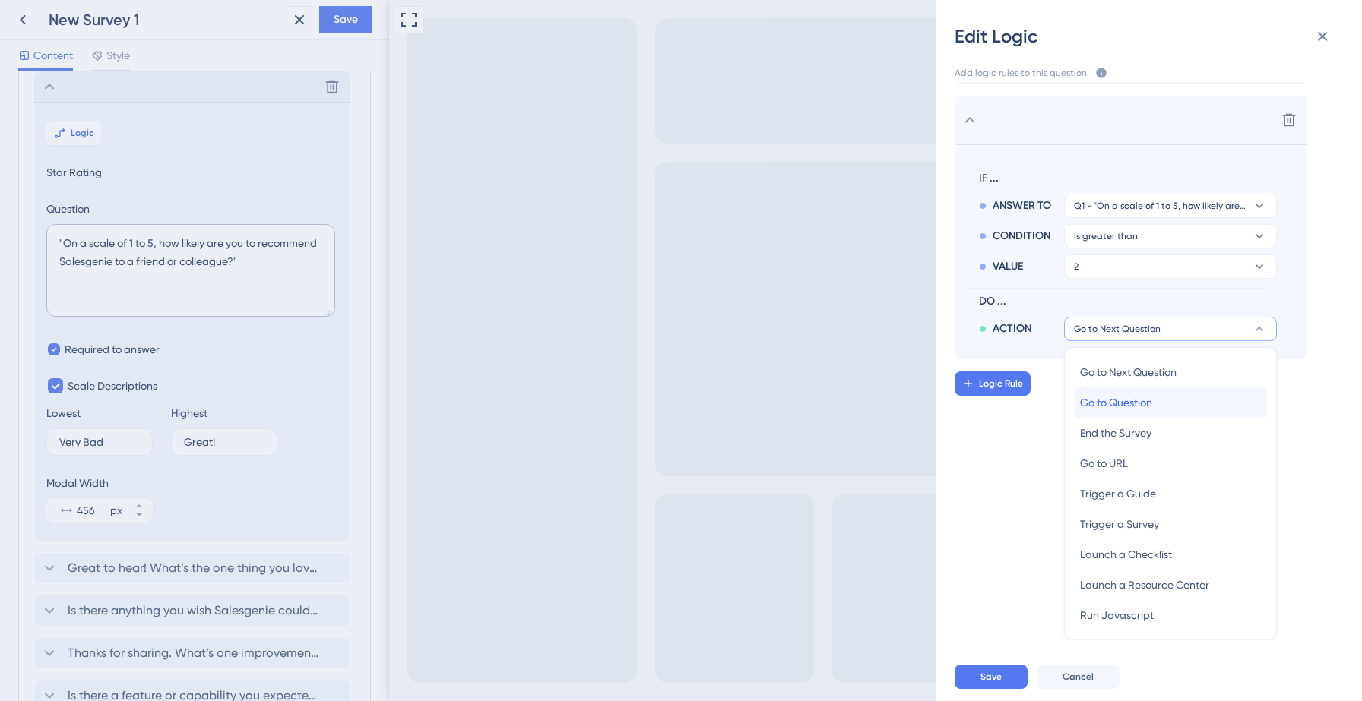
click at [1108, 412] on div "Go to Question Go to Question" at bounding box center [1170, 403] width 181 height 30
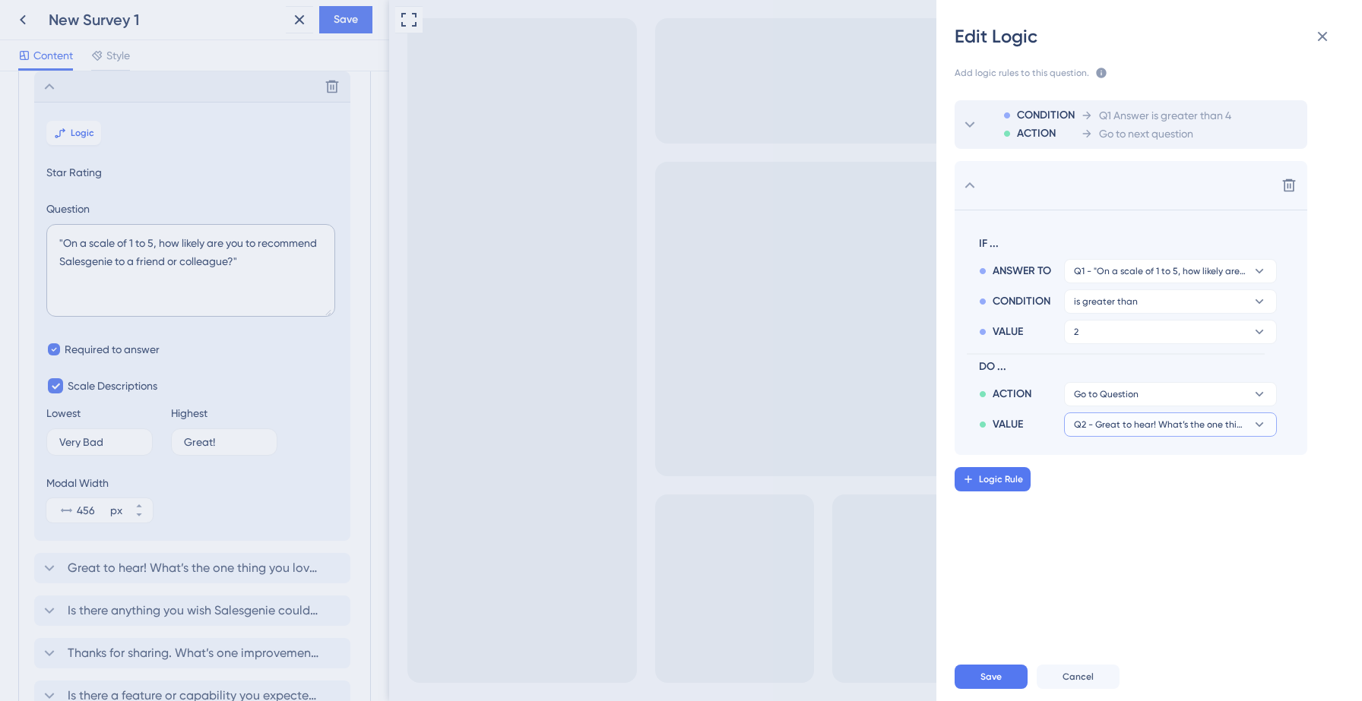
click at [1136, 429] on span "Q2 - Great to hear! What’s the one thing you love most about Salesgenie?" at bounding box center [1160, 425] width 172 height 12
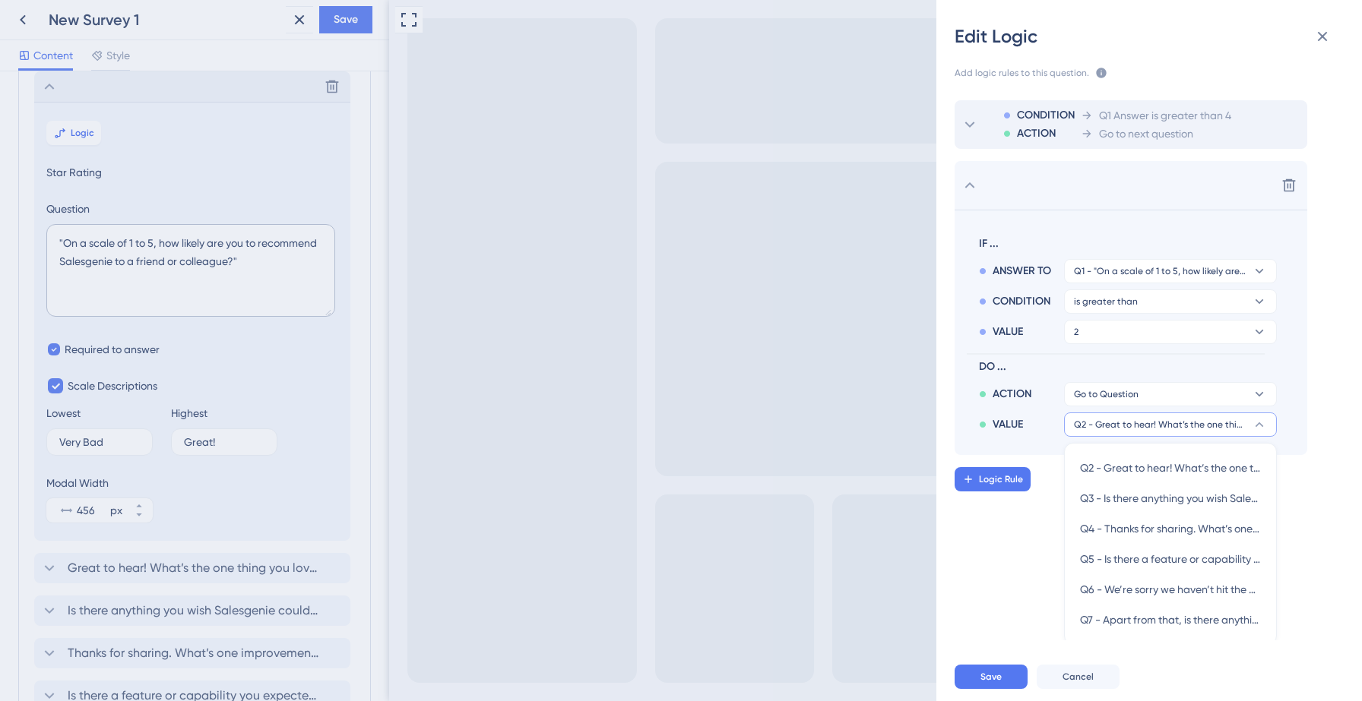
scroll to position [5, 0]
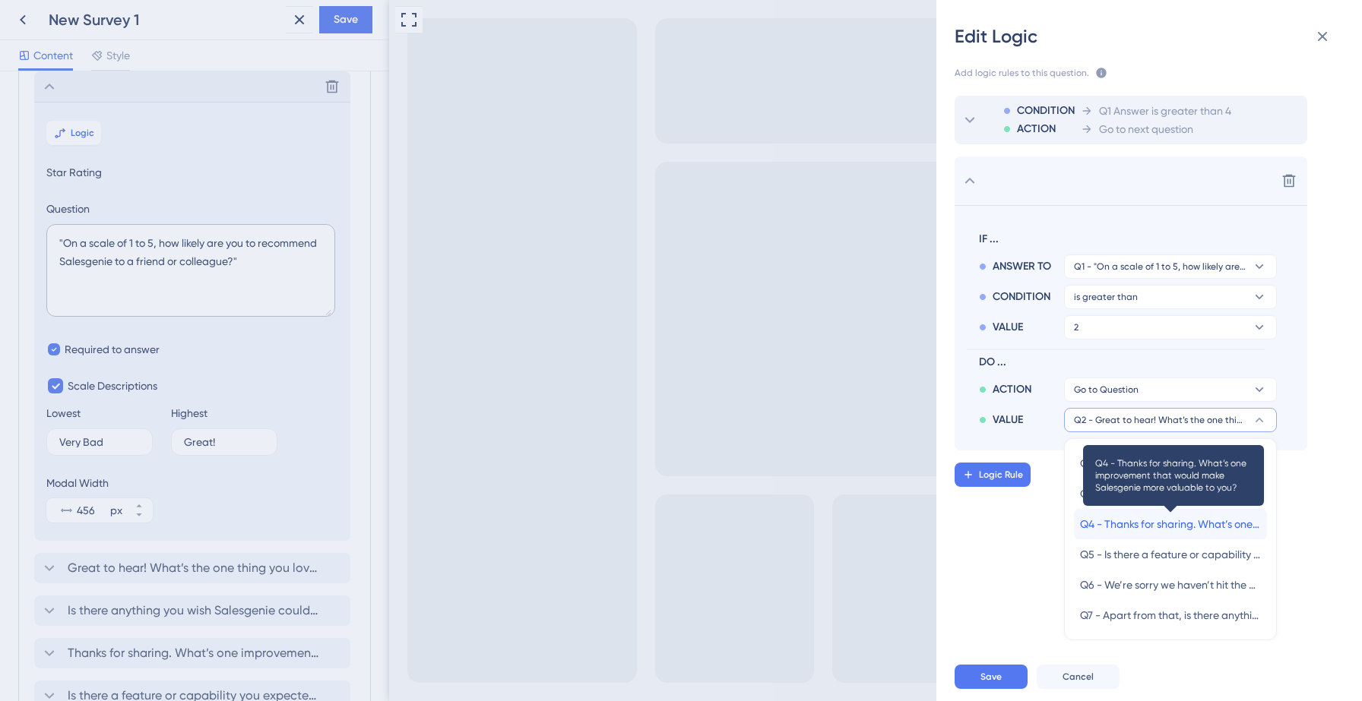
click at [1141, 515] on span "Q4 - Thanks for sharing. What’s one improvement that would make Salesgenie more…" at bounding box center [1170, 524] width 181 height 18
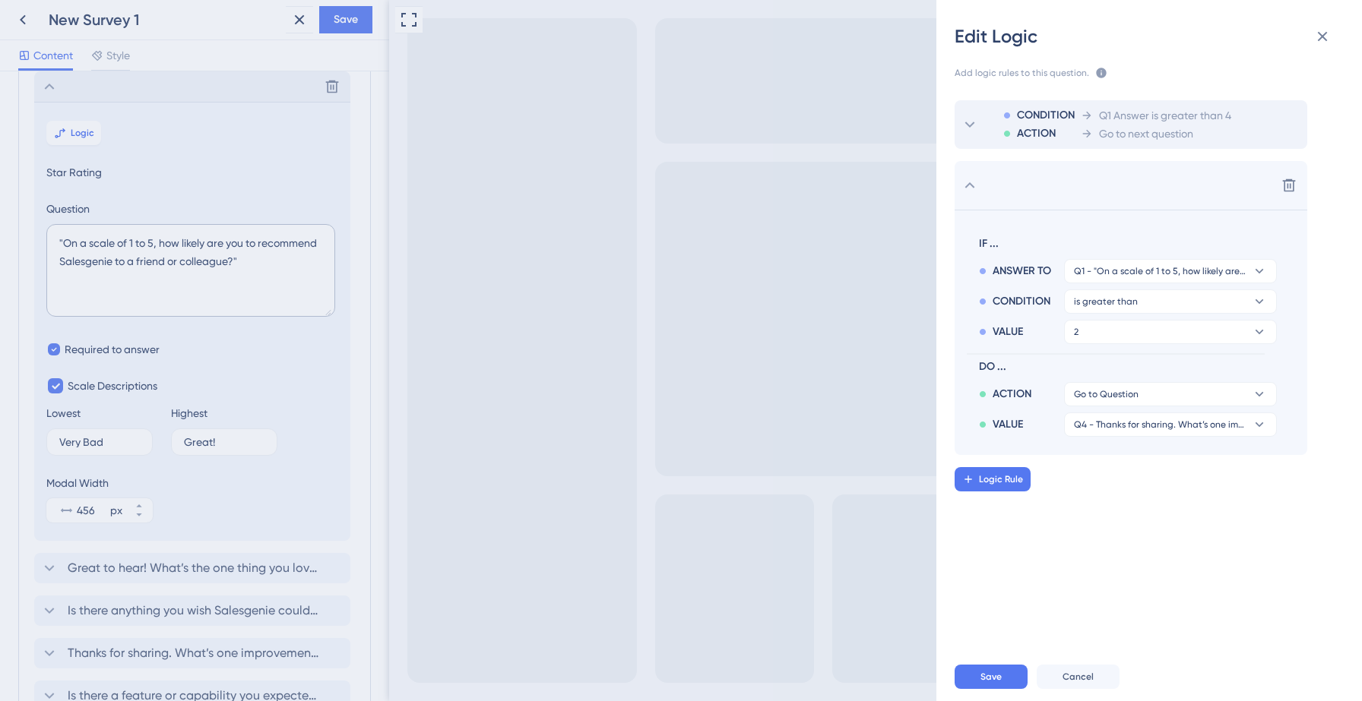
scroll to position [0, 0]
click at [1005, 482] on span "Logic Rule" at bounding box center [1001, 479] width 44 height 12
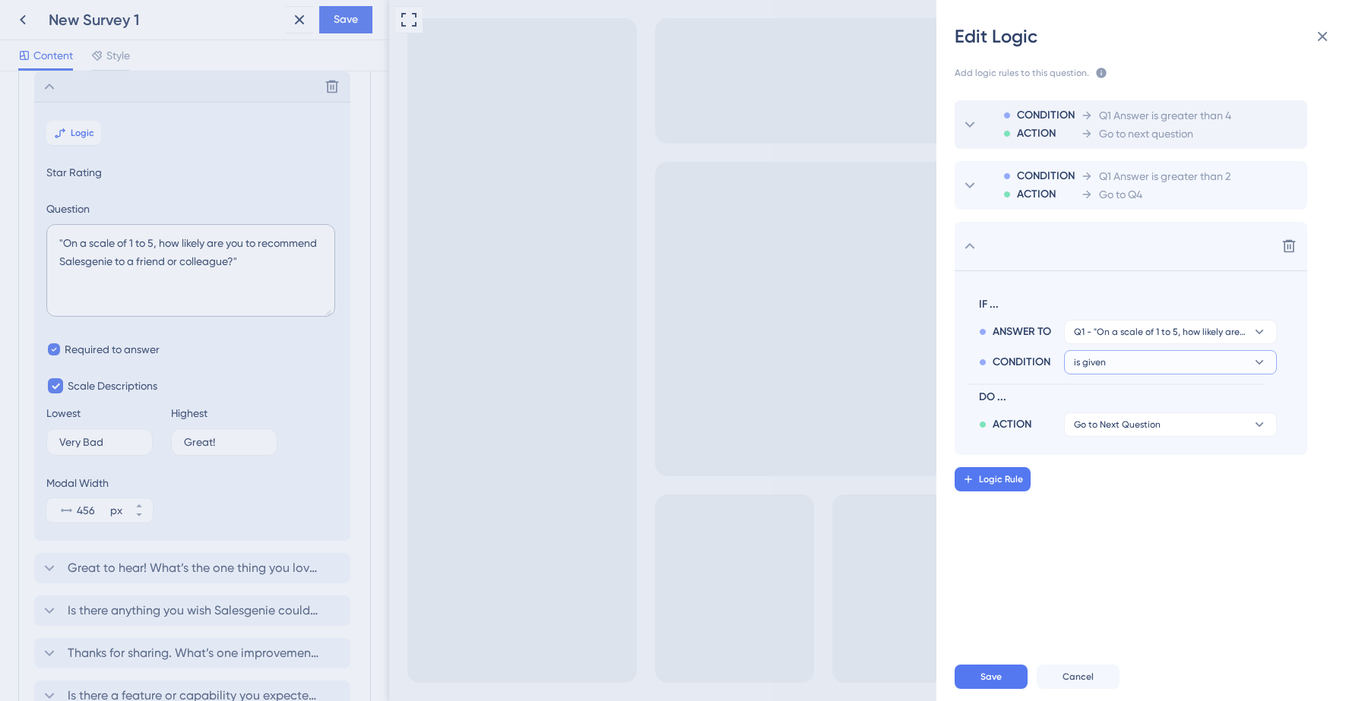
click at [1136, 365] on button "is given" at bounding box center [1170, 362] width 213 height 24
click at [1117, 466] on span "is less than" at bounding box center [1106, 466] width 52 height 18
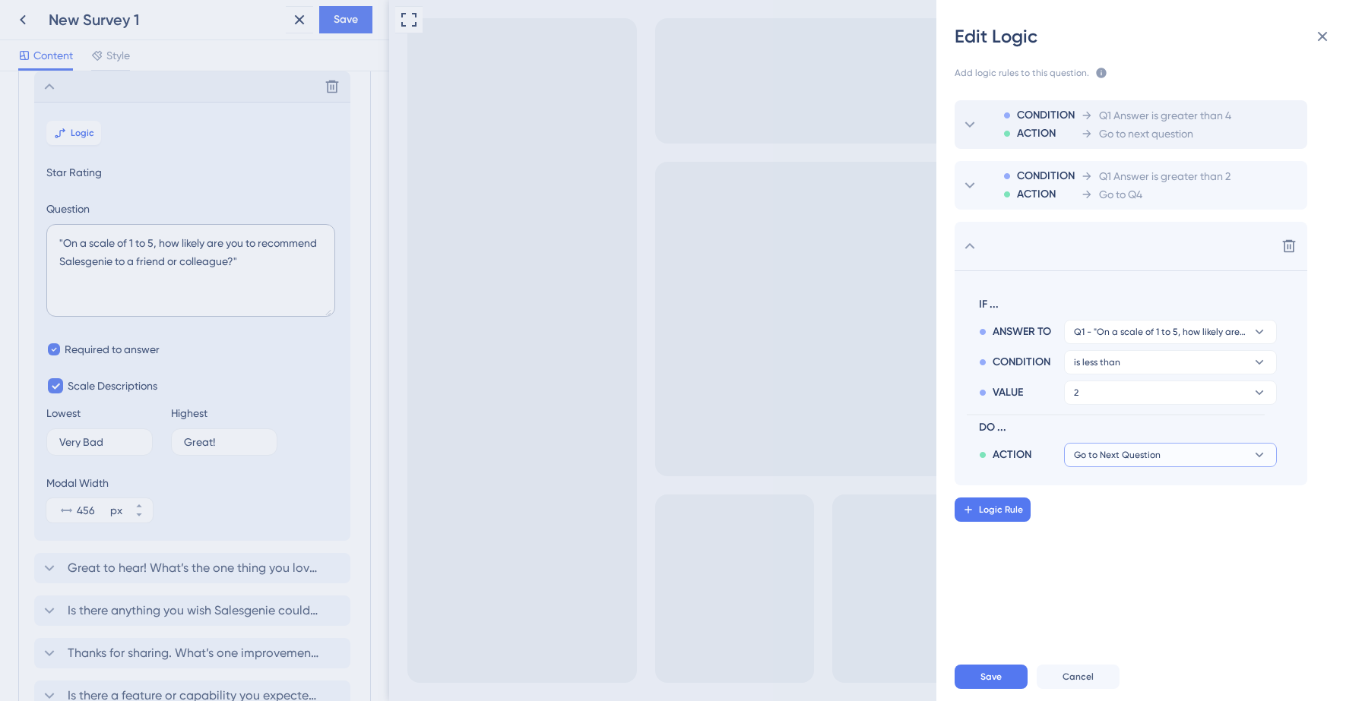
click at [1129, 459] on span "Go to Next Question" at bounding box center [1117, 455] width 87 height 12
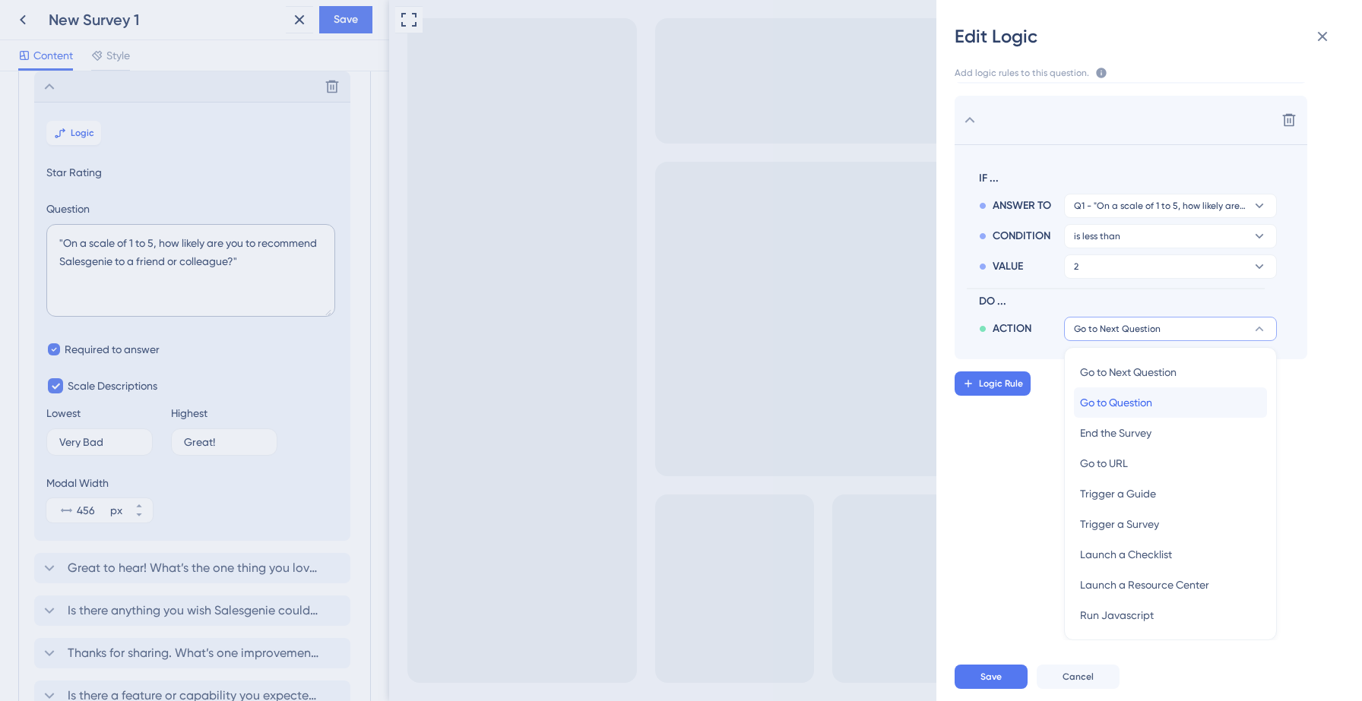
click at [1126, 403] on span "Go to Question" at bounding box center [1116, 403] width 72 height 18
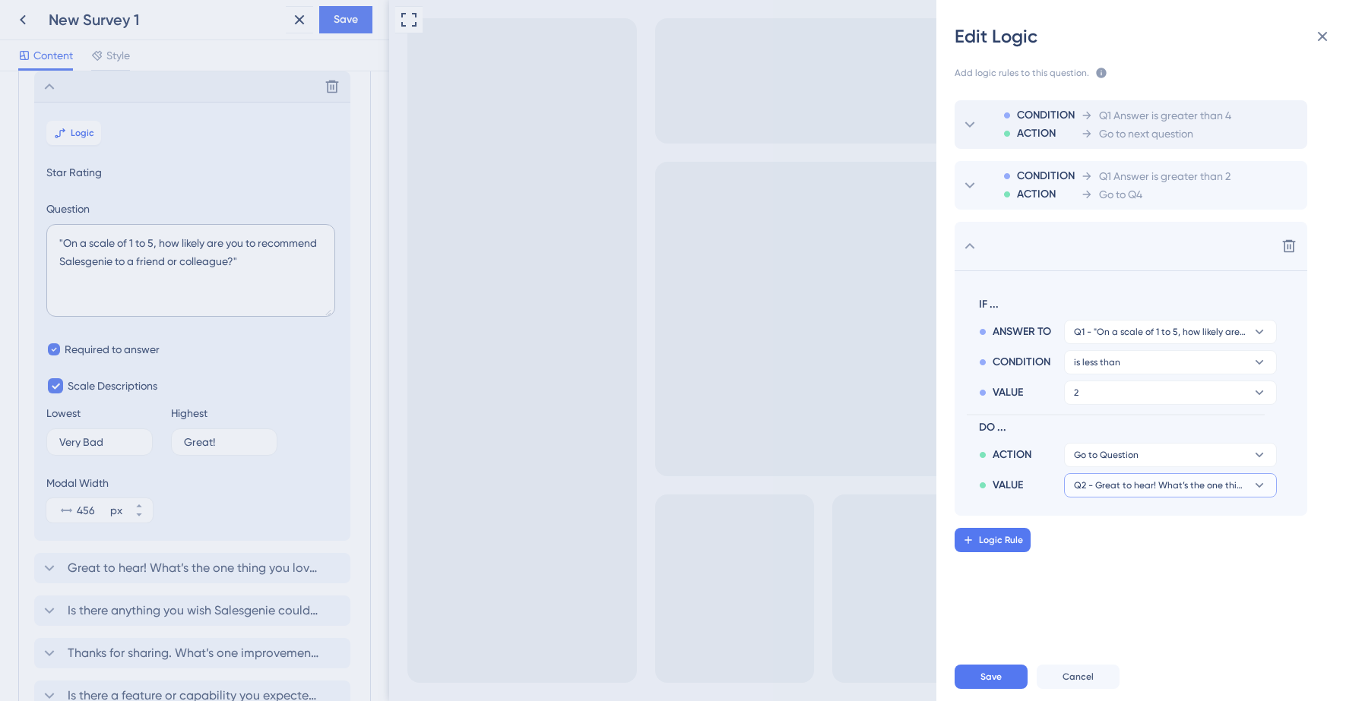
click at [1122, 484] on span "Q2 - Great to hear! What’s the one thing you love most about Salesgenie?" at bounding box center [1160, 486] width 172 height 12
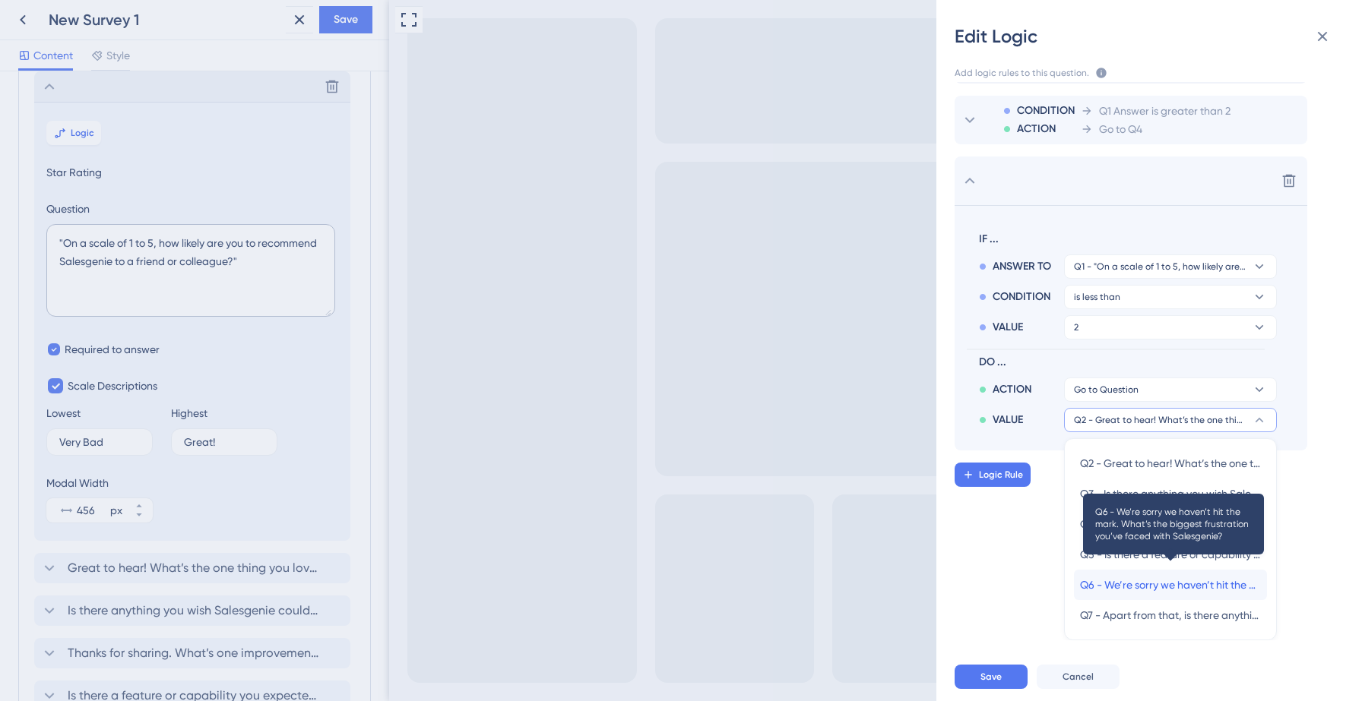
click at [1121, 592] on span "Q6 - We’re sorry we haven’t hit the mark. What’s the biggest frustration you’ve…" at bounding box center [1170, 585] width 181 height 18
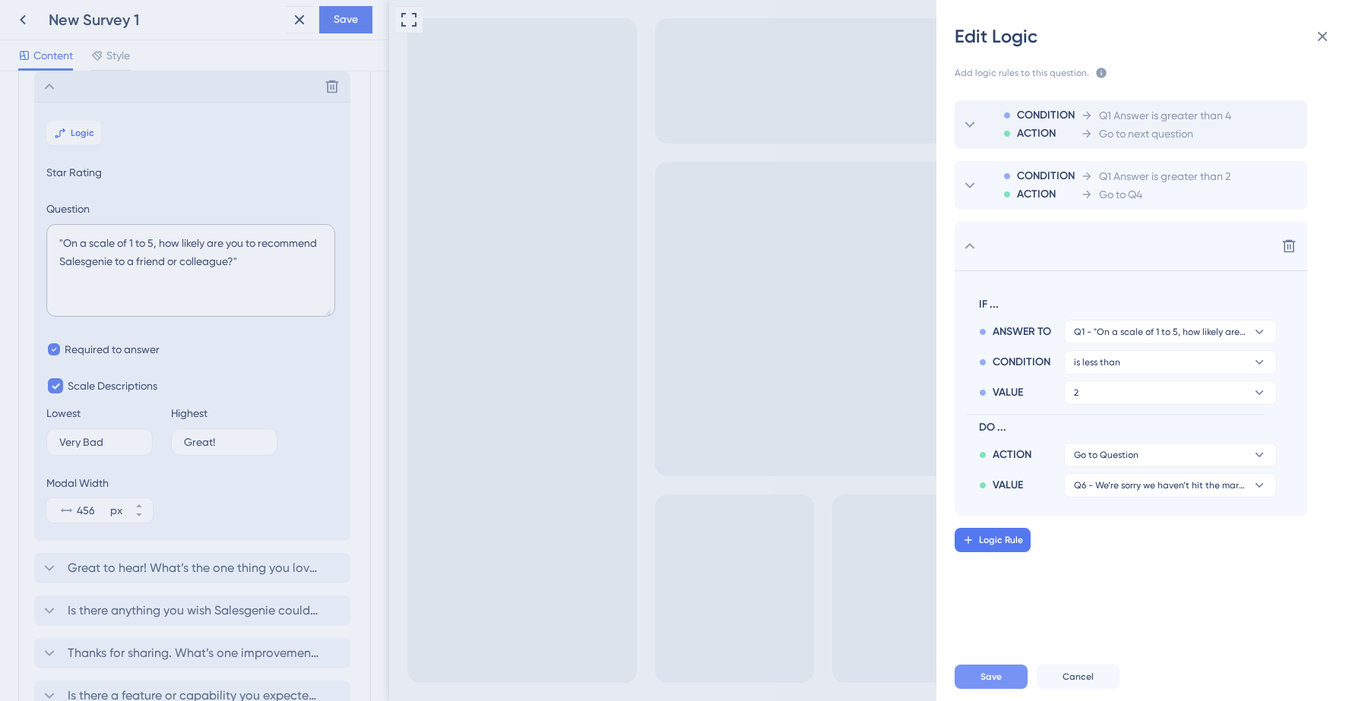
click at [981, 681] on span "Save" at bounding box center [990, 677] width 21 height 12
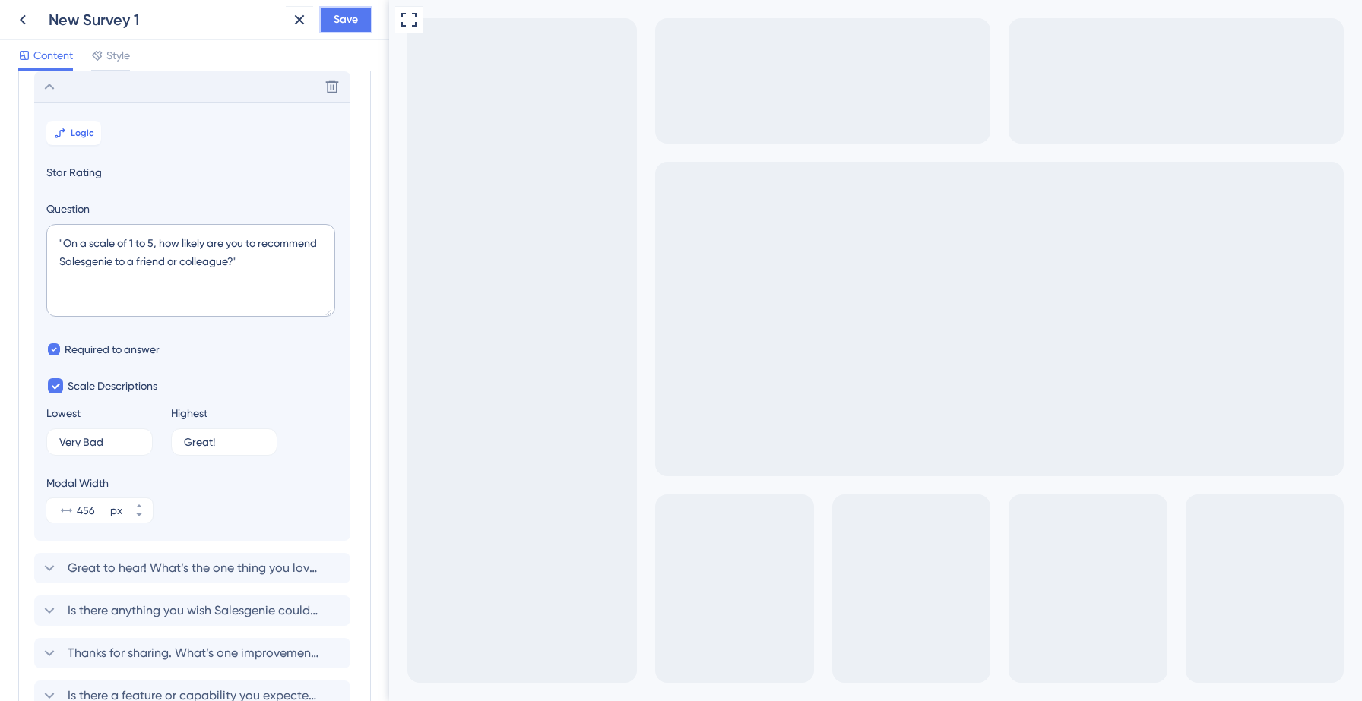
click at [346, 14] on span "Save" at bounding box center [346, 20] width 24 height 18
click at [290, 30] on icon at bounding box center [288, 28] width 8 height 8
click at [66, 129] on button "Logic" at bounding box center [73, 133] width 55 height 24
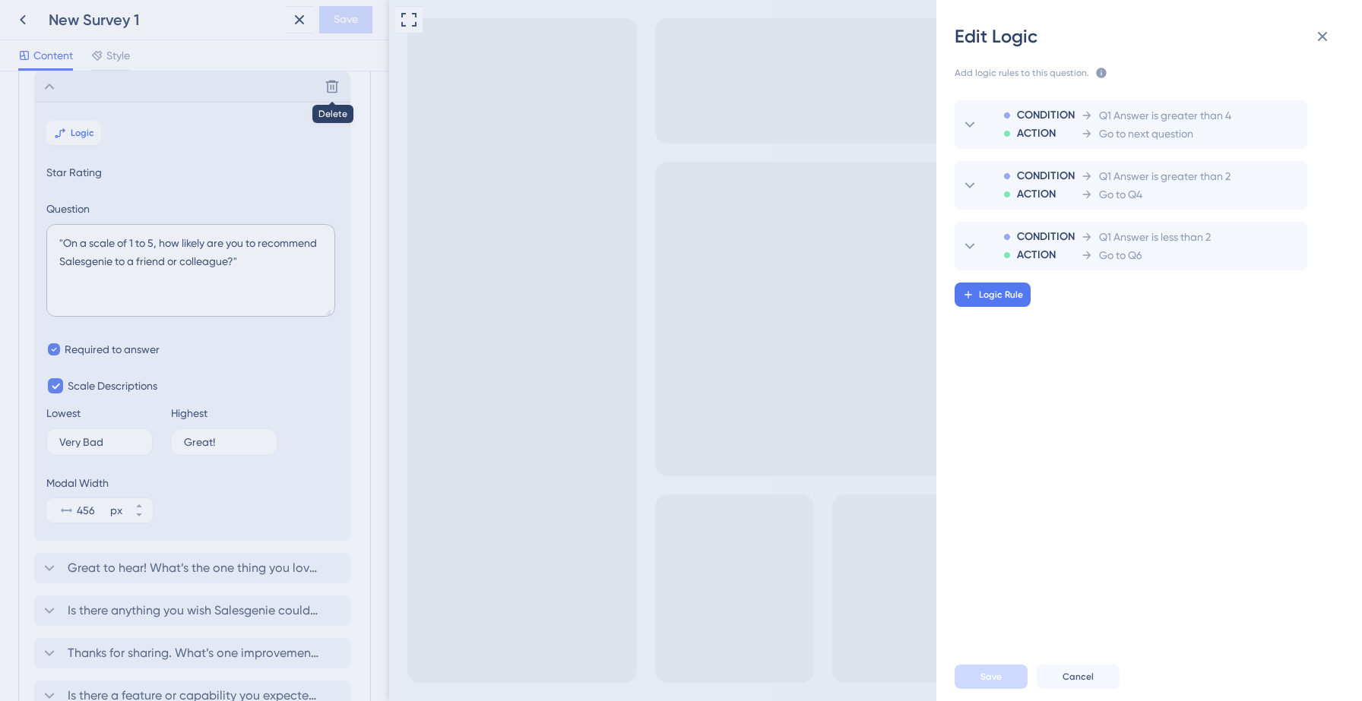
click at [47, 87] on div "Edit Logic Add logic rules to this question. The rules will apply after this qu…" at bounding box center [681, 350] width 1362 height 701
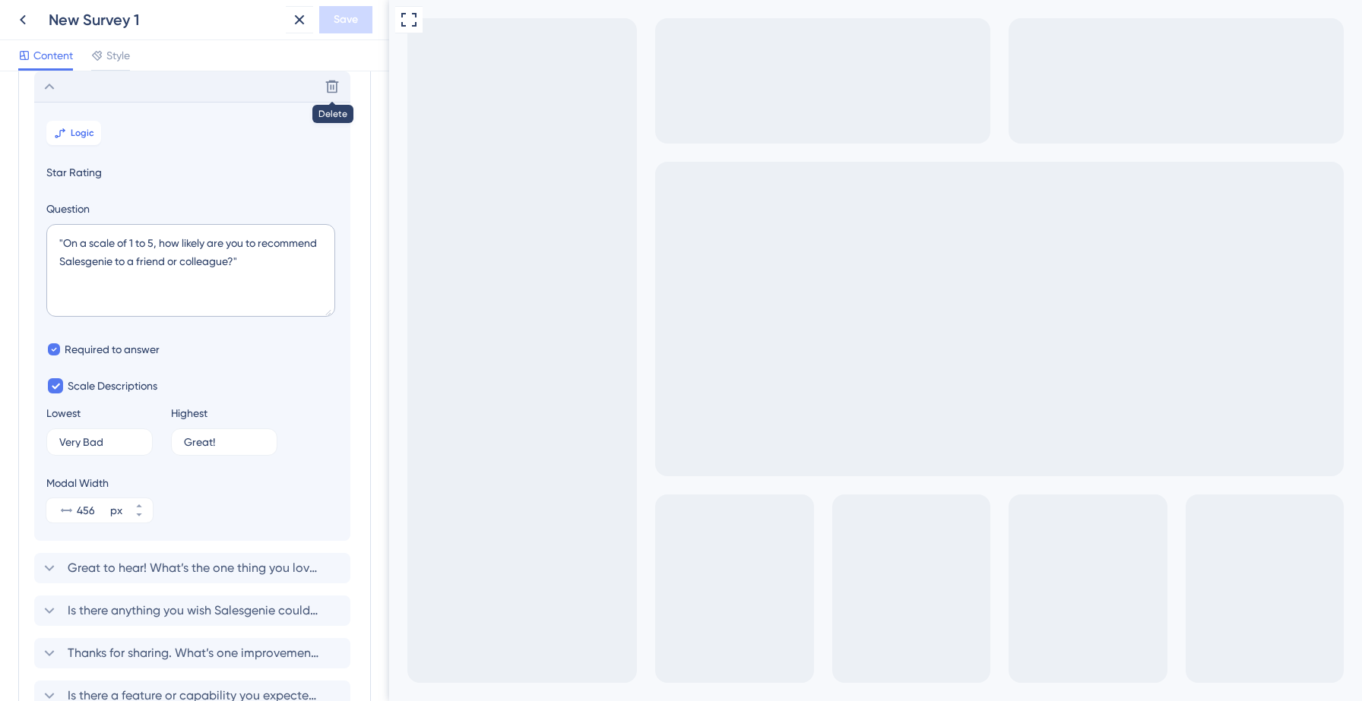
click at [55, 86] on icon at bounding box center [49, 87] width 18 height 18
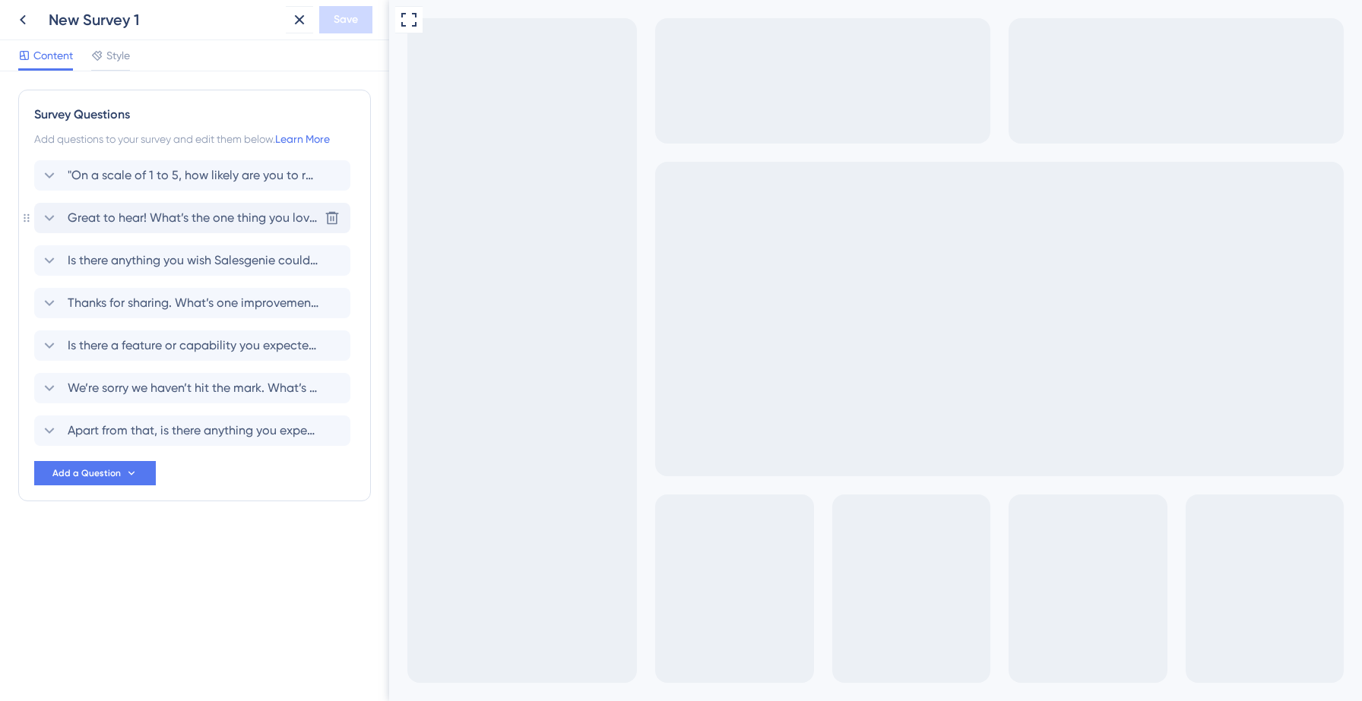
click at [163, 216] on span "Great to hear! What’s the one thing you love most about Salesgenie?" at bounding box center [193, 218] width 251 height 18
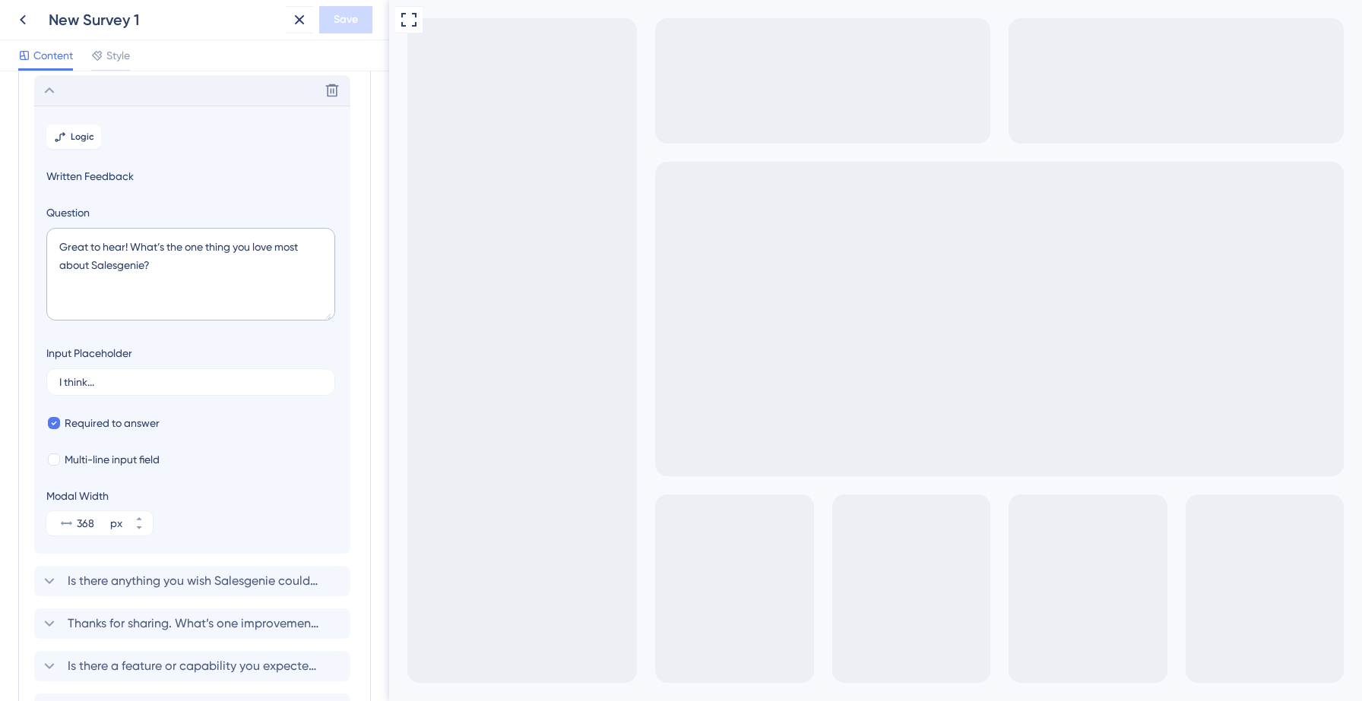
scroll to position [131, 0]
click at [88, 134] on span "Logic" at bounding box center [83, 133] width 24 height 12
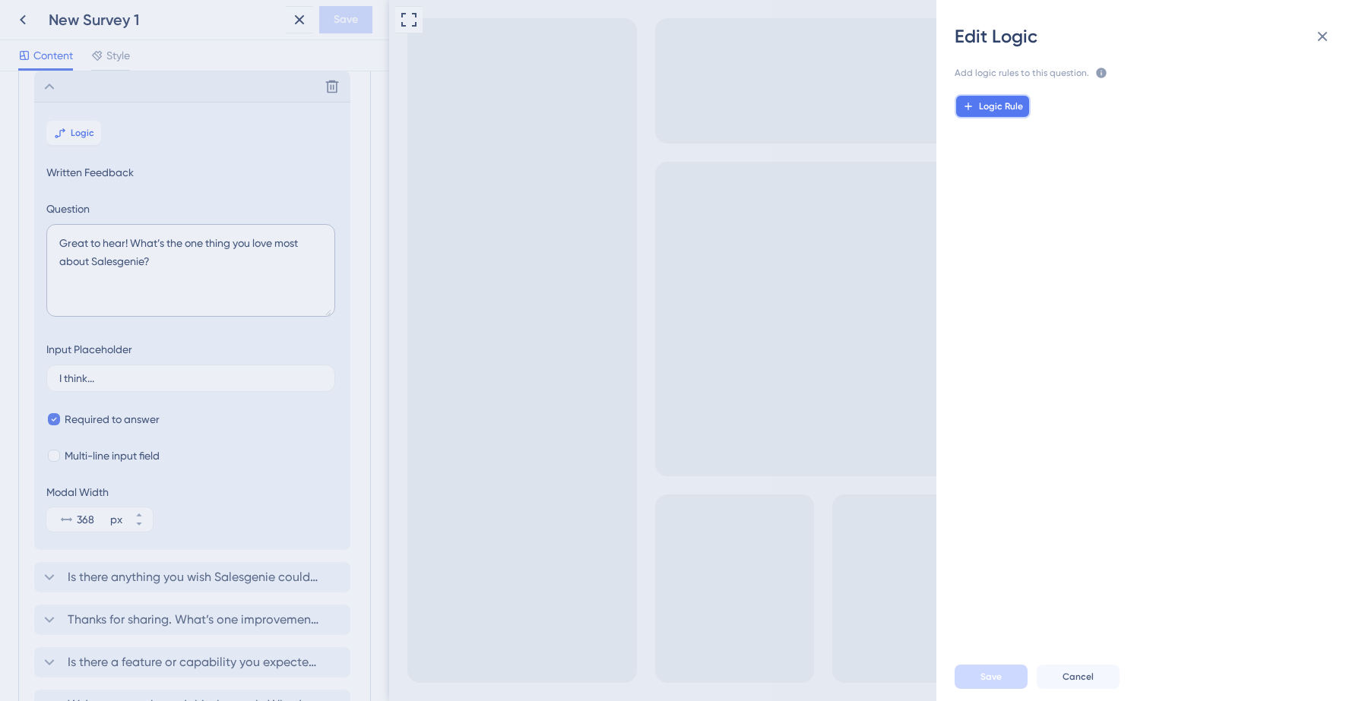
click at [996, 106] on span "Logic Rule" at bounding box center [1001, 106] width 44 height 12
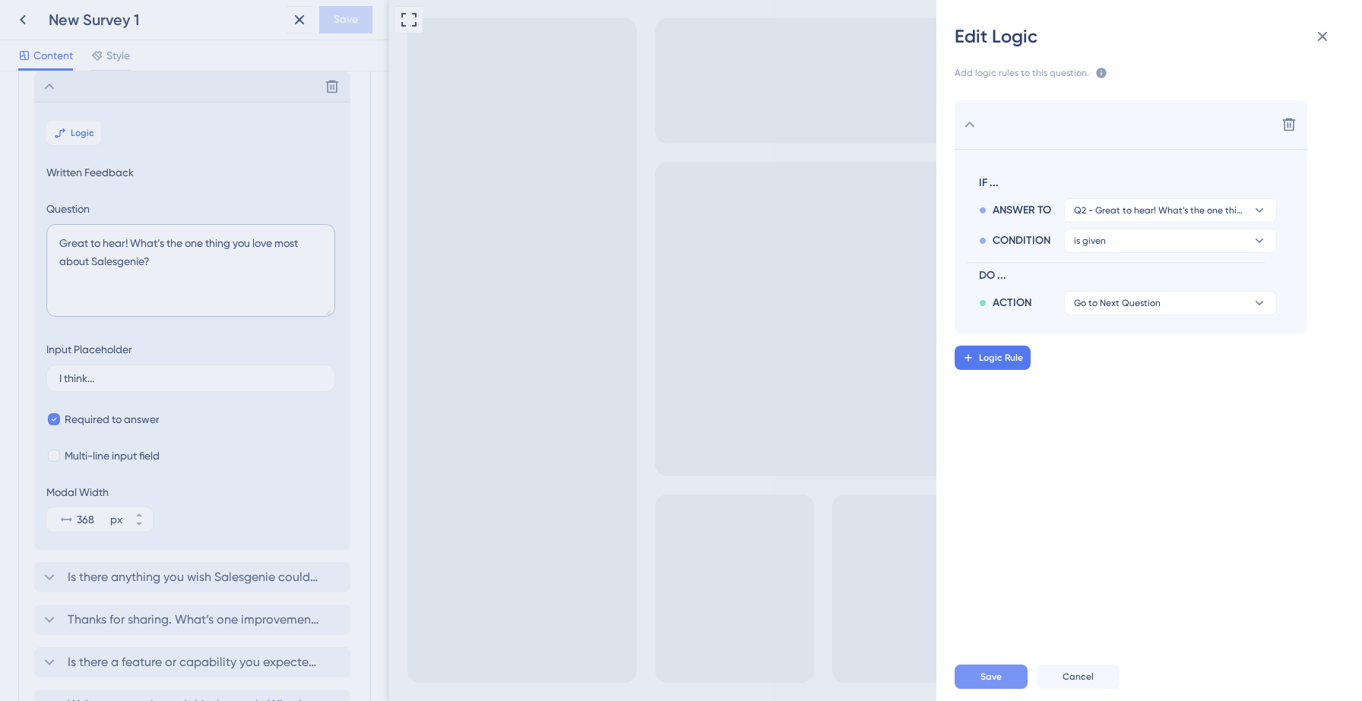
click at [994, 680] on span "Save" at bounding box center [990, 677] width 21 height 12
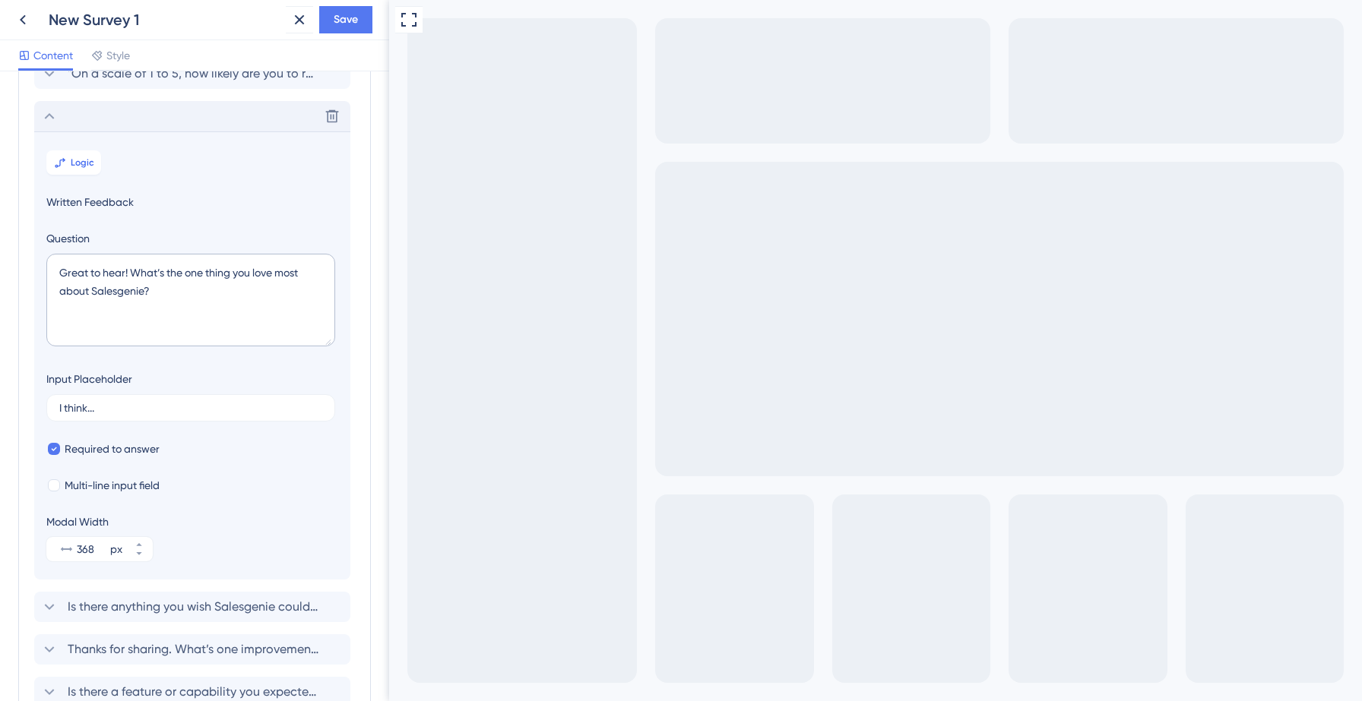
scroll to position [90, 0]
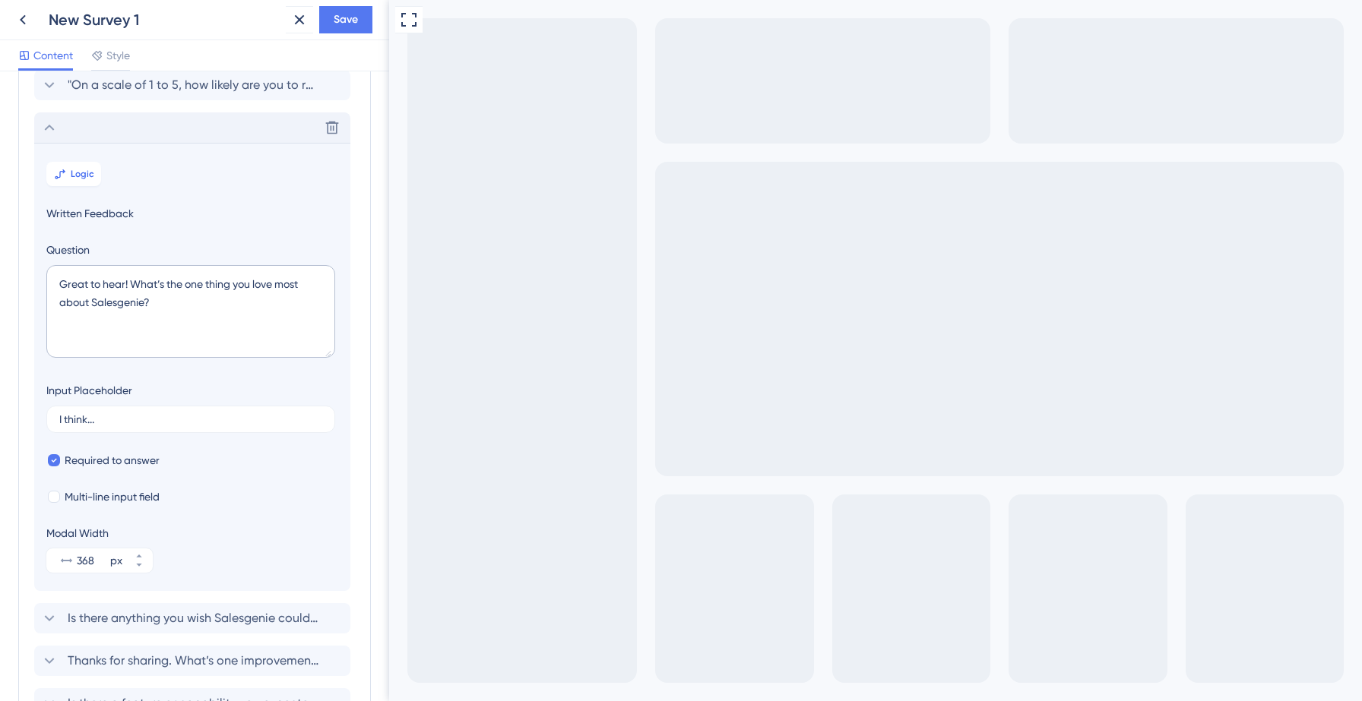
click at [46, 128] on icon at bounding box center [49, 128] width 18 height 18
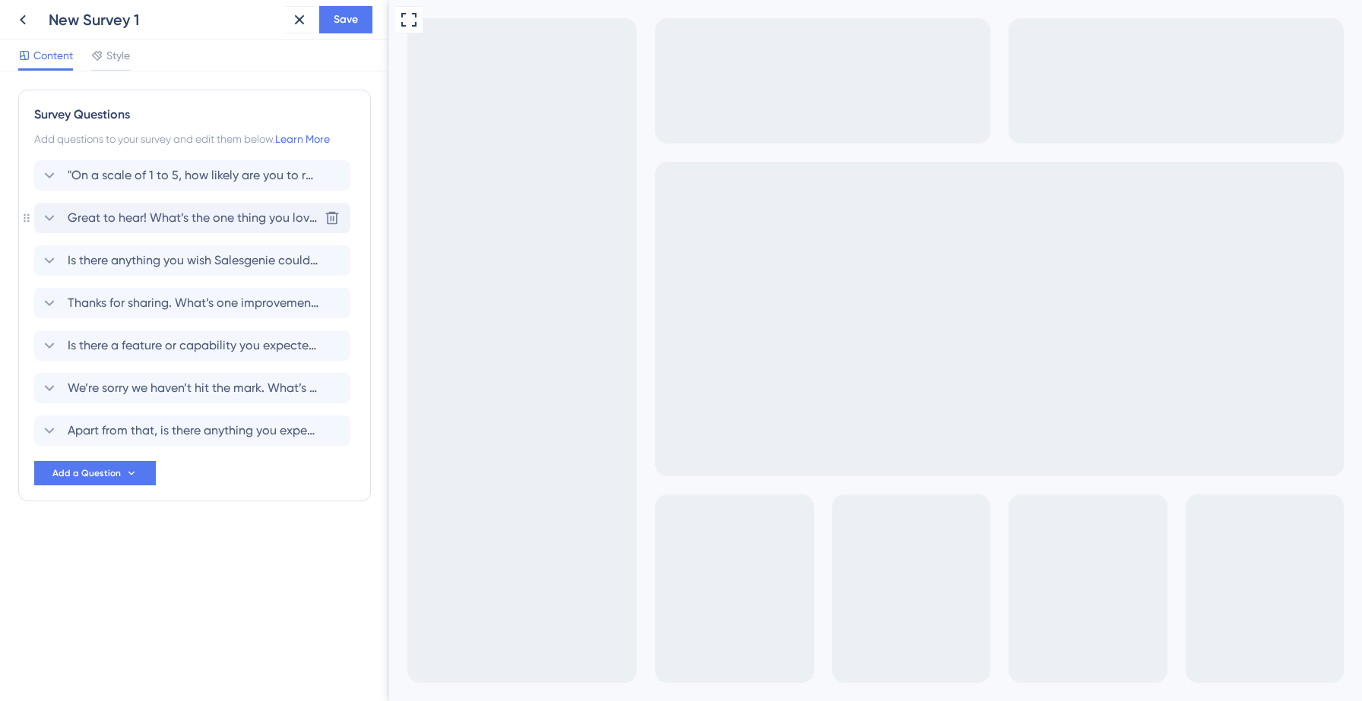
scroll to position [0, 0]
click at [96, 260] on span "Is there anything you wish Salesgenie could do that it currently doesn’t?" at bounding box center [193, 261] width 251 height 18
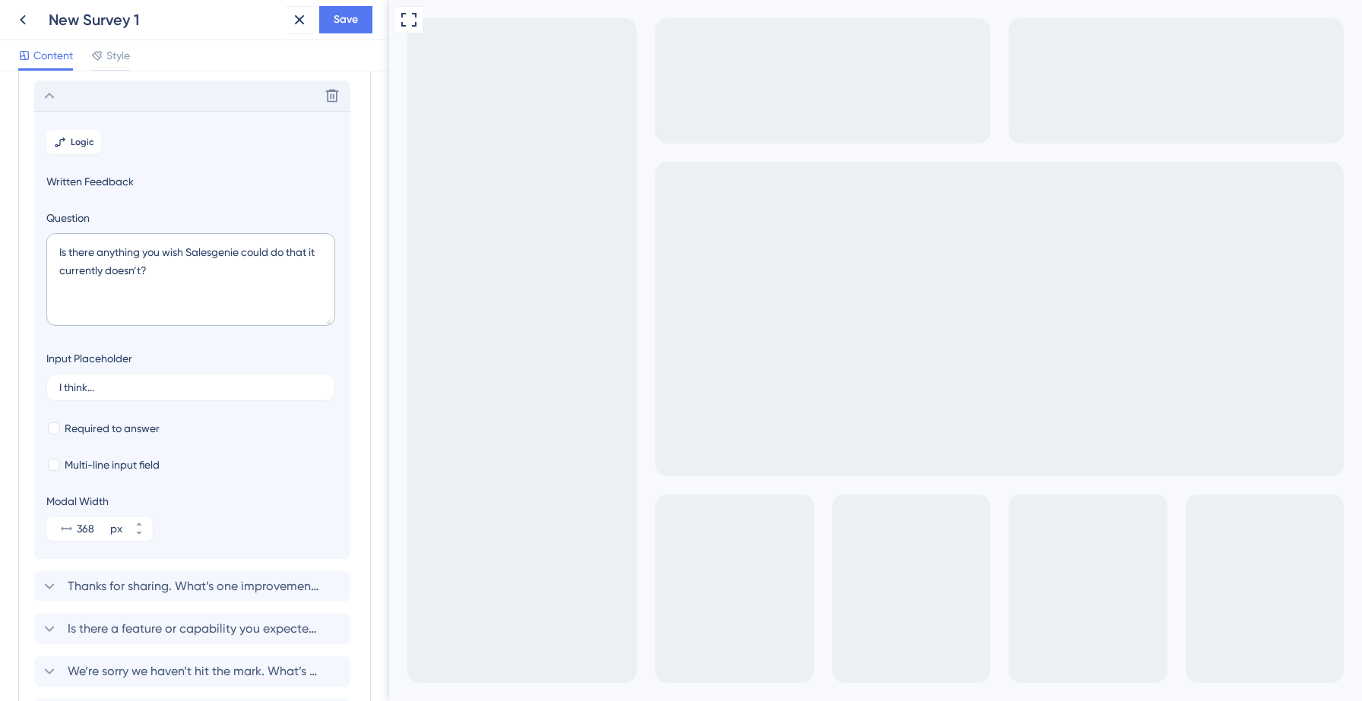
scroll to position [174, 0]
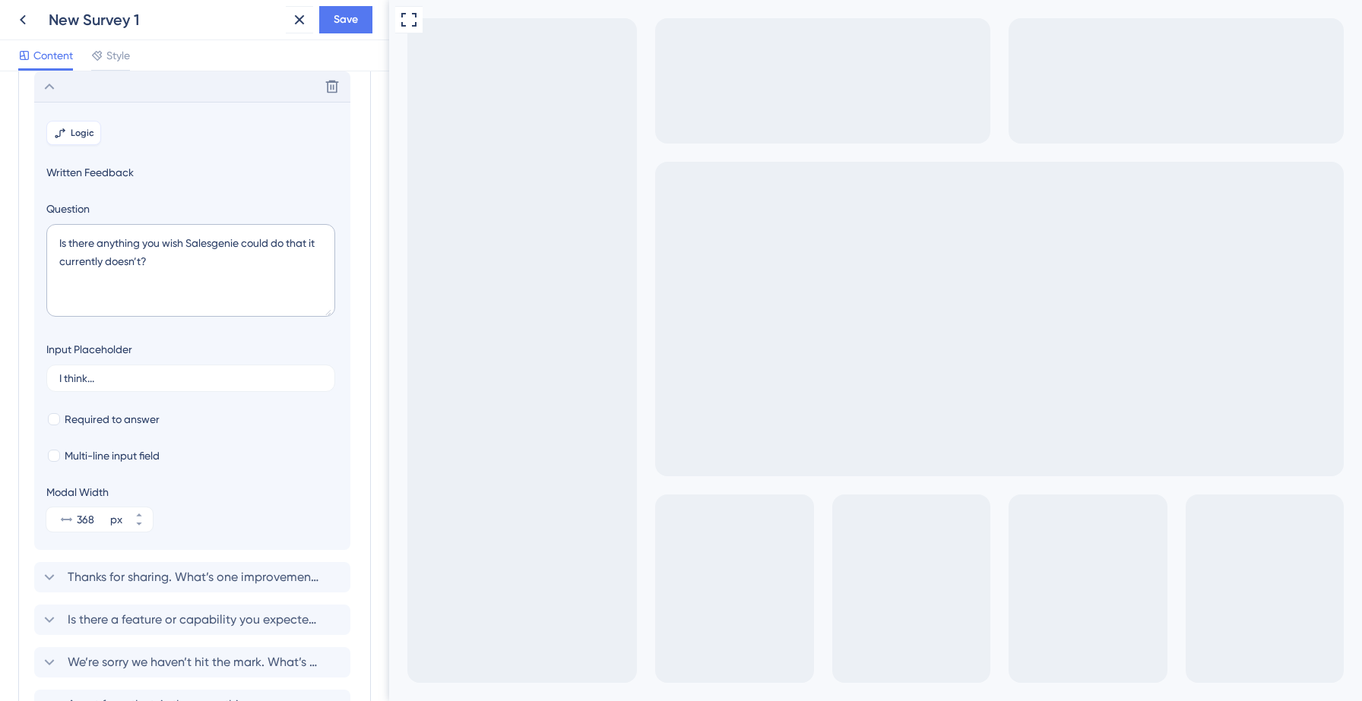
click at [79, 138] on span "Logic" at bounding box center [83, 133] width 24 height 12
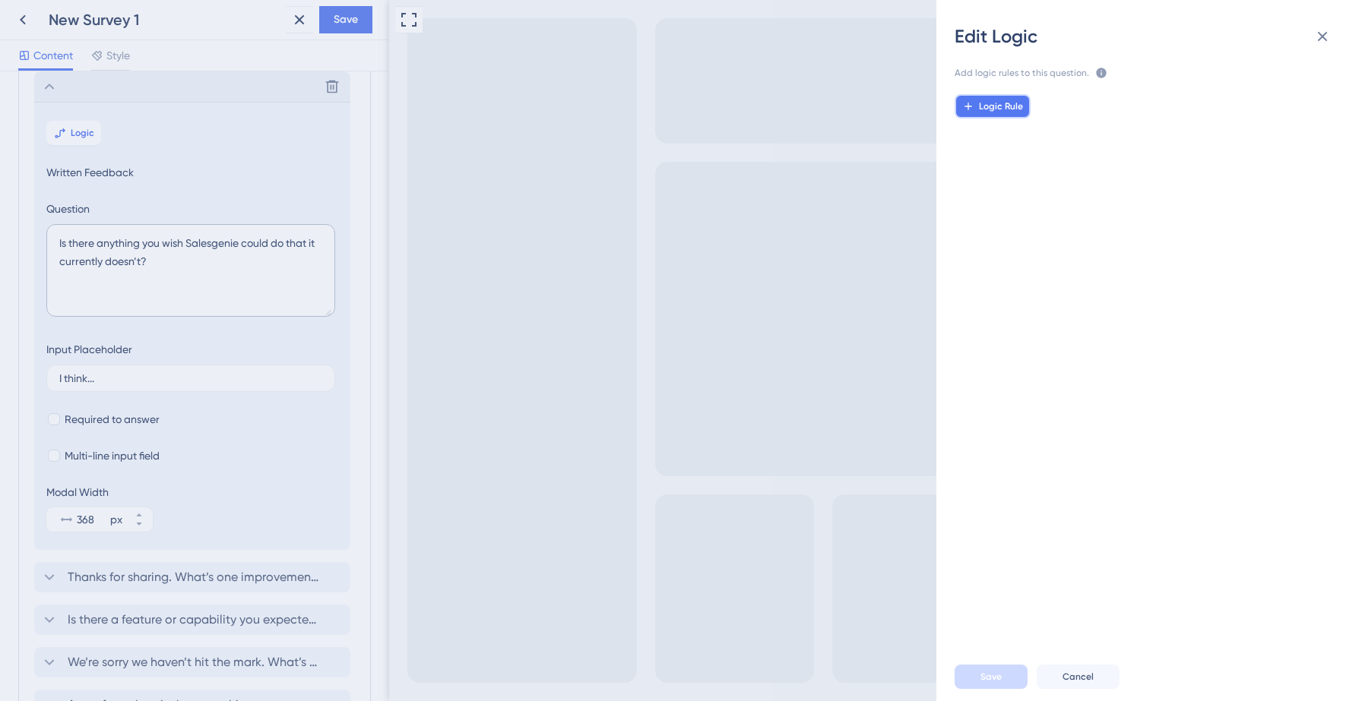
click at [996, 112] on span "Logic Rule" at bounding box center [1001, 106] width 44 height 12
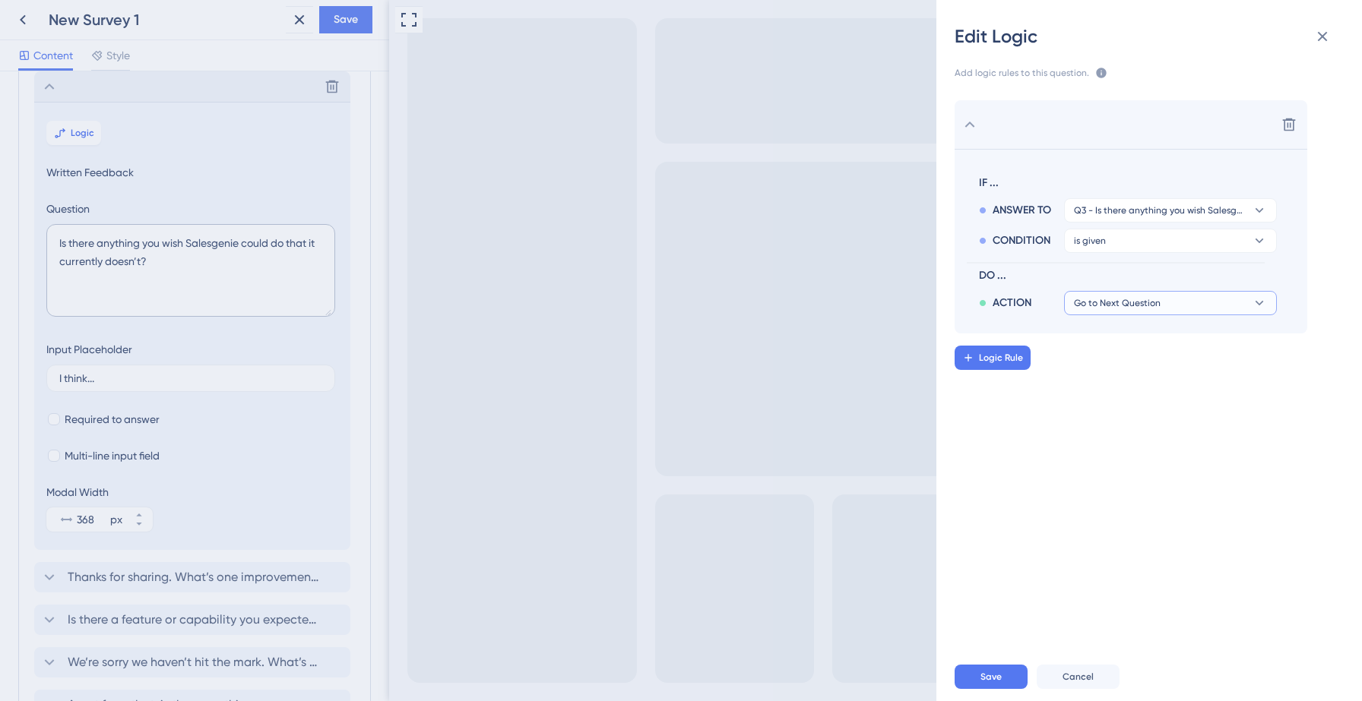
click at [1119, 305] on span "Go to Next Question" at bounding box center [1117, 303] width 87 height 12
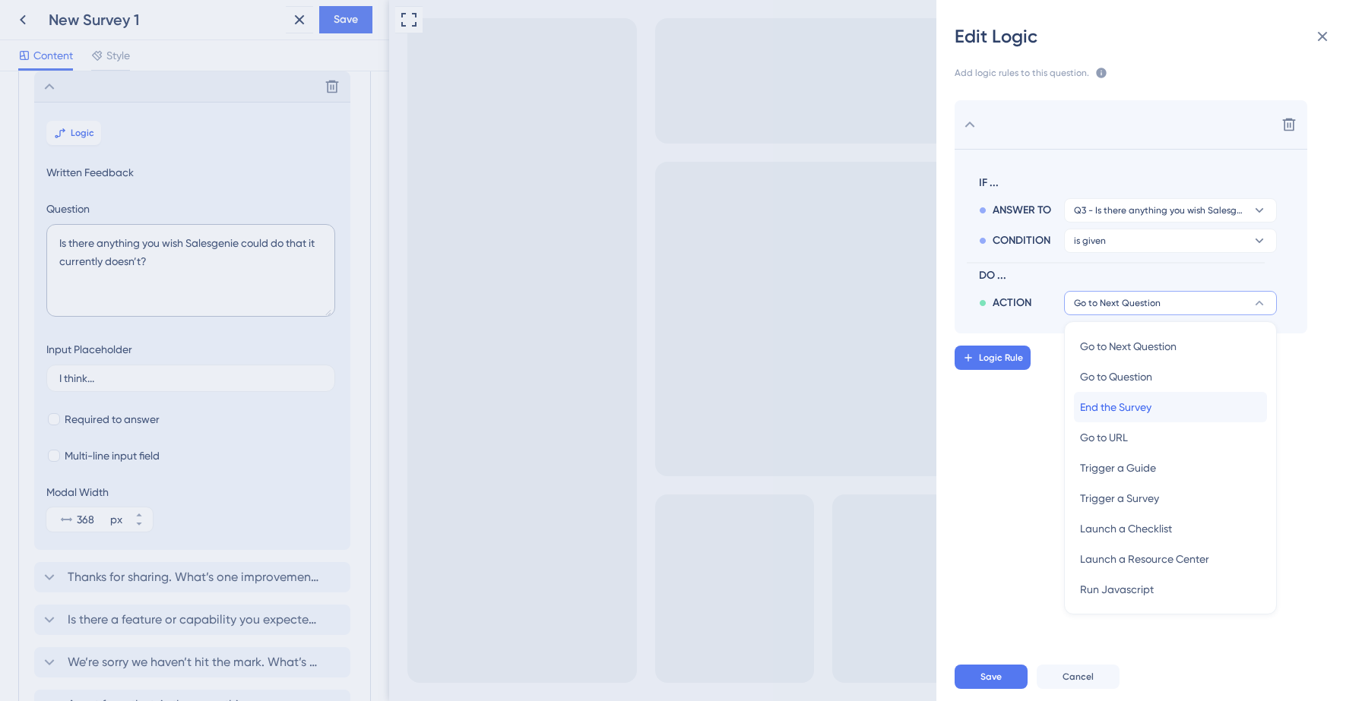
click at [1110, 414] on span "End the Survey" at bounding box center [1115, 407] width 71 height 18
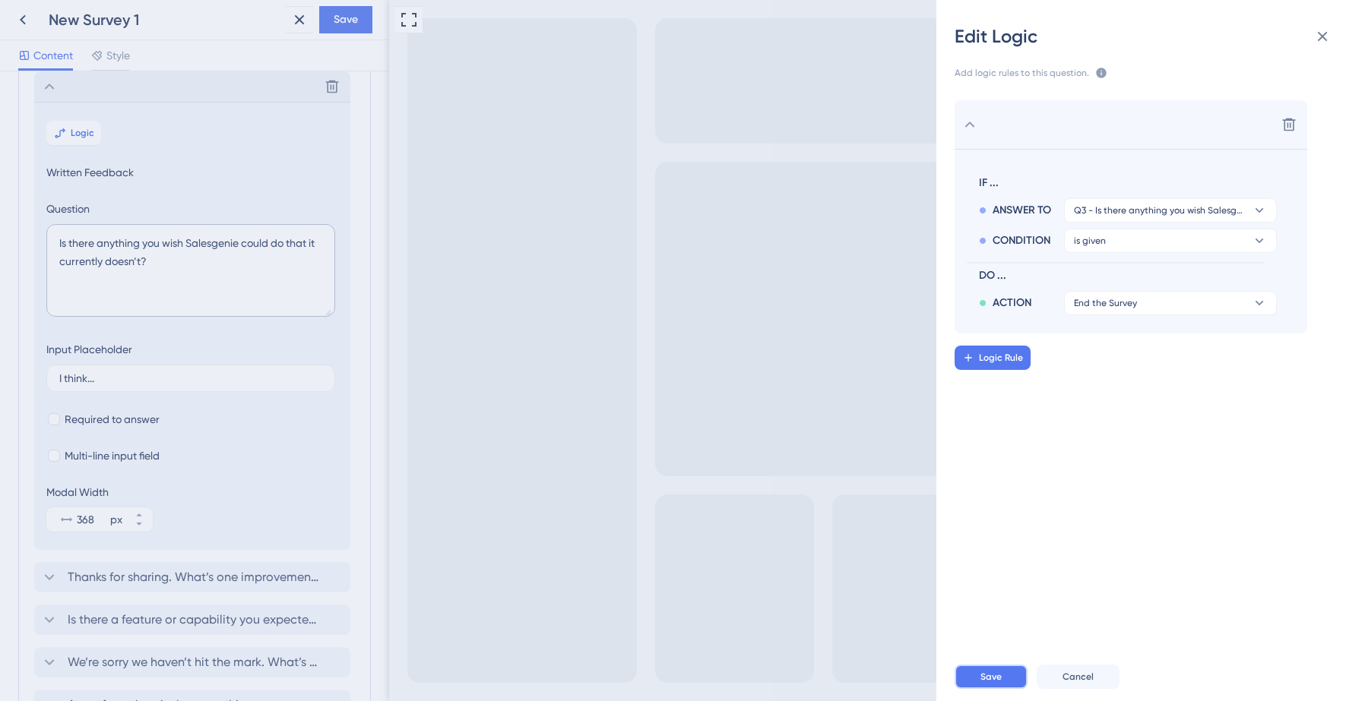
click at [993, 679] on span "Save" at bounding box center [990, 677] width 21 height 12
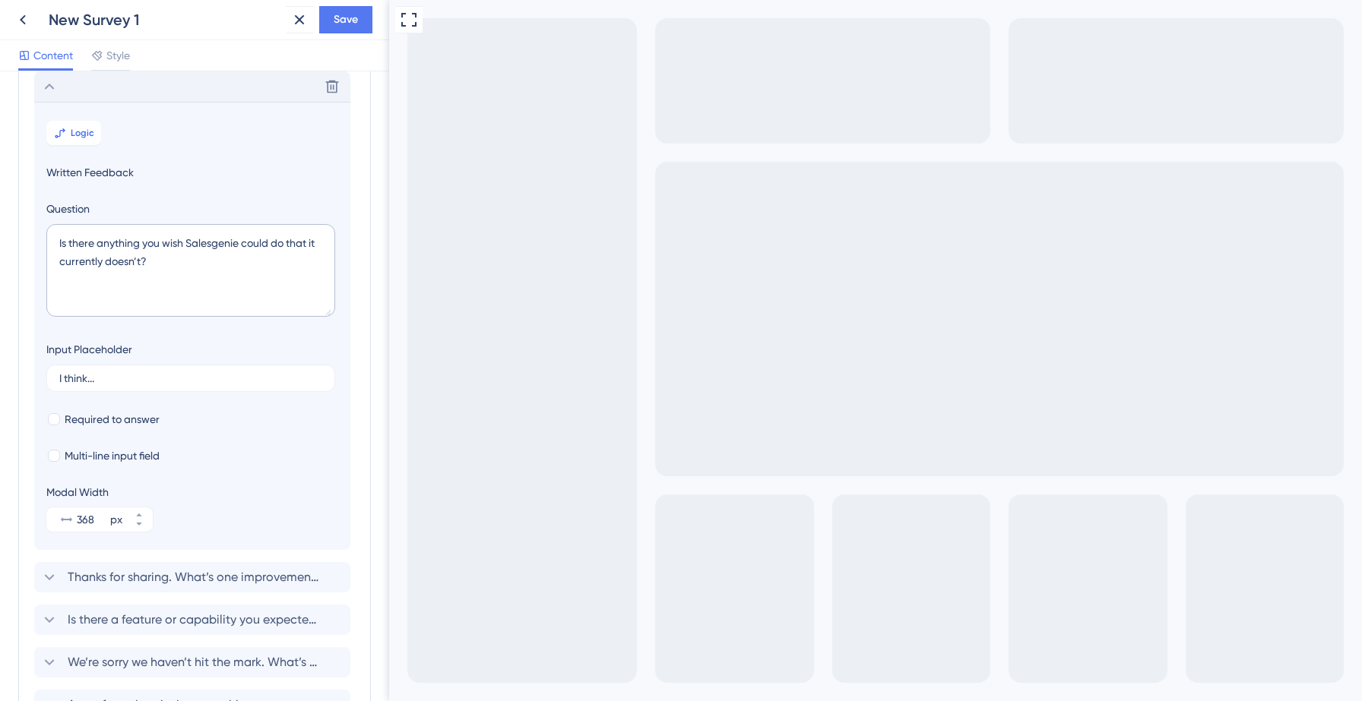
click at [44, 85] on icon at bounding box center [49, 87] width 18 height 18
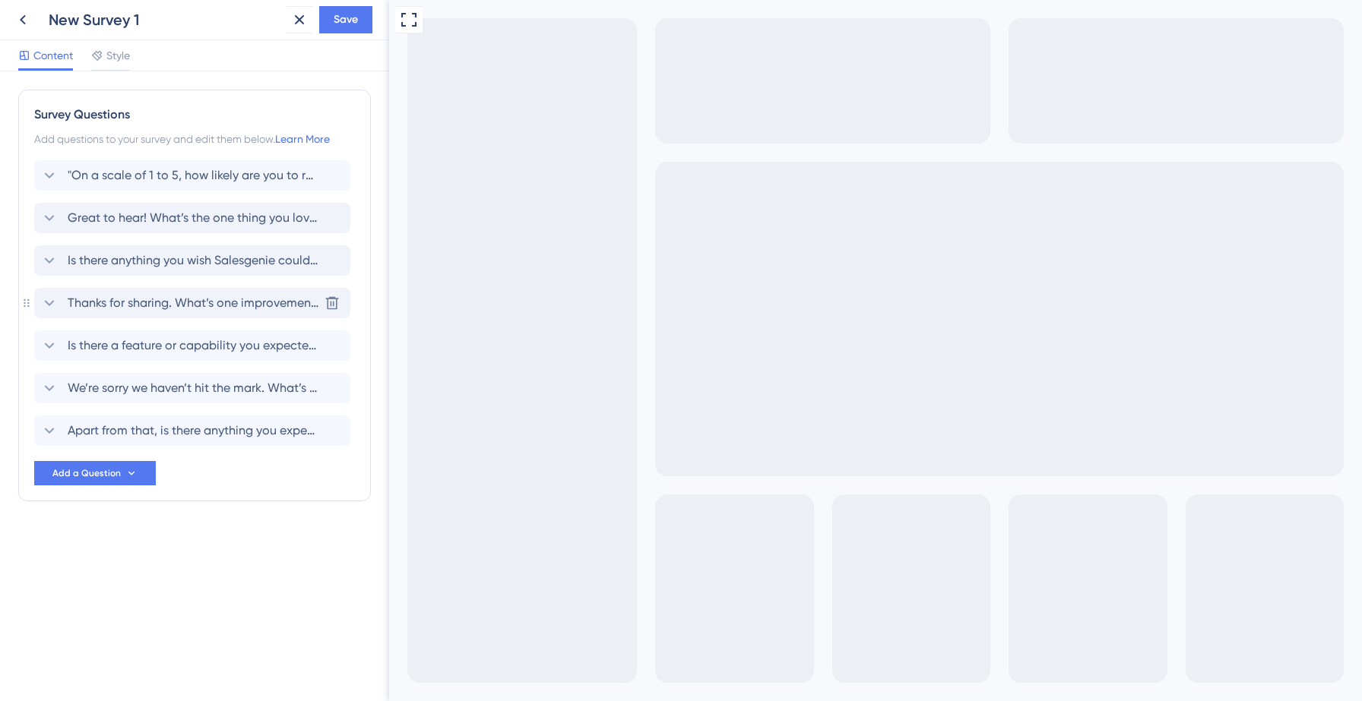
click at [139, 305] on span "Thanks for sharing. What’s one improvement that would make Salesgenie more valu…" at bounding box center [193, 303] width 251 height 18
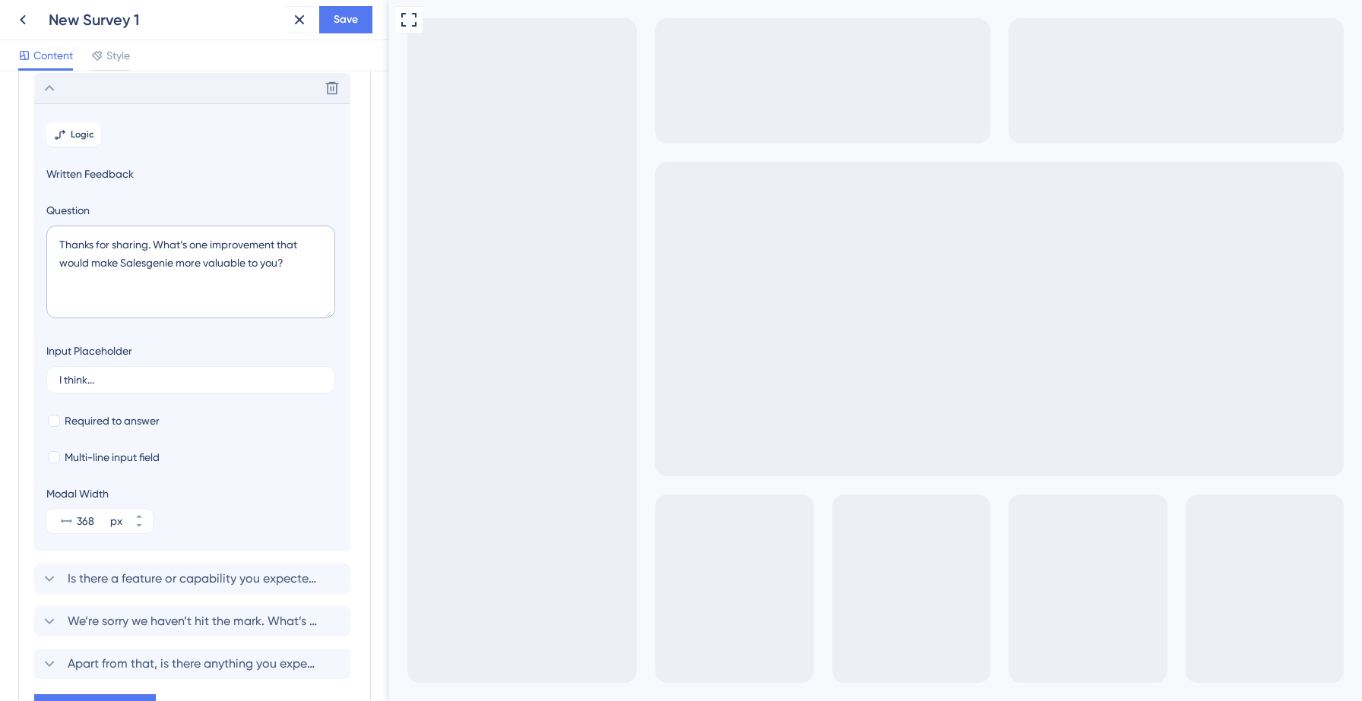
scroll to position [217, 0]
click at [85, 138] on span "Logic" at bounding box center [83, 133] width 24 height 12
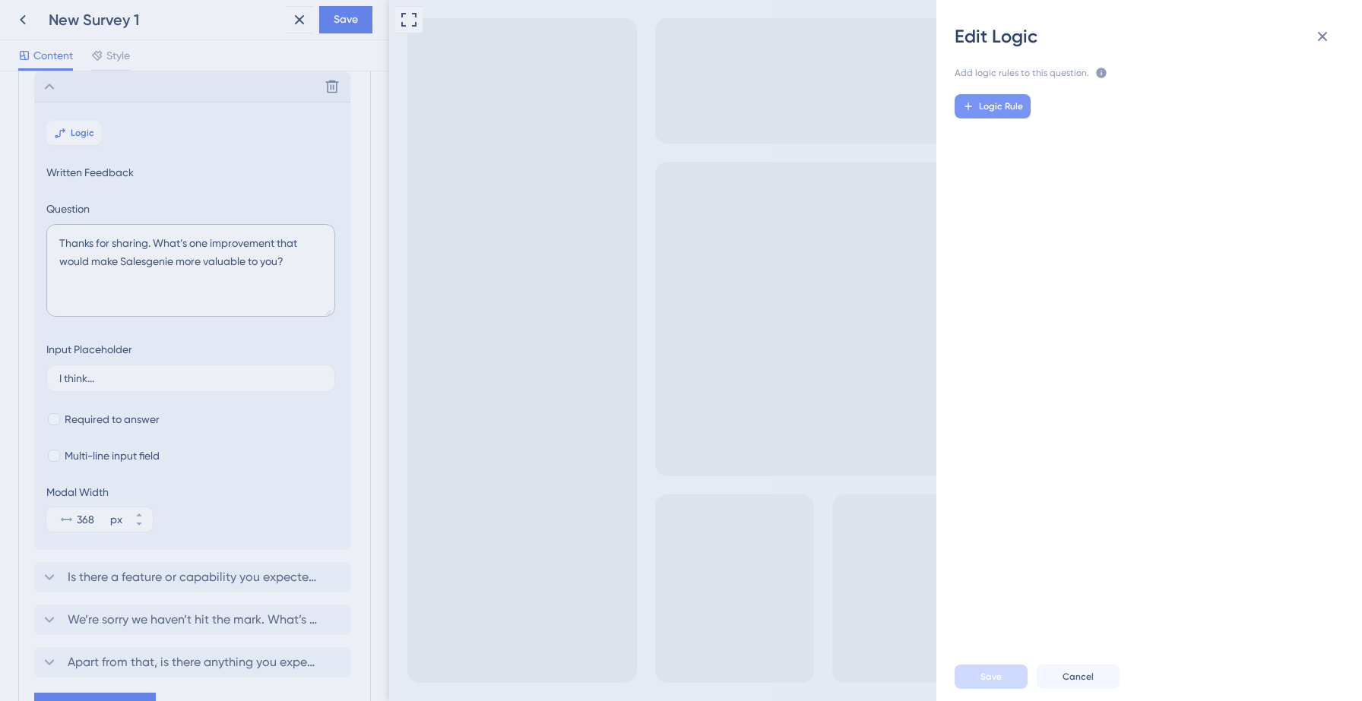
click at [996, 112] on span "Logic Rule" at bounding box center [1001, 106] width 44 height 12
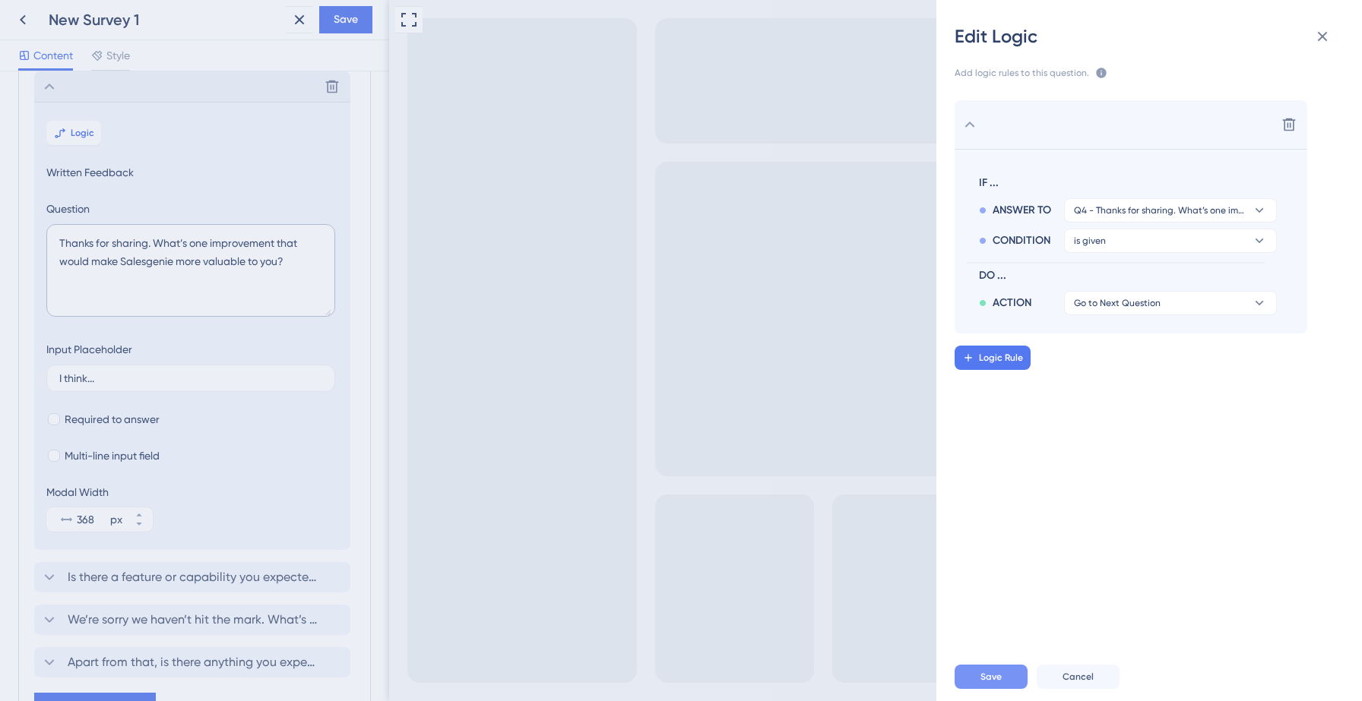
click at [989, 679] on span "Save" at bounding box center [990, 677] width 21 height 12
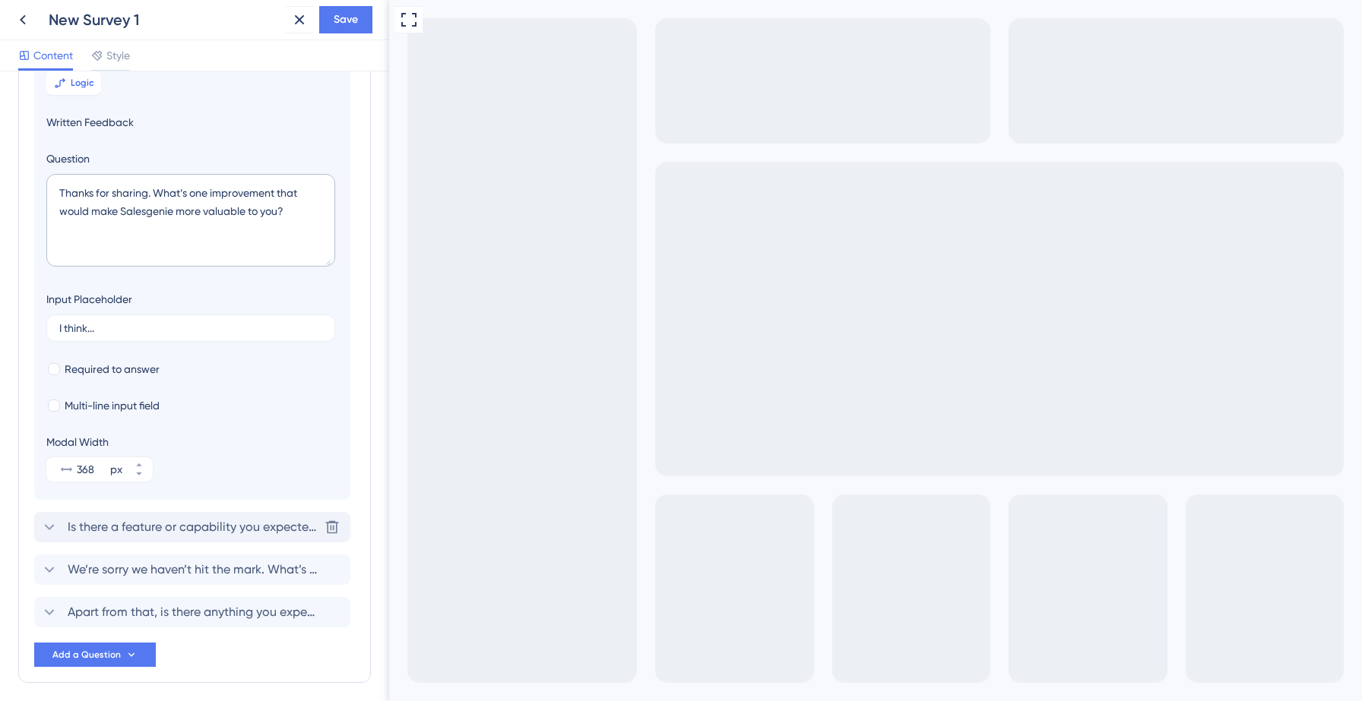
click at [125, 525] on span "Is there a feature or capability you expected but couldn’t find?" at bounding box center [193, 527] width 251 height 18
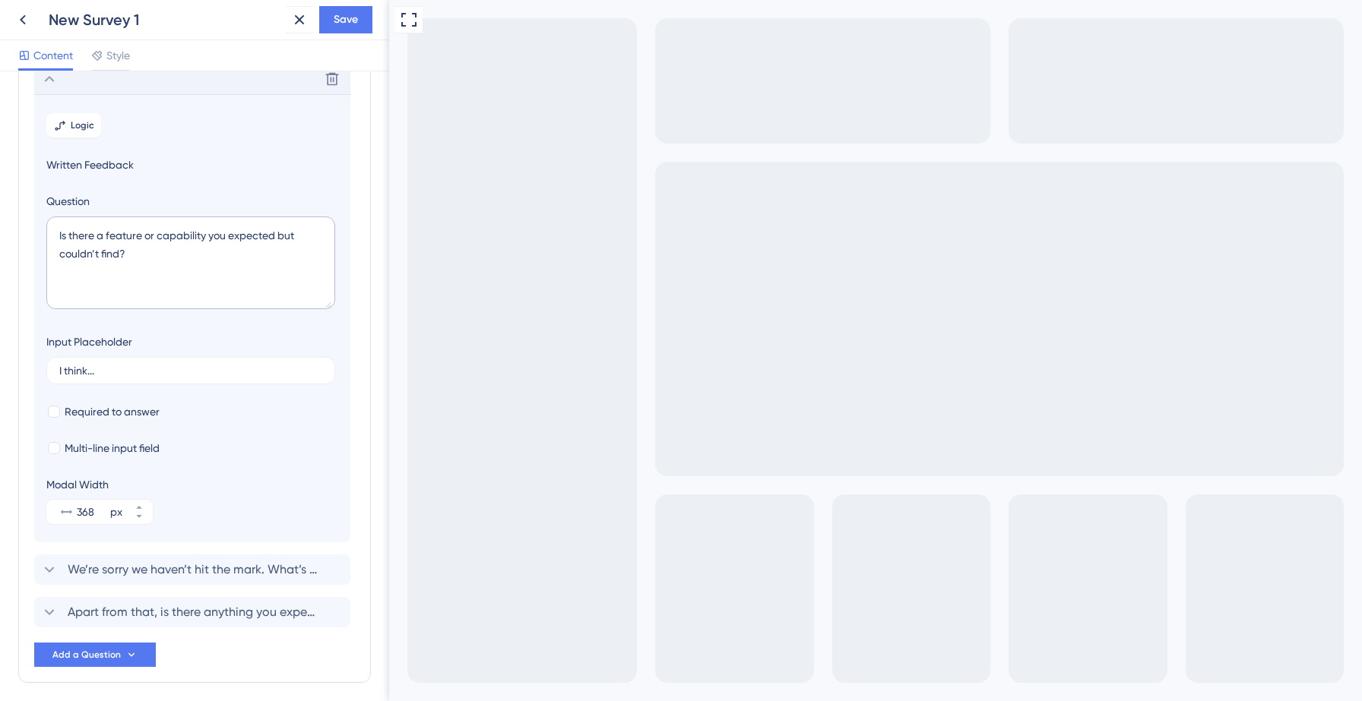
scroll to position [259, 0]
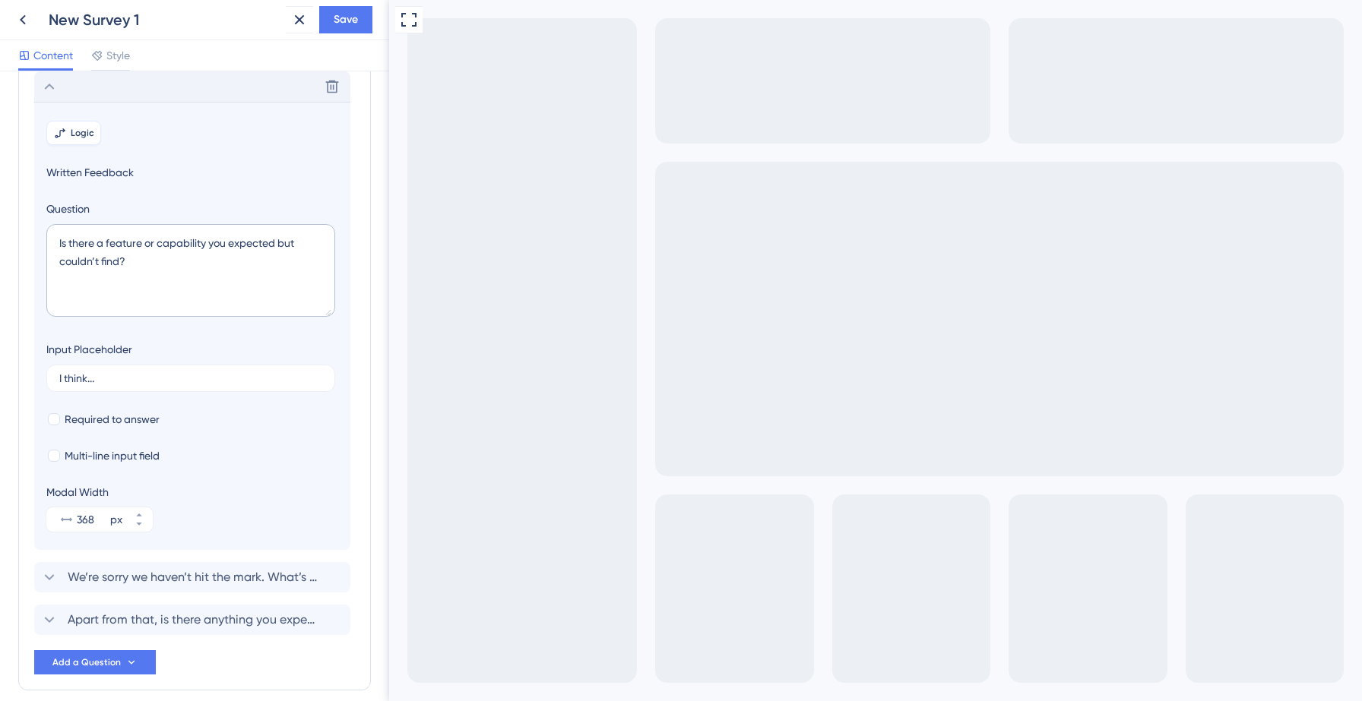
click at [83, 128] on span "Logic" at bounding box center [83, 133] width 24 height 12
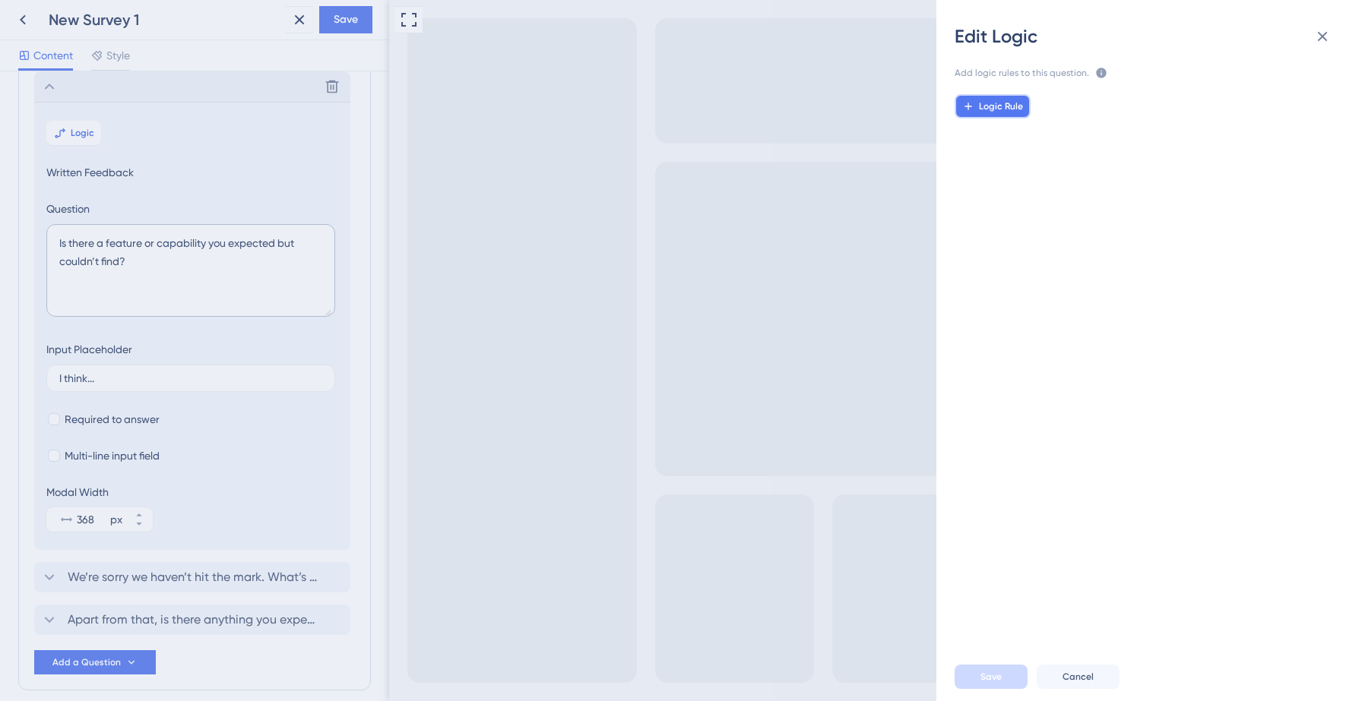
click at [990, 102] on span "Logic Rule" at bounding box center [1001, 106] width 44 height 12
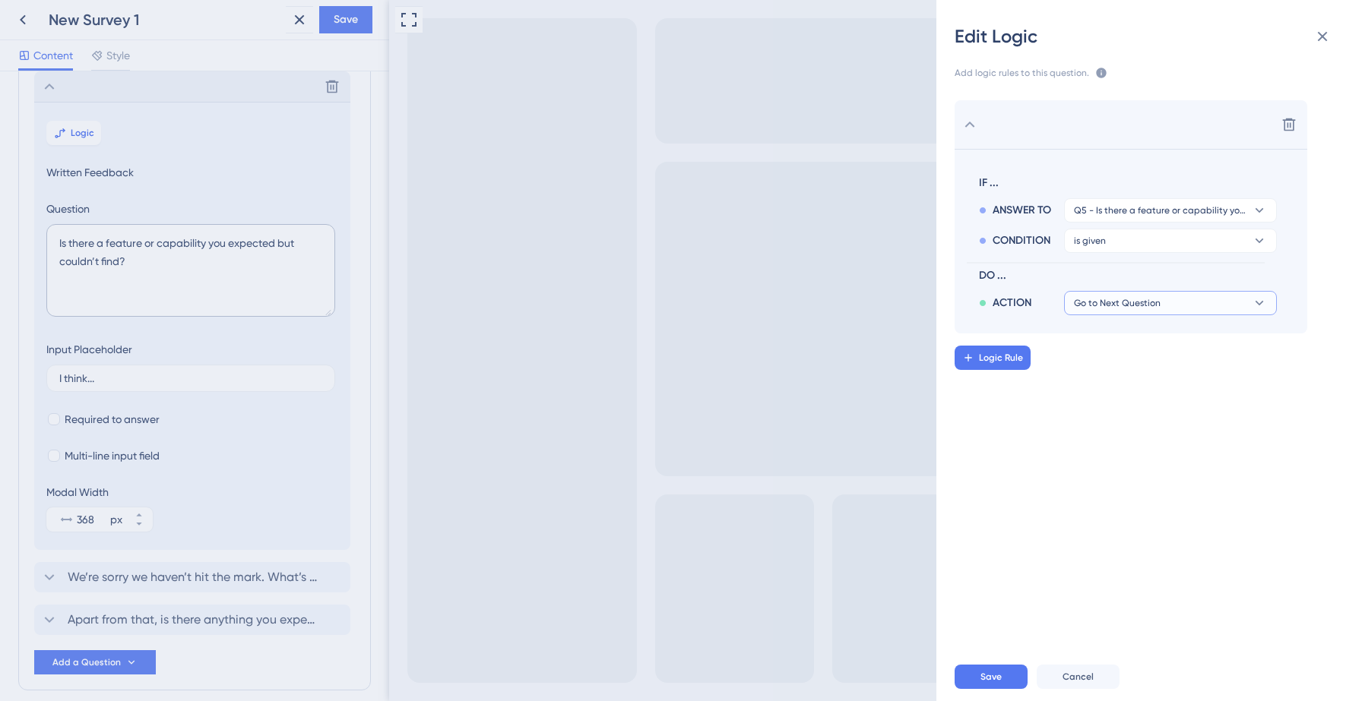
click at [1129, 305] on span "Go to Next Question" at bounding box center [1117, 303] width 87 height 12
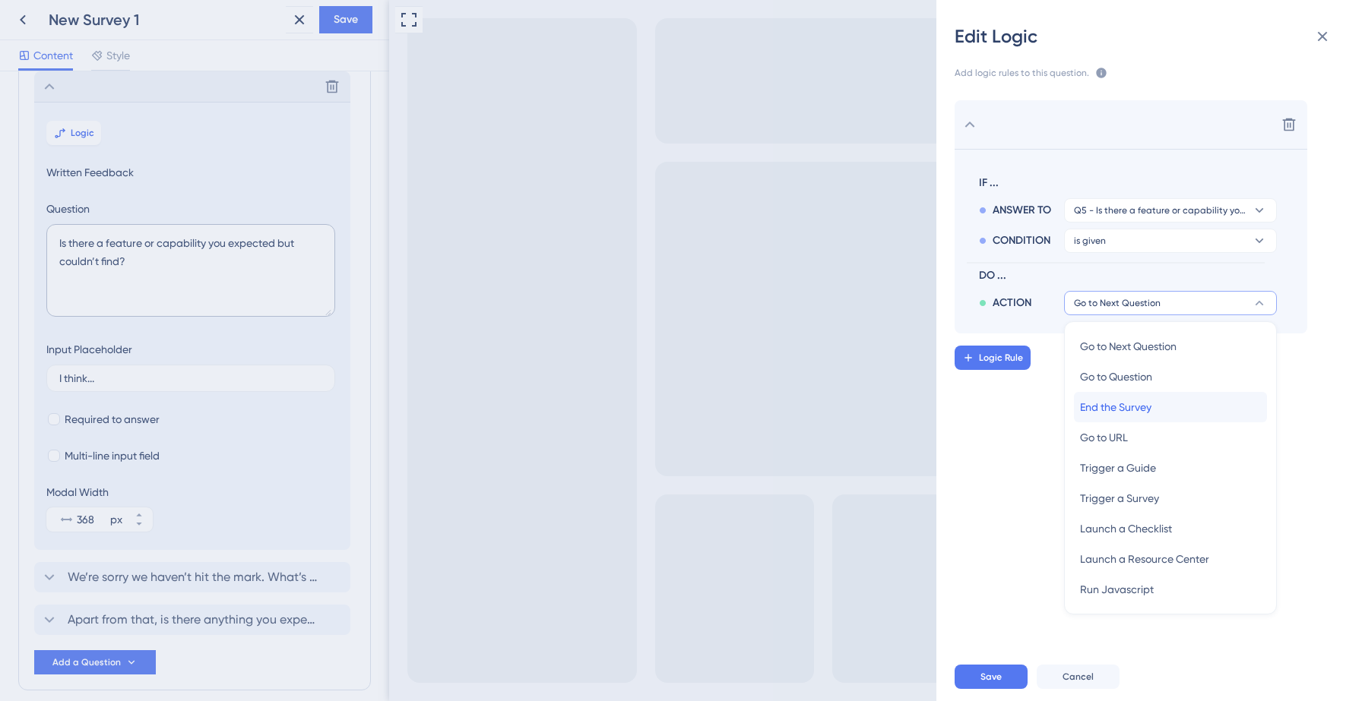
click at [1116, 410] on span "End the Survey" at bounding box center [1115, 407] width 71 height 18
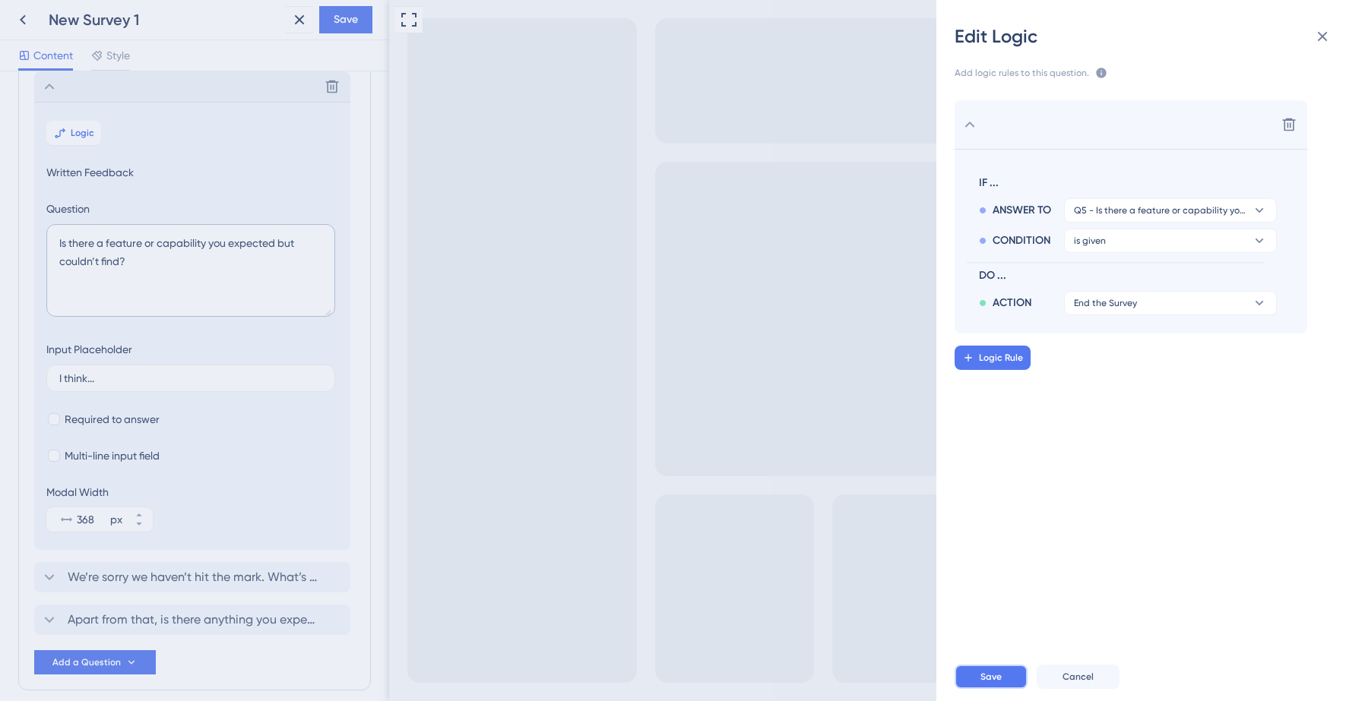
click at [998, 671] on span "Save" at bounding box center [990, 677] width 21 height 12
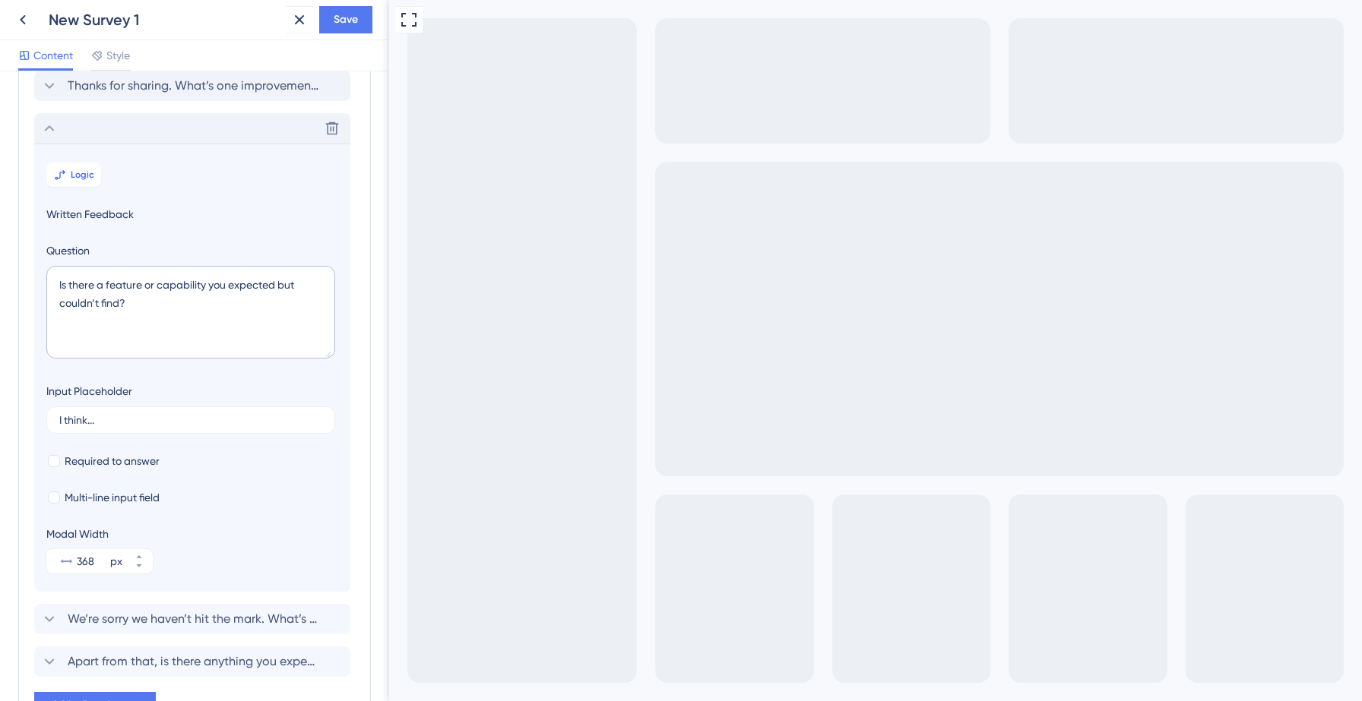
scroll to position [216, 0]
click at [50, 129] on icon at bounding box center [49, 130] width 18 height 18
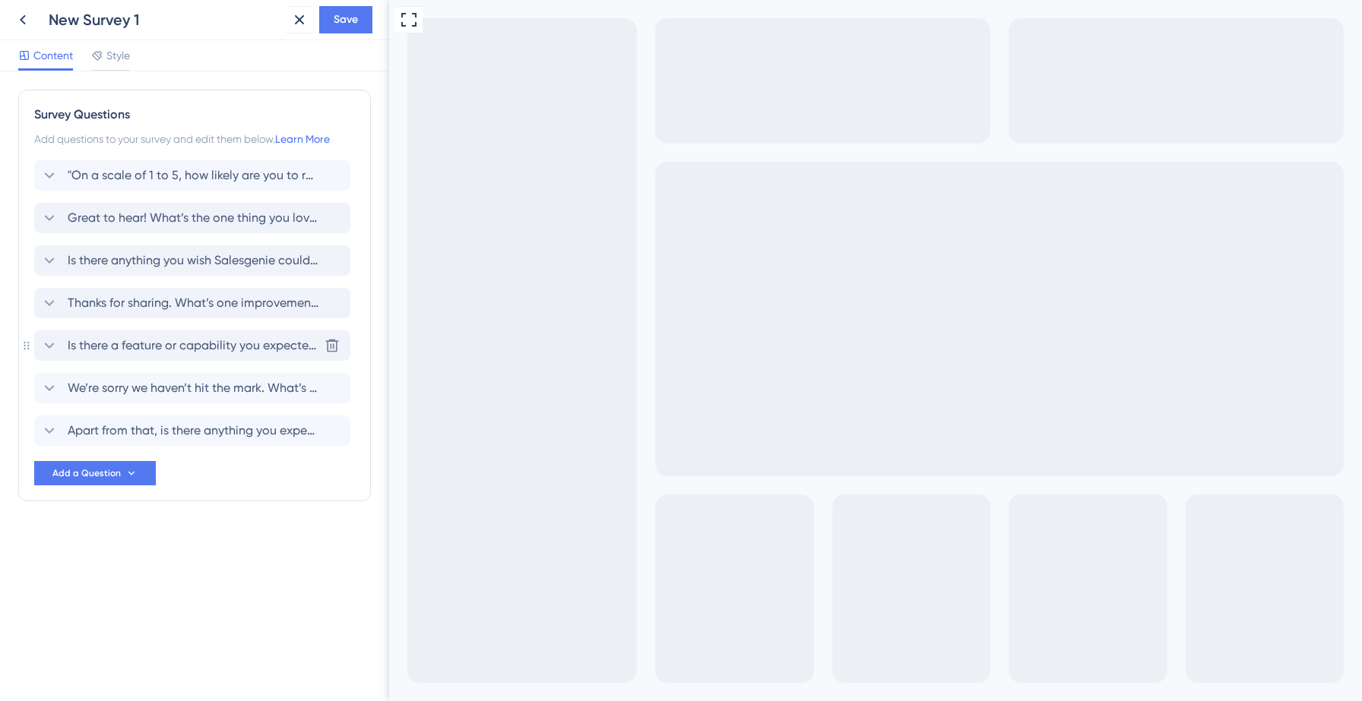
scroll to position [0, 0]
click at [151, 392] on span "We’re sorry we haven’t hit the mark. What’s the biggest frustration you’ve face…" at bounding box center [193, 388] width 251 height 18
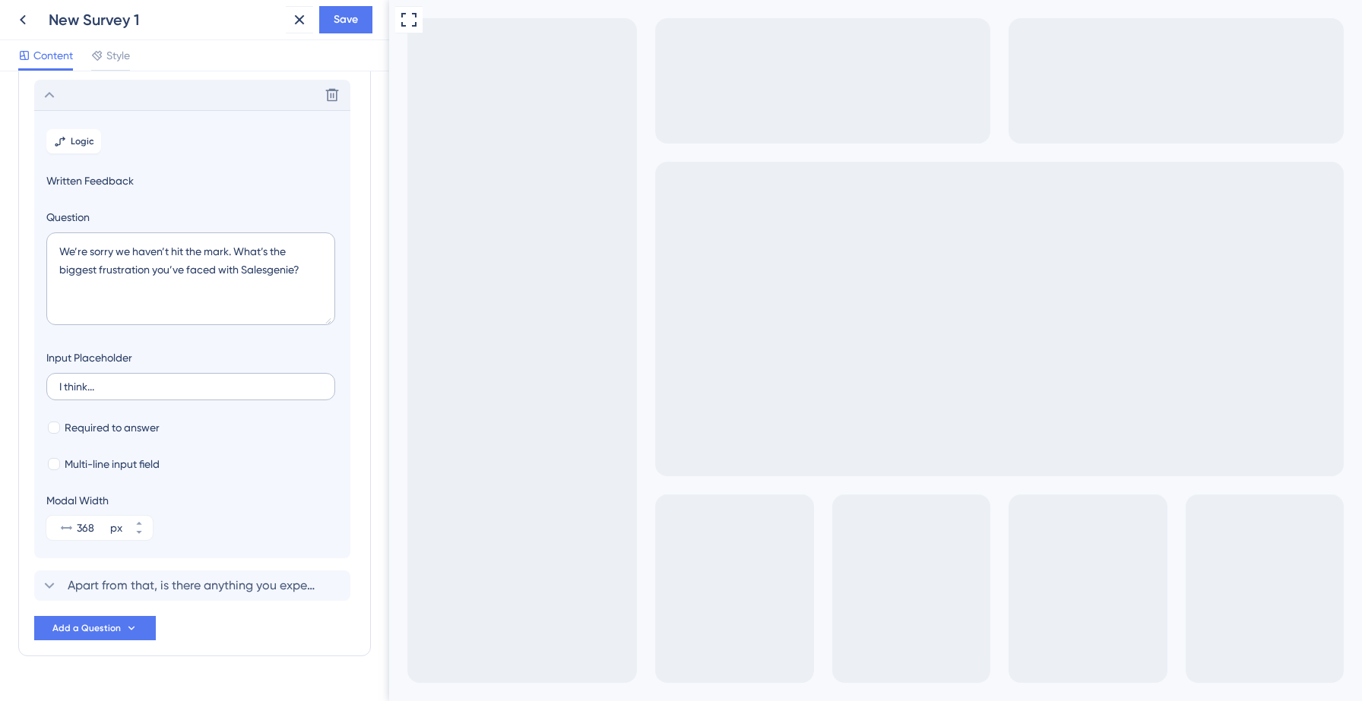
scroll to position [302, 0]
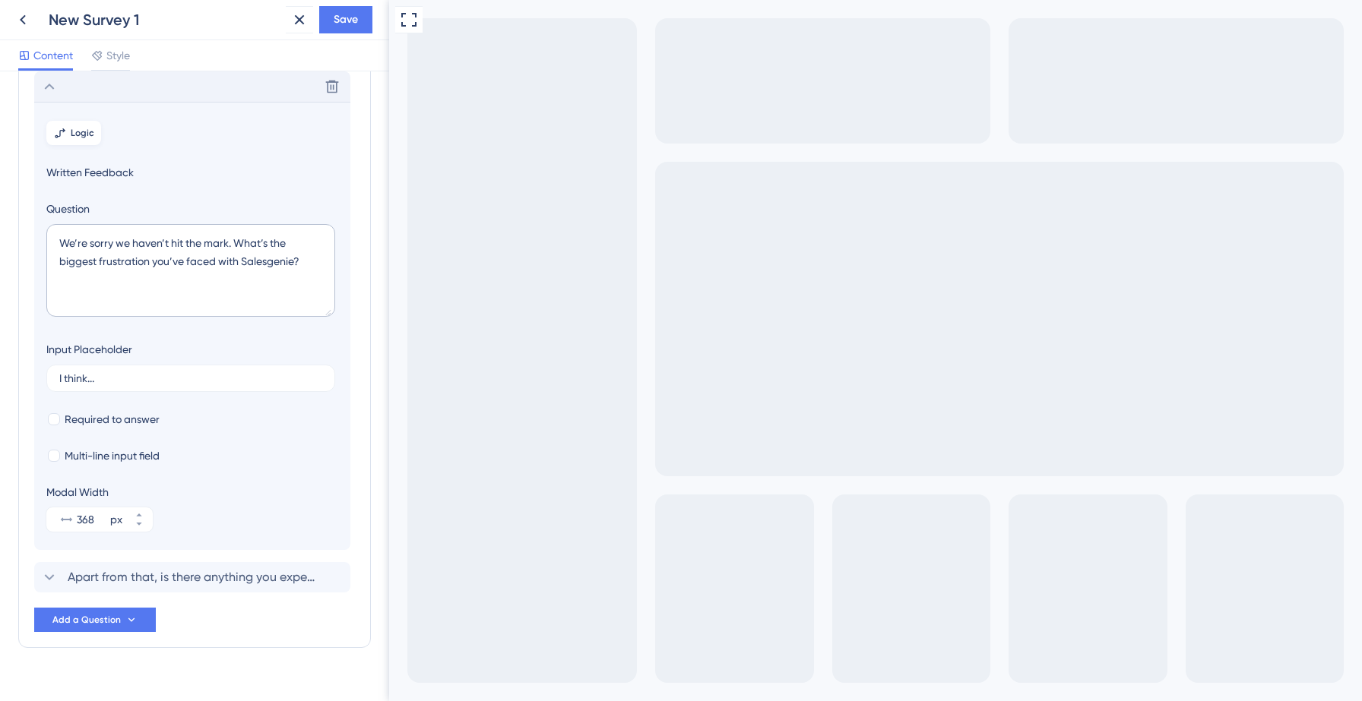
click at [84, 133] on span "Logic" at bounding box center [83, 133] width 24 height 12
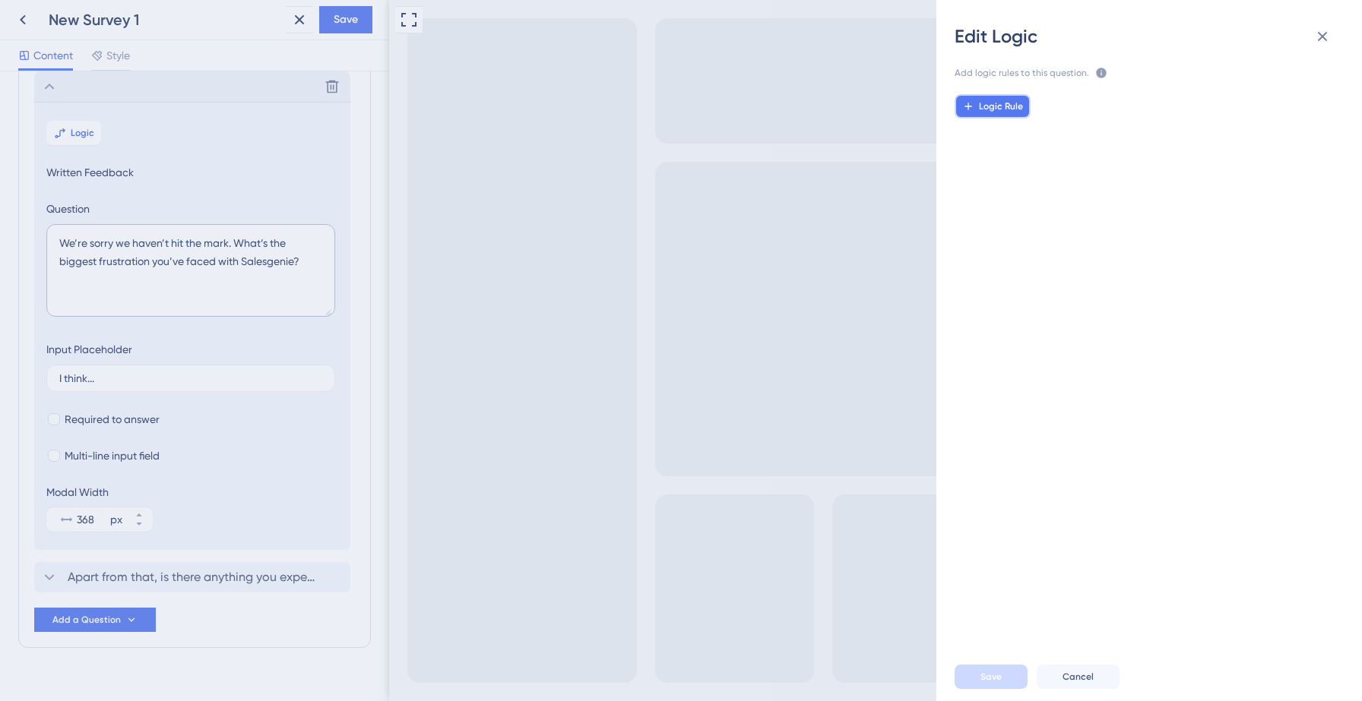
click at [1011, 100] on button "Logic Rule" at bounding box center [992, 106] width 76 height 24
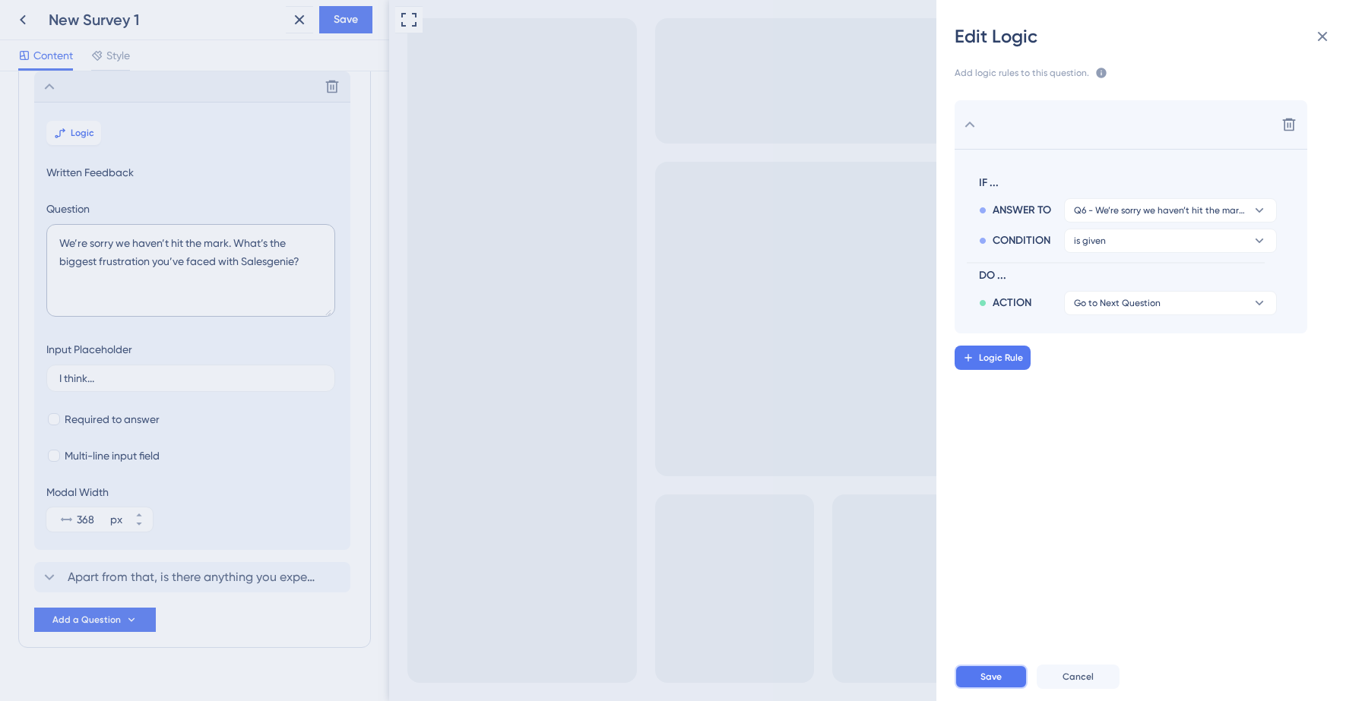
click at [990, 674] on span "Save" at bounding box center [990, 677] width 21 height 12
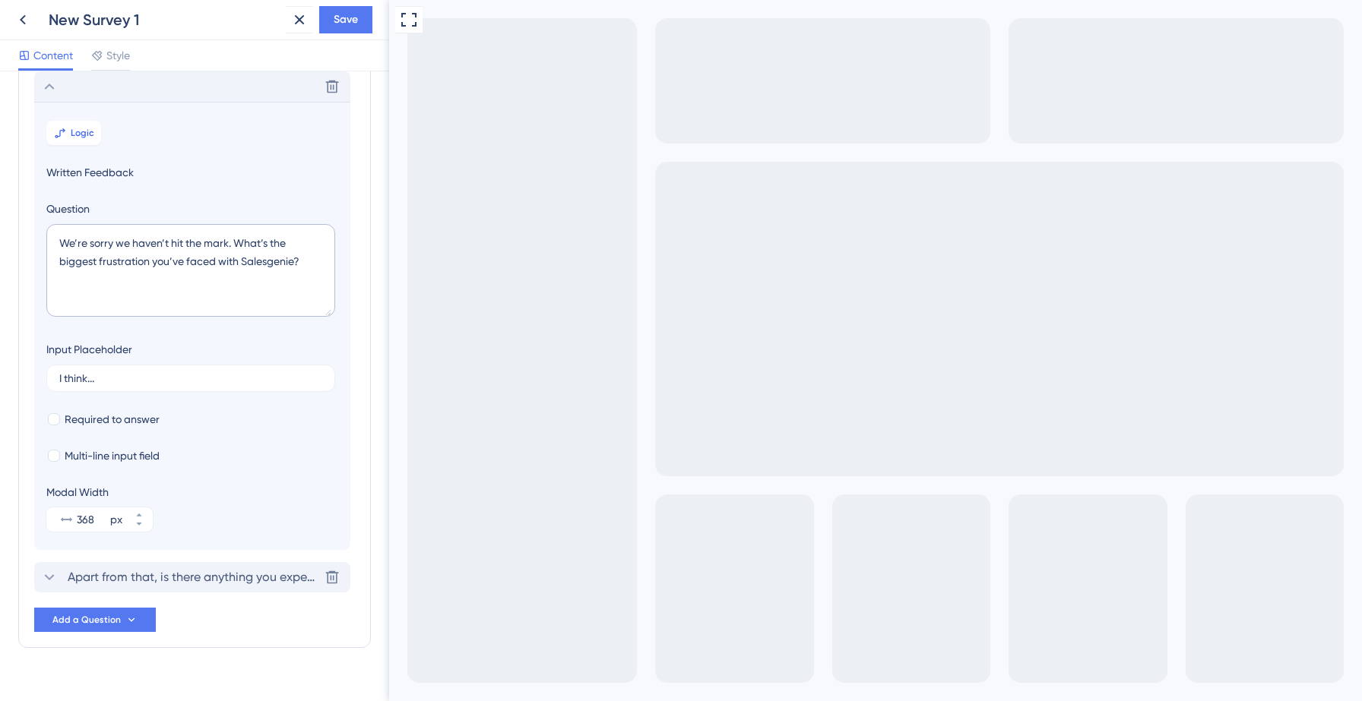
click at [198, 575] on span "Apart from that, is there anything you expected Salesgenie to do that it curren…" at bounding box center [193, 577] width 251 height 18
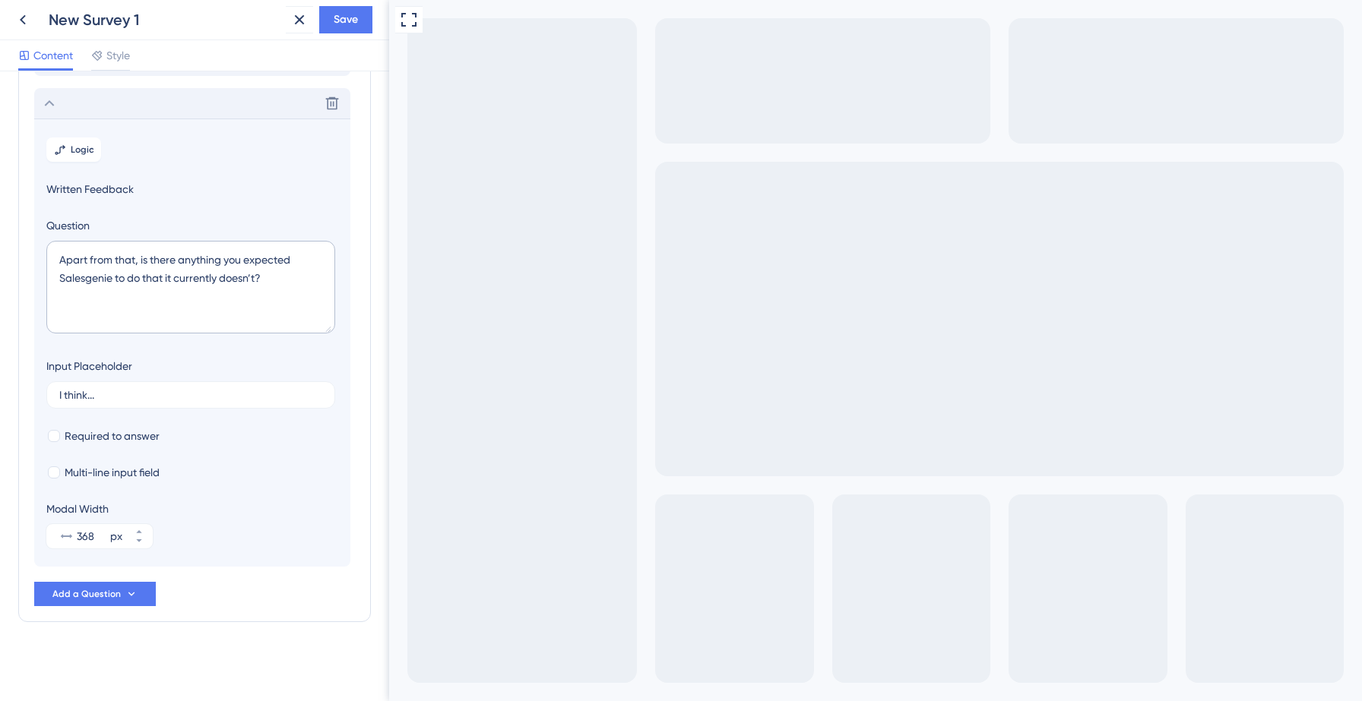
scroll to position [328, 0]
click at [84, 150] on span "Logic" at bounding box center [83, 150] width 24 height 12
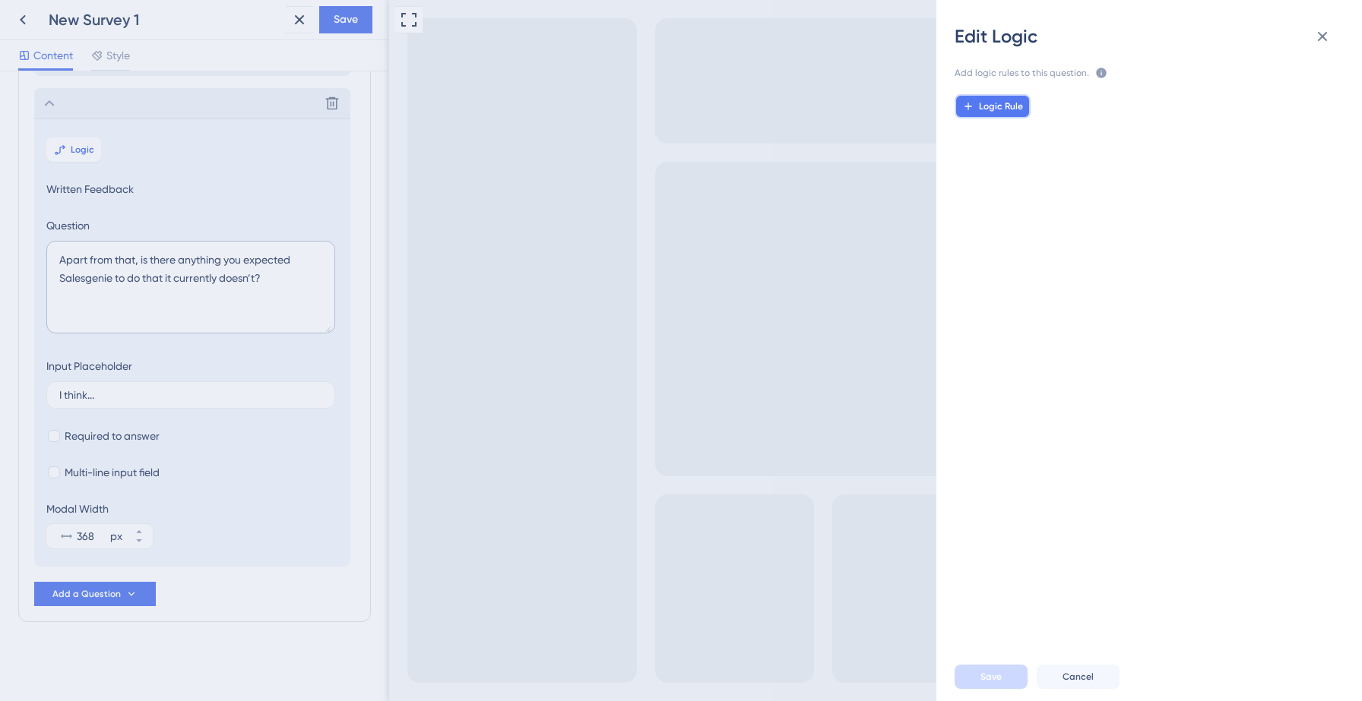
click at [1004, 103] on span "Logic Rule" at bounding box center [1001, 106] width 44 height 12
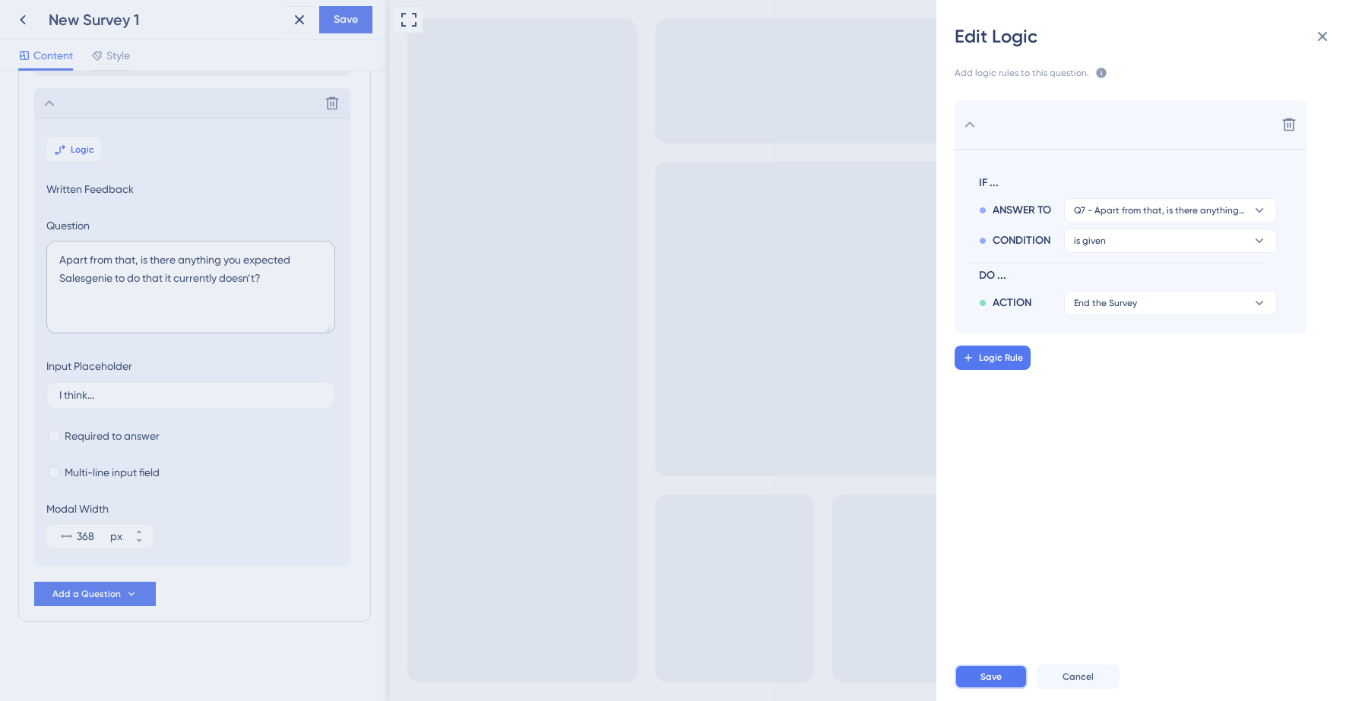
click at [1000, 676] on span "Save" at bounding box center [990, 677] width 21 height 12
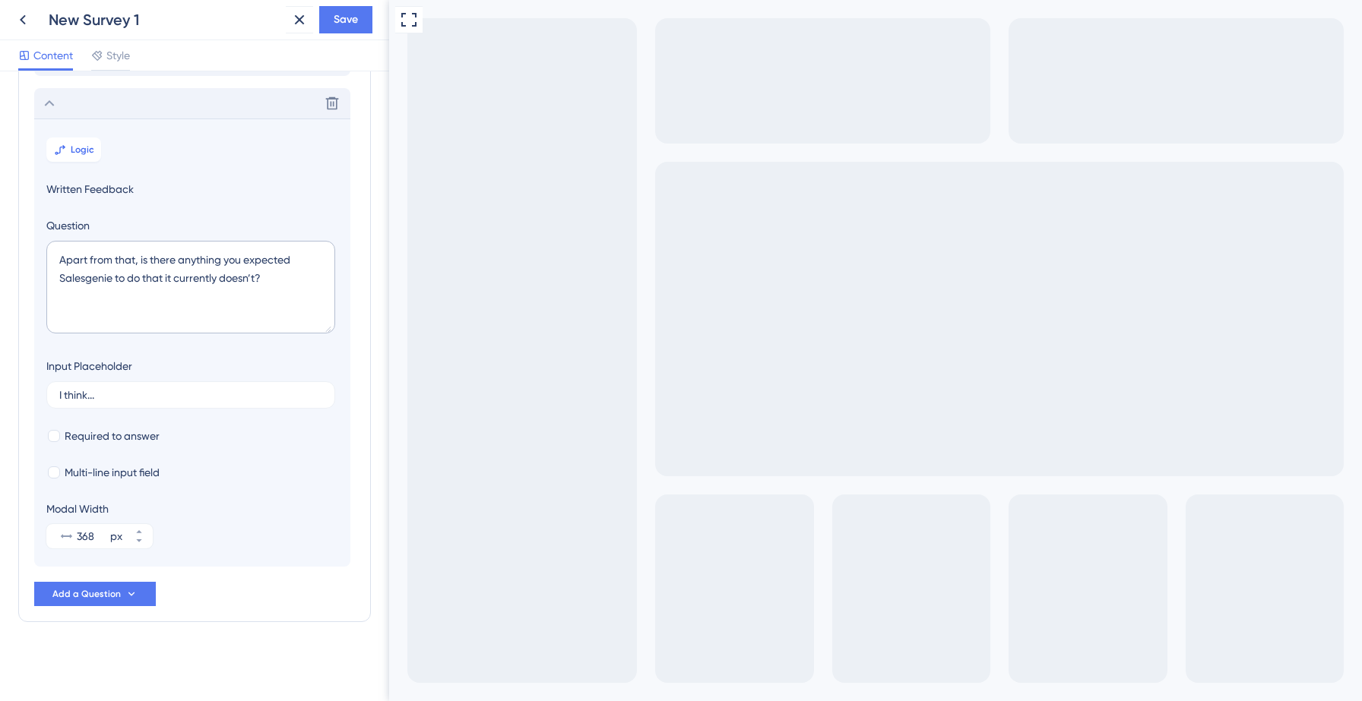
scroll to position [0, 0]
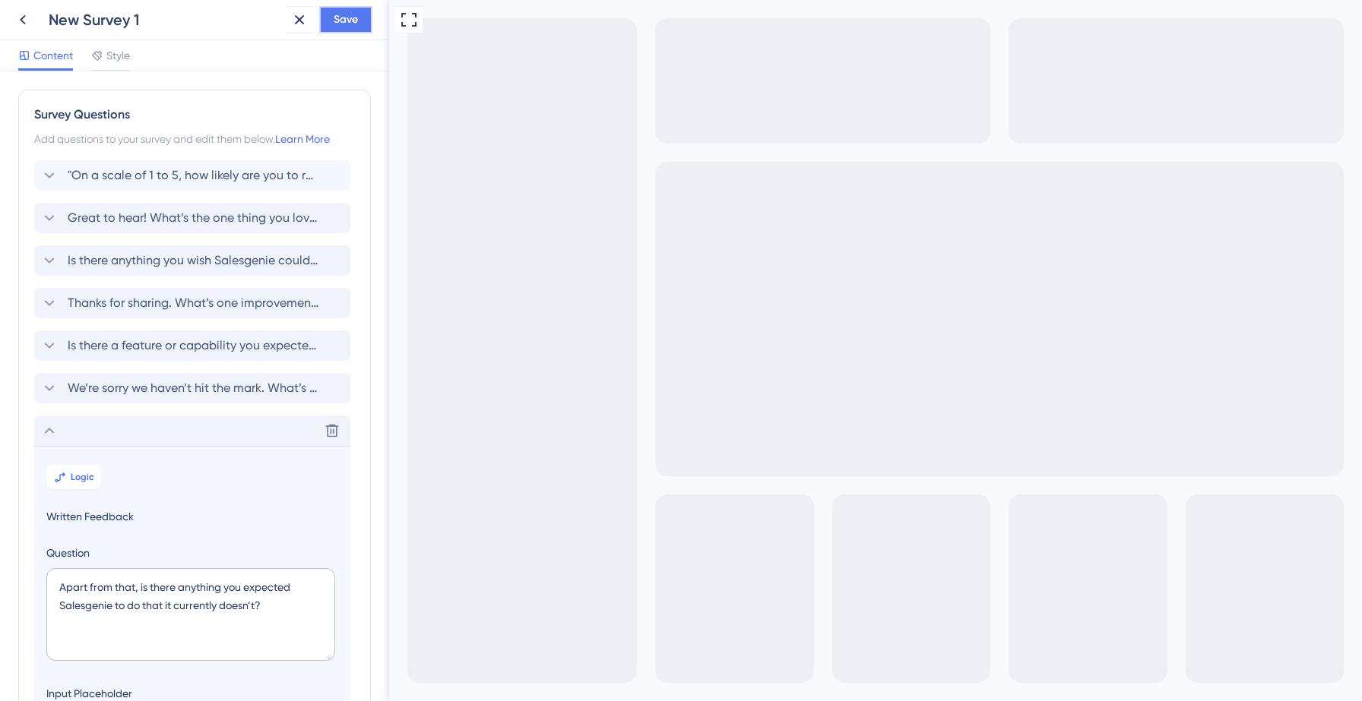
click at [337, 21] on span "Save" at bounding box center [346, 20] width 24 height 18
click at [288, 29] on icon at bounding box center [288, 28] width 8 height 8
click at [24, 21] on icon at bounding box center [23, 20] width 18 height 18
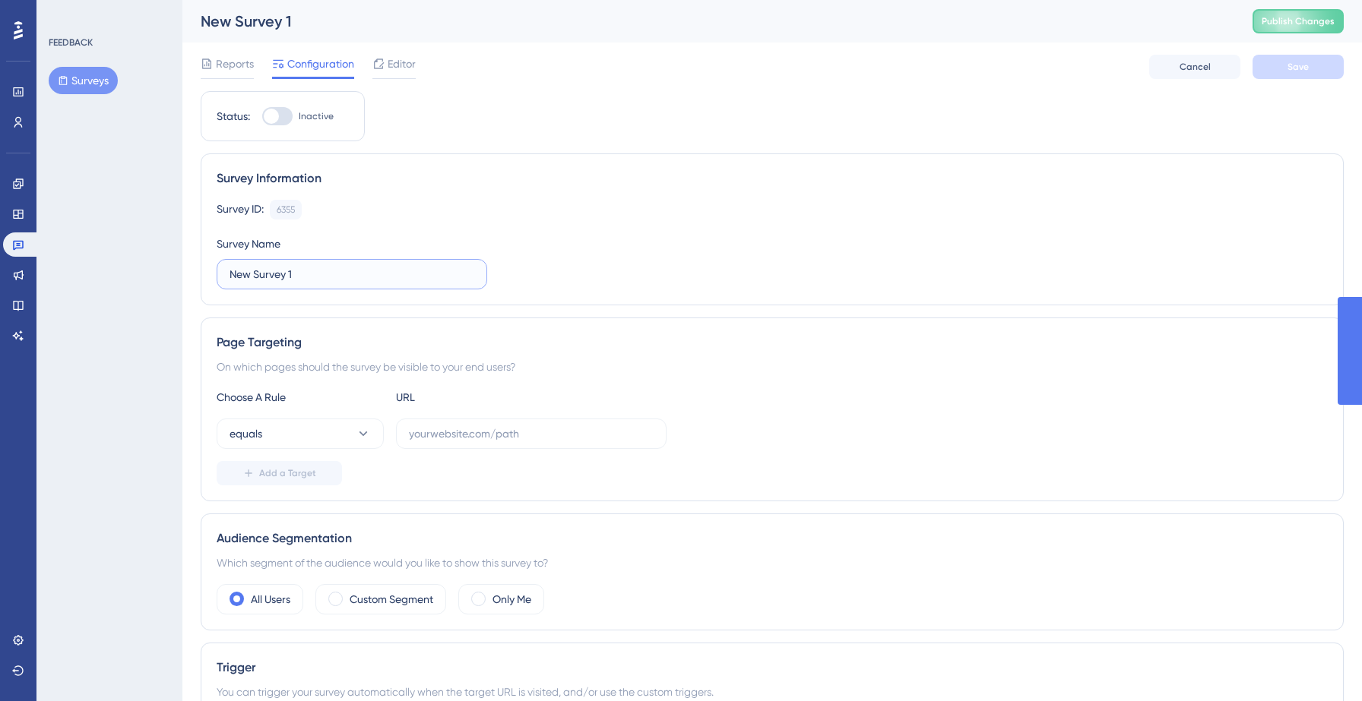
click at [315, 271] on input "New Survey 1" at bounding box center [352, 274] width 245 height 17
type input "M"
type input "NPS"
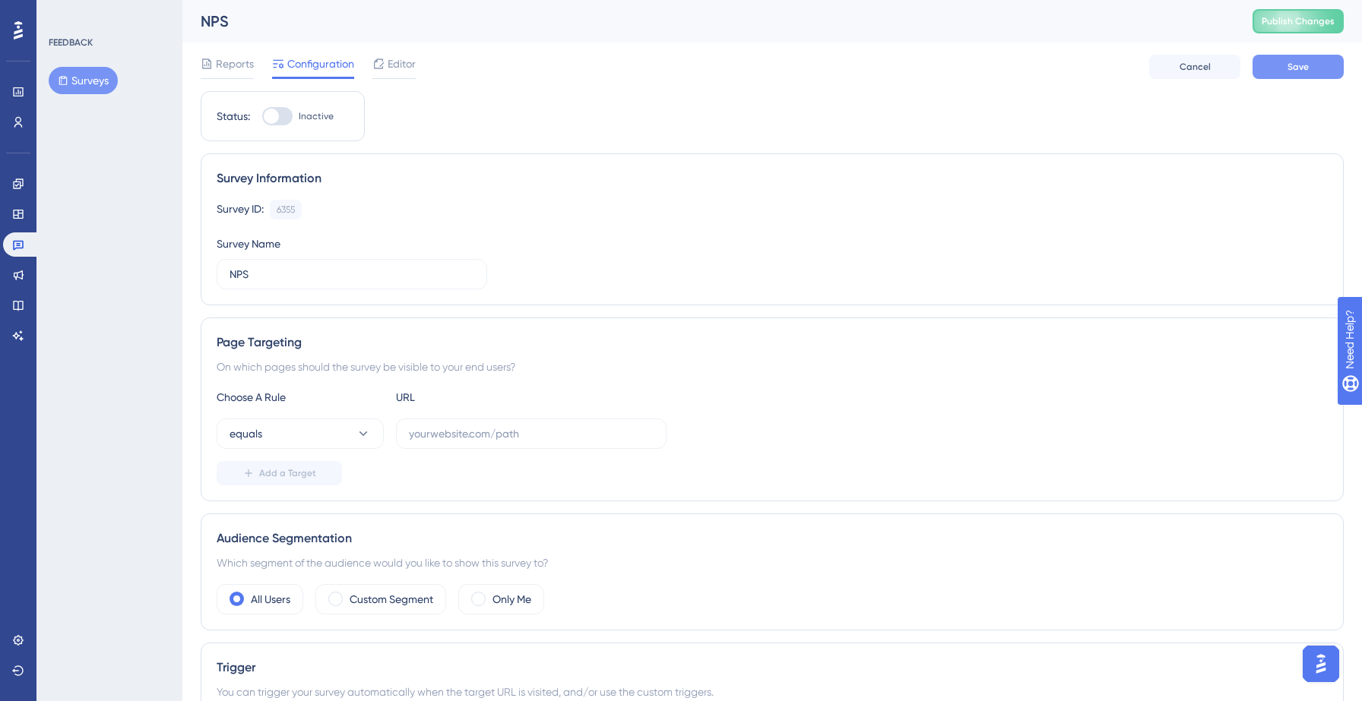
click at [1279, 61] on button "Save" at bounding box center [1297, 67] width 91 height 24
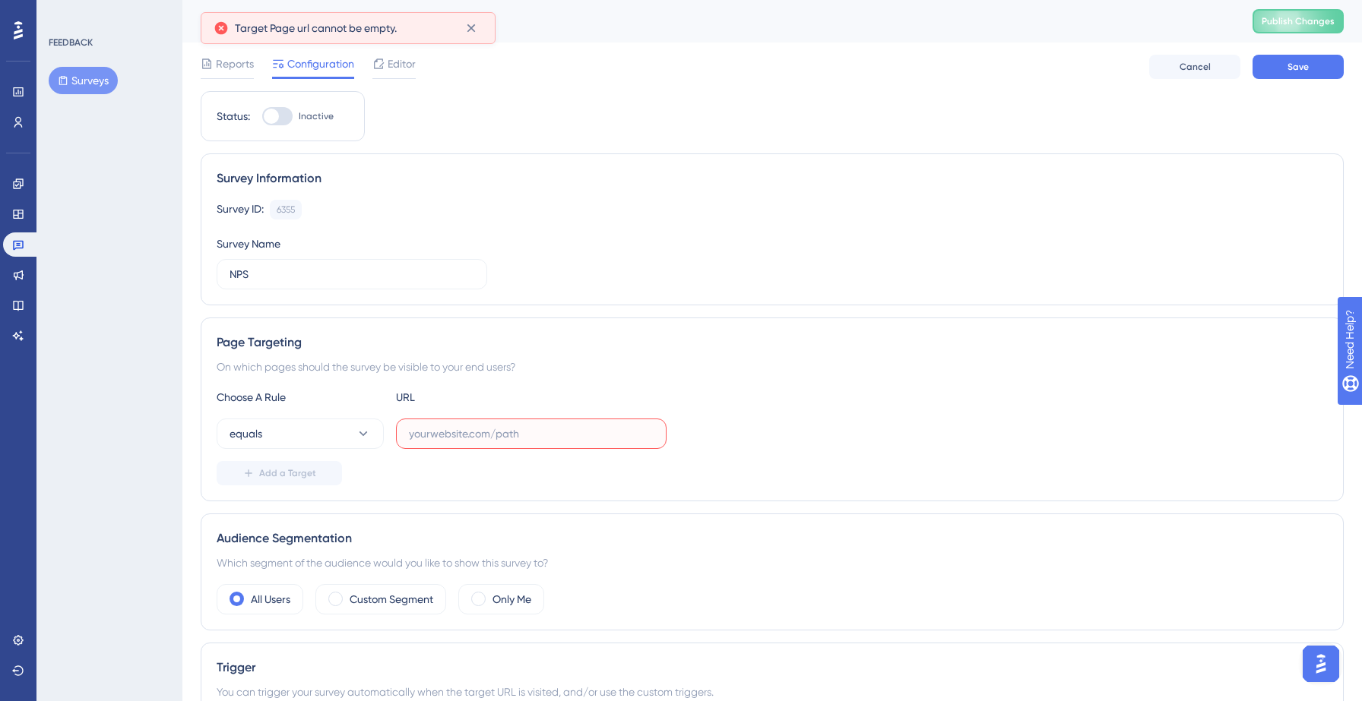
click at [542, 438] on input "text" at bounding box center [531, 434] width 245 height 17
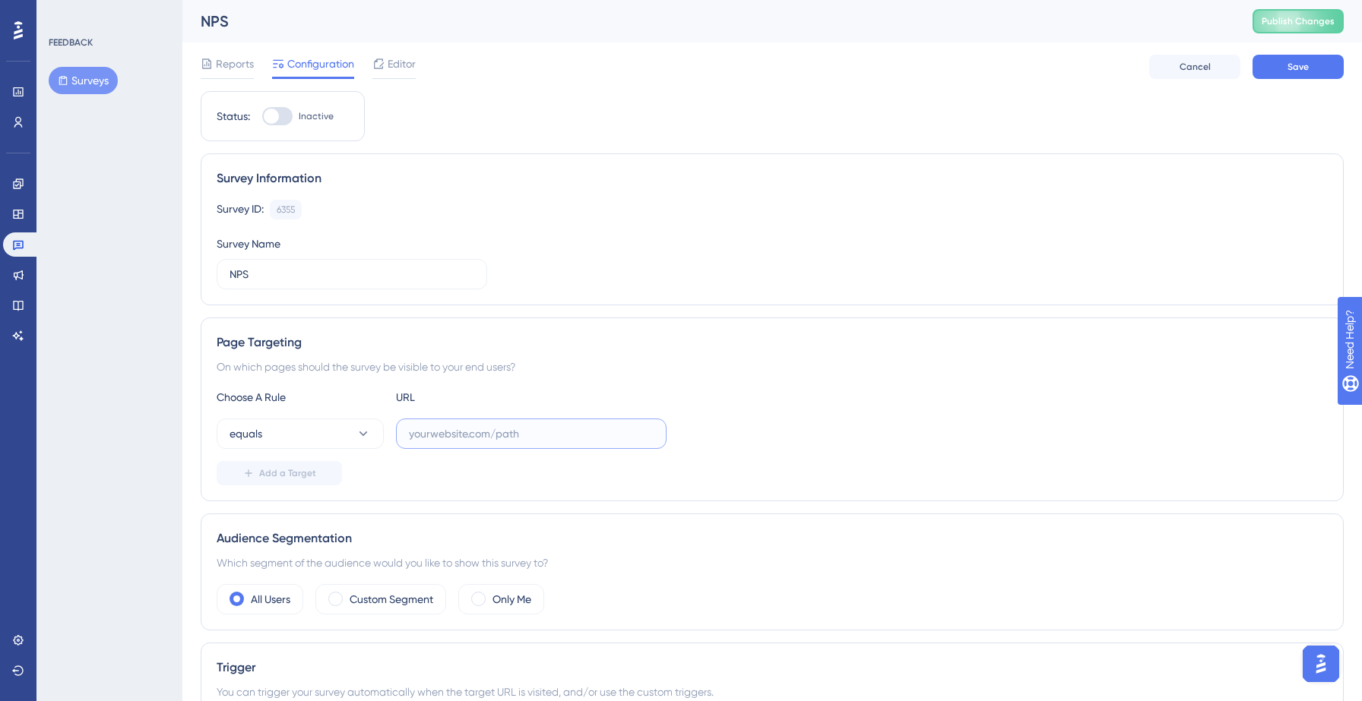
paste input "https://yellowstone.salesgenie.com/"
type input "https://yellowstone.salesgenie.com"
click at [286, 117] on div at bounding box center [277, 116] width 30 height 18
click at [262, 117] on input "Inactive" at bounding box center [261, 116] width 1 height 1
checkbox input "true"
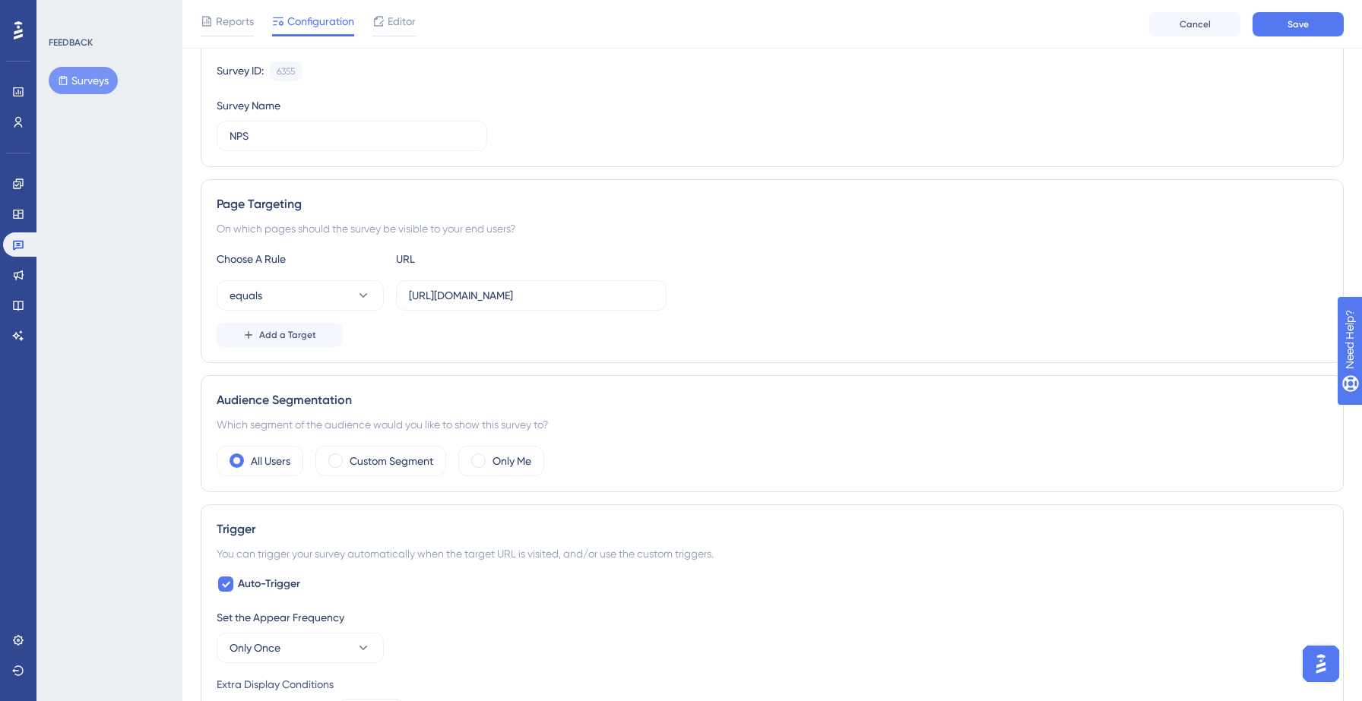
scroll to position [148, 0]
click at [369, 471] on div "Custom Segment" at bounding box center [380, 457] width 131 height 30
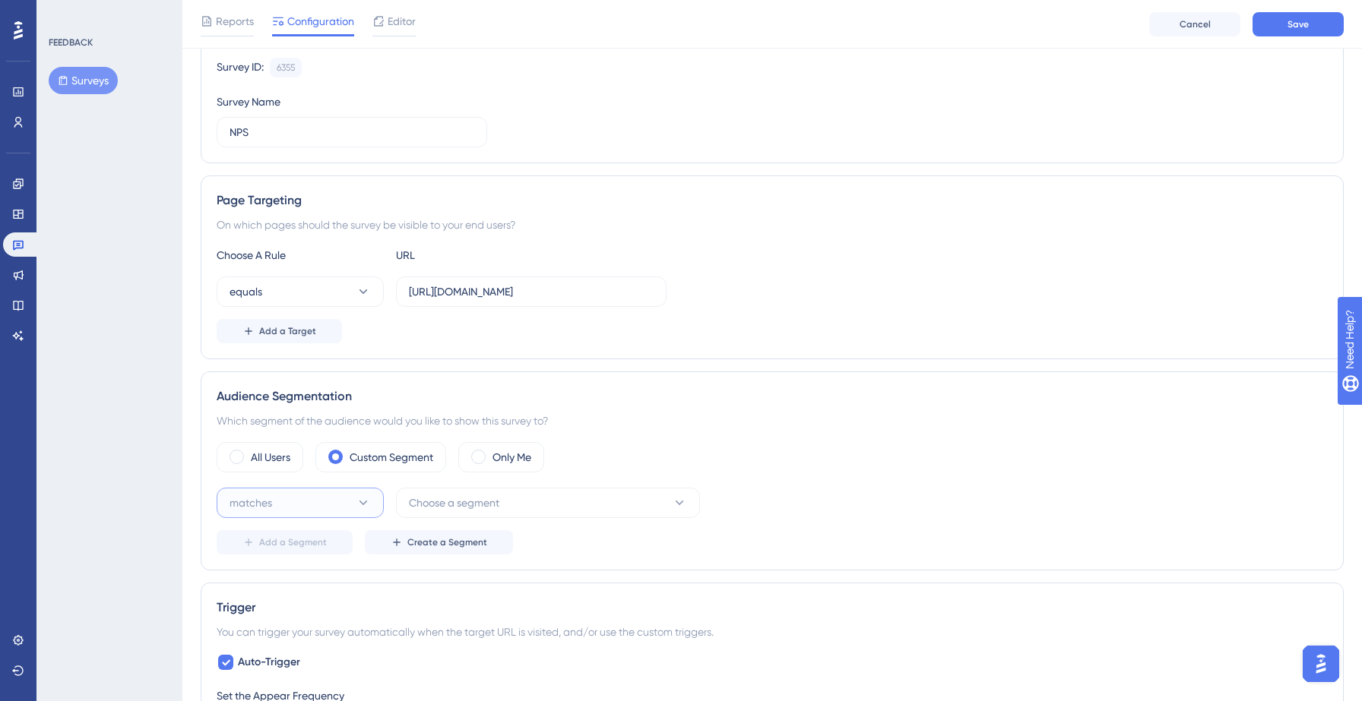
click at [350, 507] on button "matches" at bounding box center [300, 503] width 167 height 30
click at [299, 548] on div "matches matches" at bounding box center [300, 549] width 123 height 30
click at [480, 507] on span "Choose a segment" at bounding box center [454, 503] width 90 height 18
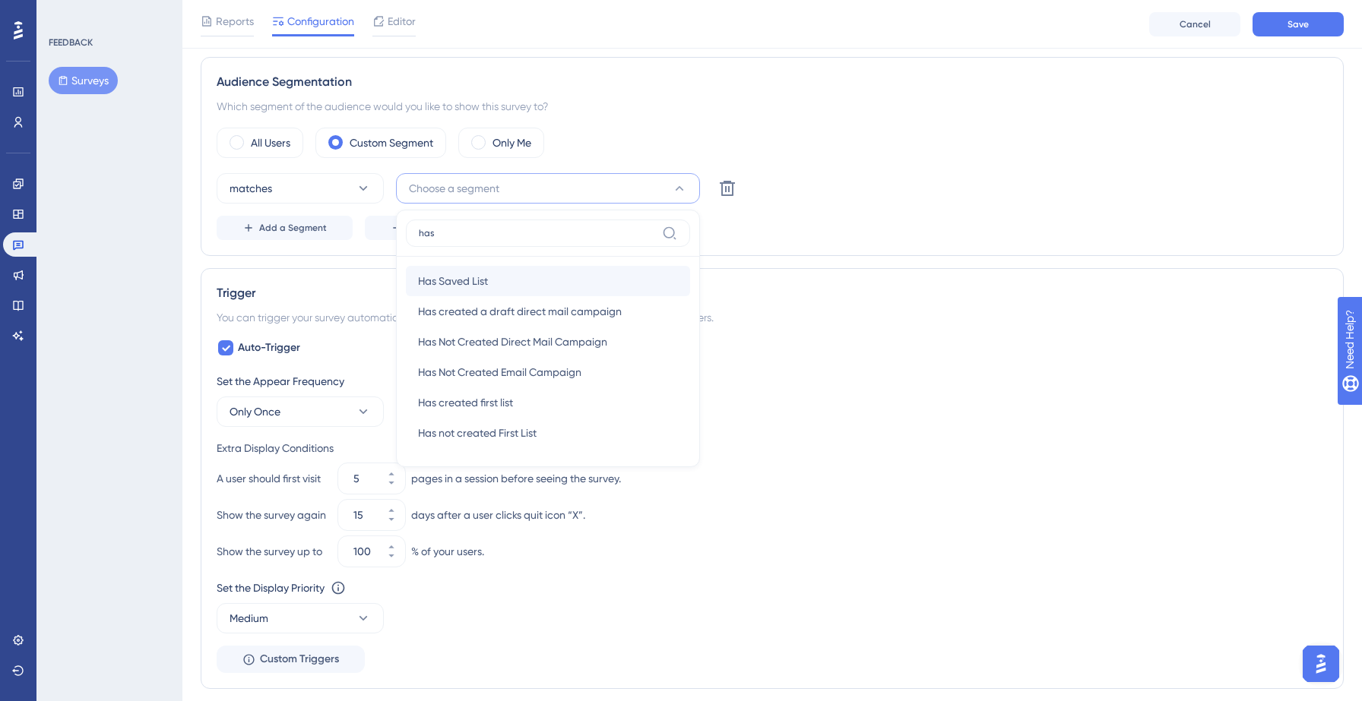
type input "has"
click at [530, 281] on div "Has Saved List Has Saved List" at bounding box center [548, 281] width 260 height 30
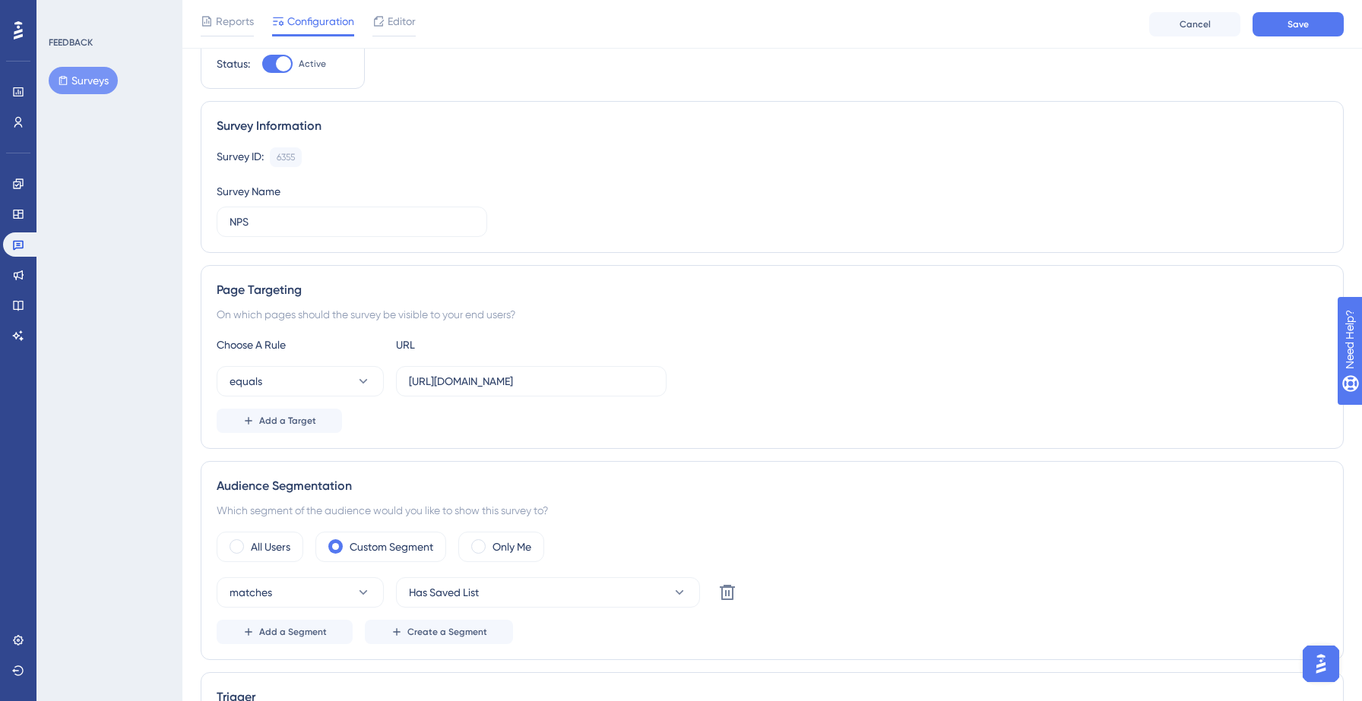
scroll to position [36, 0]
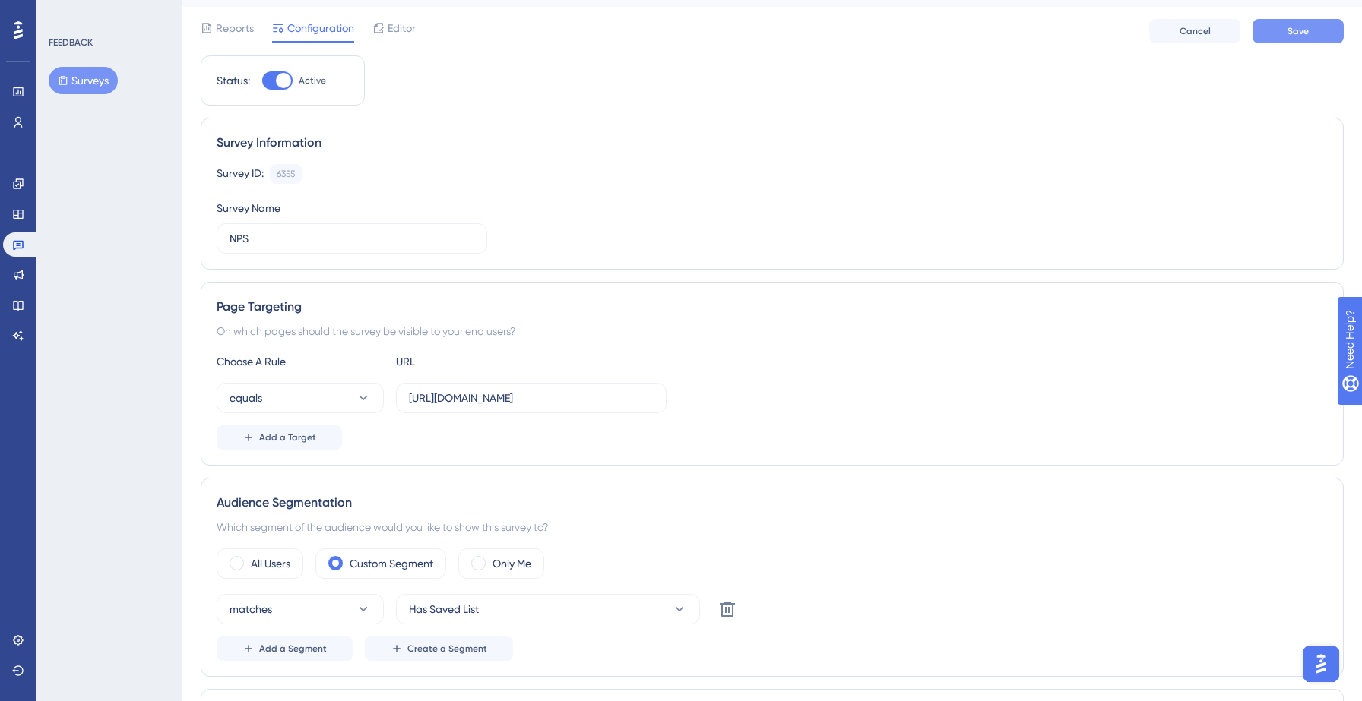
click at [1285, 36] on button "Save" at bounding box center [1297, 31] width 91 height 24
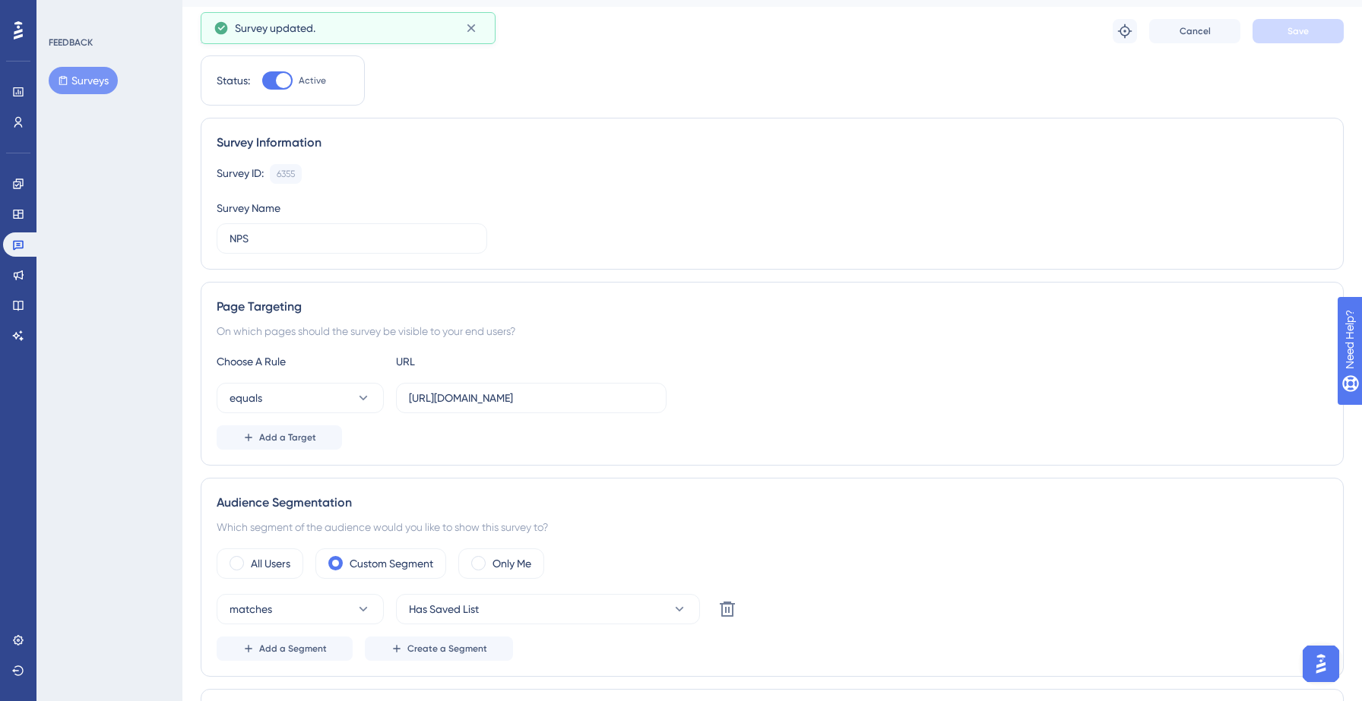
scroll to position [0, 0]
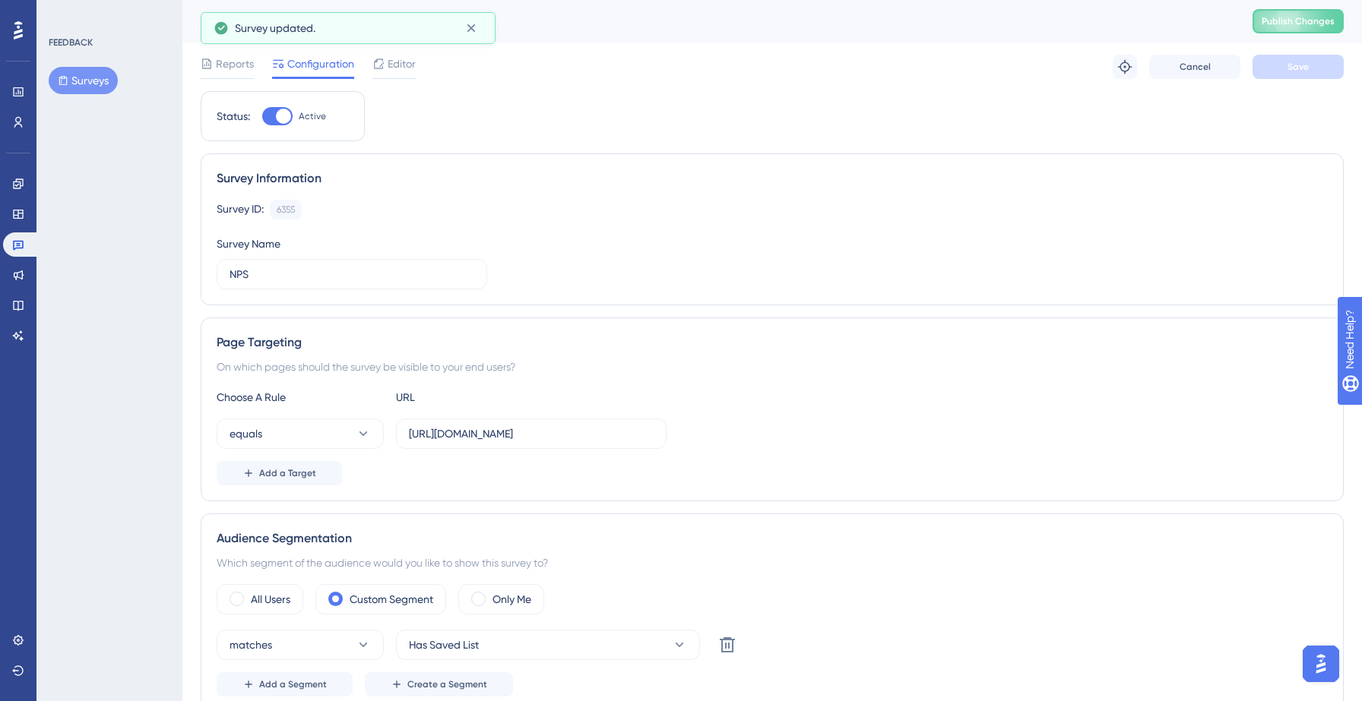
click at [93, 83] on button "Surveys" at bounding box center [83, 80] width 69 height 27
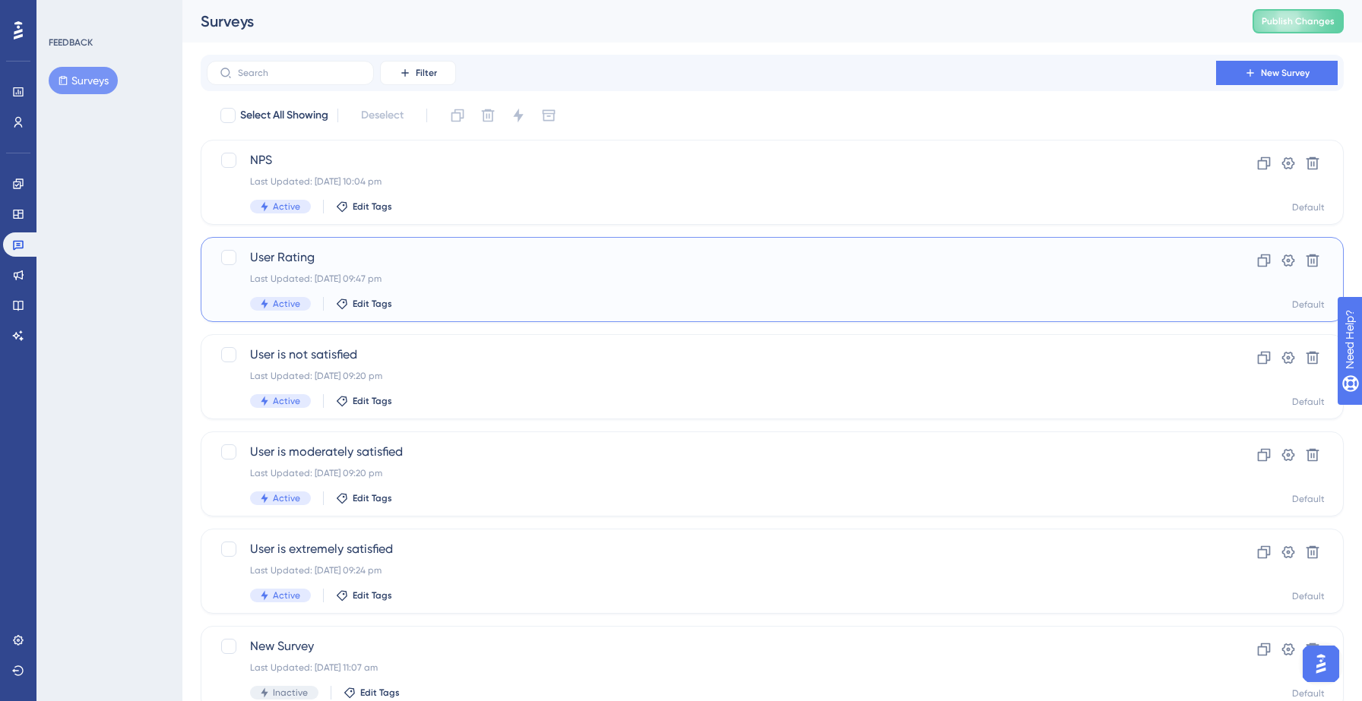
click at [497, 281] on div "Last Updated: 14 Sept 2025 09:47 pm" at bounding box center [711, 279] width 923 height 12
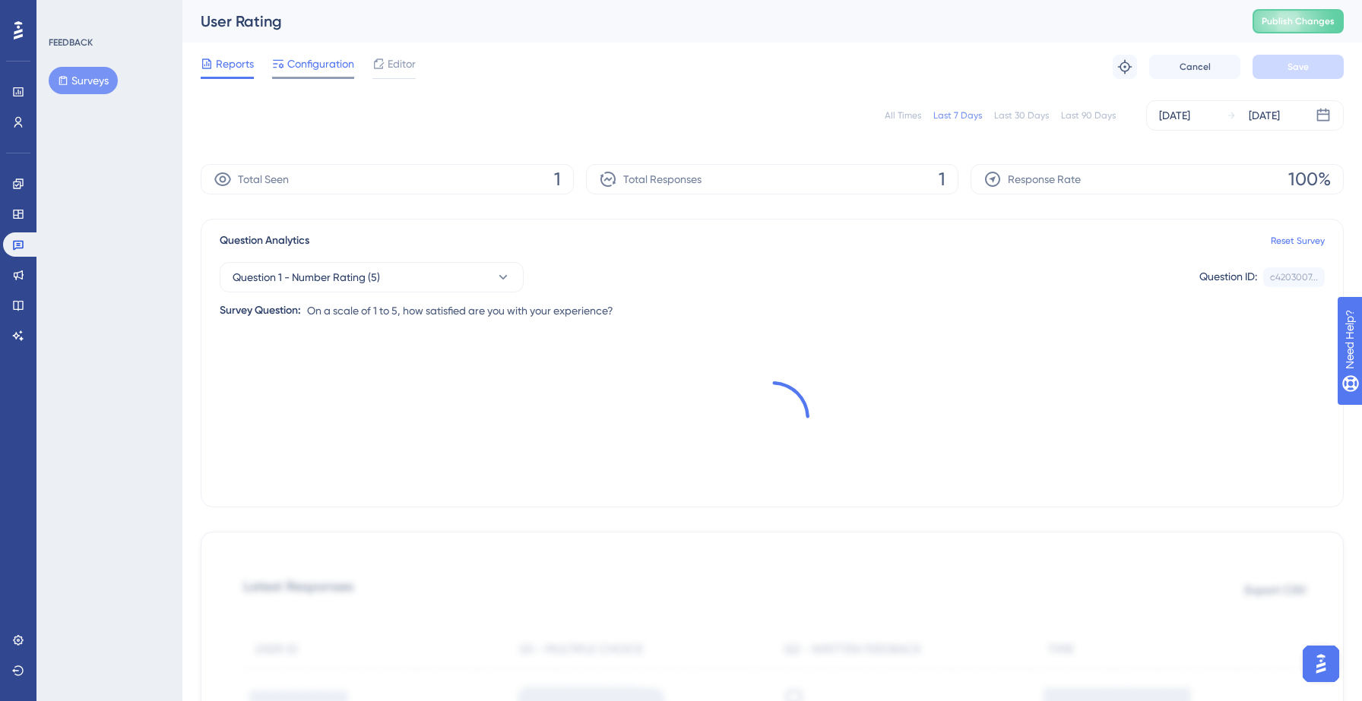
click at [318, 67] on span "Configuration" at bounding box center [320, 64] width 67 height 18
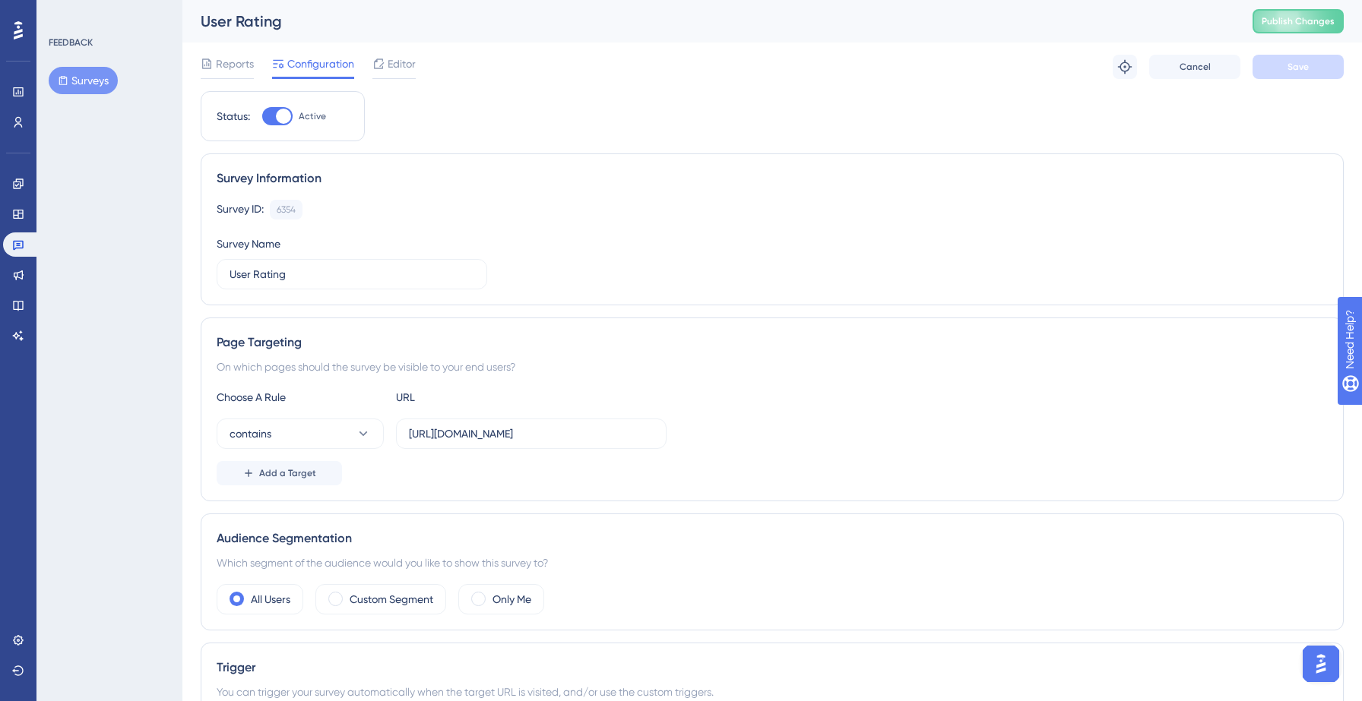
click at [286, 104] on div "Status: Active" at bounding box center [283, 116] width 164 height 50
click at [276, 122] on div at bounding box center [277, 116] width 30 height 18
click at [262, 117] on input "Active" at bounding box center [261, 116] width 1 height 1
checkbox input "false"
click at [1288, 74] on button "Save" at bounding box center [1297, 67] width 91 height 24
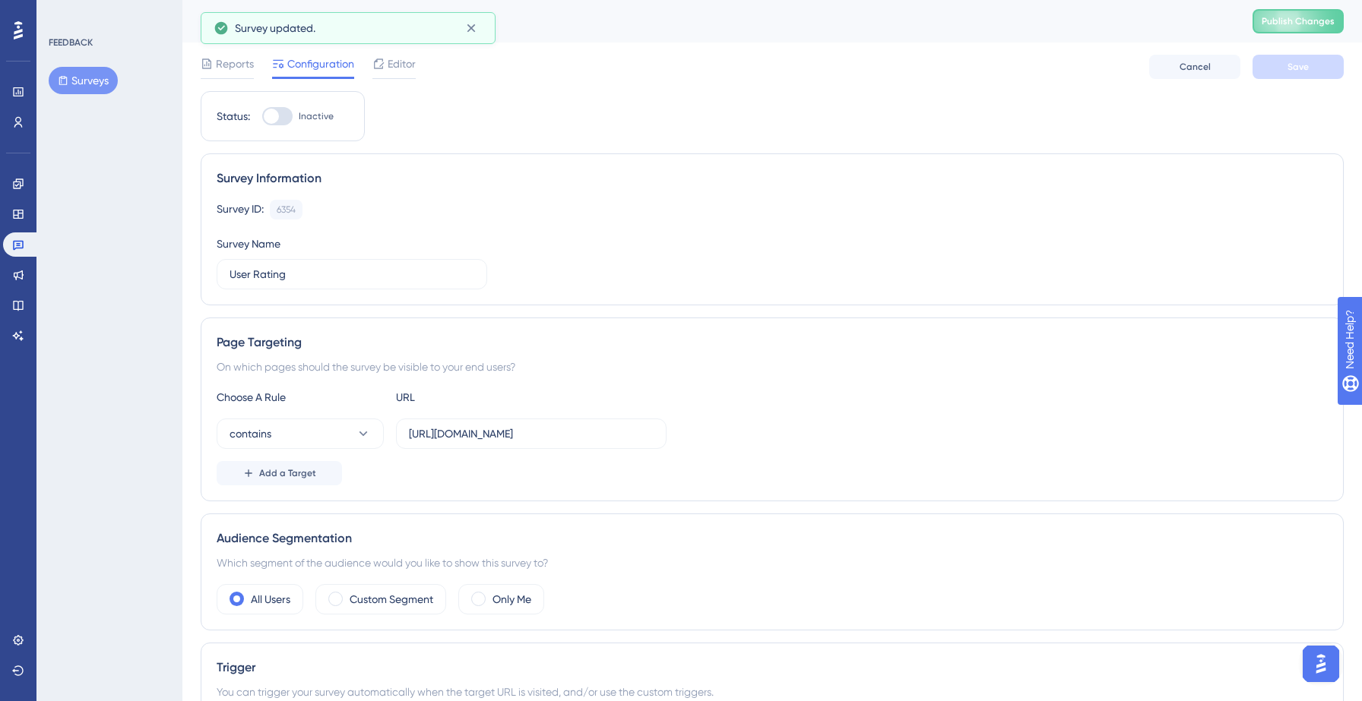
click at [78, 79] on button "Surveys" at bounding box center [83, 80] width 69 height 27
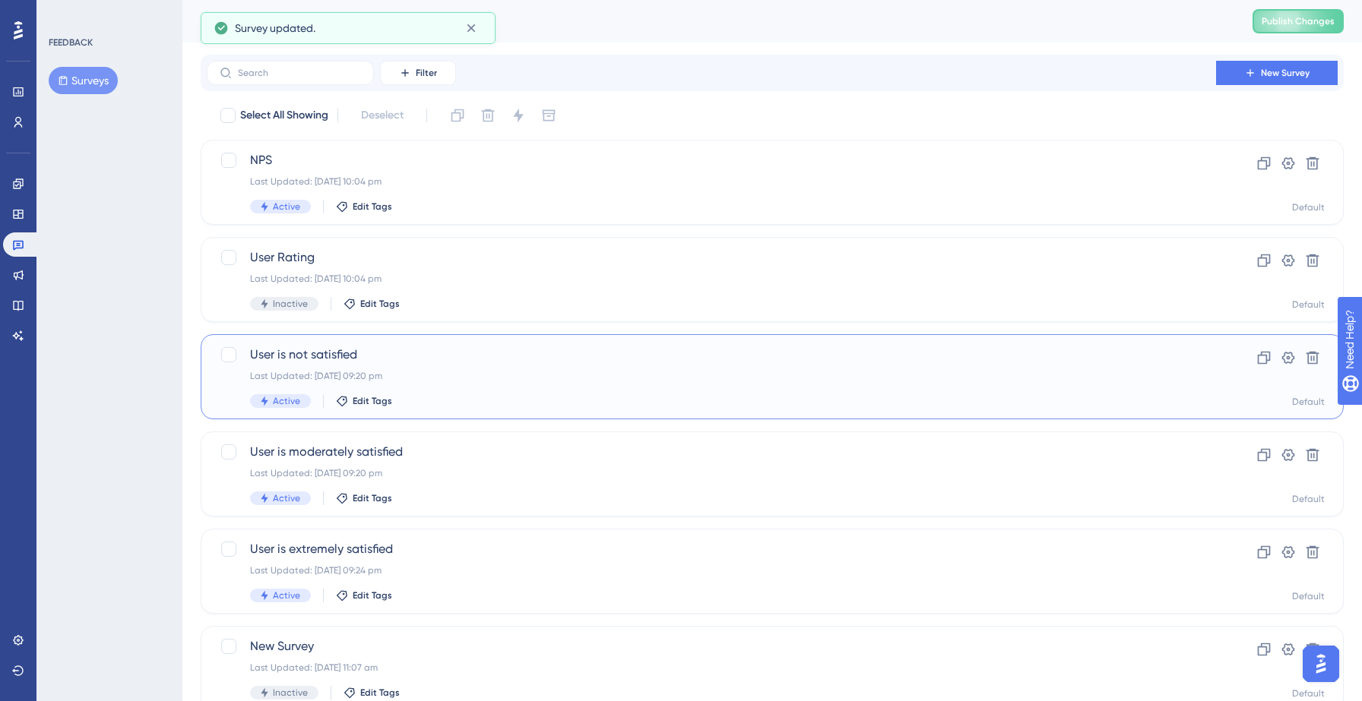
click at [470, 383] on div "User is not satisfied Last Updated: 14 Sept 2025 09:20 pm Active Edit Tags" at bounding box center [711, 377] width 923 height 62
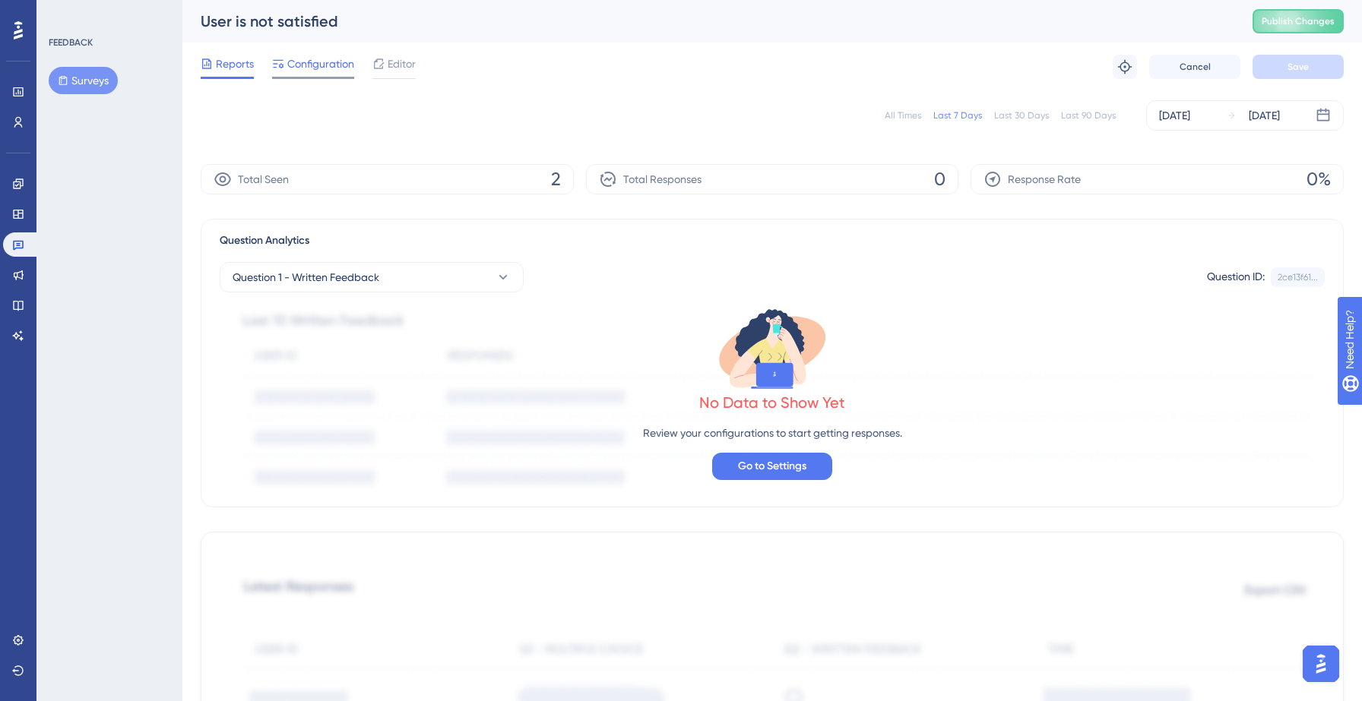
click at [311, 61] on span "Configuration" at bounding box center [320, 64] width 67 height 18
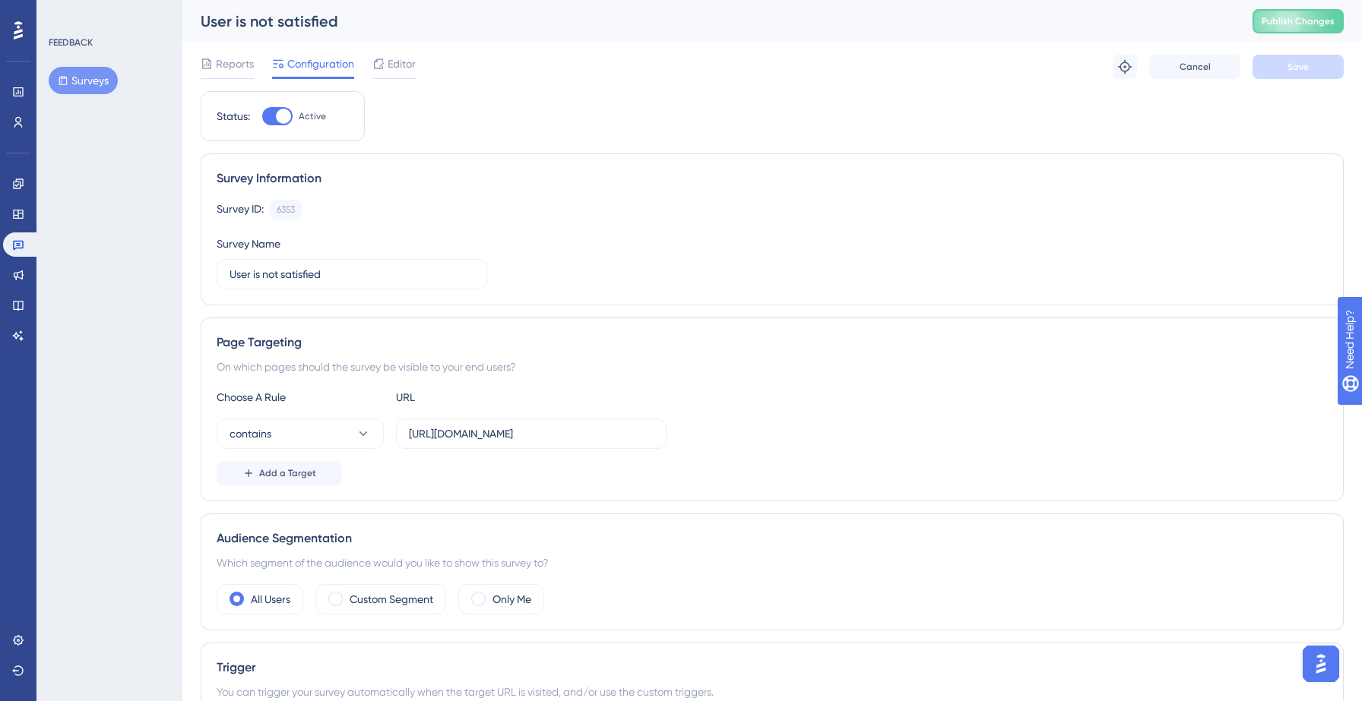
click at [265, 118] on div at bounding box center [277, 116] width 30 height 18
click at [262, 117] on input "Active" at bounding box center [261, 116] width 1 height 1
checkbox input "false"
click at [1300, 65] on span "Save" at bounding box center [1297, 67] width 21 height 12
click at [100, 84] on button "Surveys" at bounding box center [83, 80] width 69 height 27
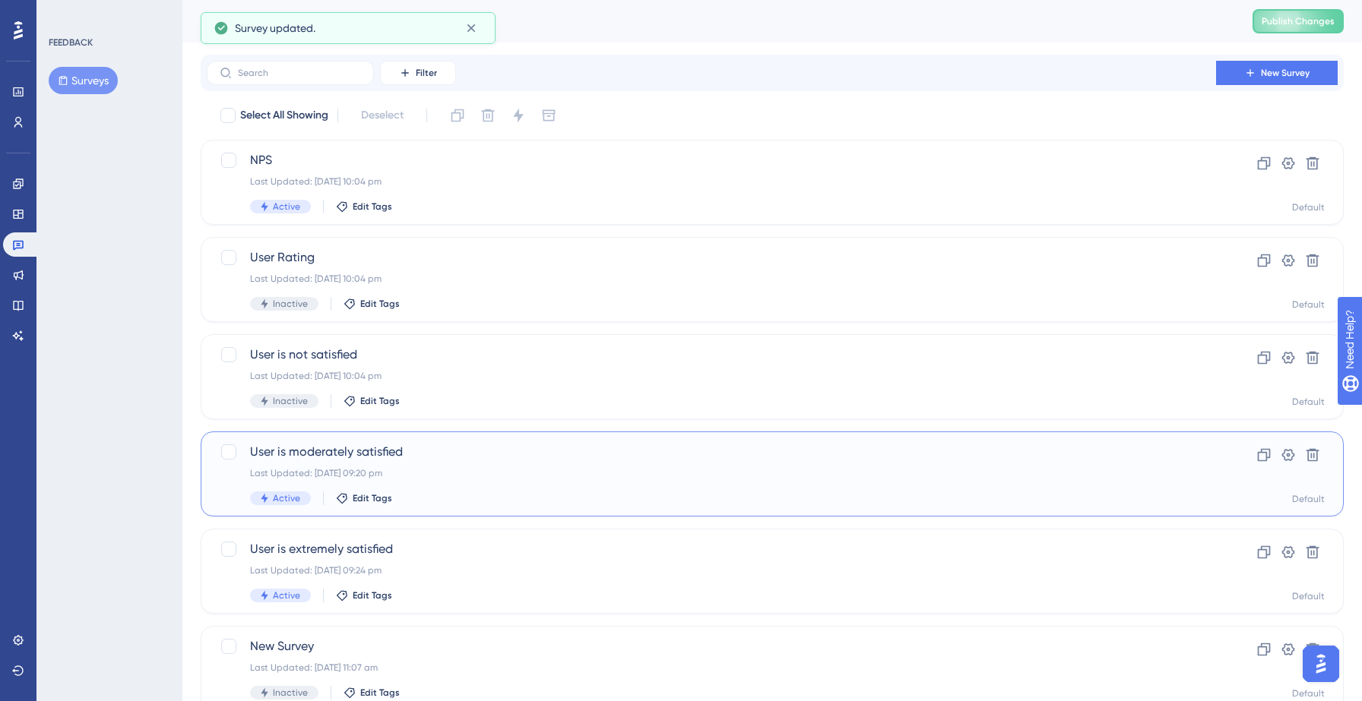
click at [429, 489] on div "User is moderately satisfied Last Updated: 14 Sept 2025 09:20 pm Active Edit Ta…" at bounding box center [711, 474] width 923 height 62
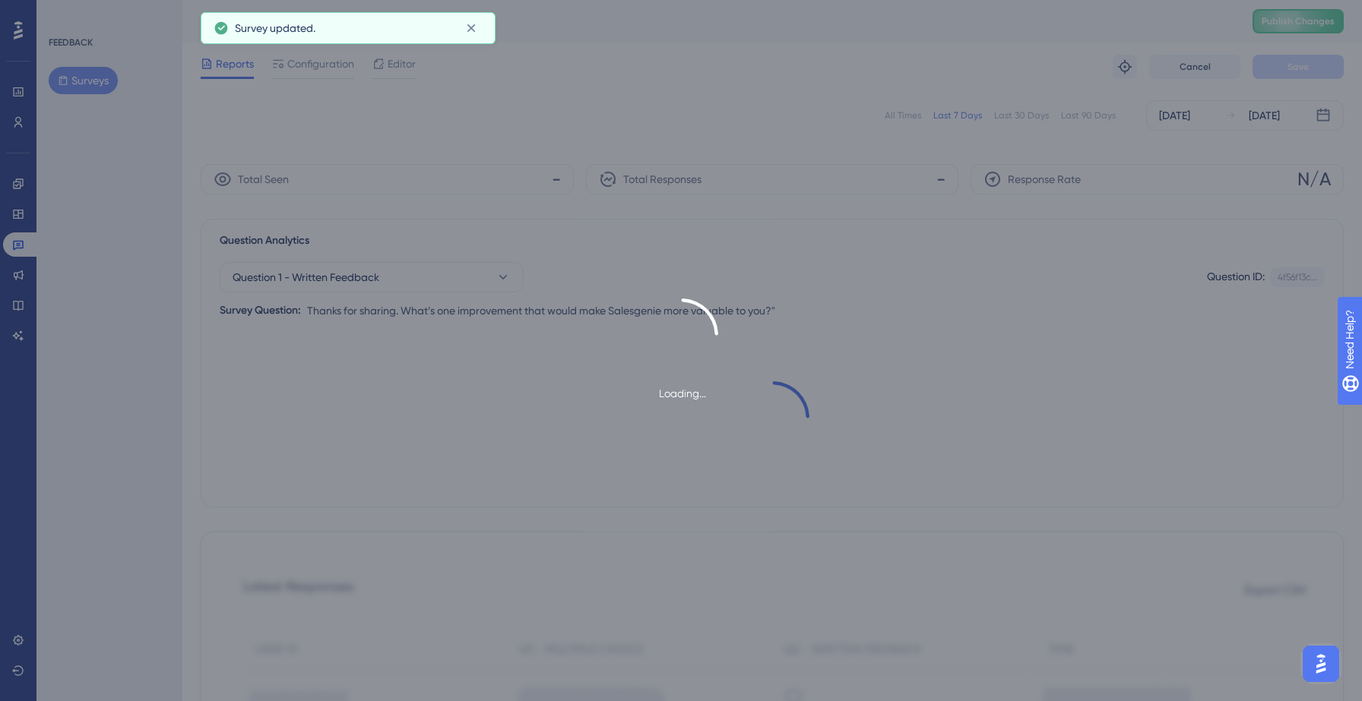
click at [327, 67] on div "Loading..." at bounding box center [681, 350] width 1362 height 701
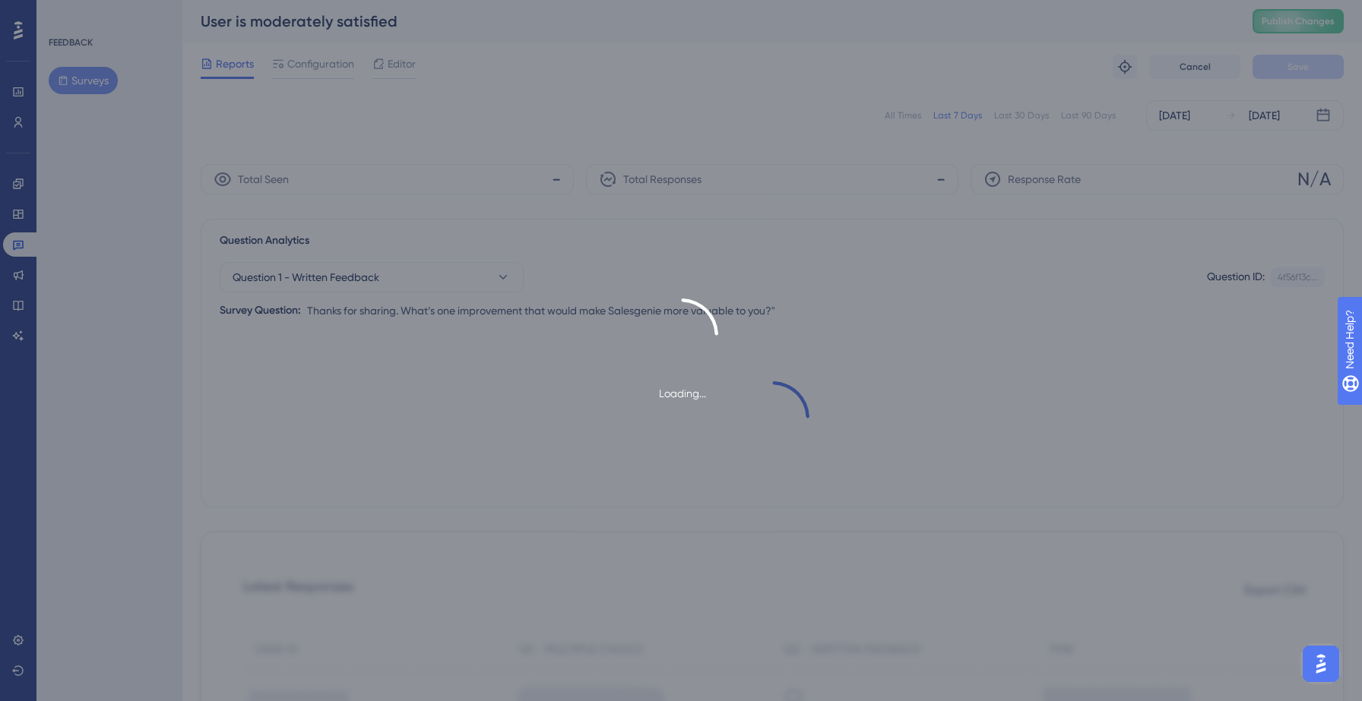
click at [321, 64] on div "Loading..." at bounding box center [681, 350] width 1362 height 701
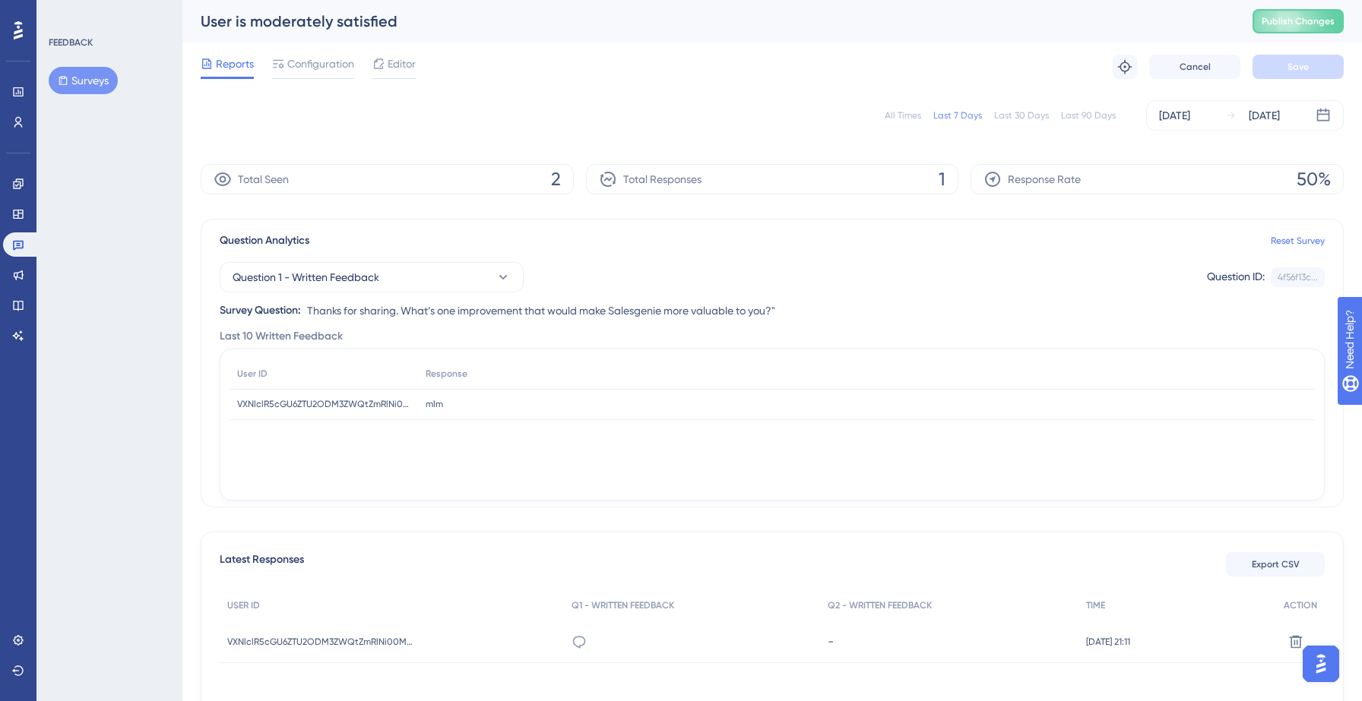
click at [315, 65] on span "Configuration" at bounding box center [320, 64] width 67 height 18
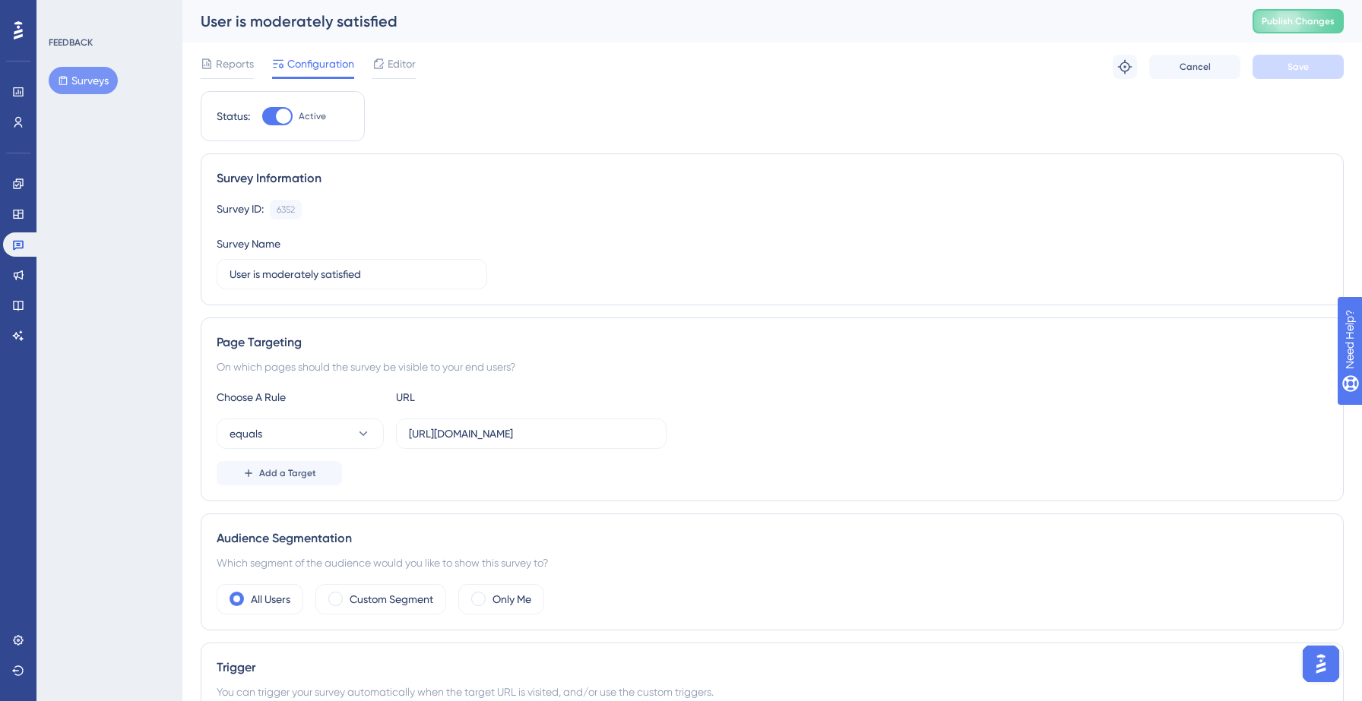
click at [280, 109] on div at bounding box center [283, 116] width 15 height 15
click at [262, 116] on input "Active" at bounding box center [261, 116] width 1 height 1
checkbox input "false"
click at [1284, 74] on button "Save" at bounding box center [1297, 67] width 91 height 24
click at [97, 82] on button "Surveys" at bounding box center [83, 80] width 69 height 27
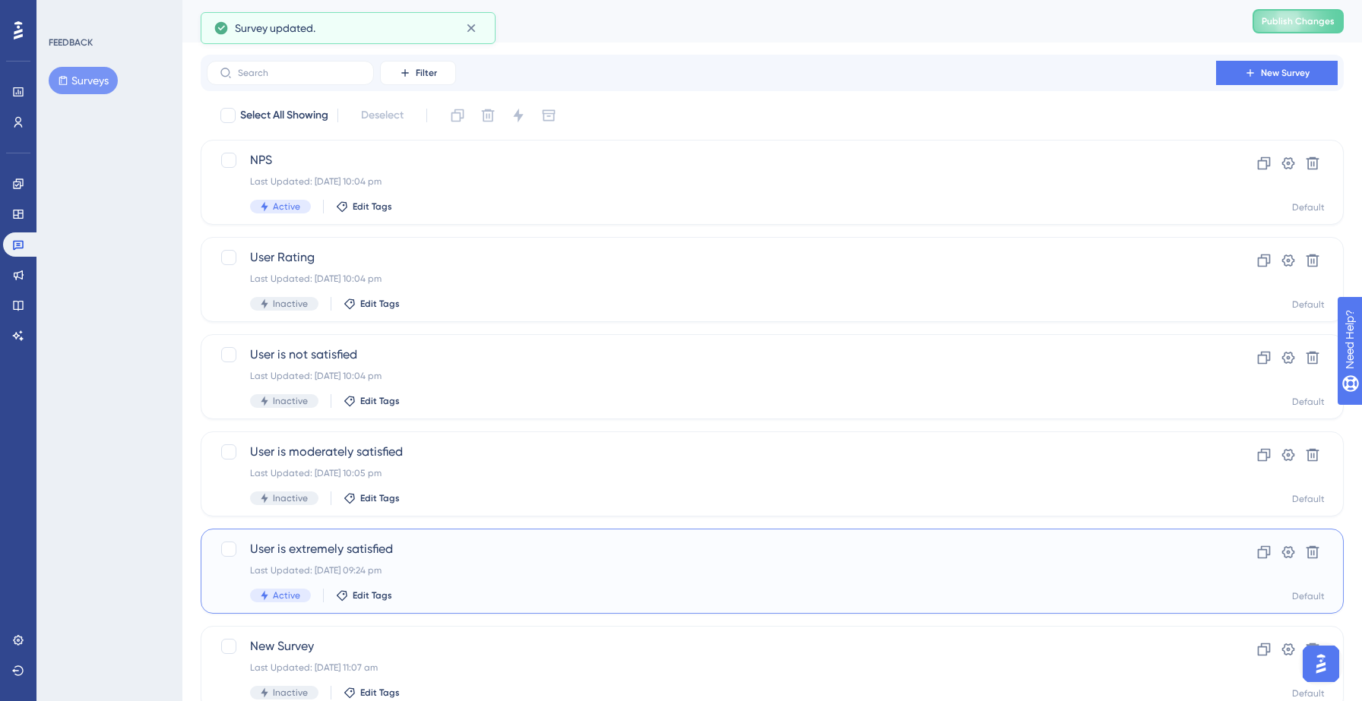
click at [485, 544] on span "User is extremely satisfied" at bounding box center [711, 549] width 923 height 18
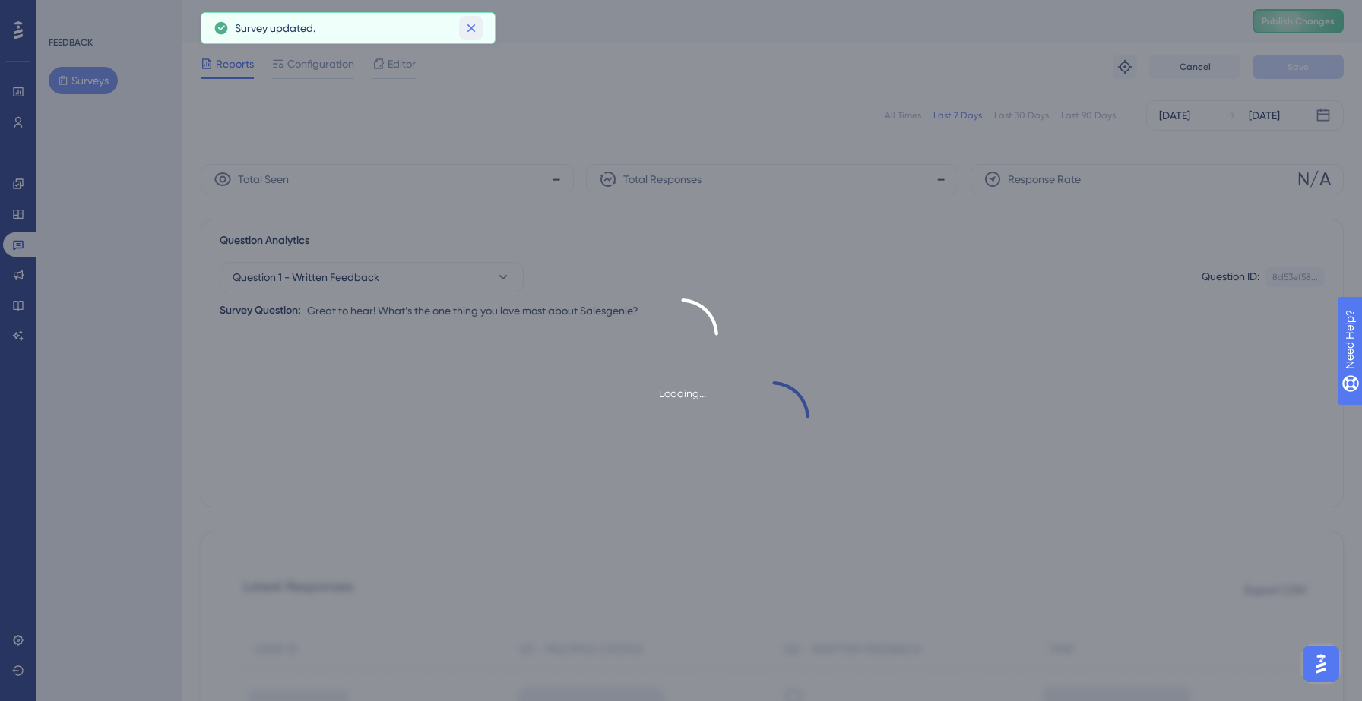
click at [467, 30] on icon at bounding box center [471, 28] width 8 height 8
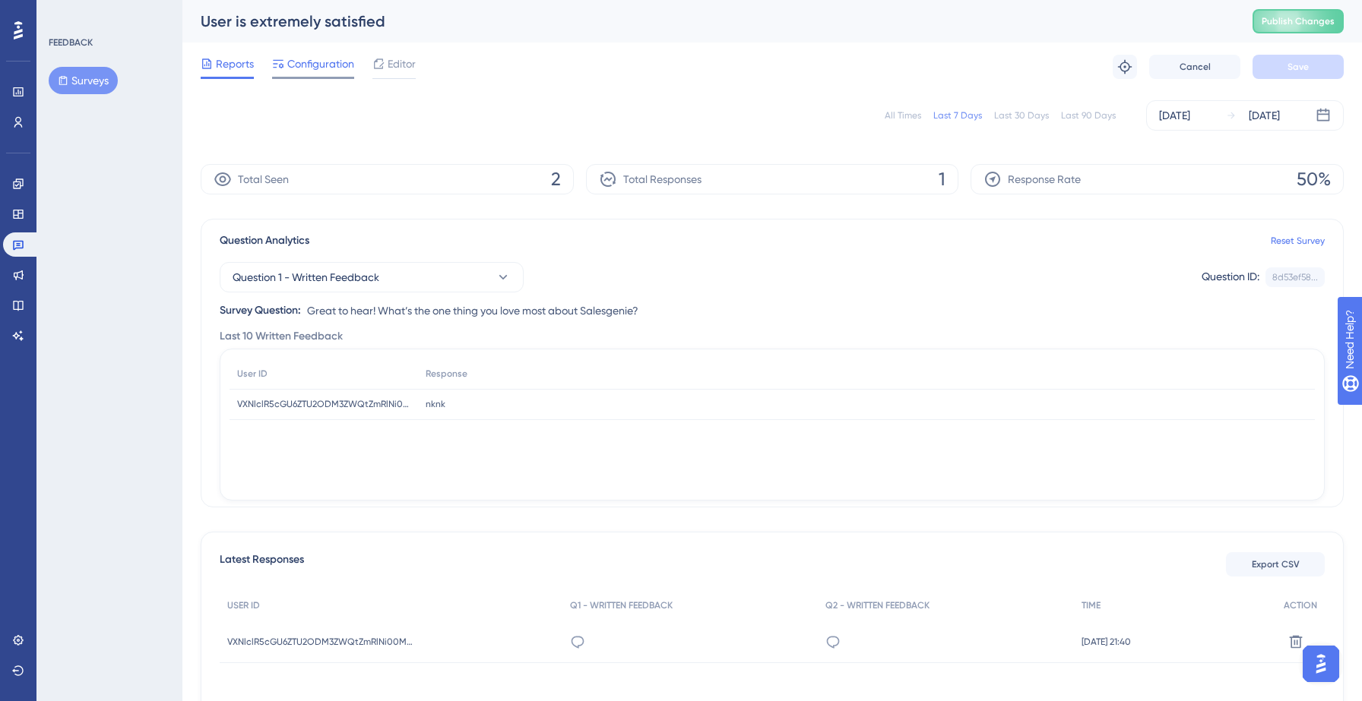
click at [313, 63] on span "Configuration" at bounding box center [320, 64] width 67 height 18
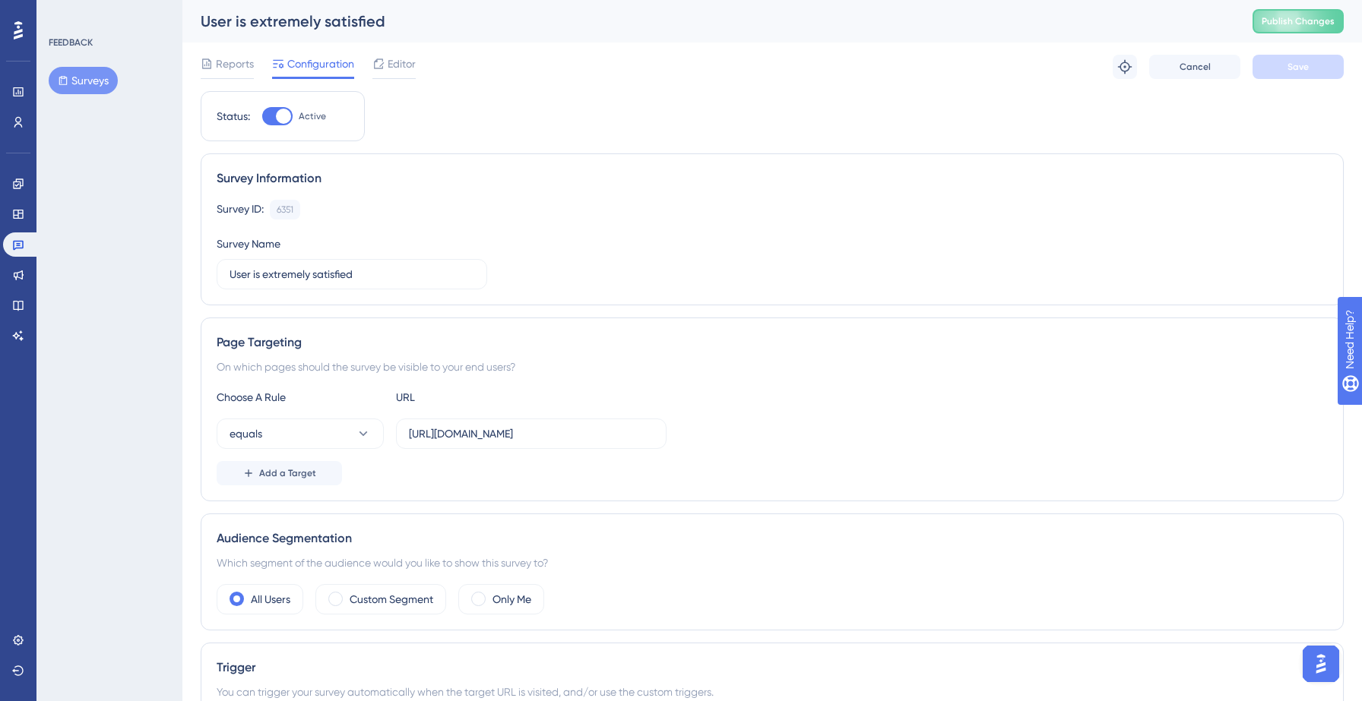
click at [287, 116] on div at bounding box center [283, 116] width 15 height 15
click at [262, 116] on input "Active" at bounding box center [261, 116] width 1 height 1
checkbox input "false"
click at [1281, 65] on button "Save" at bounding box center [1297, 67] width 91 height 24
click at [1281, 19] on span "Publish Changes" at bounding box center [1298, 21] width 73 height 12
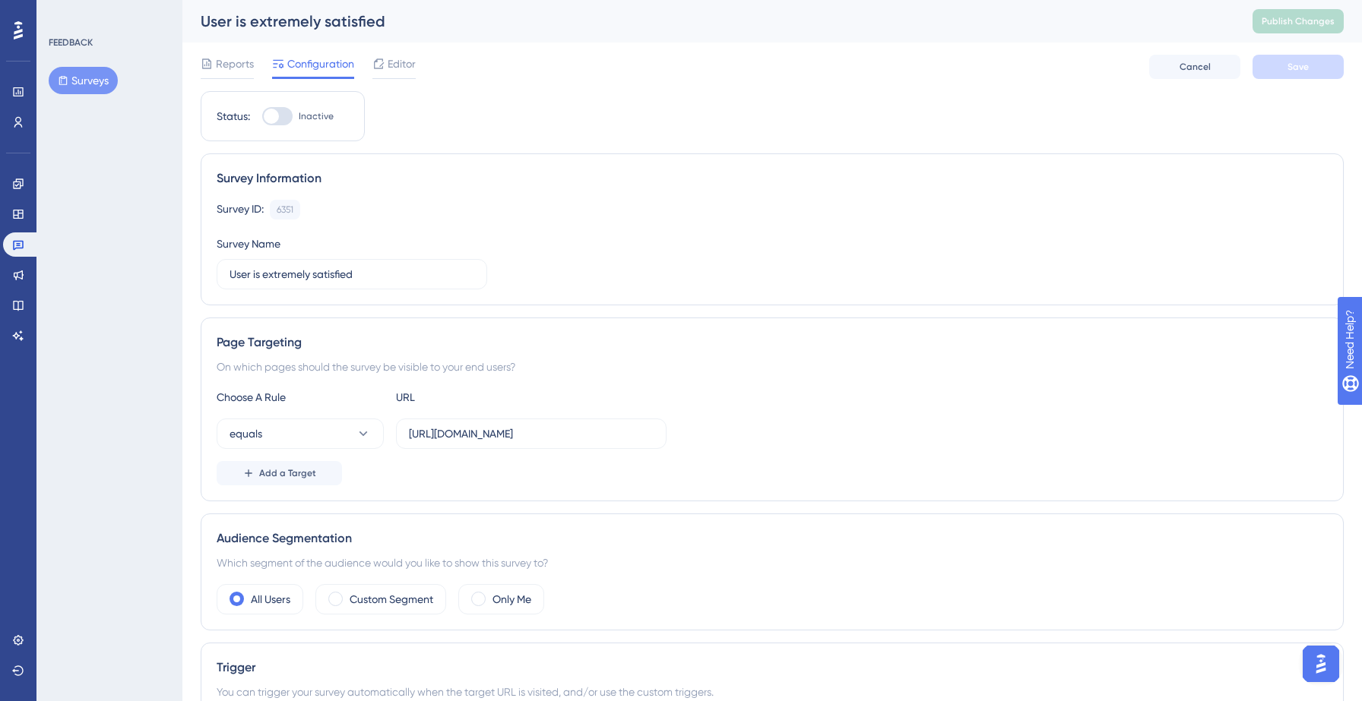
click at [75, 69] on button "Surveys" at bounding box center [83, 80] width 69 height 27
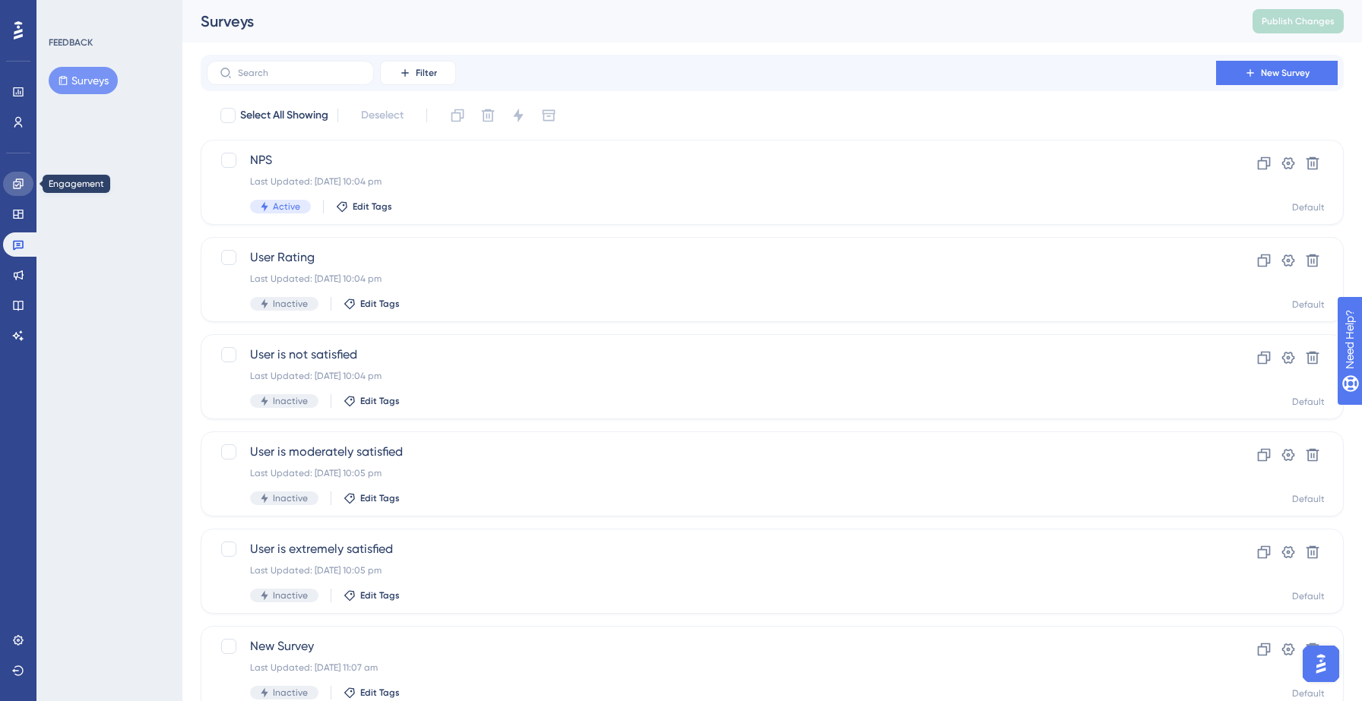
click at [18, 180] on icon at bounding box center [18, 184] width 12 height 12
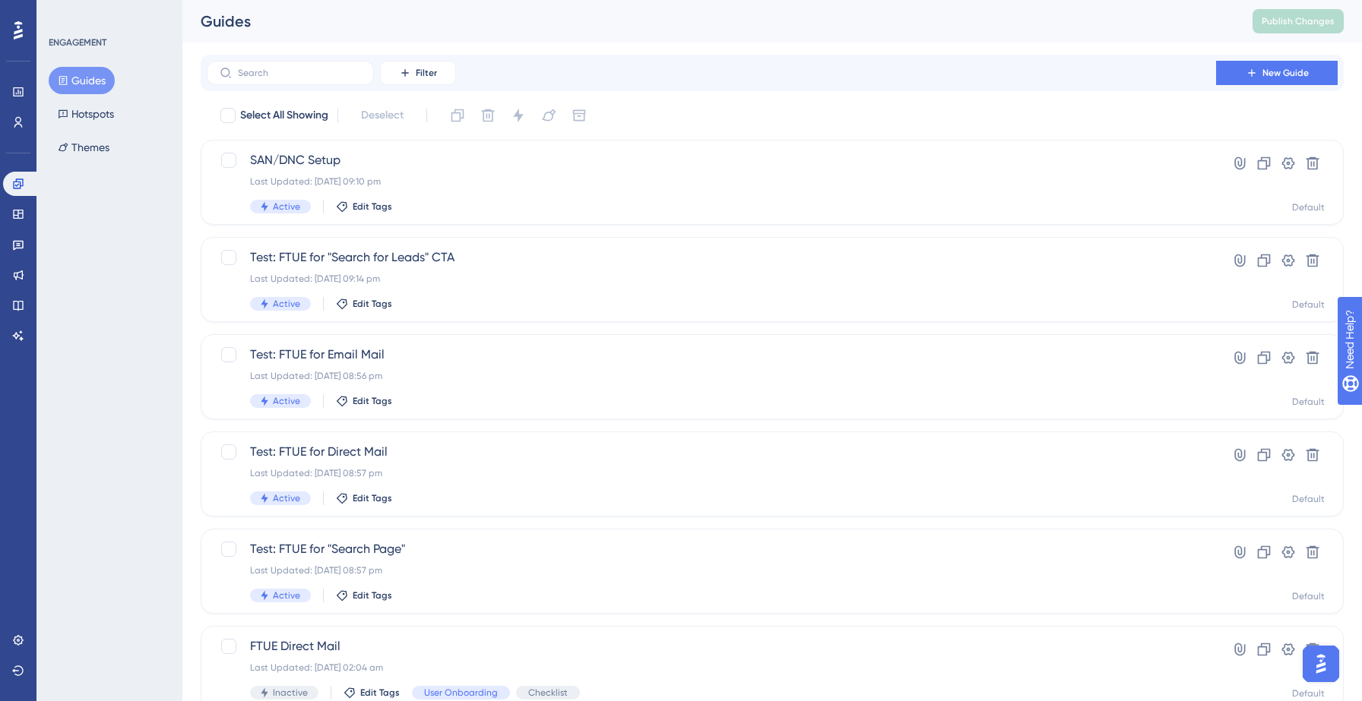
click at [81, 84] on button "Guides" at bounding box center [82, 80] width 66 height 27
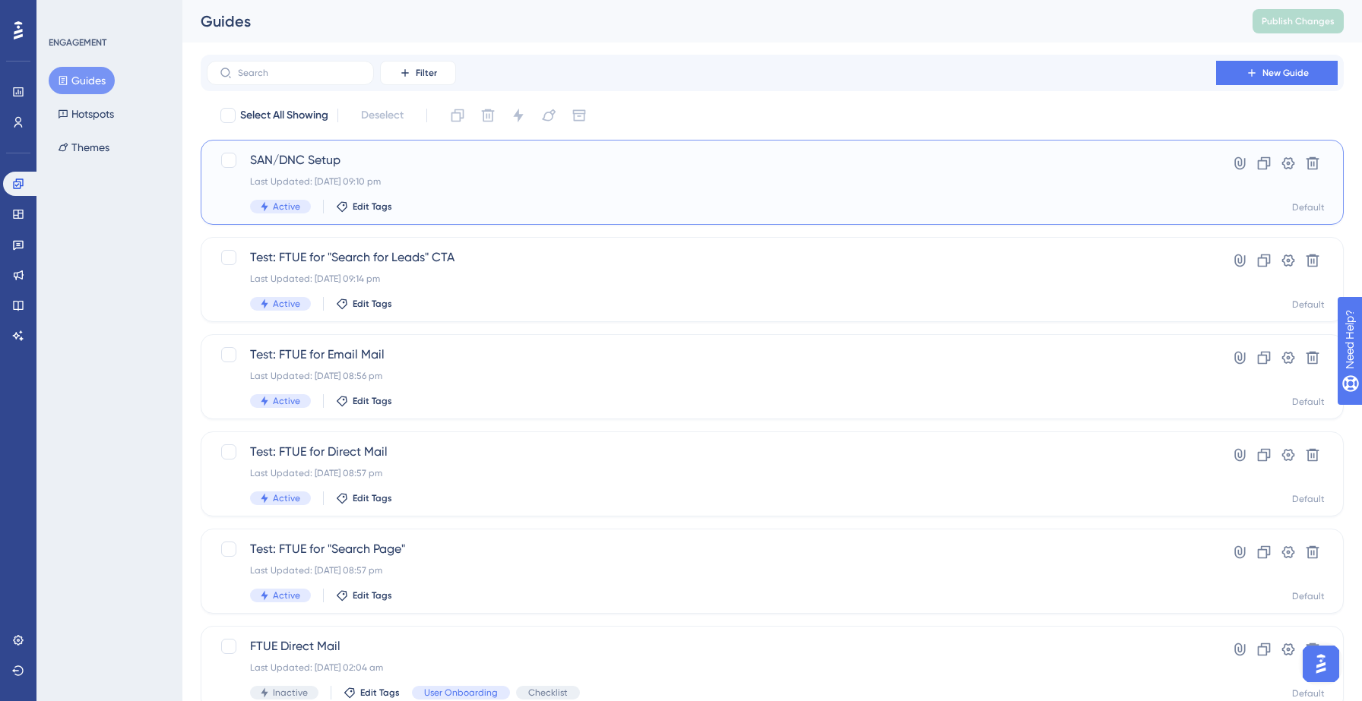
click at [483, 163] on span "SAN/DNC Setup" at bounding box center [711, 160] width 923 height 18
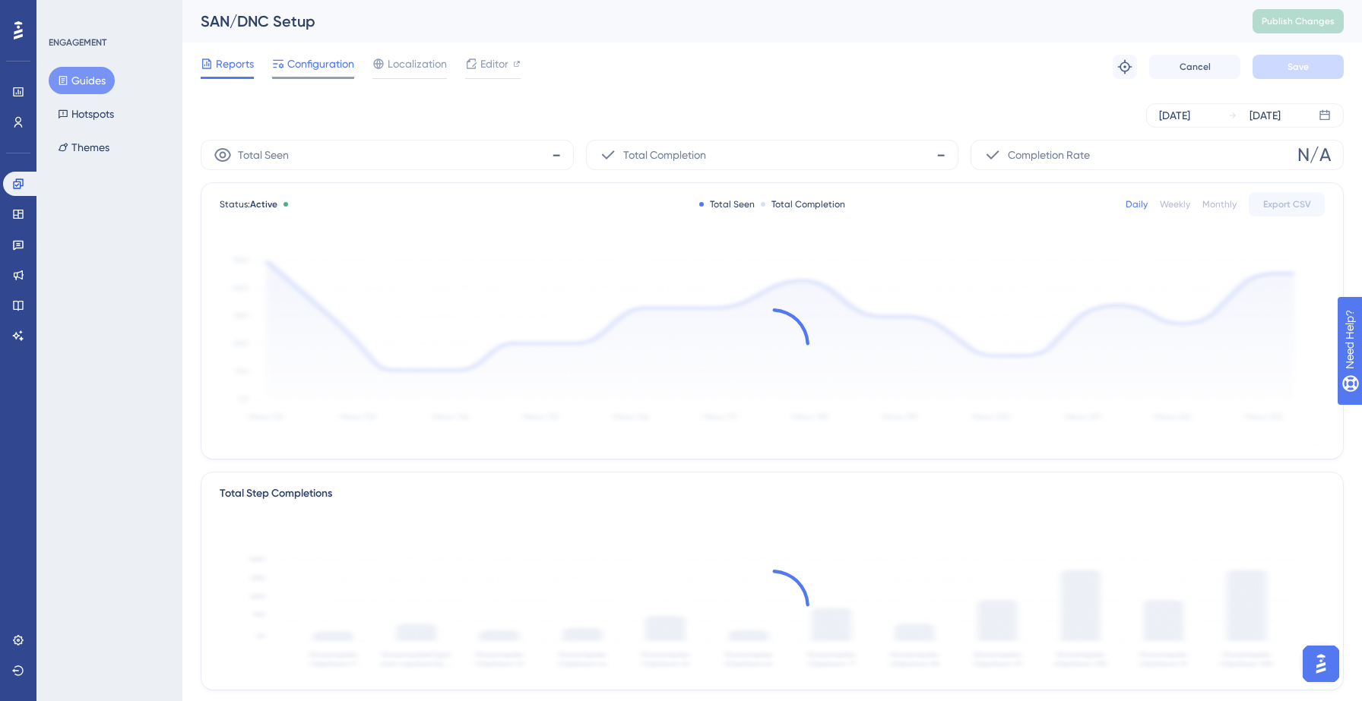
click at [307, 63] on span "Configuration" at bounding box center [320, 64] width 67 height 18
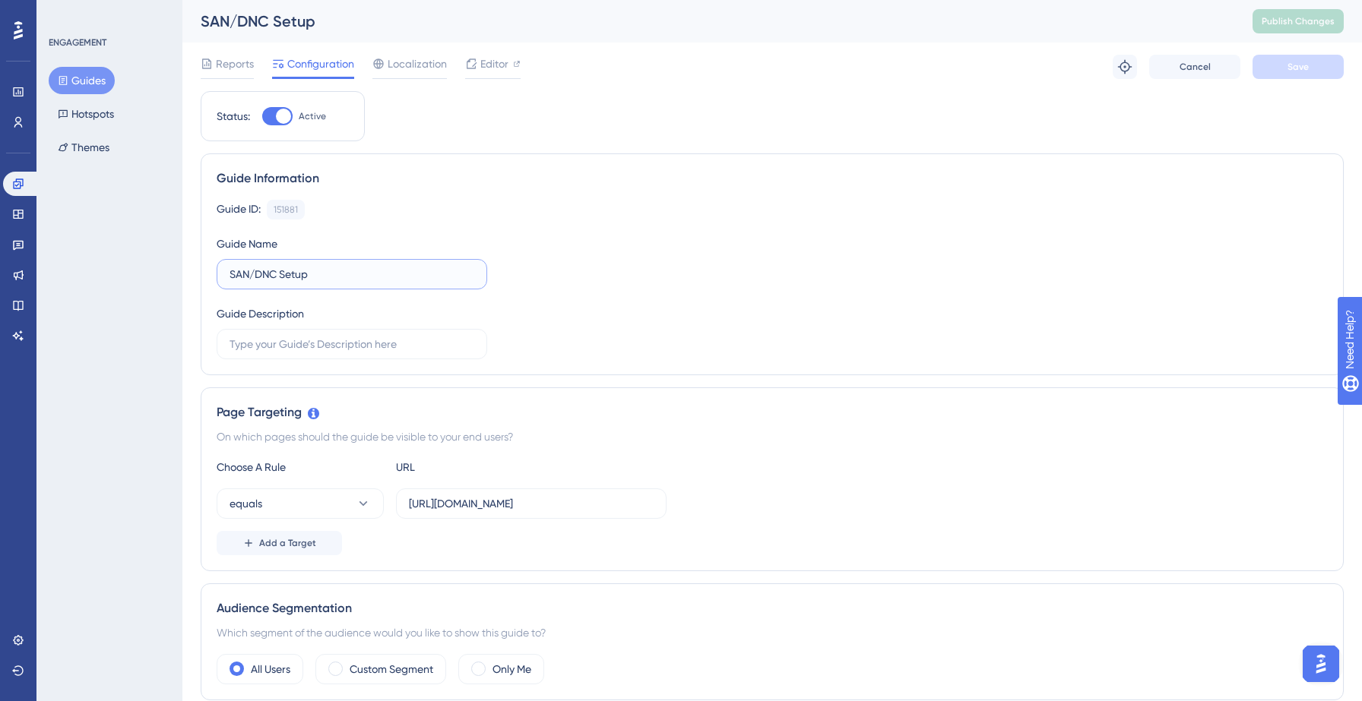
click at [328, 272] on input "SAN/DNC Setup" at bounding box center [352, 274] width 245 height 17
type input "SAN/DNC Setup [Checklist]"
click at [557, 298] on div "Guide ID: 151881 Copy Guide Name SAN/DNC Setup [Checklist] Guide Description" at bounding box center [772, 280] width 1111 height 160
click at [1305, 69] on span "Save" at bounding box center [1297, 67] width 21 height 12
click at [71, 83] on button "Guides" at bounding box center [82, 80] width 66 height 27
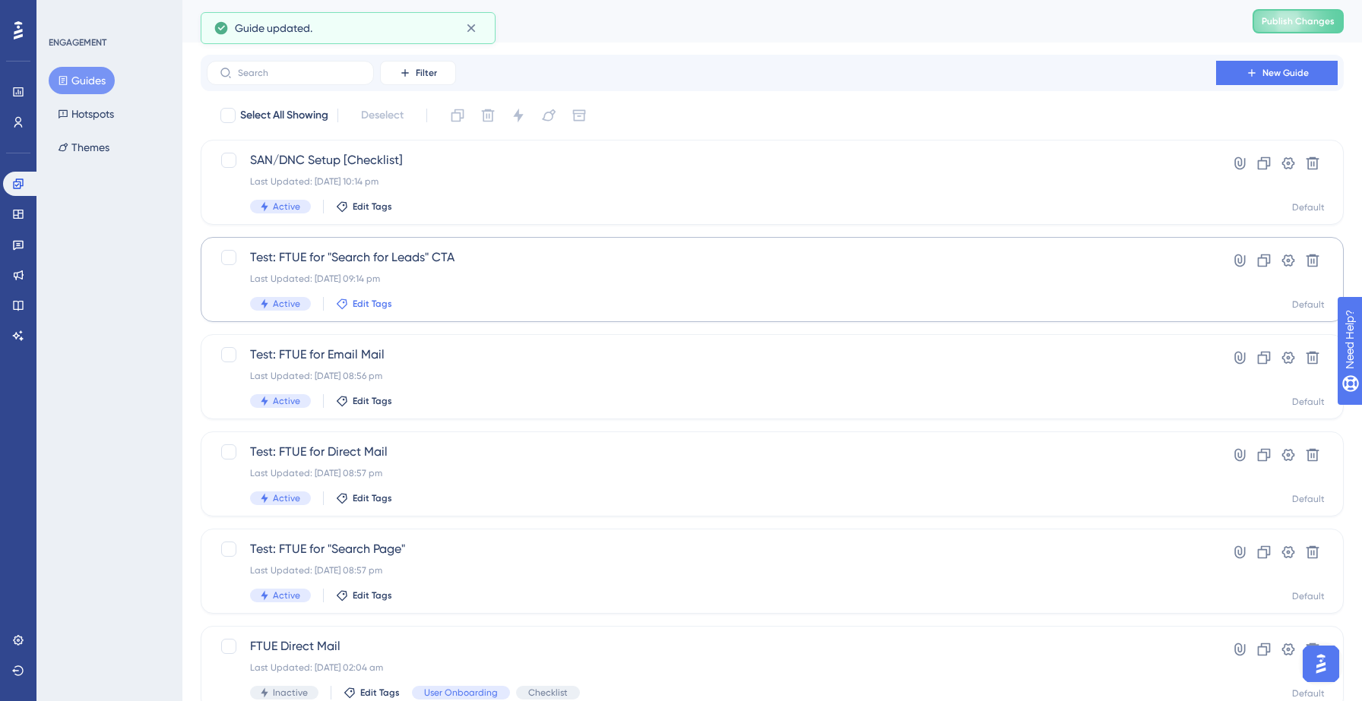
scroll to position [478, 0]
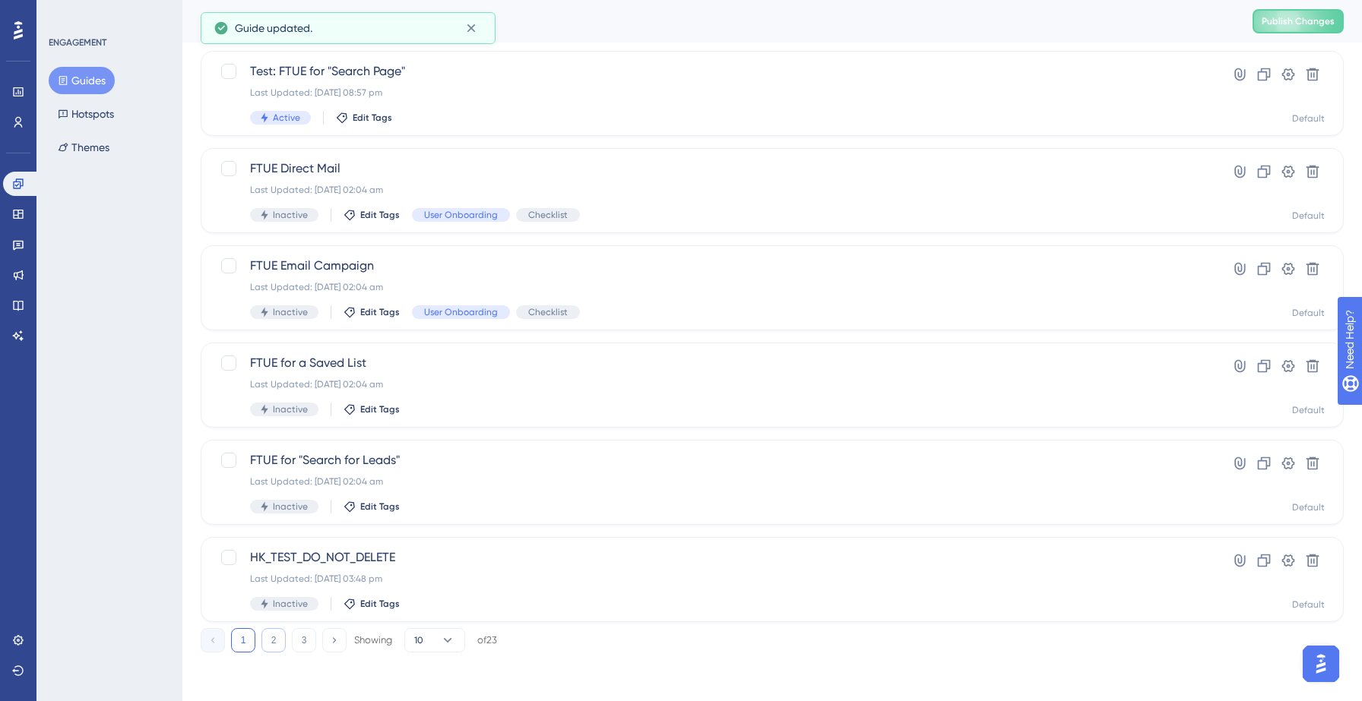
click at [271, 638] on button "2" at bounding box center [273, 640] width 24 height 24
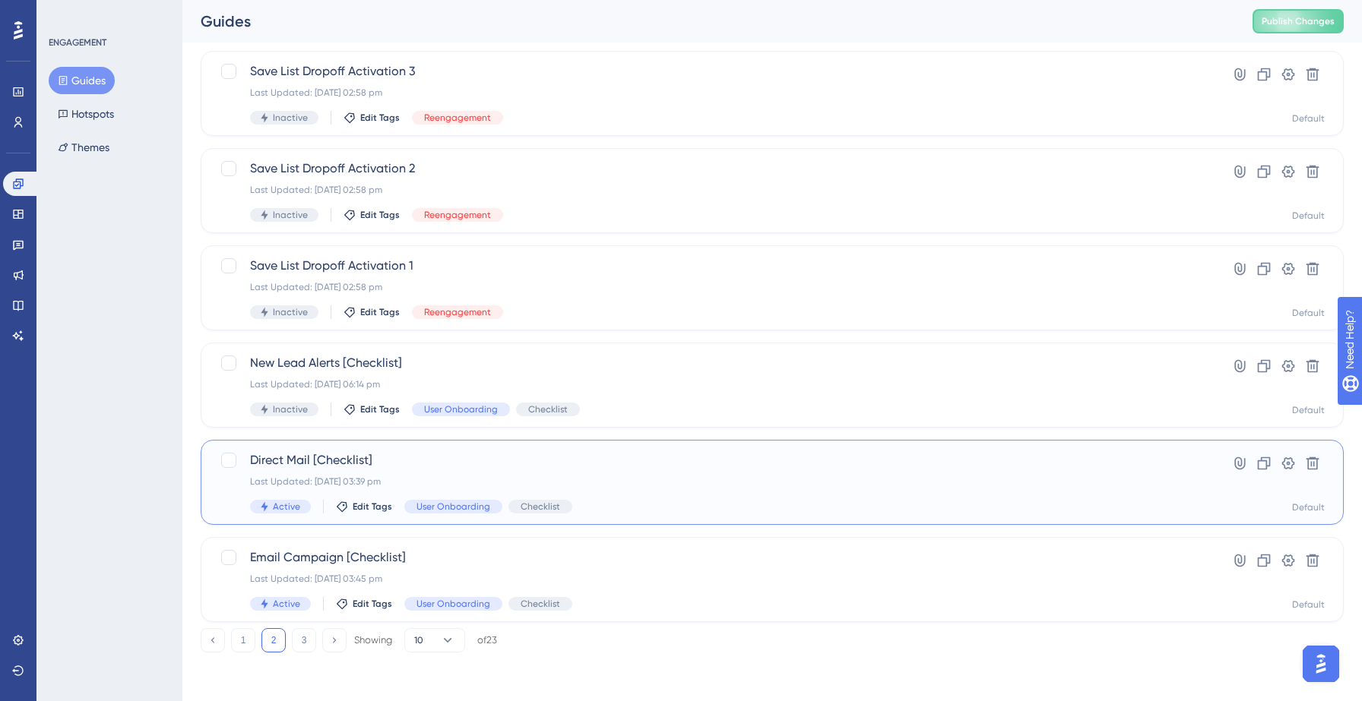
click at [475, 466] on span "Direct Mail [Checklist]" at bounding box center [711, 460] width 923 height 18
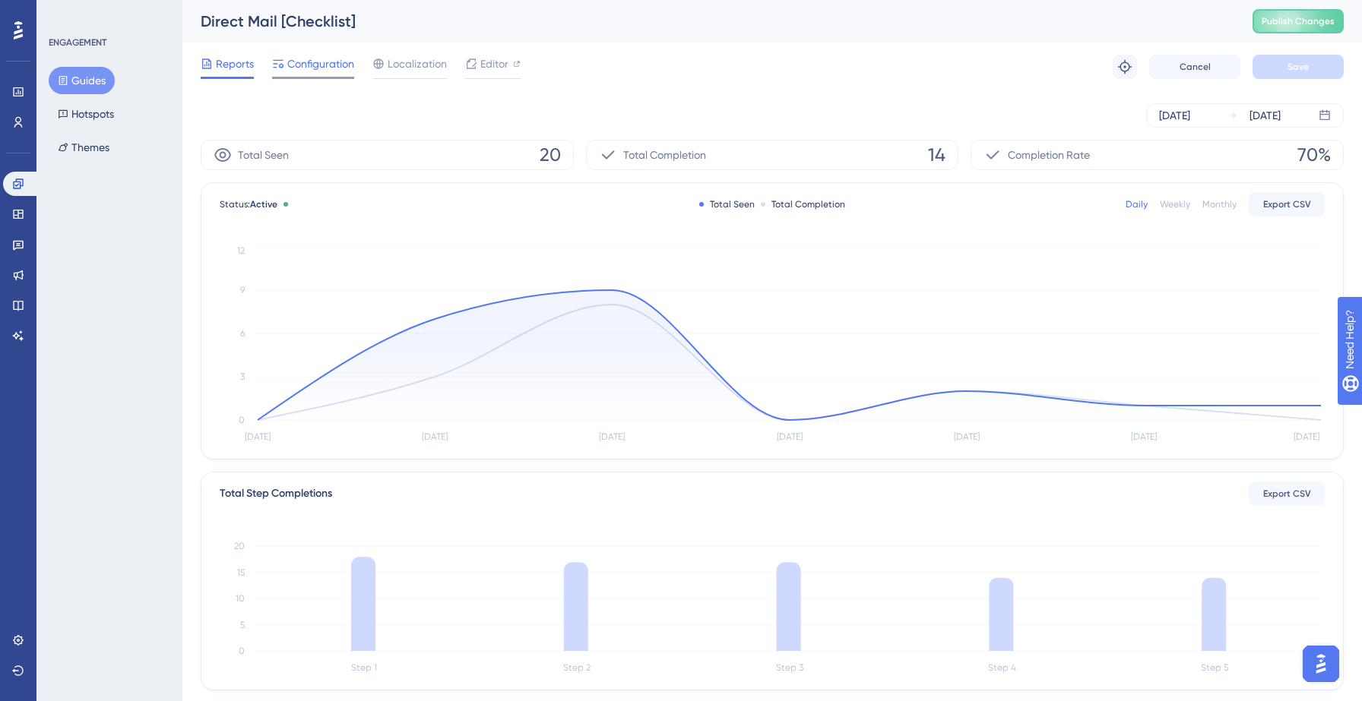
click at [306, 71] on span "Configuration" at bounding box center [320, 64] width 67 height 18
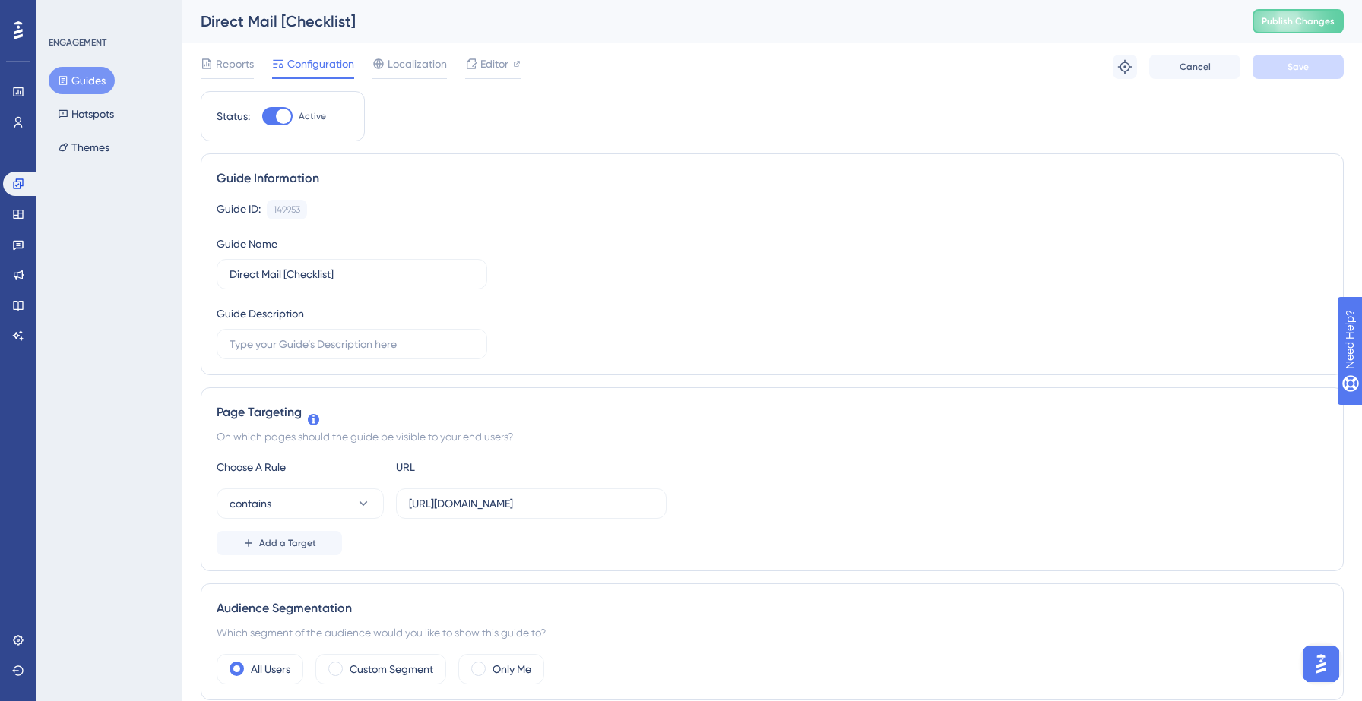
click at [86, 90] on button "Guides" at bounding box center [82, 80] width 66 height 27
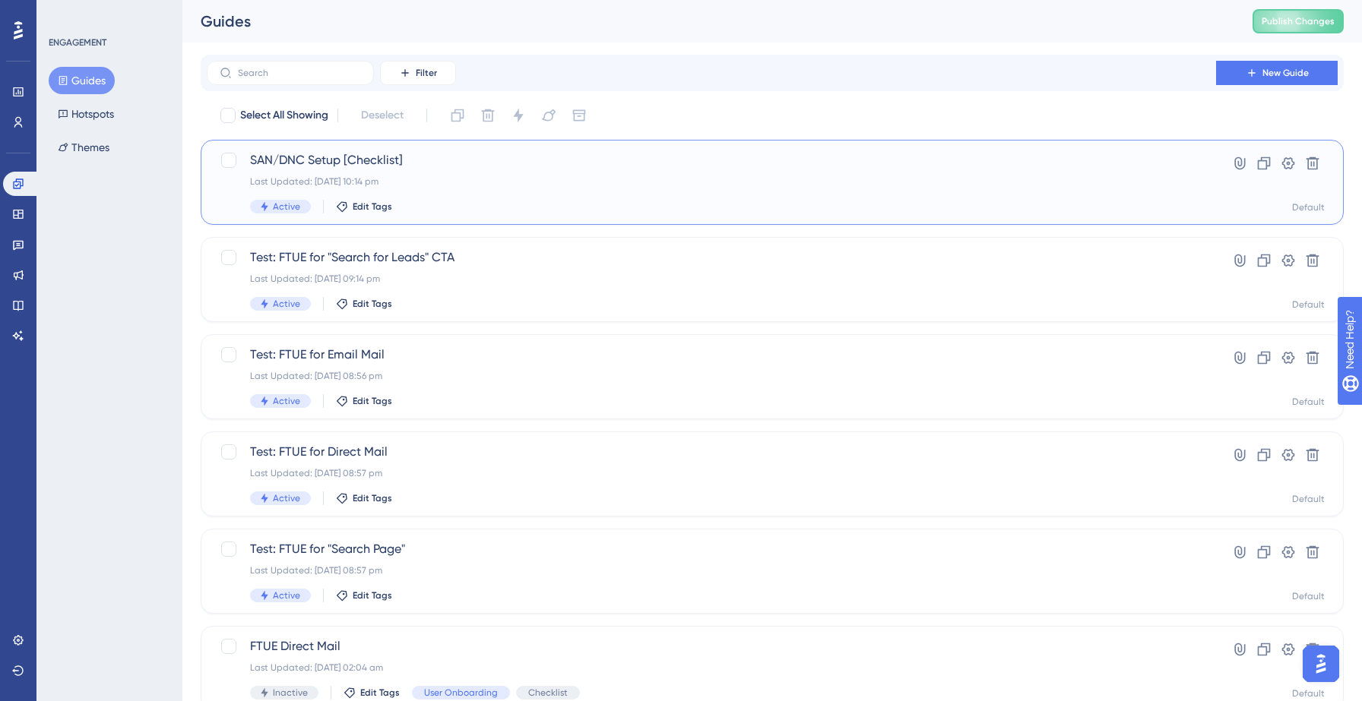
click at [396, 182] on div "Last Updated: 14 Sept 2025 10:14 pm" at bounding box center [711, 182] width 923 height 12
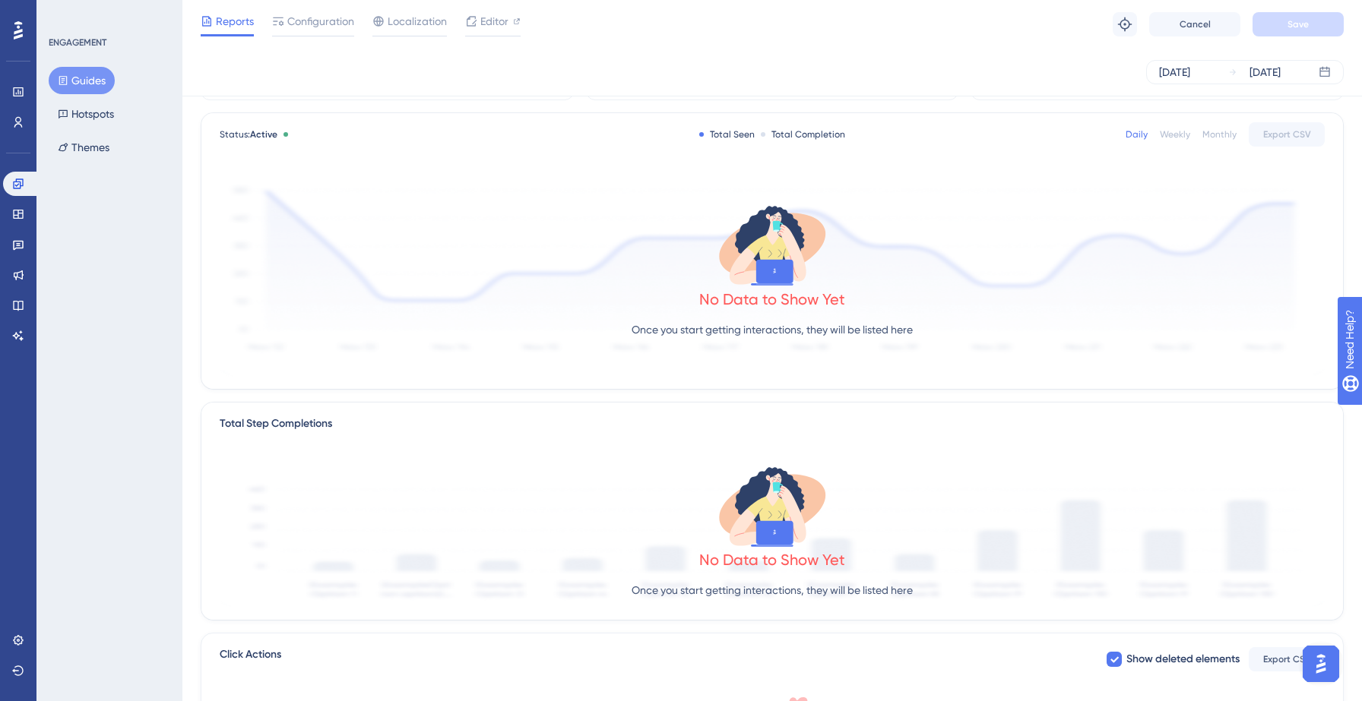
scroll to position [65, 0]
click at [316, 26] on span "Configuration" at bounding box center [320, 21] width 67 height 18
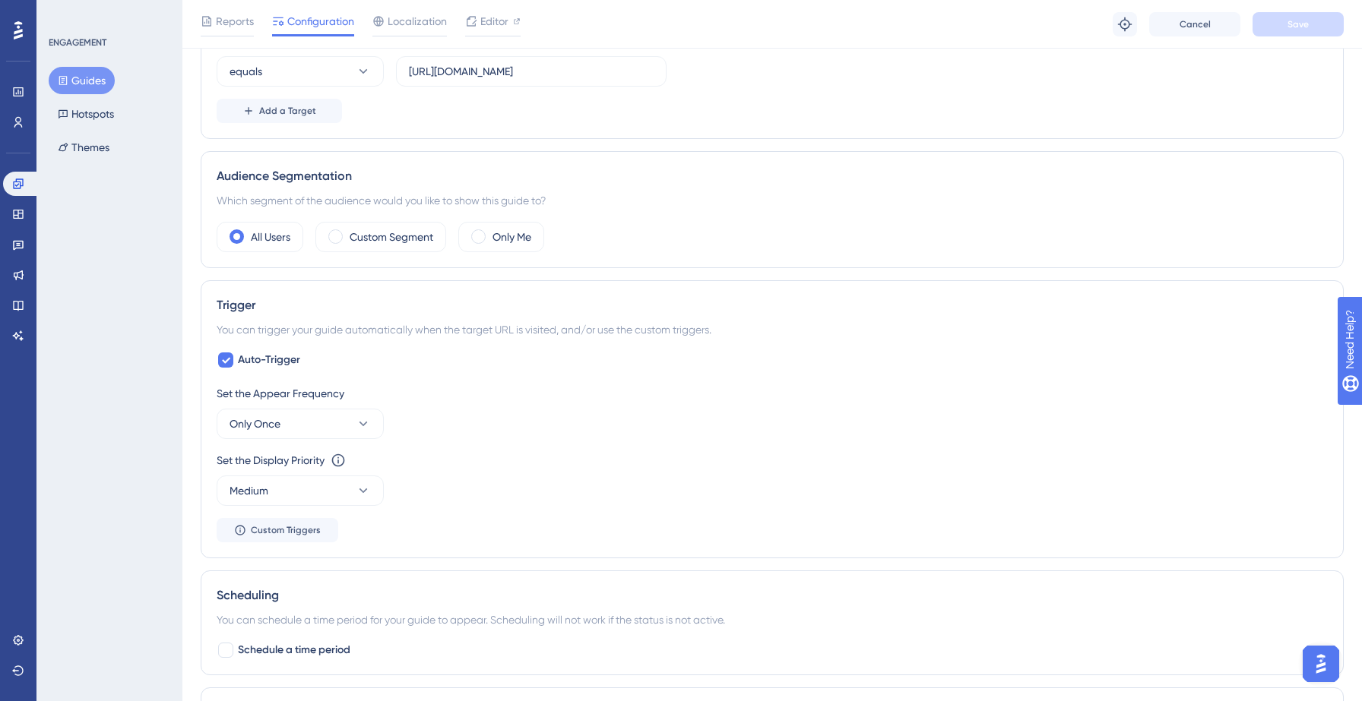
scroll to position [444, 0]
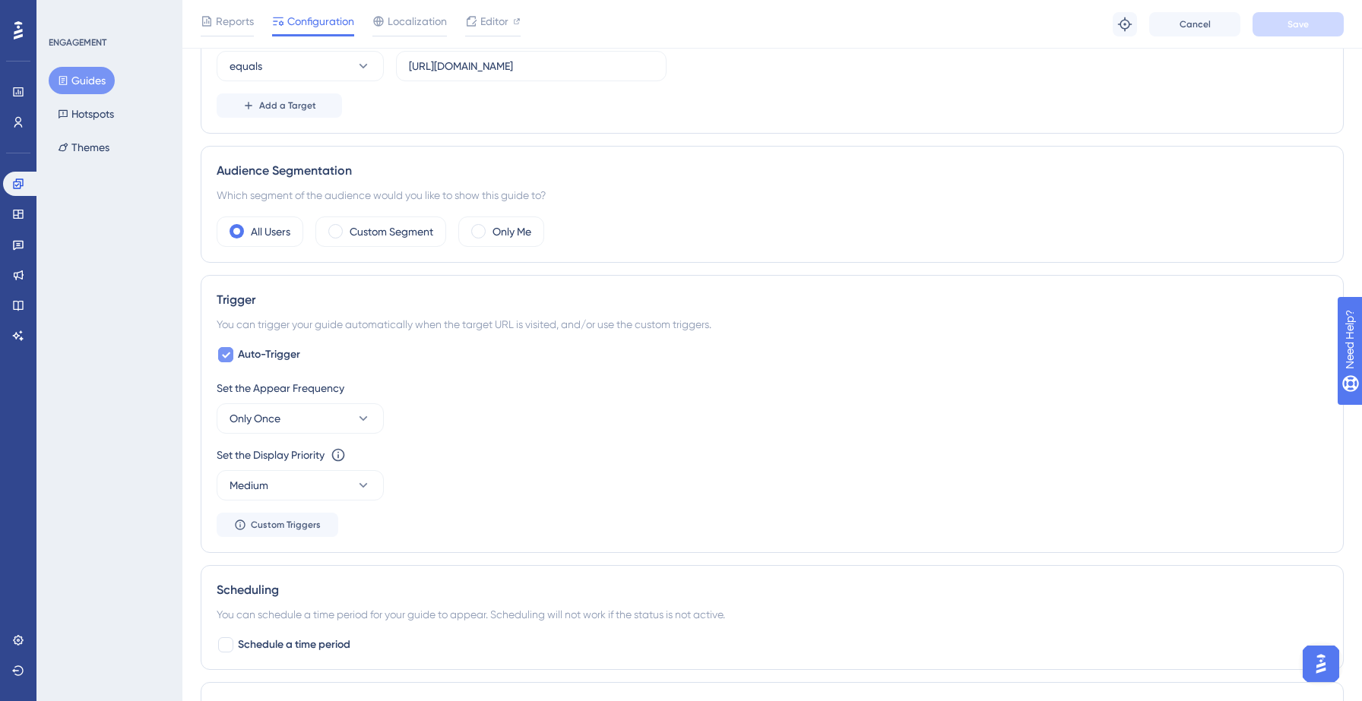
click at [233, 359] on div at bounding box center [225, 354] width 15 height 15
checkbox input "false"
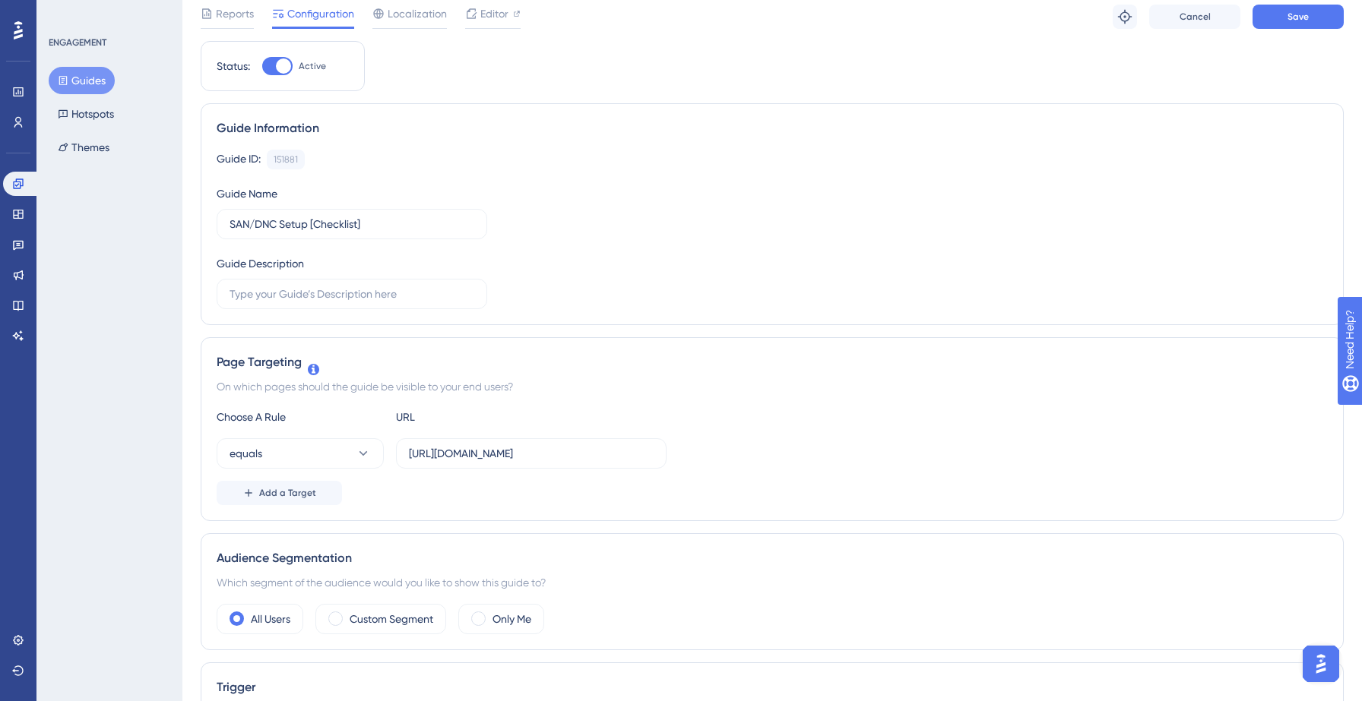
scroll to position [0, 0]
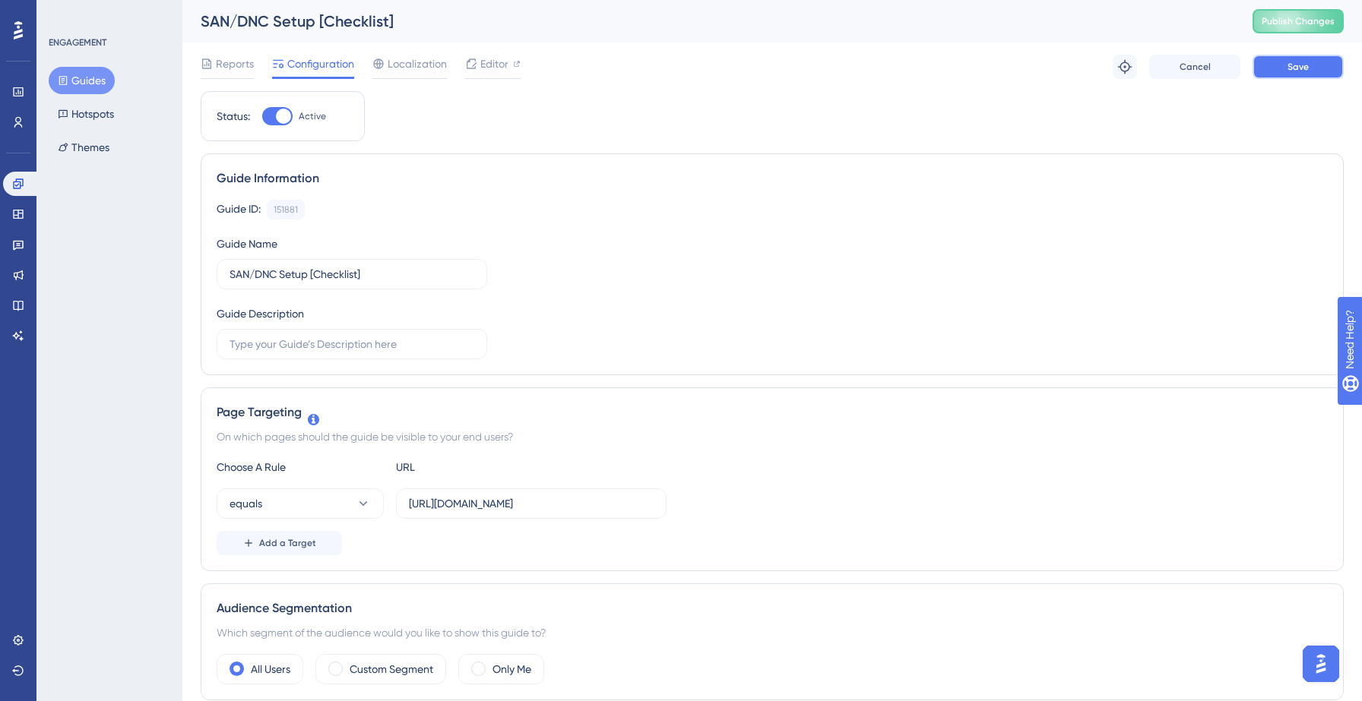
click at [1297, 68] on span "Save" at bounding box center [1297, 67] width 21 height 12
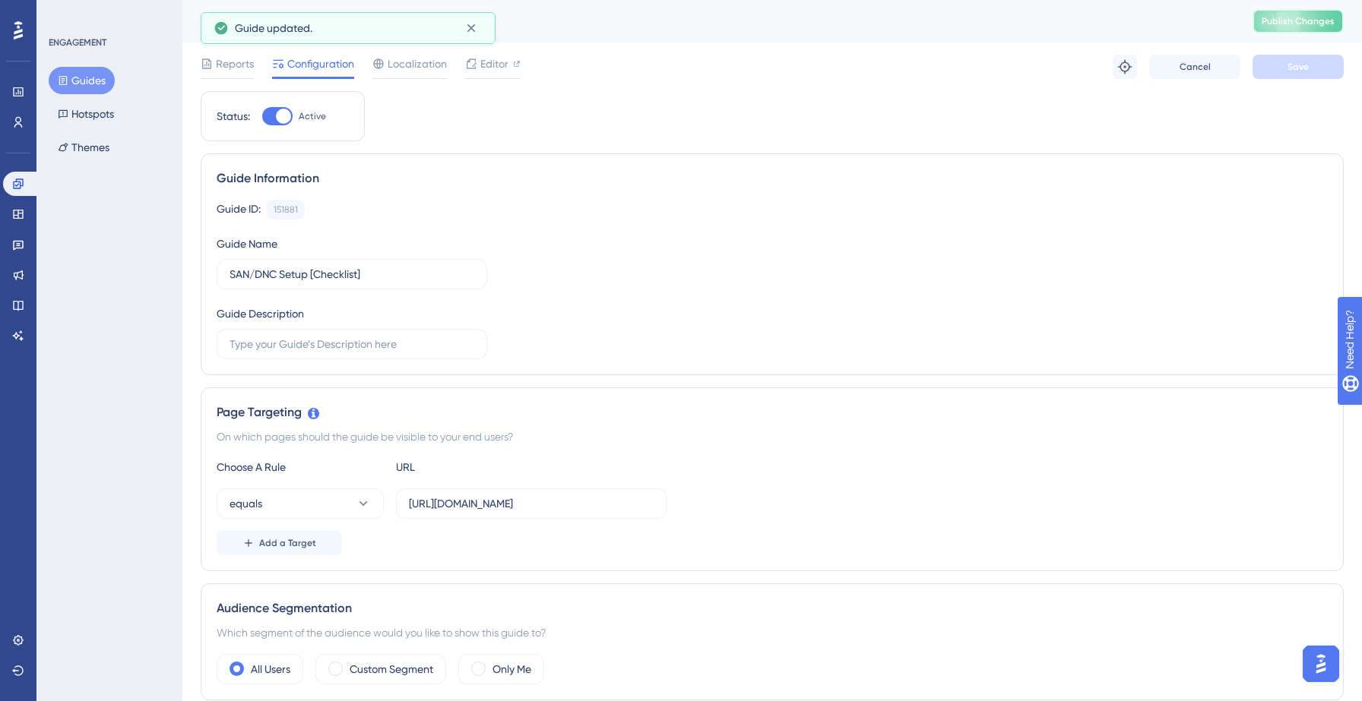
click at [1287, 24] on span "Publish Changes" at bounding box center [1298, 21] width 73 height 12
click at [469, 29] on icon at bounding box center [471, 28] width 8 height 8
click at [97, 83] on button "Guides" at bounding box center [82, 80] width 66 height 27
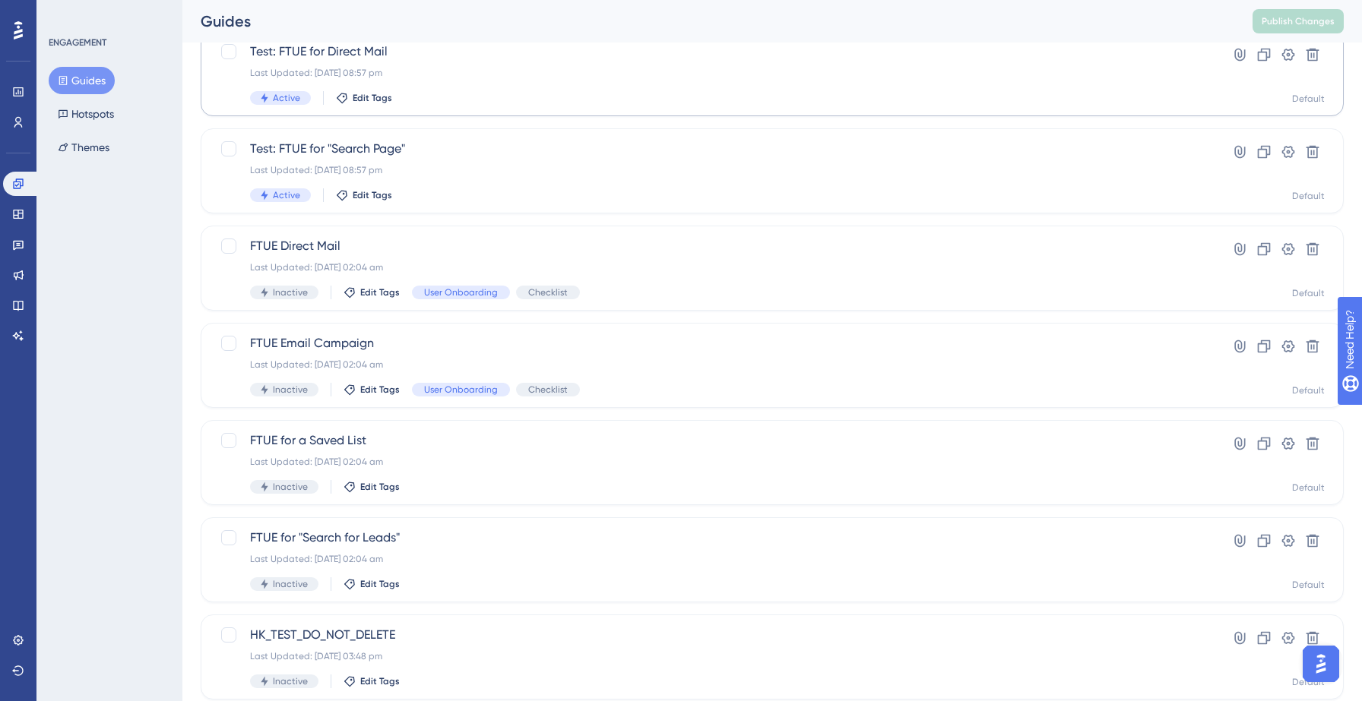
scroll to position [478, 0]
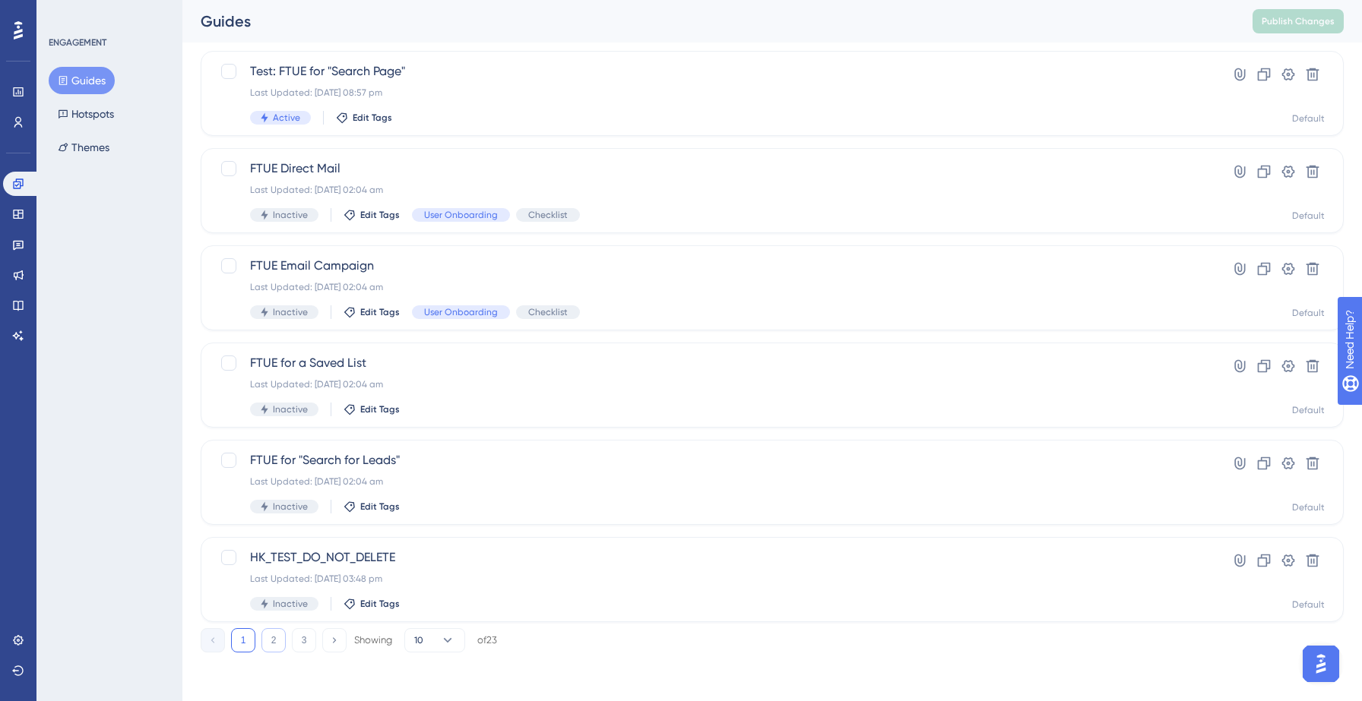
click at [281, 639] on button "2" at bounding box center [273, 640] width 24 height 24
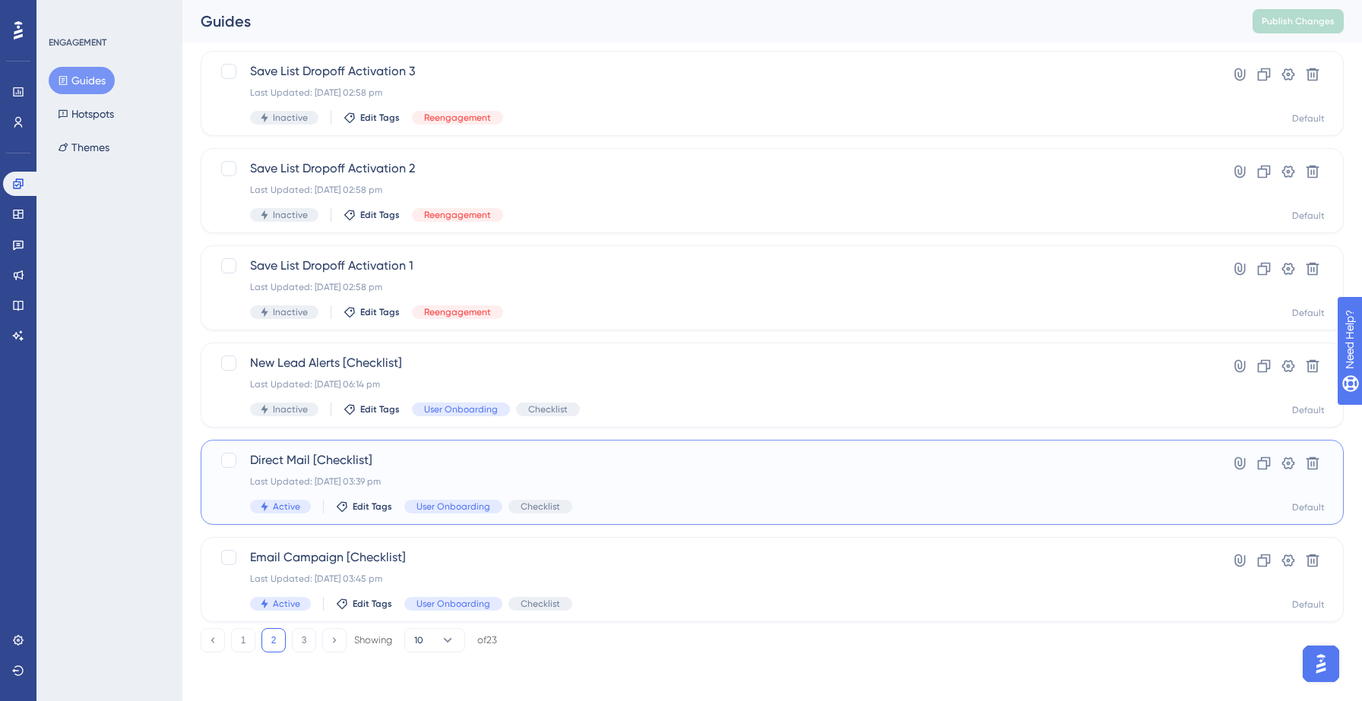
click at [391, 467] on span "Direct Mail [Checklist]" at bounding box center [711, 460] width 923 height 18
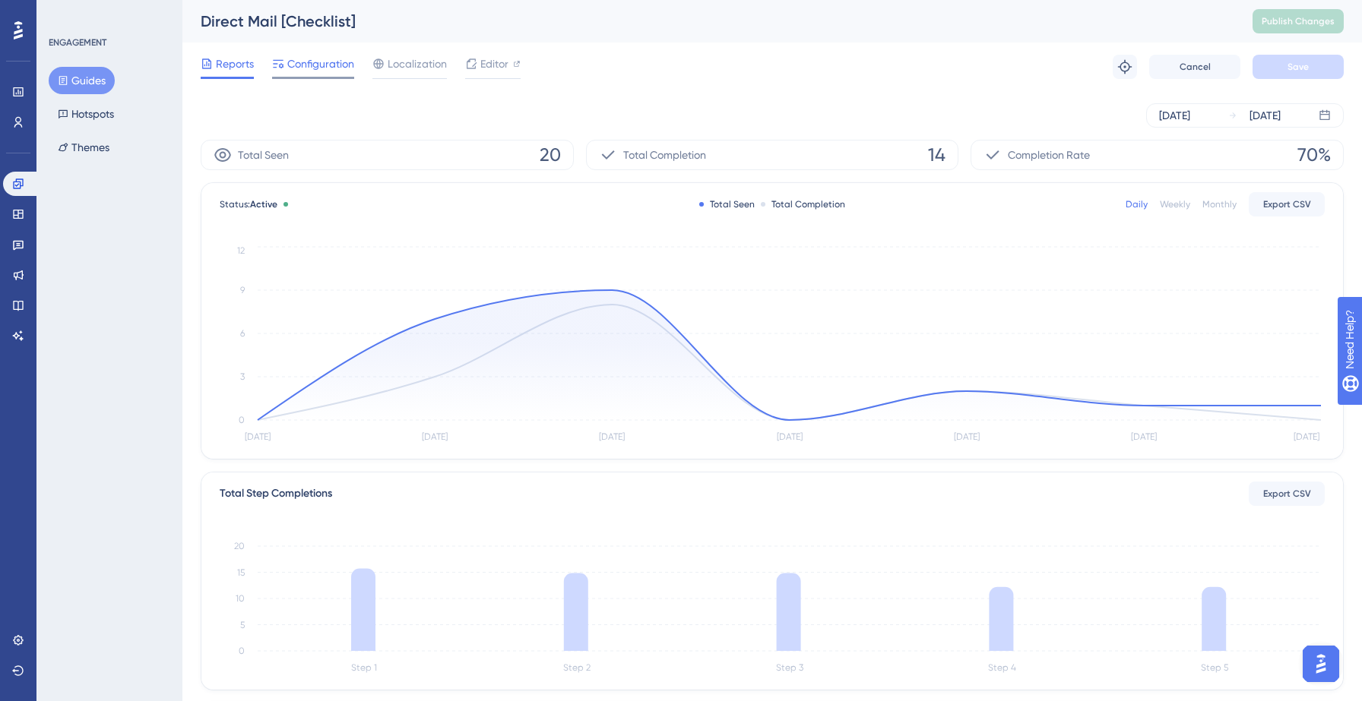
click at [323, 60] on span "Configuration" at bounding box center [320, 64] width 67 height 18
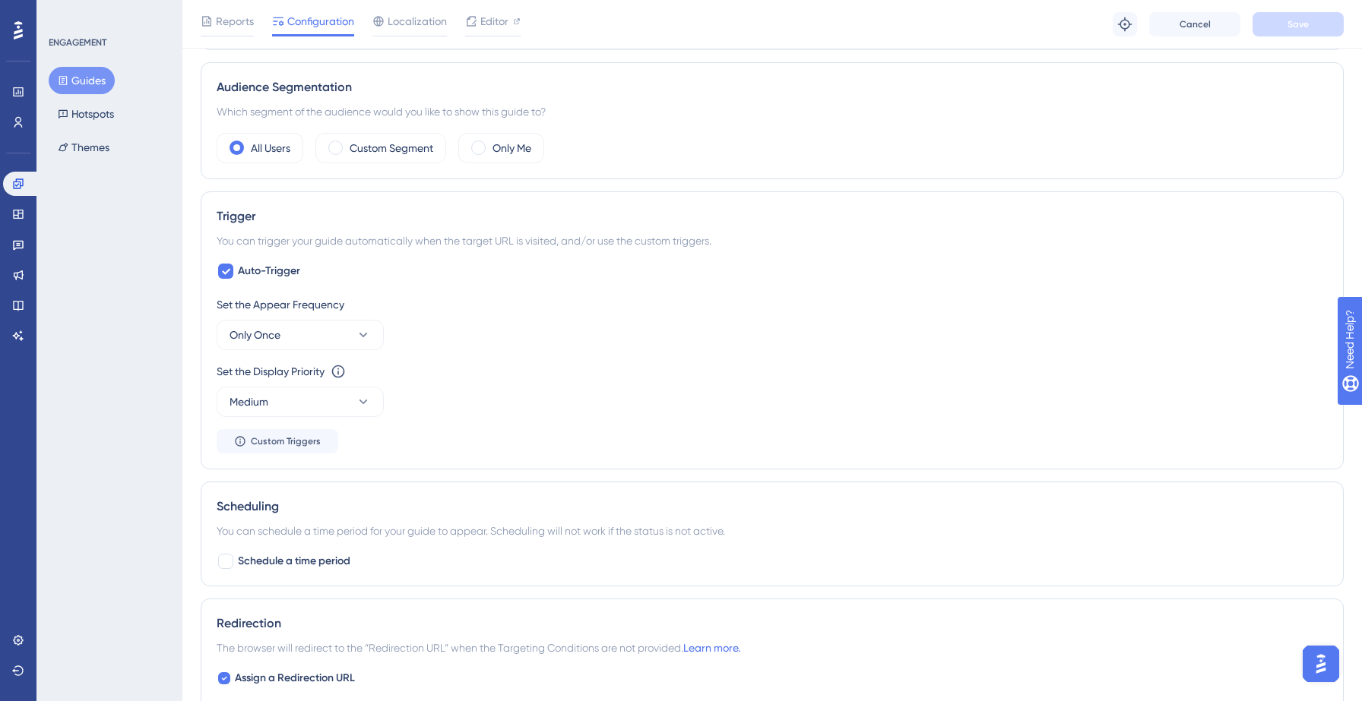
scroll to position [523, 0]
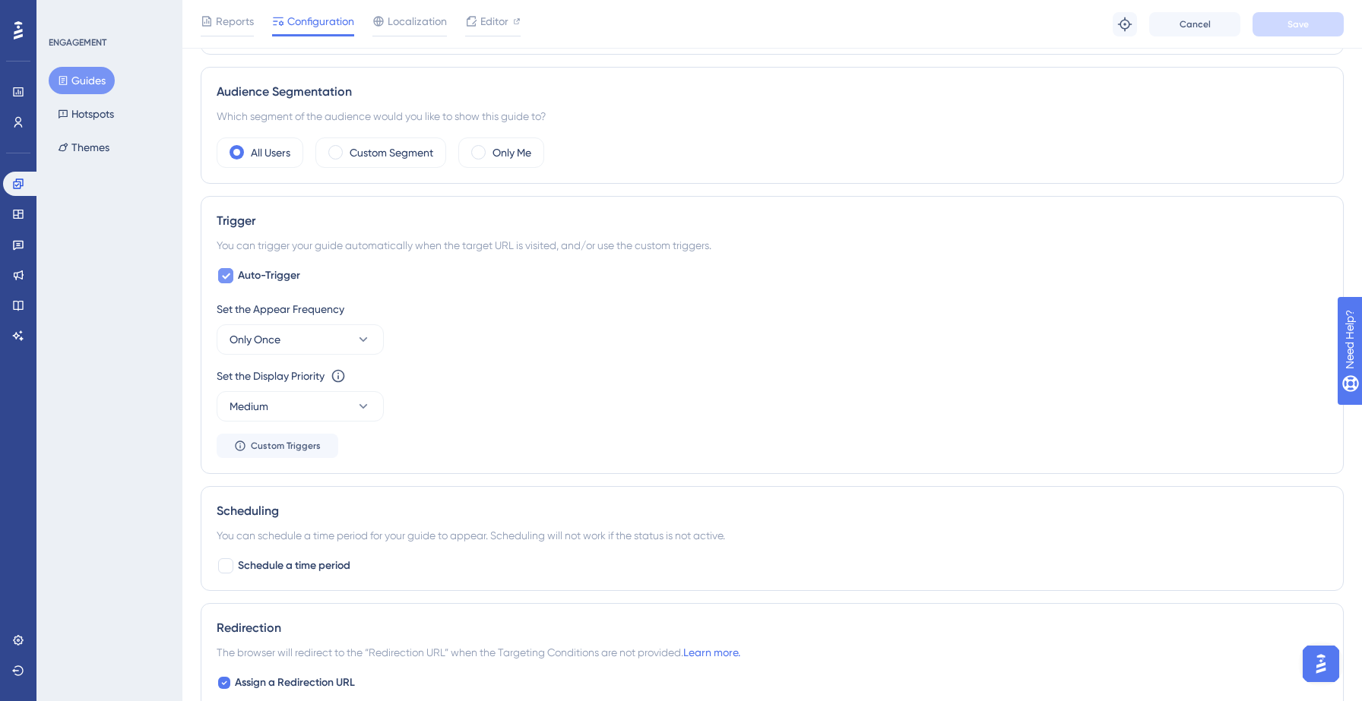
click at [226, 268] on div at bounding box center [225, 275] width 15 height 15
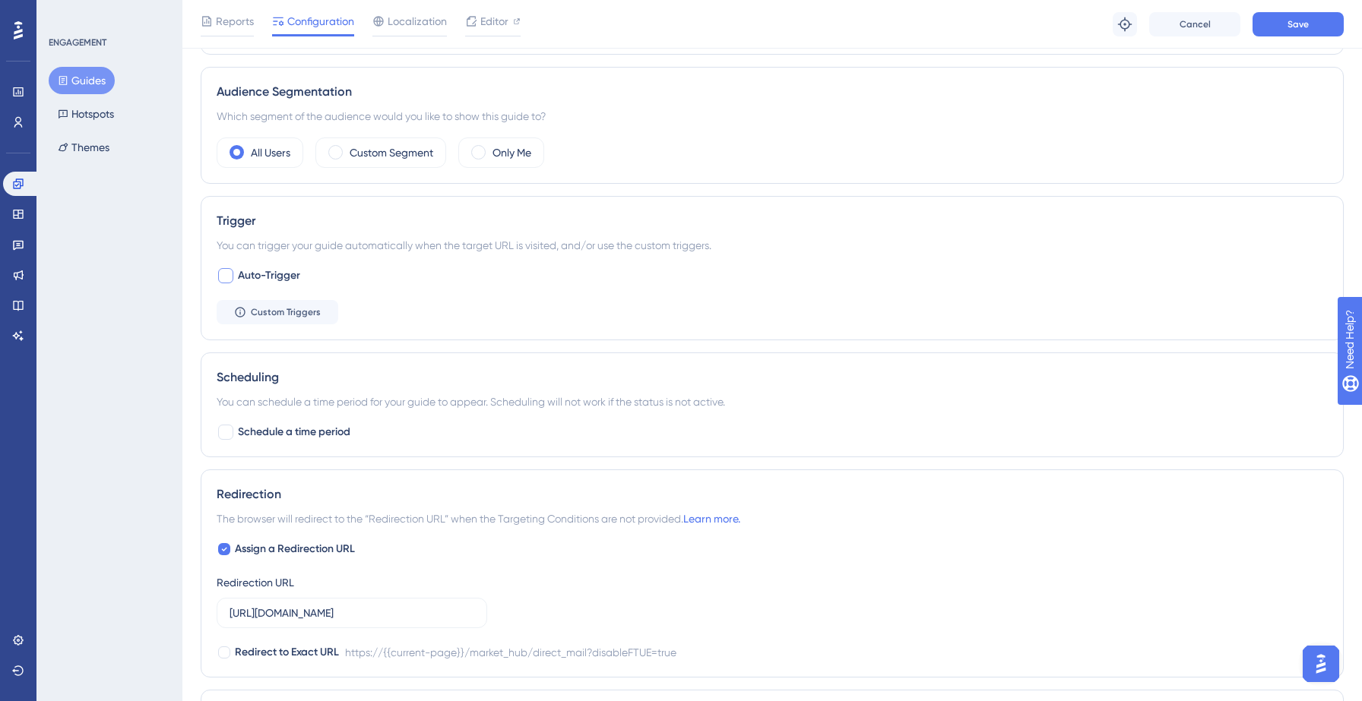
scroll to position [0, 0]
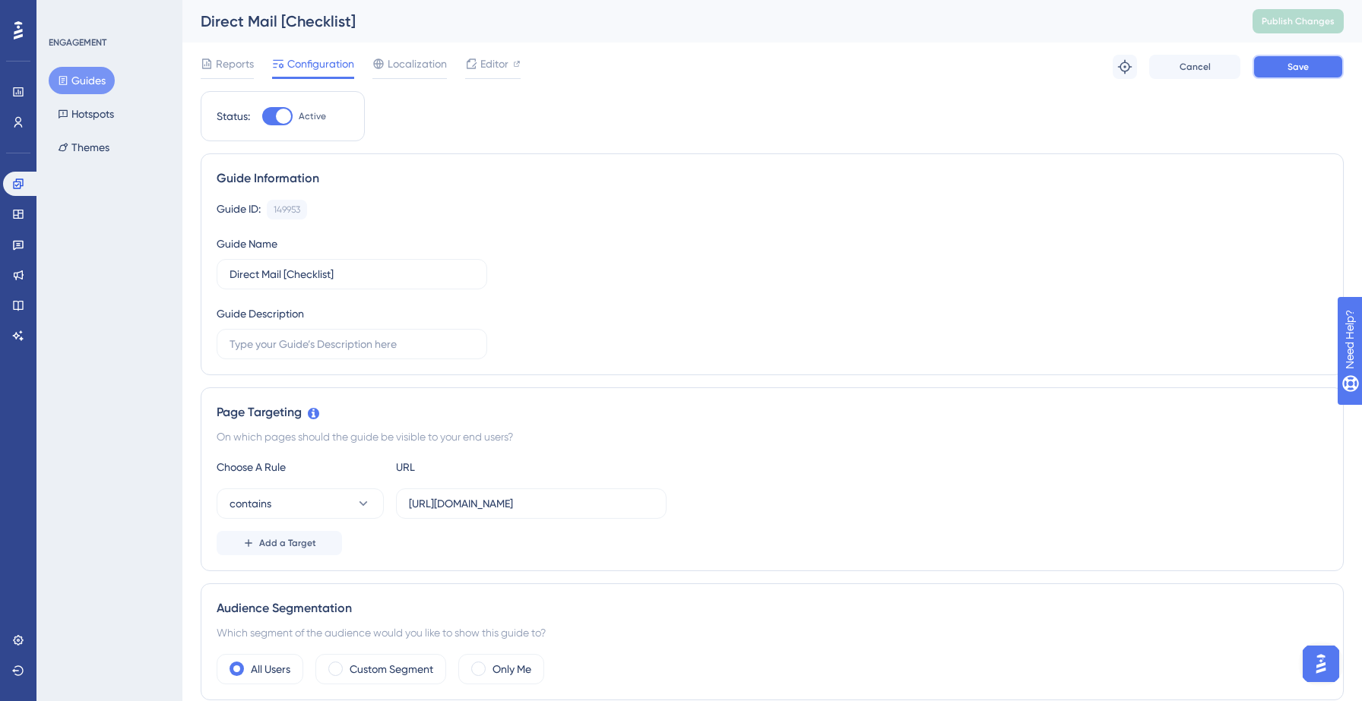
click at [1291, 74] on button "Save" at bounding box center [1297, 67] width 91 height 24
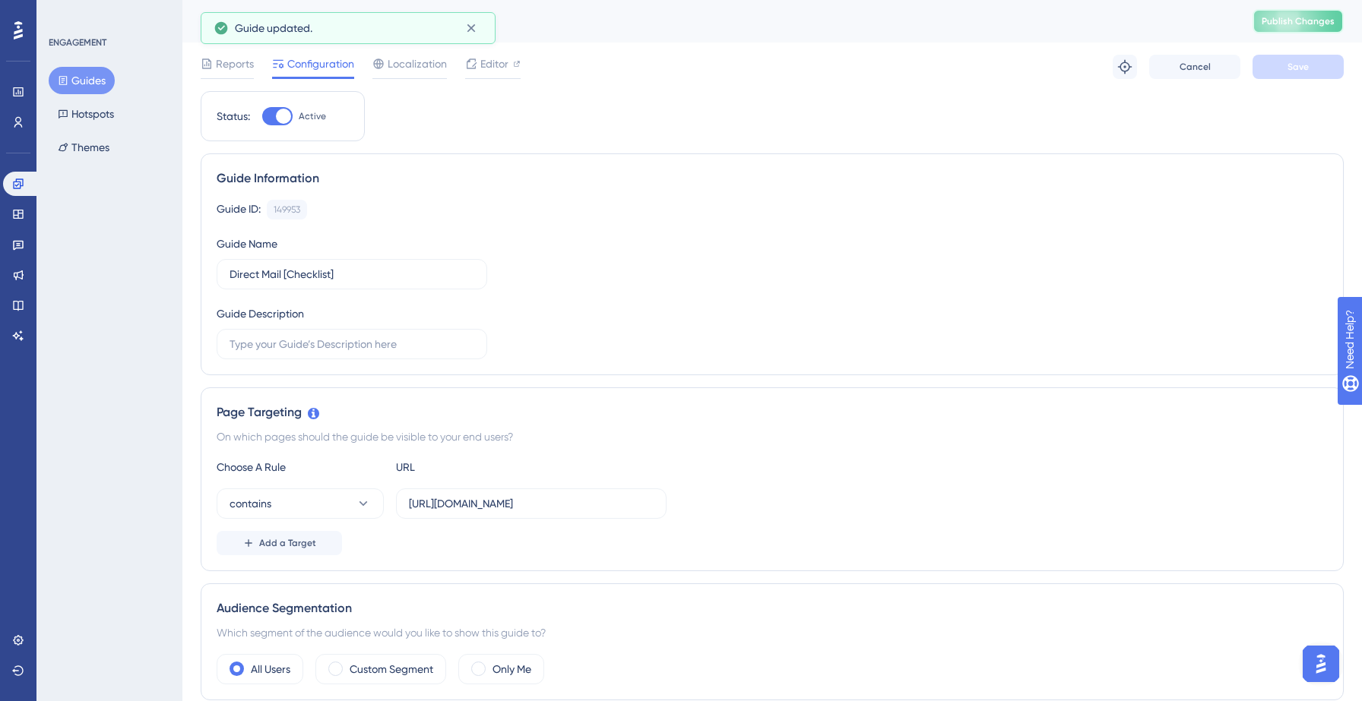
click at [1299, 16] on span "Publish Changes" at bounding box center [1298, 21] width 73 height 12
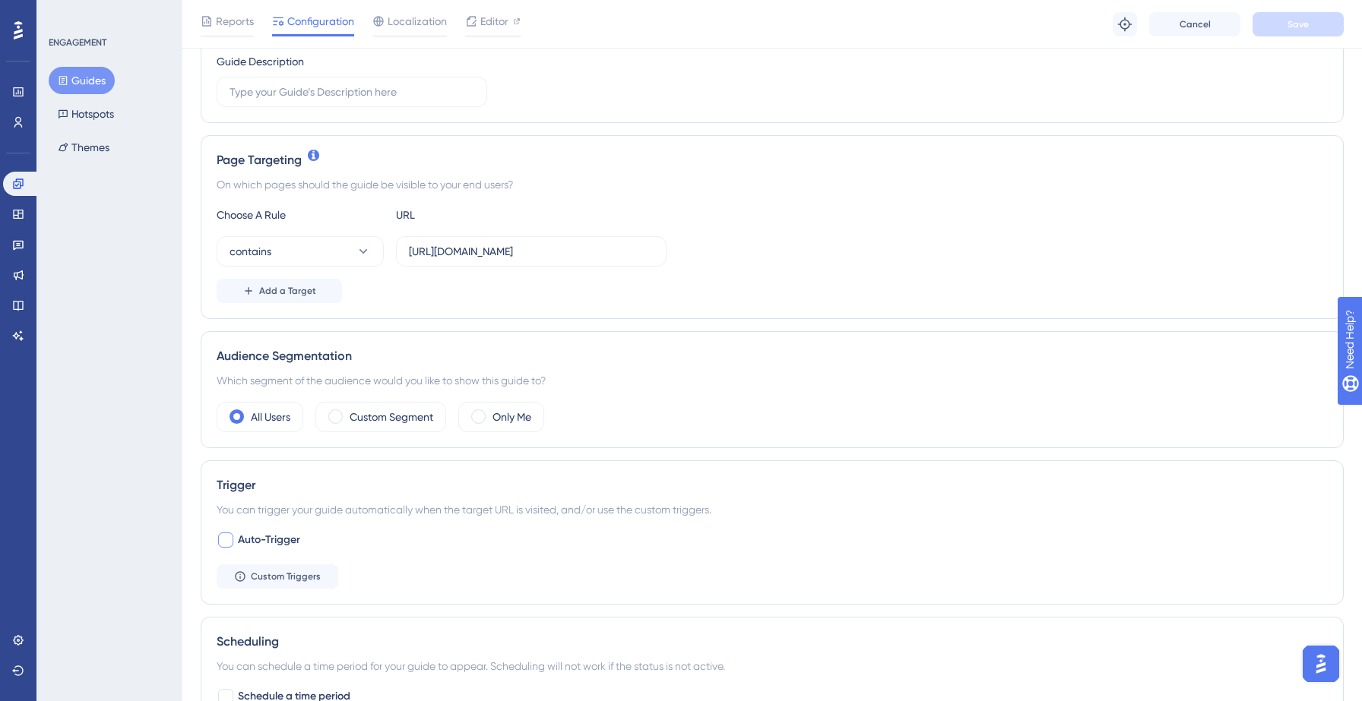
scroll to position [300, 0]
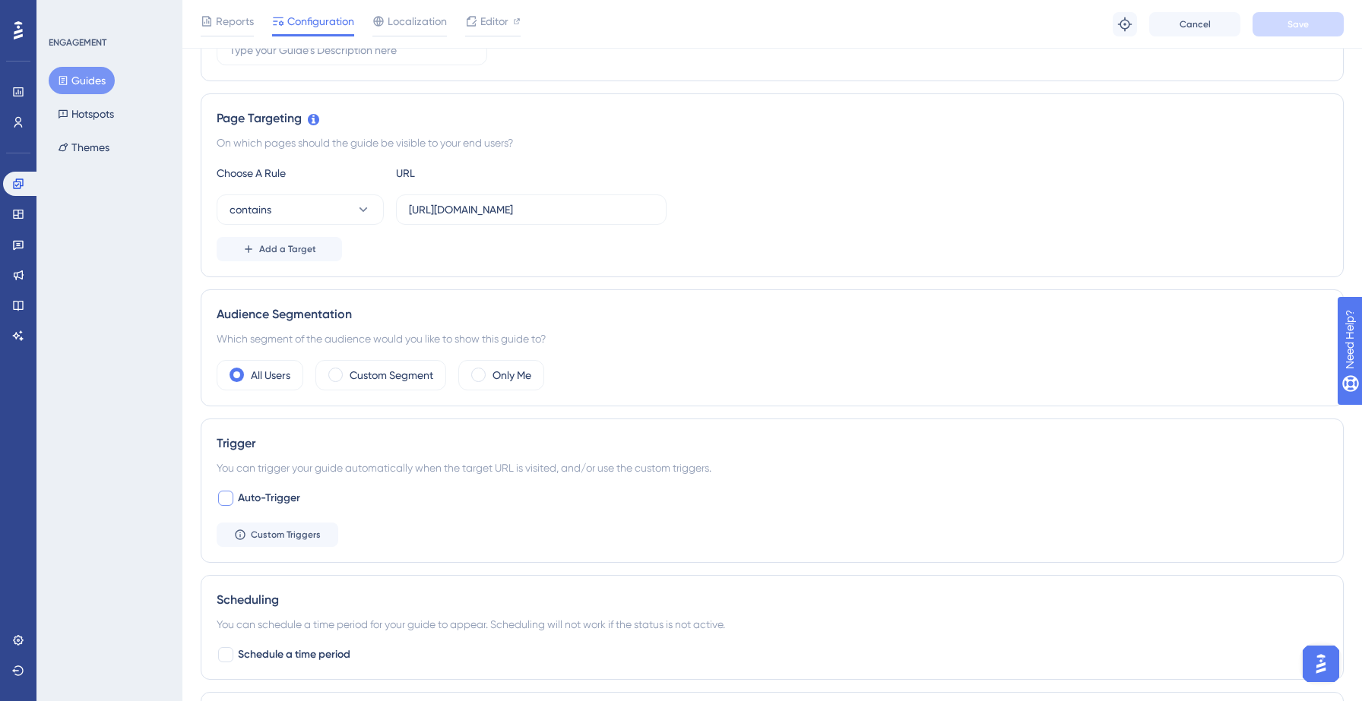
click at [228, 502] on div at bounding box center [225, 498] width 15 height 15
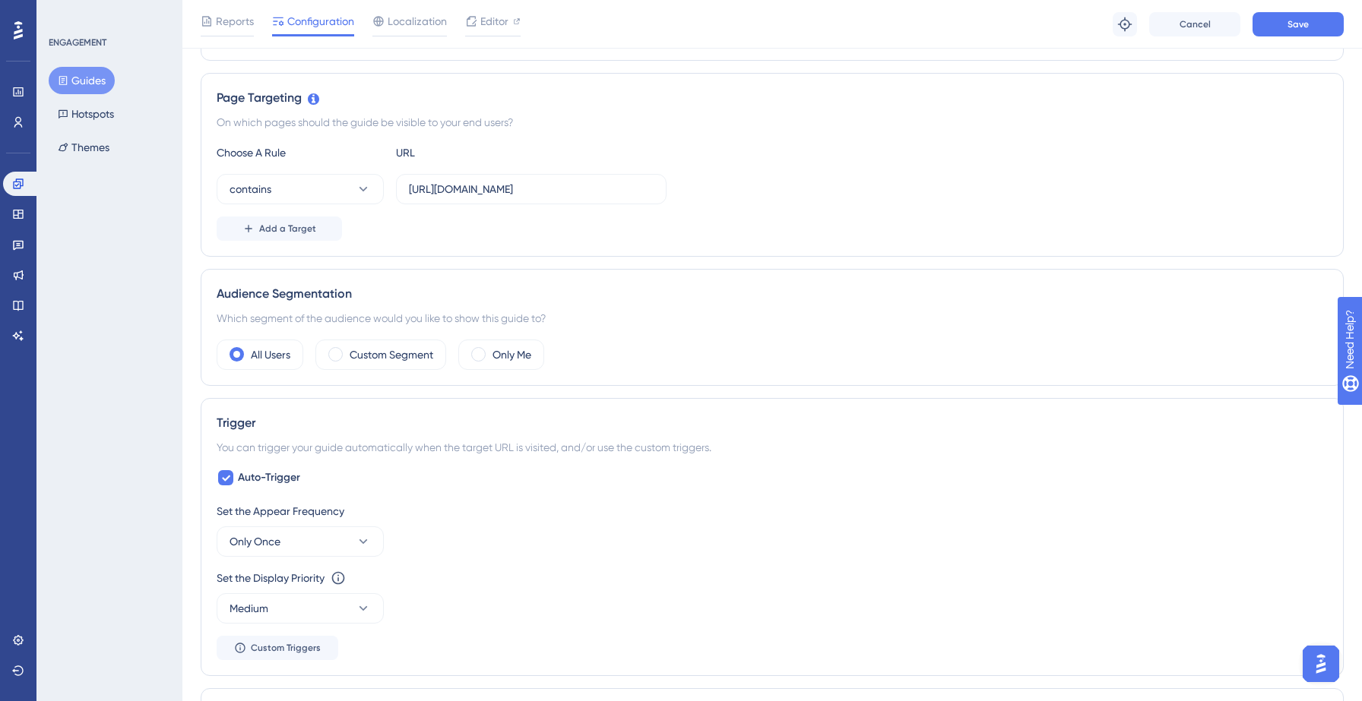
scroll to position [321, 0]
click at [225, 475] on icon at bounding box center [225, 477] width 9 height 12
checkbox input "false"
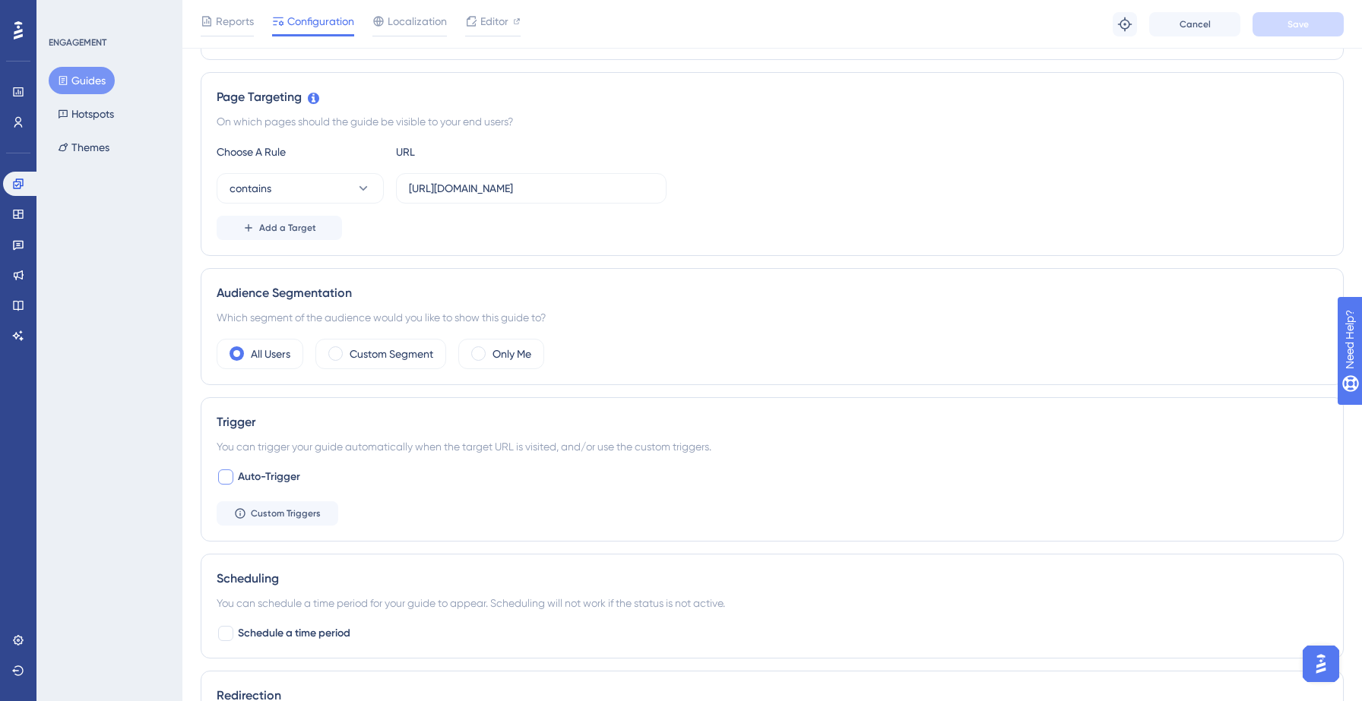
scroll to position [0, 0]
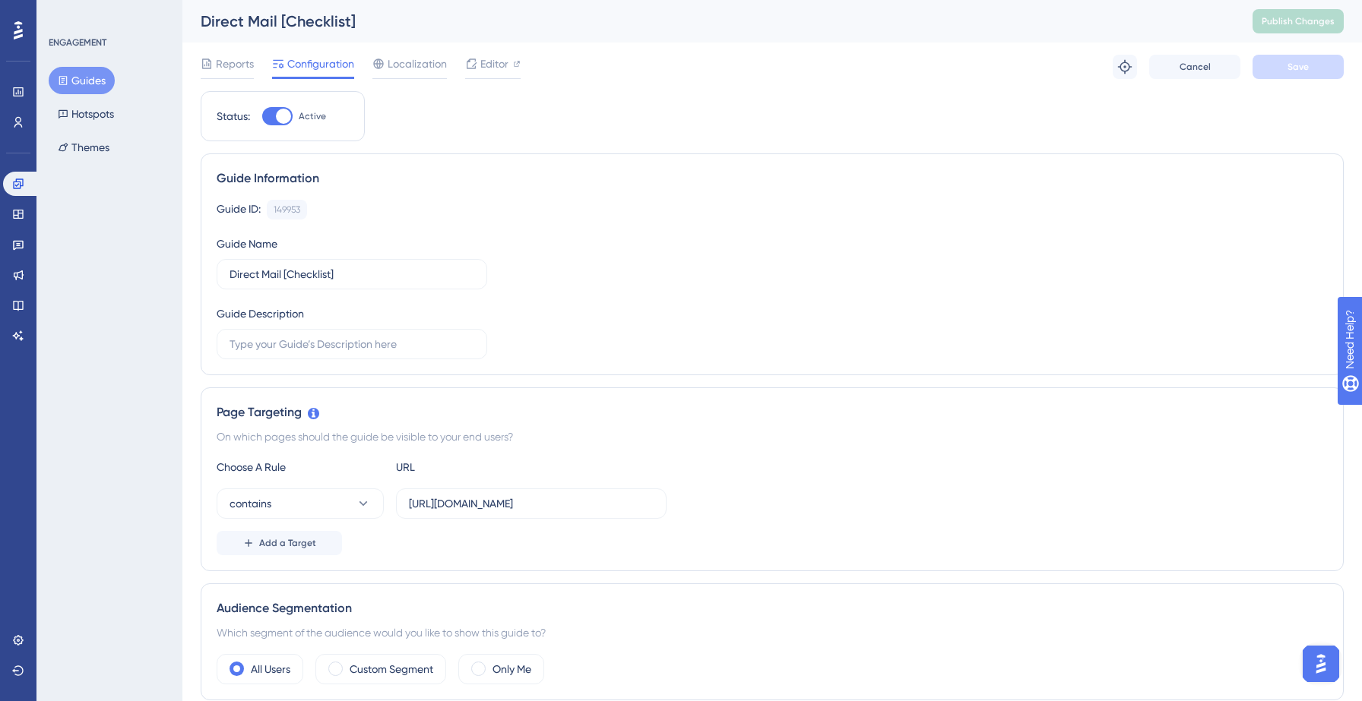
click at [73, 85] on button "Guides" at bounding box center [82, 80] width 66 height 27
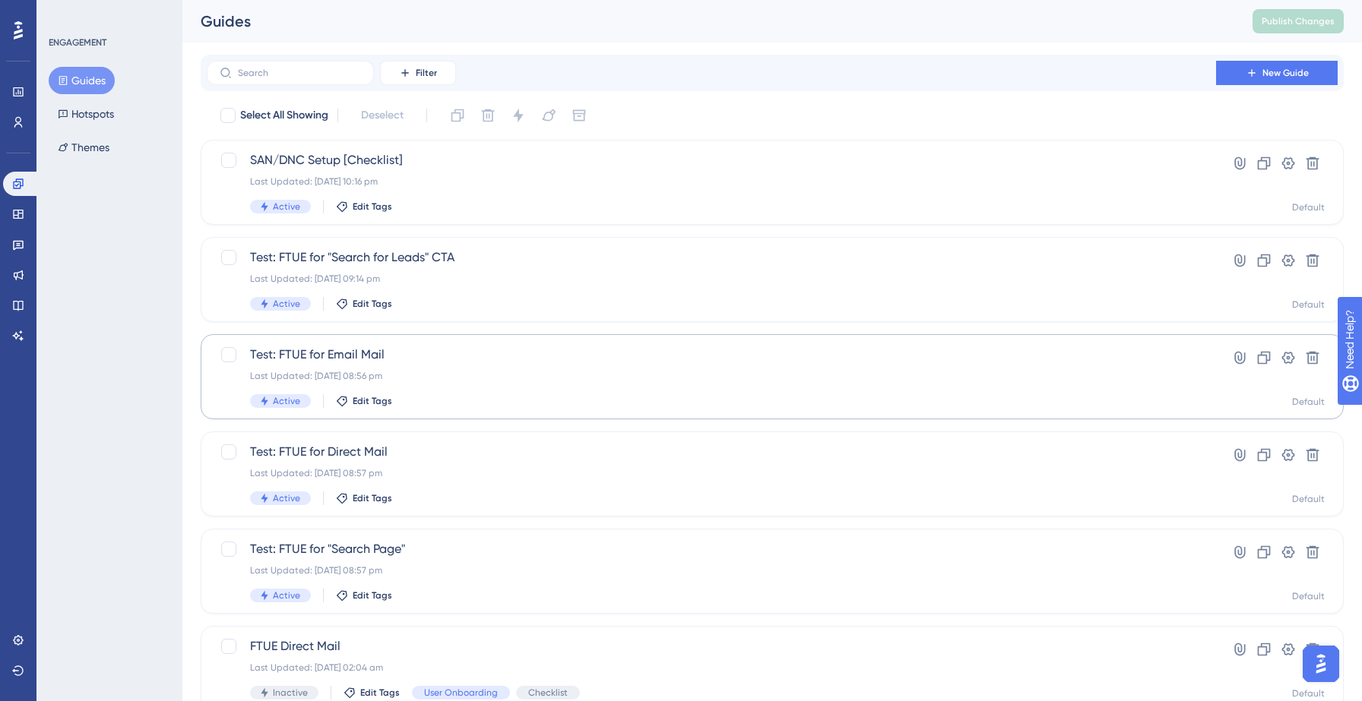
scroll to position [478, 0]
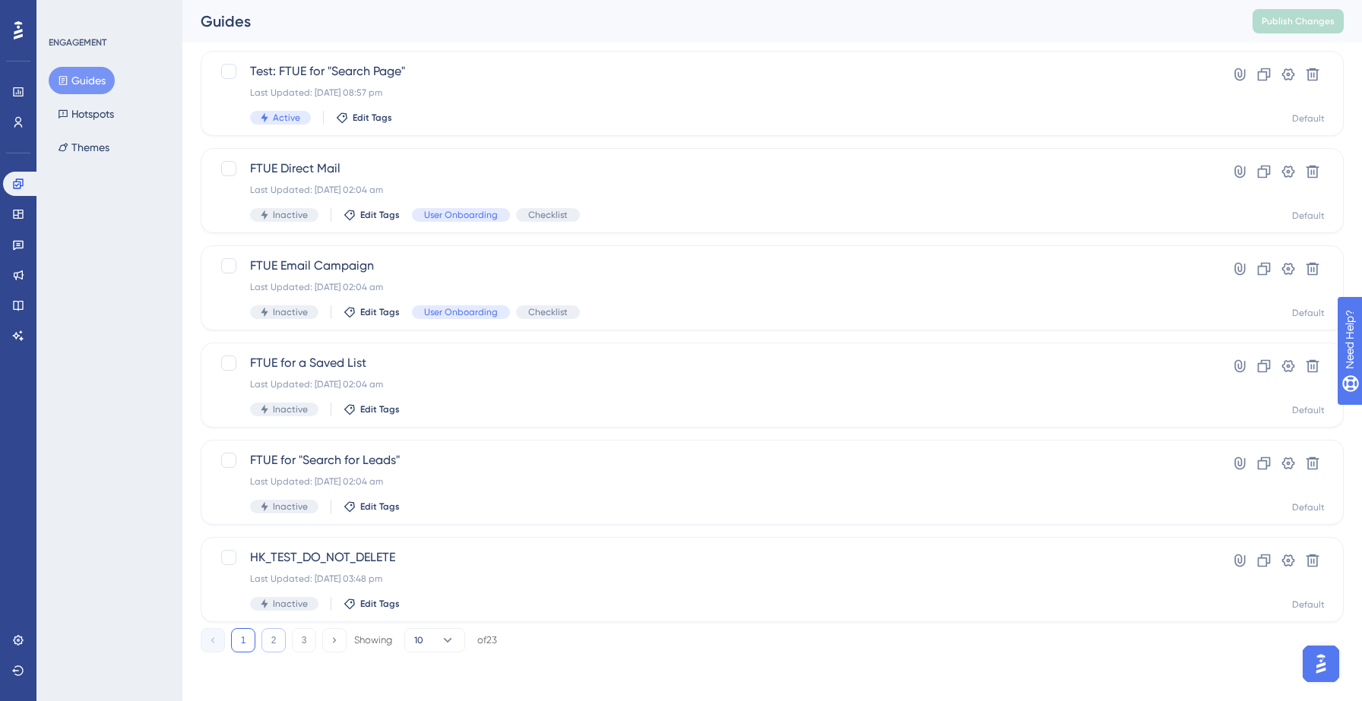
click at [280, 639] on button "2" at bounding box center [273, 640] width 24 height 24
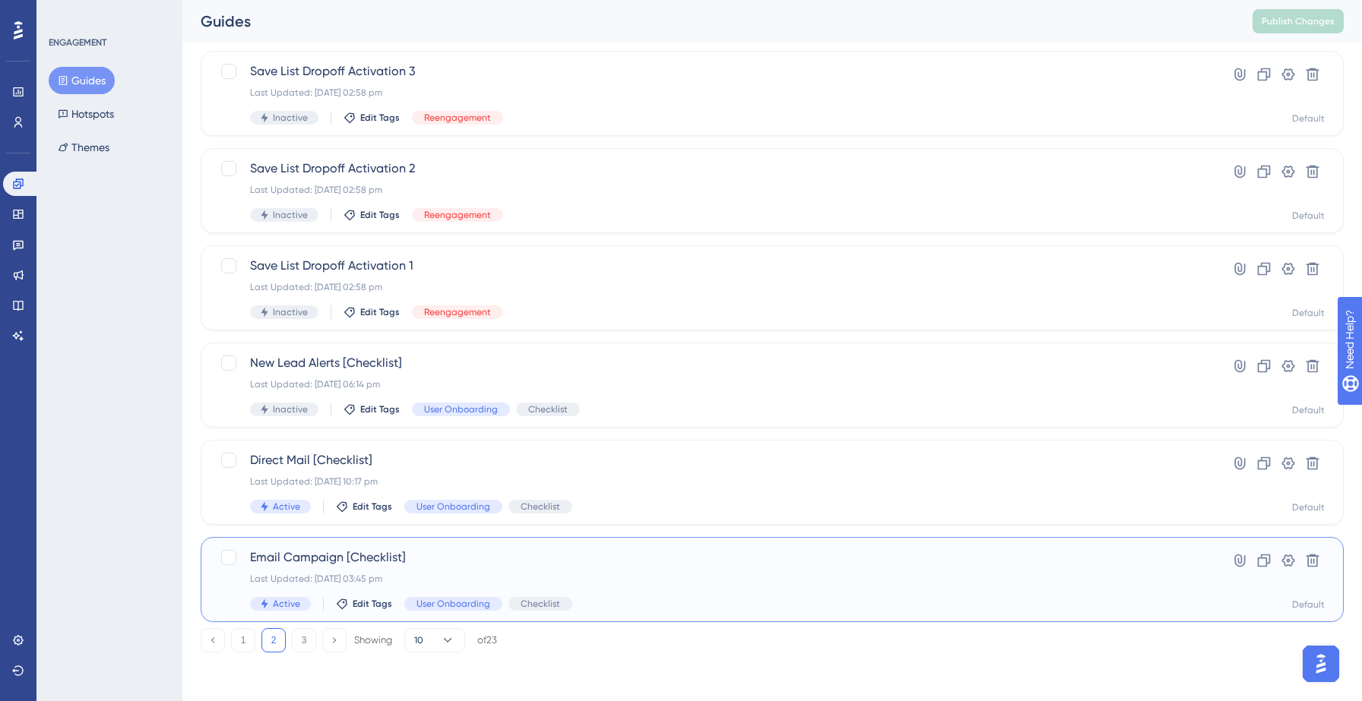
click at [594, 561] on span "Email Campaign [Checklist]" at bounding box center [711, 558] width 923 height 18
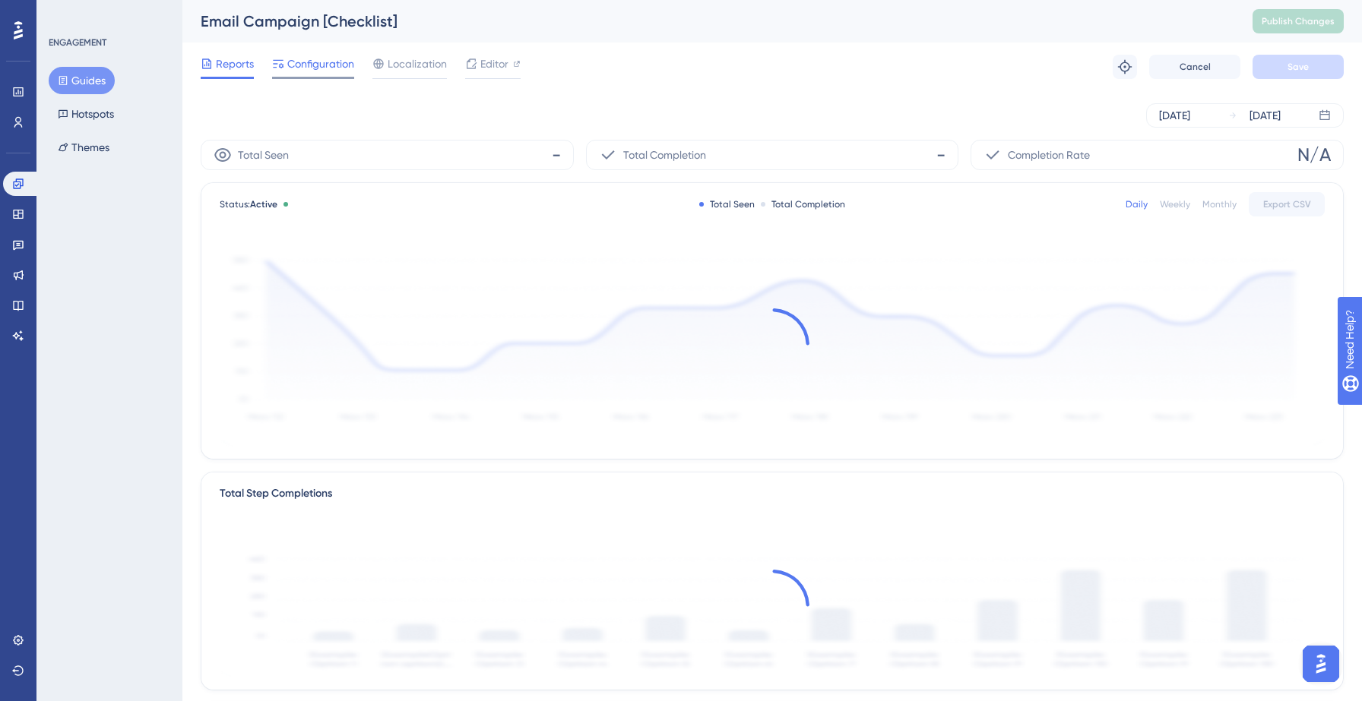
click at [324, 63] on span "Configuration" at bounding box center [320, 64] width 67 height 18
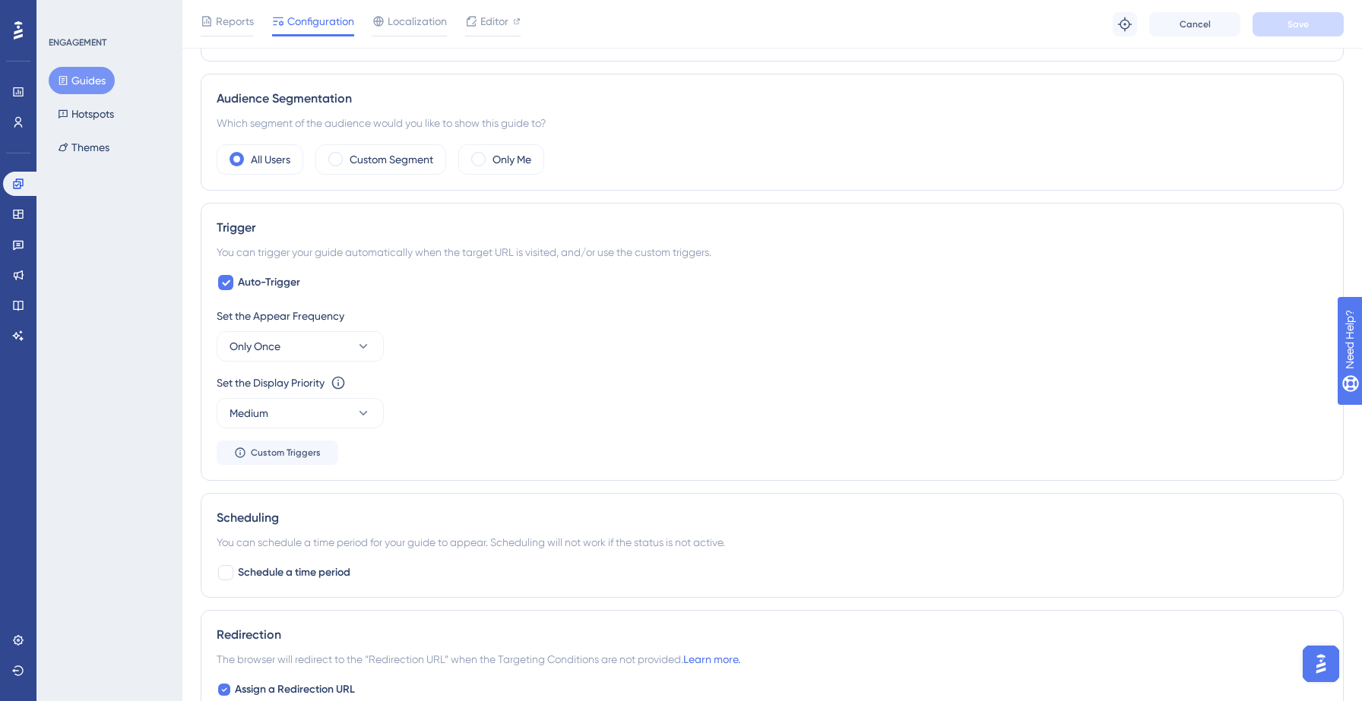
scroll to position [693, 0]
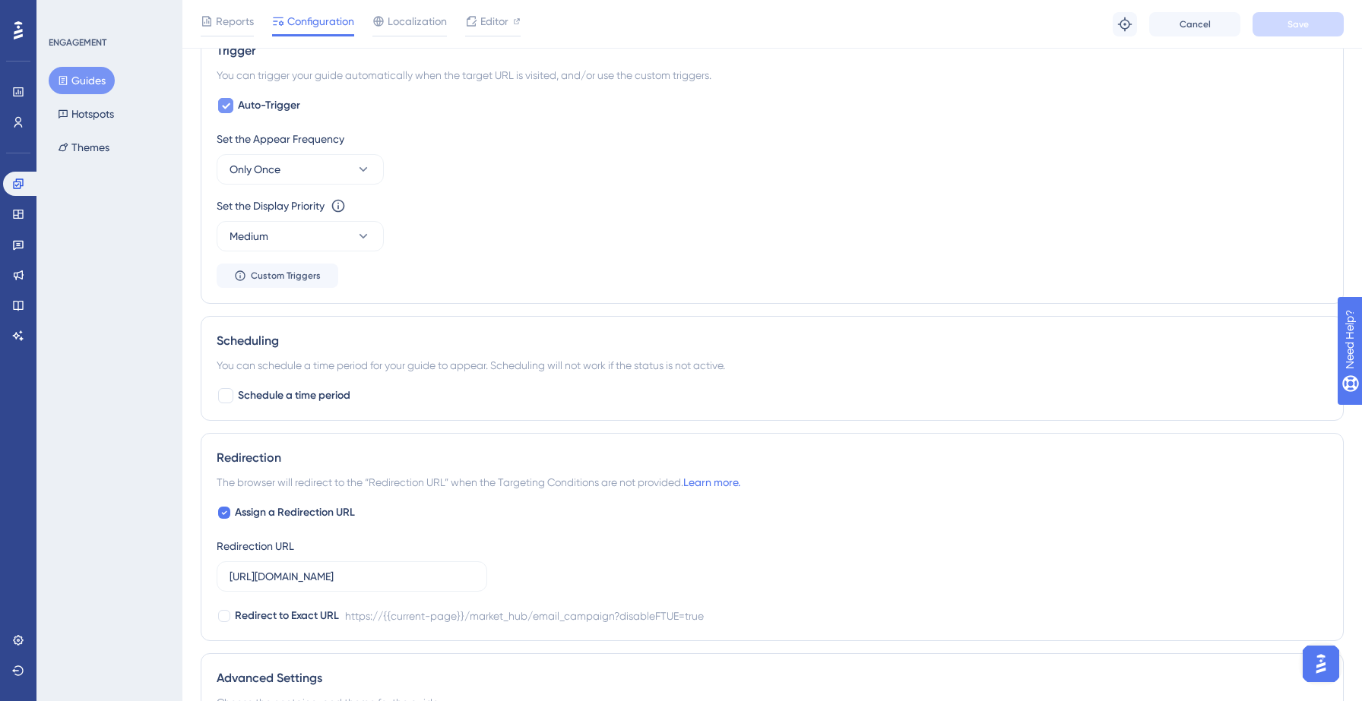
click at [231, 107] on div at bounding box center [225, 105] width 15 height 15
checkbox input "false"
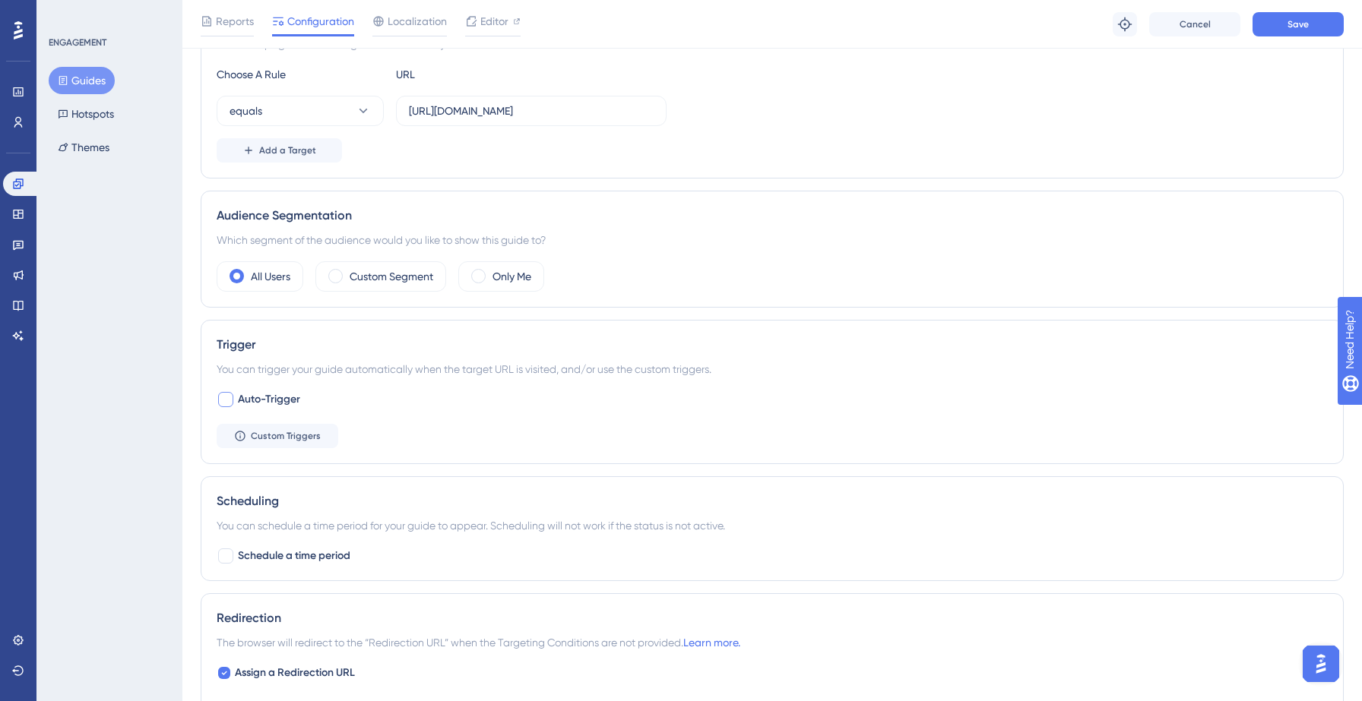
scroll to position [0, 0]
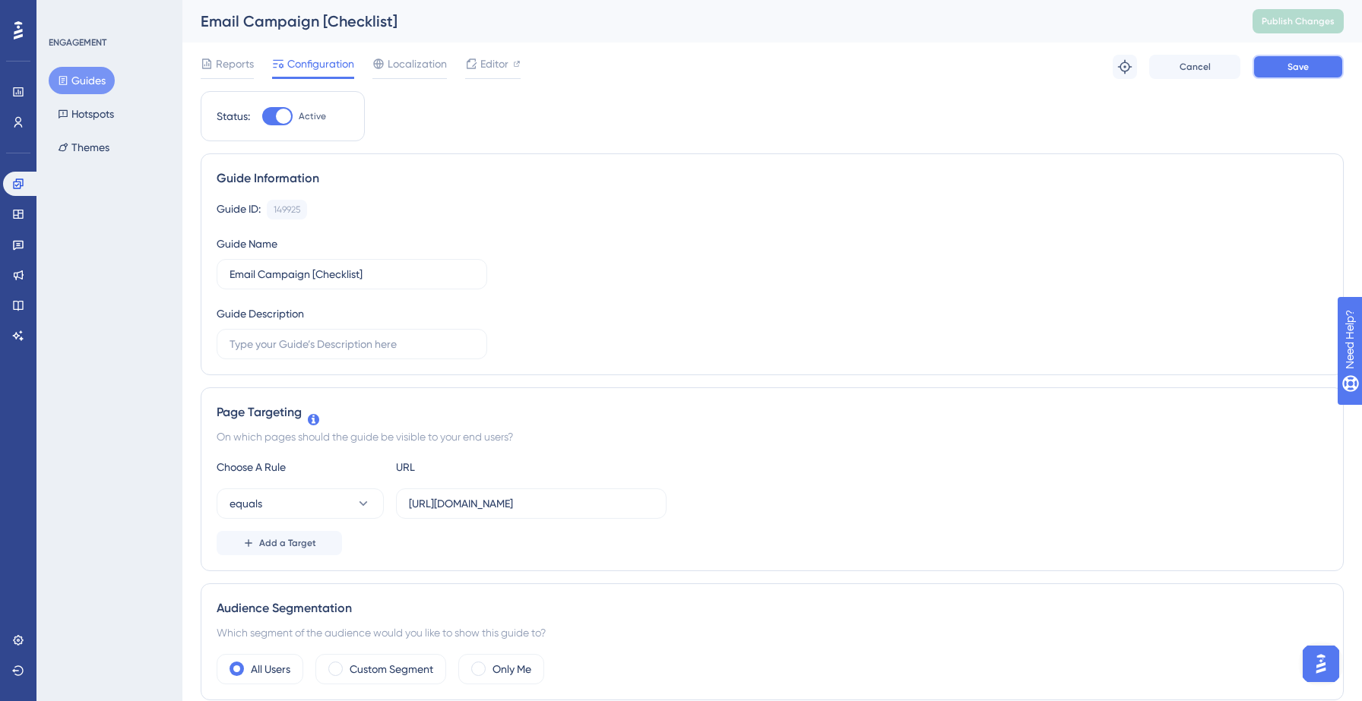
click at [1268, 72] on button "Save" at bounding box center [1297, 67] width 91 height 24
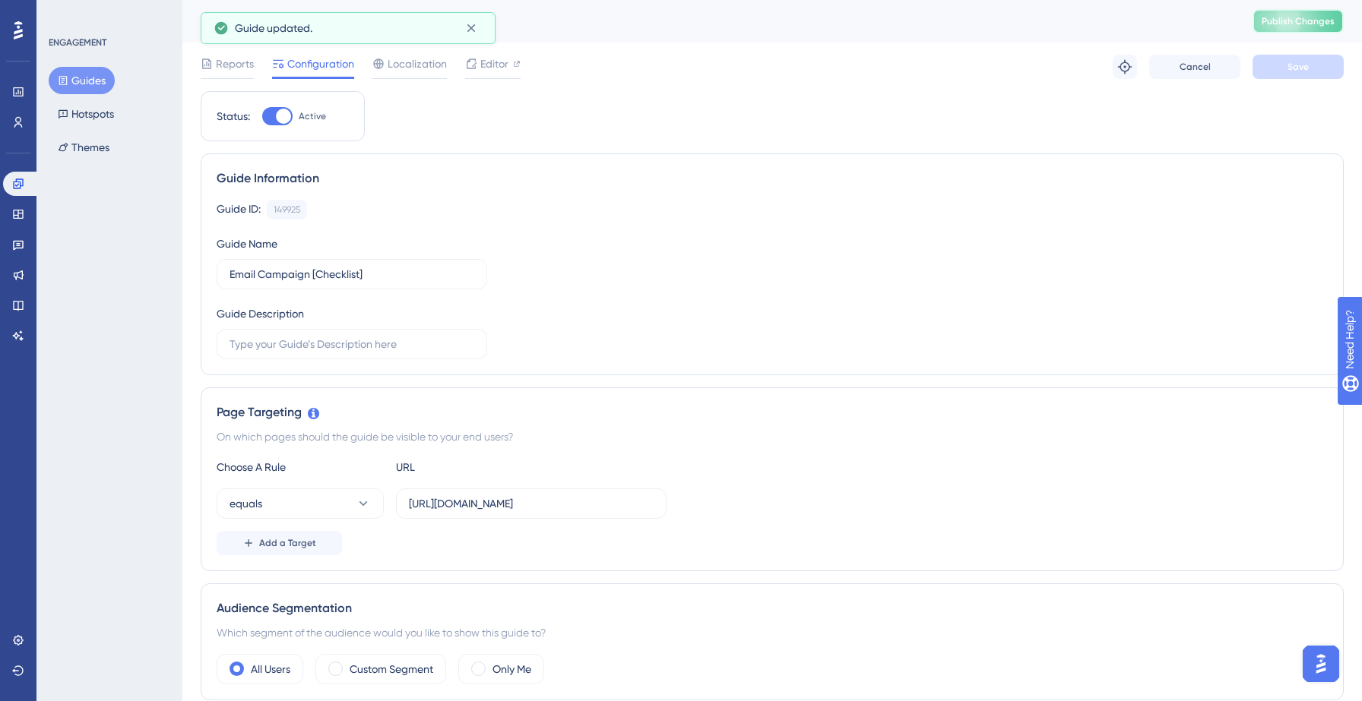
click at [1275, 24] on span "Publish Changes" at bounding box center [1298, 21] width 73 height 12
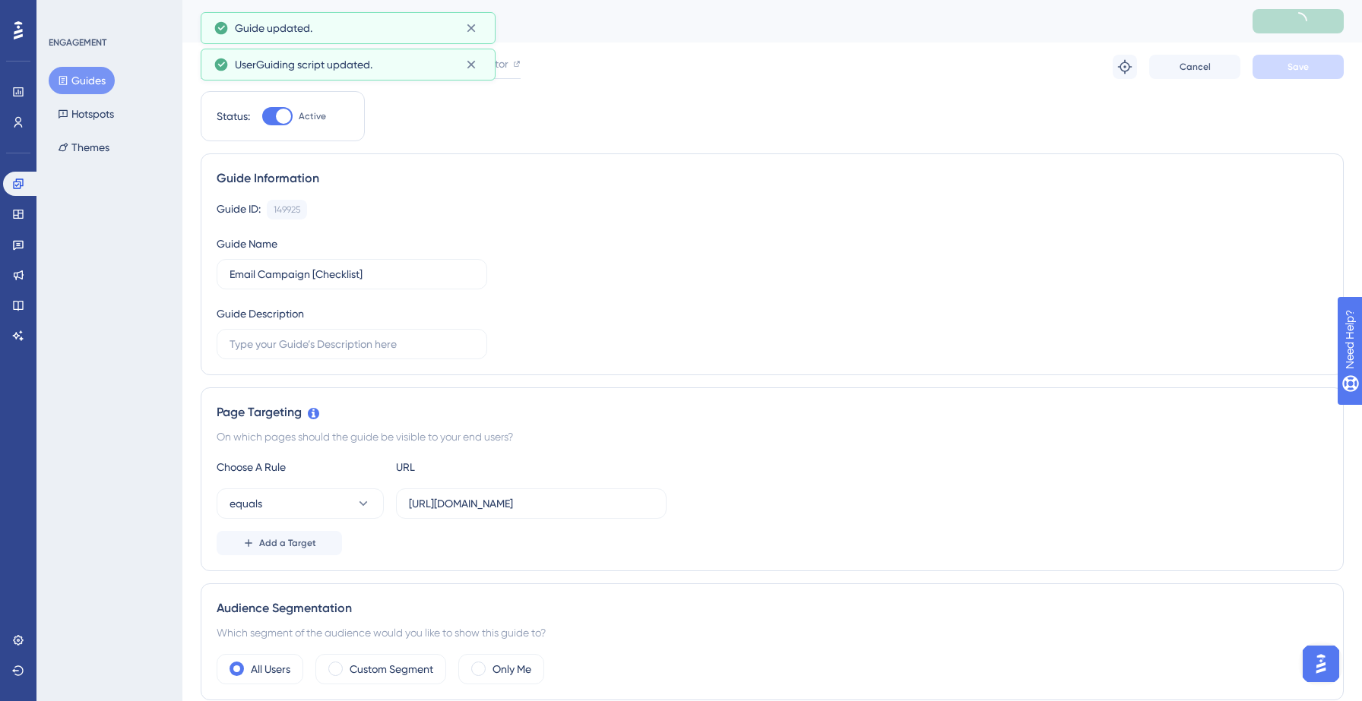
click at [91, 82] on button "Guides" at bounding box center [82, 80] width 66 height 27
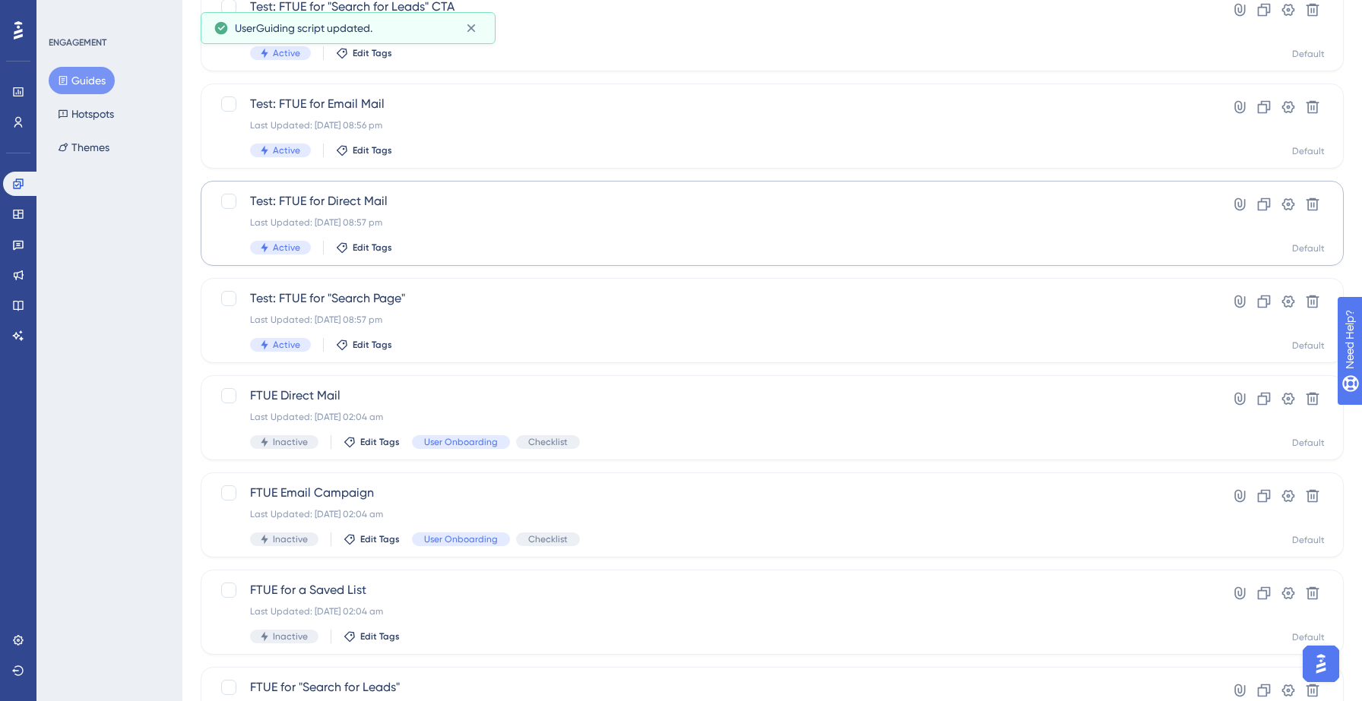
scroll to position [478, 0]
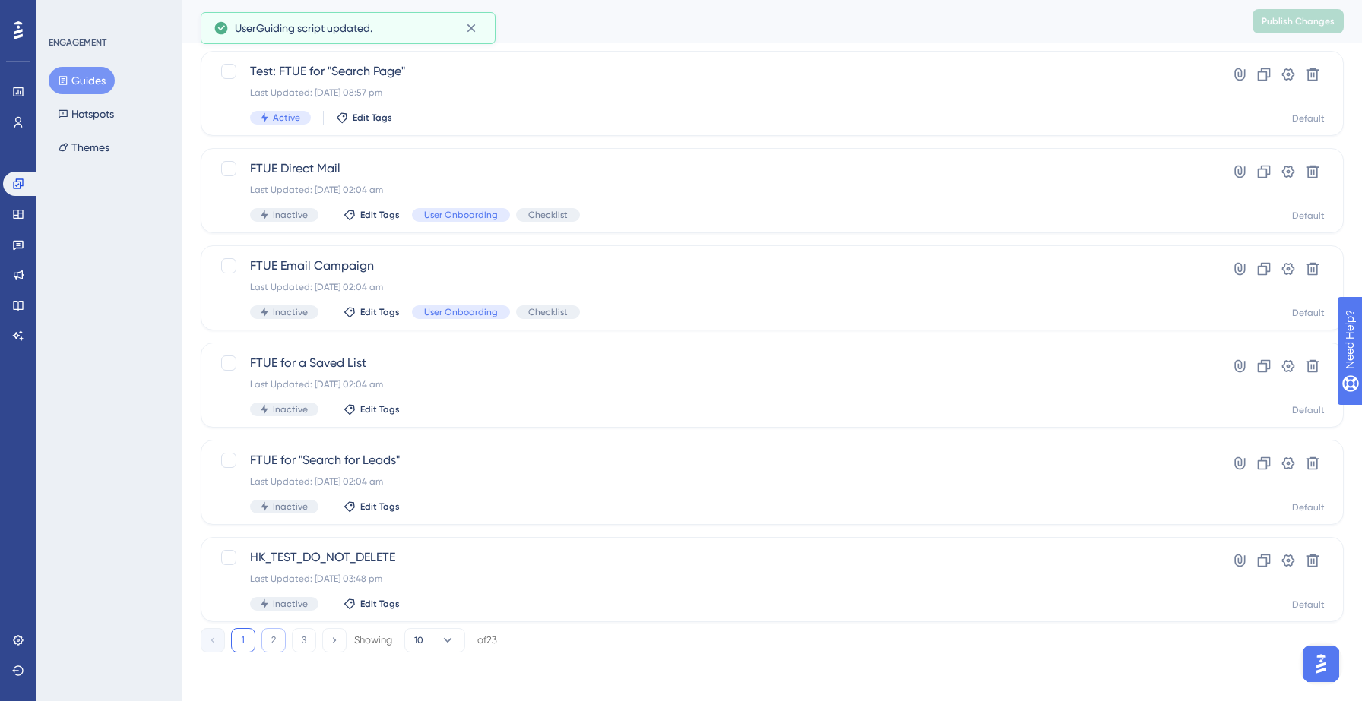
click at [274, 644] on button "2" at bounding box center [273, 640] width 24 height 24
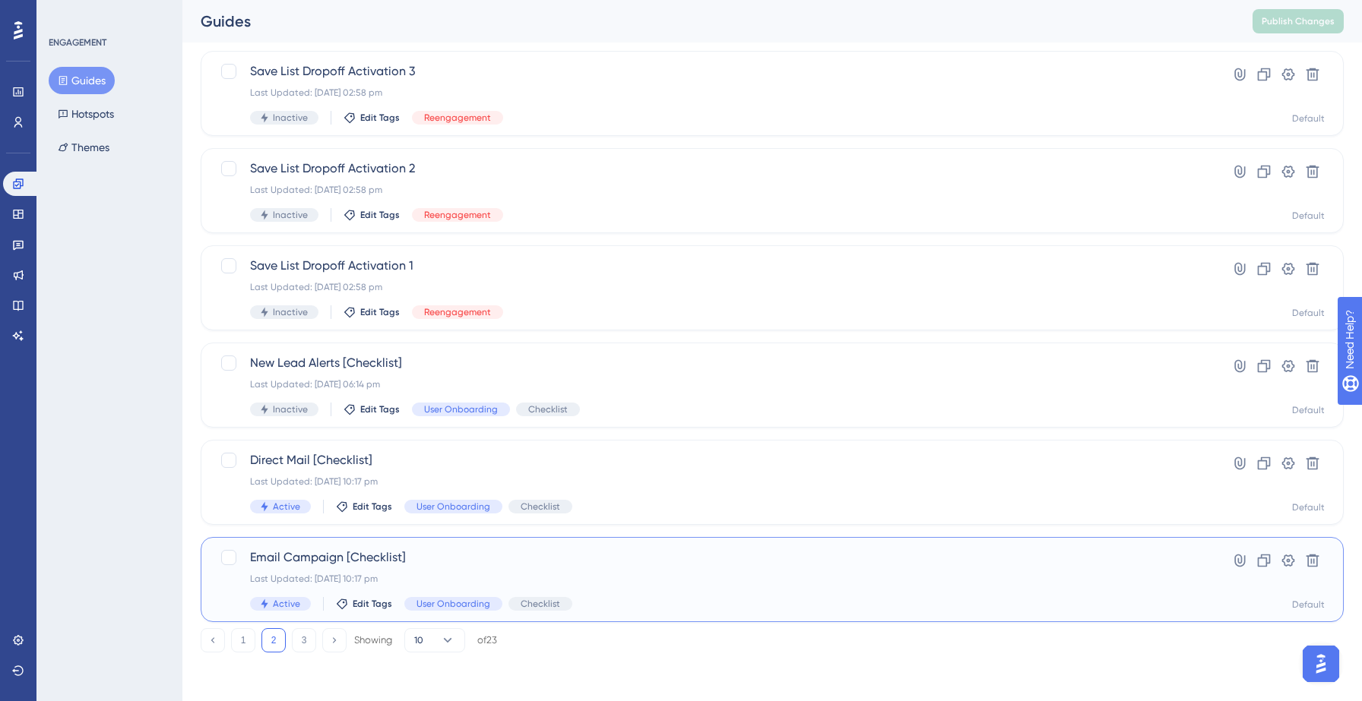
click at [467, 571] on div "Email Campaign [Checklist] Last Updated: 14 Sept 2025 10:17 pm Active Edit Tags…" at bounding box center [711, 580] width 923 height 62
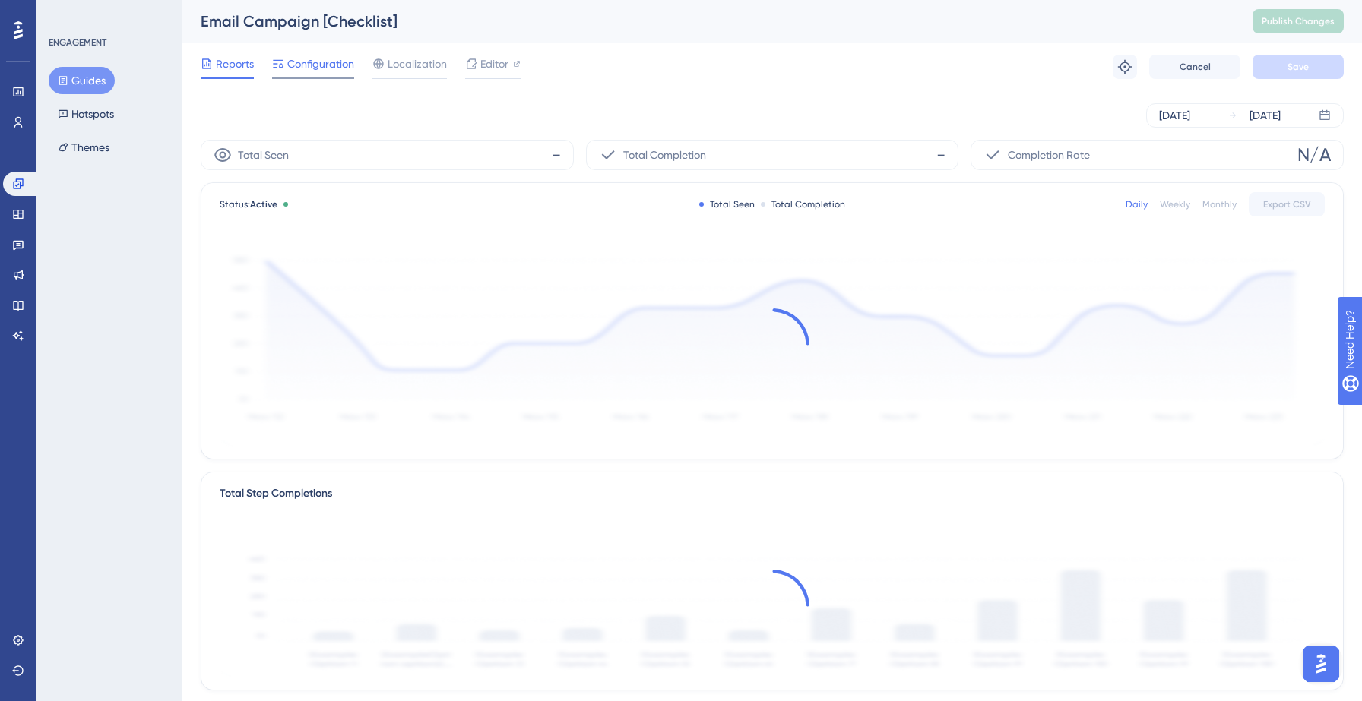
click at [306, 78] on div at bounding box center [313, 78] width 82 height 2
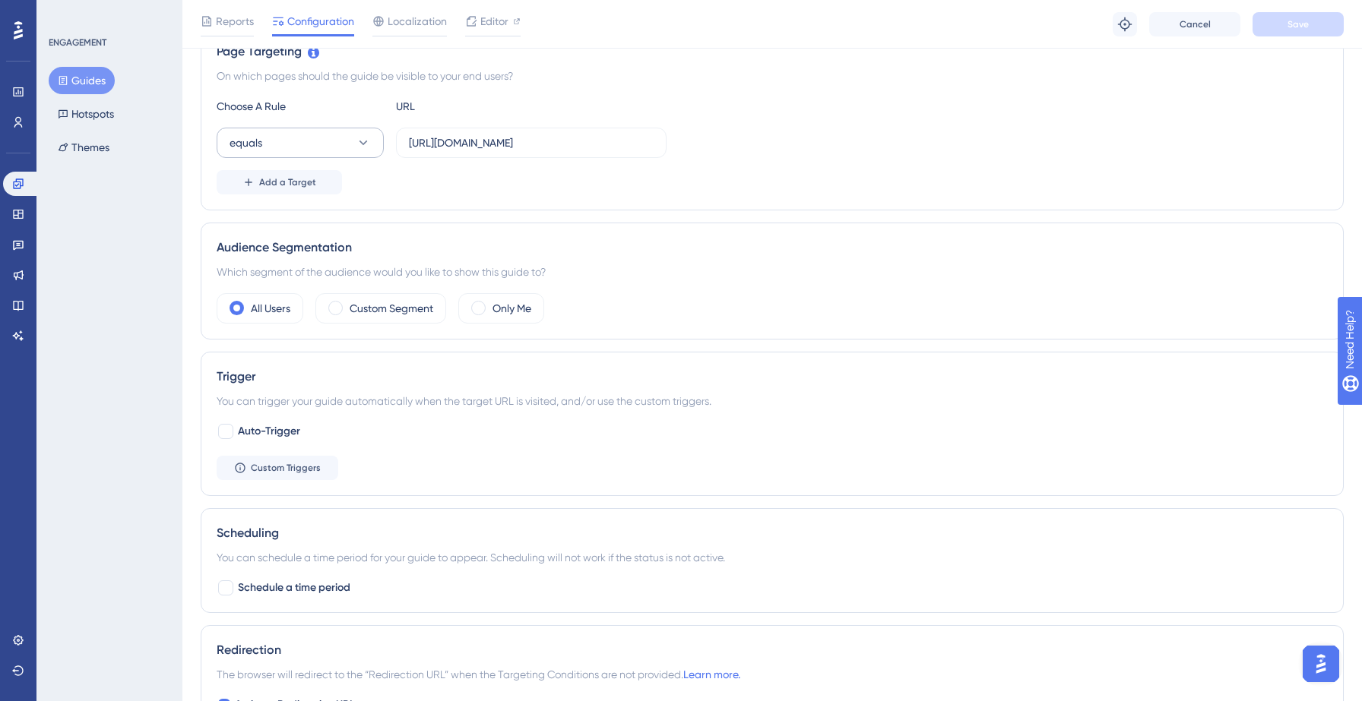
scroll to position [372, 0]
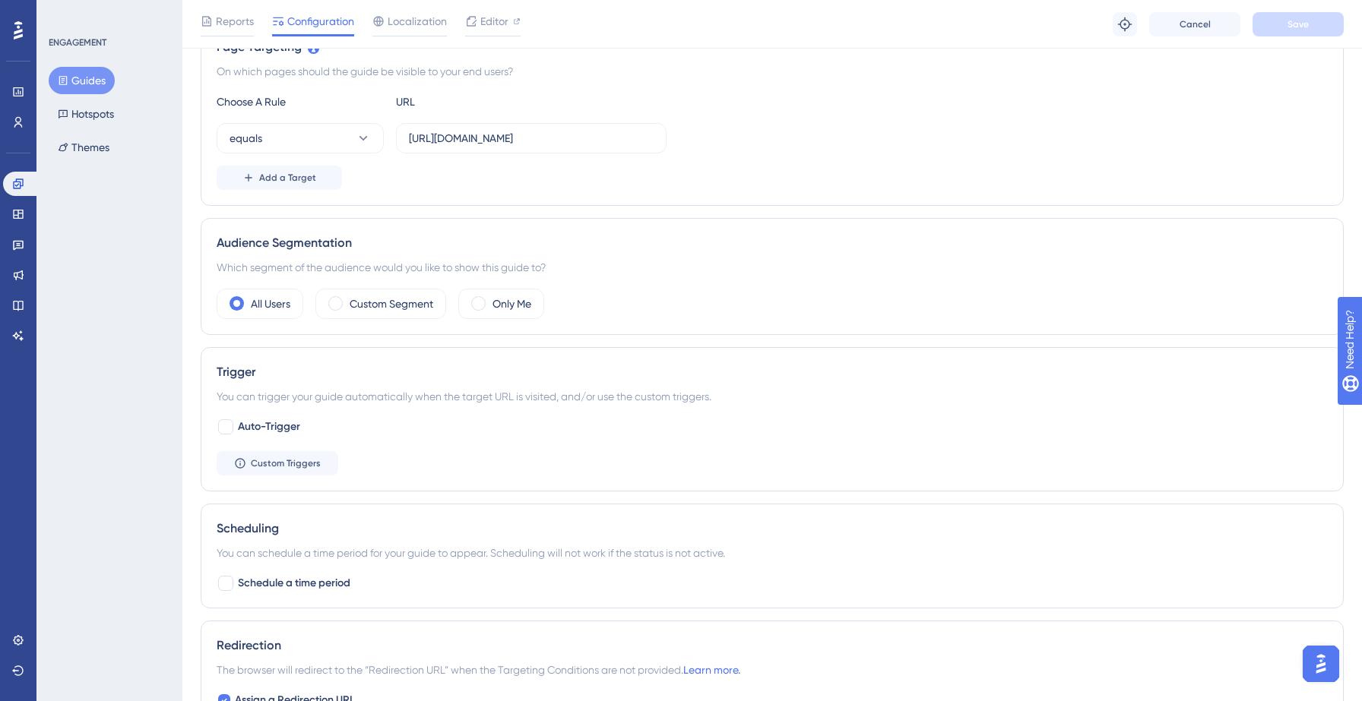
click at [75, 81] on button "Guides" at bounding box center [82, 80] width 66 height 27
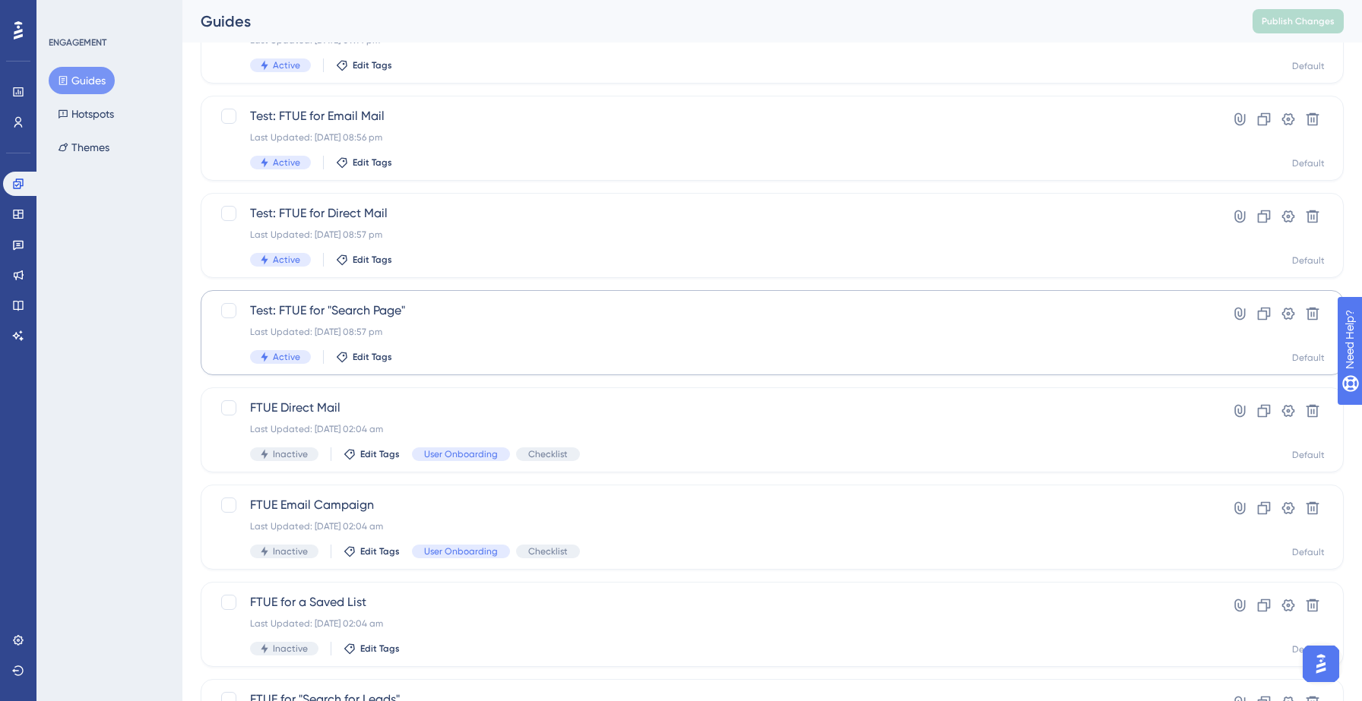
scroll to position [478, 0]
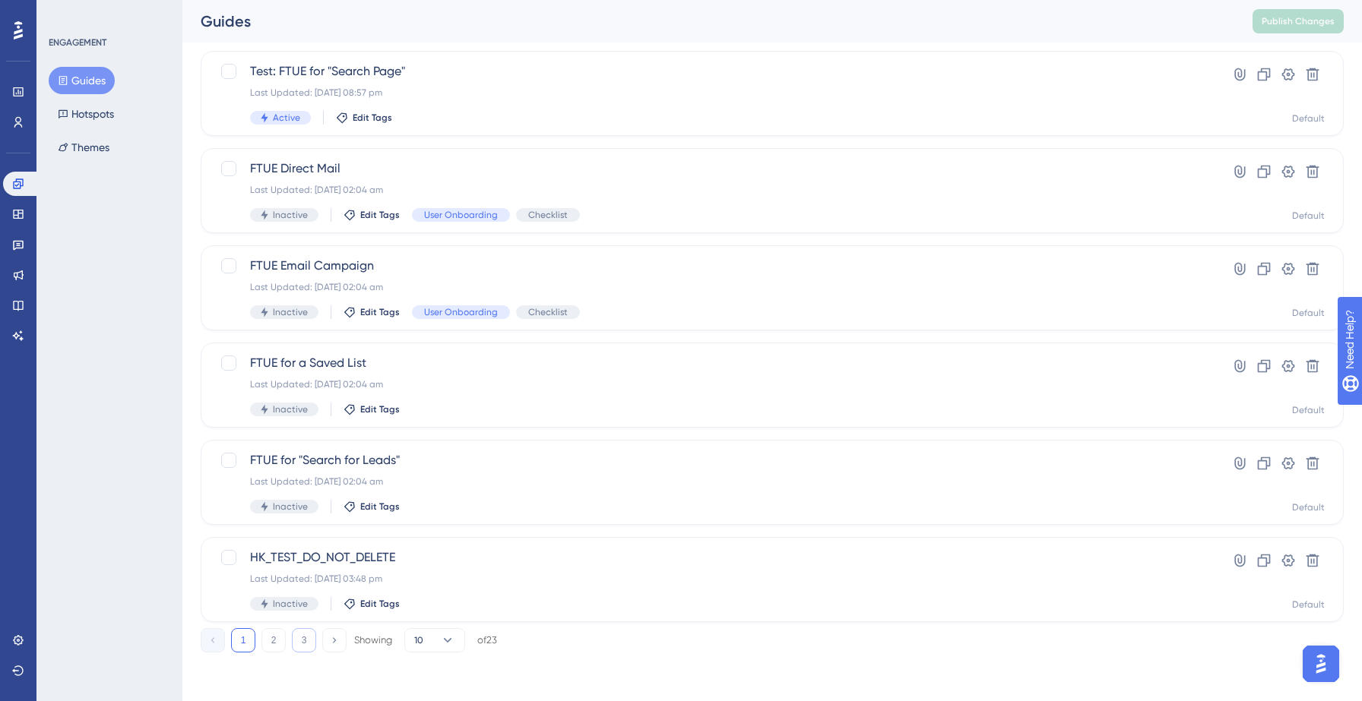
click at [298, 641] on button "3" at bounding box center [304, 640] width 24 height 24
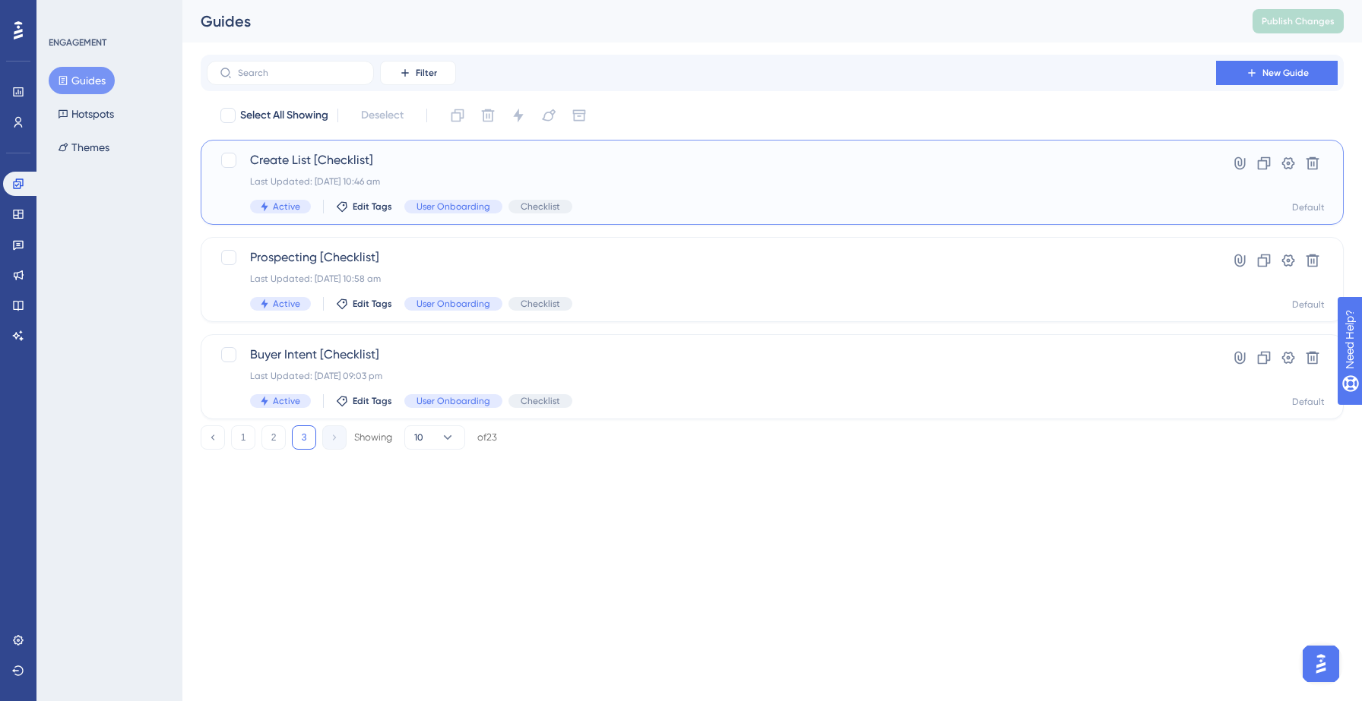
click at [631, 188] on div "Create List [Checklist] Last Updated: 13 Sept 2025 10:46 am Active Edit Tags Us…" at bounding box center [711, 182] width 923 height 62
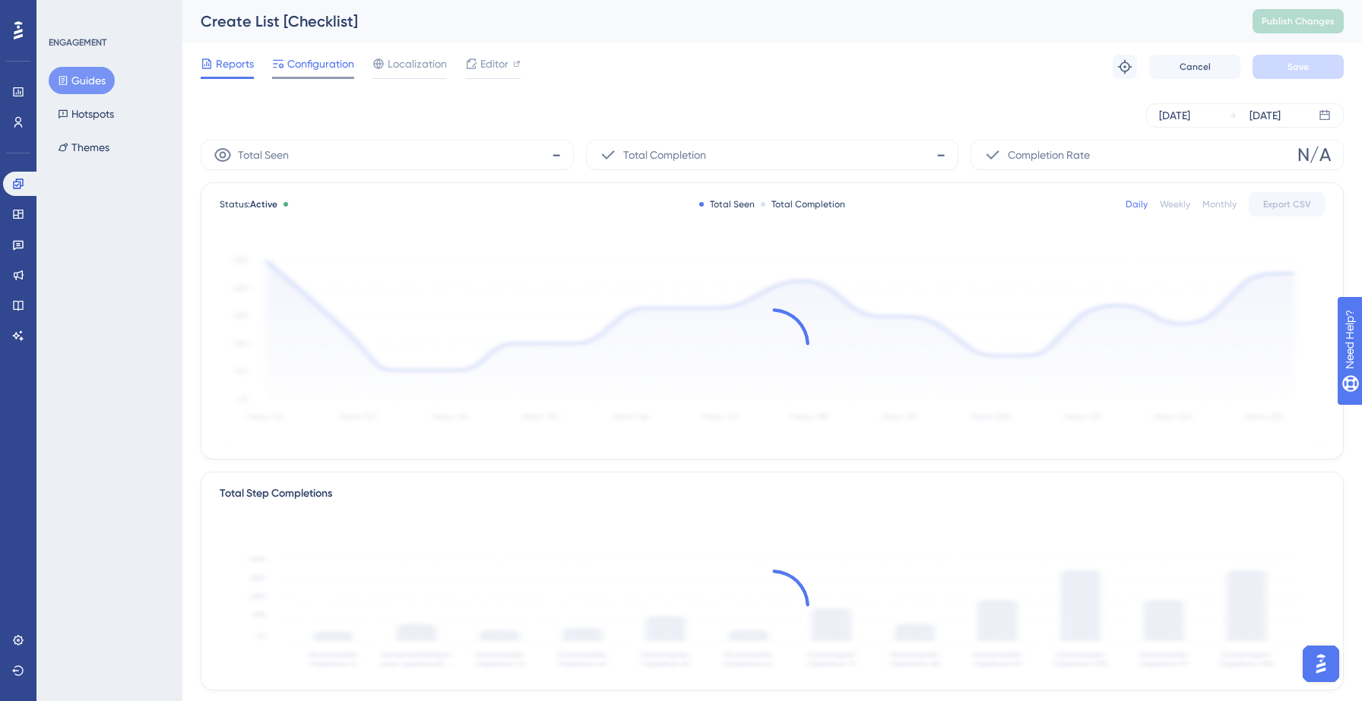
click at [333, 69] on span "Configuration" at bounding box center [320, 64] width 67 height 18
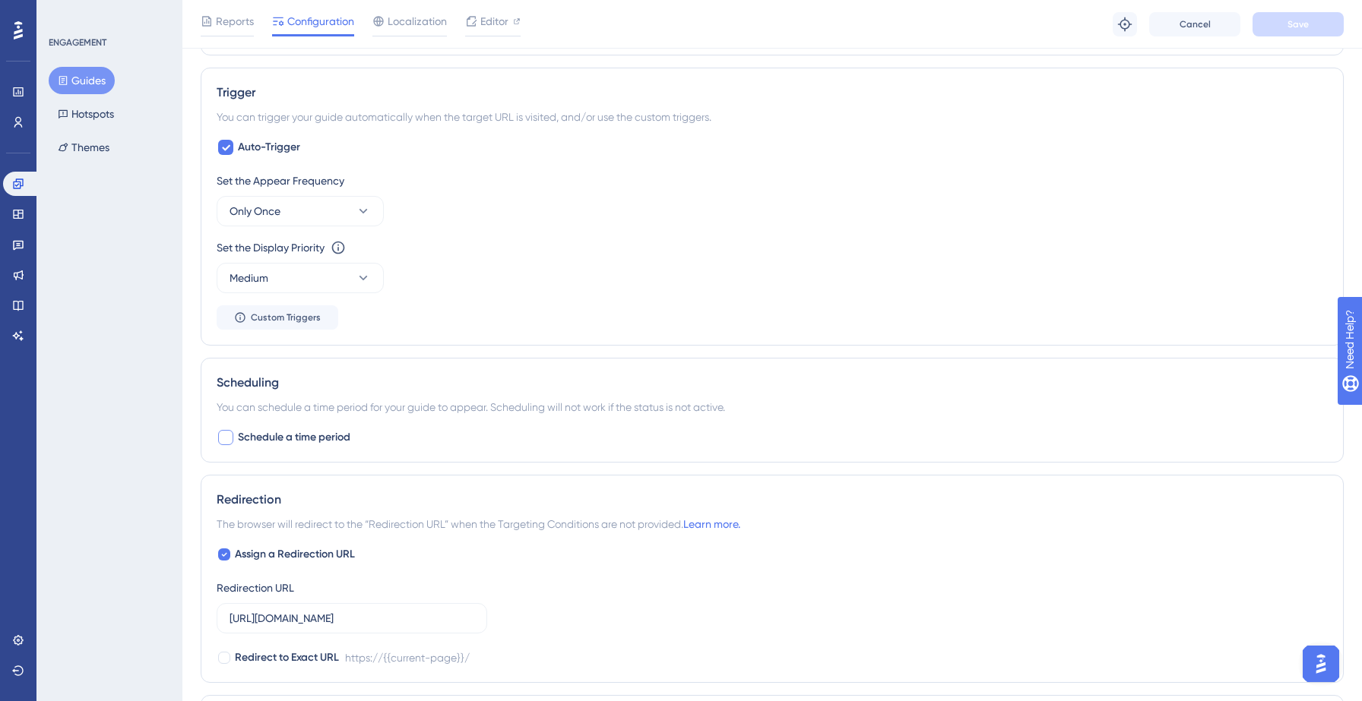
scroll to position [649, 0]
click at [229, 147] on icon at bounding box center [226, 150] width 8 height 6
checkbox input "false"
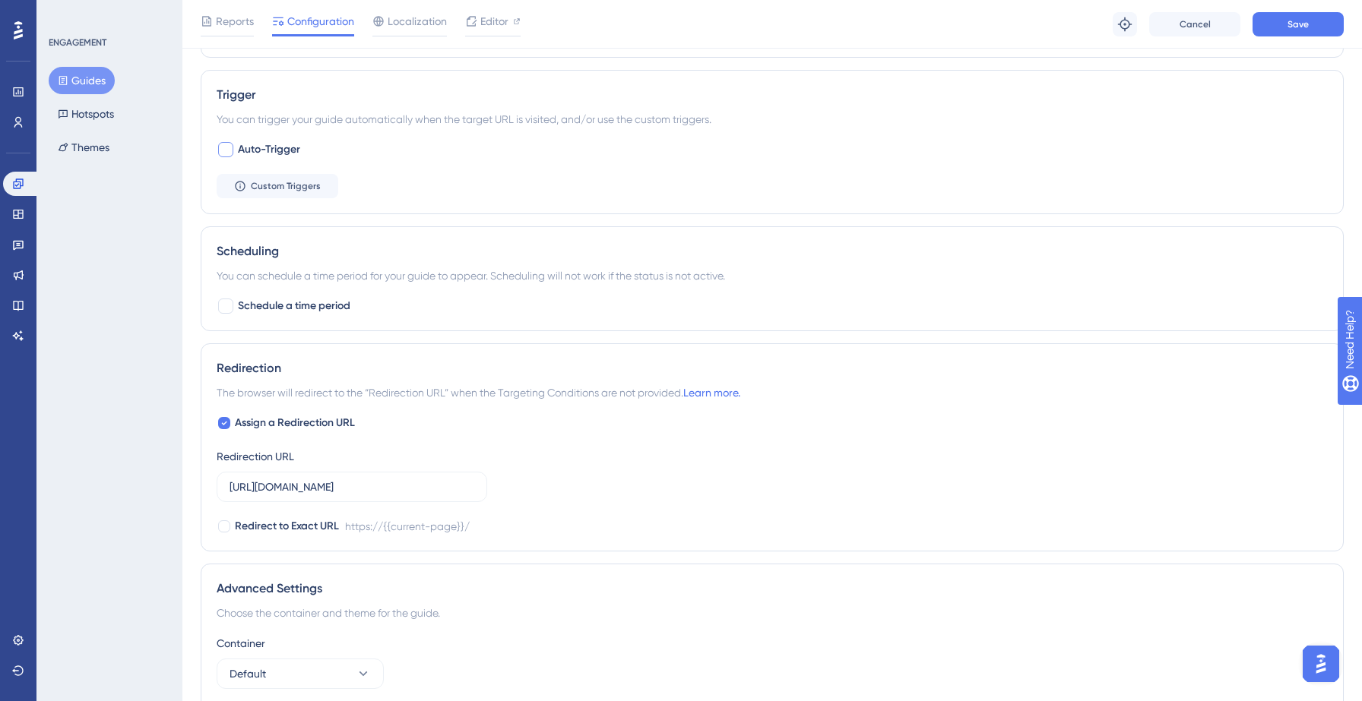
scroll to position [0, 0]
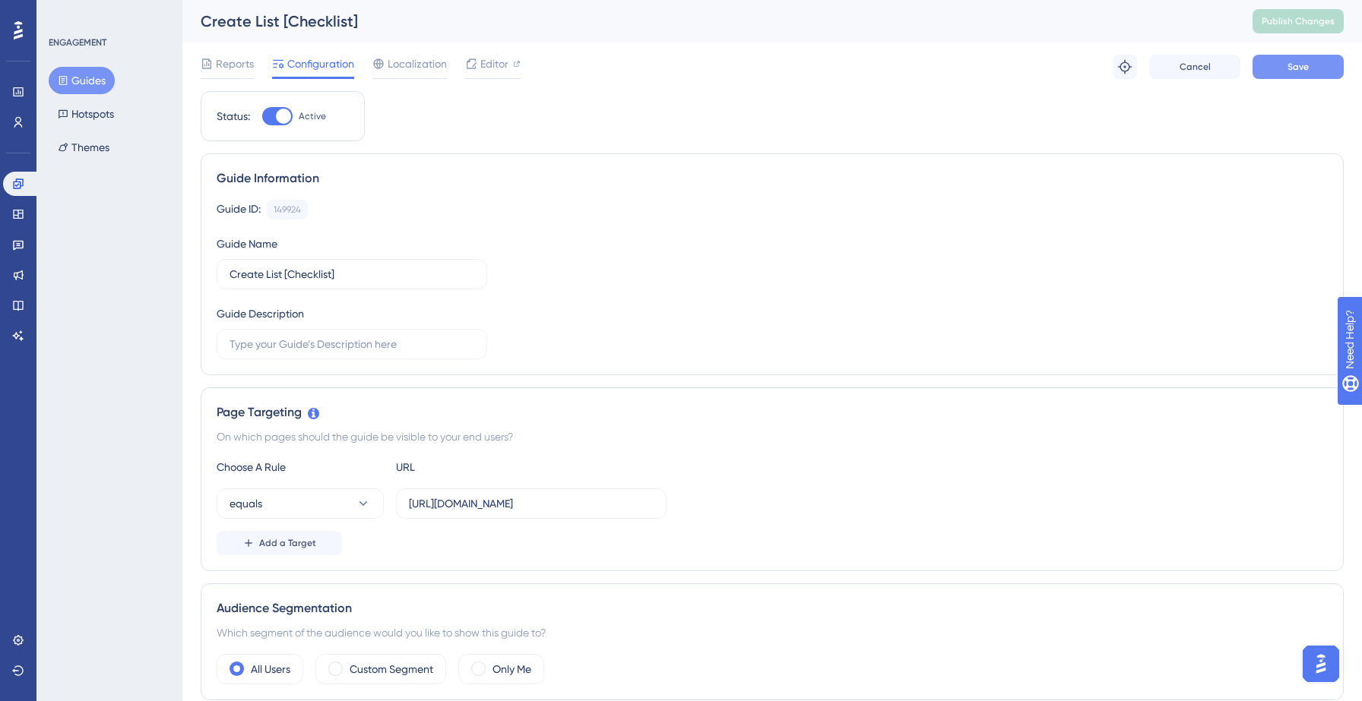
click at [1284, 75] on button "Save" at bounding box center [1297, 67] width 91 height 24
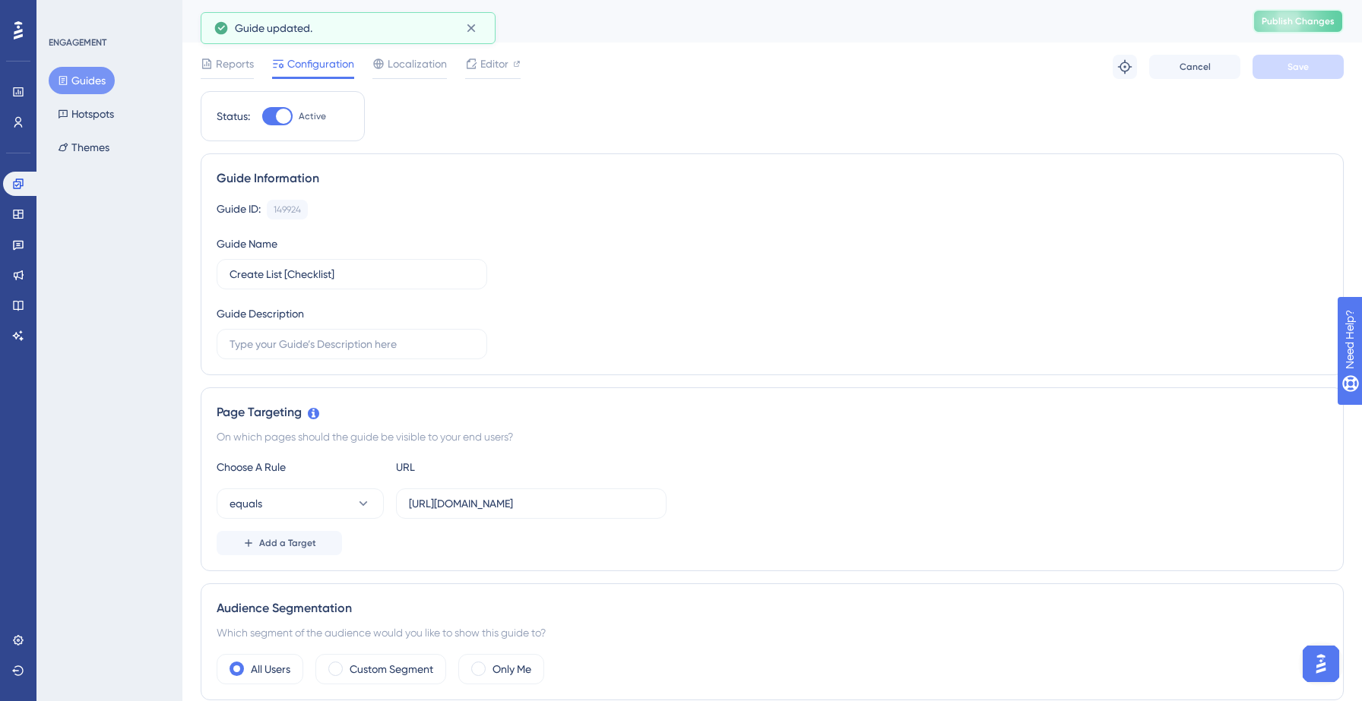
click at [1309, 23] on span "Publish Changes" at bounding box center [1298, 21] width 73 height 12
click at [88, 73] on button "Guides" at bounding box center [82, 80] width 66 height 27
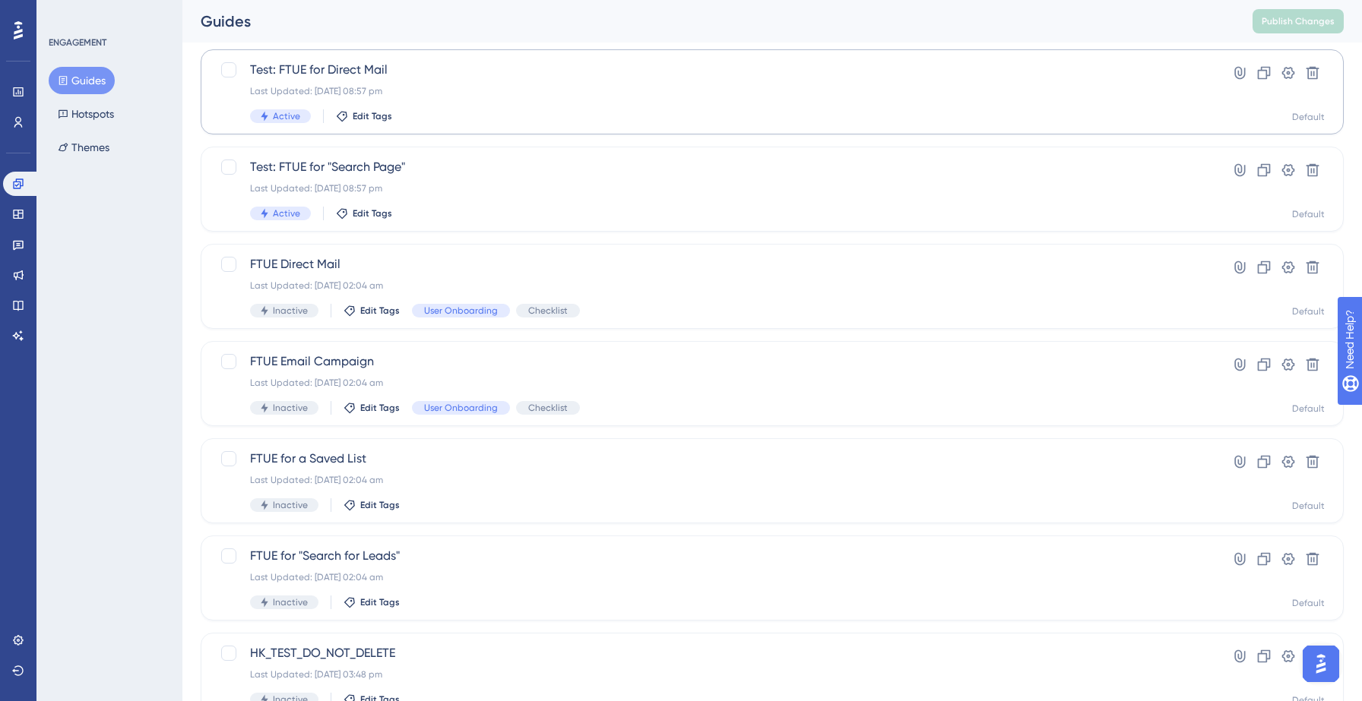
scroll to position [478, 0]
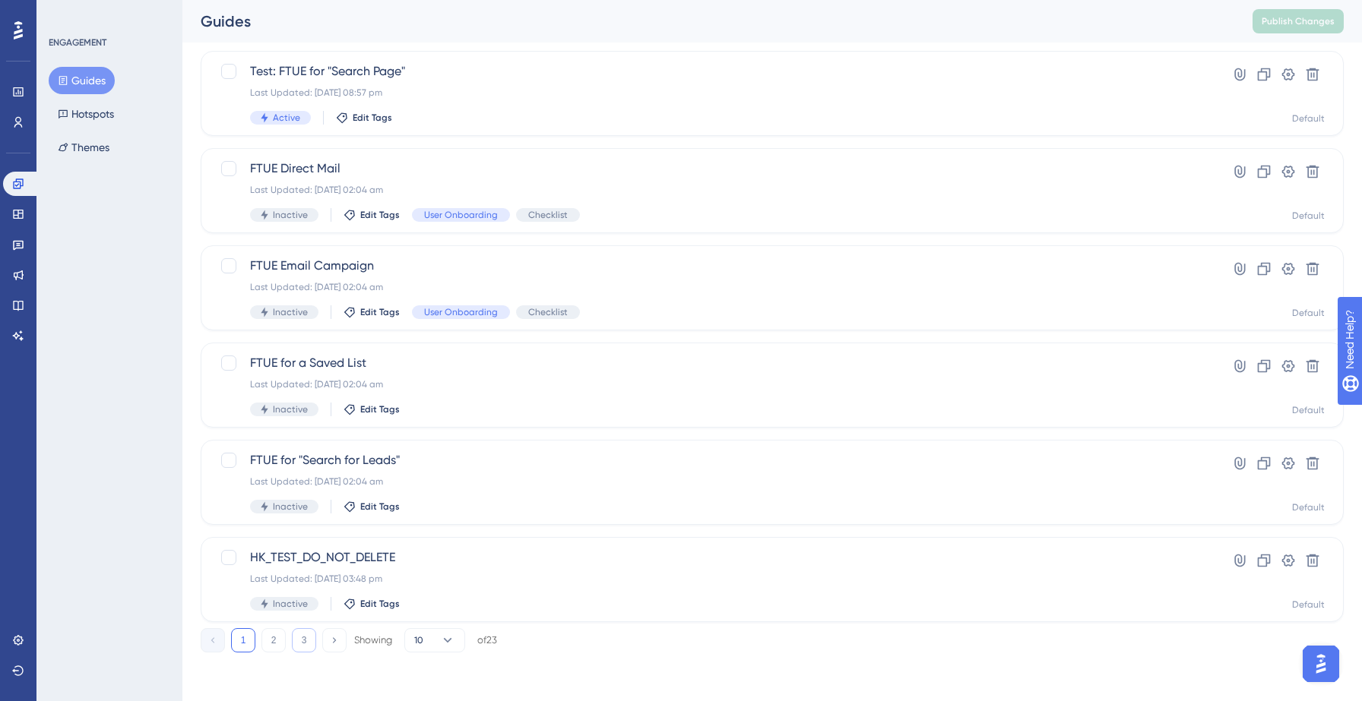
click at [309, 632] on button "3" at bounding box center [304, 640] width 24 height 24
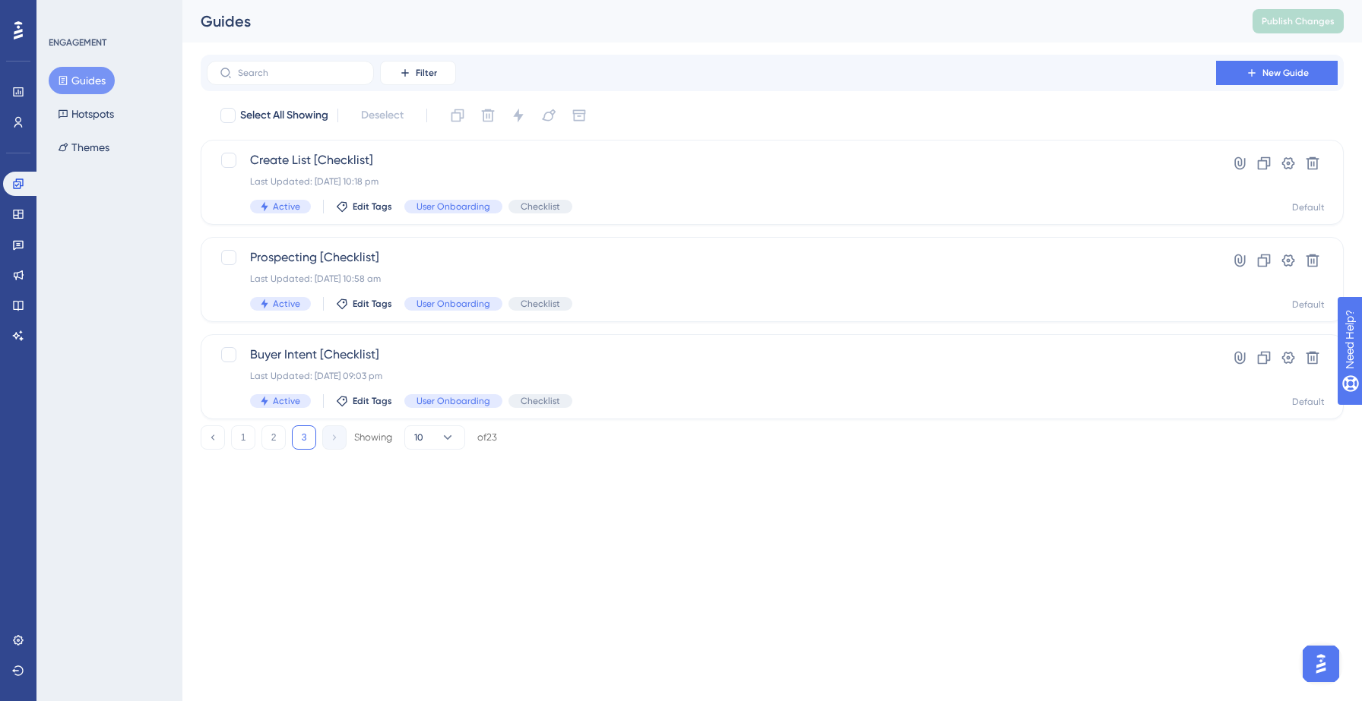
scroll to position [0, 0]
click at [646, 267] on div "Prospecting [Checklist] Last Updated: 13 Sept 2025 10:58 am Active Edit Tags Us…" at bounding box center [711, 280] width 923 height 62
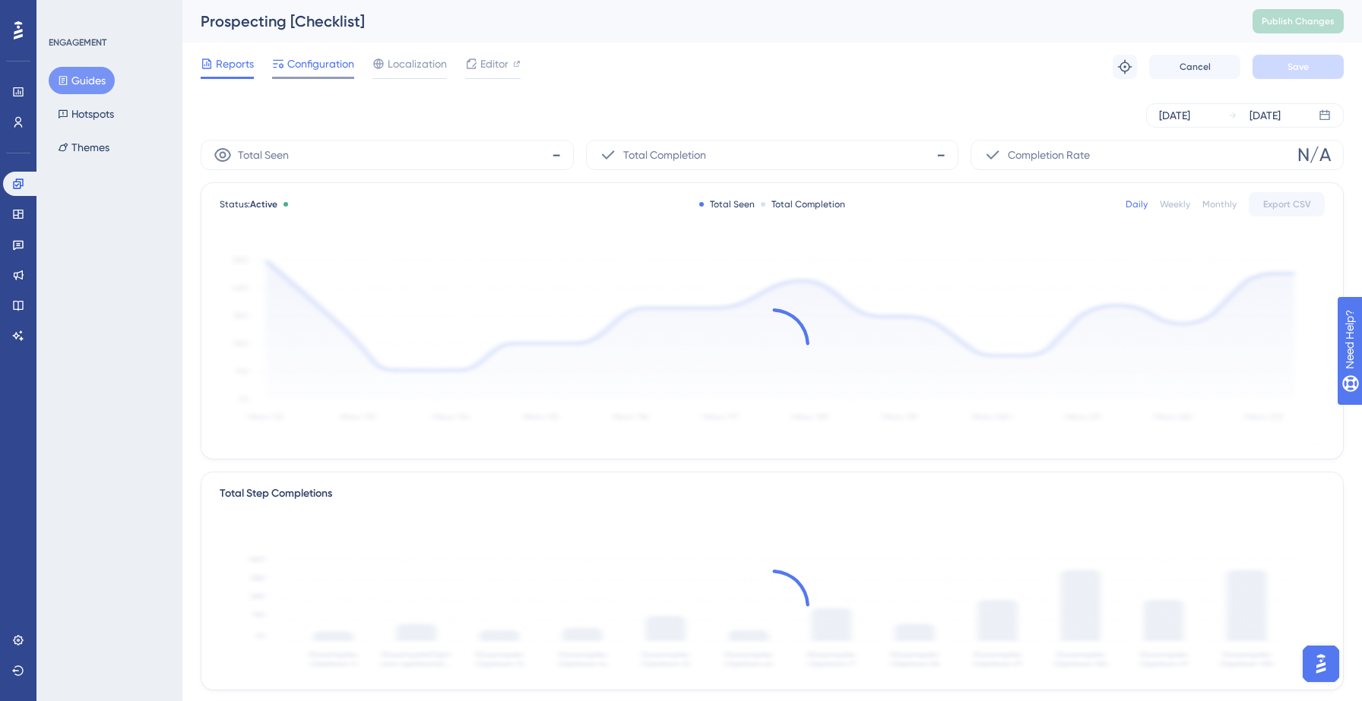
click at [307, 59] on span "Configuration" at bounding box center [320, 64] width 67 height 18
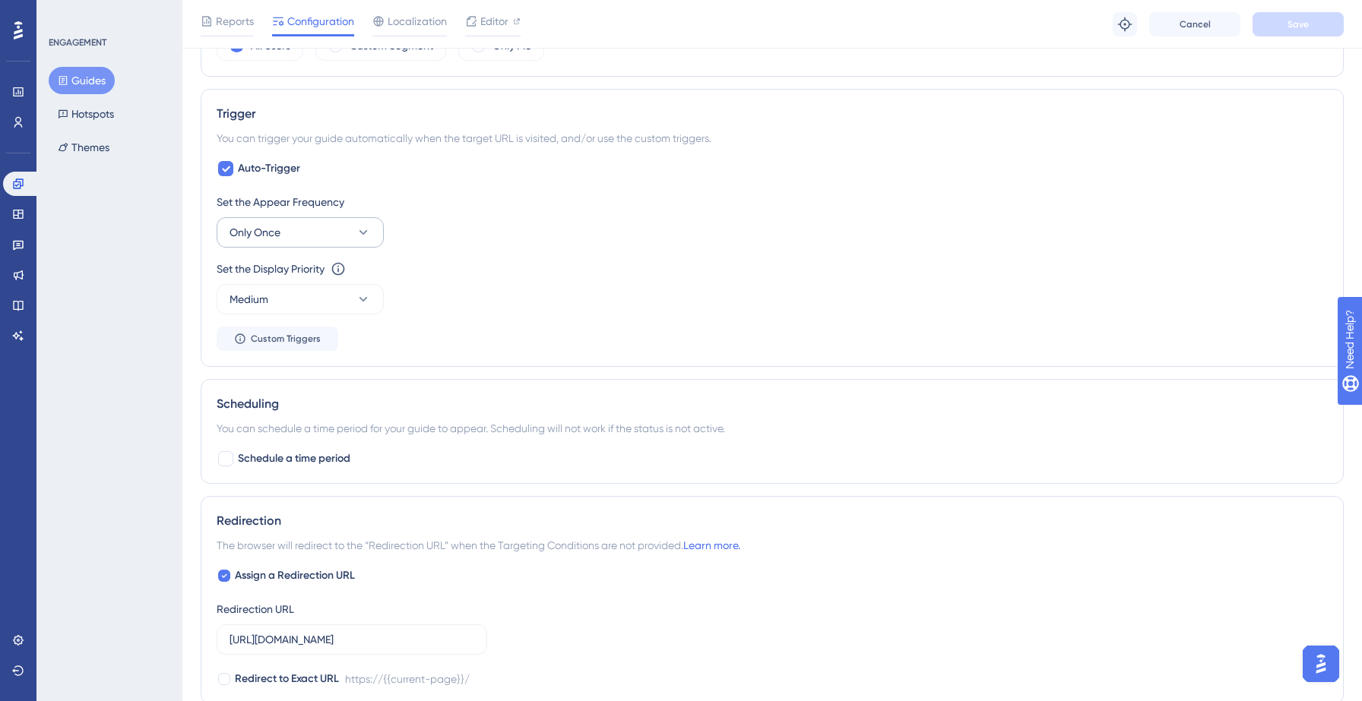
scroll to position [628, 0]
click at [223, 170] on icon at bounding box center [226, 171] width 8 height 6
checkbox input "false"
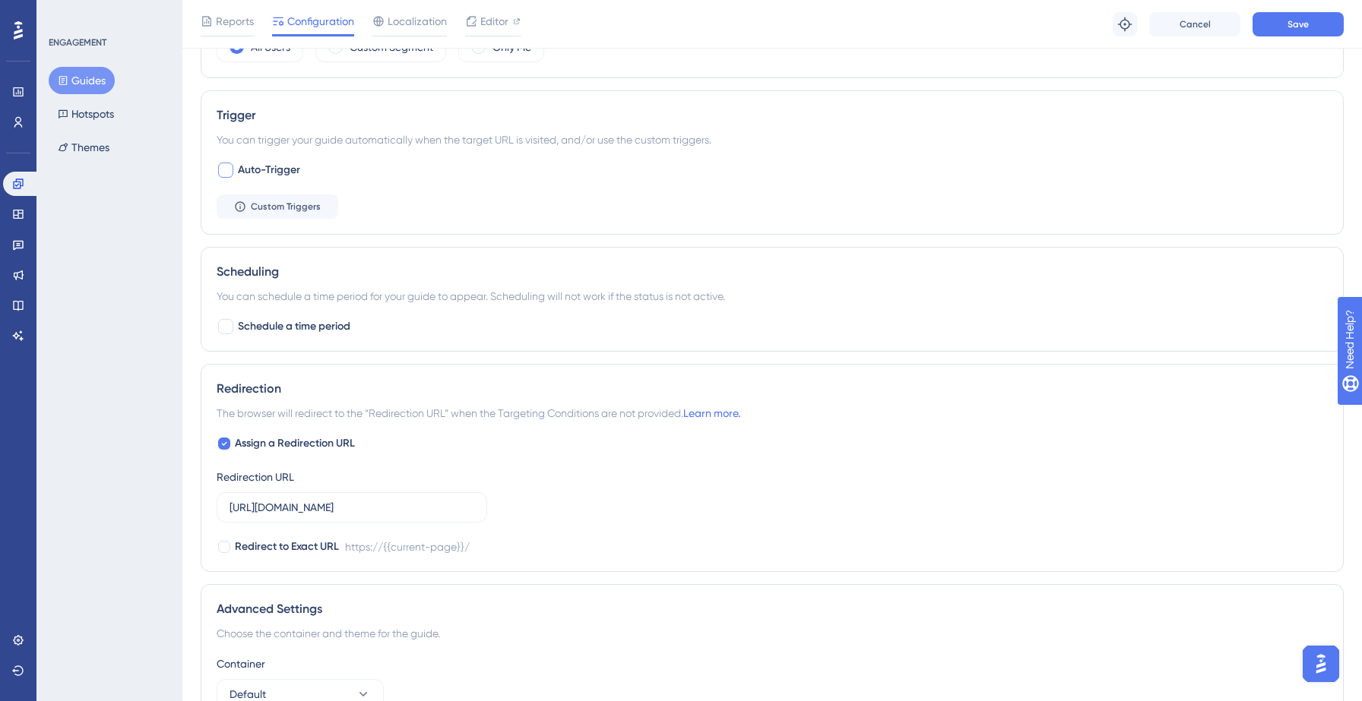
scroll to position [0, 0]
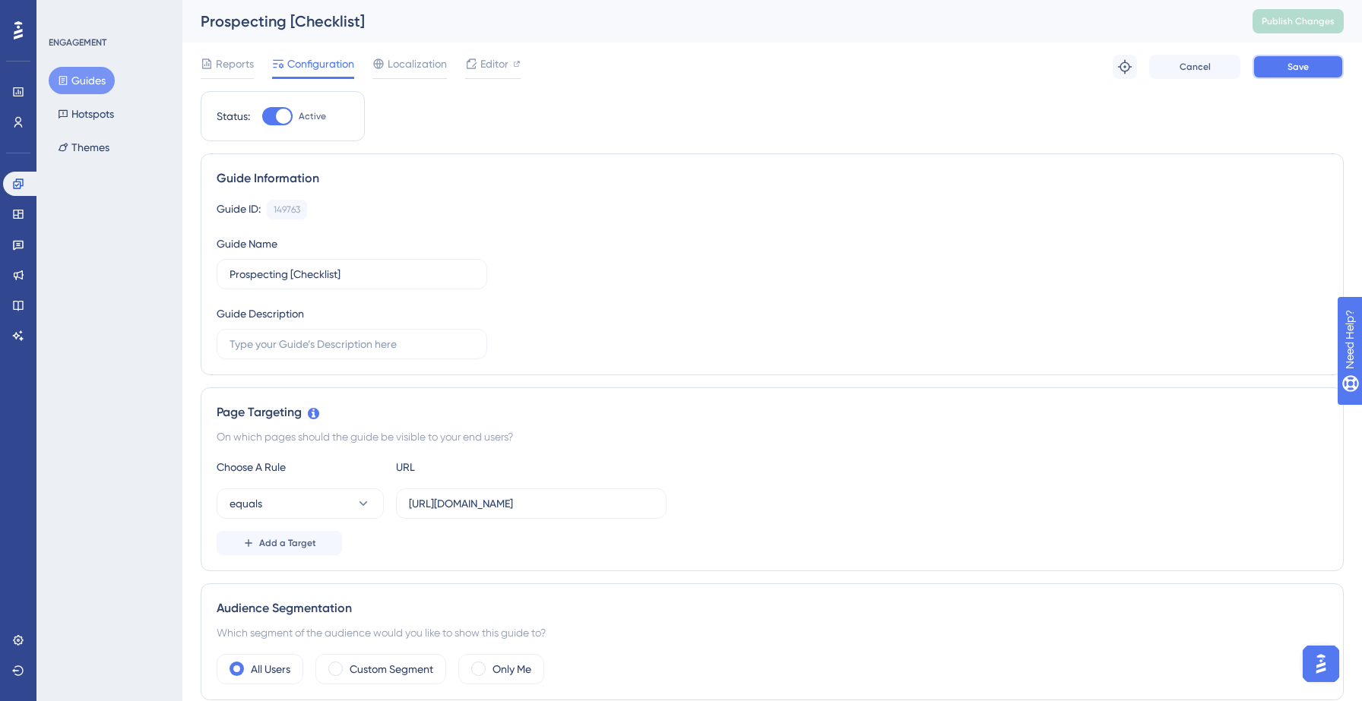
click at [1306, 74] on button "Save" at bounding box center [1297, 67] width 91 height 24
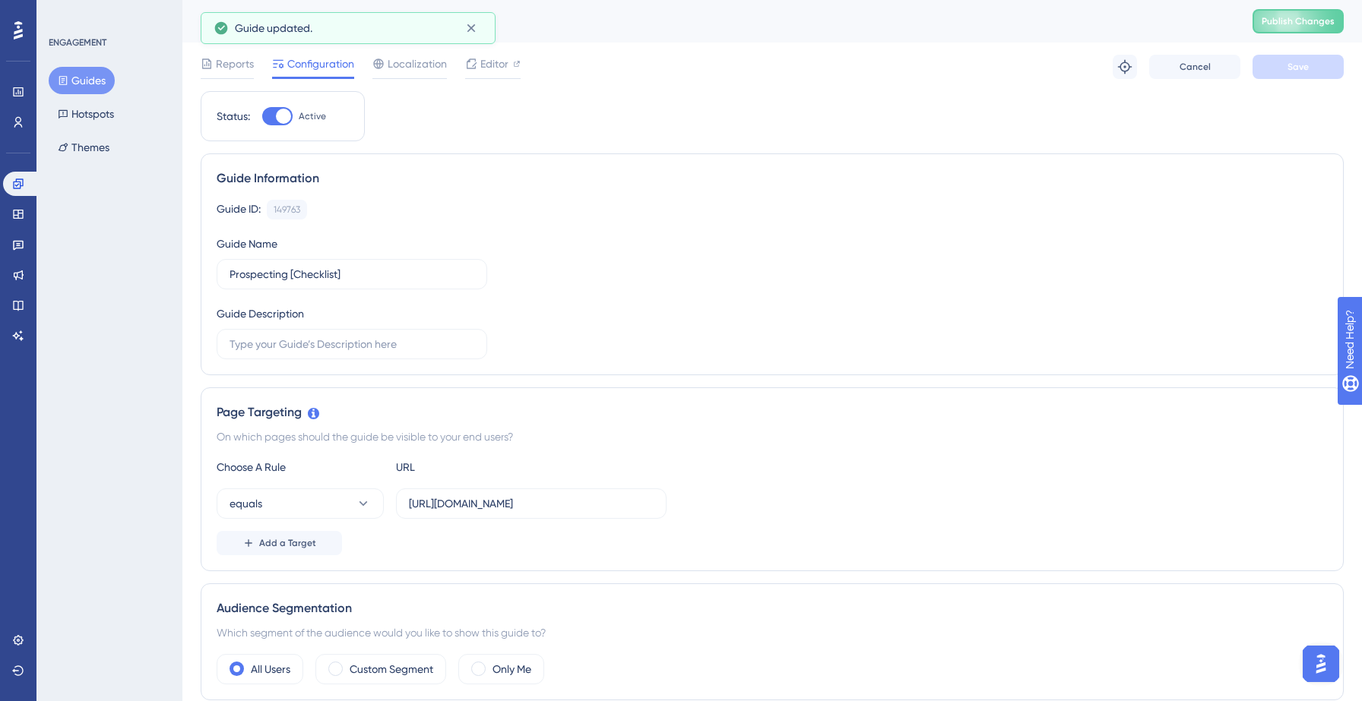
click at [93, 81] on button "Guides" at bounding box center [82, 80] width 66 height 27
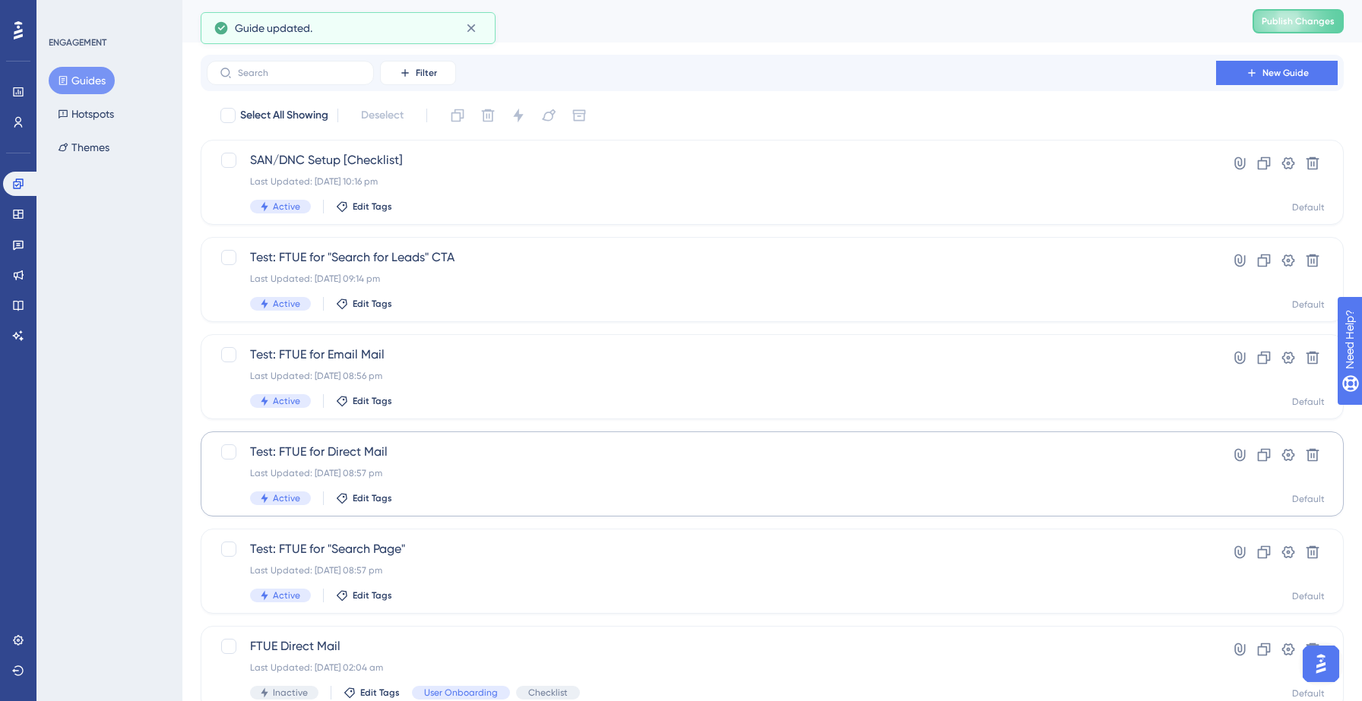
scroll to position [478, 0]
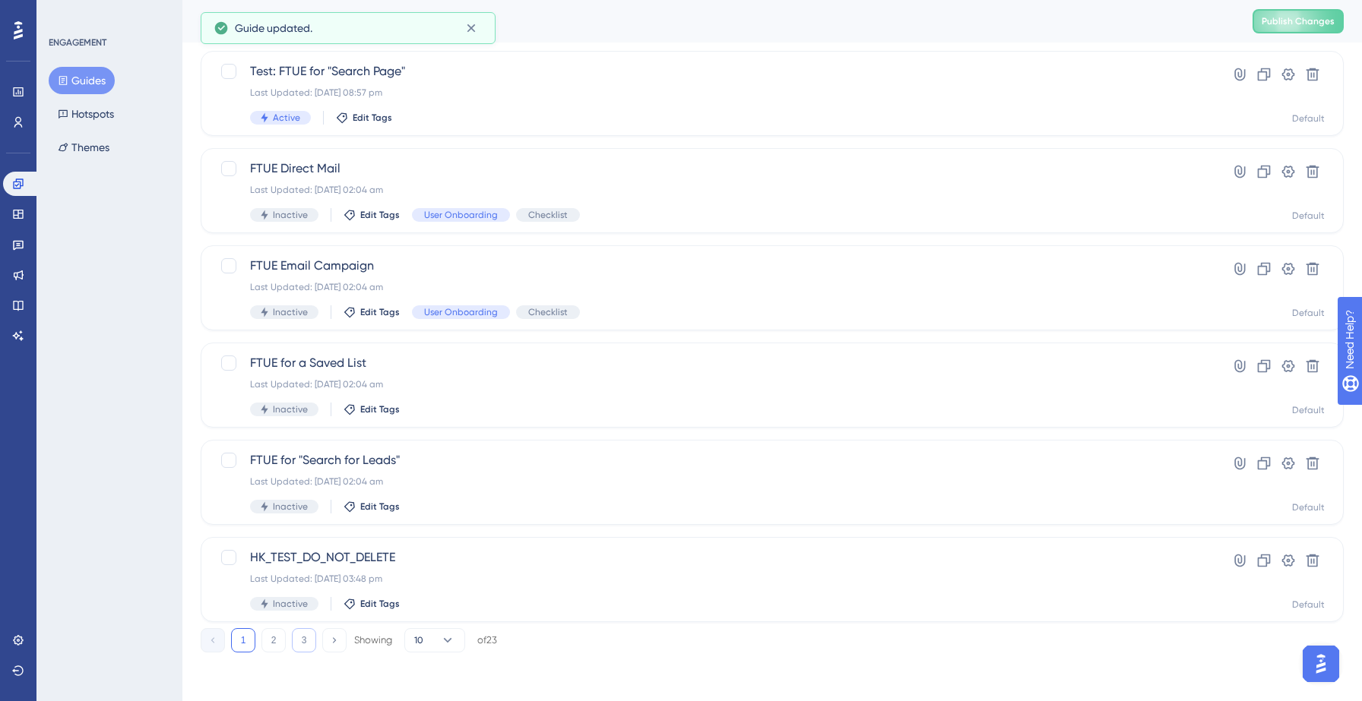
click at [305, 639] on button "3" at bounding box center [304, 640] width 24 height 24
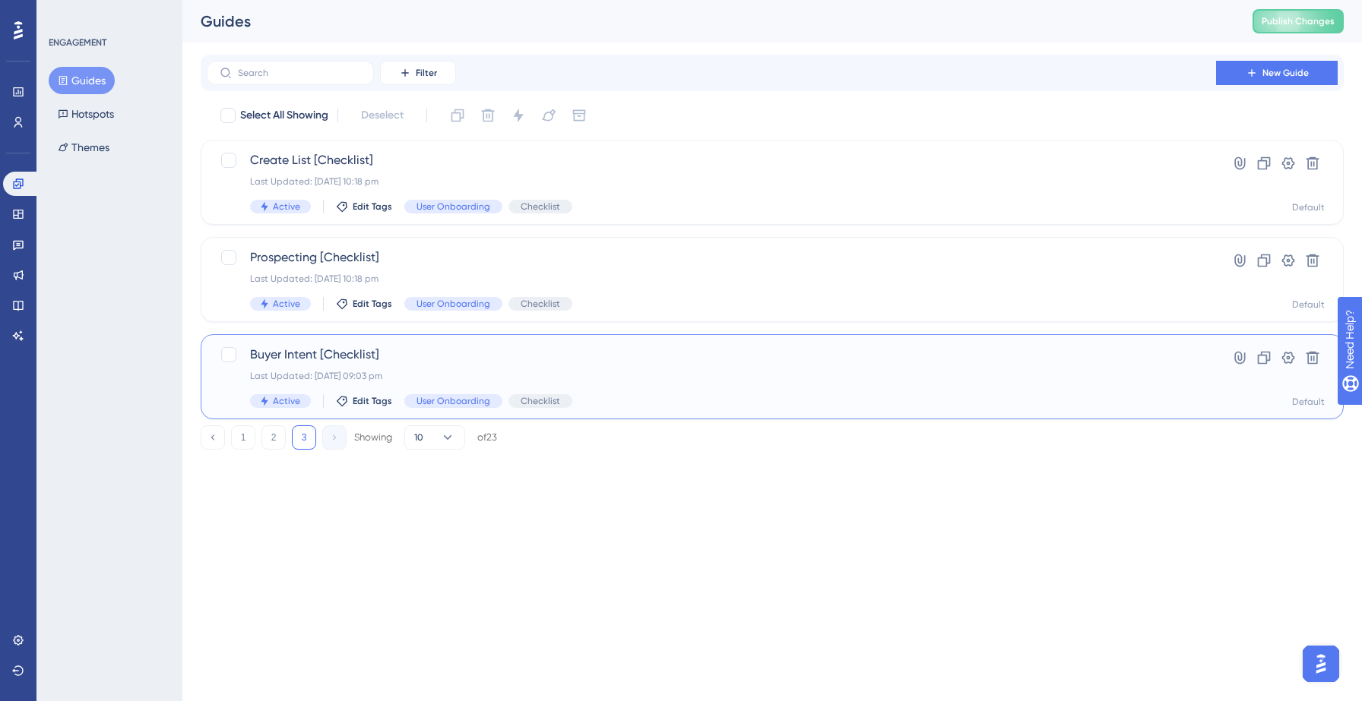
click at [410, 378] on div "Last Updated: 14 Sept 2025 09:03 pm" at bounding box center [711, 376] width 923 height 12
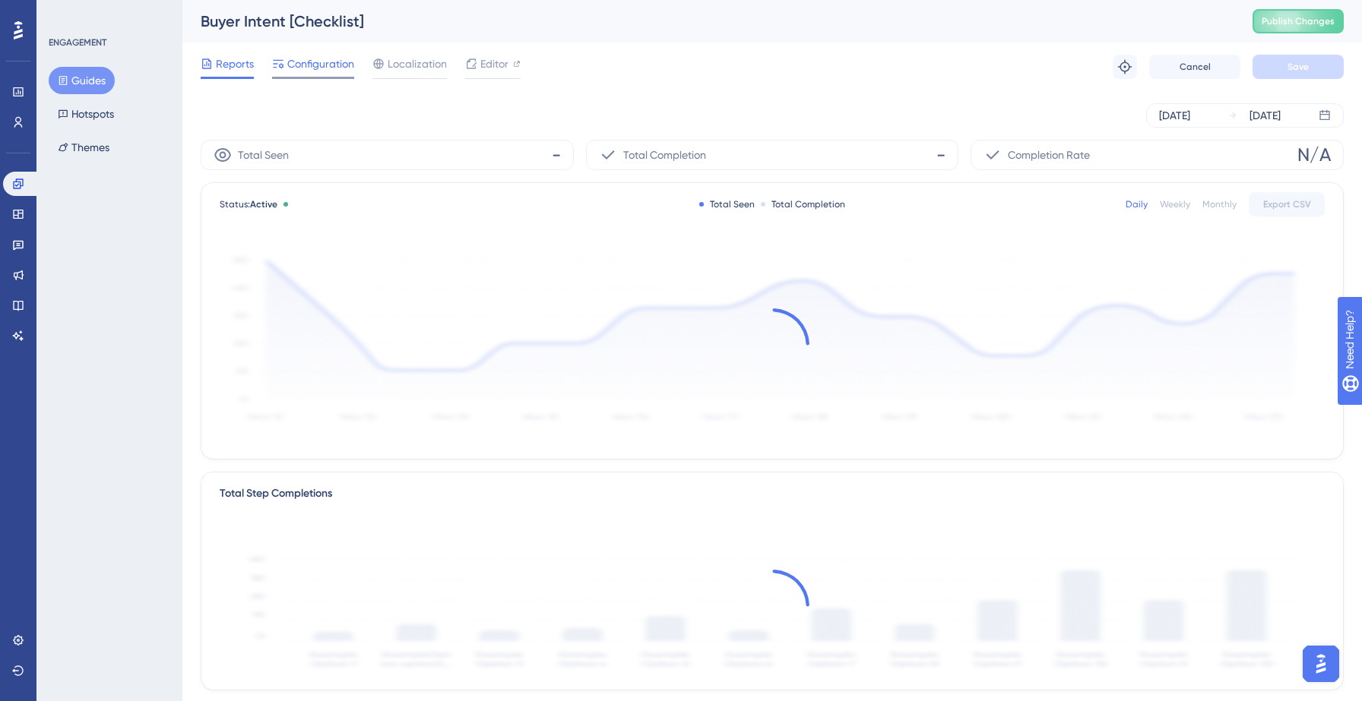
click at [318, 68] on span "Configuration" at bounding box center [320, 64] width 67 height 18
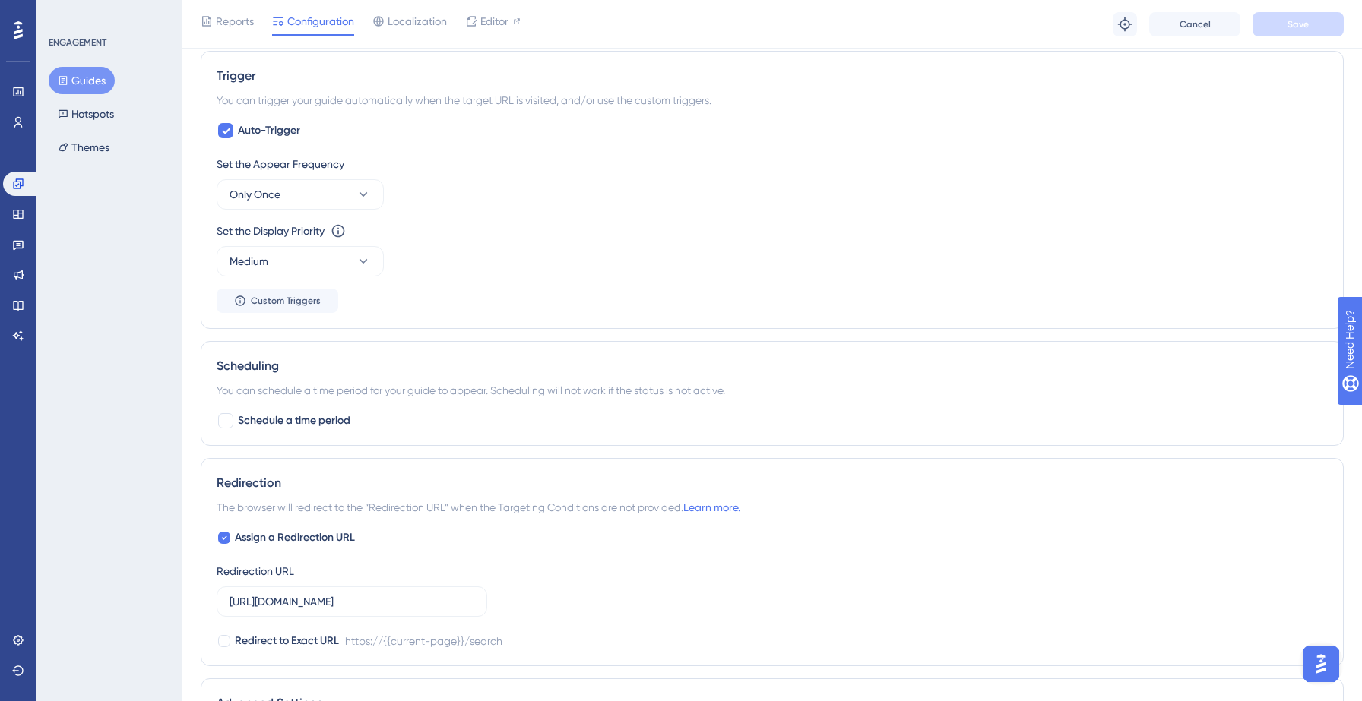
scroll to position [666, 0]
click at [219, 138] on div at bounding box center [225, 132] width 15 height 15
checkbox input "false"
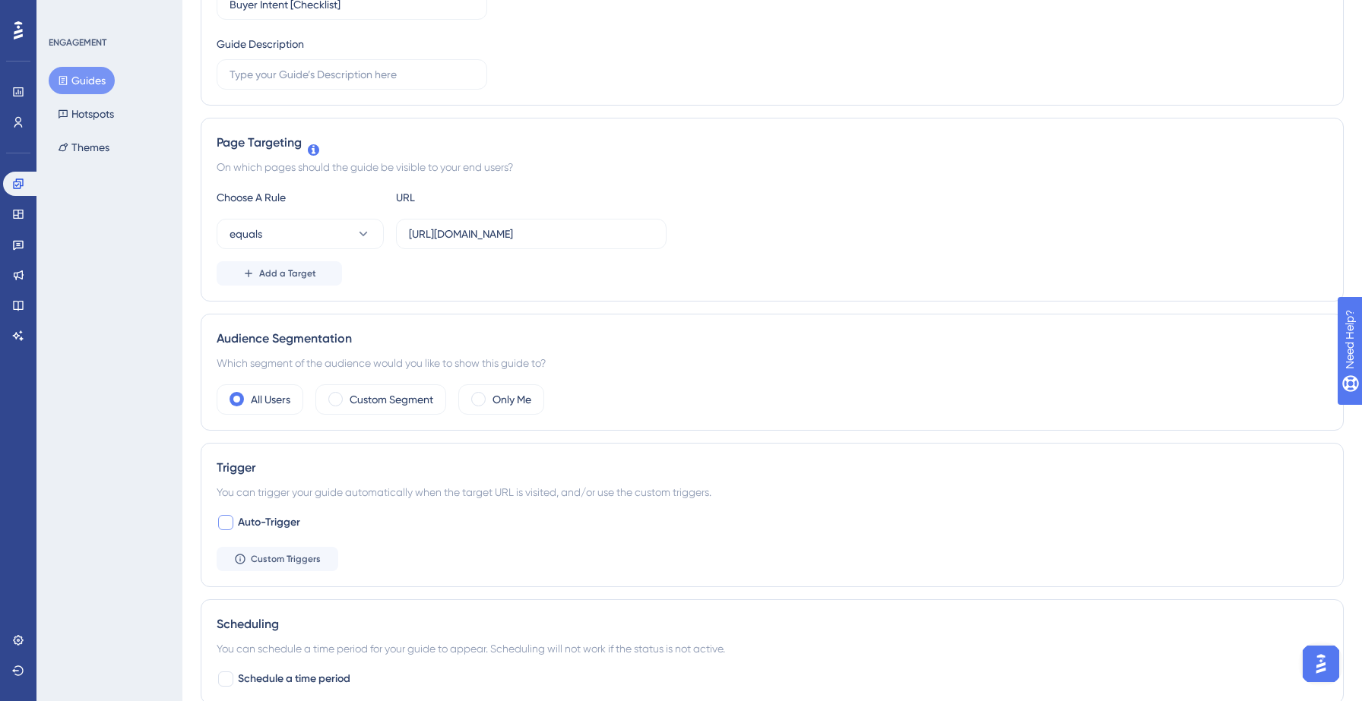
scroll to position [0, 0]
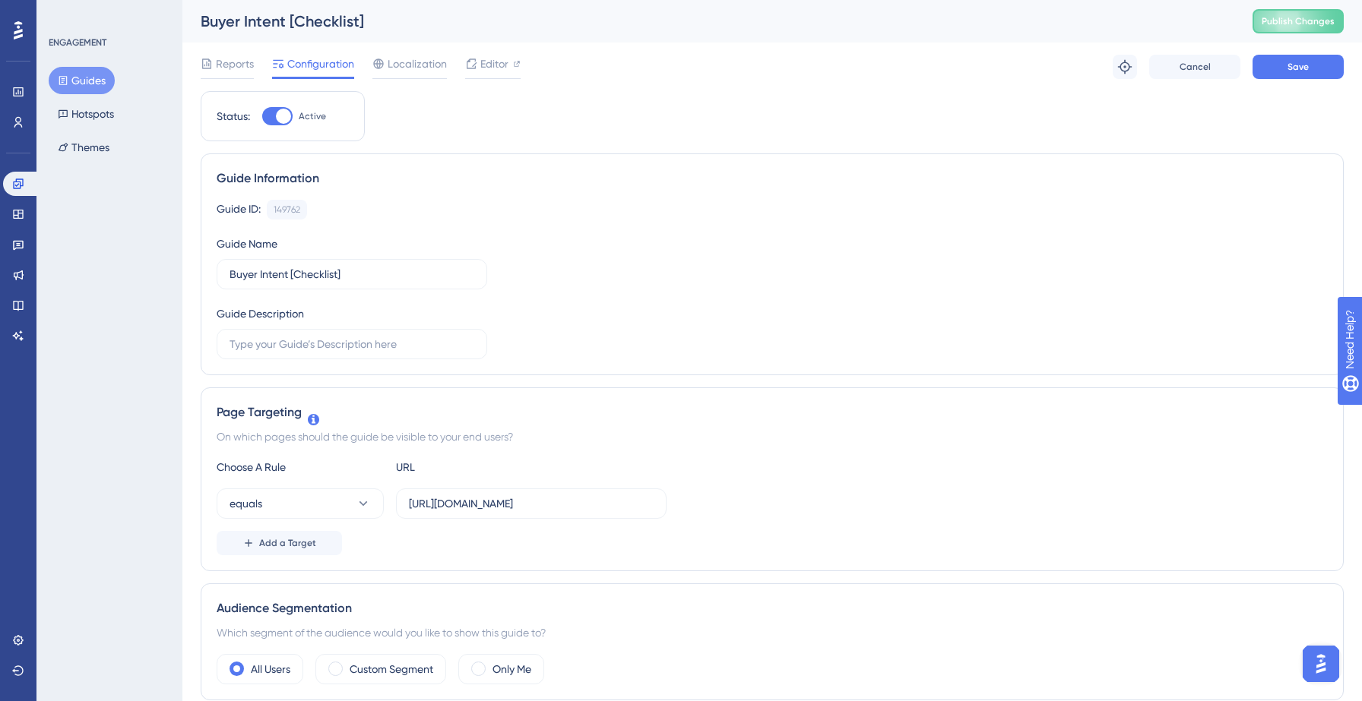
click at [1293, 87] on div "Reports Configuration Localization Editor Troubleshoot Cancel Save" at bounding box center [772, 67] width 1143 height 49
click at [1290, 60] on button "Save" at bounding box center [1297, 67] width 91 height 24
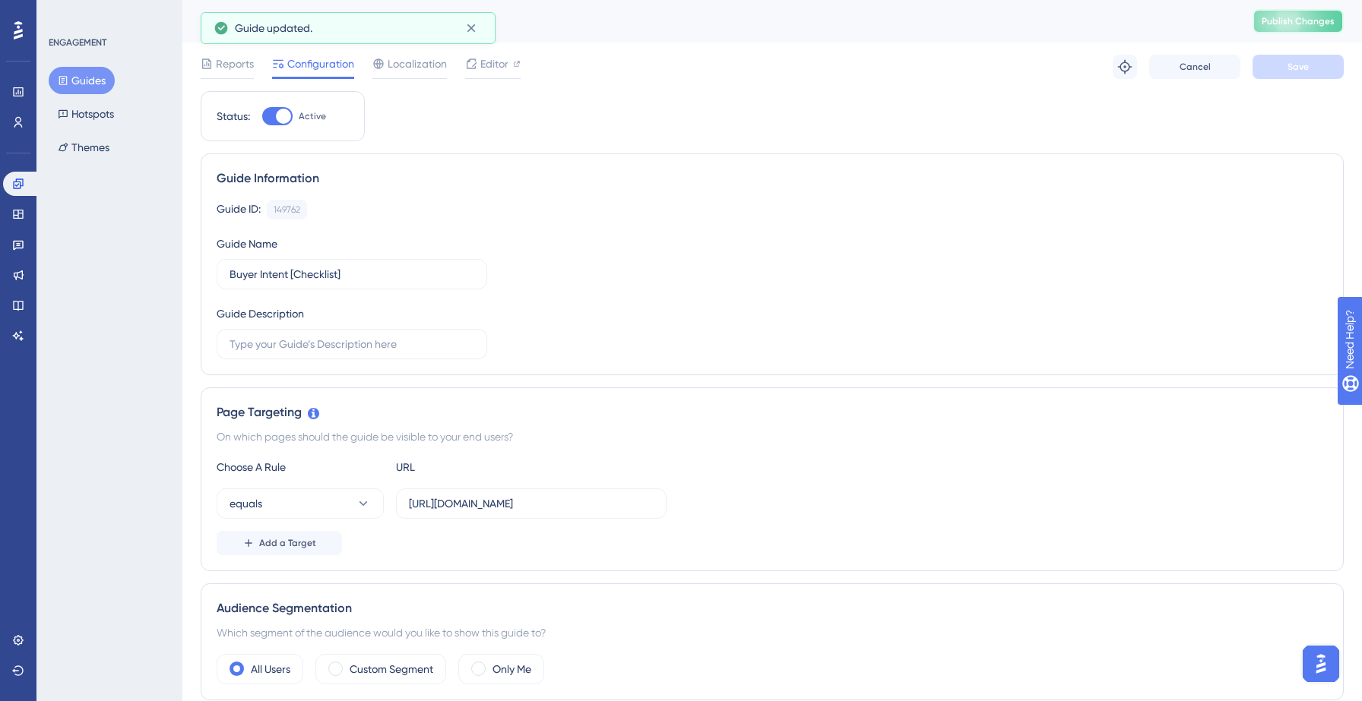
click at [1281, 22] on span "Publish Changes" at bounding box center [1298, 21] width 73 height 12
click at [99, 86] on button "Guides" at bounding box center [82, 80] width 66 height 27
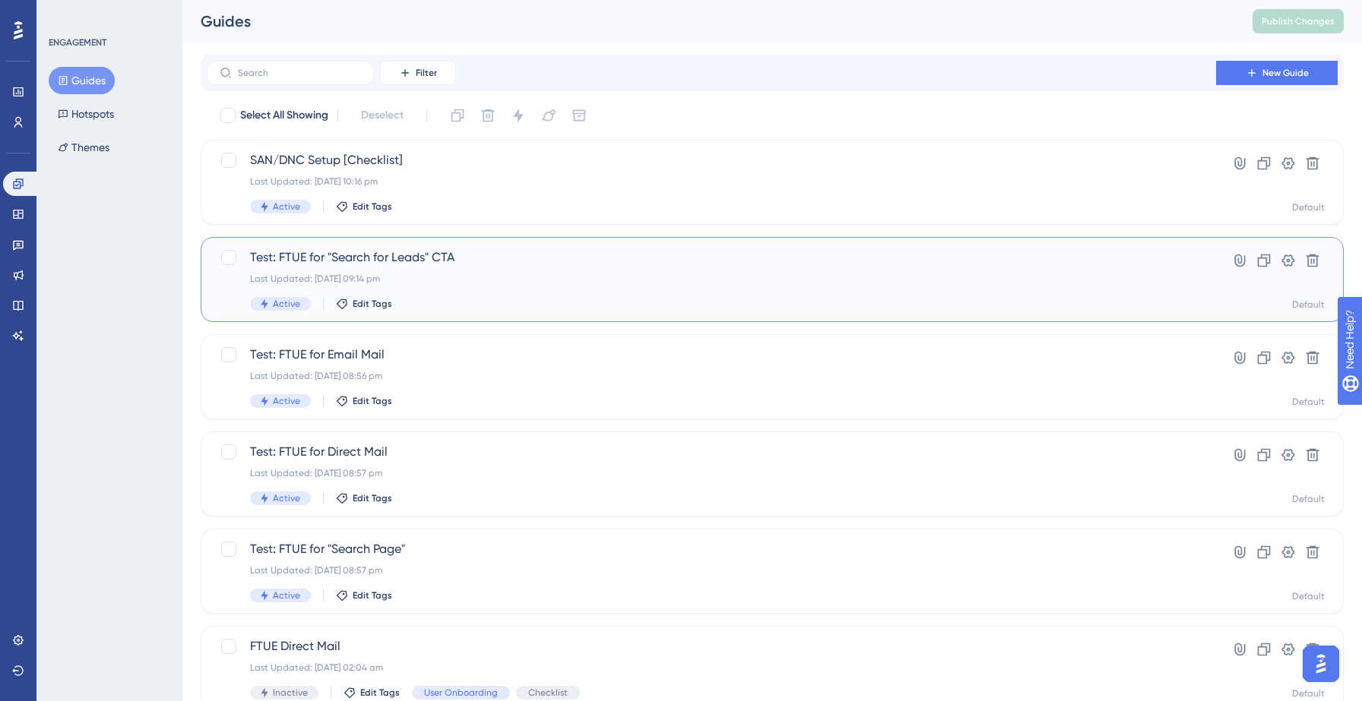
click at [532, 287] on div "Test: FTUE for "Search for Leads" CTA Last Updated: 14 Sept 2025 09:14 pm Activ…" at bounding box center [711, 280] width 923 height 62
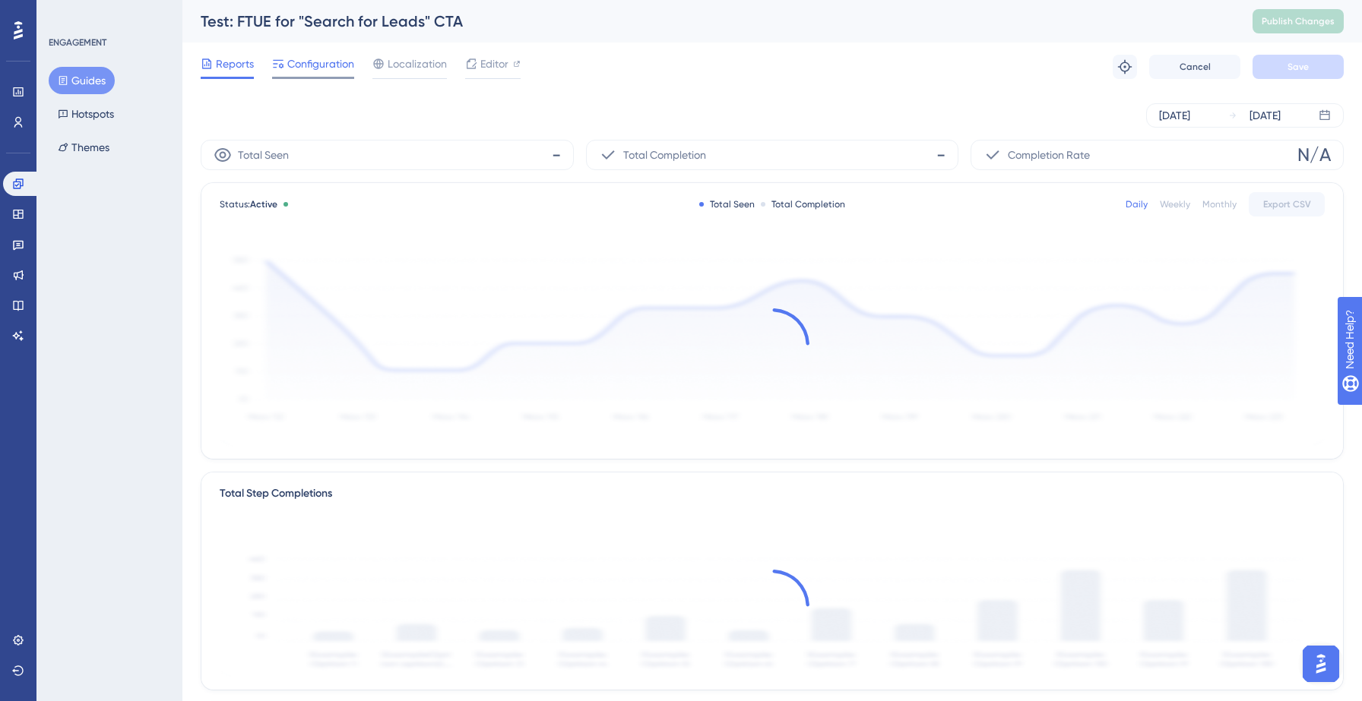
click at [314, 57] on span "Configuration" at bounding box center [320, 64] width 67 height 18
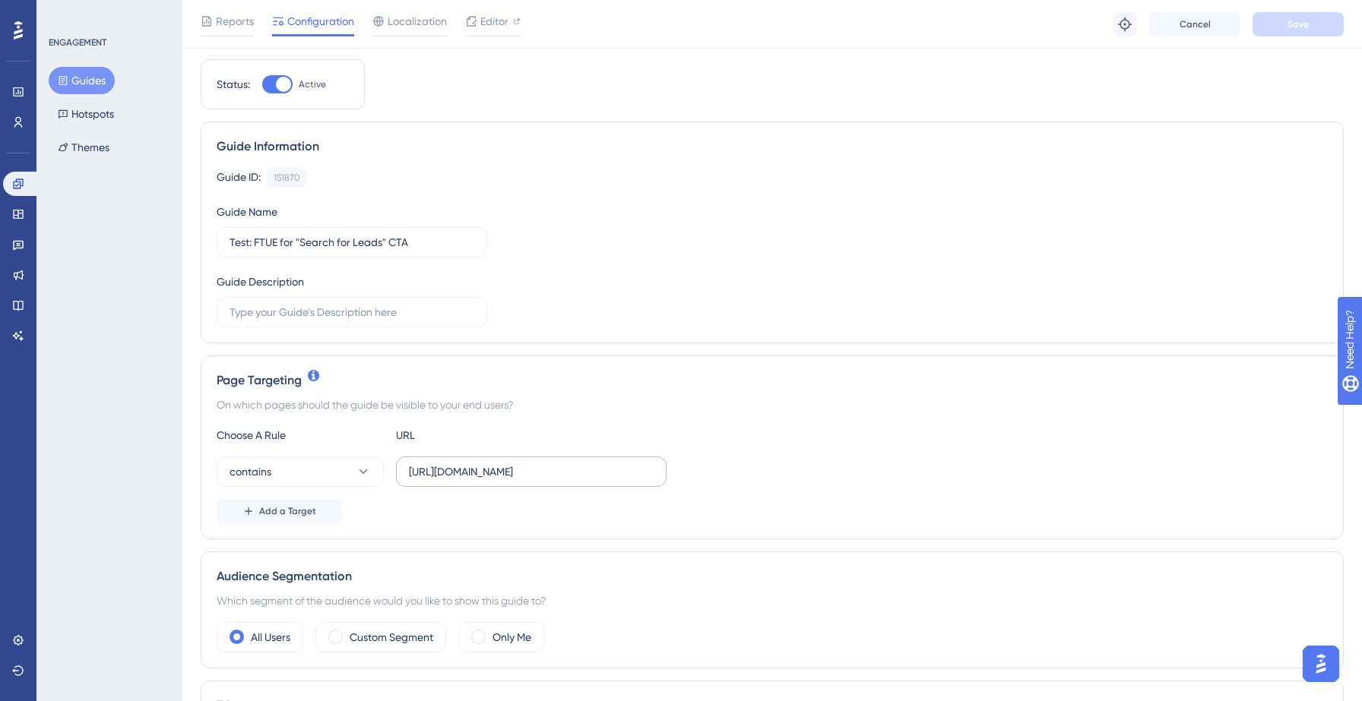
scroll to position [48, 0]
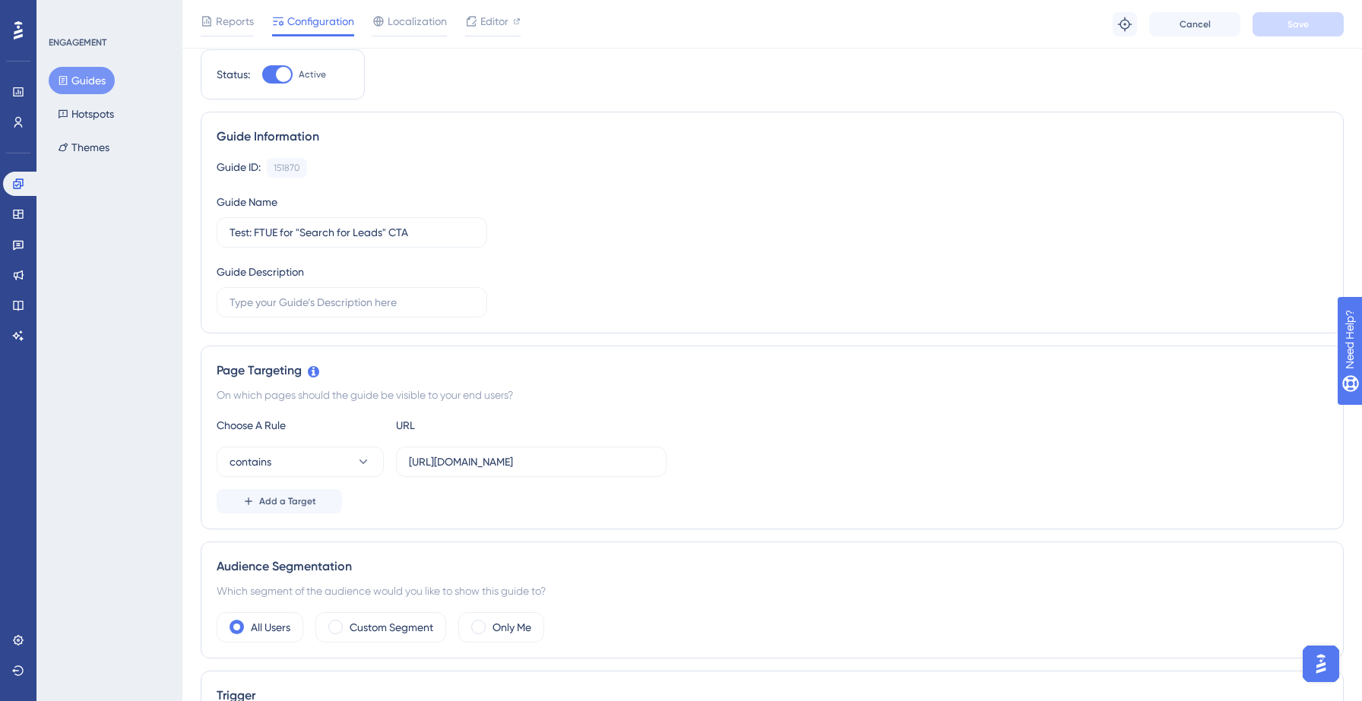
click at [83, 82] on button "Guides" at bounding box center [82, 80] width 66 height 27
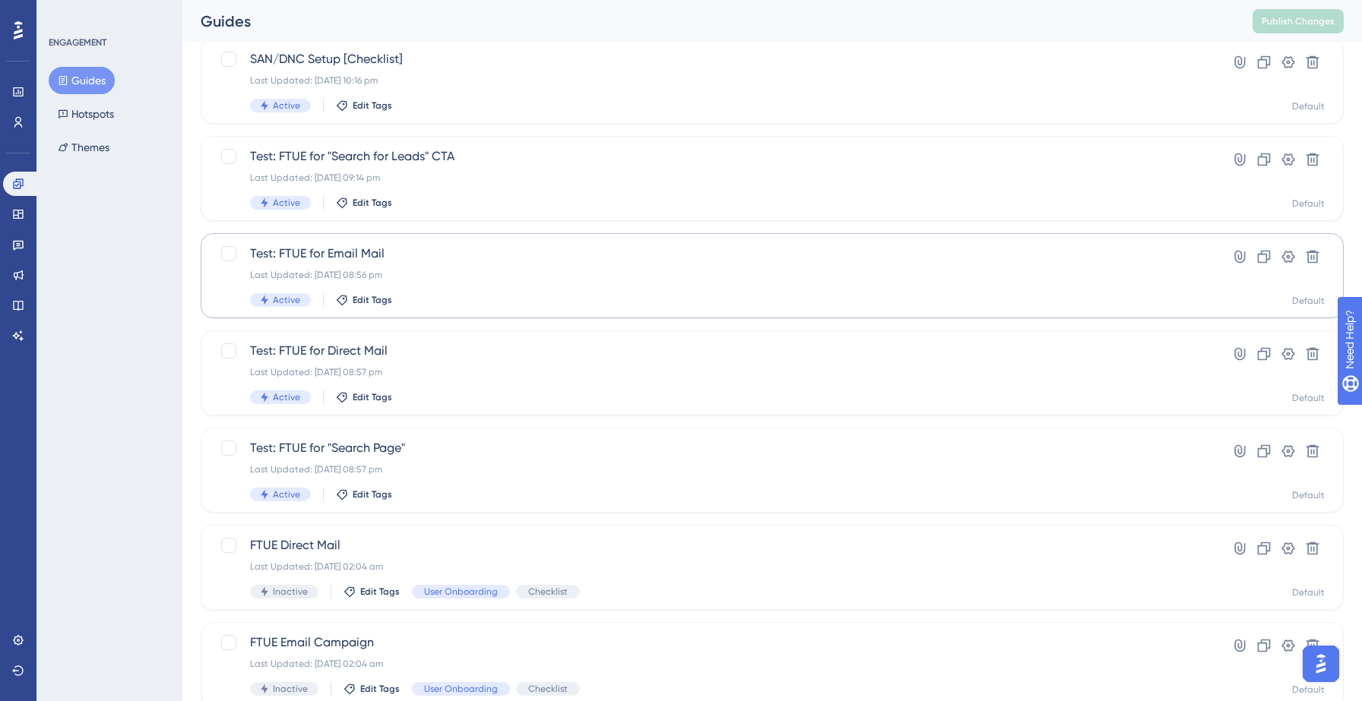
scroll to position [97, 0]
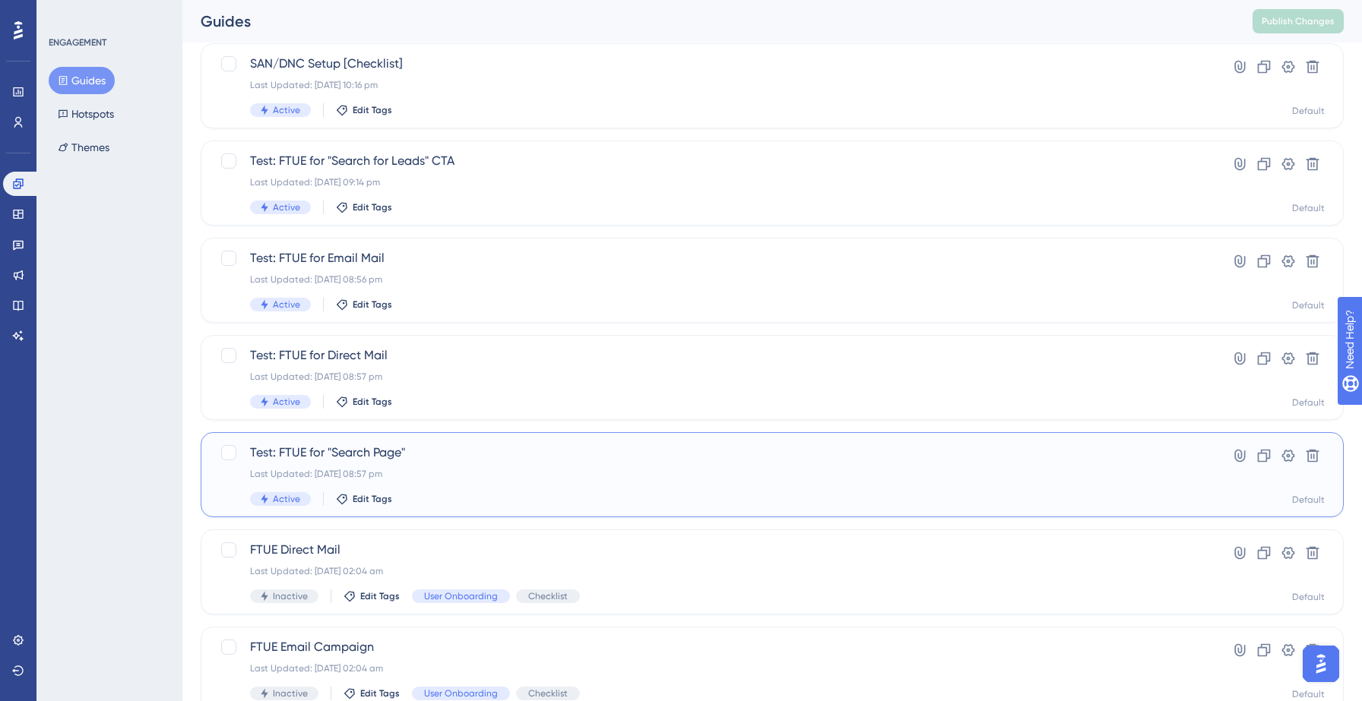
click at [431, 453] on span "Test: FTUE for "Search Page"" at bounding box center [711, 453] width 923 height 18
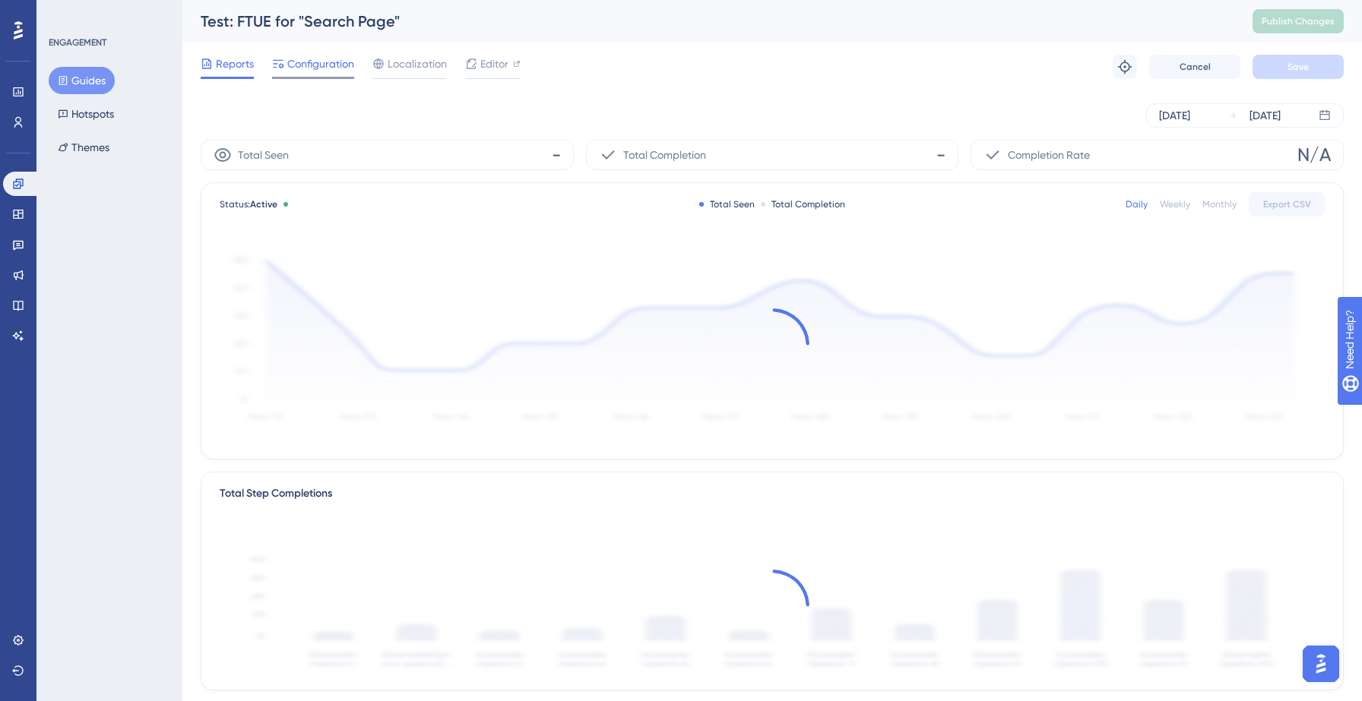
click at [314, 71] on span "Configuration" at bounding box center [320, 64] width 67 height 18
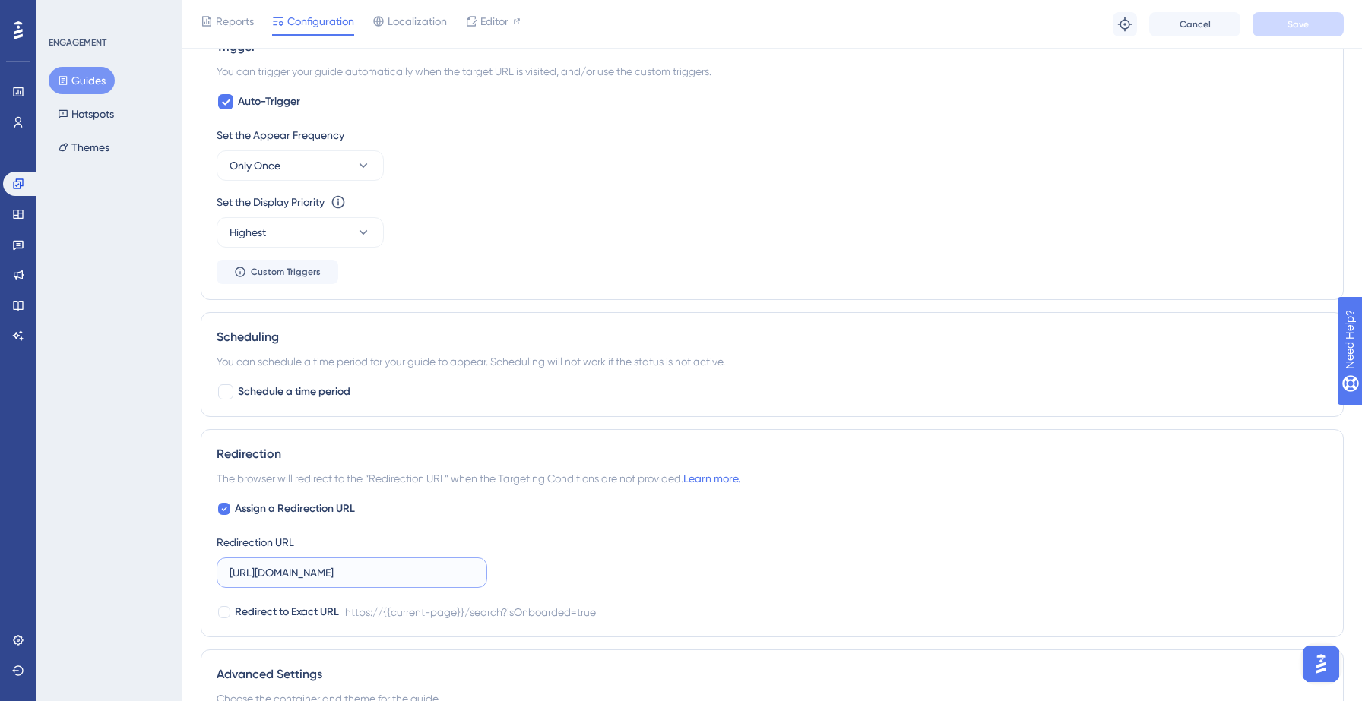
scroll to position [0, 56]
drag, startPoint x: 437, startPoint y: 574, endPoint x: 530, endPoint y: 575, distance: 92.7
click at [530, 575] on div "Assign a Redirection URL Redirection URL https://hotsprings.salesgenie.com/sear…" at bounding box center [772, 561] width 1111 height 122
click at [819, 540] on div "Assign a Redirection URL Redirection URL https://hotsprings.salesgenie.com/sear…" at bounding box center [772, 561] width 1111 height 122
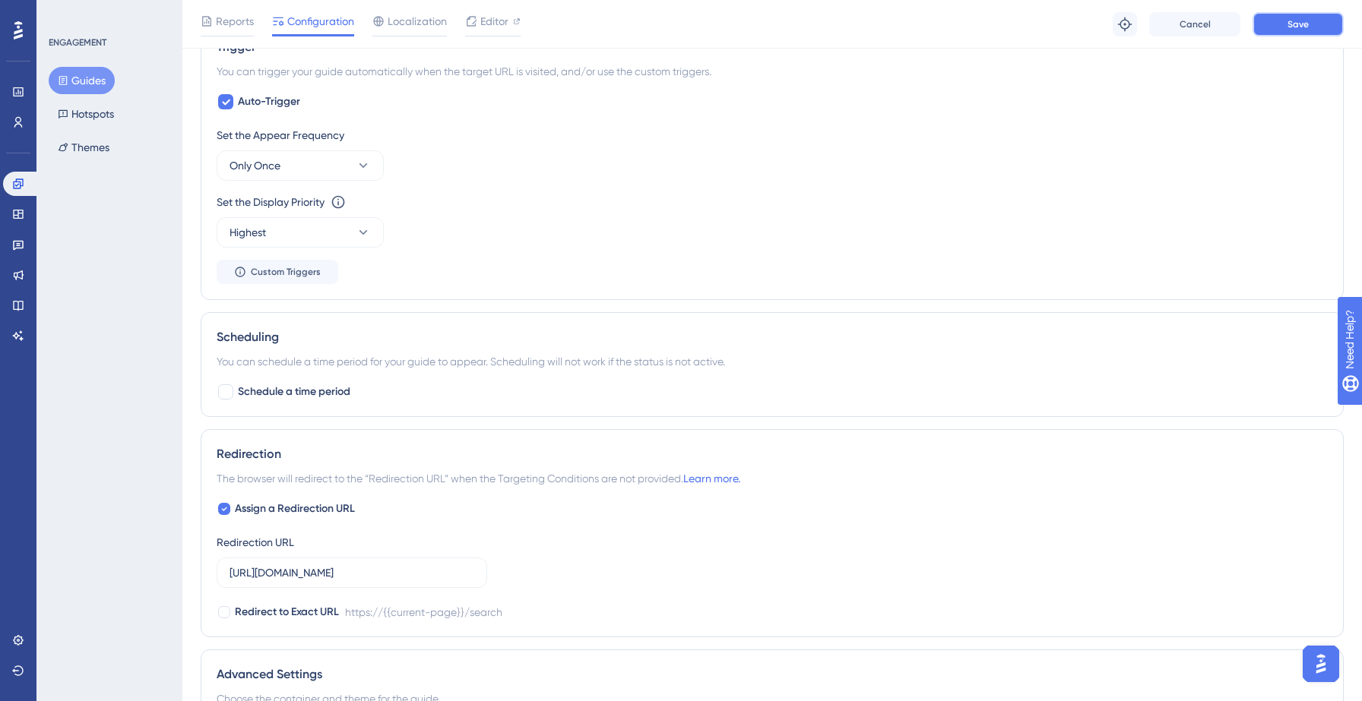
click at [1308, 21] on span "Save" at bounding box center [1297, 24] width 21 height 12
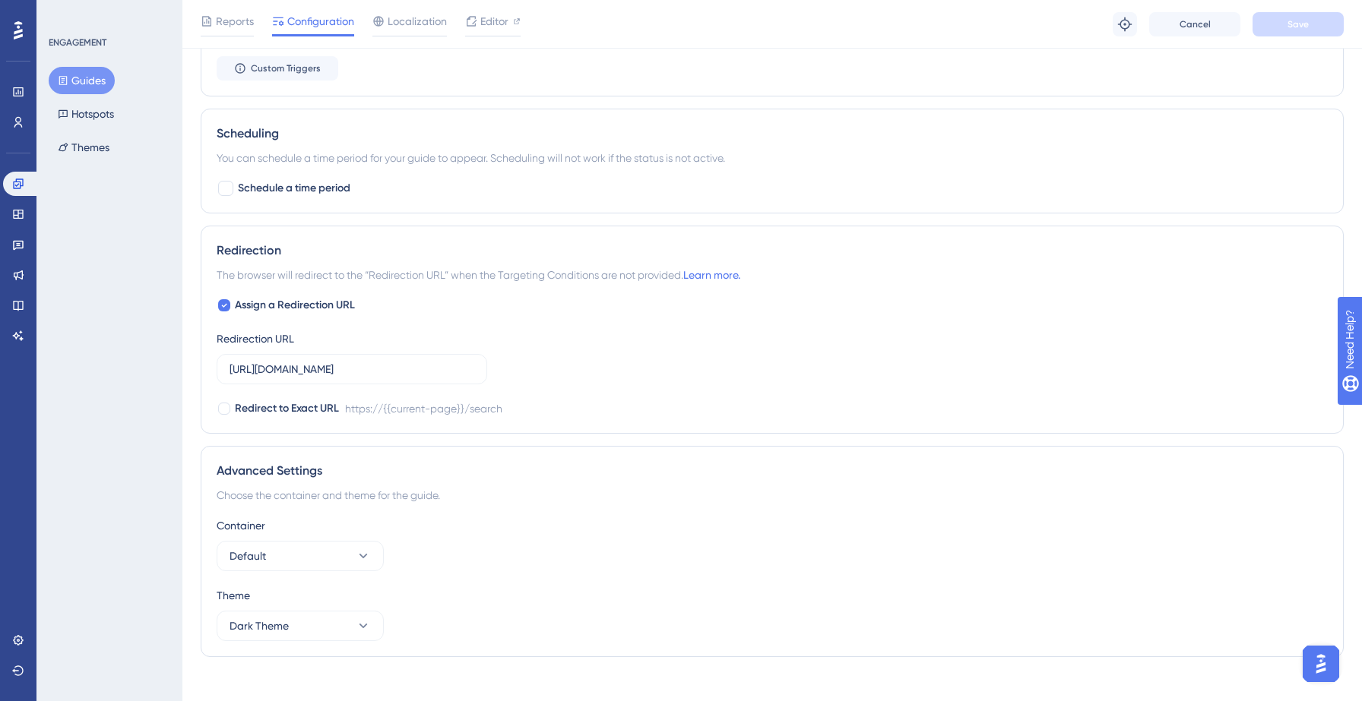
scroll to position [917, 0]
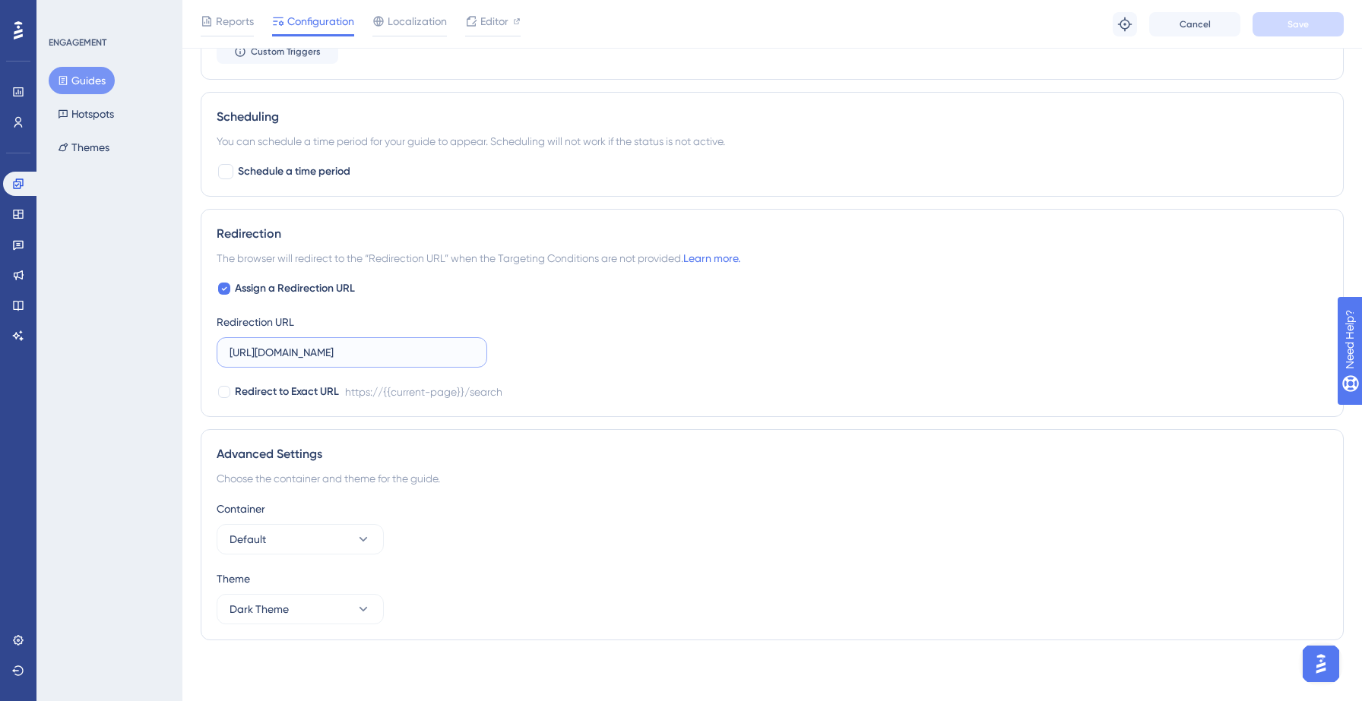
click at [319, 353] on input "https://hotsprings.salesgenie.com/search" at bounding box center [352, 352] width 245 height 17
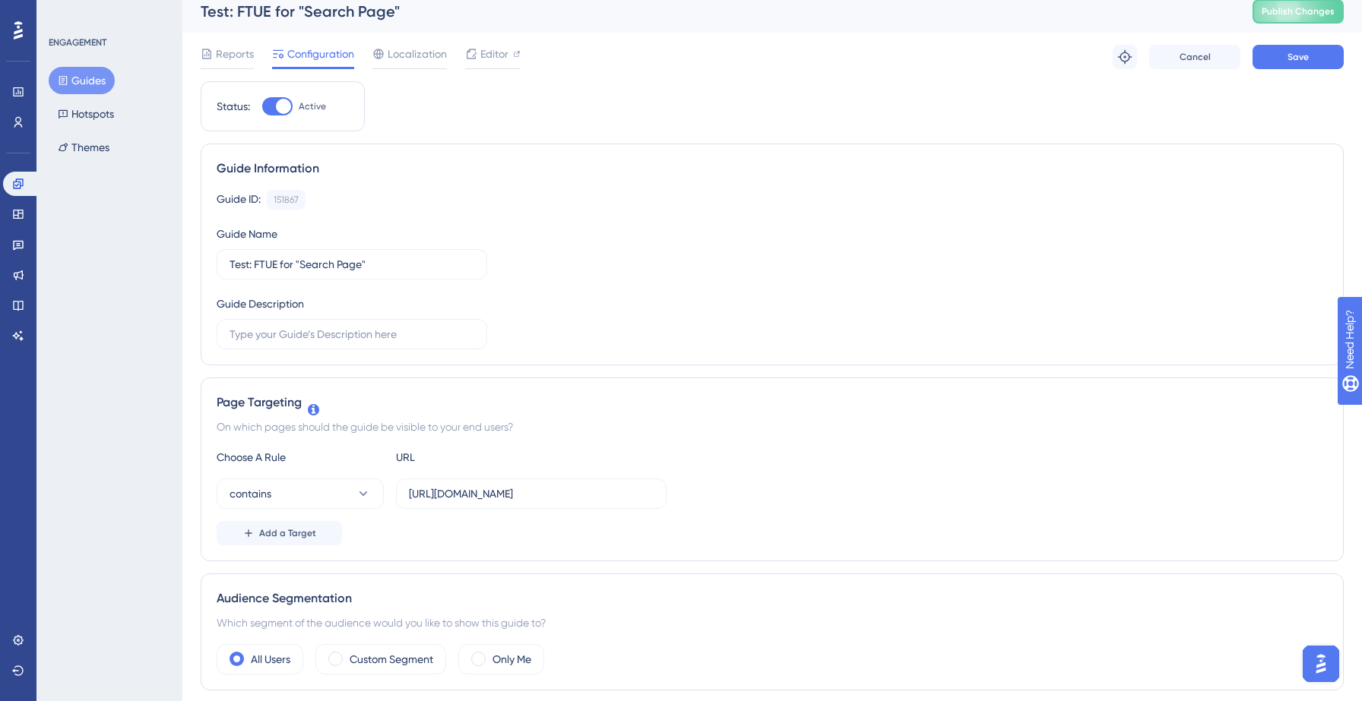
scroll to position [0, 0]
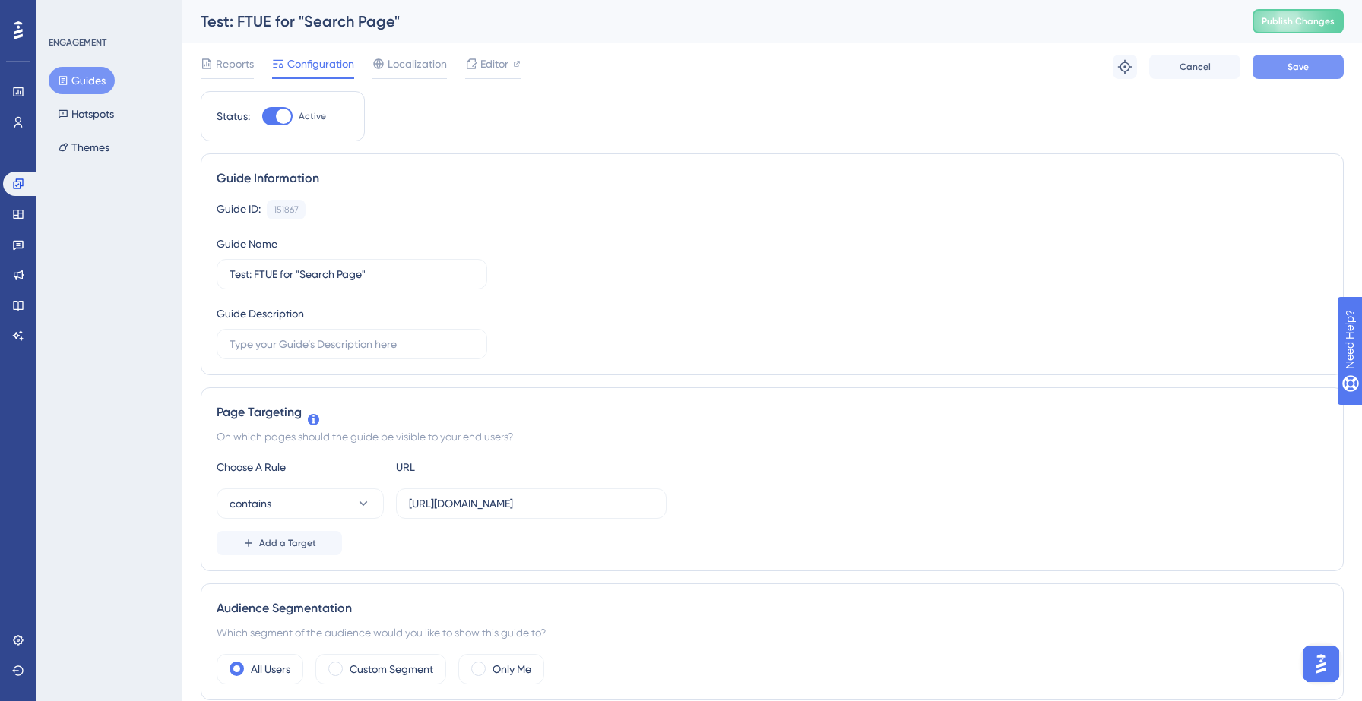
type input "https://yellowstone.salesgenie.com/search"
click at [1282, 70] on button "Save" at bounding box center [1297, 67] width 91 height 24
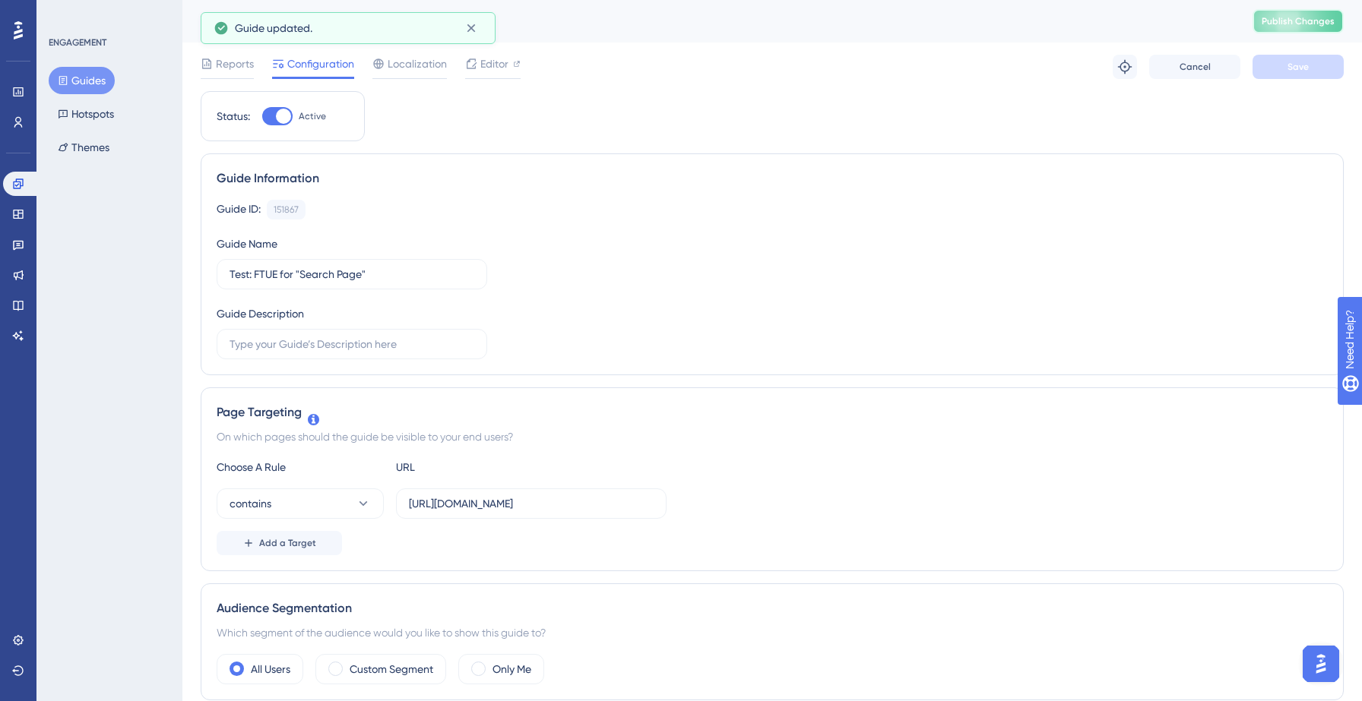
click at [1303, 25] on span "Publish Changes" at bounding box center [1298, 21] width 73 height 12
click at [467, 26] on icon at bounding box center [471, 28] width 15 height 15
click at [87, 82] on button "Guides" at bounding box center [82, 80] width 66 height 27
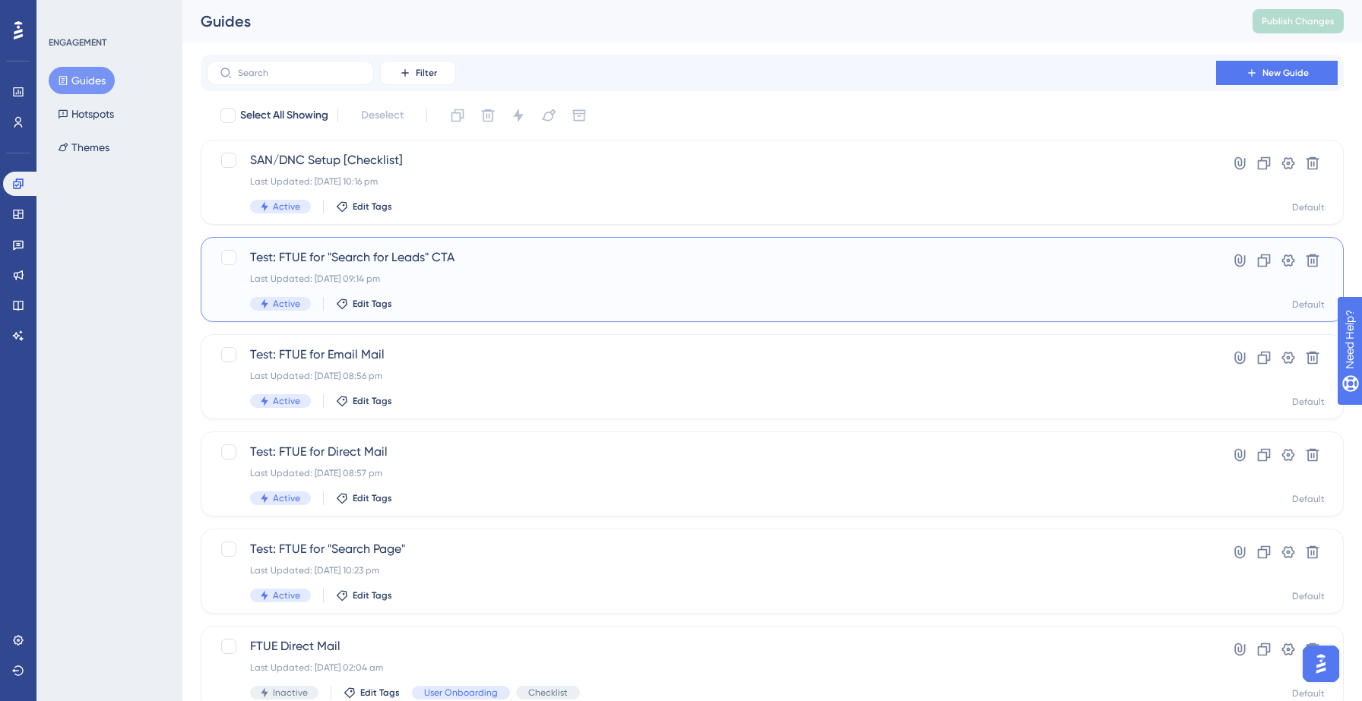
click at [511, 293] on div "Test: FTUE for "Search for Leads" CTA Last Updated: 14 Sept 2025 09:14 pm Activ…" at bounding box center [711, 280] width 923 height 62
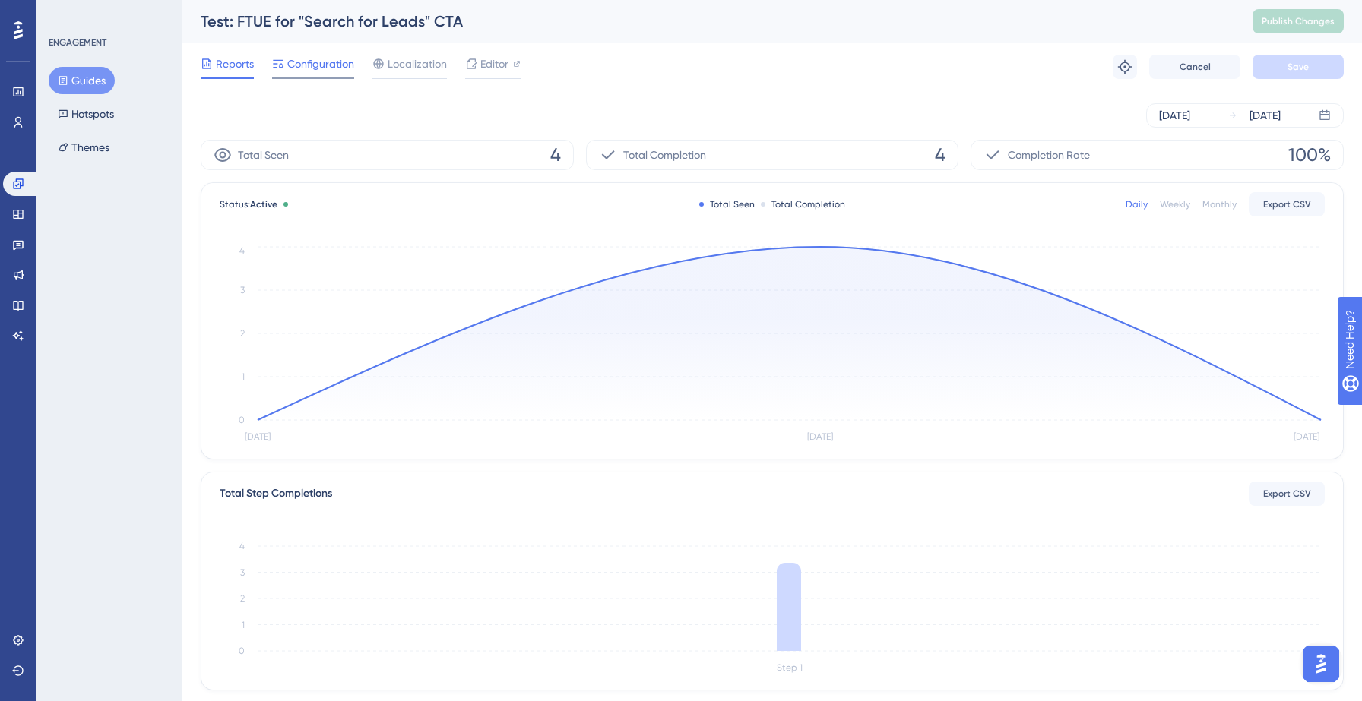
click at [321, 69] on span "Configuration" at bounding box center [320, 64] width 67 height 18
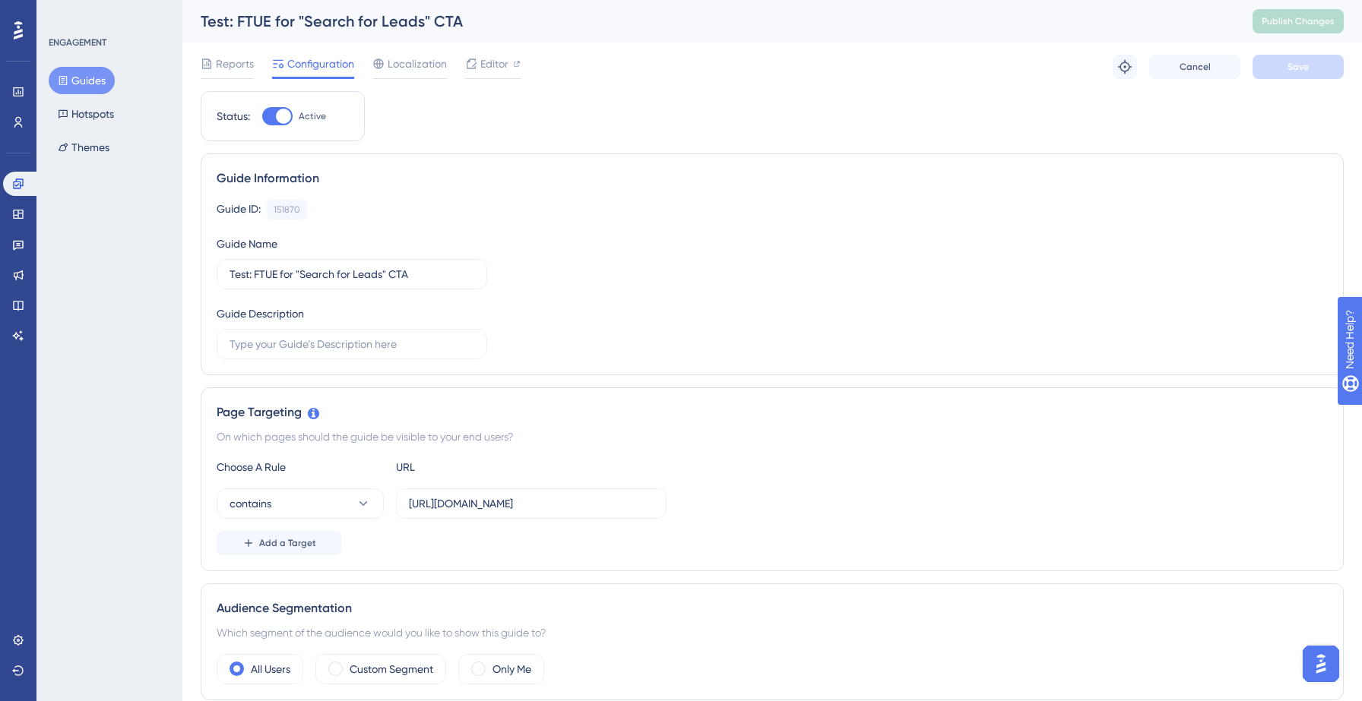
click at [84, 76] on button "Guides" at bounding box center [82, 80] width 66 height 27
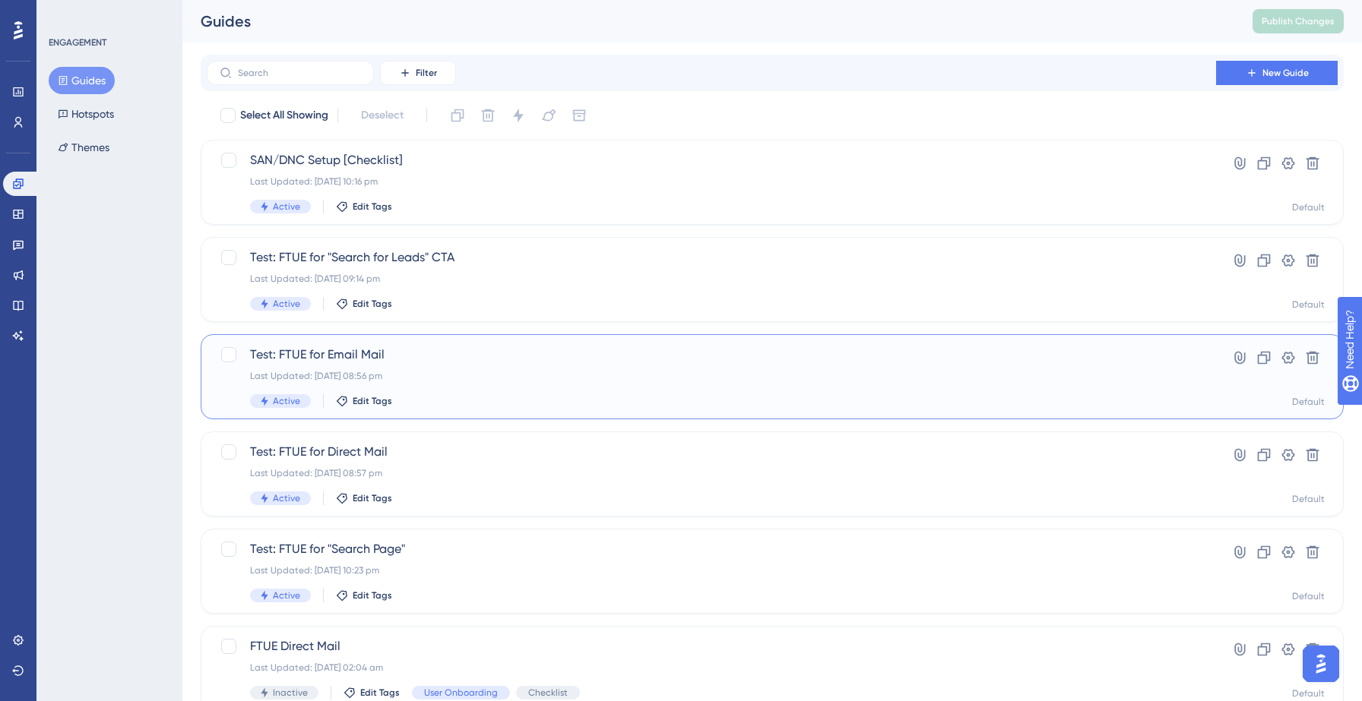
click at [459, 368] on div "Test: FTUE for Email Mail Last Updated: 14 Sept 2025 08:56 pm Active Edit Tags" at bounding box center [711, 377] width 923 height 62
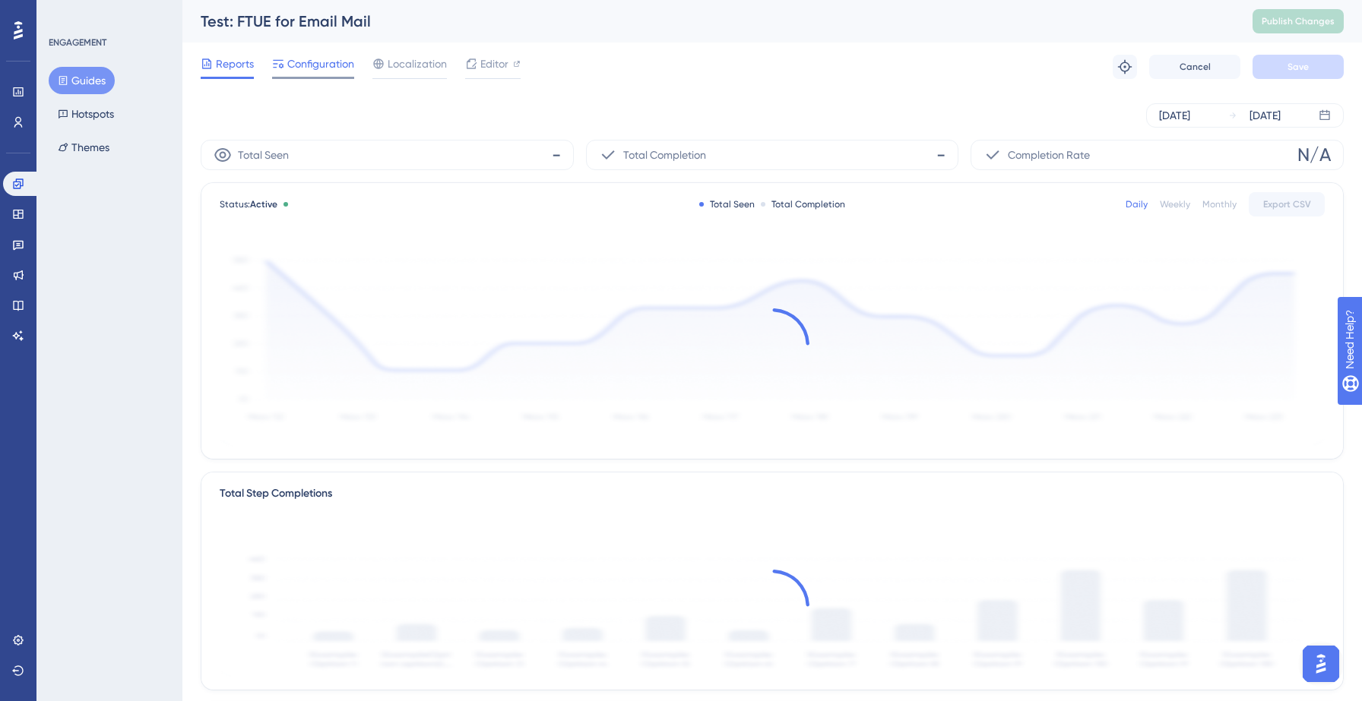
click at [310, 59] on span "Configuration" at bounding box center [320, 64] width 67 height 18
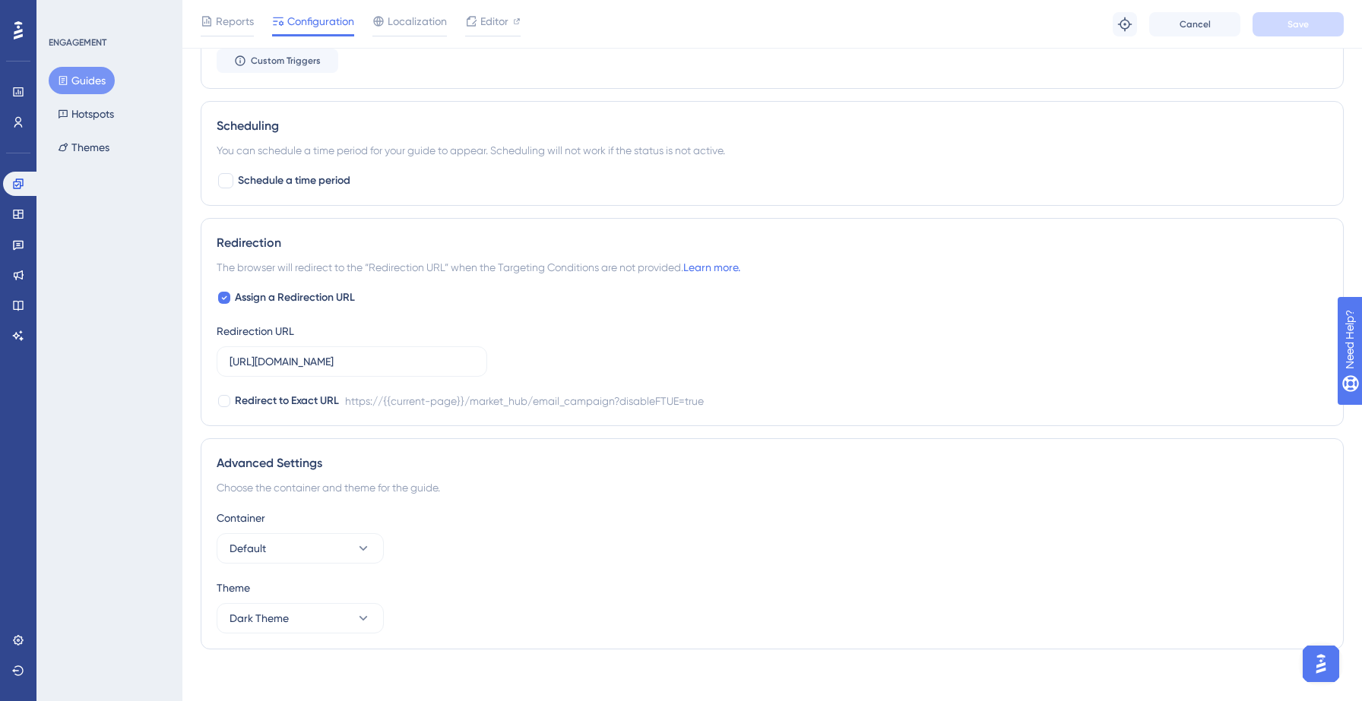
scroll to position [912, 0]
click at [90, 90] on button "Guides" at bounding box center [82, 80] width 66 height 27
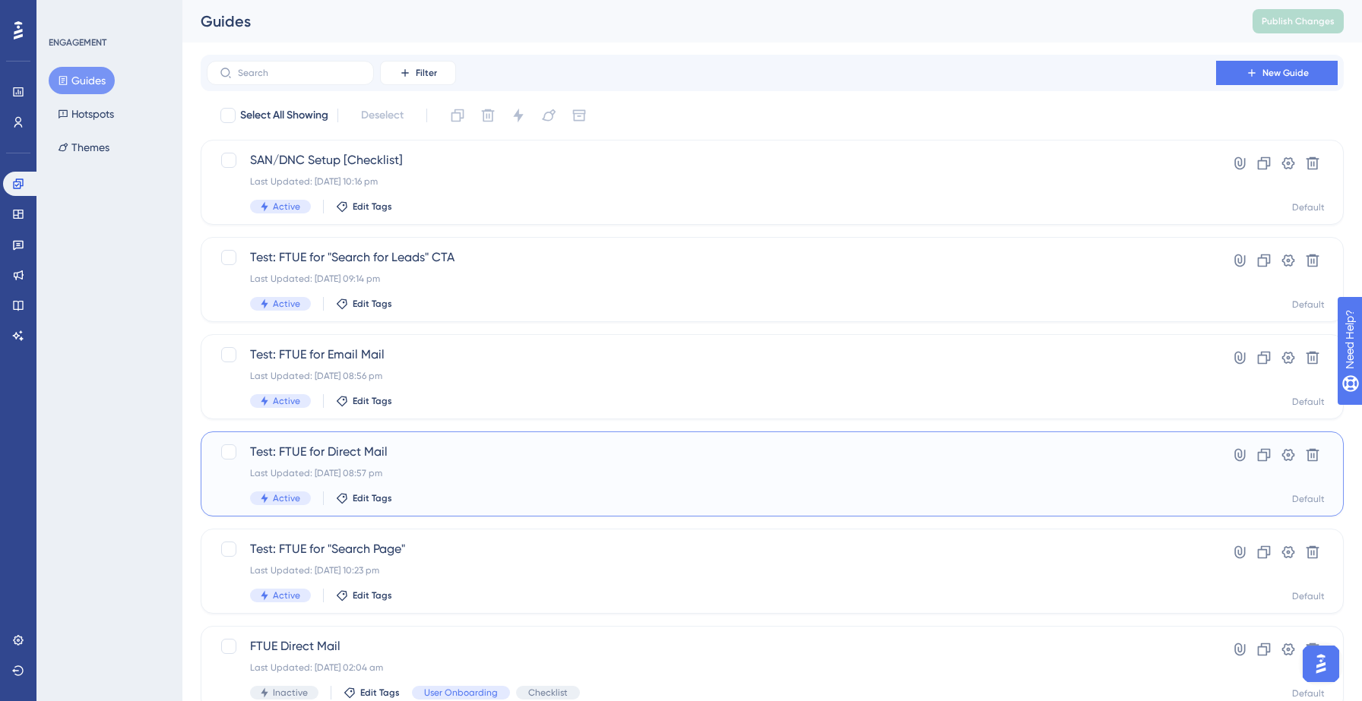
click at [442, 465] on div "Test: FTUE for Direct Mail Last Updated: 14 Sept 2025 08:57 pm Active Edit Tags" at bounding box center [711, 474] width 923 height 62
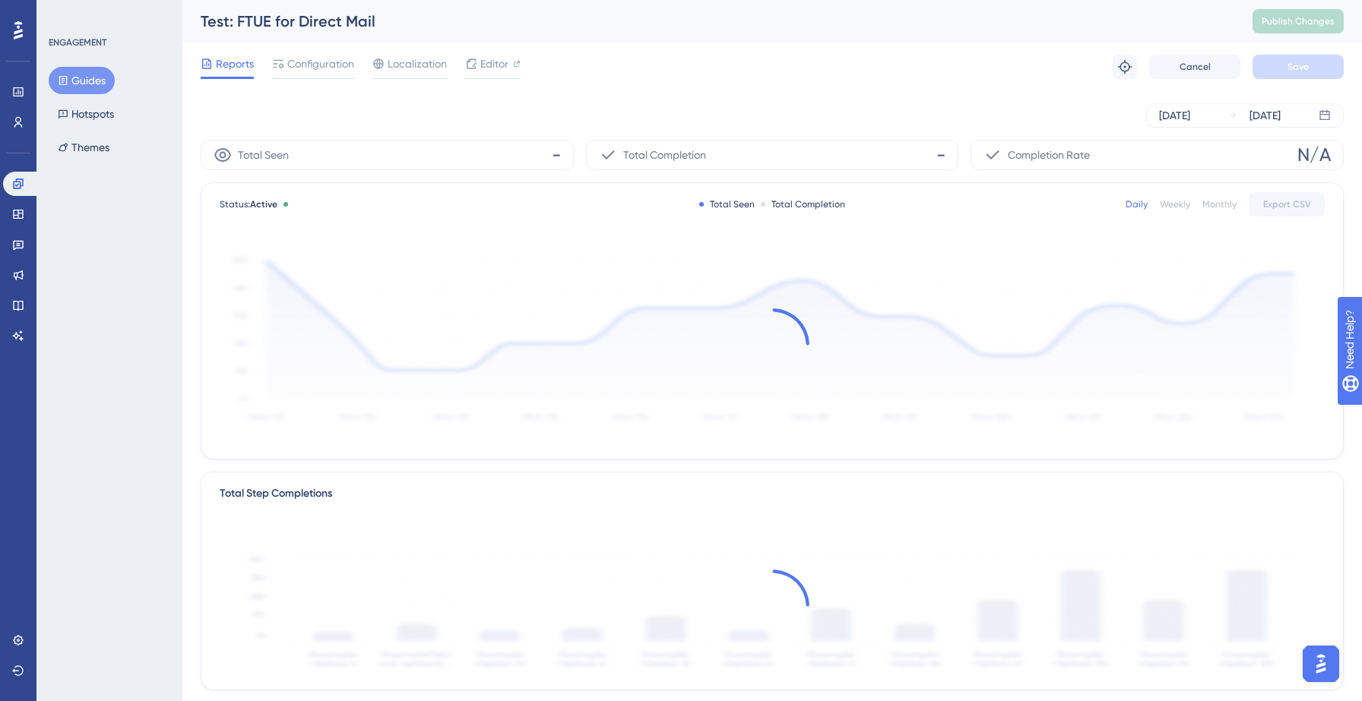
click at [314, 49] on div "Reports Configuration Localization Editor Troubleshoot Cancel Save" at bounding box center [772, 67] width 1143 height 49
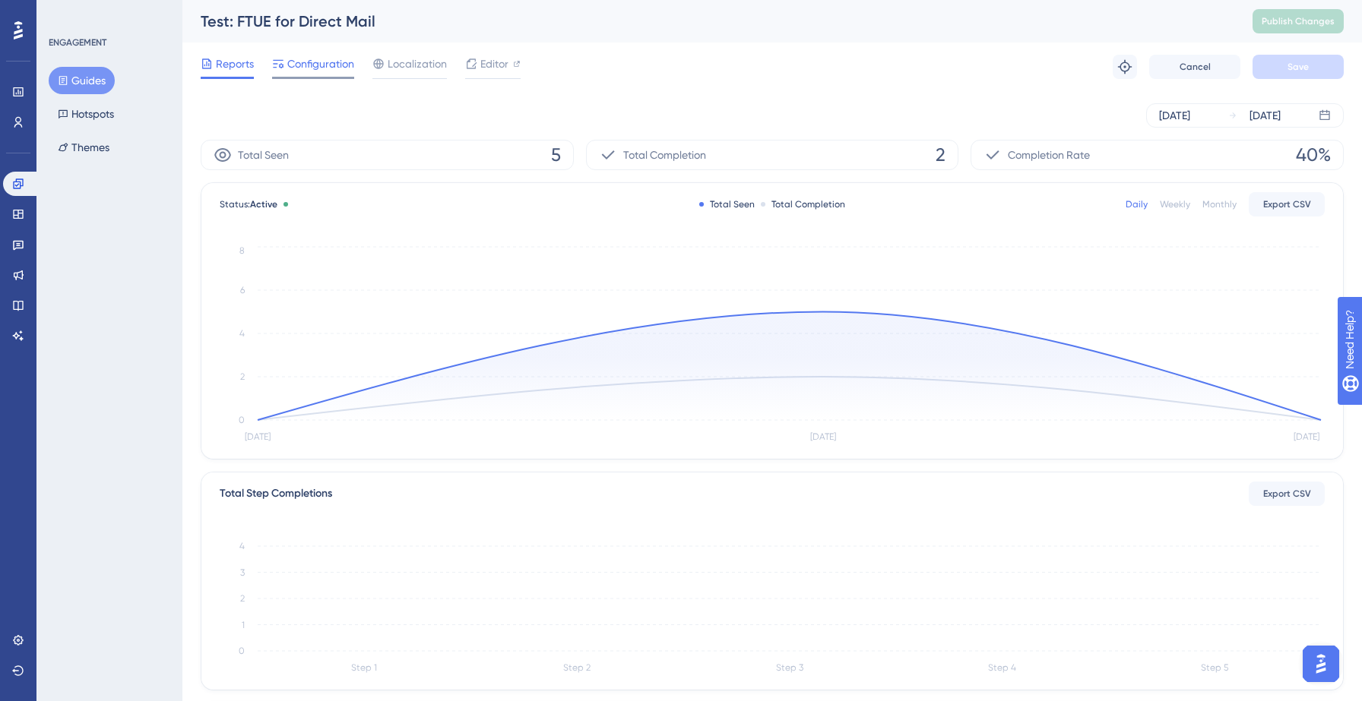
click at [314, 70] on span "Configuration" at bounding box center [320, 64] width 67 height 18
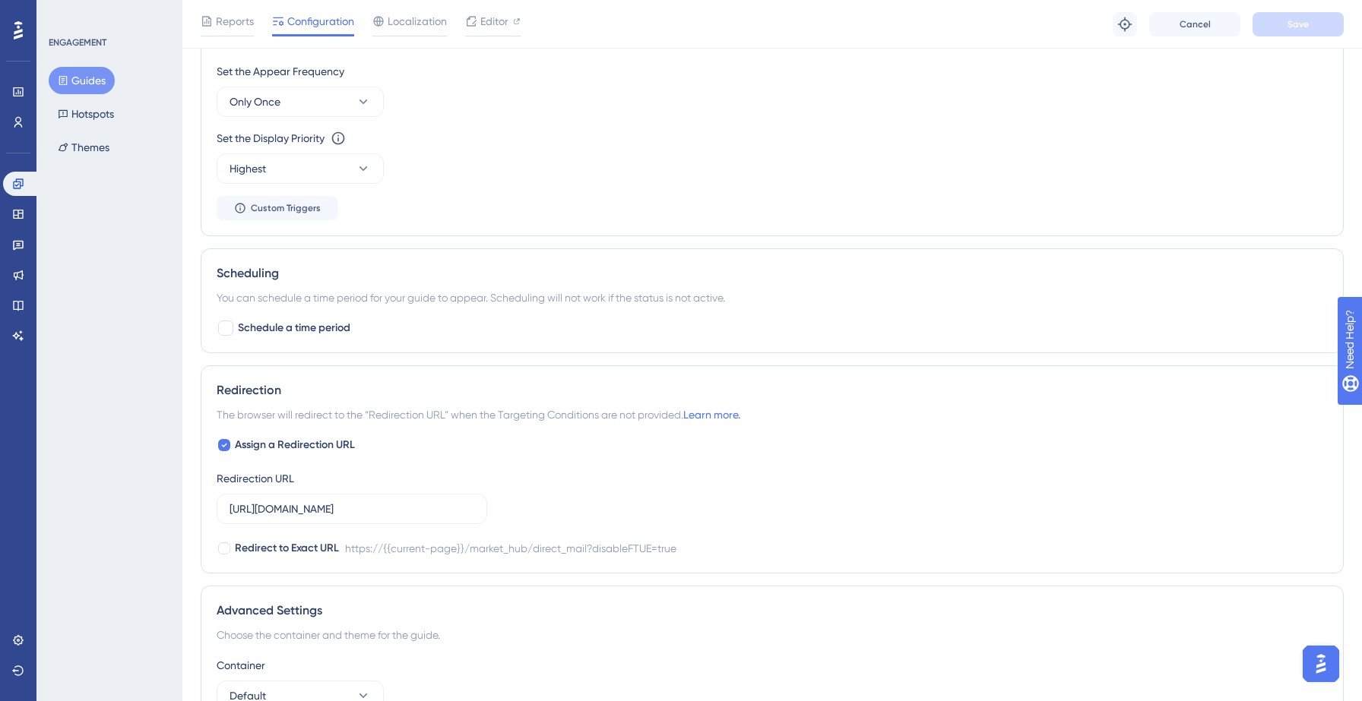
scroll to position [917, 0]
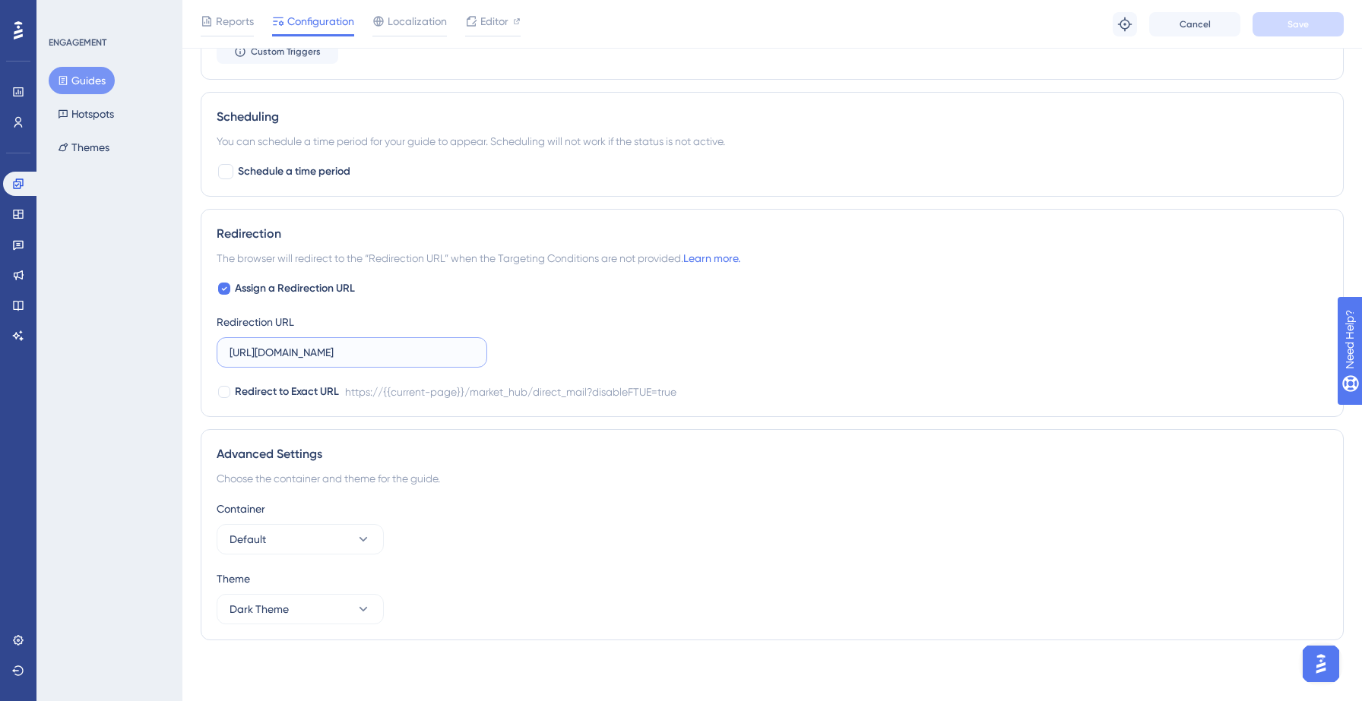
click at [320, 352] on input "https://hotsprings.salesgenie.com/market_hub/direct_mail?disableFTUE=true" at bounding box center [352, 352] width 245 height 17
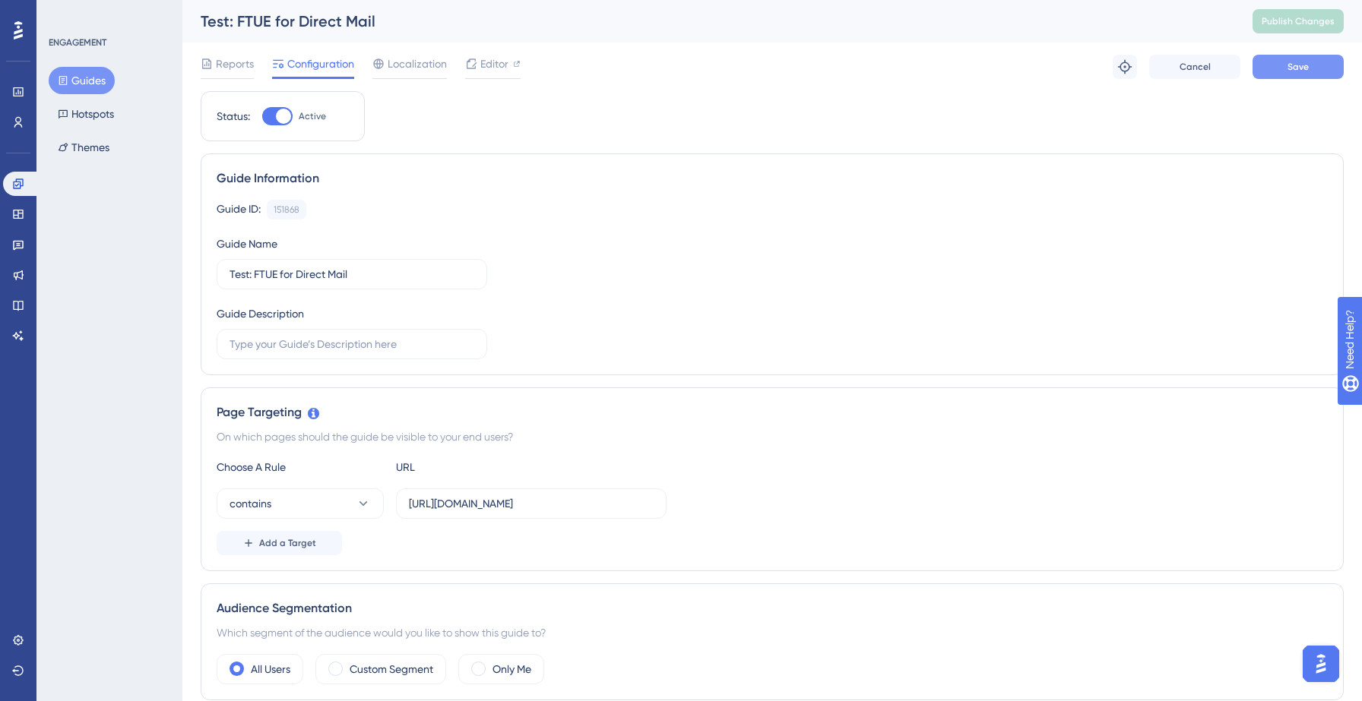
type input "https://yellowstone.salesgenie.com/market_hub/direct_mail?disableFTUE=true"
click at [1298, 70] on span "Save" at bounding box center [1297, 67] width 21 height 12
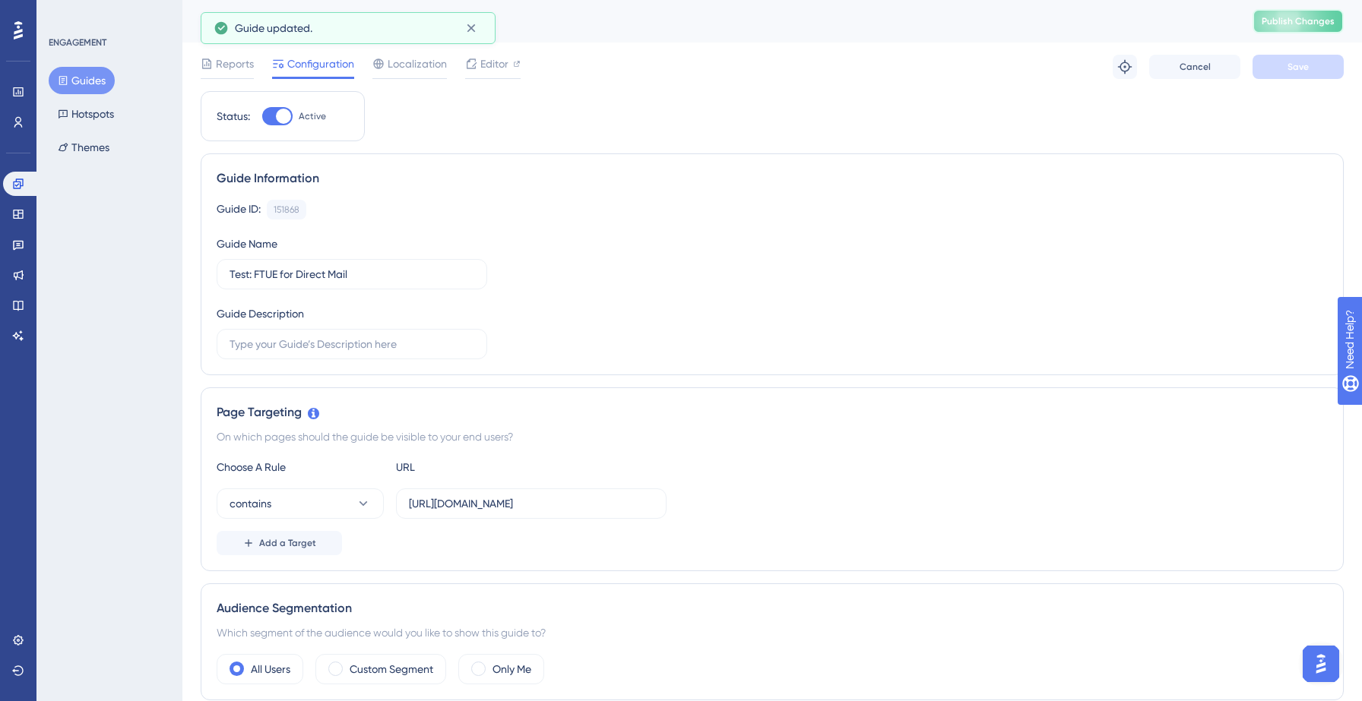
click at [1288, 31] on button "Publish Changes" at bounding box center [1297, 21] width 91 height 24
click at [464, 31] on icon at bounding box center [471, 28] width 15 height 15
click at [84, 86] on button "Guides" at bounding box center [82, 80] width 66 height 27
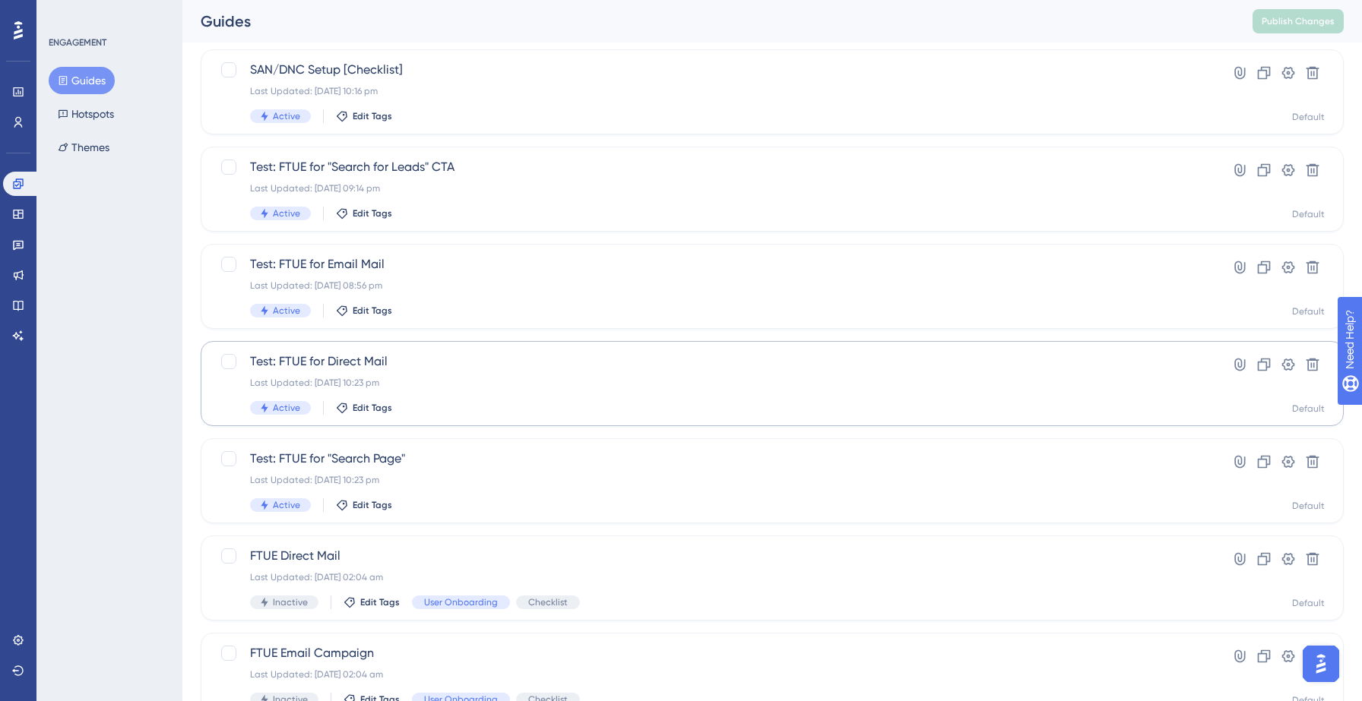
scroll to position [94, 0]
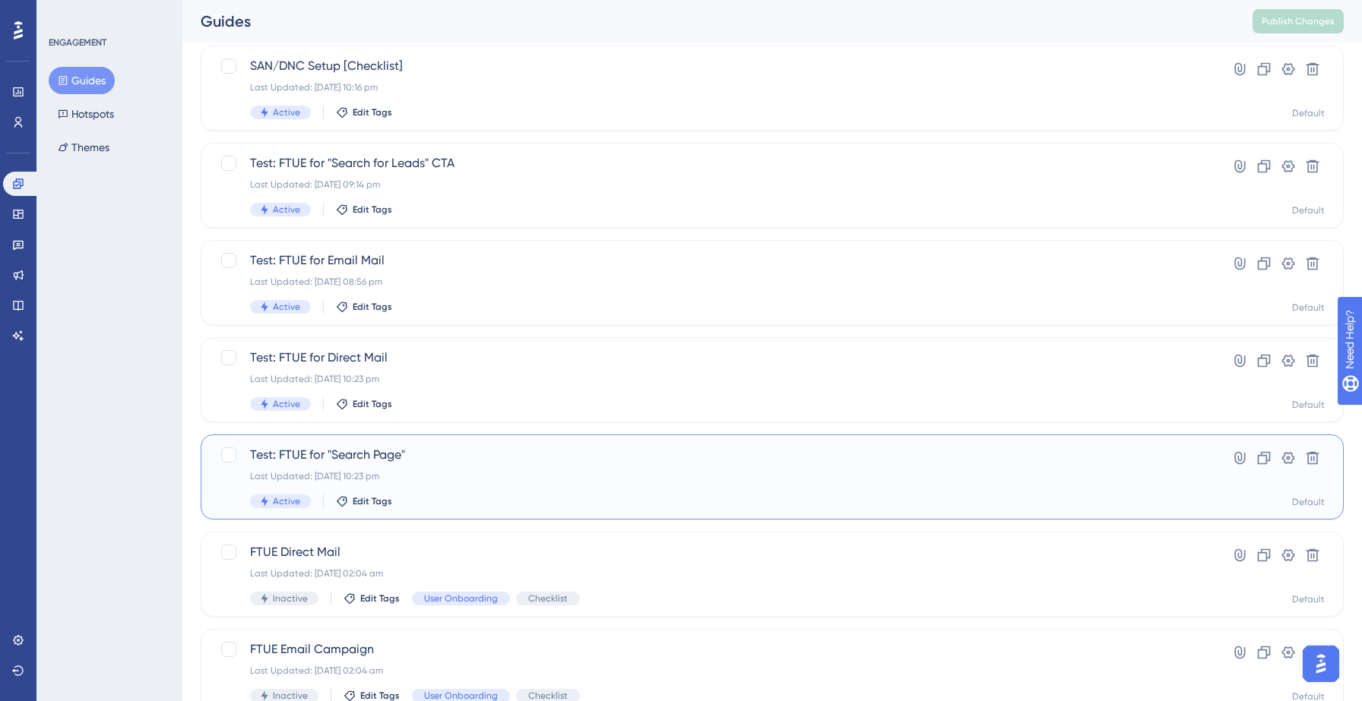
click at [472, 490] on div "Test: FTUE for "Search Page" Last Updated: 14 Sept 2025 10:23 pm Active Edit Ta…" at bounding box center [711, 477] width 923 height 62
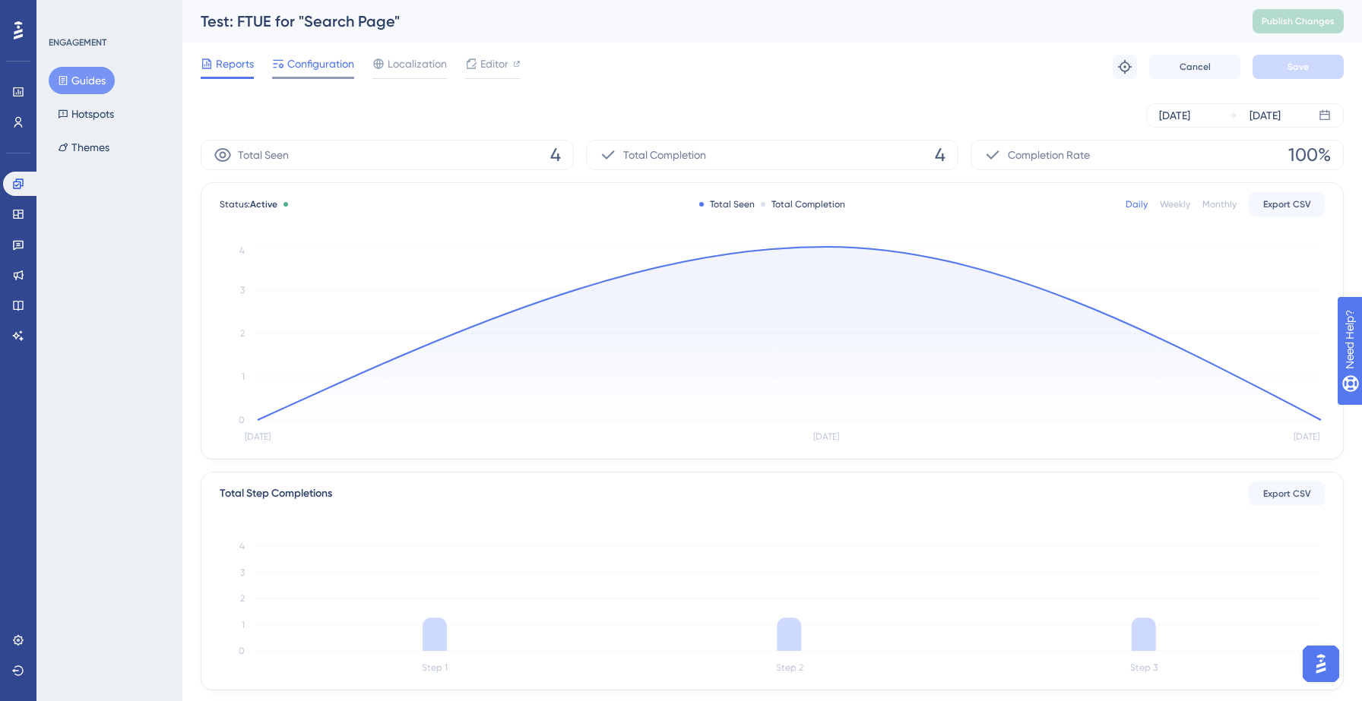
click at [301, 60] on span "Configuration" at bounding box center [320, 64] width 67 height 18
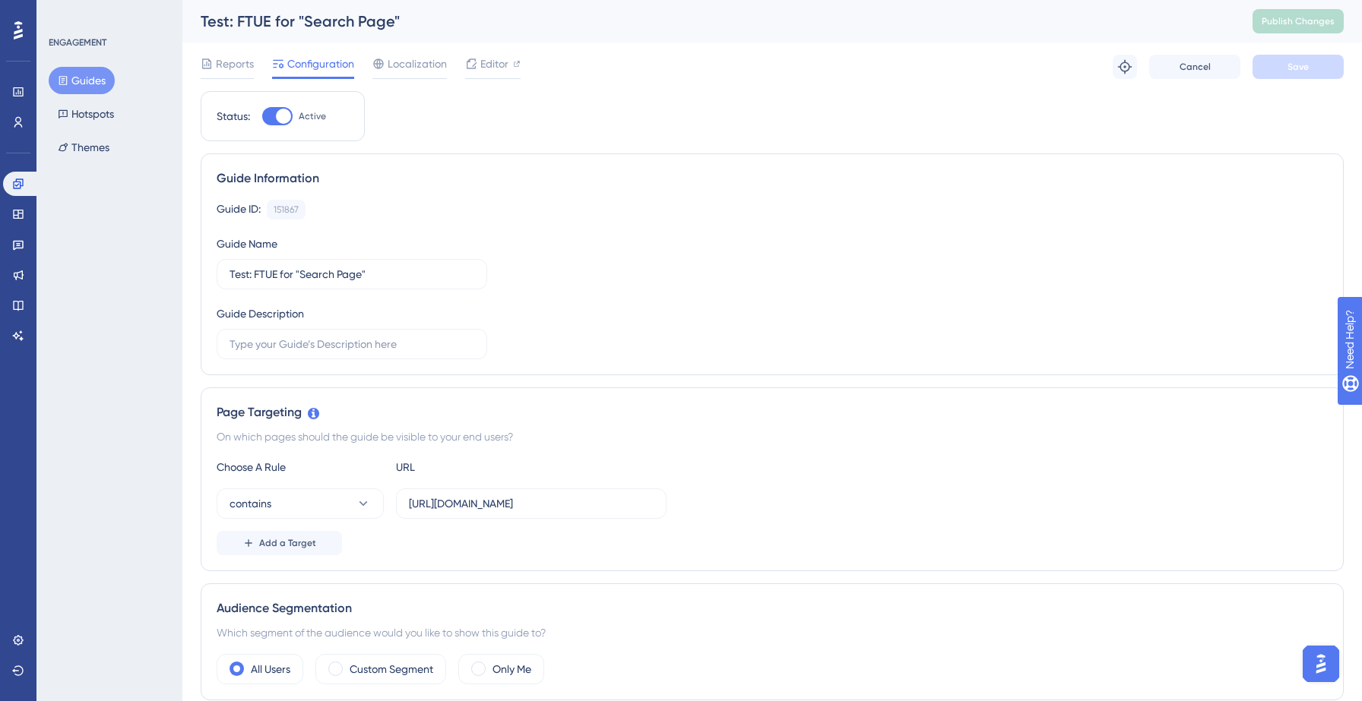
click at [70, 84] on button "Guides" at bounding box center [82, 80] width 66 height 27
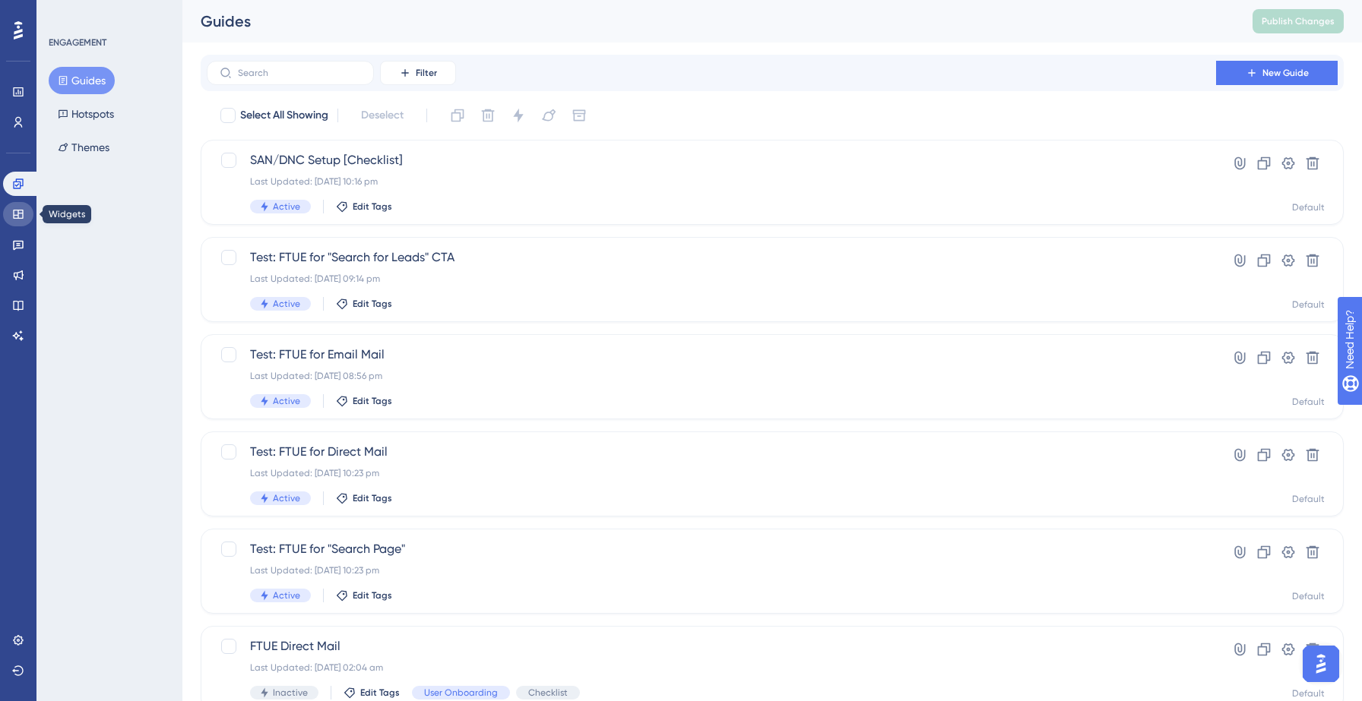
click at [24, 226] on link at bounding box center [18, 214] width 30 height 24
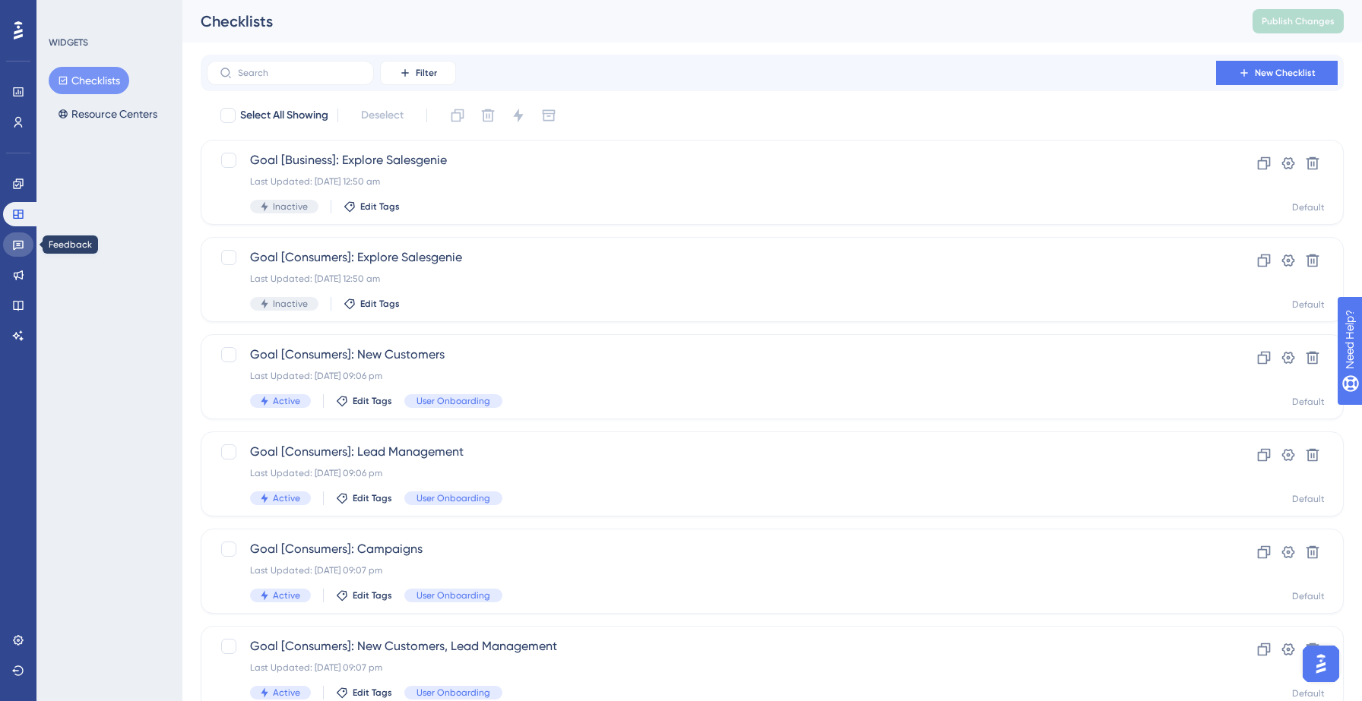
click at [21, 240] on icon at bounding box center [18, 245] width 12 height 12
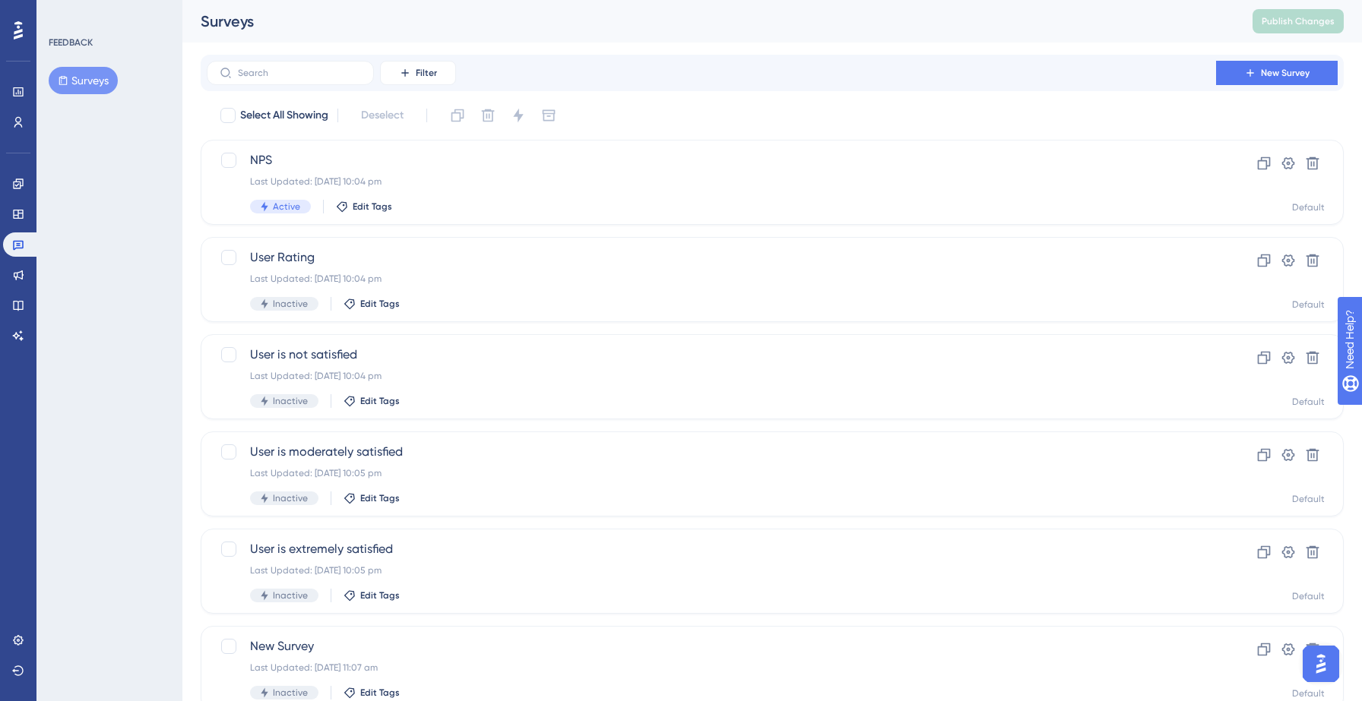
click at [96, 84] on button "Surveys" at bounding box center [83, 80] width 69 height 27
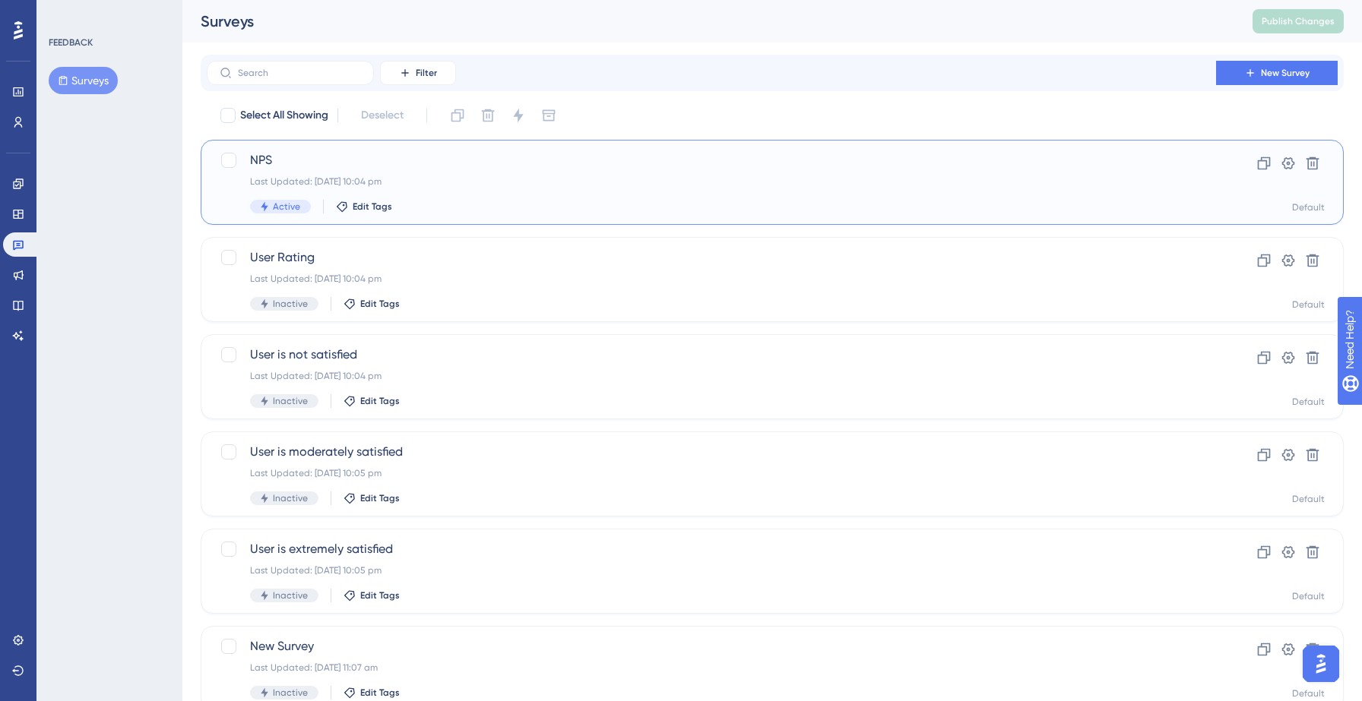
click at [507, 185] on div "Last Updated: 14 Sept 2025 10:04 pm" at bounding box center [711, 182] width 923 height 12
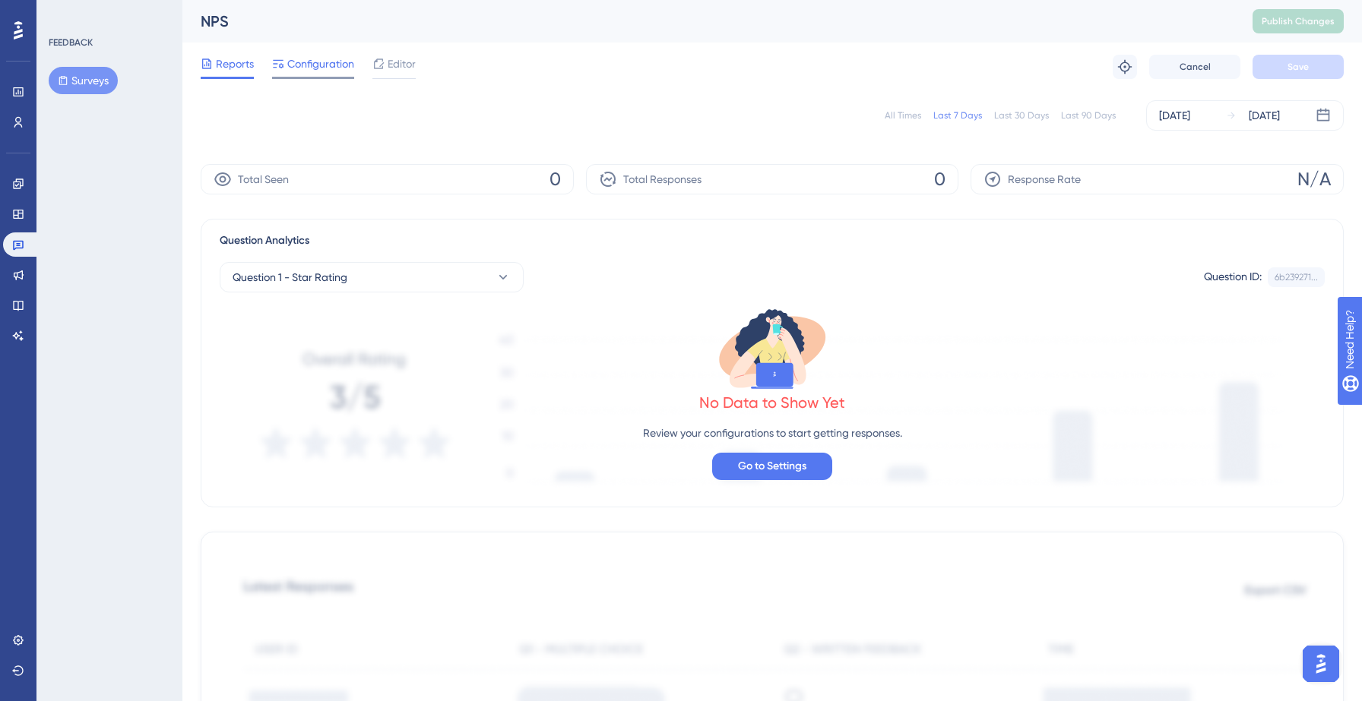
click at [312, 61] on span "Configuration" at bounding box center [320, 64] width 67 height 18
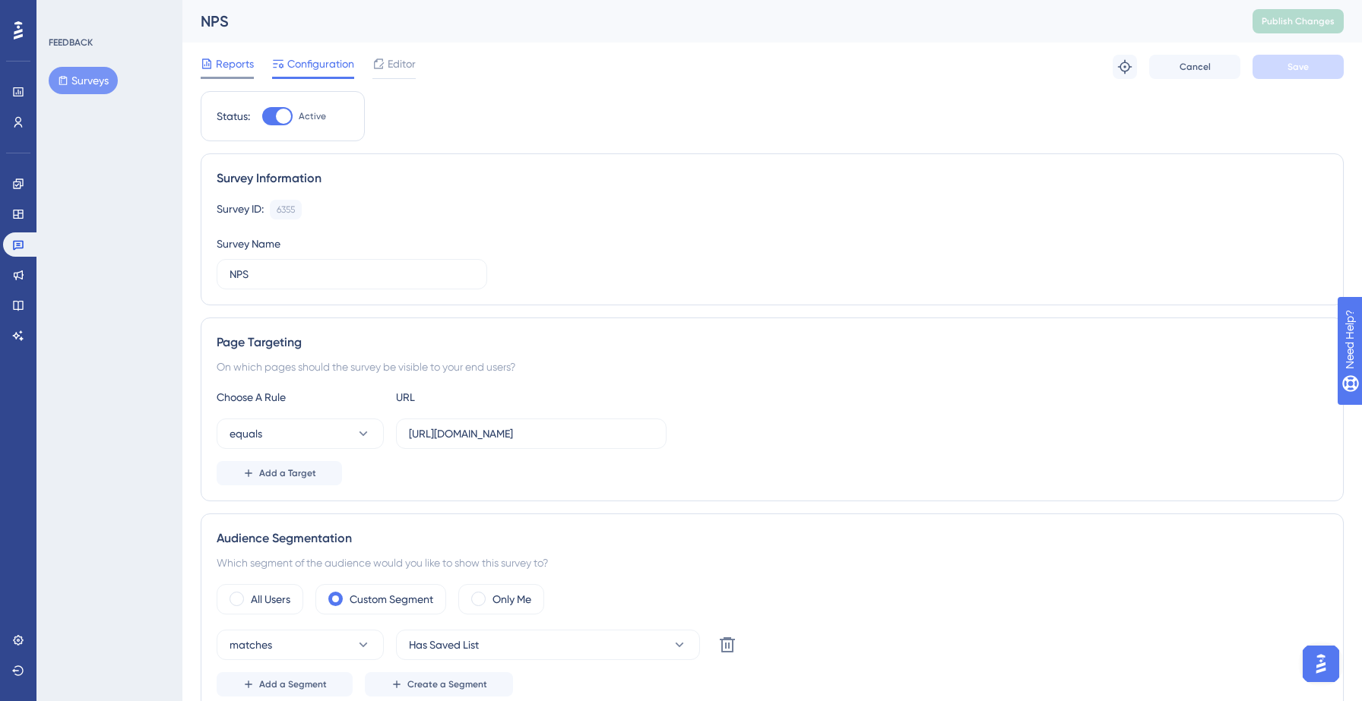
click at [238, 59] on span "Reports" at bounding box center [235, 64] width 38 height 18
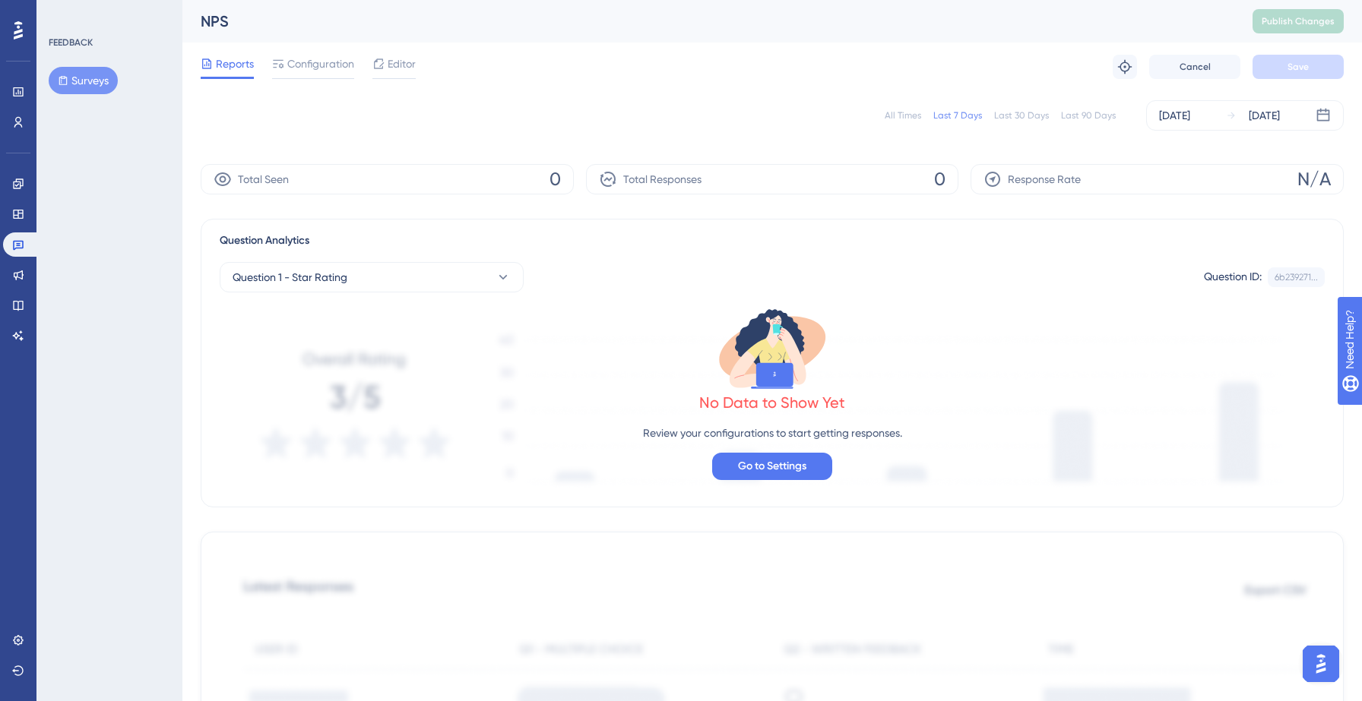
click at [701, 429] on p "Review your configurations to start getting responses." at bounding box center [772, 433] width 259 height 18
click at [734, 472] on button "Go to Settings" at bounding box center [772, 466] width 120 height 27
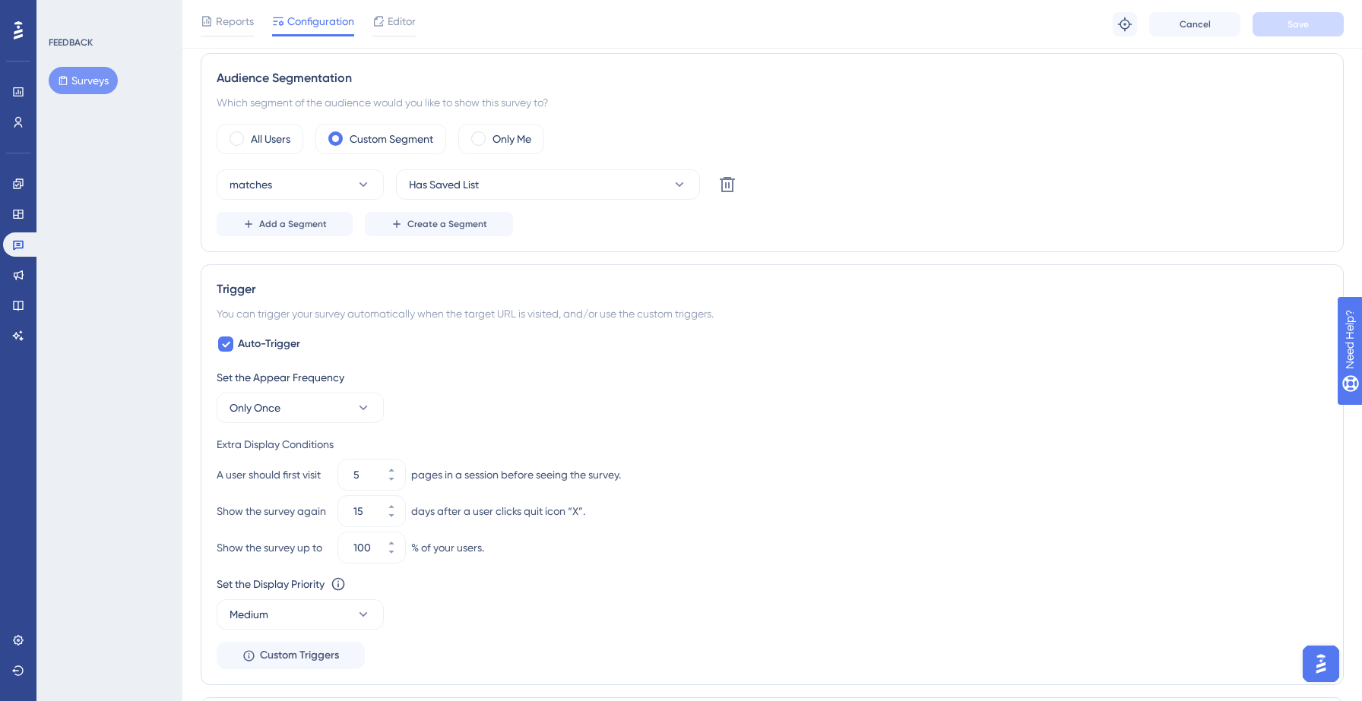
scroll to position [470, 0]
click at [362, 472] on input "5" at bounding box center [363, 472] width 21 height 18
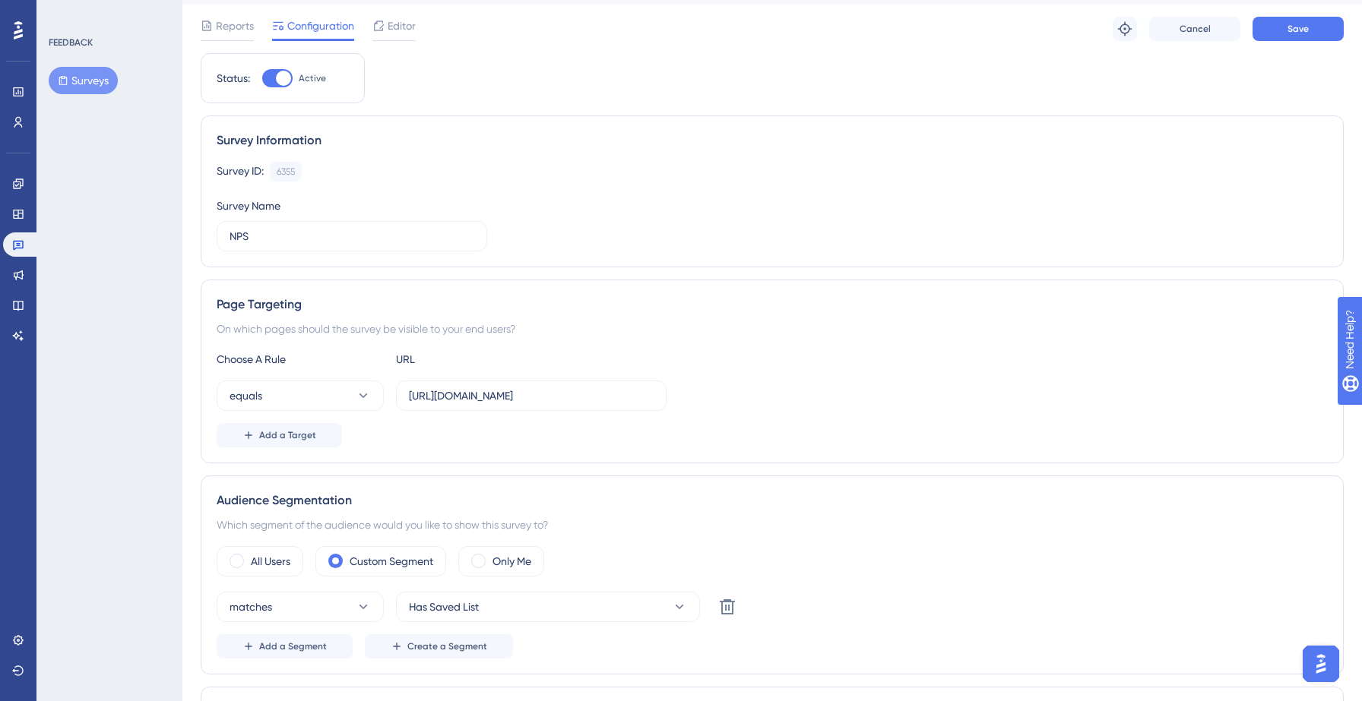
scroll to position [0, 0]
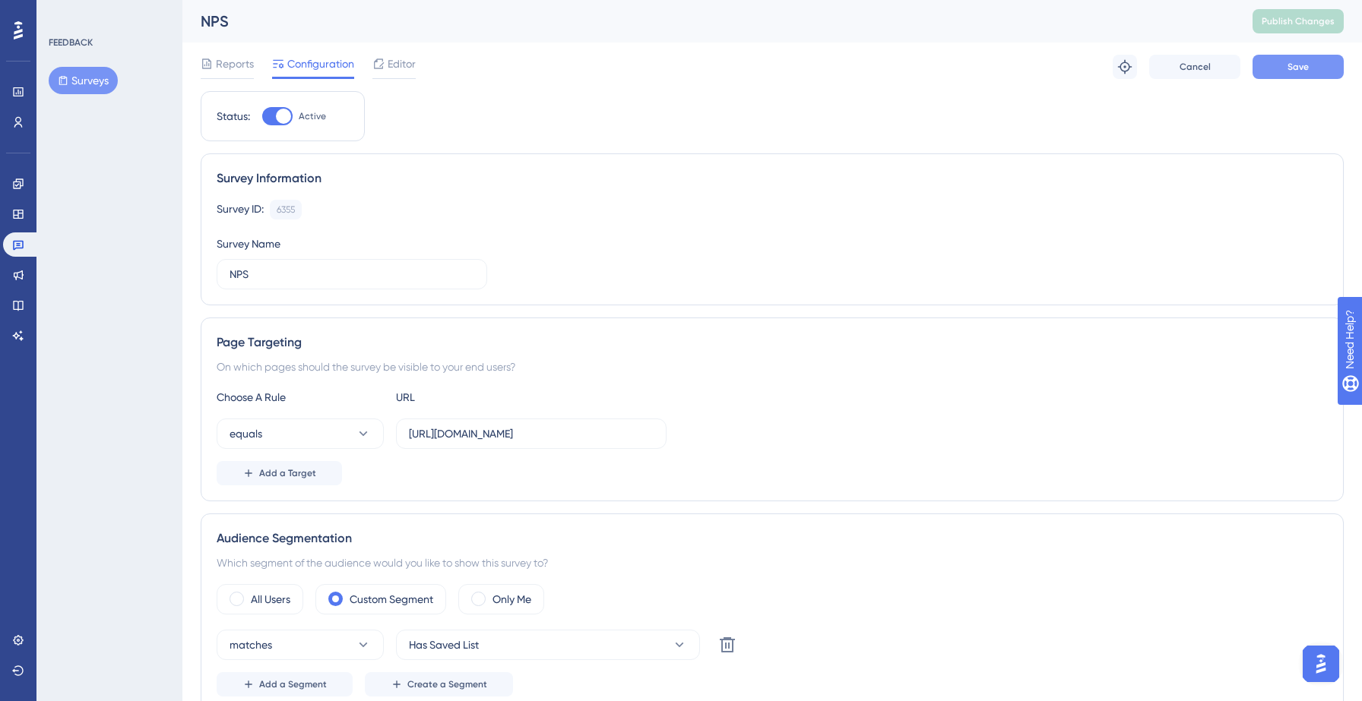
type input "1"
click at [1284, 65] on button "Save" at bounding box center [1297, 67] width 91 height 24
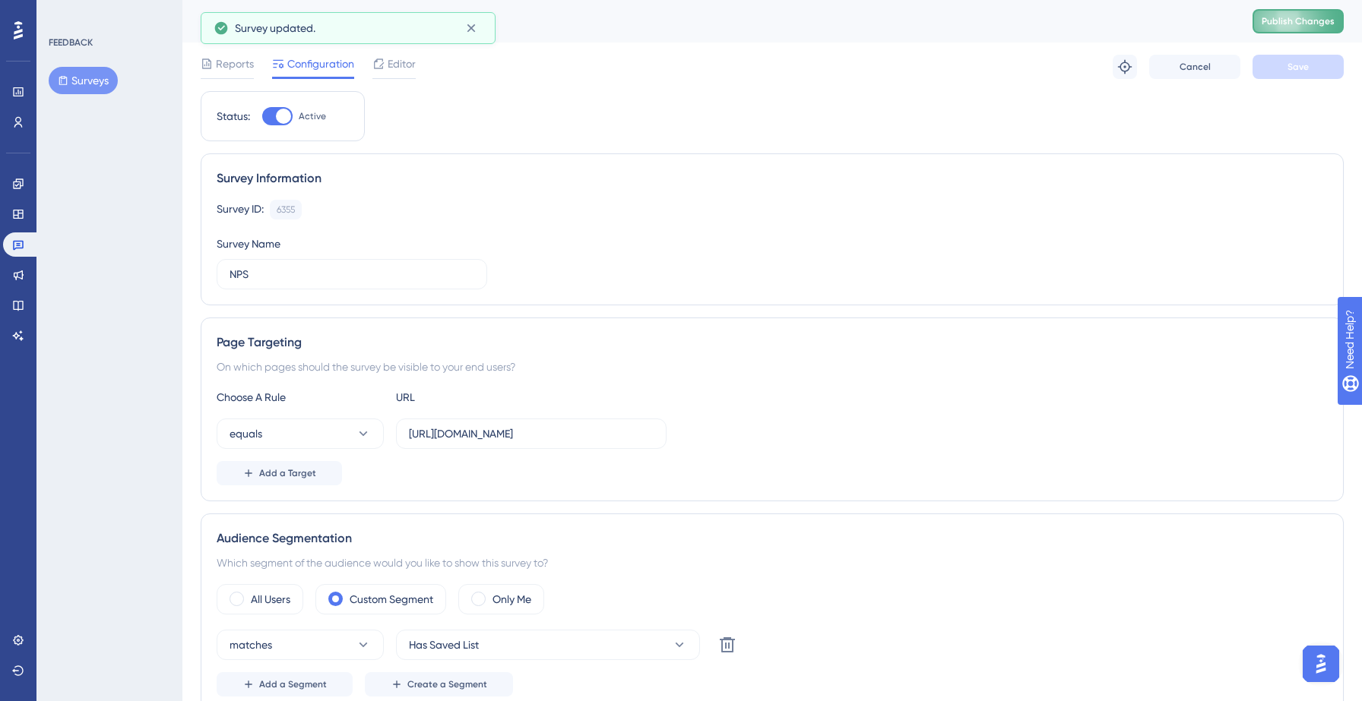
click at [1286, 27] on span "Publish Changes" at bounding box center [1298, 21] width 73 height 12
click at [395, 65] on span "Editor" at bounding box center [402, 64] width 28 height 18
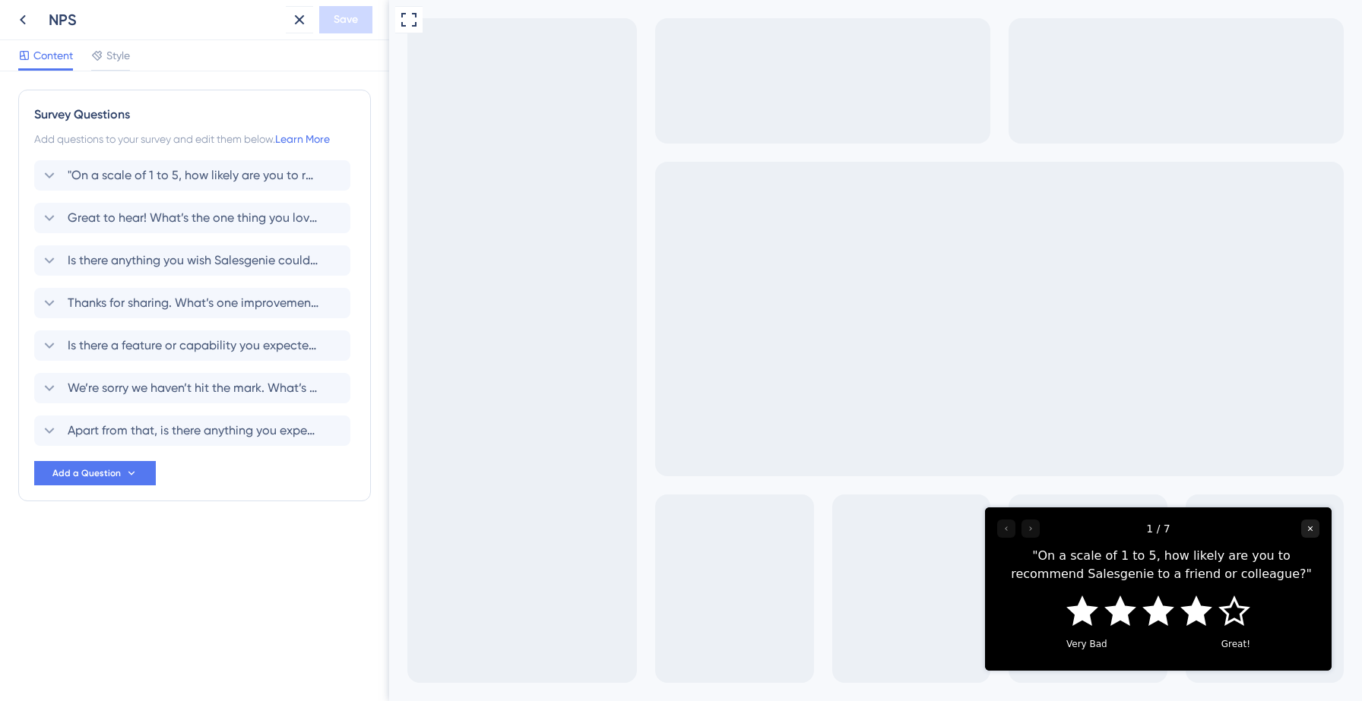
click at [1236, 644] on div "Great!" at bounding box center [1235, 644] width 35 height 12
click at [1230, 612] on icon "Rate 5 star" at bounding box center [1234, 610] width 32 height 30
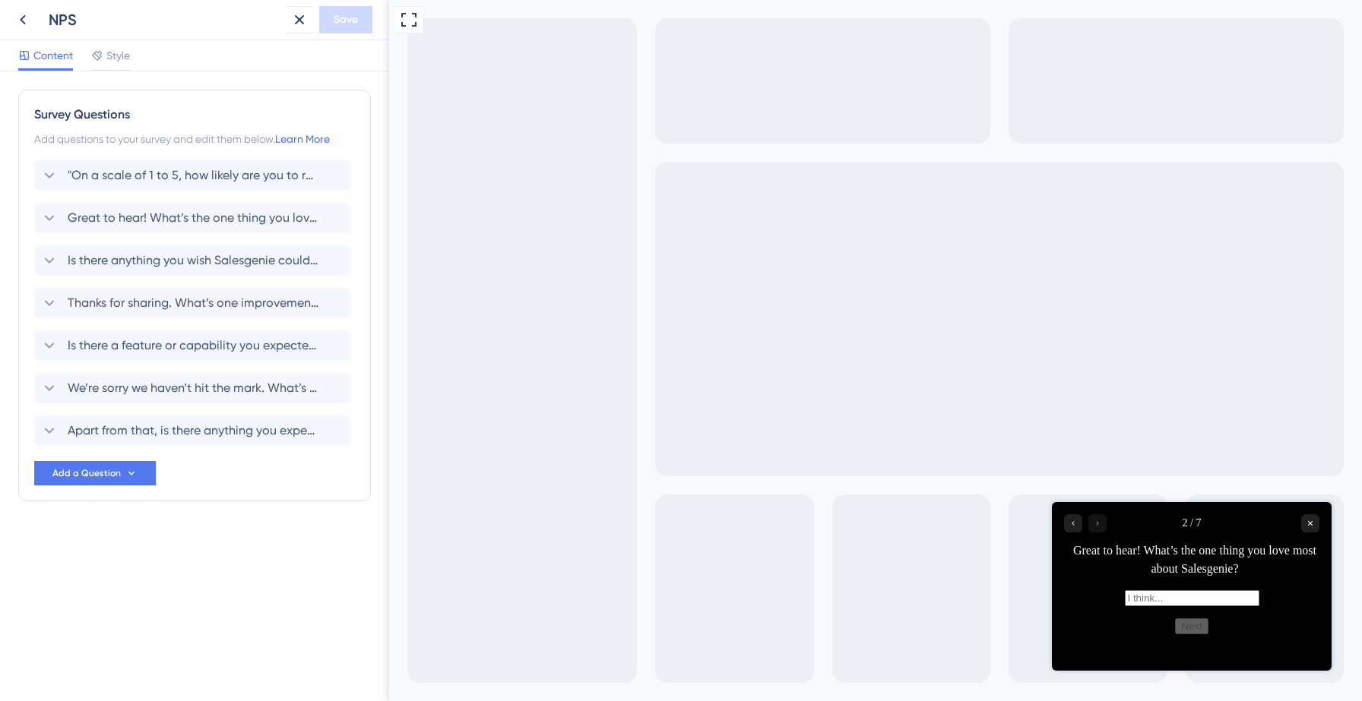
click at [1182, 606] on input "text" at bounding box center [1192, 598] width 135 height 16
type input "jnjn"
click at [1189, 635] on button "Next" at bounding box center [1191, 627] width 33 height 16
click at [1183, 603] on input "text" at bounding box center [1192, 598] width 135 height 16
click at [1190, 635] on button "Next" at bounding box center [1191, 627] width 33 height 16
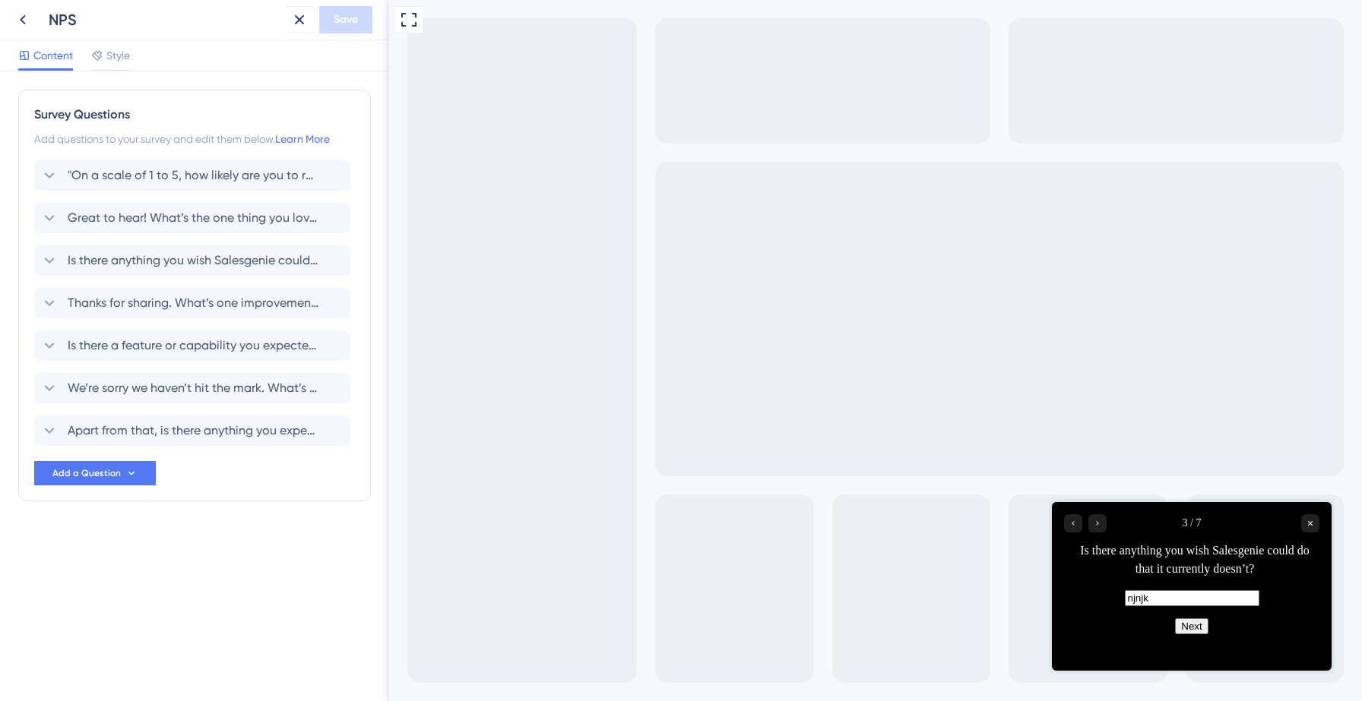
click at [1189, 635] on button "Next" at bounding box center [1191, 627] width 33 height 16
click at [1156, 593] on label "njnjk" at bounding box center [1192, 597] width 135 height 13
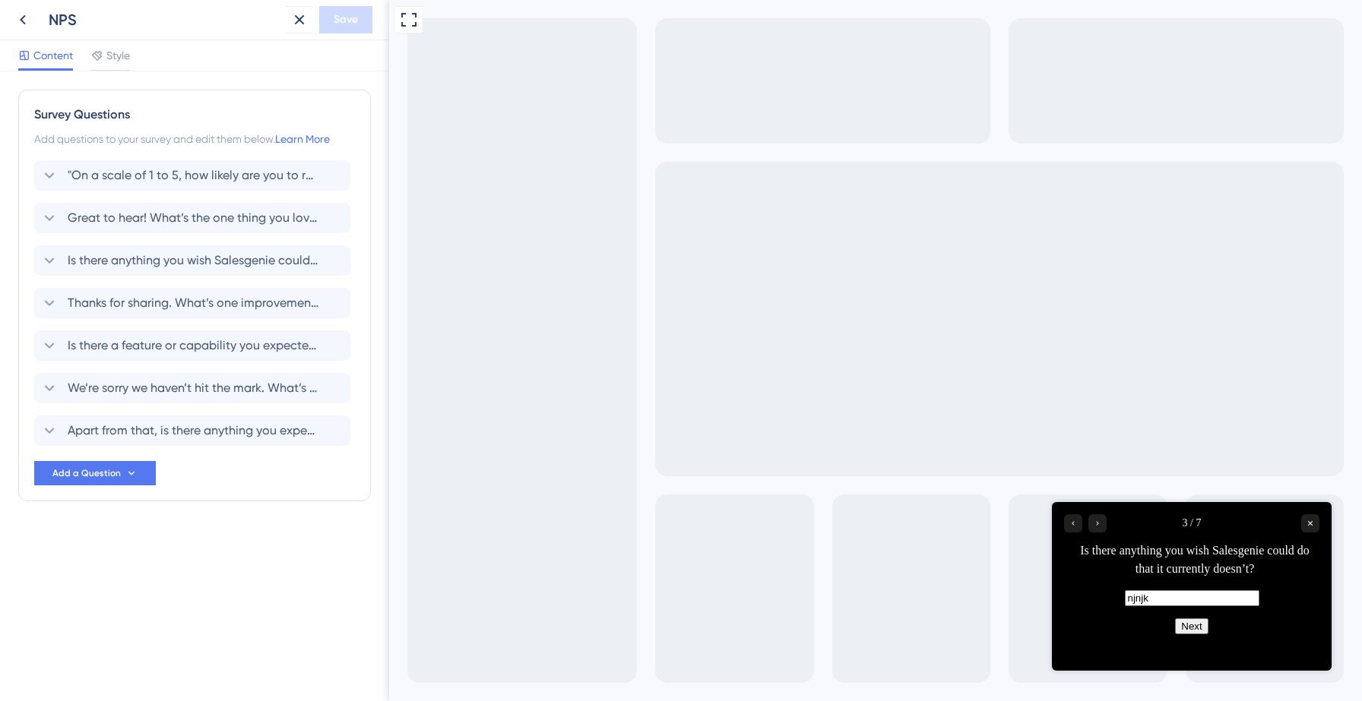
click at [1156, 593] on input "njnjk" at bounding box center [1192, 598] width 135 height 16
type input "njnjkmknk"
click at [1189, 635] on button "Next" at bounding box center [1191, 627] width 33 height 16
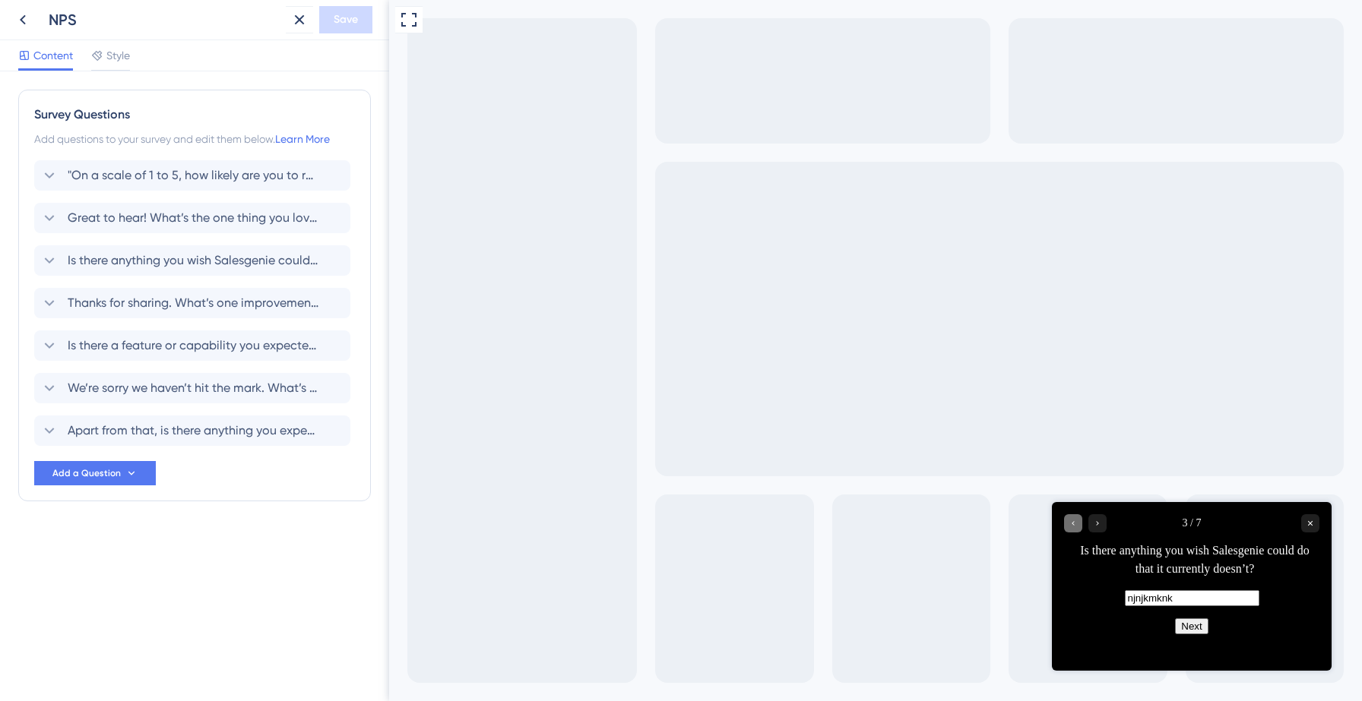
click at [1078, 527] on div "Go to Question 2" at bounding box center [1073, 523] width 18 height 18
click at [180, 182] on span ""On a scale of 1 to 5, how likely are you to recommend Salesgenie to a friend o…" at bounding box center [193, 175] width 251 height 18
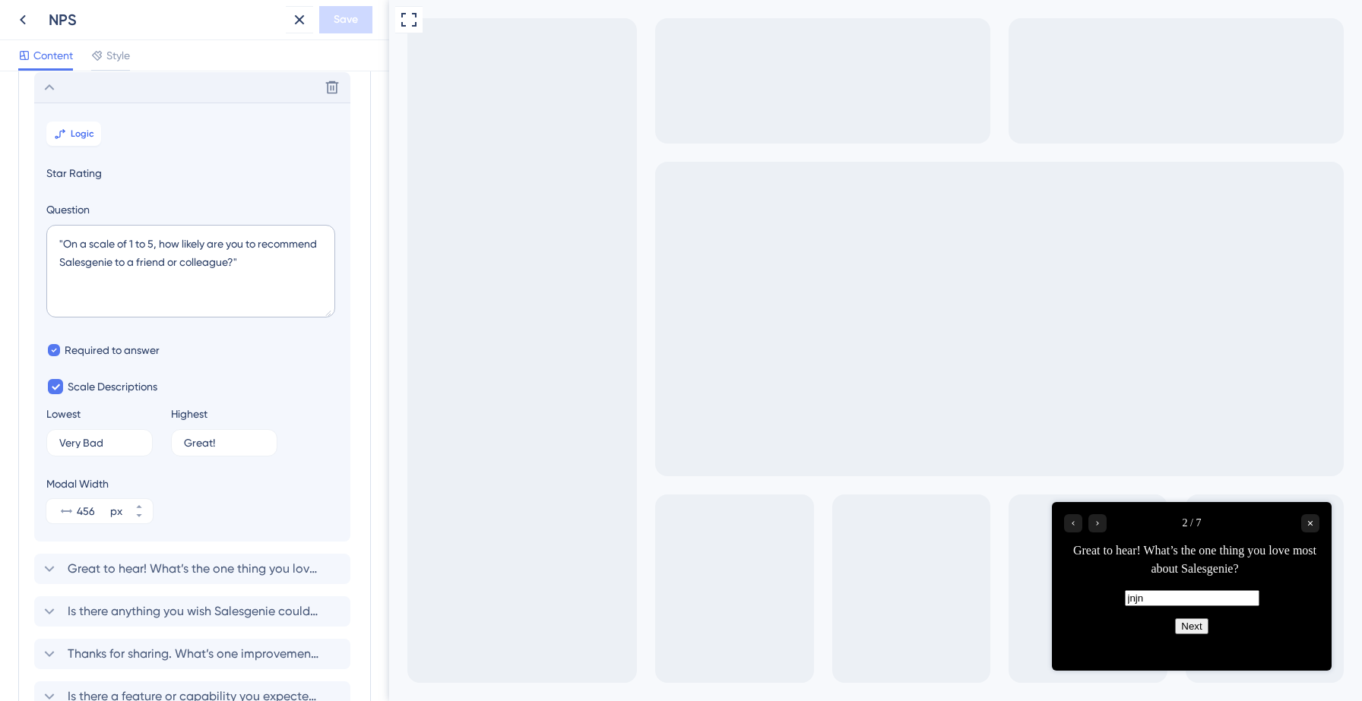
scroll to position [89, 0]
click at [84, 131] on span "Logic" at bounding box center [83, 133] width 24 height 12
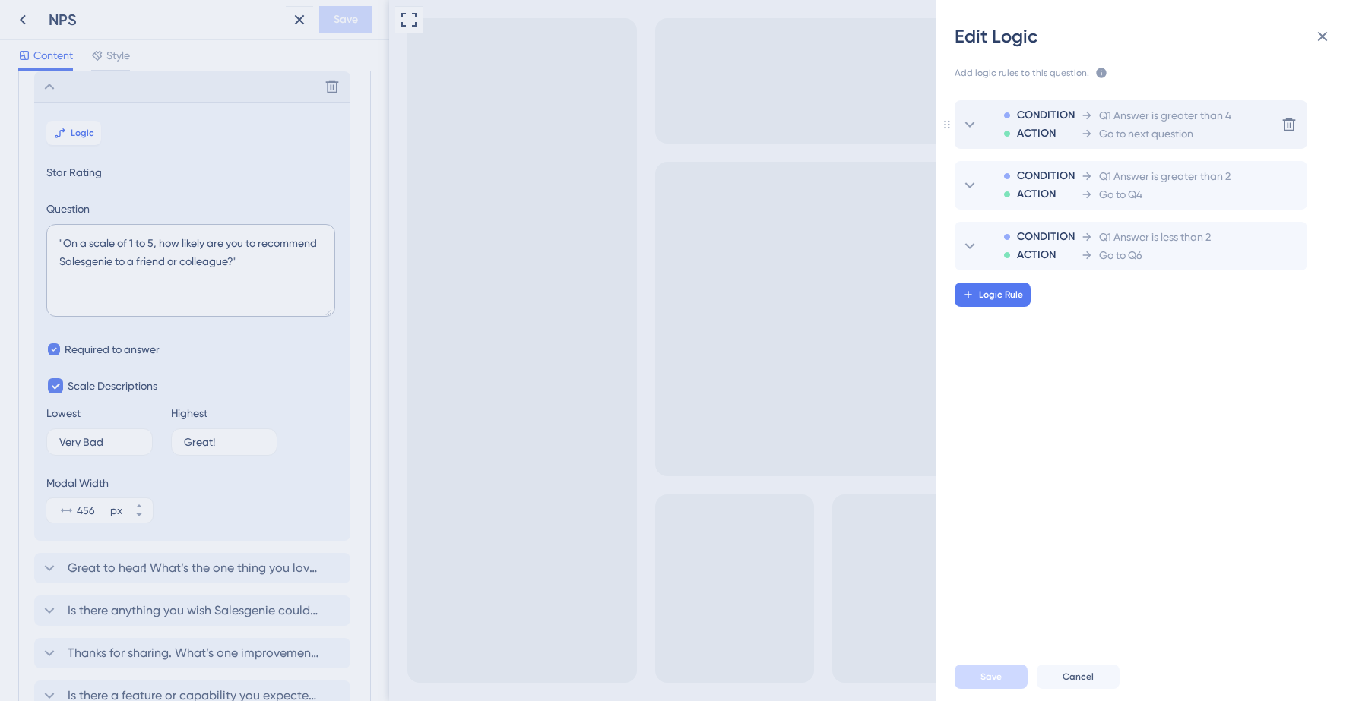
click at [1116, 122] on span "Q1 Answer is greater than 4" at bounding box center [1165, 115] width 132 height 18
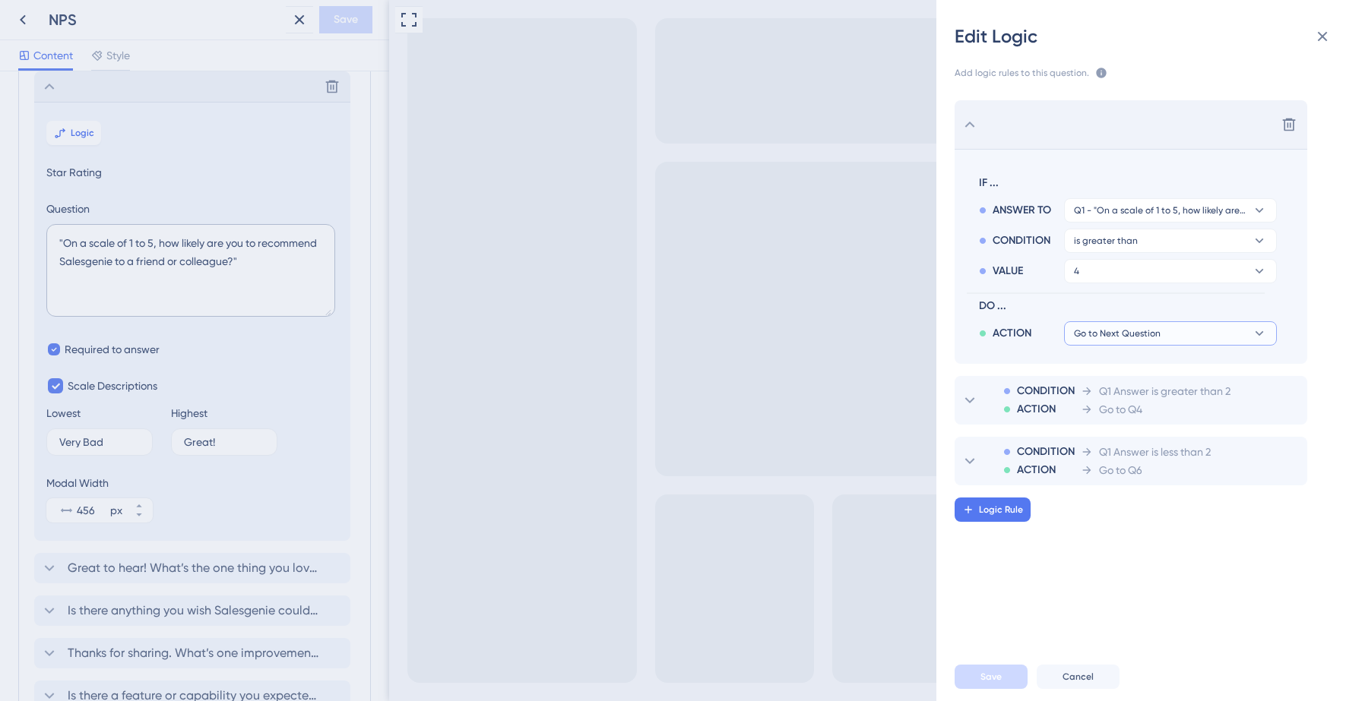
click at [1119, 331] on span "Go to Next Question" at bounding box center [1117, 334] width 87 height 12
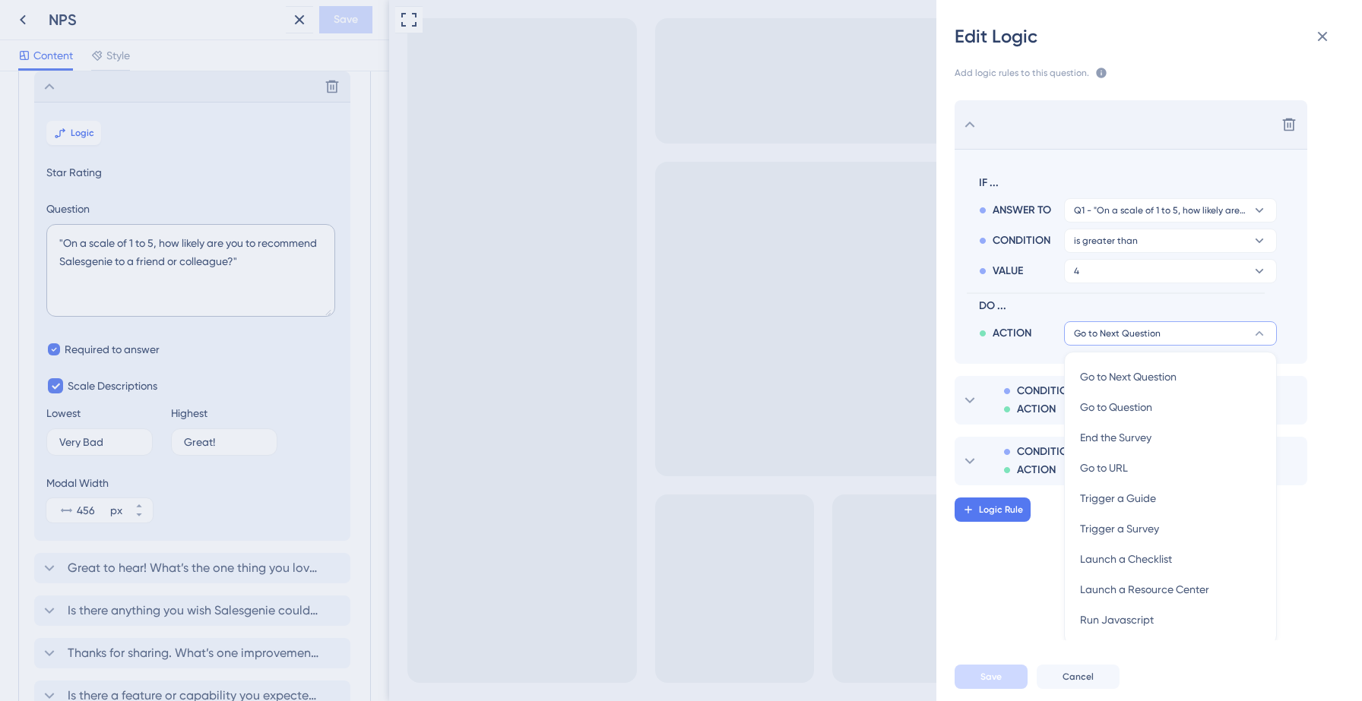
scroll to position [5, 0]
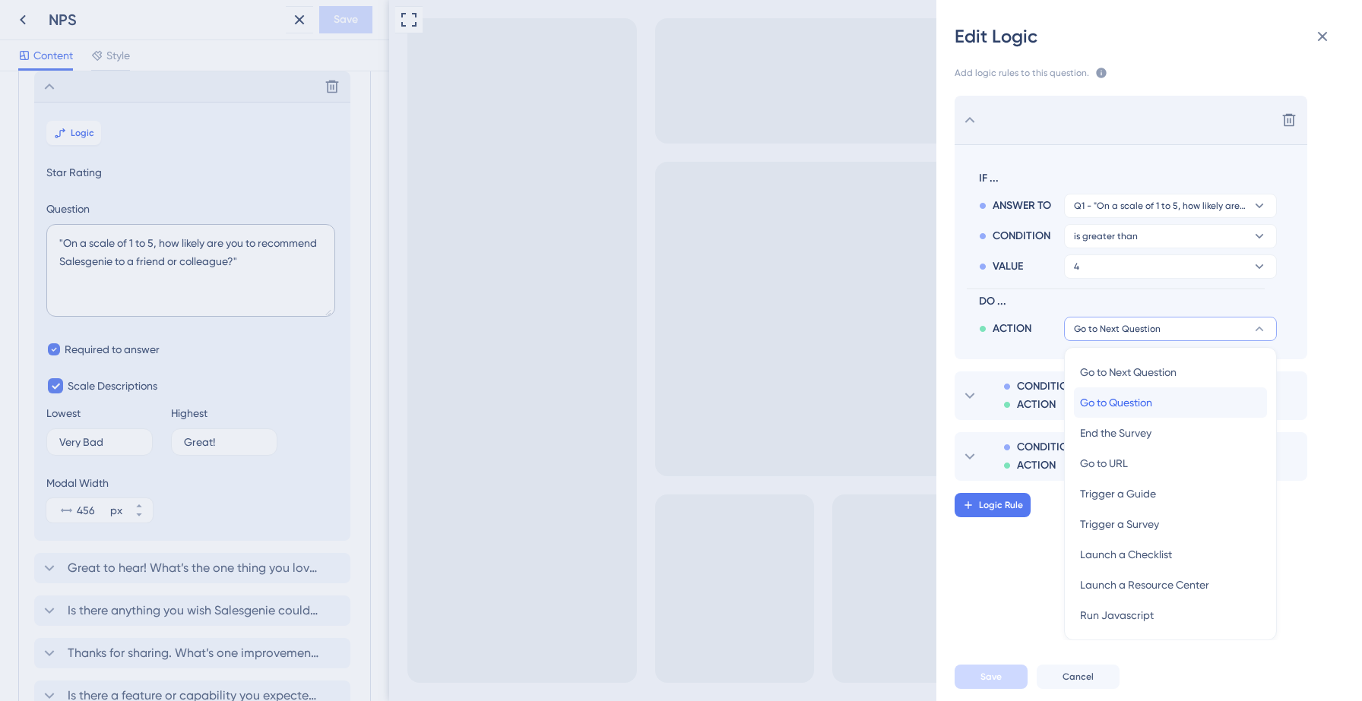
click at [1121, 405] on span "Go to Question" at bounding box center [1116, 403] width 72 height 18
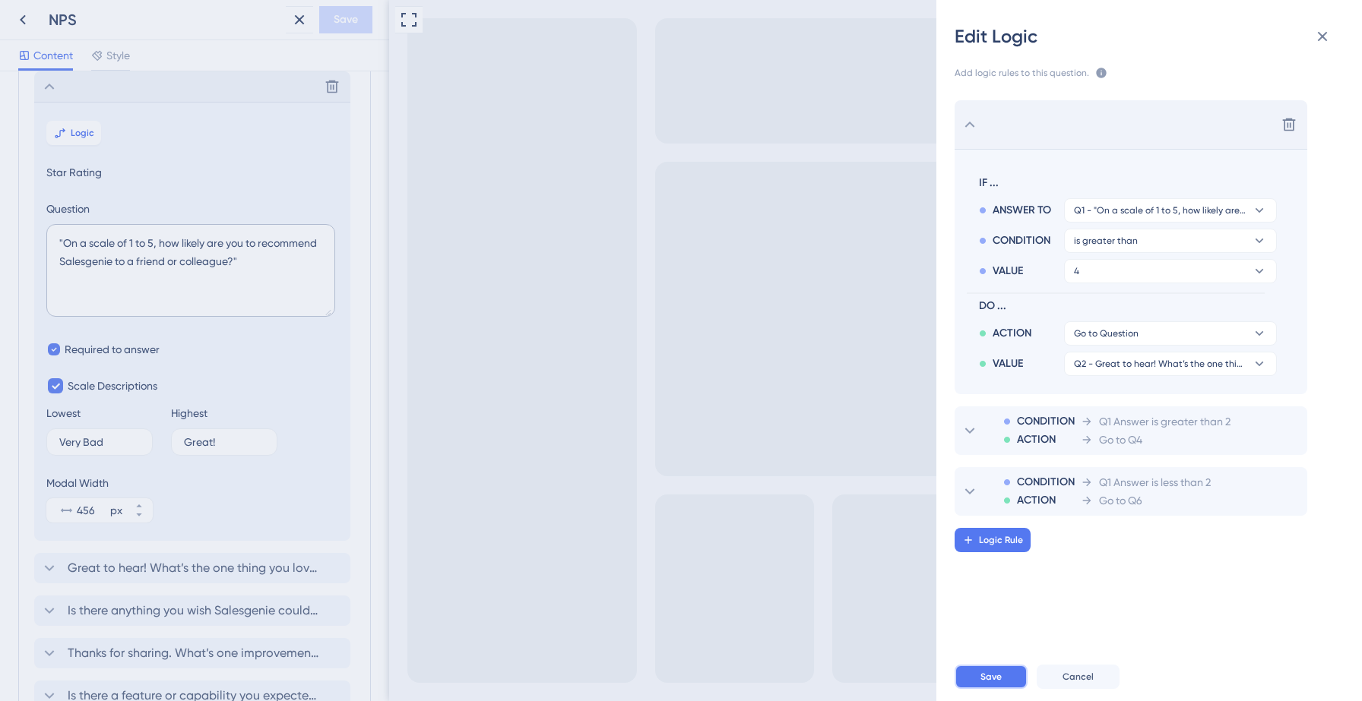
click at [985, 676] on span "Save" at bounding box center [990, 677] width 21 height 12
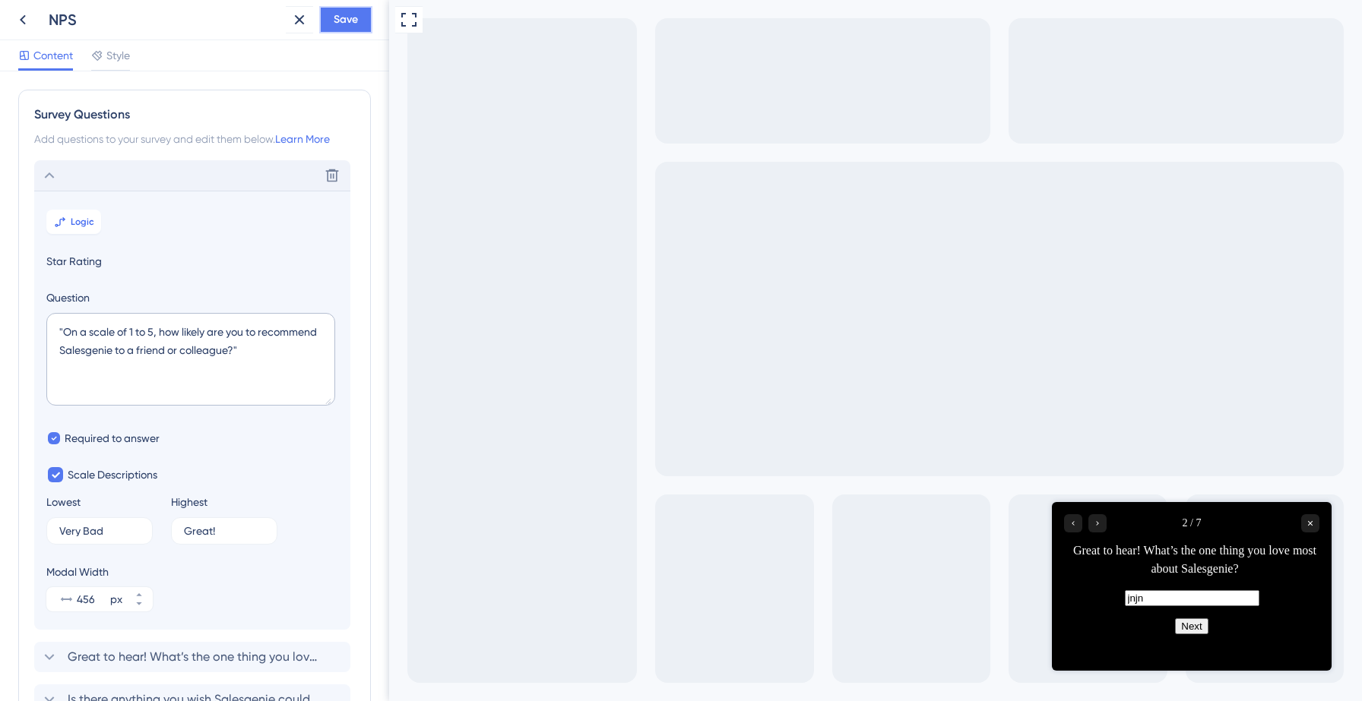
click at [347, 21] on span "Save" at bounding box center [346, 20] width 24 height 18
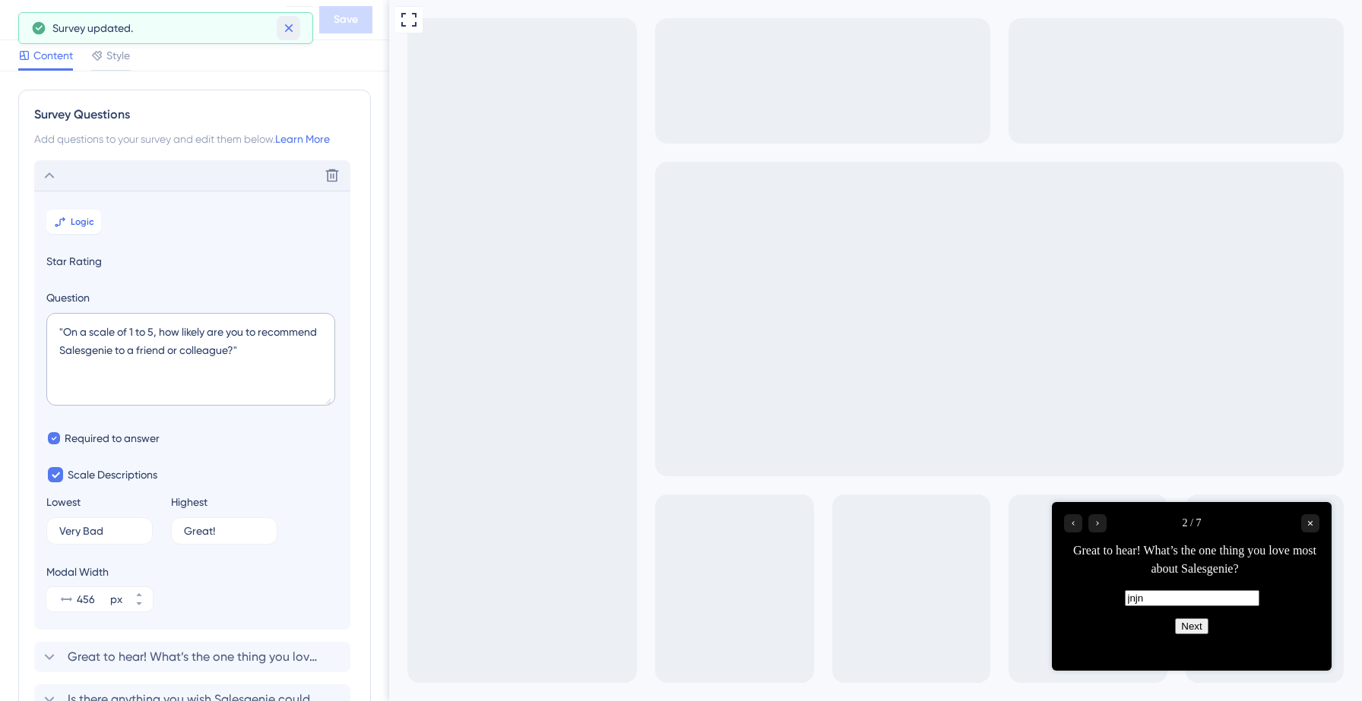
click at [285, 30] on icon at bounding box center [288, 28] width 8 height 8
click at [1072, 522] on icon "Go to Question 1" at bounding box center [1072, 523] width 9 height 9
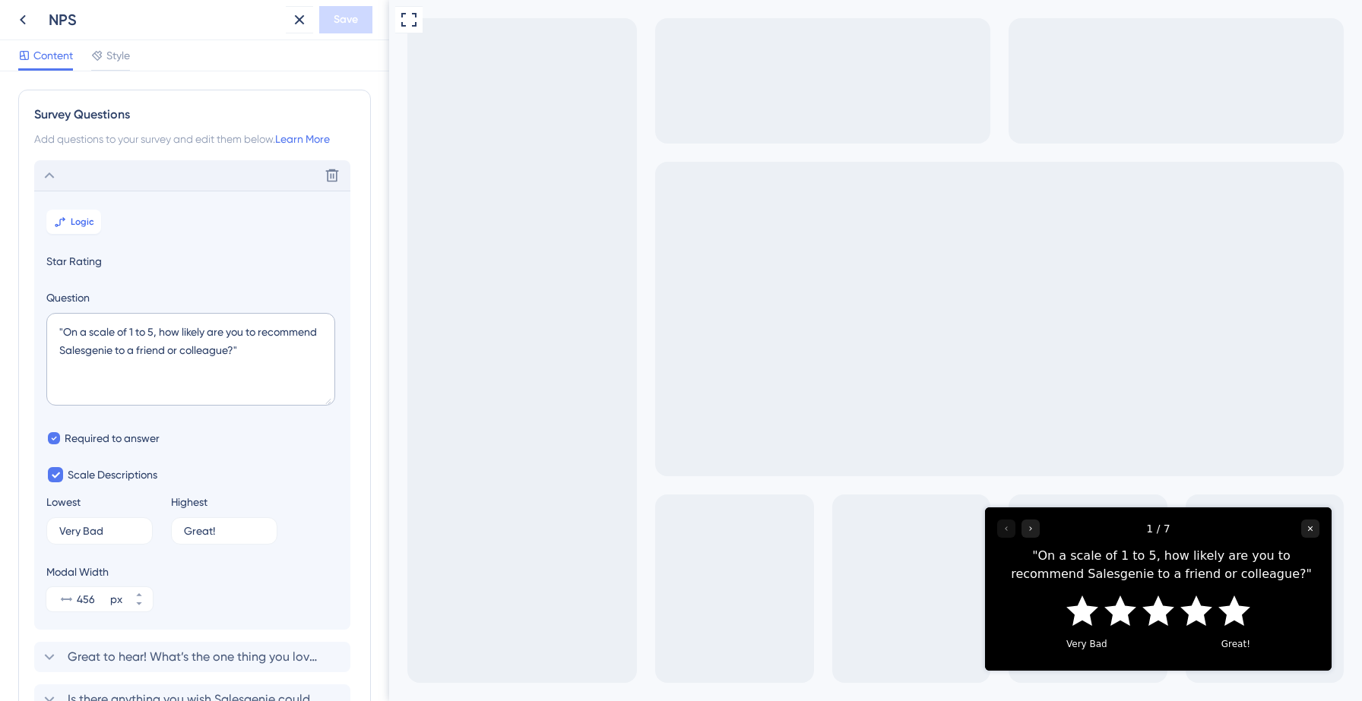
click at [1120, 611] on icon "Rate 2 star" at bounding box center [1120, 610] width 32 height 30
click at [1122, 616] on icon "Rate 2 star" at bounding box center [1120, 610] width 32 height 30
click at [1084, 615] on icon "Rate 1 star" at bounding box center [1082, 610] width 32 height 30
click at [1154, 616] on icon "Rate 3 star" at bounding box center [1158, 610] width 32 height 30
click at [1191, 614] on icon "Rate 4 star" at bounding box center [1196, 610] width 32 height 30
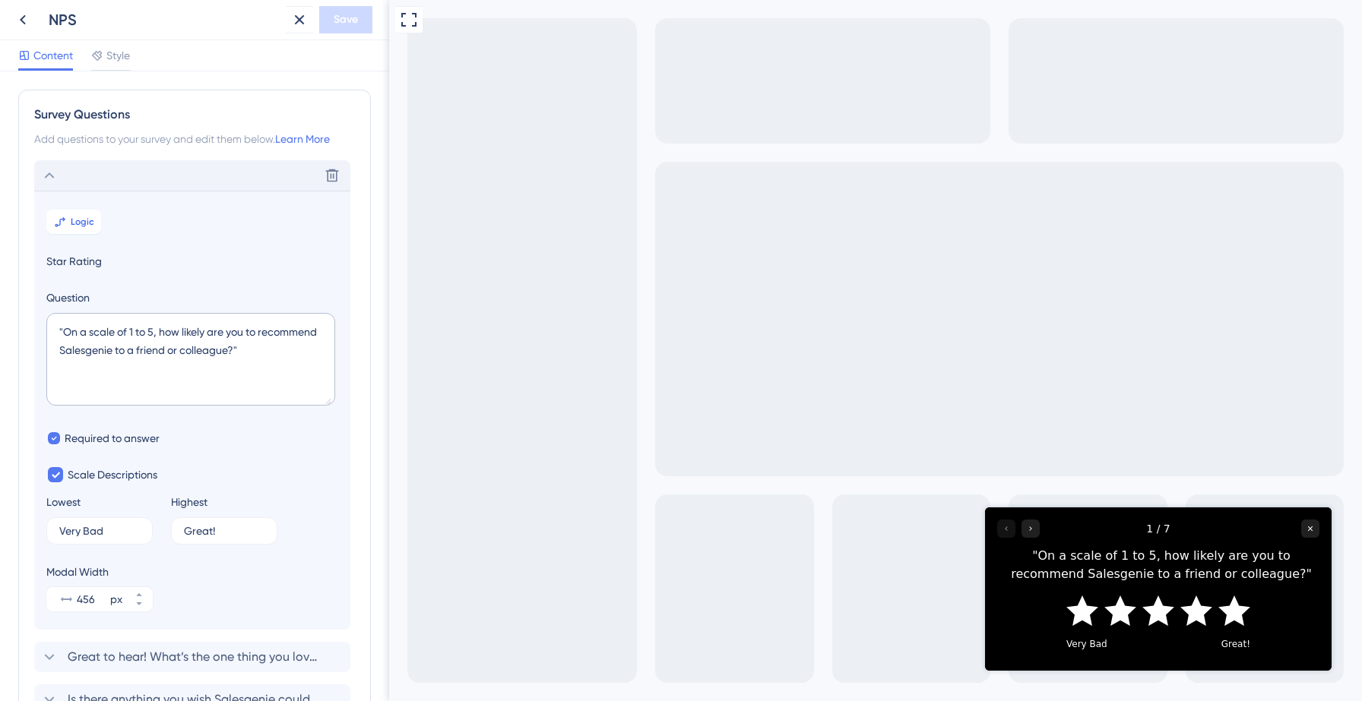
click at [1243, 614] on icon "Rate 5 star" at bounding box center [1234, 610] width 32 height 30
click at [1087, 614] on icon "Rate 1 star" at bounding box center [1082, 610] width 32 height 30
click at [1112, 614] on icon "Rate 2 star" at bounding box center [1120, 610] width 32 height 30
click at [21, 11] on icon at bounding box center [23, 20] width 18 height 18
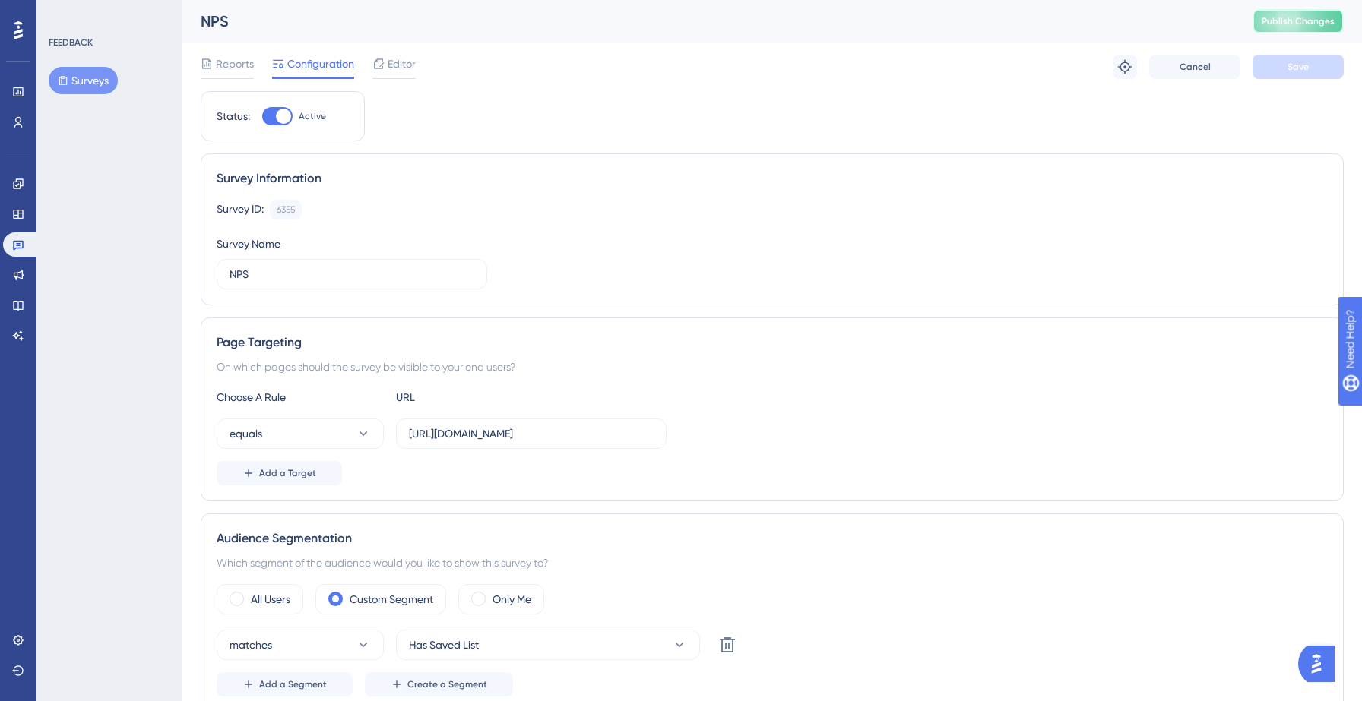
click at [1319, 24] on span "Publish Changes" at bounding box center [1298, 21] width 73 height 12
click at [365, 432] on icon at bounding box center [363, 433] width 15 height 15
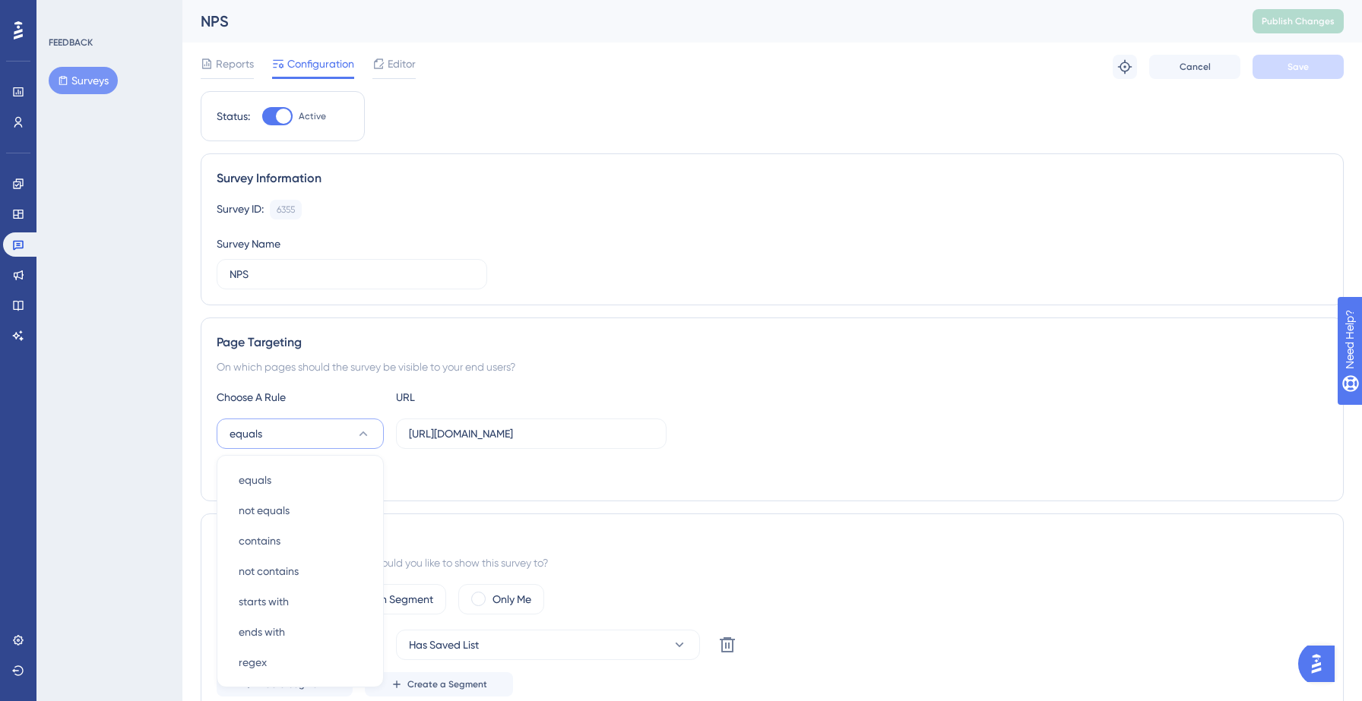
scroll to position [220, 0]
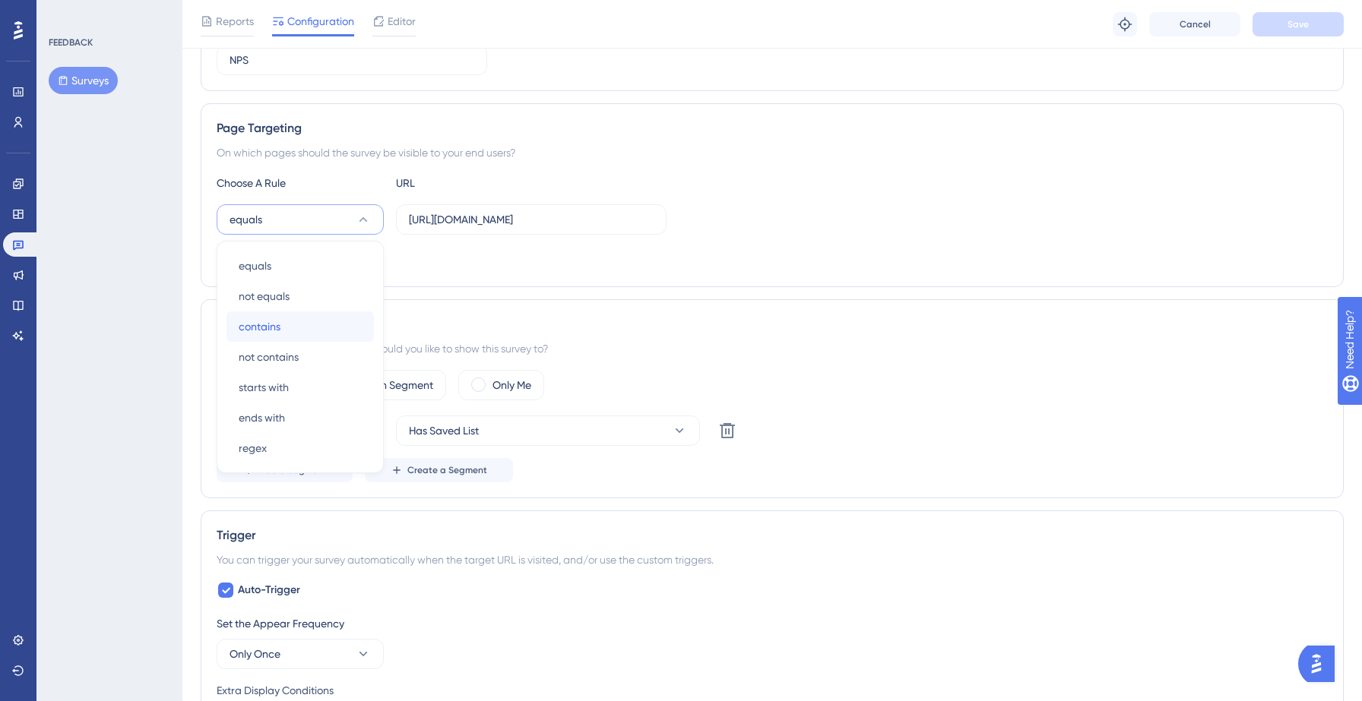
click at [301, 325] on div "contains contains" at bounding box center [300, 327] width 123 height 30
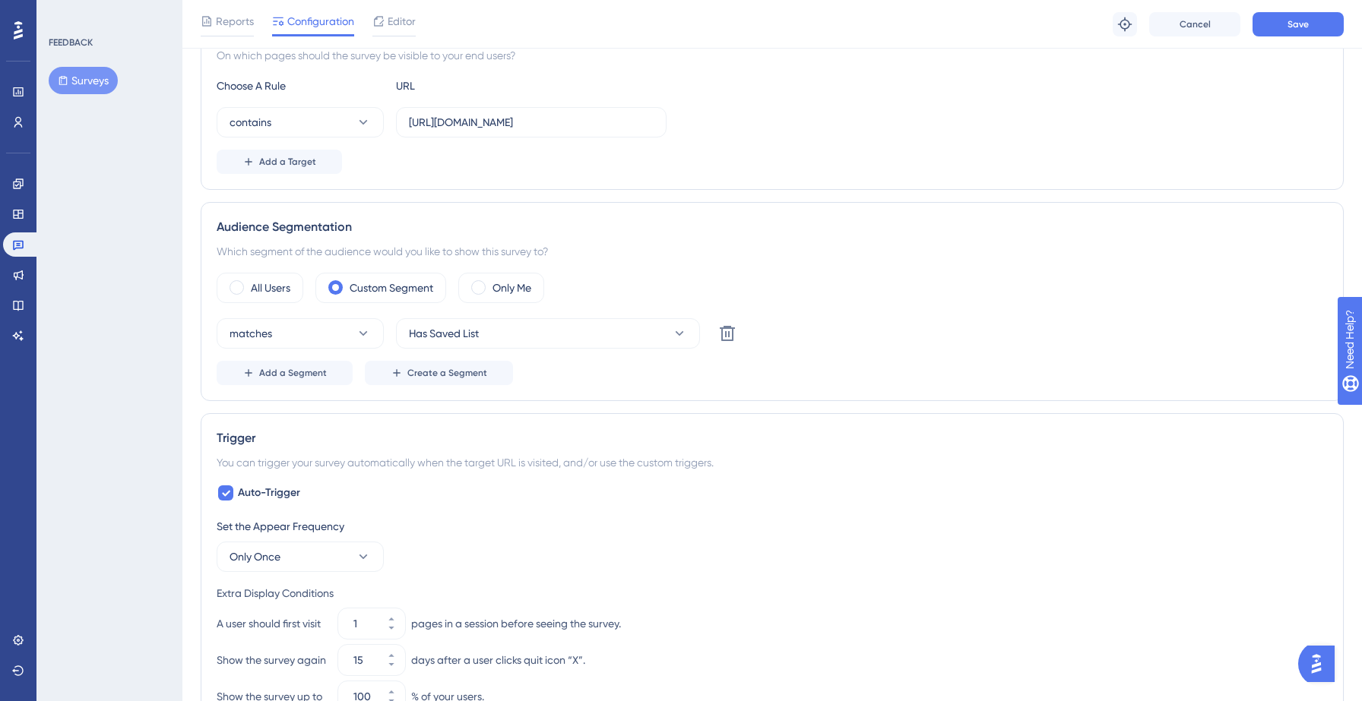
scroll to position [318, 0]
click at [280, 283] on label "All Users" at bounding box center [271, 287] width 40 height 18
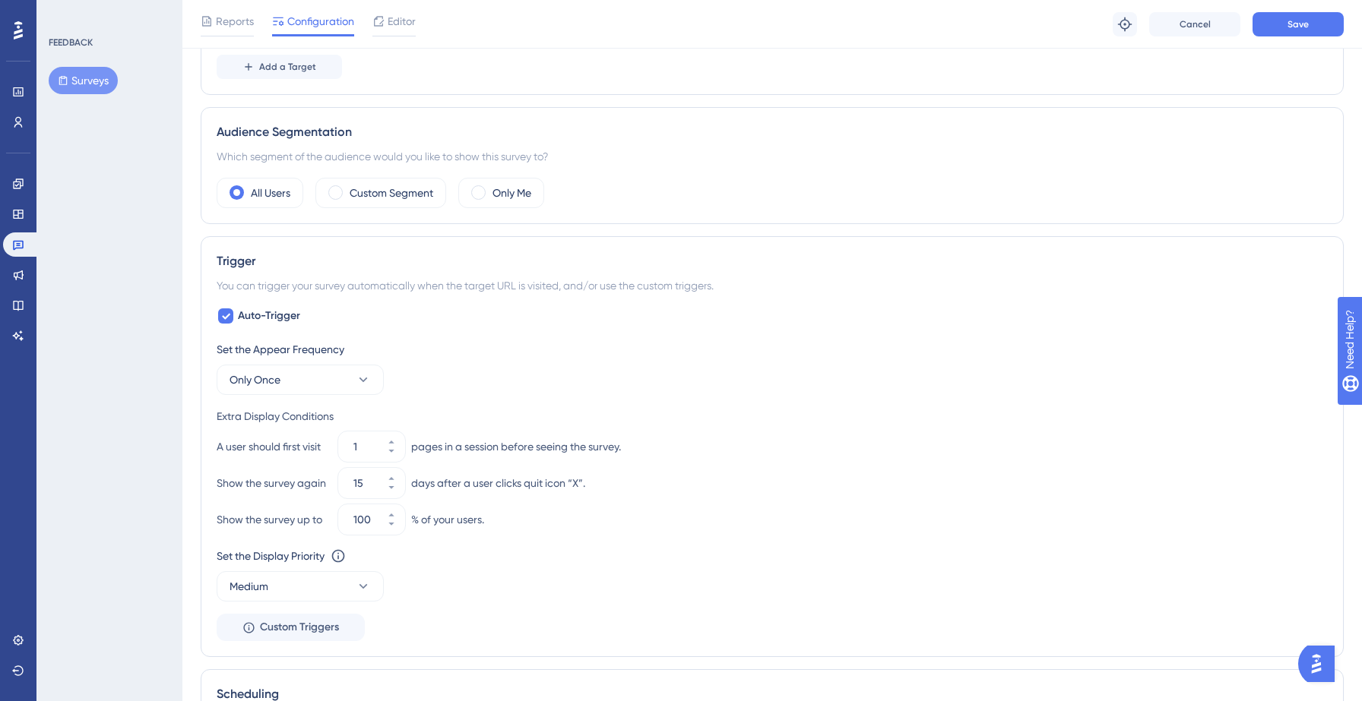
scroll to position [410, 0]
click at [235, 317] on label "Auto-Trigger" at bounding box center [259, 319] width 84 height 18
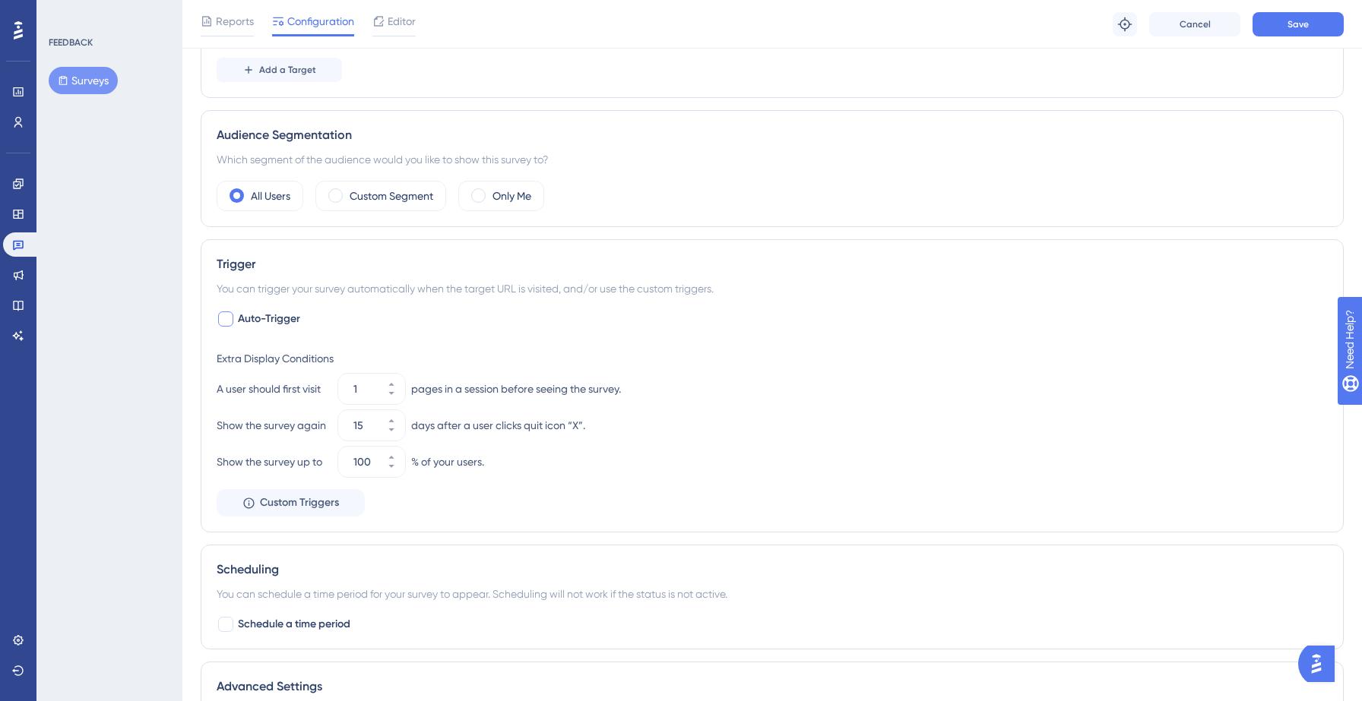
click at [232, 318] on div at bounding box center [225, 319] width 15 height 15
checkbox input "true"
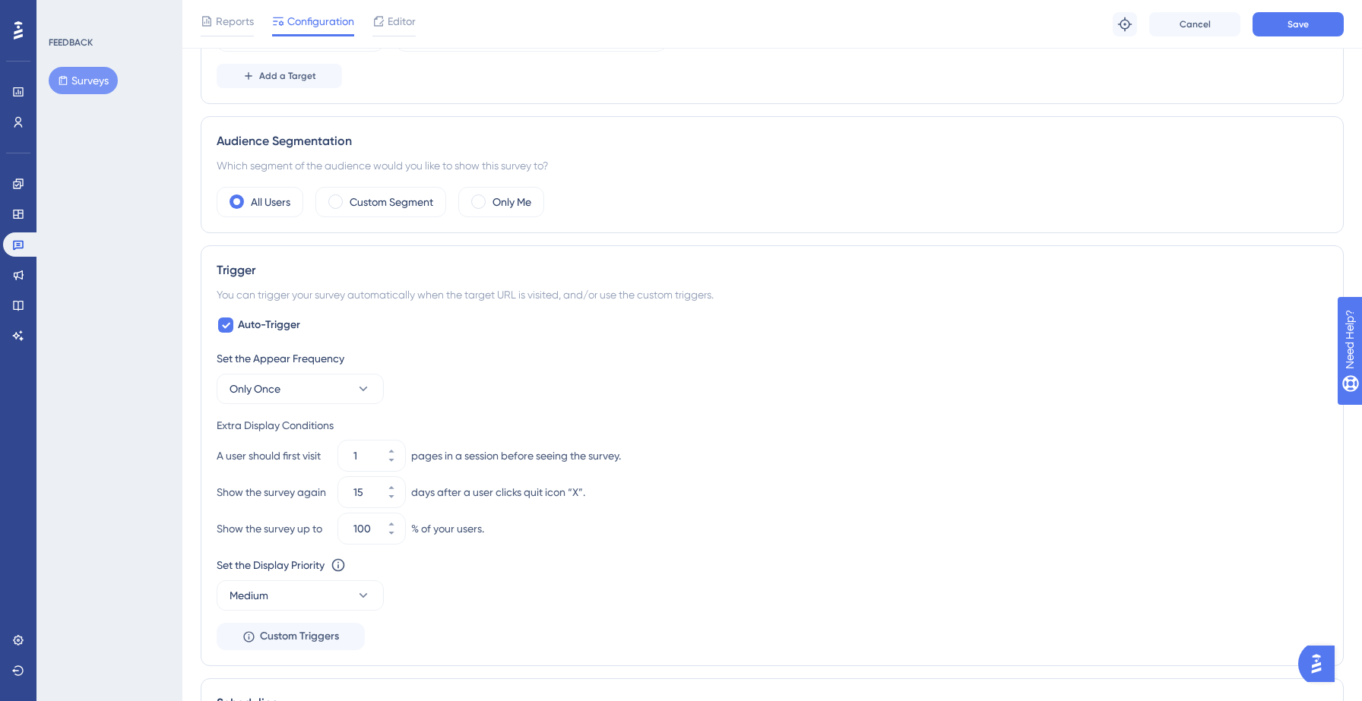
scroll to position [400, 0]
click at [359, 462] on input "1" at bounding box center [363, 459] width 21 height 18
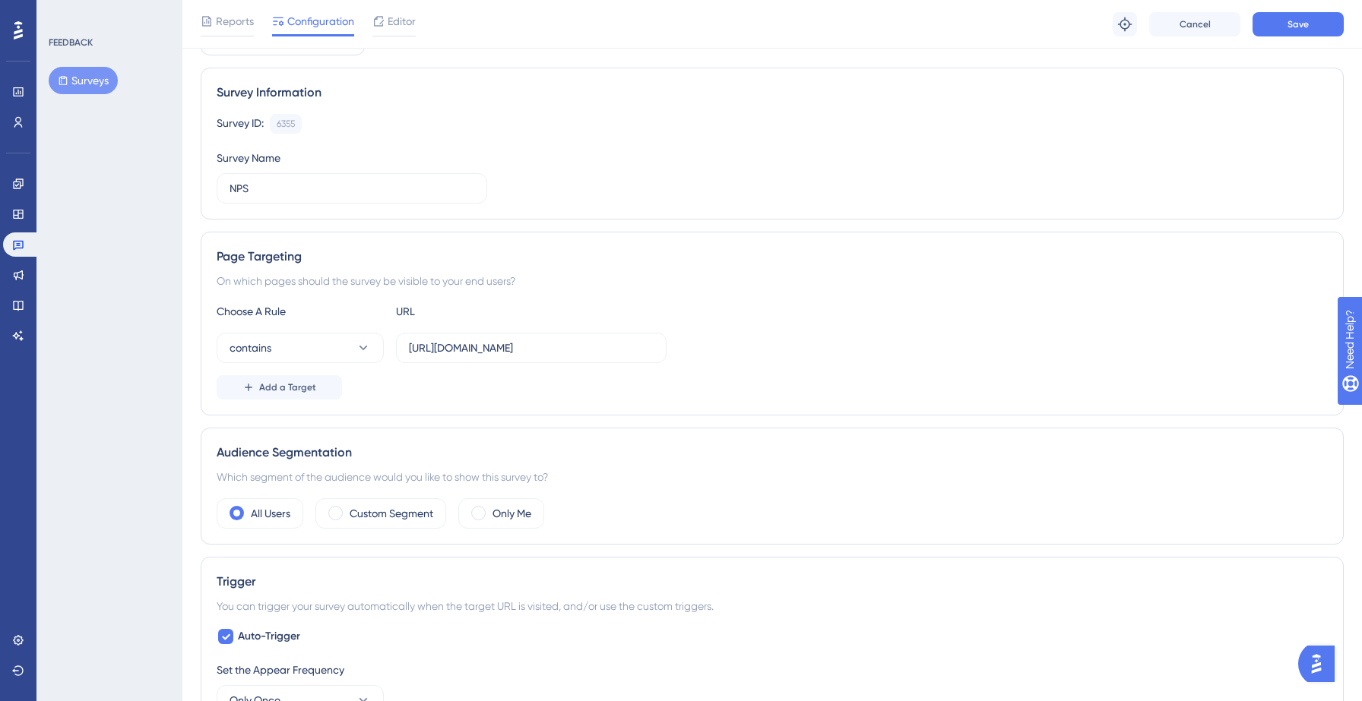
scroll to position [0, 0]
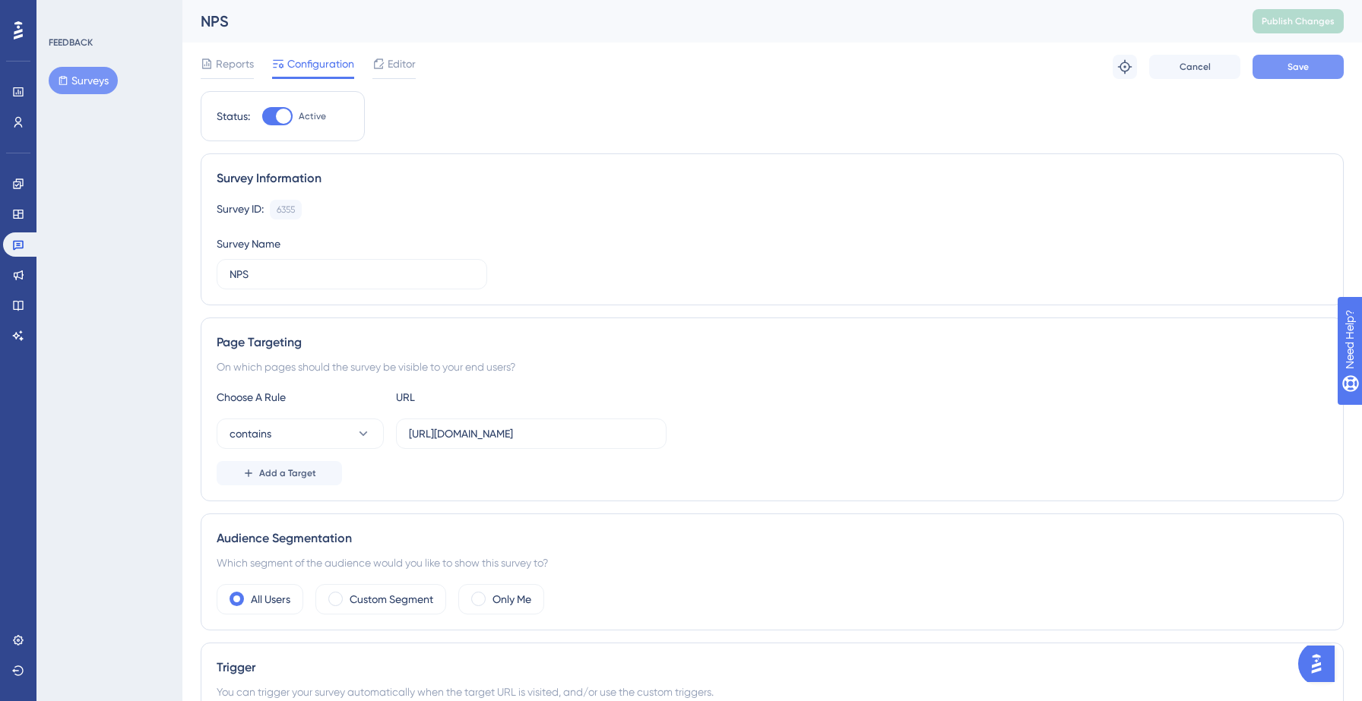
type input "10"
click at [1271, 61] on button "Save" at bounding box center [1297, 67] width 91 height 24
click at [1281, 21] on span "Publish Changes" at bounding box center [1298, 21] width 73 height 12
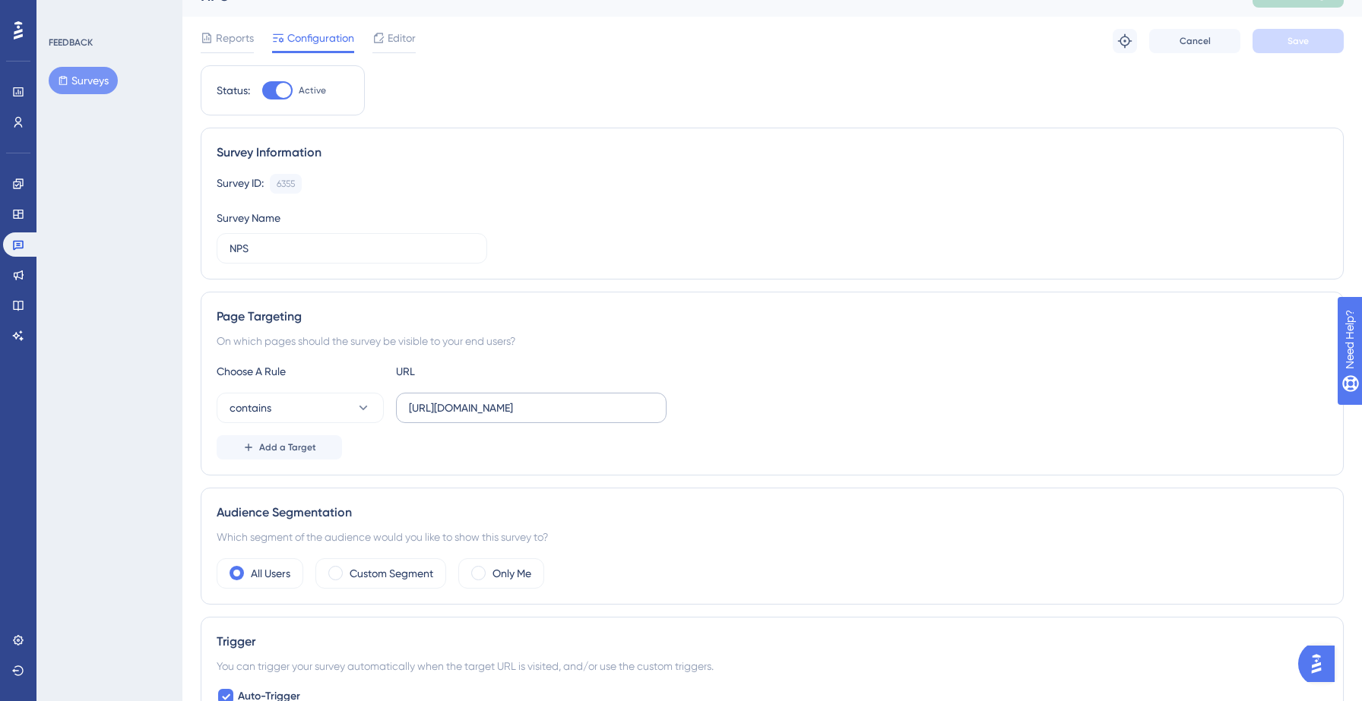
scroll to position [18, 0]
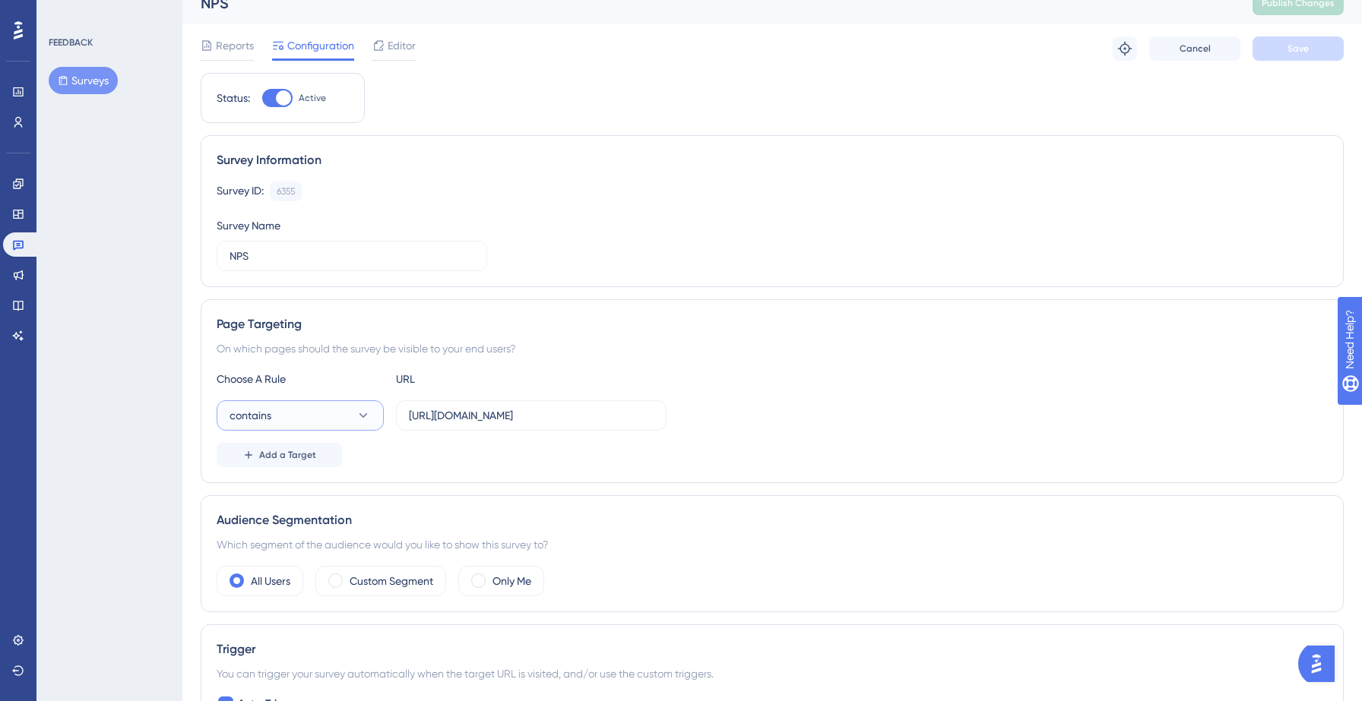
click at [321, 407] on button "contains" at bounding box center [300, 415] width 167 height 30
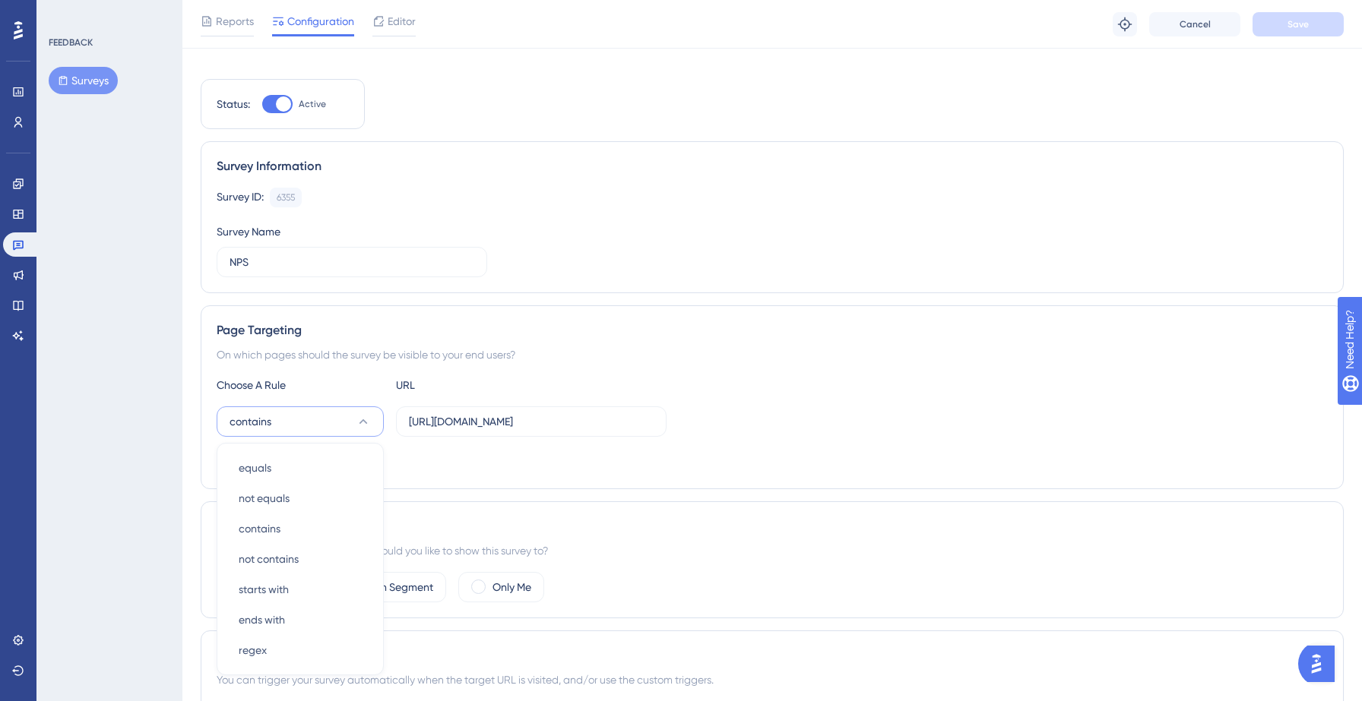
scroll to position [220, 0]
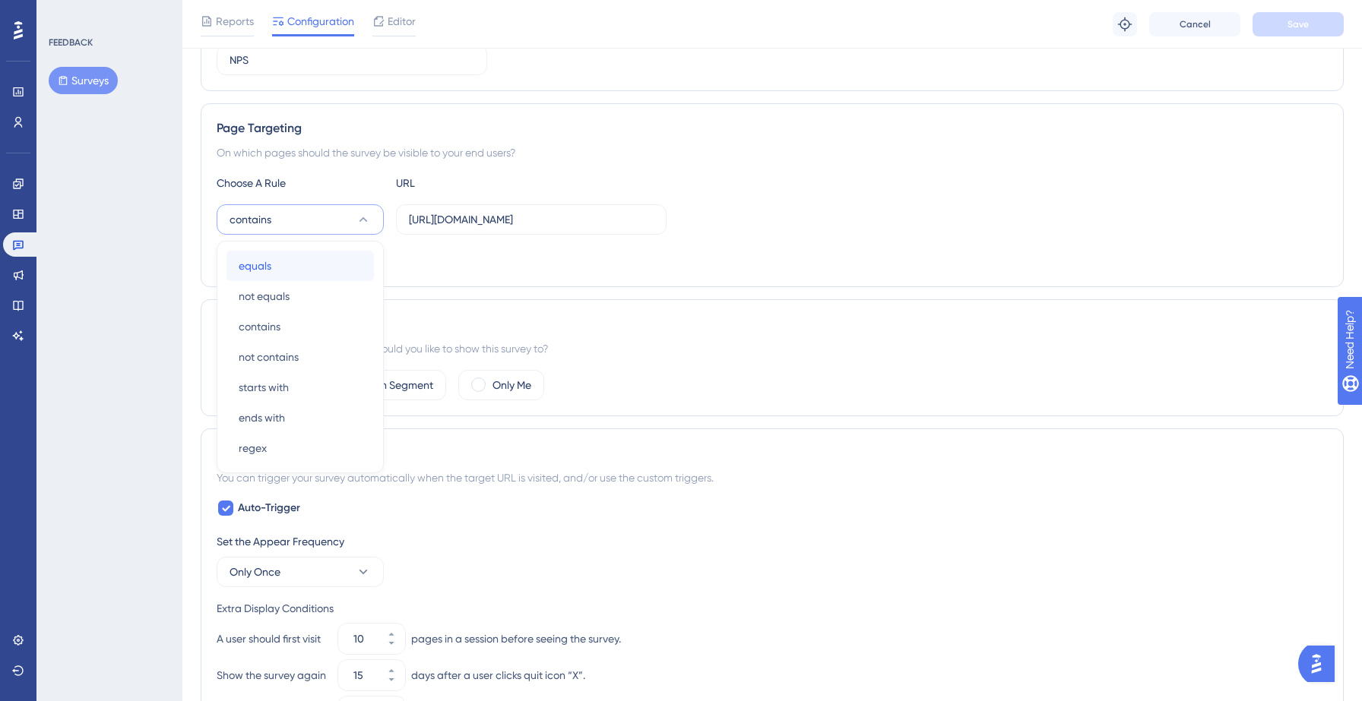
click at [282, 271] on div "equals equals" at bounding box center [300, 266] width 123 height 30
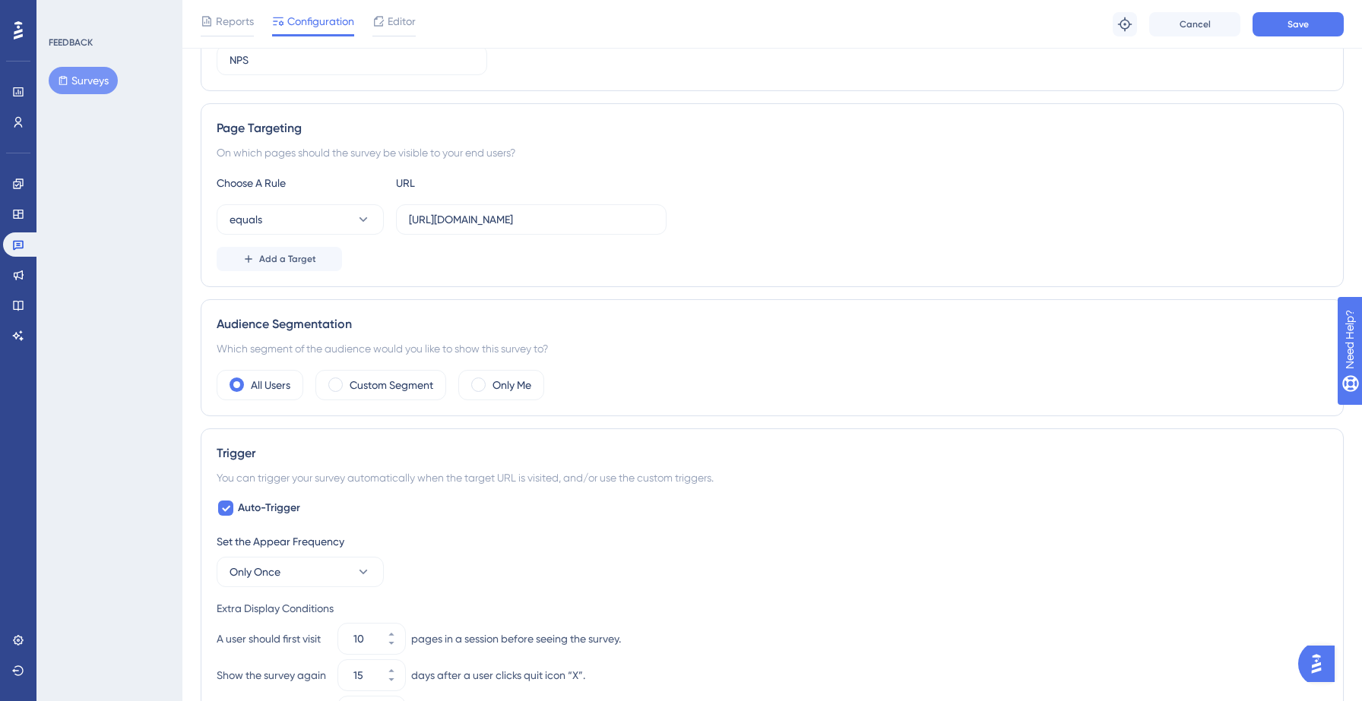
scroll to position [0, 0]
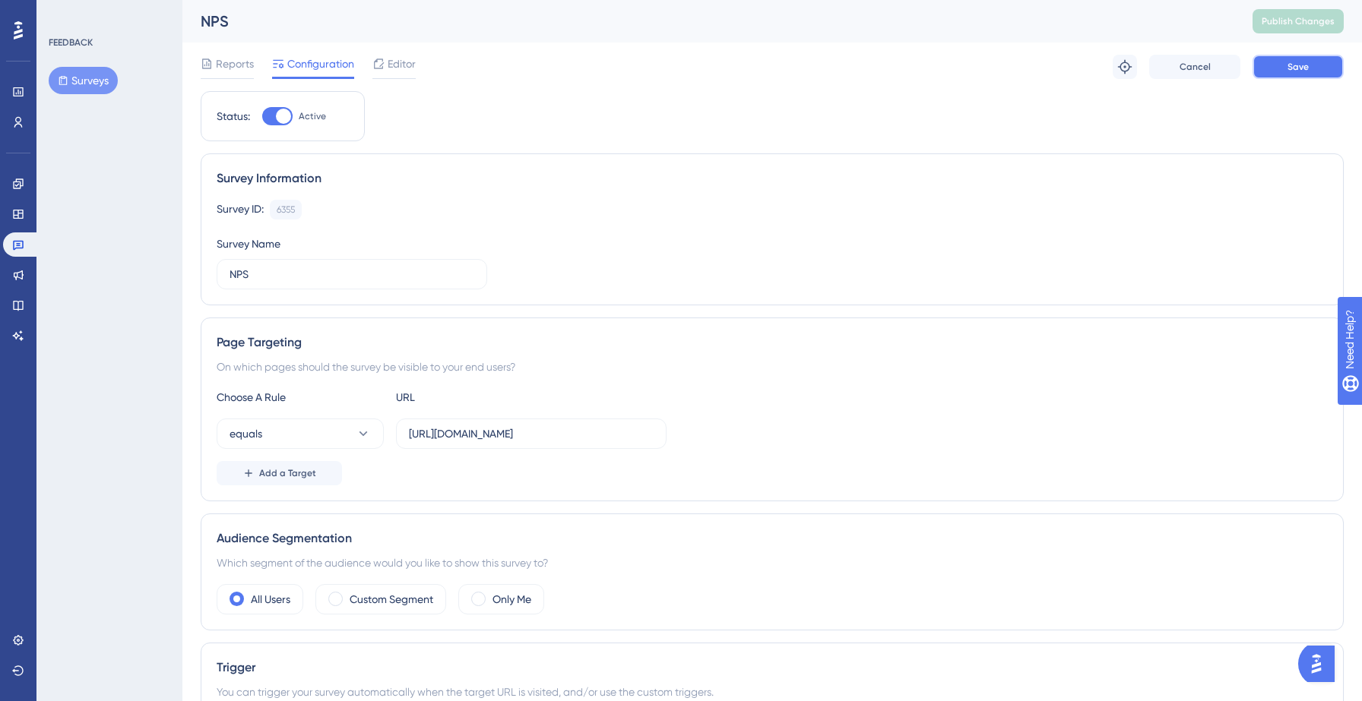
click at [1302, 68] on span "Save" at bounding box center [1297, 67] width 21 height 12
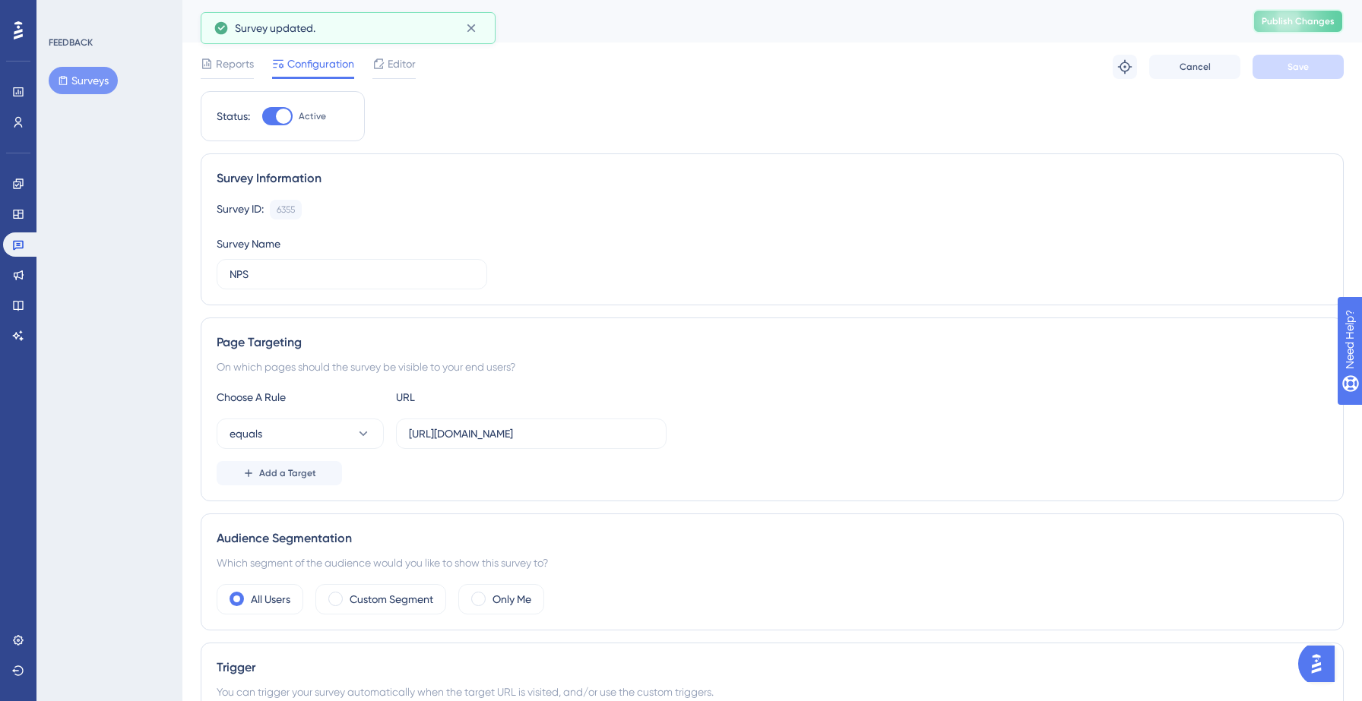
click at [1288, 26] on span "Publish Changes" at bounding box center [1298, 21] width 73 height 12
click at [410, 68] on span "Editor" at bounding box center [402, 64] width 28 height 18
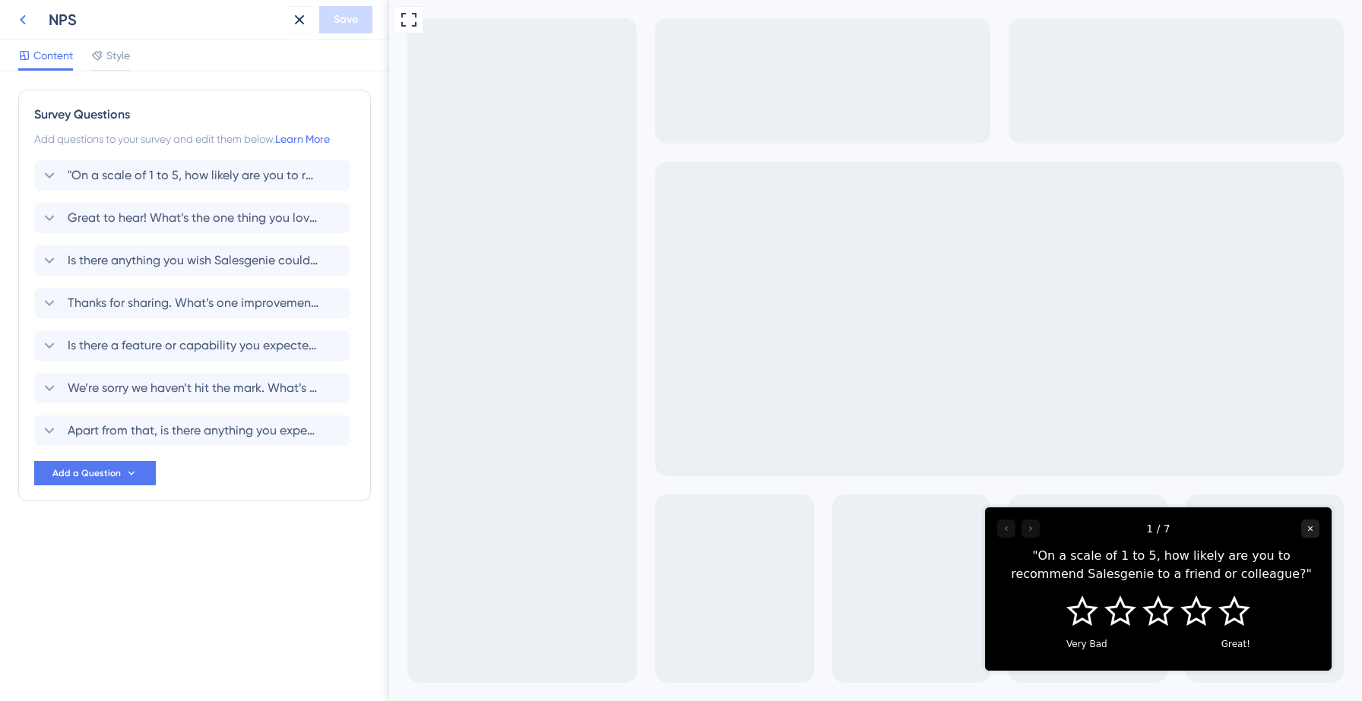
click at [24, 26] on icon at bounding box center [23, 20] width 18 height 18
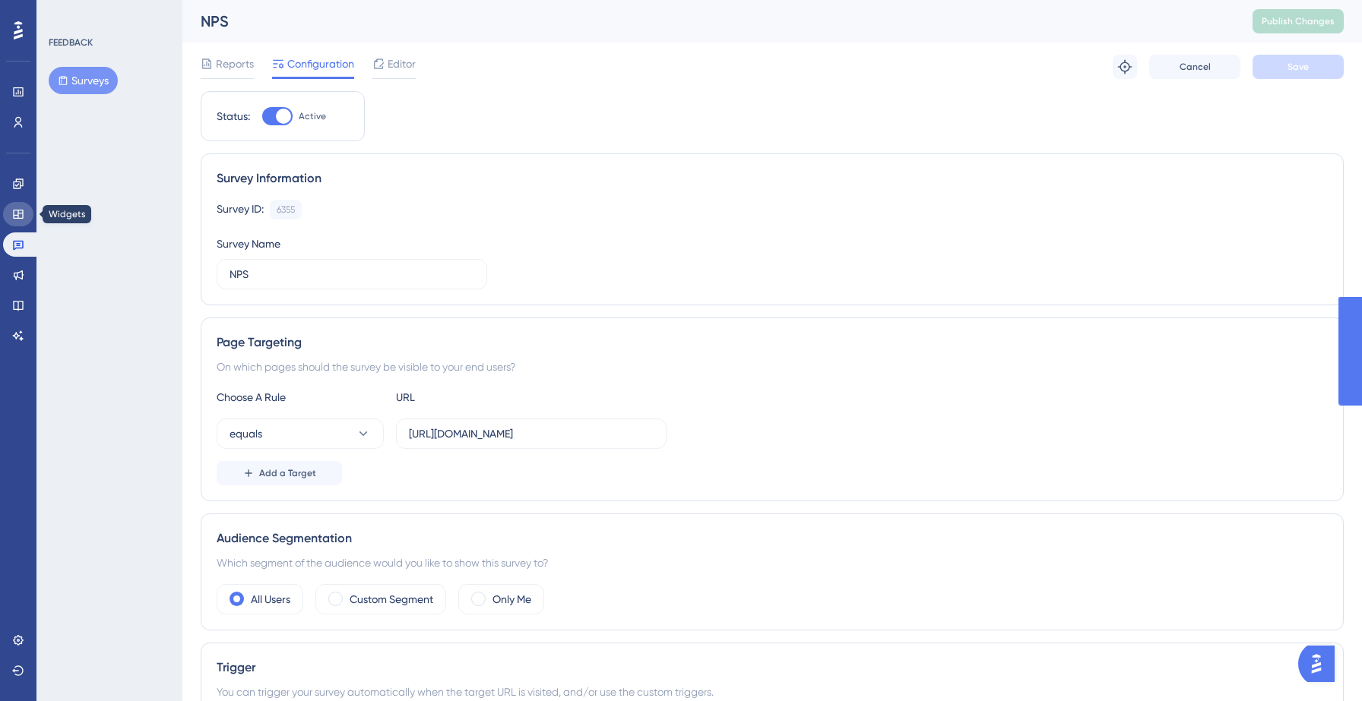
click at [17, 211] on icon at bounding box center [18, 214] width 10 height 9
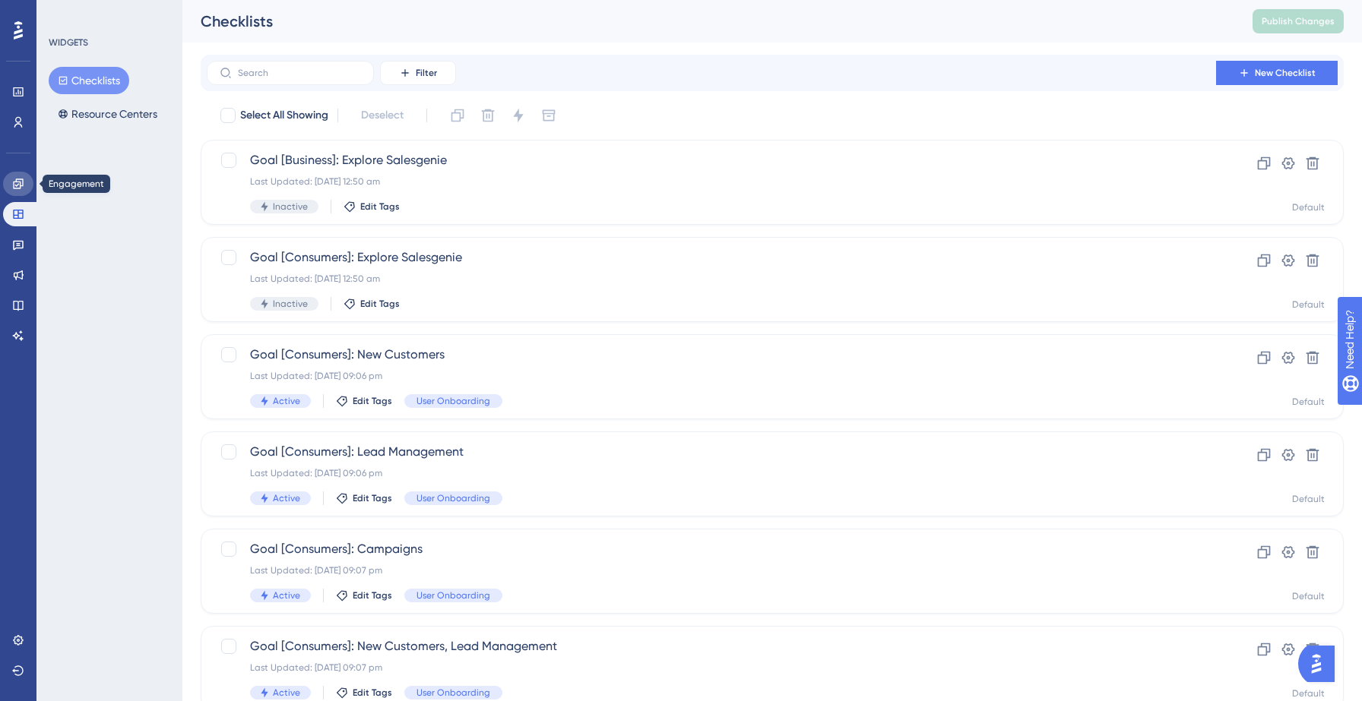
click at [14, 179] on icon at bounding box center [18, 184] width 12 height 12
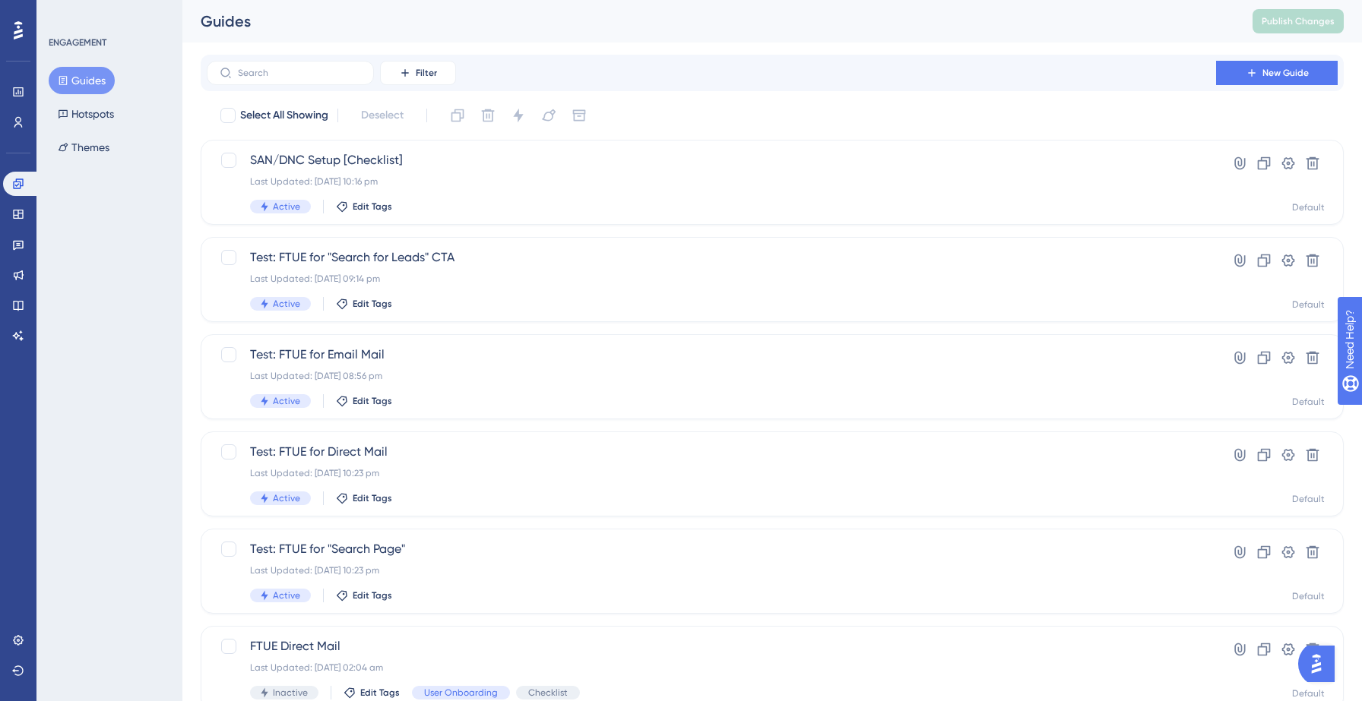
click at [90, 78] on button "Guides" at bounding box center [82, 80] width 66 height 27
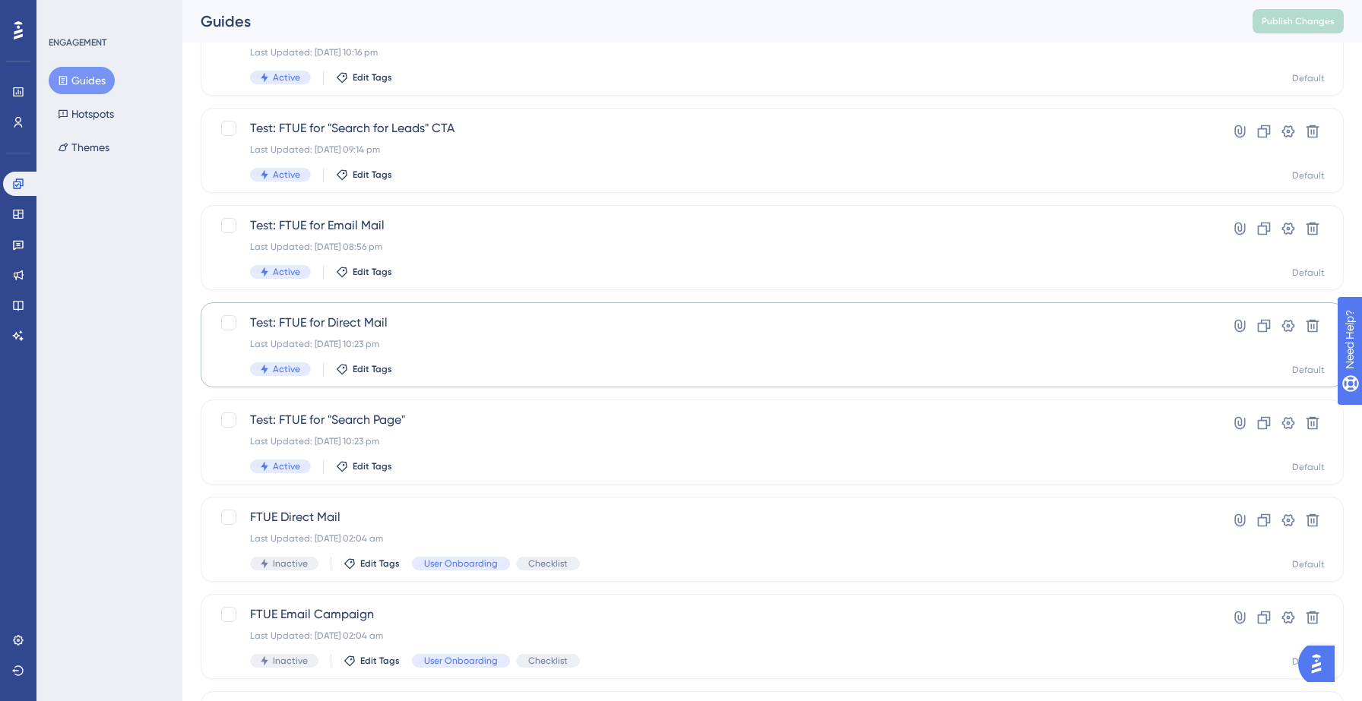
scroll to position [147, 0]
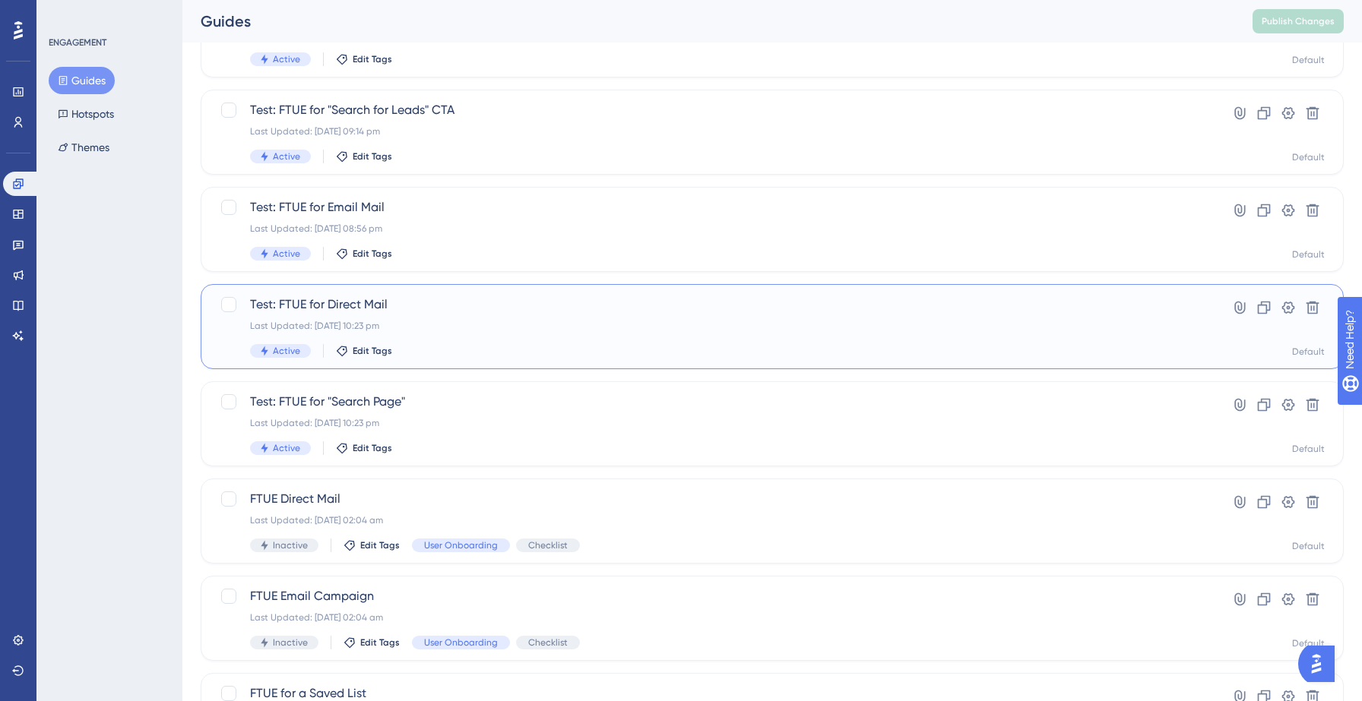
click at [426, 326] on div "Last Updated: 14 Sept 2025 10:23 pm" at bounding box center [711, 326] width 923 height 12
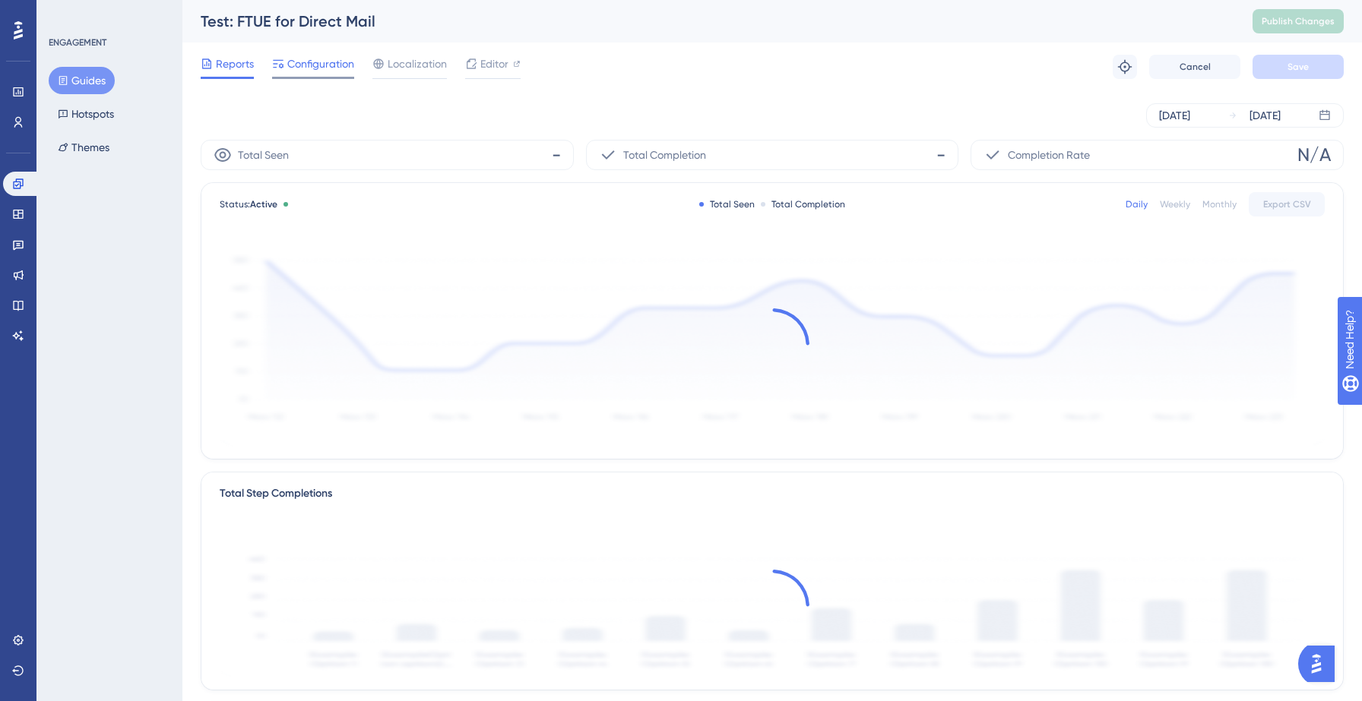
drag, startPoint x: 316, startPoint y: 68, endPoint x: 324, endPoint y: 75, distance: 10.7
click at [316, 68] on span "Configuration" at bounding box center [320, 64] width 67 height 18
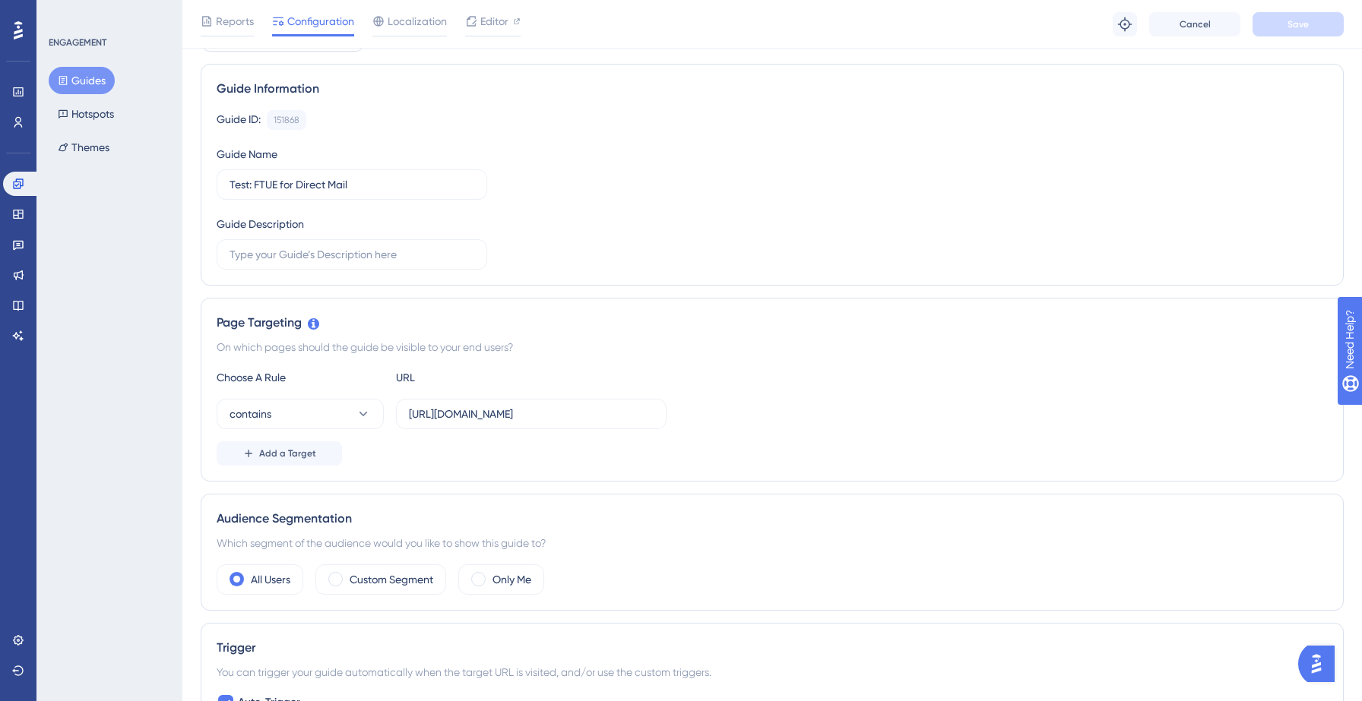
scroll to position [101, 0]
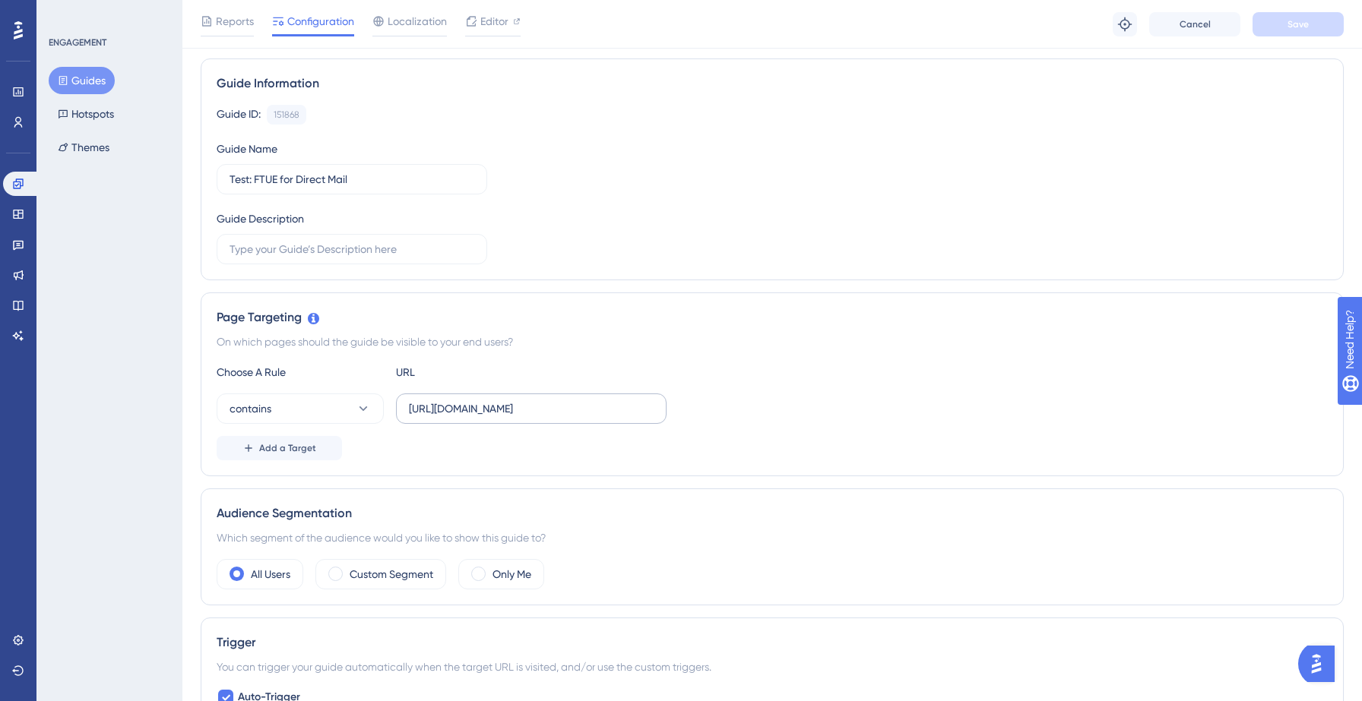
click at [599, 417] on label "https://yellowstone.salesgenie.com/market_hub/direct_mail?disableFTUE=true" at bounding box center [531, 409] width 271 height 30
click at [599, 417] on input "https://yellowstone.salesgenie.com/market_hub/direct_mail?disableFTUE=true" at bounding box center [531, 408] width 245 height 17
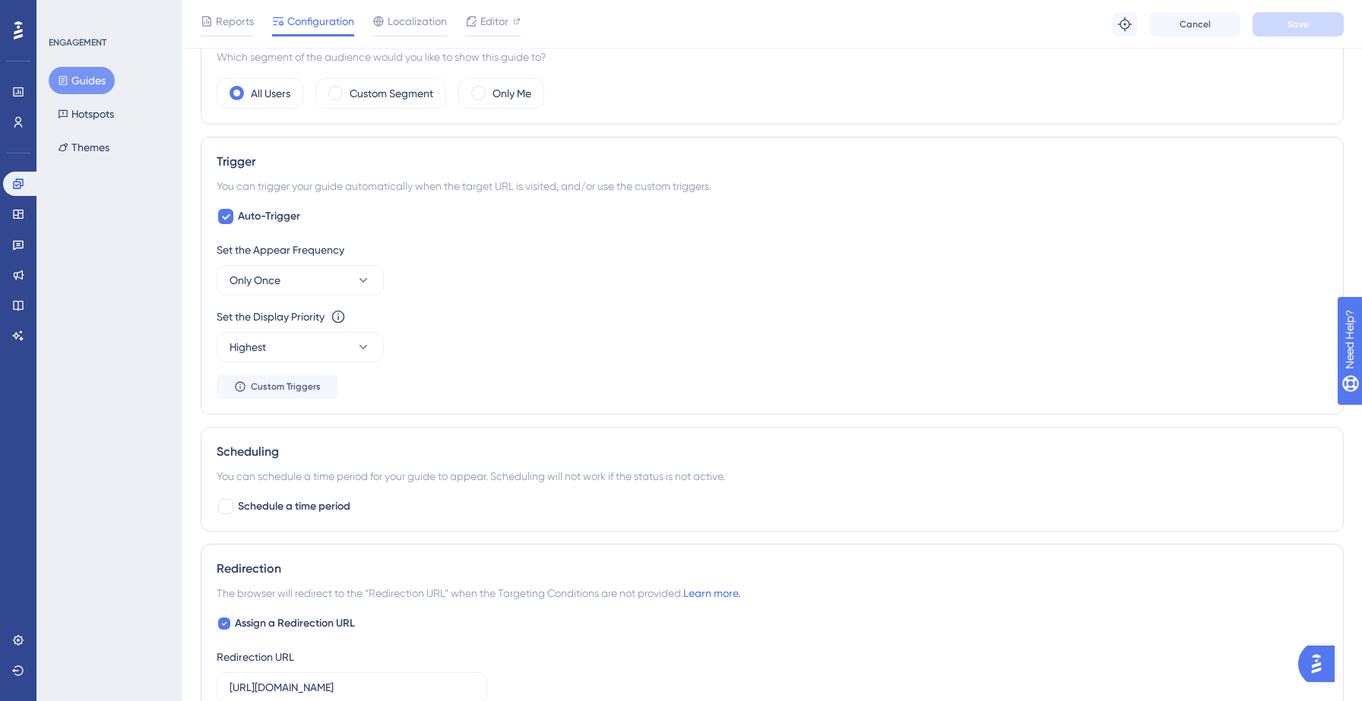
scroll to position [556, 0]
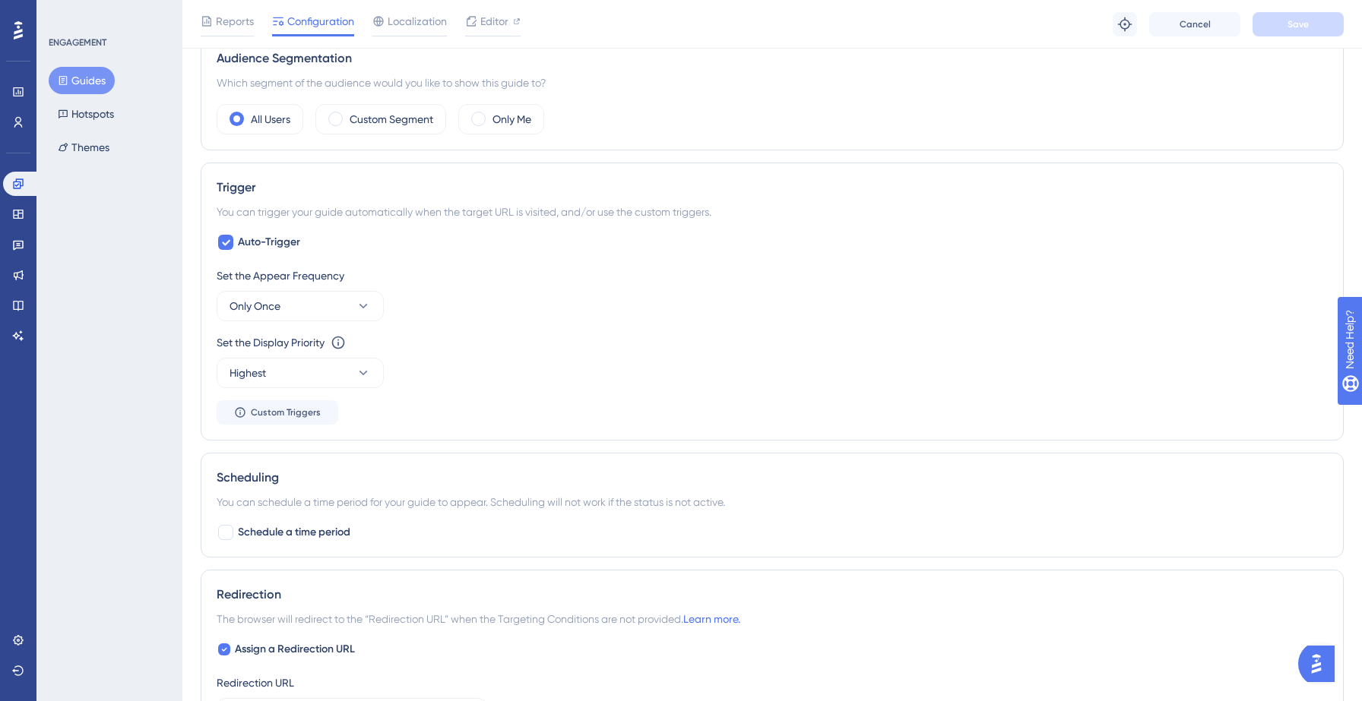
click at [86, 86] on button "Guides" at bounding box center [82, 80] width 66 height 27
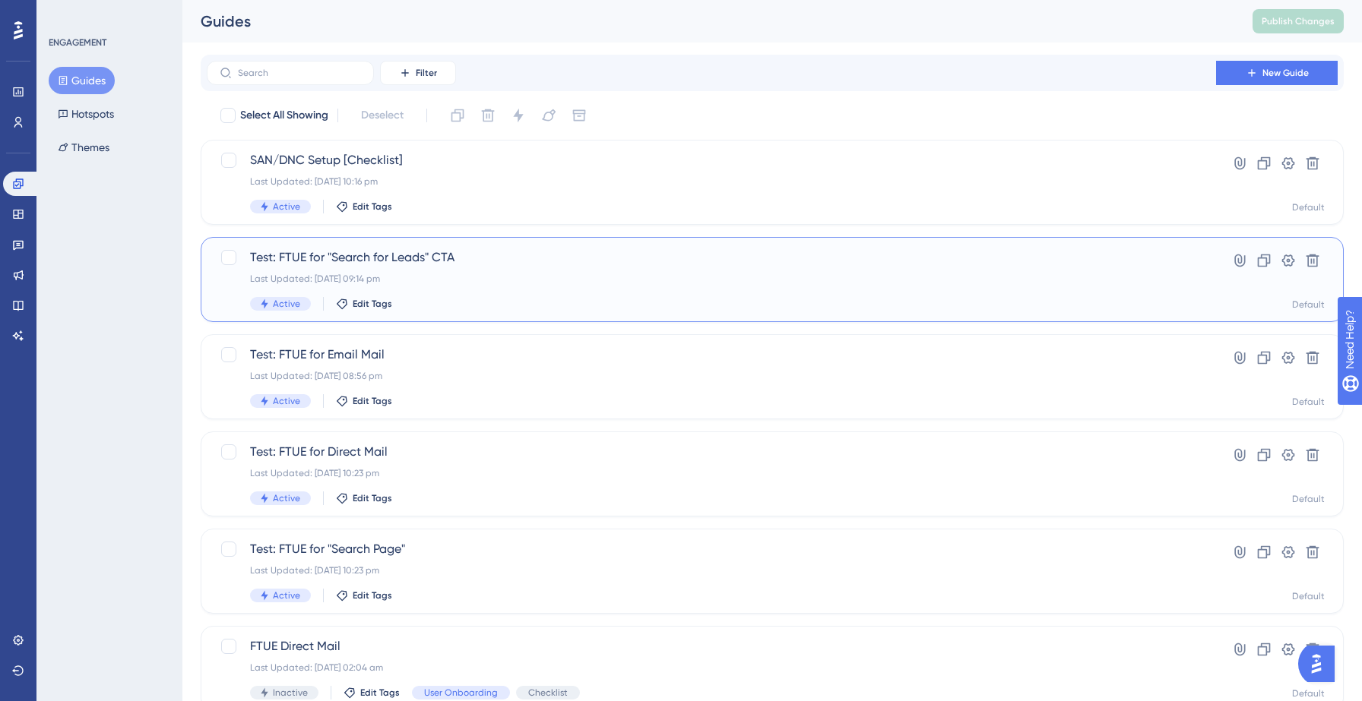
click at [518, 281] on div "Last Updated: 14 Sept 2025 09:14 pm" at bounding box center [711, 279] width 923 height 12
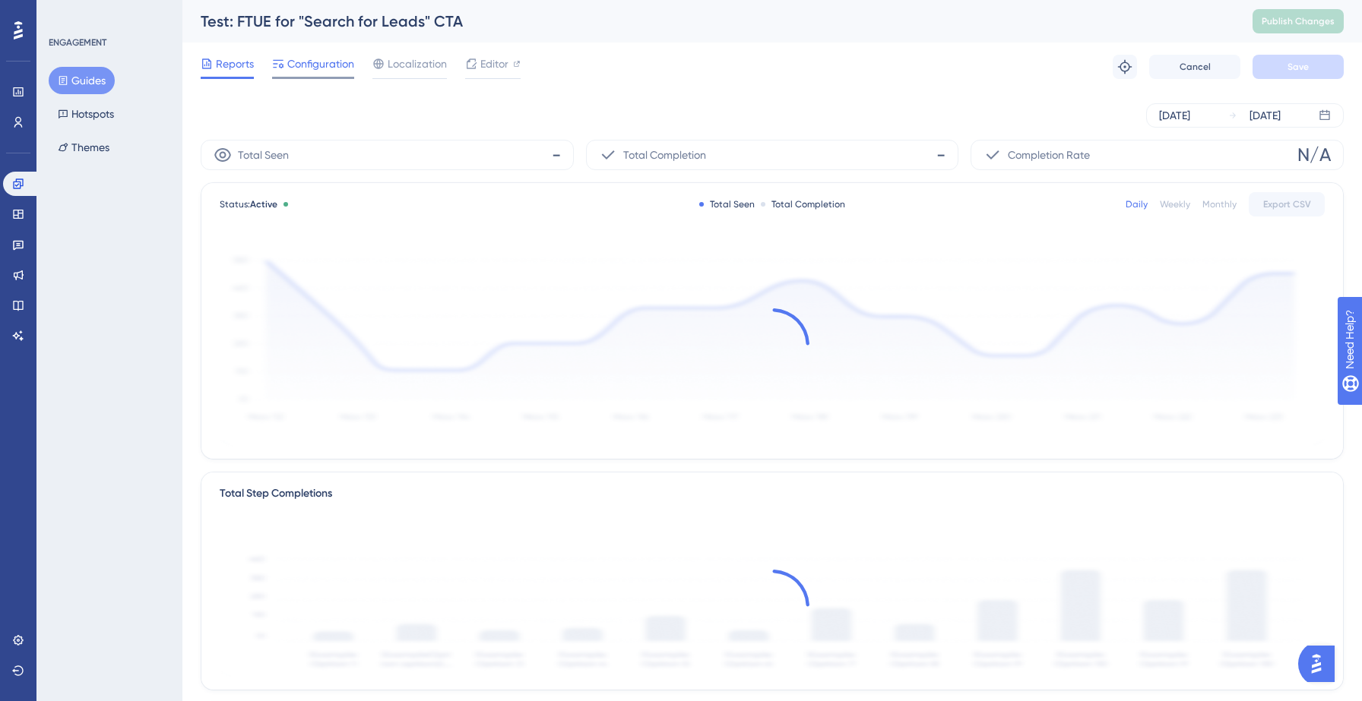
click at [312, 61] on span "Configuration" at bounding box center [320, 64] width 67 height 18
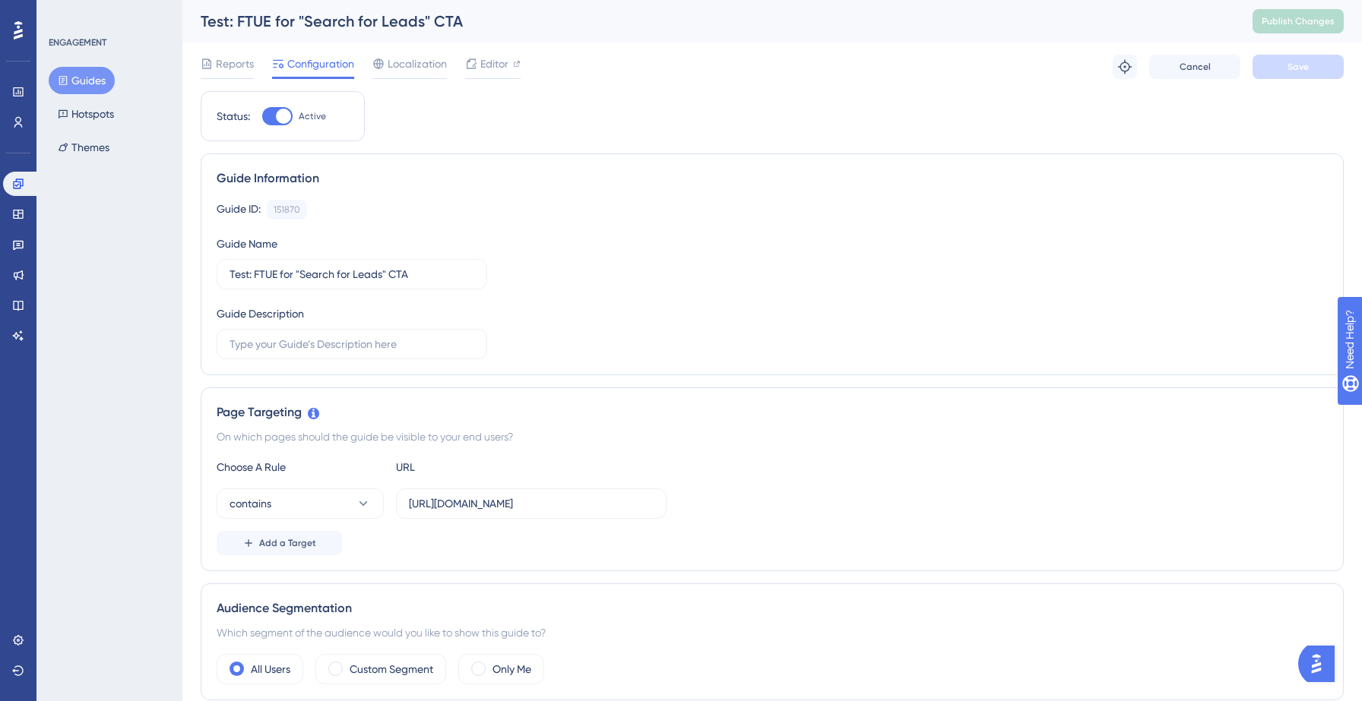
click at [92, 81] on button "Guides" at bounding box center [82, 80] width 66 height 27
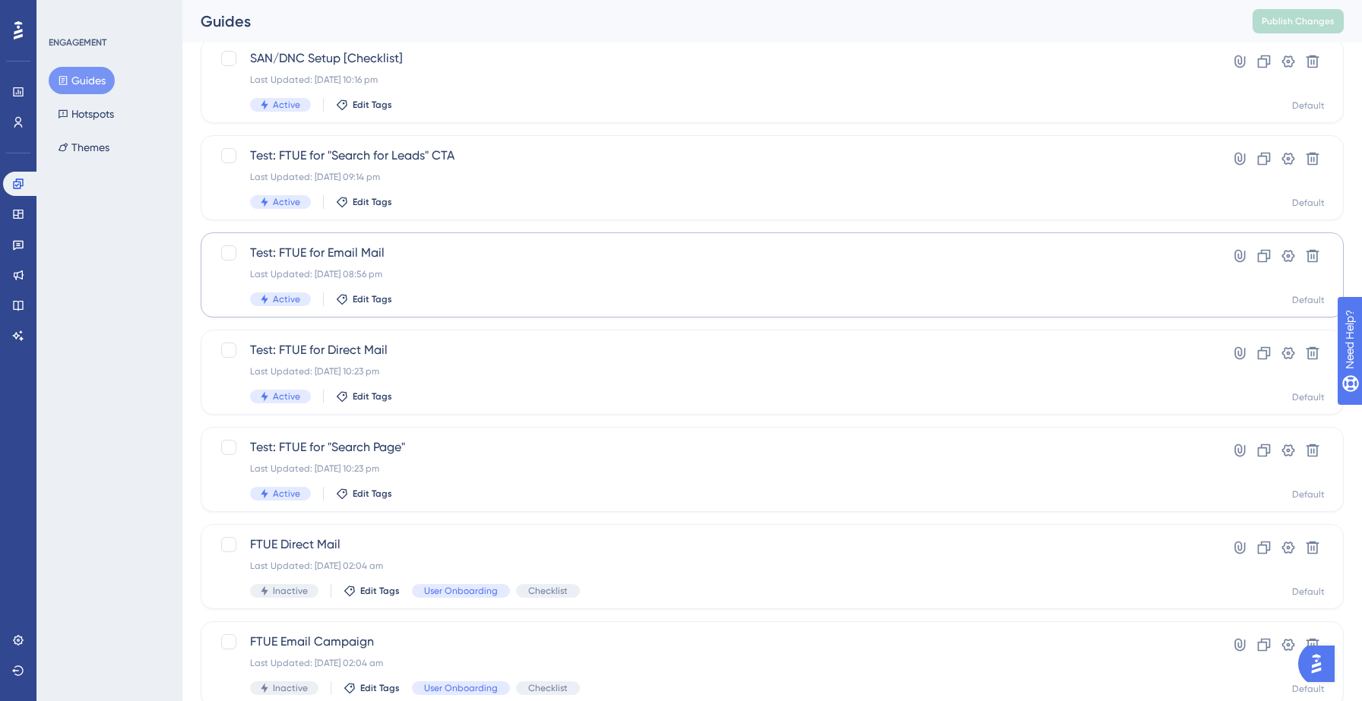
scroll to position [103, 0]
click at [483, 362] on div "Test: FTUE for Direct Mail Last Updated: 14 Sept 2025 10:23 pm Active Edit Tags" at bounding box center [711, 371] width 923 height 62
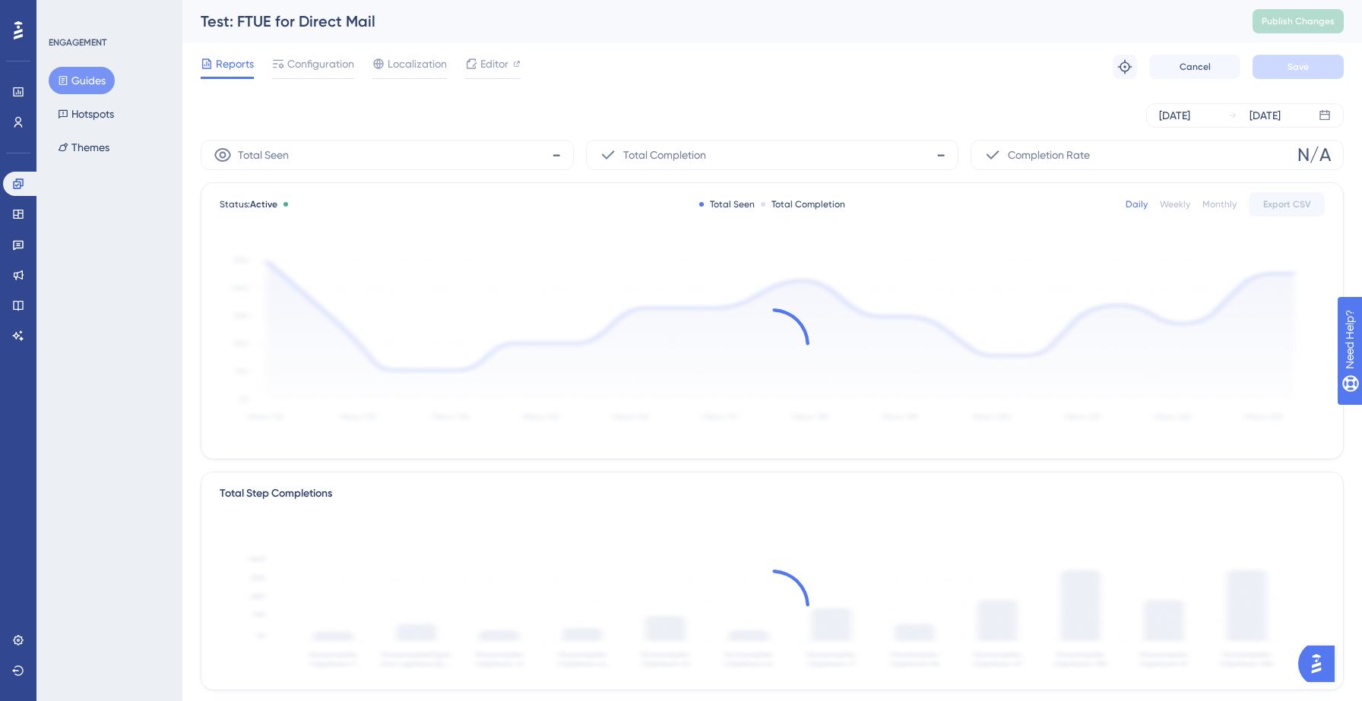
click at [326, 71] on span "Configuration" at bounding box center [320, 64] width 67 height 18
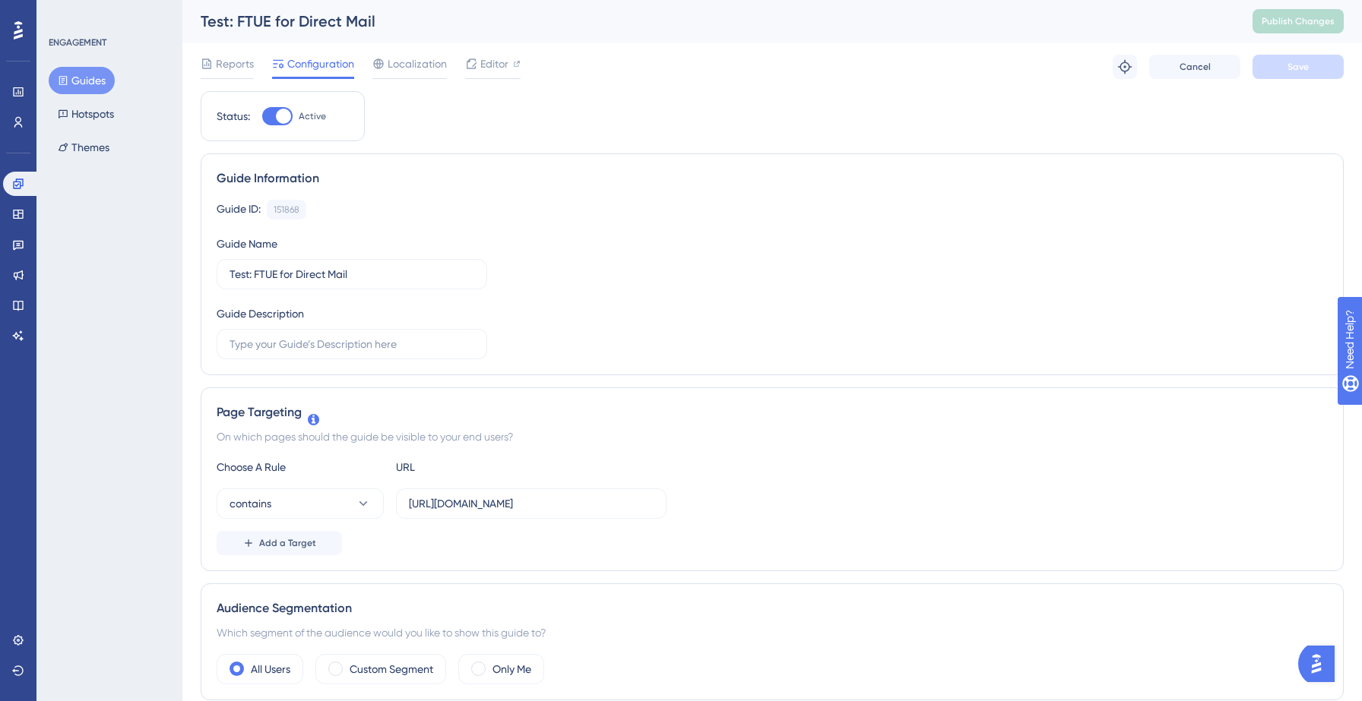
click at [90, 75] on button "Guides" at bounding box center [82, 80] width 66 height 27
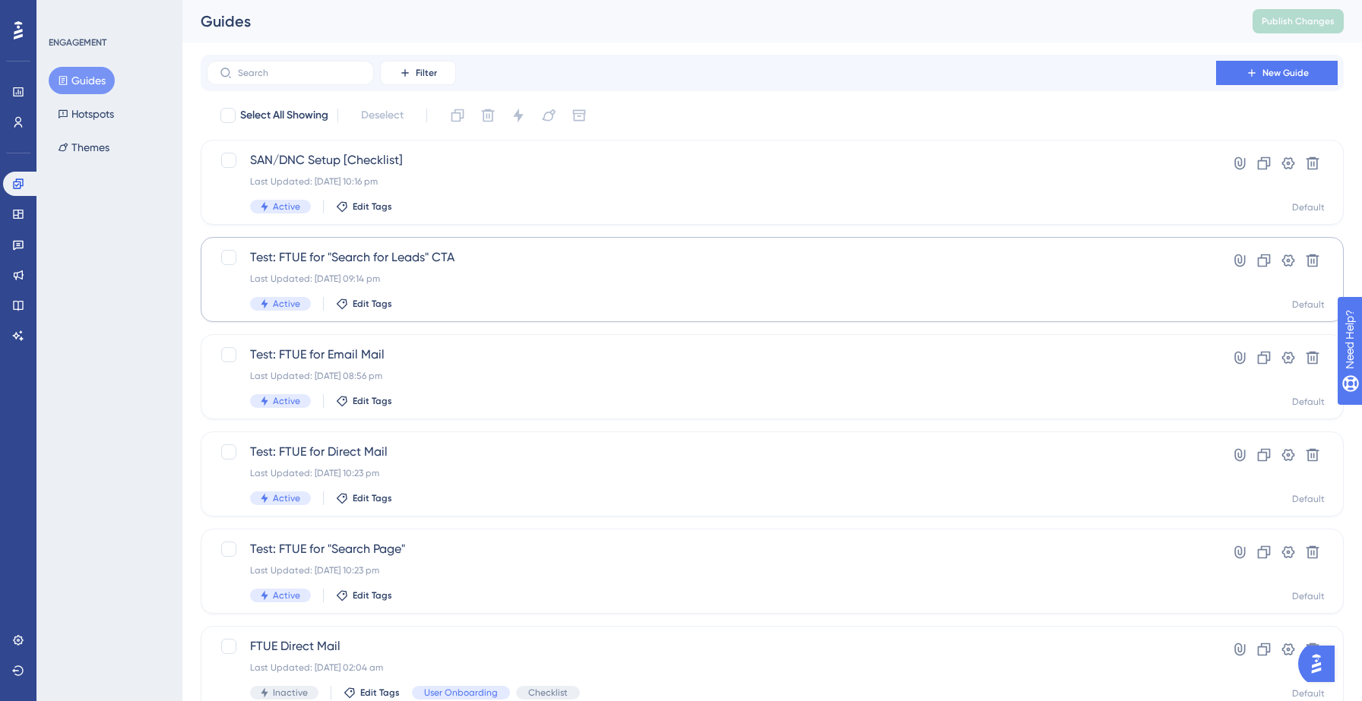
click at [404, 264] on span "Test: FTUE for "Search for Leads" CTA" at bounding box center [711, 258] width 923 height 18
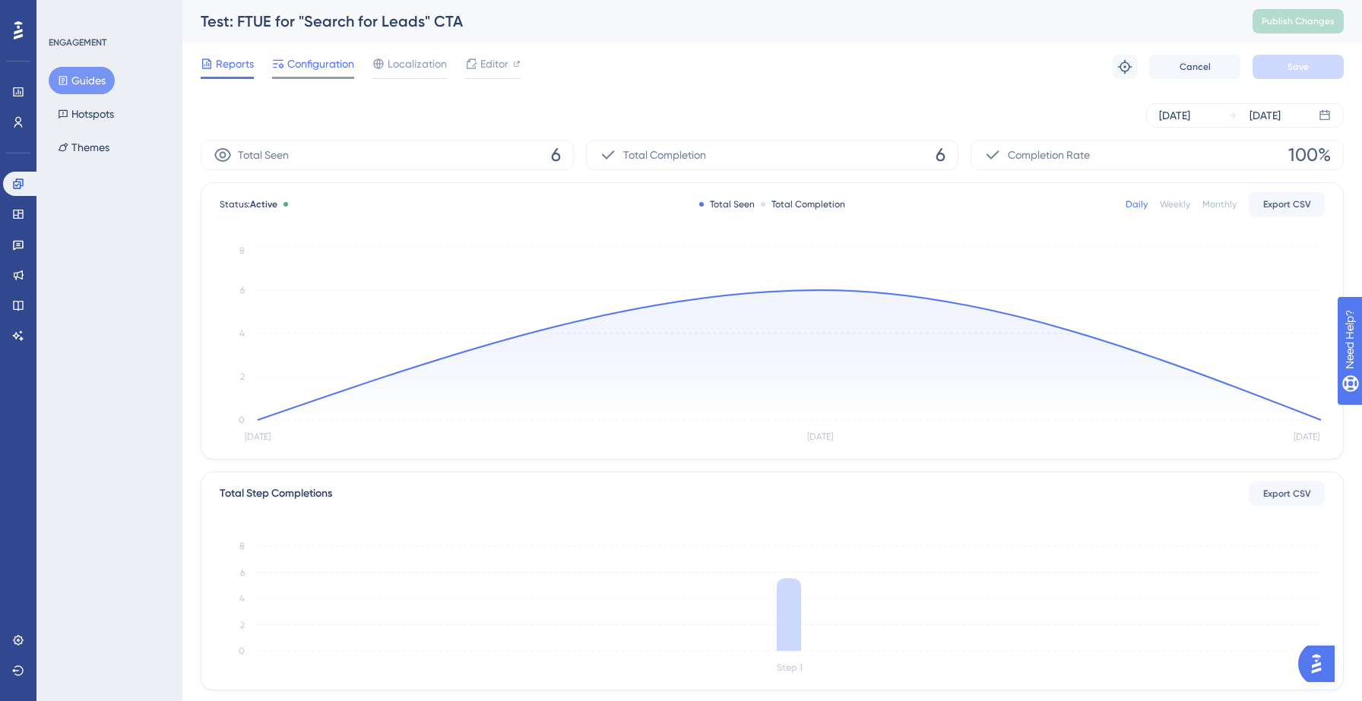
click at [325, 64] on span "Configuration" at bounding box center [320, 64] width 67 height 18
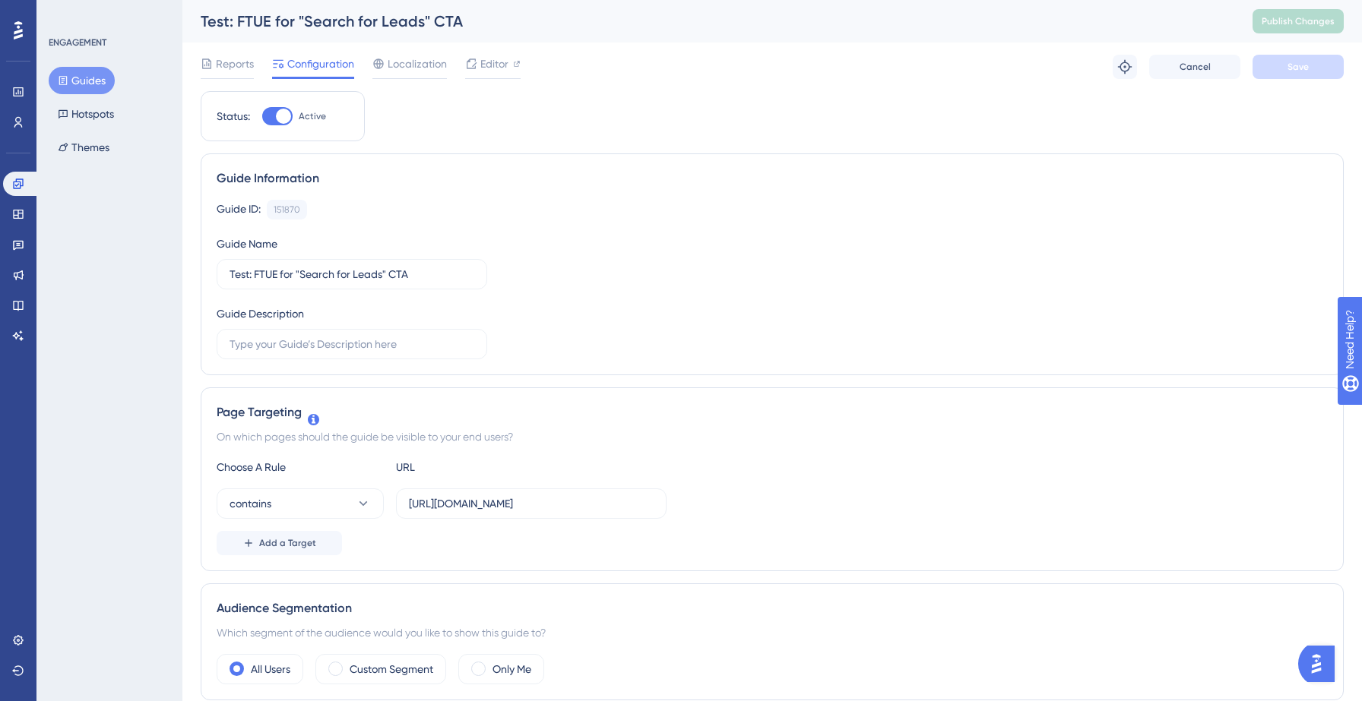
click at [89, 91] on button "Guides" at bounding box center [82, 80] width 66 height 27
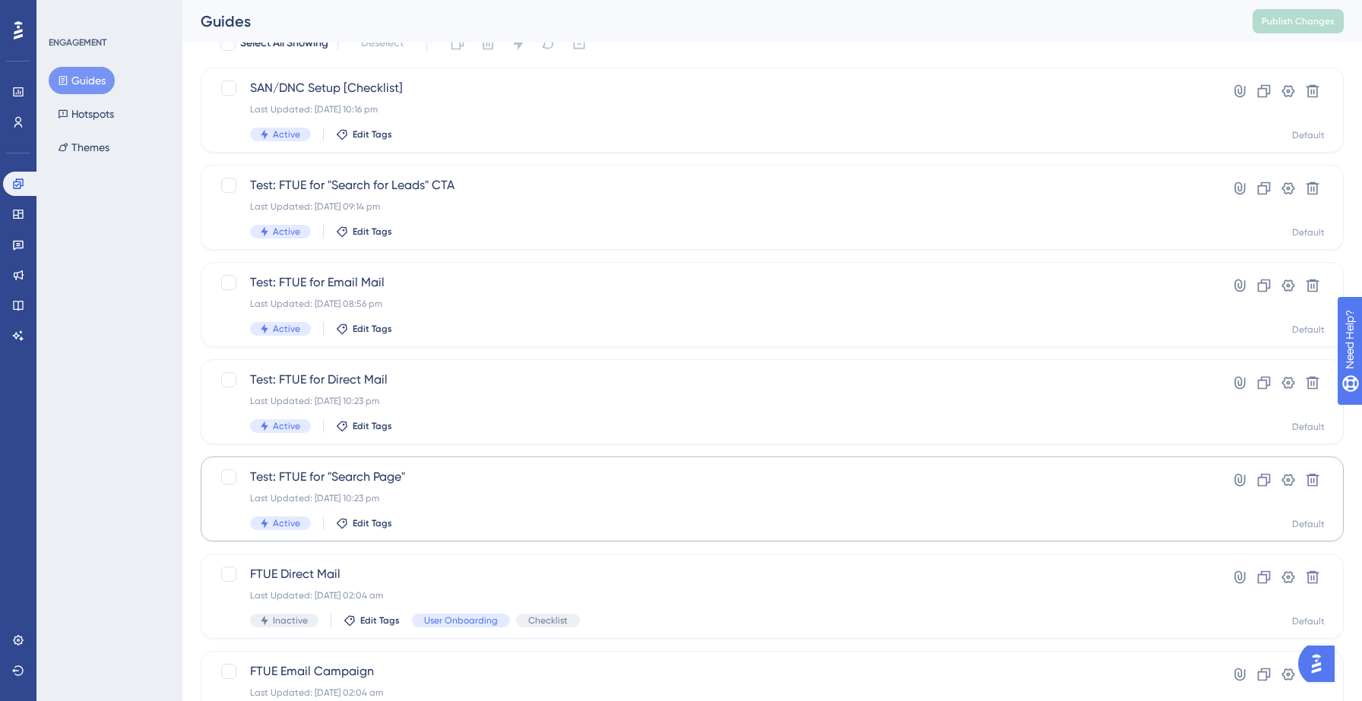
scroll to position [73, 0]
click at [453, 509] on div "Test: FTUE for "Search Page" Last Updated: 14 Sept 2025 10:23 pm Active Edit Ta…" at bounding box center [711, 498] width 923 height 62
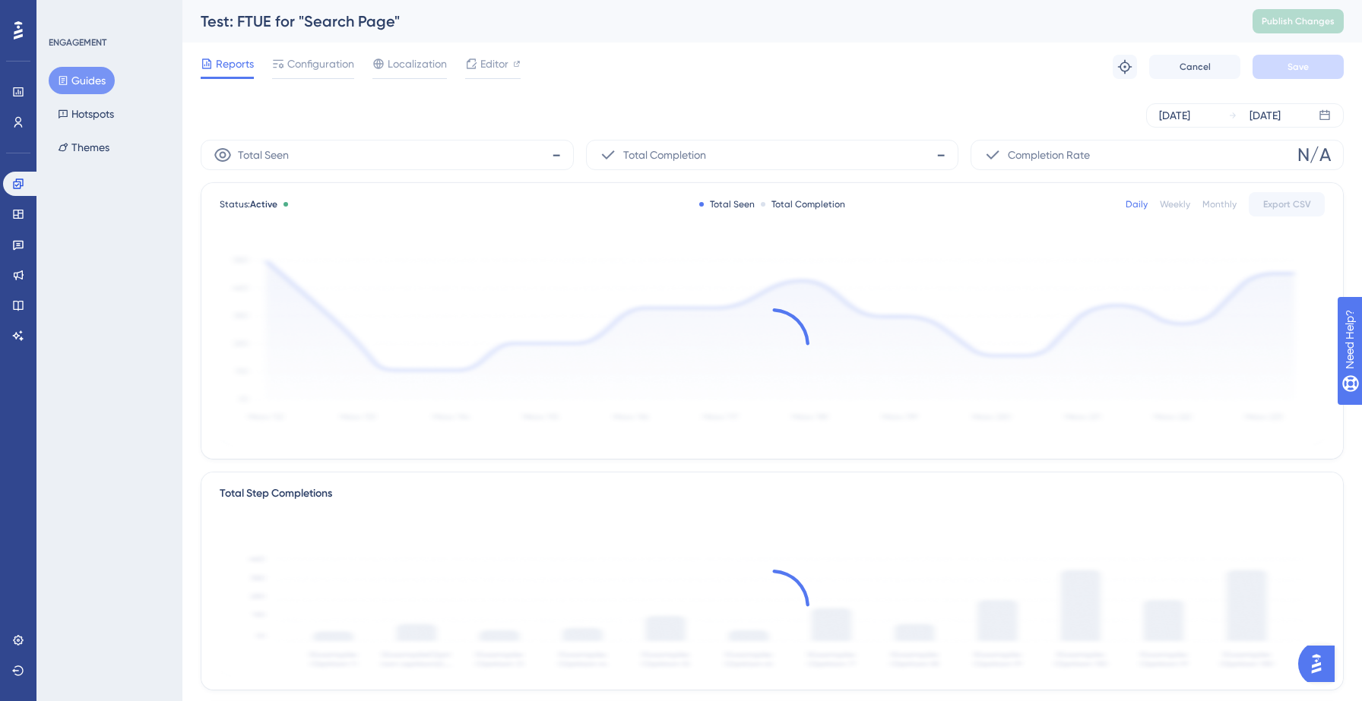
click at [328, 79] on div "Reports Configuration Localization Editor Troubleshoot Cancel Save" at bounding box center [772, 67] width 1143 height 49
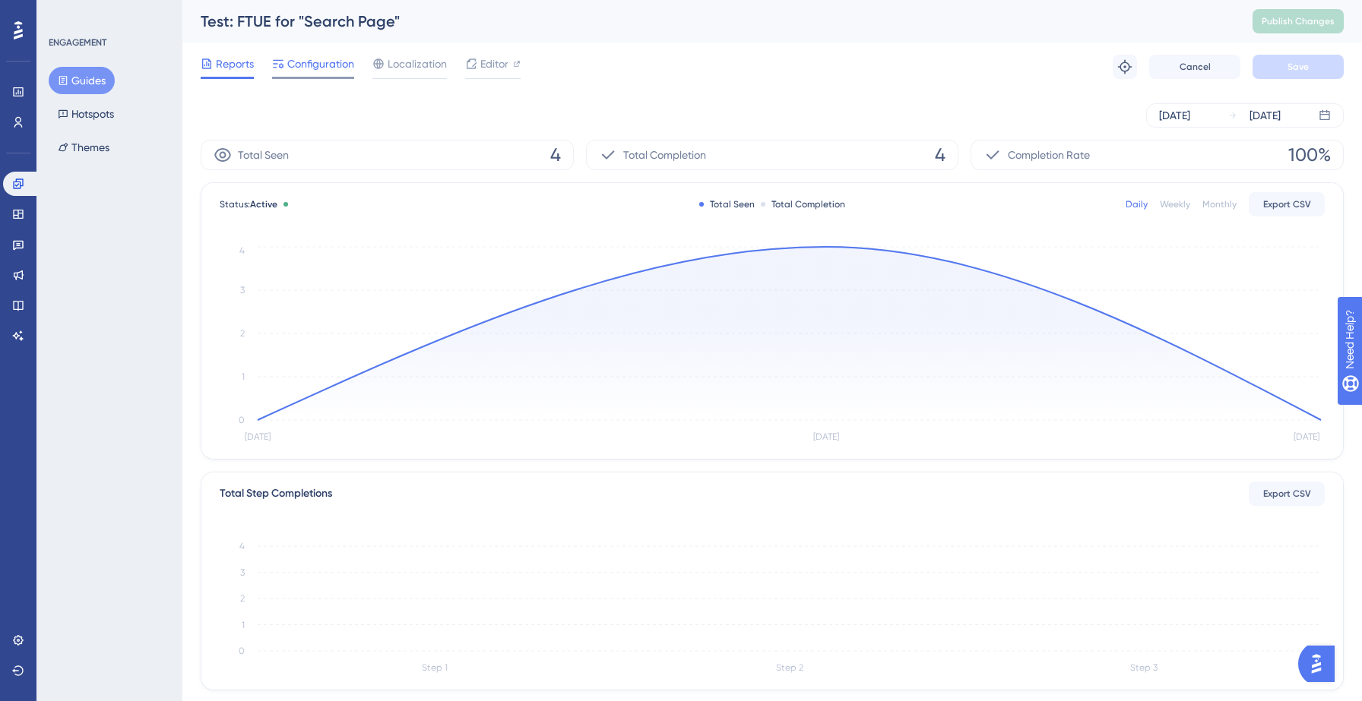
click at [316, 71] on span "Configuration" at bounding box center [320, 64] width 67 height 18
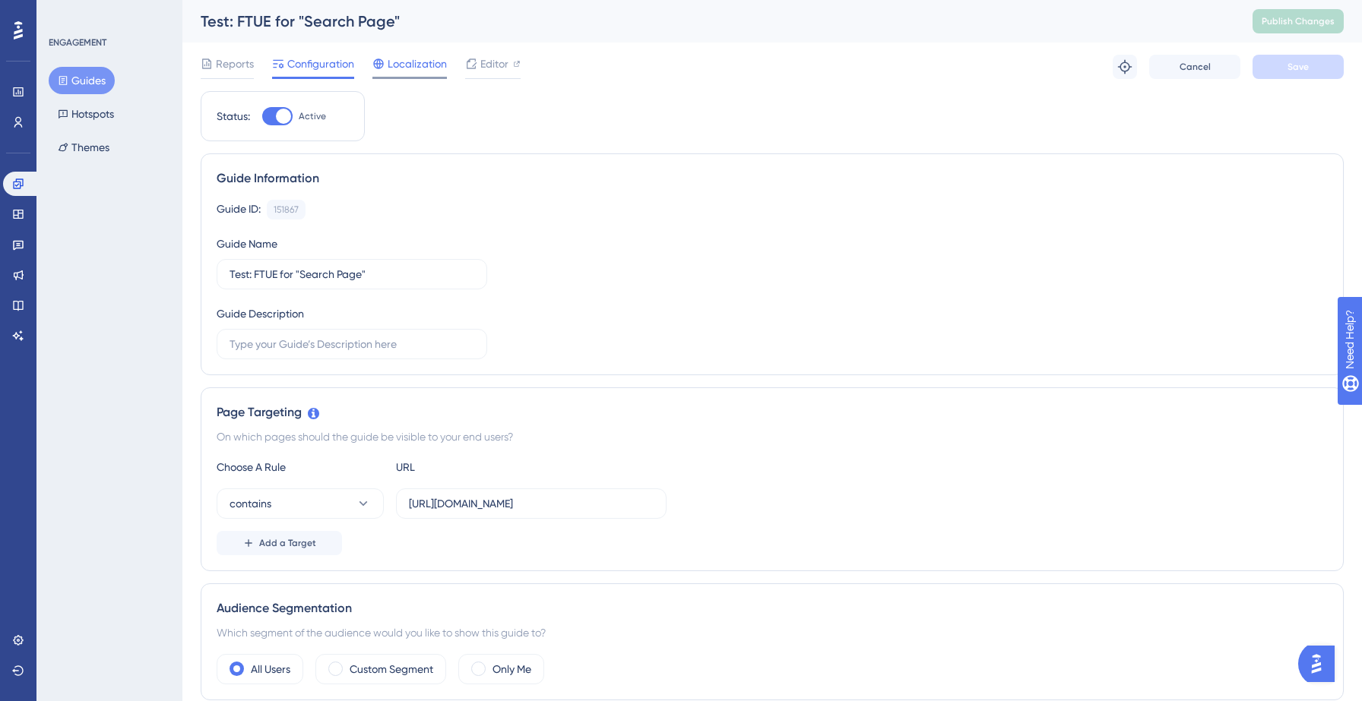
click at [403, 68] on span "Localization" at bounding box center [417, 64] width 59 height 18
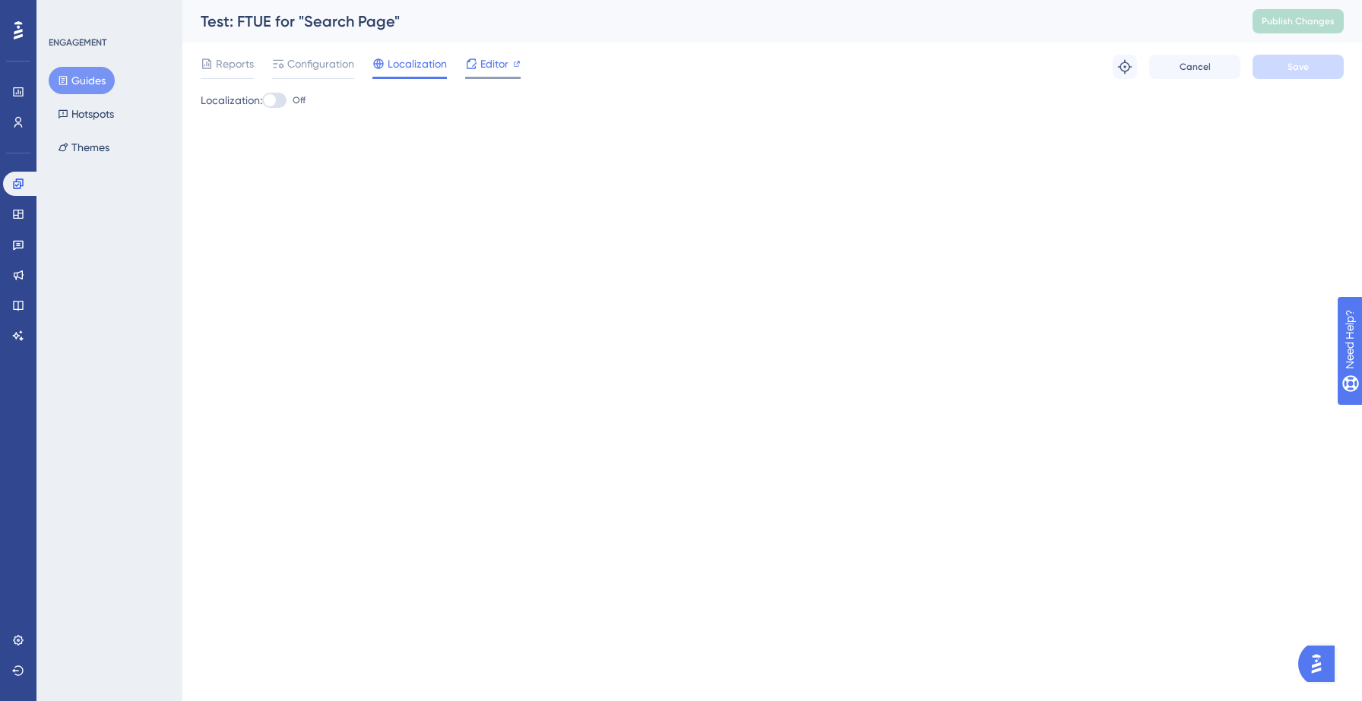
click at [487, 68] on span "Editor" at bounding box center [494, 64] width 28 height 18
click at [82, 75] on button "Guides" at bounding box center [82, 80] width 66 height 27
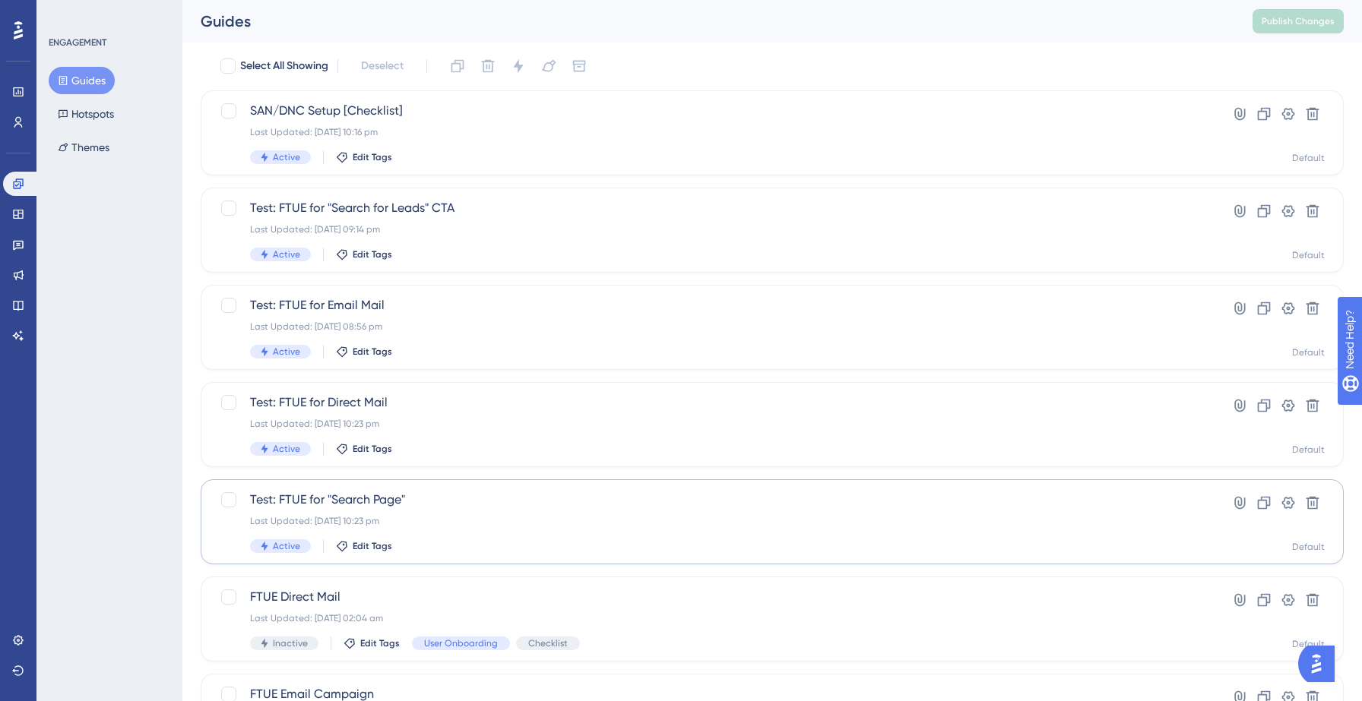
scroll to position [124, 0]
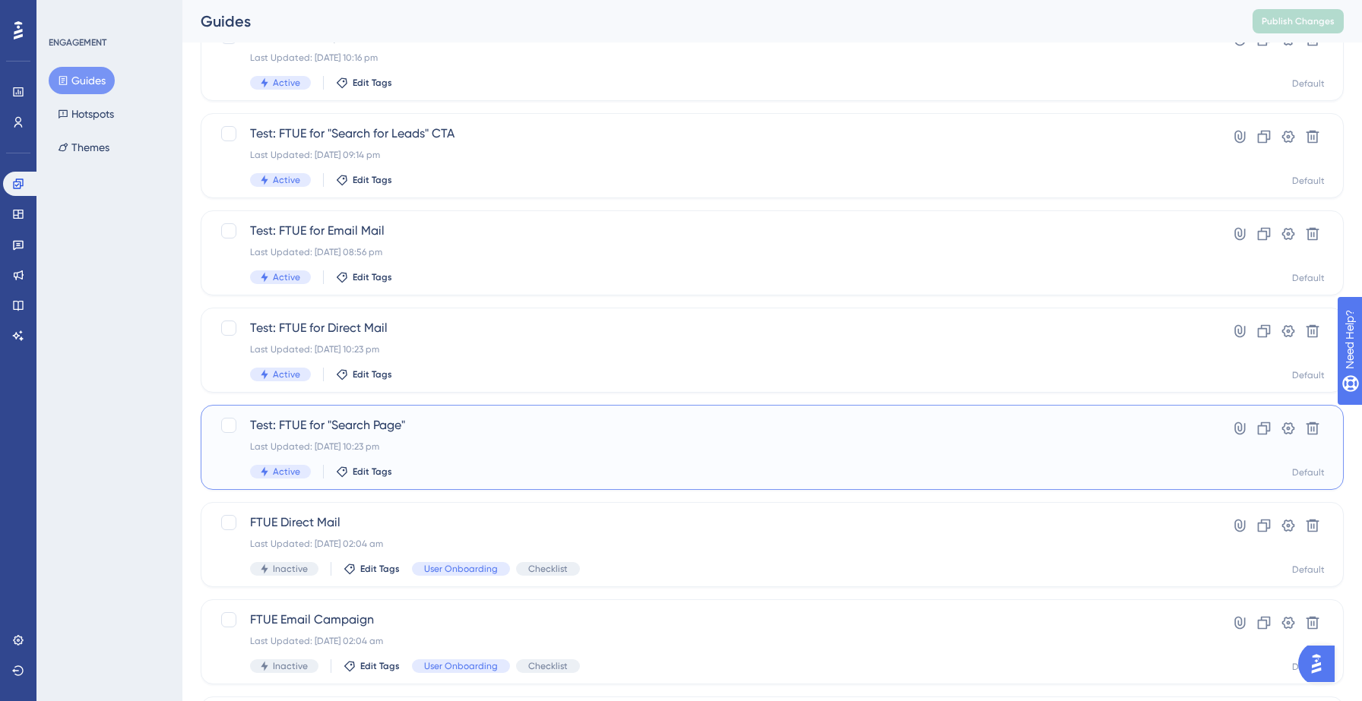
click at [1066, 451] on div "Last Updated: 14 Sept 2025 10:23 pm" at bounding box center [711, 447] width 923 height 12
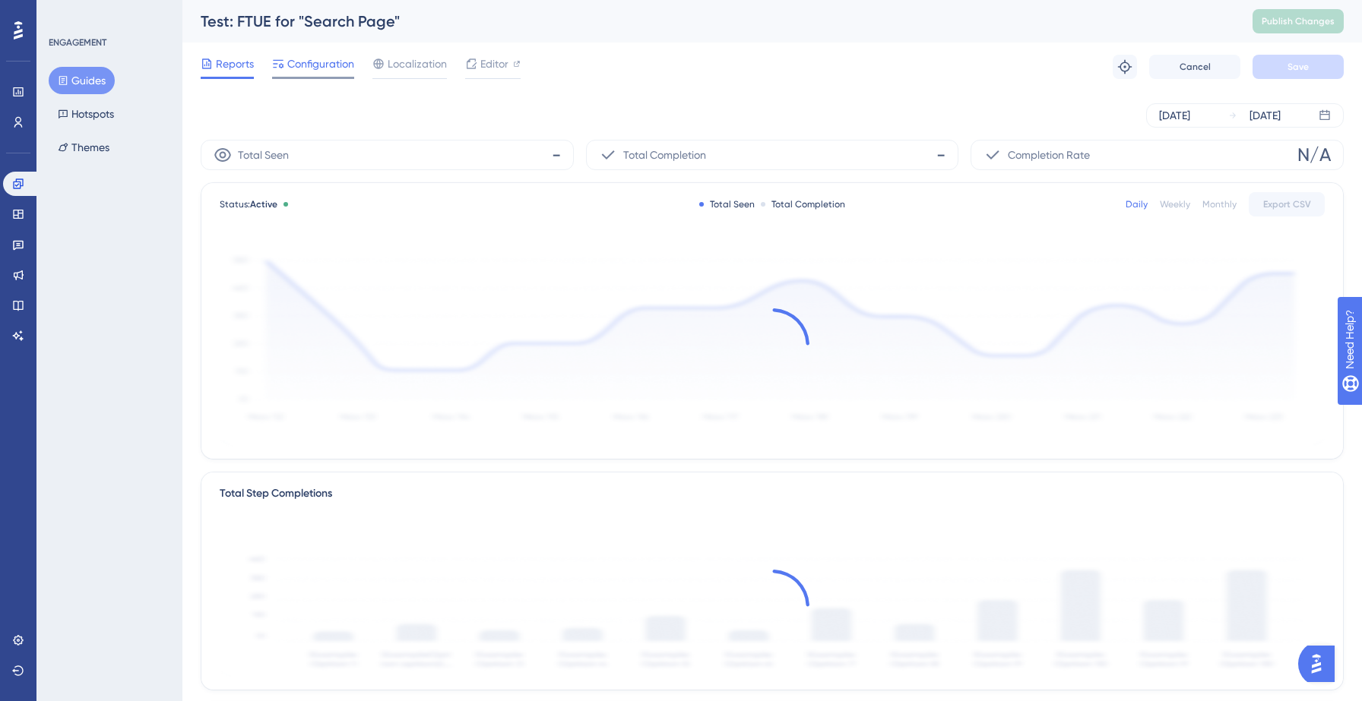
click at [327, 59] on span "Configuration" at bounding box center [320, 64] width 67 height 18
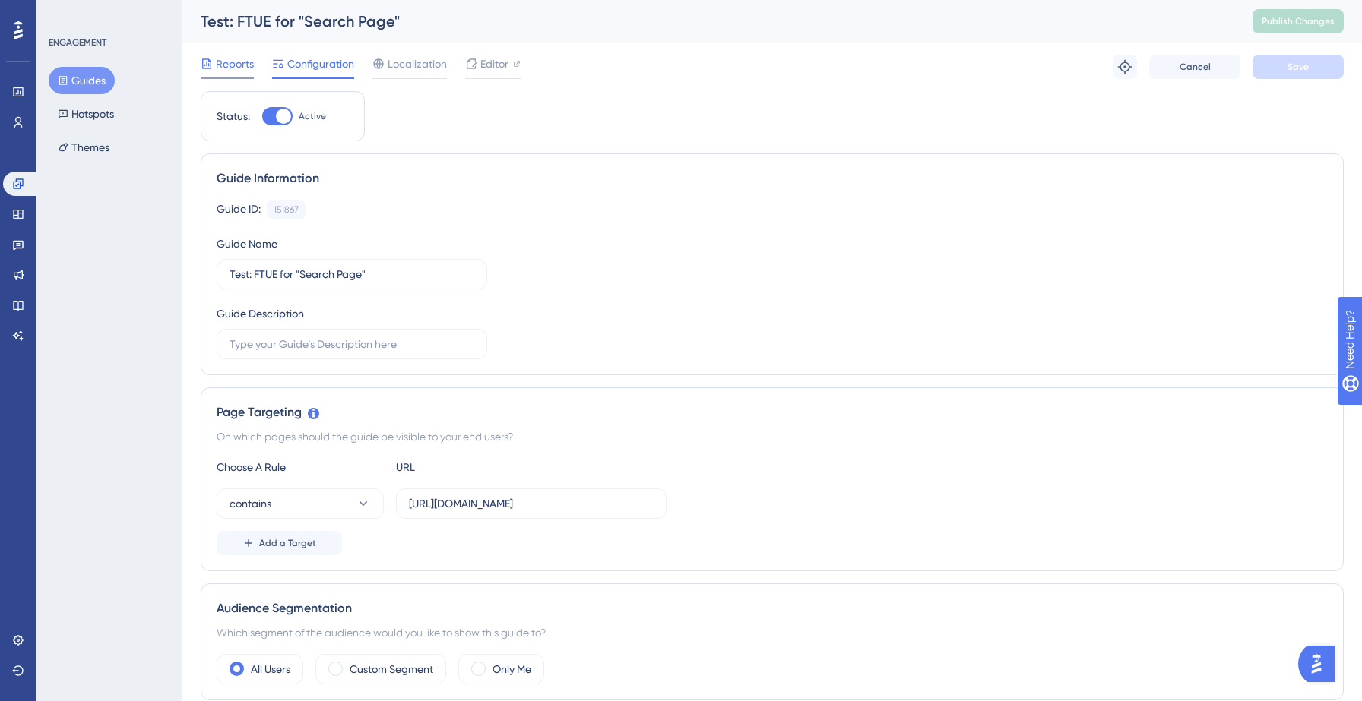
click at [252, 62] on span "Reports" at bounding box center [235, 64] width 38 height 18
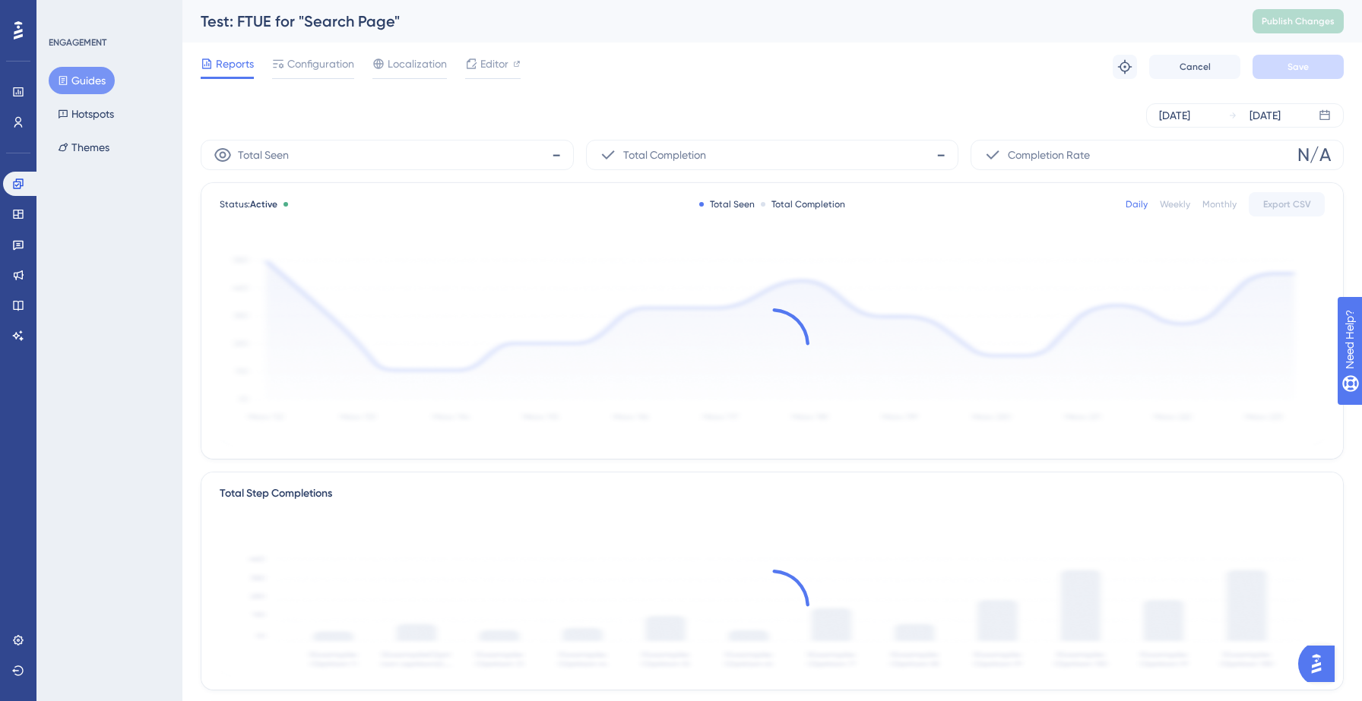
click at [850, 57] on div "Reports Configuration Localization Editor Troubleshoot Cancel Save" at bounding box center [772, 67] width 1143 height 49
click at [82, 81] on button "Guides" at bounding box center [82, 80] width 66 height 27
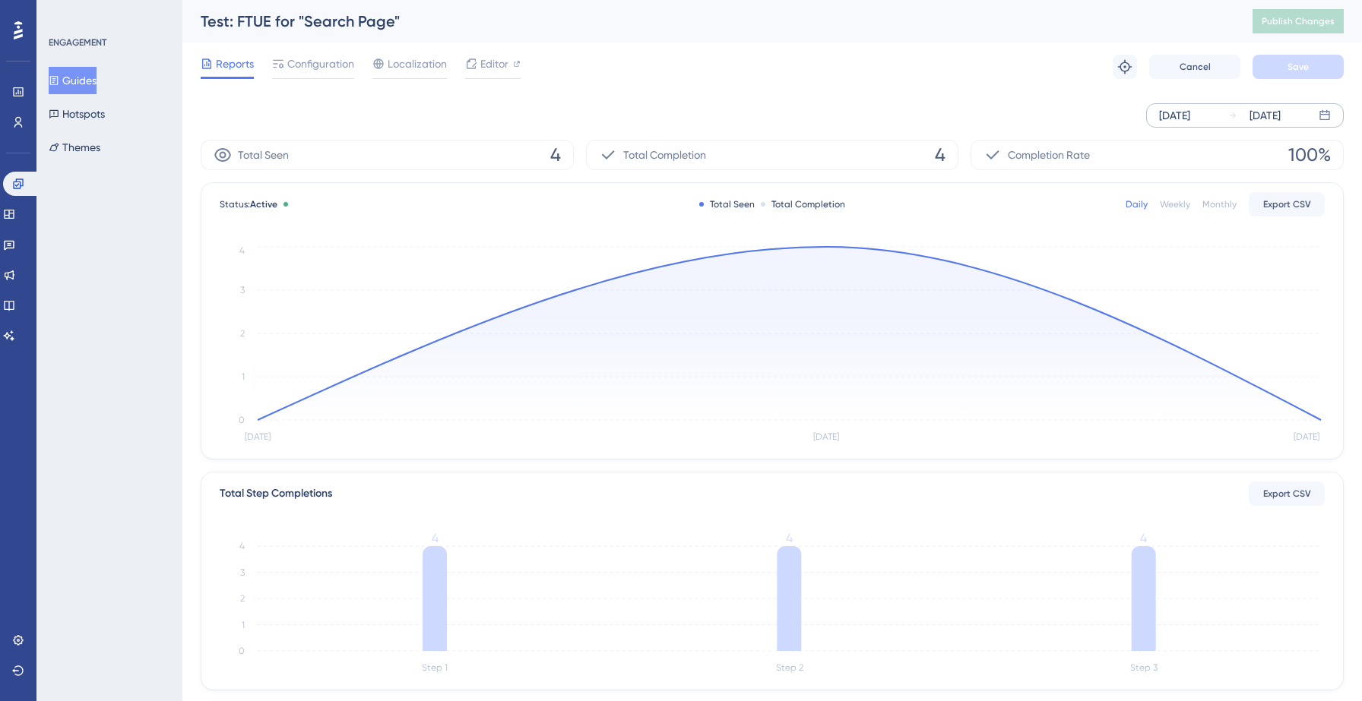
click at [1281, 114] on div "[DATE]" at bounding box center [1264, 115] width 31 height 18
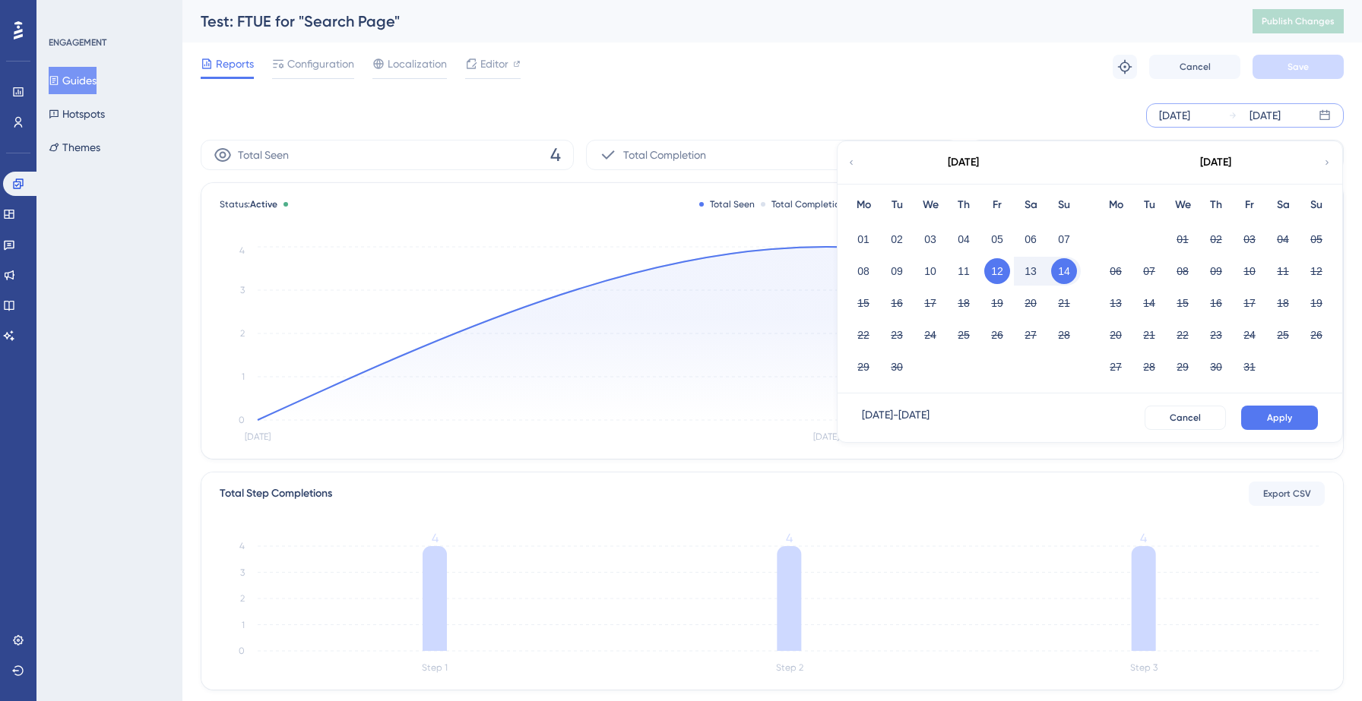
click at [1023, 73] on div "Reports Configuration Localization Editor Troubleshoot Cancel Save" at bounding box center [772, 67] width 1143 height 49
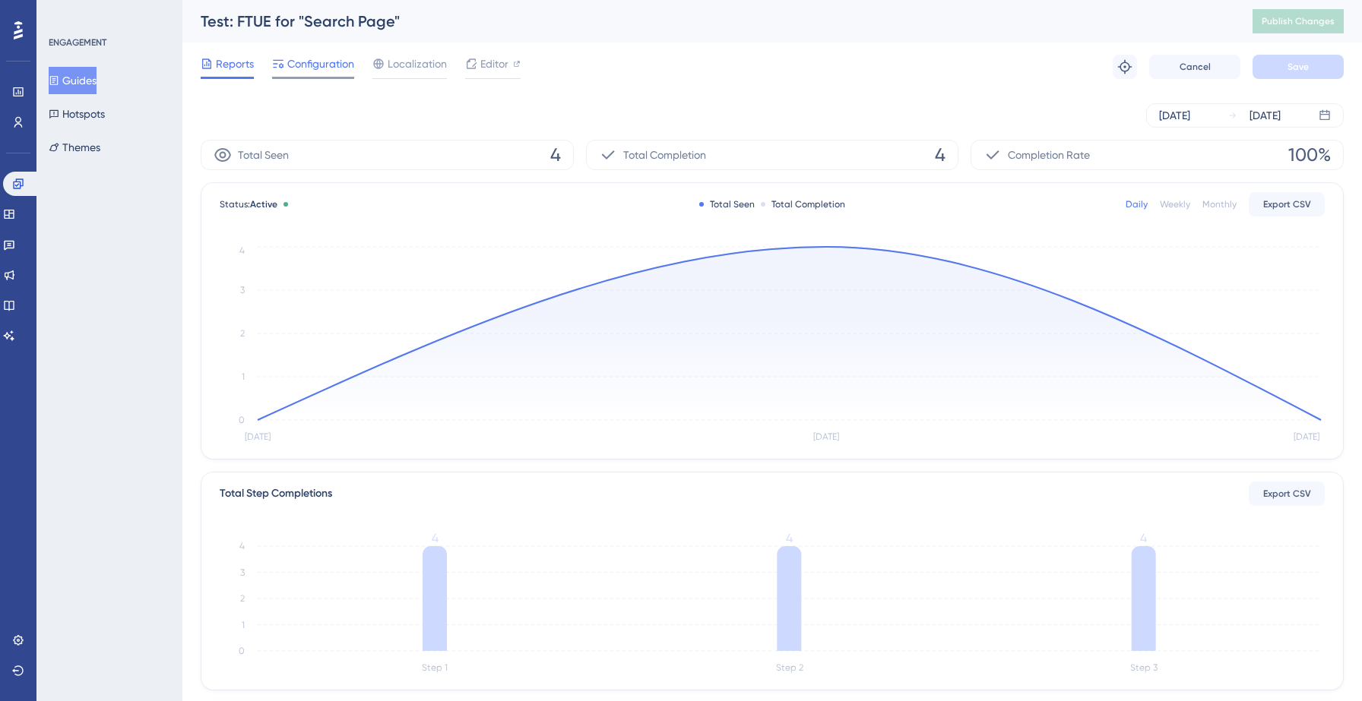
click at [325, 57] on span "Configuration" at bounding box center [320, 64] width 67 height 18
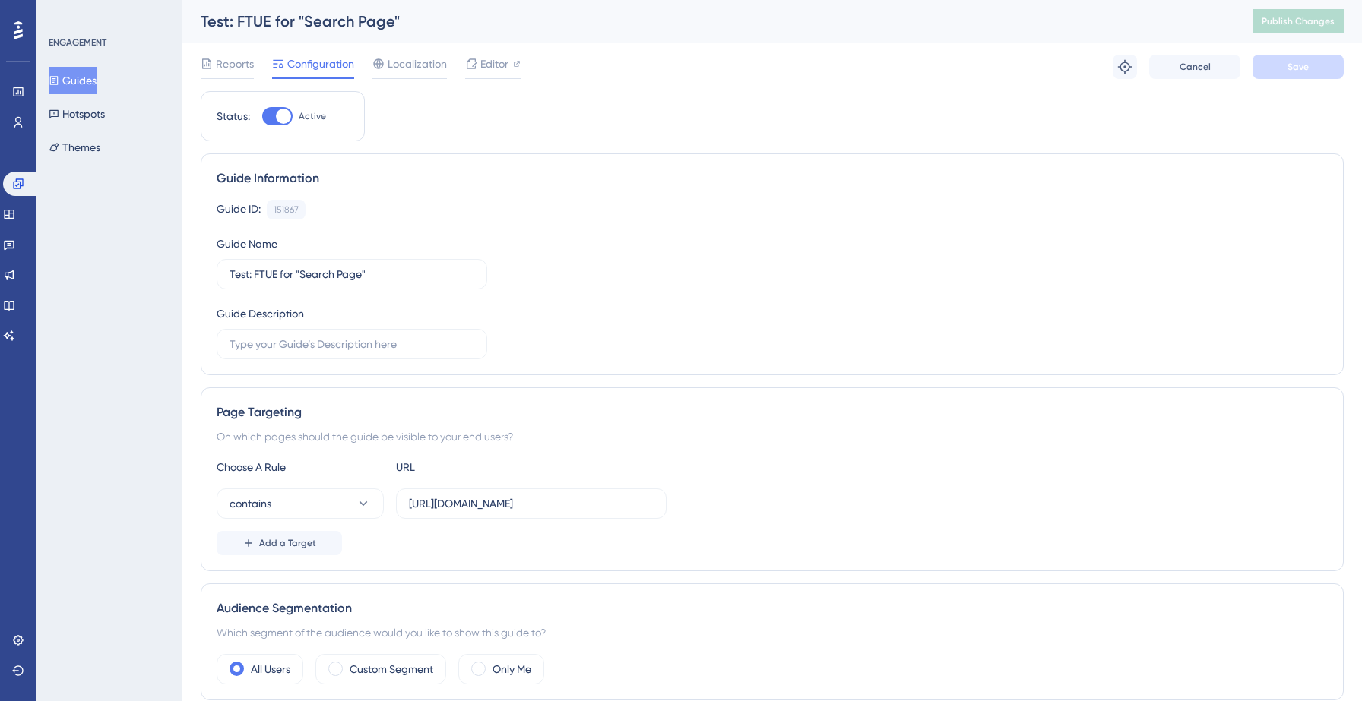
click at [87, 75] on button "Guides" at bounding box center [73, 80] width 48 height 27
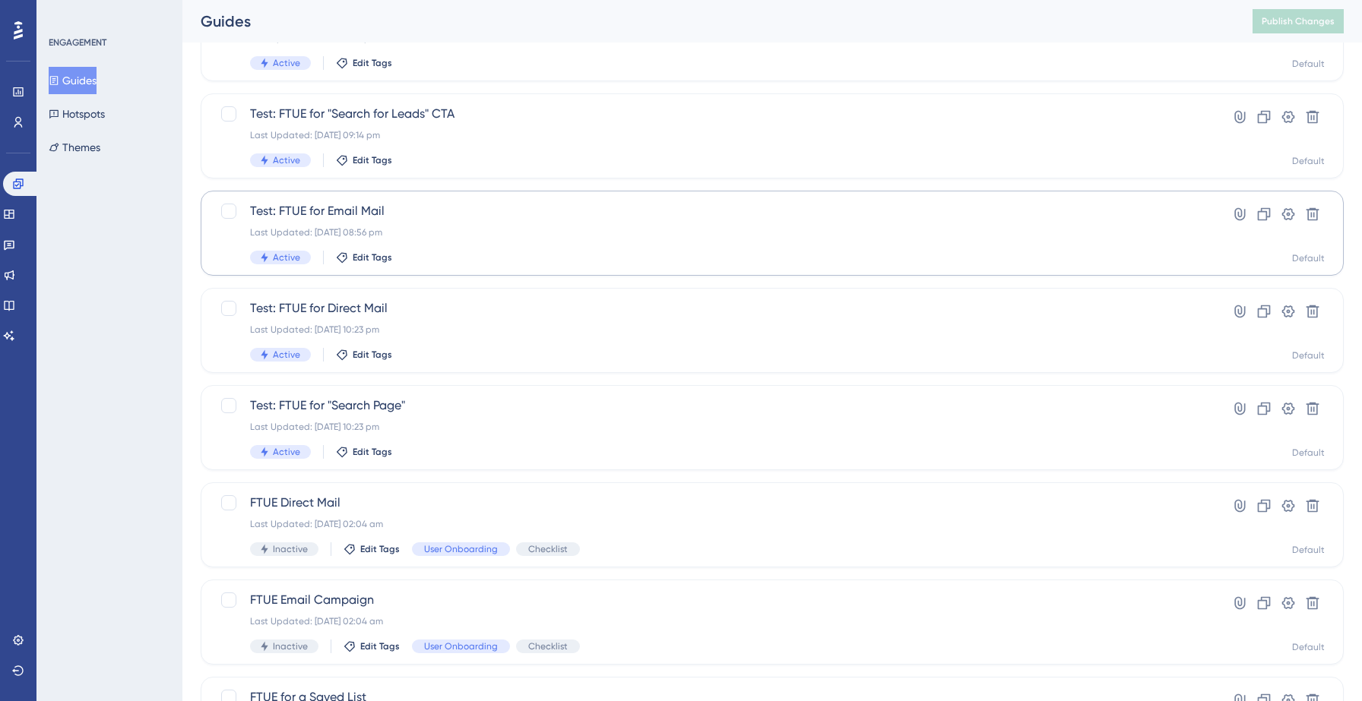
scroll to position [148, 0]
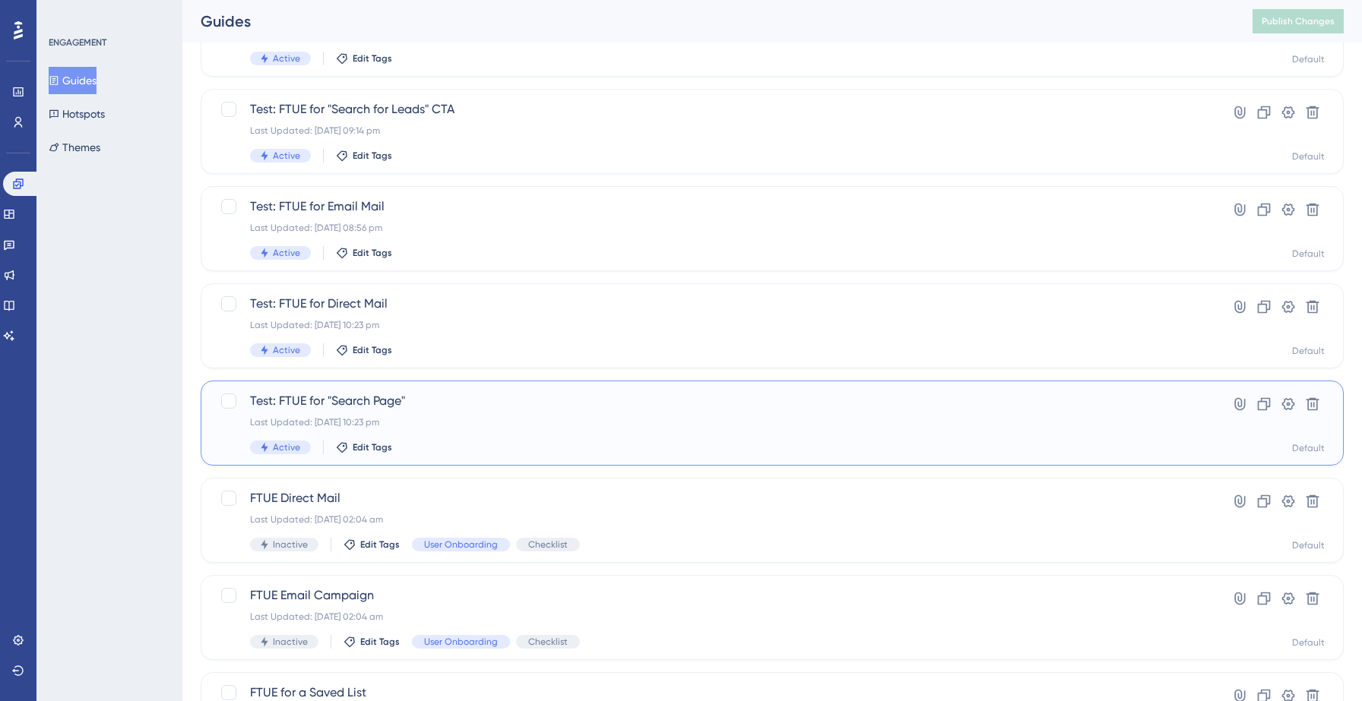
click at [499, 419] on div "Last Updated: [DATE] 10:23 pm" at bounding box center [711, 422] width 923 height 12
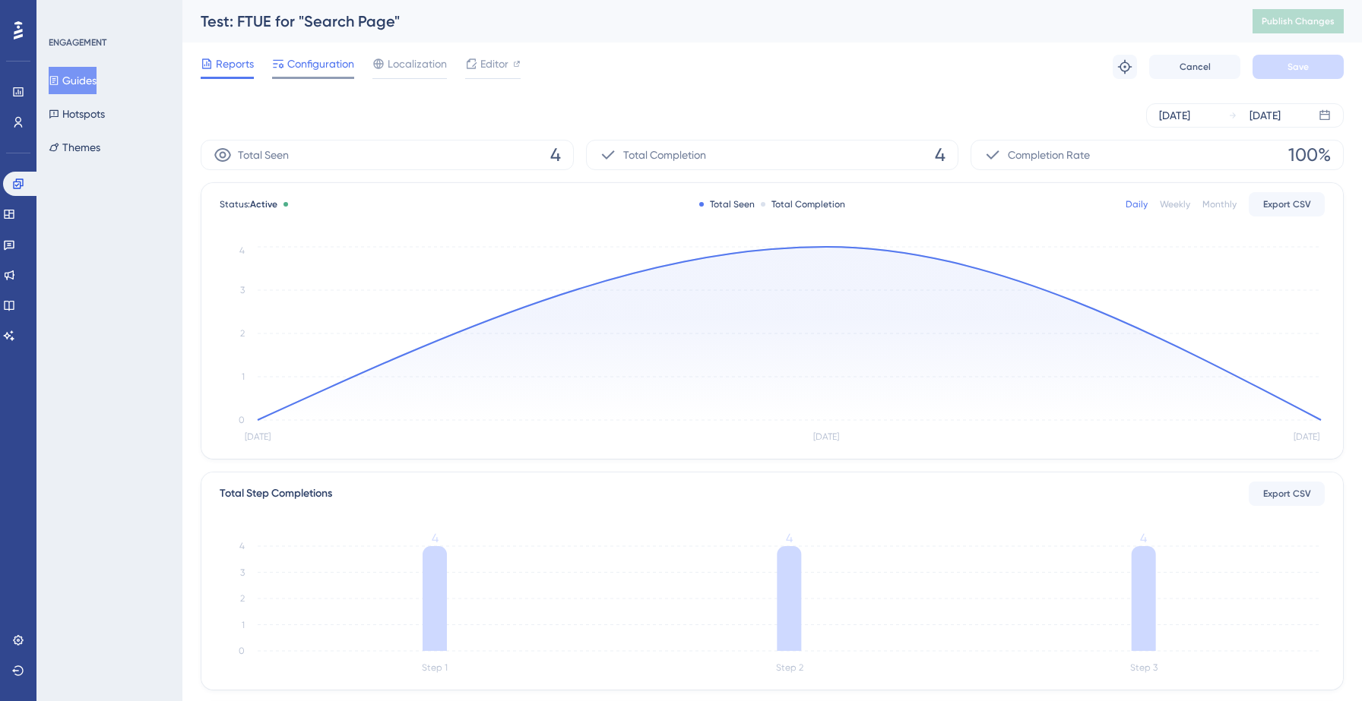
click at [319, 73] on div "Configuration" at bounding box center [313, 67] width 82 height 24
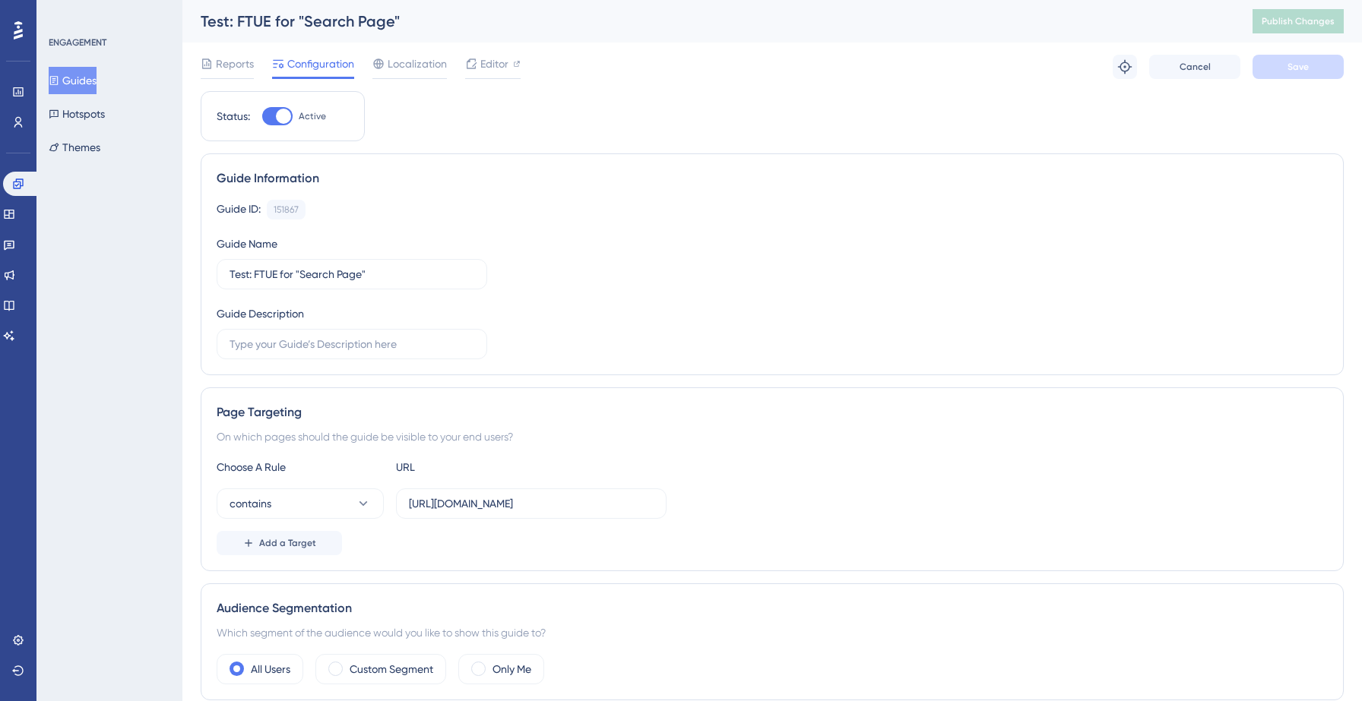
click at [285, 122] on div at bounding box center [283, 116] width 15 height 15
click at [262, 117] on input "Active" at bounding box center [261, 116] width 1 height 1
checkbox input "false"
click at [1299, 82] on div "Reports Configuration Localization Editor Cancel Save" at bounding box center [772, 67] width 1143 height 49
click at [1294, 68] on span "Save" at bounding box center [1297, 67] width 21 height 12
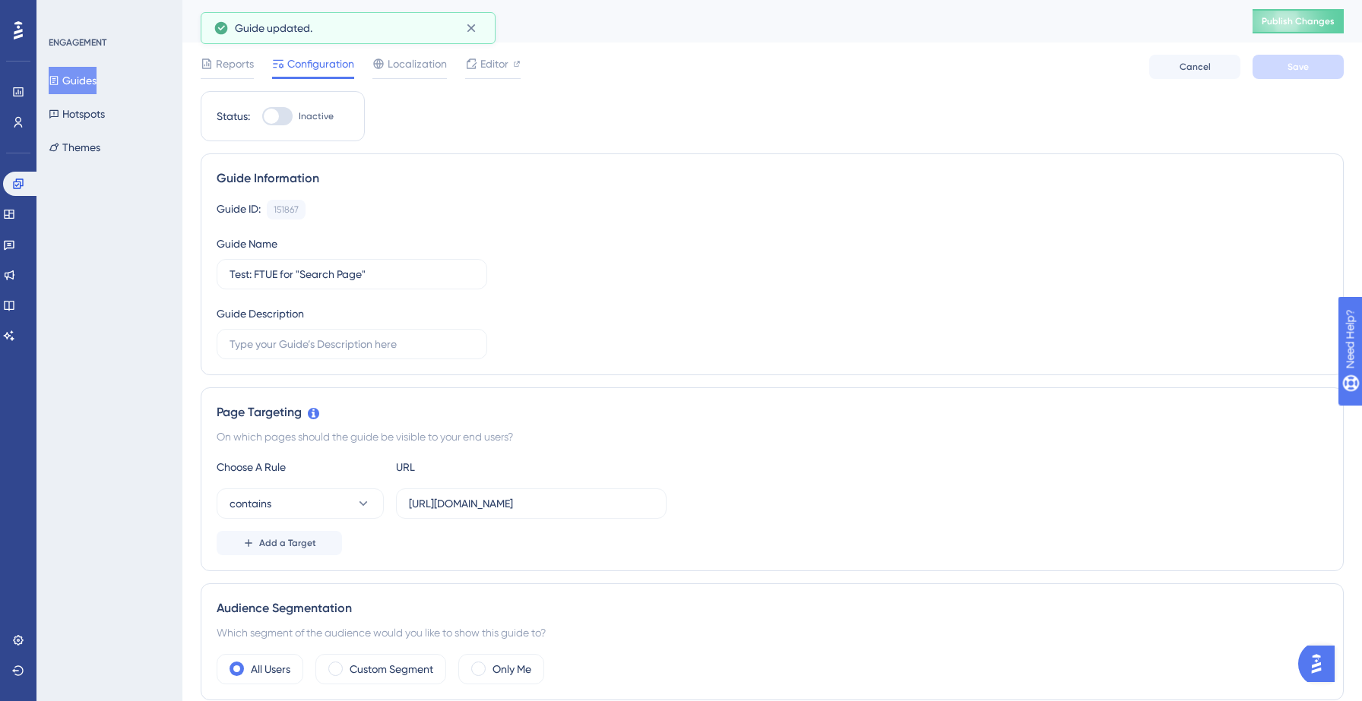
click at [84, 81] on button "Guides" at bounding box center [73, 80] width 48 height 27
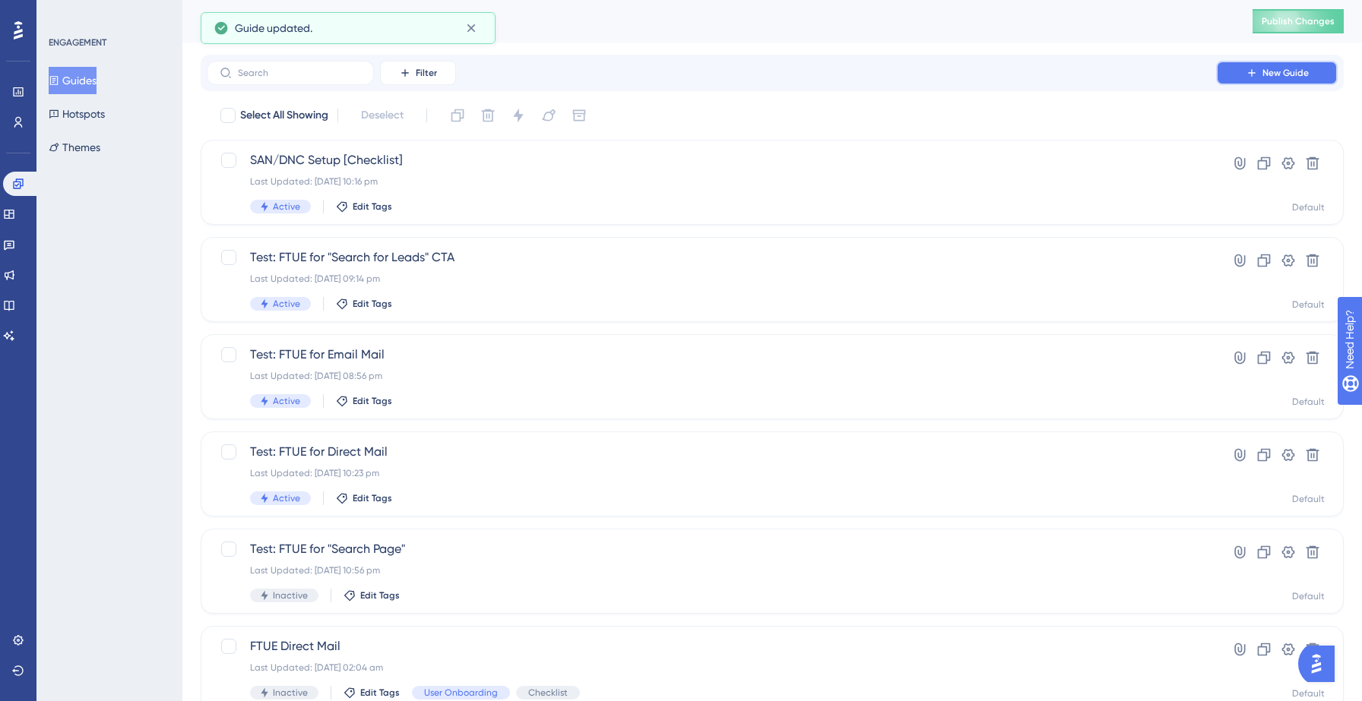
click at [1236, 73] on button "New Guide" at bounding box center [1277, 73] width 122 height 24
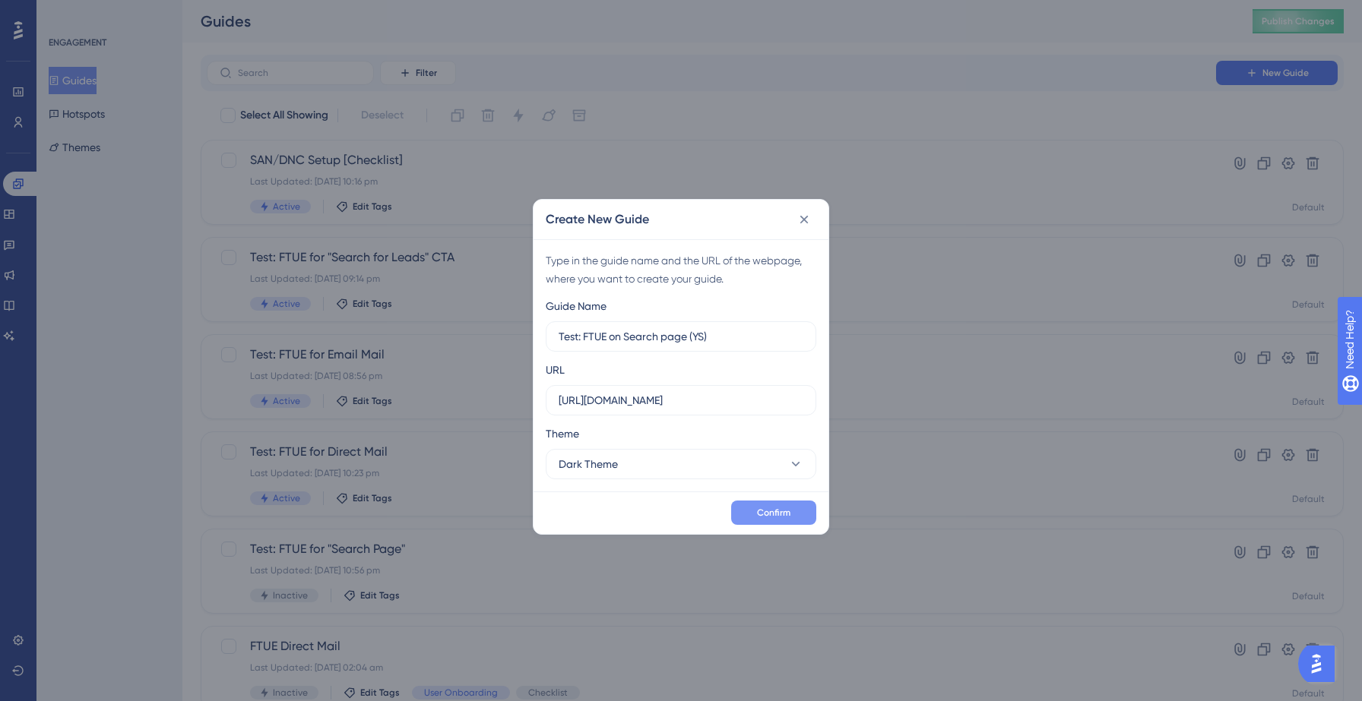
type input "Test: FTUE on Search page (YS)"
click at [774, 511] on span "Confirm" at bounding box center [773, 513] width 33 height 12
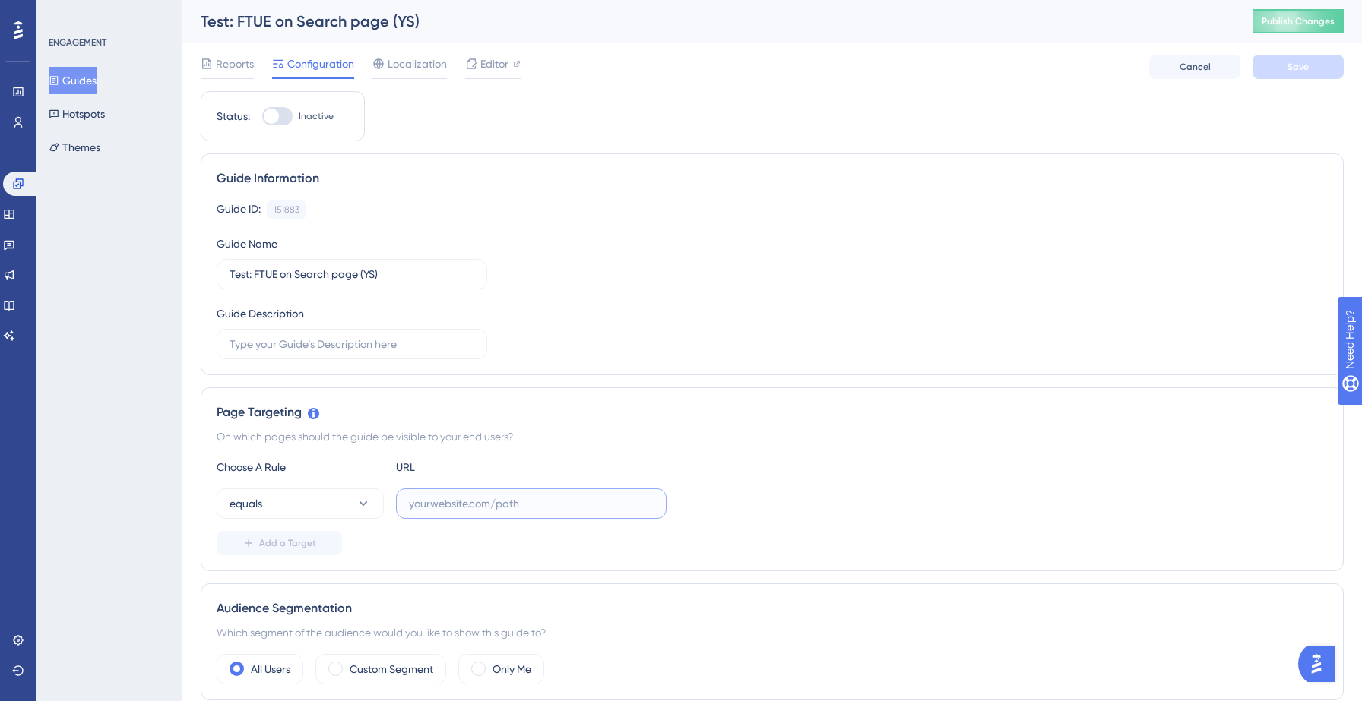
click at [527, 505] on input "text" at bounding box center [531, 503] width 245 height 17
paste input "https://yellowstone.salesgenie.com/search"
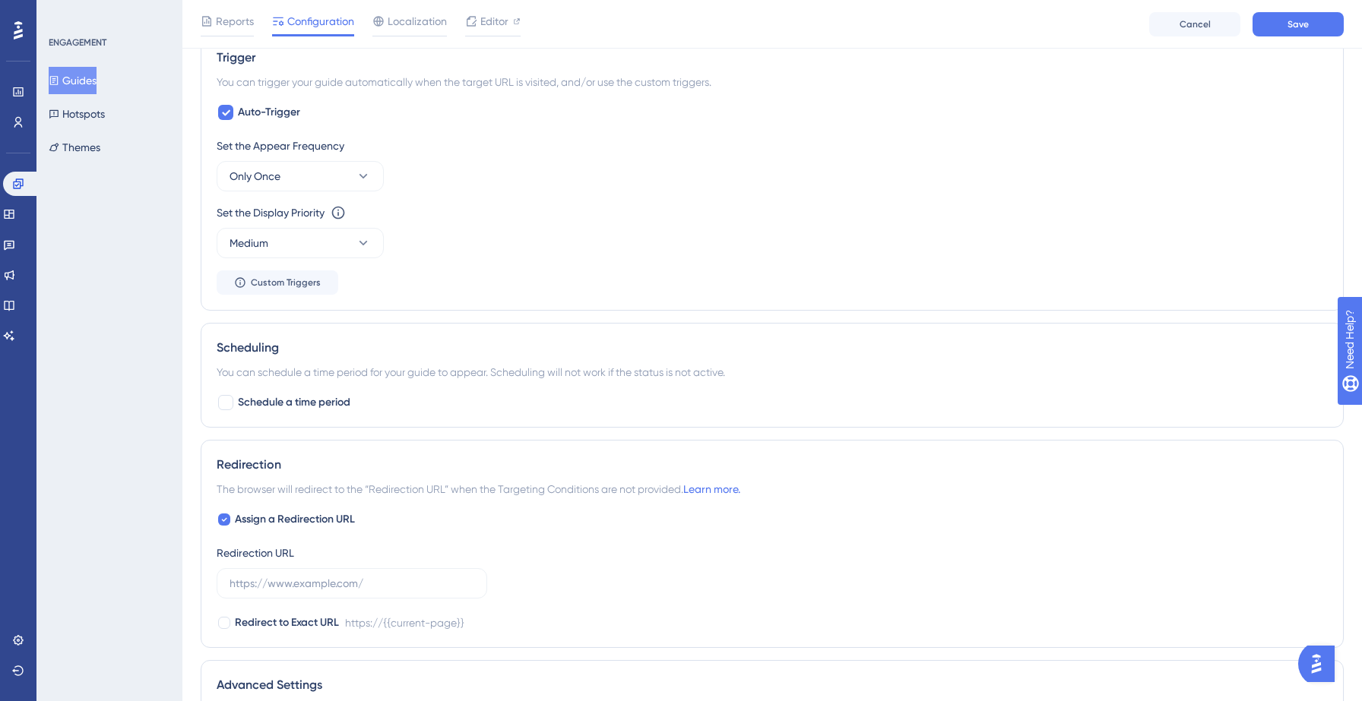
scroll to position [690, 0]
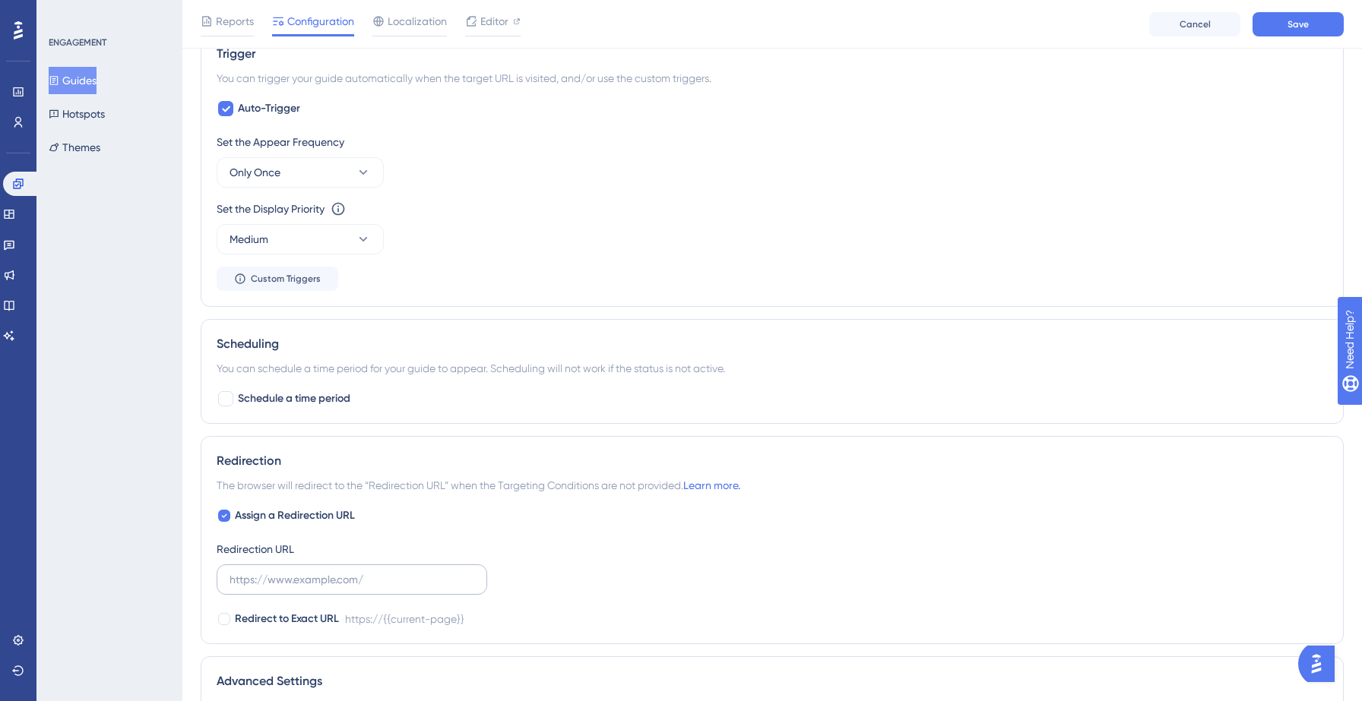
type input "https://yellowstone.salesgenie.com/search"
click at [332, 578] on input "text" at bounding box center [352, 579] width 245 height 17
paste input "https://yellowstone.salesgenie.com/search"
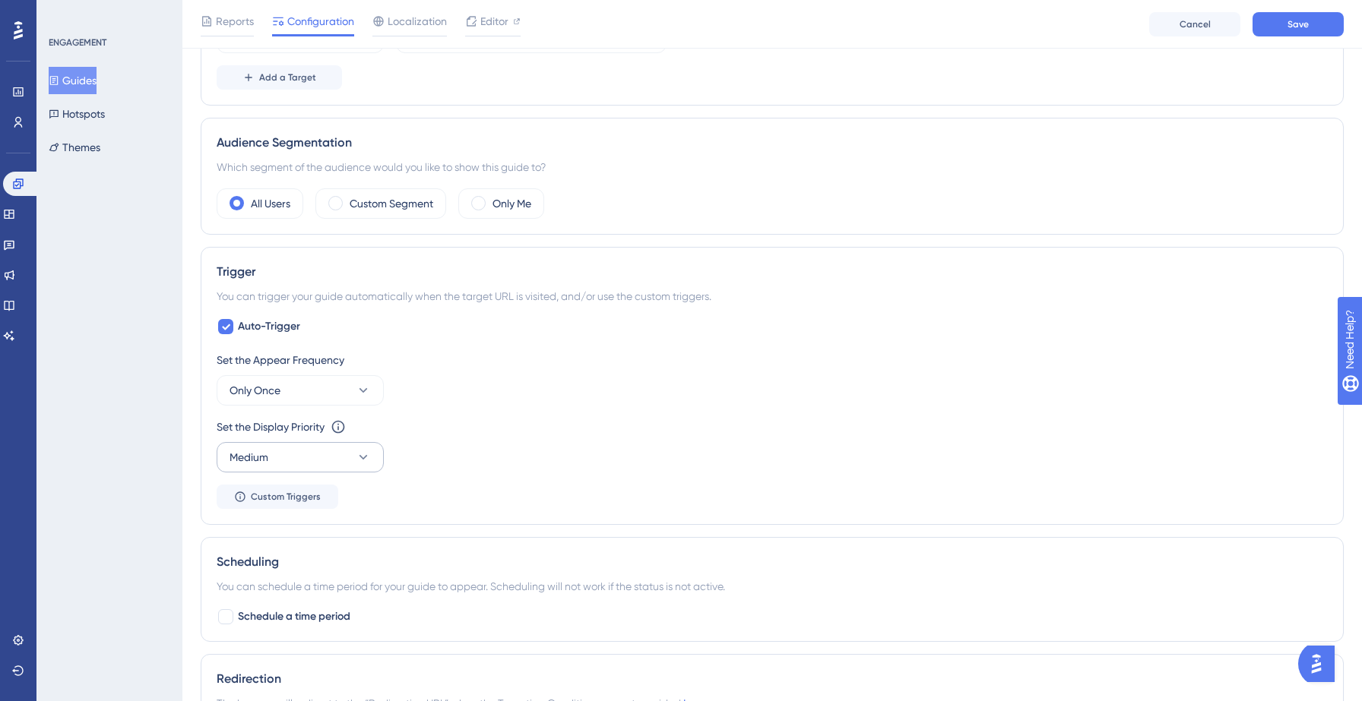
type input "https://yellowstone.salesgenie.com/search"
click at [320, 460] on button "Medium" at bounding box center [300, 457] width 167 height 30
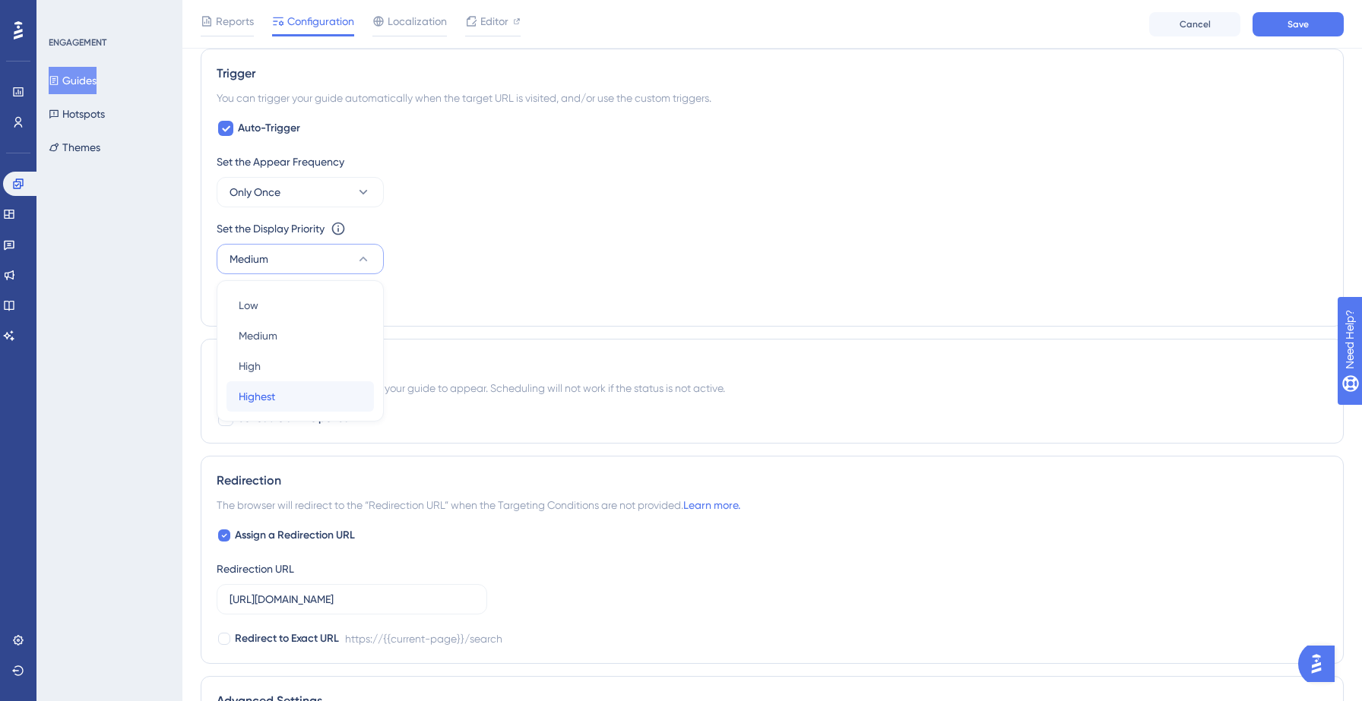
click at [341, 394] on div "Highest Highest" at bounding box center [300, 396] width 123 height 30
click at [546, 298] on div "Set the Appear Frequency Only Once Set the Display Priority This option will se…" at bounding box center [772, 232] width 1111 height 158
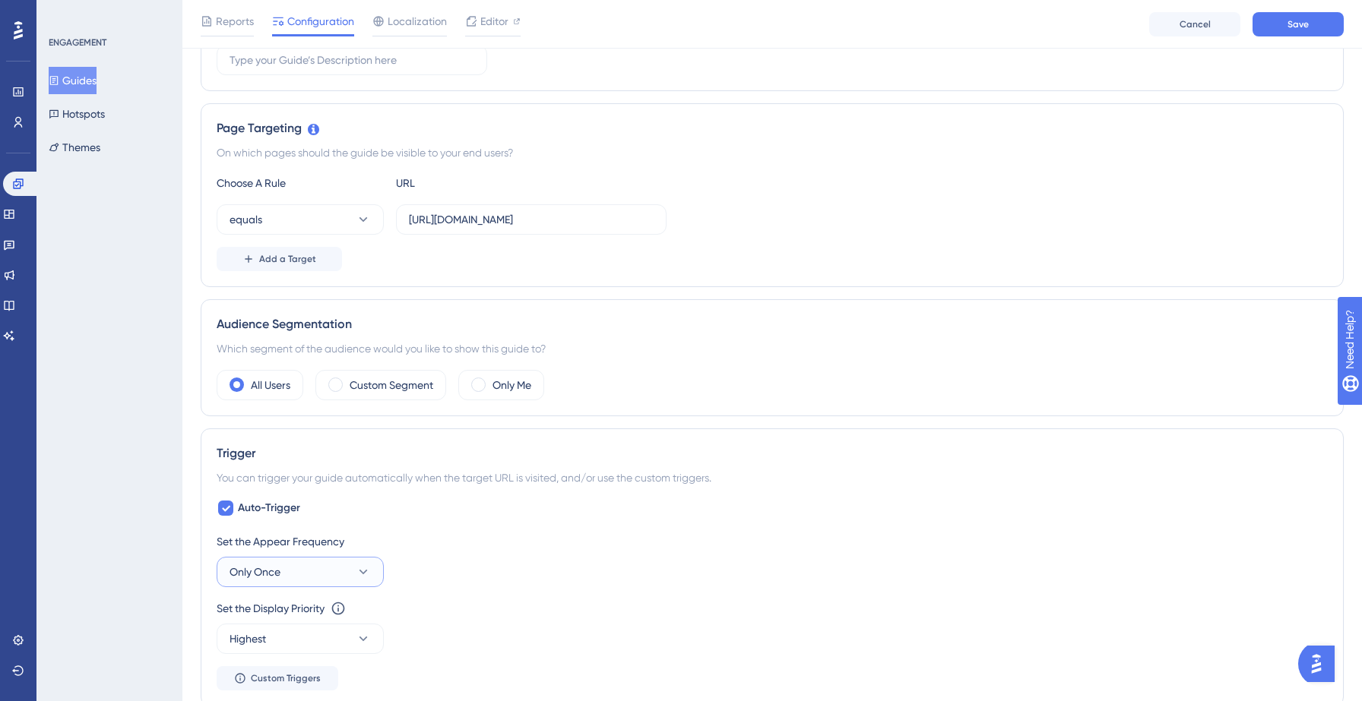
click at [309, 574] on button "Only Once" at bounding box center [300, 572] width 167 height 30
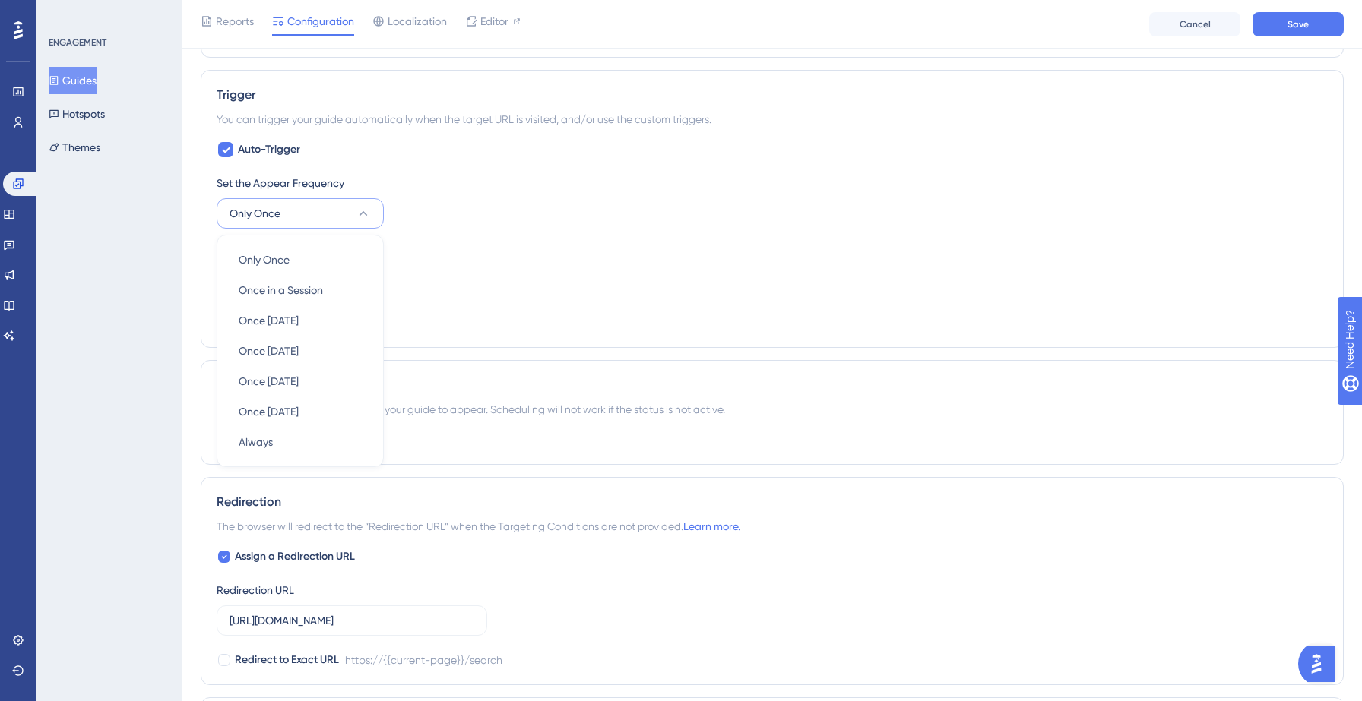
click at [472, 257] on div "Set the Display Priority This option will set the display priority between auto…" at bounding box center [772, 250] width 1111 height 18
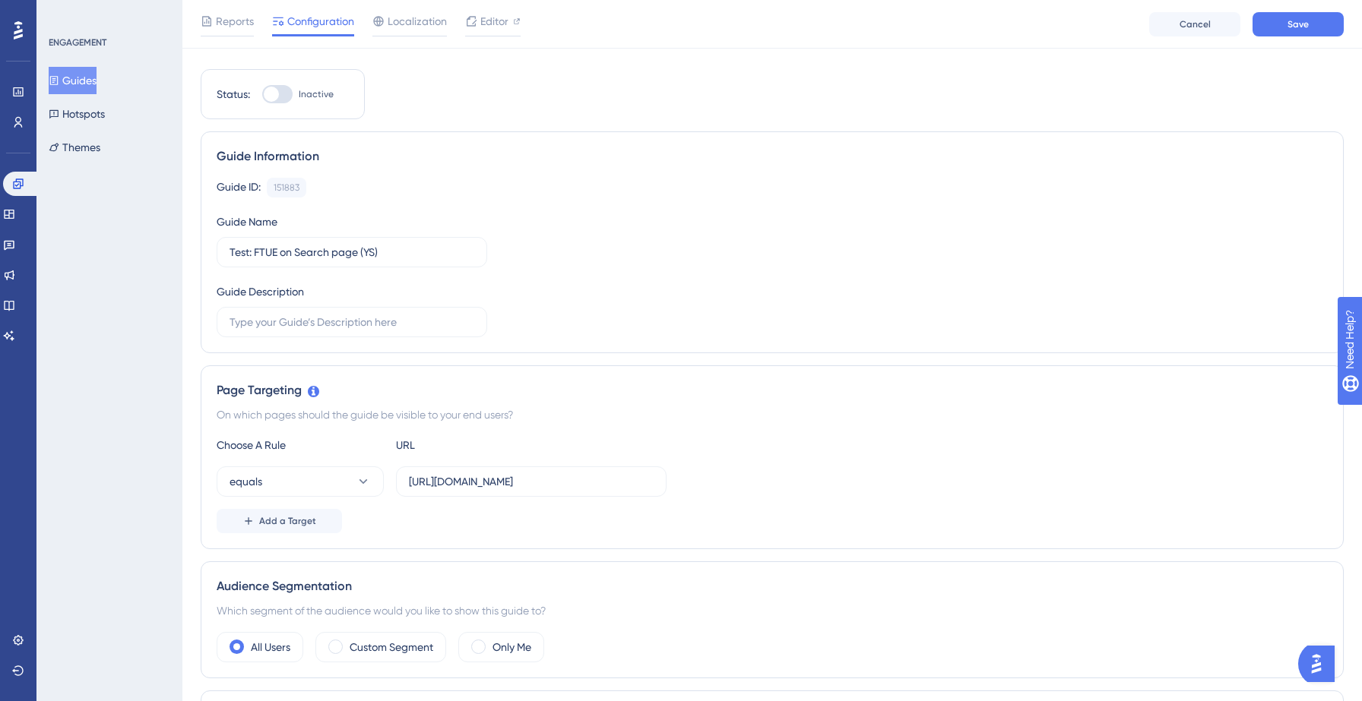
scroll to position [0, 0]
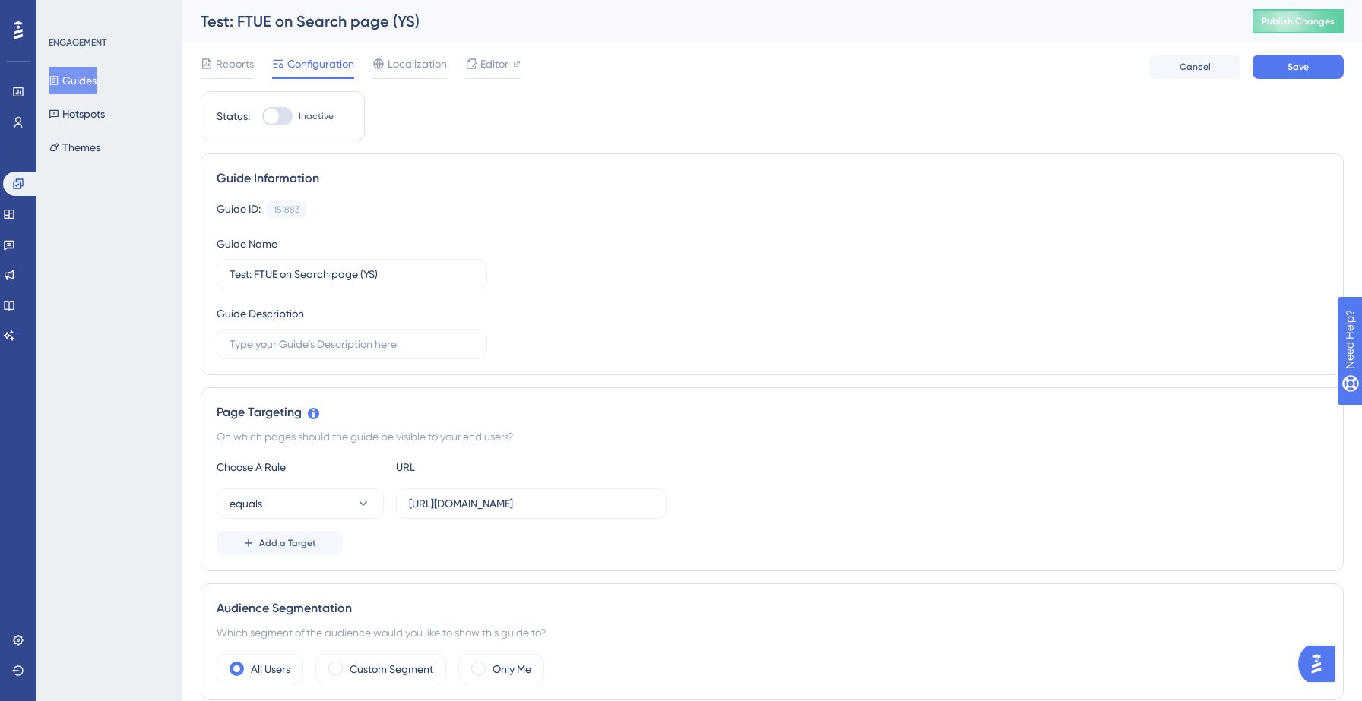
click at [283, 111] on div at bounding box center [277, 116] width 30 height 18
click at [262, 116] on input "Inactive" at bounding box center [261, 116] width 1 height 1
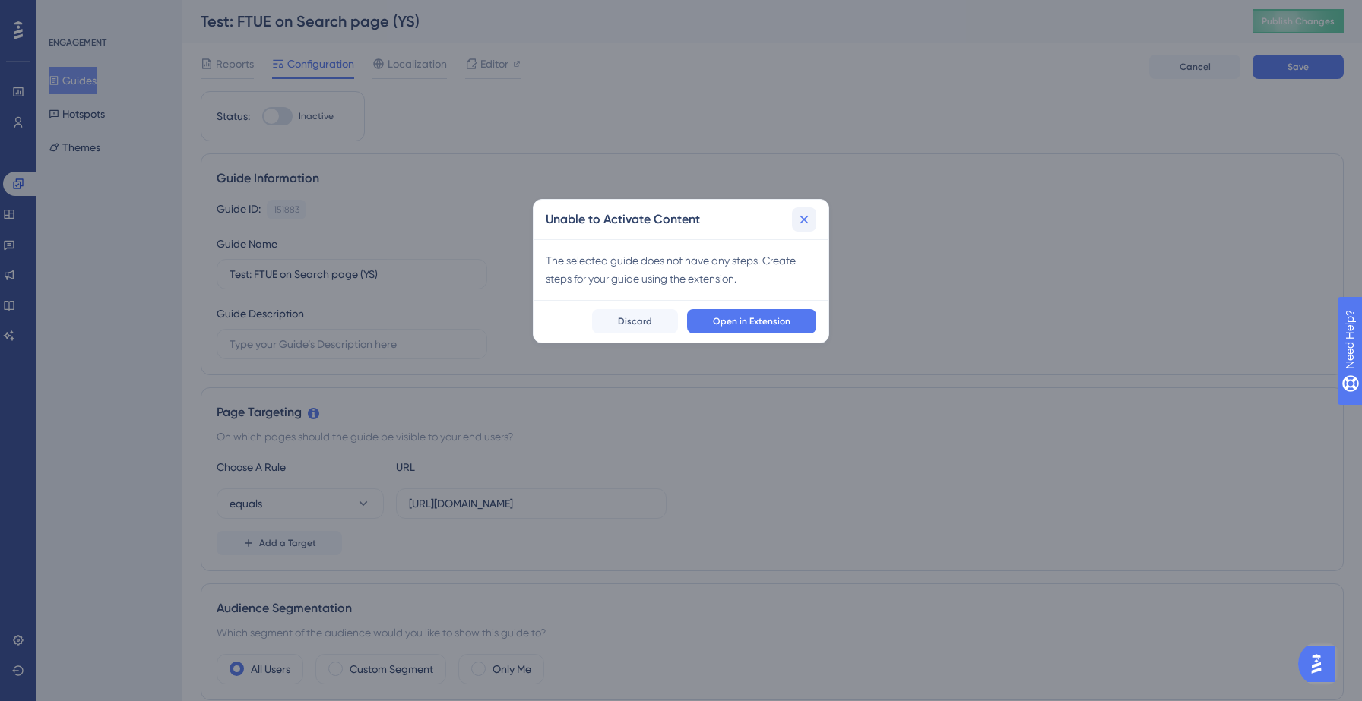
click at [811, 220] on icon at bounding box center [803, 219] width 15 height 15
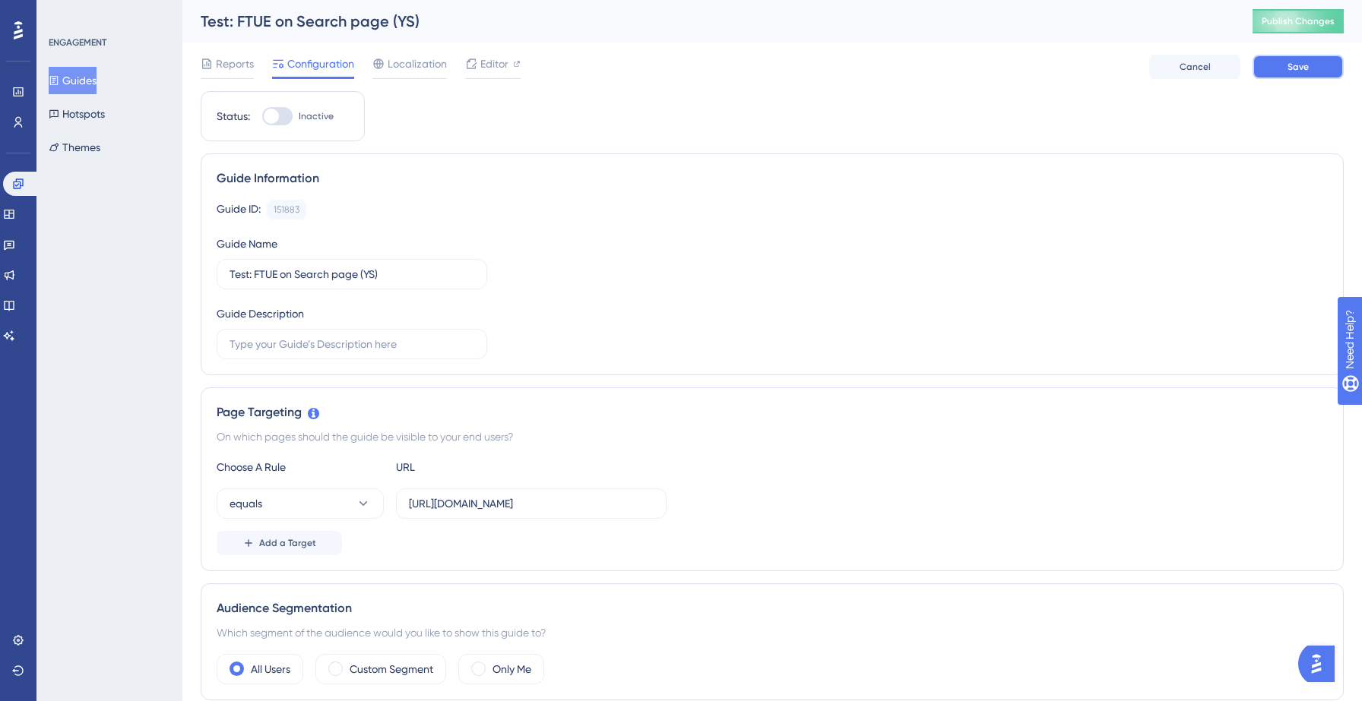
click at [1278, 67] on button "Save" at bounding box center [1297, 67] width 91 height 24
click at [274, 117] on div at bounding box center [271, 116] width 15 height 15
click at [262, 117] on input "Inactive" at bounding box center [261, 116] width 1 height 1
checkbox input "false"
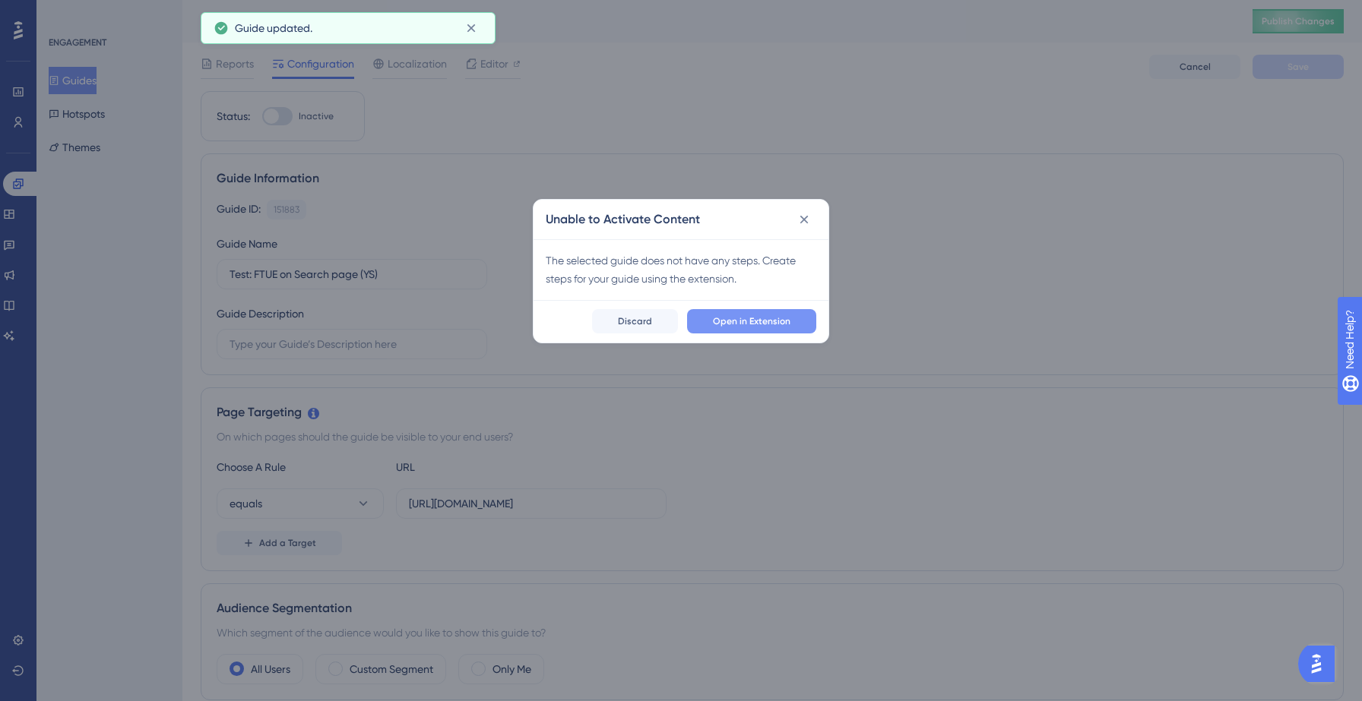
click at [705, 314] on button "Open in Extension" at bounding box center [751, 321] width 129 height 24
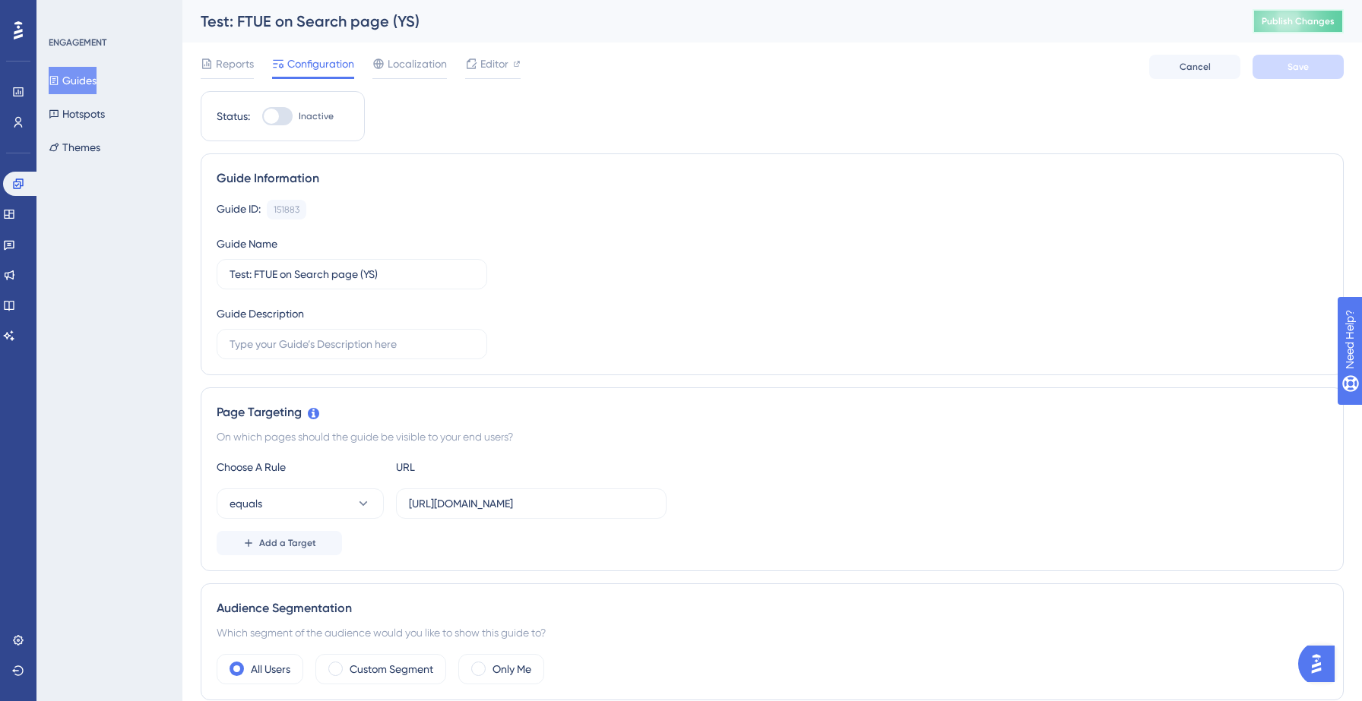
click at [1310, 20] on span "Publish Changes" at bounding box center [1298, 21] width 73 height 12
click at [277, 122] on div at bounding box center [277, 116] width 30 height 18
click at [262, 117] on input "Inactive" at bounding box center [261, 116] width 1 height 1
checkbox input "true"
click at [1308, 59] on button "Save" at bounding box center [1297, 67] width 91 height 24
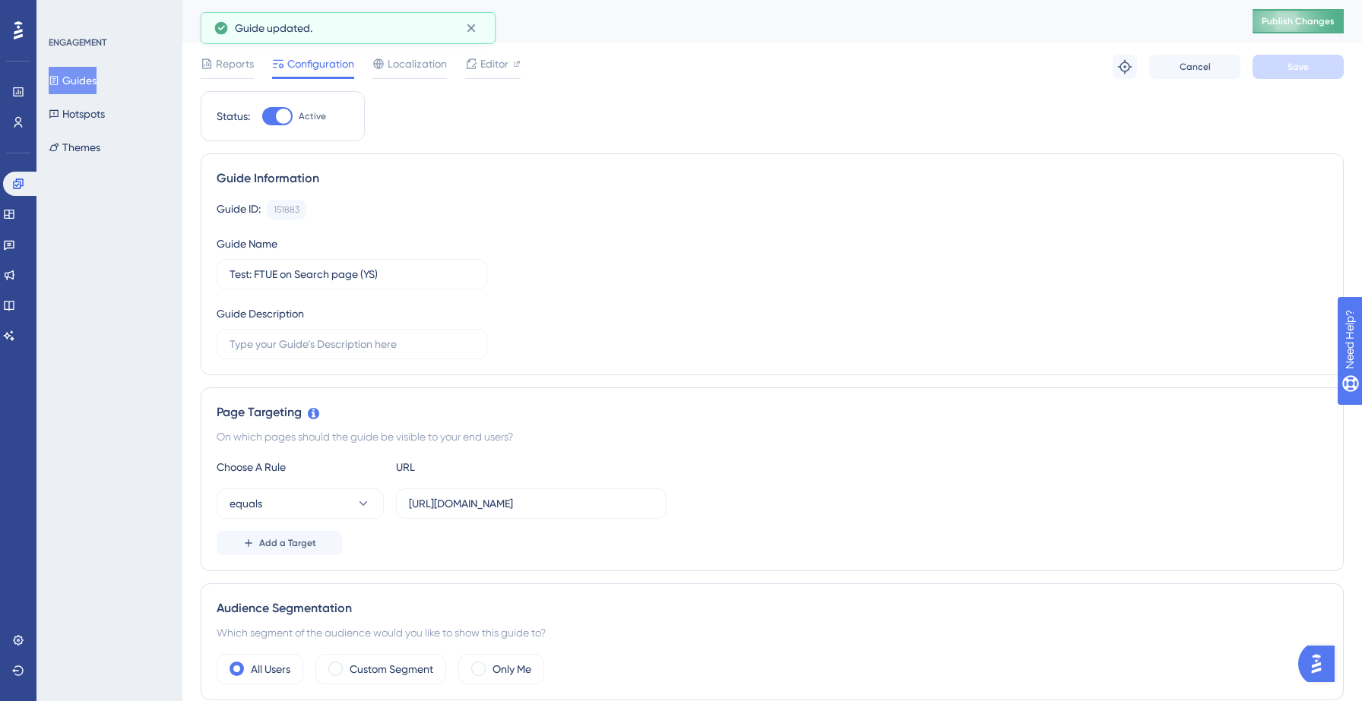
click at [1292, 22] on span "Publish Changes" at bounding box center [1298, 21] width 73 height 12
click at [81, 84] on button "Guides" at bounding box center [73, 80] width 48 height 27
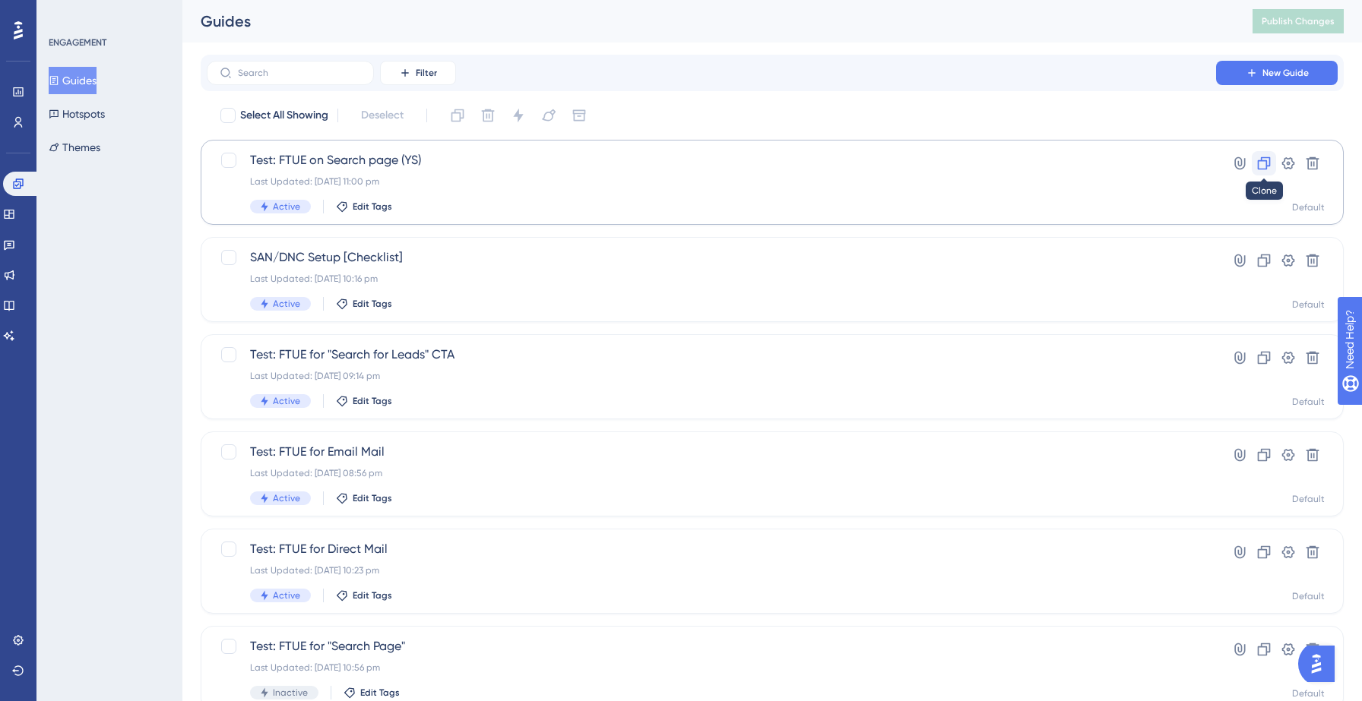
click at [1258, 163] on icon at bounding box center [1264, 163] width 13 height 13
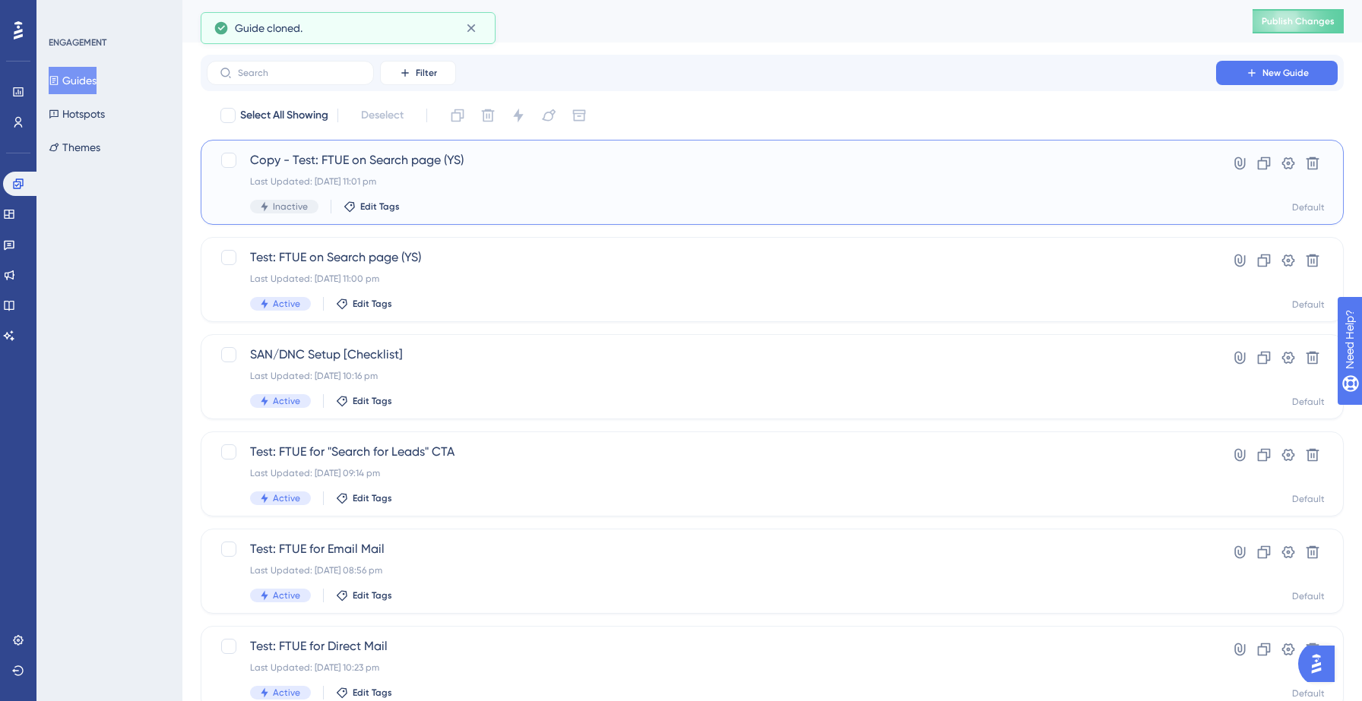
click at [423, 160] on span "Copy - Test: FTUE on Search page (YS)" at bounding box center [711, 160] width 923 height 18
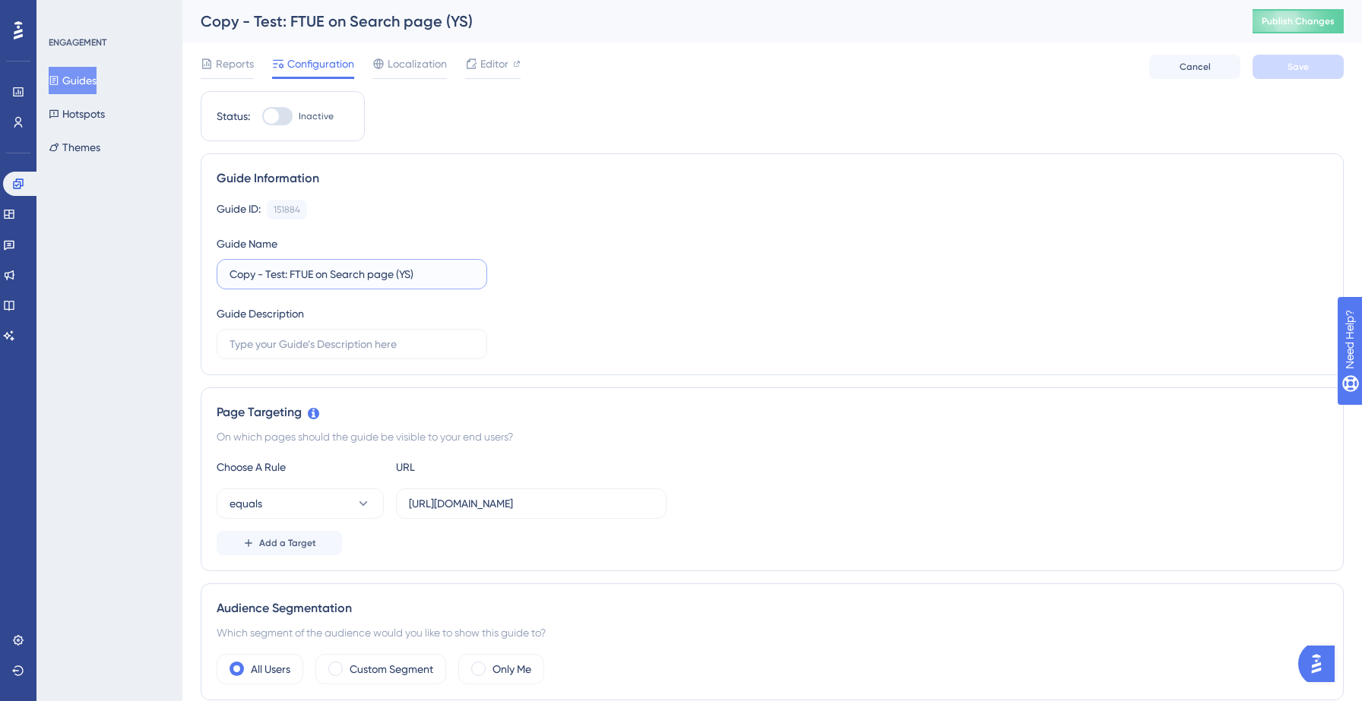
click at [266, 274] on input "Copy - Test: FTUE on Search page (YS)" at bounding box center [352, 274] width 245 height 17
click at [297, 272] on input "Test: FTUE on Search page (YS)" at bounding box center [352, 274] width 245 height 17
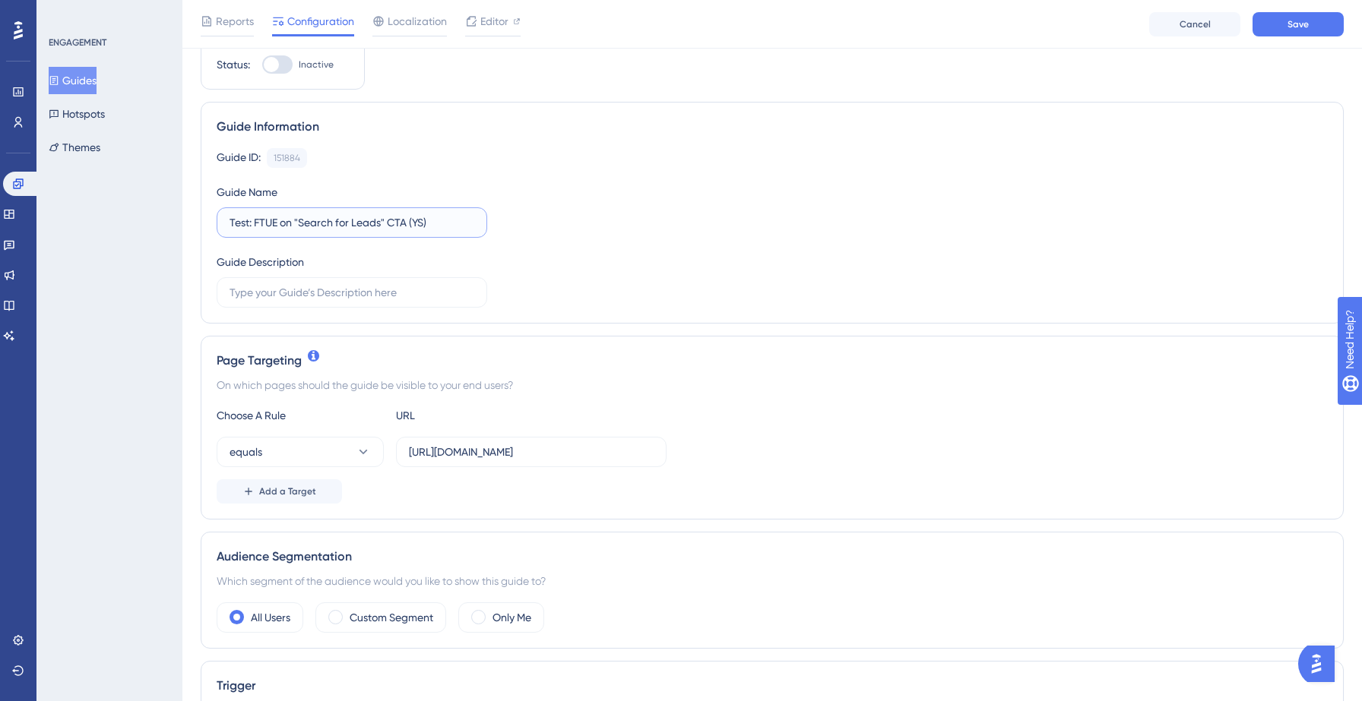
scroll to position [59, 0]
type input "Test: FTUE on "Search for Leads" CTA (YS)"
click at [625, 455] on input "https://yellowstone.salesgenie.com/search" at bounding box center [531, 451] width 245 height 17
type input "https://yellowstone.salesgenie.com/"
click at [336, 455] on button "equals" at bounding box center [300, 451] width 167 height 30
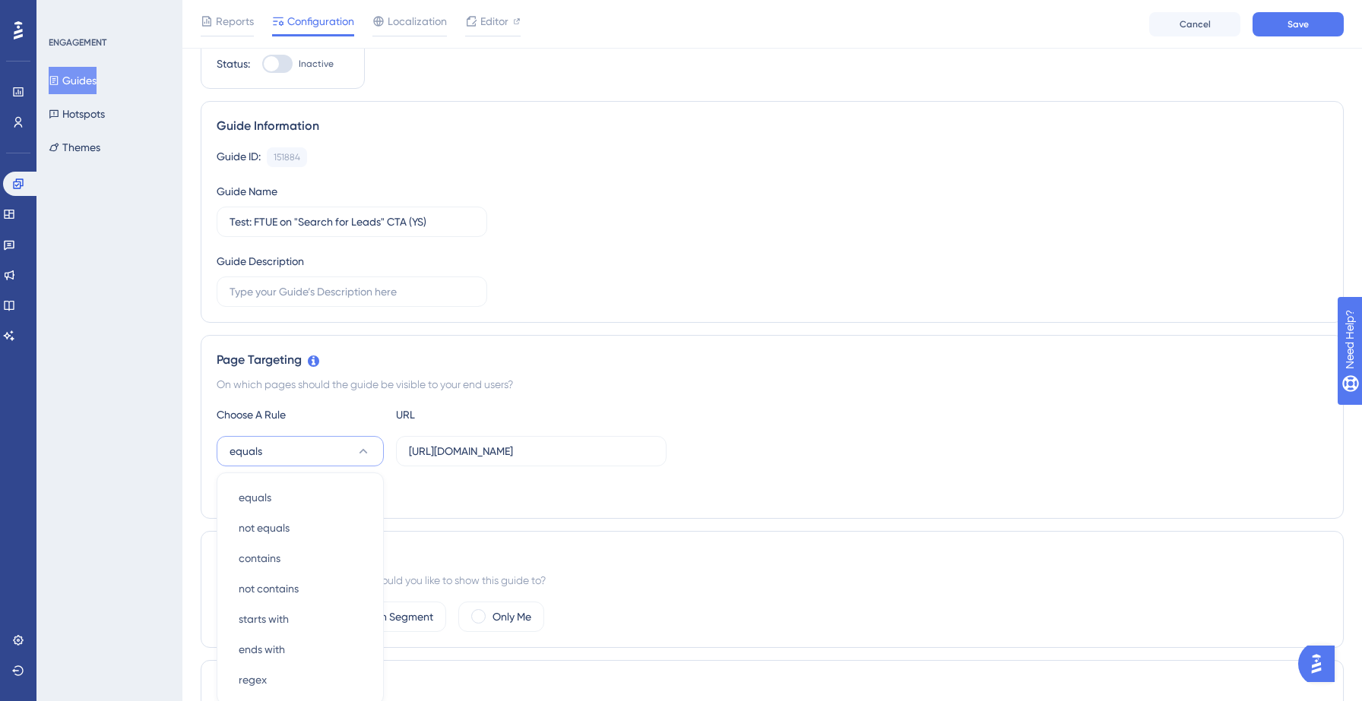
scroll to position [296, 0]
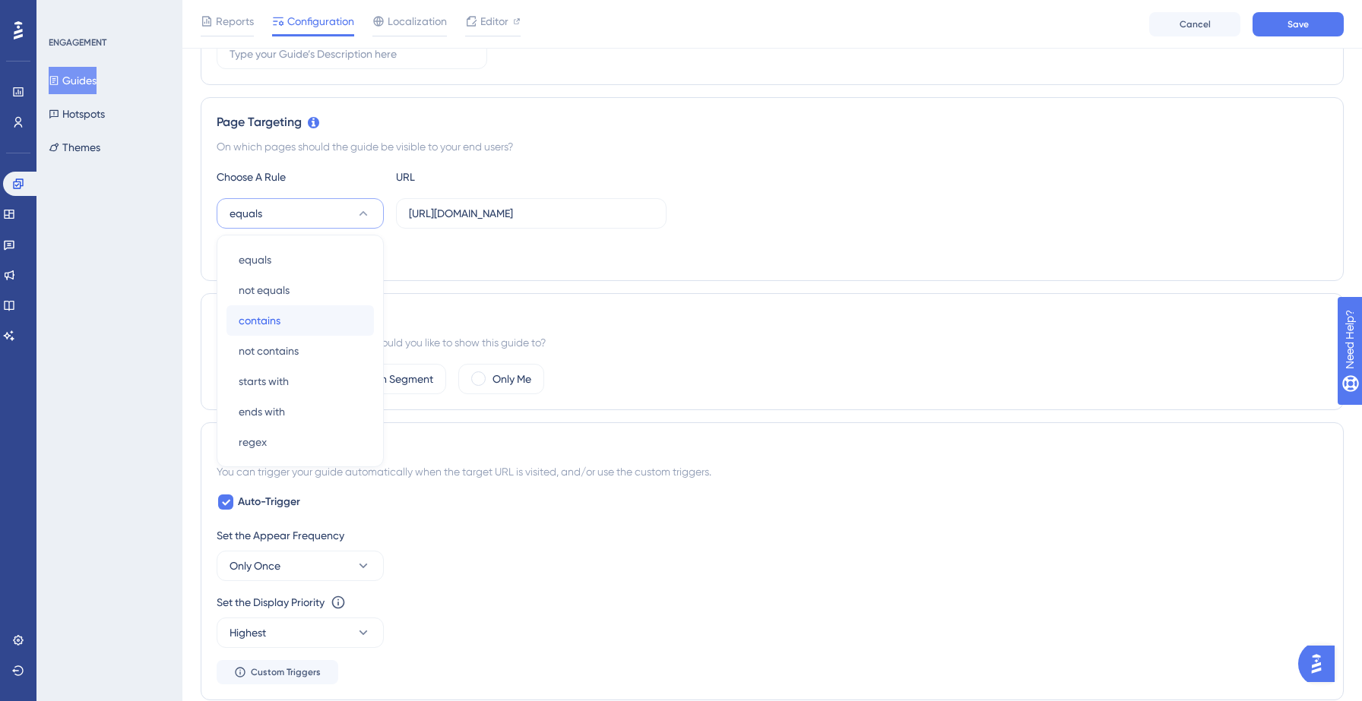
click at [305, 322] on div "contains contains" at bounding box center [300, 320] width 123 height 30
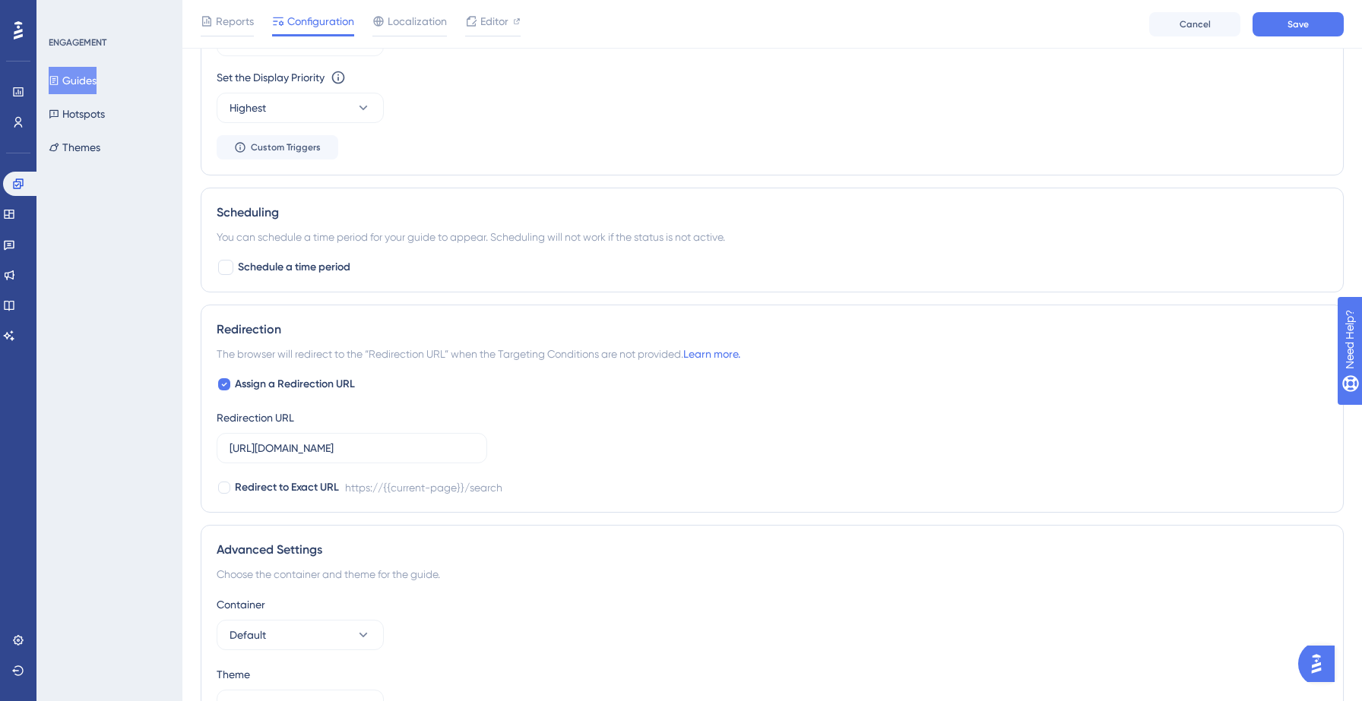
scroll to position [844, 0]
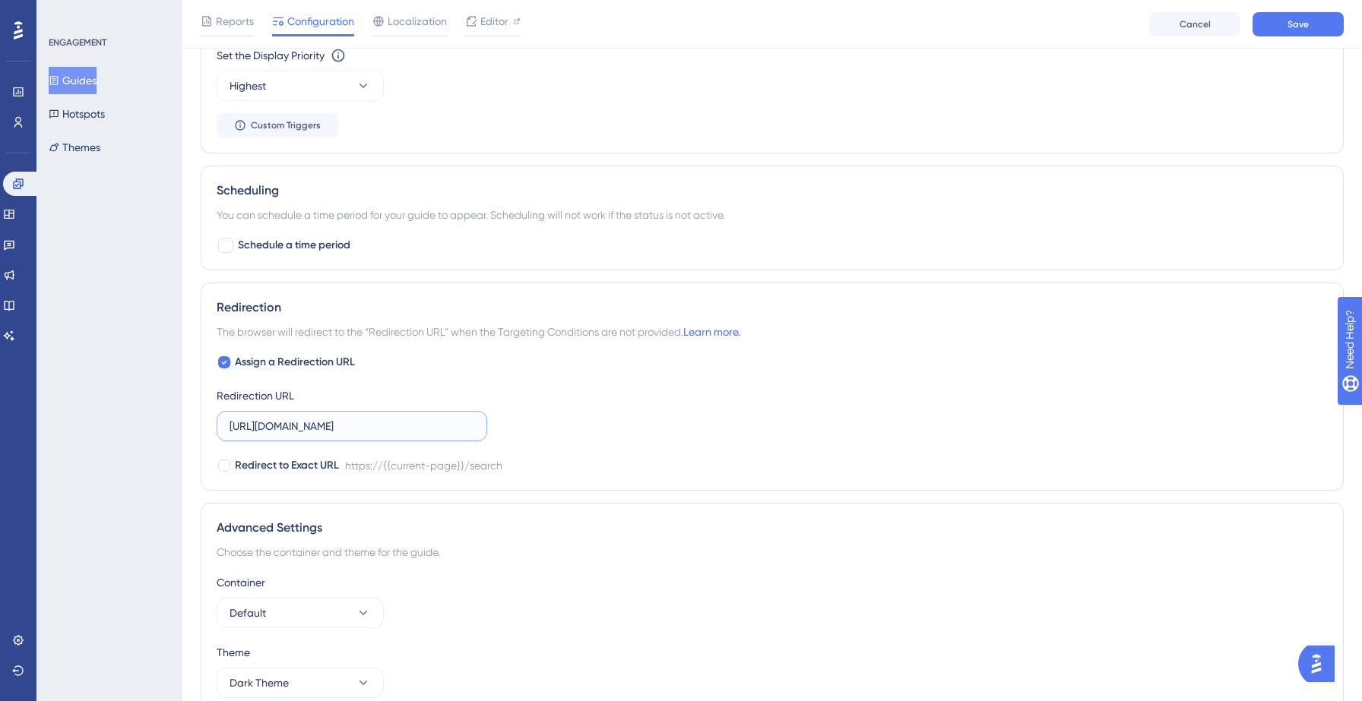
click at [446, 432] on input "https://yellowstone.salesgenie.com/search" at bounding box center [352, 426] width 245 height 17
type input "https://yellowstone.salesgenie.com/"
click at [752, 391] on div "Assign a Redirection URL Redirection URL https://yellowstone.salesgenie.com/ Re…" at bounding box center [772, 414] width 1111 height 122
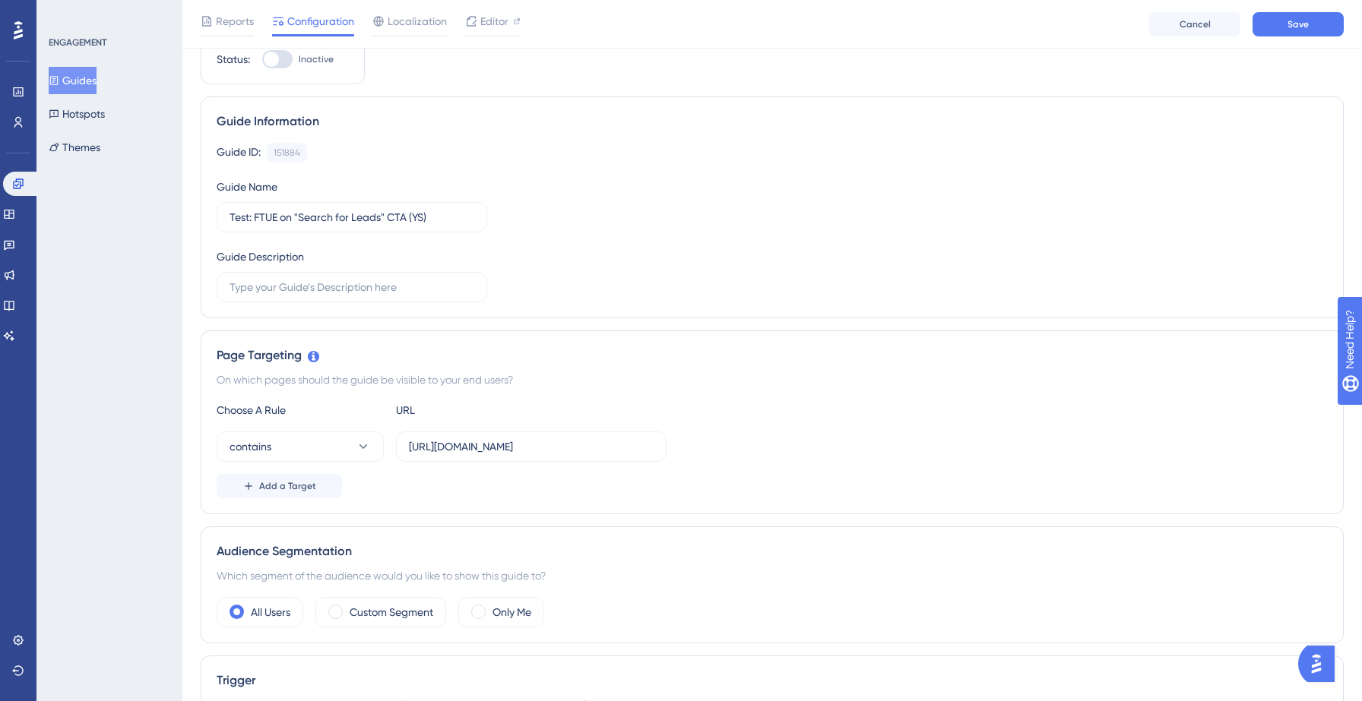
scroll to position [0, 0]
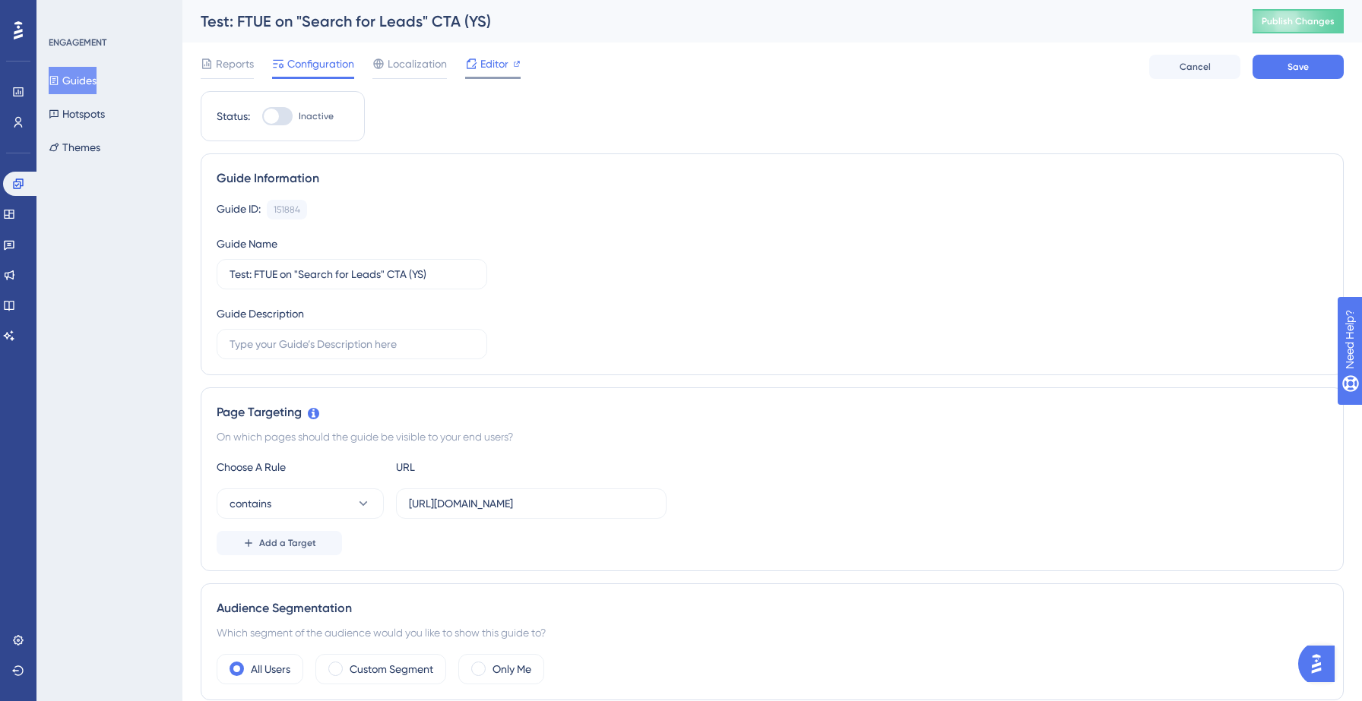
click at [496, 65] on span "Editor" at bounding box center [494, 64] width 28 height 18
click at [1285, 70] on button "Save" at bounding box center [1297, 67] width 91 height 24
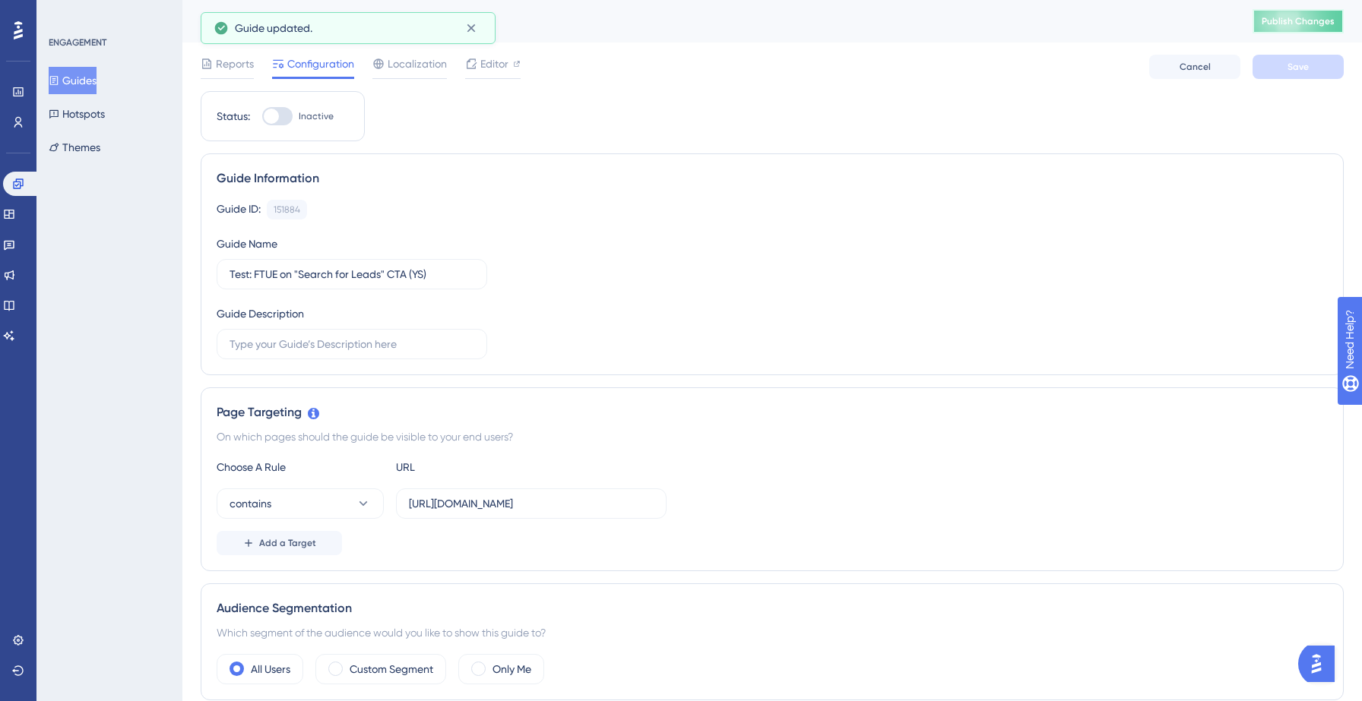
click at [1308, 16] on span "Publish Changes" at bounding box center [1298, 21] width 73 height 12
click at [293, 114] on label "Inactive" at bounding box center [297, 116] width 71 height 18
click at [262, 116] on input "Inactive" at bounding box center [261, 116] width 1 height 1
checkbox input "true"
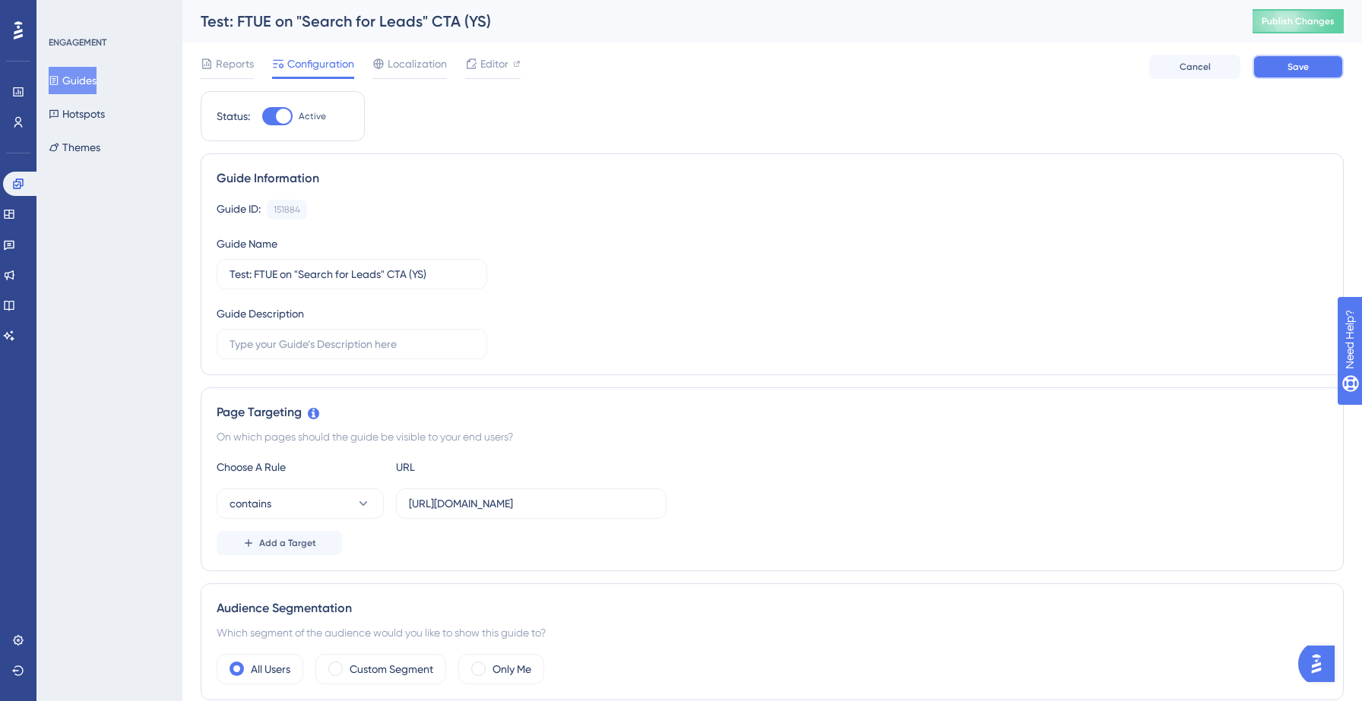
click at [1287, 66] on span "Save" at bounding box center [1297, 67] width 21 height 12
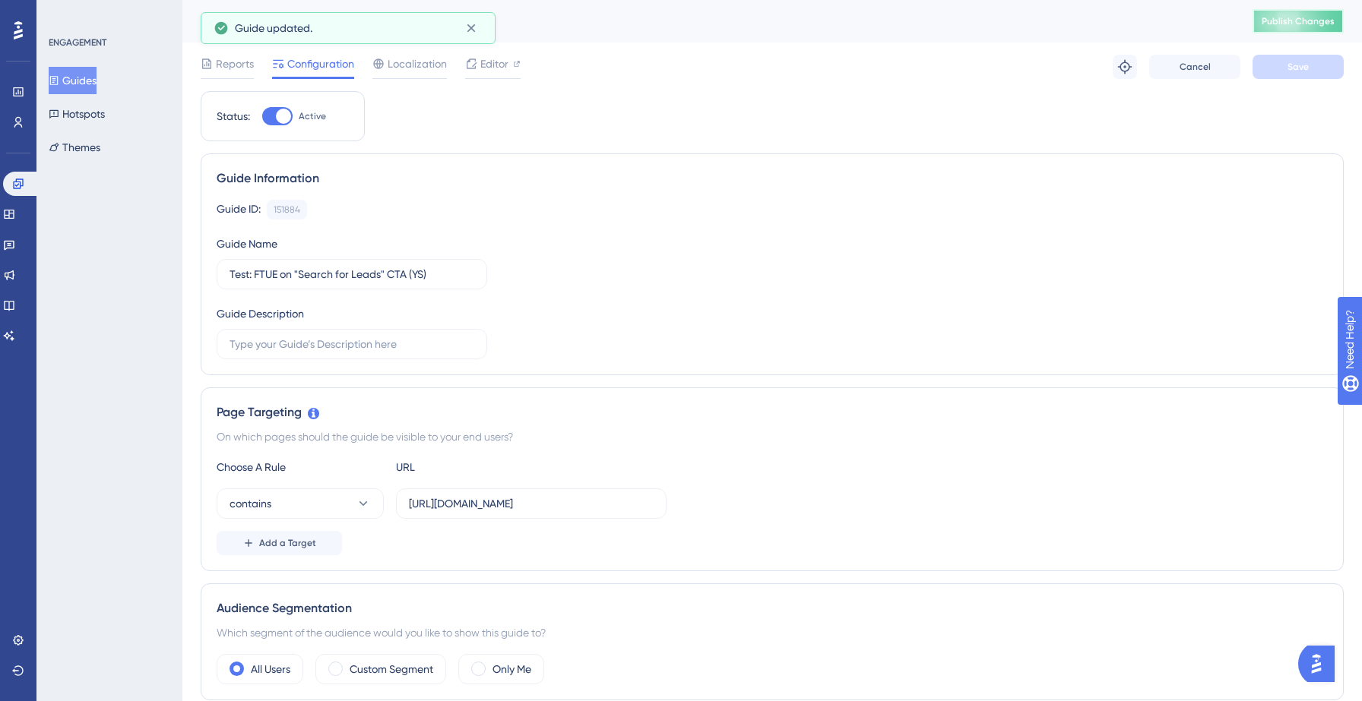
click at [1268, 23] on span "Publish Changes" at bounding box center [1298, 21] width 73 height 12
click at [87, 81] on button "Guides" at bounding box center [73, 80] width 48 height 27
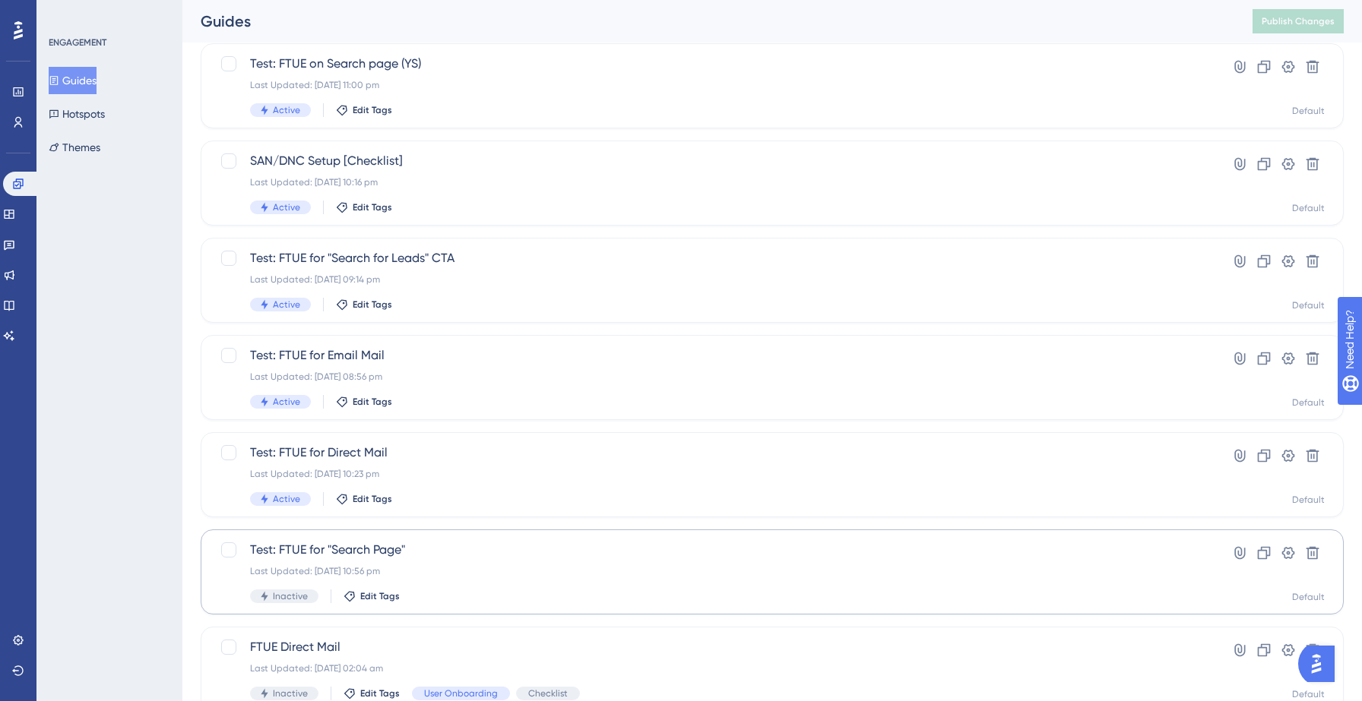
scroll to position [195, 0]
click at [532, 279] on div "Last Updated: 14 Sept 2025 09:14 pm" at bounding box center [711, 278] width 923 height 12
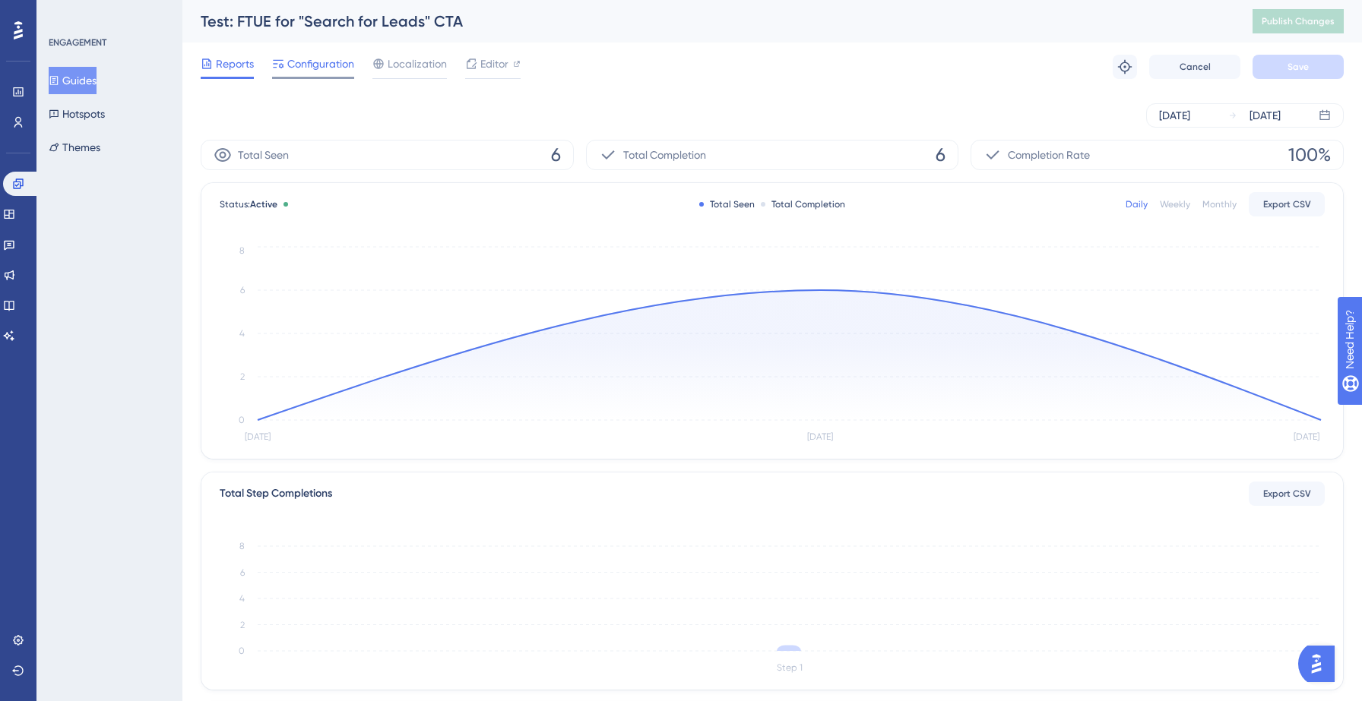
click at [317, 65] on span "Configuration" at bounding box center [320, 64] width 67 height 18
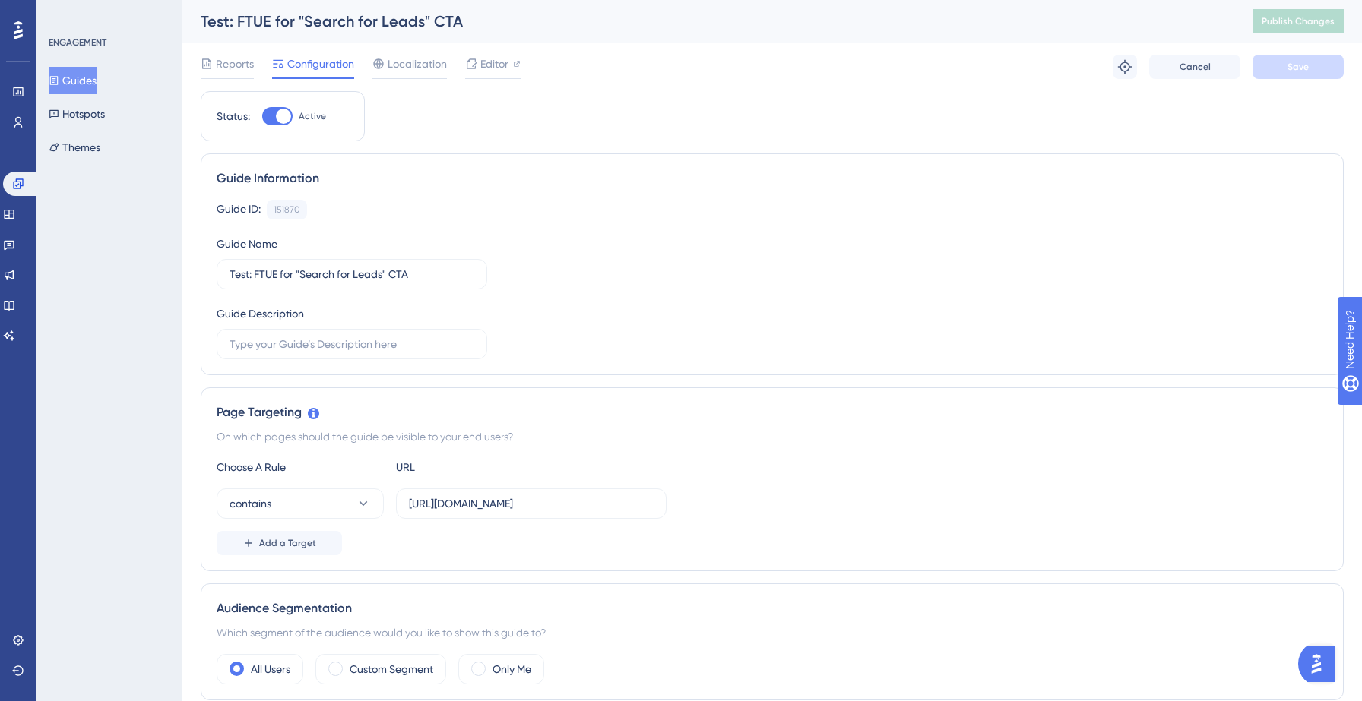
click at [286, 109] on div at bounding box center [283, 116] width 15 height 15
click at [262, 116] on input "Active" at bounding box center [261, 116] width 1 height 1
checkbox input "false"
click at [1294, 53] on div "Reports Configuration Localization Editor Cancel Save" at bounding box center [772, 67] width 1143 height 49
click at [1293, 68] on span "Save" at bounding box center [1297, 67] width 21 height 12
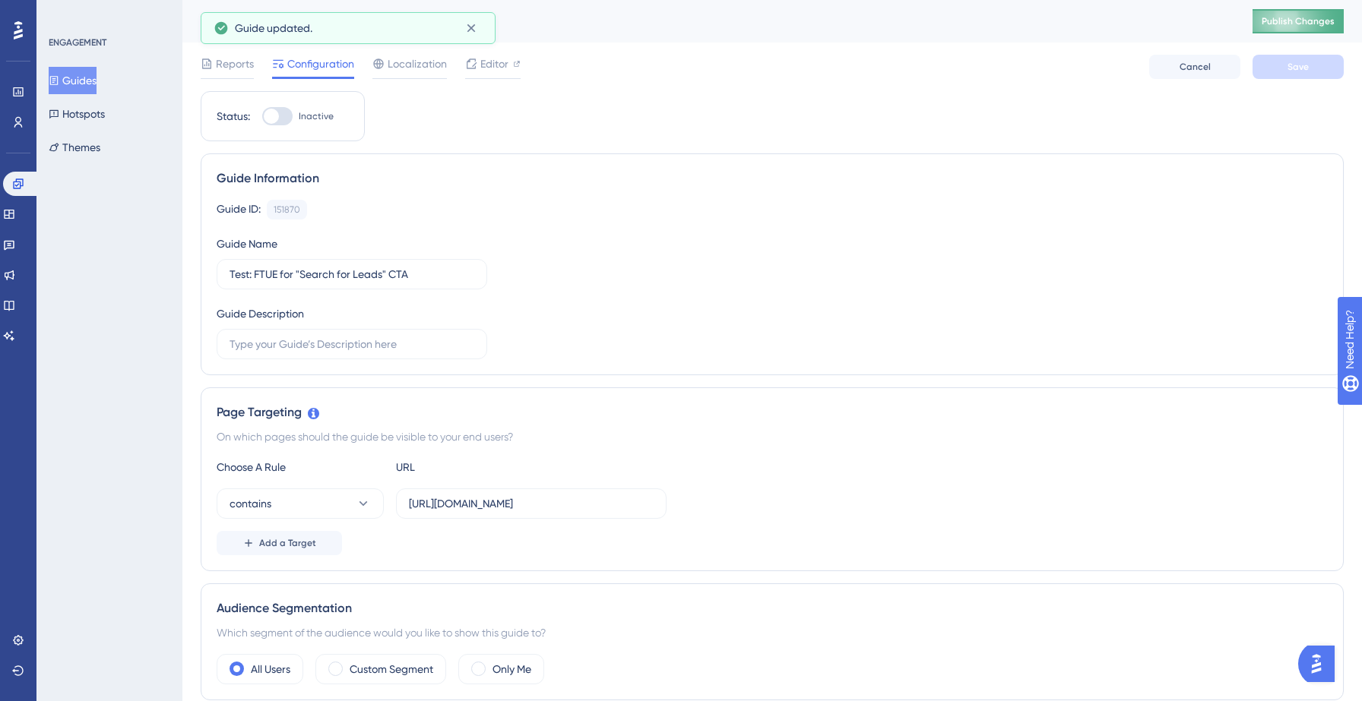
click at [1284, 19] on span "Publish Changes" at bounding box center [1298, 21] width 73 height 12
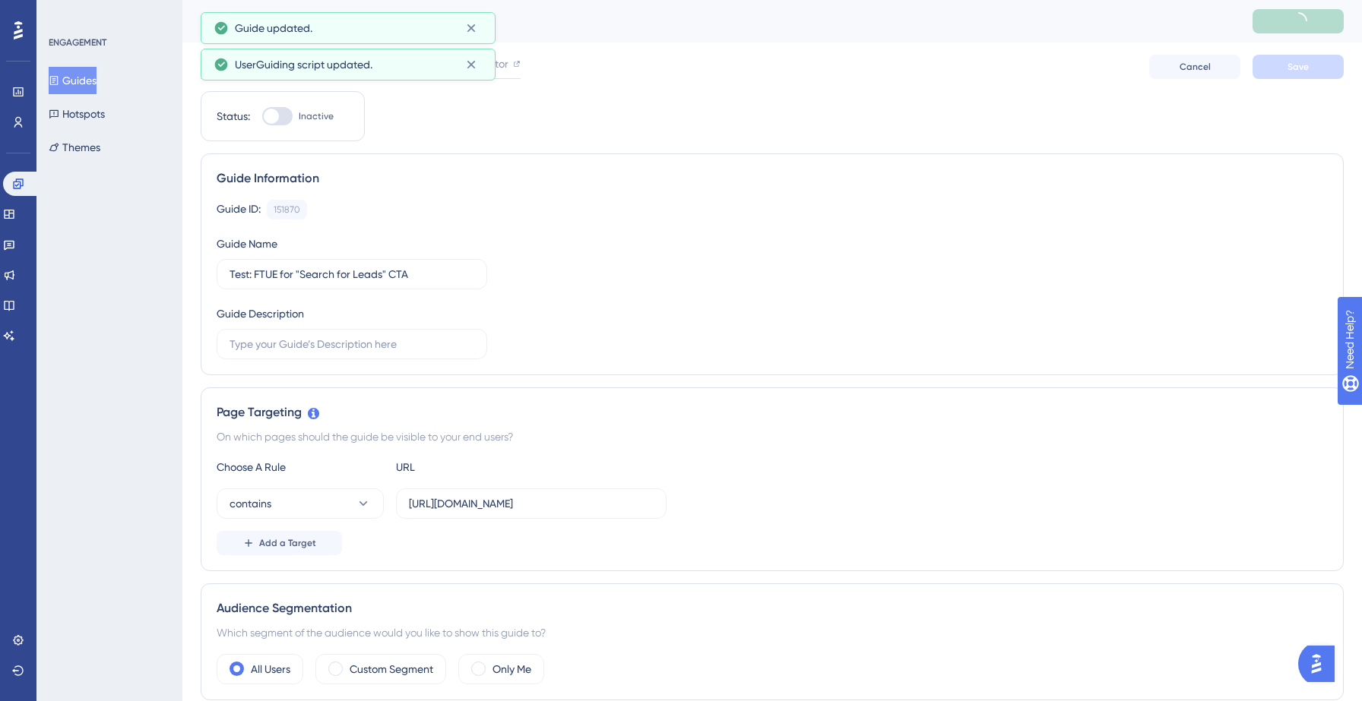
click at [89, 81] on button "Guides" at bounding box center [73, 80] width 48 height 27
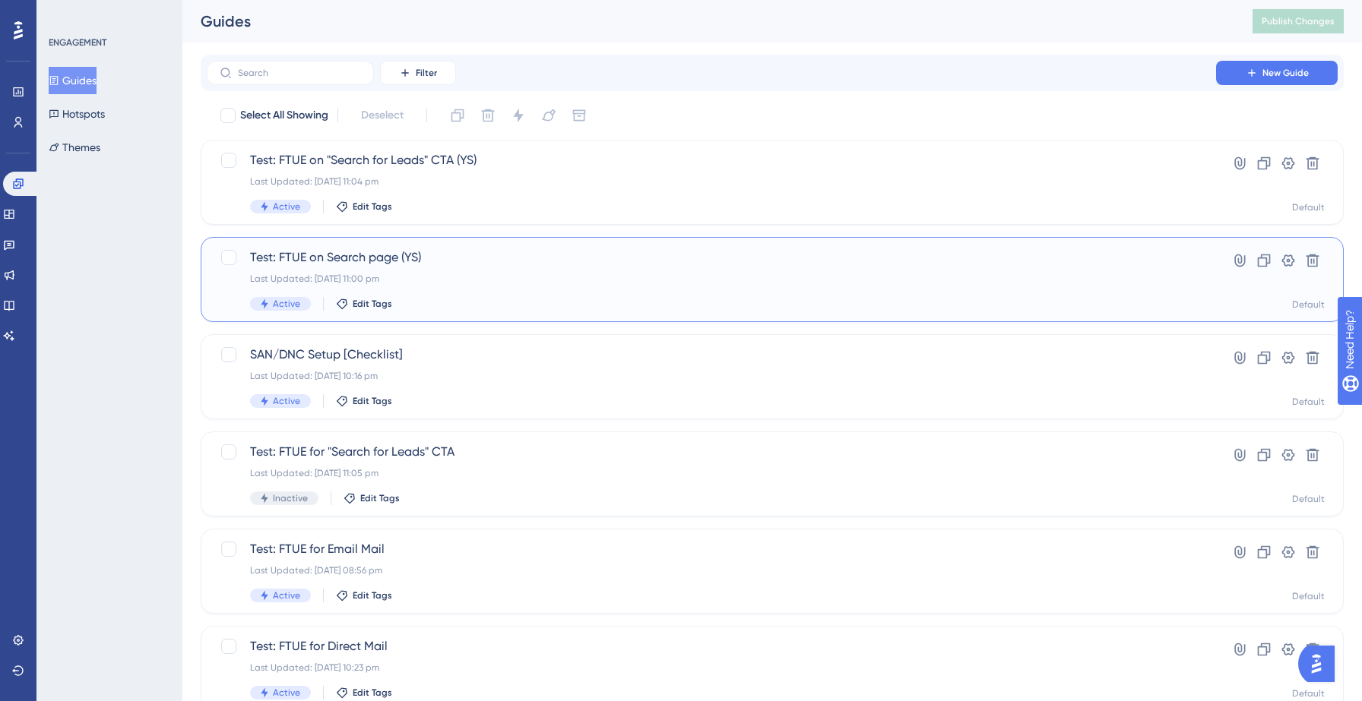
click at [466, 266] on span "Test: FTUE on Search page (YS)" at bounding box center [711, 258] width 923 height 18
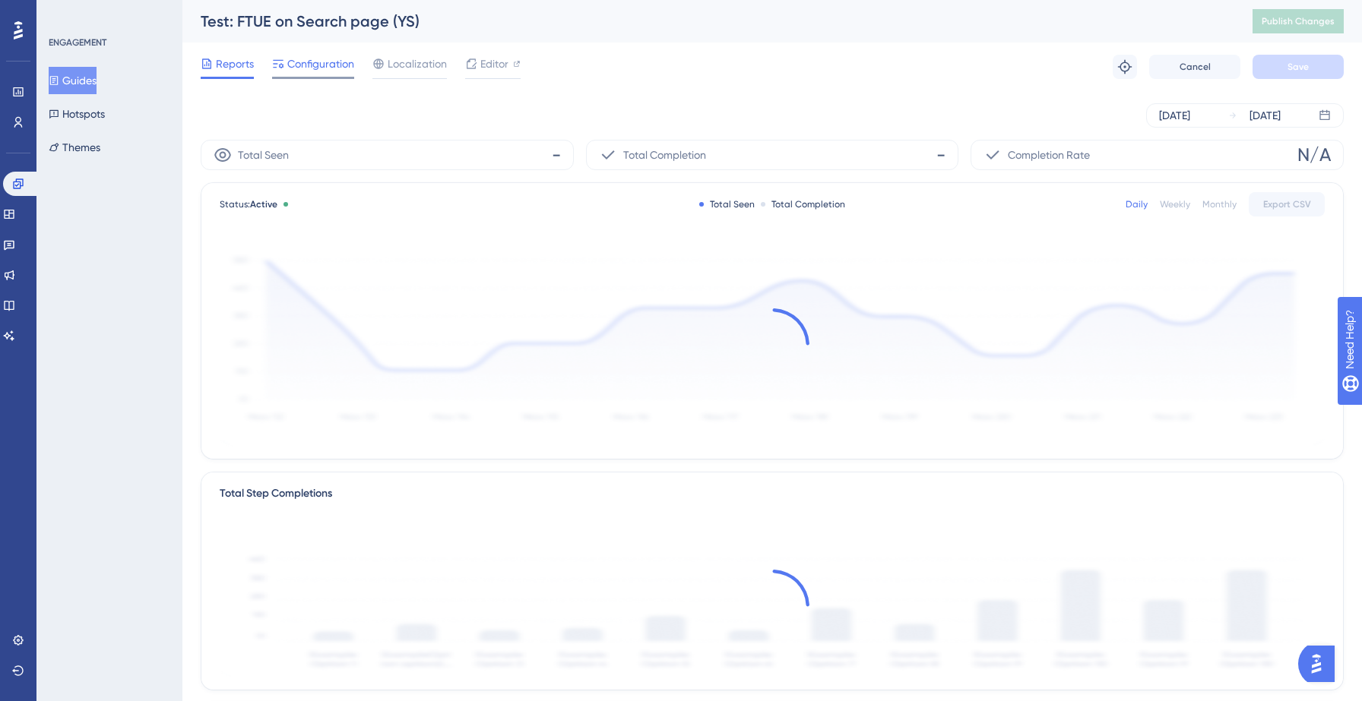
click at [317, 66] on span "Configuration" at bounding box center [320, 64] width 67 height 18
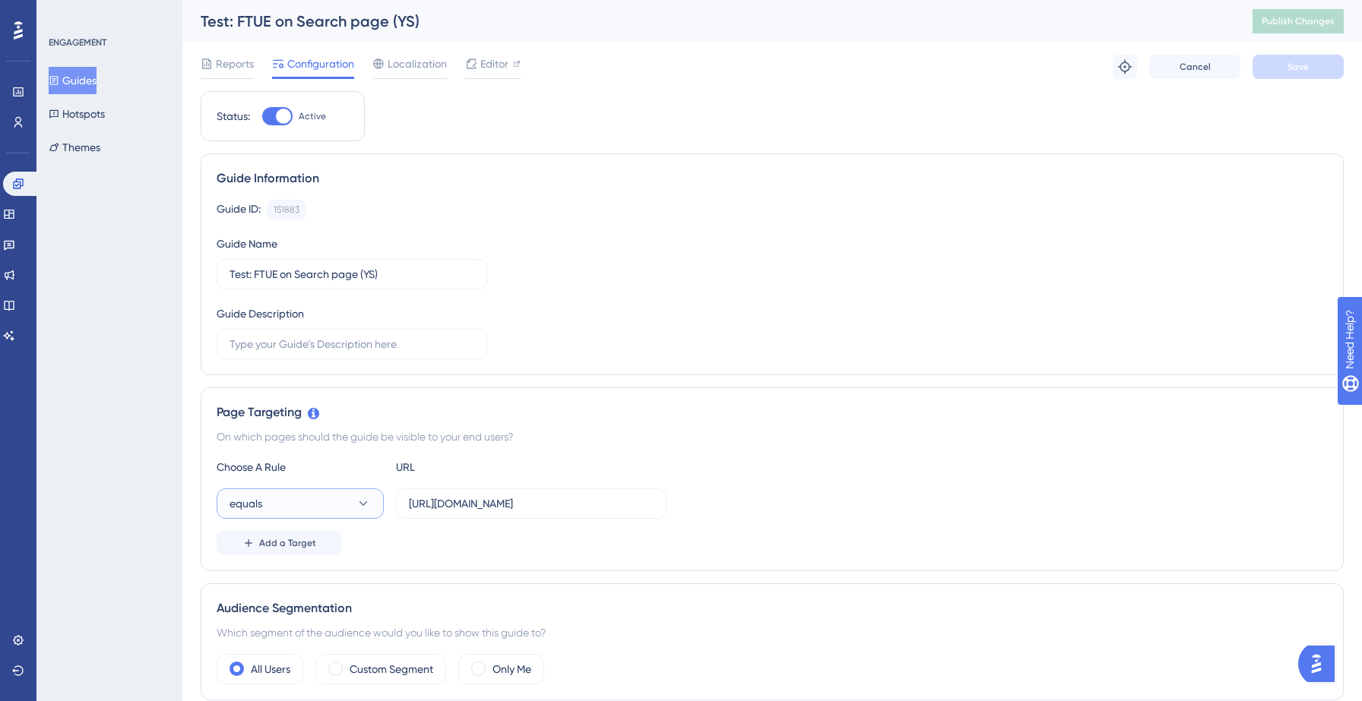
click at [337, 495] on button "equals" at bounding box center [300, 504] width 167 height 30
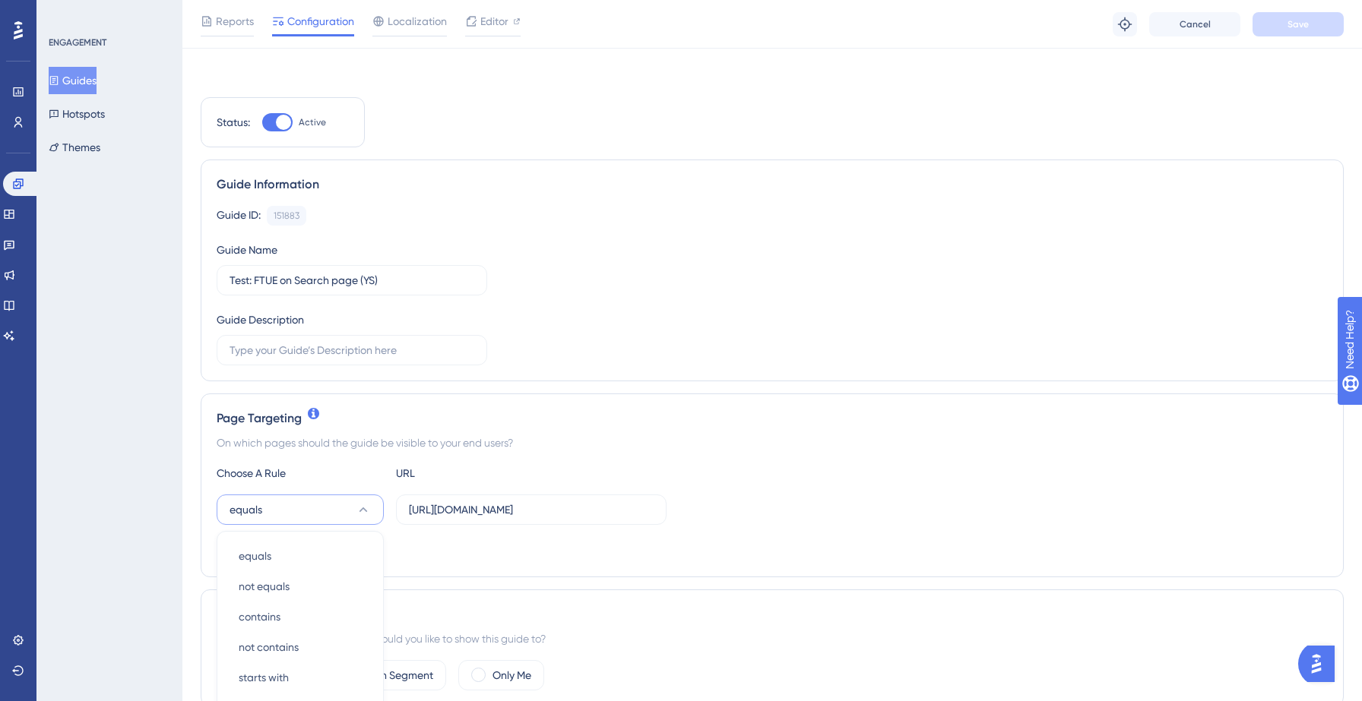
scroll to position [296, 0]
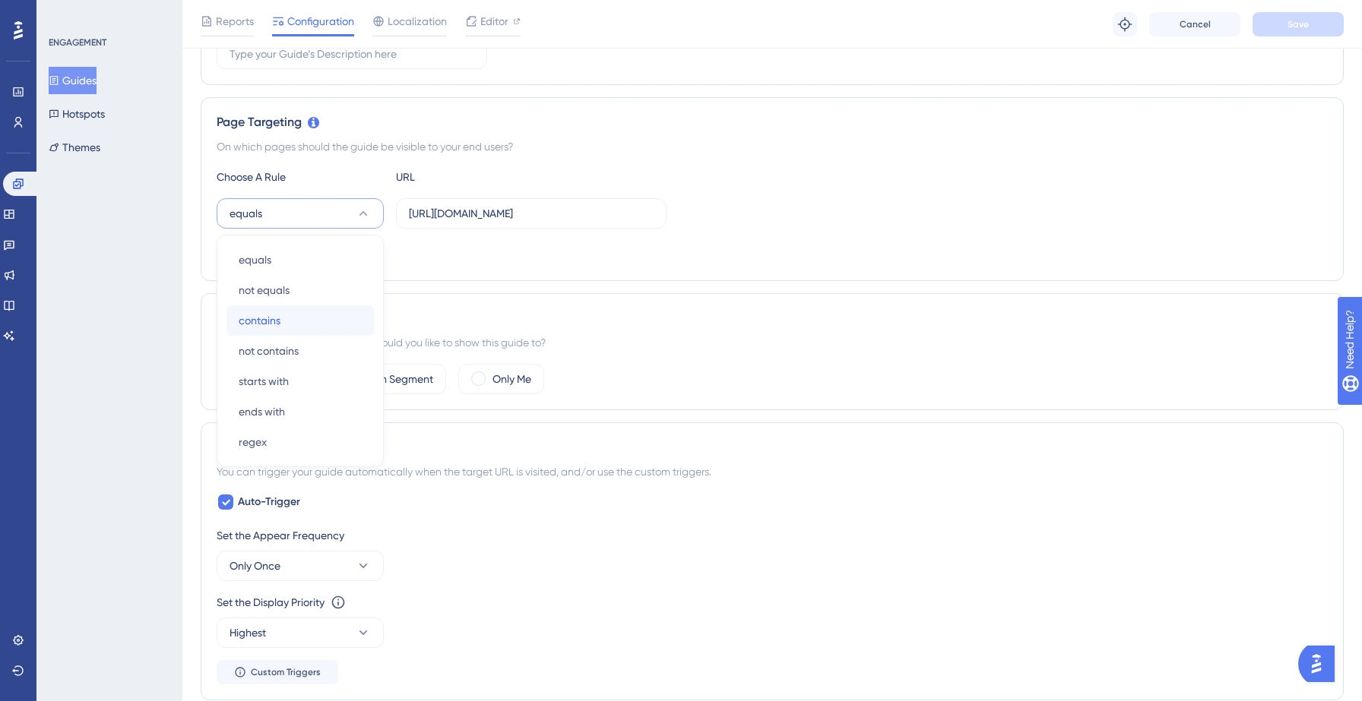
click at [320, 318] on div "contains contains" at bounding box center [300, 320] width 123 height 30
click at [1289, 20] on span "Save" at bounding box center [1297, 24] width 21 height 12
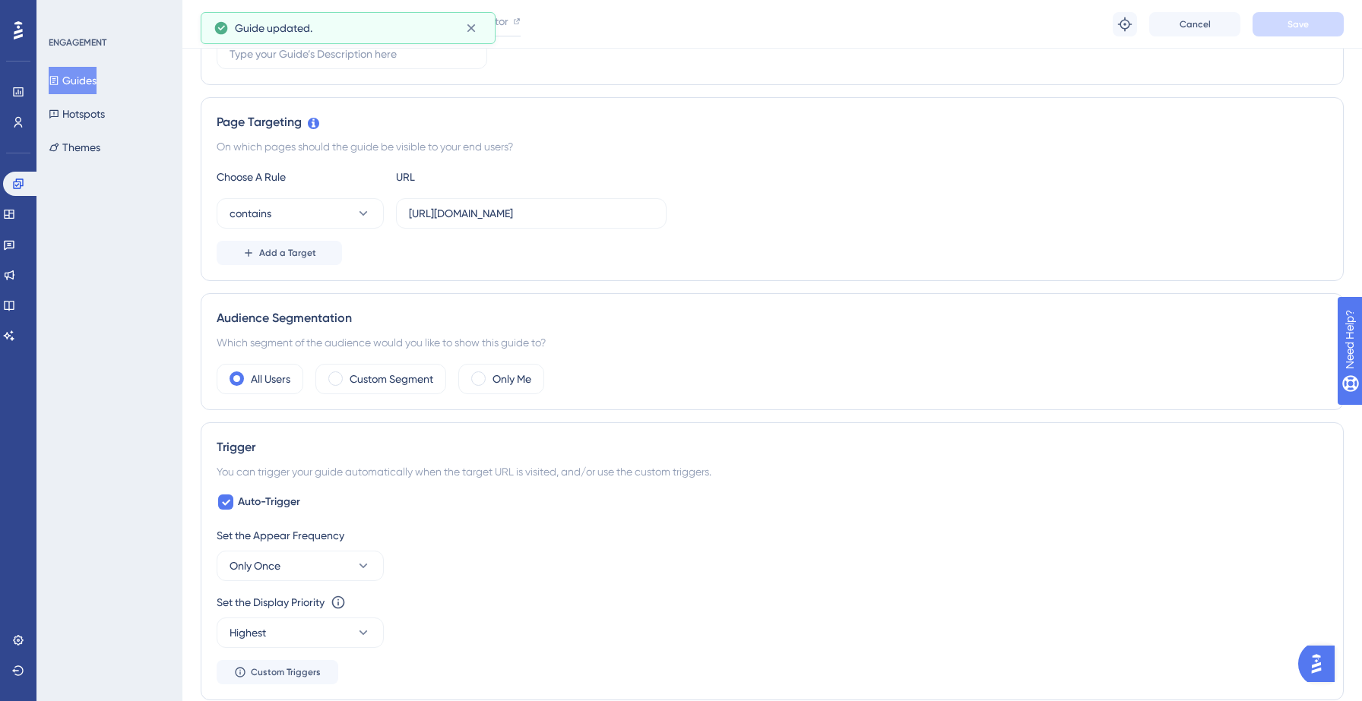
scroll to position [0, 0]
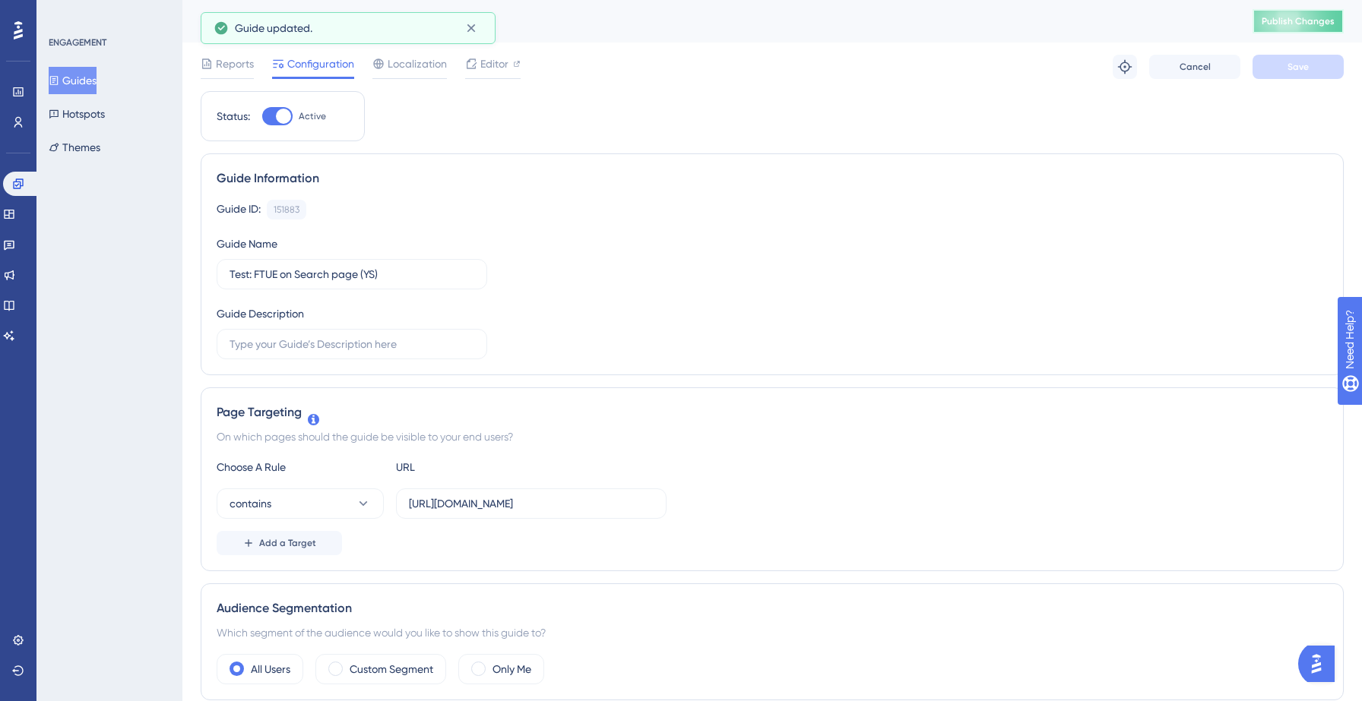
click at [1299, 14] on button "Publish Changes" at bounding box center [1297, 21] width 91 height 24
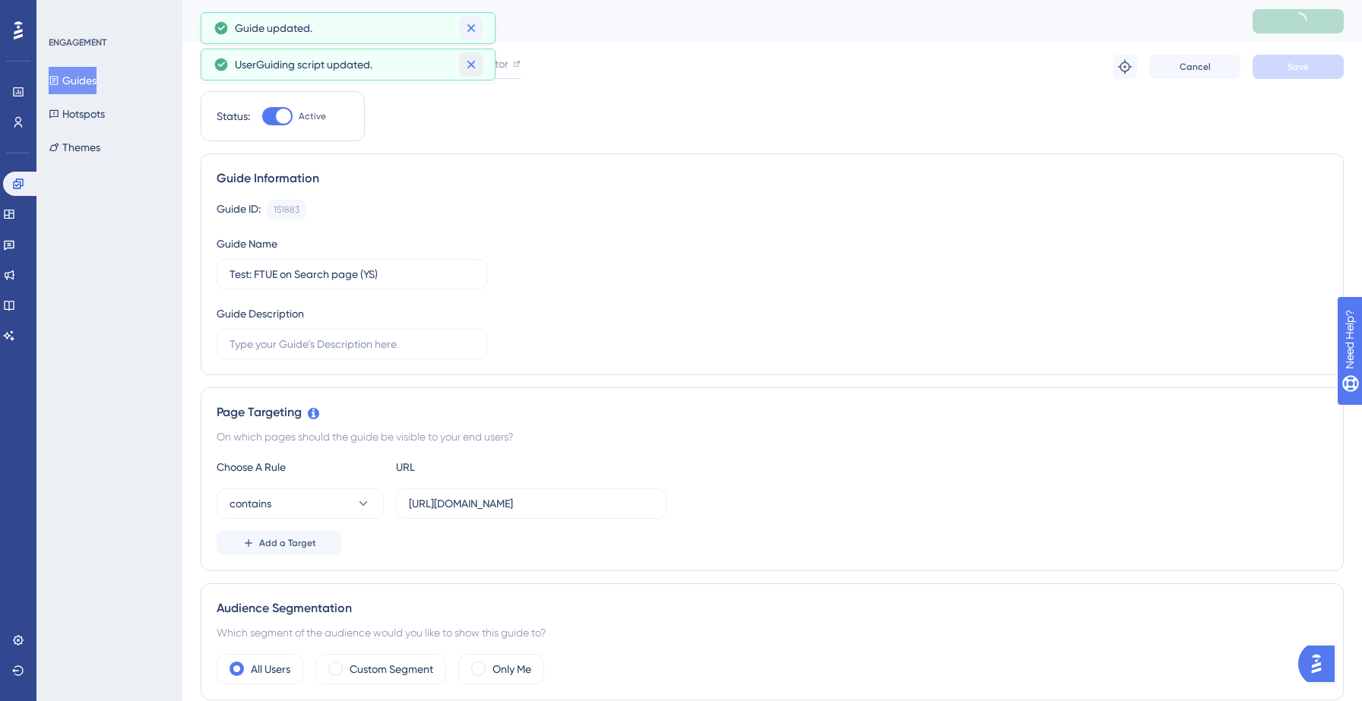
click at [470, 52] on button at bounding box center [471, 64] width 24 height 24
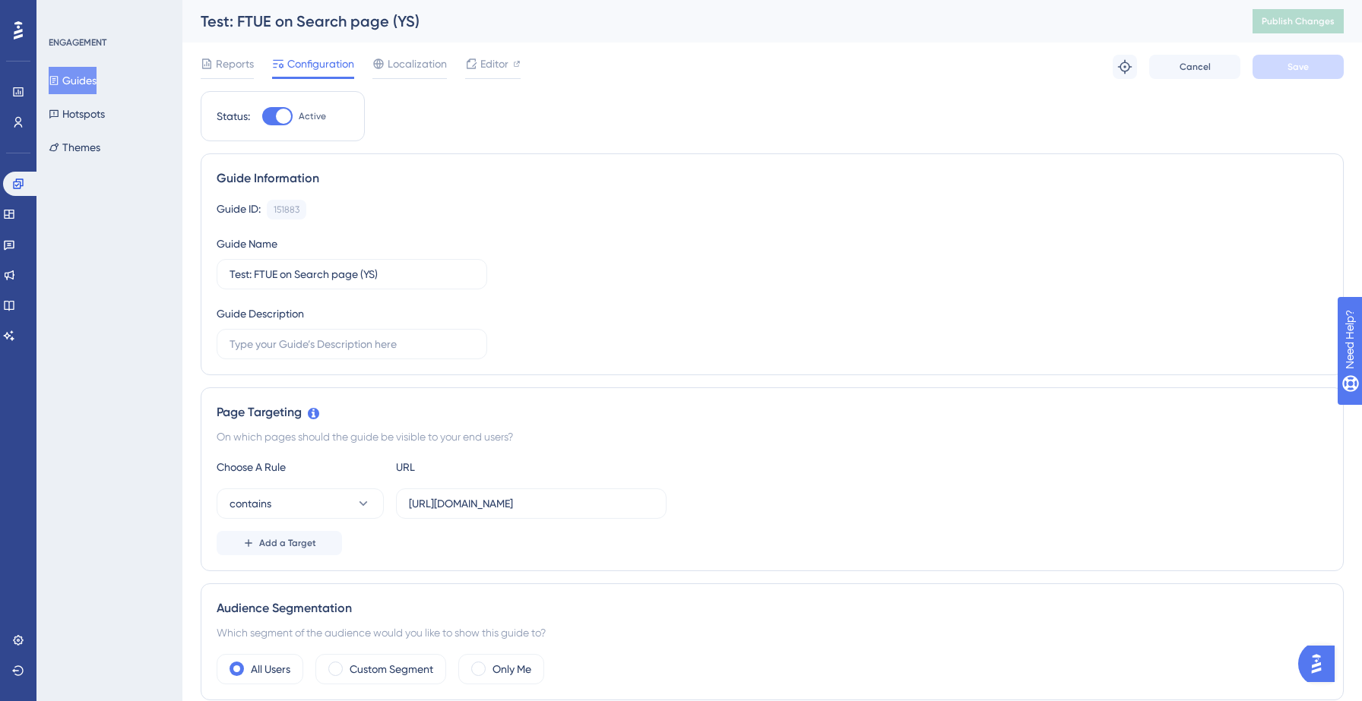
click at [91, 85] on button "Guides" at bounding box center [73, 80] width 48 height 27
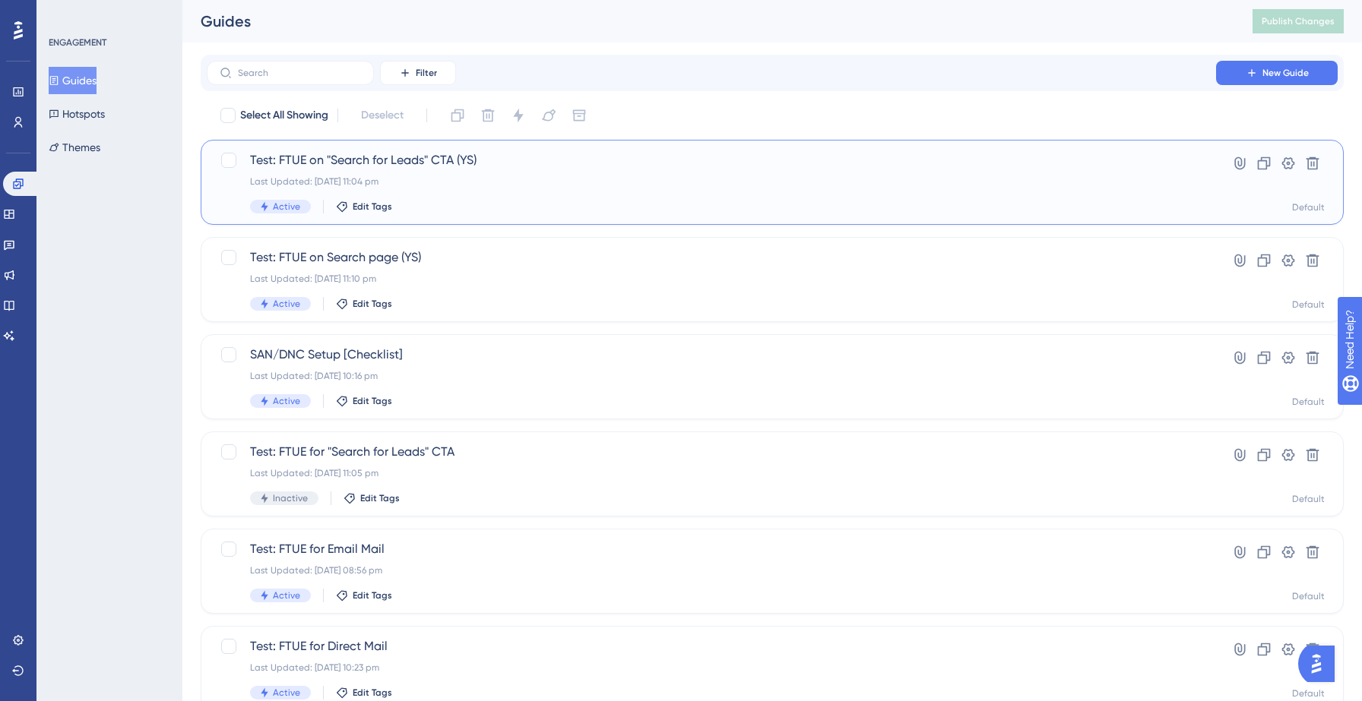
click at [502, 172] on div "Test: FTUE on "Search for Leads" CTA (YS) Last Updated: 14 Sept 2025 11:04 pm A…" at bounding box center [711, 182] width 923 height 62
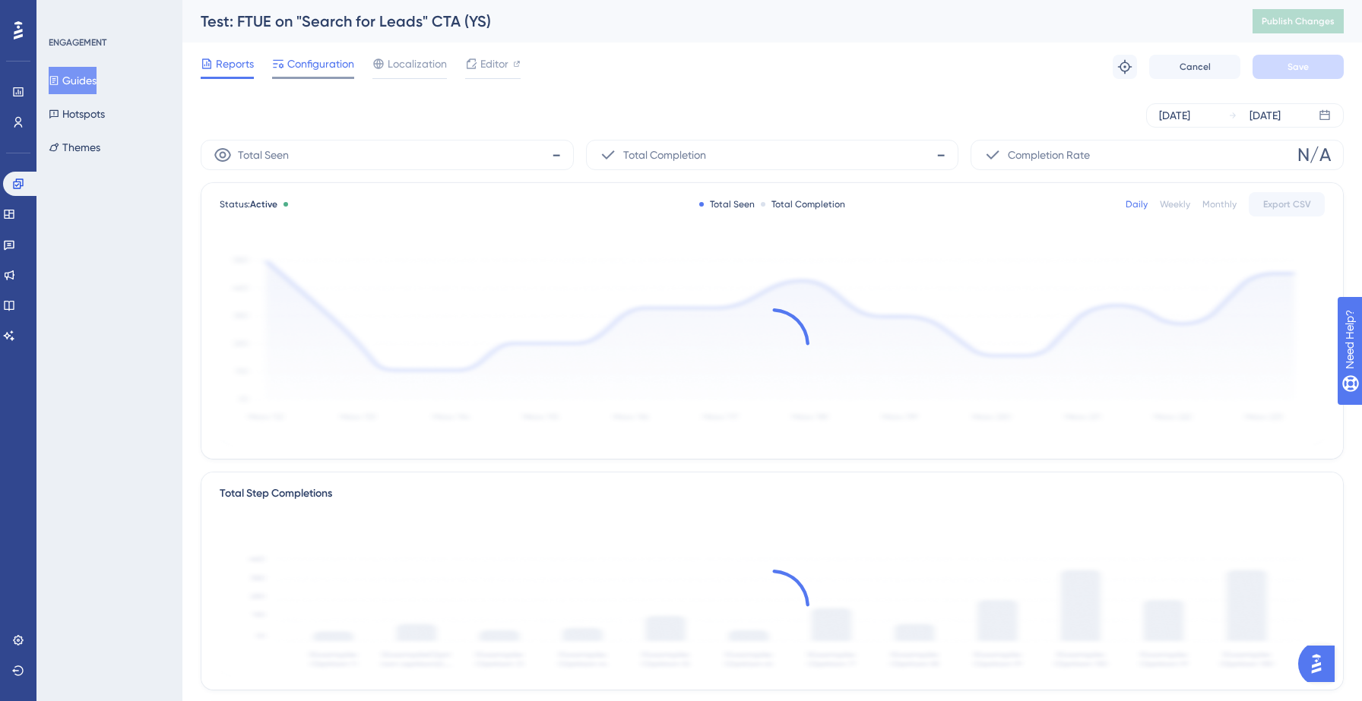
click at [293, 59] on span "Configuration" at bounding box center [320, 64] width 67 height 18
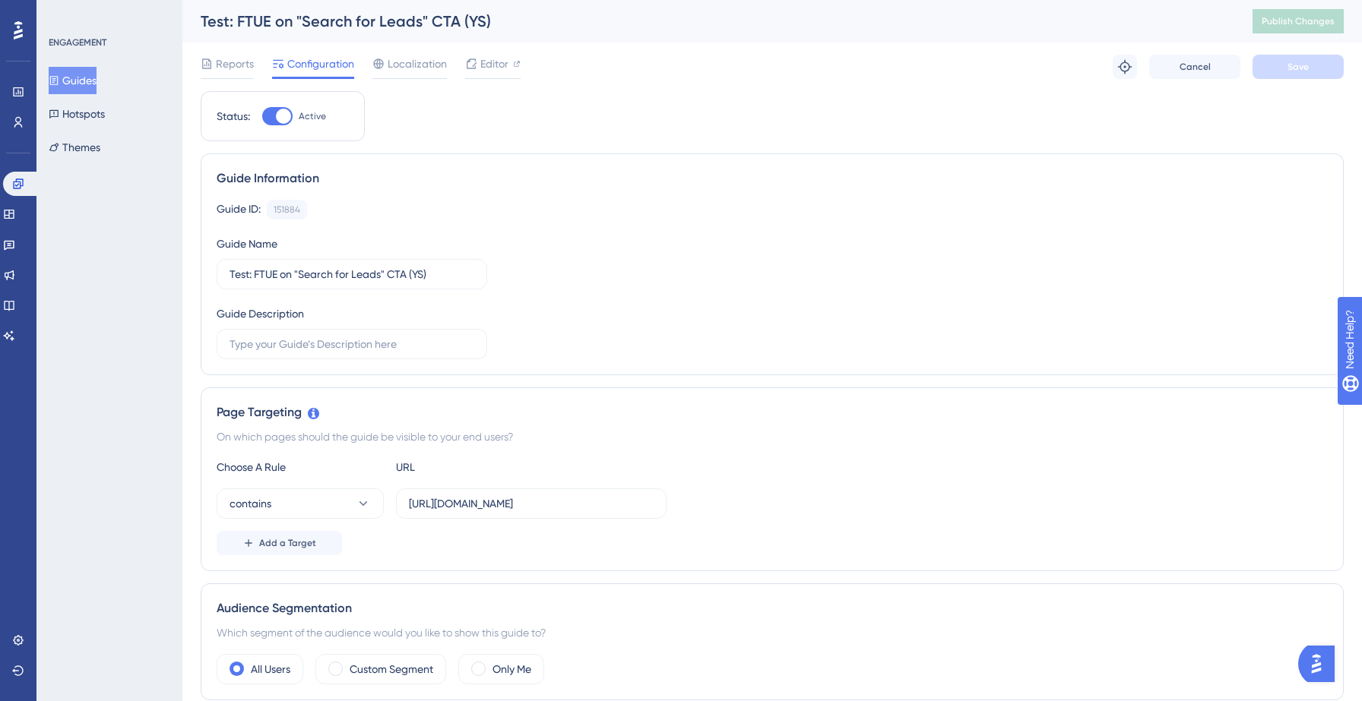
click at [82, 73] on button "Guides" at bounding box center [73, 80] width 48 height 27
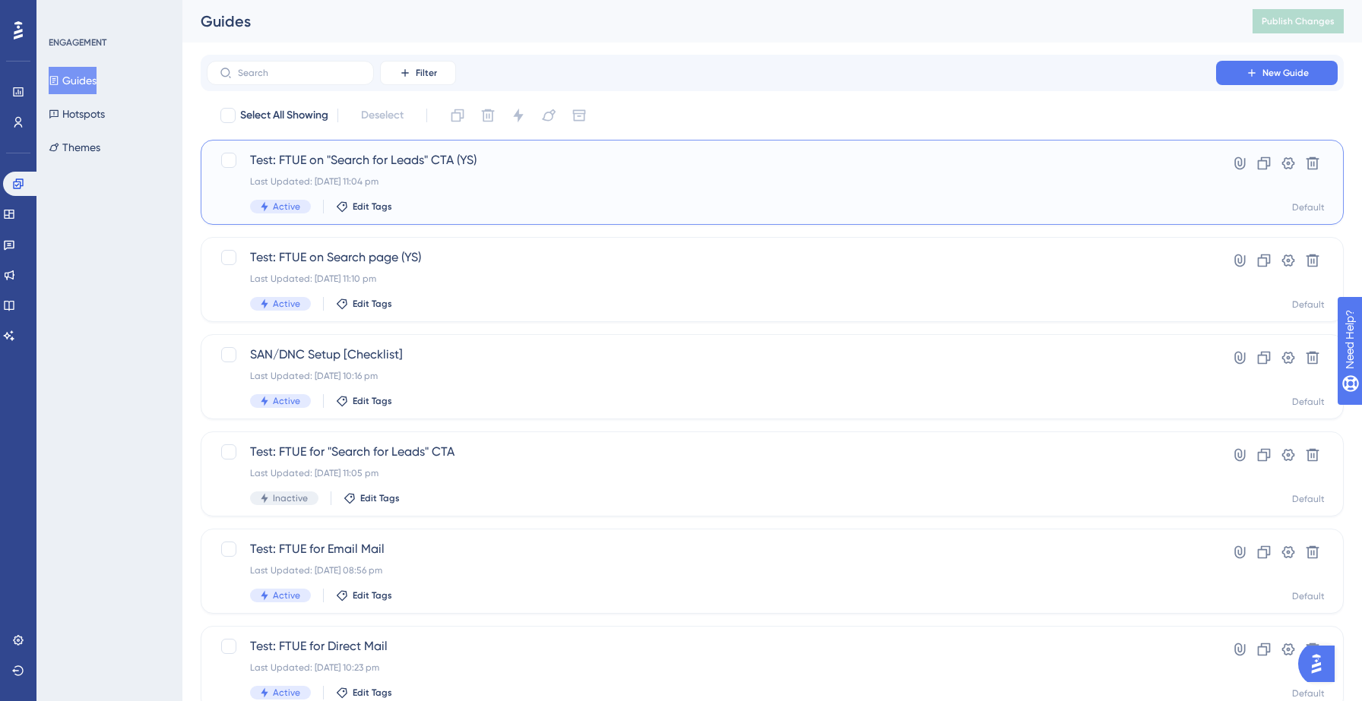
click at [493, 198] on div "Test: FTUE on "Search for Leads" CTA (YS) Last Updated: 14 Sept 2025 11:04 pm A…" at bounding box center [711, 182] width 923 height 62
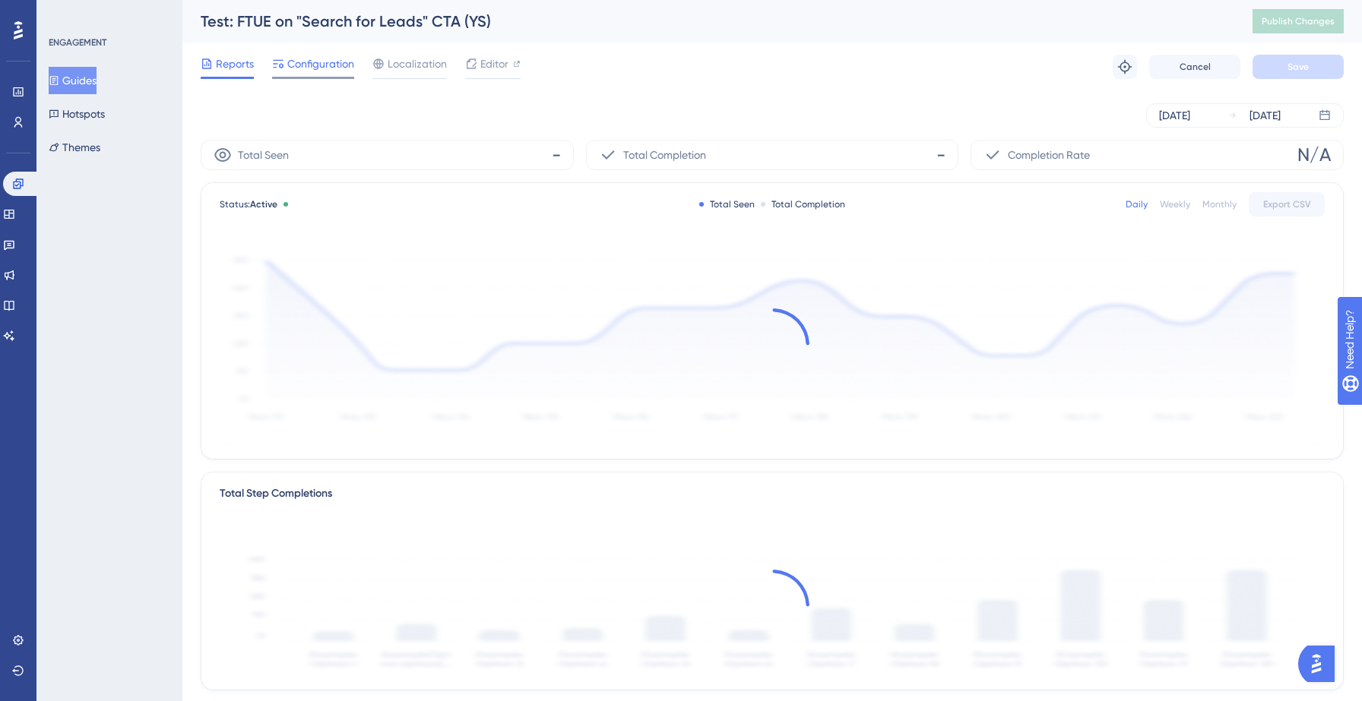
click at [302, 57] on span "Configuration" at bounding box center [320, 64] width 67 height 18
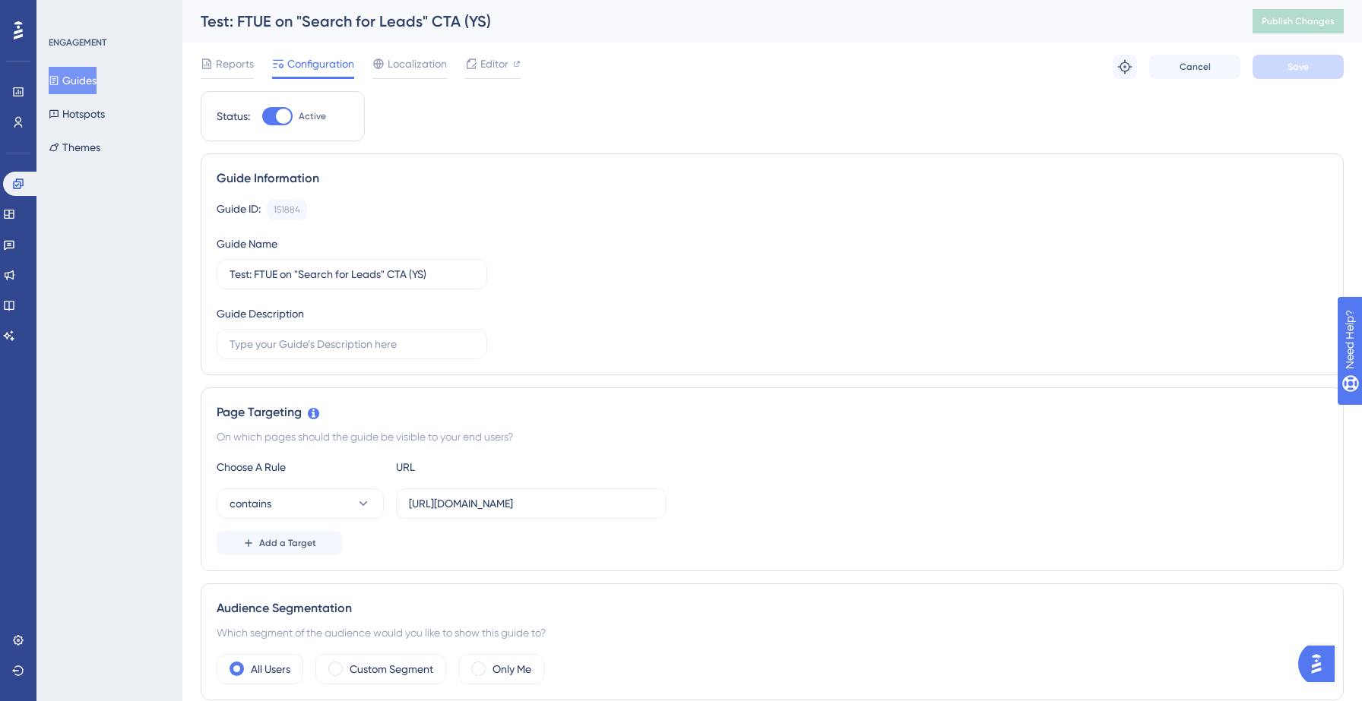
click at [84, 78] on button "Guides" at bounding box center [73, 80] width 48 height 27
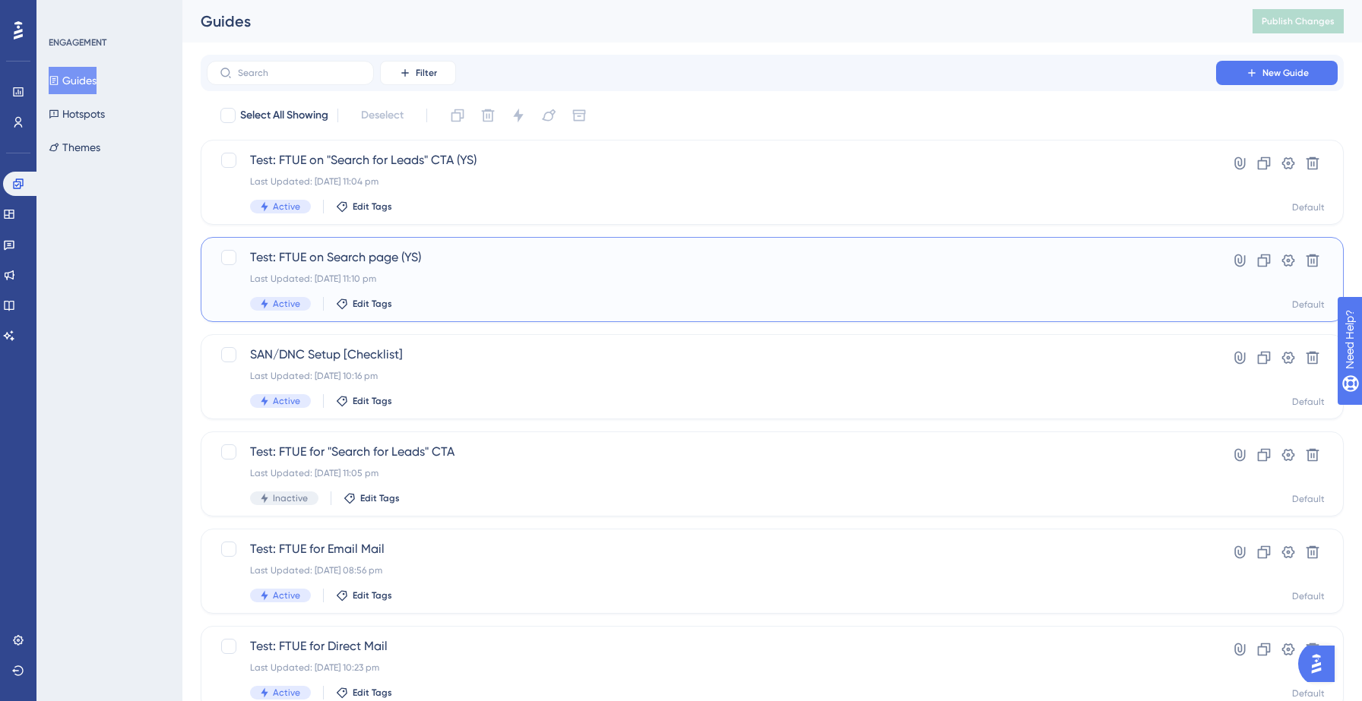
click at [450, 265] on span "Test: FTUE on Search page (YS)" at bounding box center [711, 258] width 923 height 18
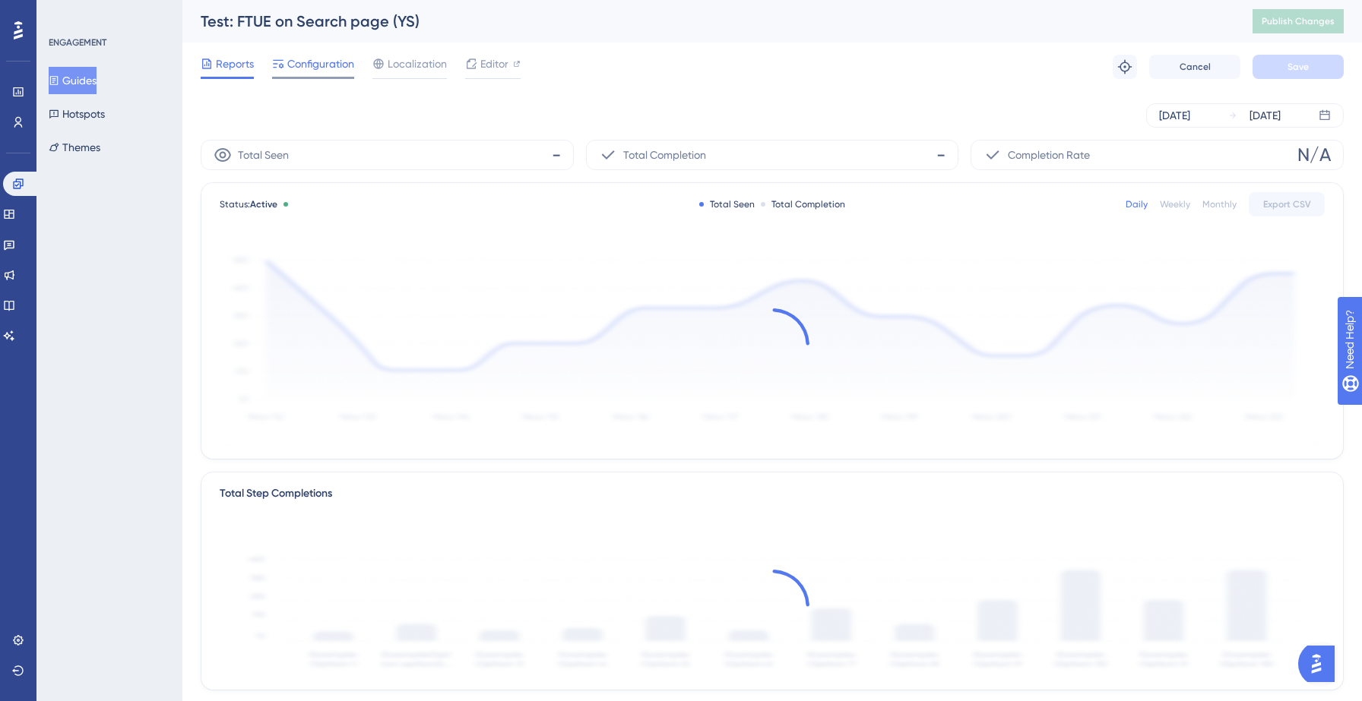
click at [308, 65] on span "Configuration" at bounding box center [320, 64] width 67 height 18
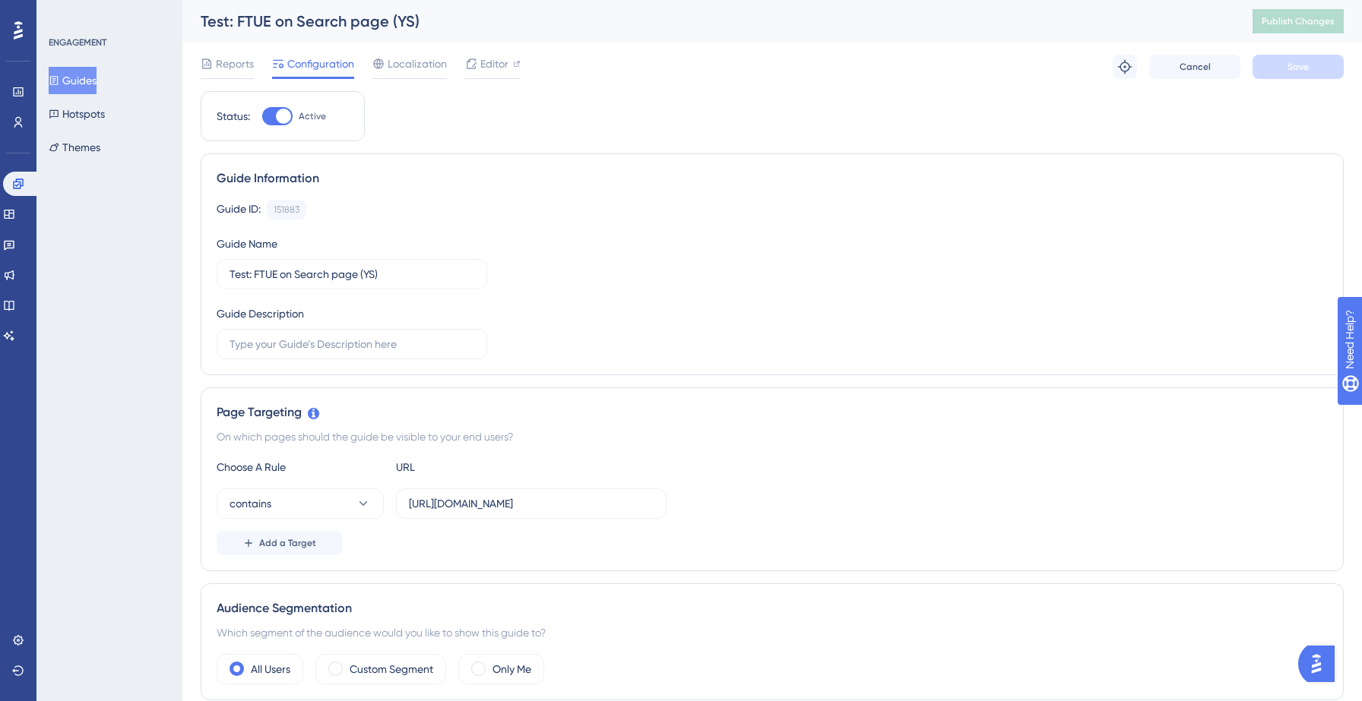
click at [93, 85] on button "Guides" at bounding box center [73, 80] width 48 height 27
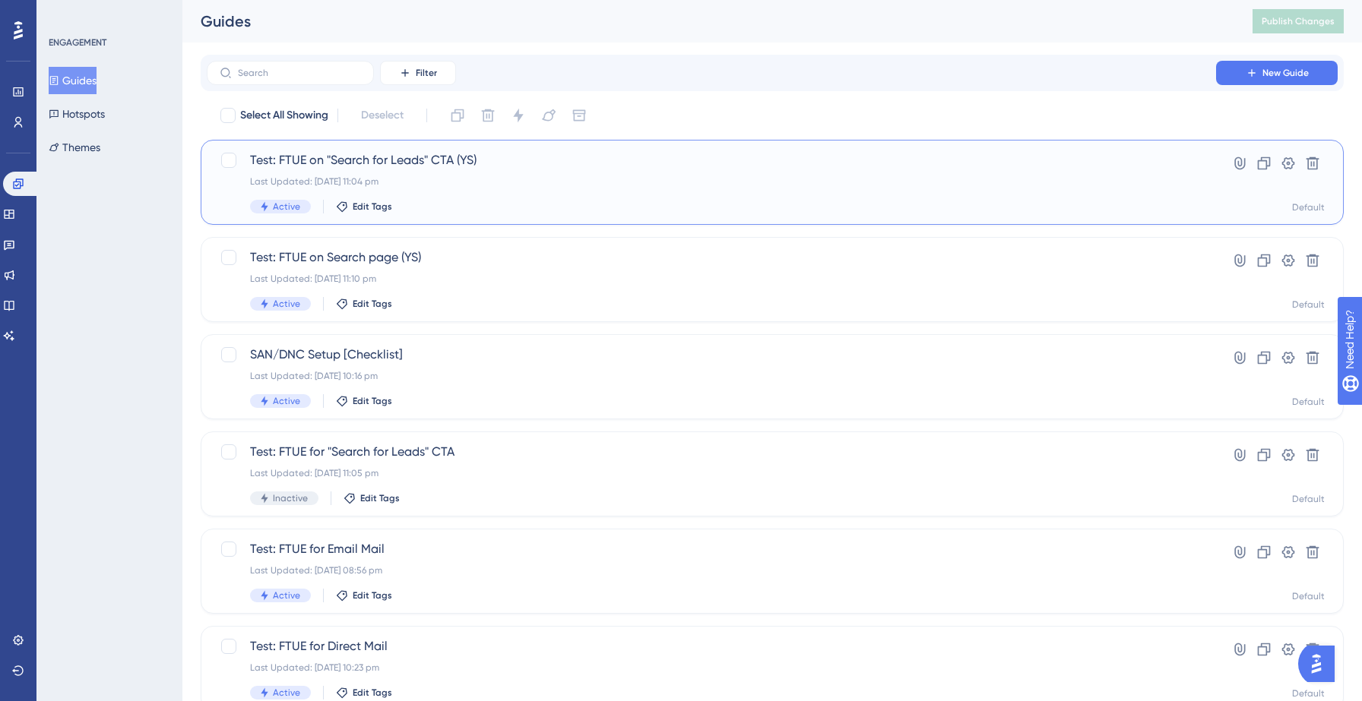
click at [486, 195] on div "Test: FTUE on "Search for Leads" CTA (YS) Last Updated: 14 Sept 2025 11:04 pm A…" at bounding box center [711, 182] width 923 height 62
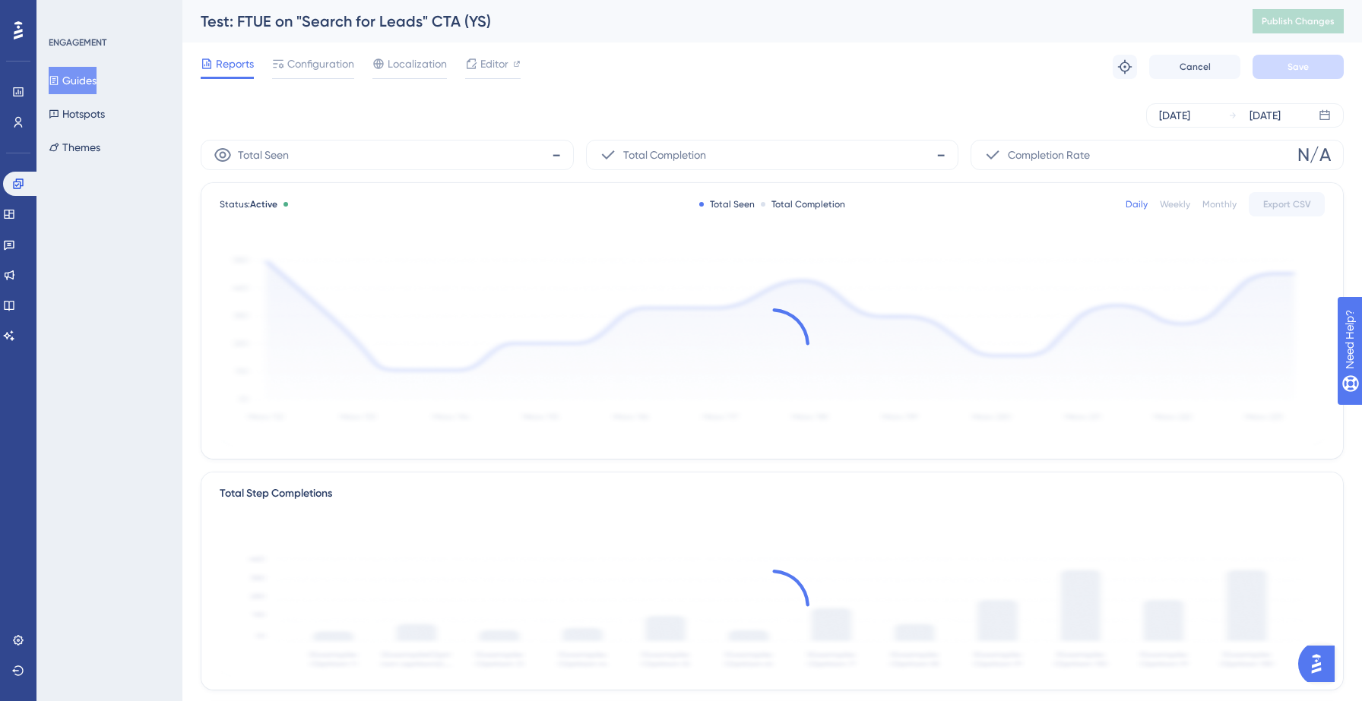
click at [308, 50] on div "Reports Configuration Localization Editor Troubleshoot Cancel Save" at bounding box center [772, 67] width 1143 height 49
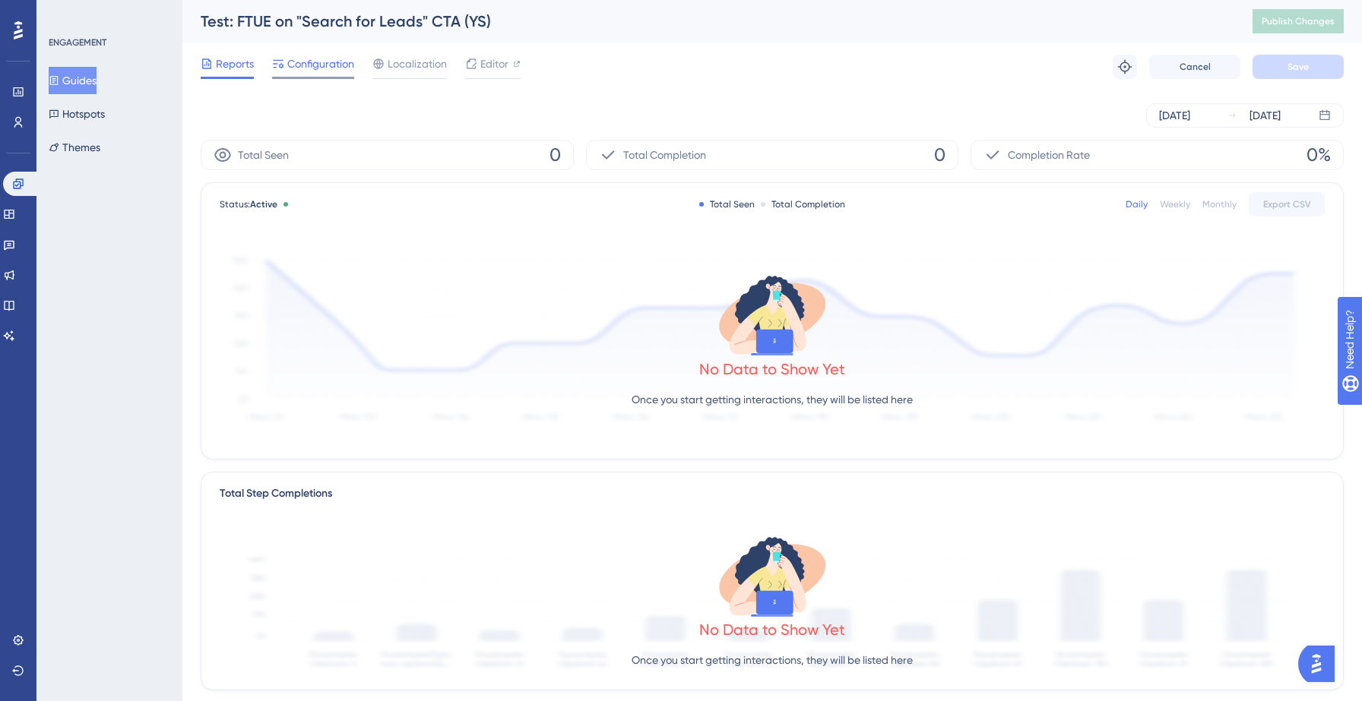
click at [308, 56] on span "Configuration" at bounding box center [320, 64] width 67 height 18
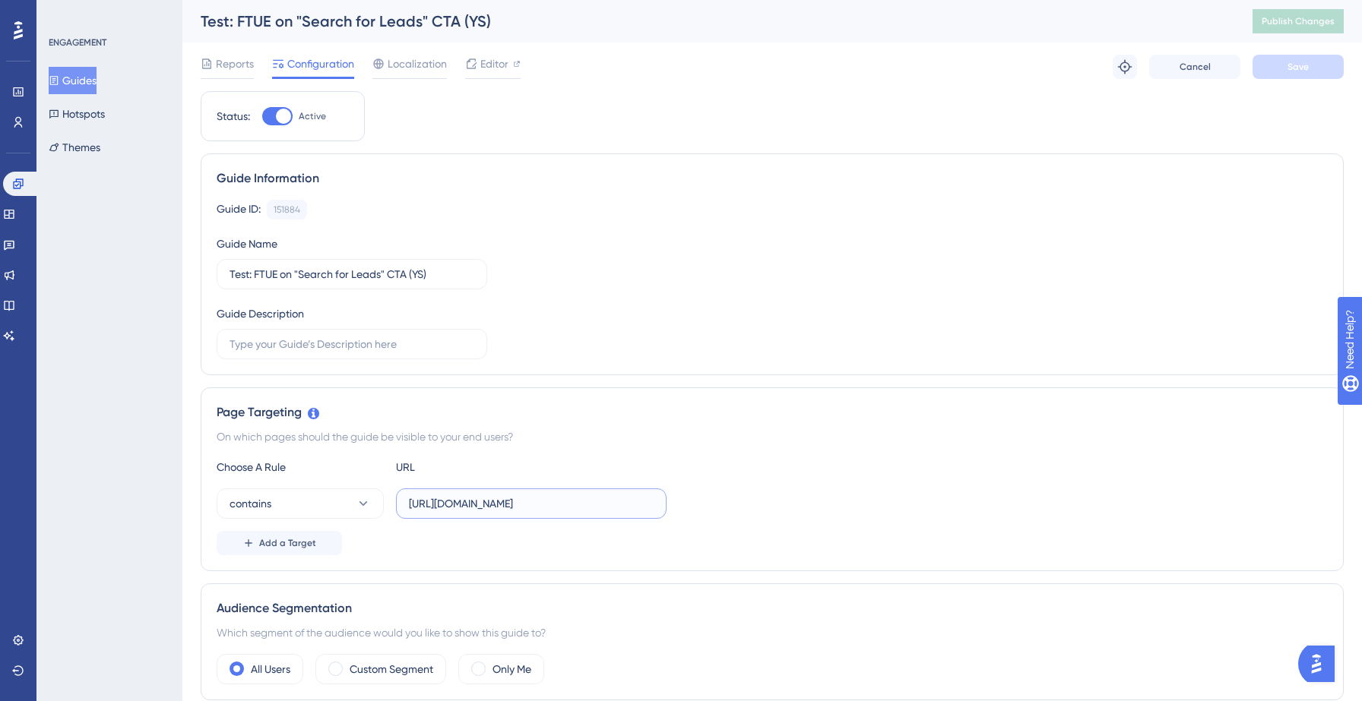
click at [518, 498] on input "https://yellowstone.salesgenie.com/" at bounding box center [531, 503] width 245 height 17
paste input "?disableFTUE=true"
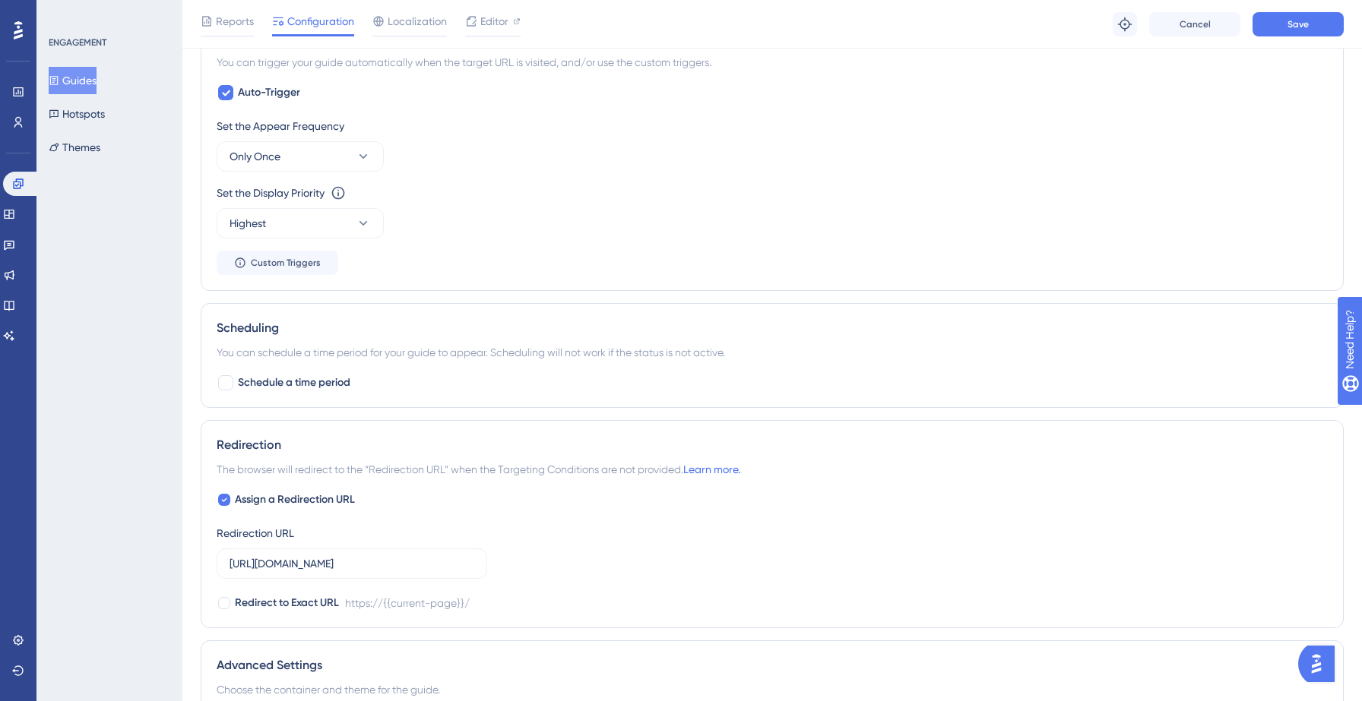
scroll to position [717, 0]
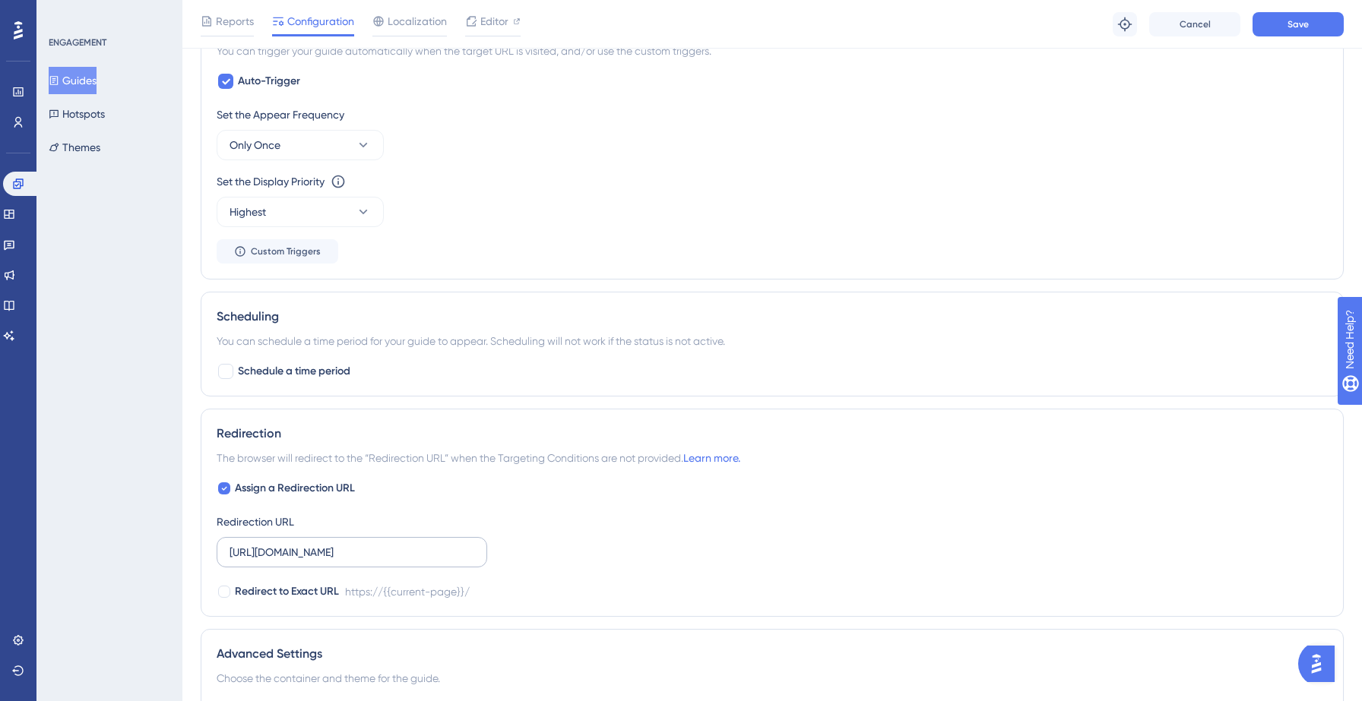
type input "https://yellowstone.salesgenie.com/?disableFTUE=true"
click at [372, 559] on input "https://yellowstone.salesgenie.com/" at bounding box center [352, 552] width 245 height 17
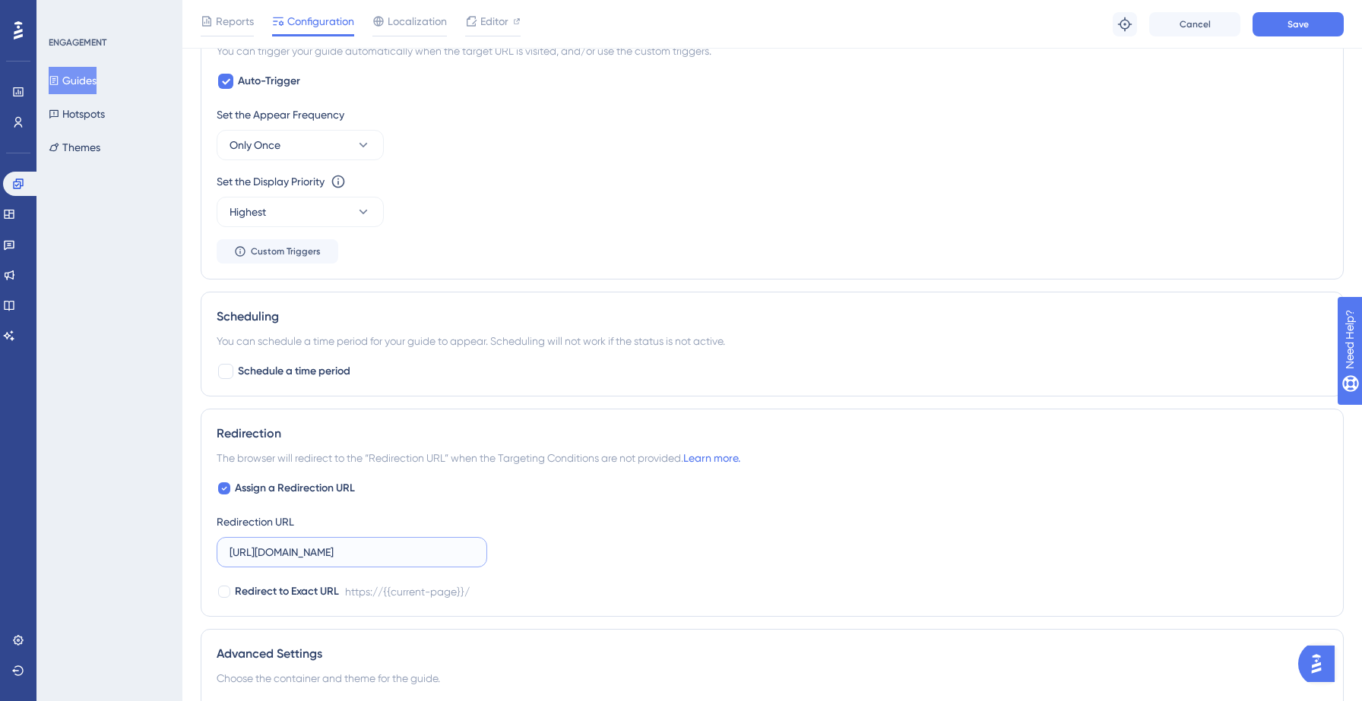
paste input "?disableFTUE=true"
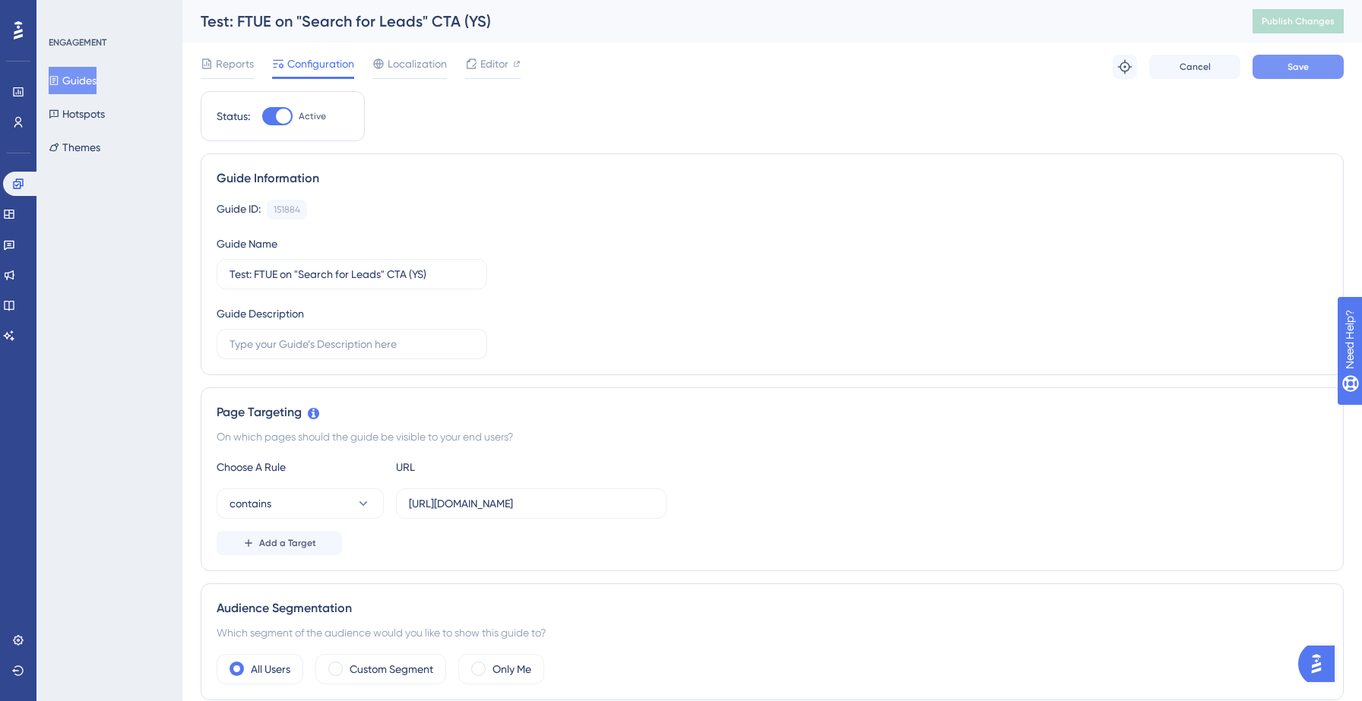
type input "https://yellowstone.salesgenie.com/?disableFTUE=true"
click at [1290, 67] on span "Save" at bounding box center [1297, 67] width 21 height 12
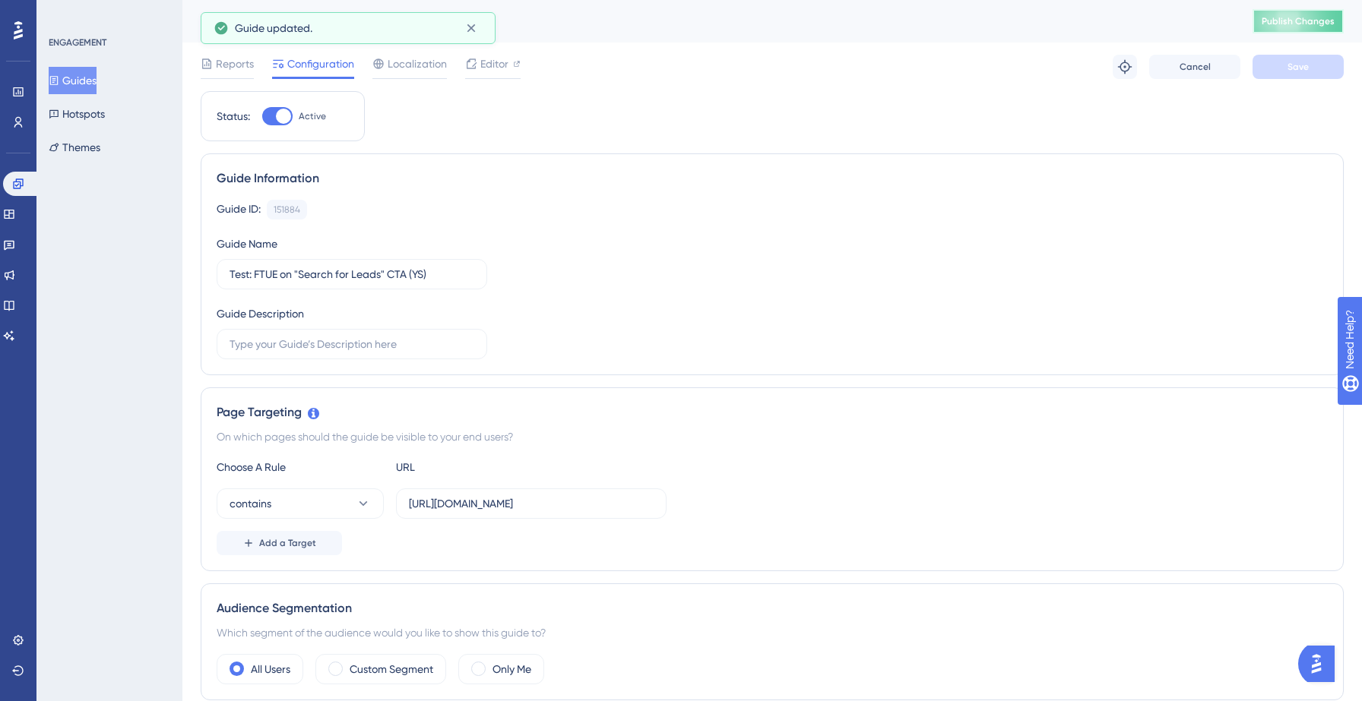
click at [1285, 15] on span "Publish Changes" at bounding box center [1298, 21] width 73 height 12
drag, startPoint x: 583, startPoint y: 502, endPoint x: 698, endPoint y: 504, distance: 115.5
click at [698, 504] on div "contains https://yellowstone.salesgenie.com/?disableFTUE=true" at bounding box center [772, 504] width 1111 height 30
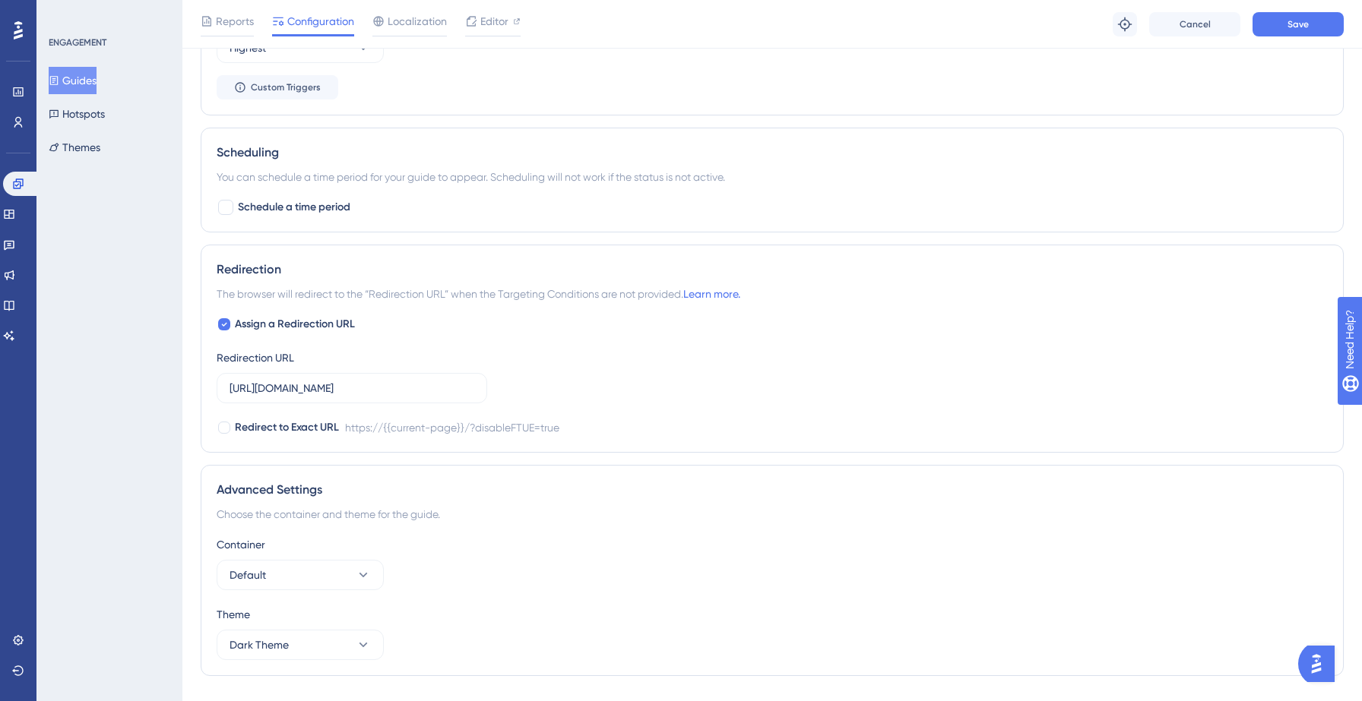
scroll to position [887, 0]
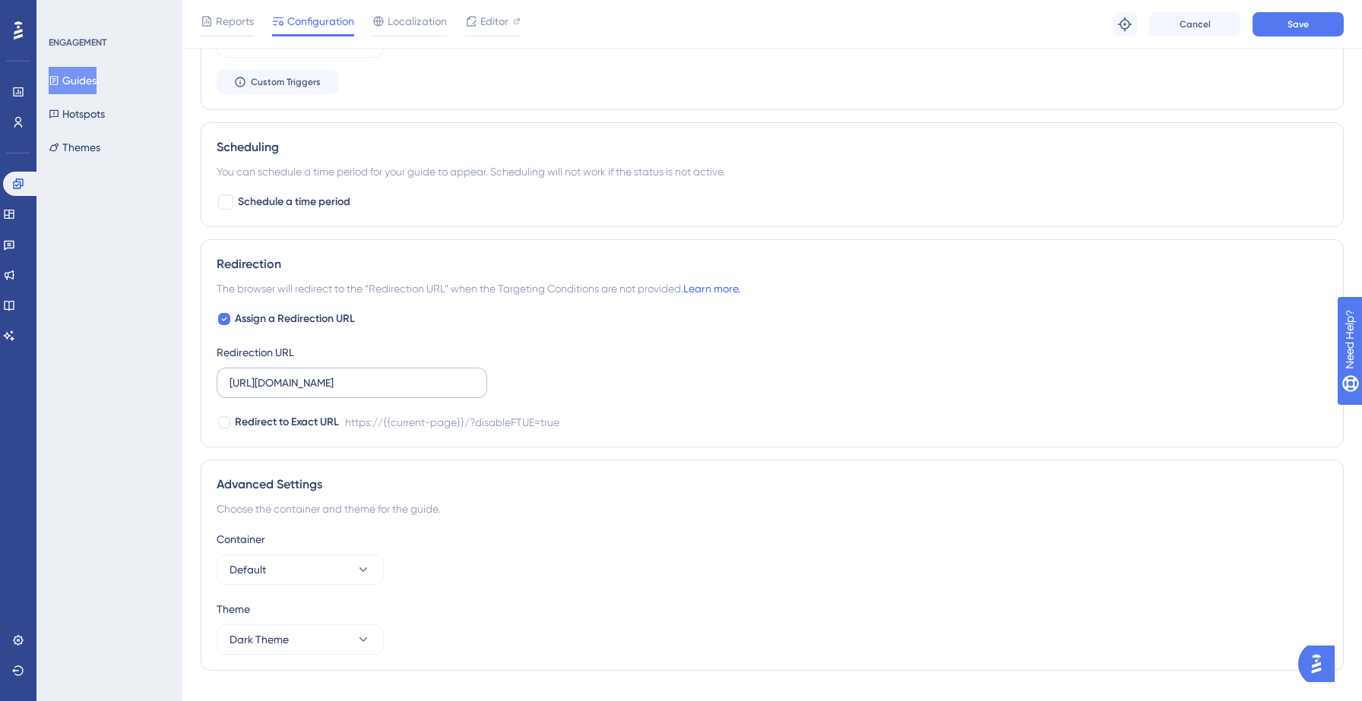
type input "https://yellowstone.salesgenie.com"
drag, startPoint x: 402, startPoint y: 385, endPoint x: 515, endPoint y: 389, distance: 113.3
click at [515, 389] on div "Assign a Redirection URL Redirection URL https://yellowstone.salesgenie.com/?di…" at bounding box center [772, 371] width 1111 height 122
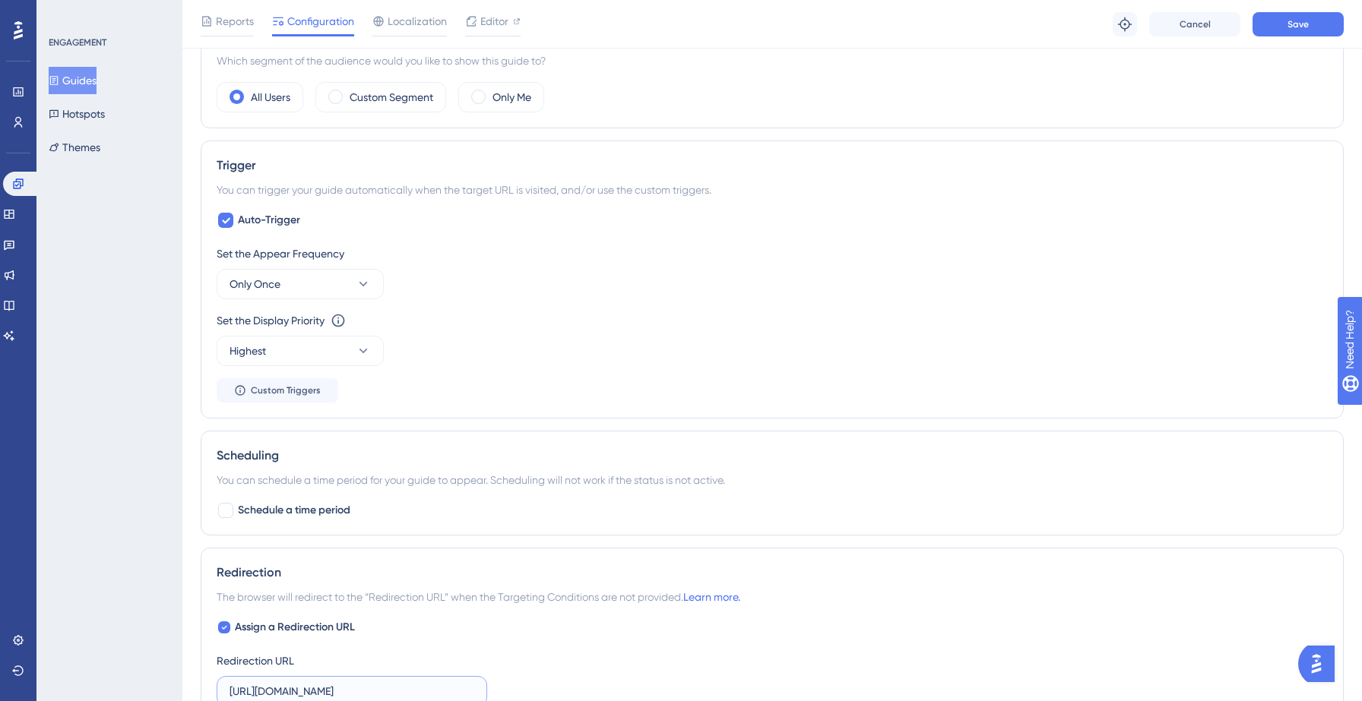
scroll to position [0, 0]
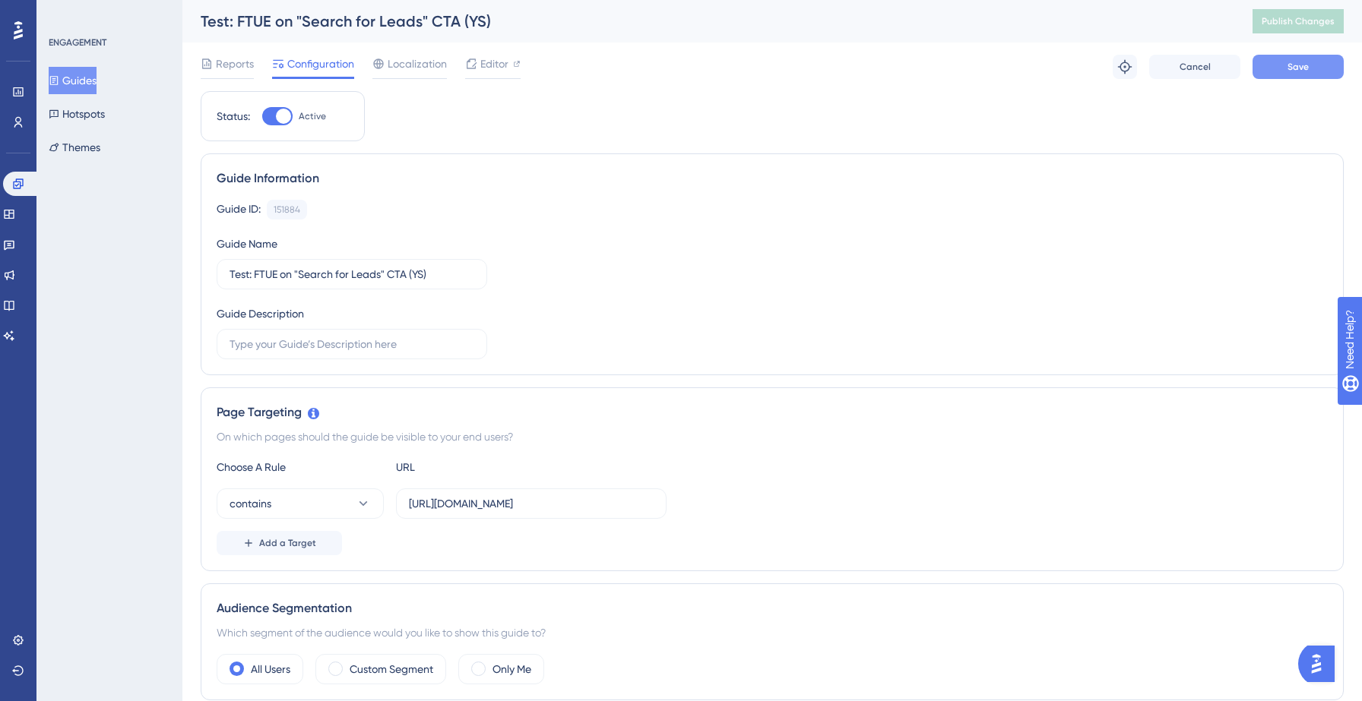
type input "https://yellowstone.salesgenie.com"
click at [1277, 75] on button "Save" at bounding box center [1297, 67] width 91 height 24
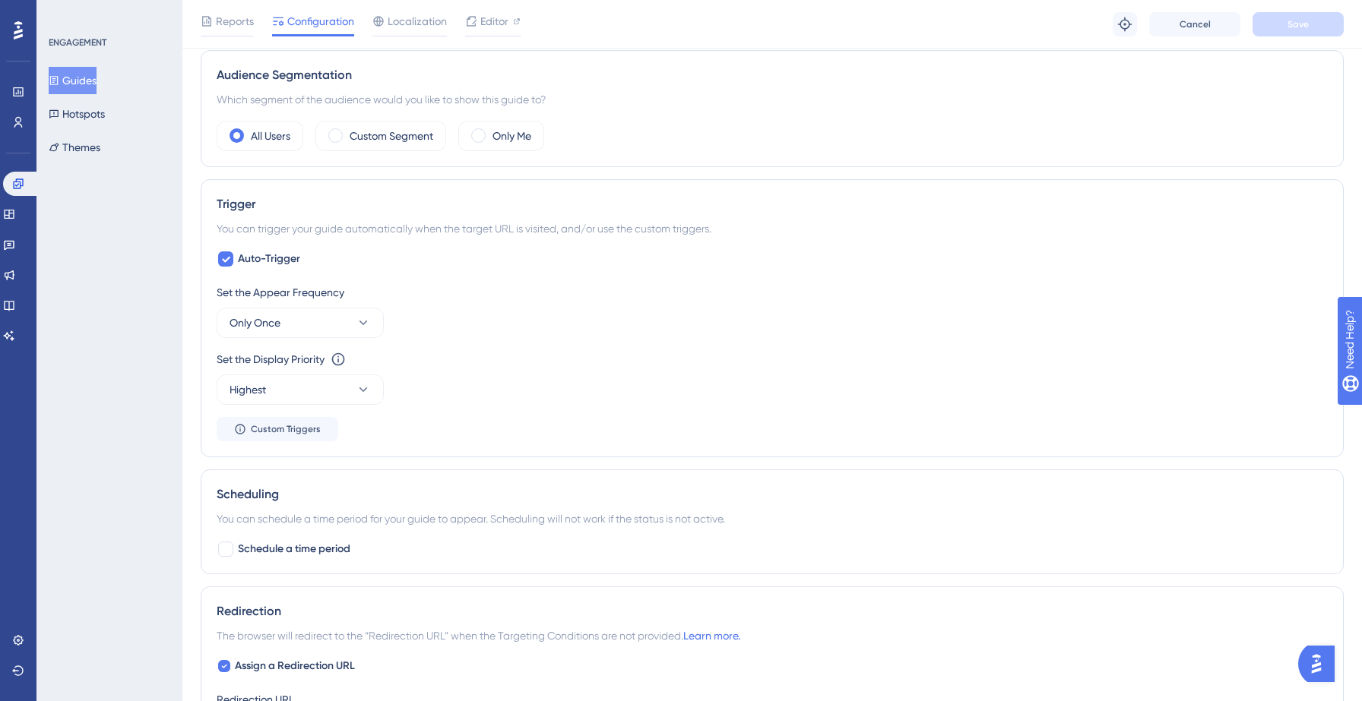
scroll to position [546, 0]
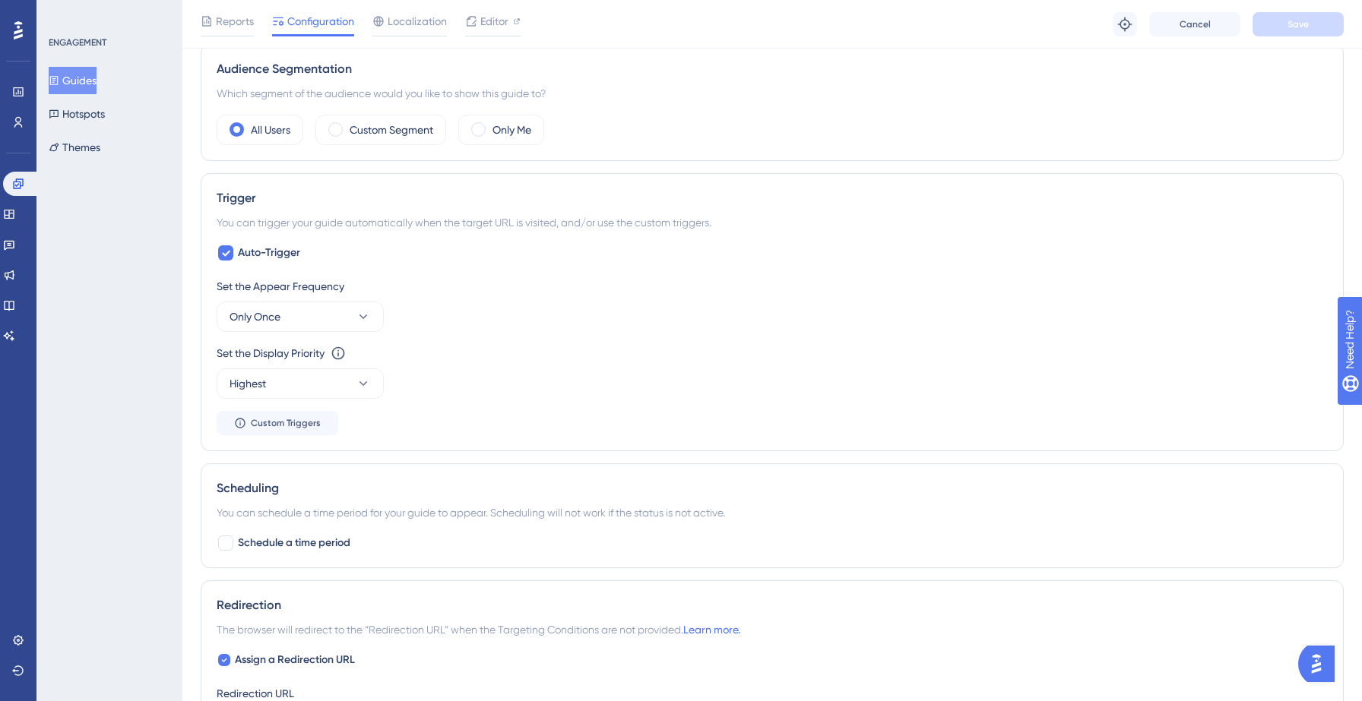
click at [359, 224] on div "You can trigger your guide automatically when the target URL is visited, and/or…" at bounding box center [772, 223] width 1111 height 18
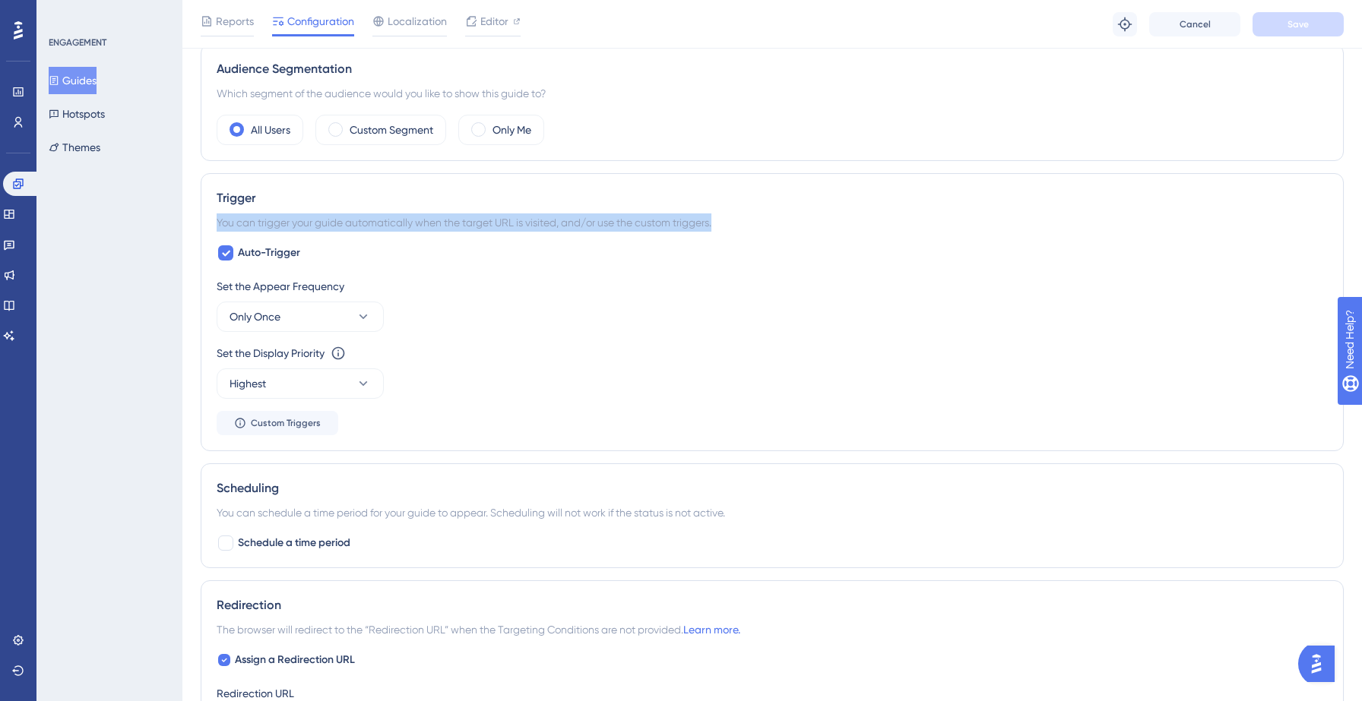
click at [359, 224] on div "You can trigger your guide automatically when the target URL is visited, and/or…" at bounding box center [772, 223] width 1111 height 18
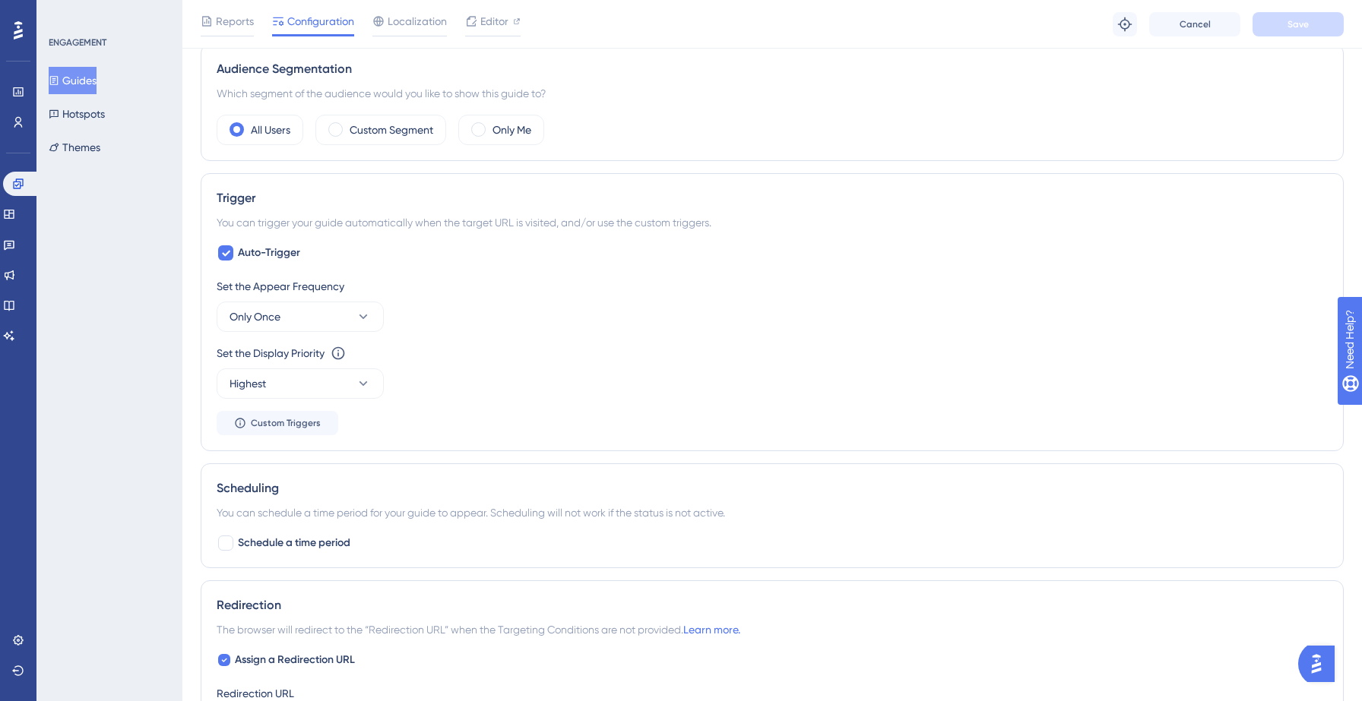
click at [359, 224] on div "You can trigger your guide automatically when the target URL is visited, and/or…" at bounding box center [772, 223] width 1111 height 18
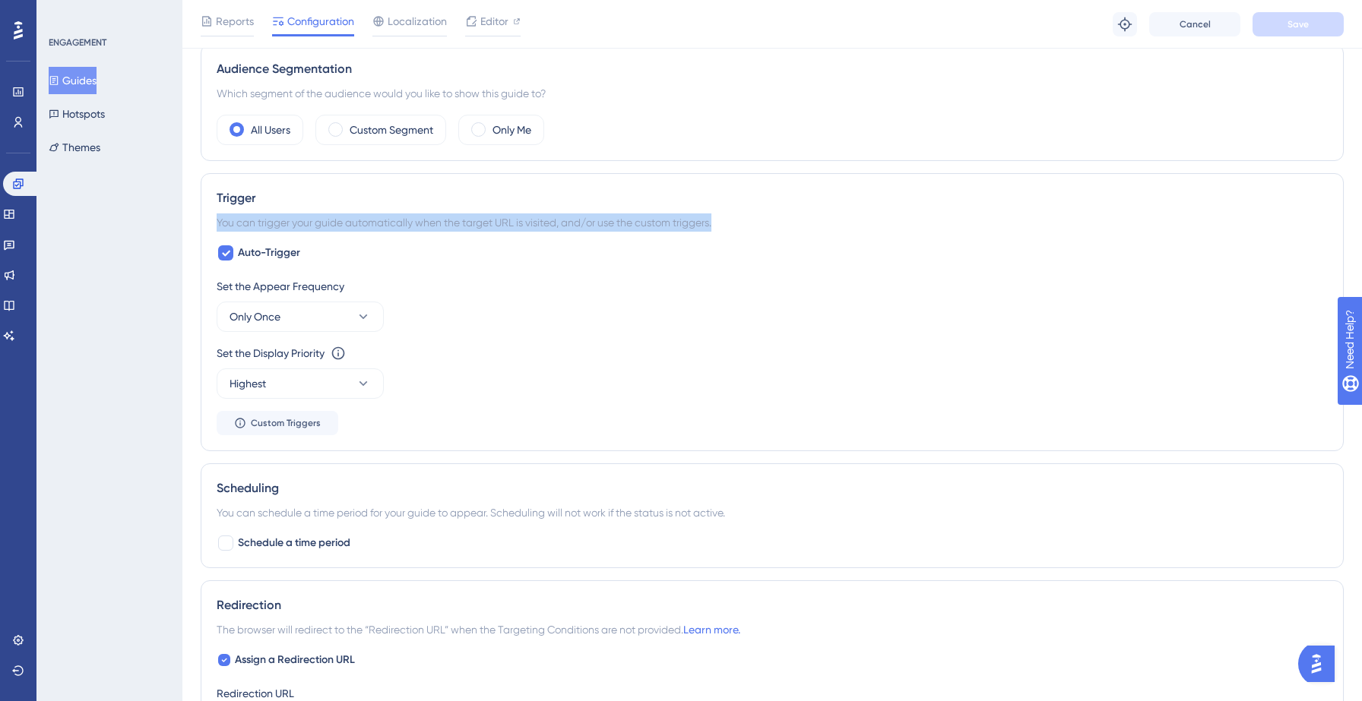
click at [359, 224] on div "You can trigger your guide automatically when the target URL is visited, and/or…" at bounding box center [772, 223] width 1111 height 18
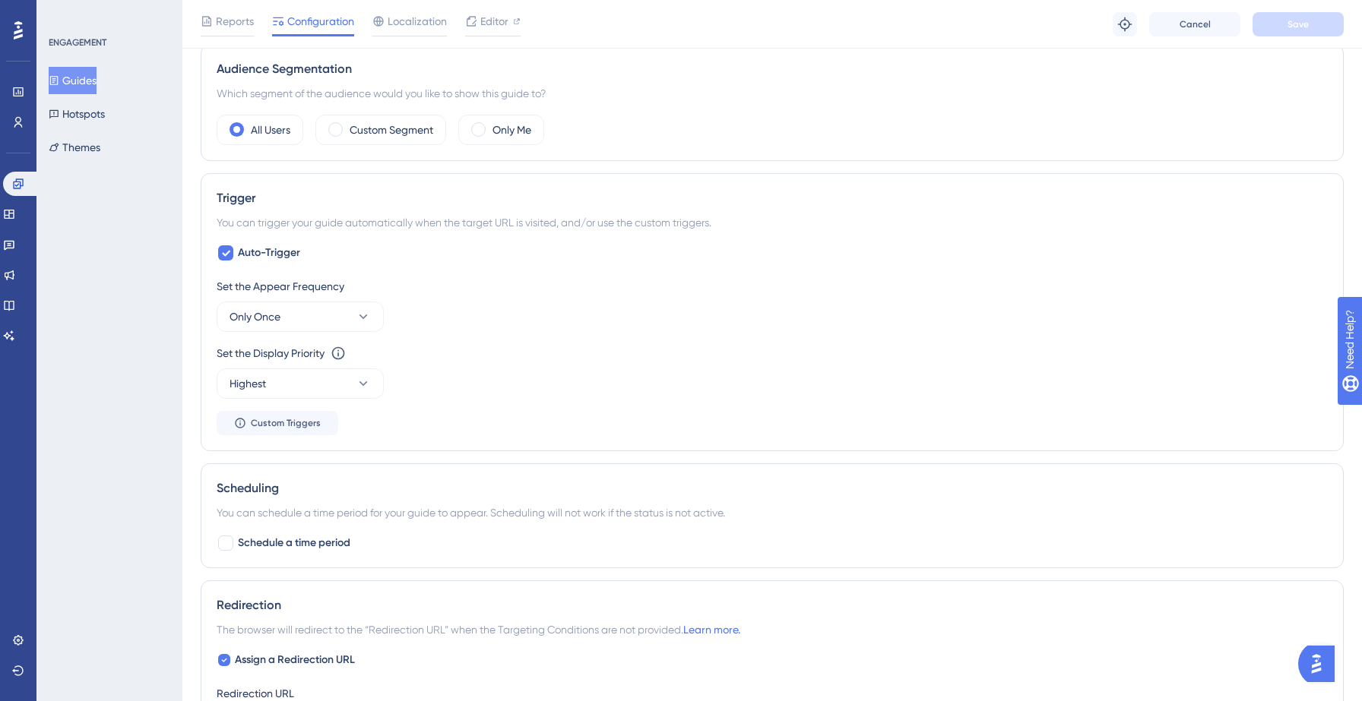
click at [359, 224] on div "You can trigger your guide automatically when the target URL is visited, and/or…" at bounding box center [772, 223] width 1111 height 18
click at [575, 228] on div "You can trigger your guide automatically when the target URL is visited, and/or…" at bounding box center [772, 223] width 1111 height 18
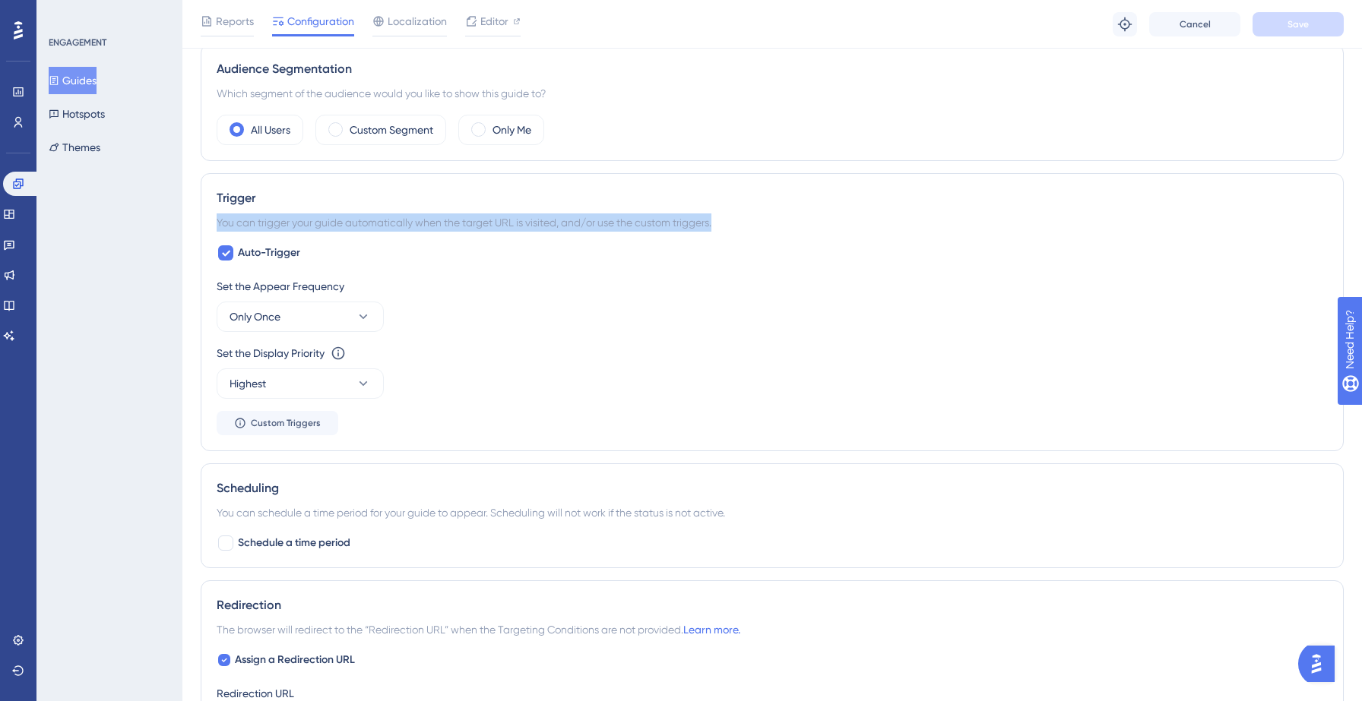
click at [575, 228] on div "You can trigger your guide automatically when the target URL is visited, and/or…" at bounding box center [772, 223] width 1111 height 18
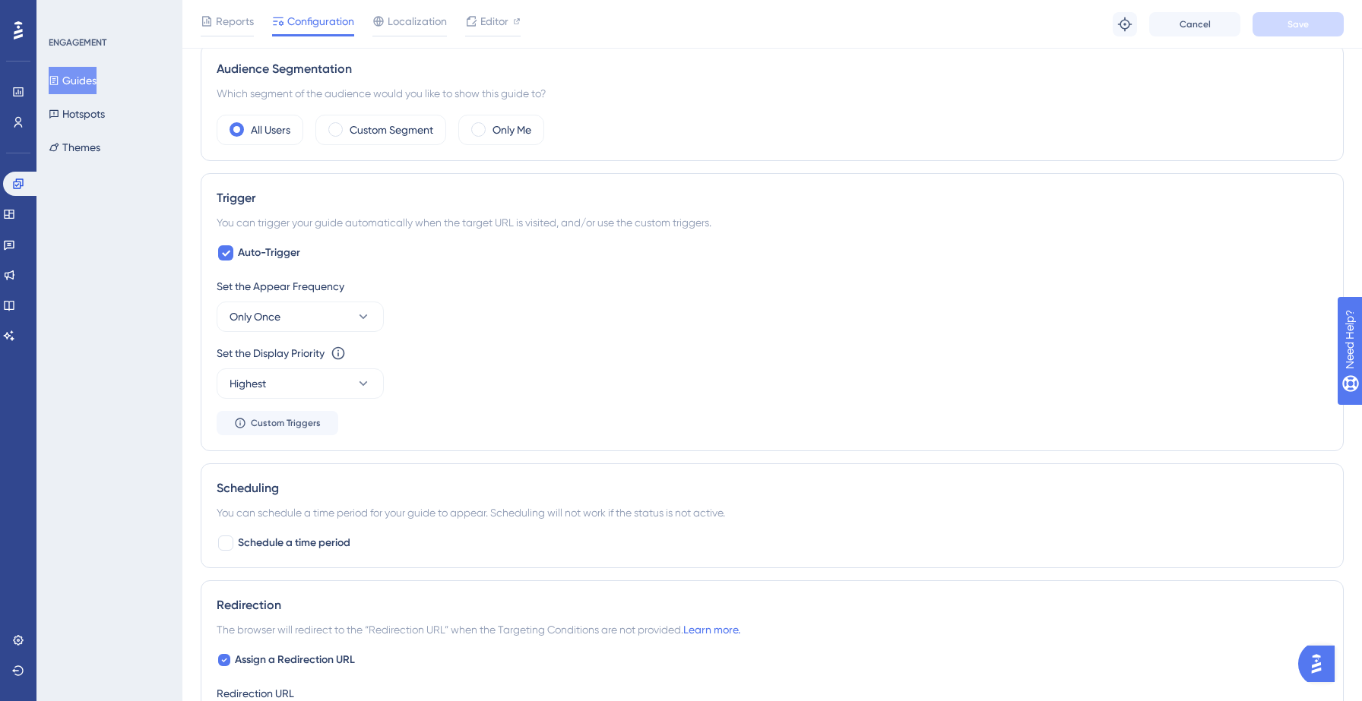
click at [575, 228] on div "You can trigger your guide automatically when the target URL is visited, and/or…" at bounding box center [772, 223] width 1111 height 18
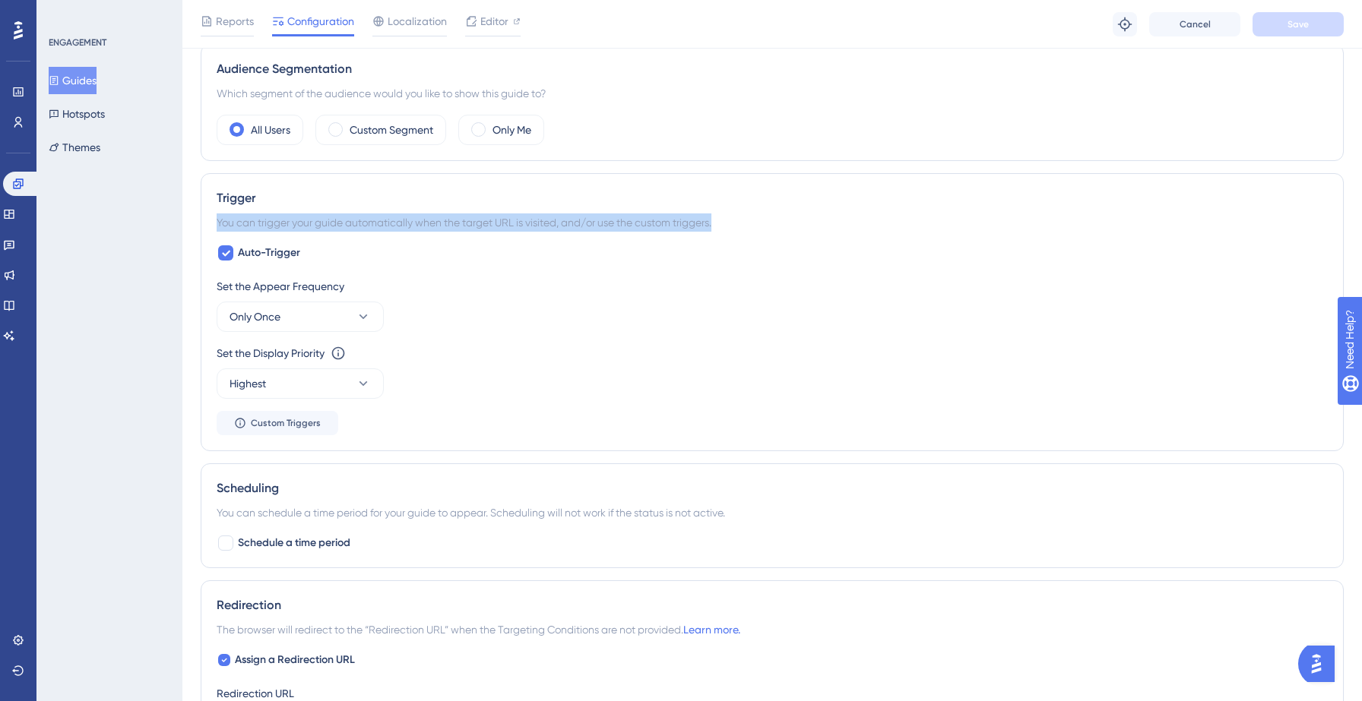
click at [575, 228] on div "You can trigger your guide automatically when the target URL is visited, and/or…" at bounding box center [772, 223] width 1111 height 18
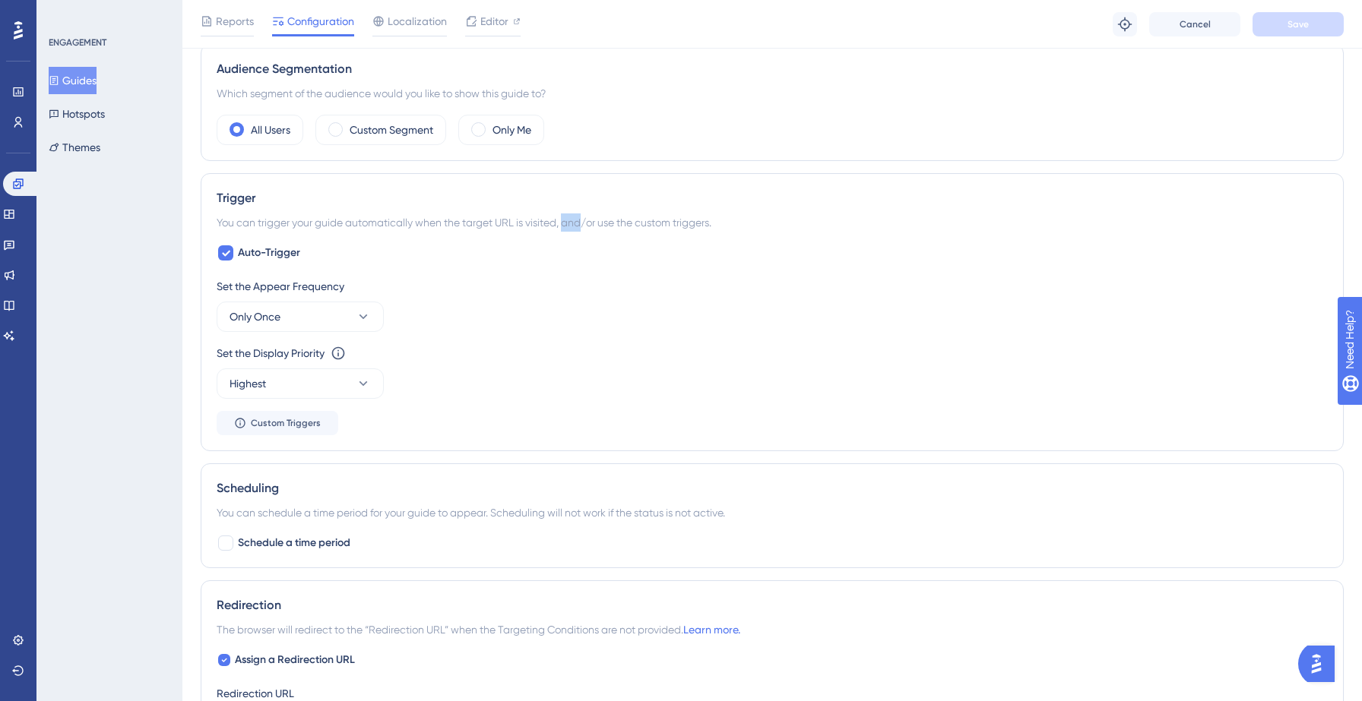
click at [575, 228] on div "You can trigger your guide automatically when the target URL is visited, and/or…" at bounding box center [772, 223] width 1111 height 18
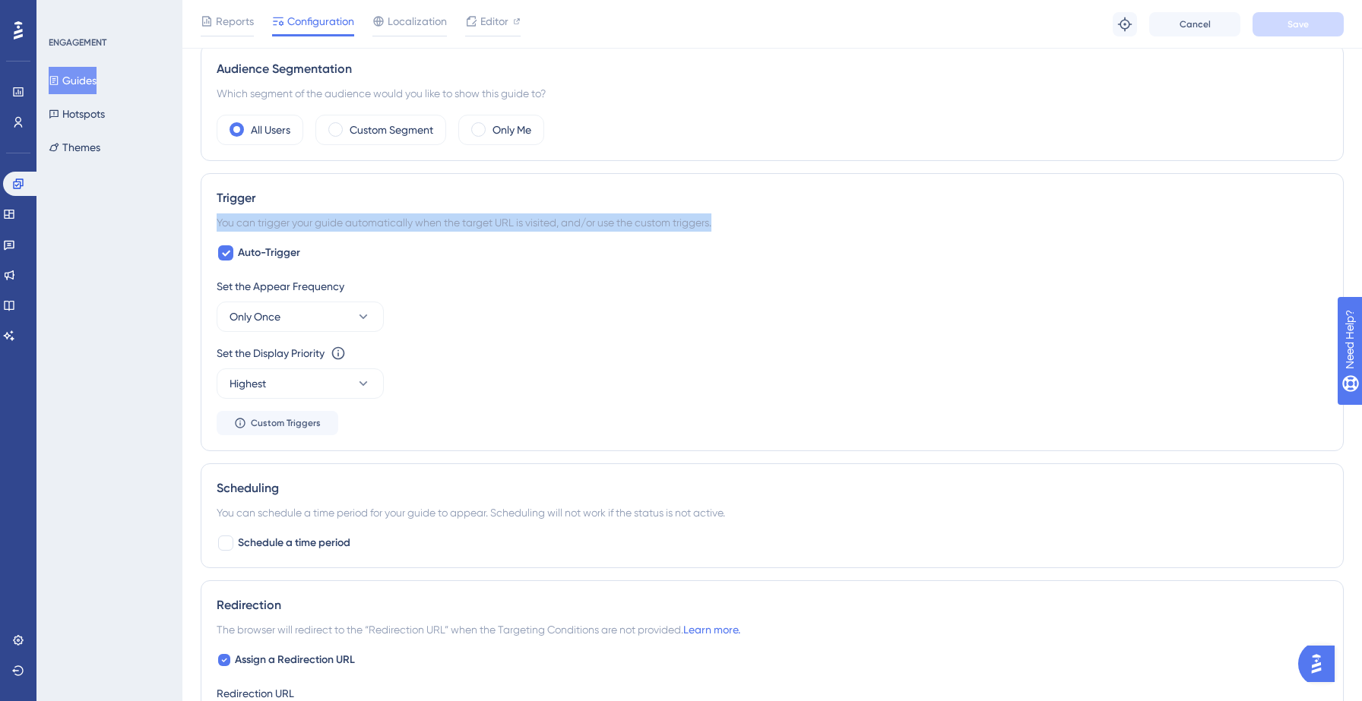
click at [575, 228] on div "You can trigger your guide automatically when the target URL is visited, and/or…" at bounding box center [772, 223] width 1111 height 18
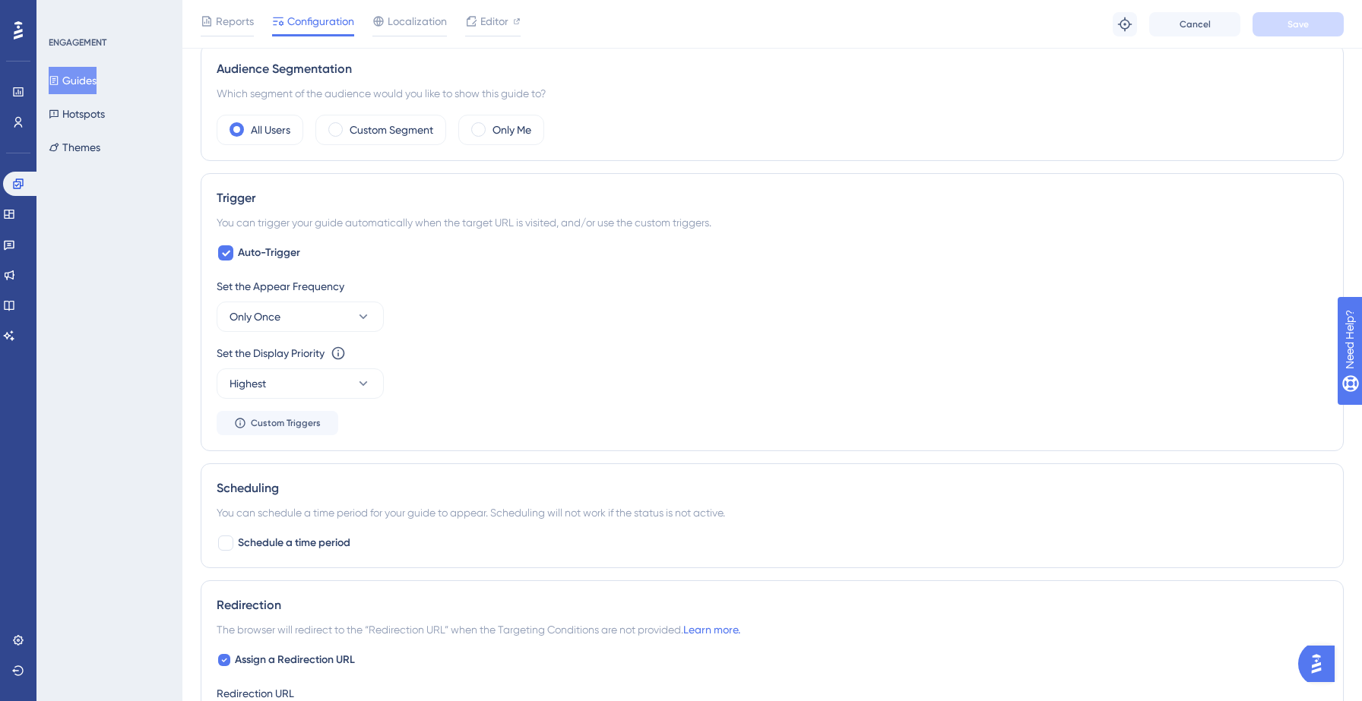
click at [556, 372] on div "Set the Display Priority This option will set the display priority between auto…" at bounding box center [772, 371] width 1111 height 55
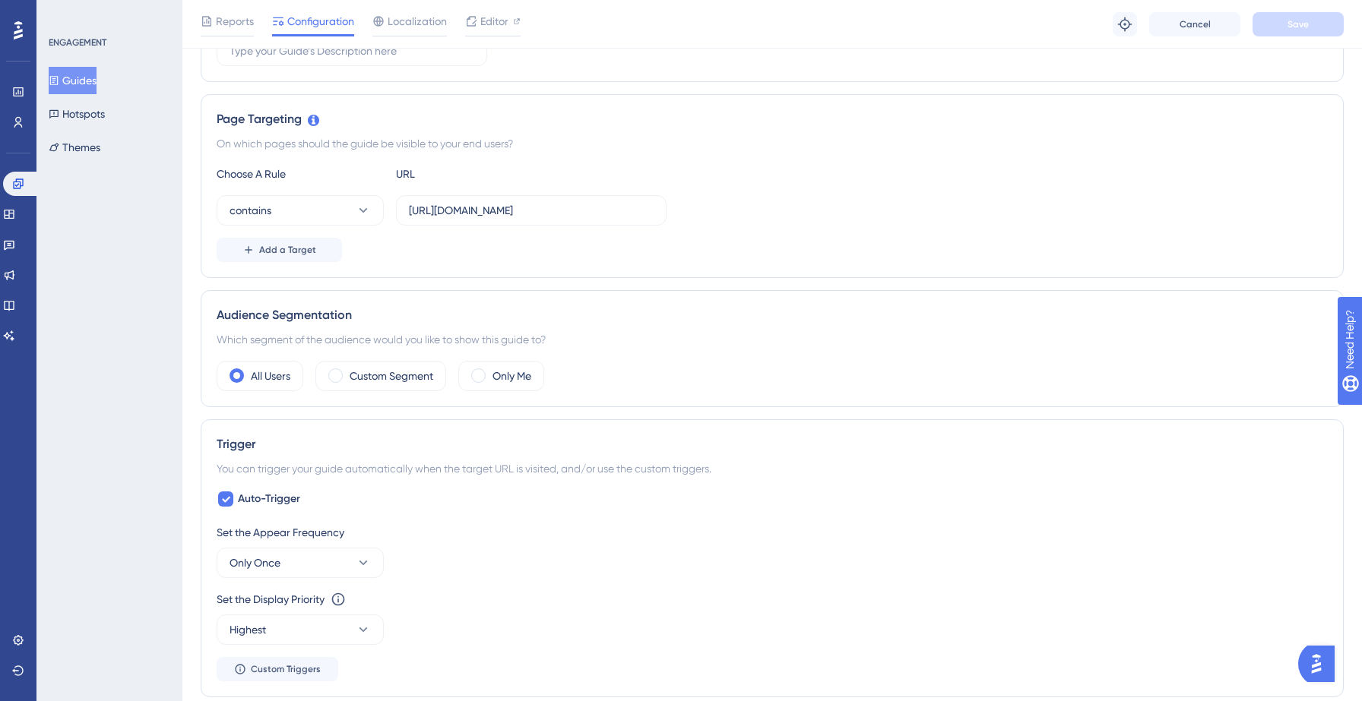
scroll to position [0, 0]
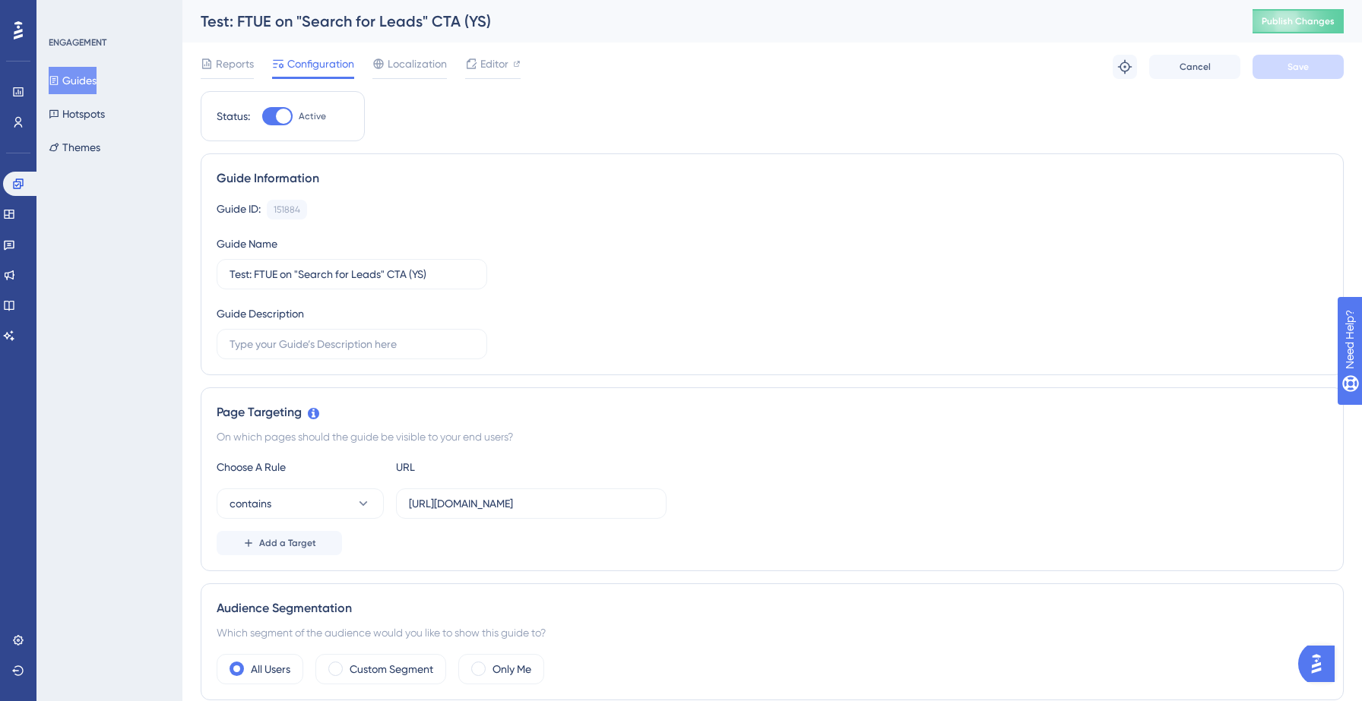
click at [90, 79] on button "Guides" at bounding box center [73, 80] width 48 height 27
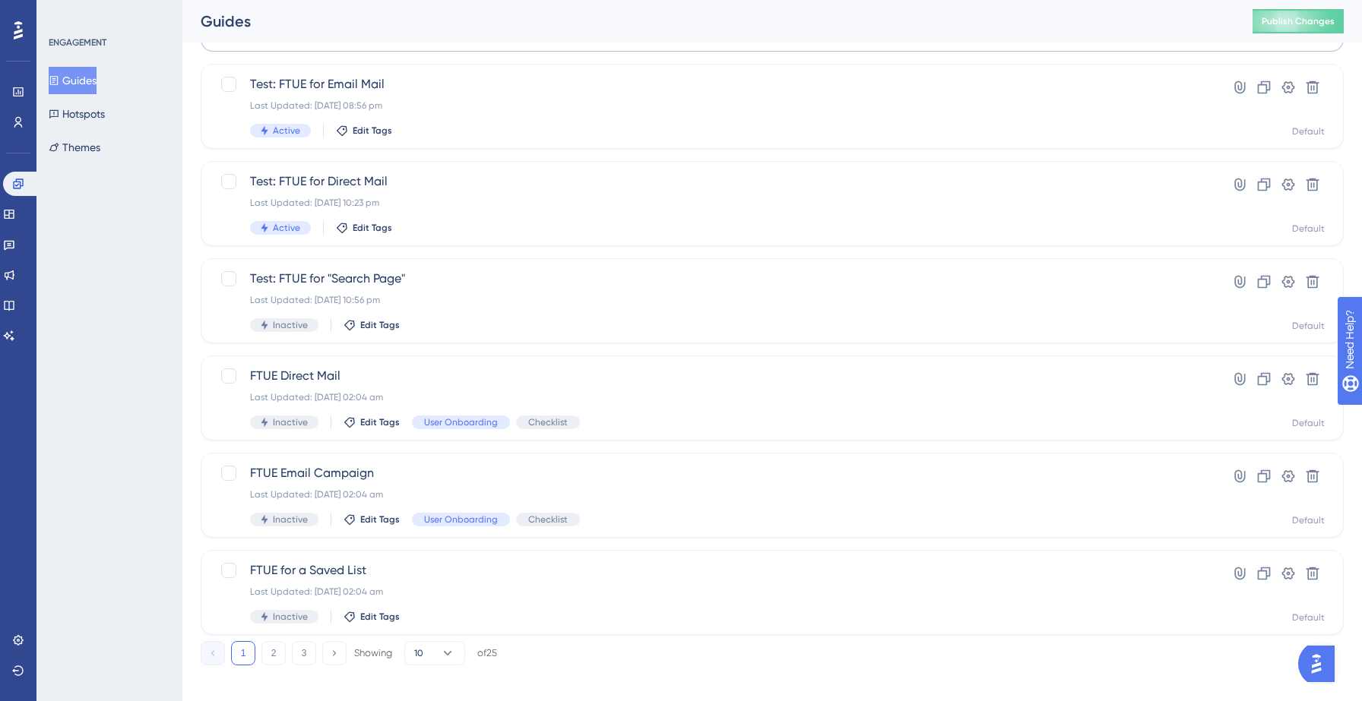
scroll to position [478, 0]
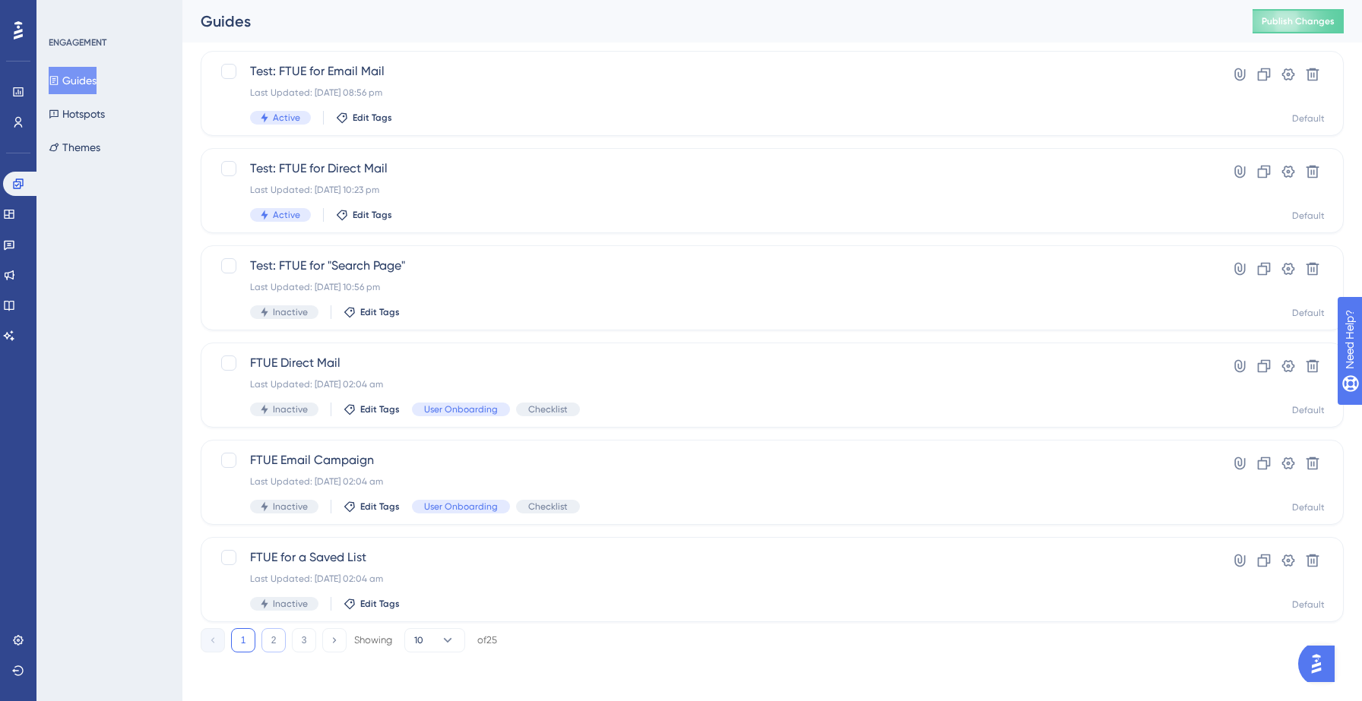
click at [280, 640] on button "2" at bounding box center [273, 640] width 24 height 24
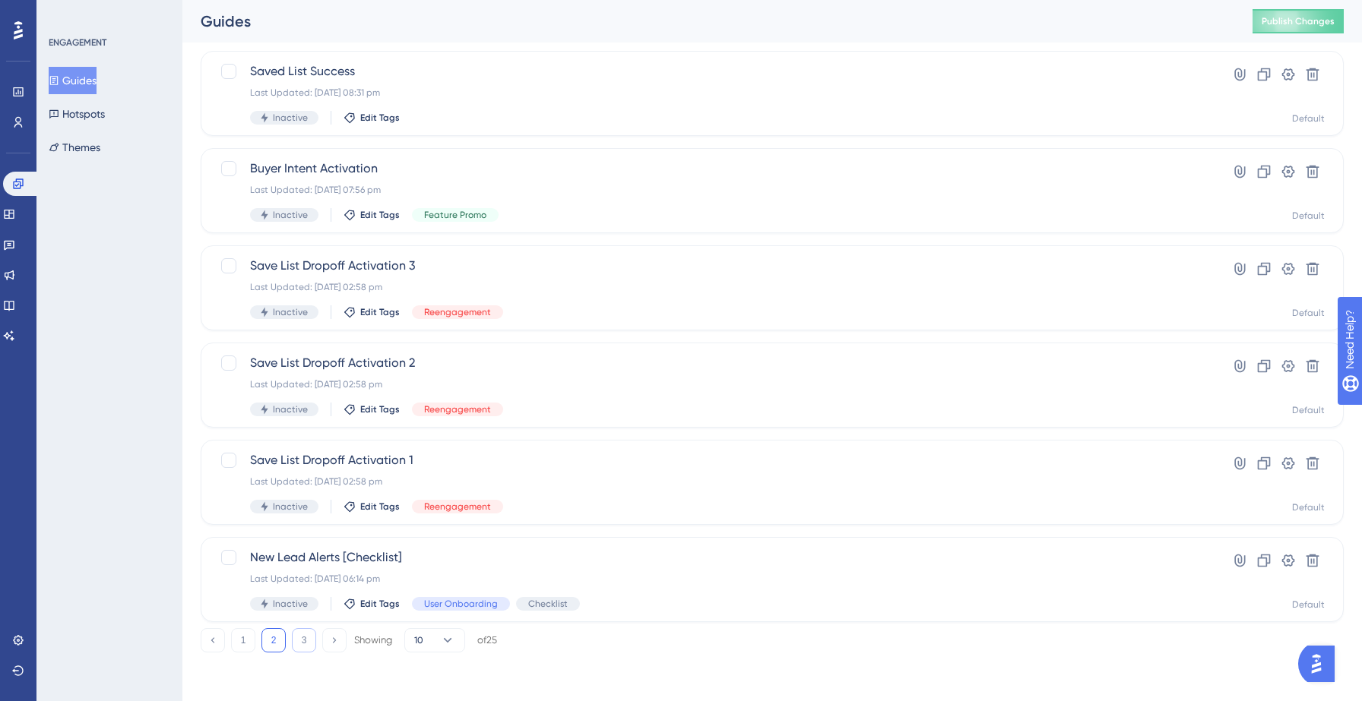
click at [299, 646] on button "3" at bounding box center [304, 640] width 24 height 24
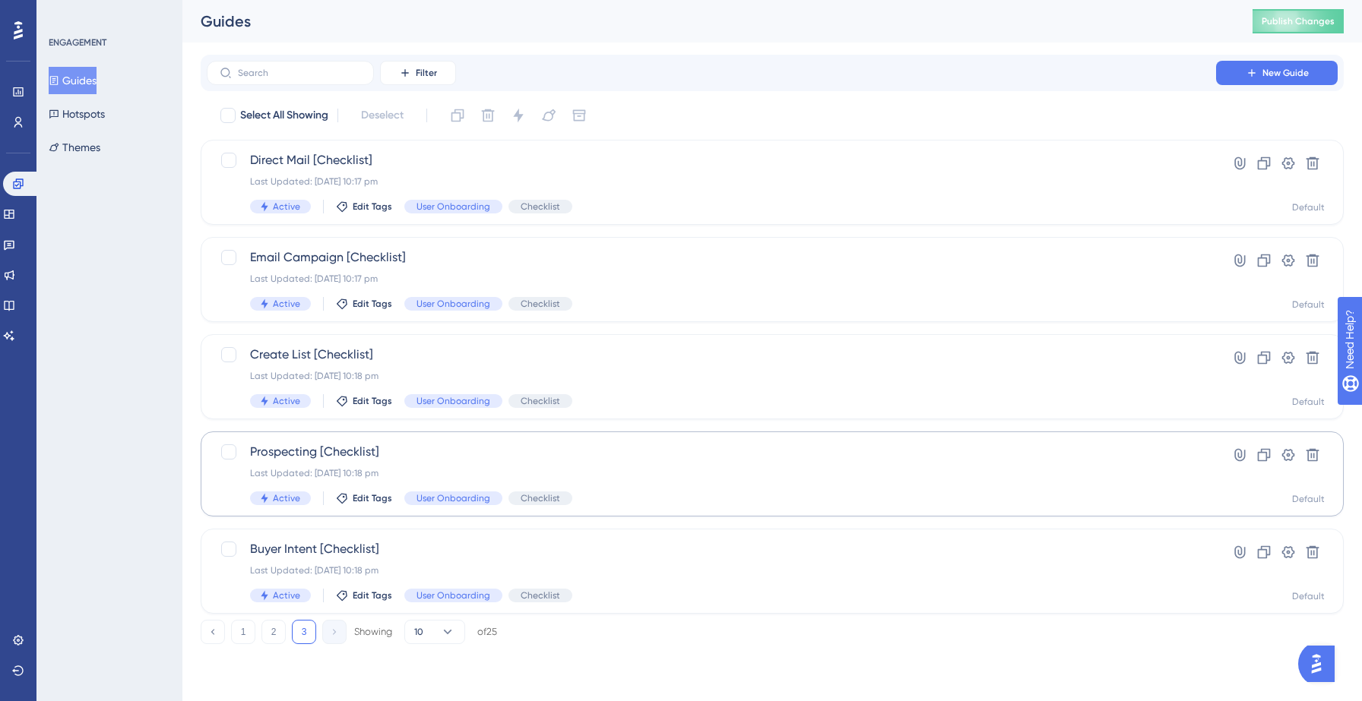
scroll to position [0, 0]
click at [273, 638] on button "2" at bounding box center [273, 632] width 24 height 24
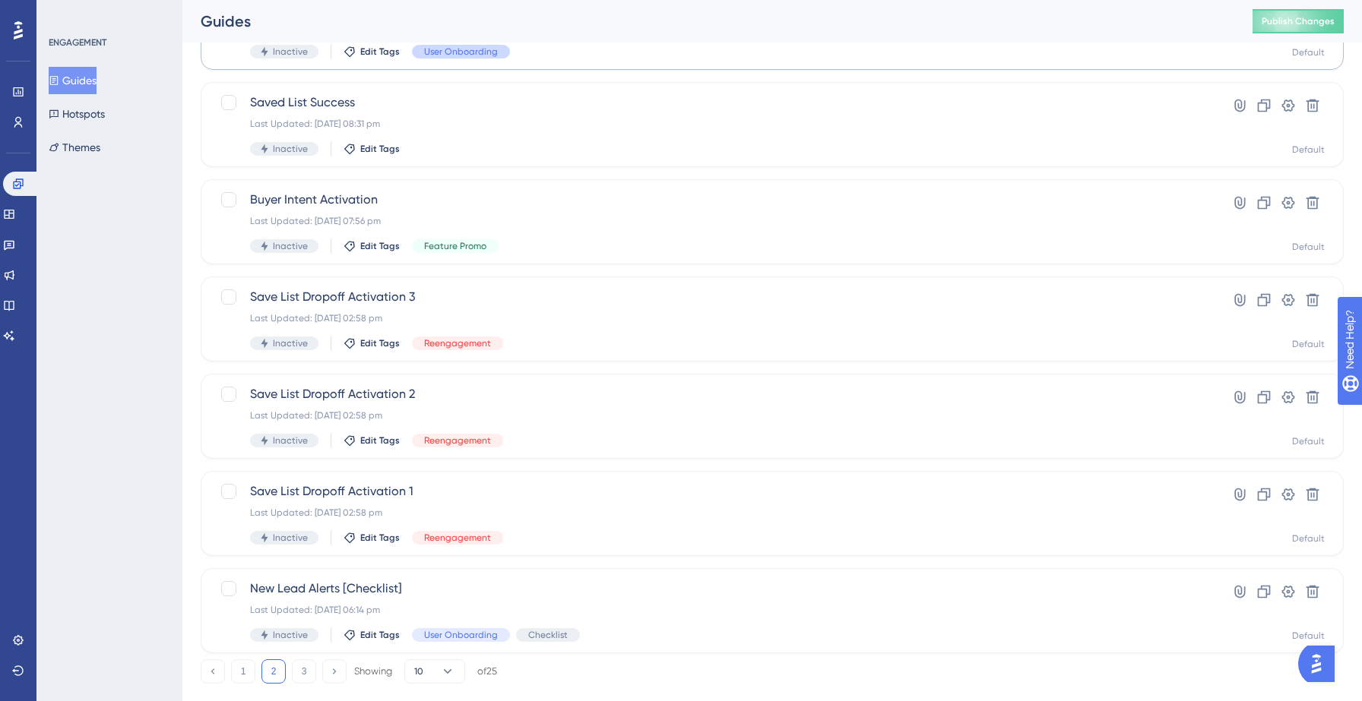
scroll to position [478, 0]
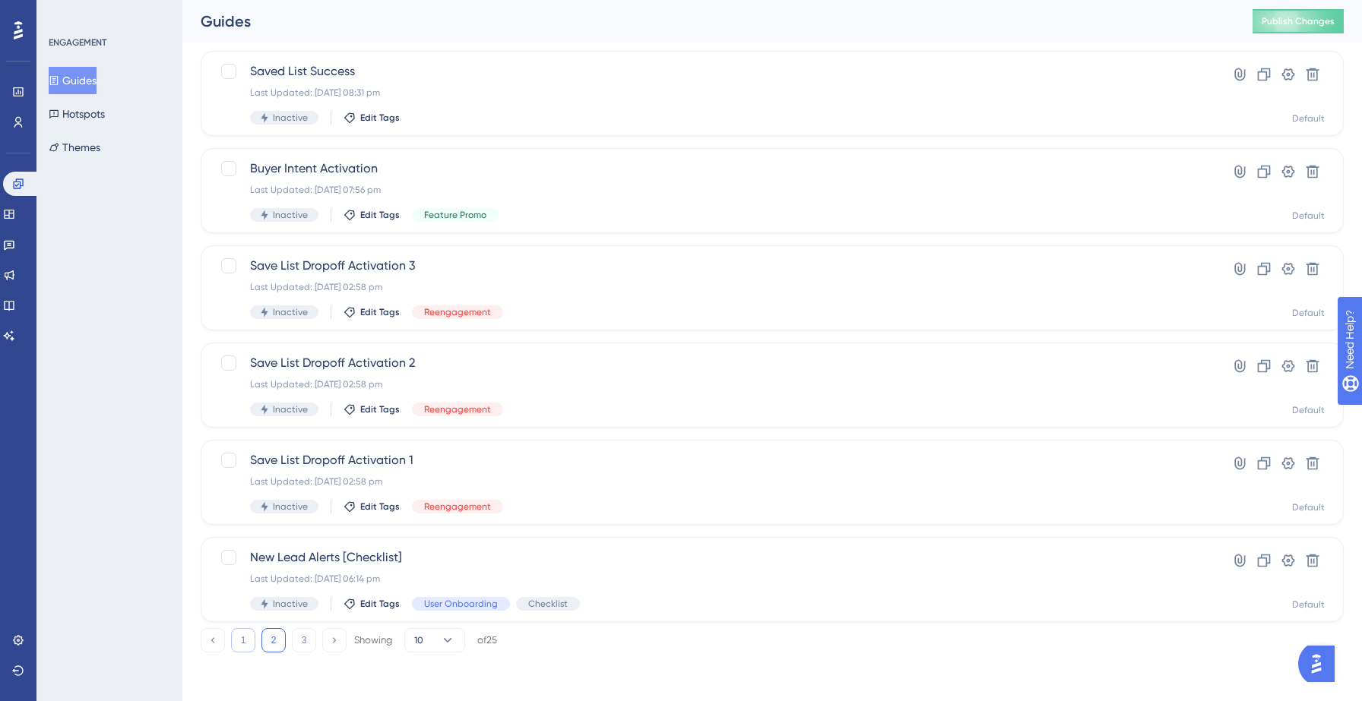
click at [250, 641] on button "1" at bounding box center [243, 640] width 24 height 24
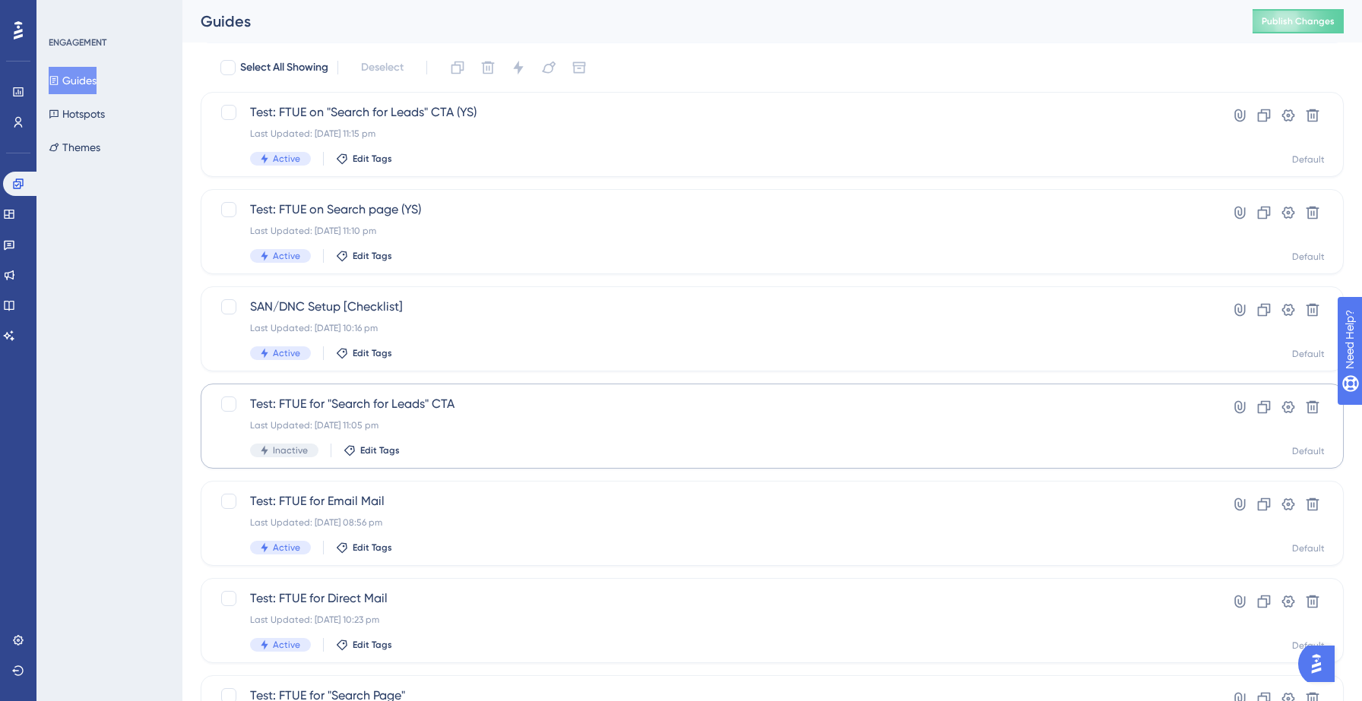
scroll to position [52, 0]
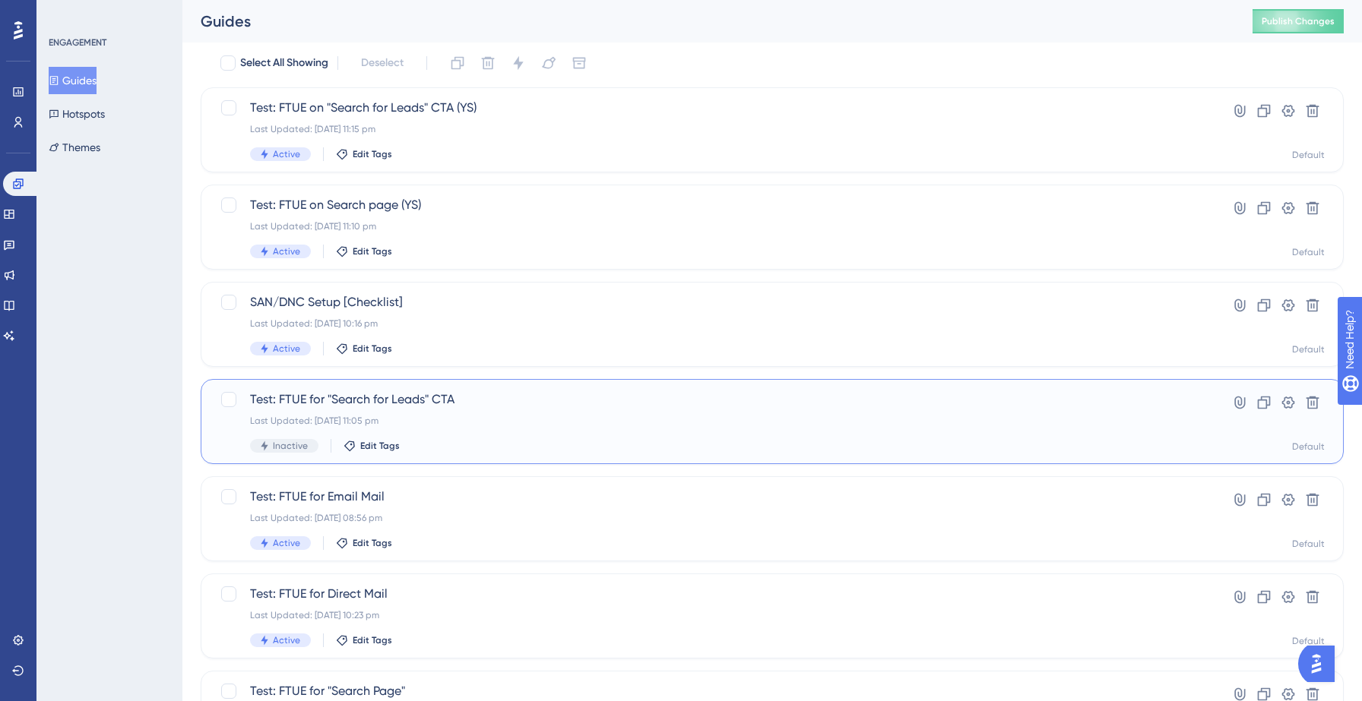
click at [497, 416] on div "Last Updated: 14 Sept 2025 11:05 pm" at bounding box center [711, 421] width 923 height 12
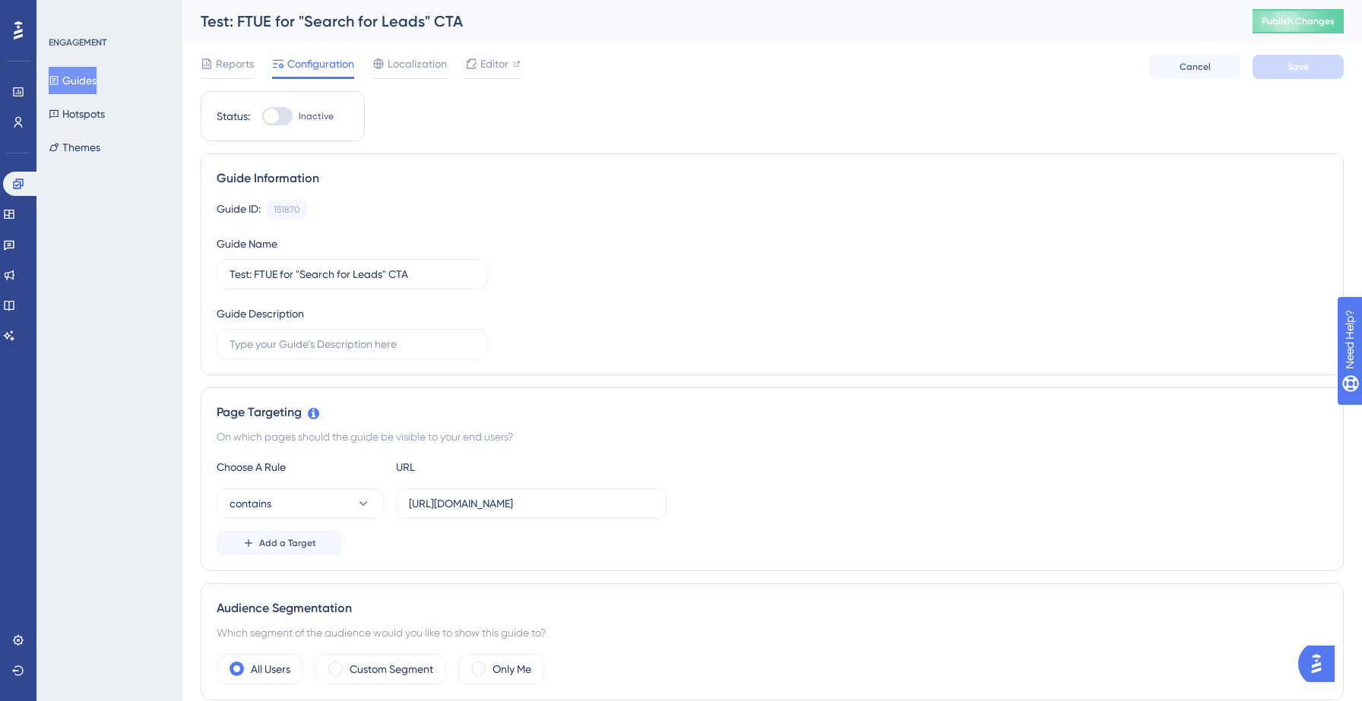
click at [90, 90] on button "Guides" at bounding box center [73, 80] width 48 height 27
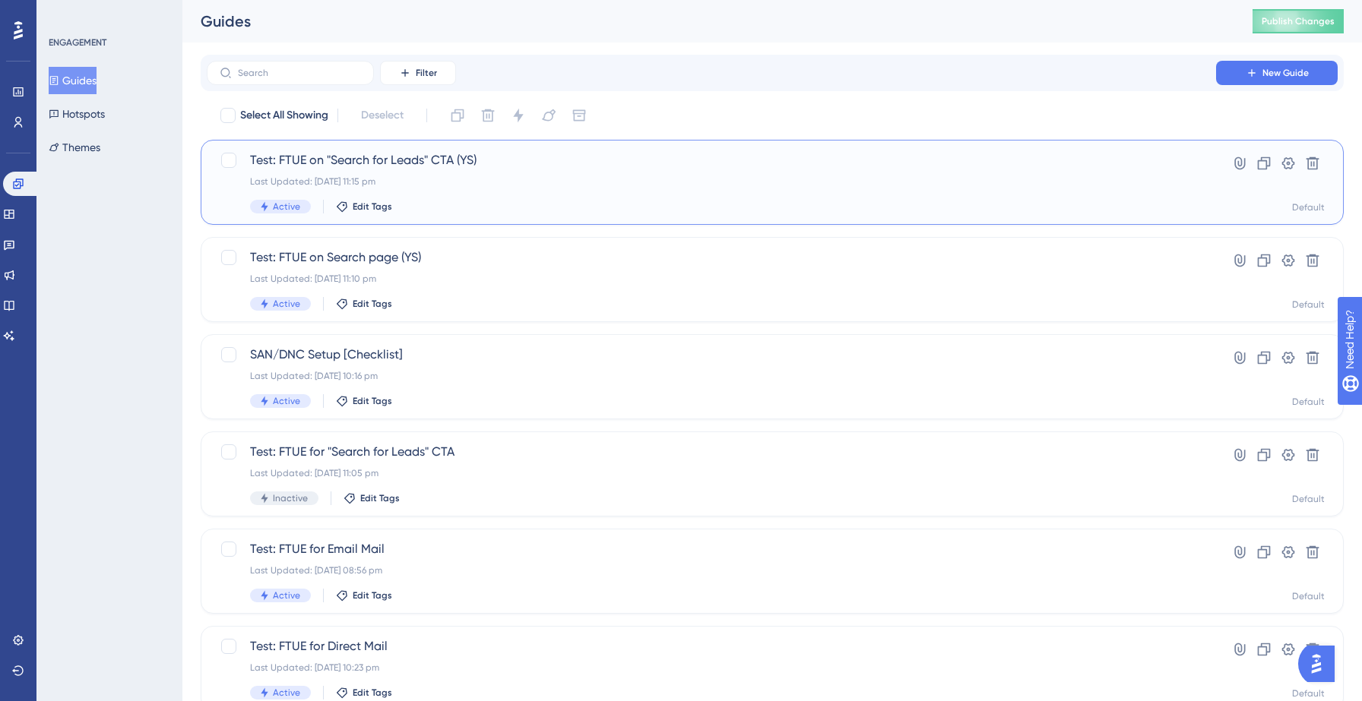
click at [421, 171] on div "Test: FTUE on "Search for Leads" CTA (YS) Last Updated: 14 Sept 2025 11:15 pm A…" at bounding box center [711, 182] width 923 height 62
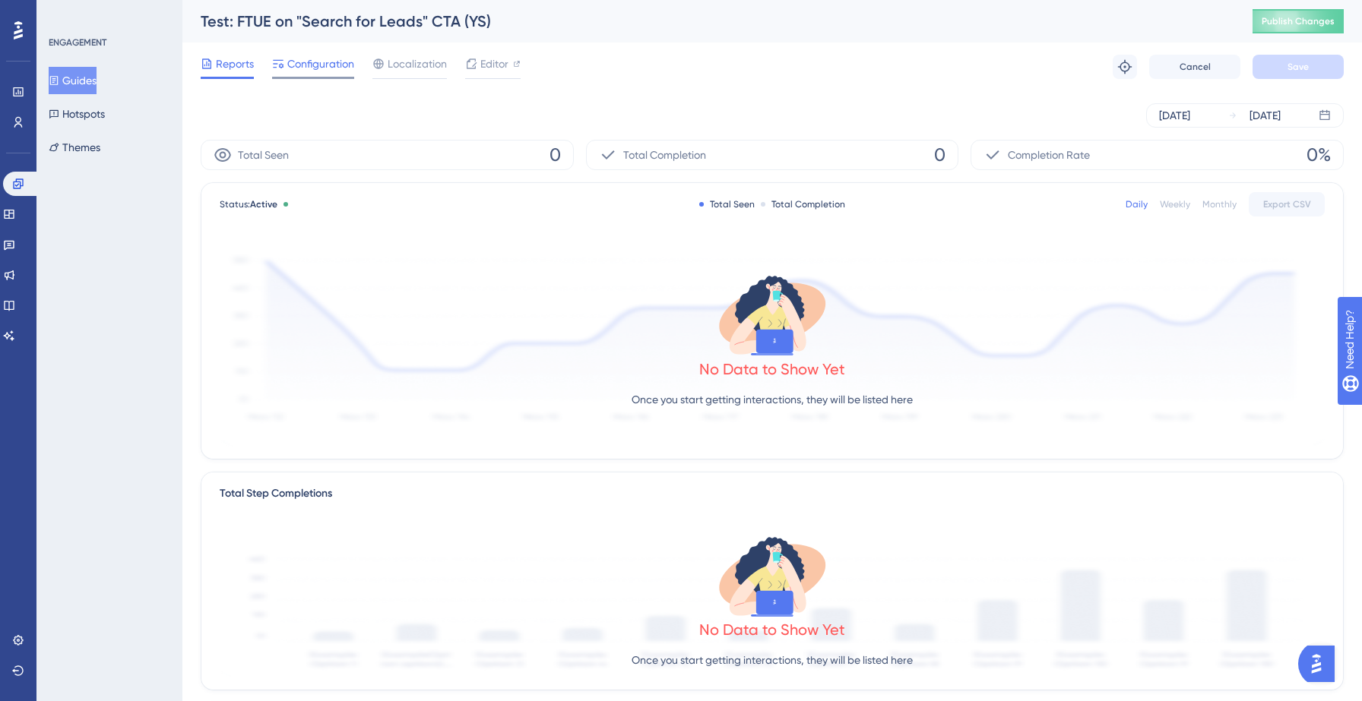
click at [298, 62] on span "Configuration" at bounding box center [320, 64] width 67 height 18
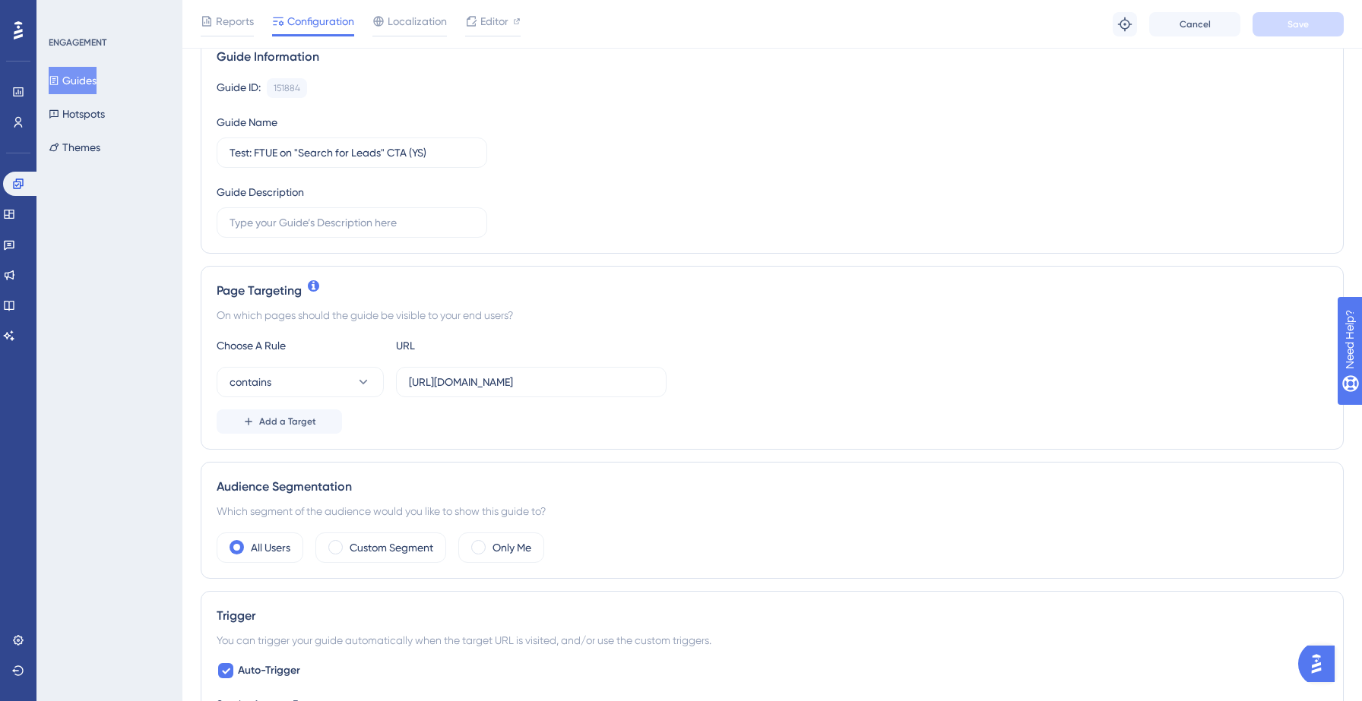
scroll to position [130, 0]
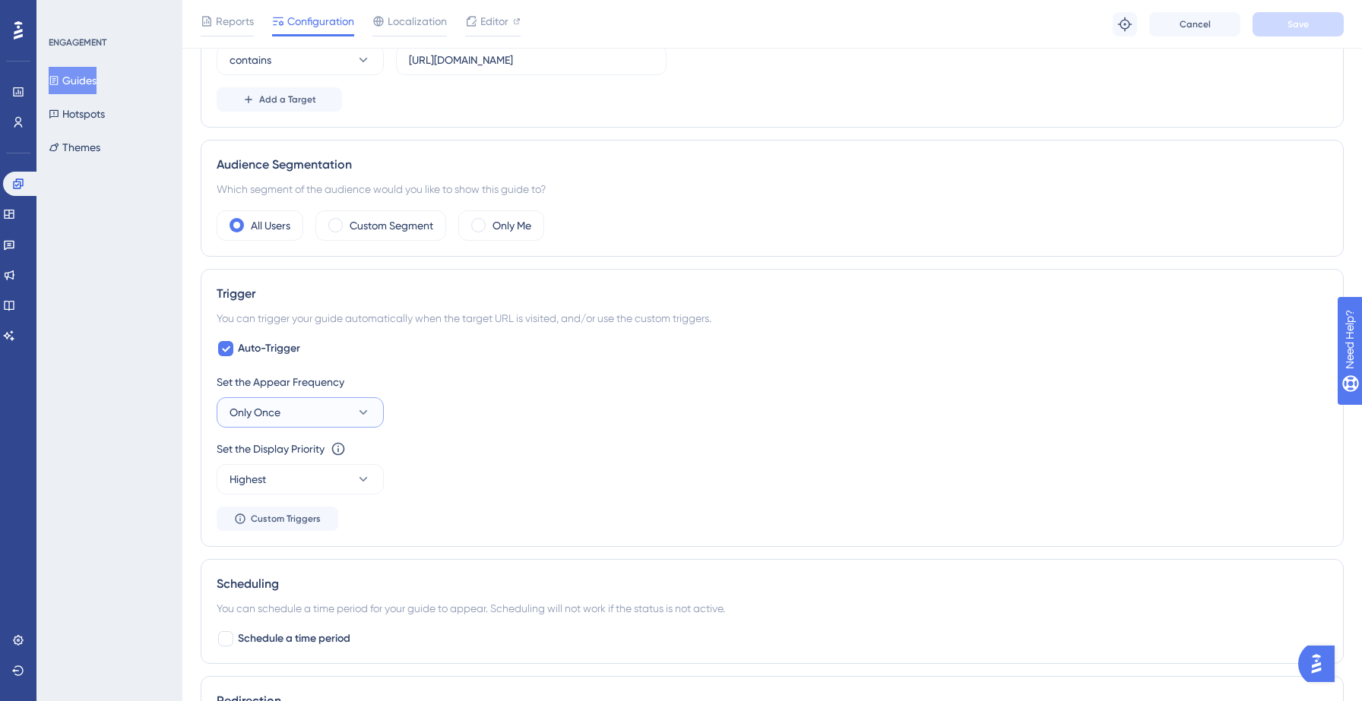
click at [320, 410] on button "Only Once" at bounding box center [300, 412] width 167 height 30
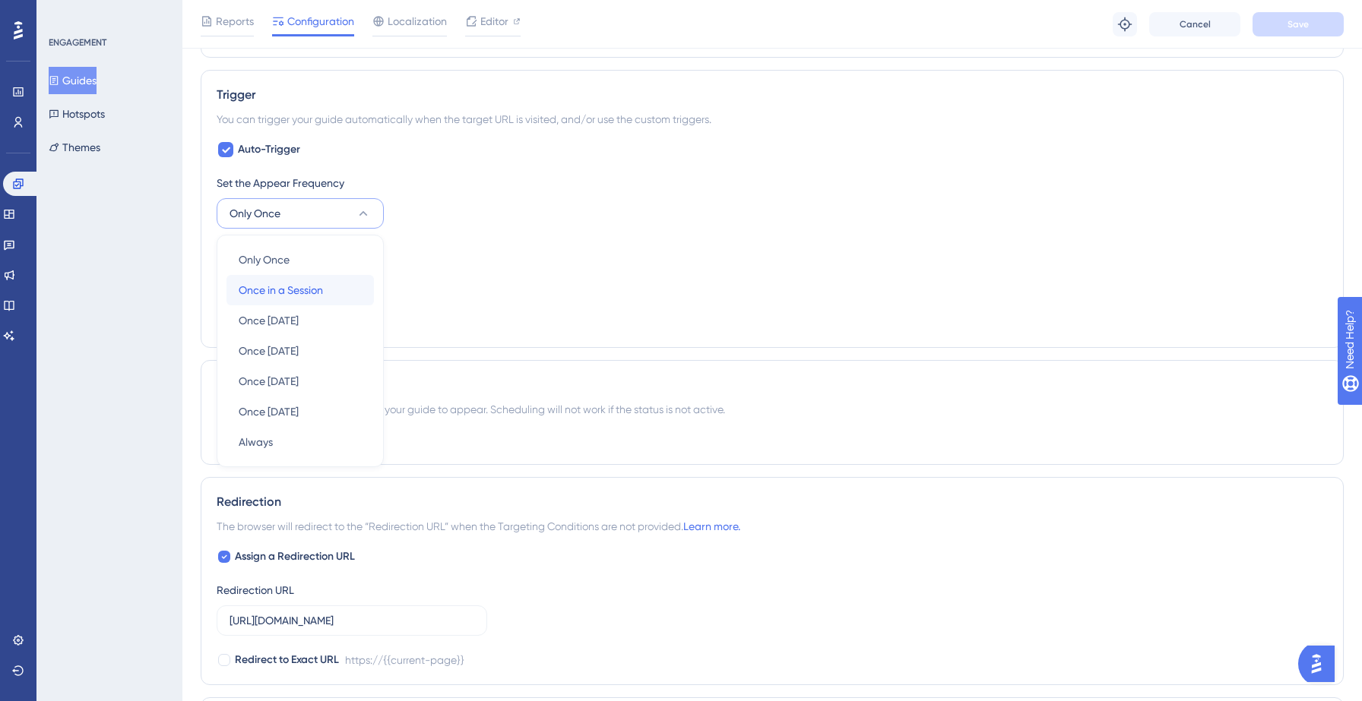
click at [302, 288] on span "Once in a Session" at bounding box center [281, 290] width 84 height 18
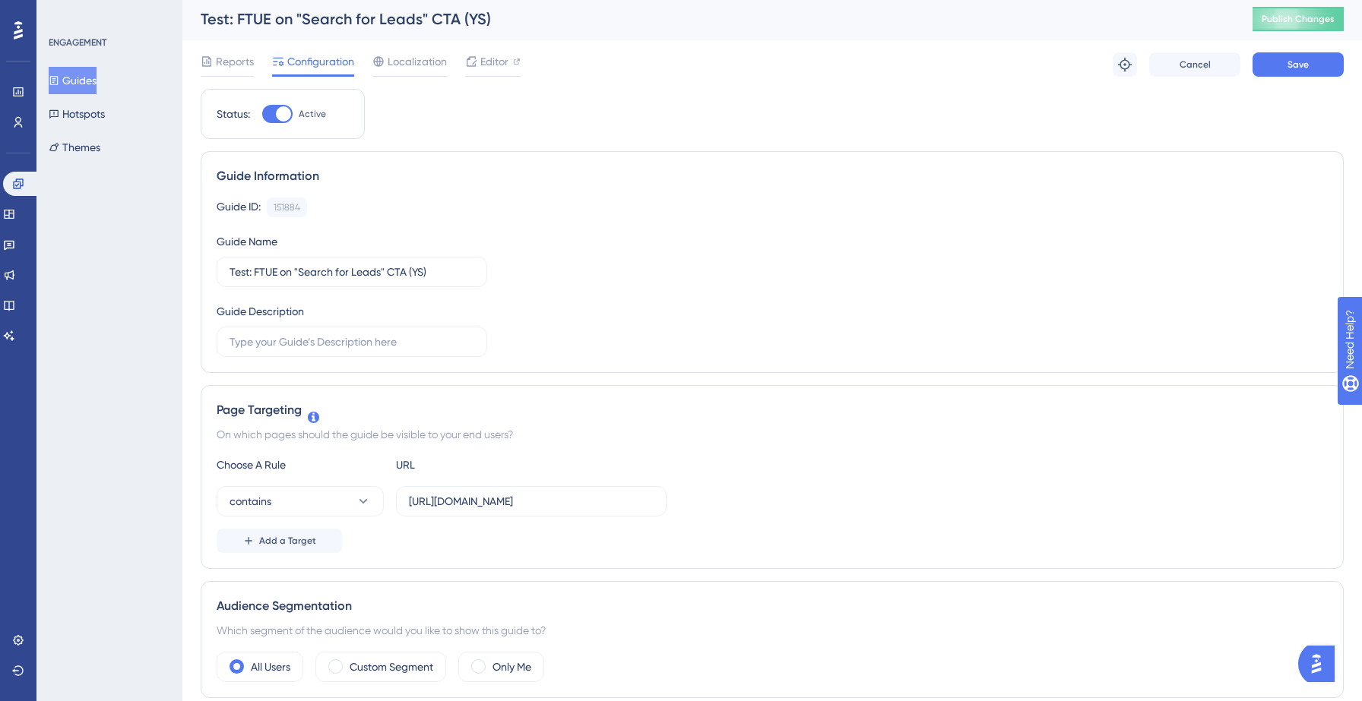
scroll to position [0, 0]
click at [349, 499] on button "contains" at bounding box center [300, 504] width 167 height 30
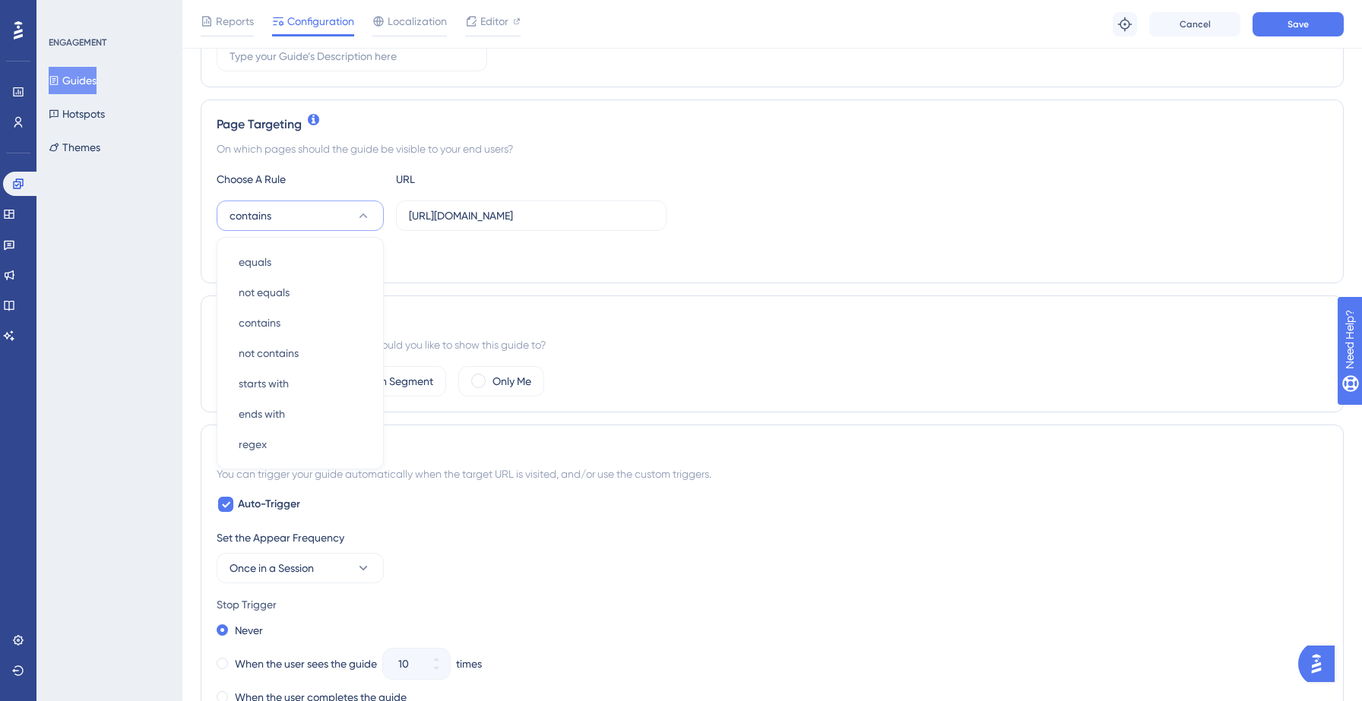
click at [675, 141] on div "On which pages should the guide be visible to your end users?" at bounding box center [772, 149] width 1111 height 18
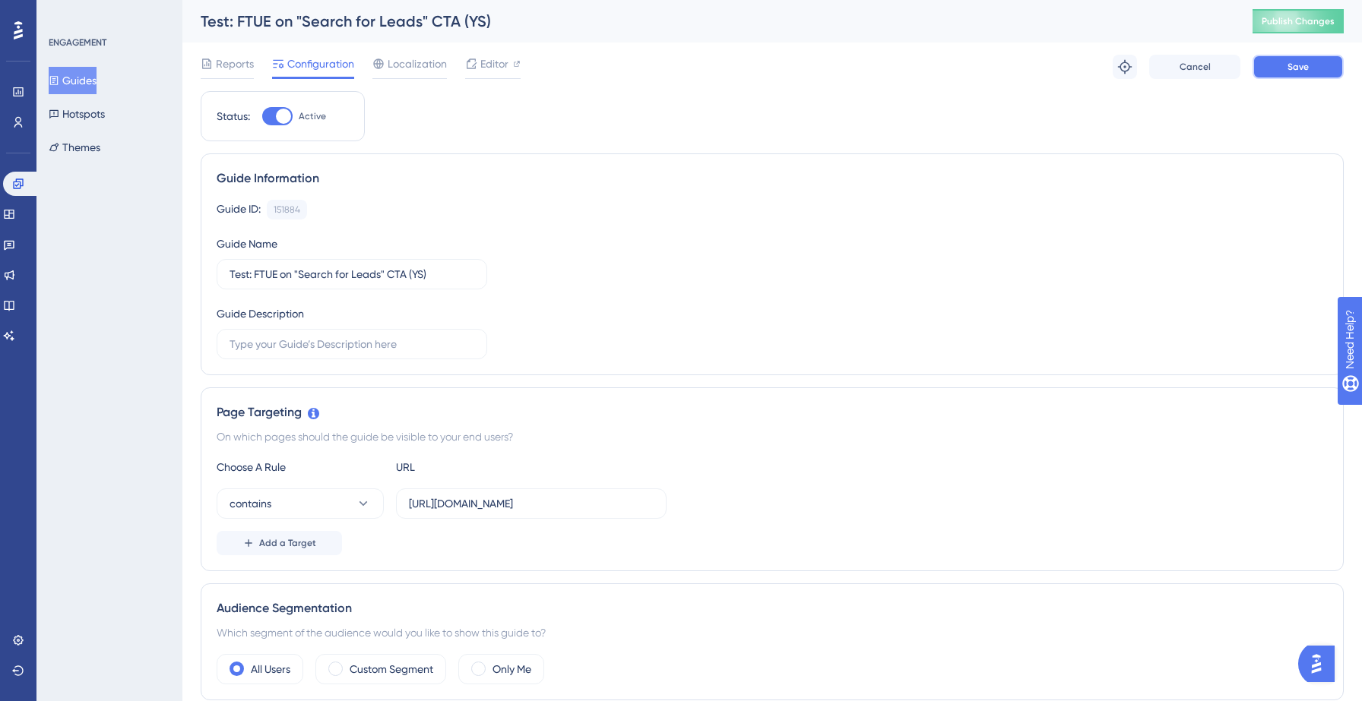
click at [1293, 74] on button "Save" at bounding box center [1297, 67] width 91 height 24
click at [1294, 25] on button "Publish Changes" at bounding box center [1297, 21] width 91 height 24
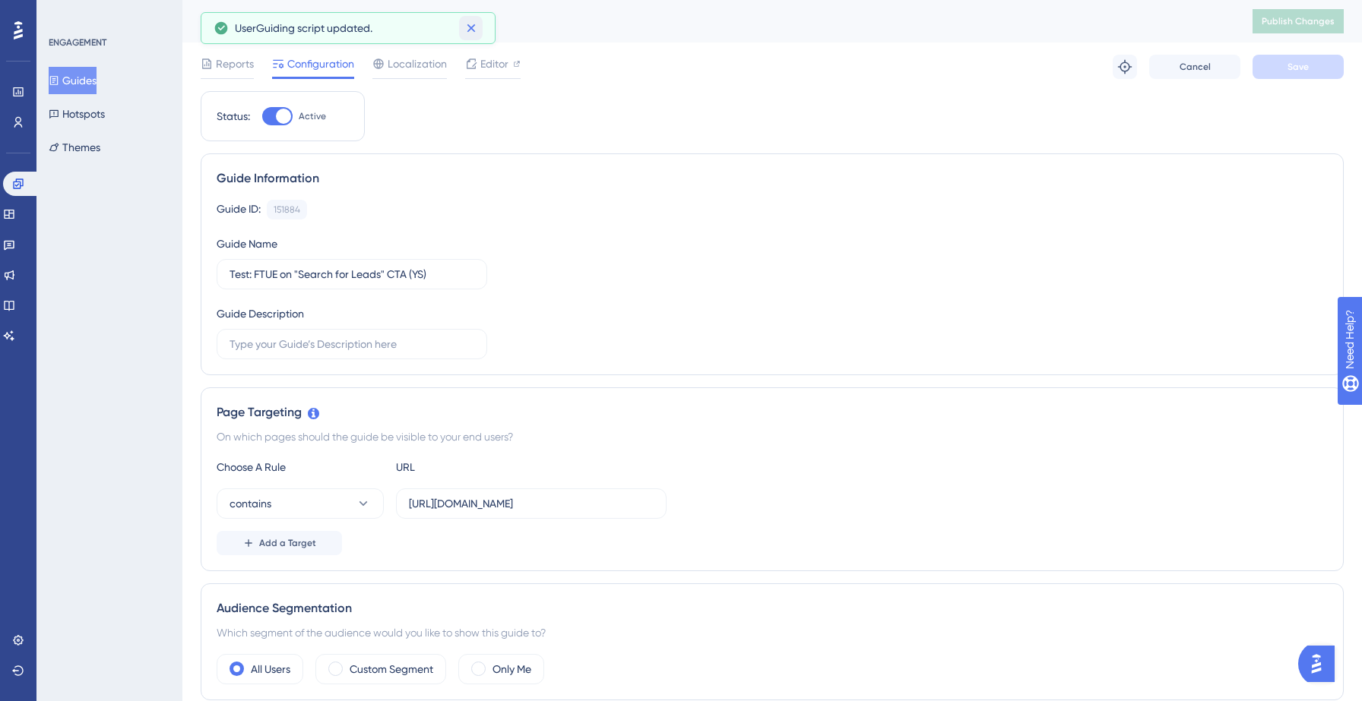
click at [473, 27] on icon at bounding box center [471, 28] width 15 height 15
click at [94, 77] on button "Guides" at bounding box center [73, 80] width 48 height 27
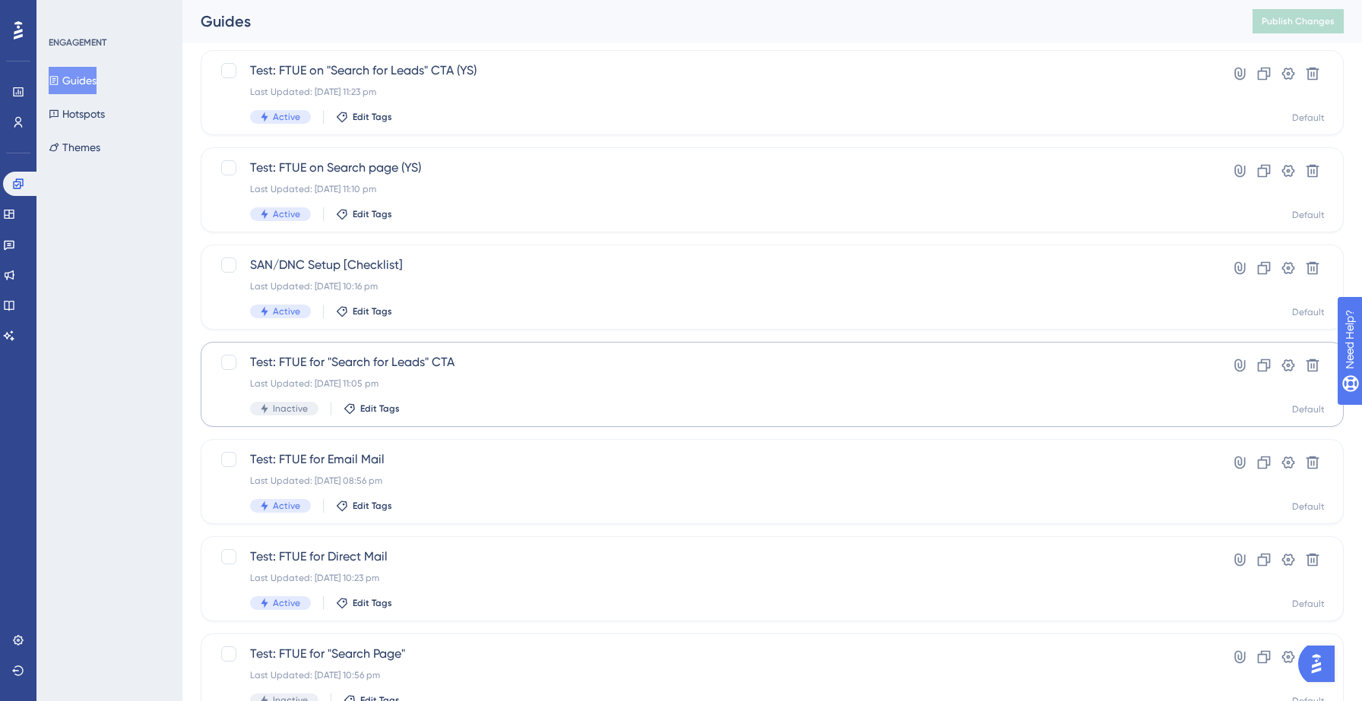
scroll to position [84, 0]
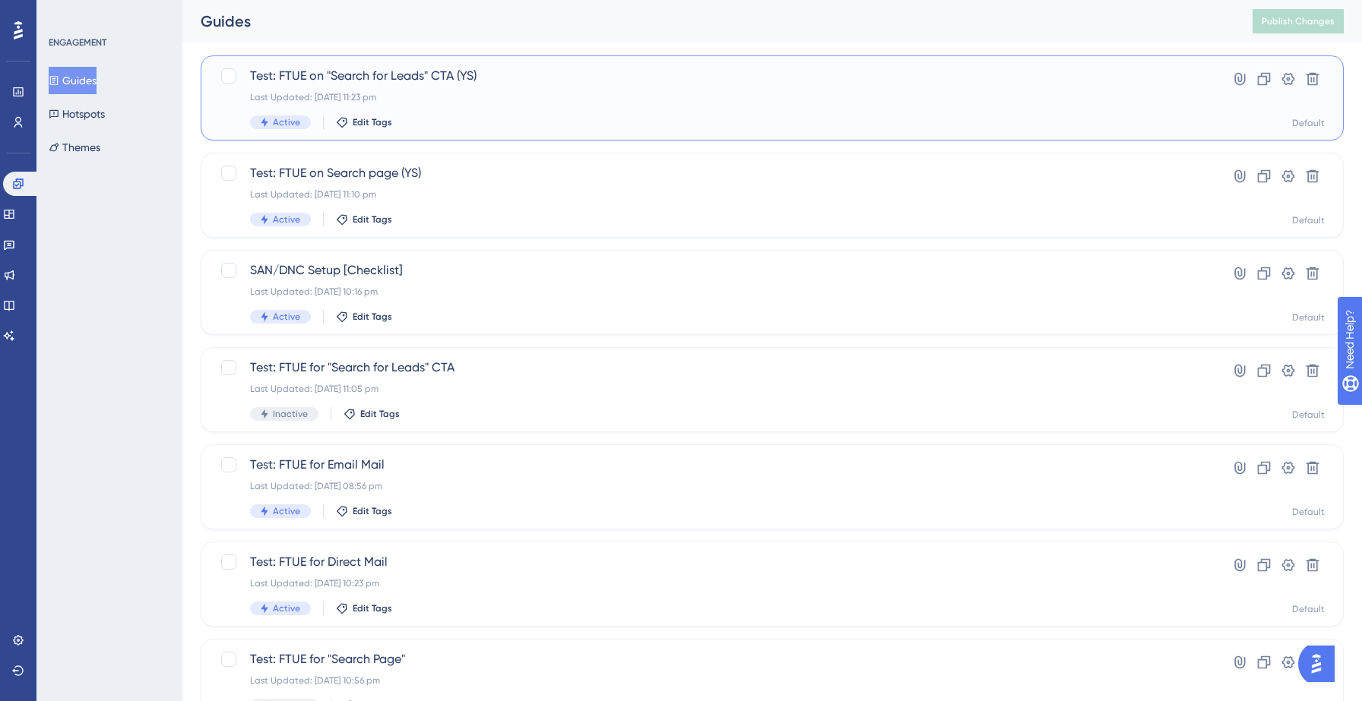
click at [492, 117] on div "Active Edit Tags" at bounding box center [711, 123] width 923 height 14
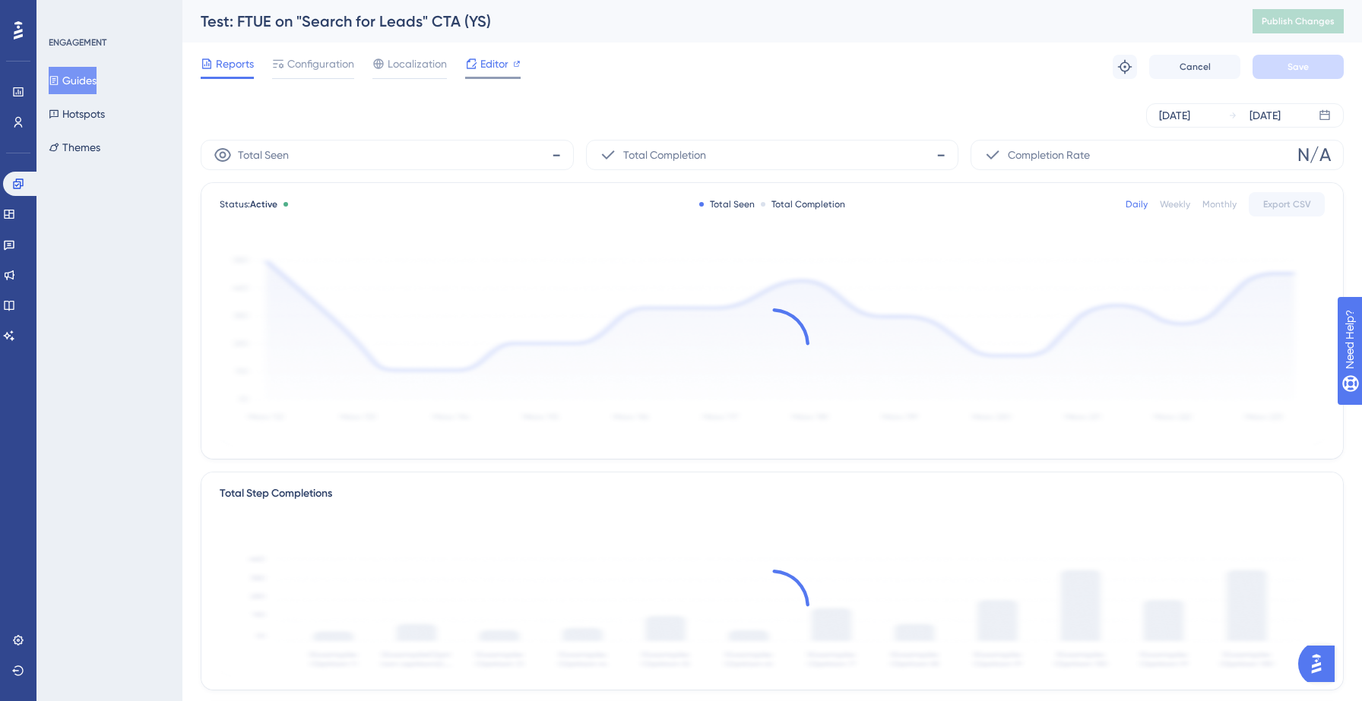
click at [490, 67] on span "Editor" at bounding box center [494, 64] width 28 height 18
click at [1301, 18] on span "Publish Changes" at bounding box center [1298, 21] width 73 height 12
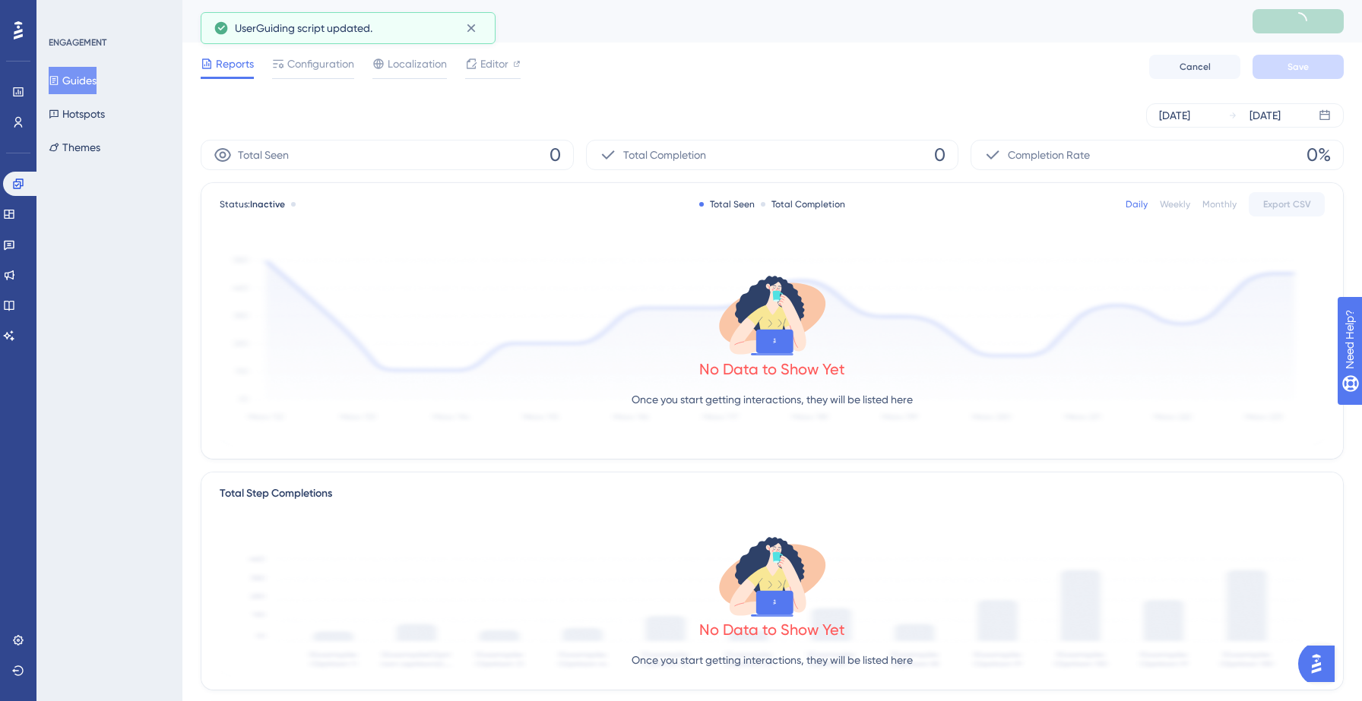
click at [97, 83] on button "Guides" at bounding box center [73, 80] width 48 height 27
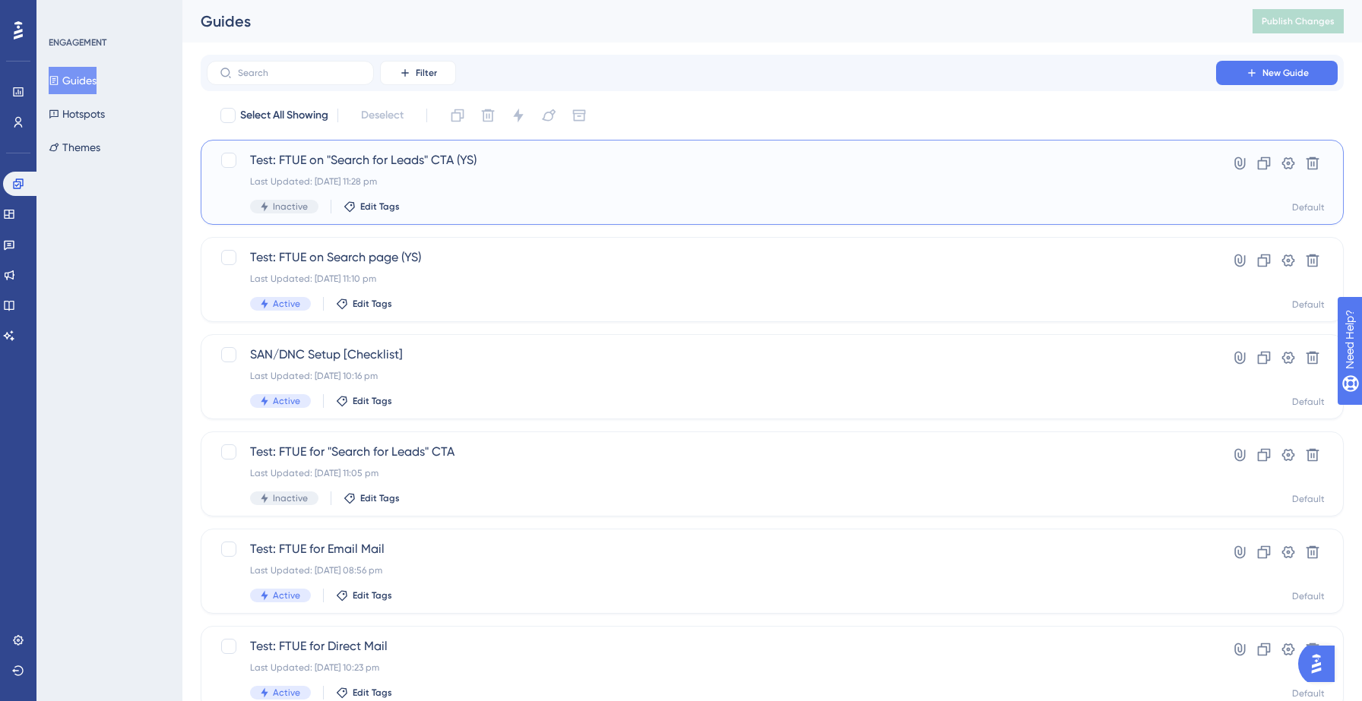
click at [473, 178] on div "Last Updated: 14 Sept 2025 11:28 pm" at bounding box center [711, 182] width 923 height 12
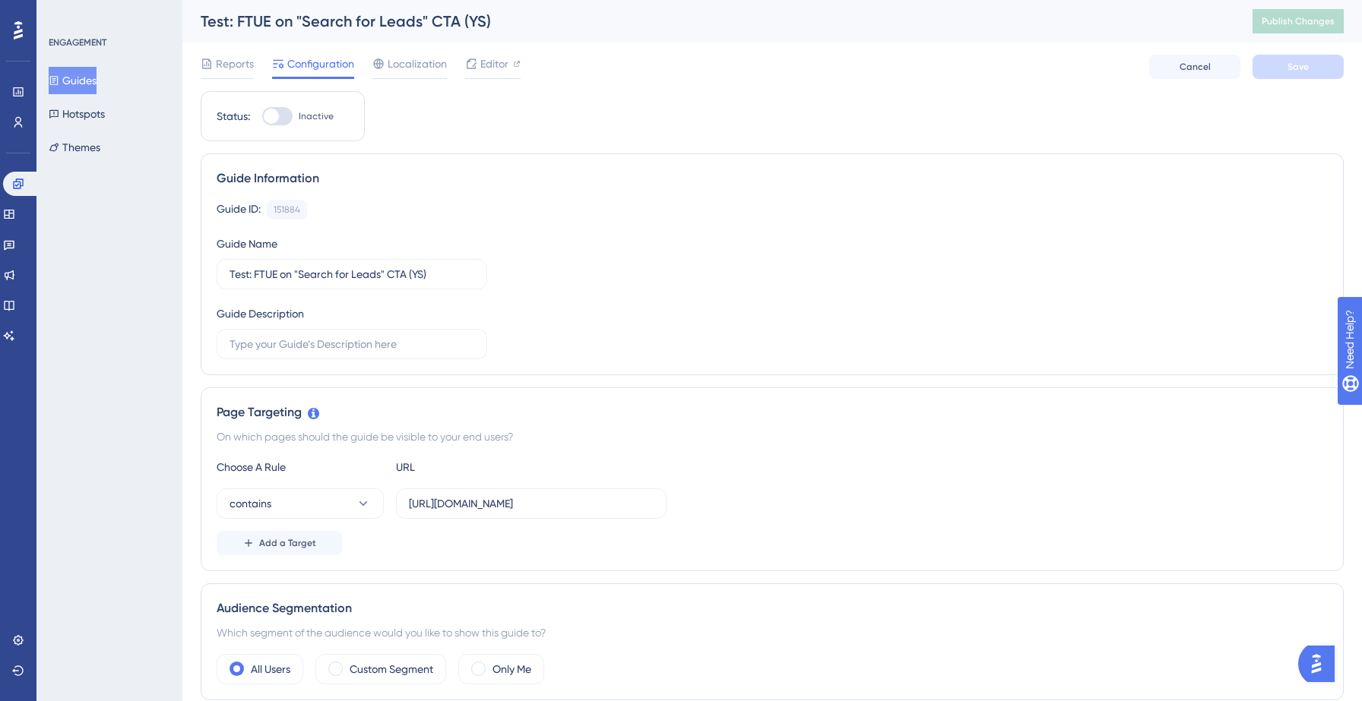
click at [97, 83] on button "Guides" at bounding box center [73, 80] width 48 height 27
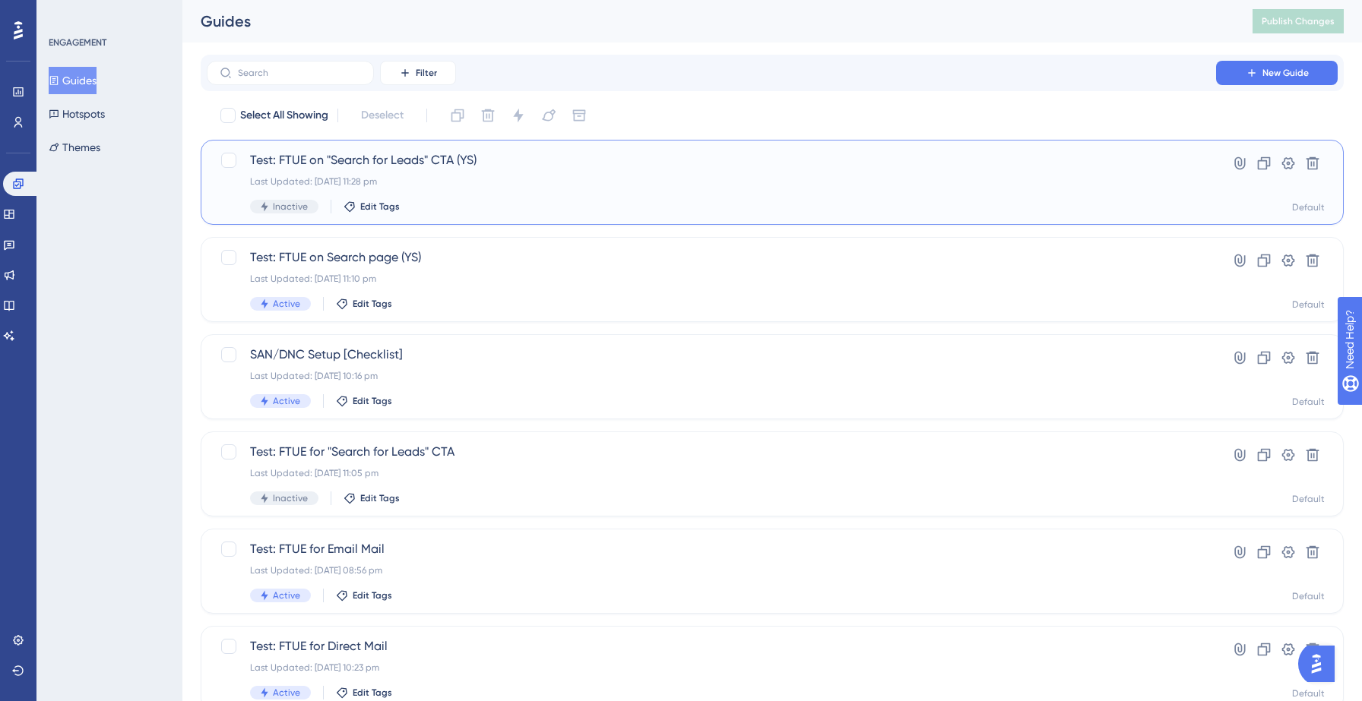
click at [467, 185] on div "Last Updated: 14 Sept 2025 11:28 pm" at bounding box center [711, 182] width 923 height 12
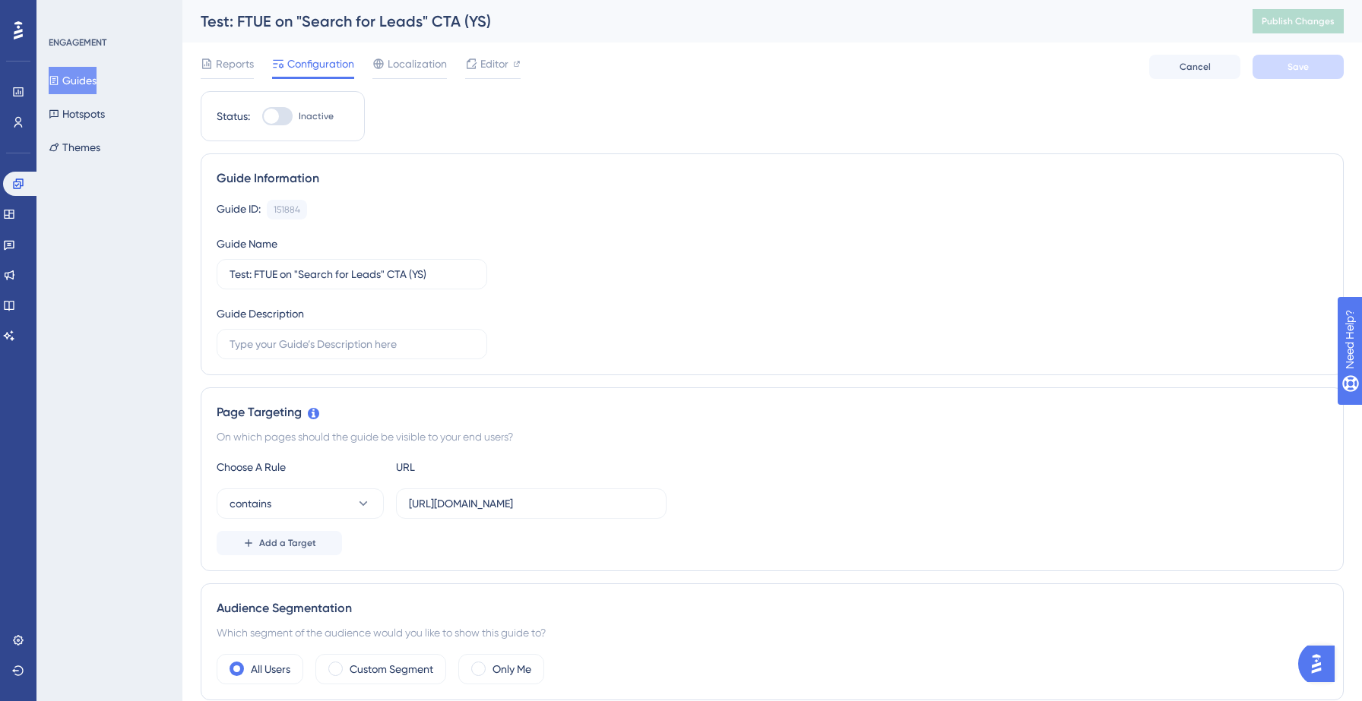
click at [276, 121] on div at bounding box center [271, 116] width 15 height 15
click at [262, 117] on input "Inactive" at bounding box center [261, 116] width 1 height 1
checkbox input "true"
click at [1290, 63] on span "Save" at bounding box center [1297, 67] width 21 height 12
click at [1268, 25] on span "Publish Changes" at bounding box center [1298, 21] width 73 height 12
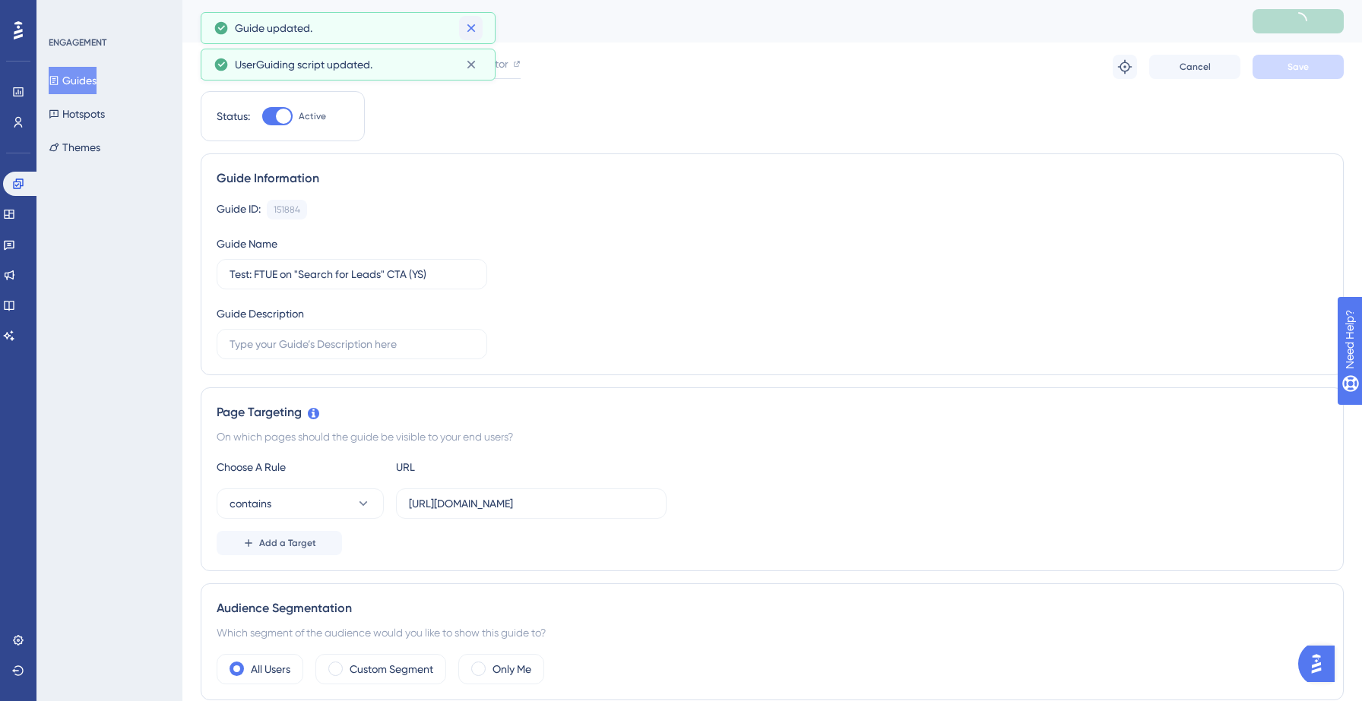
click at [470, 29] on icon at bounding box center [471, 28] width 8 height 8
click at [472, 26] on icon at bounding box center [471, 28] width 8 height 8
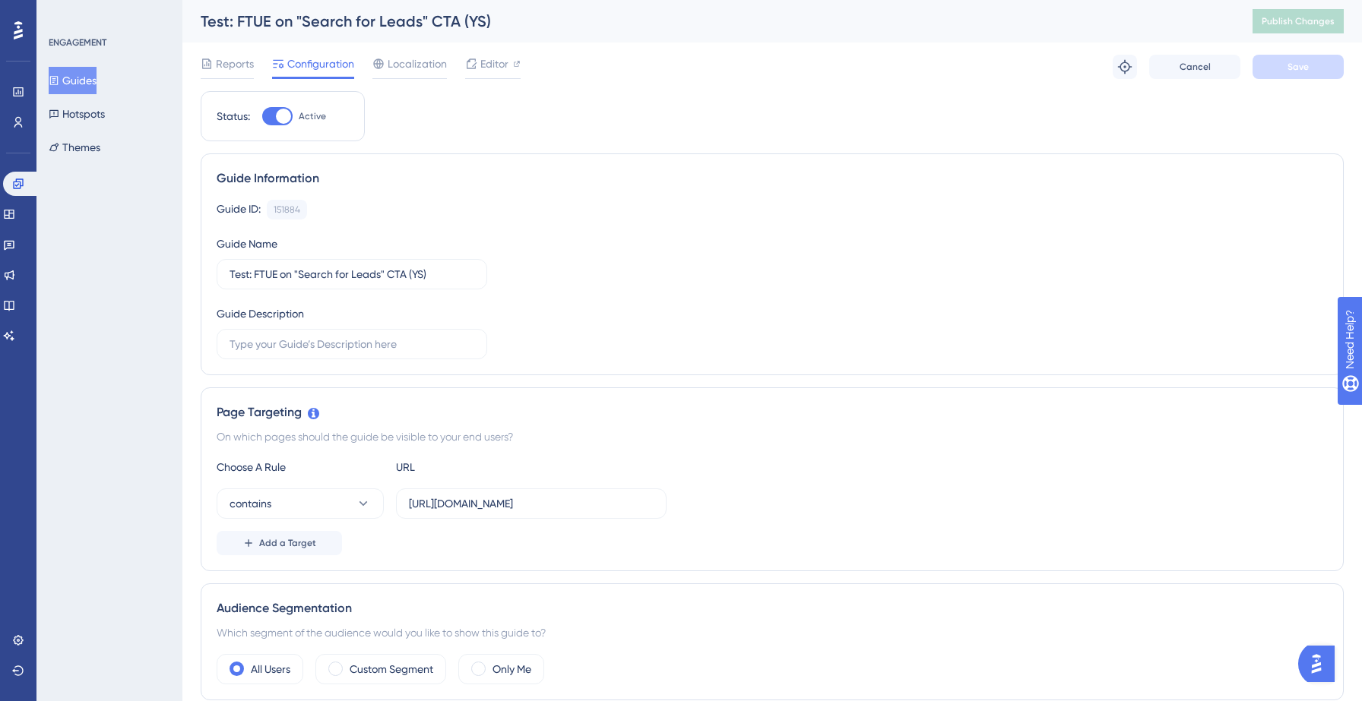
click at [81, 81] on button "Guides" at bounding box center [73, 80] width 48 height 27
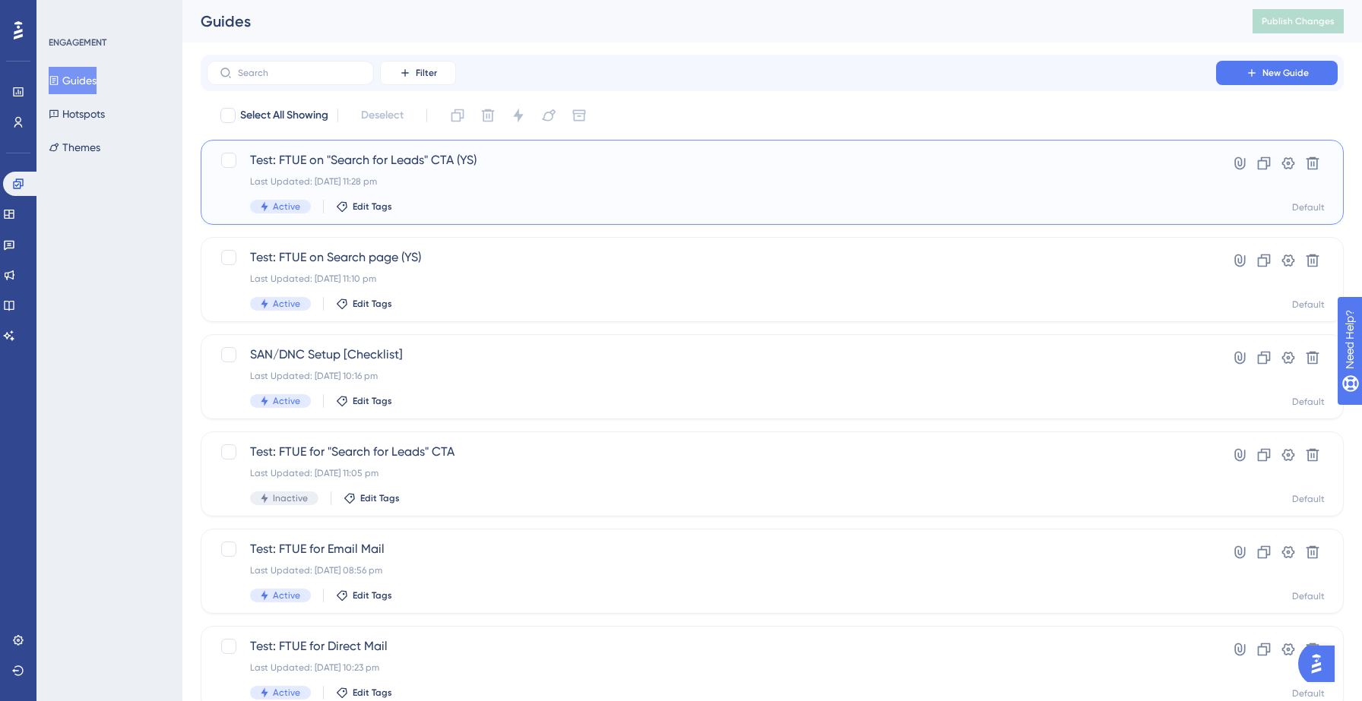
click at [430, 175] on div "Test: FTUE on "Search for Leads" CTA (YS) Last Updated: 14 Sept 2025 11:28 pm A…" at bounding box center [711, 182] width 923 height 62
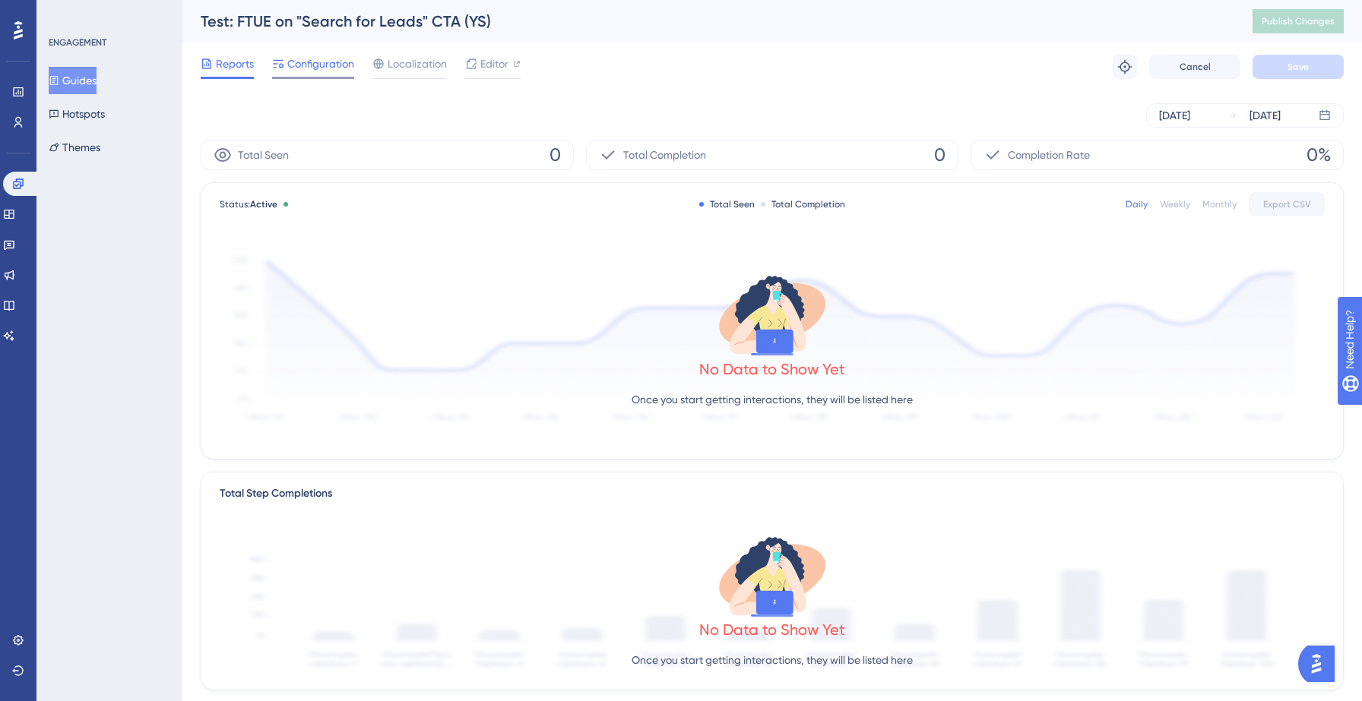
click at [318, 70] on span "Configuration" at bounding box center [320, 64] width 67 height 18
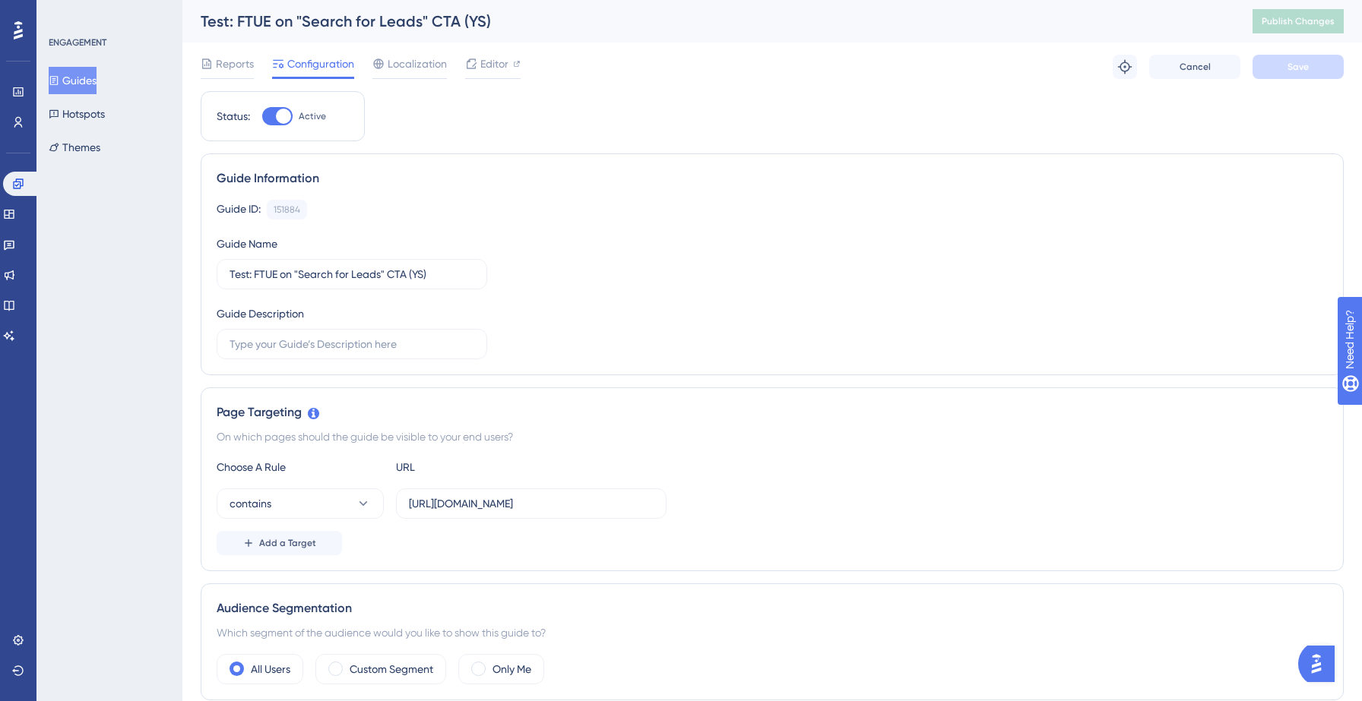
click at [96, 86] on button "Guides" at bounding box center [73, 80] width 48 height 27
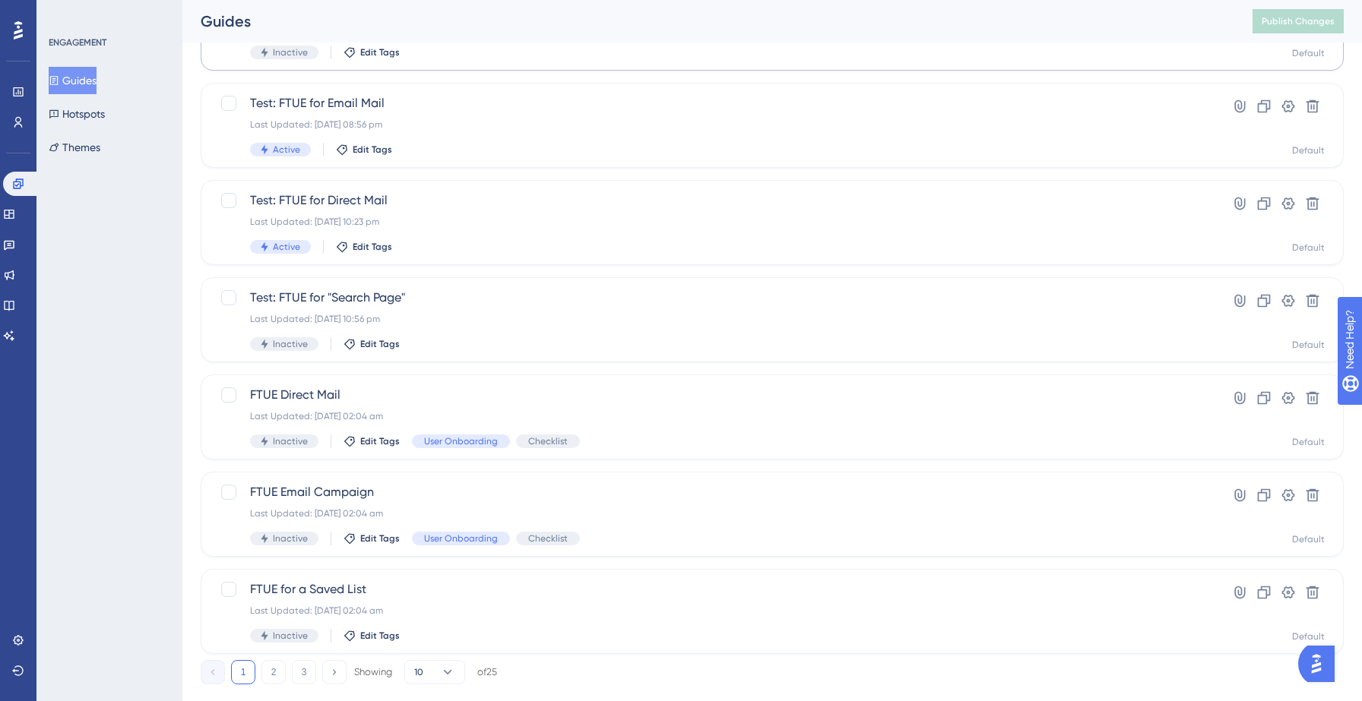
scroll to position [478, 0]
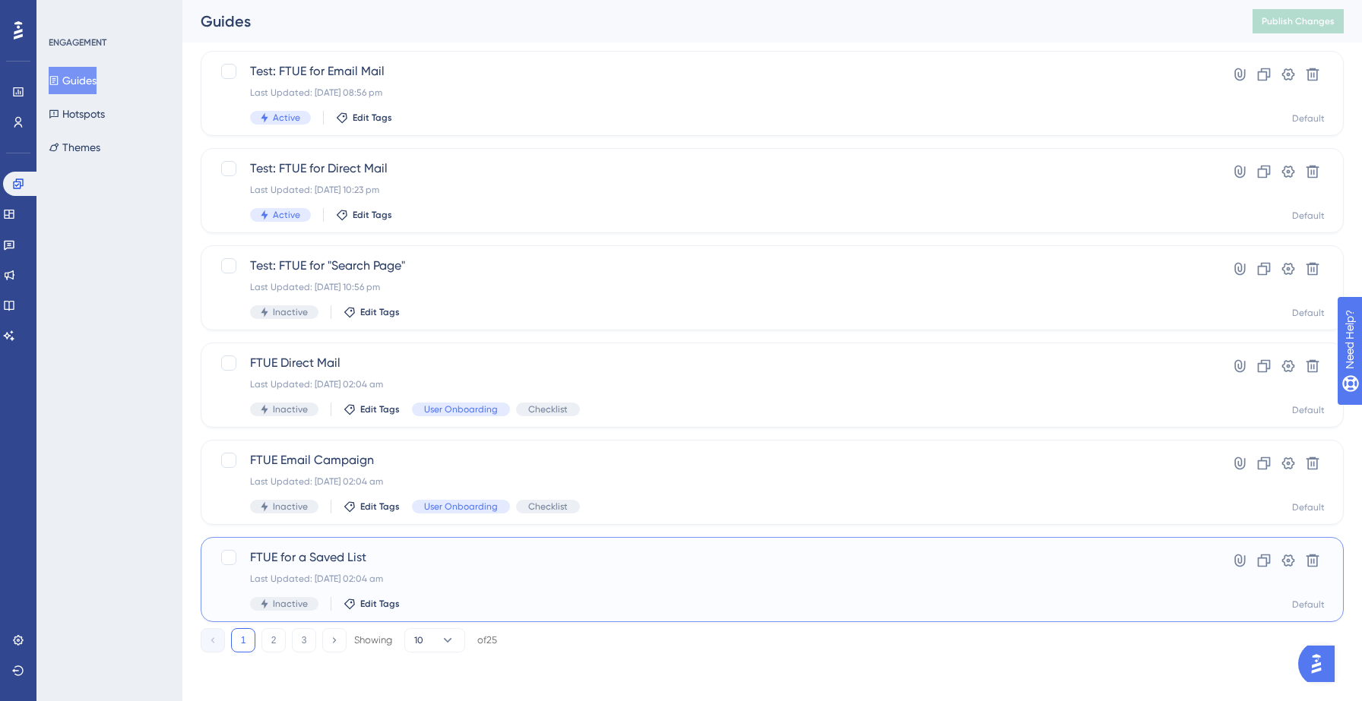
click at [307, 565] on span "FTUE for a Saved List" at bounding box center [711, 558] width 923 height 18
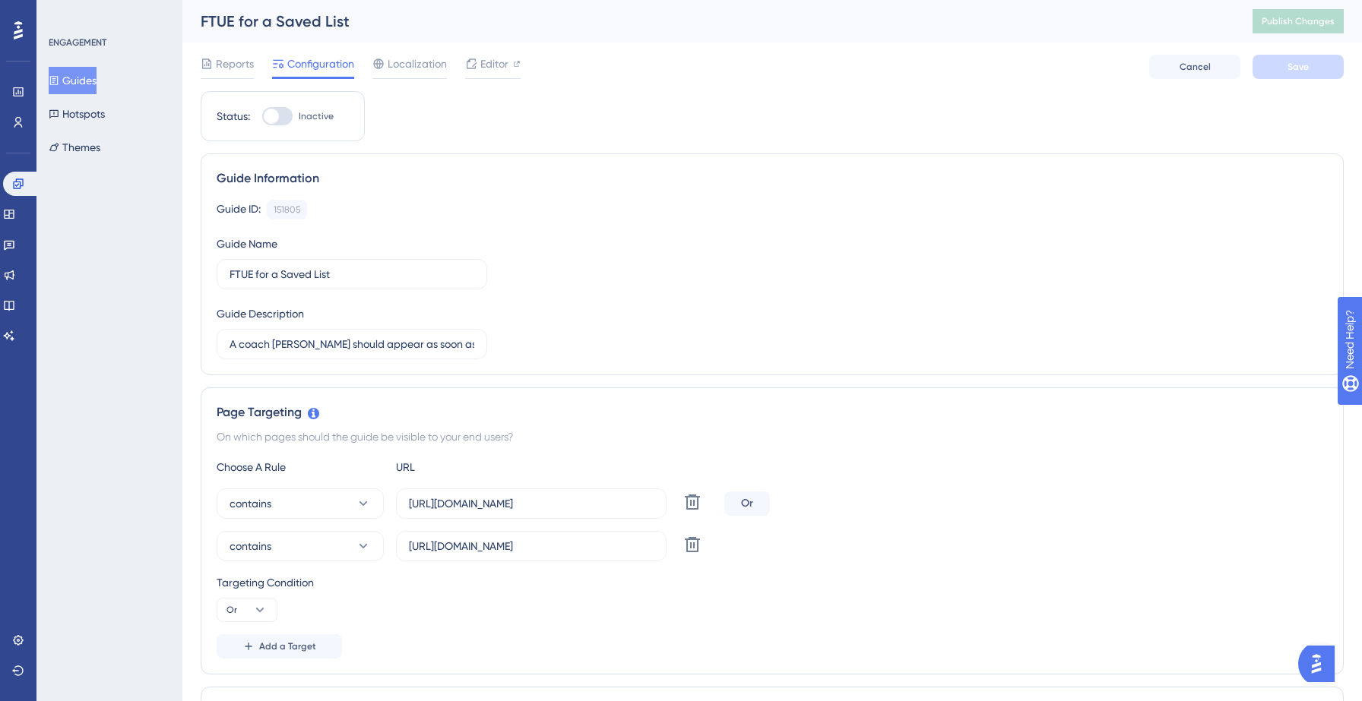
click at [277, 113] on div at bounding box center [271, 116] width 15 height 15
click at [262, 116] on input "Inactive" at bounding box center [261, 116] width 1 height 1
checkbox input "true"
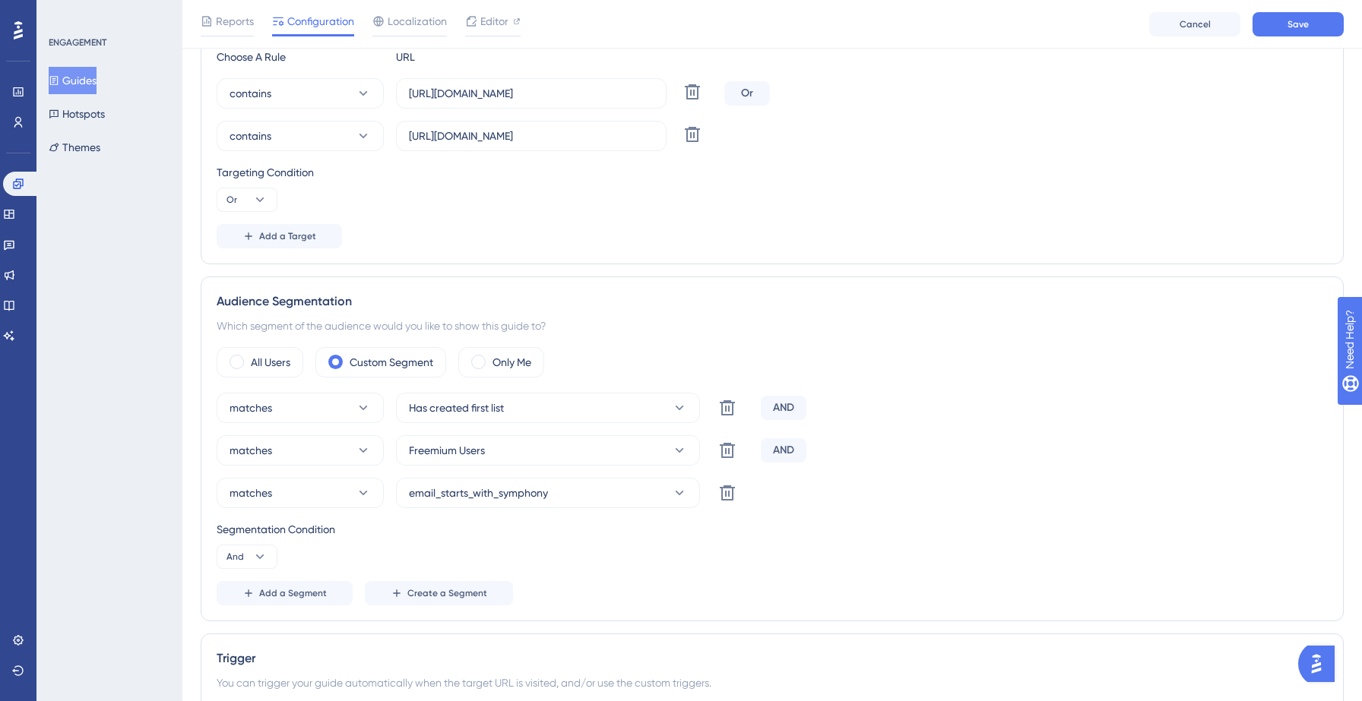
scroll to position [430, 0]
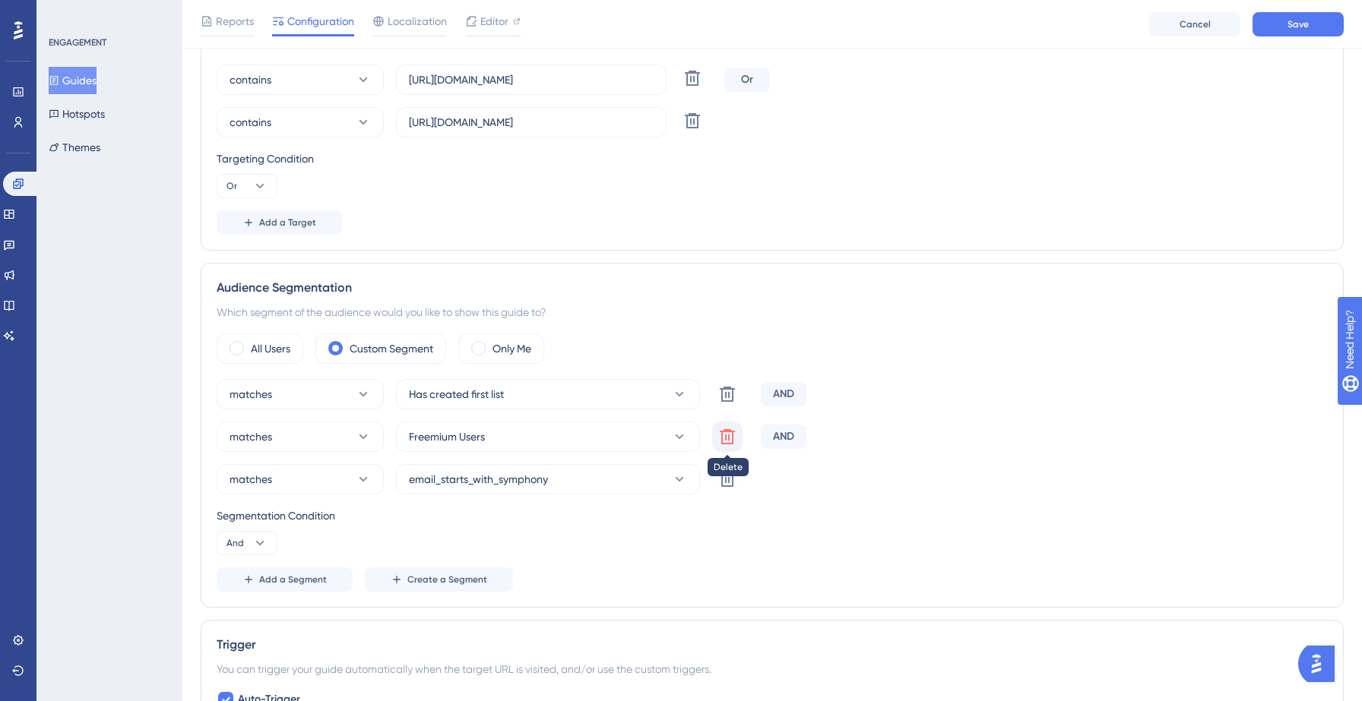
click at [725, 442] on icon at bounding box center [727, 437] width 18 height 18
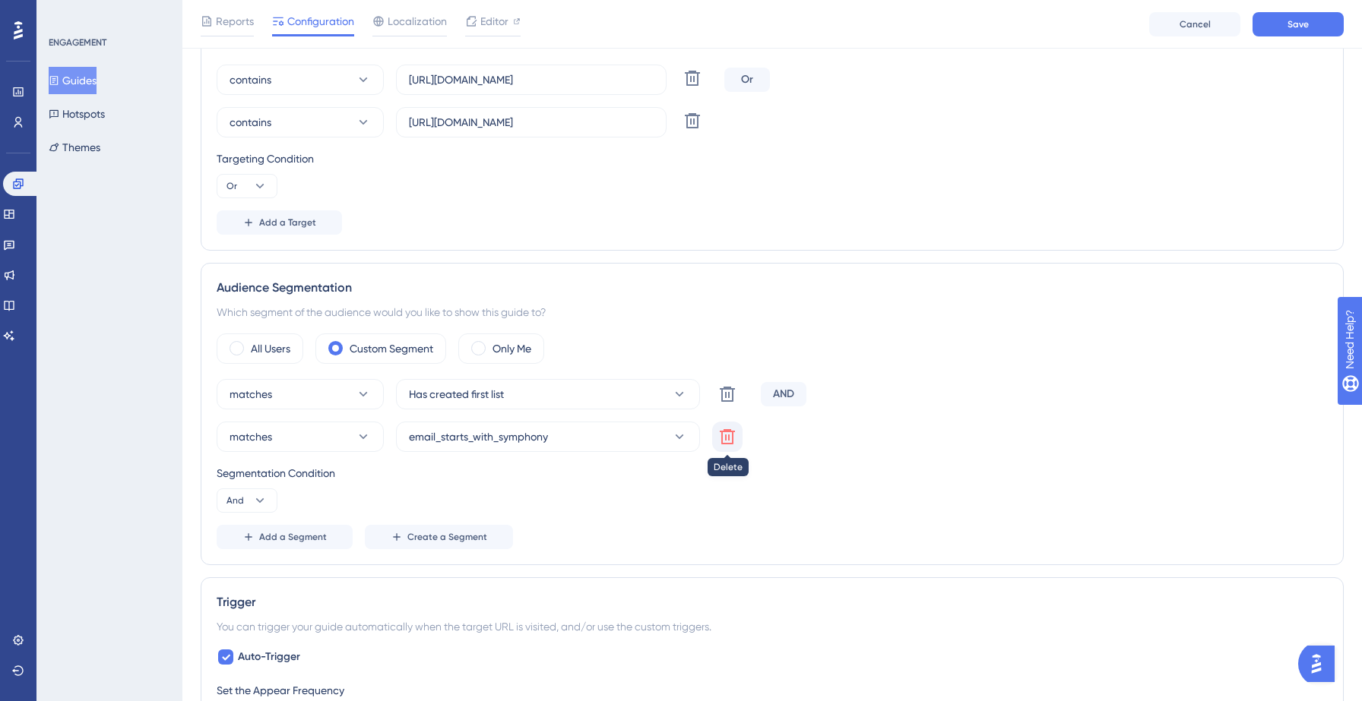
click at [725, 435] on icon at bounding box center [727, 436] width 15 height 15
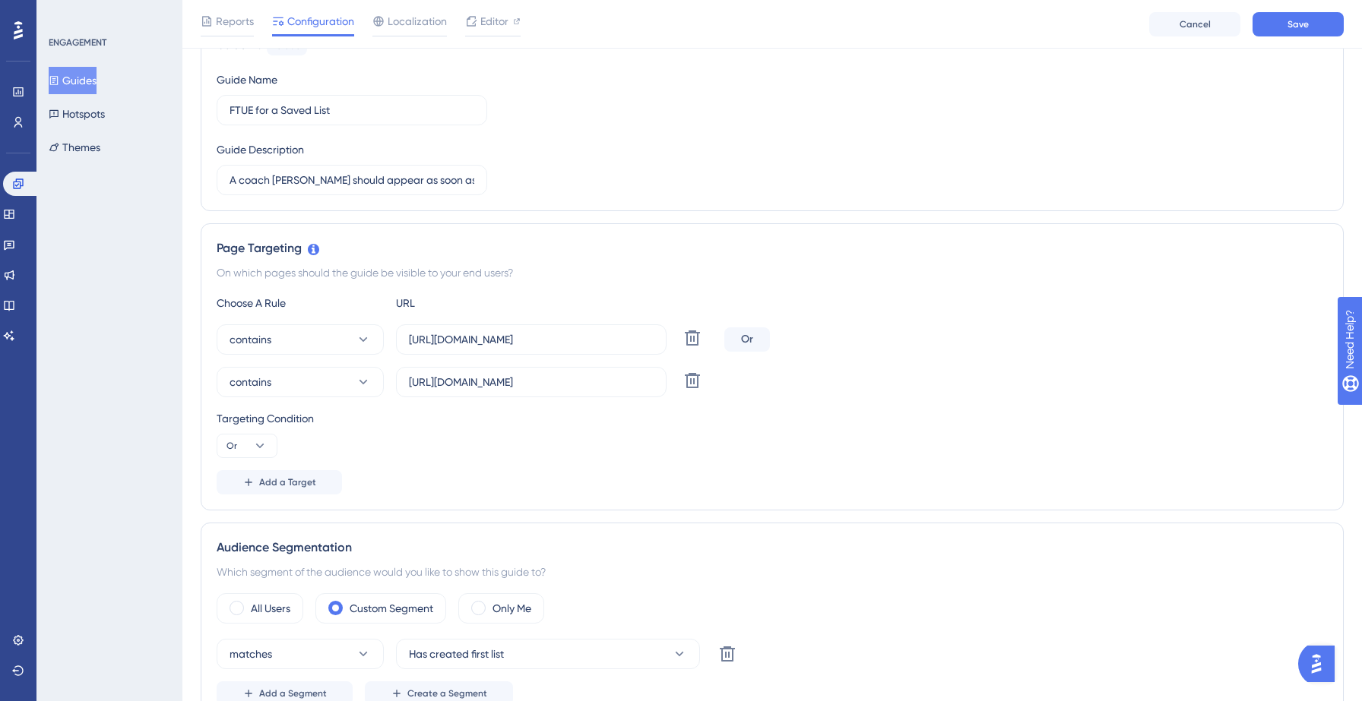
scroll to position [0, 0]
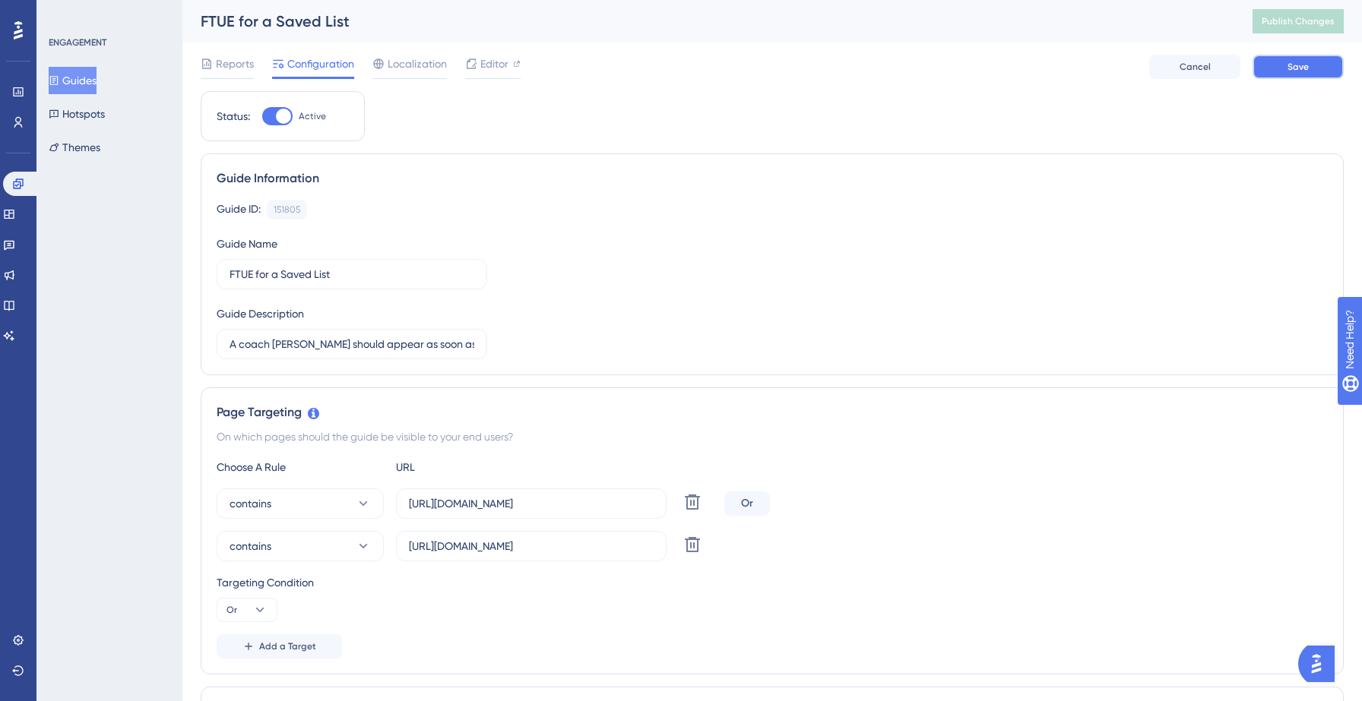
click at [1292, 72] on span "Save" at bounding box center [1297, 67] width 21 height 12
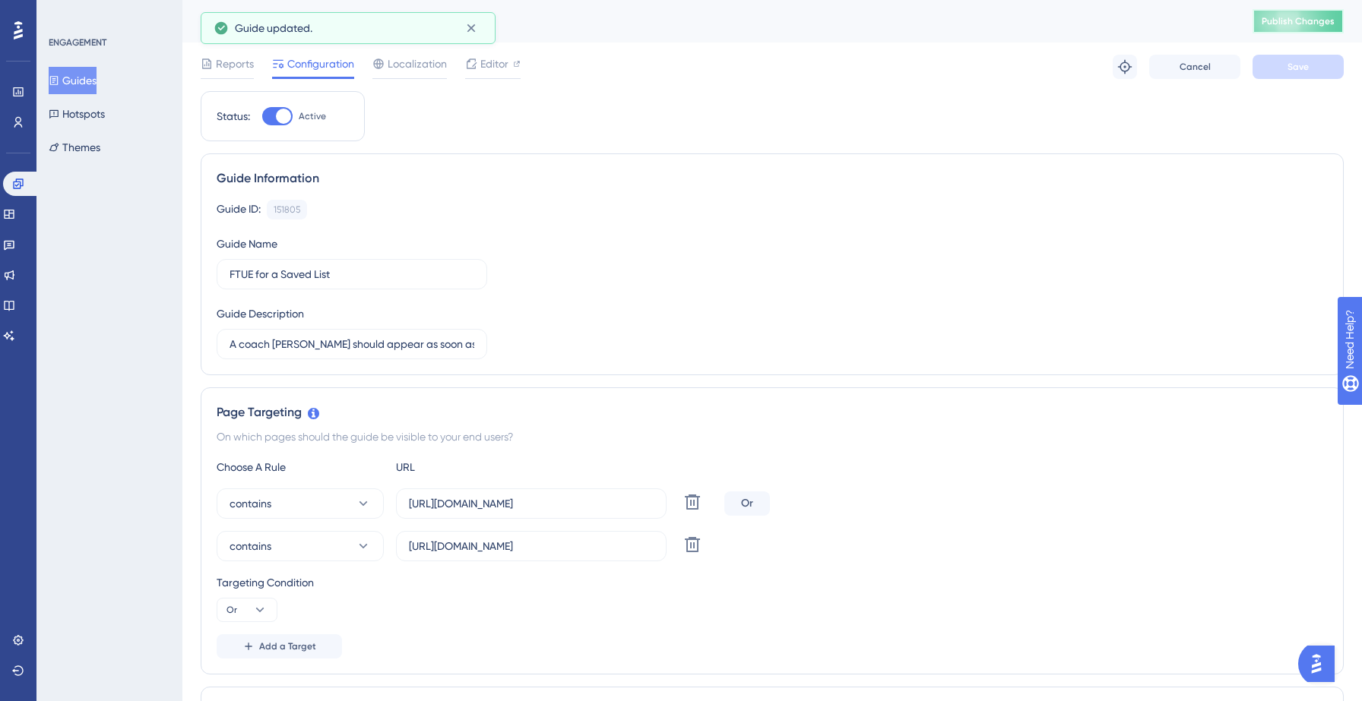
click at [1287, 21] on span "Publish Changes" at bounding box center [1298, 21] width 73 height 12
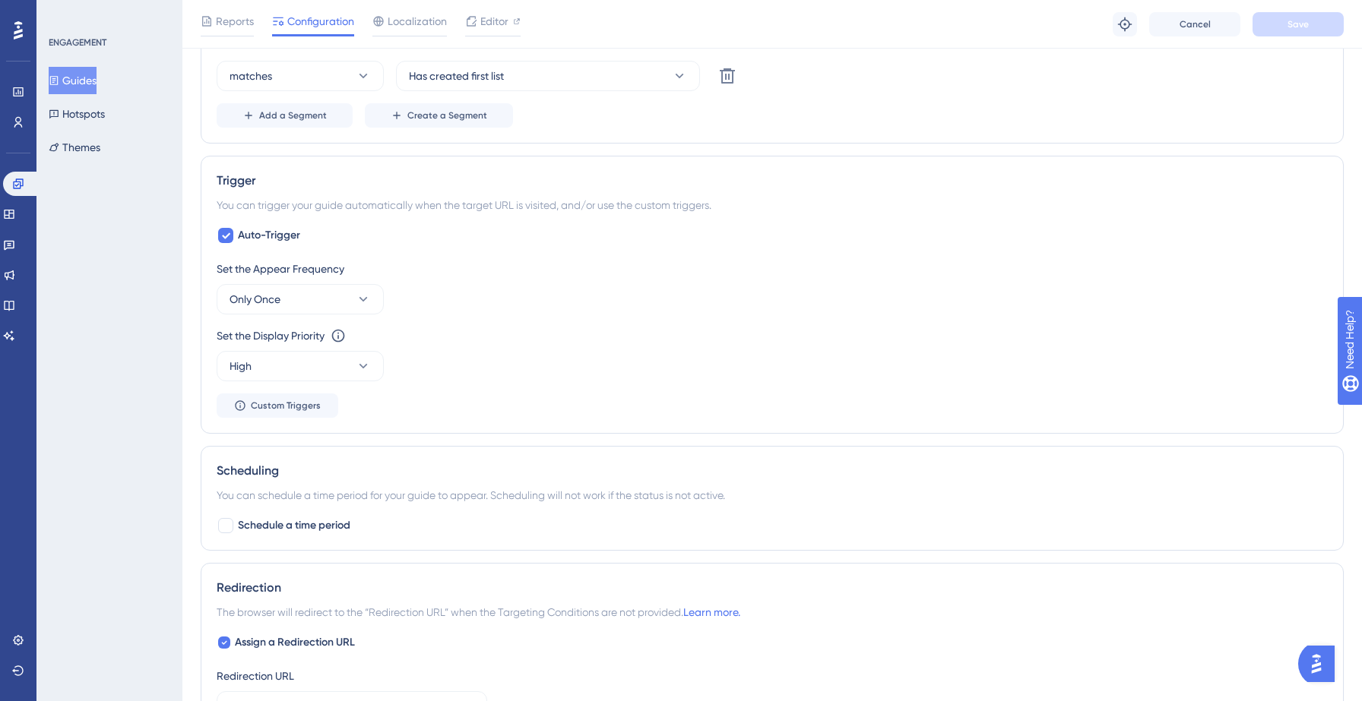
scroll to position [747, 0]
click at [306, 365] on button "High" at bounding box center [300, 368] width 167 height 30
click at [288, 502] on div "Highest Highest" at bounding box center [300, 505] width 123 height 30
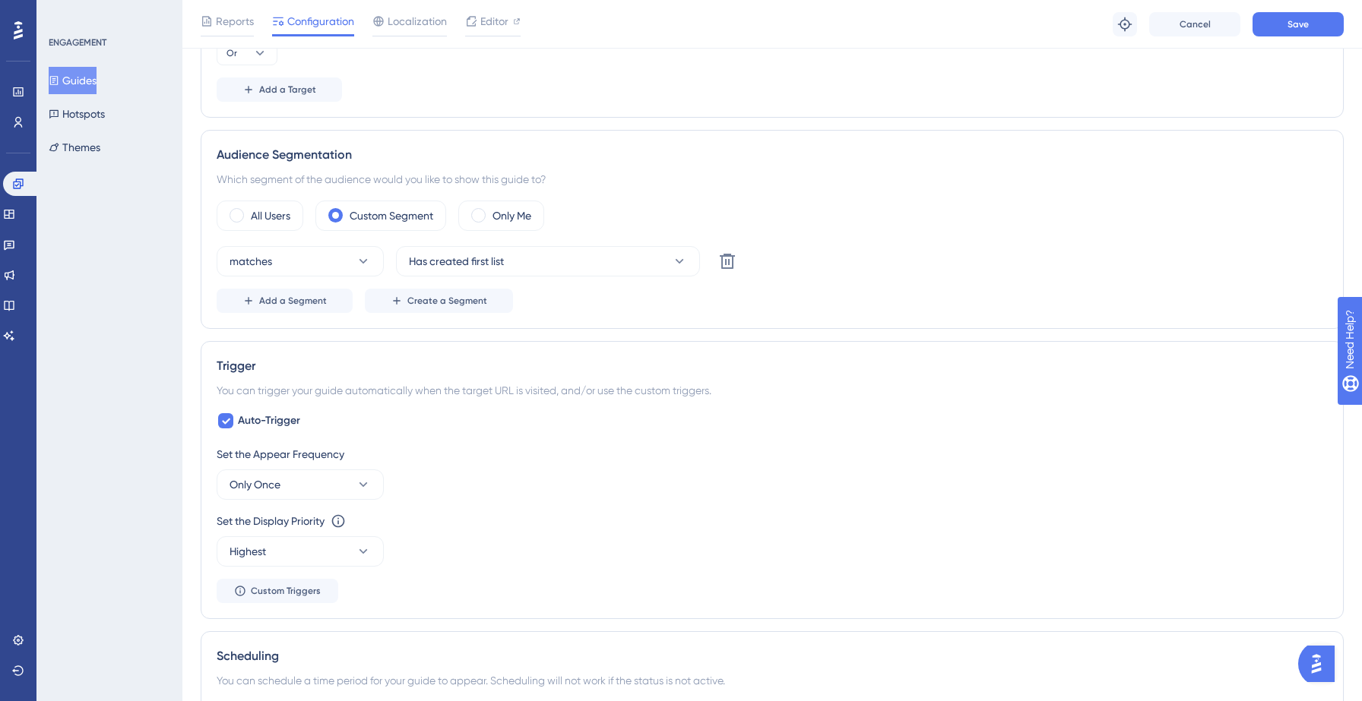
scroll to position [0, 0]
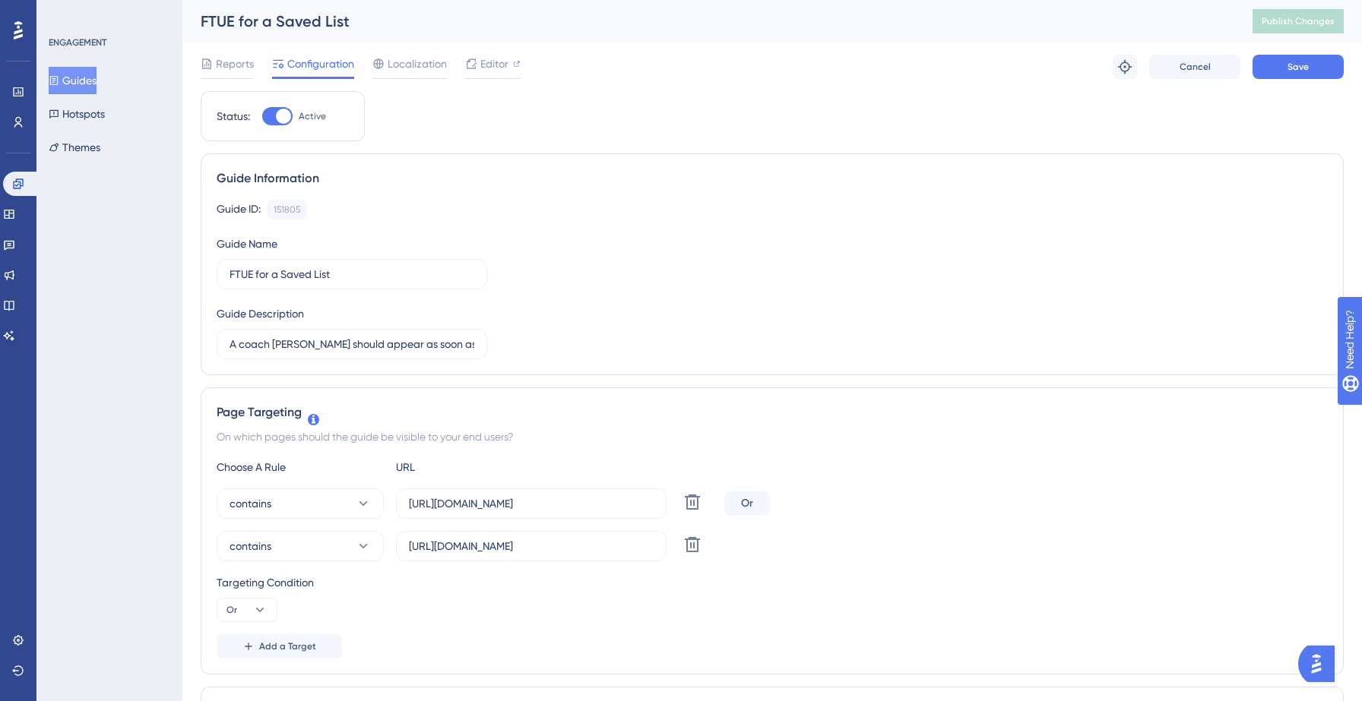
click at [1280, 84] on div "Reports Configuration Localization Editor Troubleshoot Cancel Save" at bounding box center [772, 67] width 1143 height 49
click at [1285, 73] on button "Save" at bounding box center [1297, 67] width 91 height 24
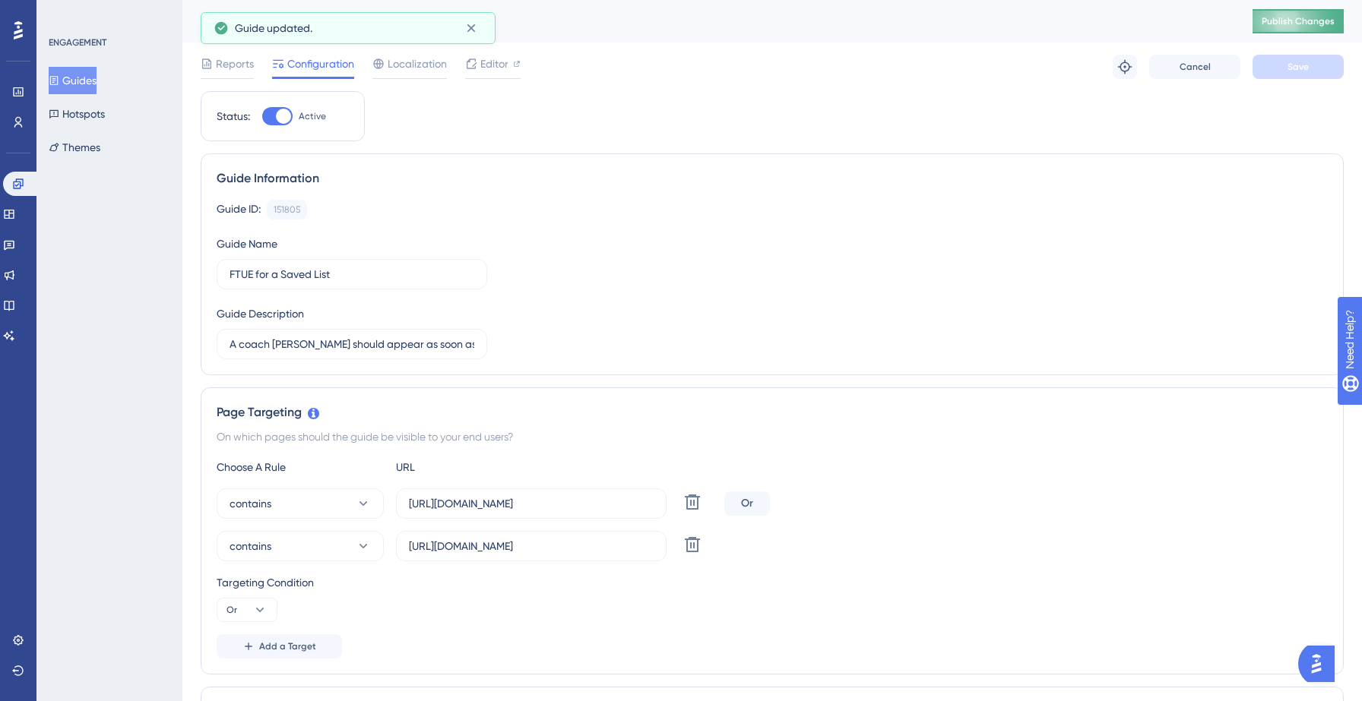
click at [1289, 22] on span "Publish Changes" at bounding box center [1298, 21] width 73 height 12
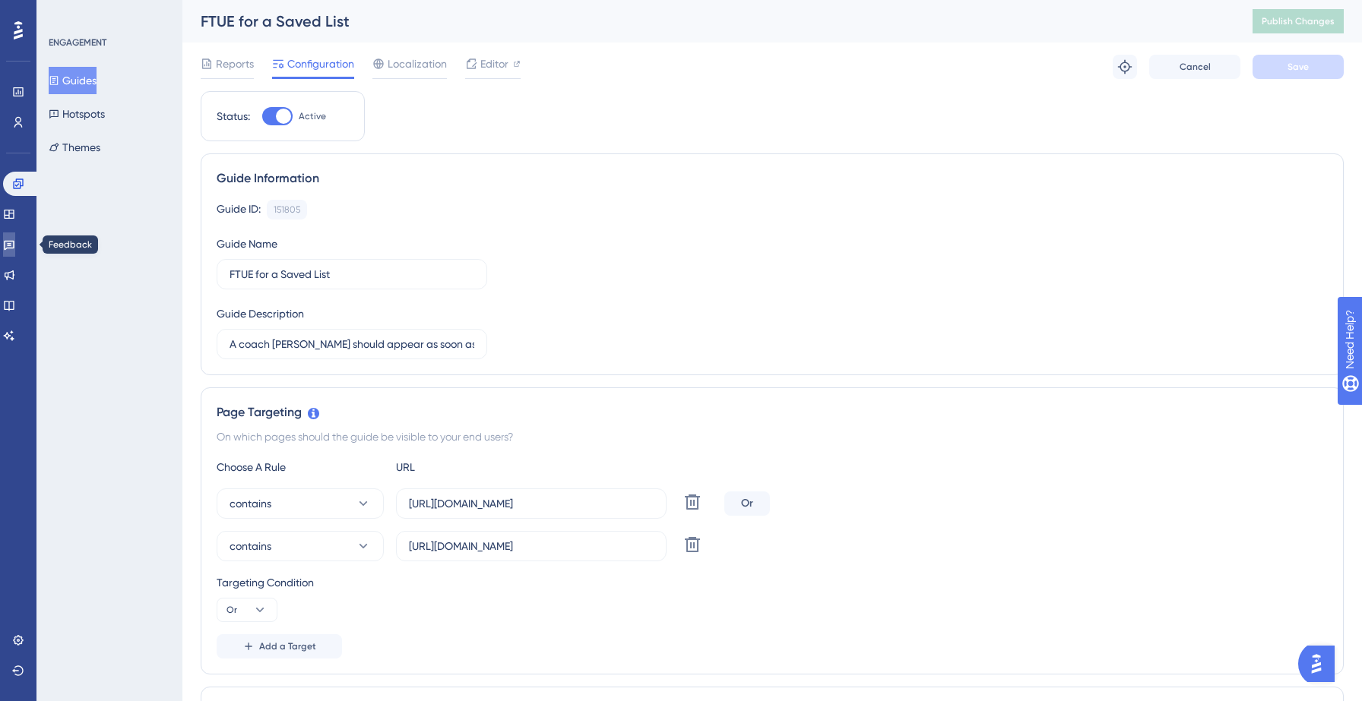
click at [14, 235] on link at bounding box center [9, 245] width 12 height 24
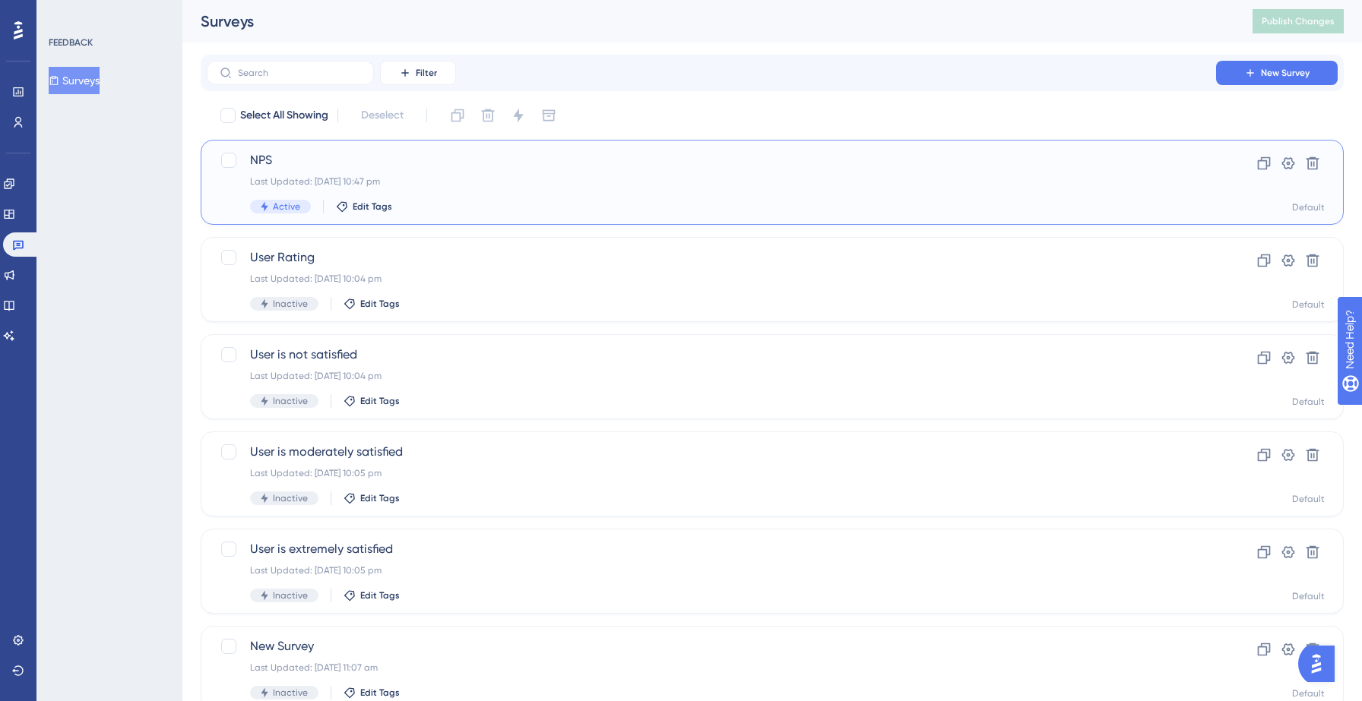
click at [327, 169] on span "NPS" at bounding box center [711, 160] width 923 height 18
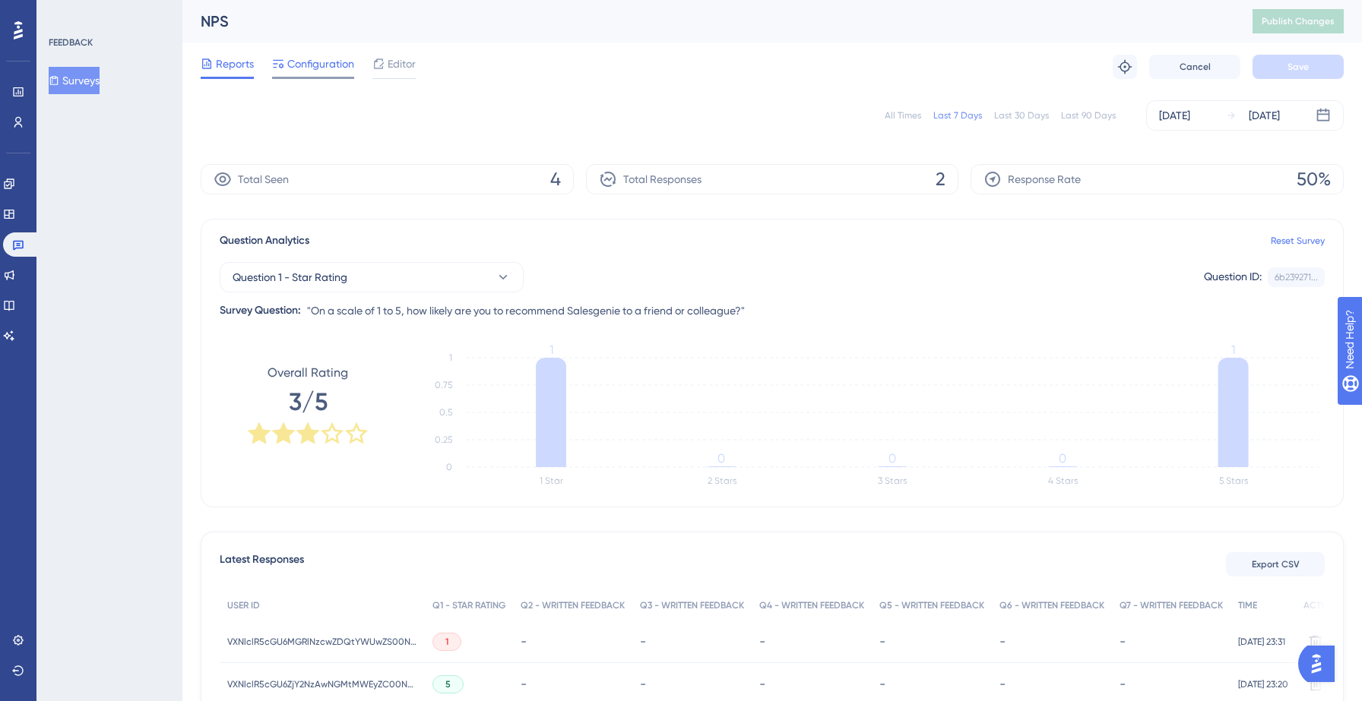
click at [315, 67] on span "Configuration" at bounding box center [320, 64] width 67 height 18
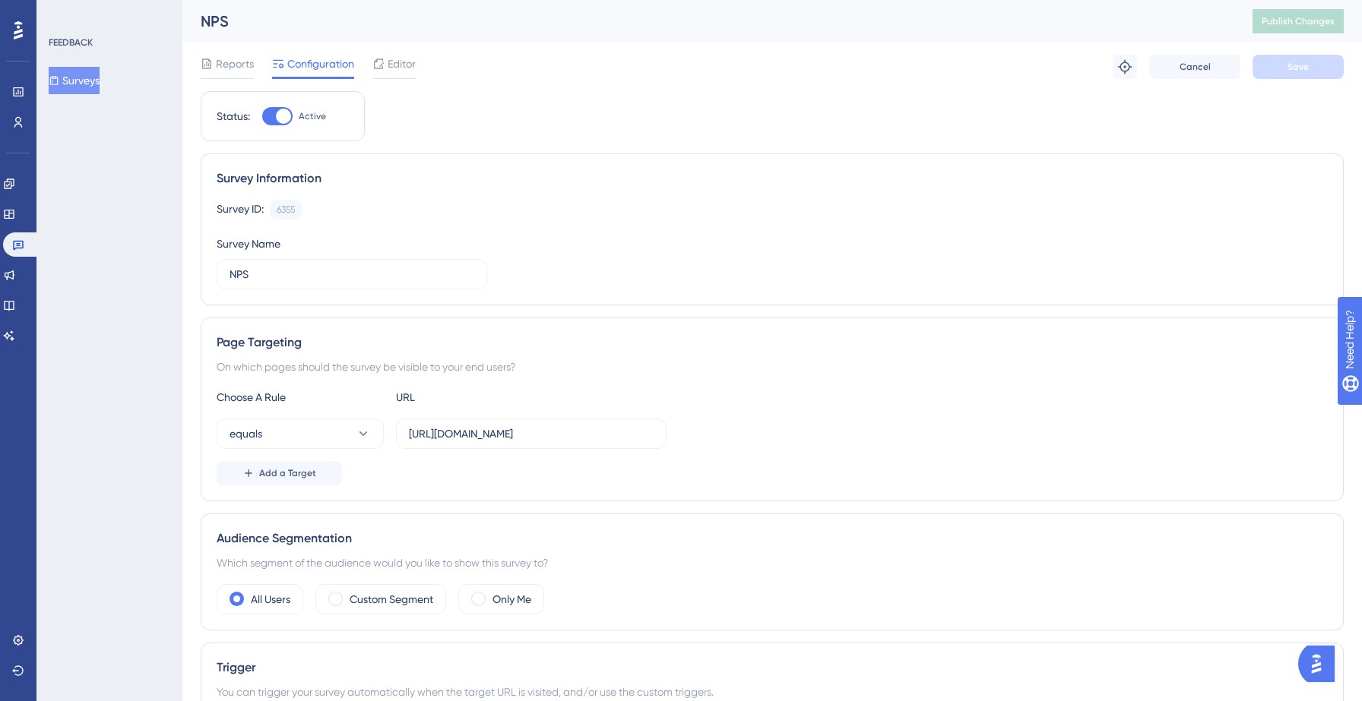
click at [286, 116] on div at bounding box center [283, 116] width 15 height 15
click at [262, 116] on input "Active" at bounding box center [261, 116] width 1 height 1
checkbox input "false"
click at [1300, 71] on span "Save" at bounding box center [1297, 67] width 21 height 12
click at [1295, 29] on button "Publish Changes" at bounding box center [1297, 21] width 91 height 24
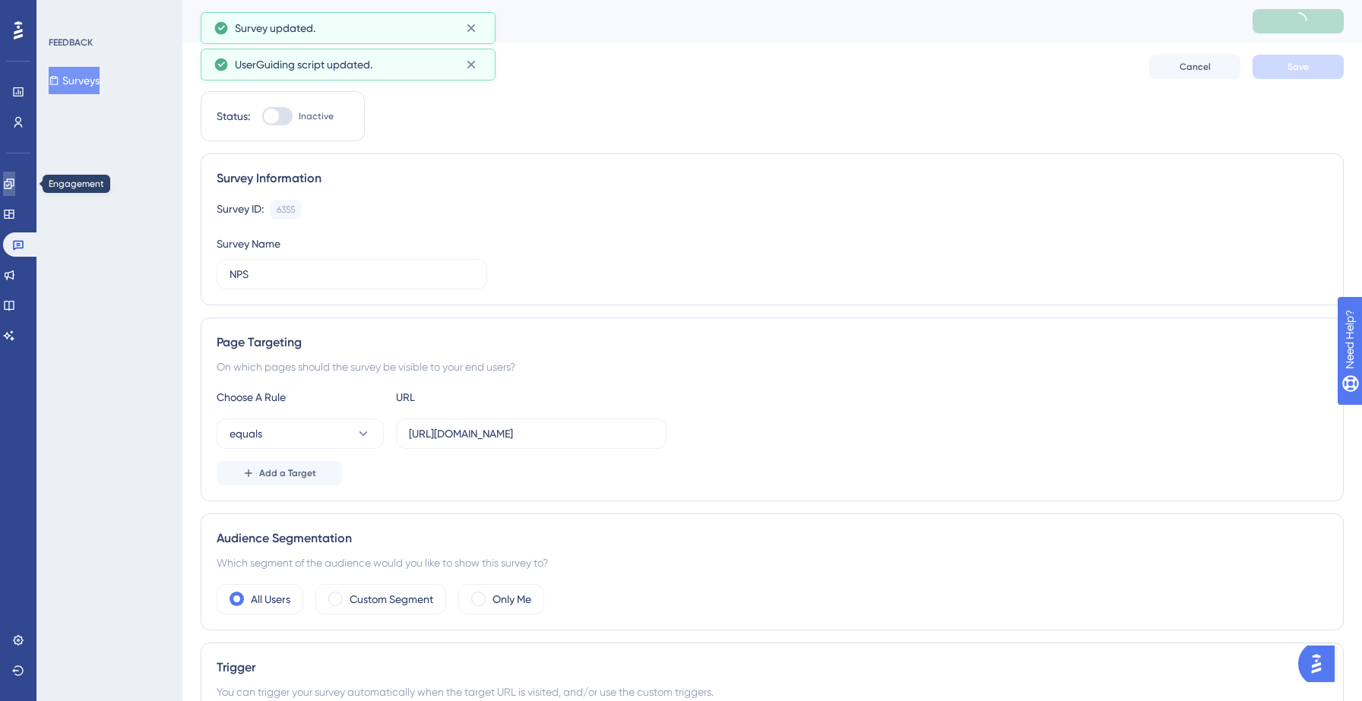
click at [12, 191] on link at bounding box center [9, 184] width 12 height 24
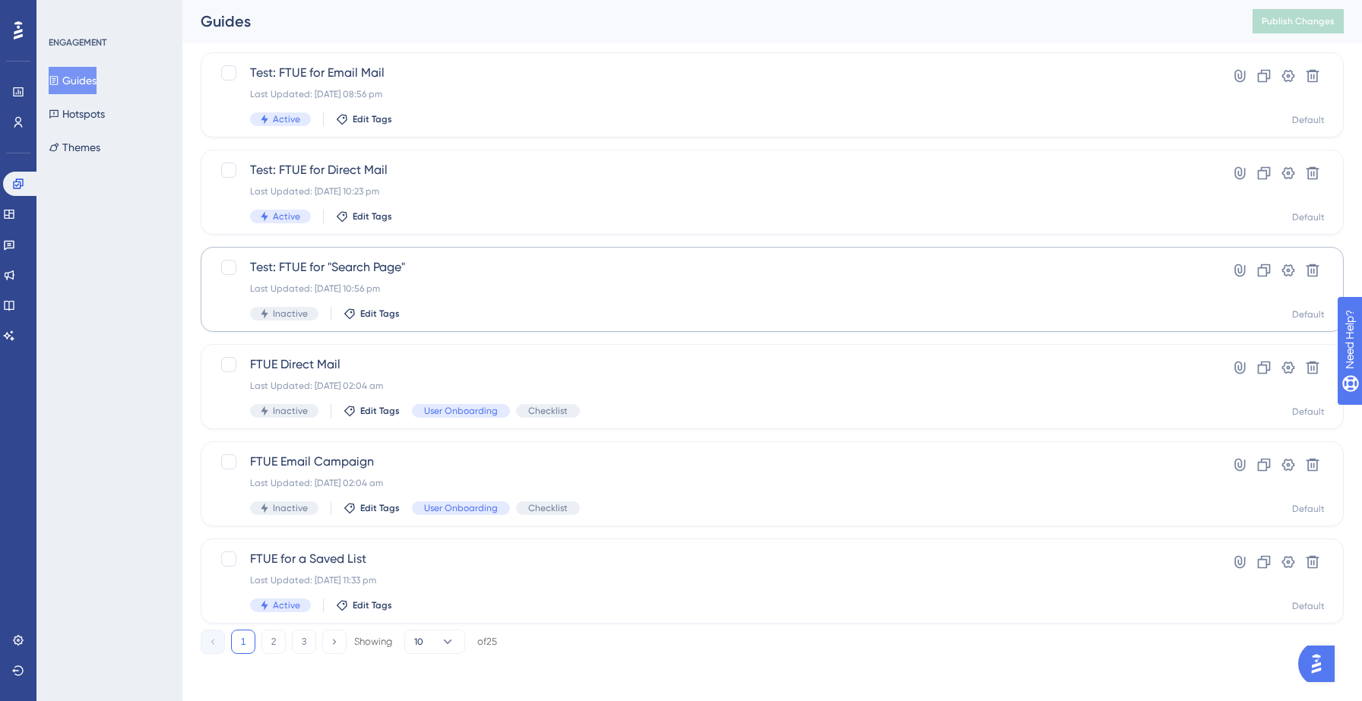
scroll to position [478, 0]
click at [437, 578] on div "Last Updated: 14 Sept 2025 11:33 pm" at bounding box center [711, 579] width 923 height 12
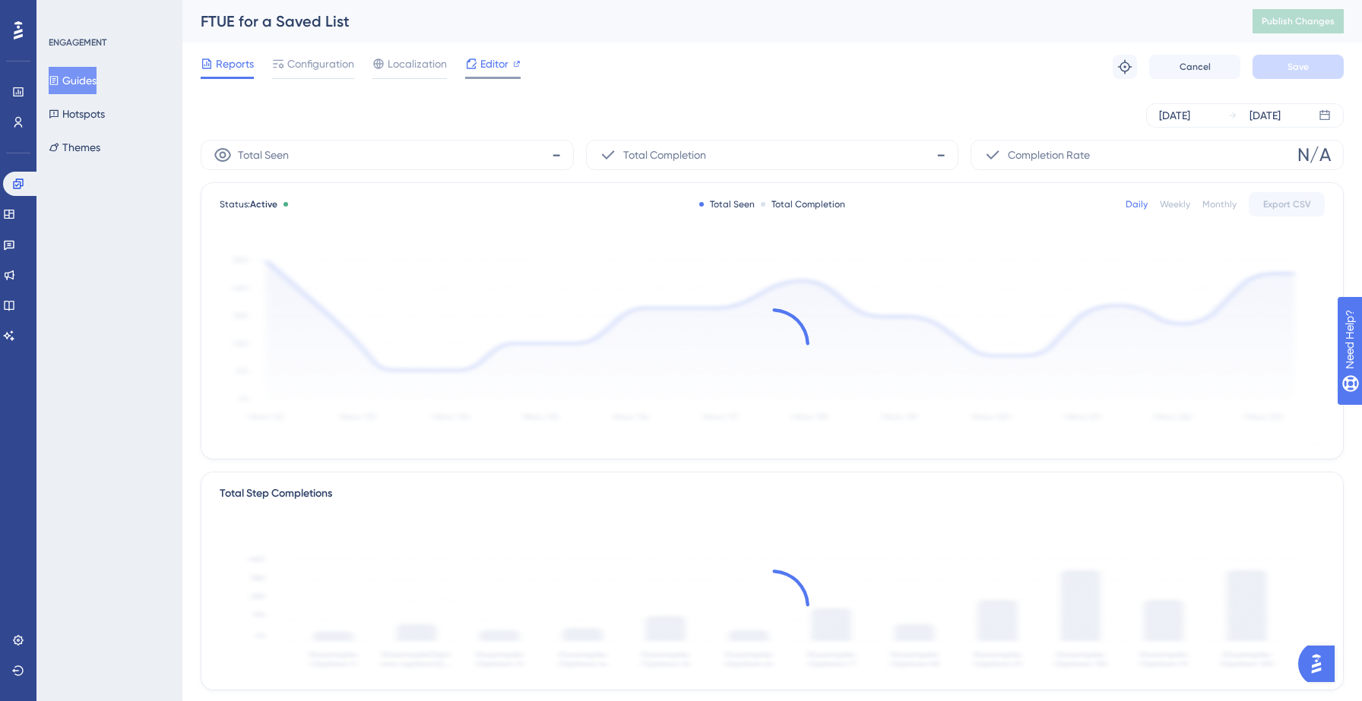
click at [486, 72] on span "Editor" at bounding box center [494, 64] width 28 height 18
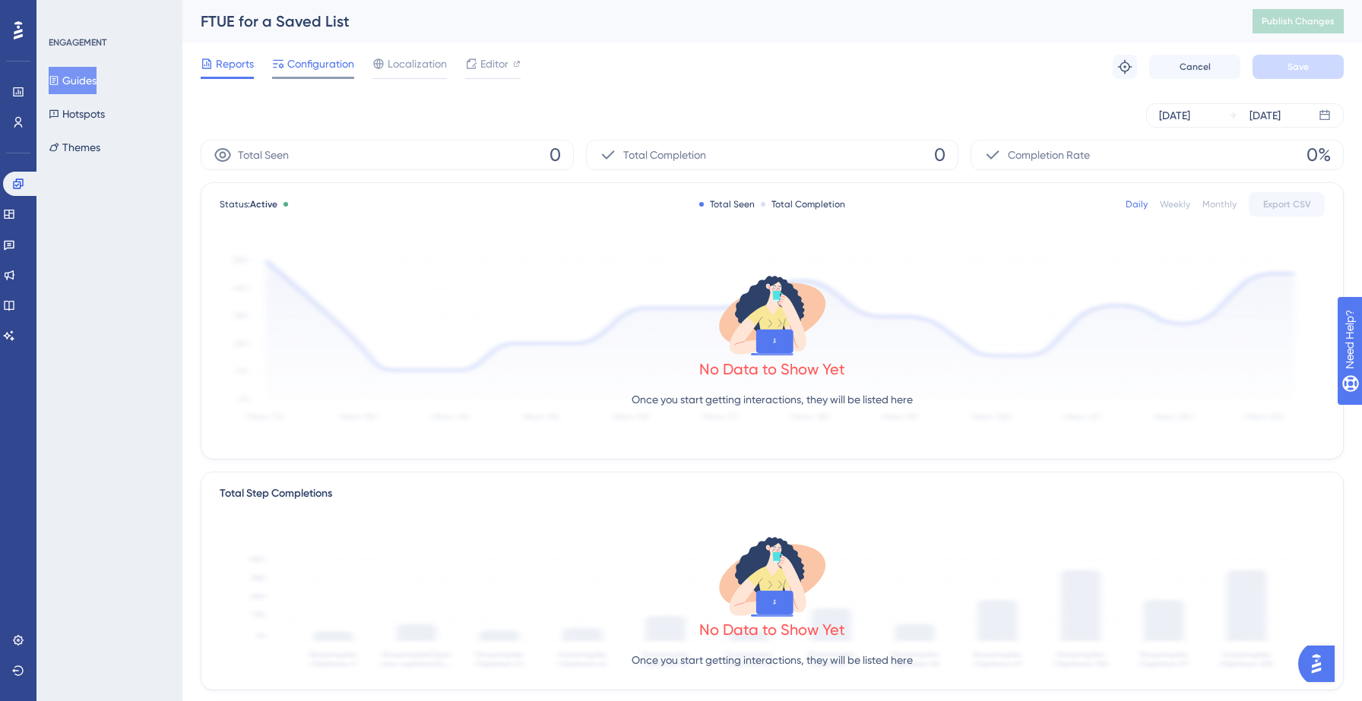
click at [309, 65] on span "Configuration" at bounding box center [320, 64] width 67 height 18
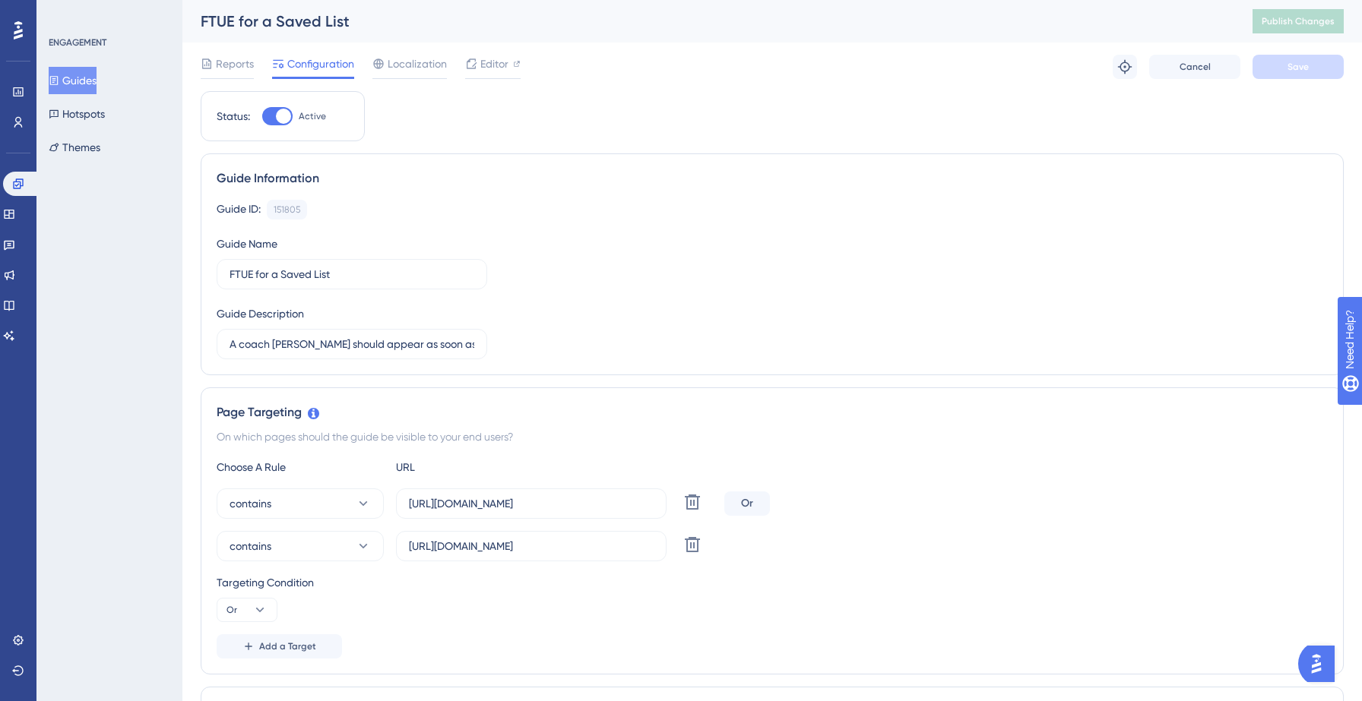
click at [78, 82] on button "Guides" at bounding box center [73, 80] width 48 height 27
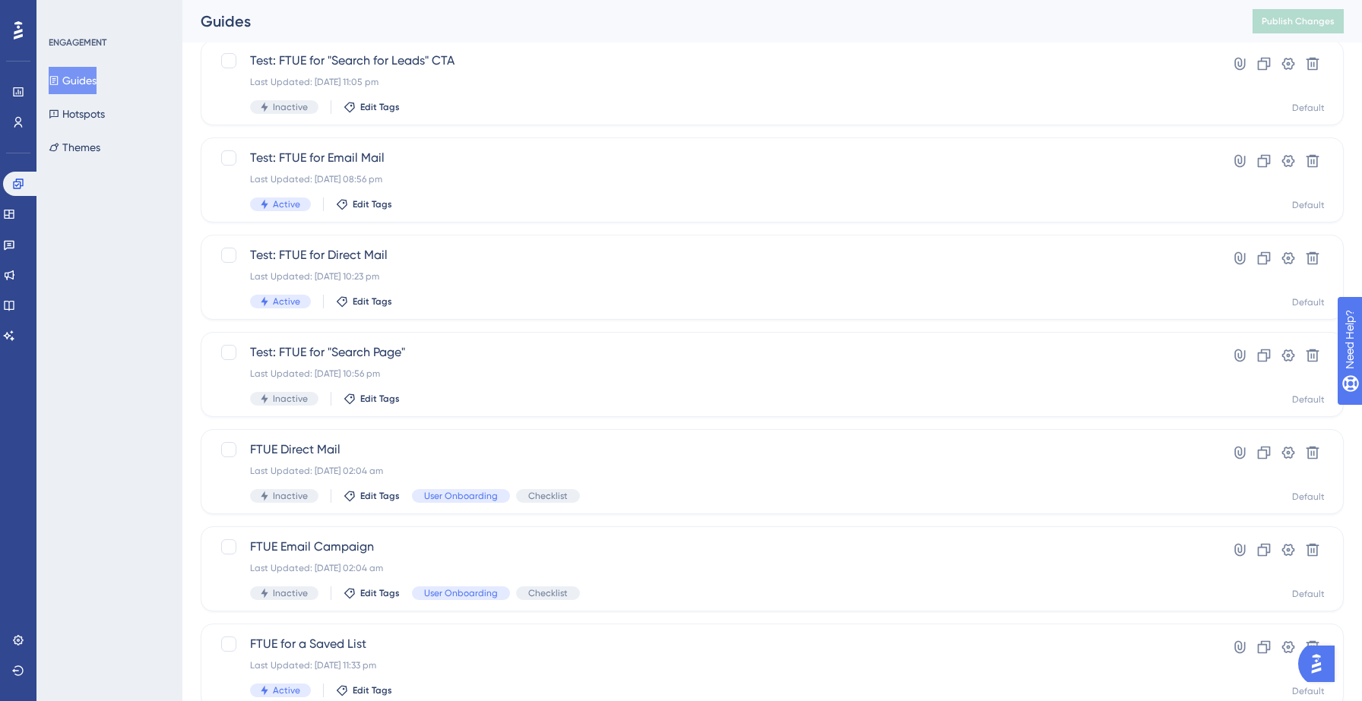
scroll to position [478, 0]
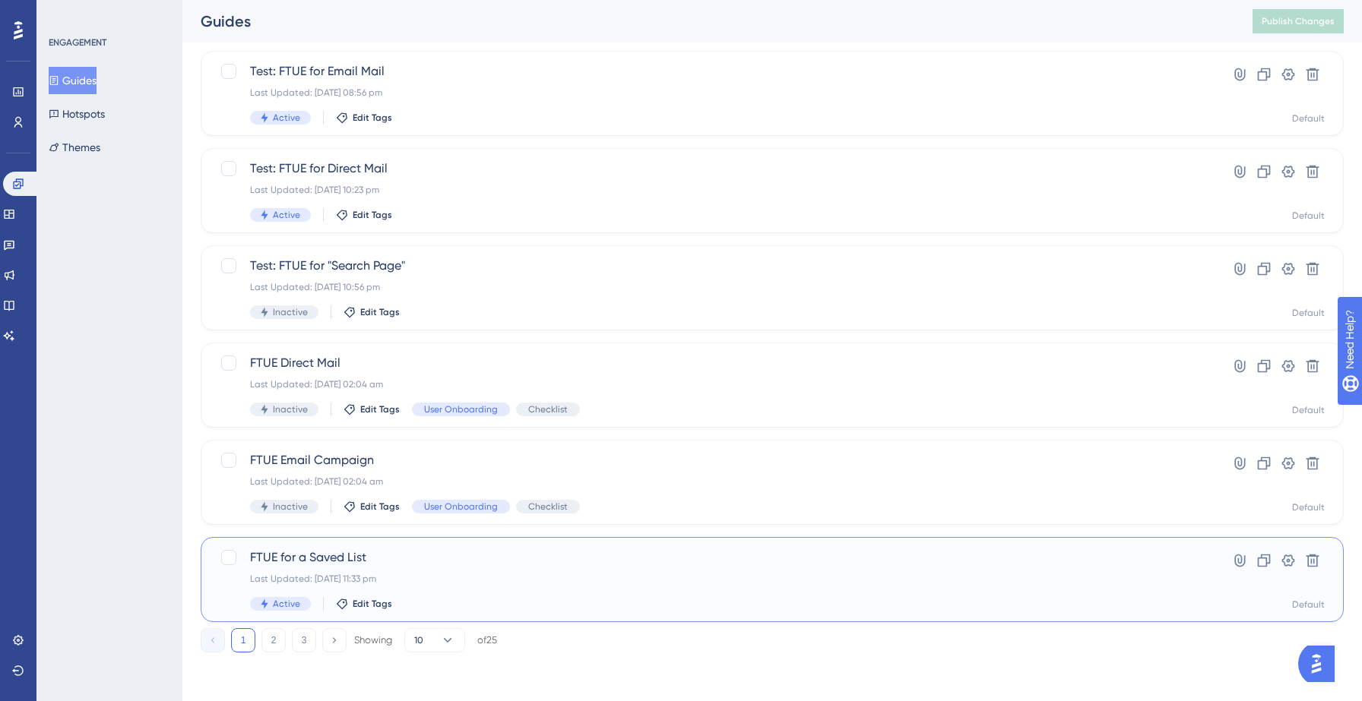
click at [445, 564] on span "FTUE for a Saved List" at bounding box center [711, 558] width 923 height 18
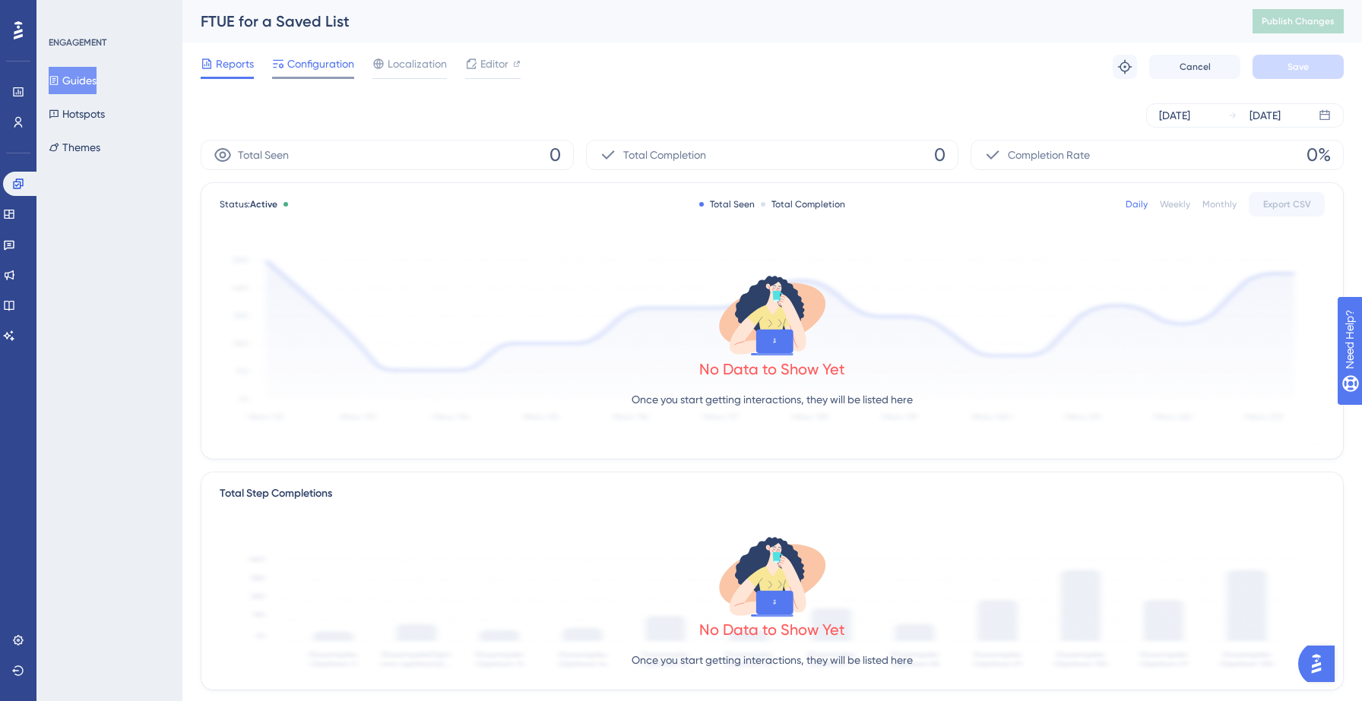
click at [318, 65] on span "Configuration" at bounding box center [320, 64] width 67 height 18
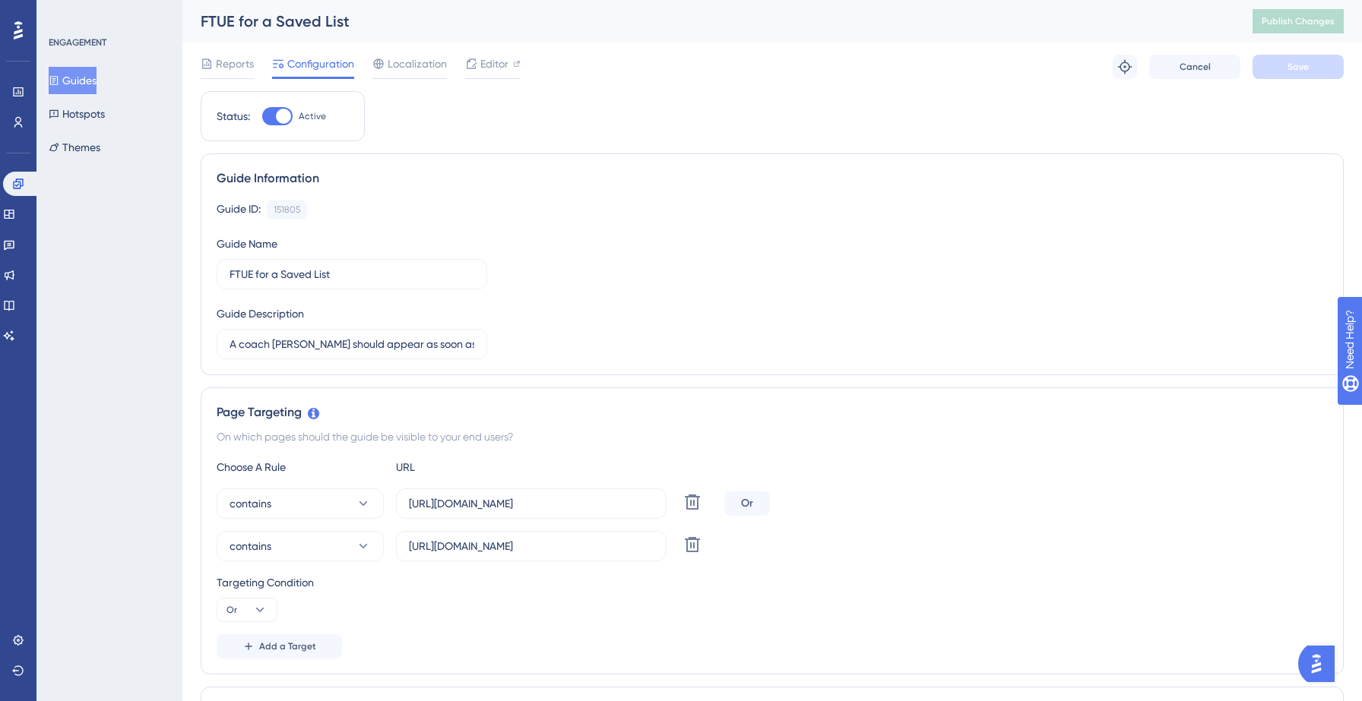
click at [280, 119] on div at bounding box center [283, 116] width 15 height 15
click at [262, 117] on input "Active" at bounding box center [261, 116] width 1 height 1
checkbox input "false"
click at [1272, 69] on button "Save" at bounding box center [1297, 67] width 91 height 24
click at [80, 86] on button "Guides" at bounding box center [73, 80] width 48 height 27
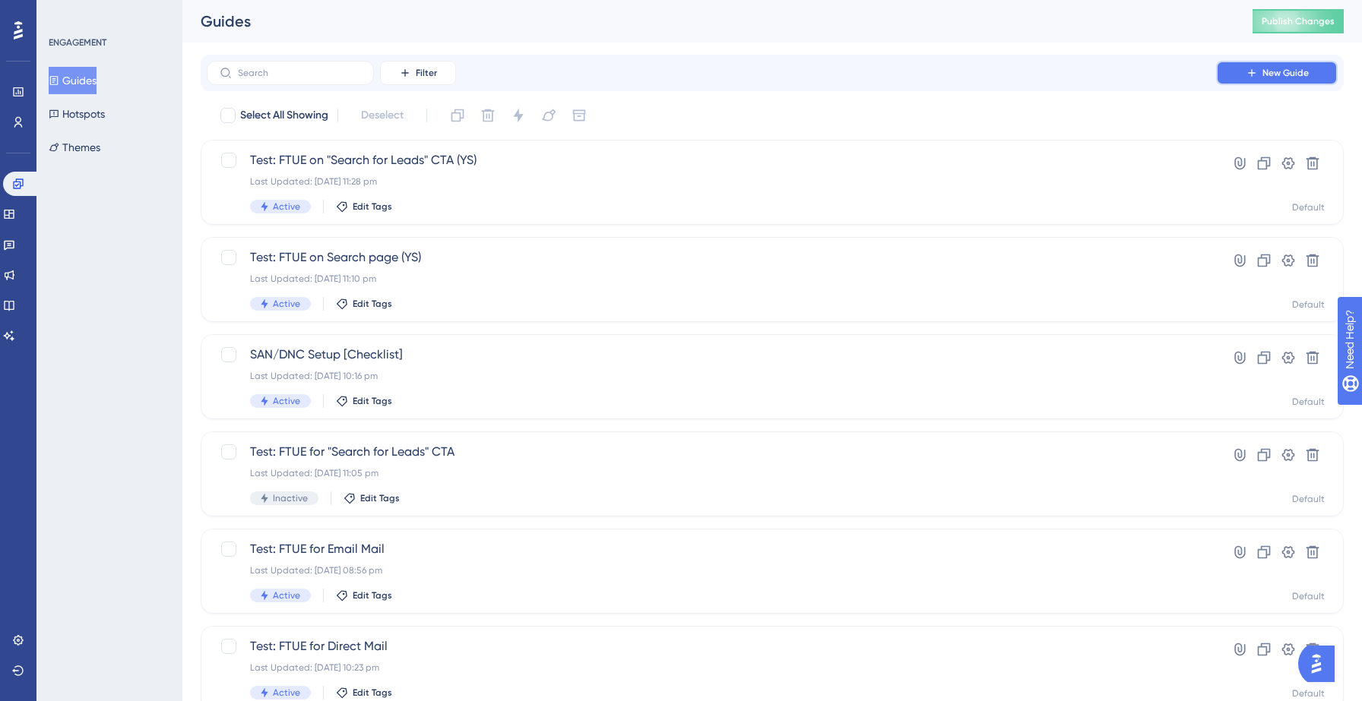
click at [1274, 79] on button "New Guide" at bounding box center [1277, 73] width 122 height 24
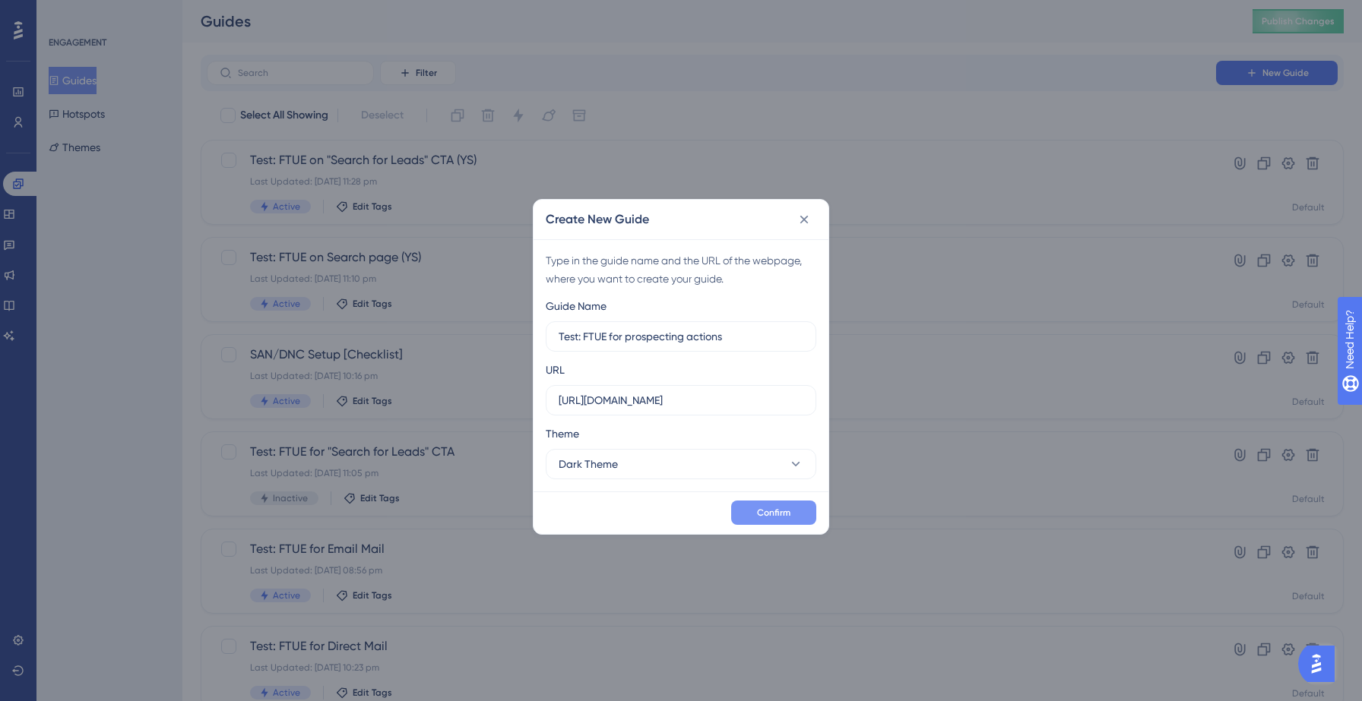
type input "Test: FTUE for prospecting actions"
click at [768, 513] on span "Confirm" at bounding box center [773, 513] width 33 height 12
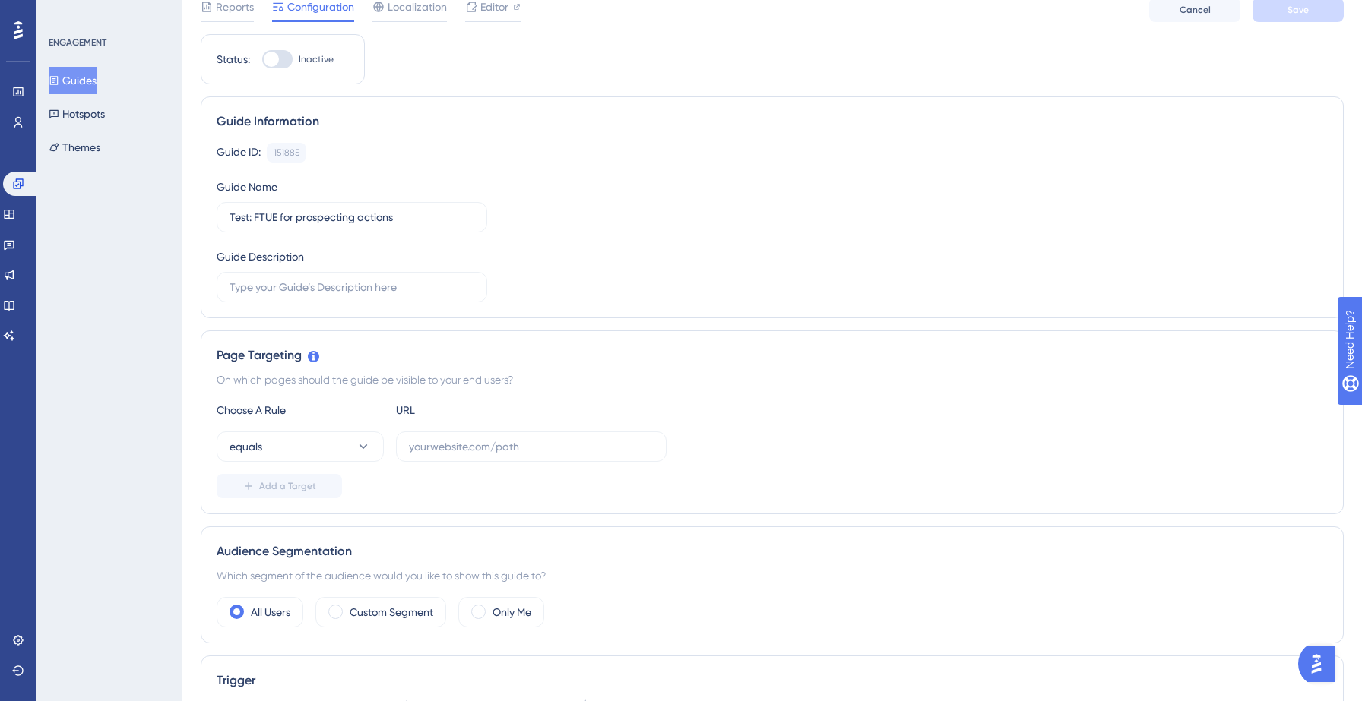
scroll to position [62, 0]
click at [470, 442] on input "text" at bounding box center [531, 448] width 245 height 17
paste input "https://yellowstone.salesgenie.com/audience/insights?audience"
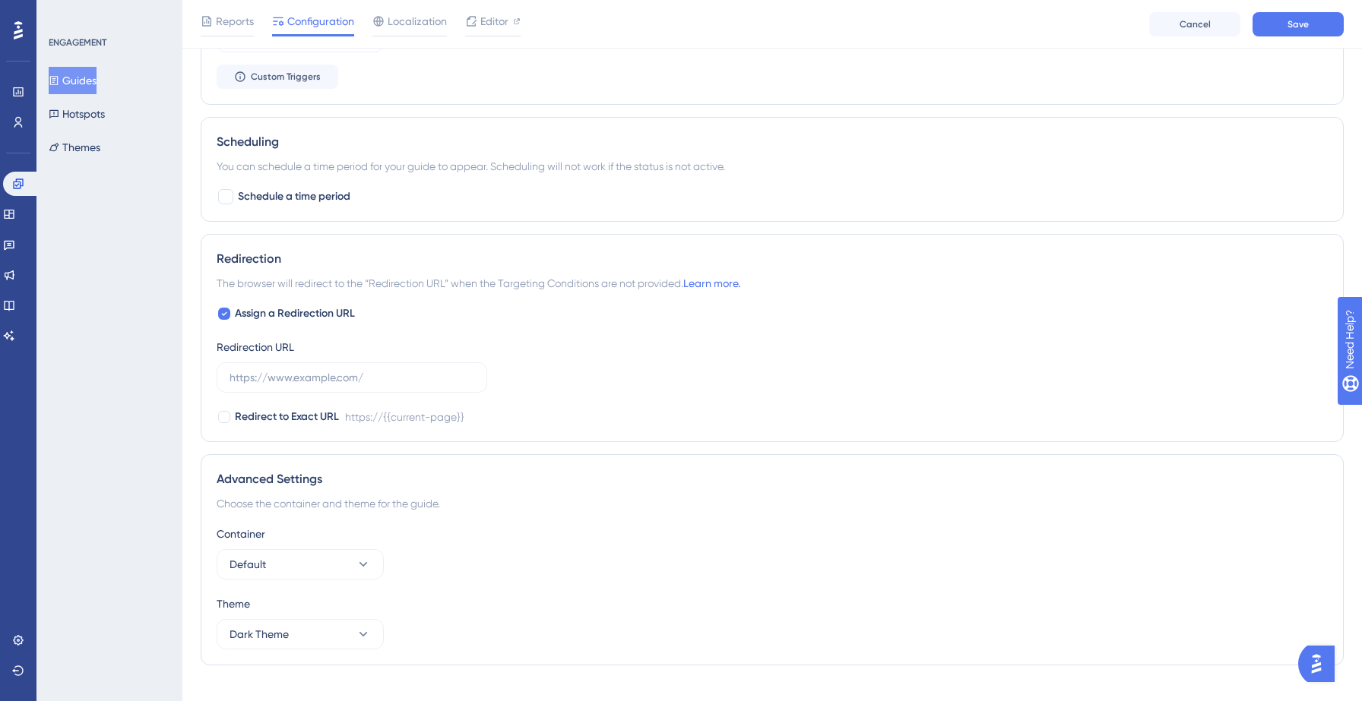
scroll to position [917, 0]
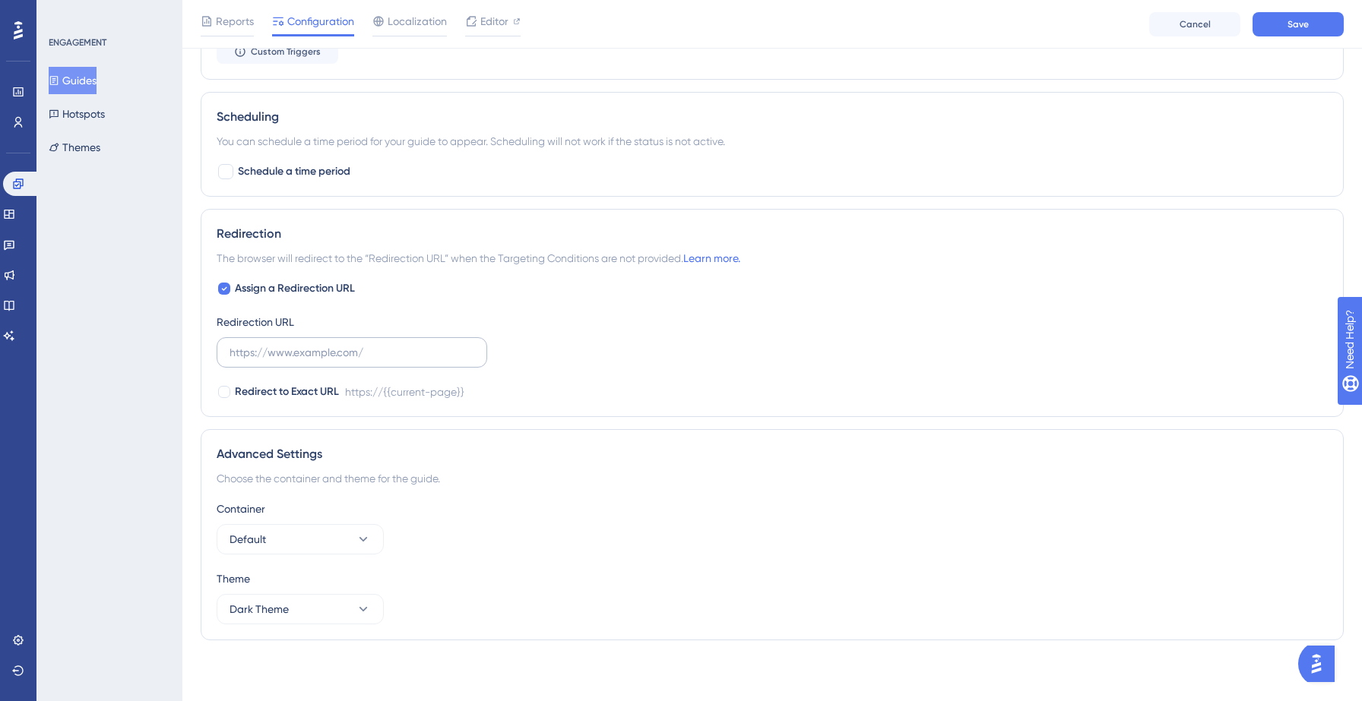
type input "https://yellowstone.salesgenie.com/audience/insights?audience"
click at [351, 356] on input "text" at bounding box center [352, 352] width 245 height 17
paste input "https://yellowstone.salesgenie.com/audience/insights?audience"
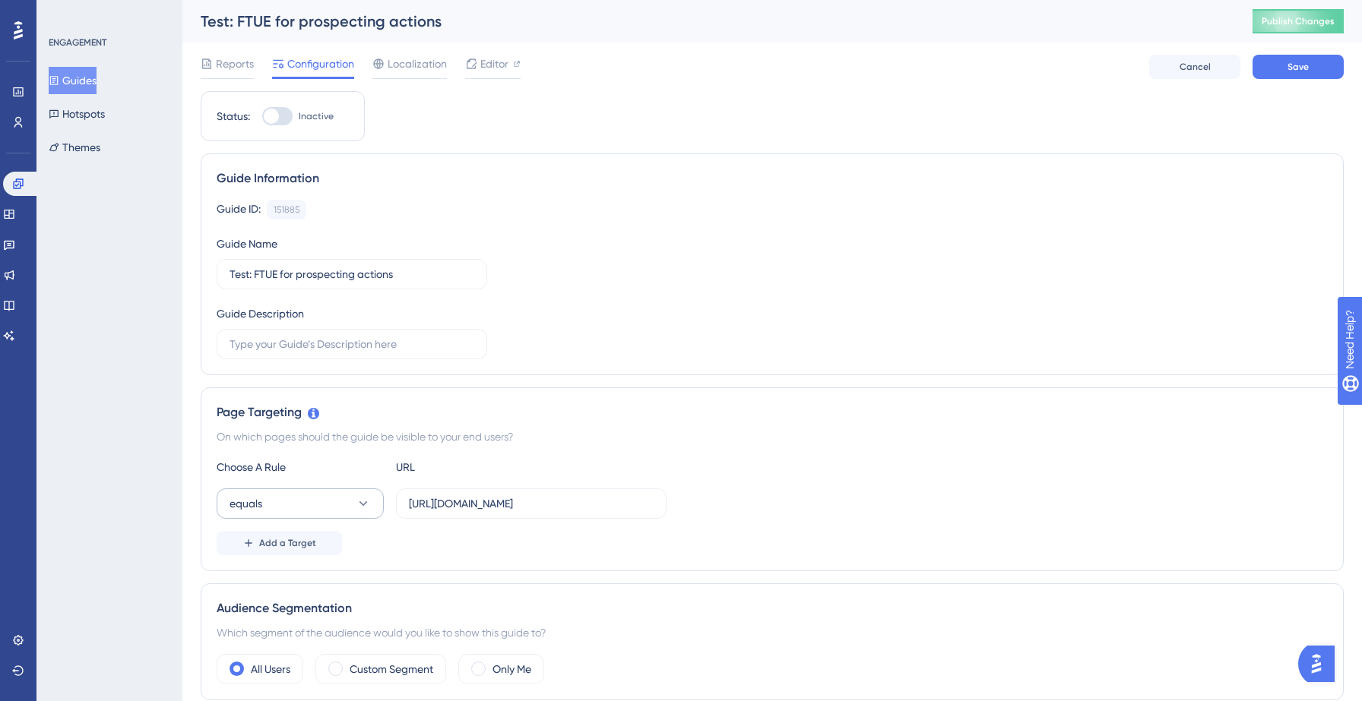
type input "https://yellowstone.salesgenie.com/audience/insights?audience"
click at [286, 490] on button "equals" at bounding box center [300, 504] width 167 height 30
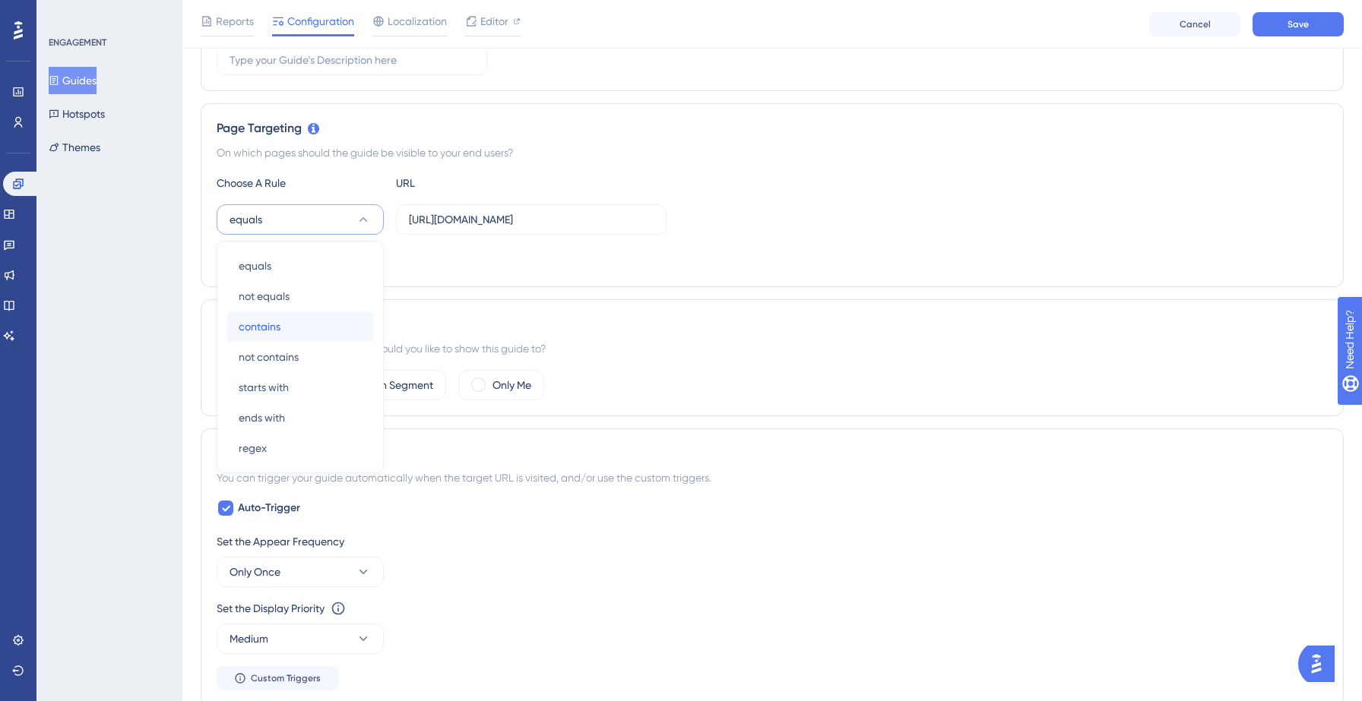
click at [320, 330] on div "contains contains" at bounding box center [300, 327] width 123 height 30
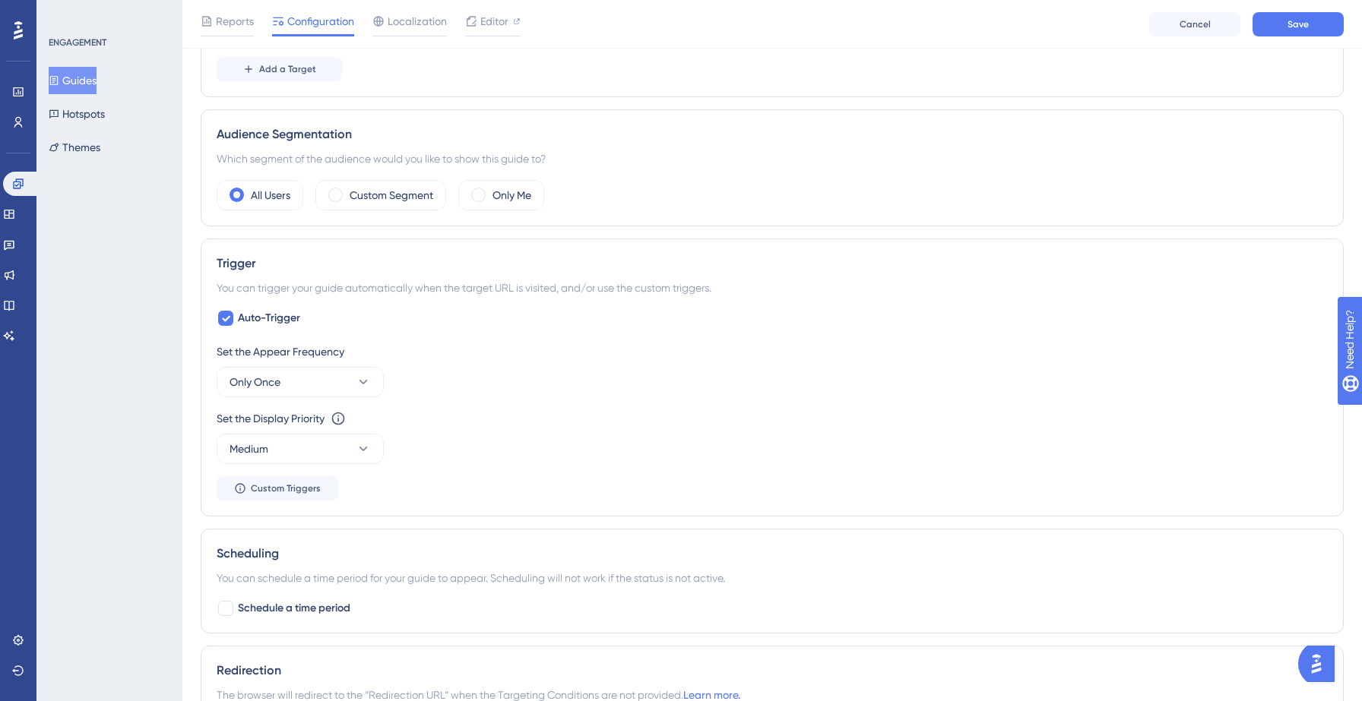
scroll to position [0, 0]
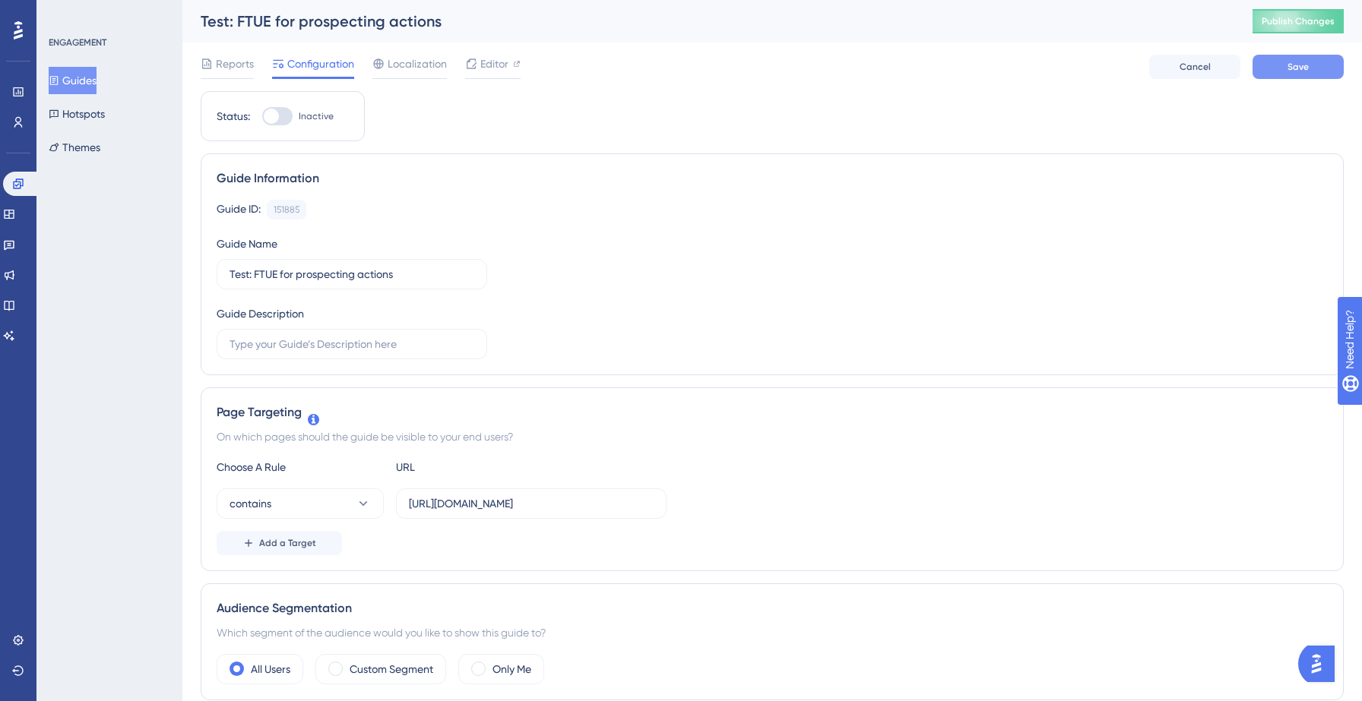
click at [1290, 74] on button "Save" at bounding box center [1297, 67] width 91 height 24
click at [299, 119] on span "Inactive" at bounding box center [316, 116] width 35 height 12
click at [262, 117] on input "Inactive" at bounding box center [261, 116] width 1 height 1
checkbox input "true"
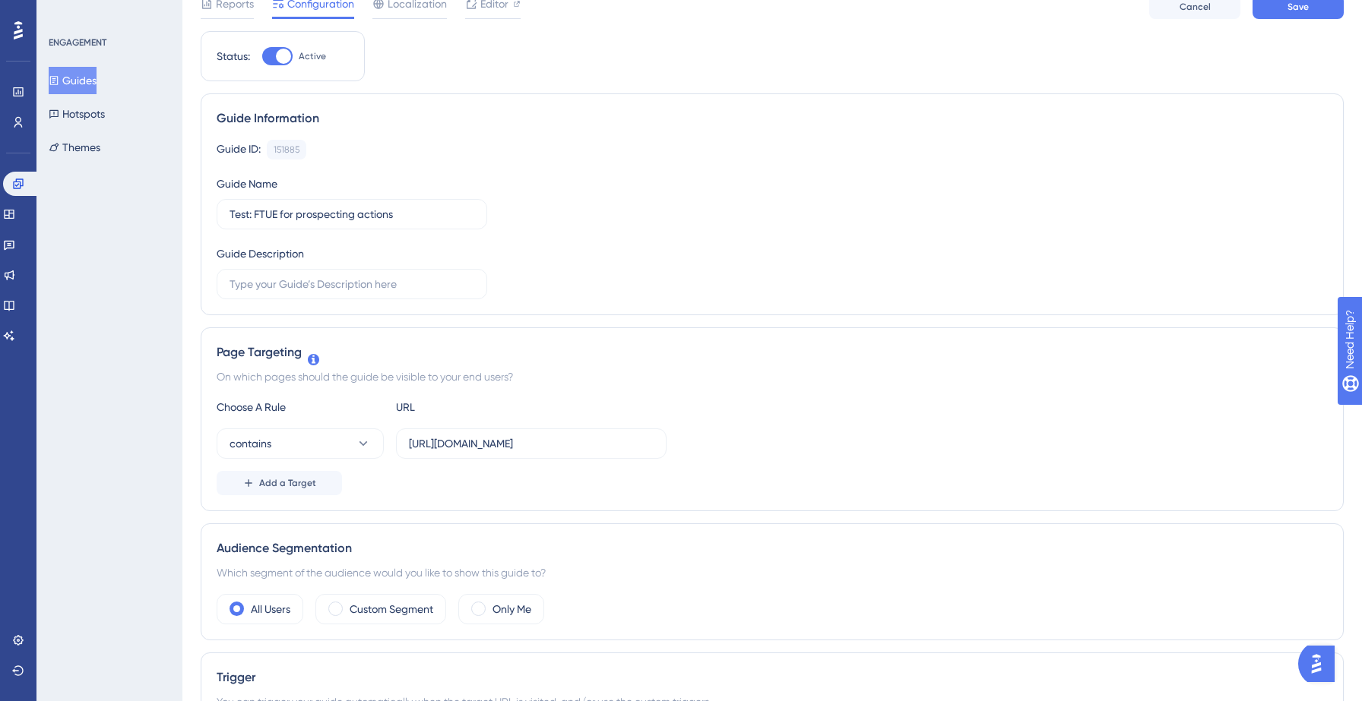
scroll to position [7, 0]
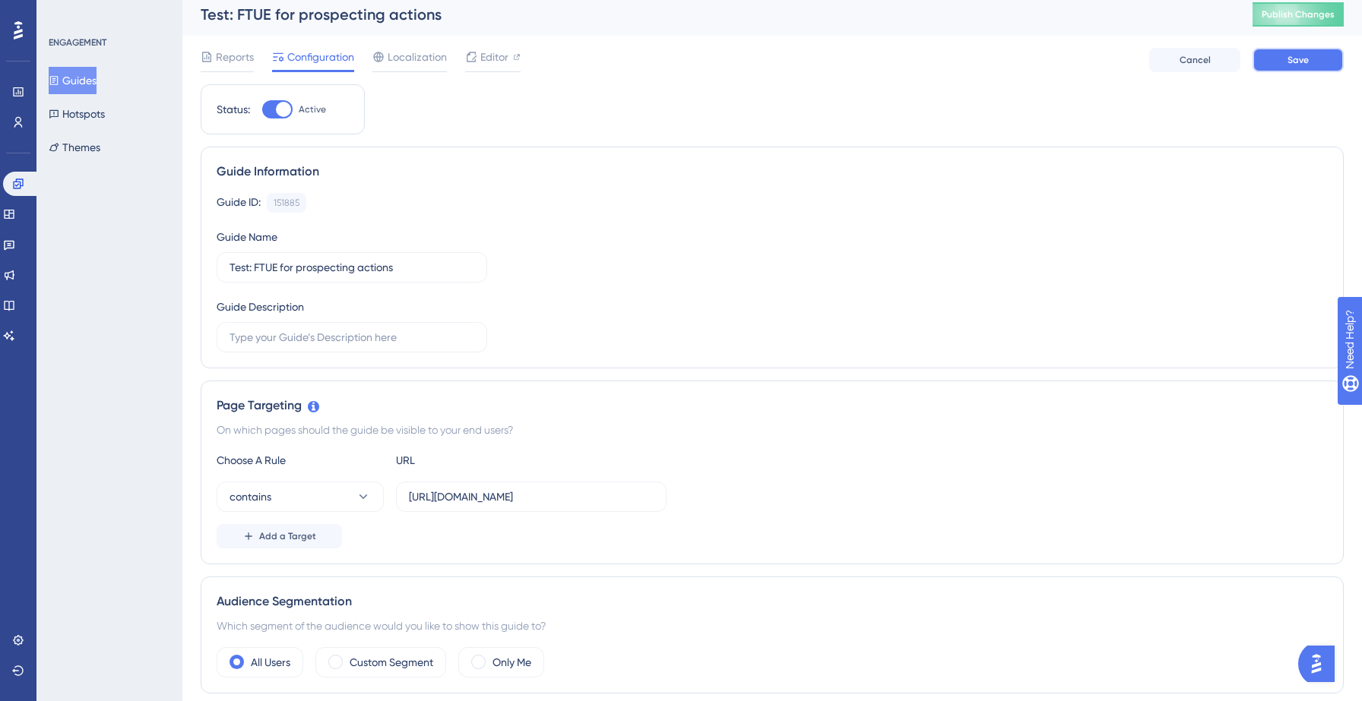
click at [1295, 58] on span "Save" at bounding box center [1297, 60] width 21 height 12
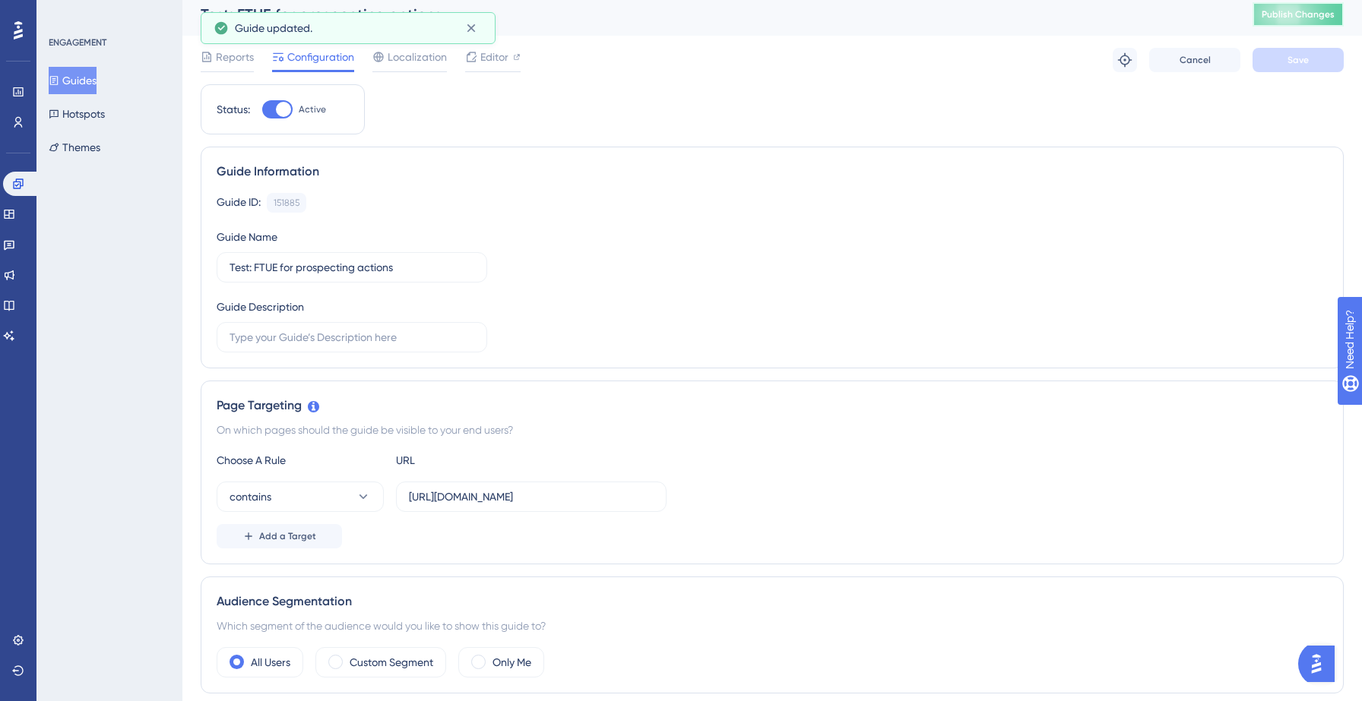
click at [1301, 20] on span "Publish Changes" at bounding box center [1298, 14] width 73 height 12
